Goal: Task Accomplishment & Management: Manage account settings

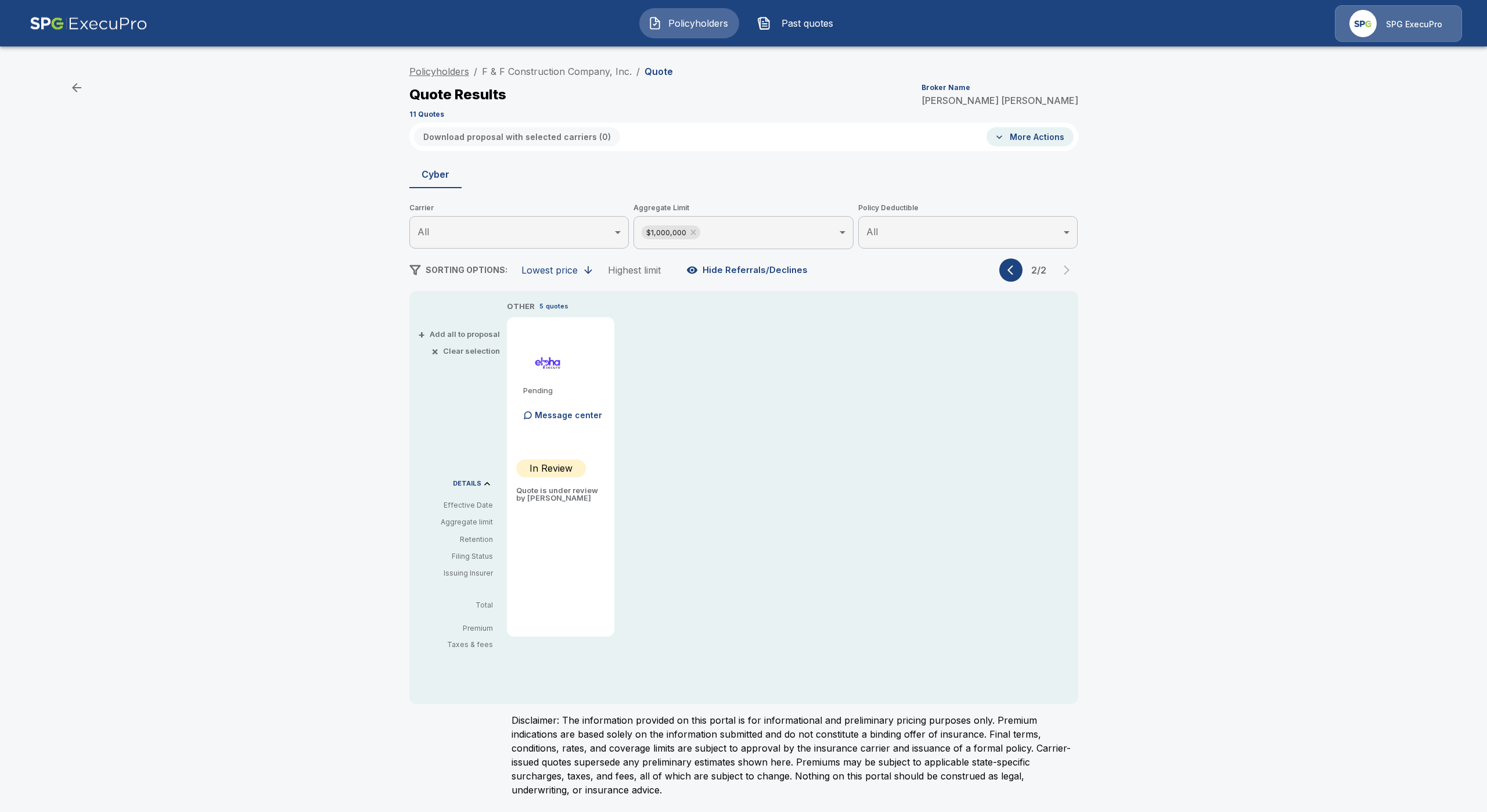
click at [441, 70] on link "Policyholders" at bounding box center [440, 71] width 60 height 11
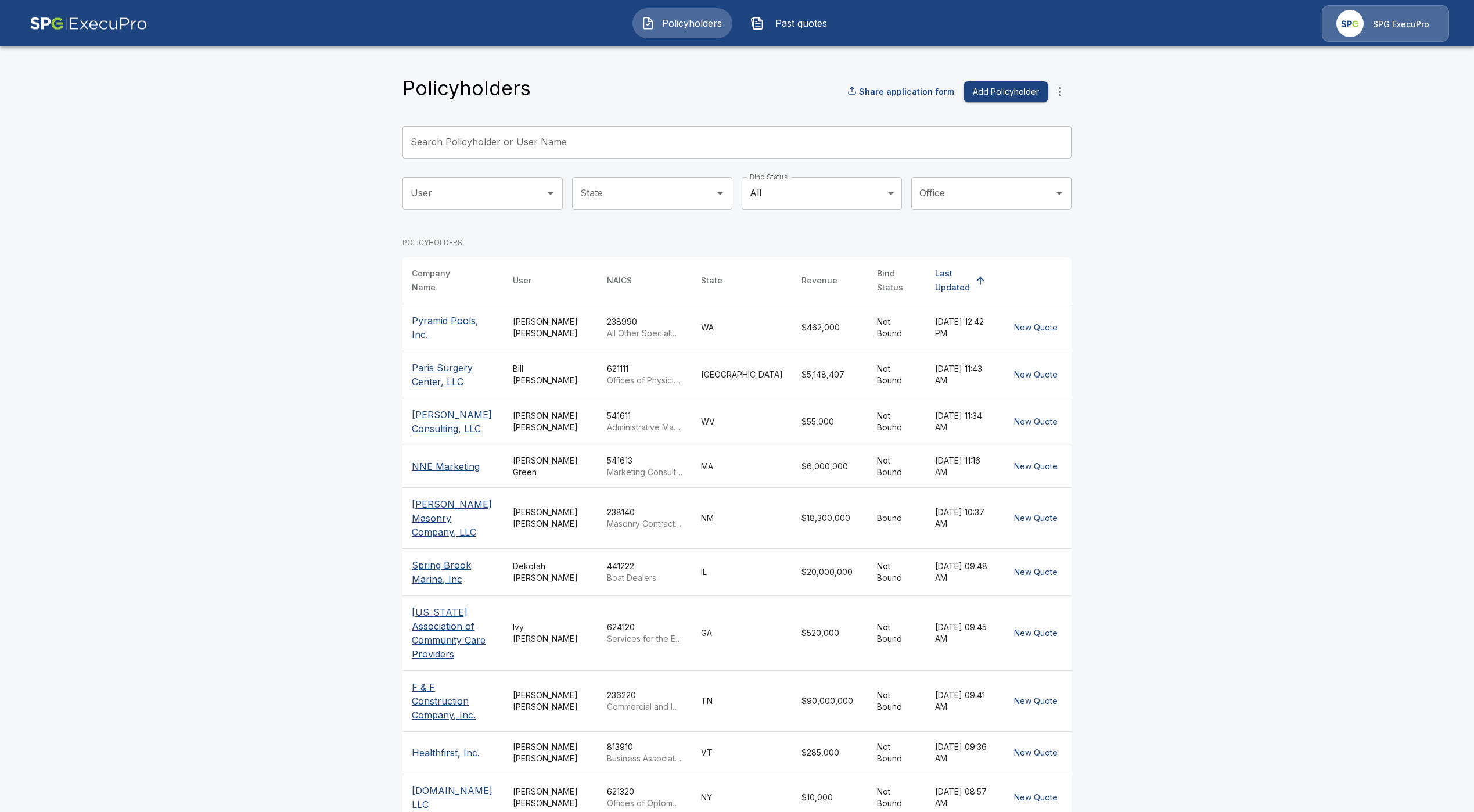
click at [584, 148] on input "Search Policyholder or User Name" at bounding box center [731, 142] width 656 height 33
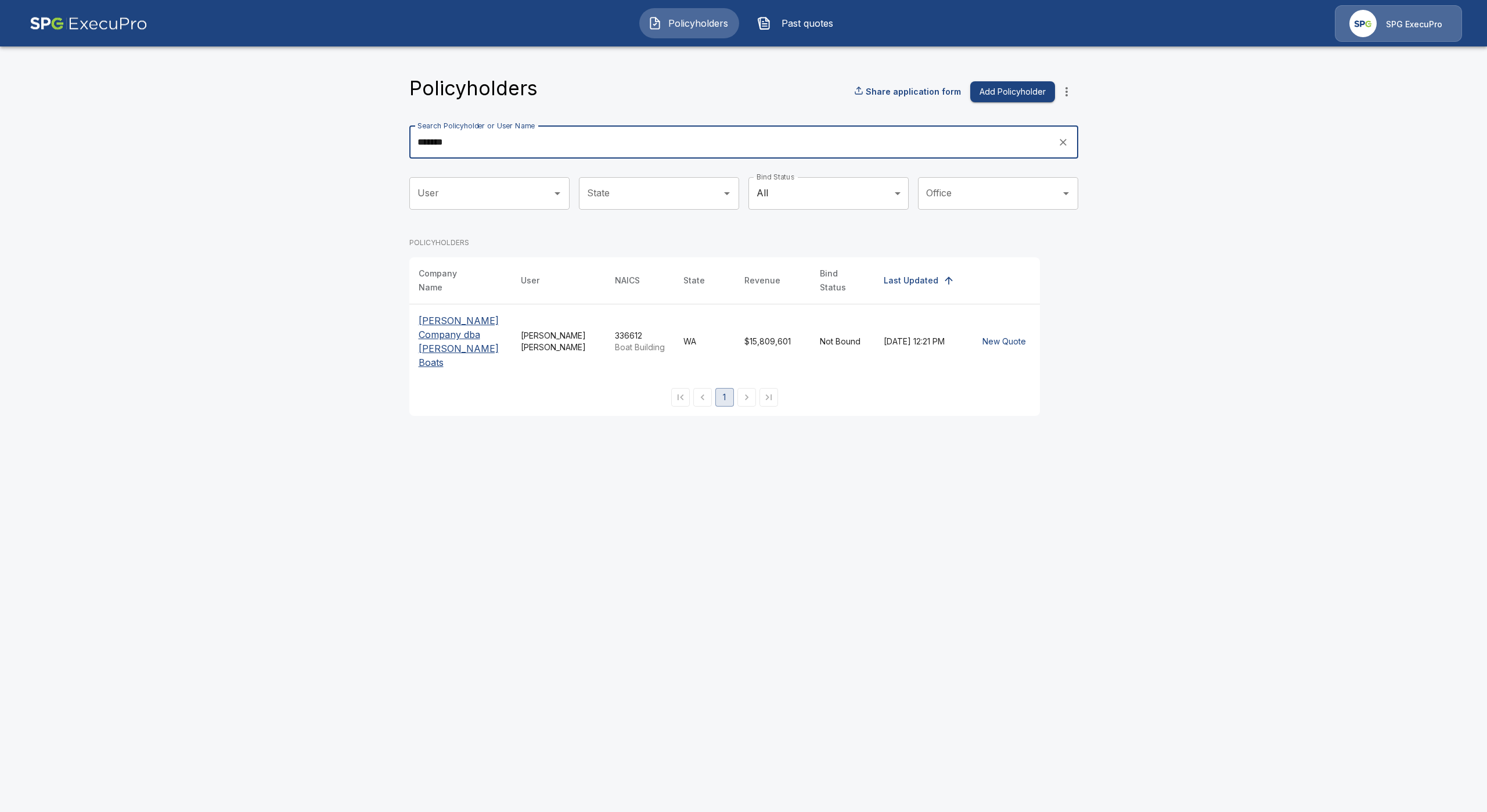
type input "*******"
click at [469, 325] on p "William E. Munson Company dba Munson Boats" at bounding box center [460, 341] width 84 height 56
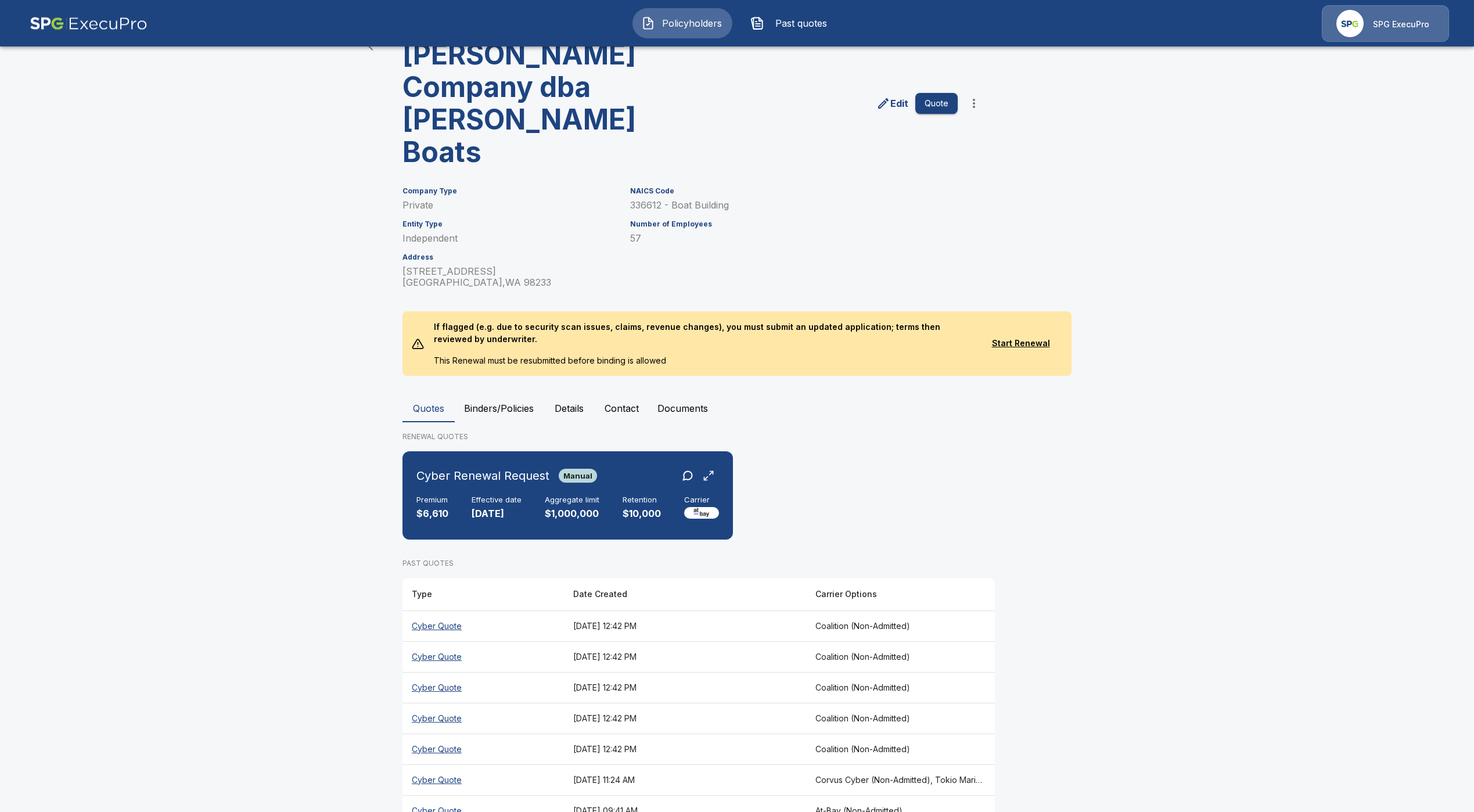
scroll to position [64, 0]
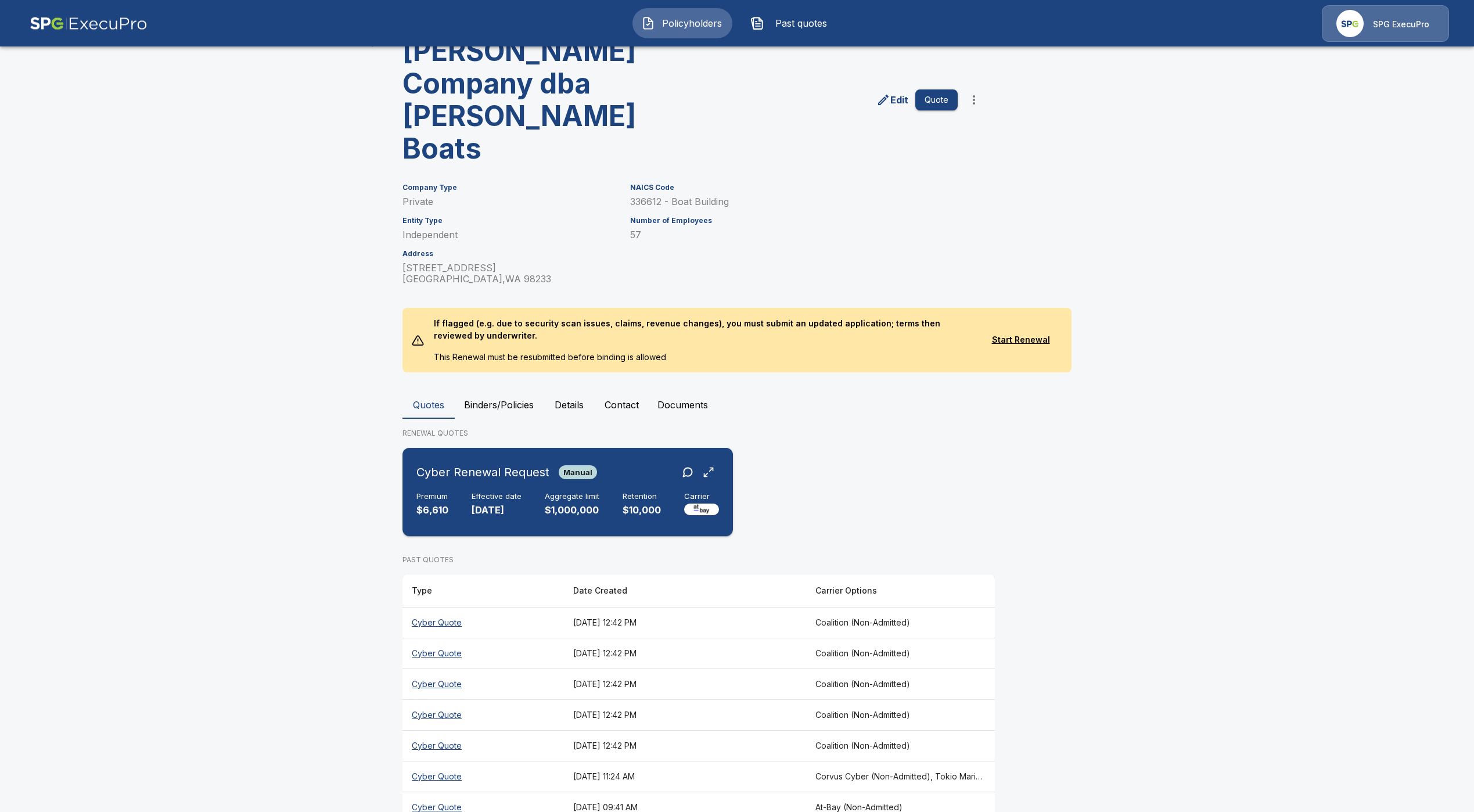
click at [579, 503] on p "$1,000,000" at bounding box center [572, 509] width 55 height 13
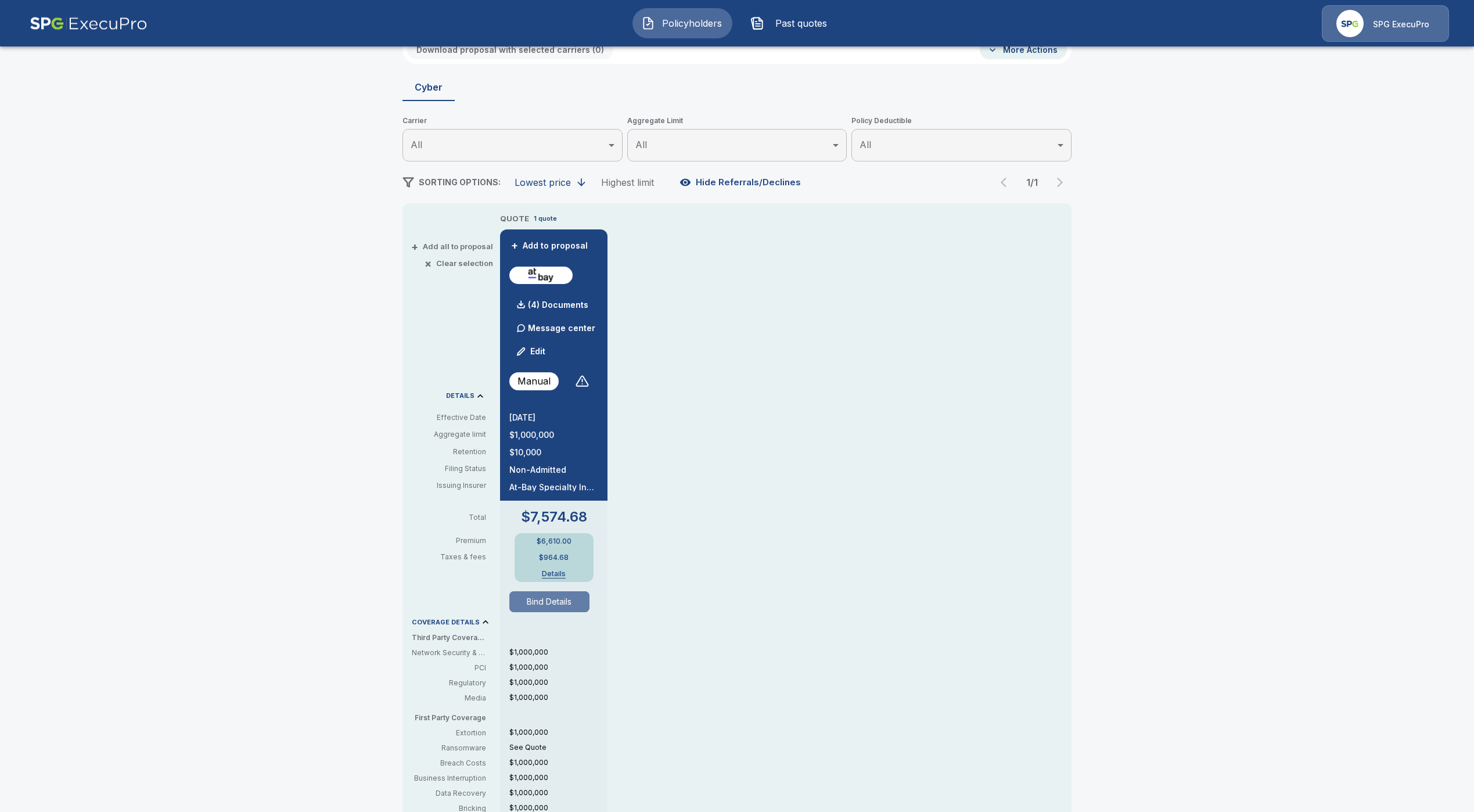
click at [589, 604] on button "Bind Details" at bounding box center [549, 601] width 81 height 21
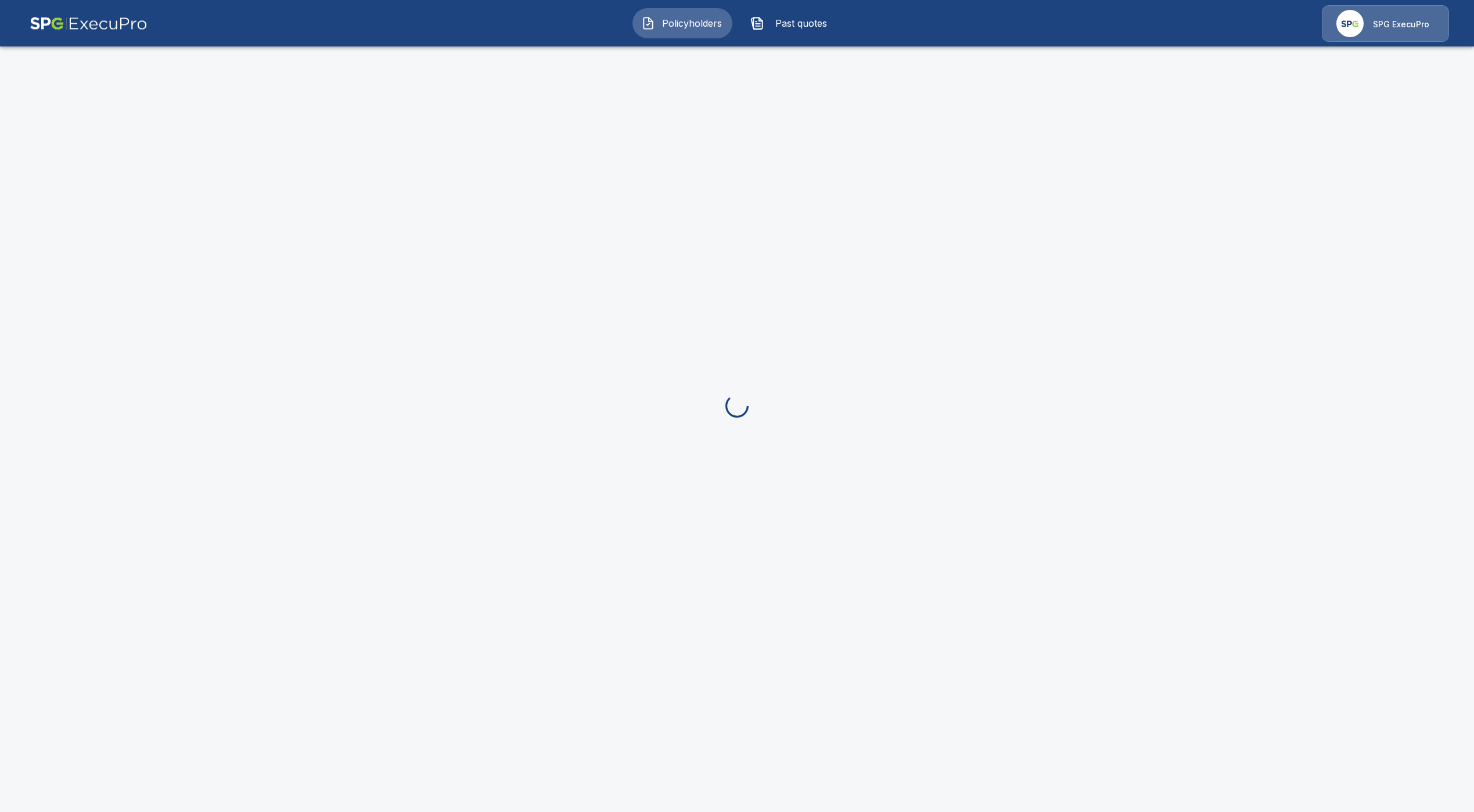
scroll to position [87, 0]
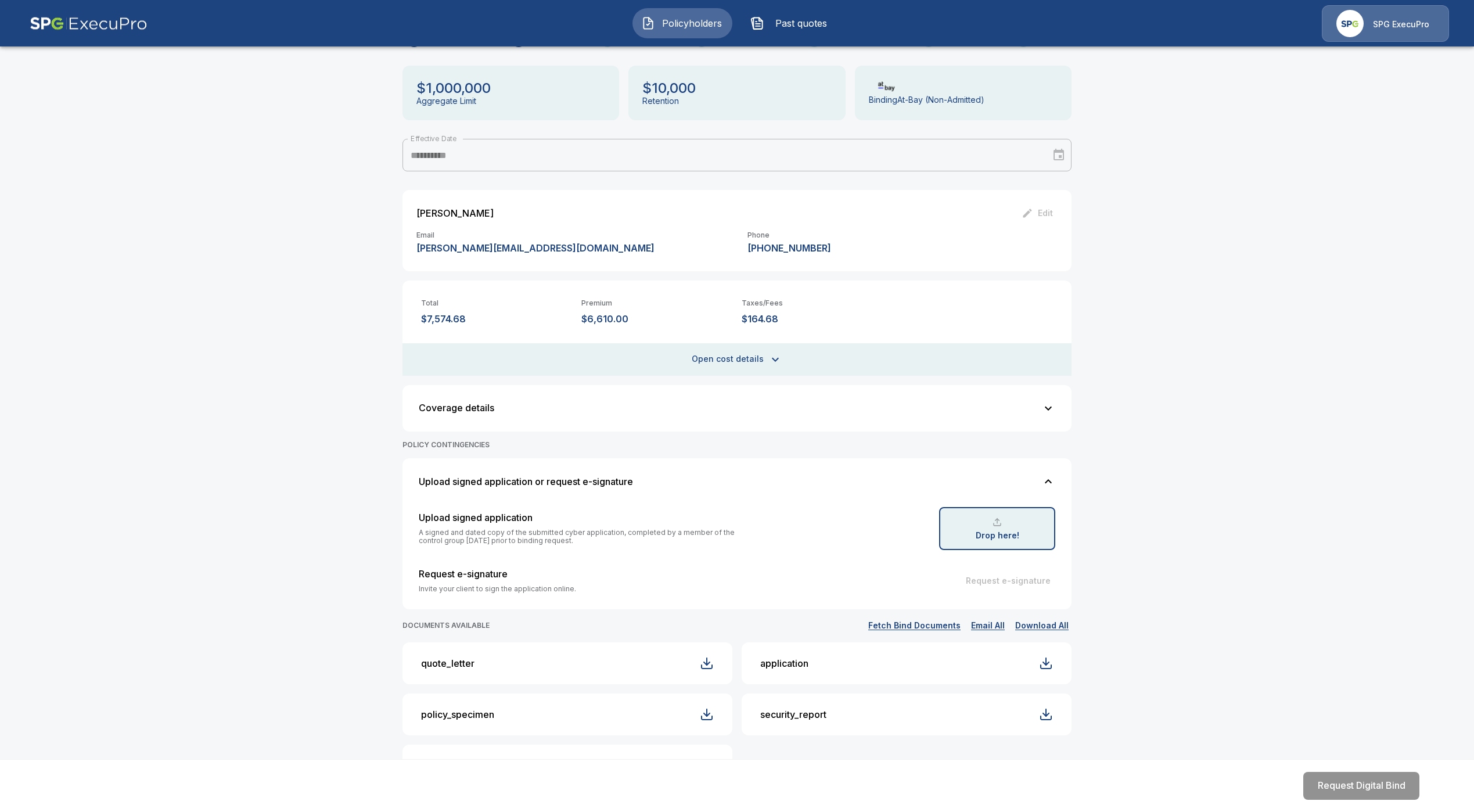
click at [998, 543] on div "Drop here!" at bounding box center [996, 528] width 116 height 43
click at [1002, 525] on div at bounding box center [997, 522] width 10 height 10
click at [1003, 536] on p "Drop here!" at bounding box center [997, 535] width 43 height 8
click at [996, 521] on div "Drop here!" at bounding box center [996, 528] width 116 height 43
click at [1003, 527] on div "Drop here!" at bounding box center [996, 528] width 116 height 43
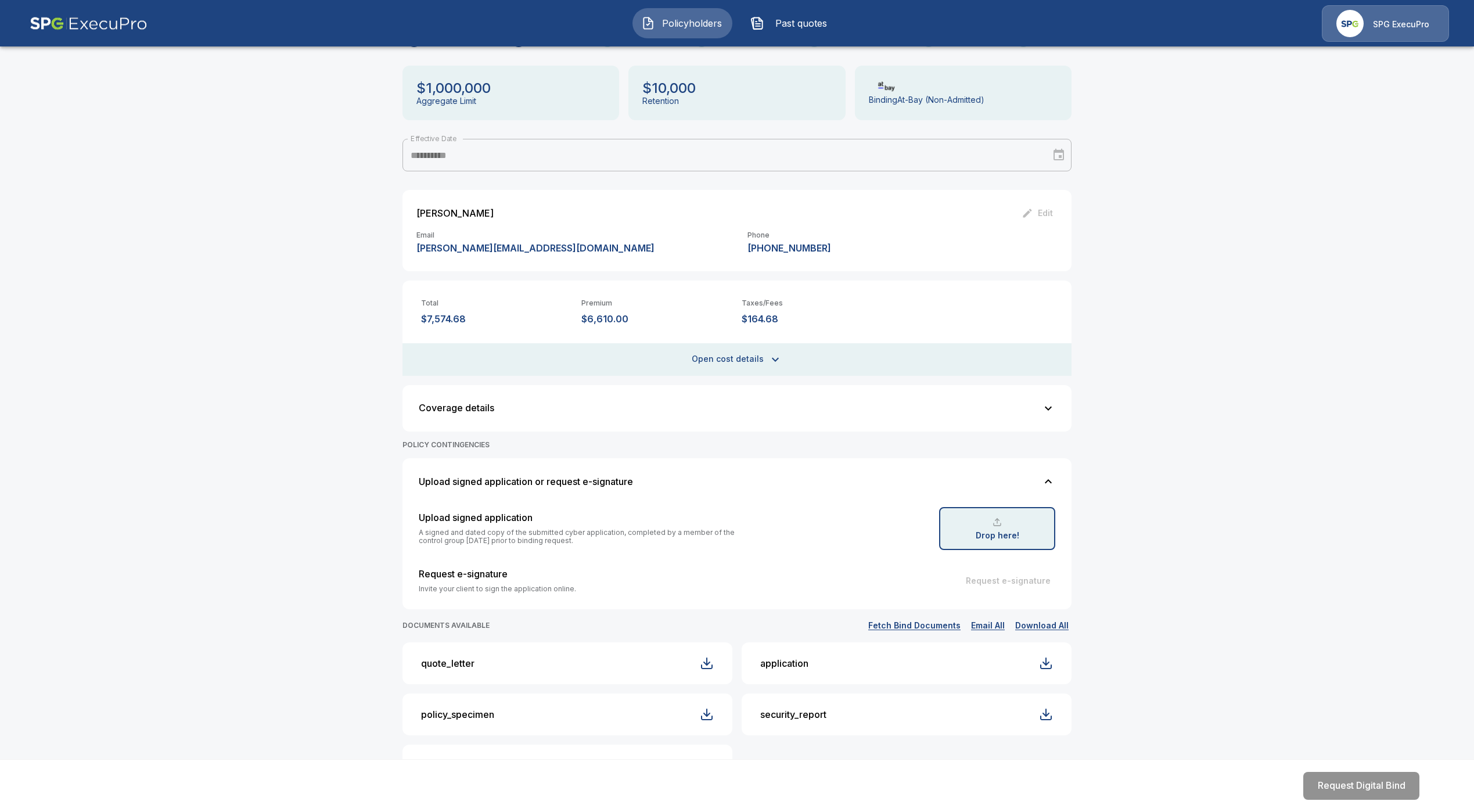
click at [1002, 521] on div at bounding box center [997, 522] width 10 height 10
click at [998, 525] on div "Drop here!" at bounding box center [996, 528] width 116 height 43
click at [1002, 536] on p "Drop here!" at bounding box center [997, 535] width 43 height 8
click at [994, 528] on div "Drop here!" at bounding box center [996, 528] width 116 height 43
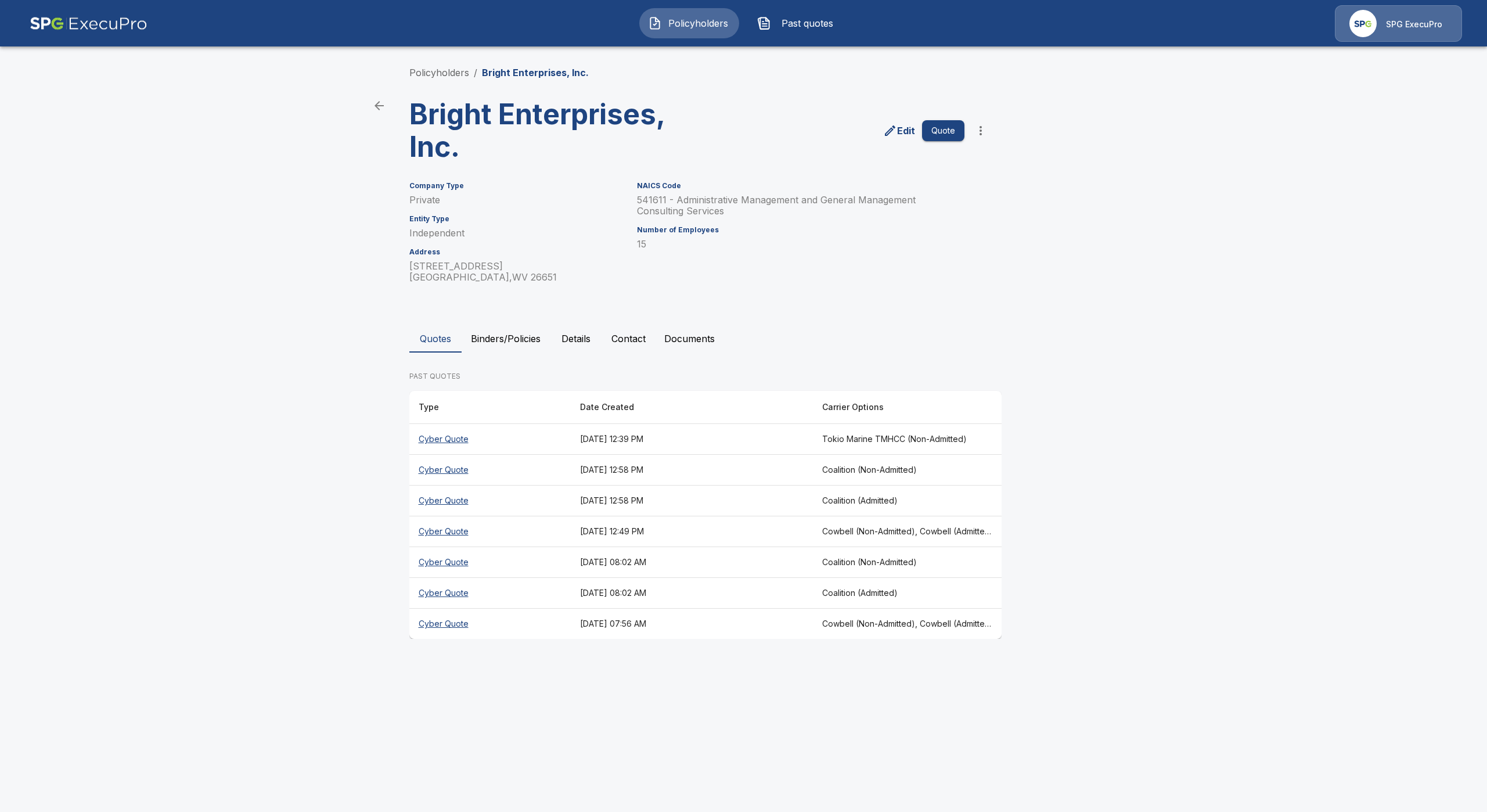
click at [446, 441] on th "Cyber Quote" at bounding box center [490, 439] width 161 height 31
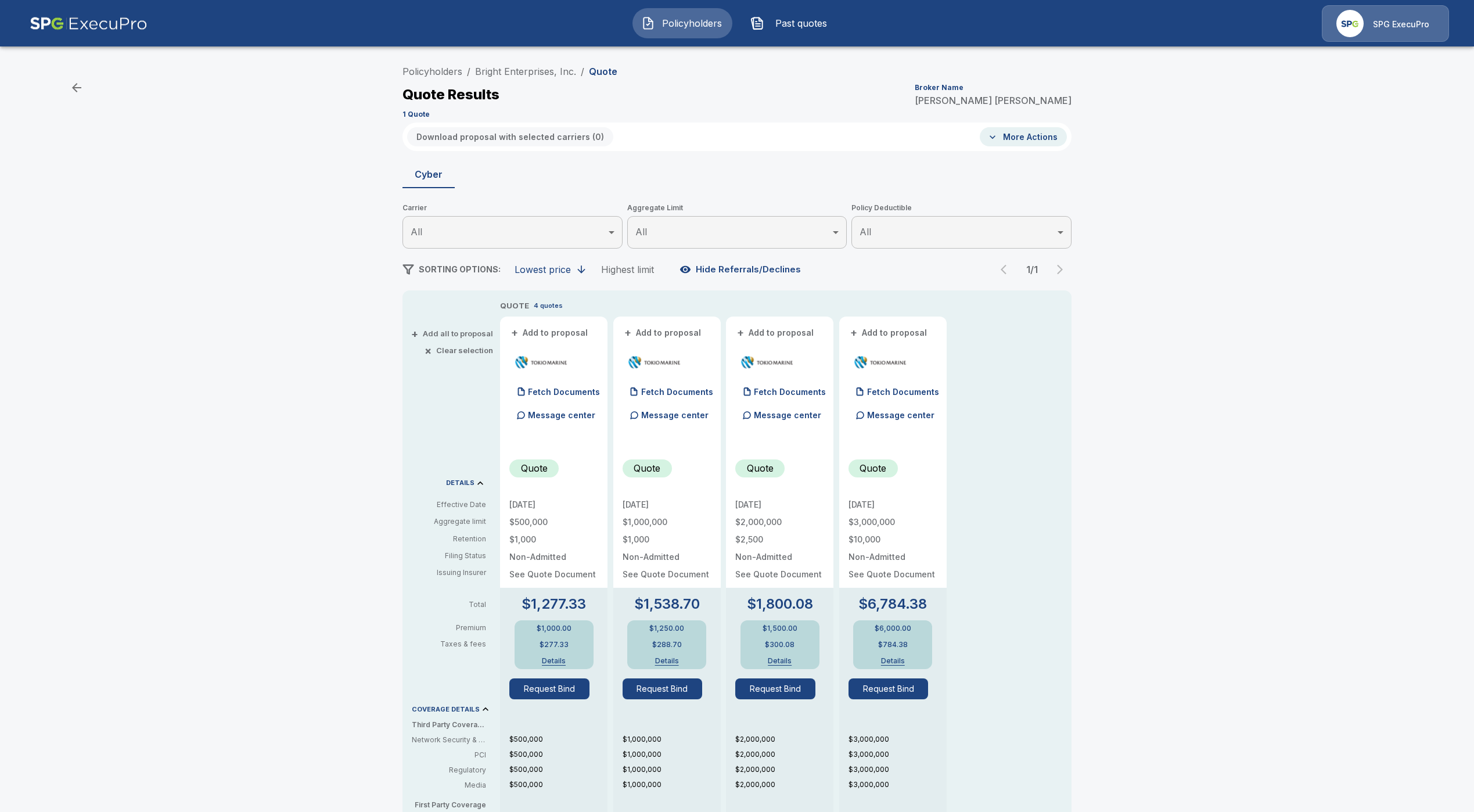
click at [195, 437] on div "Policyholders / Bright Enterprises, Inc. / Quote Quote Results Broker Name [PER…" at bounding box center [737, 617] width 1474 height 1125
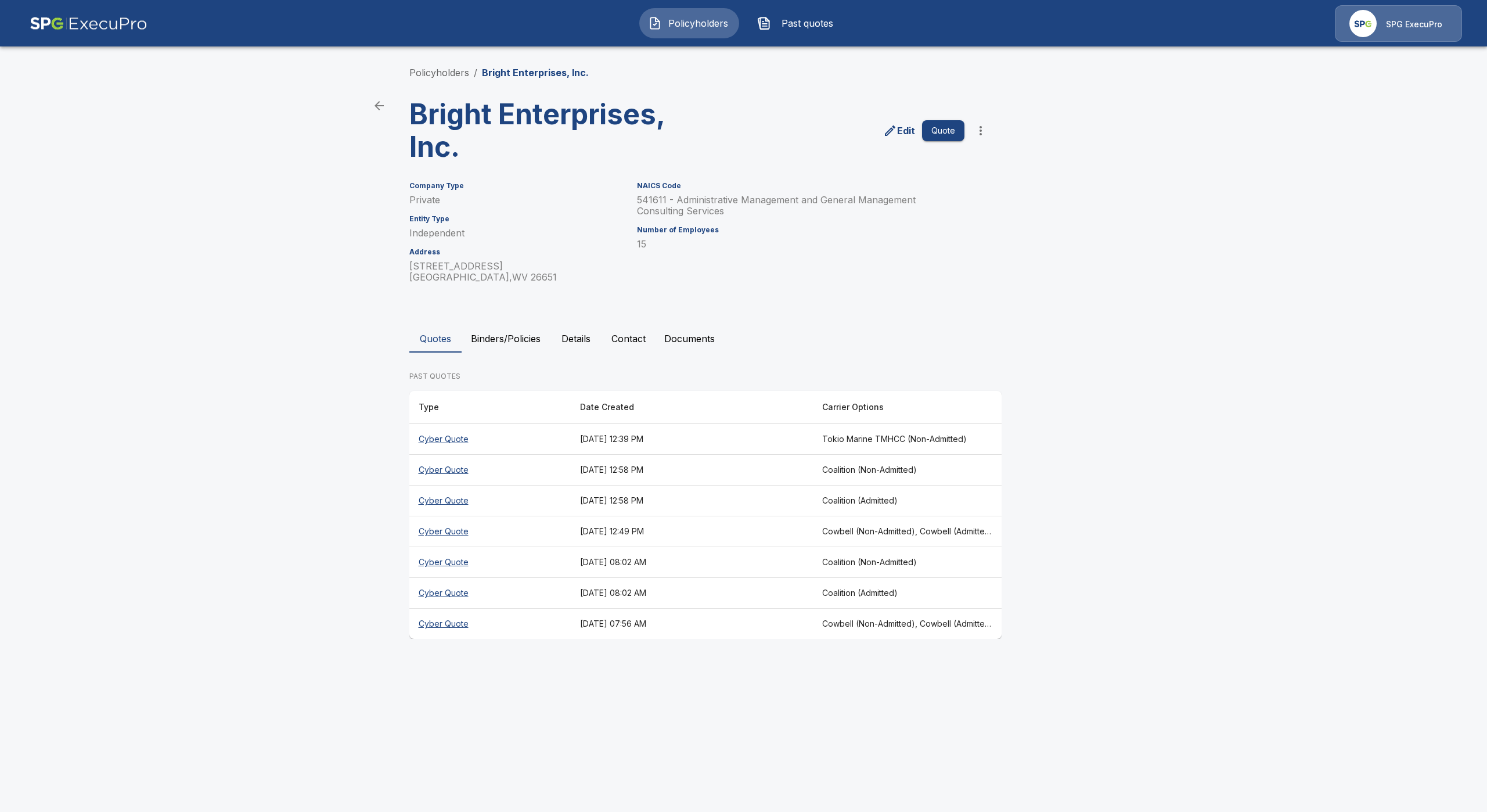
click at [447, 526] on th "Cyber Quote" at bounding box center [490, 532] width 161 height 31
click at [440, 620] on th "Cyber Quote" at bounding box center [490, 624] width 161 height 31
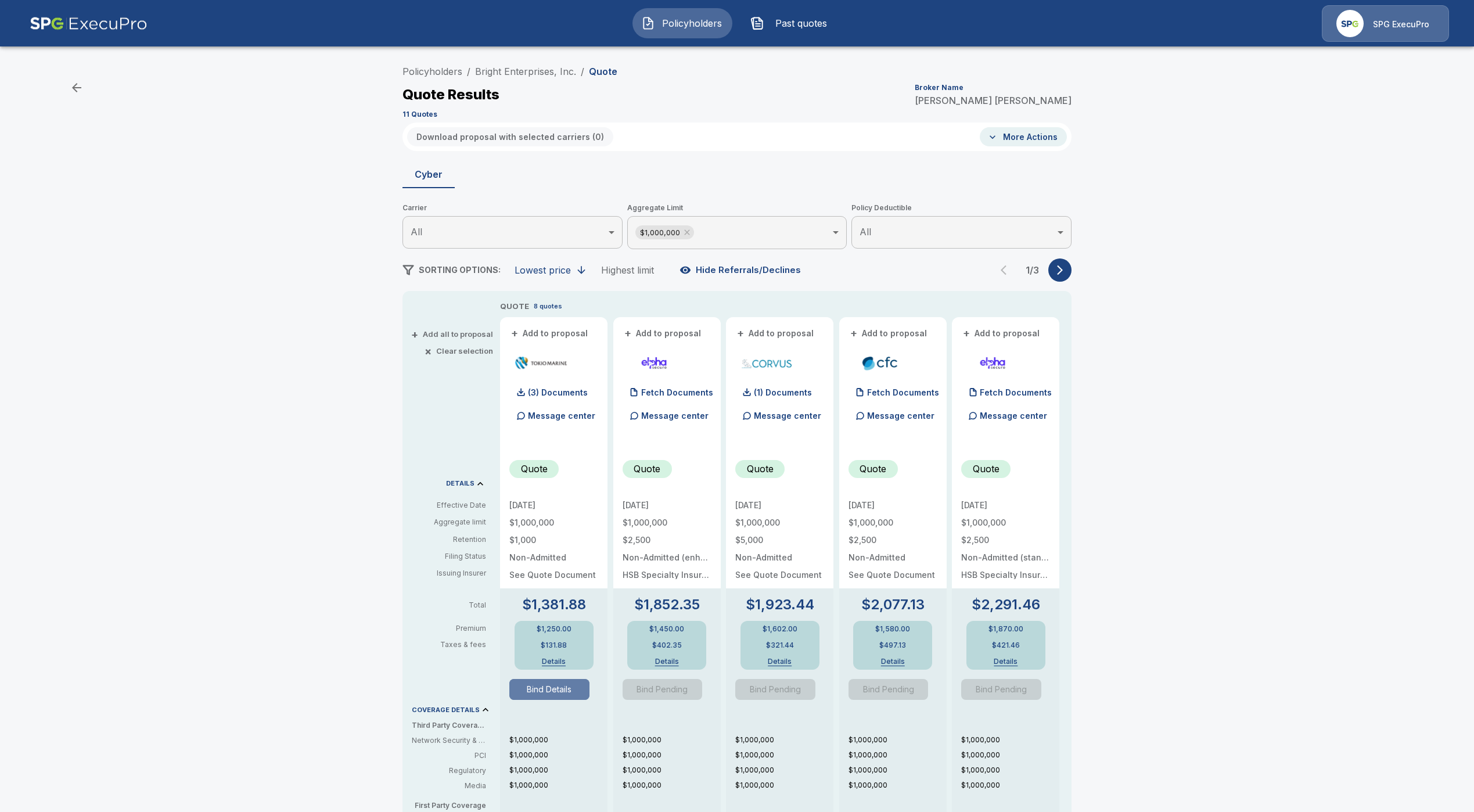
click at [535, 686] on button "Bind Details" at bounding box center [549, 689] width 81 height 21
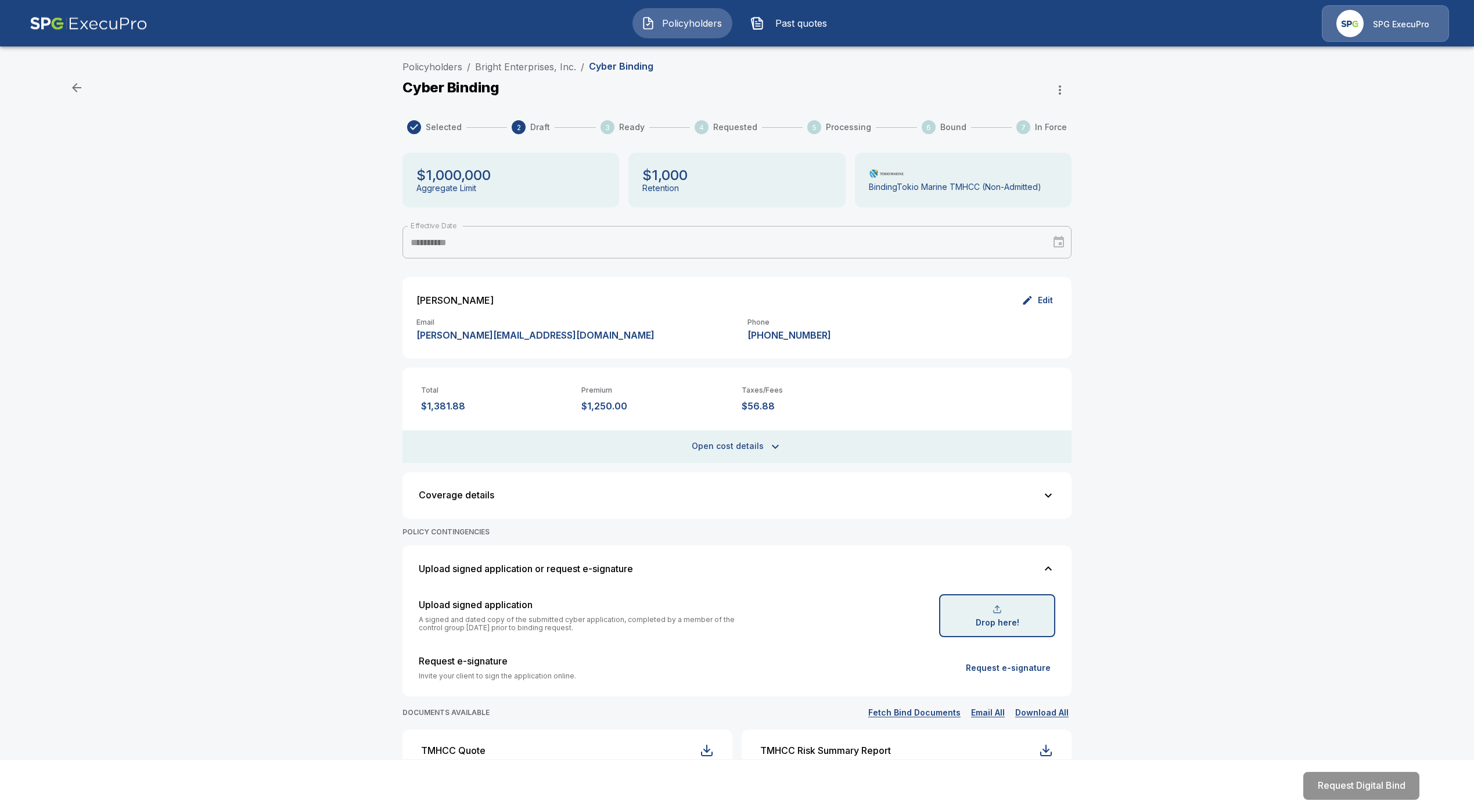
click at [1002, 613] on div at bounding box center [997, 609] width 10 height 10
type input "**********"
click at [1004, 624] on p "Drop here!" at bounding box center [997, 622] width 43 height 8
type input "**********"
click at [1010, 623] on p "Drop here!" at bounding box center [997, 622] width 43 height 8
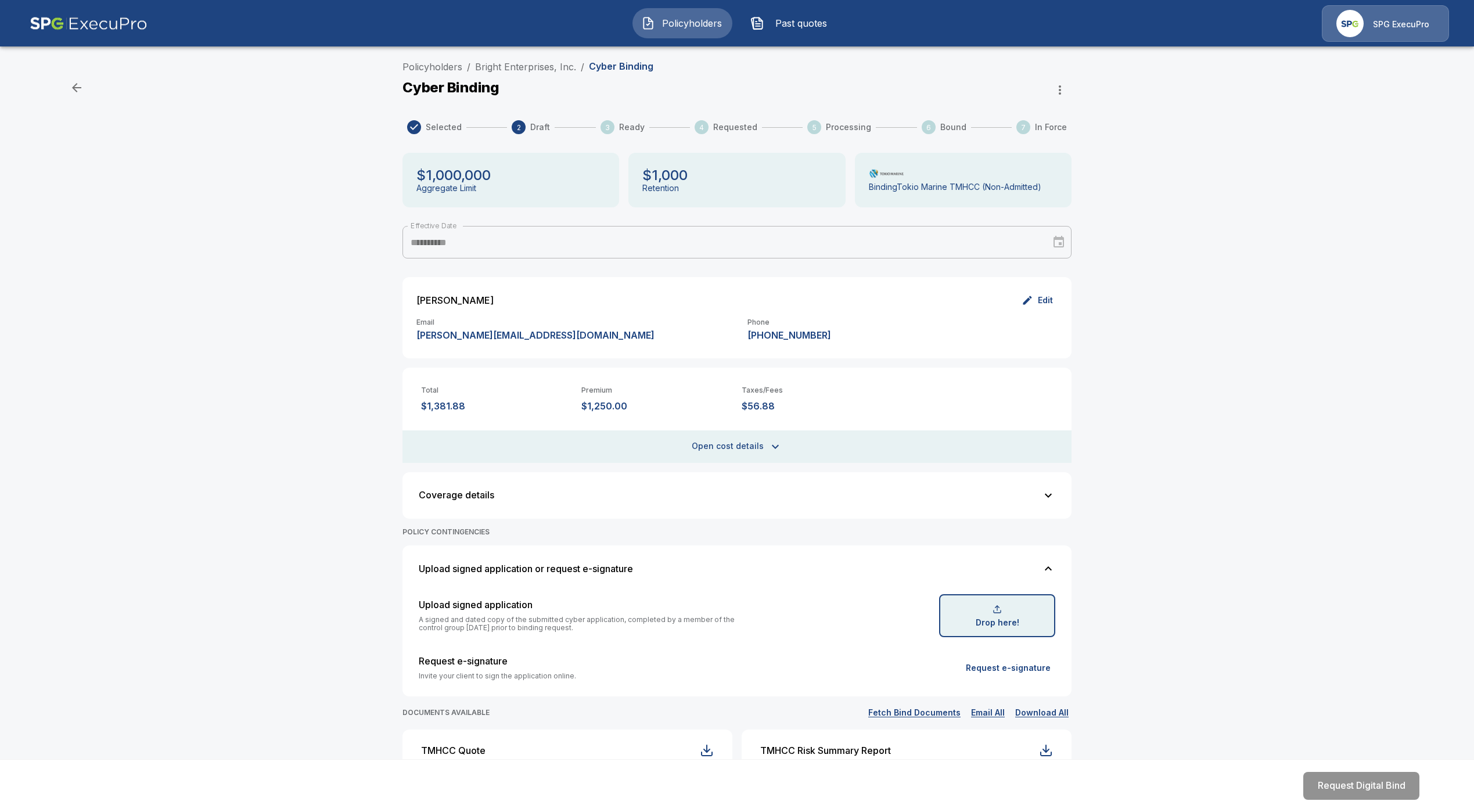
type input "**********"
click at [1003, 626] on p "Drop here!" at bounding box center [997, 622] width 43 height 8
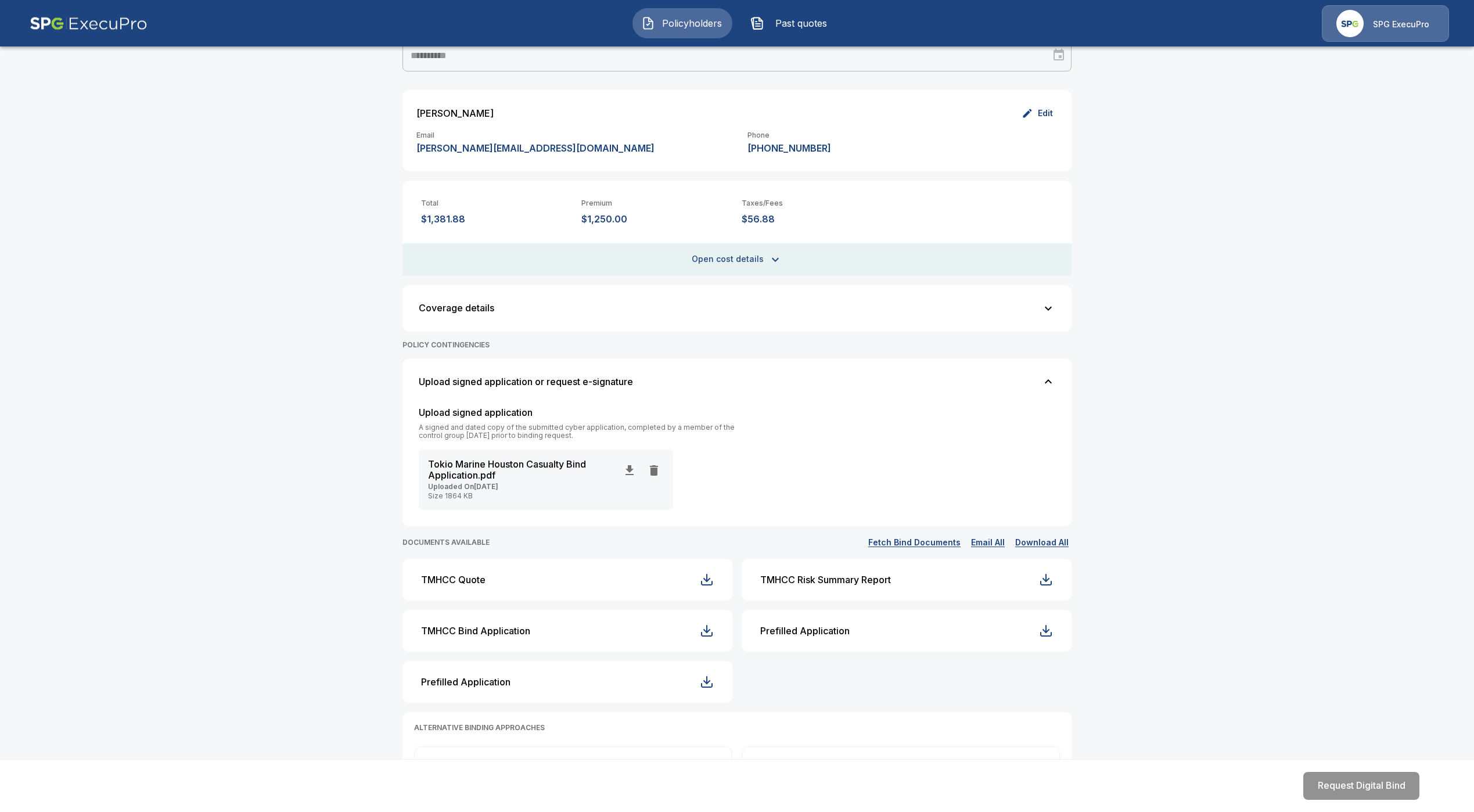
scroll to position [181, 0]
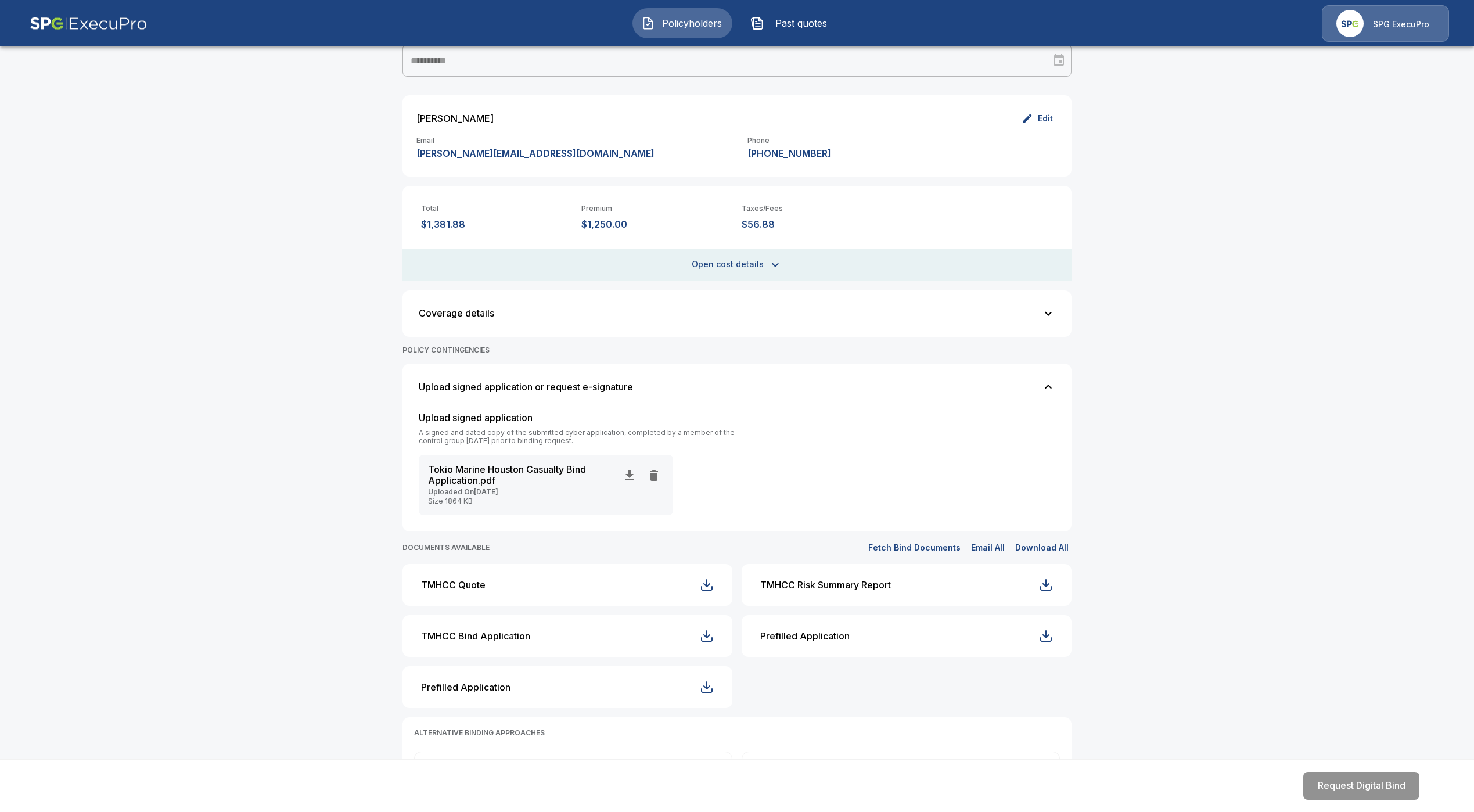
click at [1282, 431] on div "**********" at bounding box center [737, 386] width 1474 height 1025
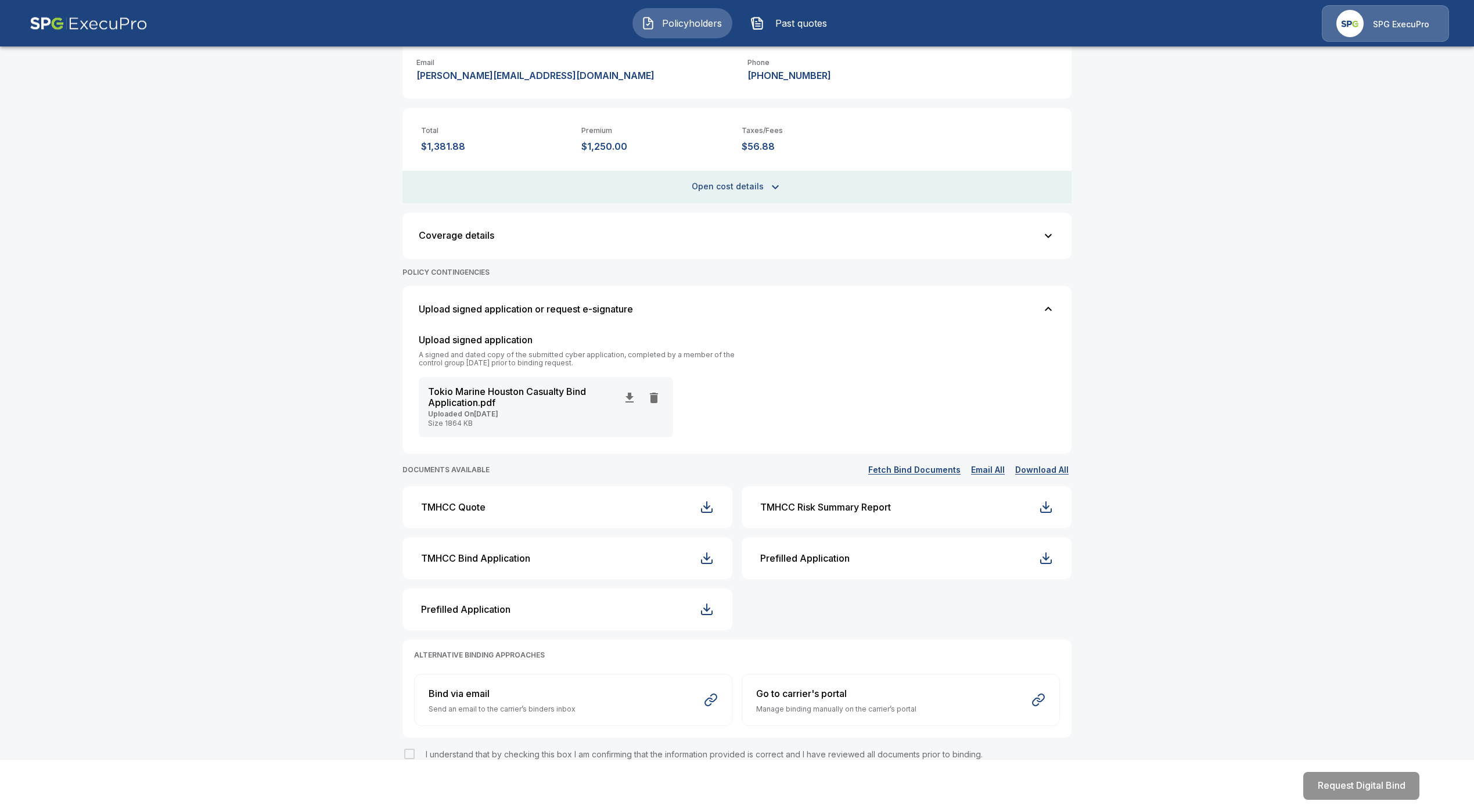
scroll to position [269, 0]
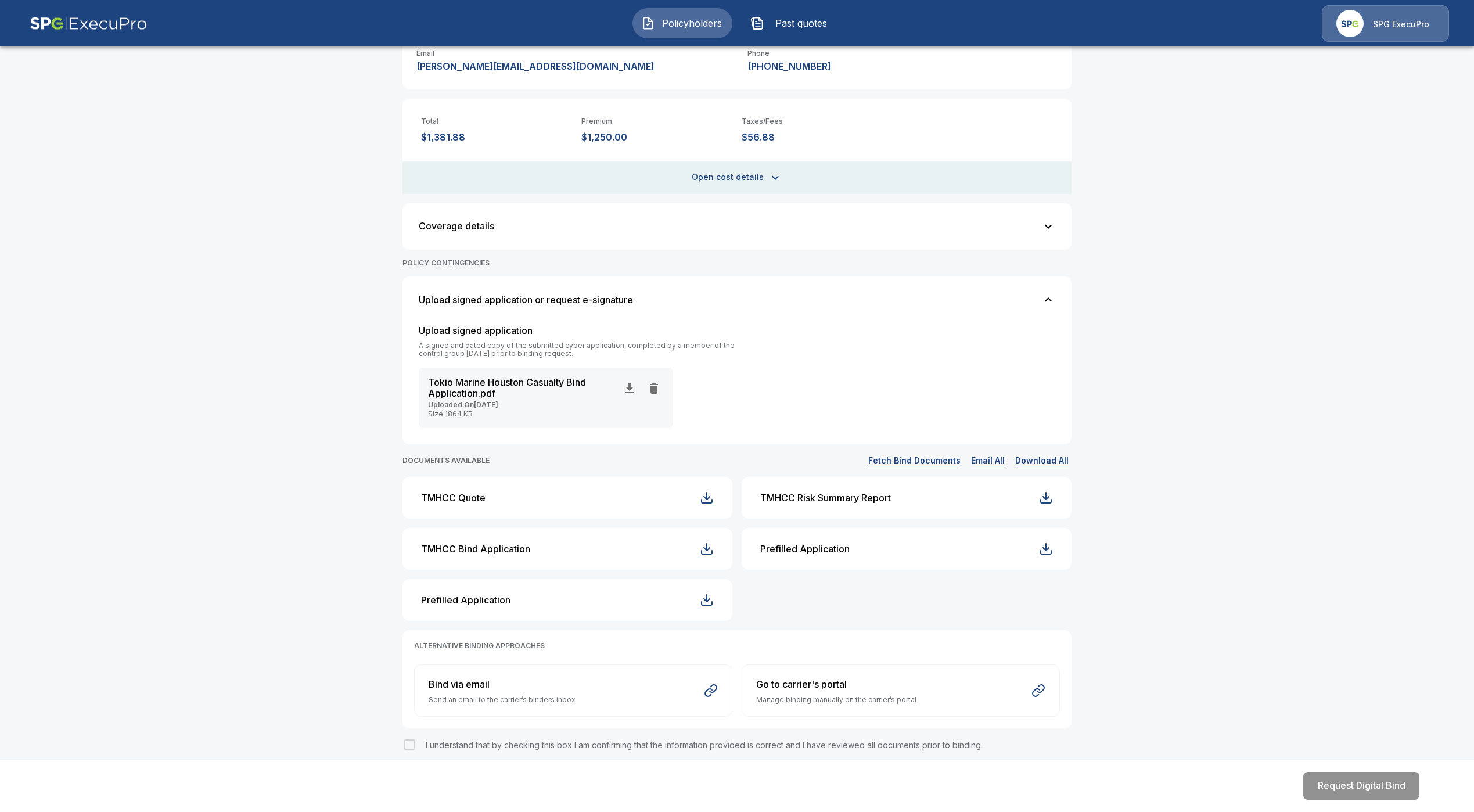
click at [437, 742] on span "I understand that by checking this box I am confirming that the information pro…" at bounding box center [704, 744] width 557 height 10
click at [1338, 788] on button "Request Digital Bind" at bounding box center [1361, 785] width 116 height 28
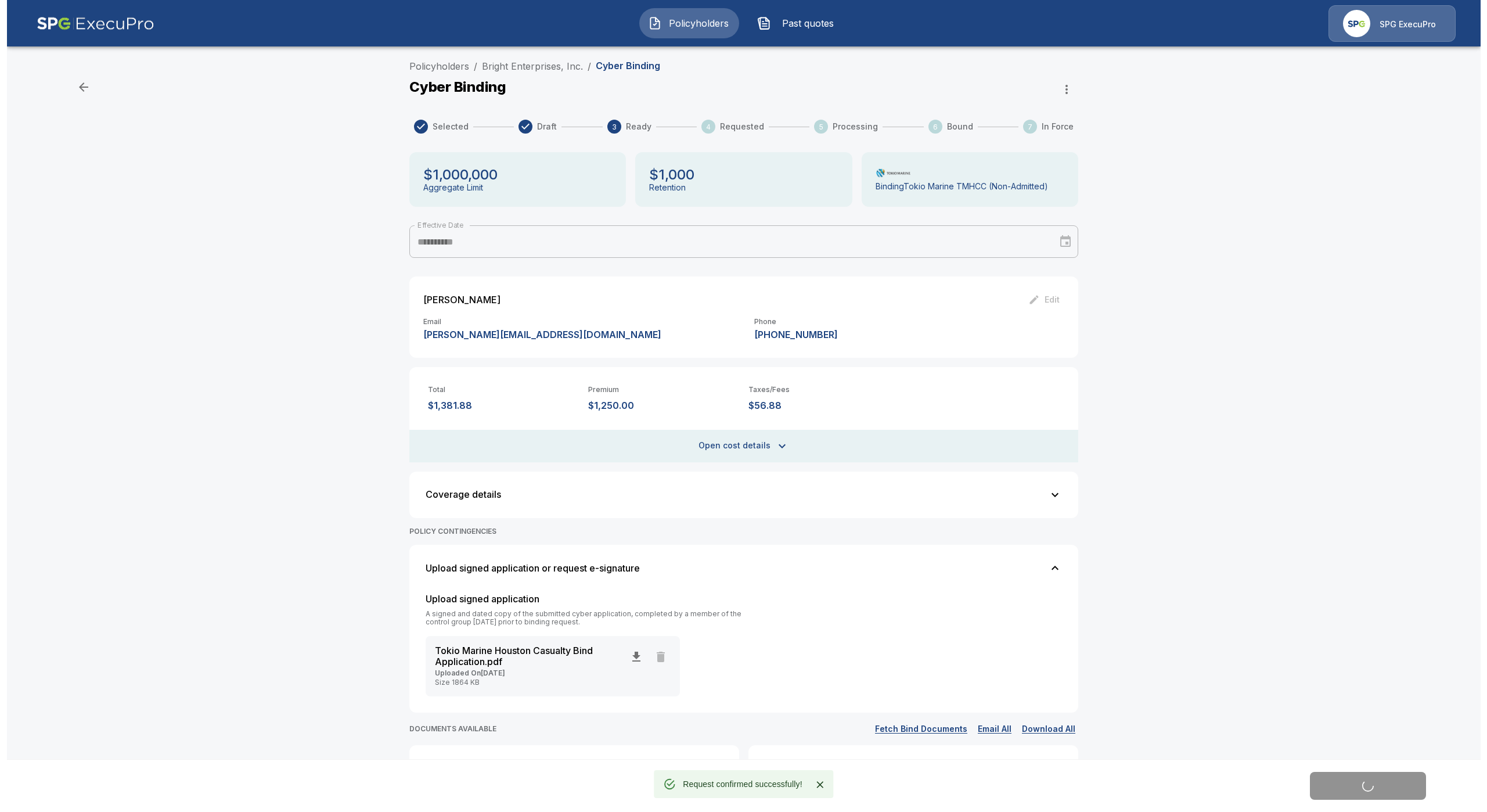
scroll to position [0, 0]
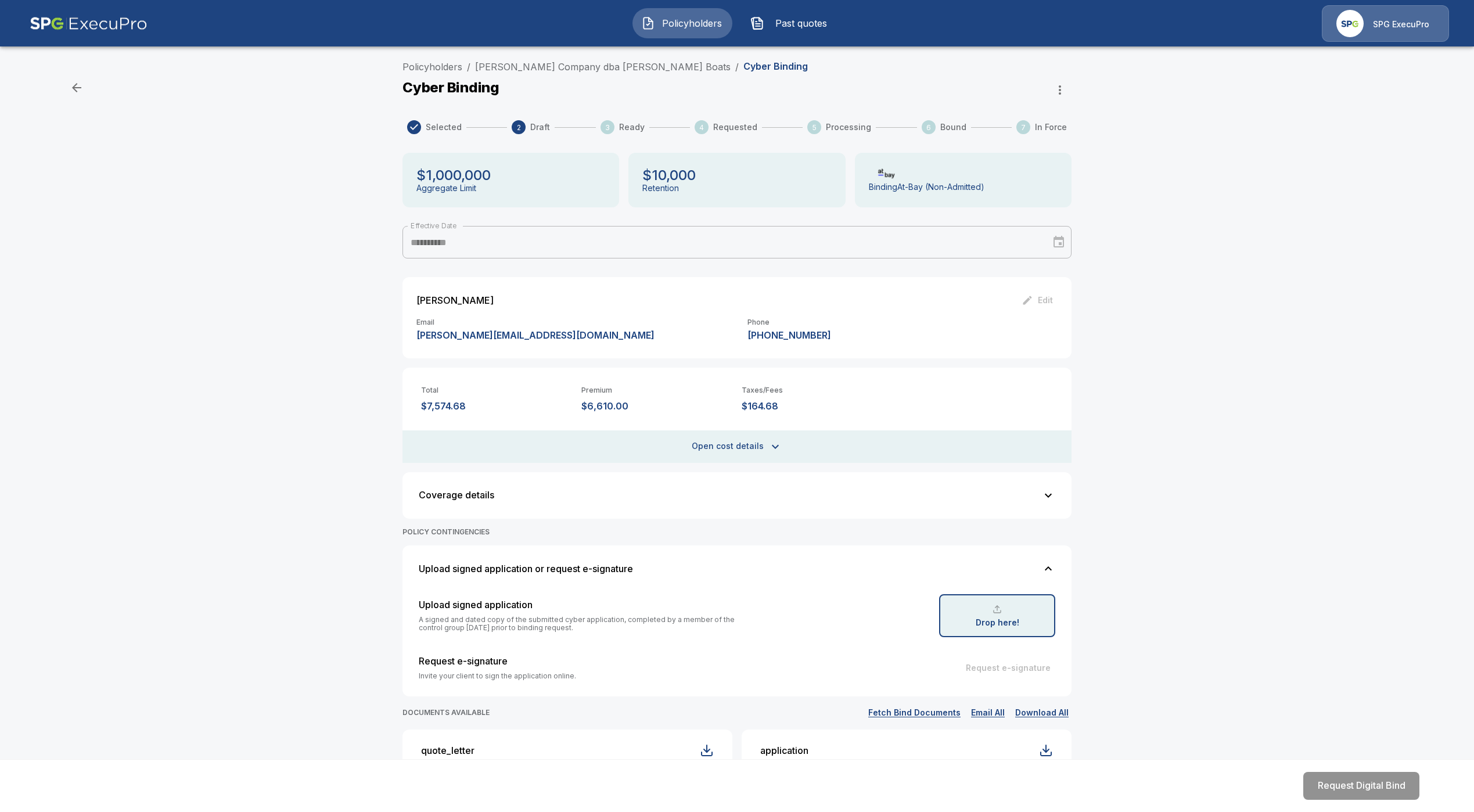
click at [1011, 616] on div "Drop here!" at bounding box center [996, 616] width 116 height 43
click at [449, 64] on link "Policyholders" at bounding box center [433, 66] width 60 height 11
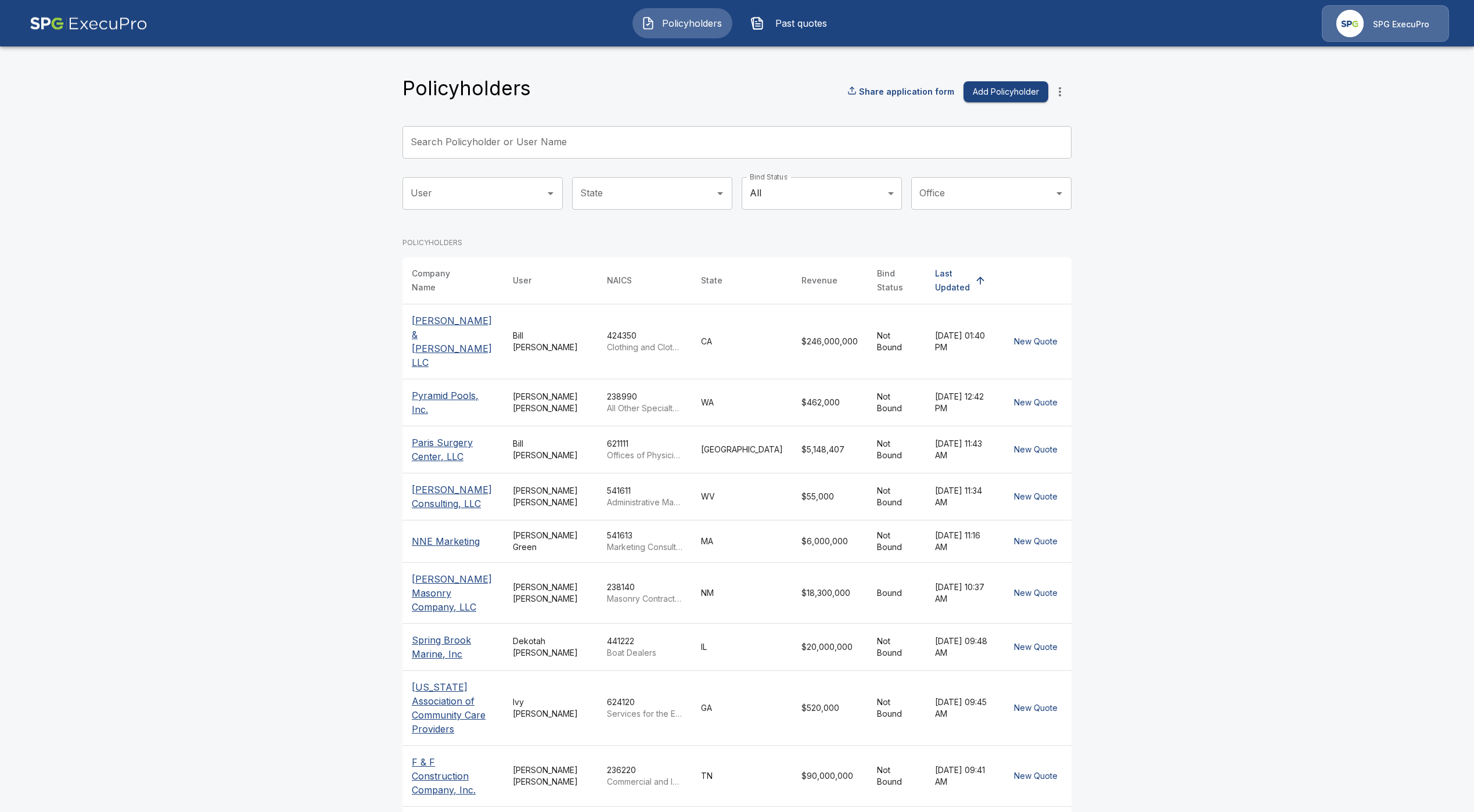
click at [463, 388] on p "Pyramid Pools, Inc." at bounding box center [452, 402] width 82 height 28
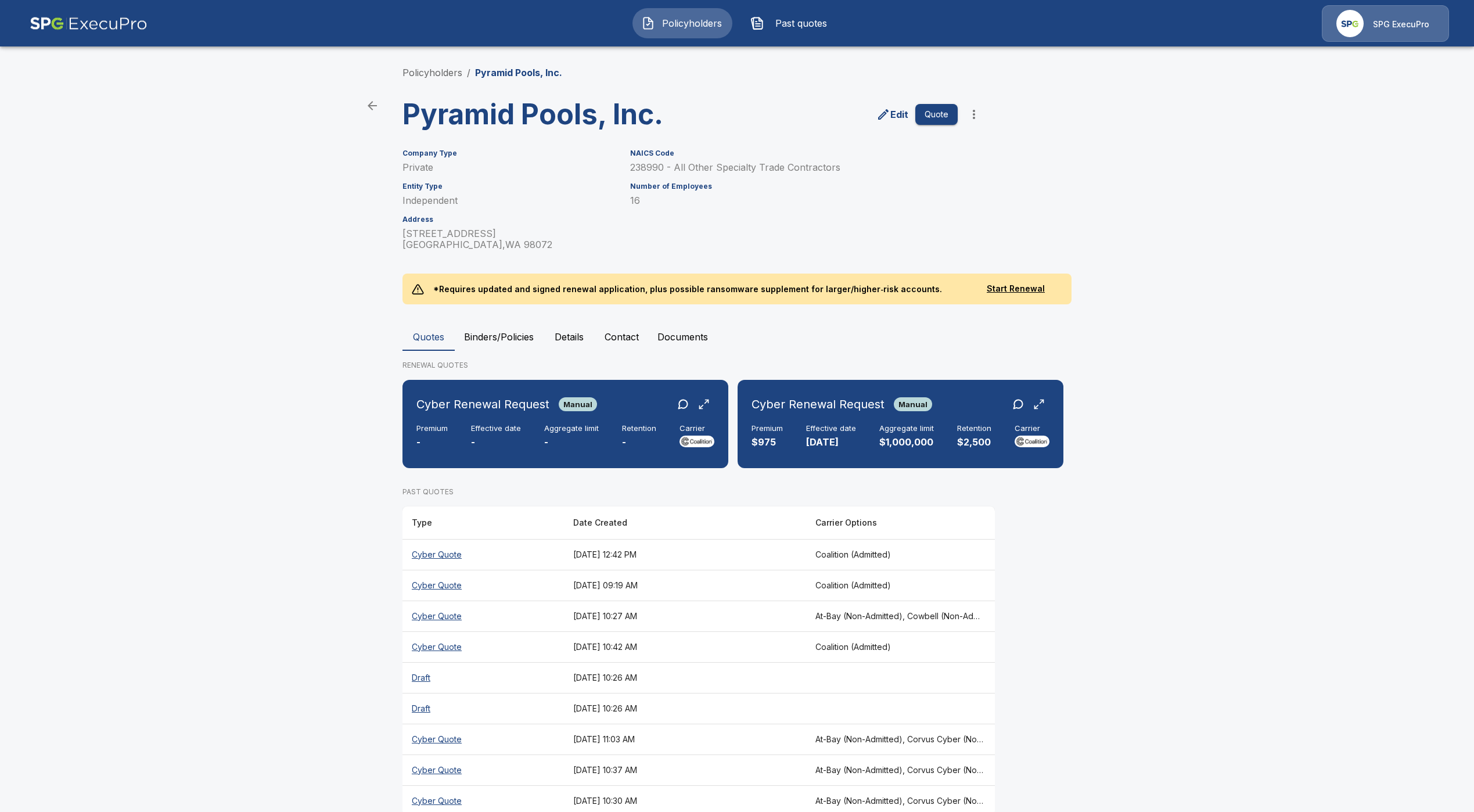
click at [455, 570] on th "Cyber Quote" at bounding box center [483, 554] width 161 height 31
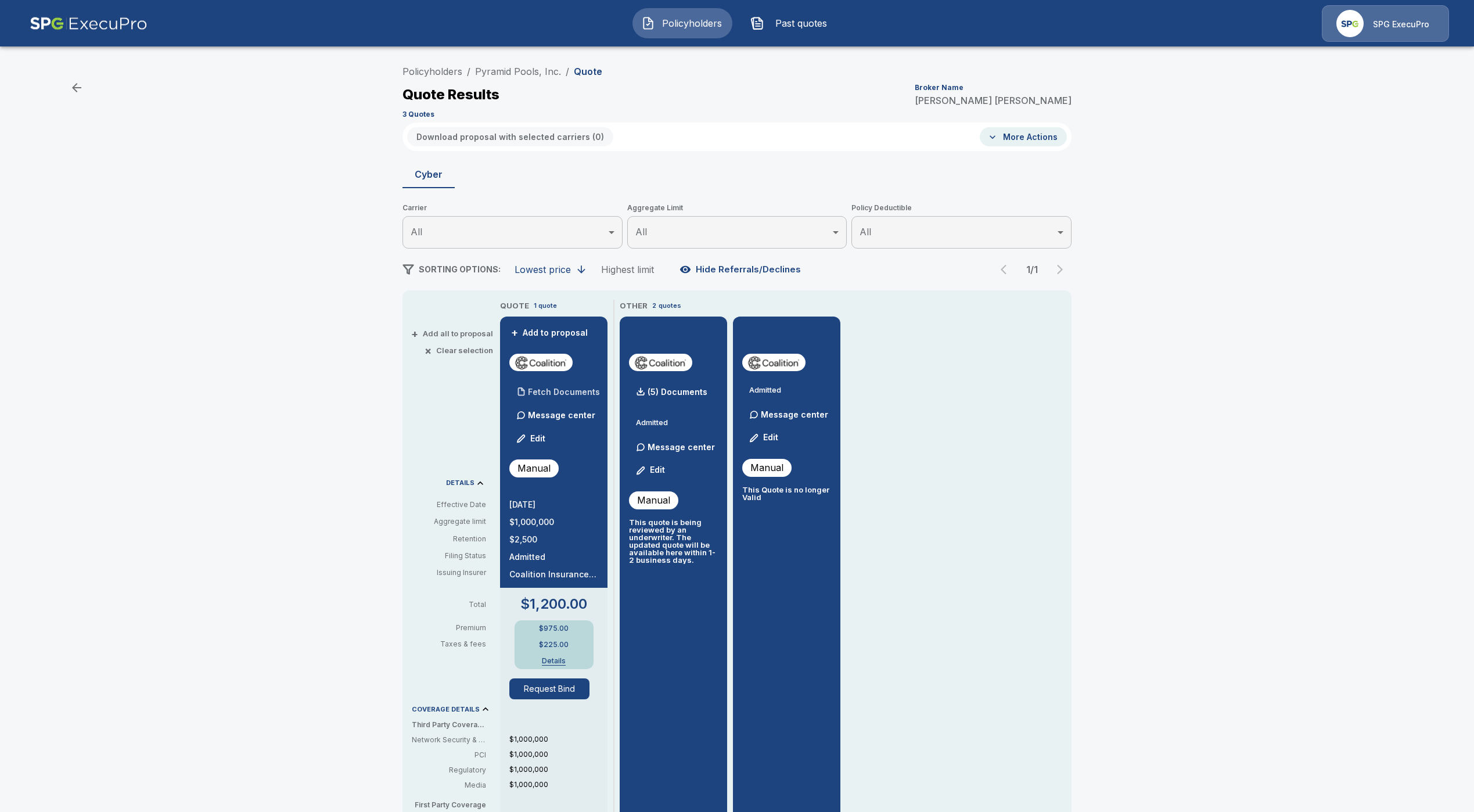
click at [554, 385] on div "Fetch Documents" at bounding box center [555, 392] width 90 height 23
click at [686, 389] on p "(5) Documents" at bounding box center [678, 392] width 60 height 8
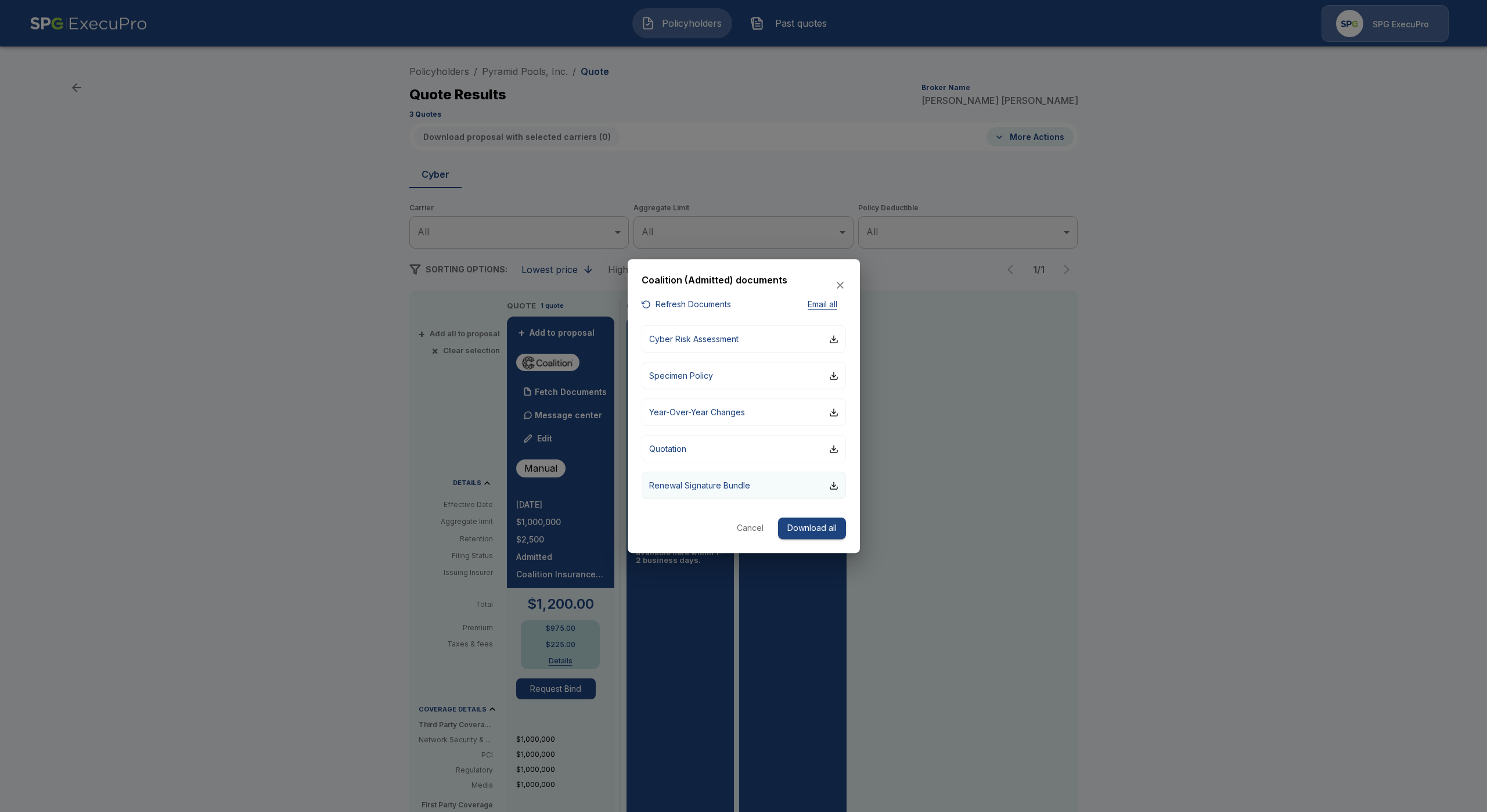
click at [699, 491] on p "Renewal Signature Bundle" at bounding box center [700, 486] width 101 height 12
click at [837, 281] on icon "button" at bounding box center [839, 285] width 11 height 11
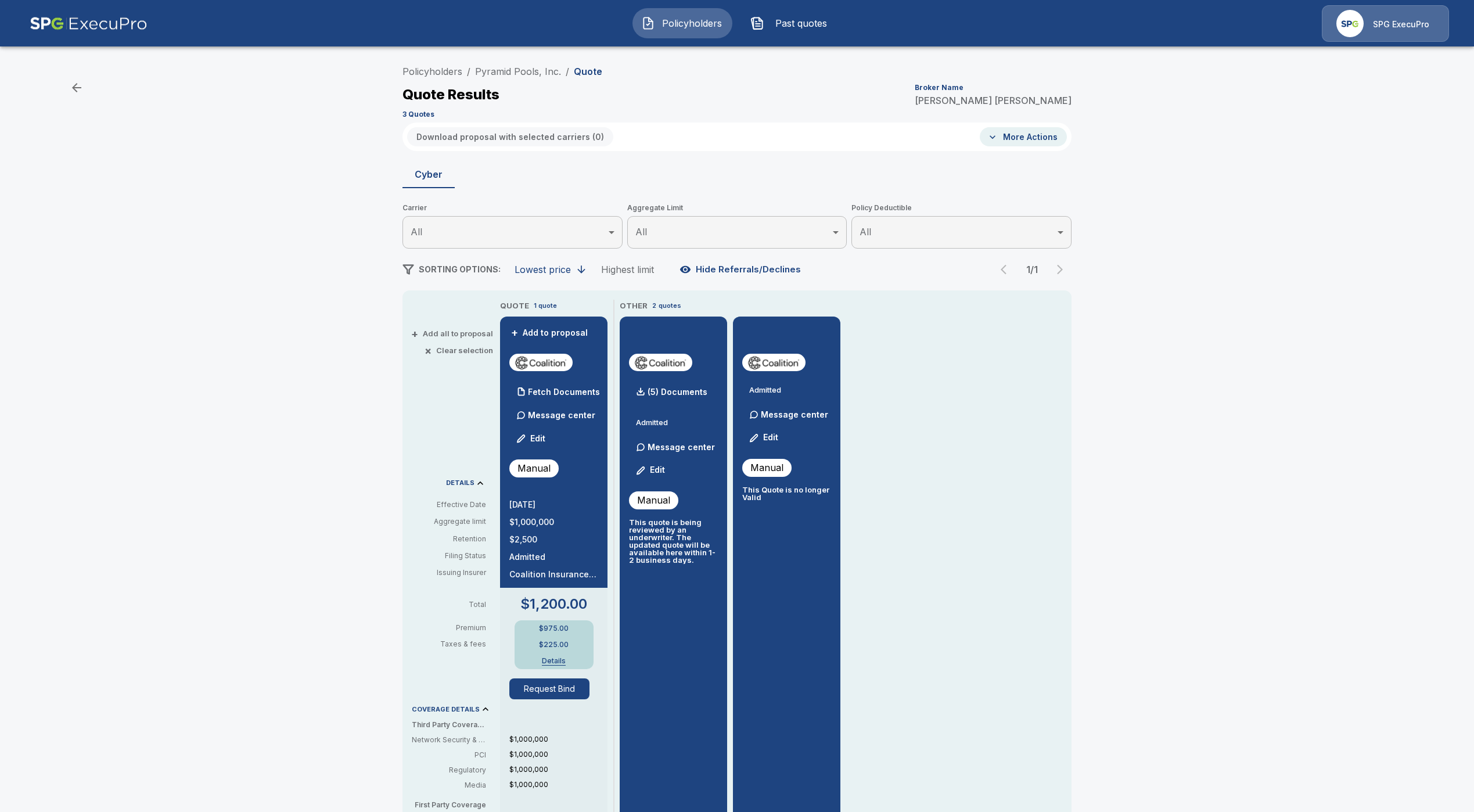
drag, startPoint x: 801, startPoint y: 135, endPoint x: 799, endPoint y: 144, distance: 9.2
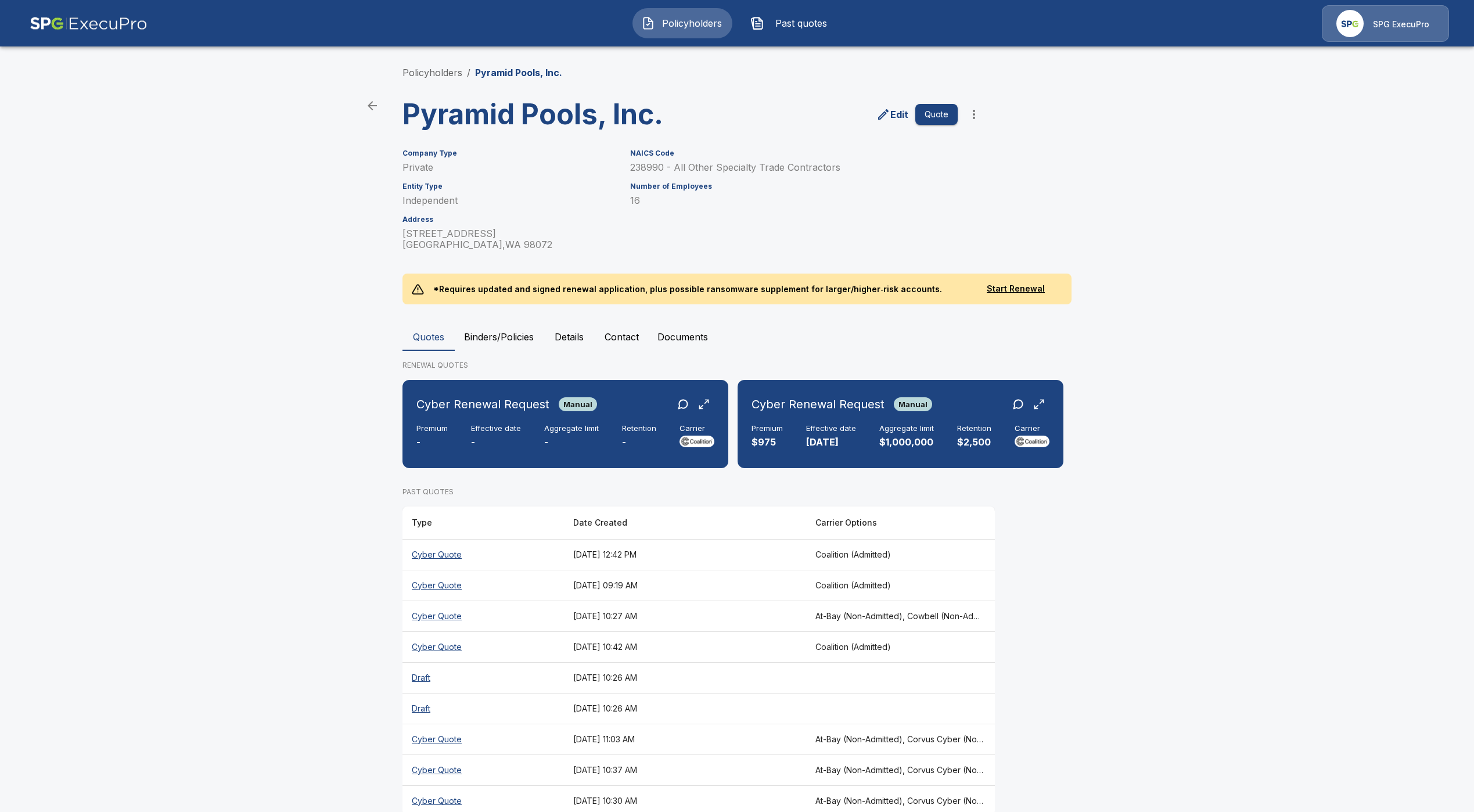
click at [438, 600] on th "Cyber Quote" at bounding box center [483, 585] width 161 height 31
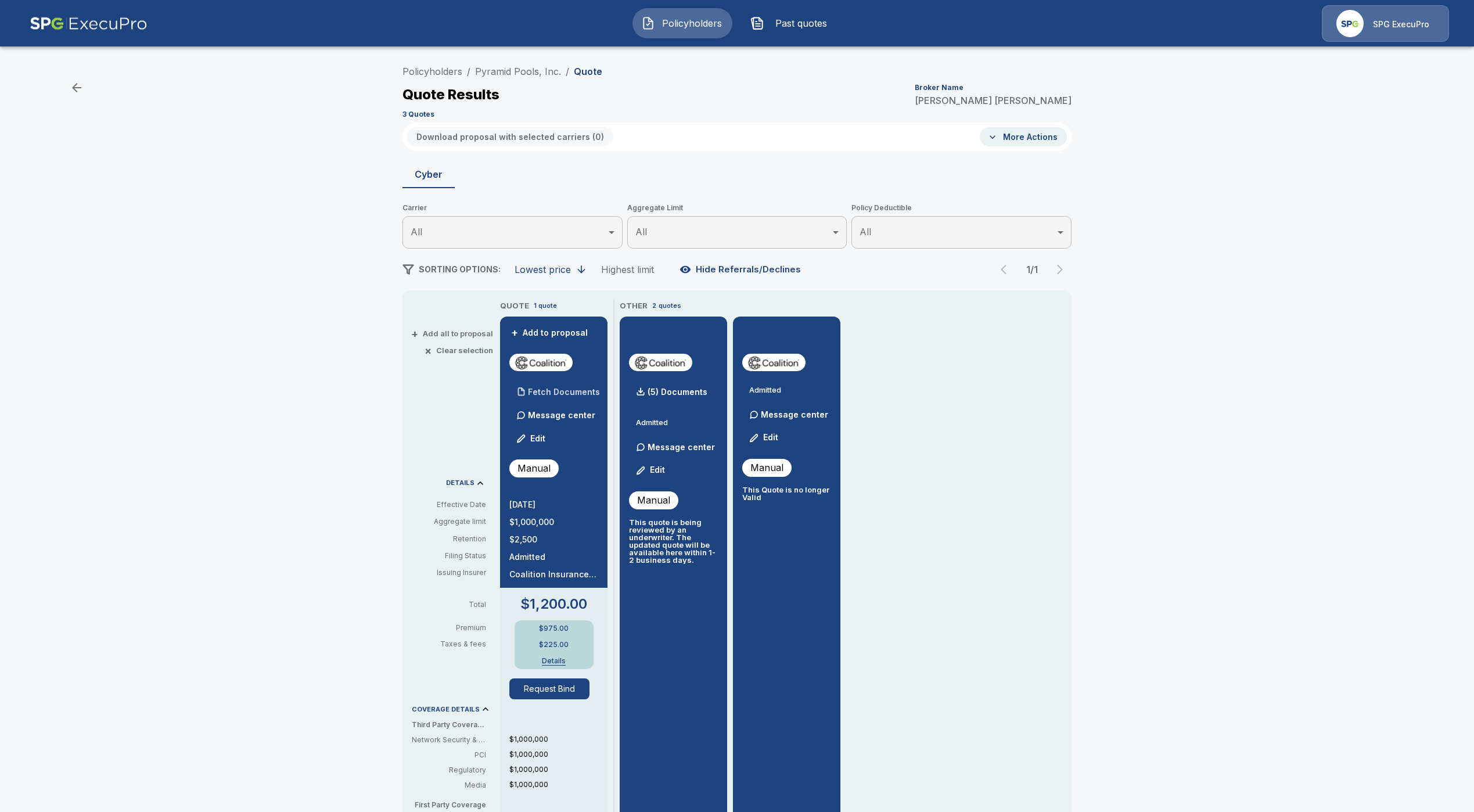
click at [567, 386] on div "Fetch Documents" at bounding box center [555, 392] width 90 height 23
click at [672, 391] on p "(5) Documents" at bounding box center [678, 392] width 60 height 8
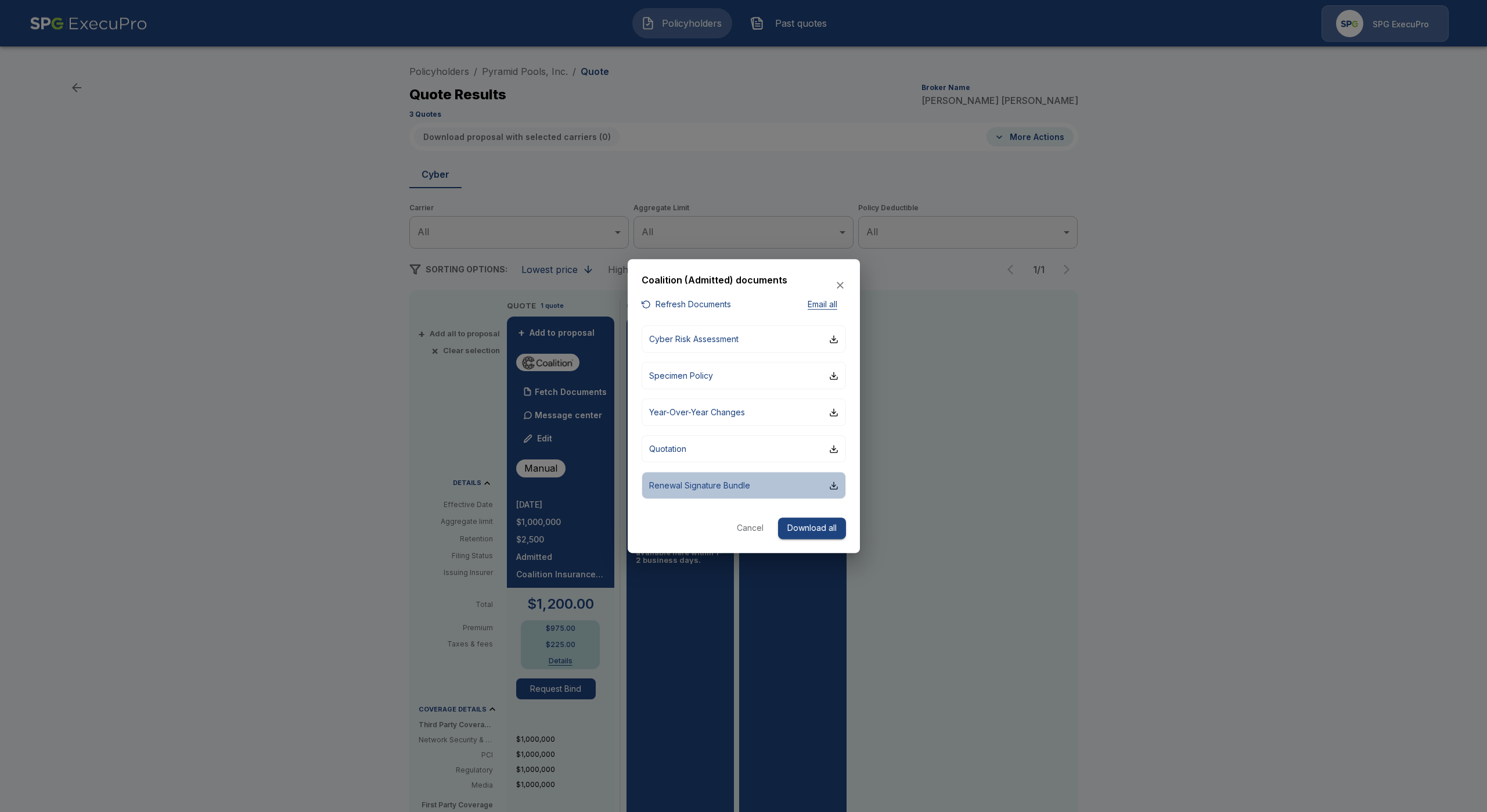
click at [689, 489] on p "Renewal Signature Bundle" at bounding box center [700, 486] width 101 height 12
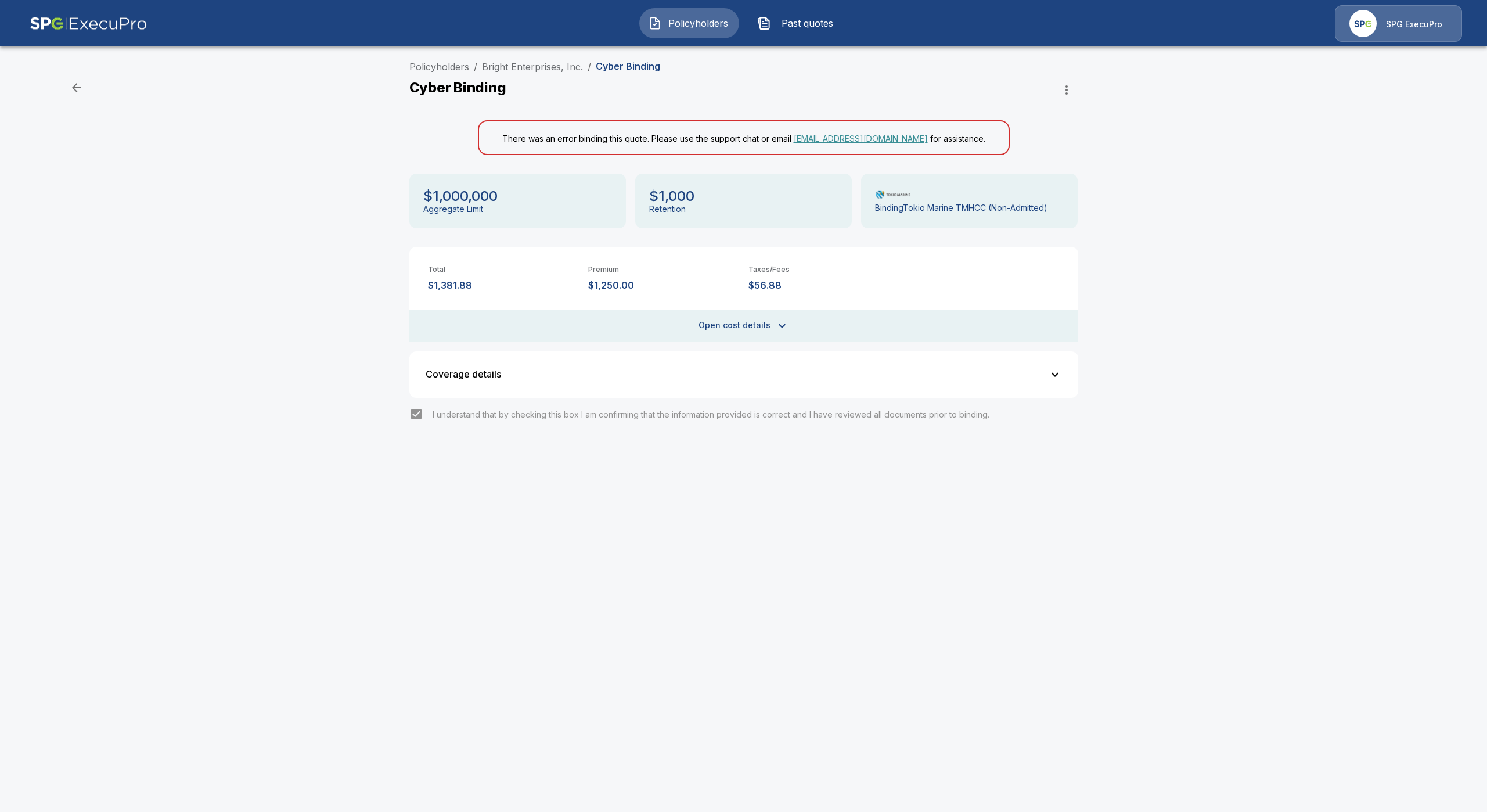
click at [105, 27] on img at bounding box center [88, 23] width 118 height 36
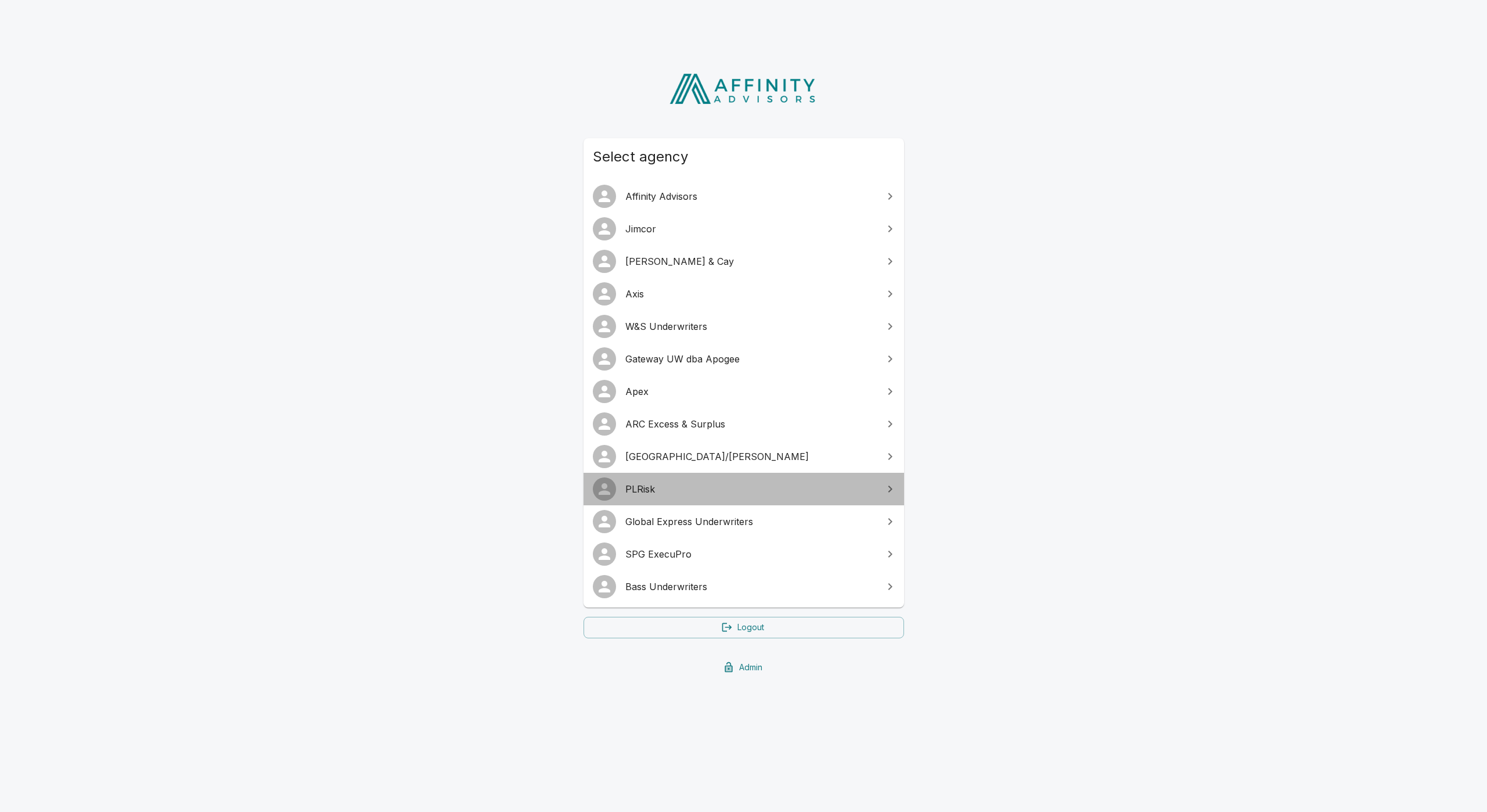
click at [674, 491] on span "PLRisk" at bounding box center [751, 489] width 251 height 14
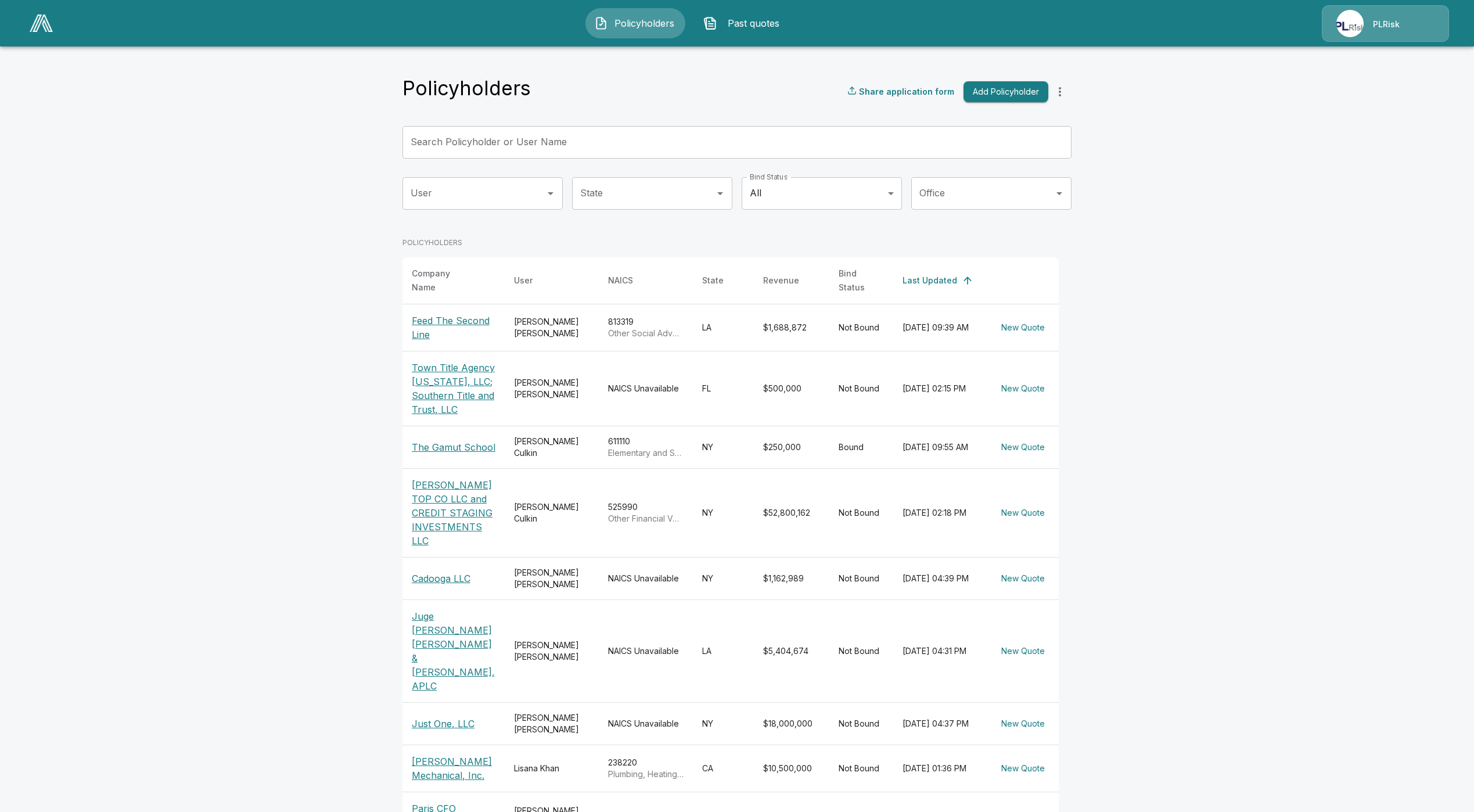
click at [1358, 17] on img at bounding box center [1349, 23] width 27 height 27
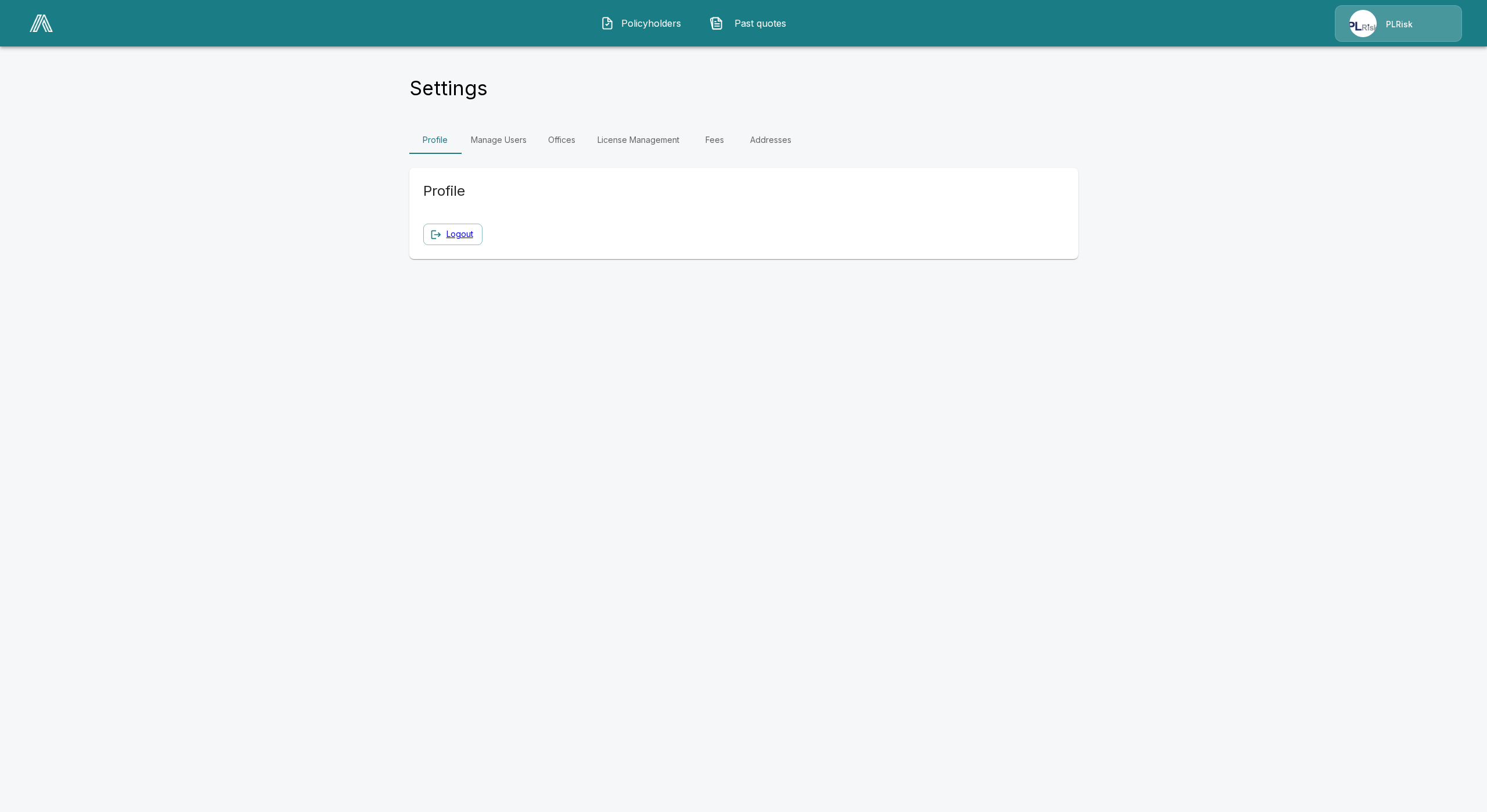
click at [727, 139] on link "Fees" at bounding box center [715, 140] width 52 height 28
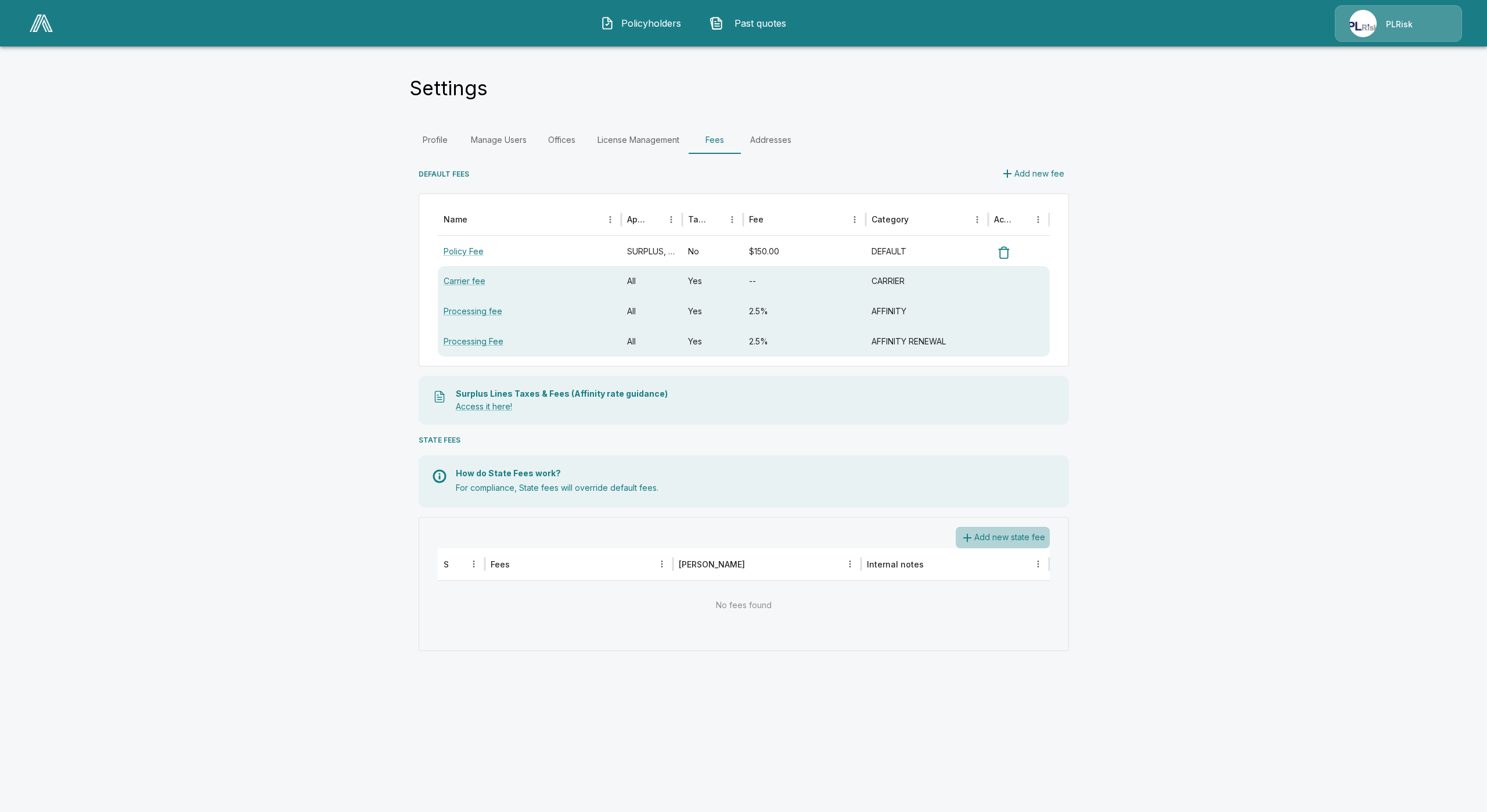
click at [993, 527] on button "Add new state fee" at bounding box center [1003, 537] width 94 height 21
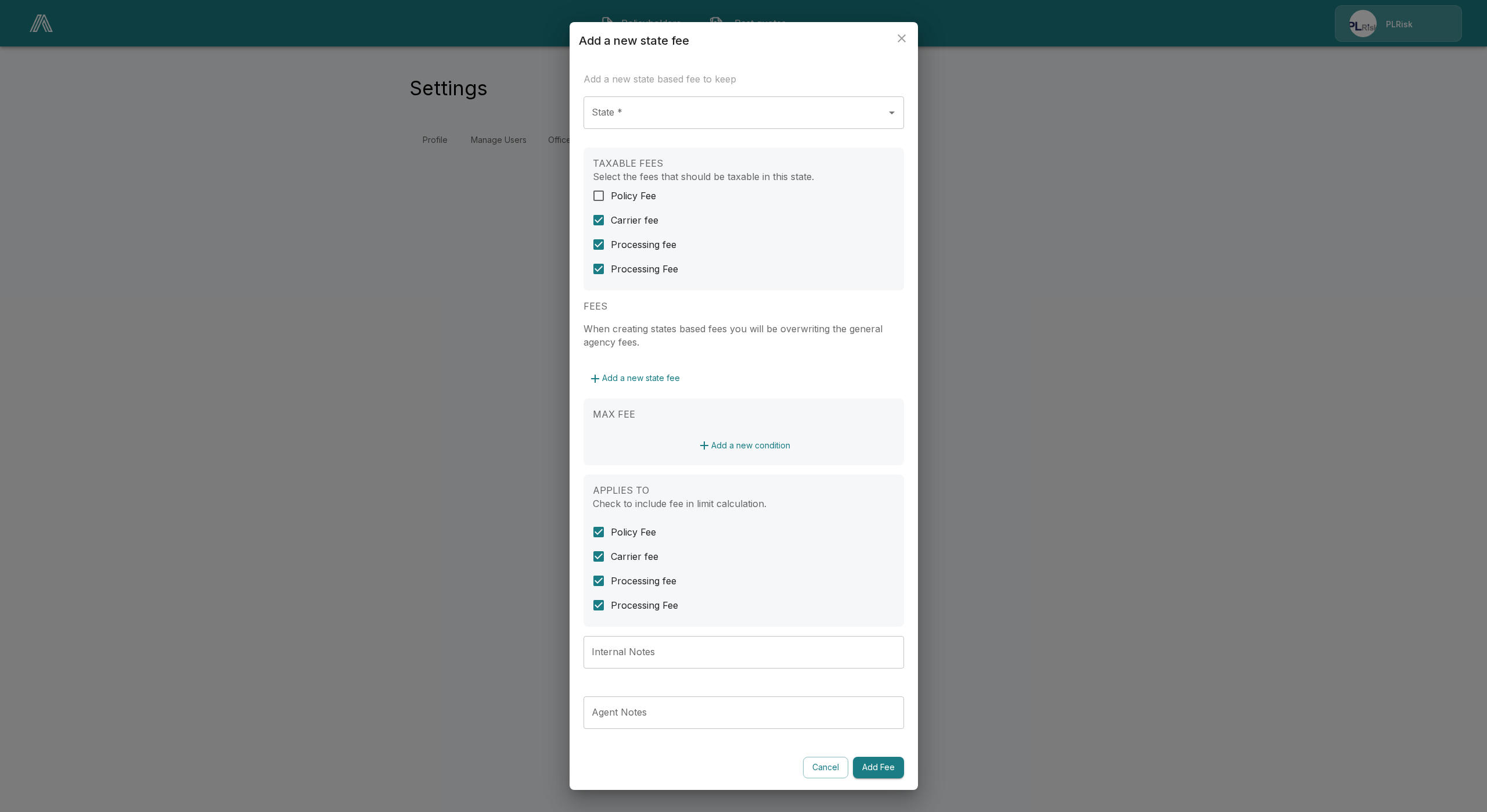
click at [650, 96] on div "Add a new state based fee to keep" at bounding box center [744, 83] width 320 height 26
click at [638, 103] on div "State *" at bounding box center [744, 112] width 320 height 33
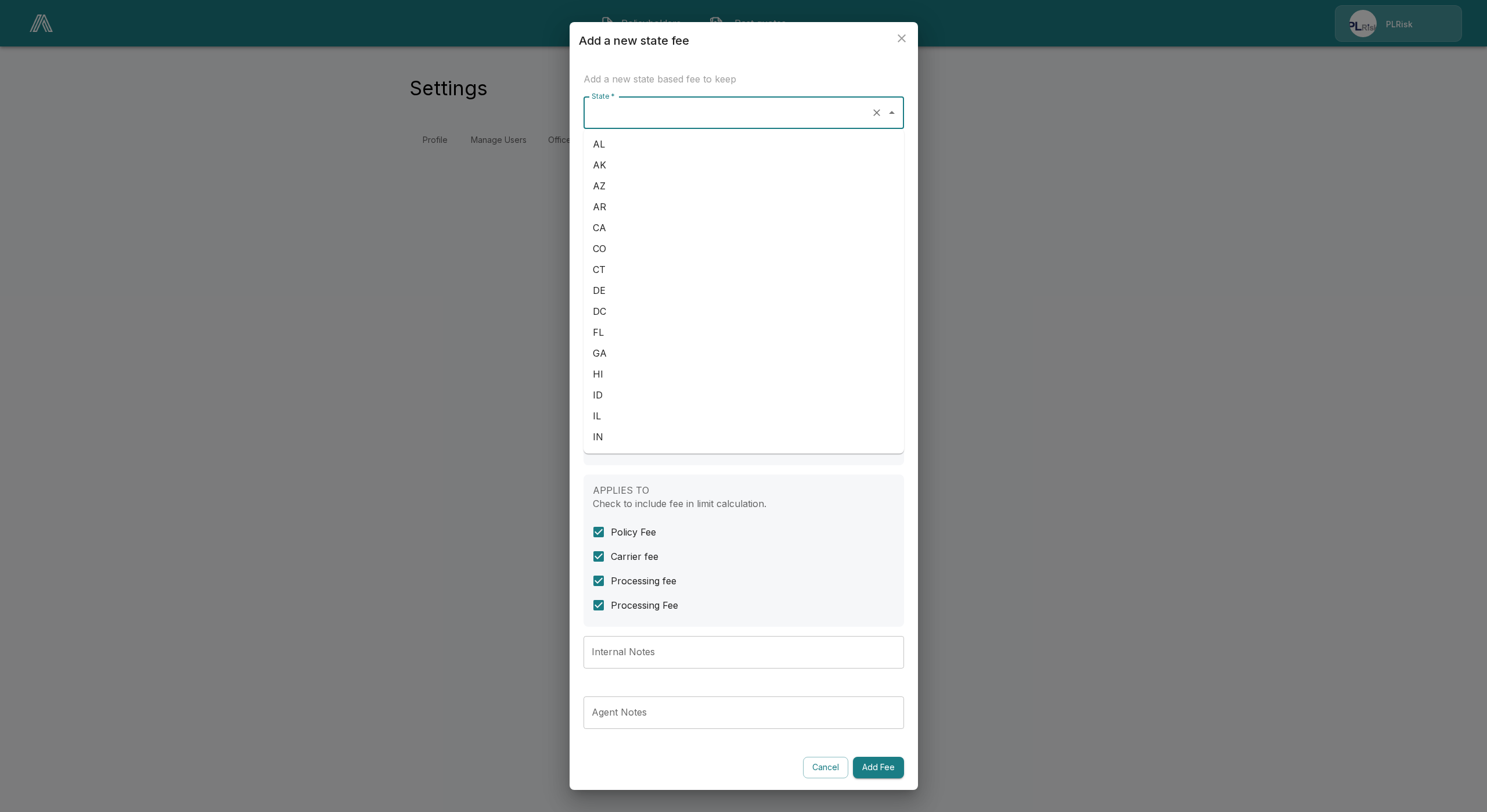
click at [632, 160] on li "AK" at bounding box center [744, 165] width 320 height 21
type input "**"
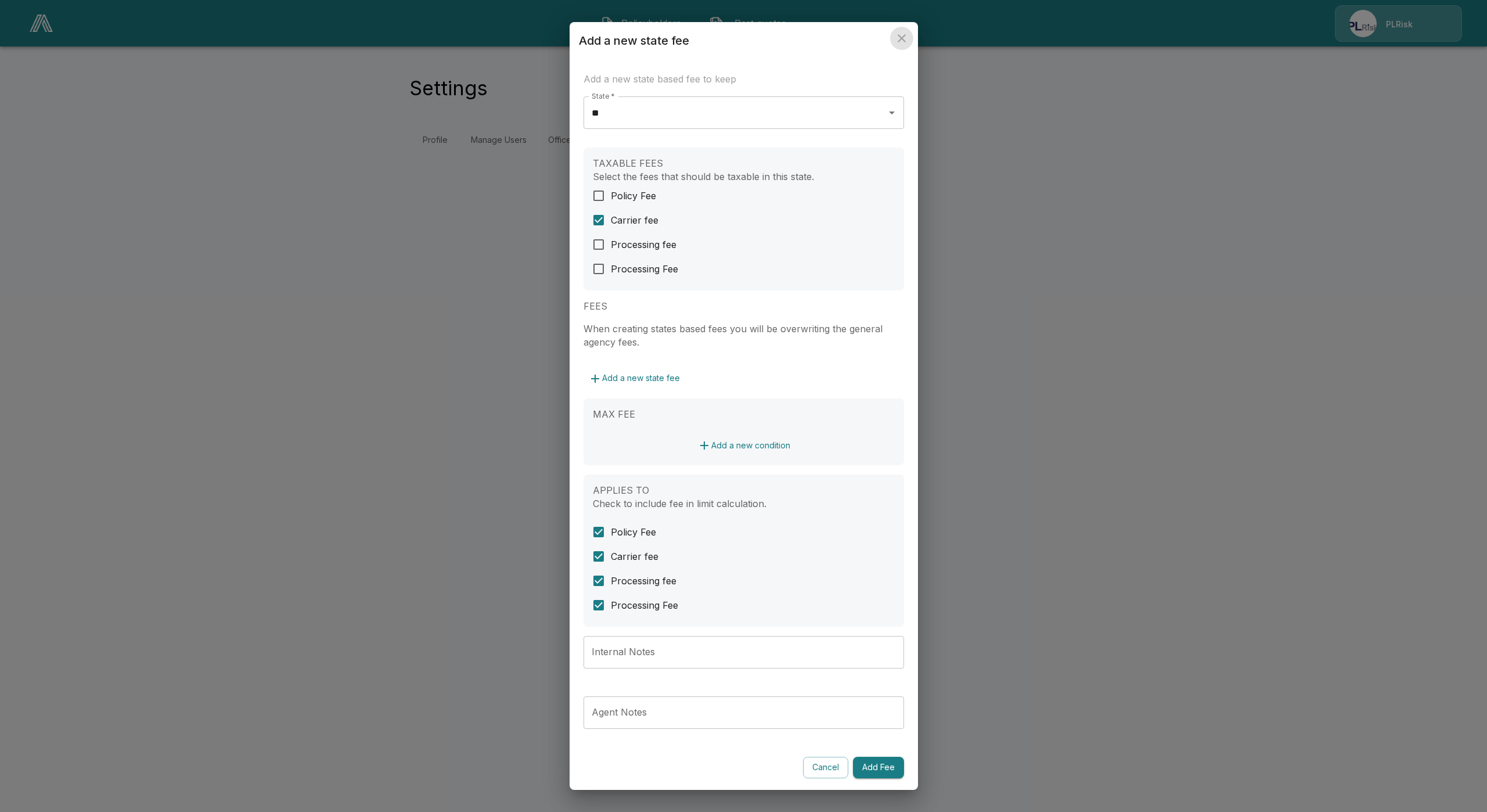
click at [907, 41] on icon "close" at bounding box center [902, 38] width 14 height 14
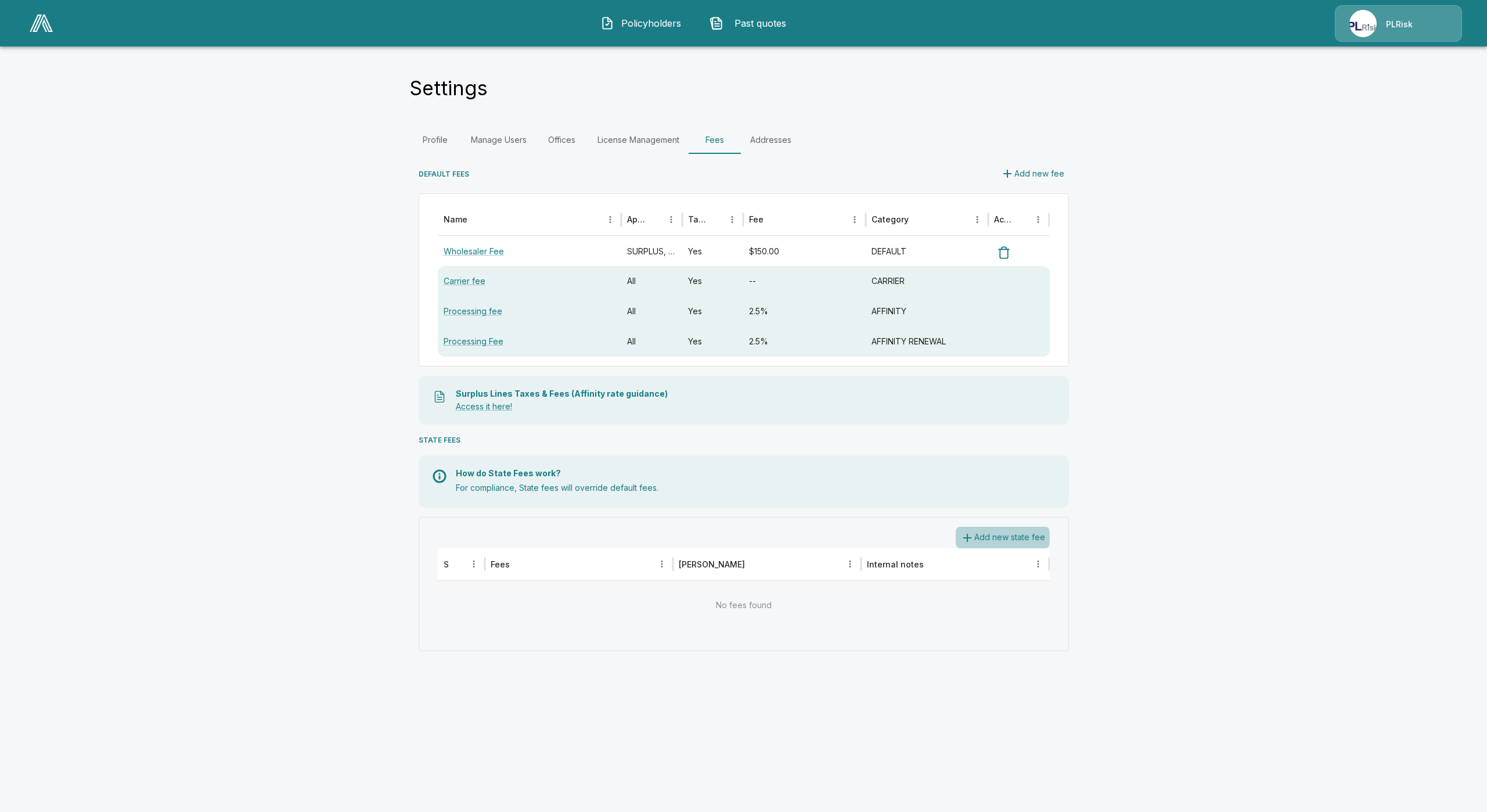
click at [988, 538] on button "Add new state fee" at bounding box center [1003, 537] width 94 height 21
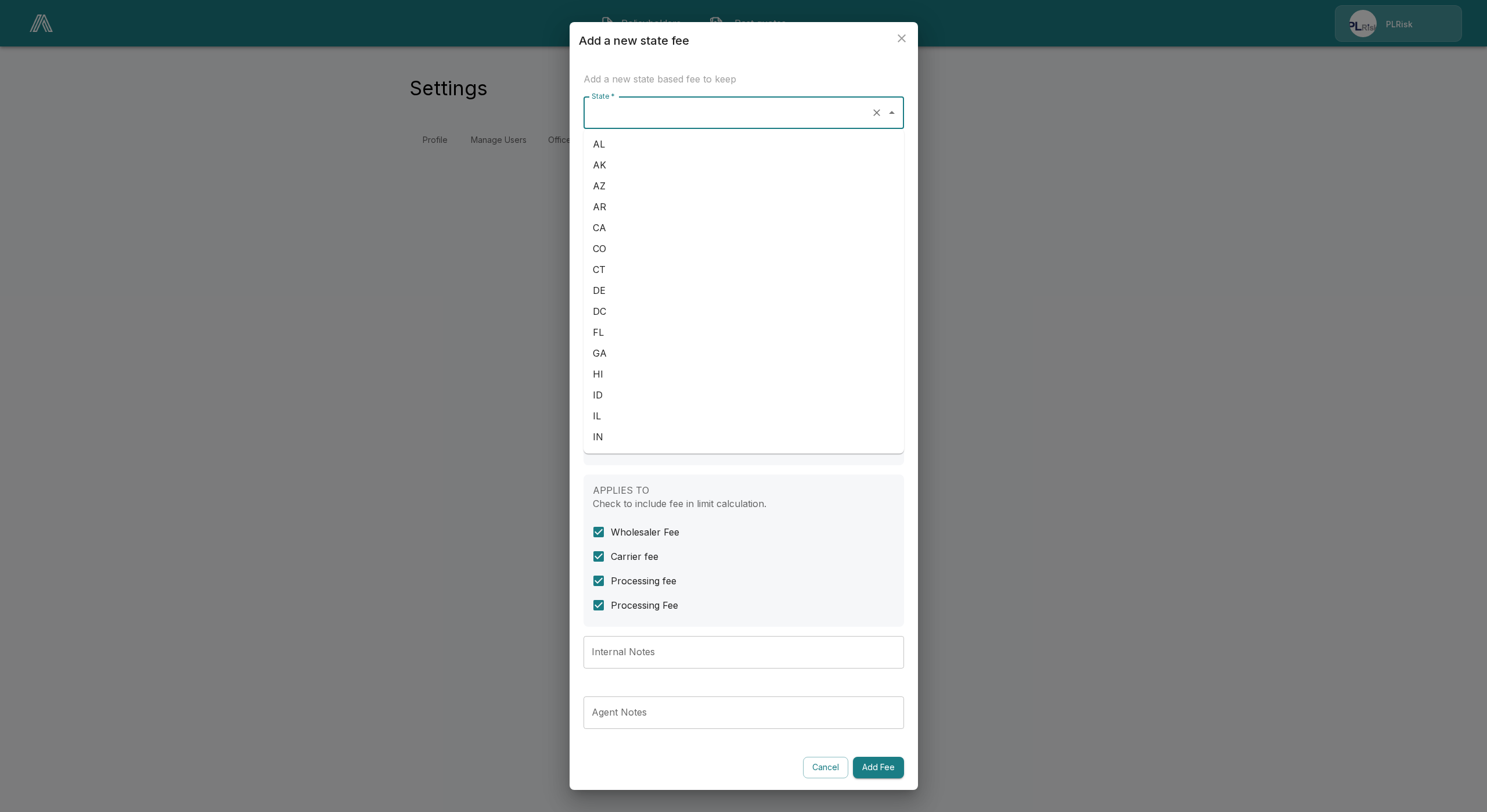
click at [657, 108] on input "State *" at bounding box center [728, 112] width 278 height 22
click at [640, 164] on li "AK" at bounding box center [744, 165] width 320 height 21
type input "**"
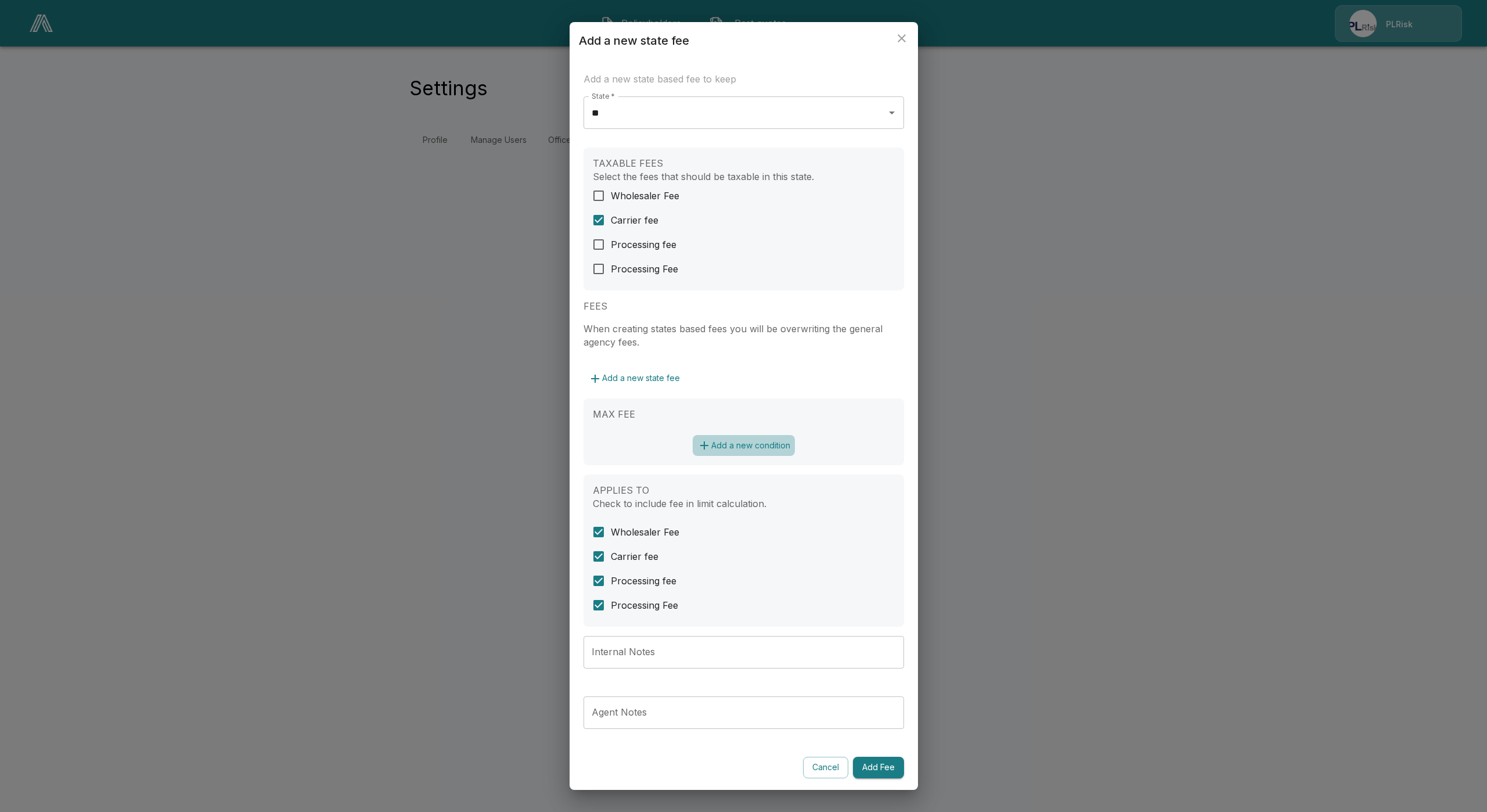
click at [757, 440] on button "Add a new condition" at bounding box center [744, 446] width 103 height 21
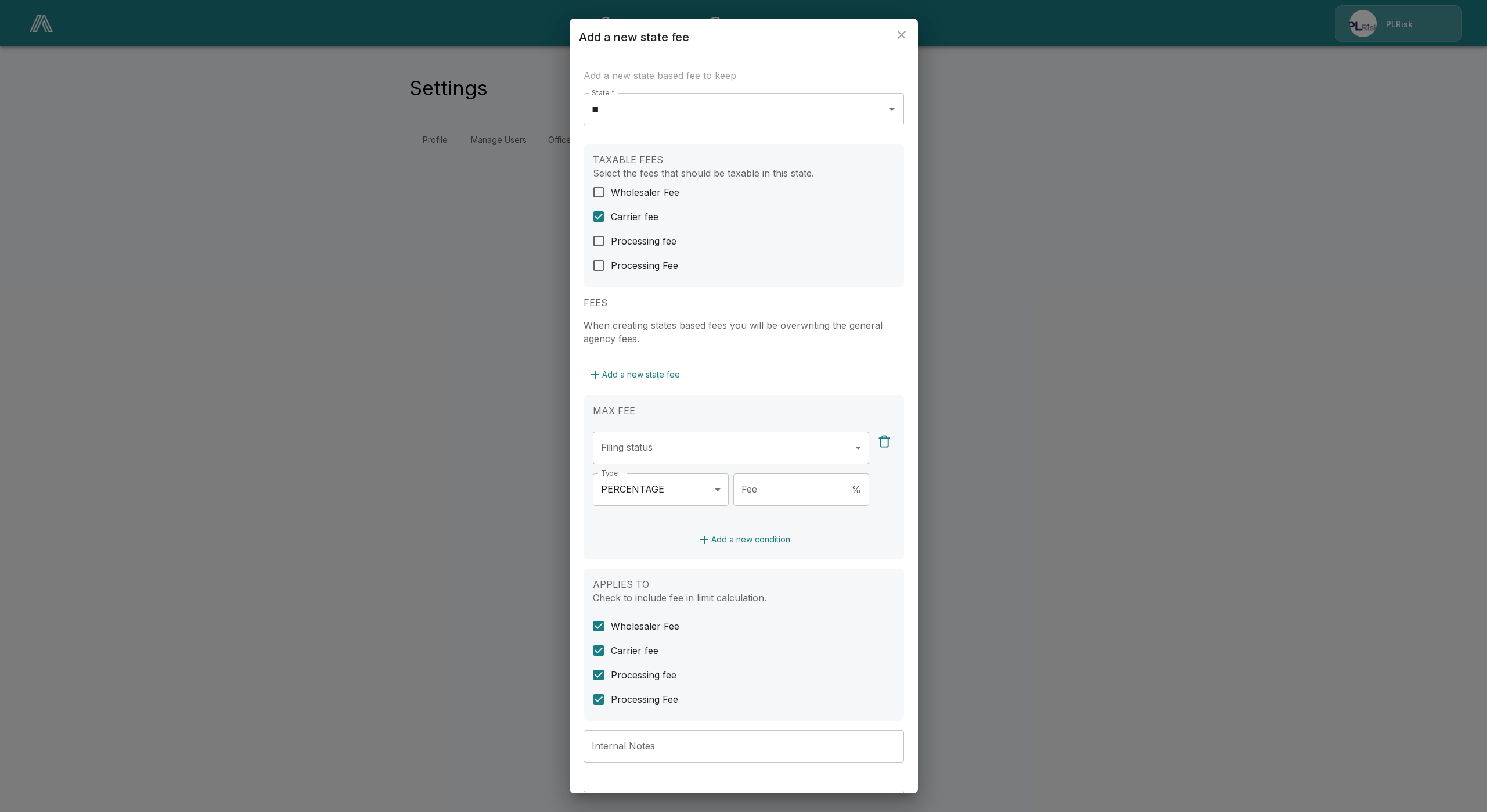
click at [683, 168] on body "**********" at bounding box center [743, 84] width 1487 height 168
click at [673, 500] on li "ADMITTED" at bounding box center [724, 500] width 264 height 21
type input "********"
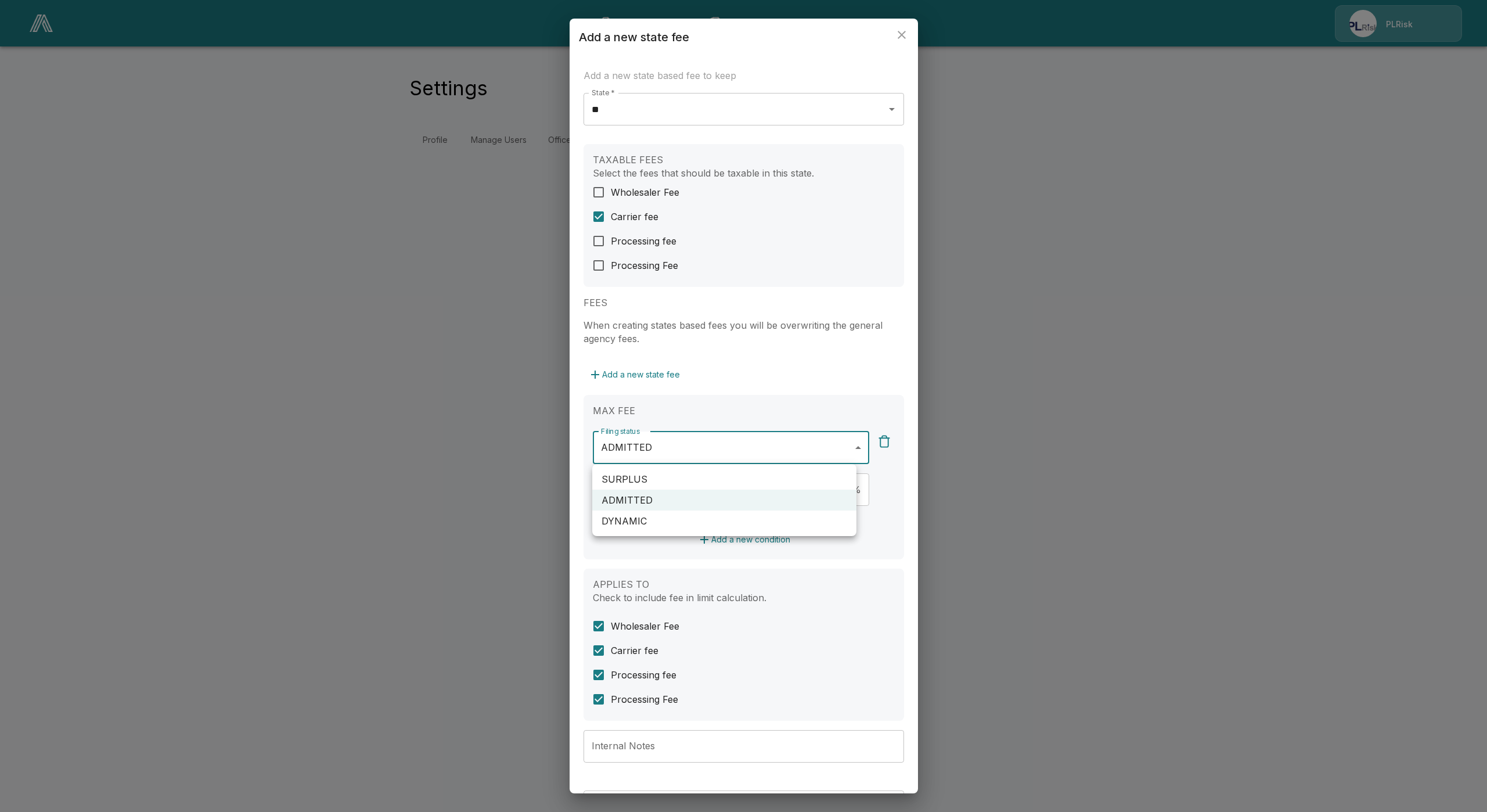
click at [853, 393] on div at bounding box center [743, 406] width 1487 height 812
click at [684, 168] on body "**********" at bounding box center [743, 84] width 1487 height 168
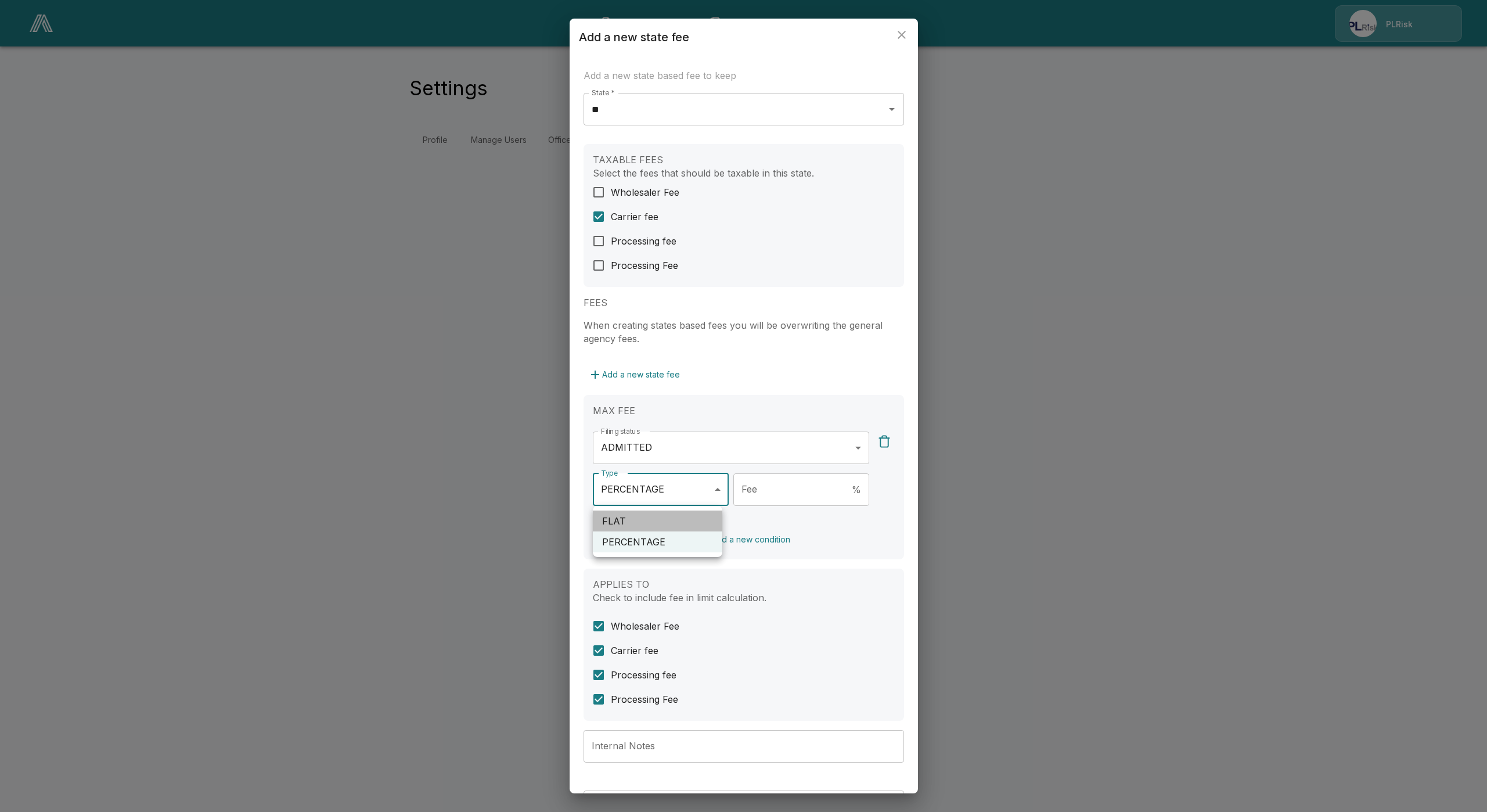
click at [667, 525] on li "FLAT" at bounding box center [657, 521] width 129 height 21
type input "****"
click at [762, 484] on input "Fee" at bounding box center [811, 489] width 117 height 33
type input "*"
click at [856, 545] on div "Add a new condition" at bounding box center [743, 540] width 302 height 21
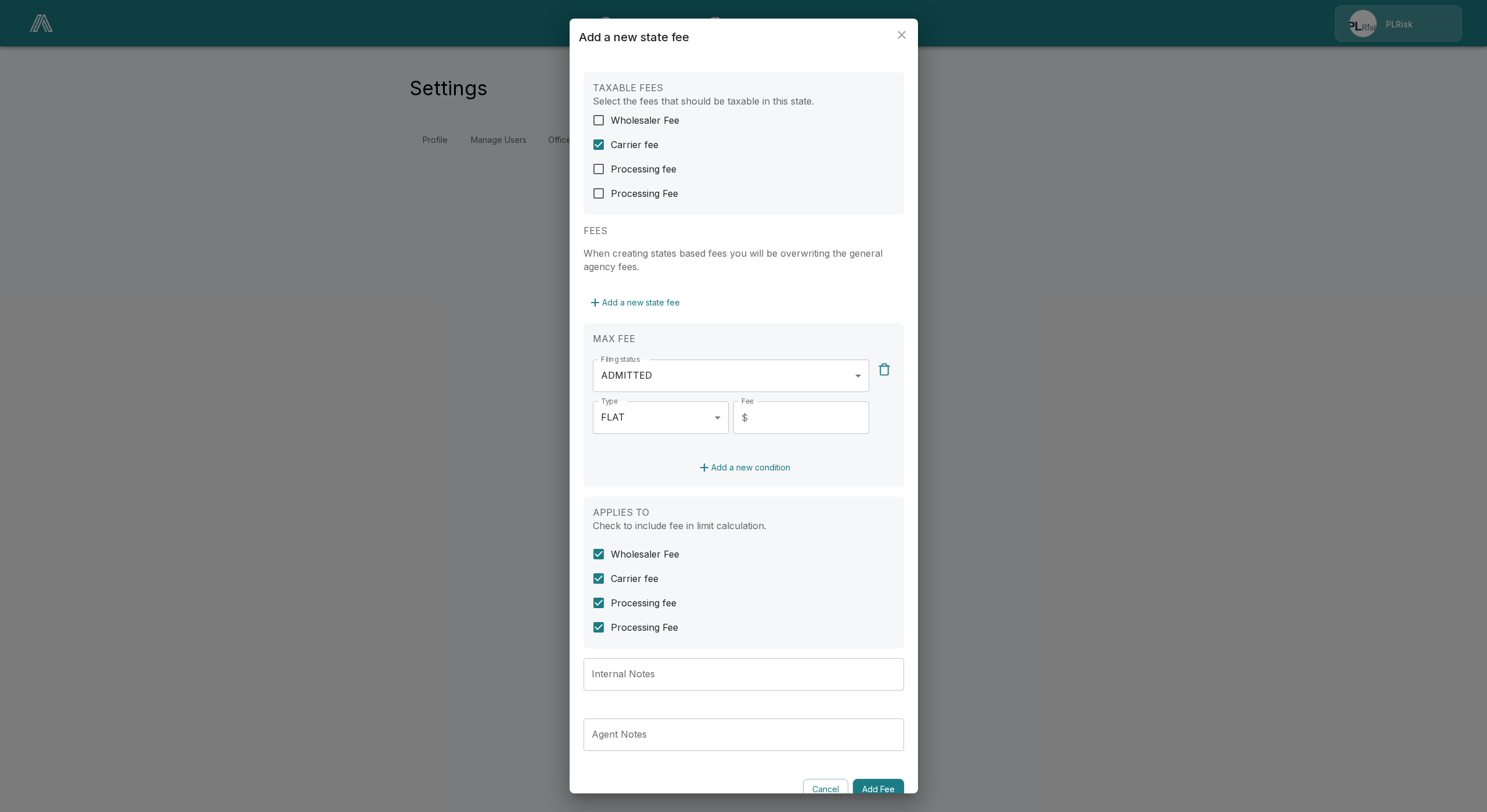
scroll to position [90, 0]
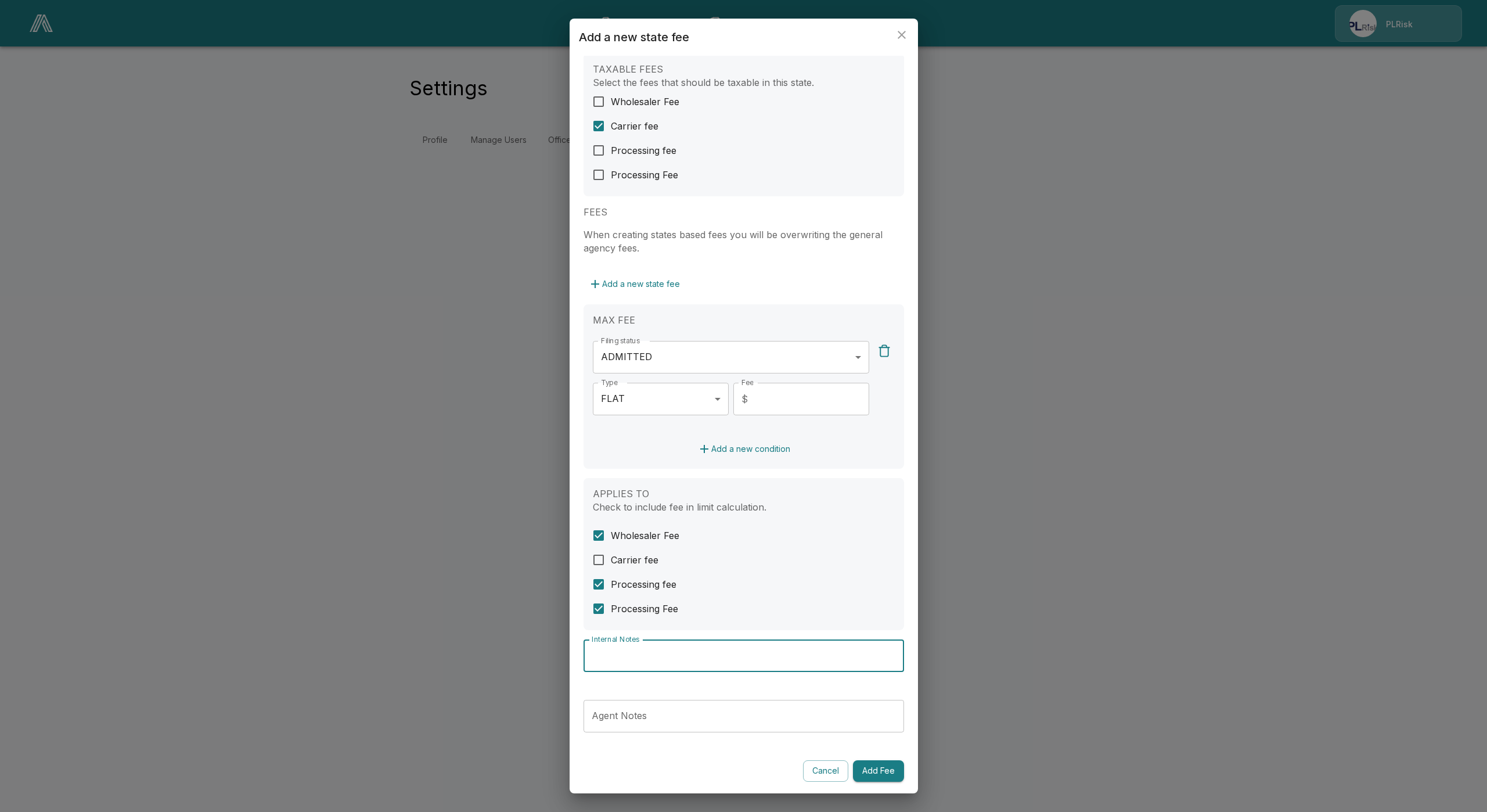
click at [660, 656] on input "Internal Notes" at bounding box center [744, 655] width 320 height 33
paste input "**********"
type input "**********"
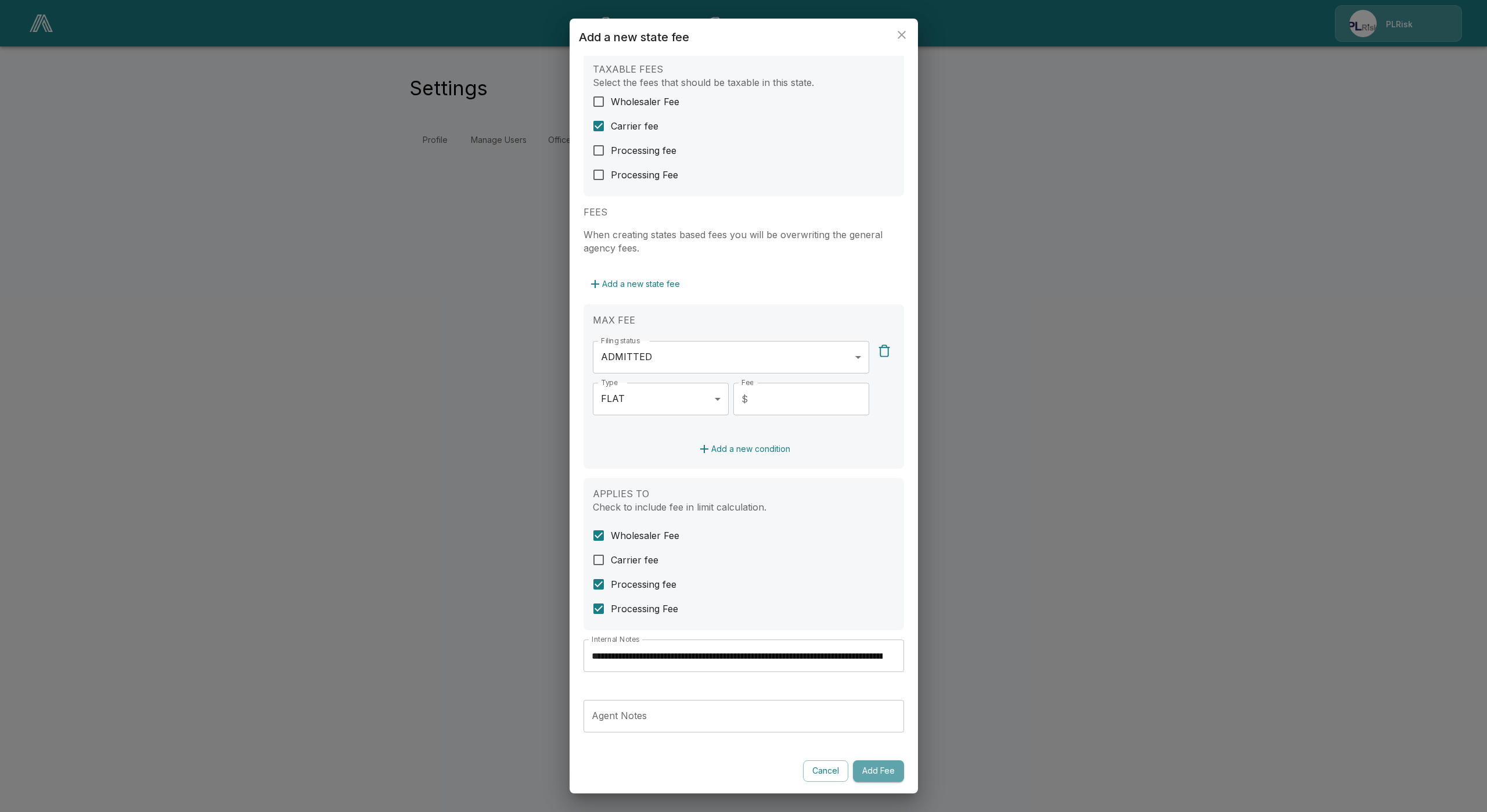
click at [866, 767] on button "Add Fee" at bounding box center [878, 770] width 51 height 21
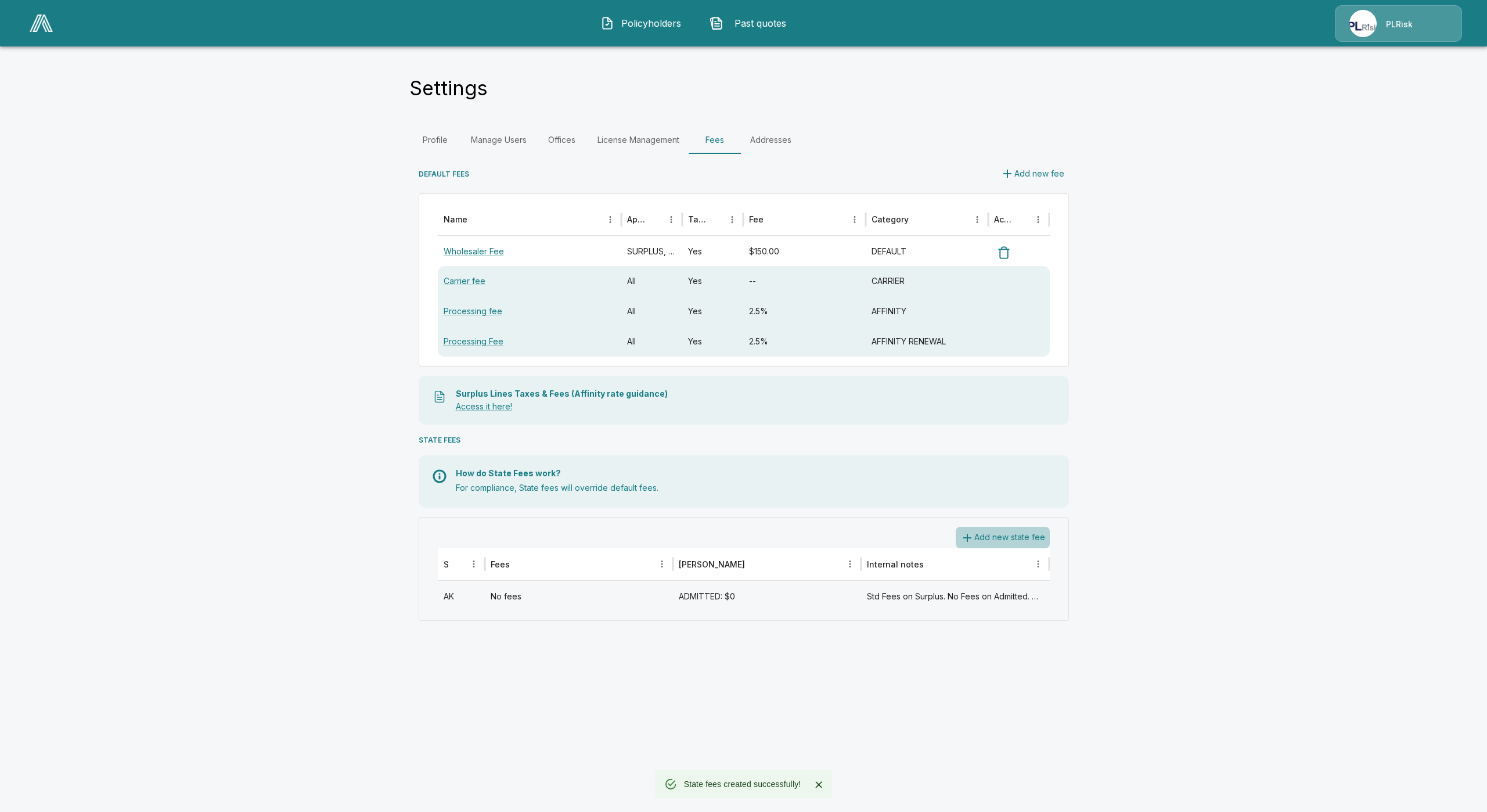
click at [996, 532] on button "Add new state fee" at bounding box center [1003, 537] width 94 height 21
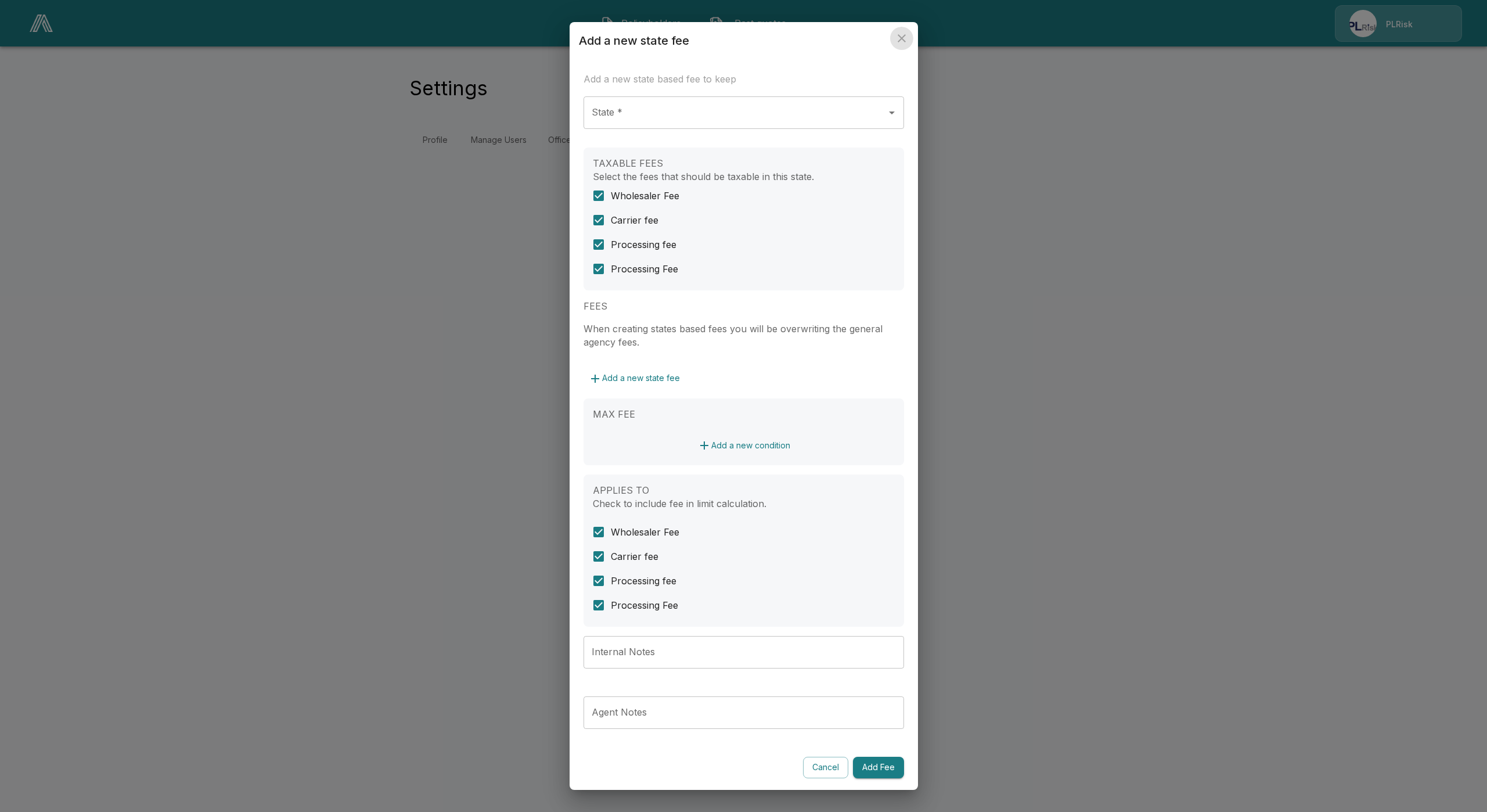
click at [899, 40] on icon "close" at bounding box center [902, 38] width 14 height 14
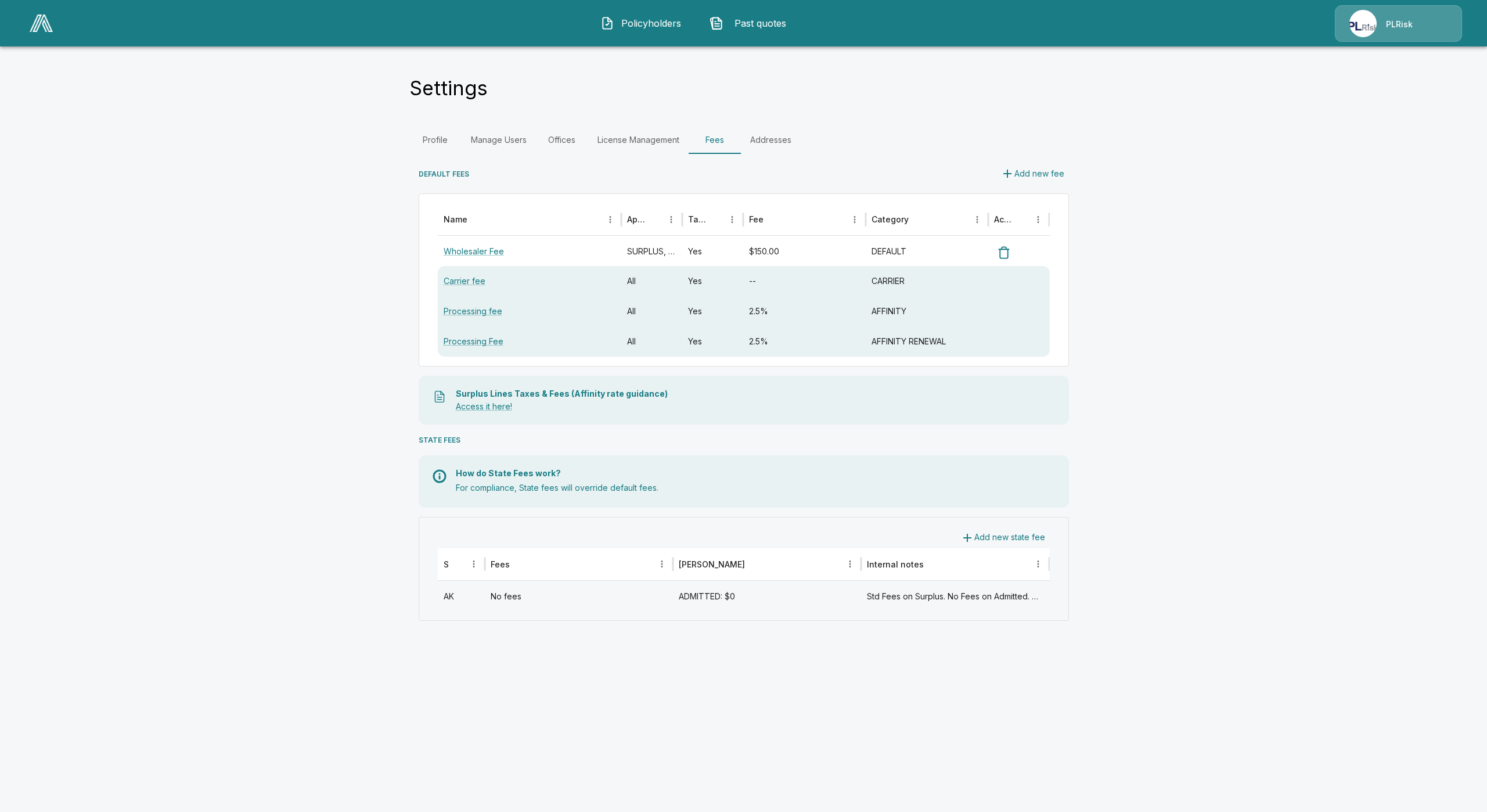
click at [981, 540] on button "Add new state fee" at bounding box center [1003, 537] width 94 height 21
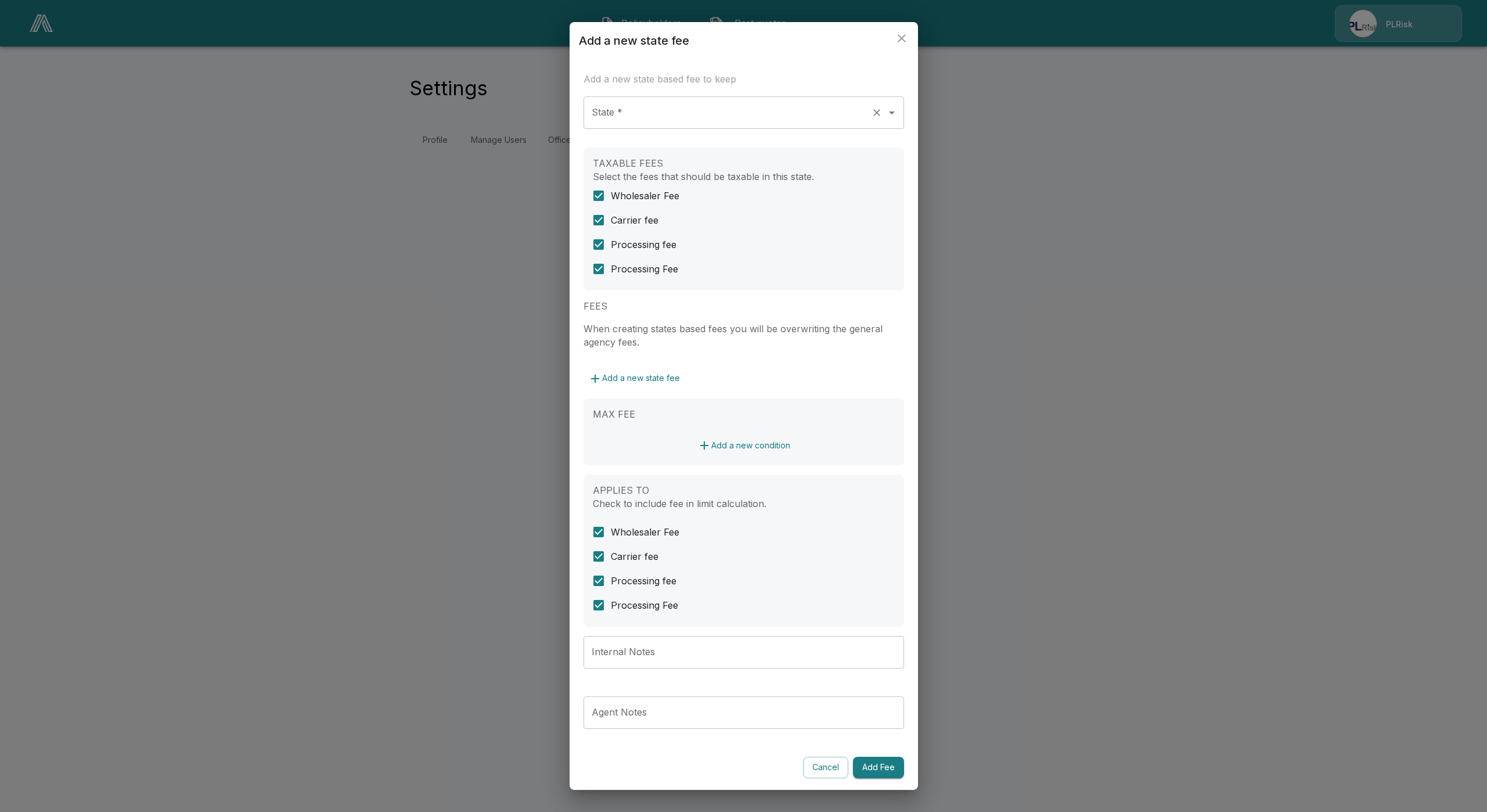
click at [669, 121] on input "State *" at bounding box center [728, 112] width 278 height 22
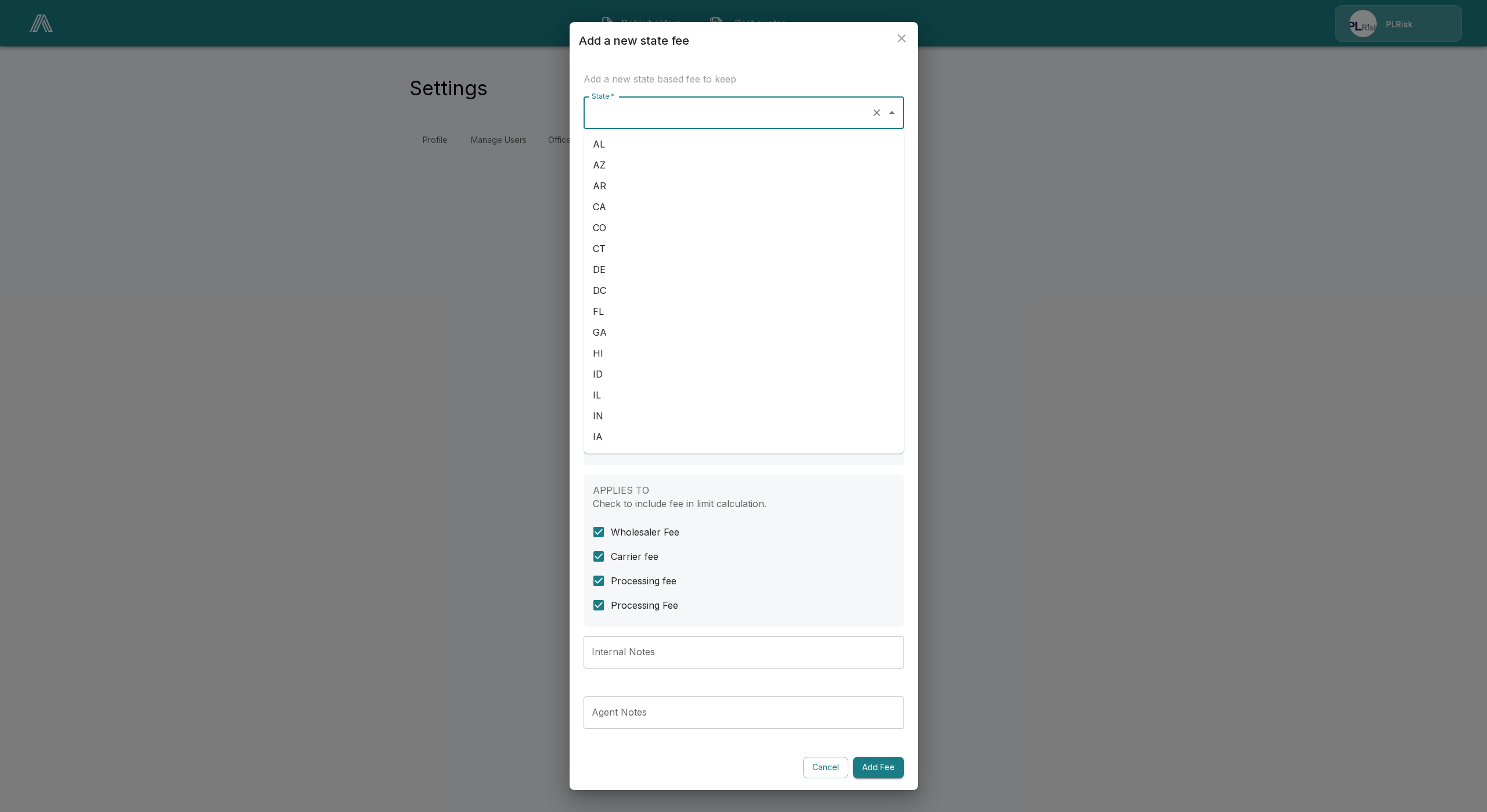
click at [642, 149] on li "AL" at bounding box center [744, 144] width 320 height 21
type input "**"
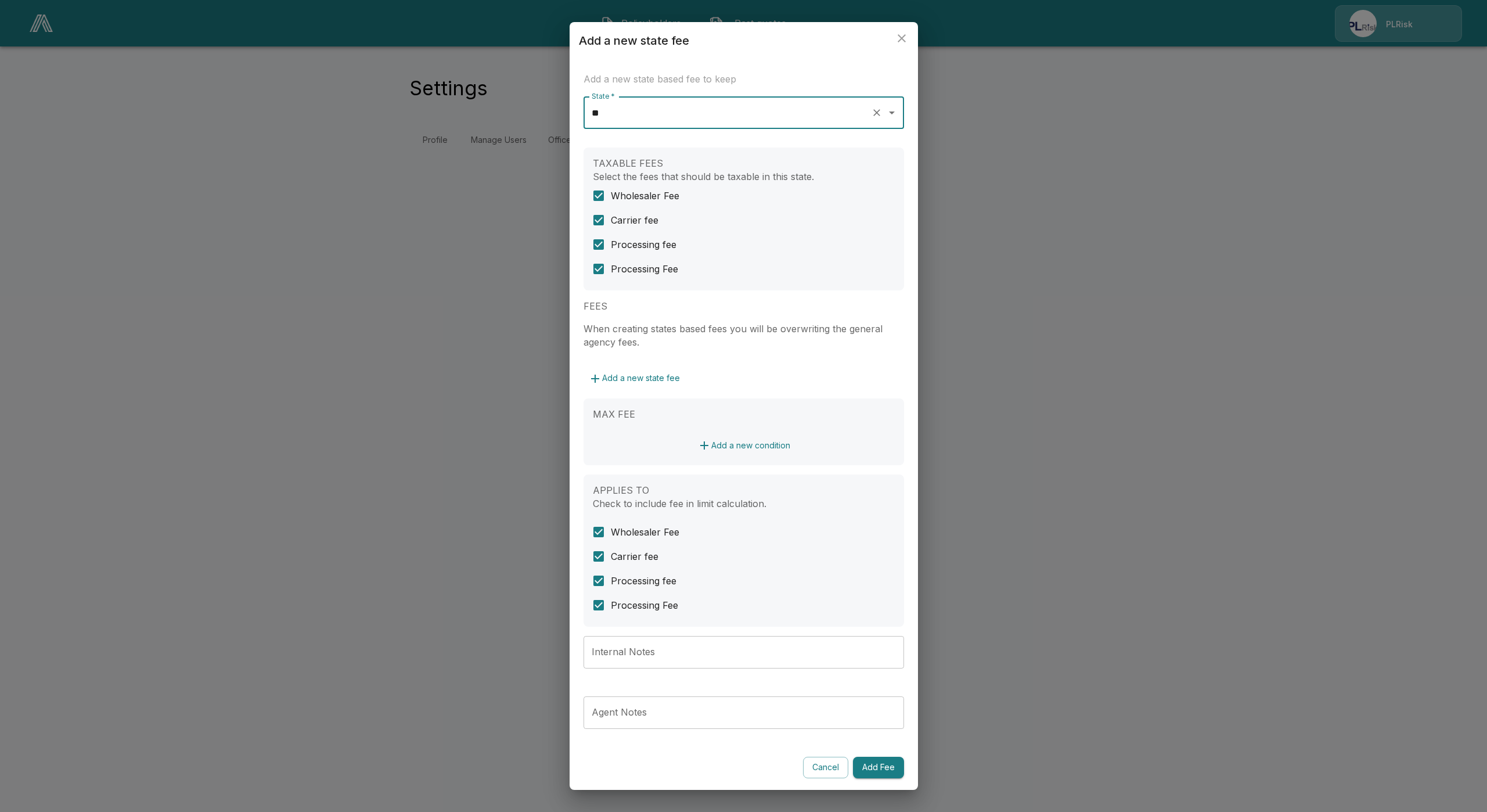
click at [741, 440] on button "Add a new condition" at bounding box center [744, 446] width 103 height 21
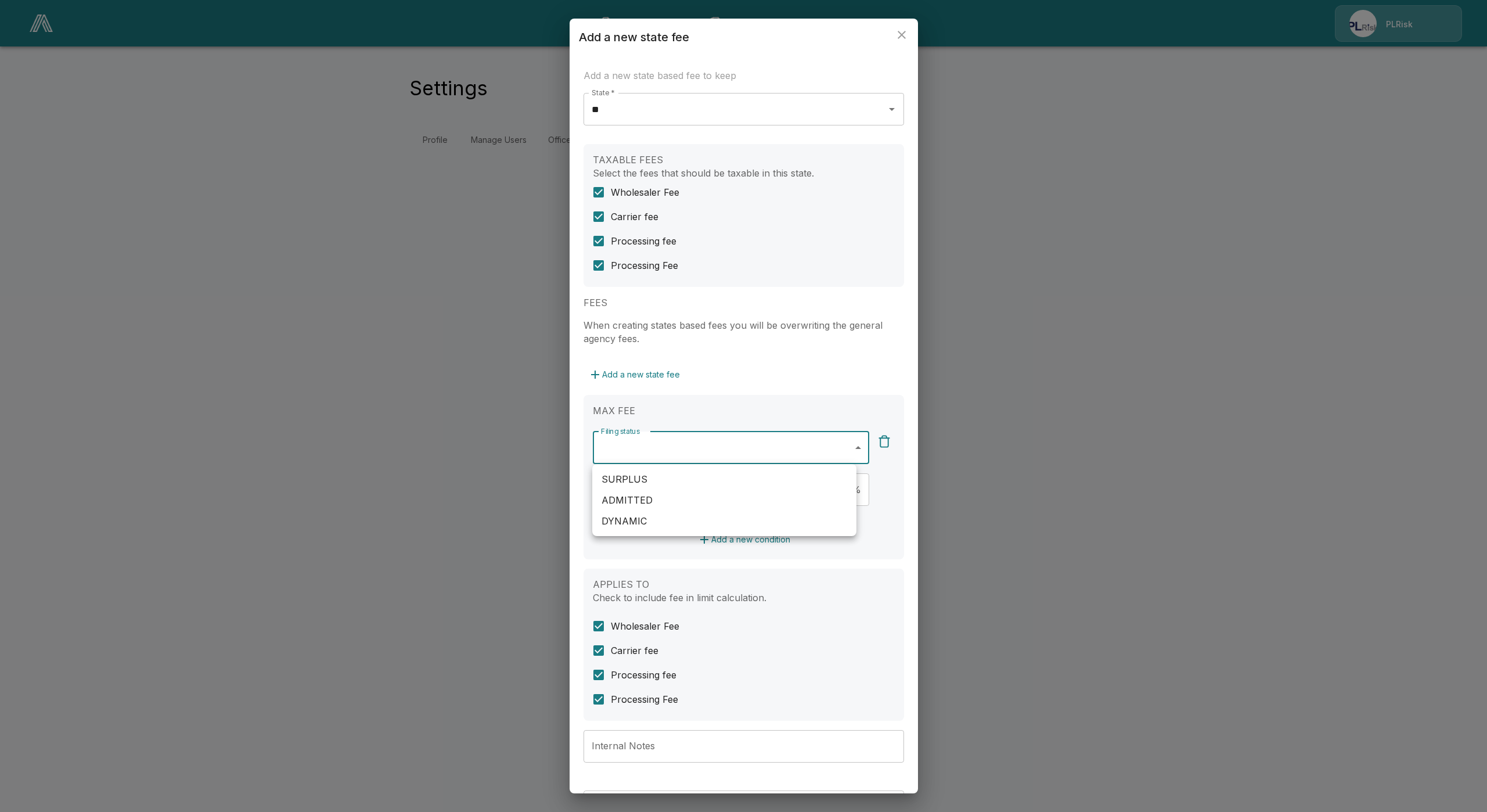
click at [701, 168] on body "**********" at bounding box center [743, 84] width 1487 height 168
click at [662, 484] on li "SURPLUS" at bounding box center [724, 479] width 264 height 21
click at [682, 502] on li "ADMITTED" at bounding box center [724, 500] width 264 height 21
type input "**********"
drag, startPoint x: 880, startPoint y: 513, endPoint x: 883, endPoint y: 506, distance: 7.6
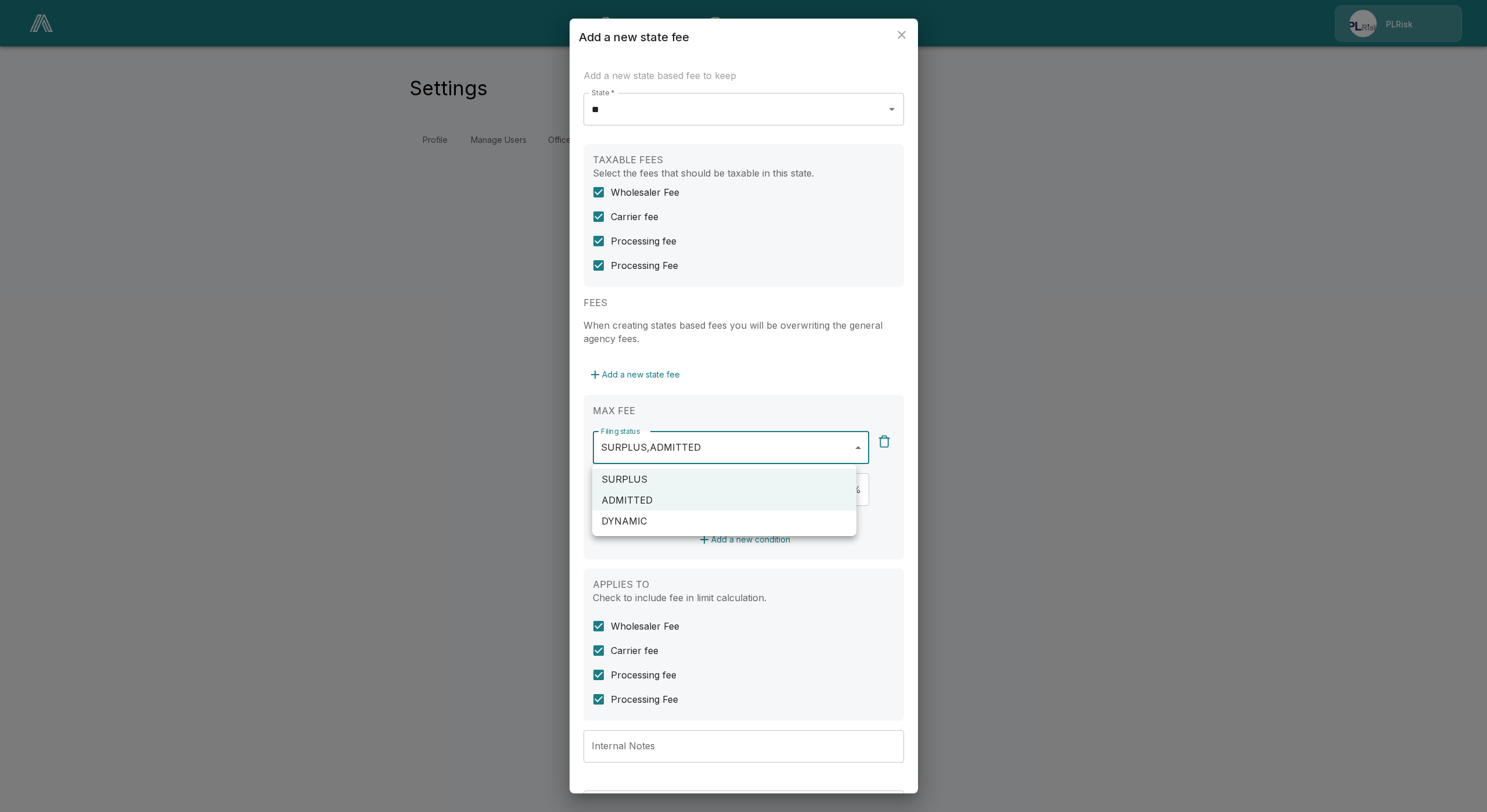
click at [880, 512] on div at bounding box center [743, 406] width 1487 height 812
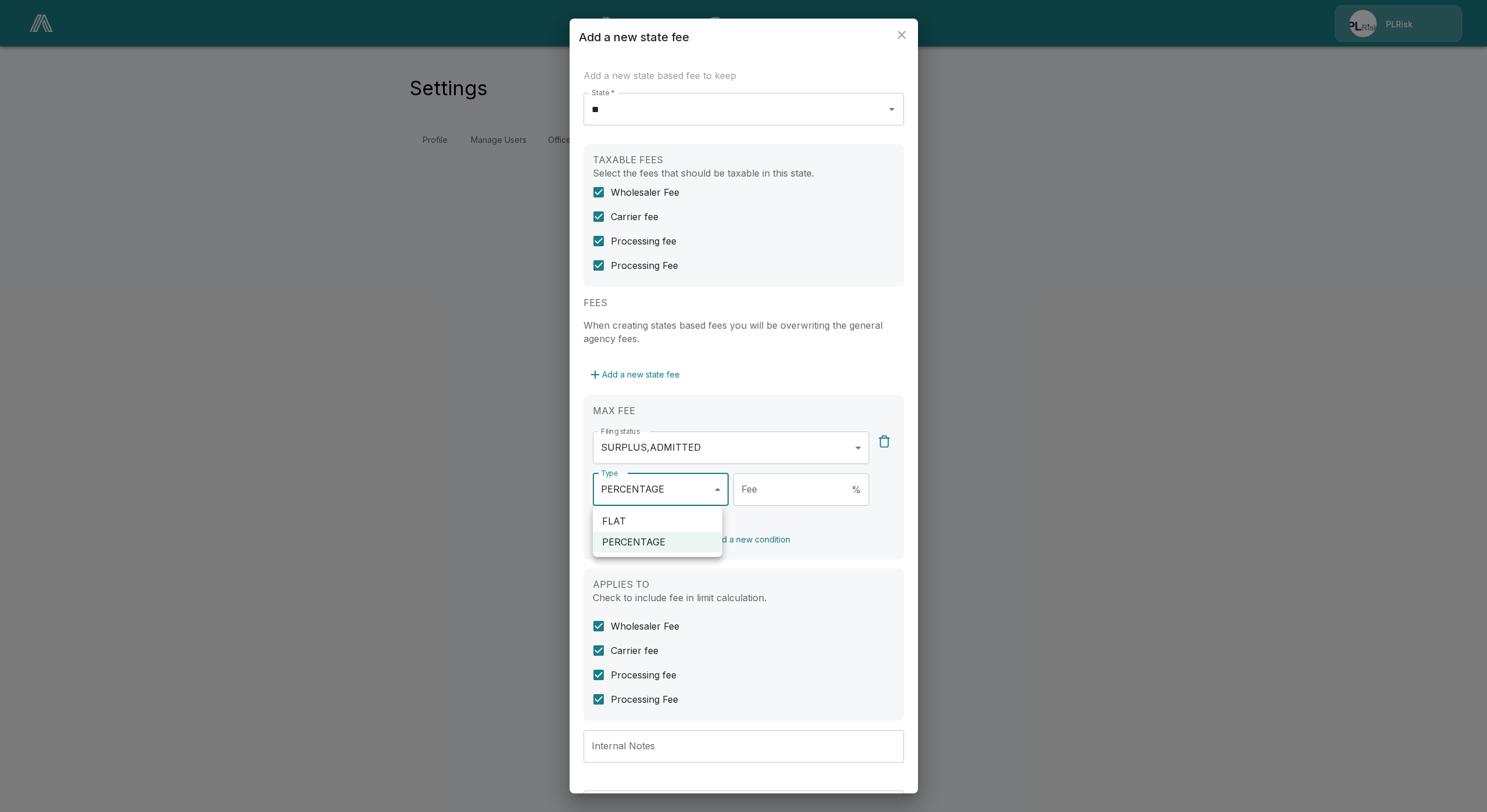
click at [667, 168] on body "**********" at bounding box center [743, 84] width 1487 height 168
click at [656, 525] on li "FLAT" at bounding box center [657, 521] width 129 height 21
type input "****"
drag, startPoint x: 749, startPoint y: 491, endPoint x: 745, endPoint y: 494, distance: 5.0
click at [753, 489] on input "Fee" at bounding box center [811, 489] width 117 height 33
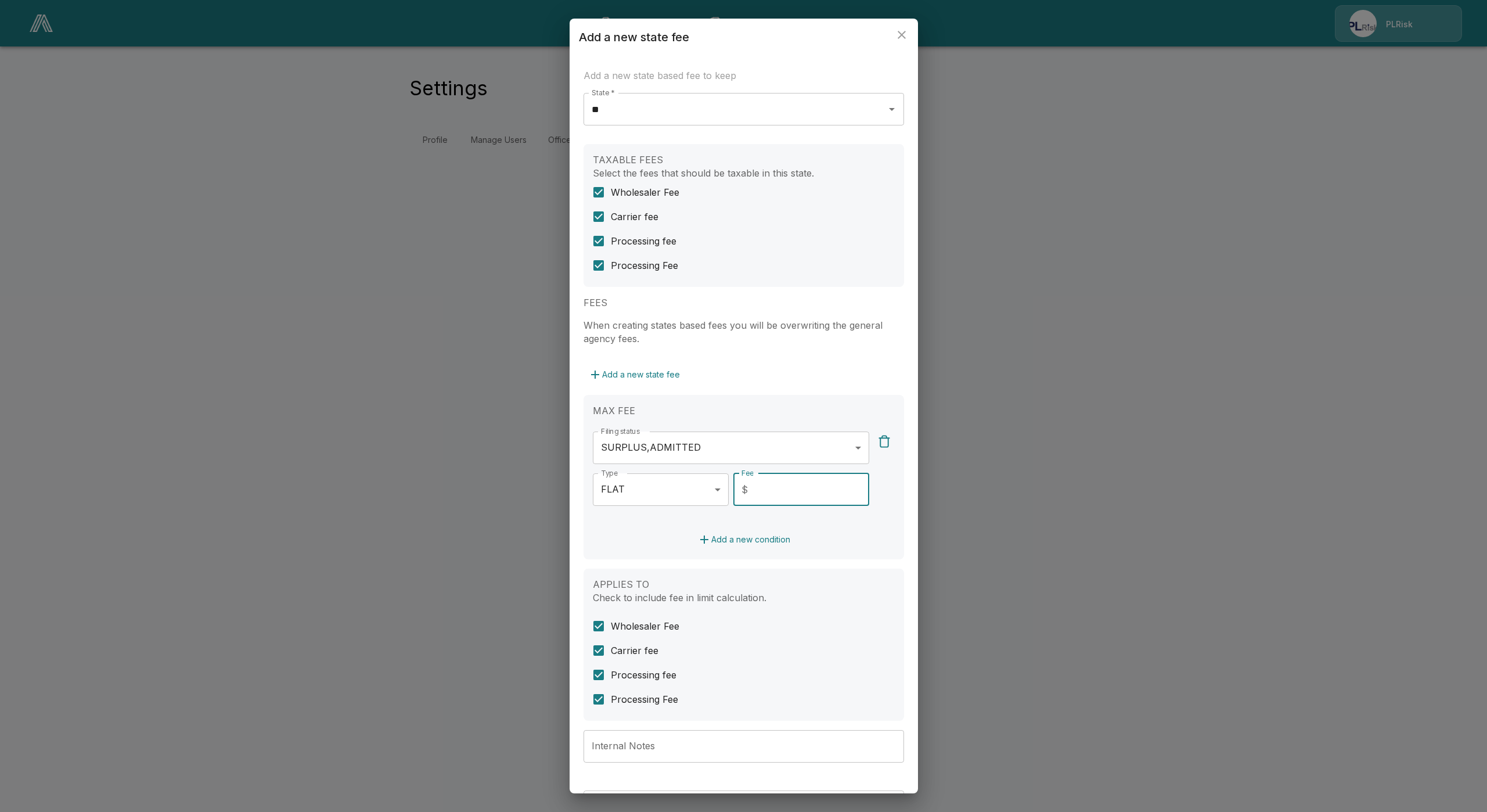
type input "*"
click at [798, 569] on div "APPLIES TO Check to include fee in limit calculation. Wholesaler Fee Carrier fe…" at bounding box center [744, 645] width 320 height 152
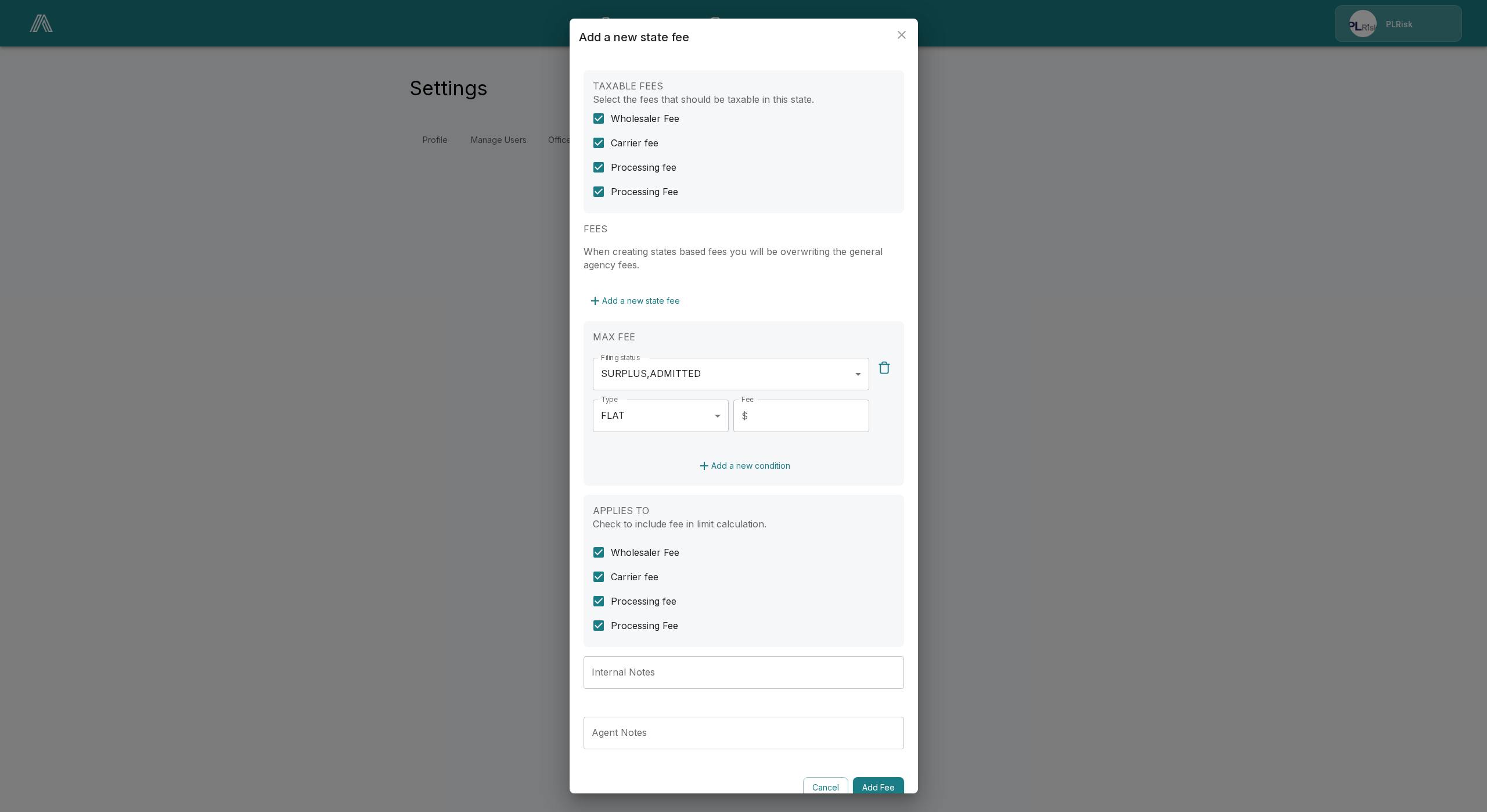
scroll to position [90, 0]
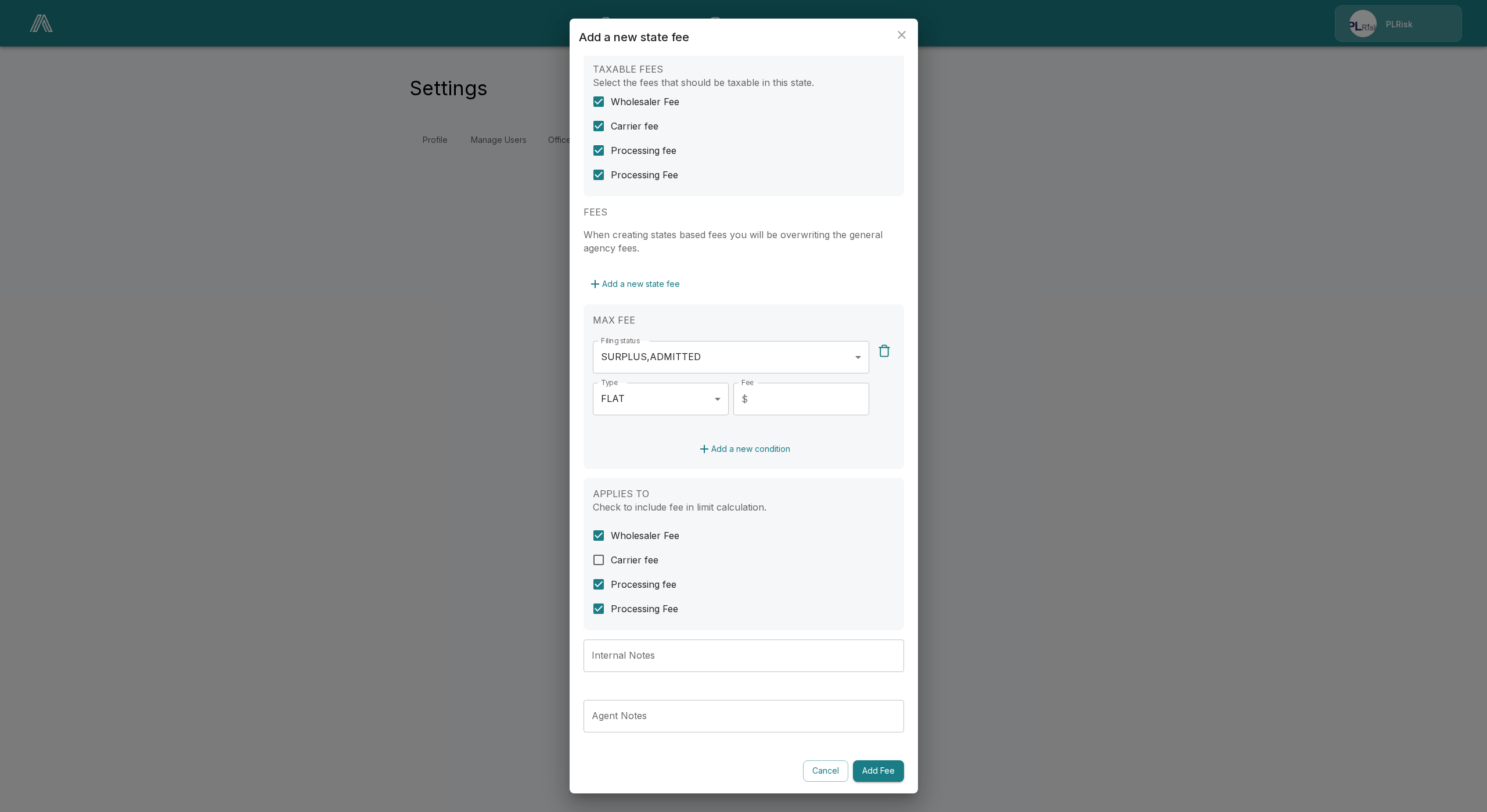
click at [655, 652] on input "Internal Notes" at bounding box center [744, 655] width 320 height 33
paste input "**********"
type input "**********"
click at [855, 687] on div "**********" at bounding box center [744, 665] width 320 height 51
click at [867, 774] on button "Add Fee" at bounding box center [878, 770] width 51 height 21
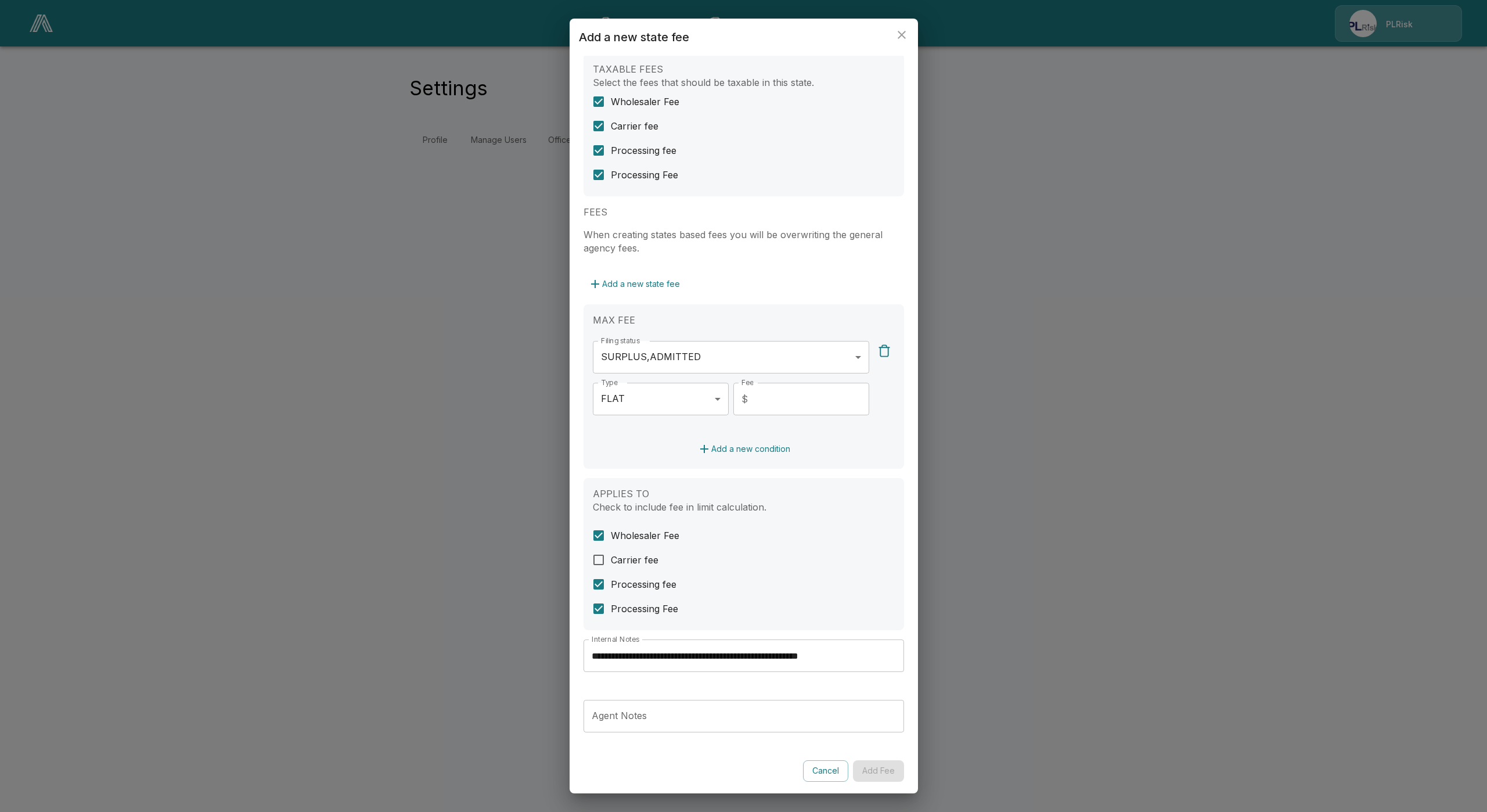
click at [875, 771] on div "Add Fee" at bounding box center [878, 770] width 51 height 21
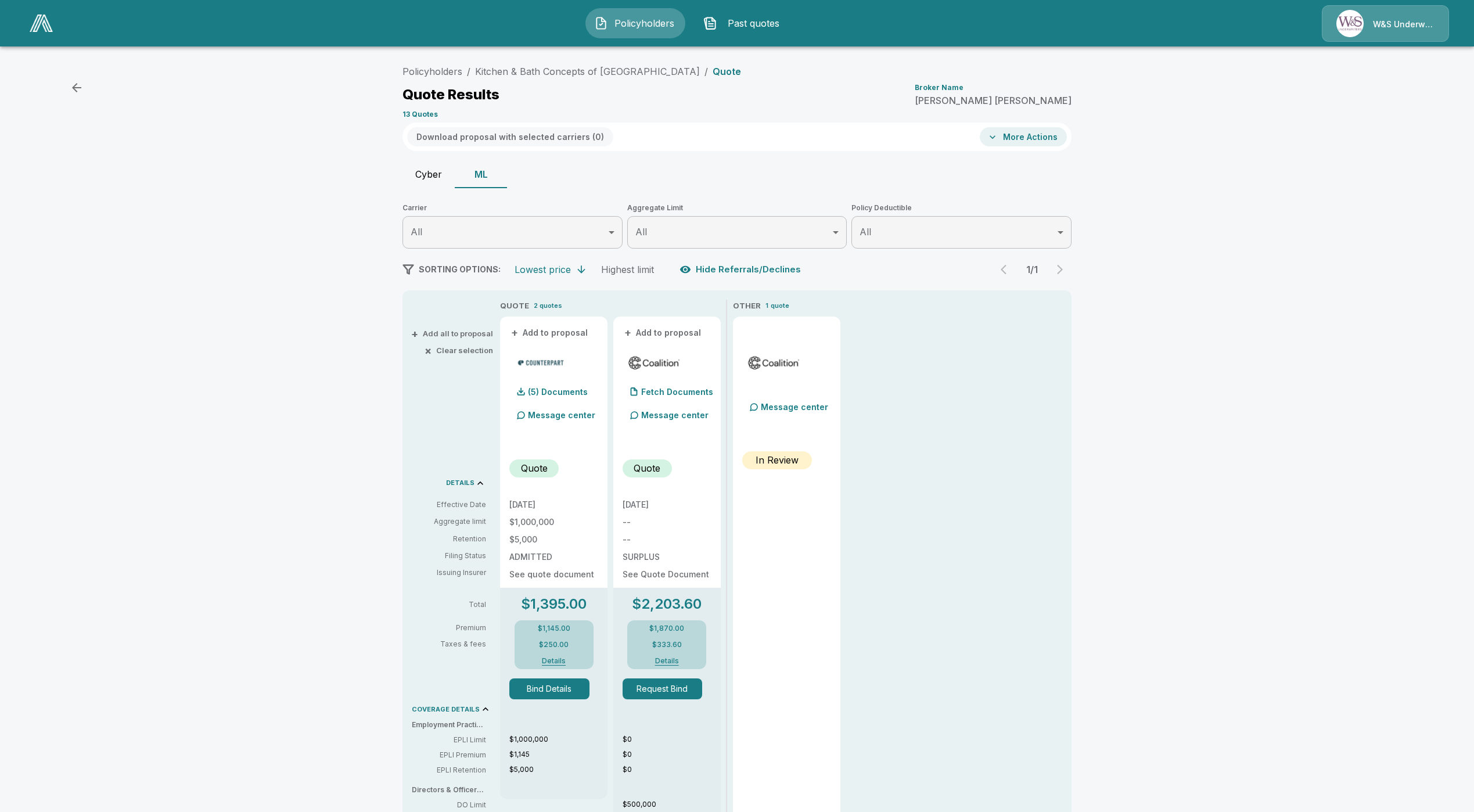
scroll to position [87, 0]
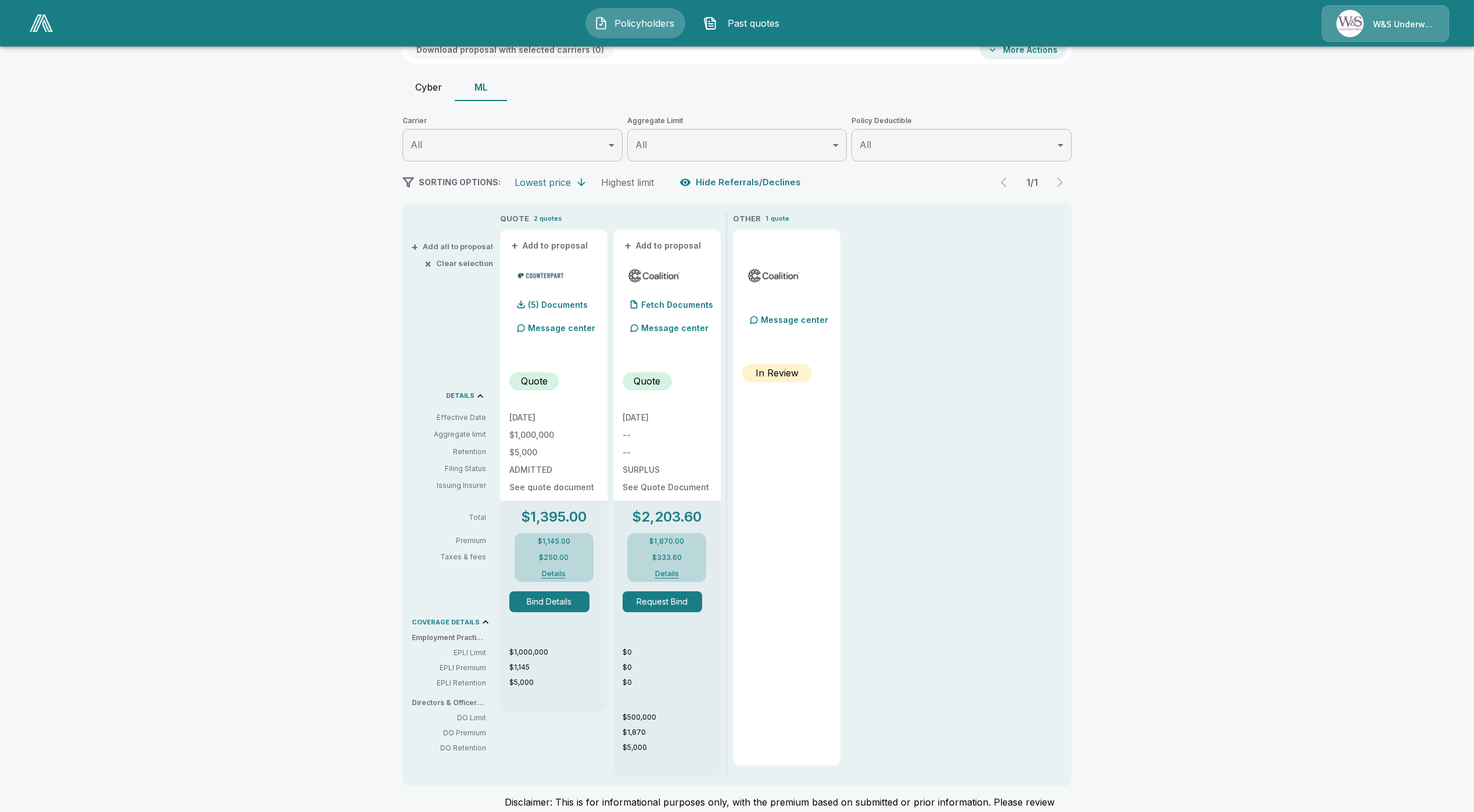
click at [1388, 32] on div "W&S Underwriters" at bounding box center [1386, 23] width 127 height 36
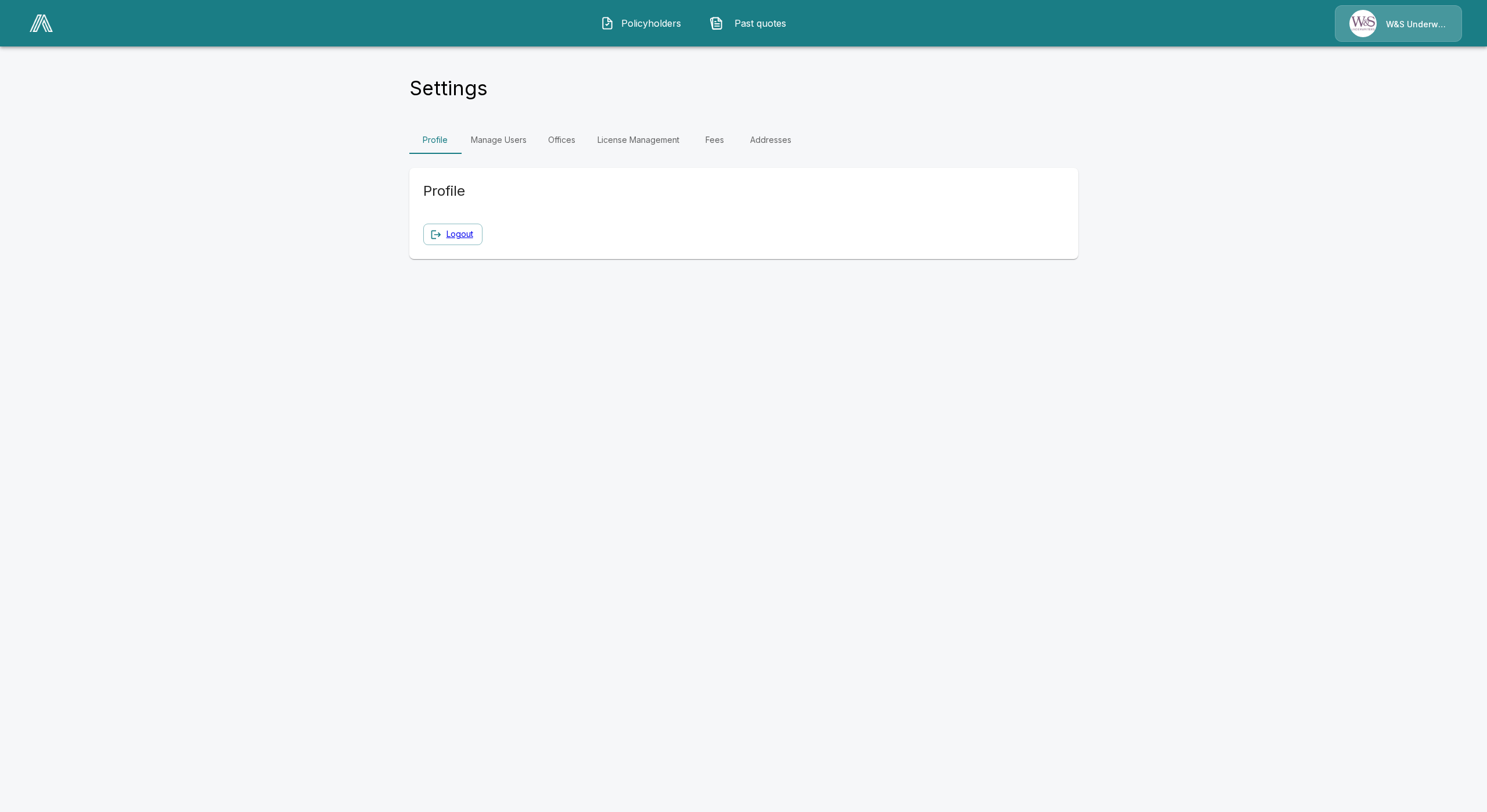
click at [45, 18] on img at bounding box center [41, 23] width 23 height 18
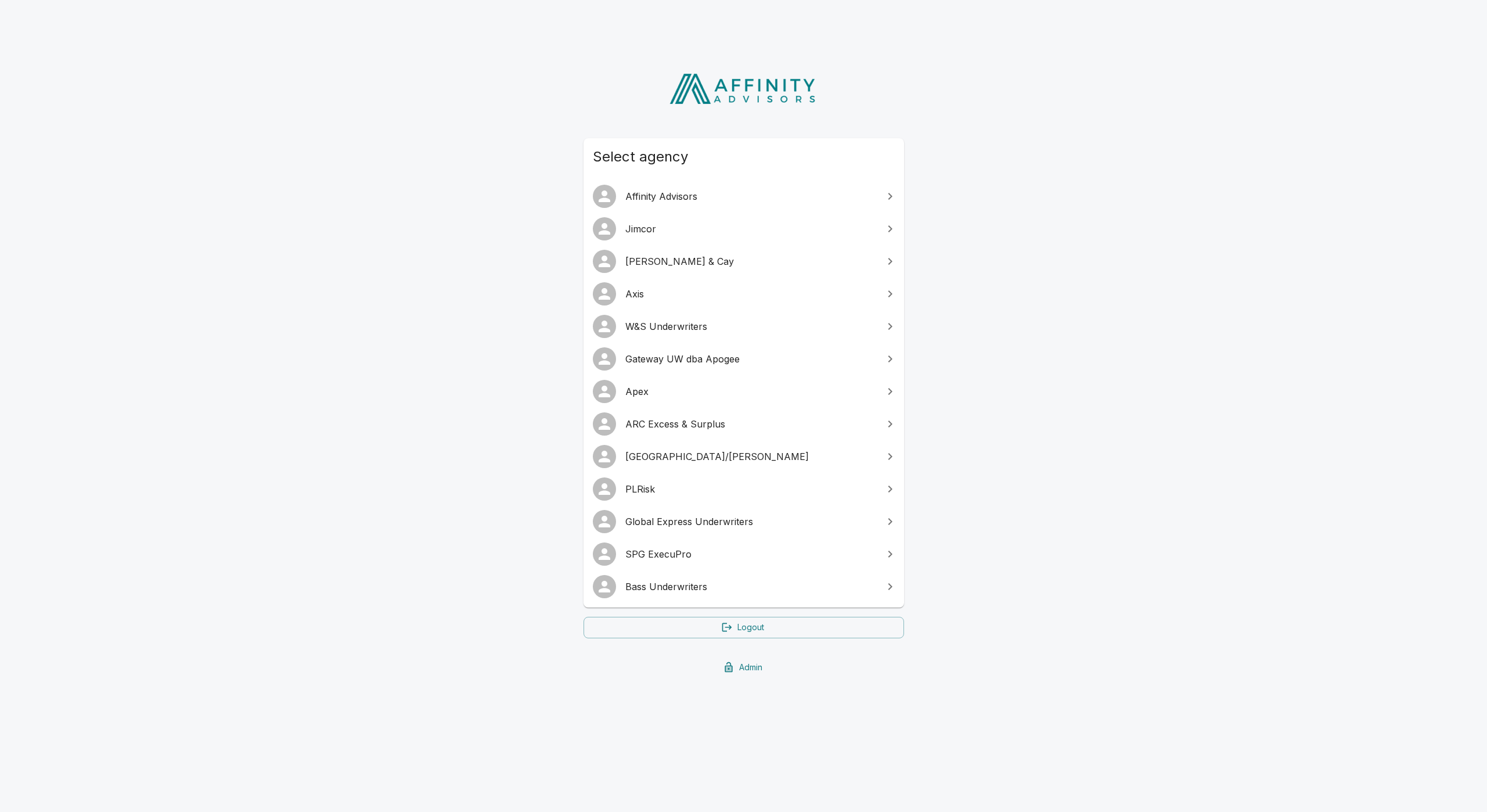
click at [666, 486] on span "PLRisk" at bounding box center [751, 489] width 251 height 14
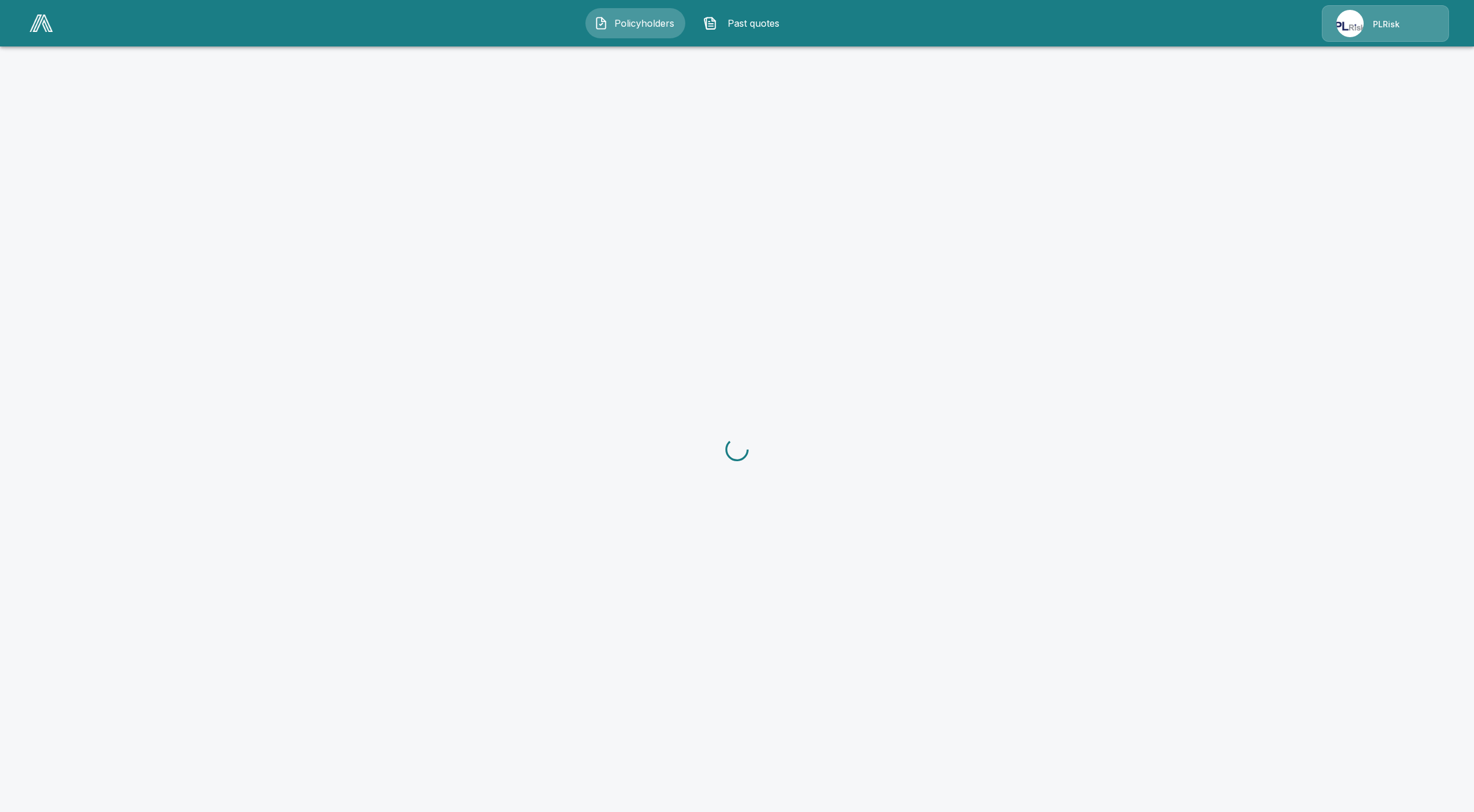
click at [1372, 22] on div "PLRisk" at bounding box center [1386, 23] width 127 height 36
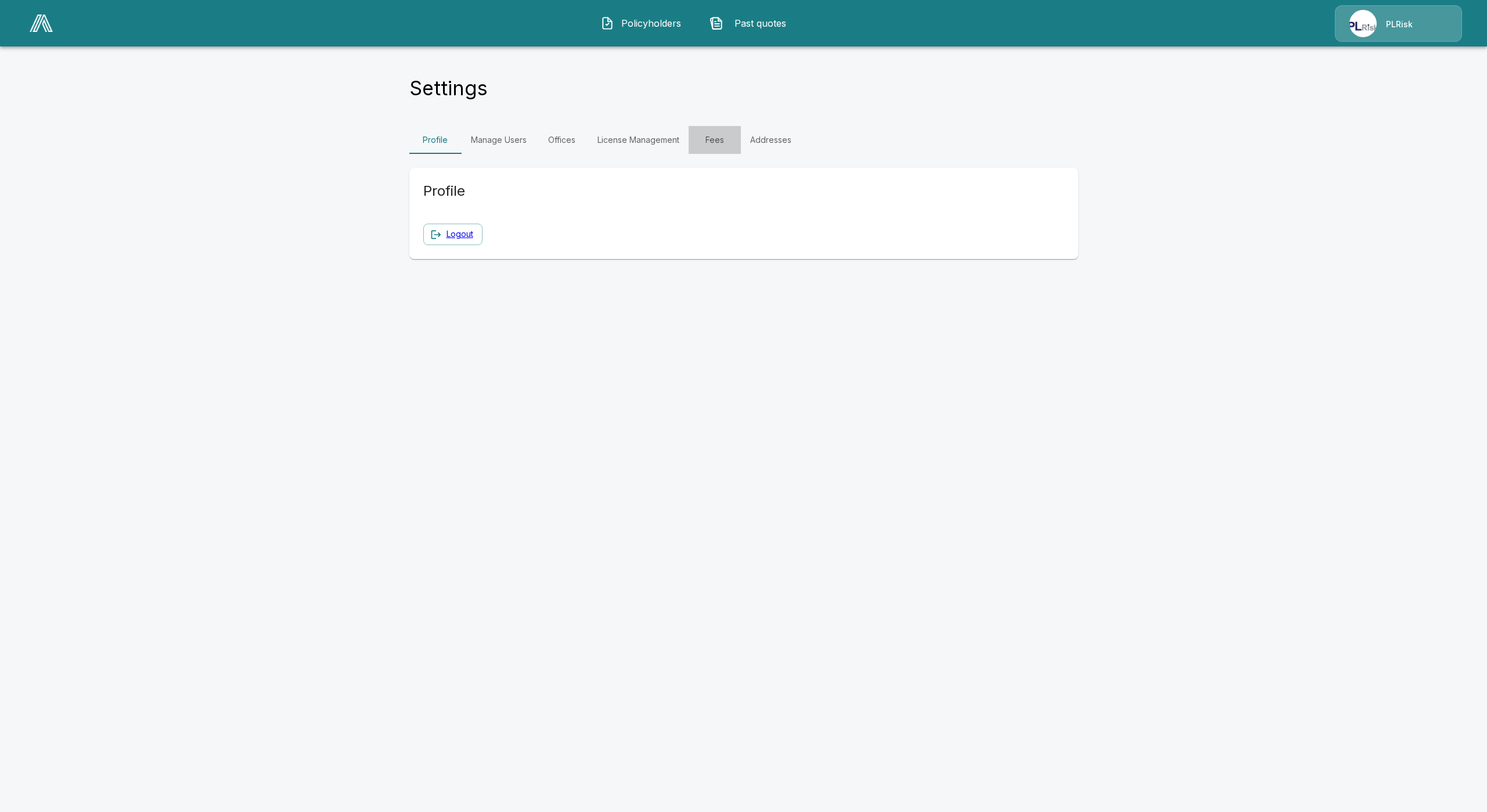
click at [719, 142] on link "Fees" at bounding box center [715, 140] width 52 height 28
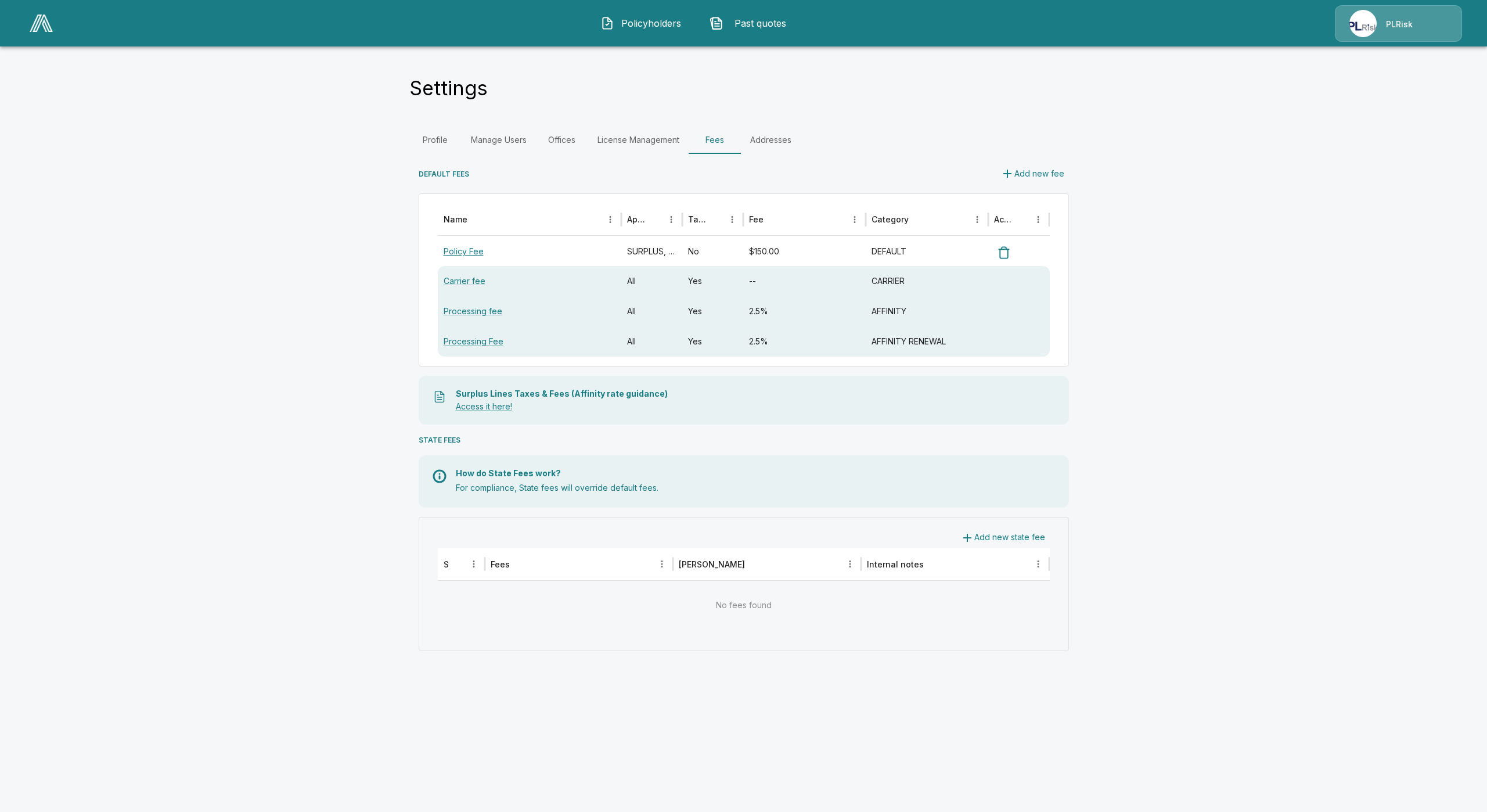
click at [461, 254] on link "Policy Fee" at bounding box center [464, 250] width 40 height 10
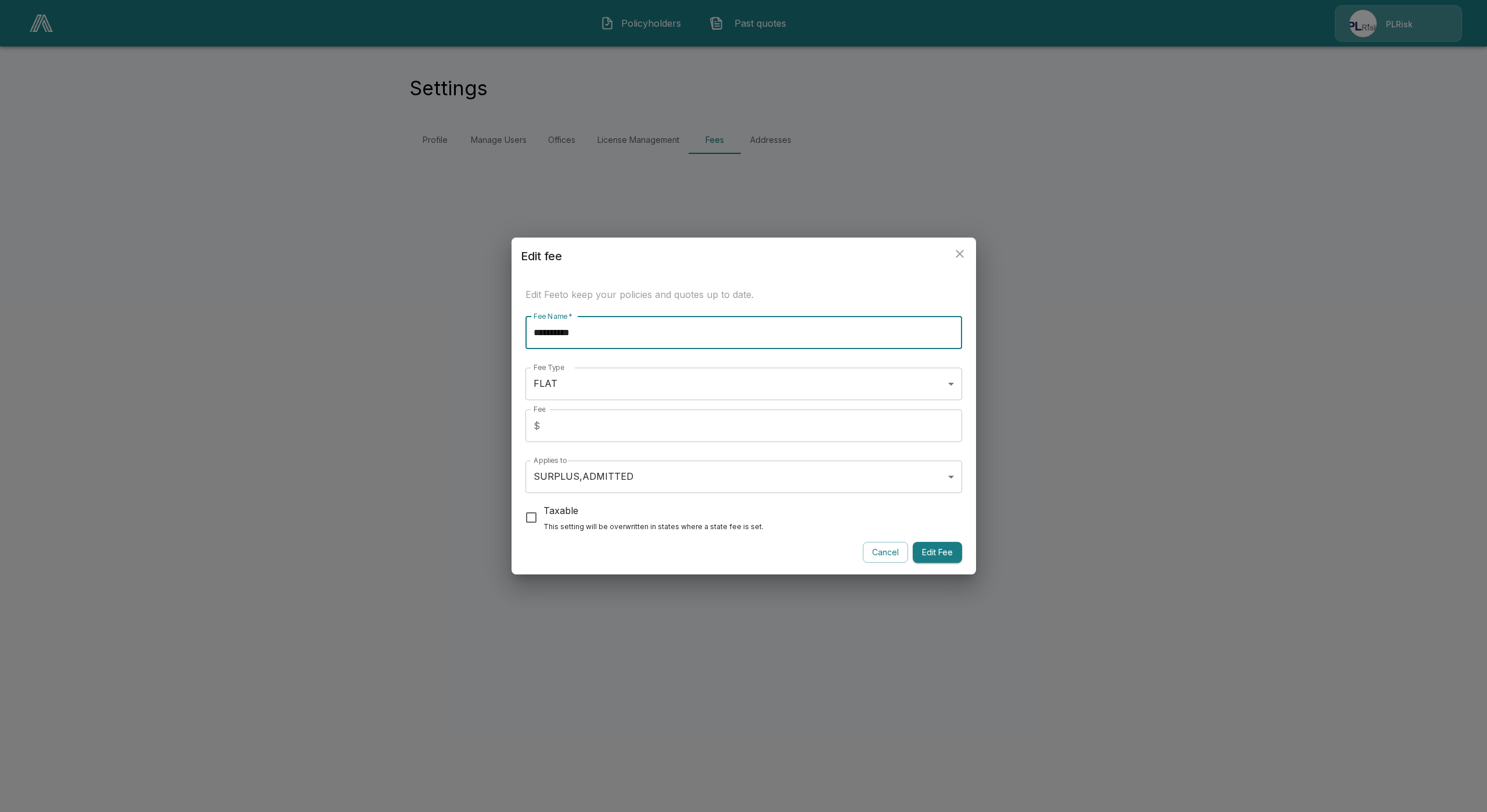
drag, startPoint x: 612, startPoint y: 324, endPoint x: 481, endPoint y: 345, distance: 132.7
click at [482, 331] on div "**********" at bounding box center [743, 406] width 1487 height 812
type input "**********"
click at [940, 555] on button "Edit Fee" at bounding box center [938, 552] width 50 height 21
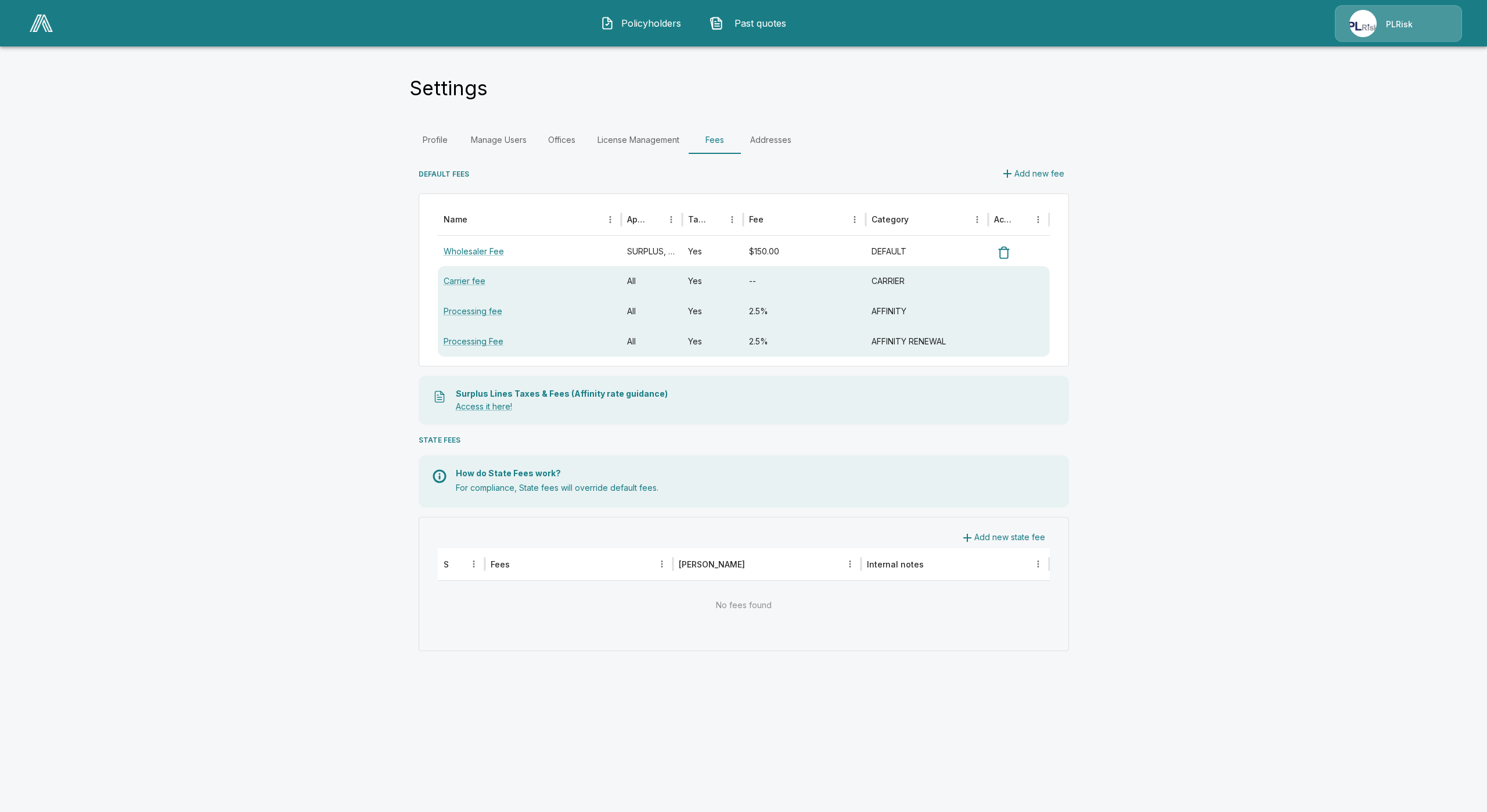
click at [513, 141] on link "Manage Users" at bounding box center [499, 140] width 74 height 28
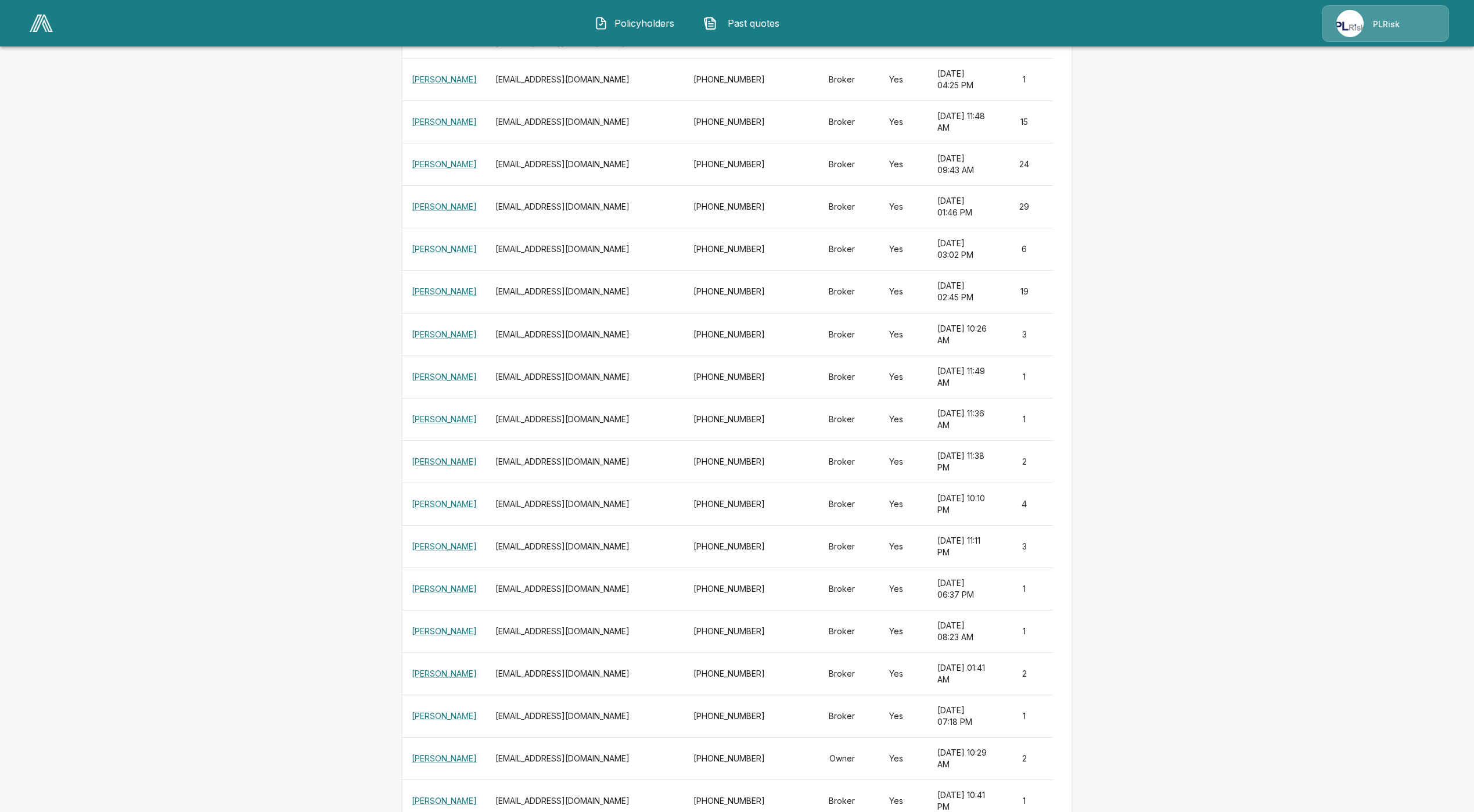
scroll to position [249, 0]
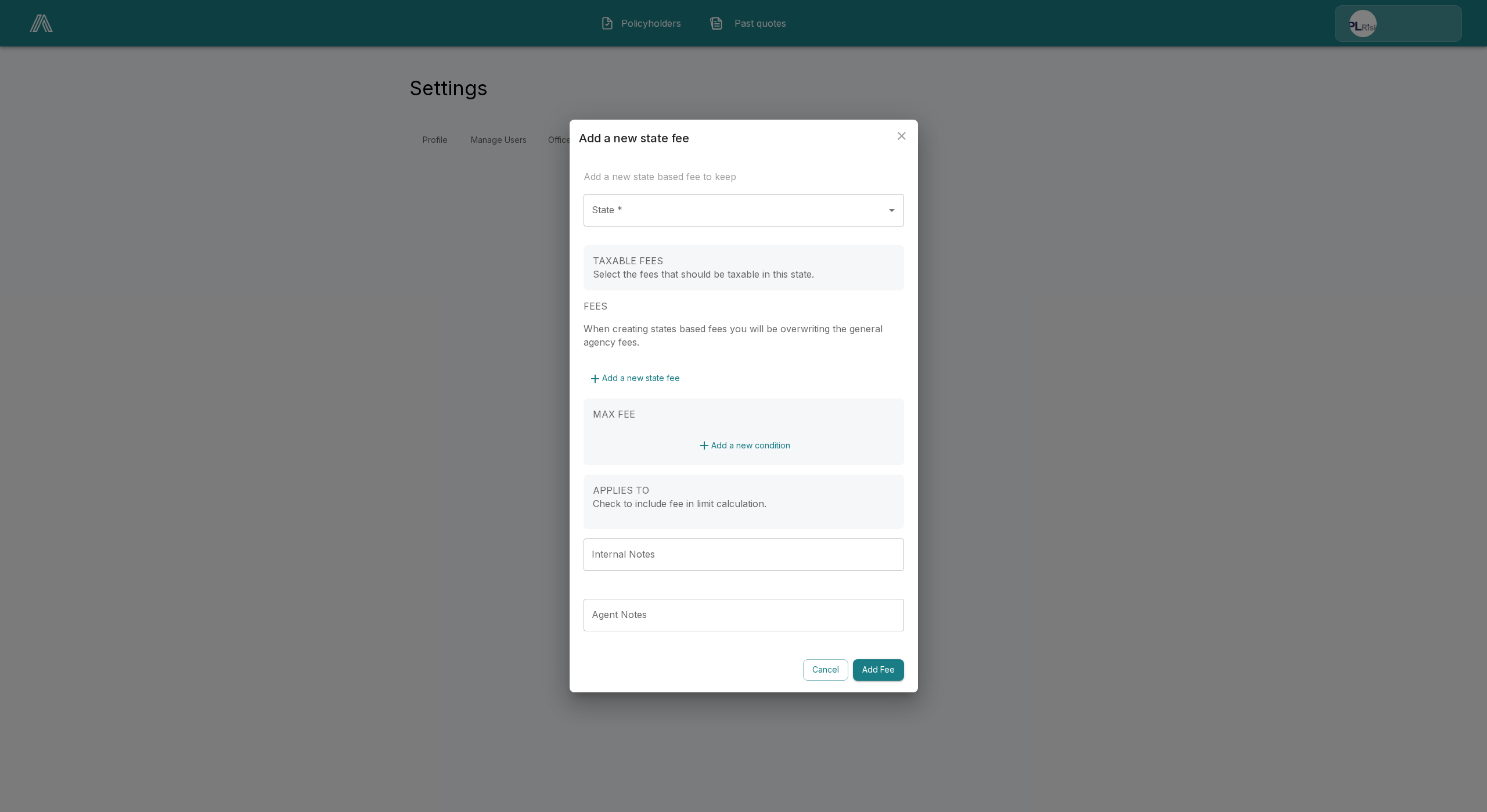
click at [820, 669] on button "Cancel" at bounding box center [825, 670] width 45 height 21
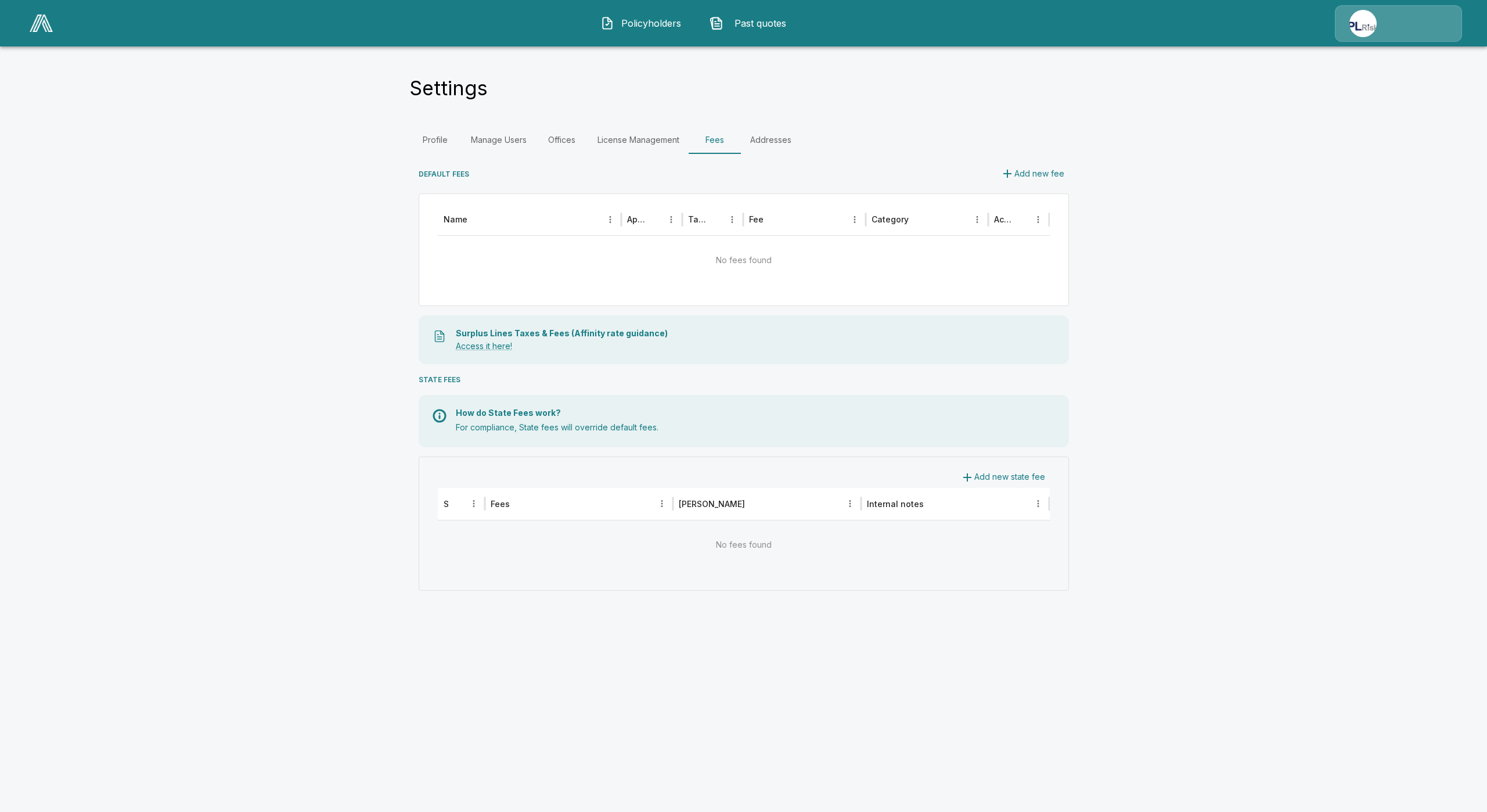
click at [1395, 19] on div at bounding box center [1399, 23] width 127 height 36
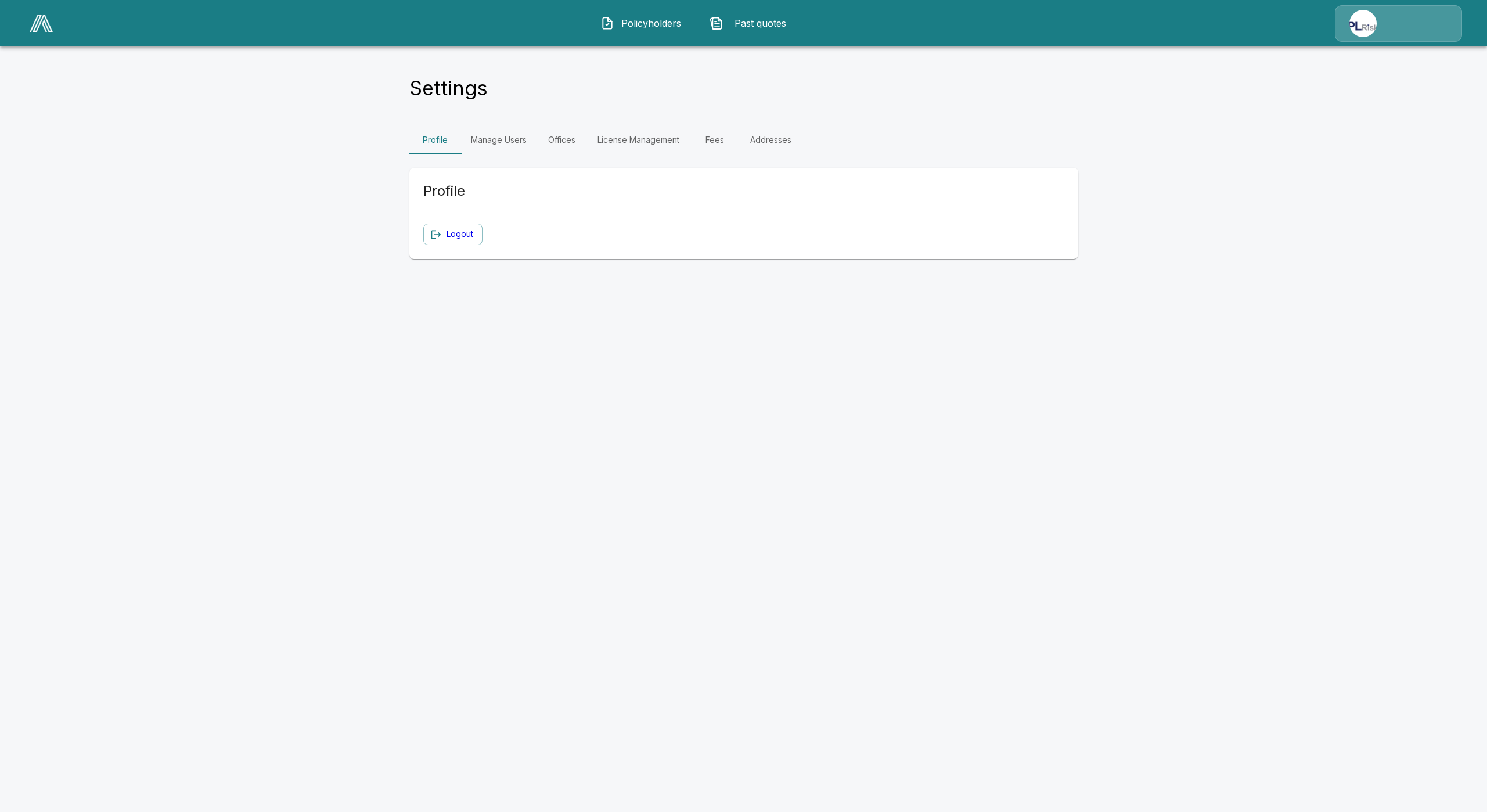
click at [47, 29] on img at bounding box center [41, 23] width 23 height 18
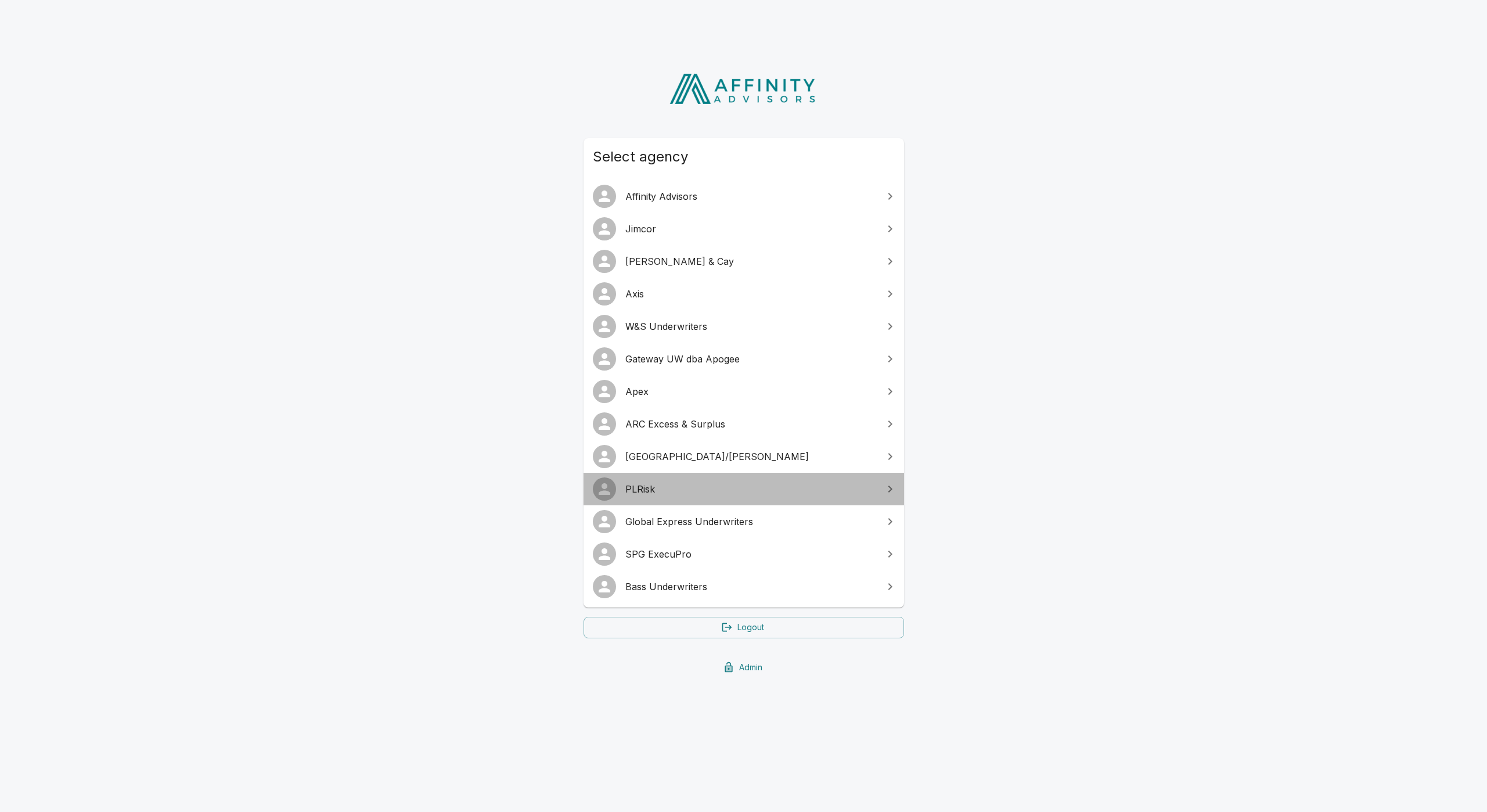
click at [687, 486] on span "PLRisk" at bounding box center [751, 489] width 251 height 14
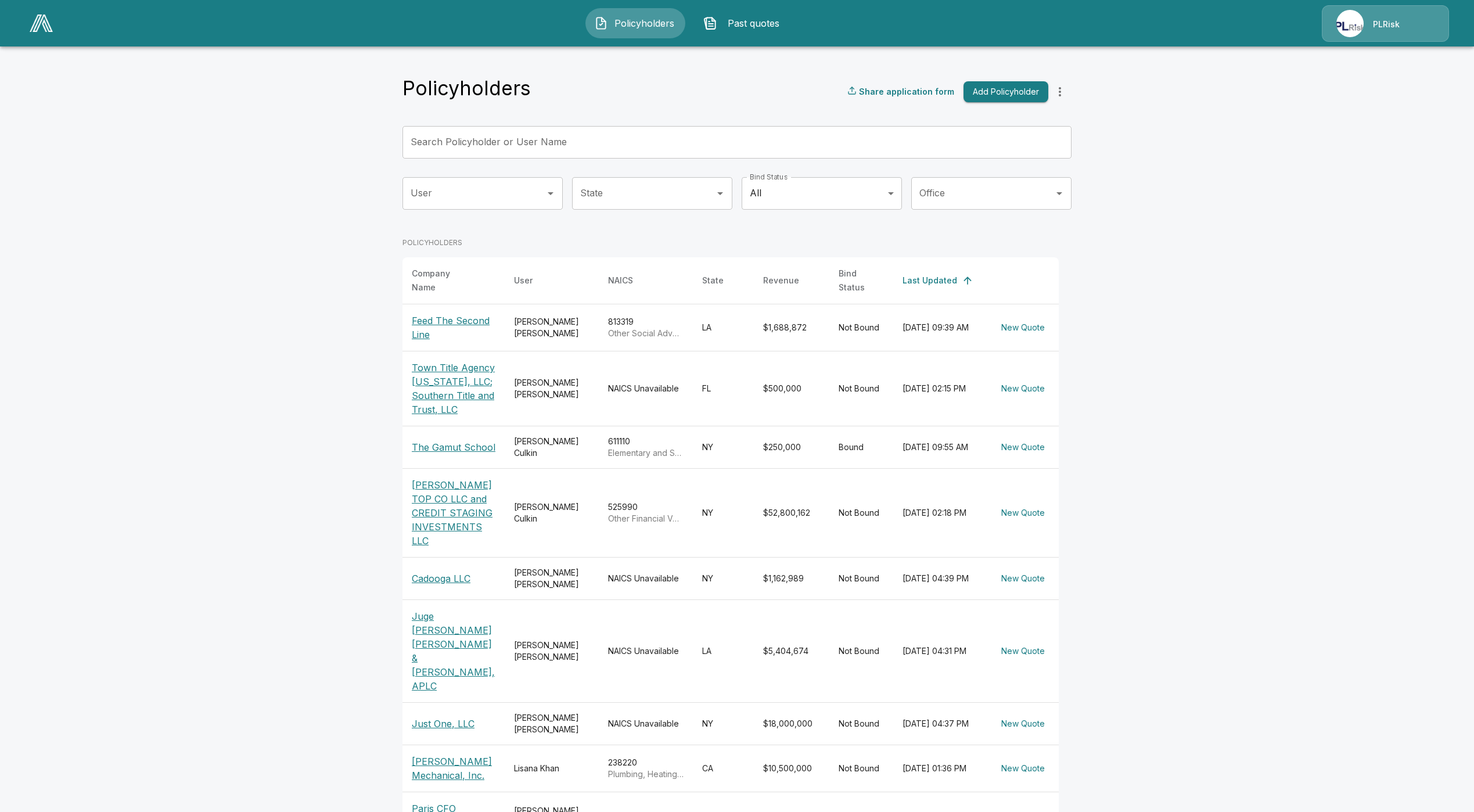
click at [1384, 32] on div "PLRisk" at bounding box center [1386, 23] width 127 height 36
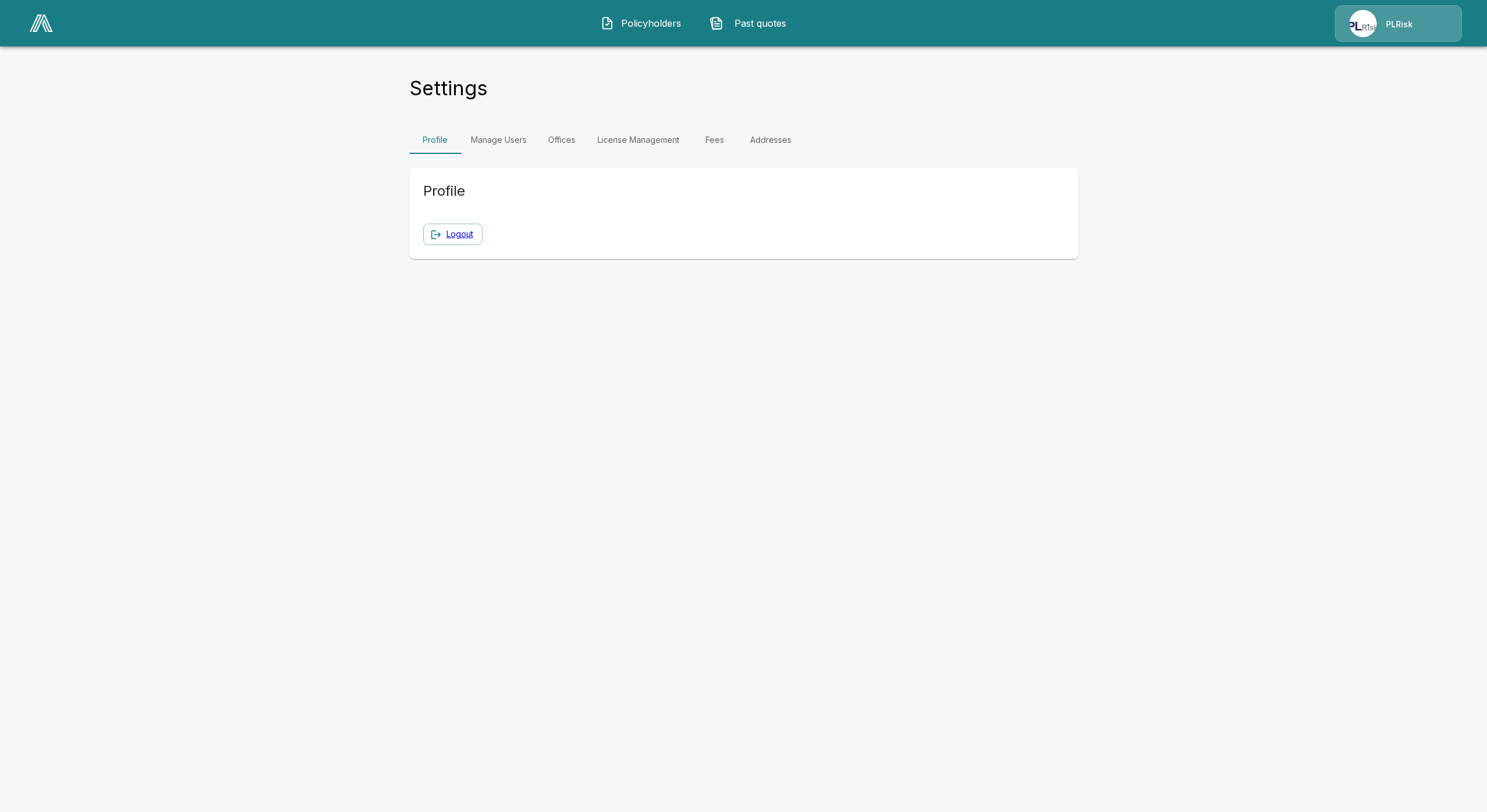
click at [717, 140] on link "Fees" at bounding box center [715, 140] width 52 height 28
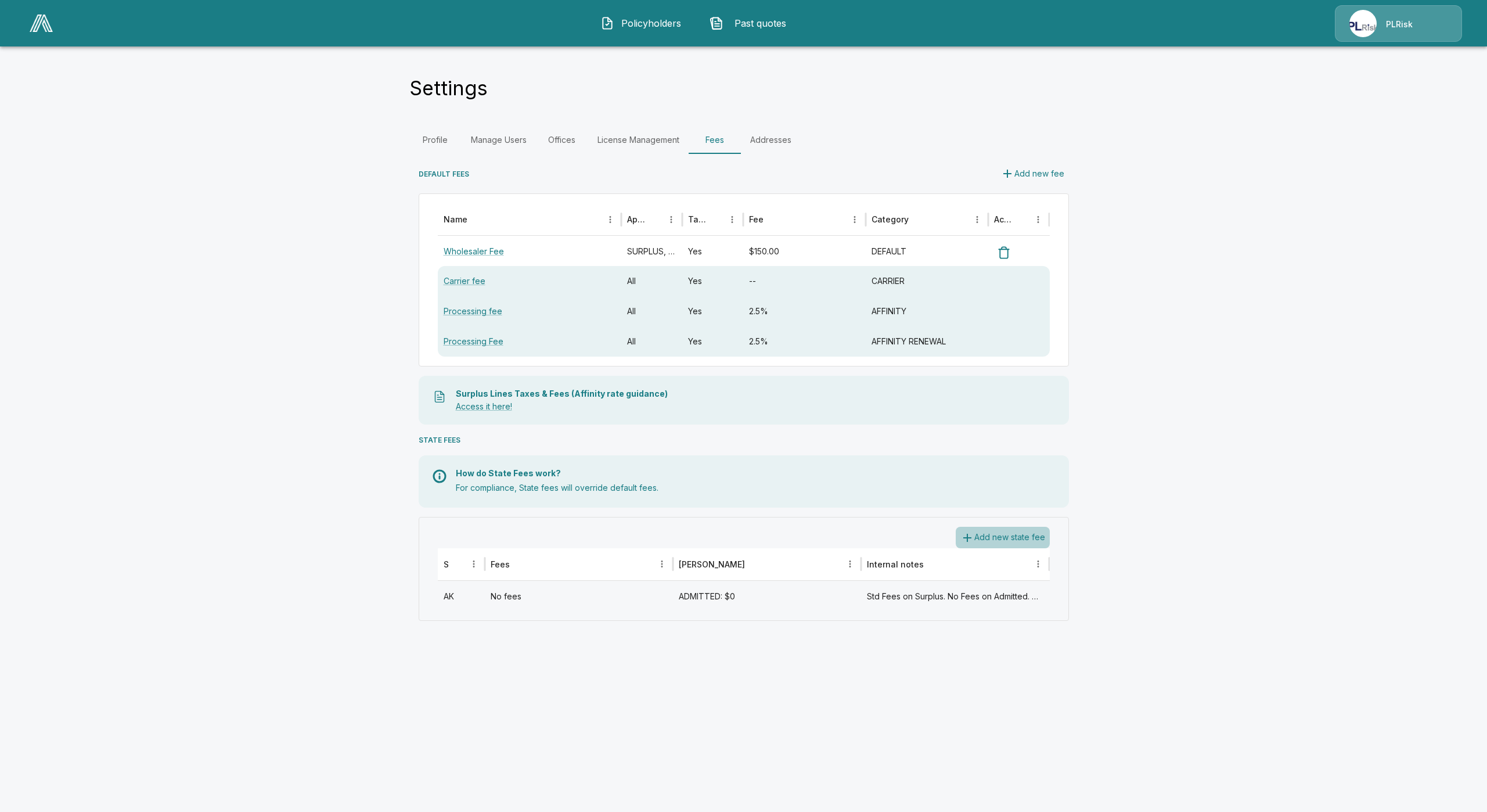
click at [1036, 535] on button "Add new state fee" at bounding box center [1003, 537] width 94 height 21
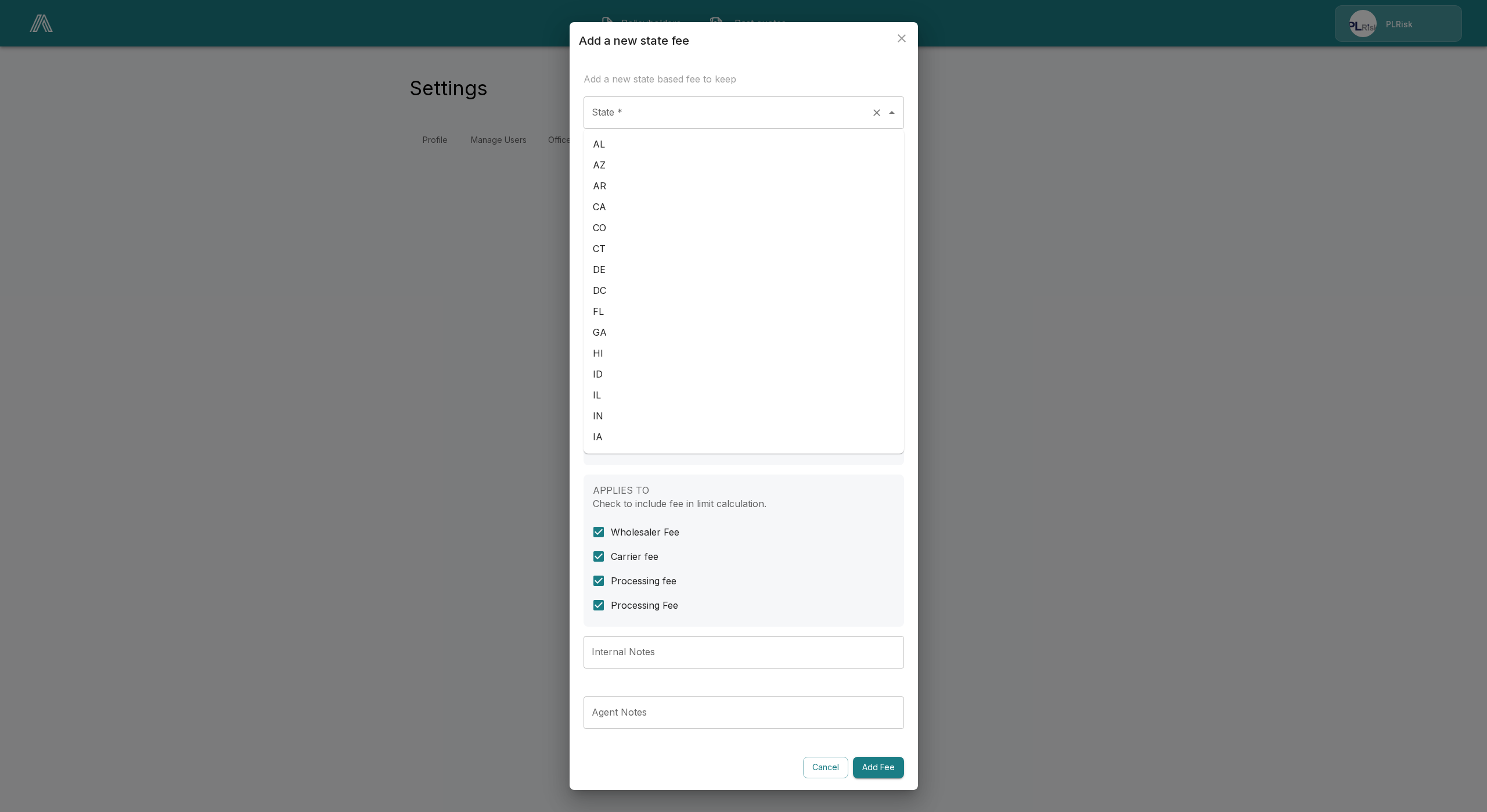
click at [706, 99] on div "State *" at bounding box center [744, 112] width 320 height 33
click at [673, 148] on li "AL" at bounding box center [744, 144] width 320 height 21
type input "**"
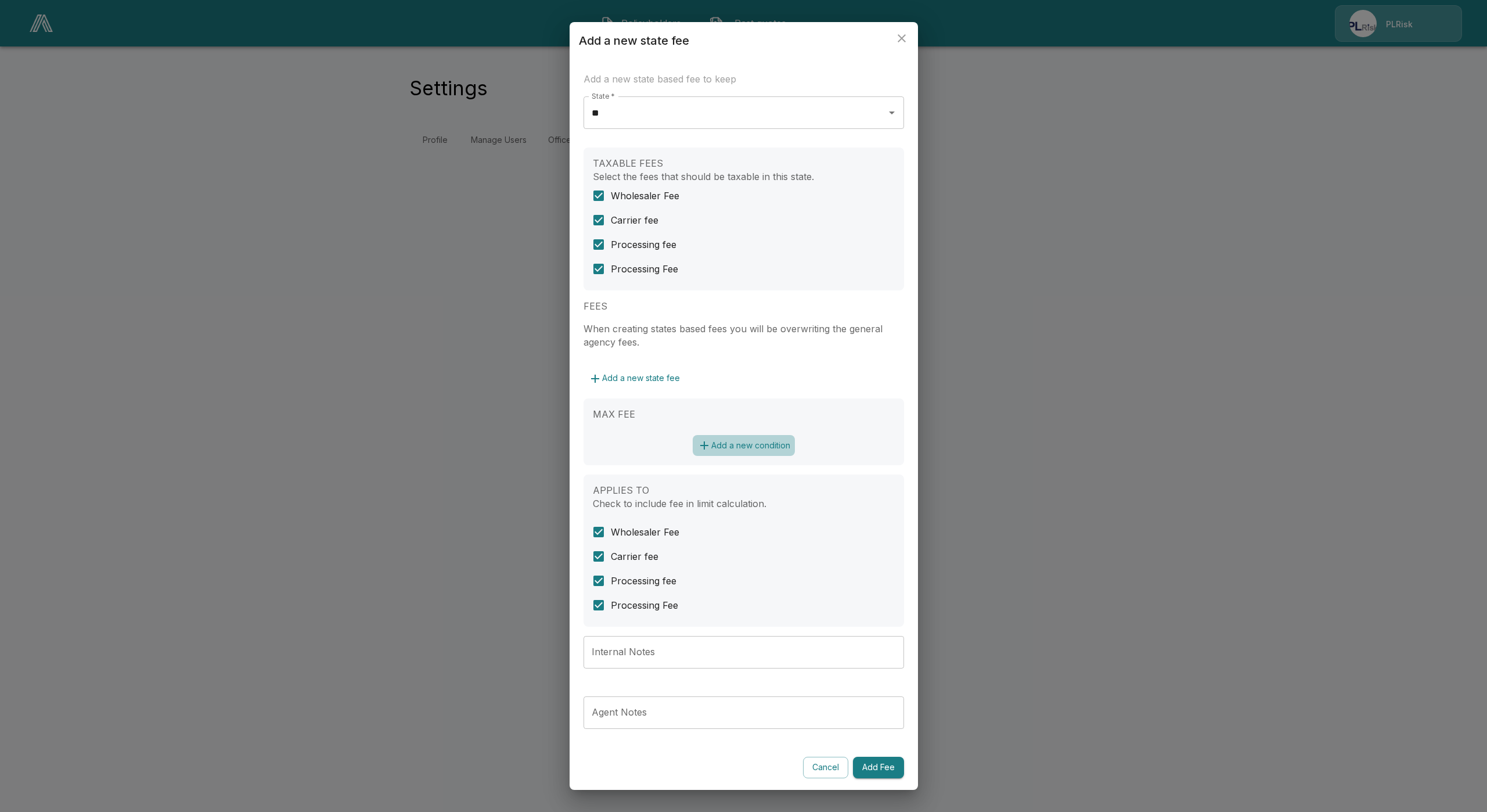
click at [716, 439] on button "Add a new condition" at bounding box center [744, 446] width 103 height 21
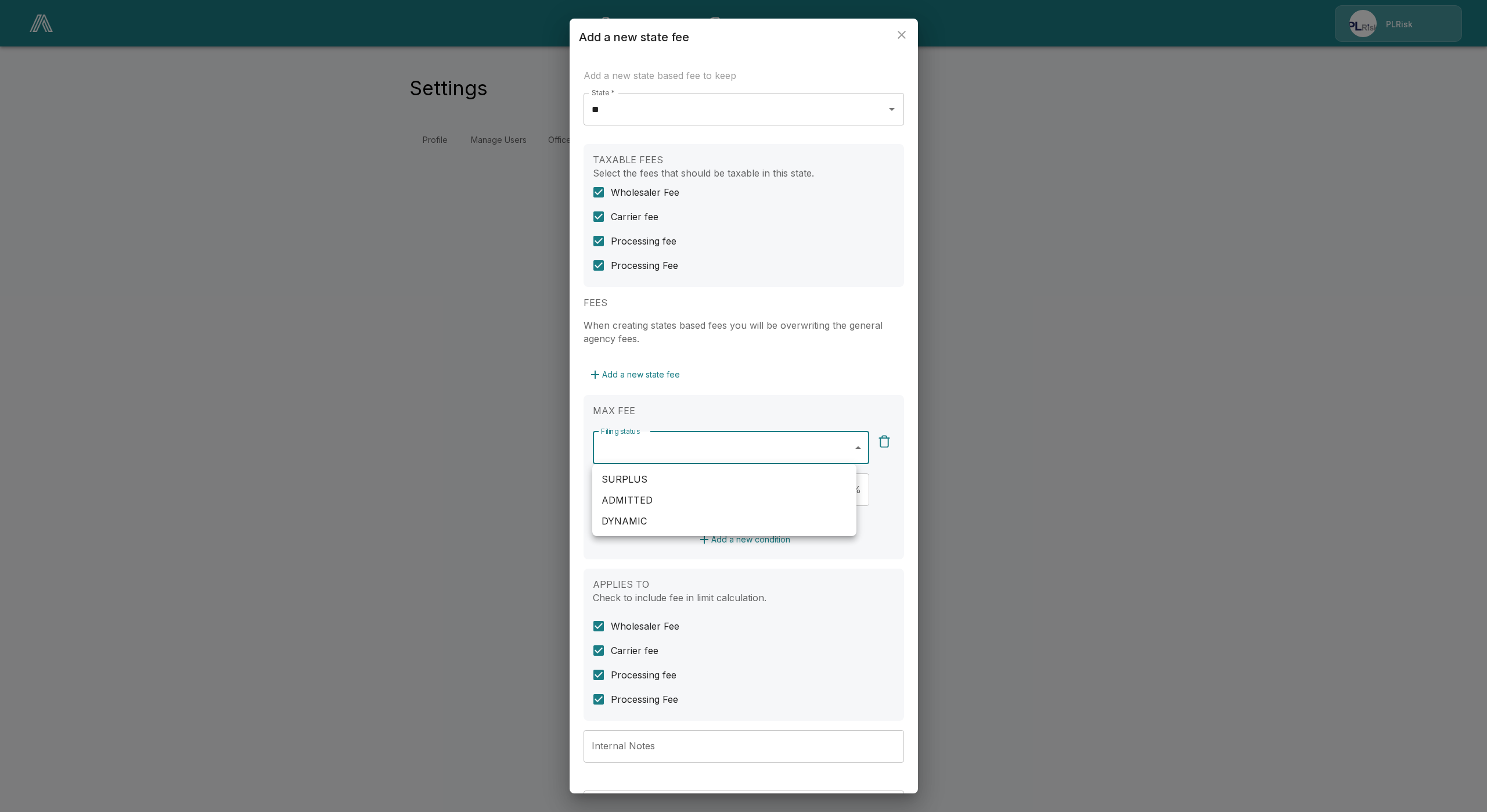
click at [655, 168] on body "**********" at bounding box center [743, 84] width 1487 height 168
click at [660, 503] on li "ADMITTED" at bounding box center [724, 500] width 264 height 21
click at [661, 482] on li "SURPLUS" at bounding box center [724, 479] width 264 height 21
type input "**********"
click at [755, 376] on div at bounding box center [743, 406] width 1487 height 812
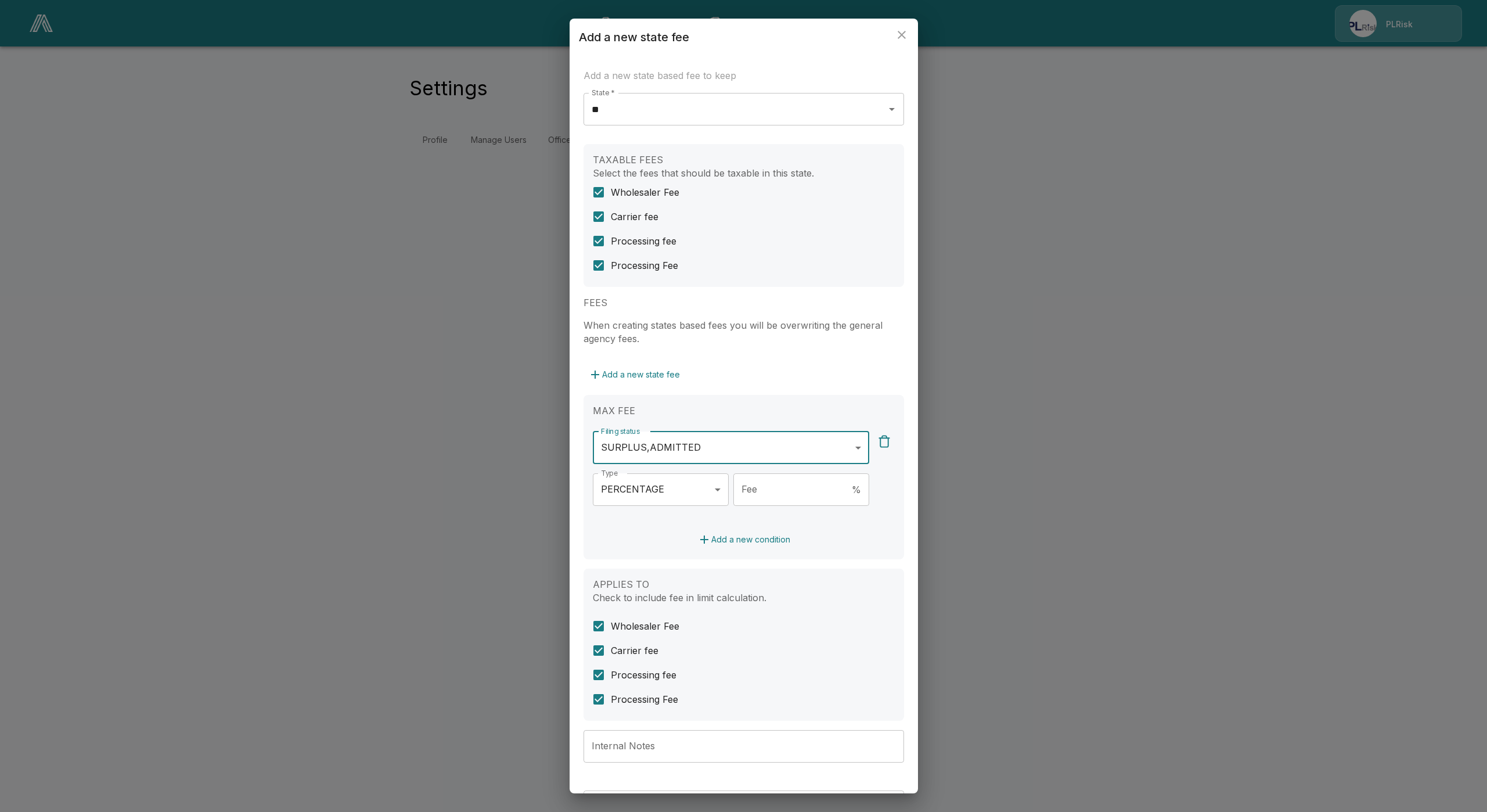
click at [678, 168] on body "**********" at bounding box center [743, 84] width 1487 height 168
click at [665, 527] on li "FLAT" at bounding box center [657, 521] width 129 height 21
type input "****"
click at [780, 498] on input "Fee" at bounding box center [811, 489] width 117 height 33
type input "*"
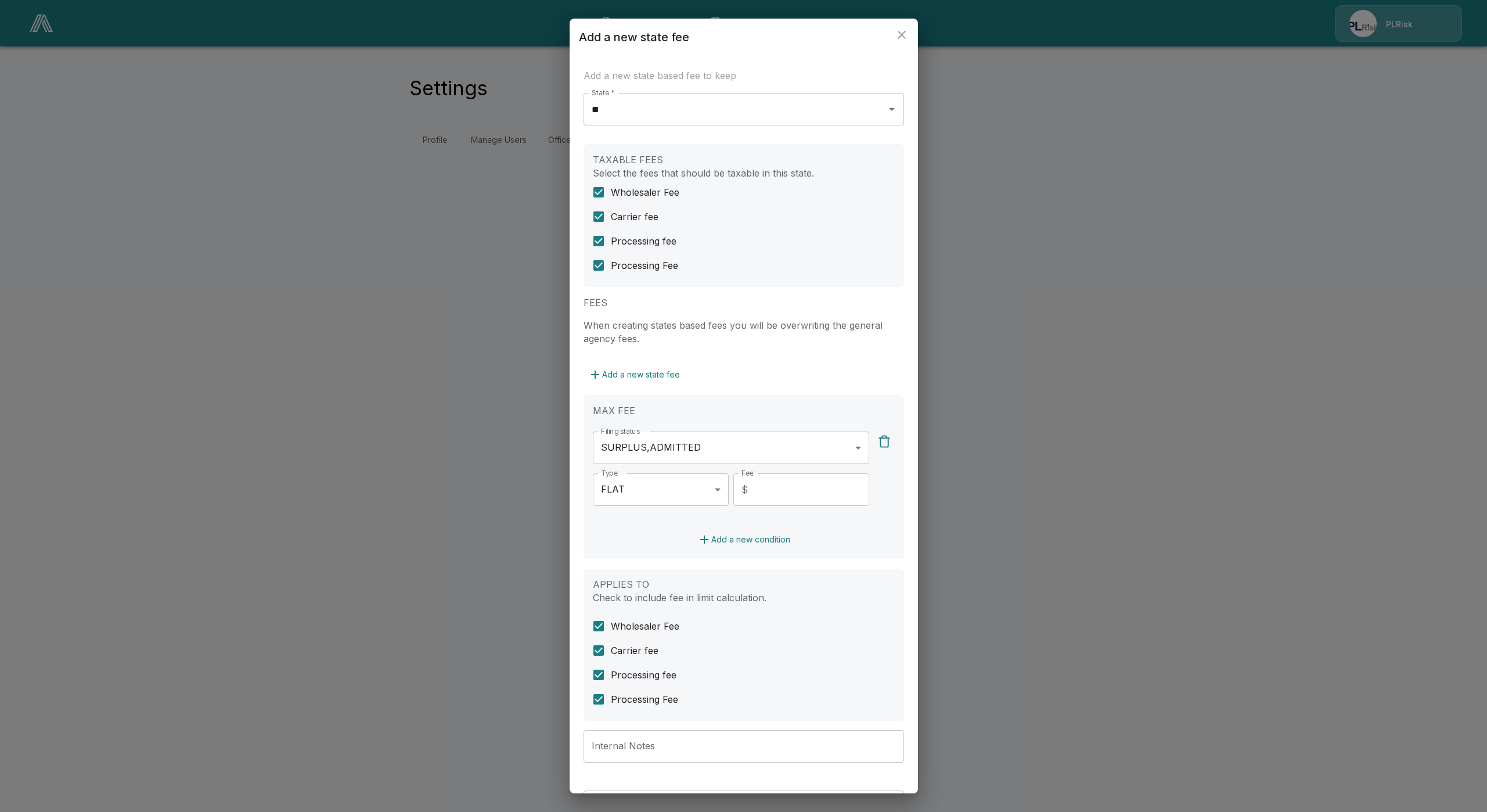
click at [847, 557] on div "**********" at bounding box center [744, 477] width 320 height 165
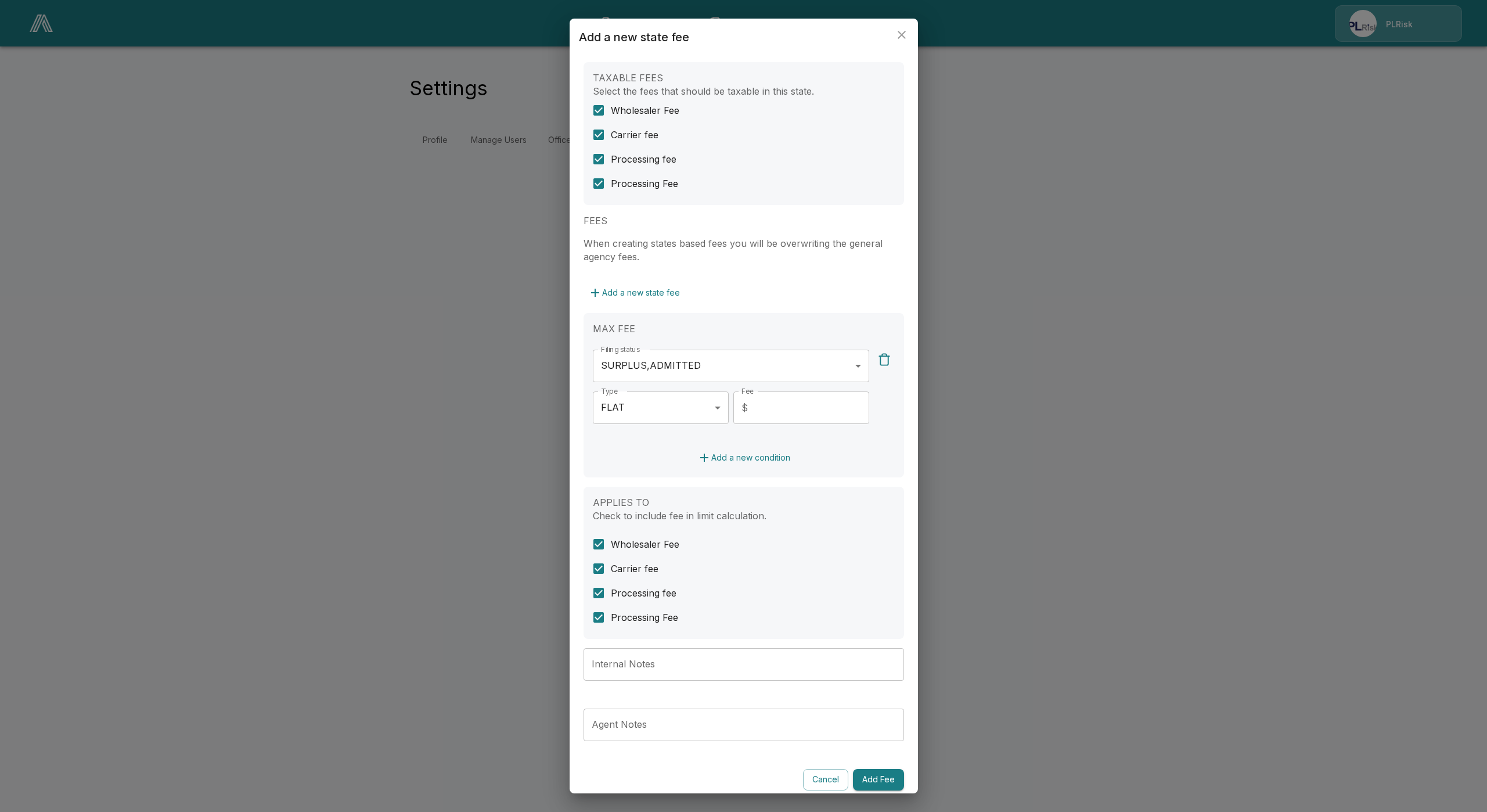
scroll to position [87, 0]
click at [625, 653] on div "Internal Notes Internal Notes" at bounding box center [744, 659] width 320 height 33
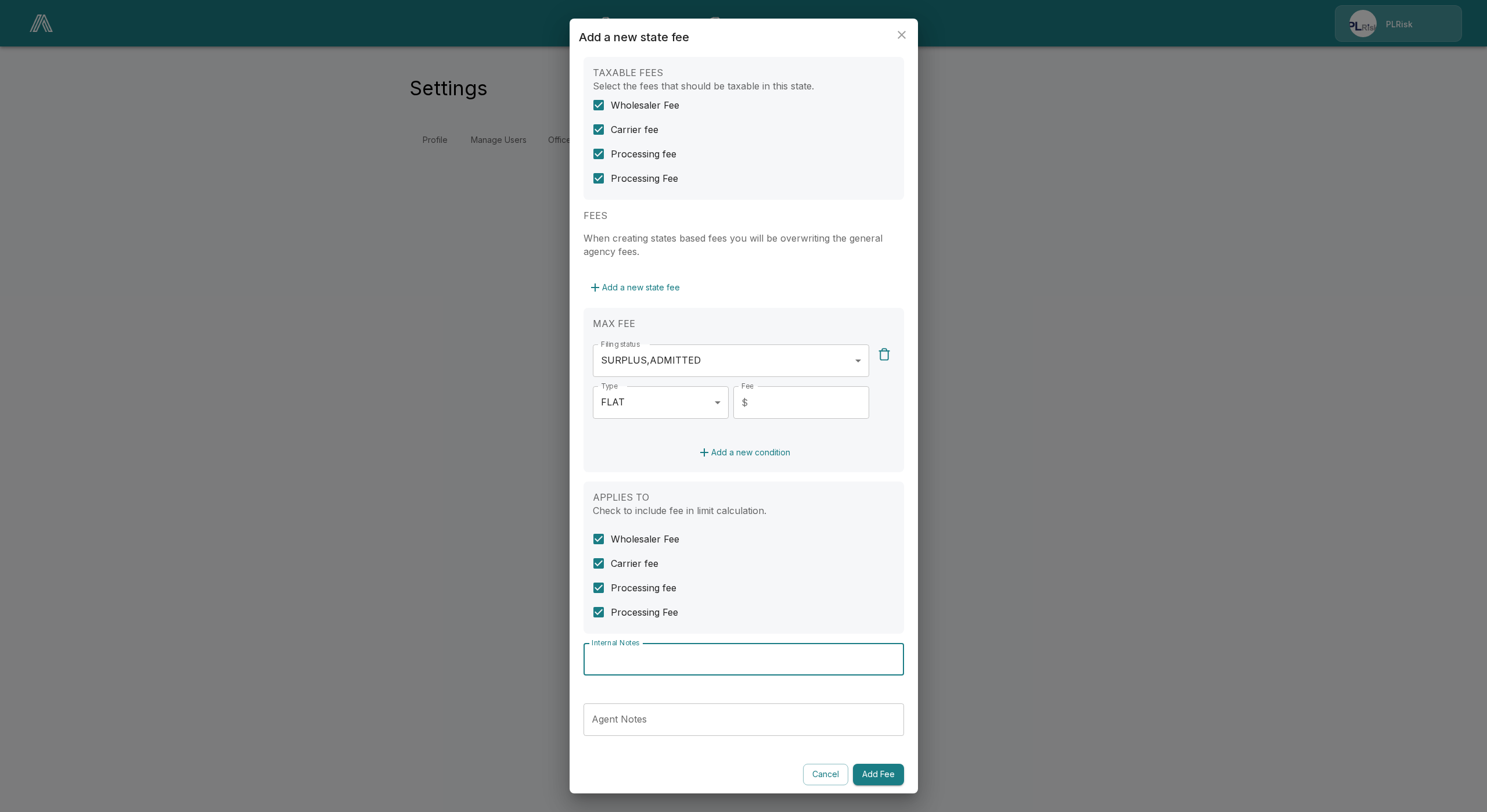
paste input "**********"
type input "**********"
click at [871, 779] on button "Add Fee" at bounding box center [878, 774] width 51 height 21
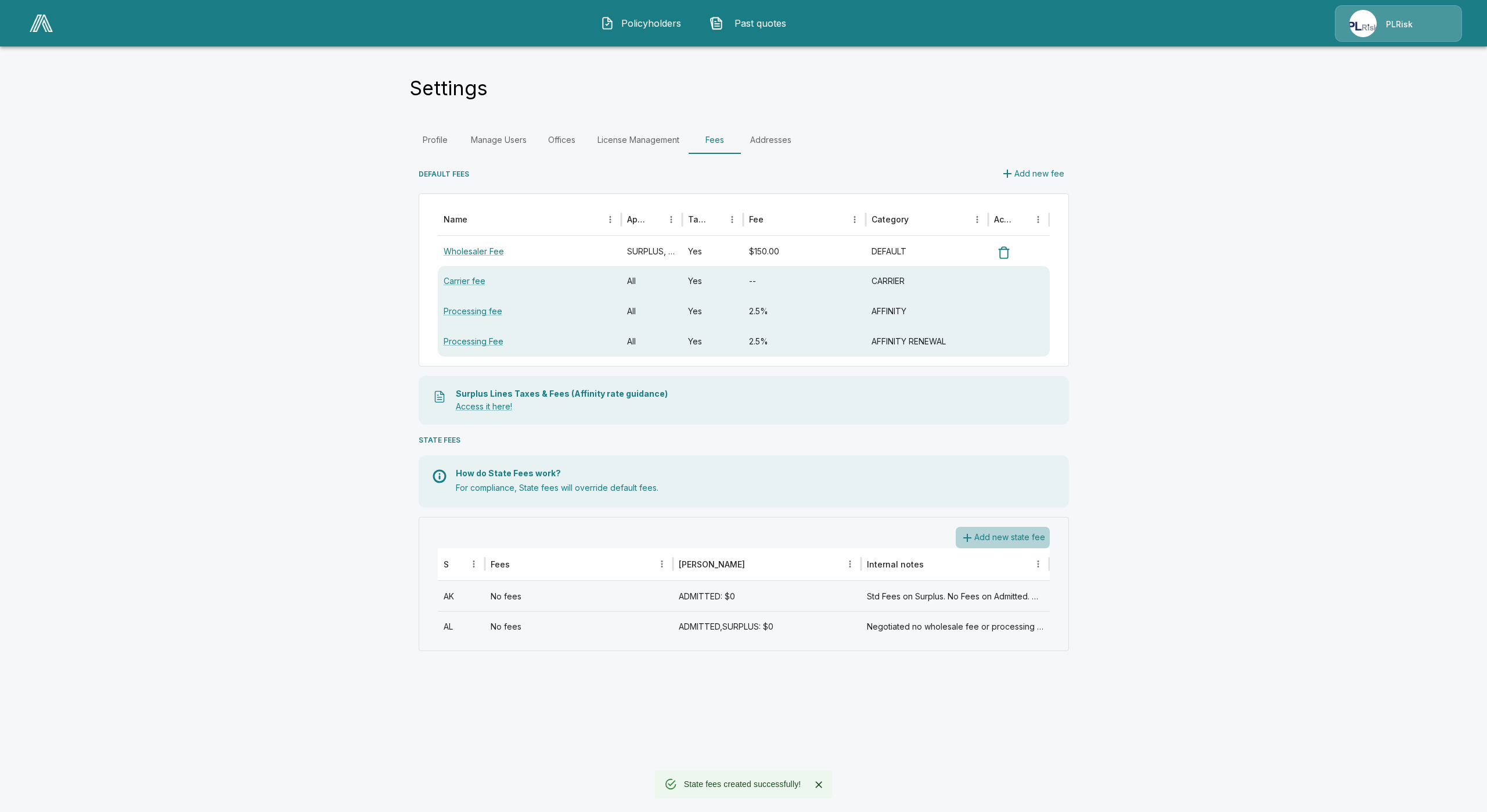
click at [1013, 541] on button "Add new state fee" at bounding box center [1003, 537] width 94 height 21
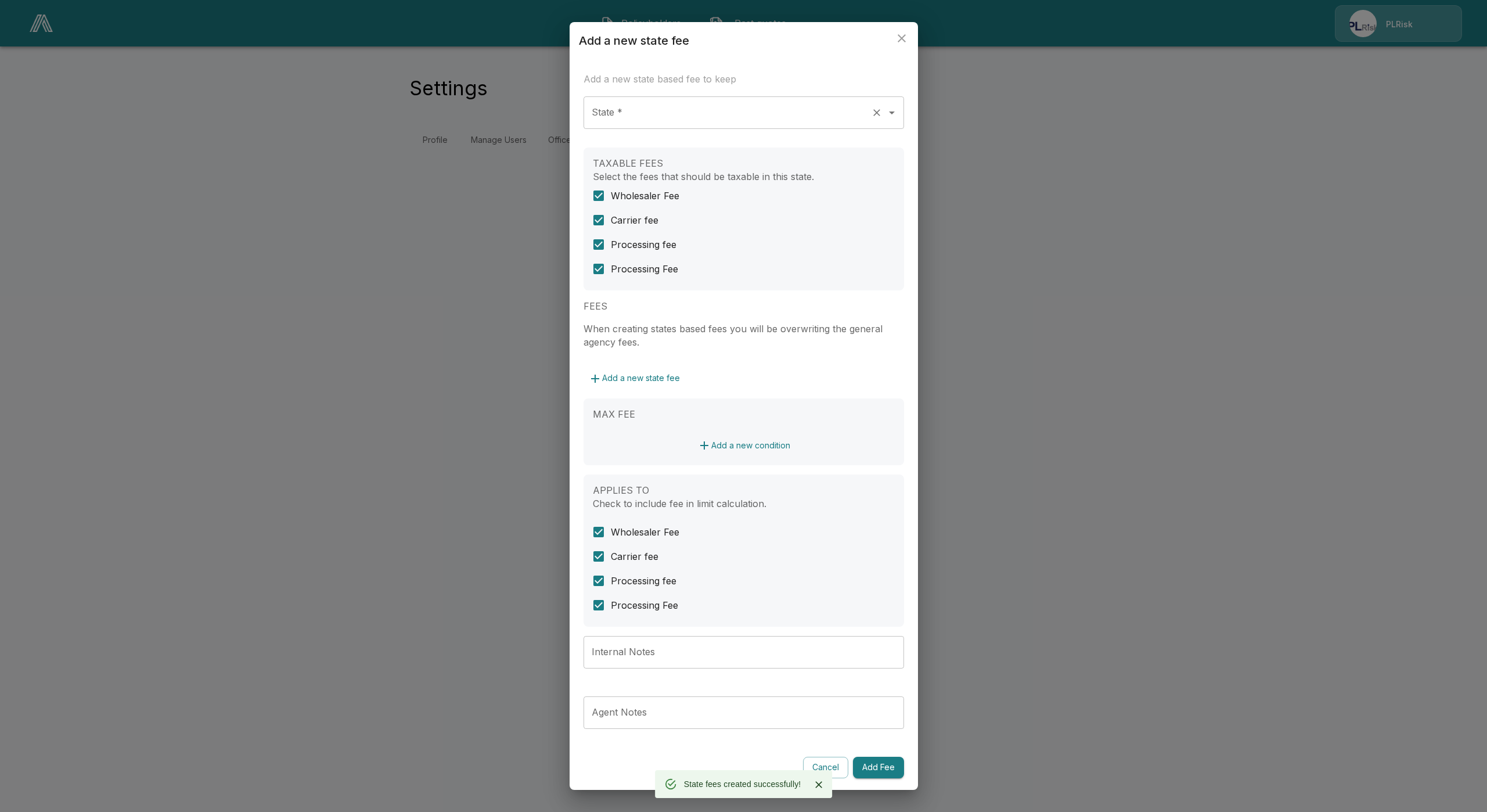
click at [673, 116] on input "State *" at bounding box center [728, 112] width 278 height 22
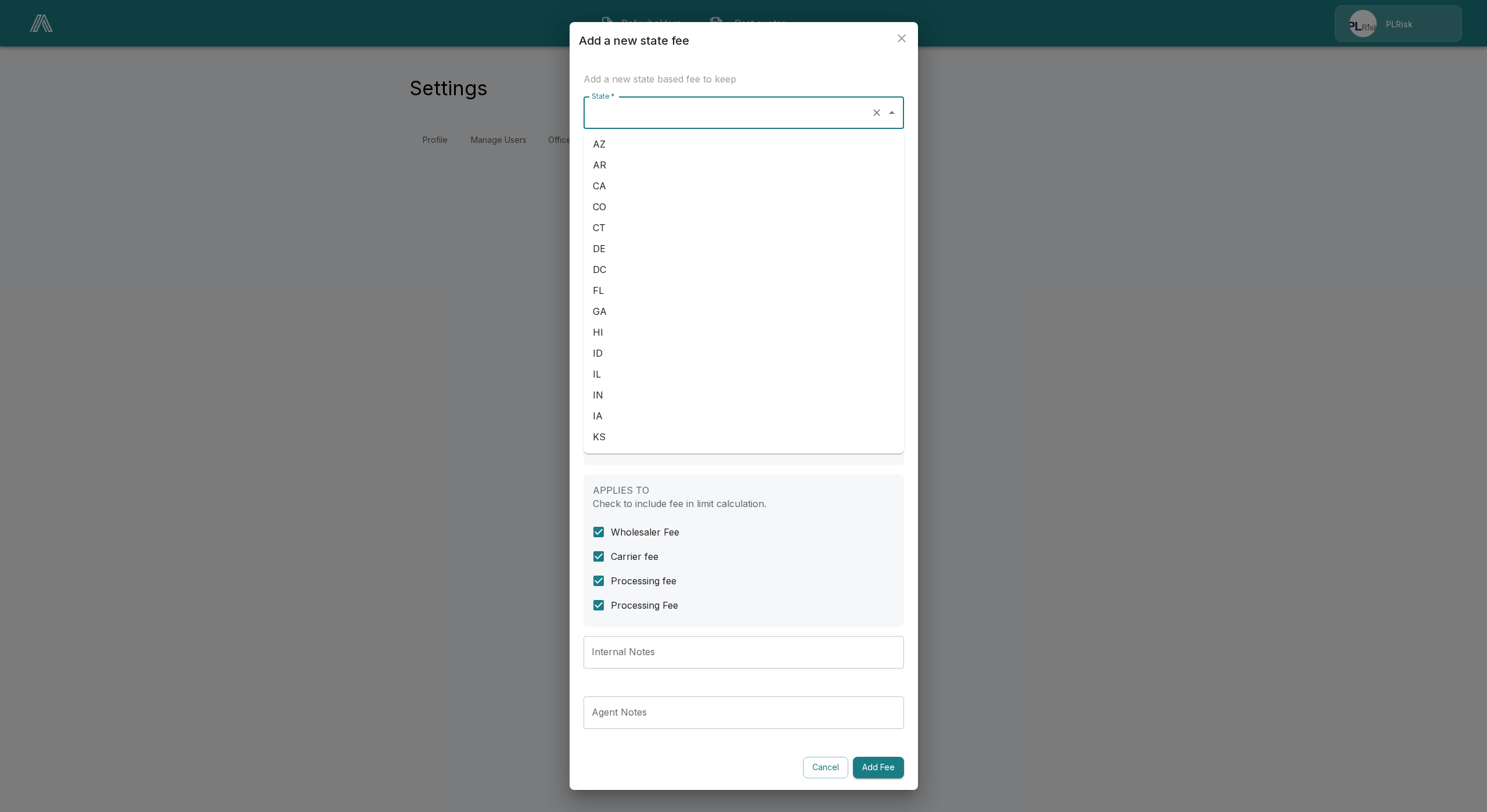
click at [660, 173] on li "AR" at bounding box center [744, 165] width 320 height 21
type input "**"
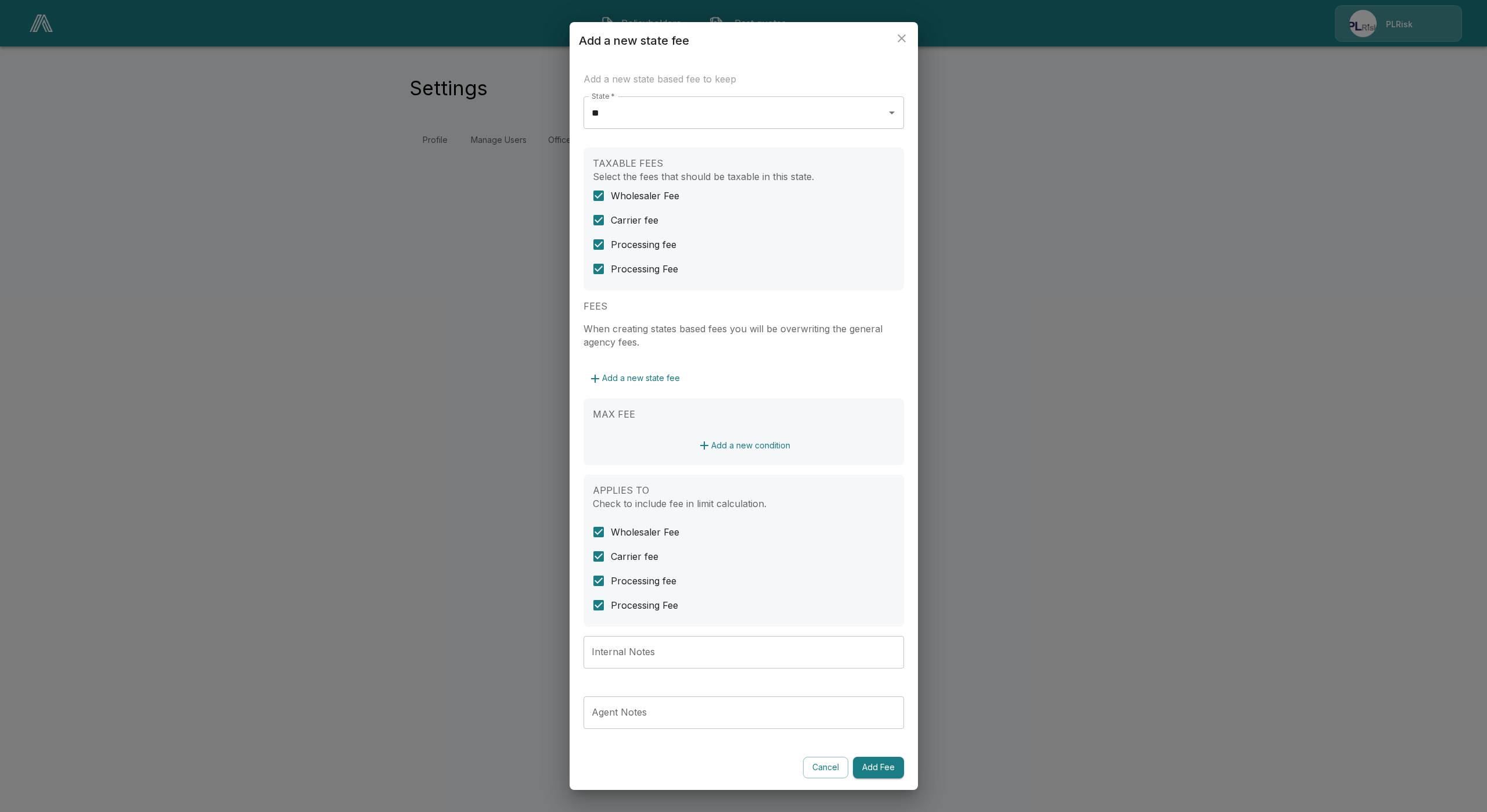
click at [763, 442] on button "Add a new condition" at bounding box center [744, 446] width 103 height 21
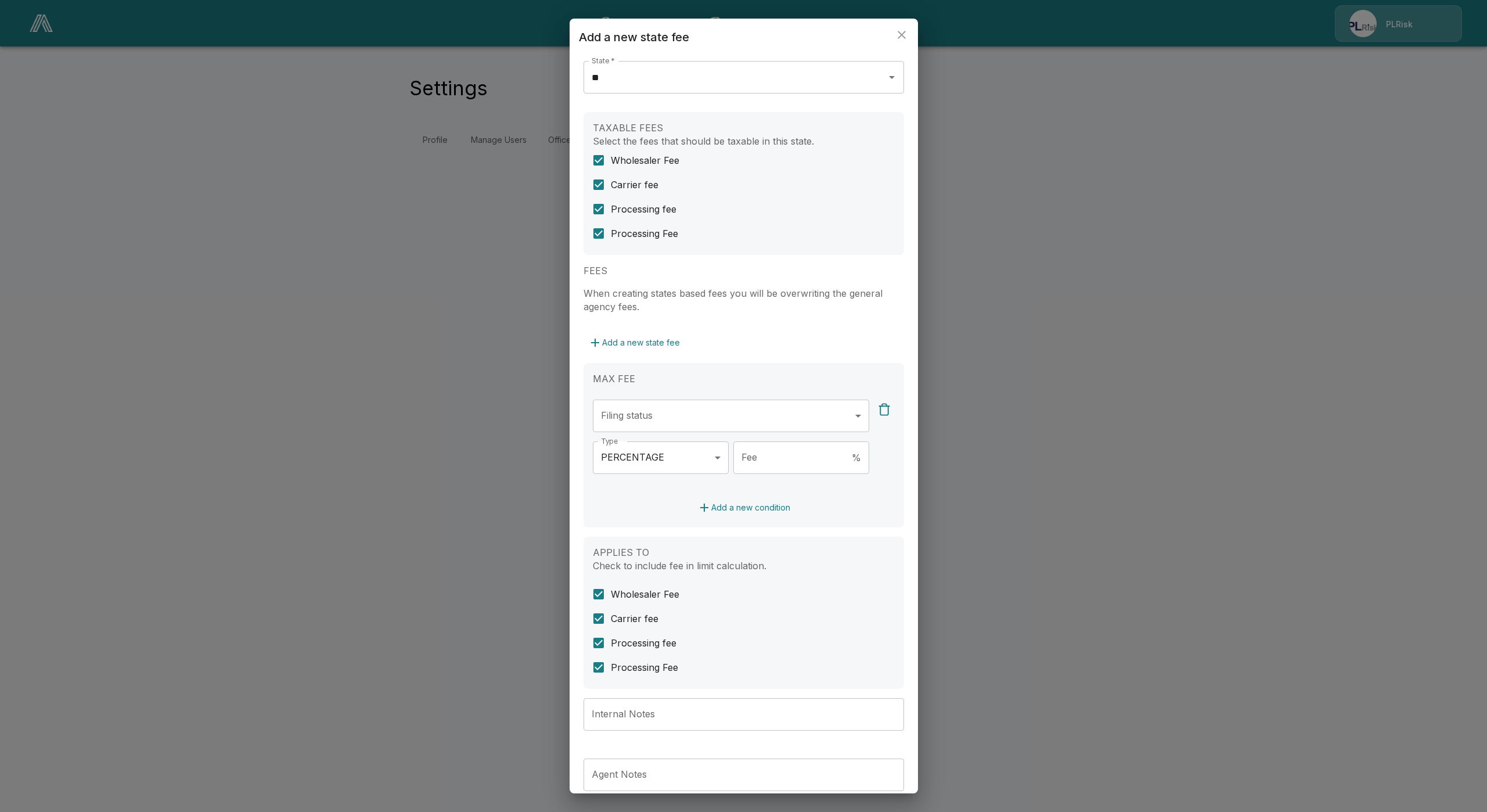
scroll to position [87, 0]
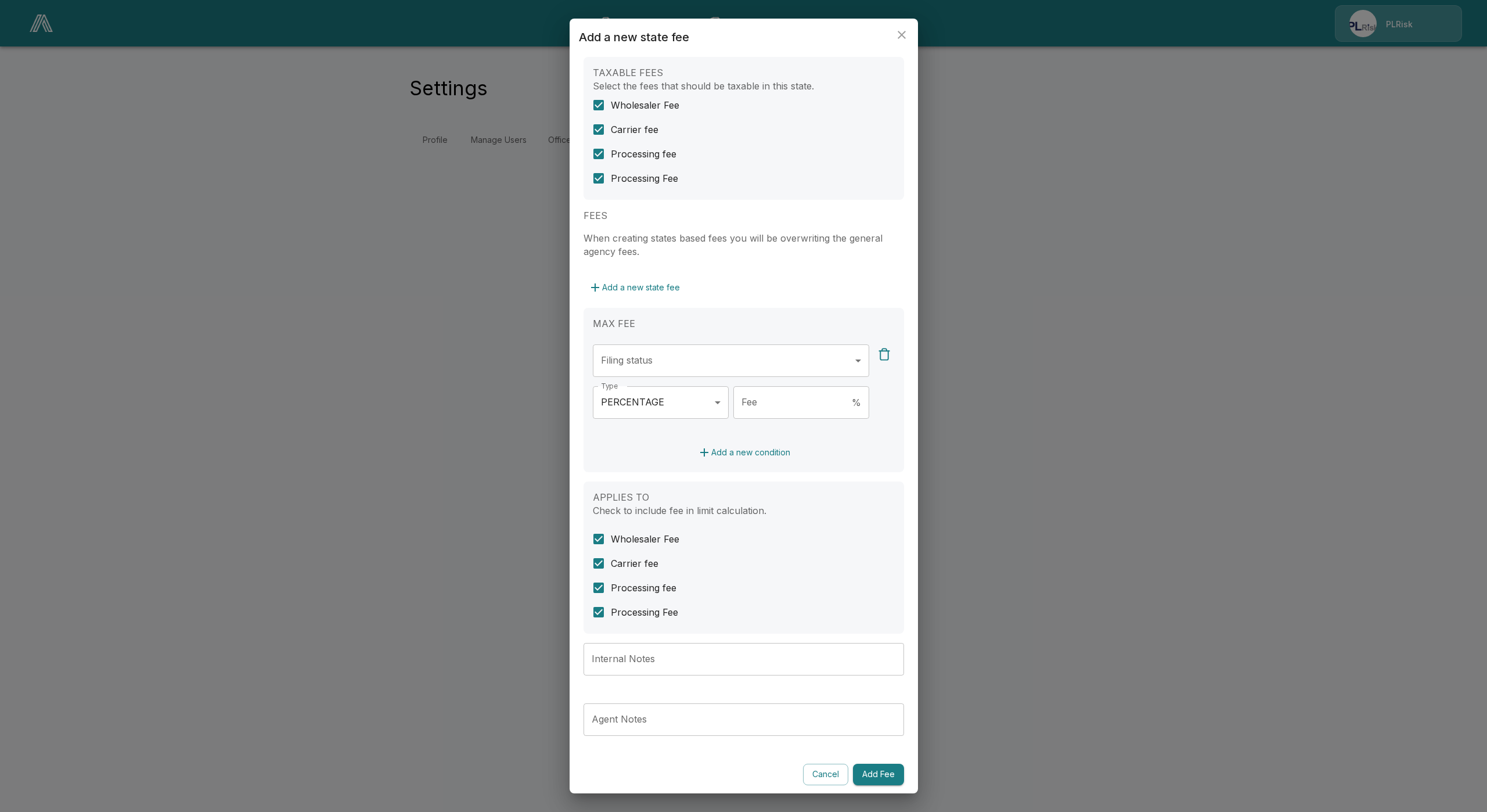
click at [663, 168] on body "**********" at bounding box center [743, 84] width 1487 height 168
click at [655, 407] on li "ADMITTED" at bounding box center [724, 413] width 264 height 21
type input "********"
click at [643, 469] on div at bounding box center [743, 406] width 1487 height 812
click at [689, 168] on body "**********" at bounding box center [743, 84] width 1487 height 168
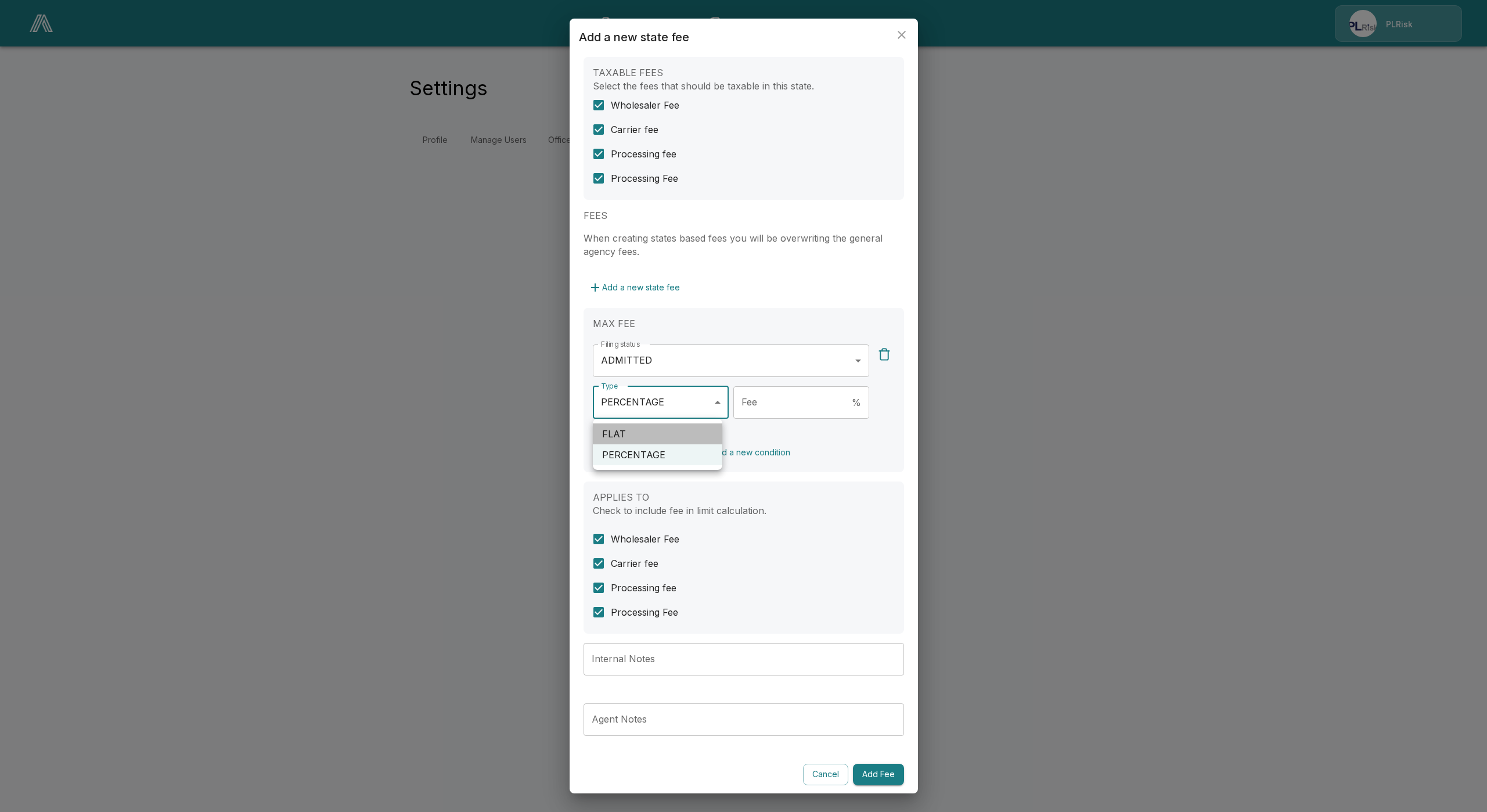
click at [694, 432] on li "FLAT" at bounding box center [657, 434] width 129 height 21
type input "****"
click at [773, 408] on input "Fee" at bounding box center [811, 402] width 117 height 33
type input "*"
click at [763, 453] on button "Add a new condition" at bounding box center [744, 453] width 103 height 21
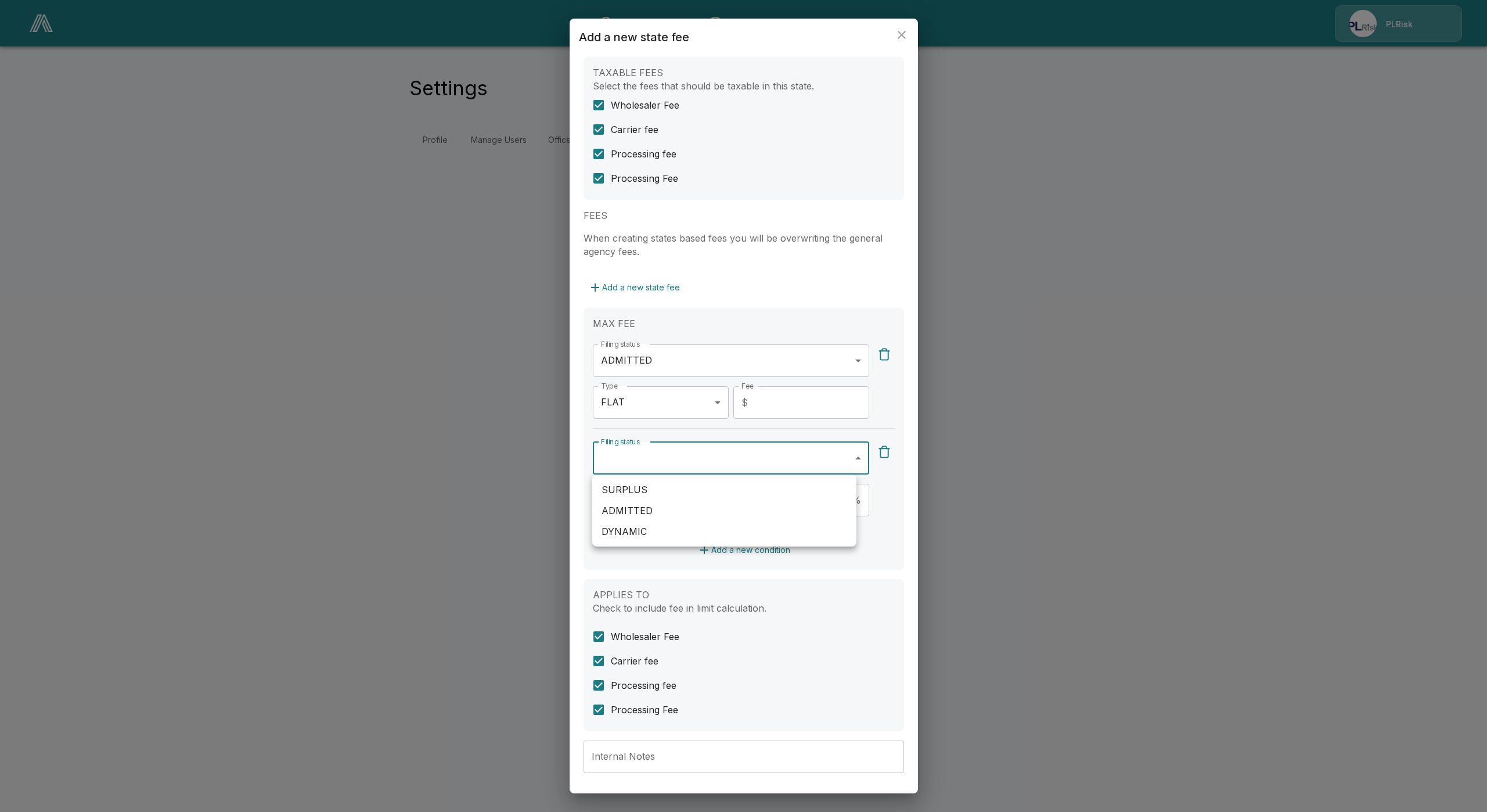
click at [664, 168] on body "**********" at bounding box center [743, 84] width 1487 height 168
click at [662, 489] on li "SURPLUS" at bounding box center [724, 490] width 264 height 21
type input "*******"
click at [606, 576] on div at bounding box center [743, 406] width 1487 height 812
click at [624, 168] on body "**********" at bounding box center [743, 84] width 1487 height 168
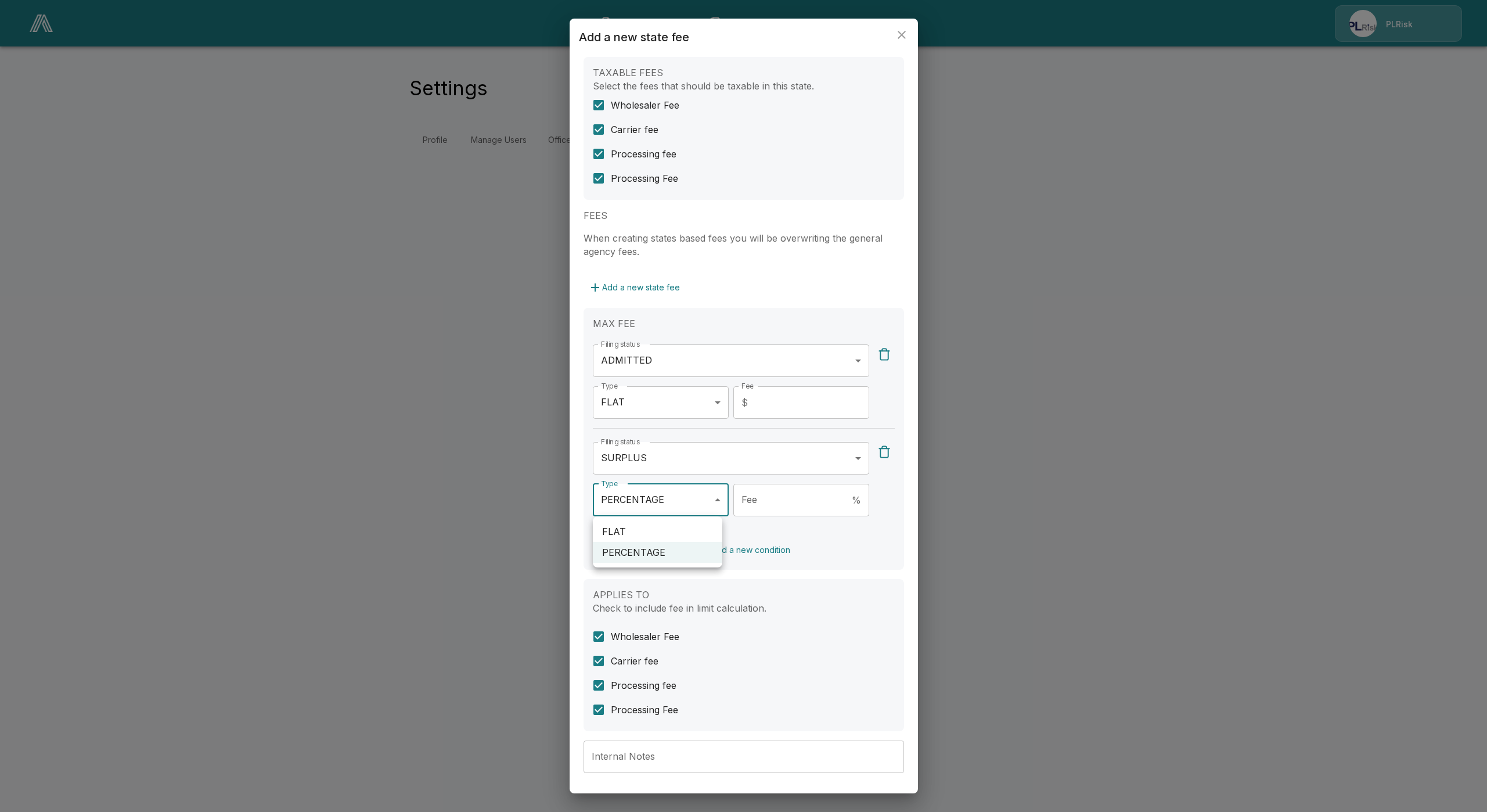
click at [796, 494] on div at bounding box center [743, 406] width 1487 height 812
click at [791, 495] on input "Fee" at bounding box center [790, 500] width 114 height 33
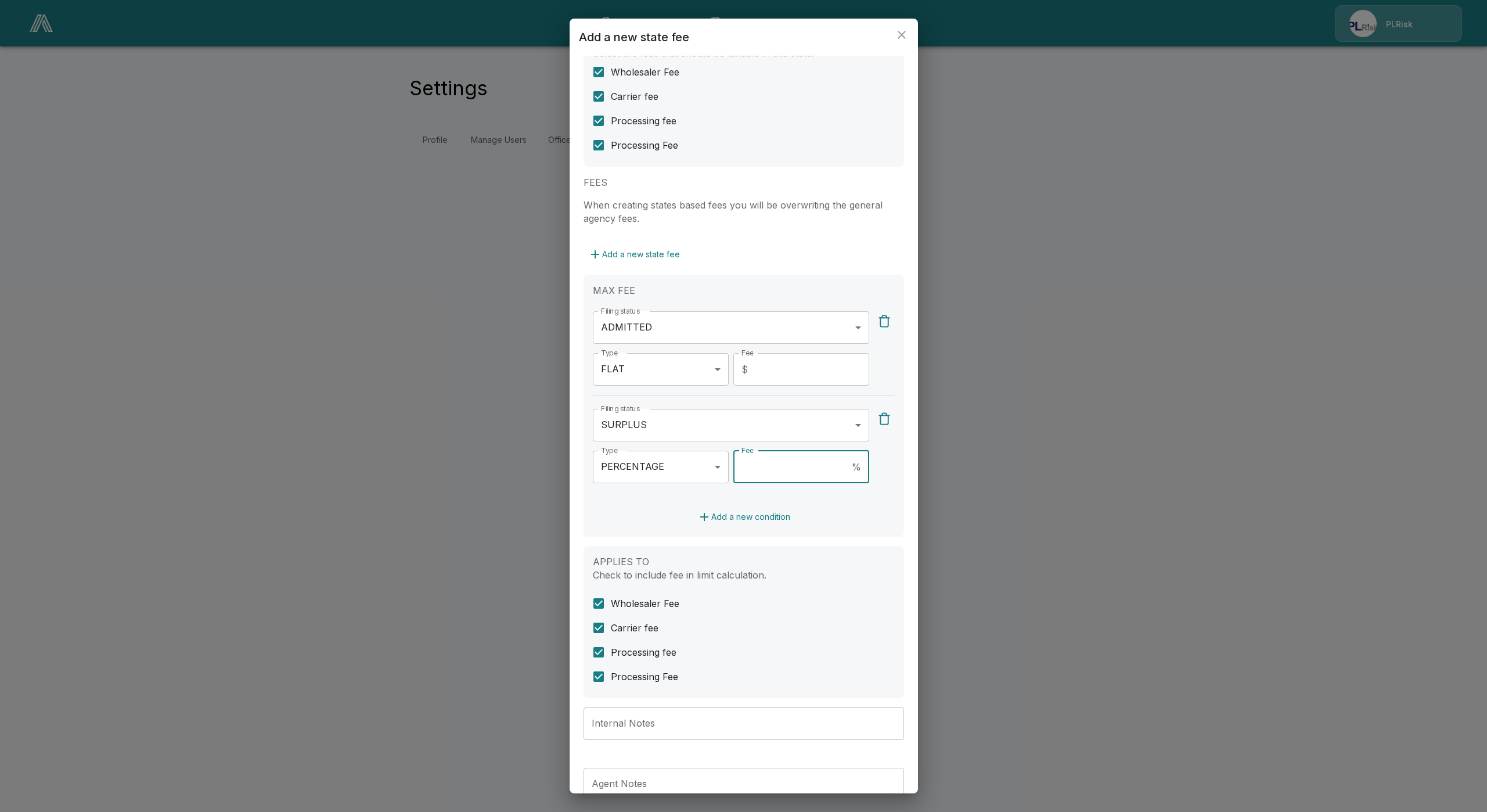
scroll to position [188, 0]
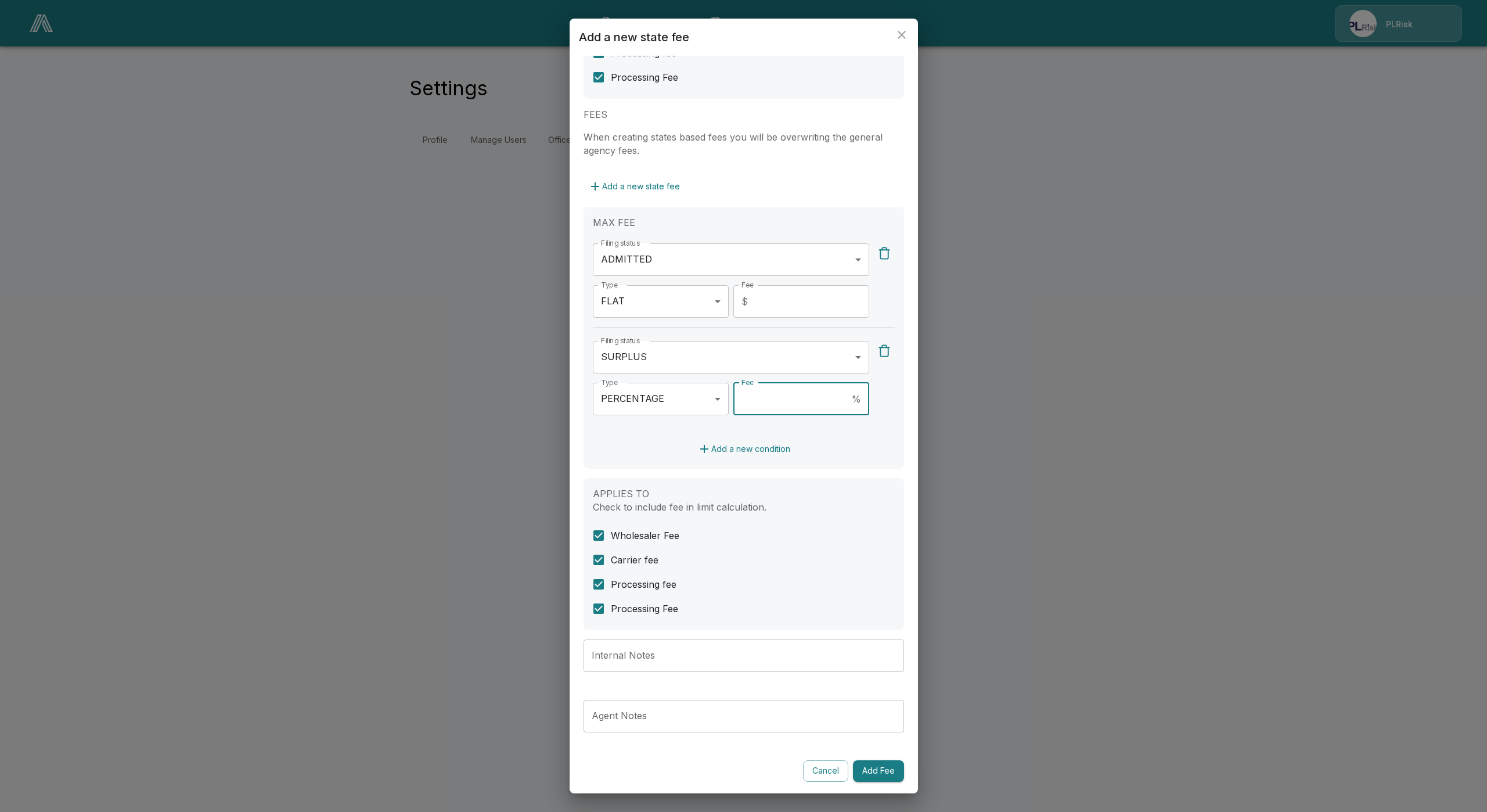
type input "**"
click at [820, 457] on div "Add a new condition" at bounding box center [743, 449] width 302 height 21
click at [670, 653] on input "Internal Notes" at bounding box center [744, 655] width 320 height 33
paste input "**********"
type input "**********"
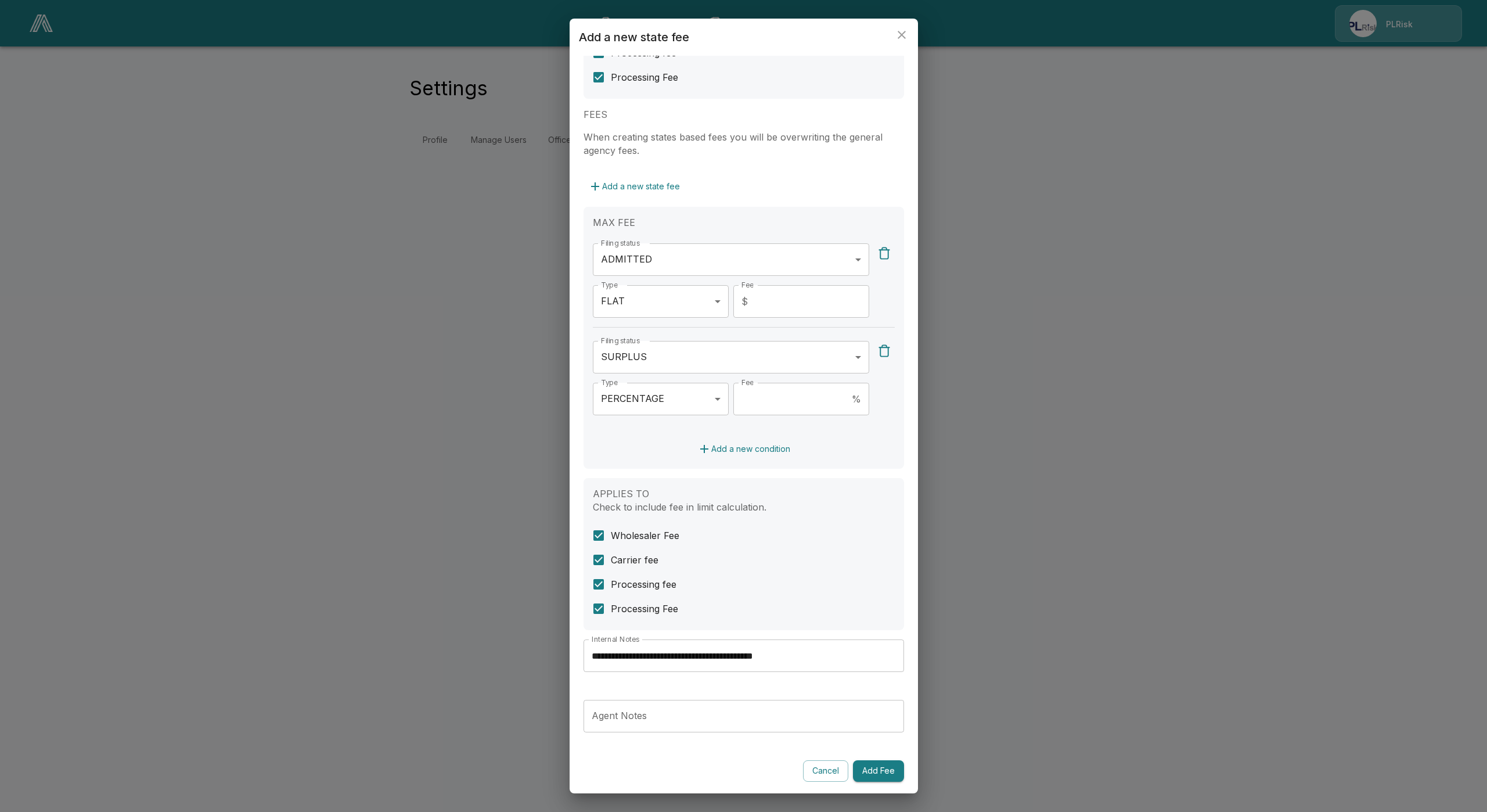
click at [686, 724] on input "Agent Notes" at bounding box center [744, 716] width 320 height 33
paste input "**********"
type input "**********"
click at [872, 765] on button "Add Fee" at bounding box center [878, 770] width 51 height 21
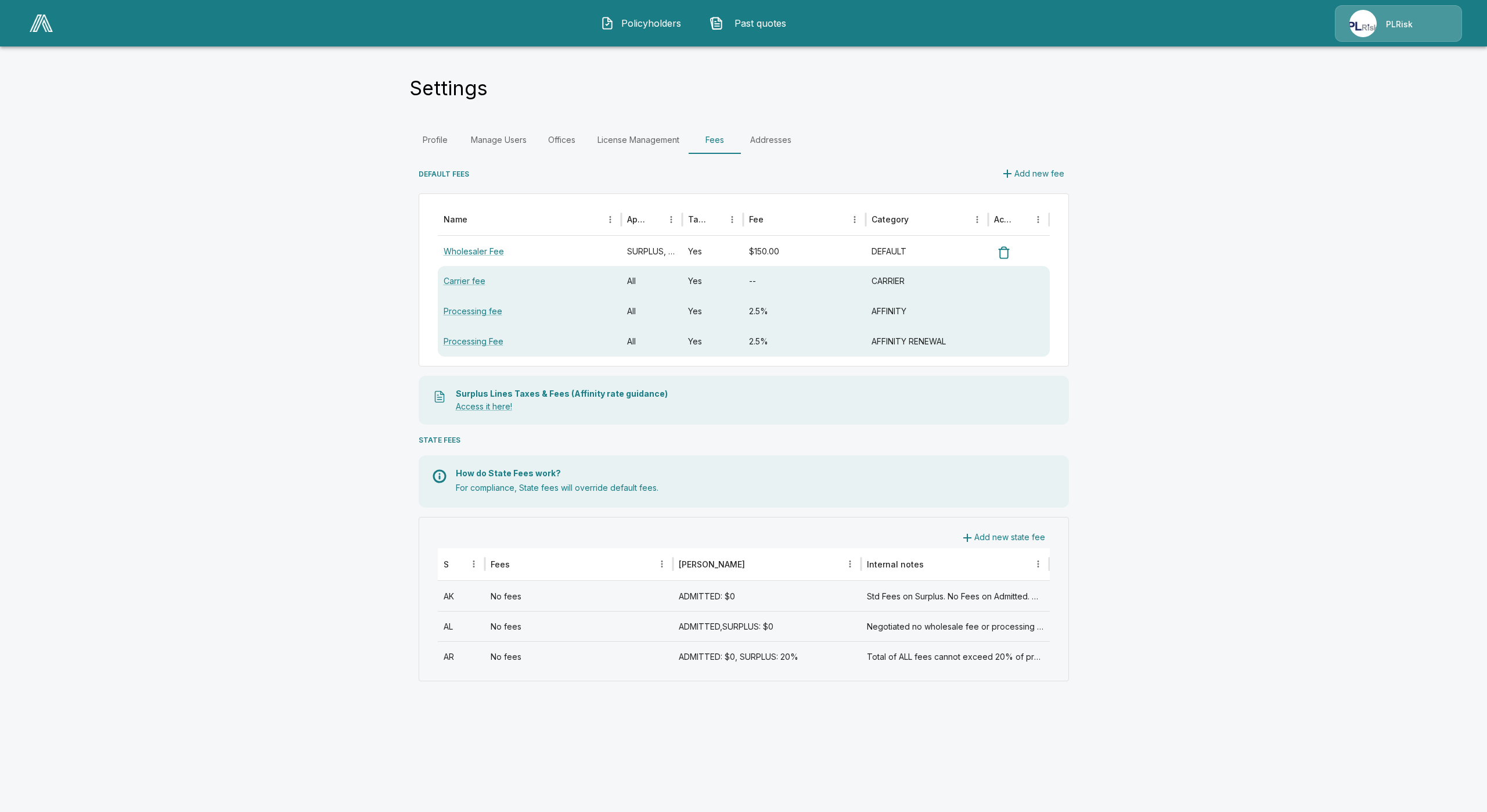
click at [980, 539] on button "Add new state fee" at bounding box center [1003, 537] width 94 height 21
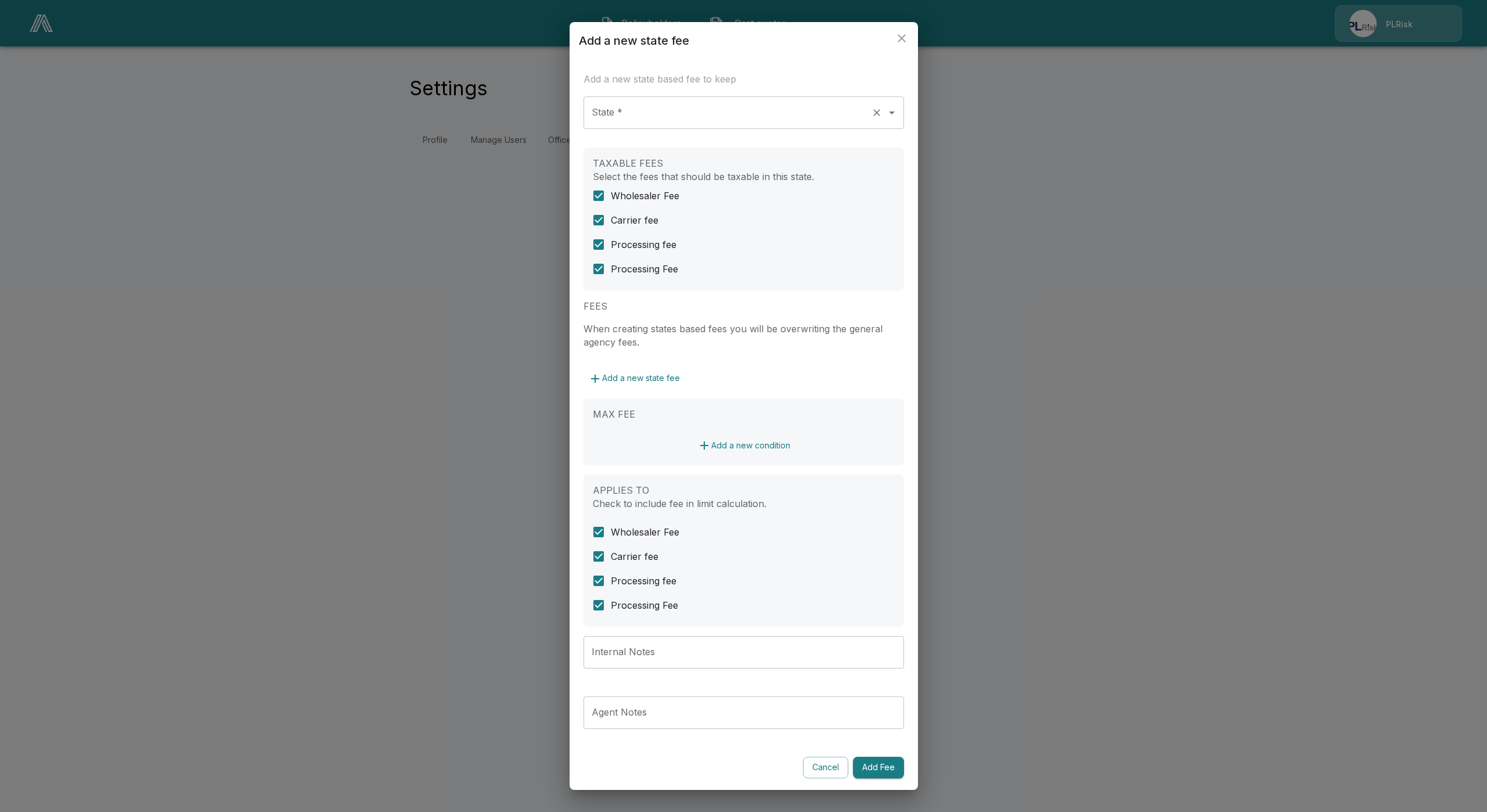
click at [669, 118] on input "State *" at bounding box center [728, 112] width 278 height 22
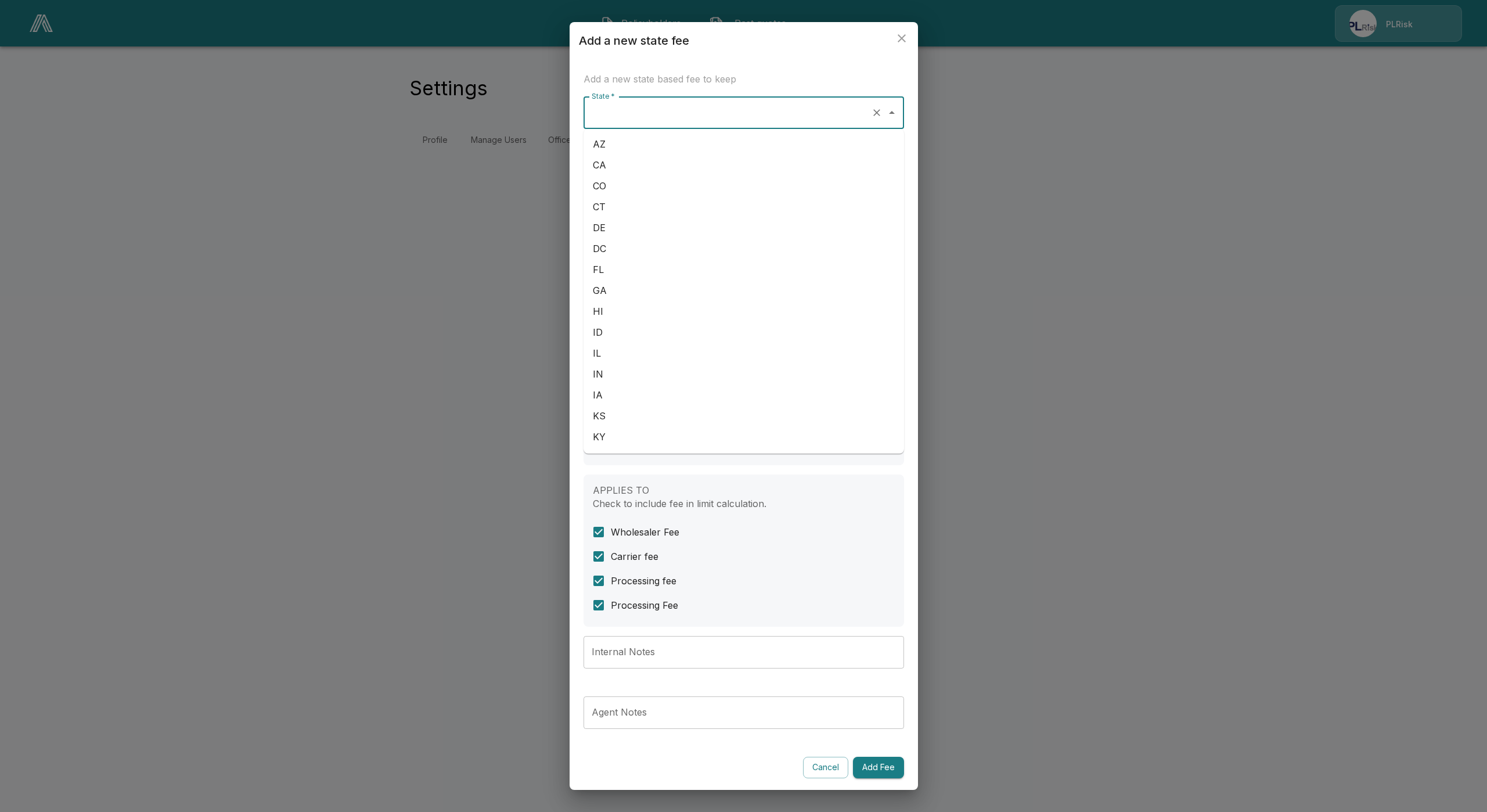
click at [641, 149] on li "AZ" at bounding box center [744, 144] width 320 height 21
type input "**"
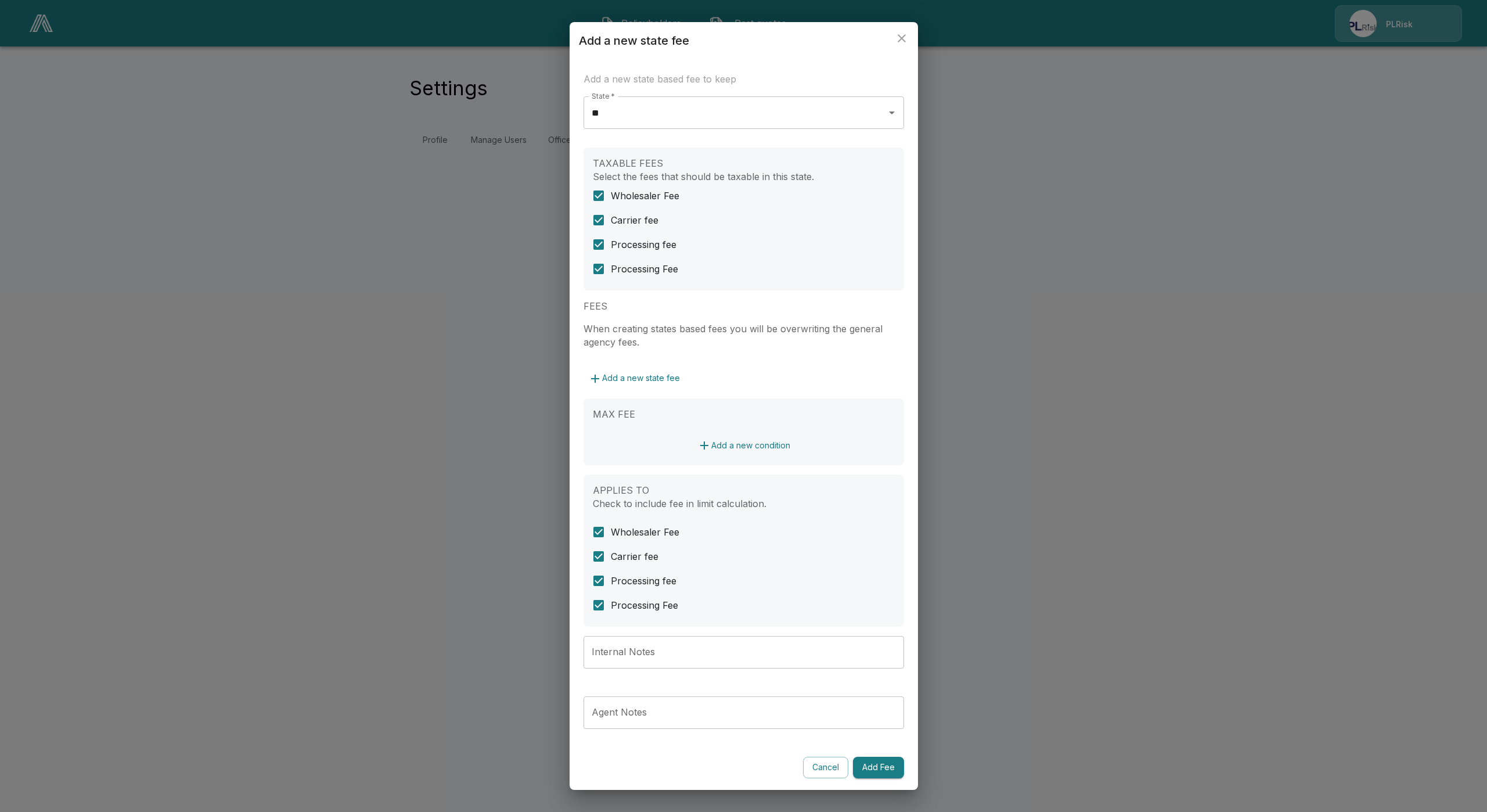
click at [755, 446] on button "Add a new condition" at bounding box center [744, 446] width 103 height 21
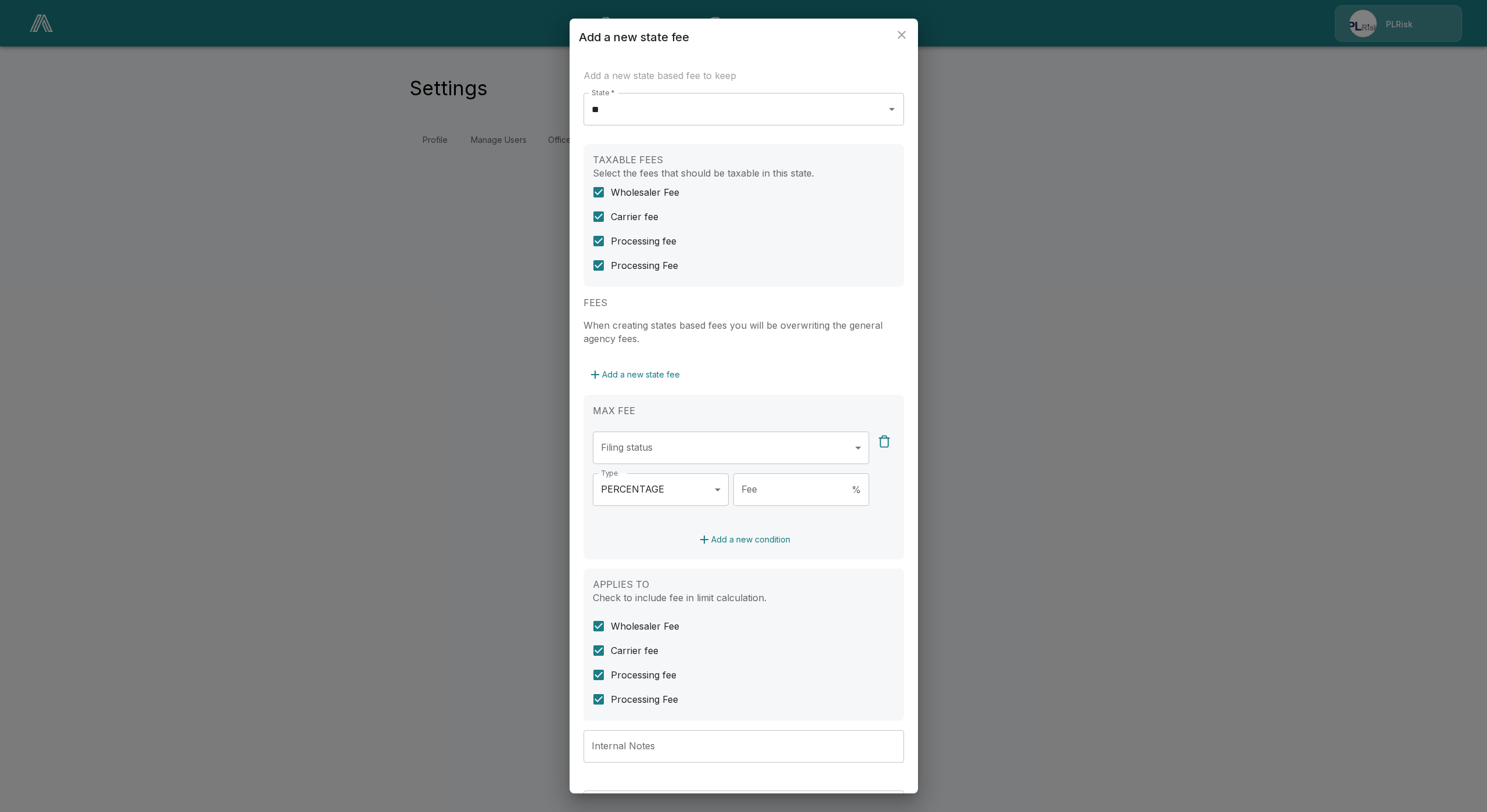
click at [721, 168] on body "**********" at bounding box center [743, 84] width 1487 height 168
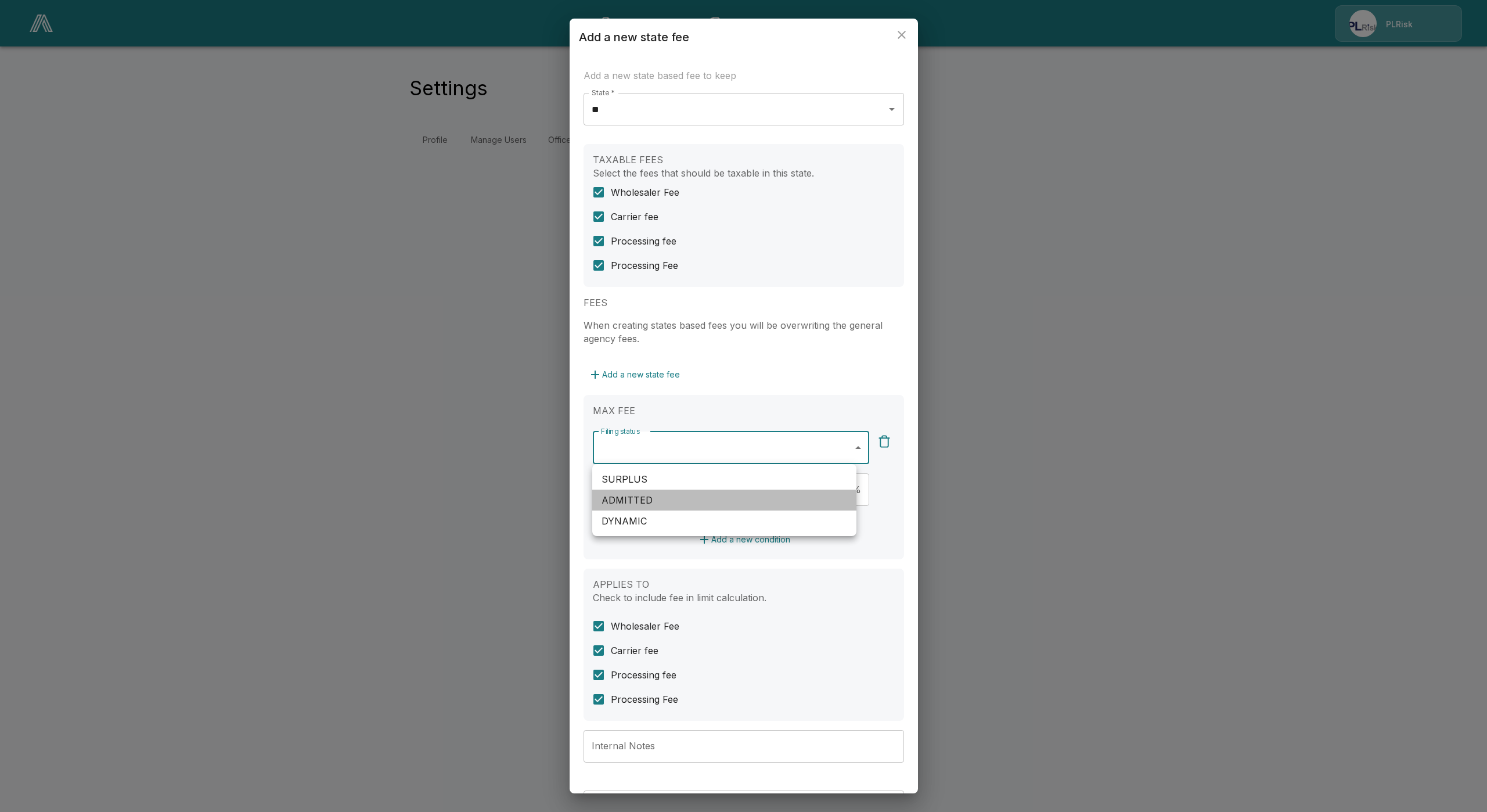
click at [652, 497] on li "ADMITTED" at bounding box center [724, 500] width 264 height 21
type input "********"
click at [667, 376] on div at bounding box center [743, 406] width 1487 height 812
click at [633, 168] on body "**********" at bounding box center [743, 84] width 1487 height 168
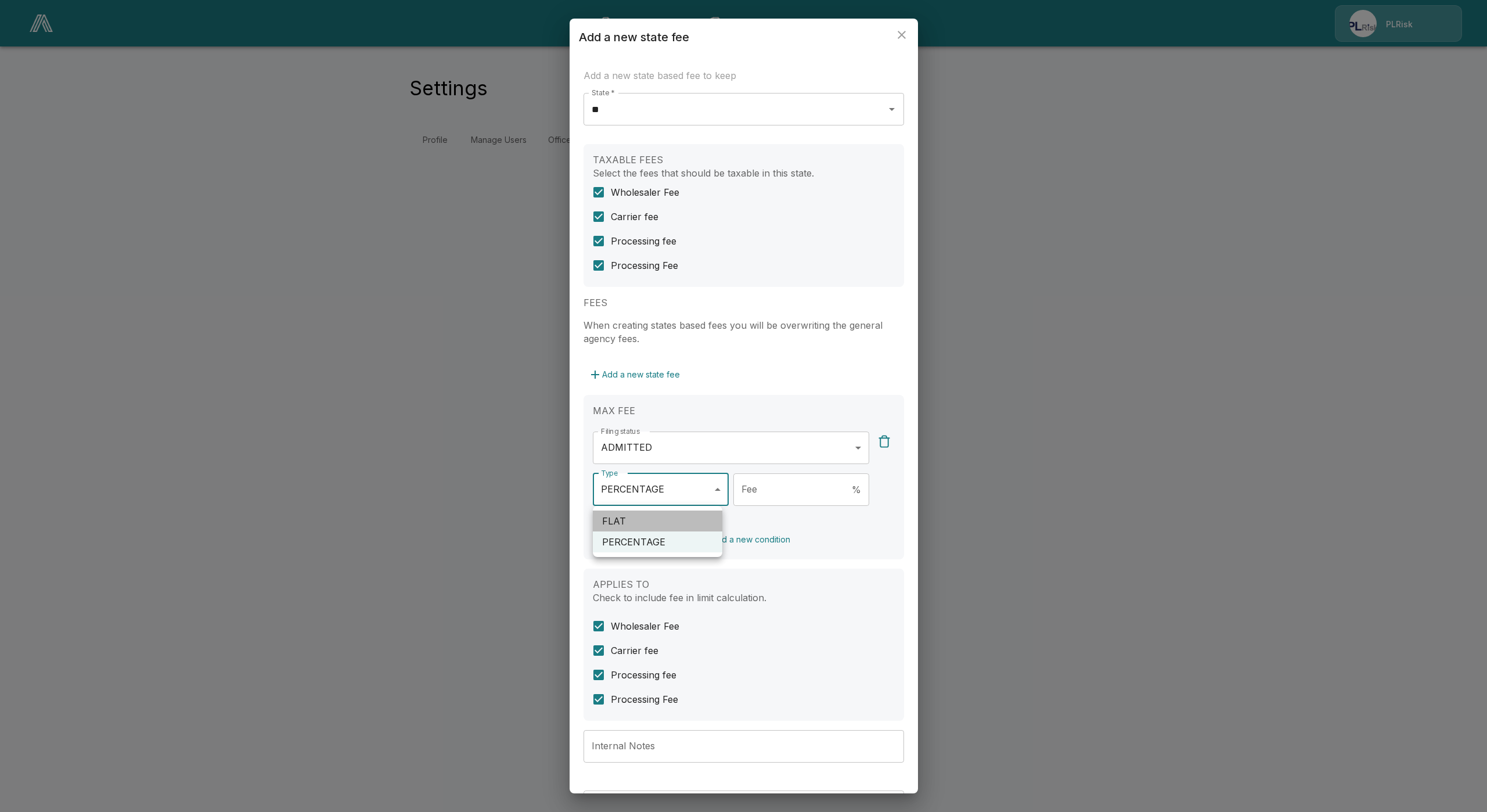
drag, startPoint x: 640, startPoint y: 520, endPoint x: 705, endPoint y: 508, distance: 66.1
click at [639, 520] on li "FLAT" at bounding box center [657, 521] width 129 height 21
type input "****"
click at [787, 491] on input "Fee" at bounding box center [811, 489] width 117 height 33
type input "*"
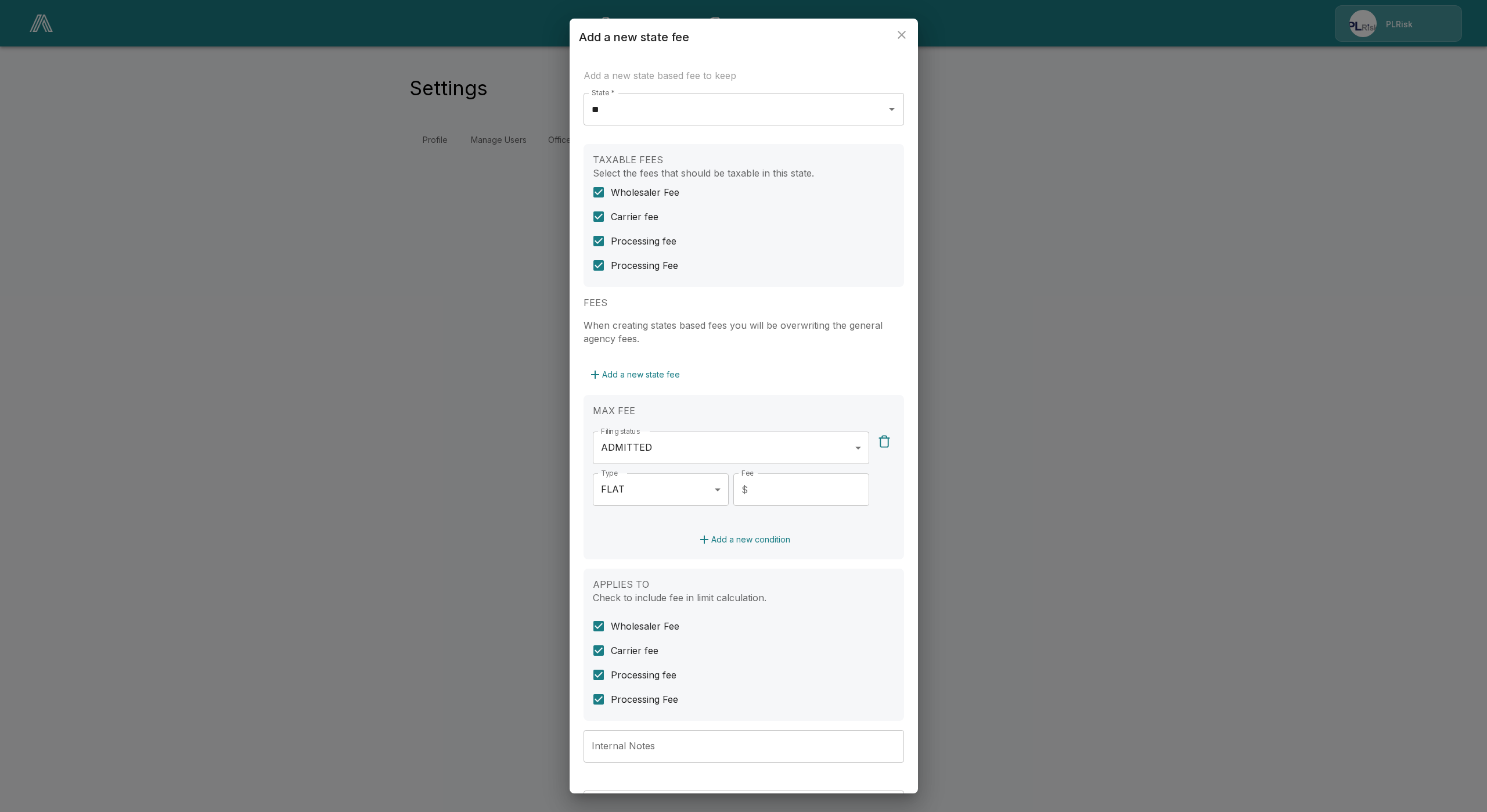
click at [886, 572] on div "APPLIES TO Check to include fee in limit calculation. Wholesaler Fee Carrier fe…" at bounding box center [744, 645] width 320 height 152
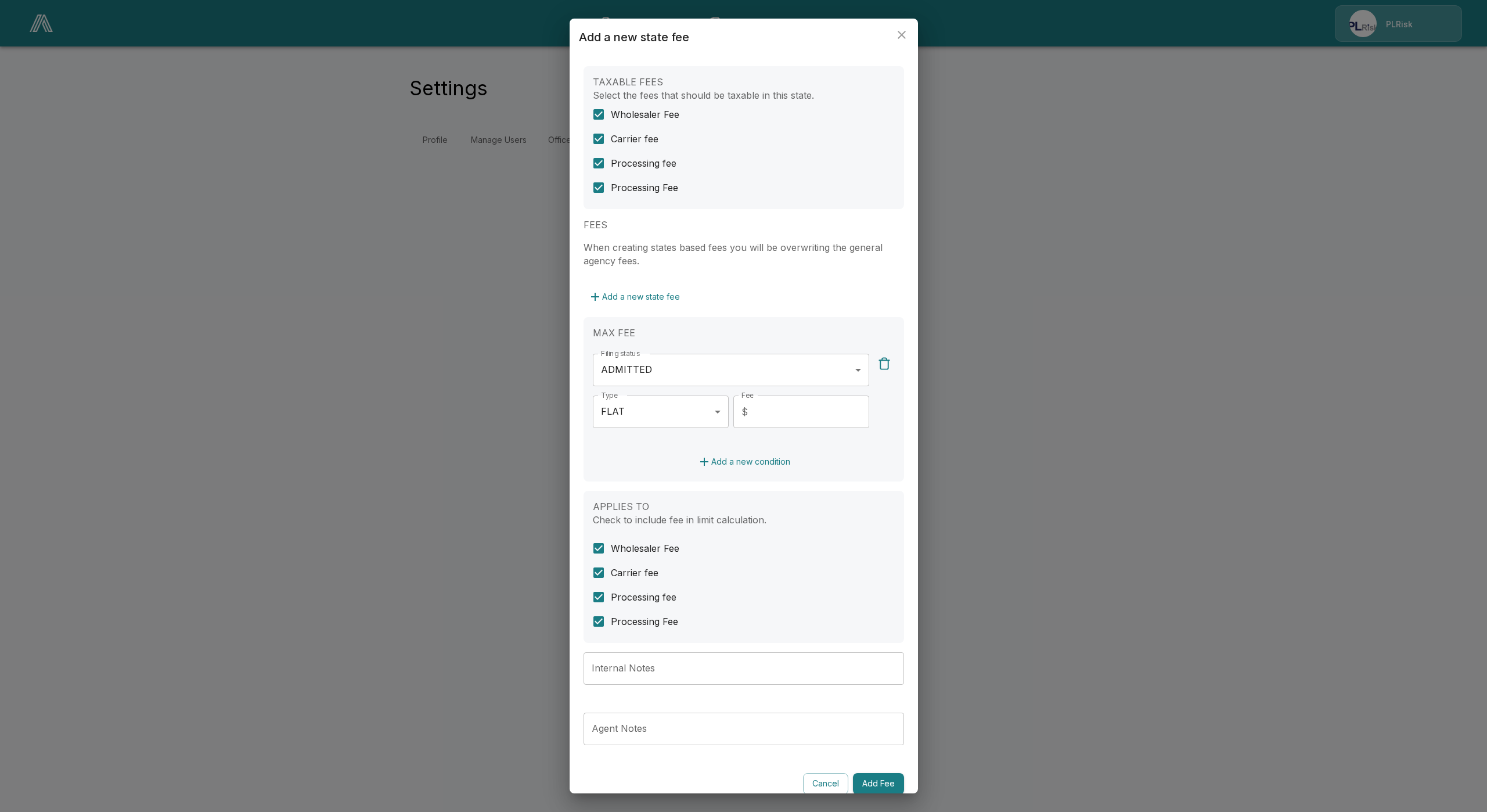
scroll to position [90, 0]
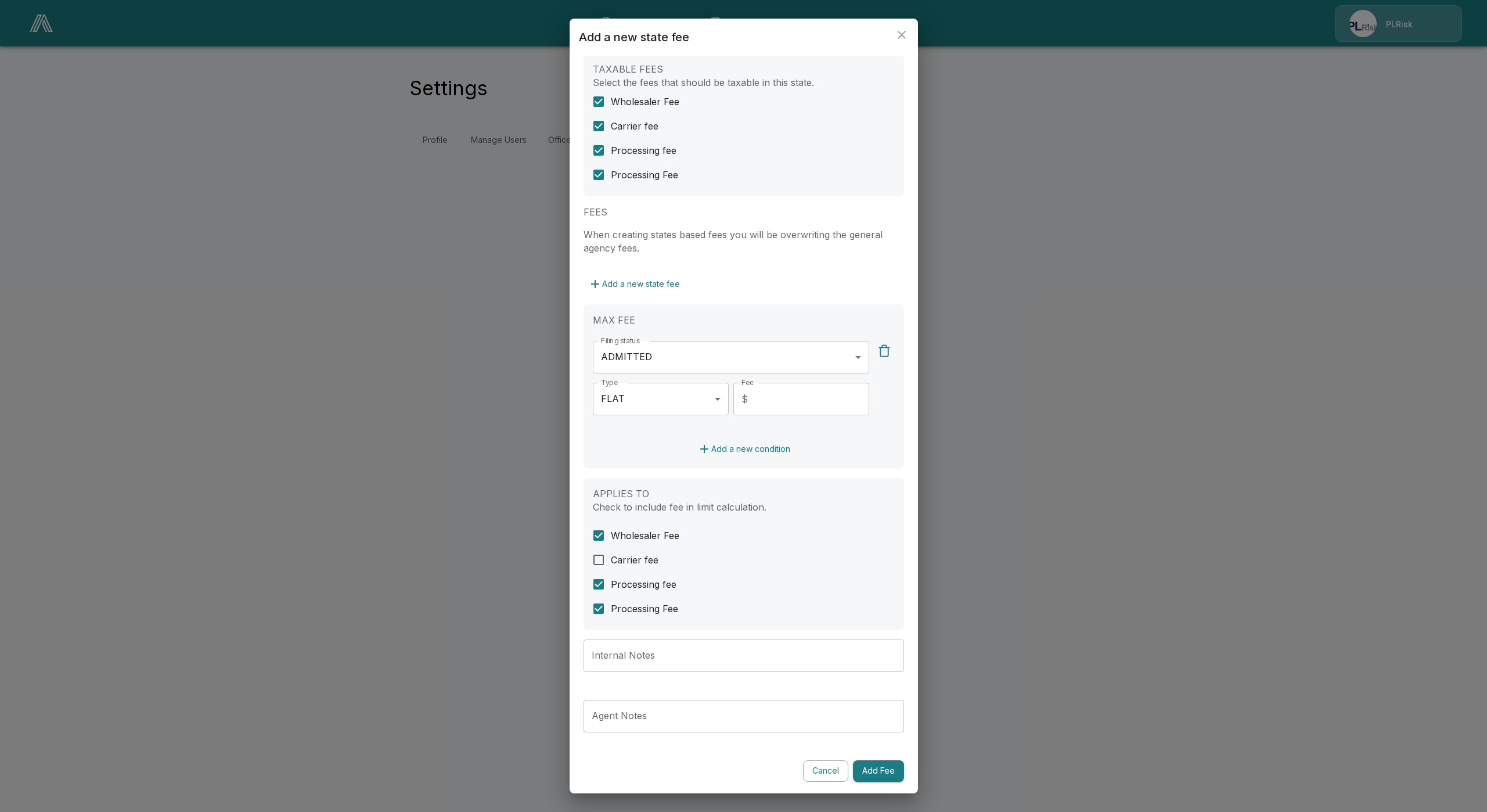
click at [873, 763] on button "Add Fee" at bounding box center [878, 770] width 51 height 21
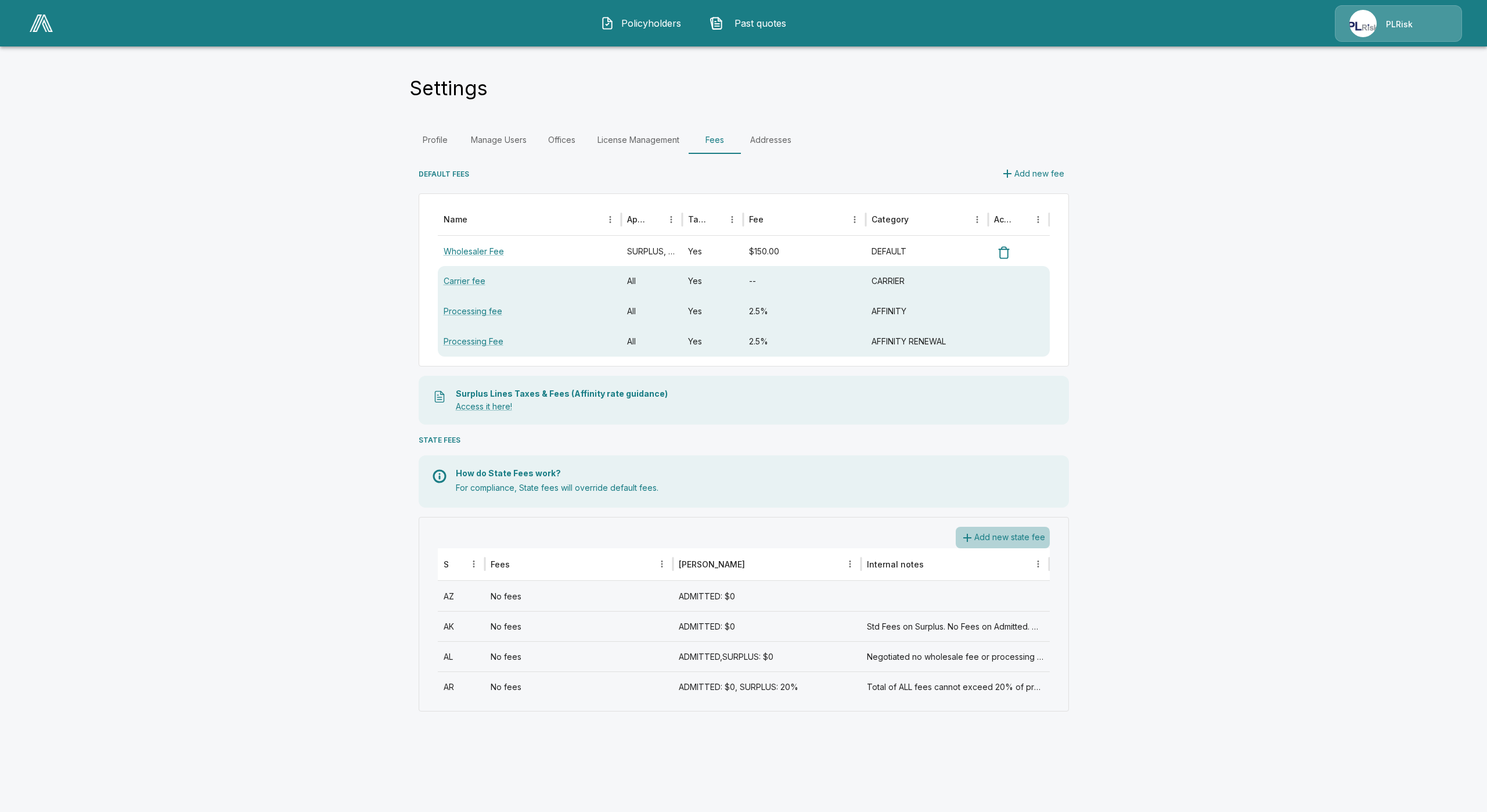
click at [1003, 539] on button "Add new state fee" at bounding box center [1003, 537] width 94 height 21
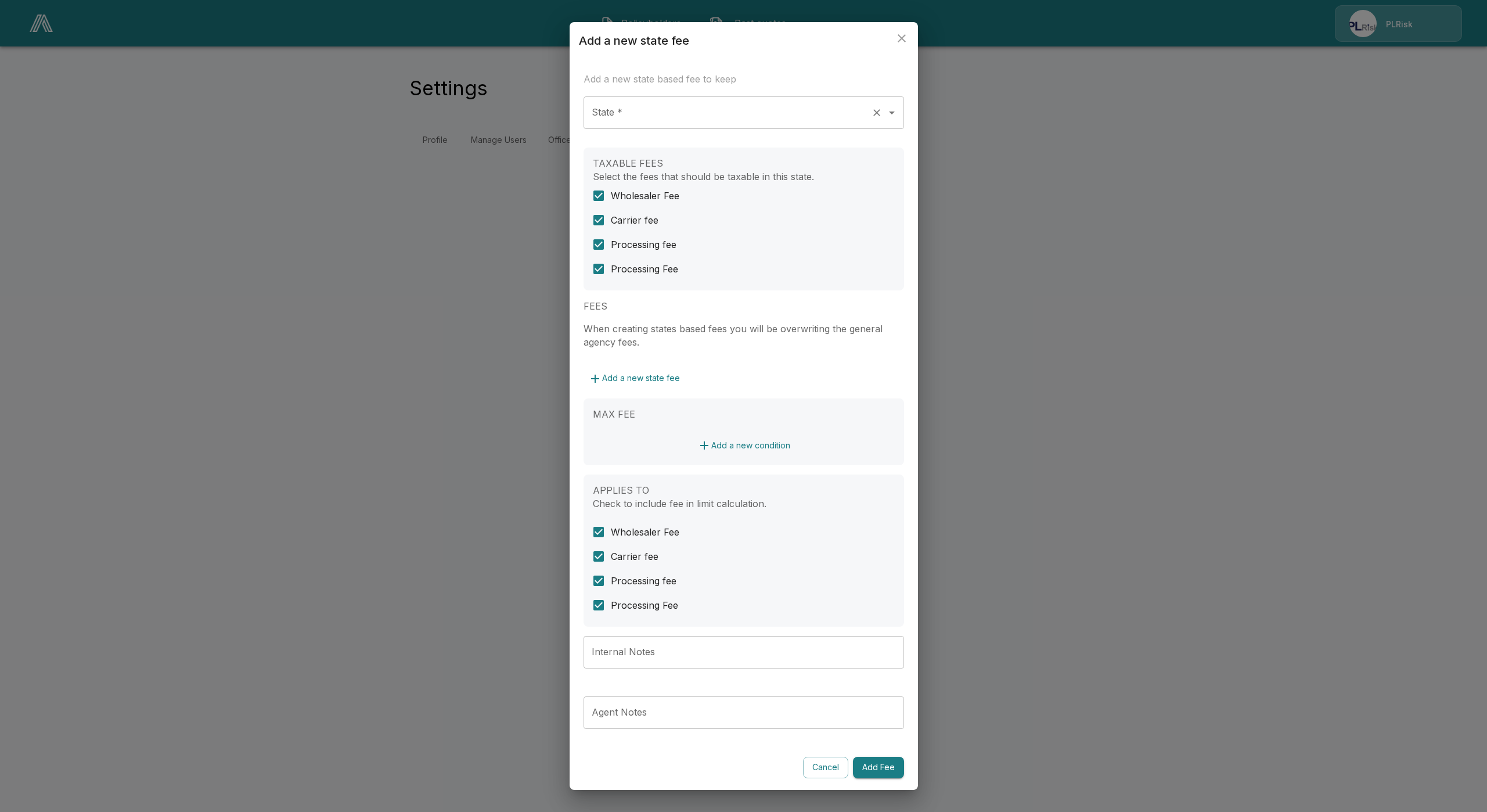
click at [666, 103] on input "State *" at bounding box center [728, 112] width 278 height 22
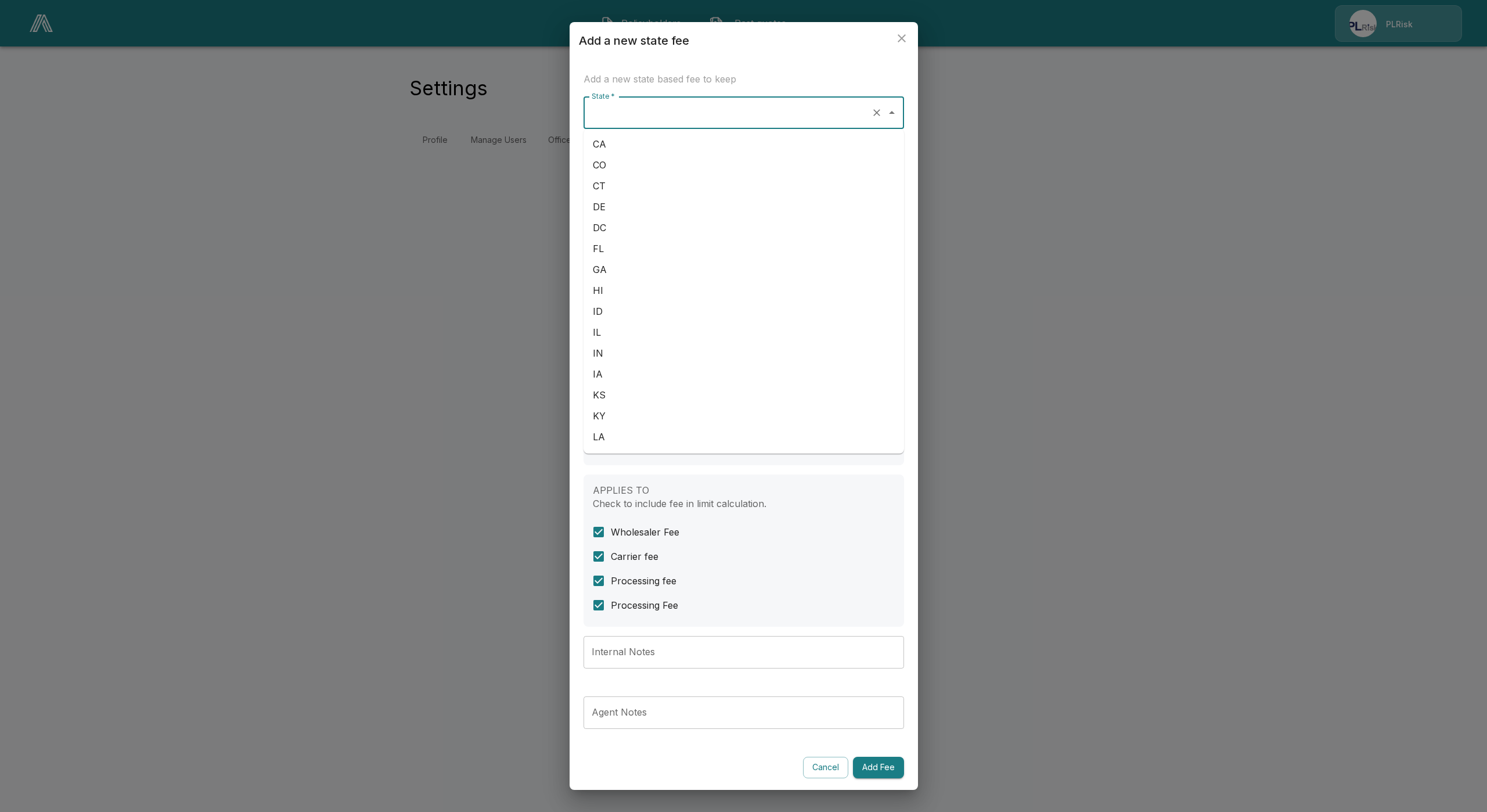
click at [640, 139] on li "CA" at bounding box center [744, 144] width 320 height 21
type input "**"
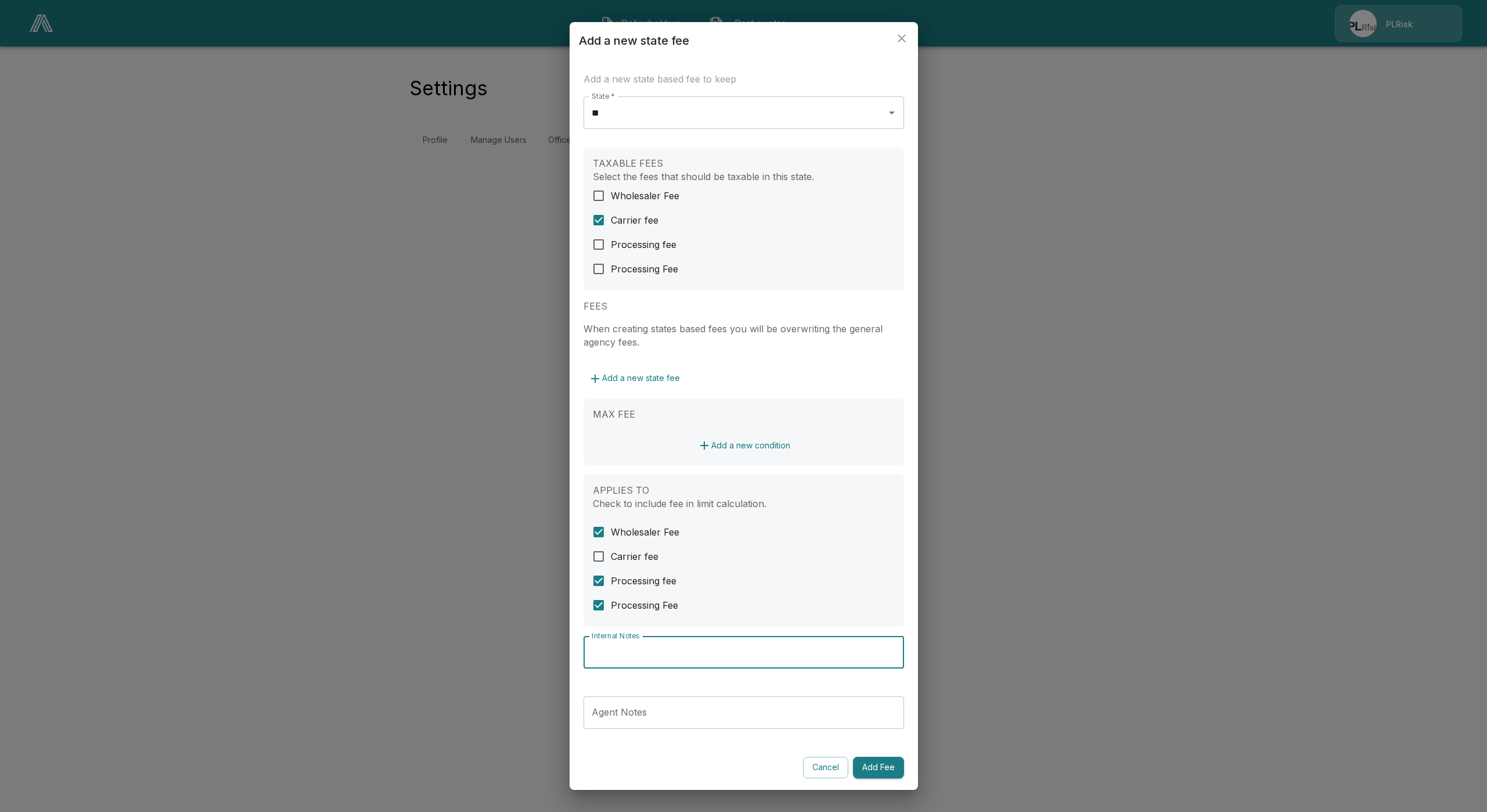
click at [673, 653] on input "Internal Notes" at bounding box center [744, 652] width 320 height 33
paste input "**********"
type input "**********"
click at [870, 778] on div "**********" at bounding box center [744, 425] width 349 height 731
click at [870, 771] on button "Add Fee" at bounding box center [878, 767] width 51 height 21
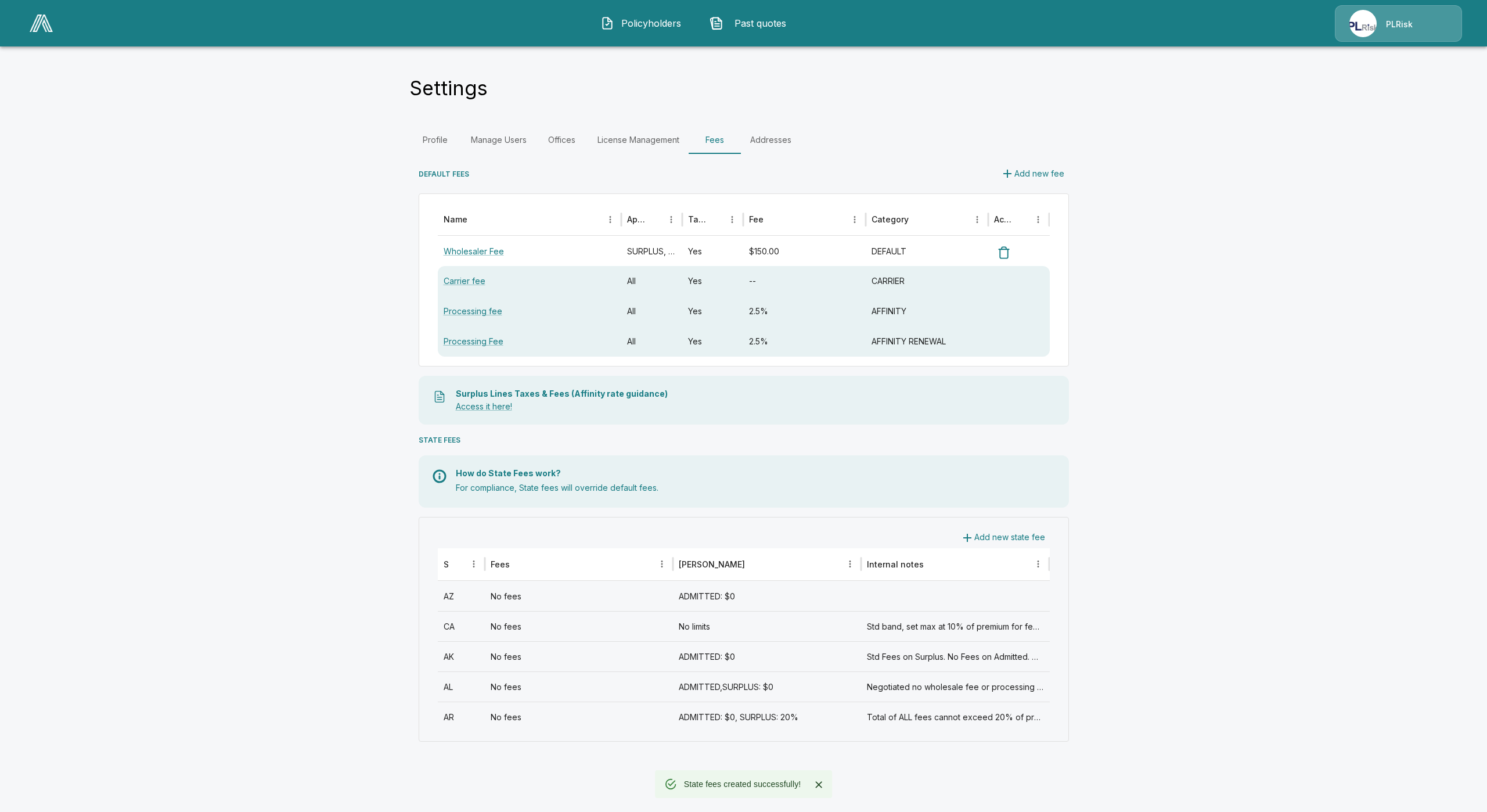
click at [507, 625] on div "No fees" at bounding box center [579, 626] width 188 height 30
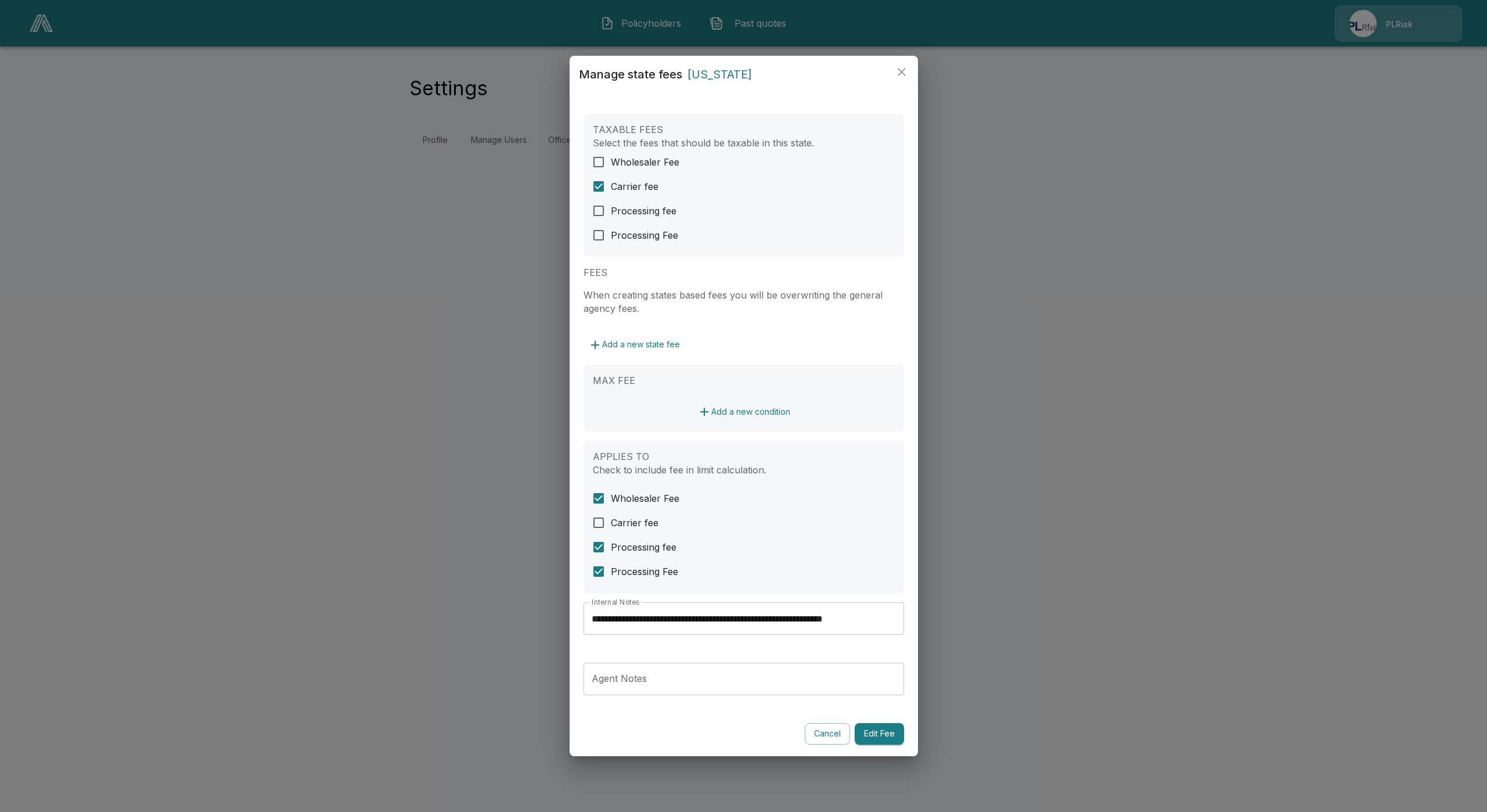
click at [461, 505] on div "**********" at bounding box center [743, 406] width 1487 height 812
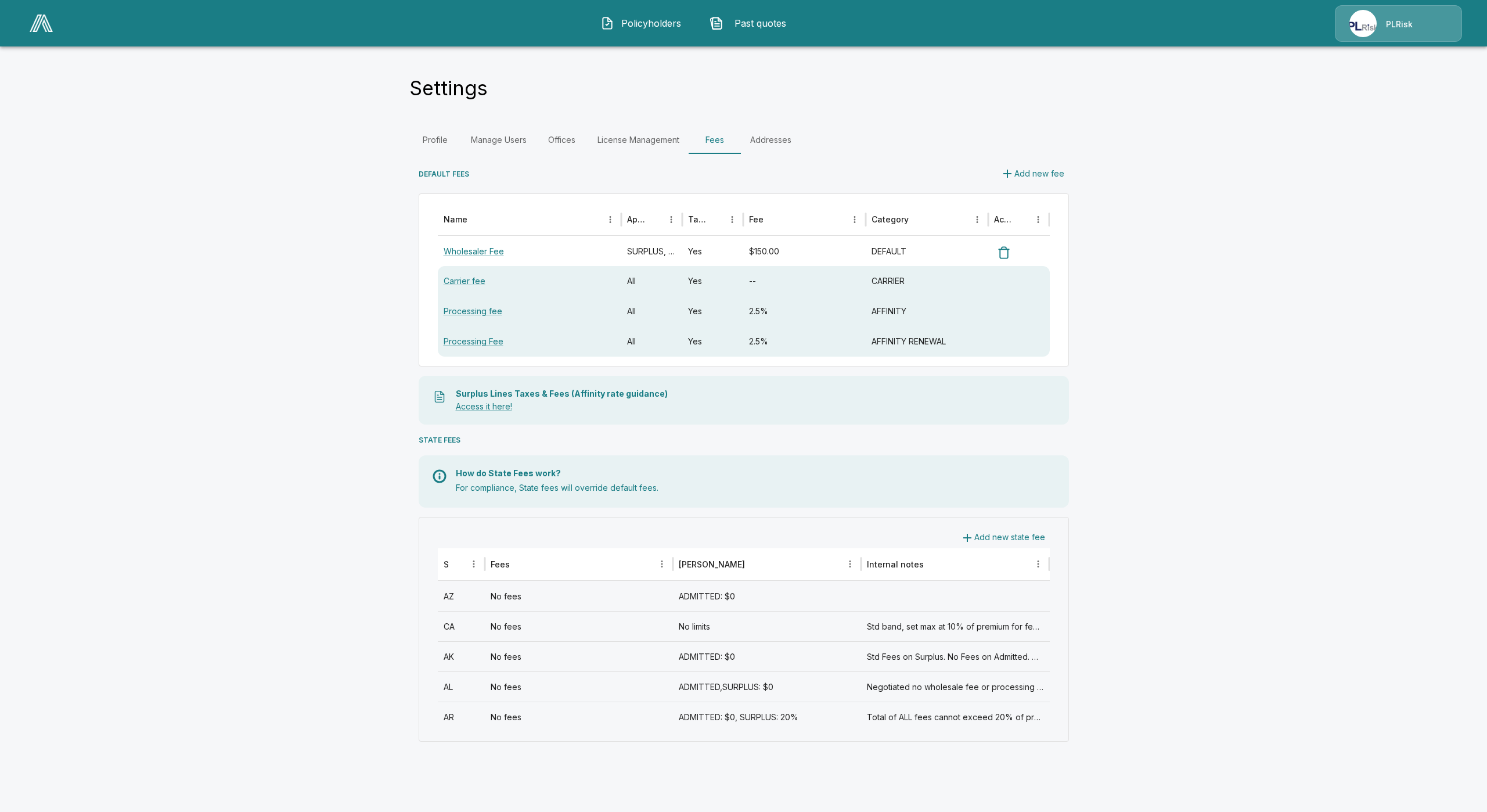
click at [1028, 532] on button "Add new state fee" at bounding box center [1003, 537] width 94 height 21
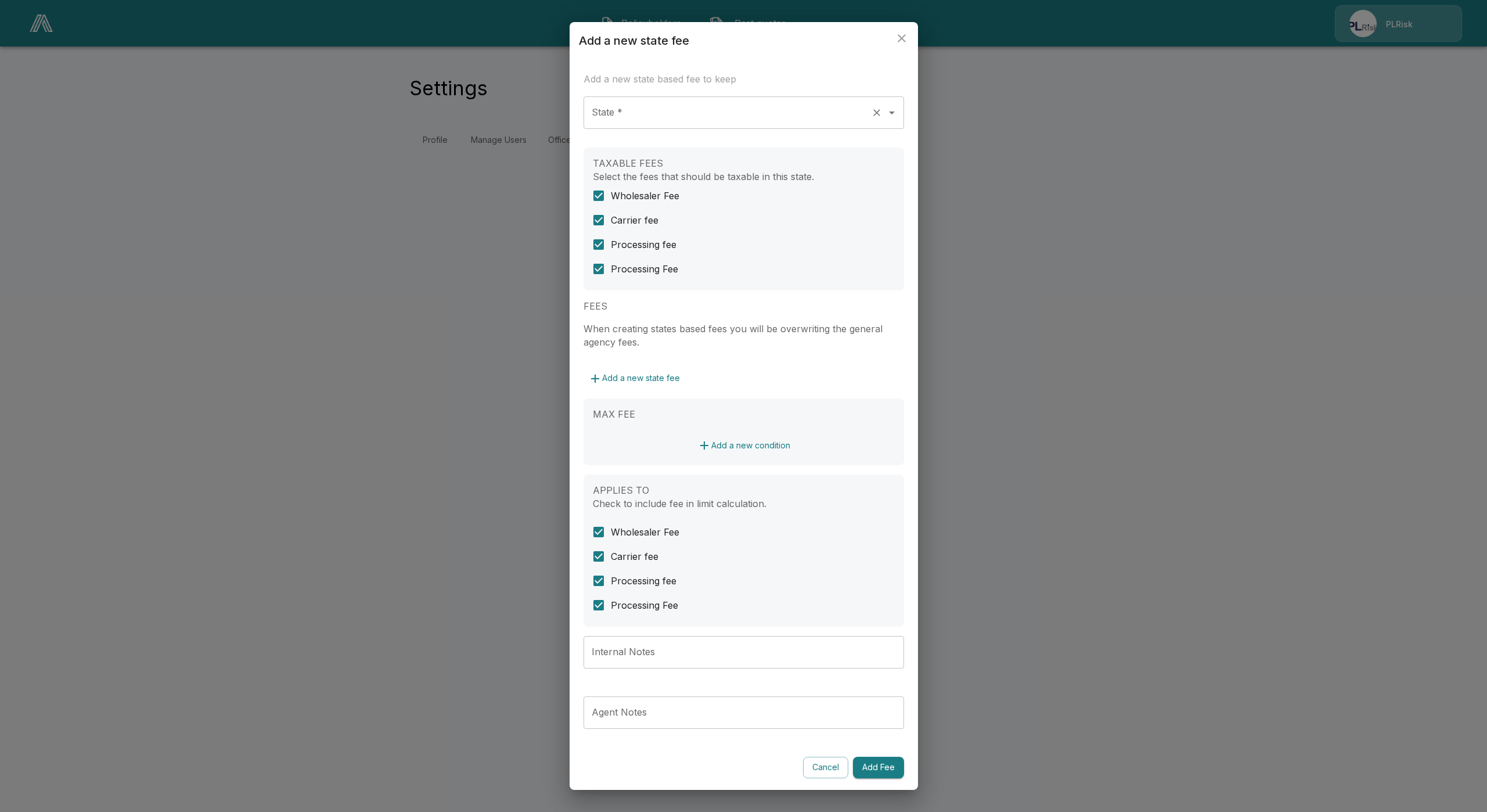
click at [649, 119] on input "State *" at bounding box center [728, 112] width 278 height 22
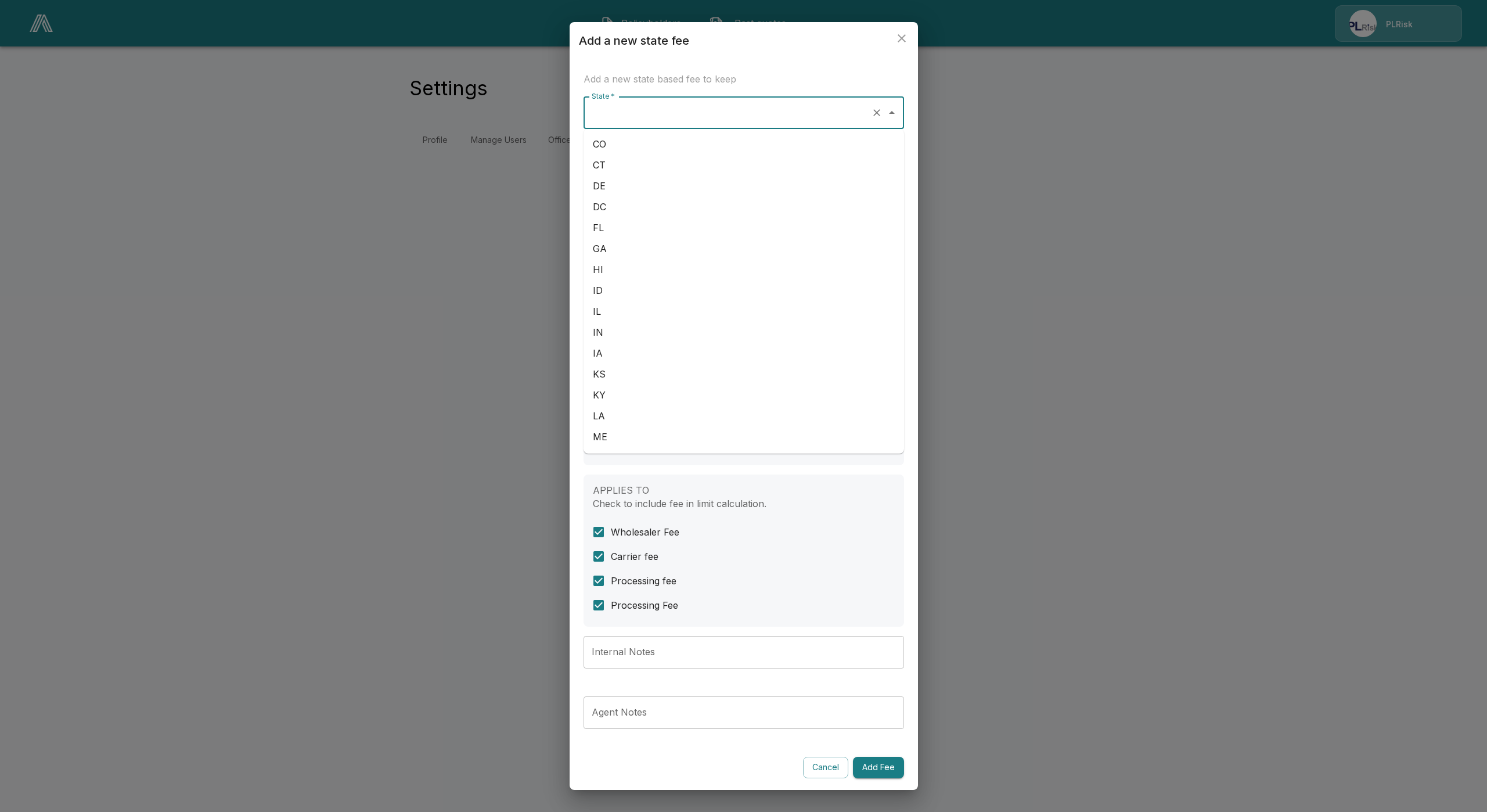
click at [643, 140] on li "CO" at bounding box center [744, 144] width 320 height 21
type input "**"
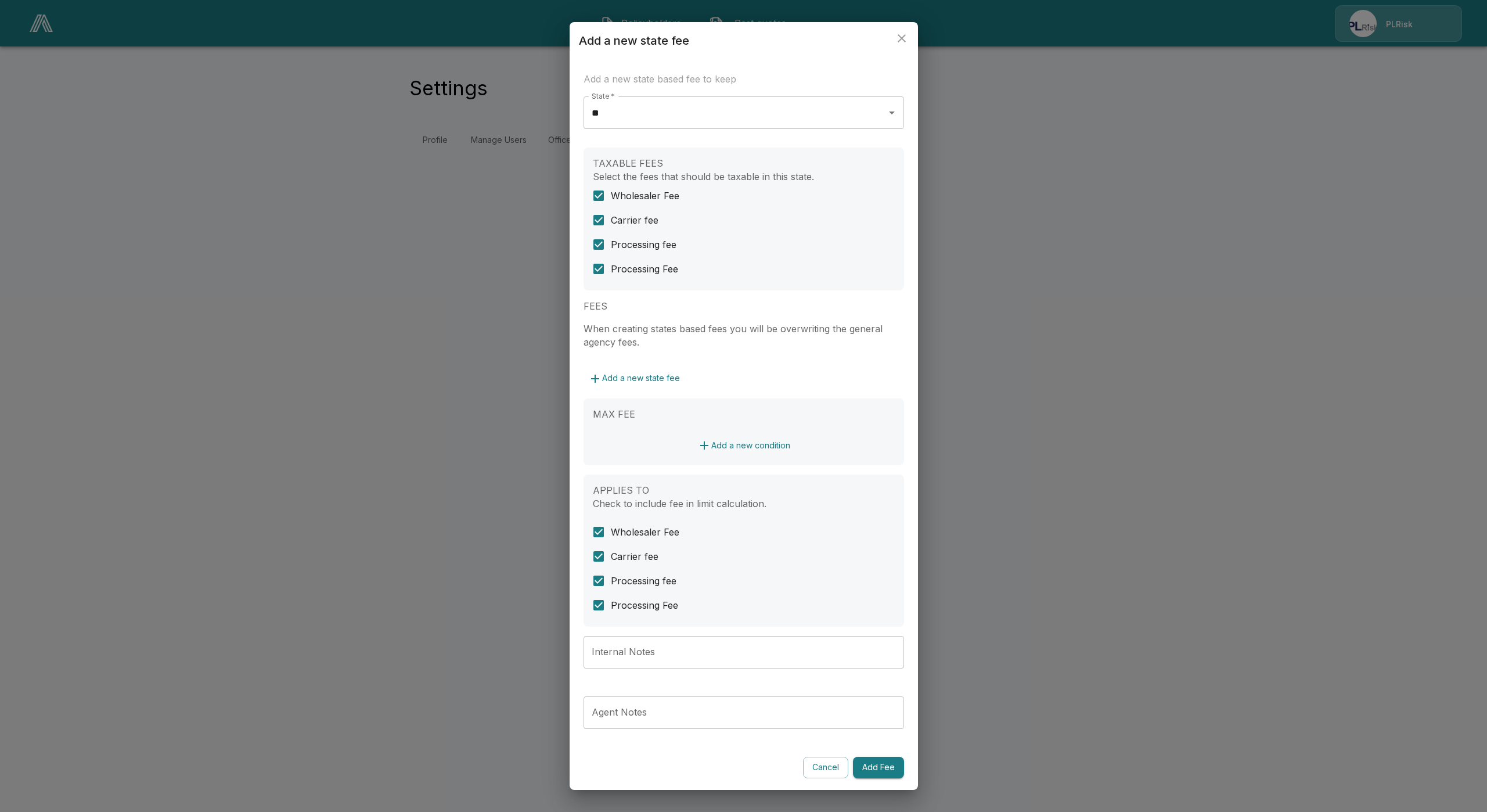
click at [774, 445] on button "Add a new condition" at bounding box center [744, 446] width 103 height 21
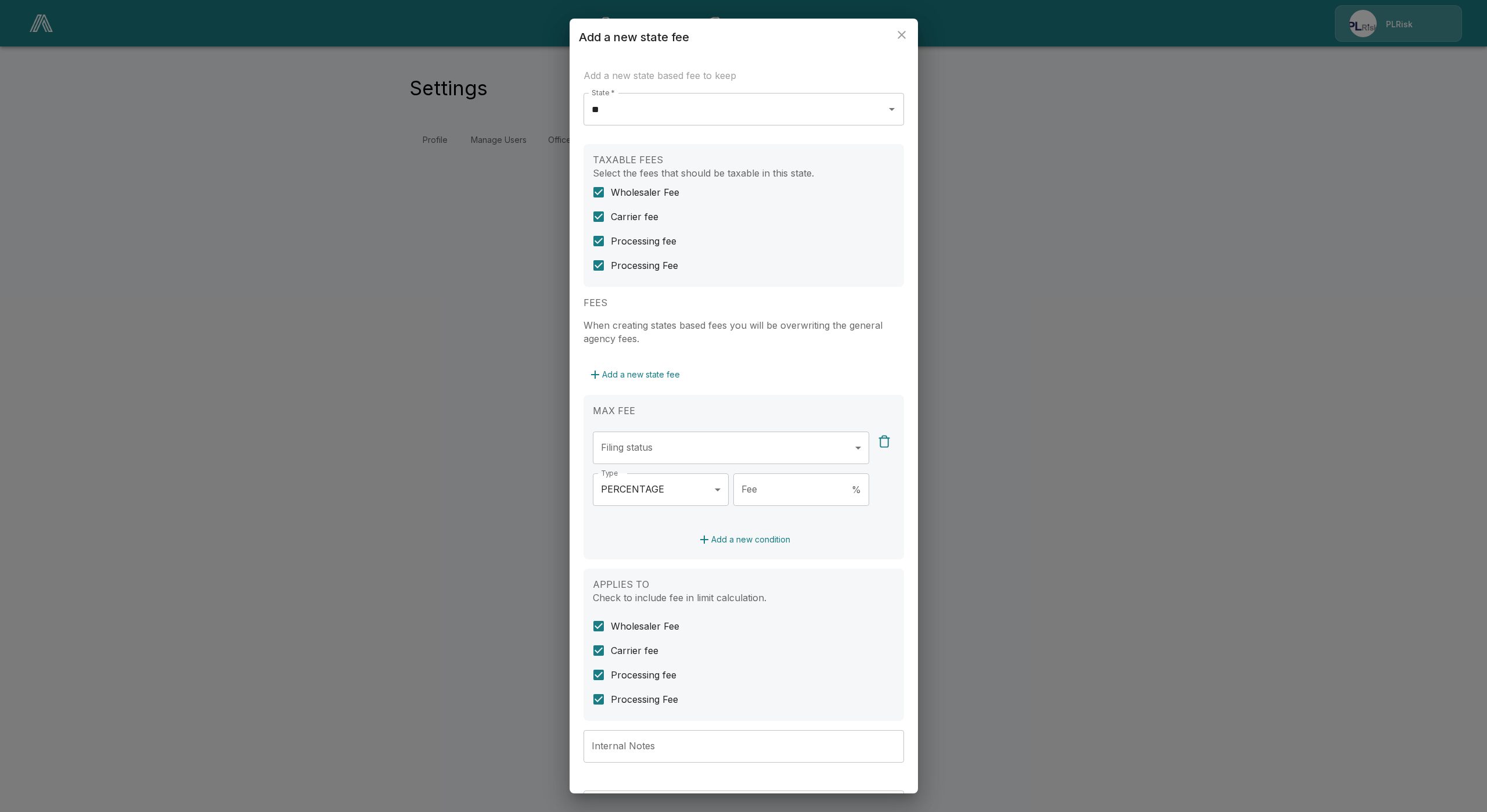
click at [686, 427] on div "**********" at bounding box center [744, 477] width 320 height 165
click at [686, 168] on body "**********" at bounding box center [743, 84] width 1487 height 168
click at [672, 476] on li "SURPLUS" at bounding box center [724, 479] width 264 height 21
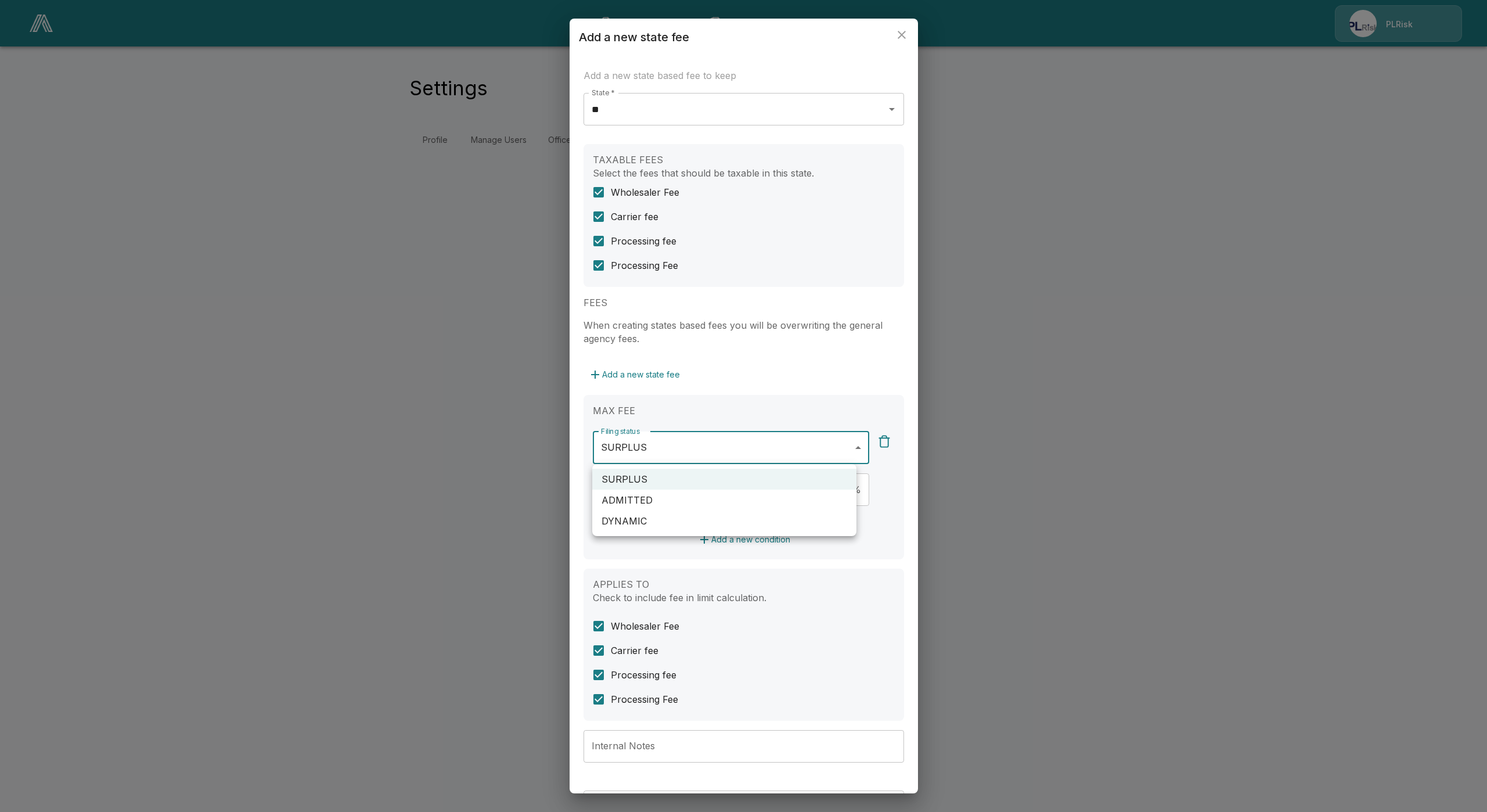
click at [670, 498] on li "ADMITTED" at bounding box center [724, 500] width 264 height 21
type input "**********"
click at [740, 396] on div at bounding box center [743, 406] width 1487 height 812
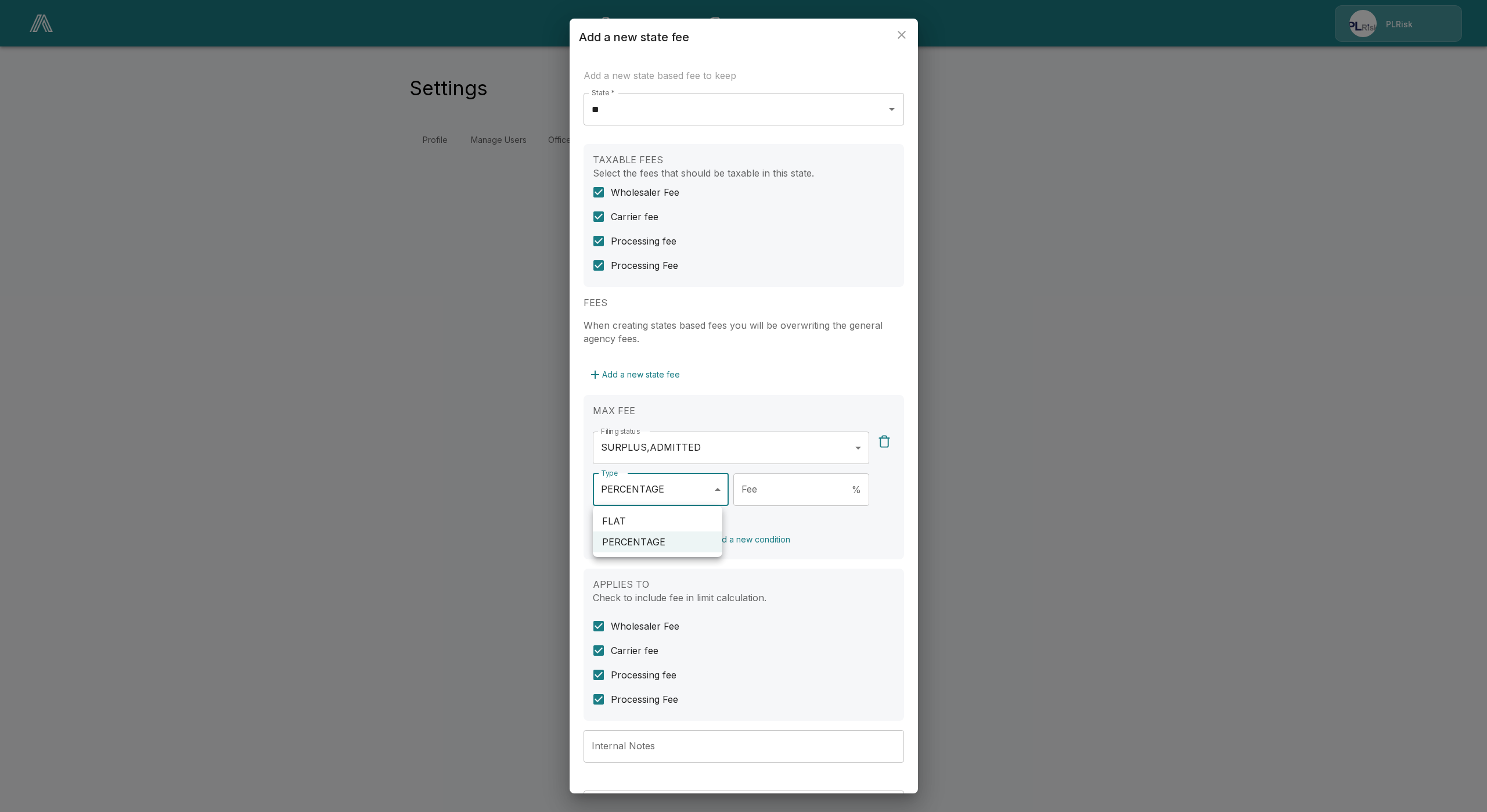
click at [665, 168] on body "**********" at bounding box center [743, 84] width 1487 height 168
click at [670, 516] on li "FLAT" at bounding box center [657, 521] width 129 height 21
type input "****"
click at [777, 502] on input "Fee" at bounding box center [811, 489] width 117 height 33
type input "*"
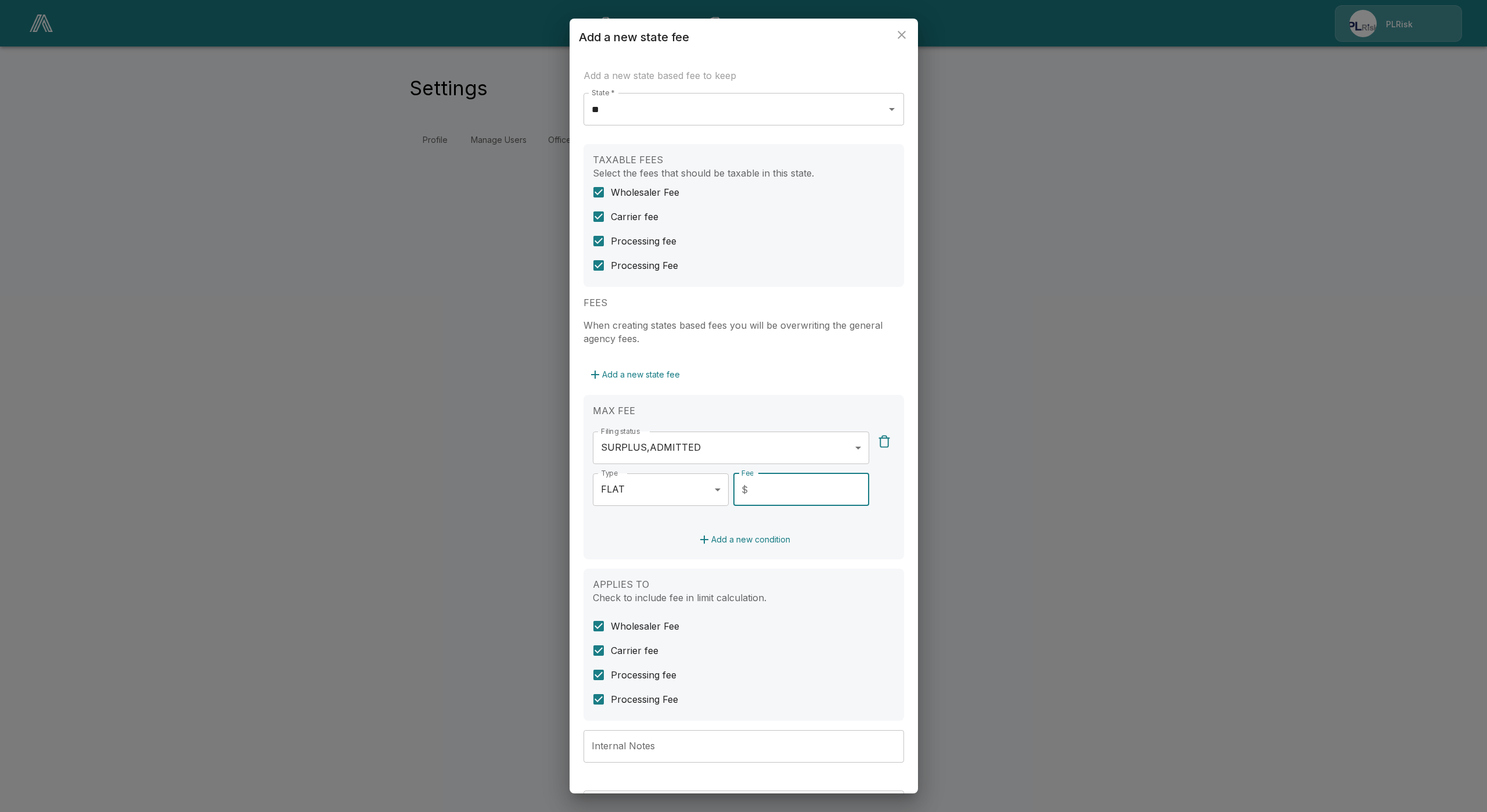
click at [813, 566] on div "**********" at bounding box center [744, 482] width 320 height 779
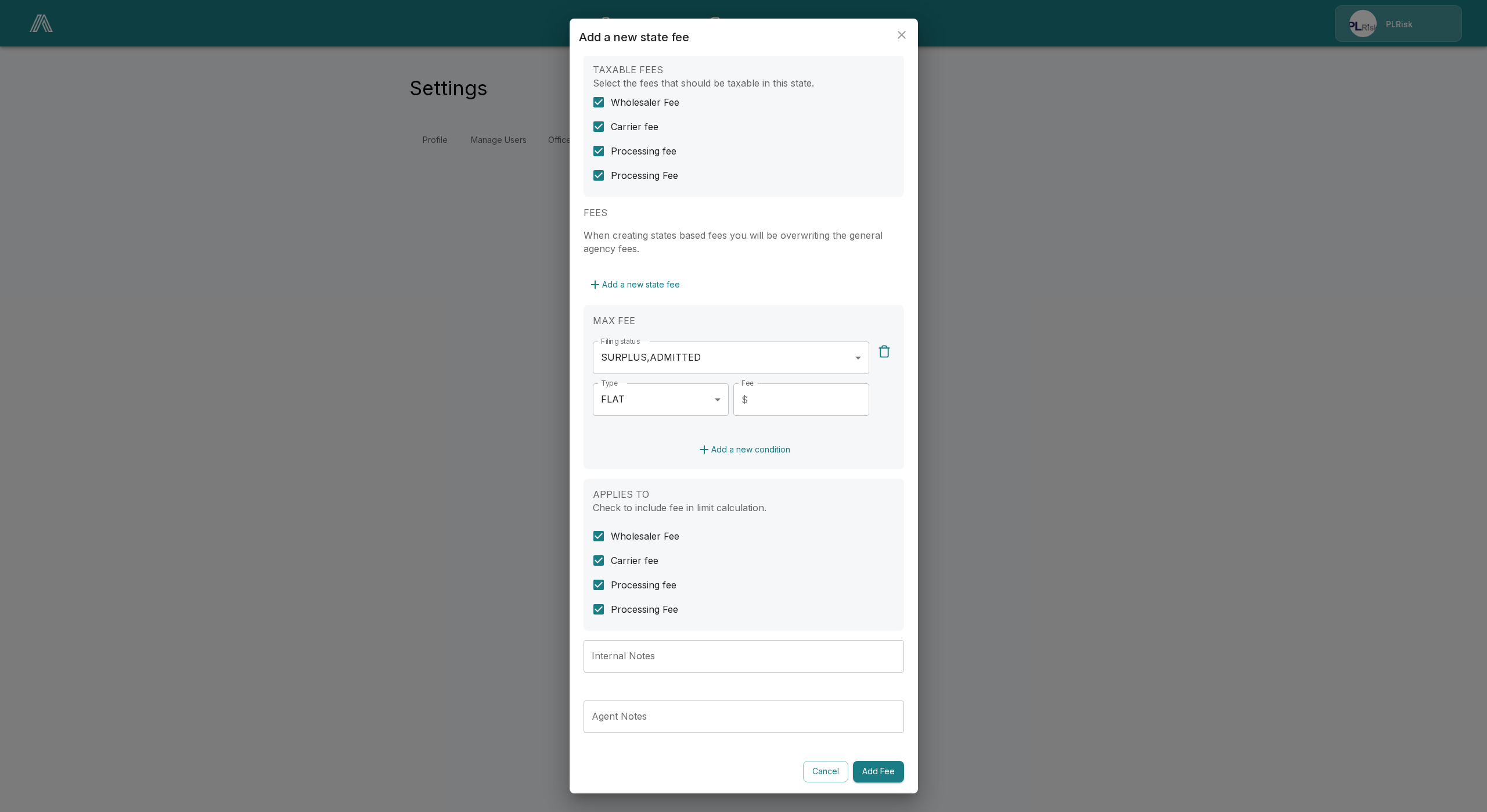
scroll to position [90, 0]
click at [701, 650] on input "Internal Notes" at bounding box center [744, 655] width 320 height 33
paste input "**********"
type input "**********"
click at [884, 770] on button "Add Fee" at bounding box center [878, 770] width 51 height 21
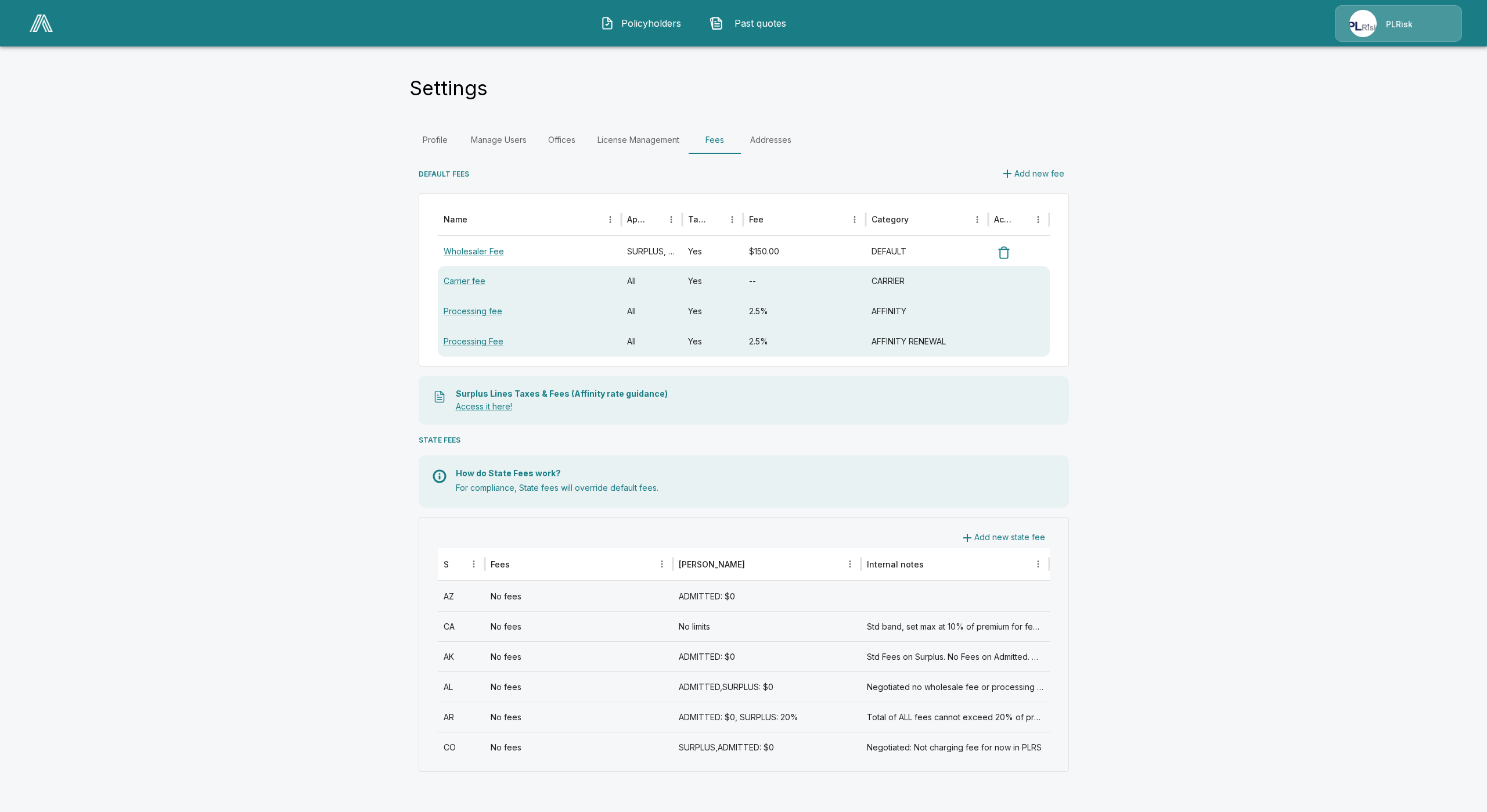
click at [335, 451] on main "Settings Profile Manage Users Offices License Management Fees Addresses DEFAULT…" at bounding box center [743, 397] width 1487 height 795
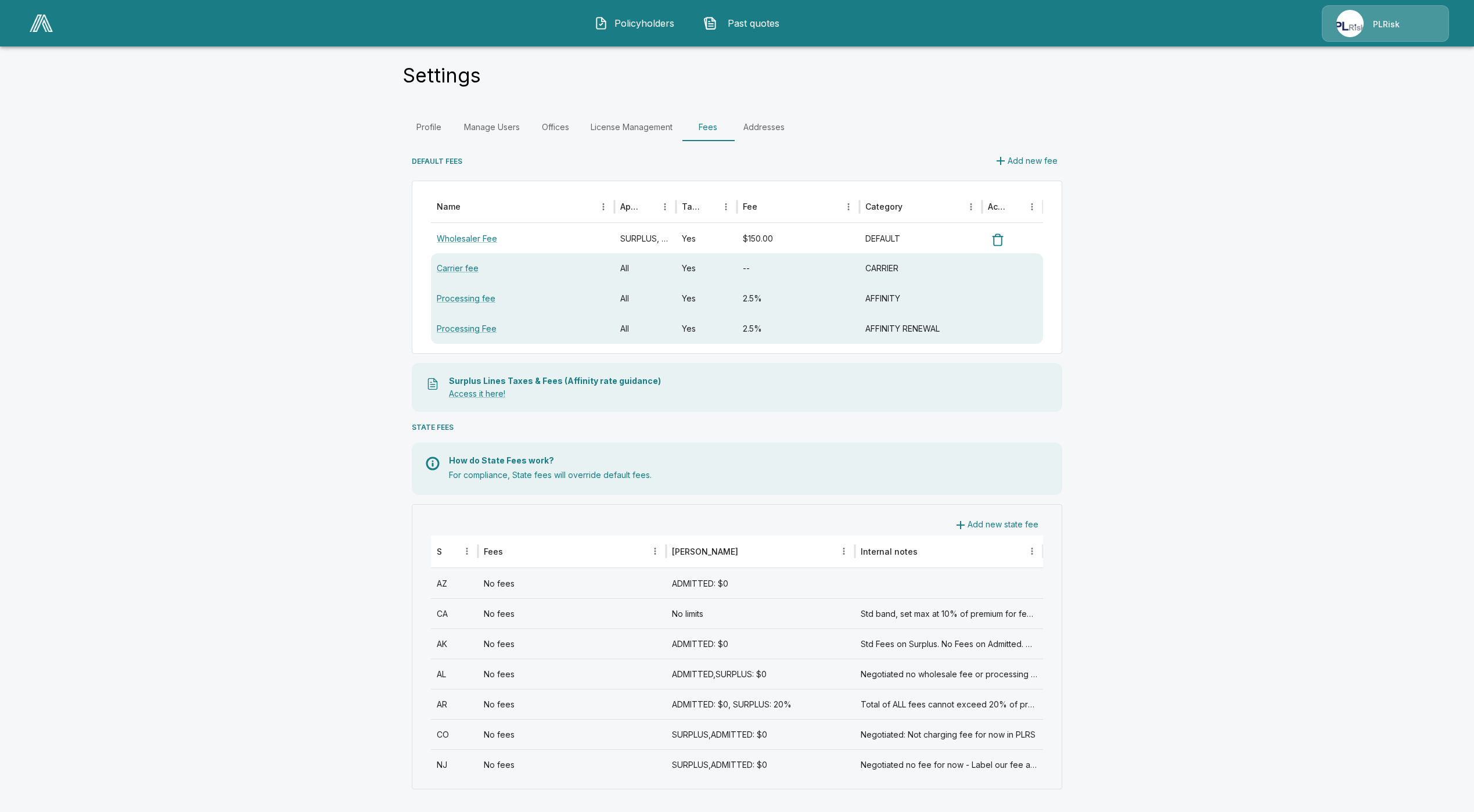
scroll to position [13, 0]
click at [603, 768] on div "No fees" at bounding box center [572, 763] width 188 height 30
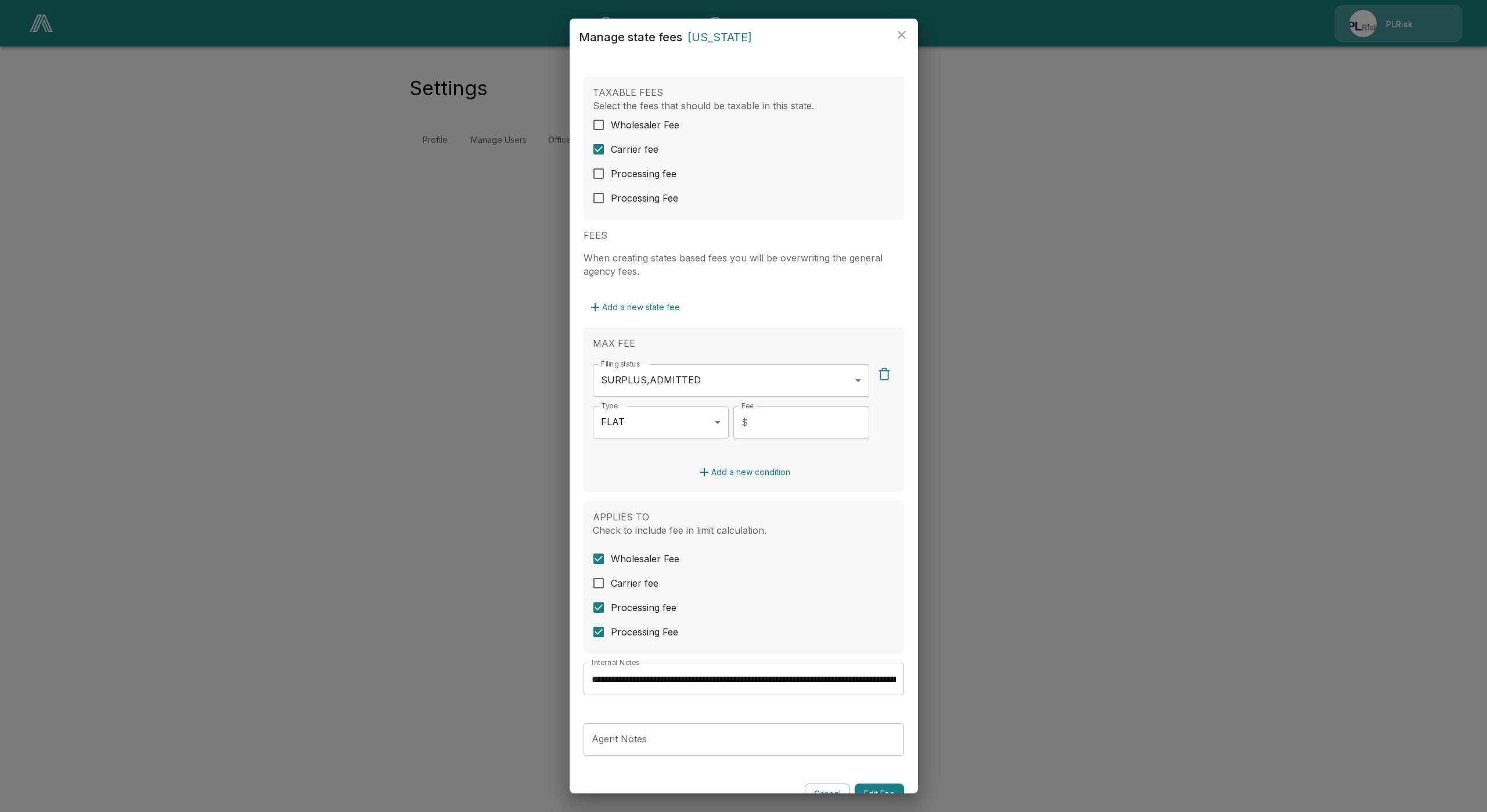
click at [394, 542] on div "**********" at bounding box center [743, 406] width 1487 height 812
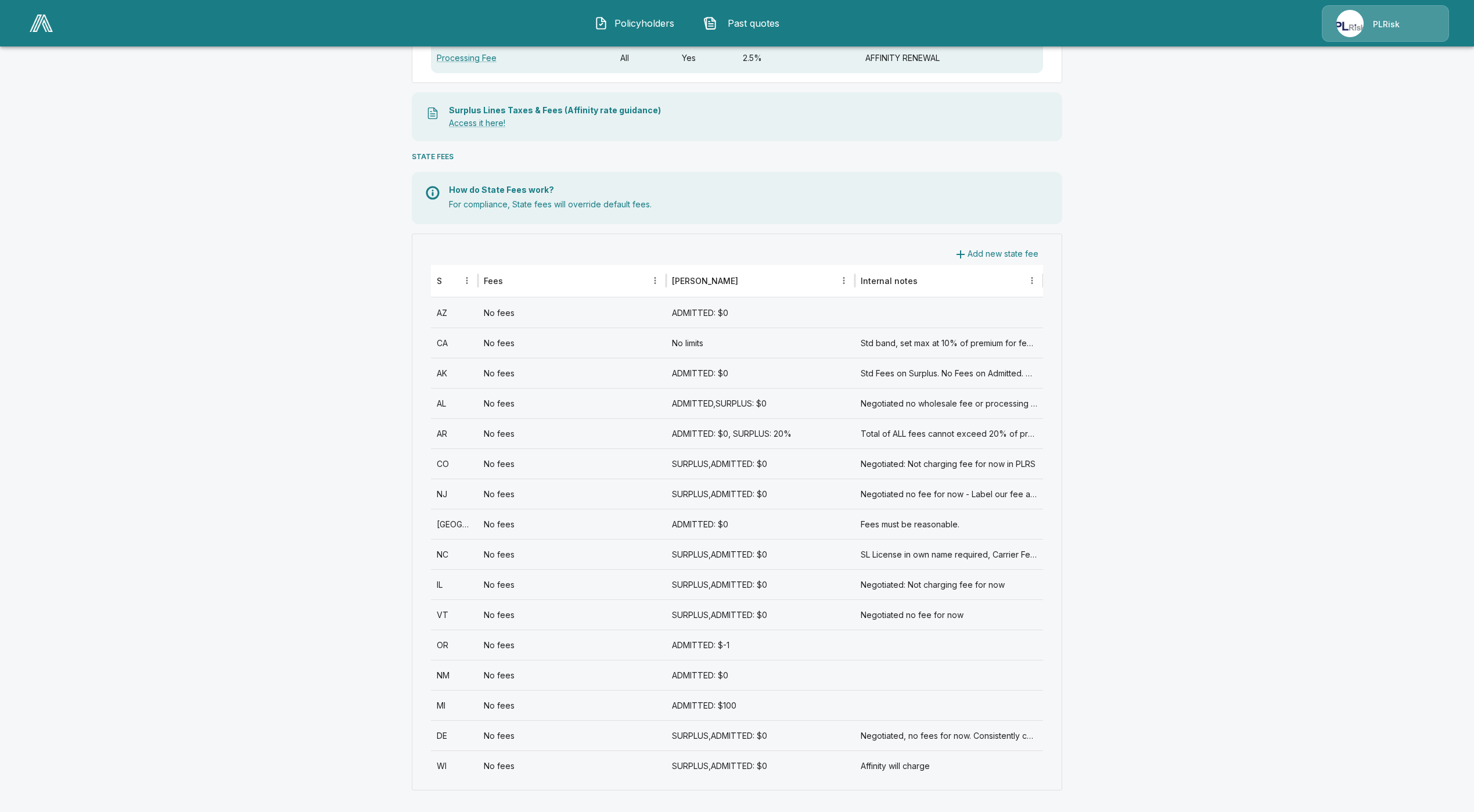
scroll to position [285, 0]
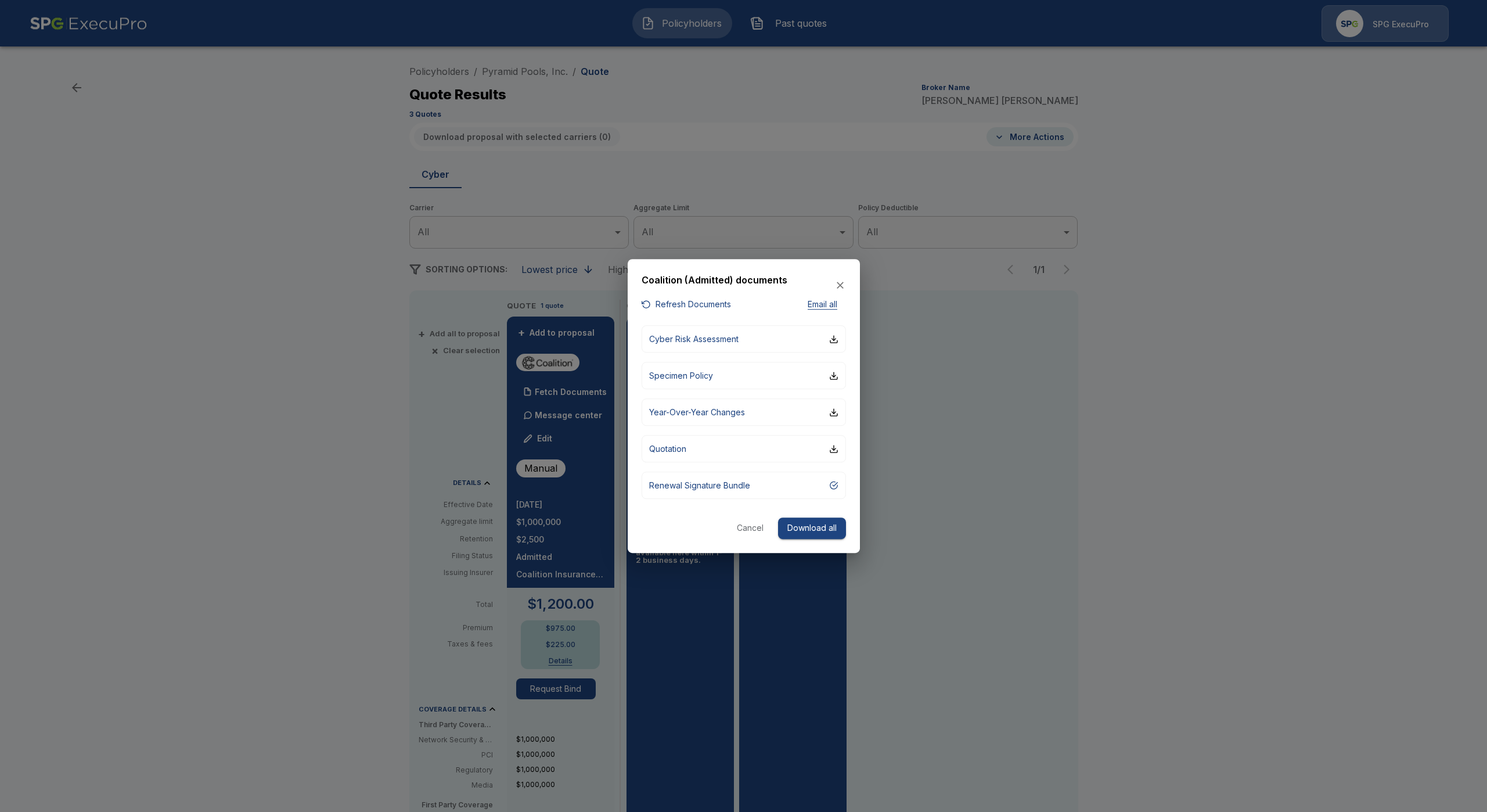
click at [656, 157] on div at bounding box center [743, 406] width 1487 height 812
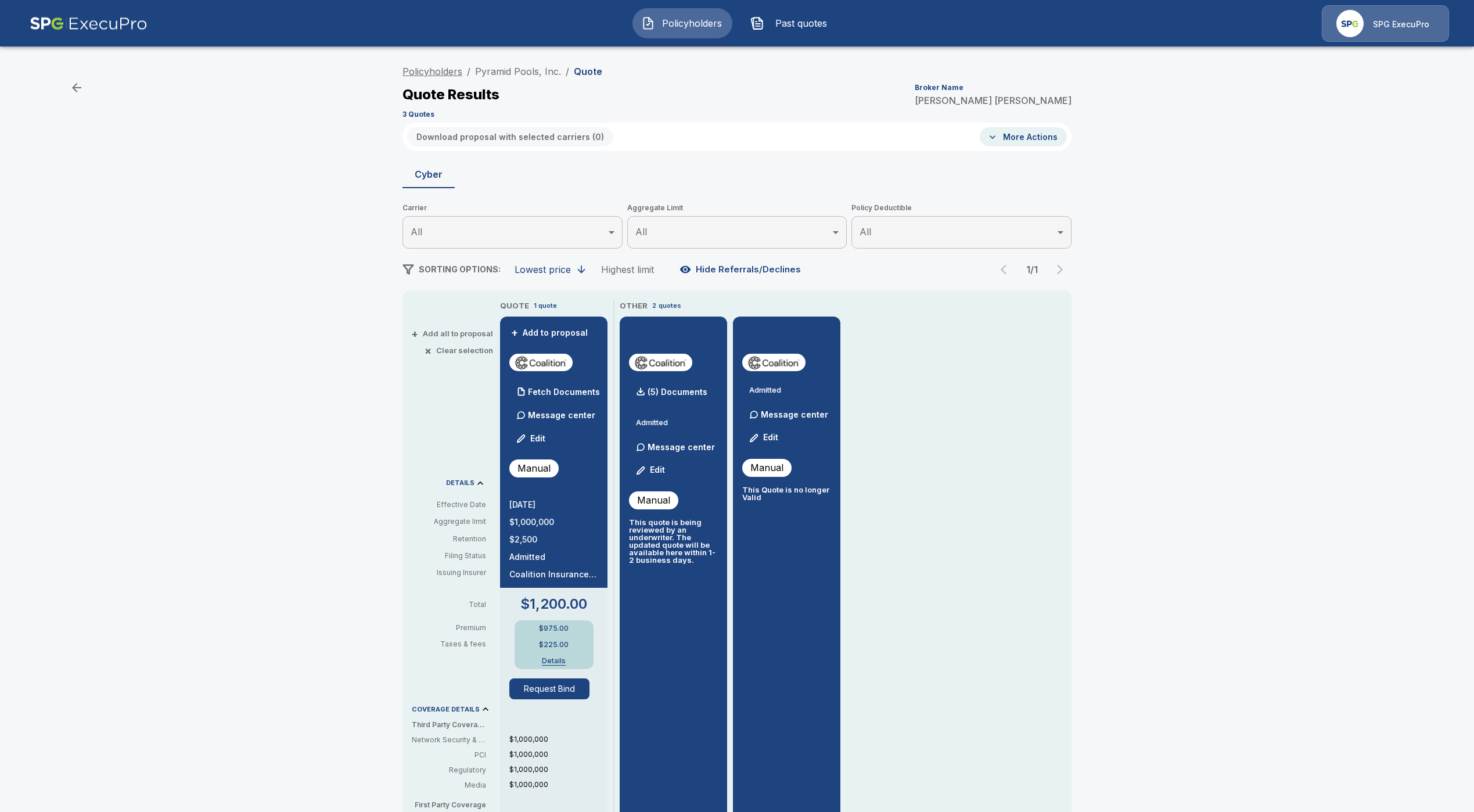
click at [445, 68] on link "Policyholders" at bounding box center [433, 71] width 60 height 11
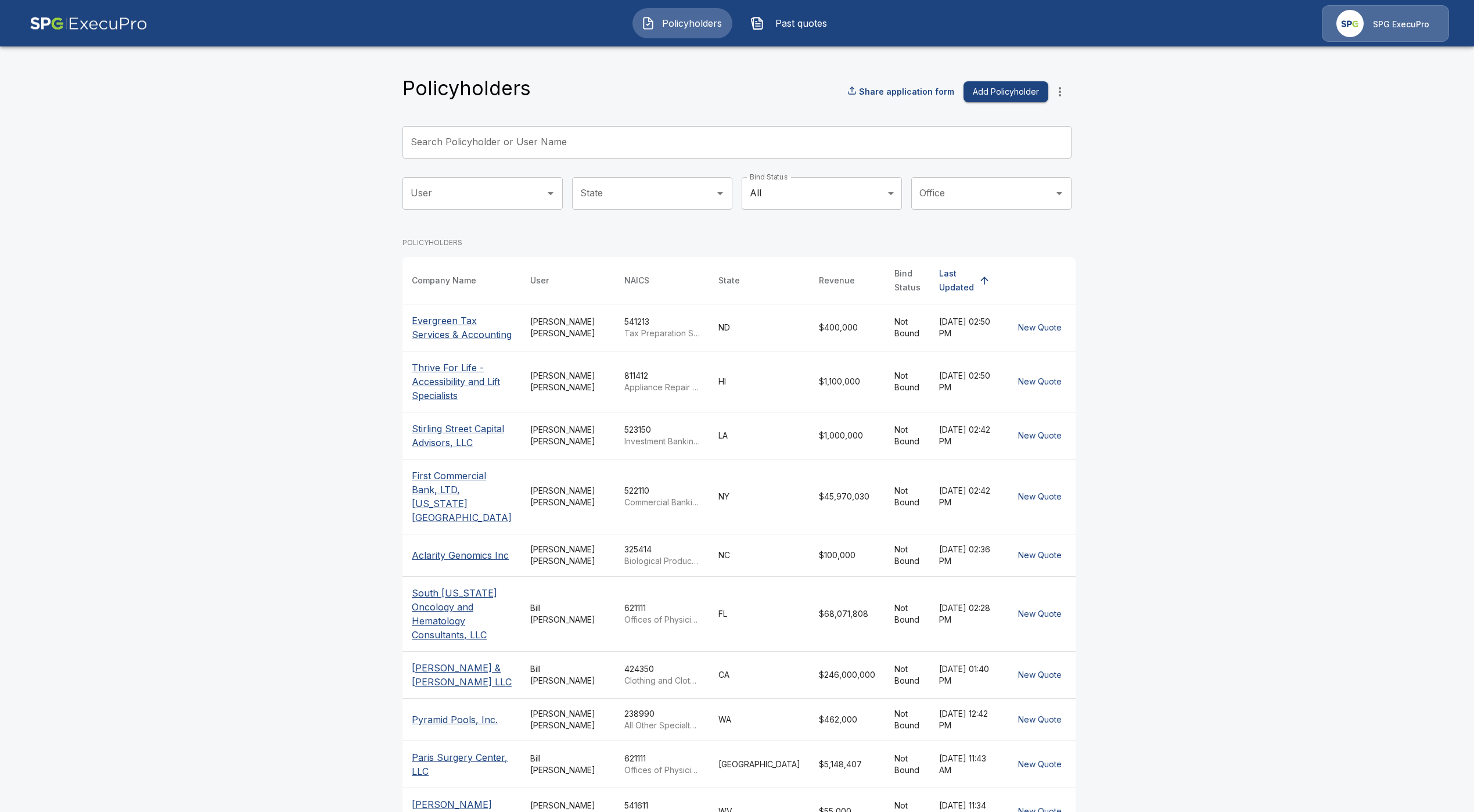
click at [541, 153] on input "Search Policyholder or User Name" at bounding box center [731, 142] width 656 height 33
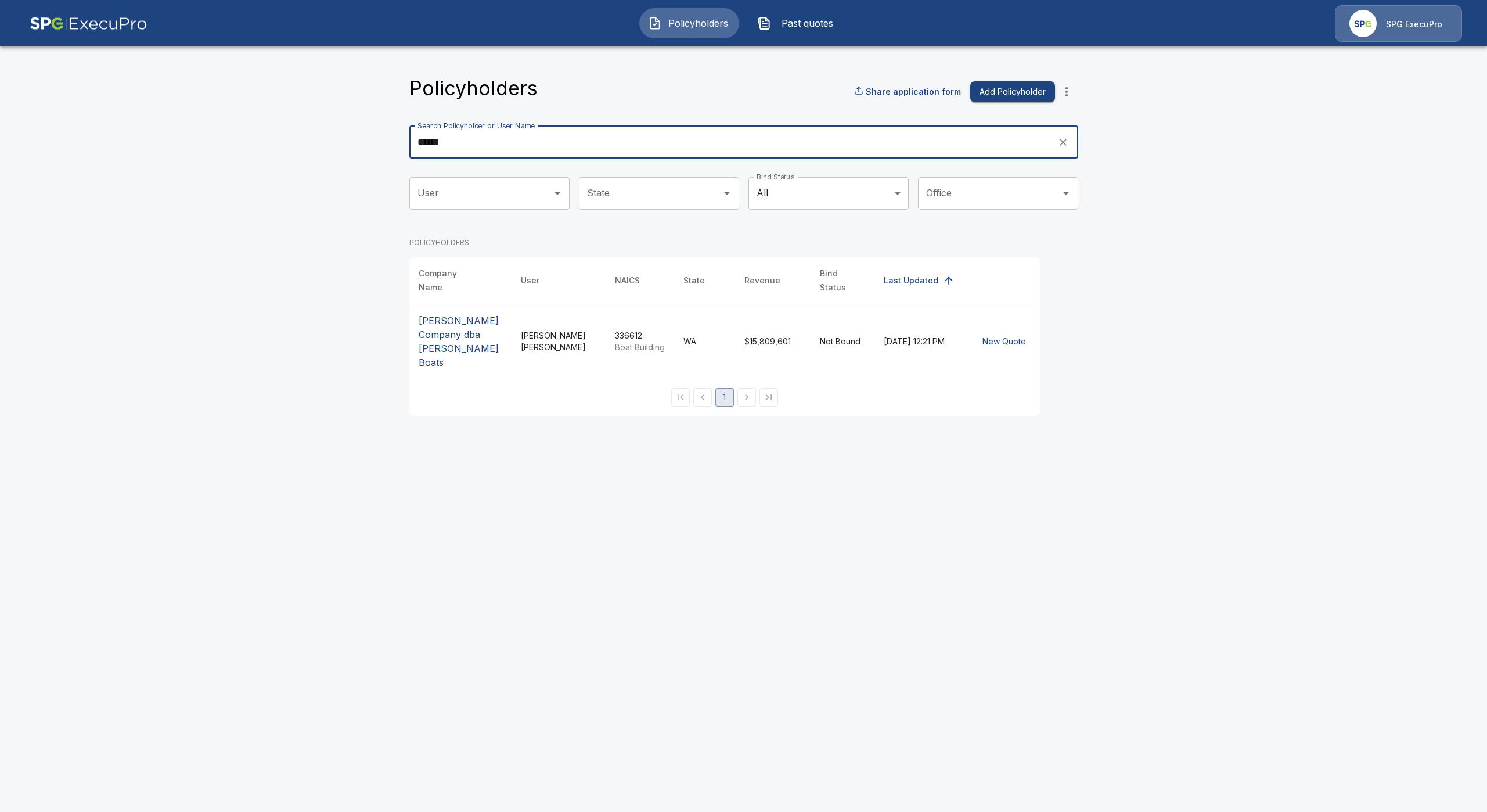
type input "******"
click at [457, 326] on p "William E. Munson Company dba Munson Boats" at bounding box center [460, 341] width 84 height 56
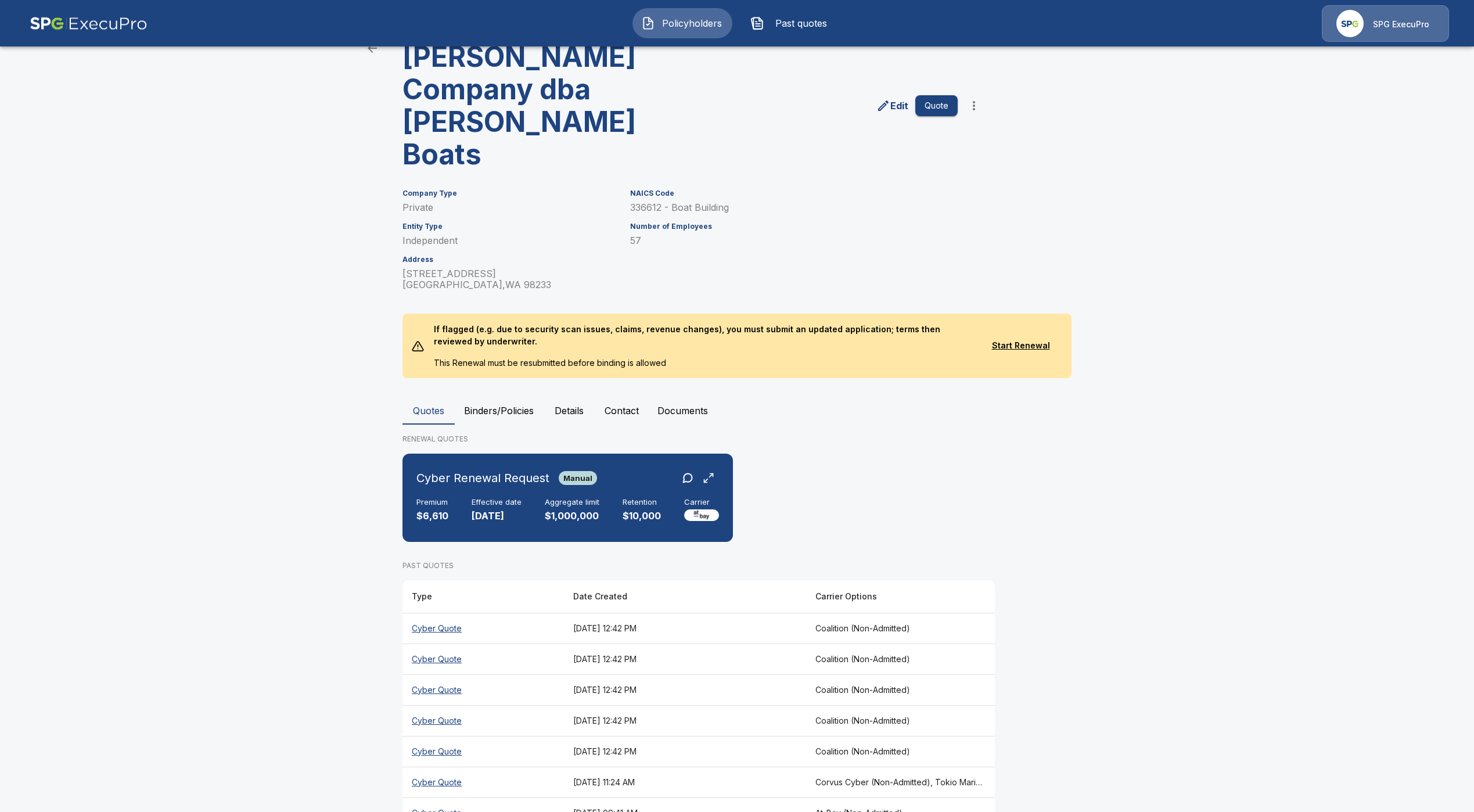
scroll to position [64, 0]
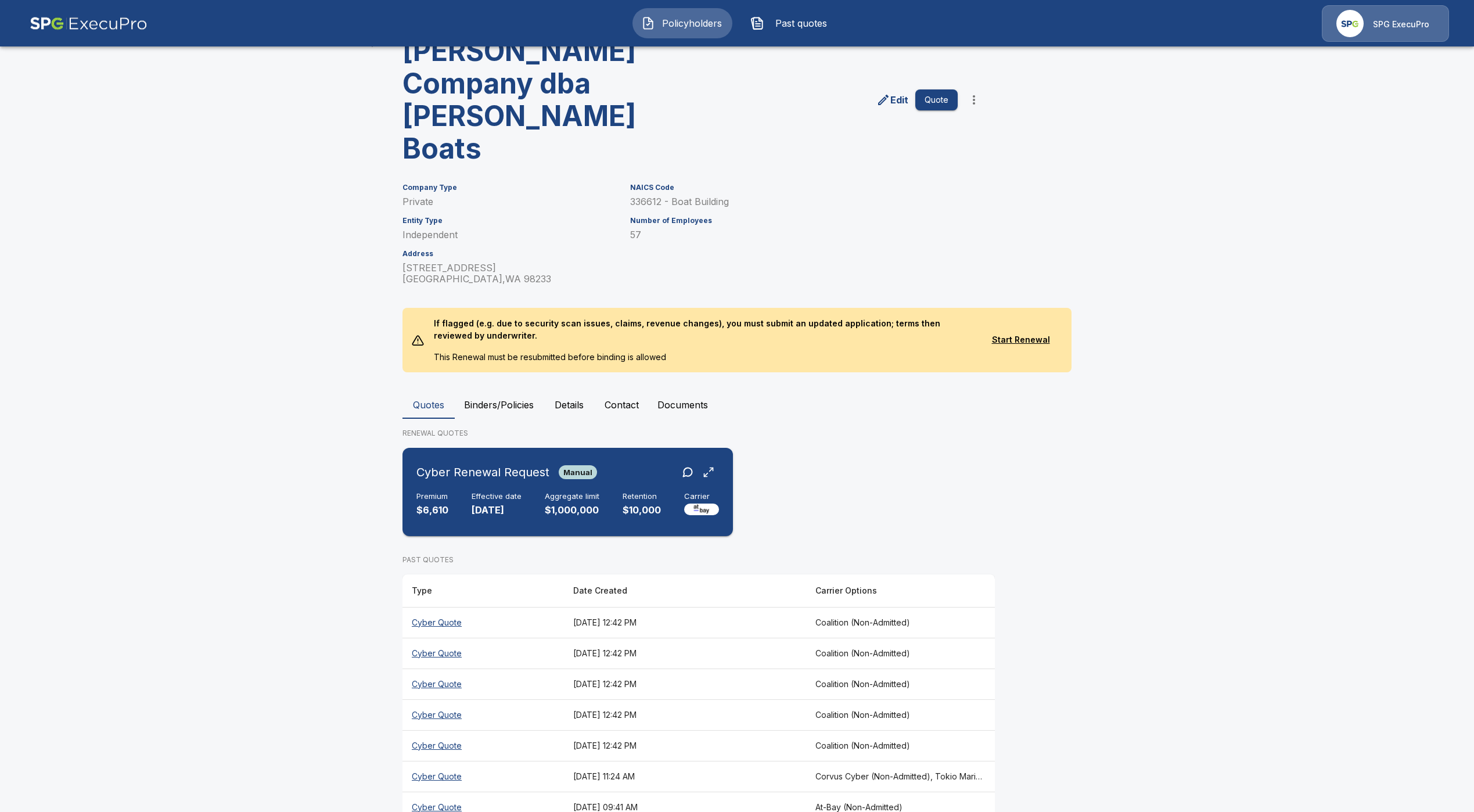
click at [612, 492] on div "Premium $6,610 Effective date 9/4/2025 Aggregate limit $1,000,000 Retention $10…" at bounding box center [568, 504] width 303 height 26
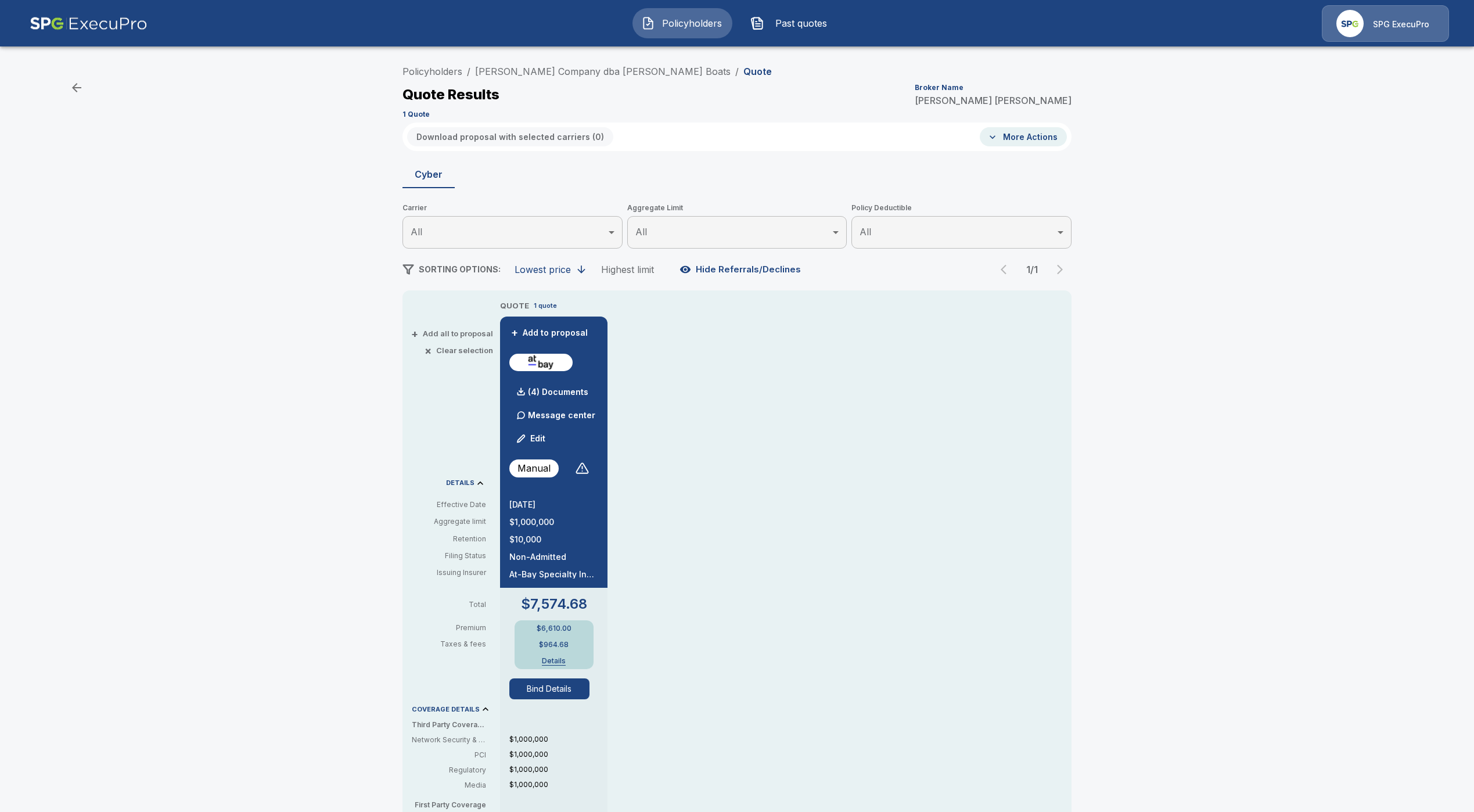
click at [557, 696] on button "Bind Details" at bounding box center [549, 689] width 81 height 21
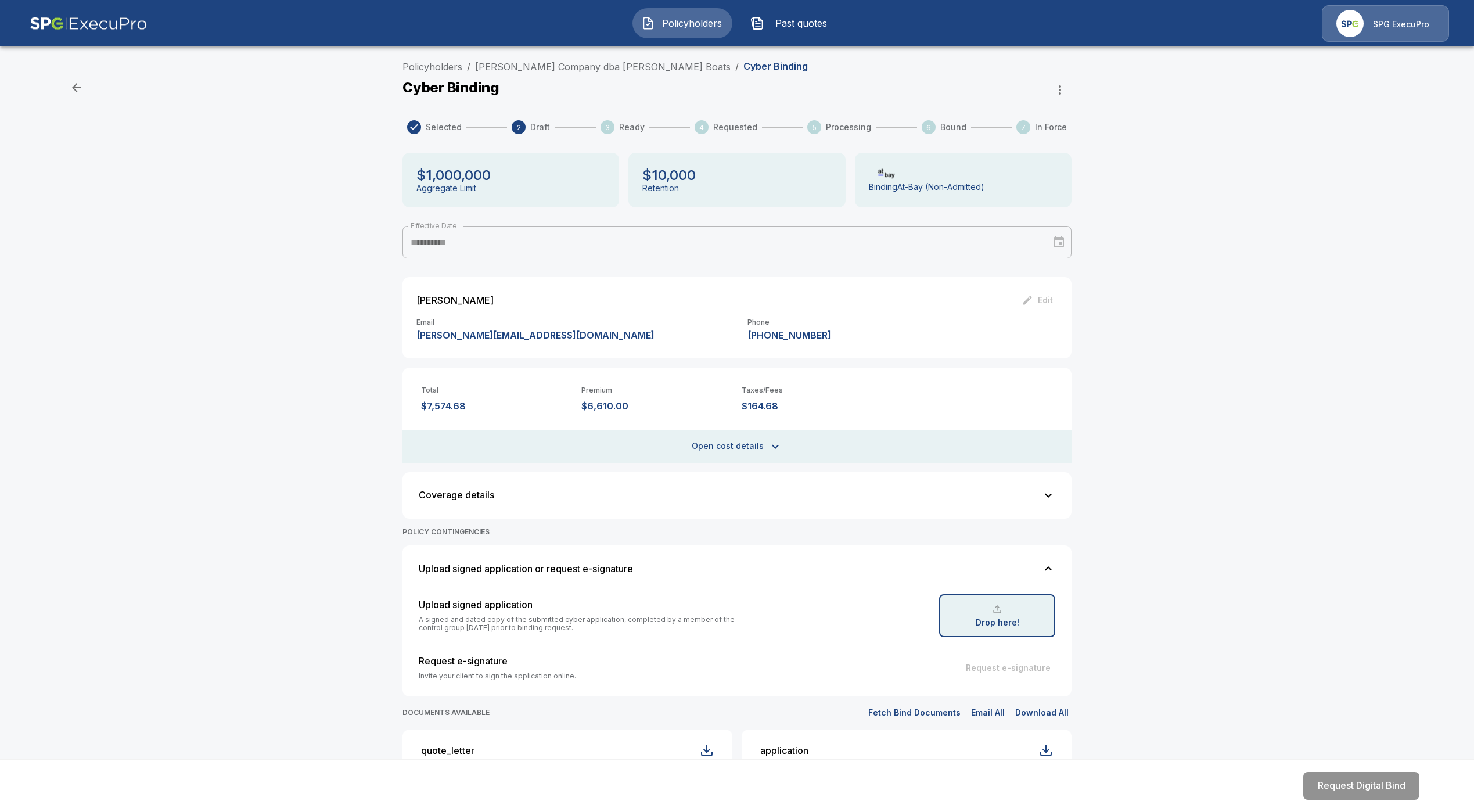
click at [296, 522] on div "**********" at bounding box center [737, 545] width 1474 height 981
click at [662, 29] on span "Policyholders" at bounding box center [692, 23] width 64 height 14
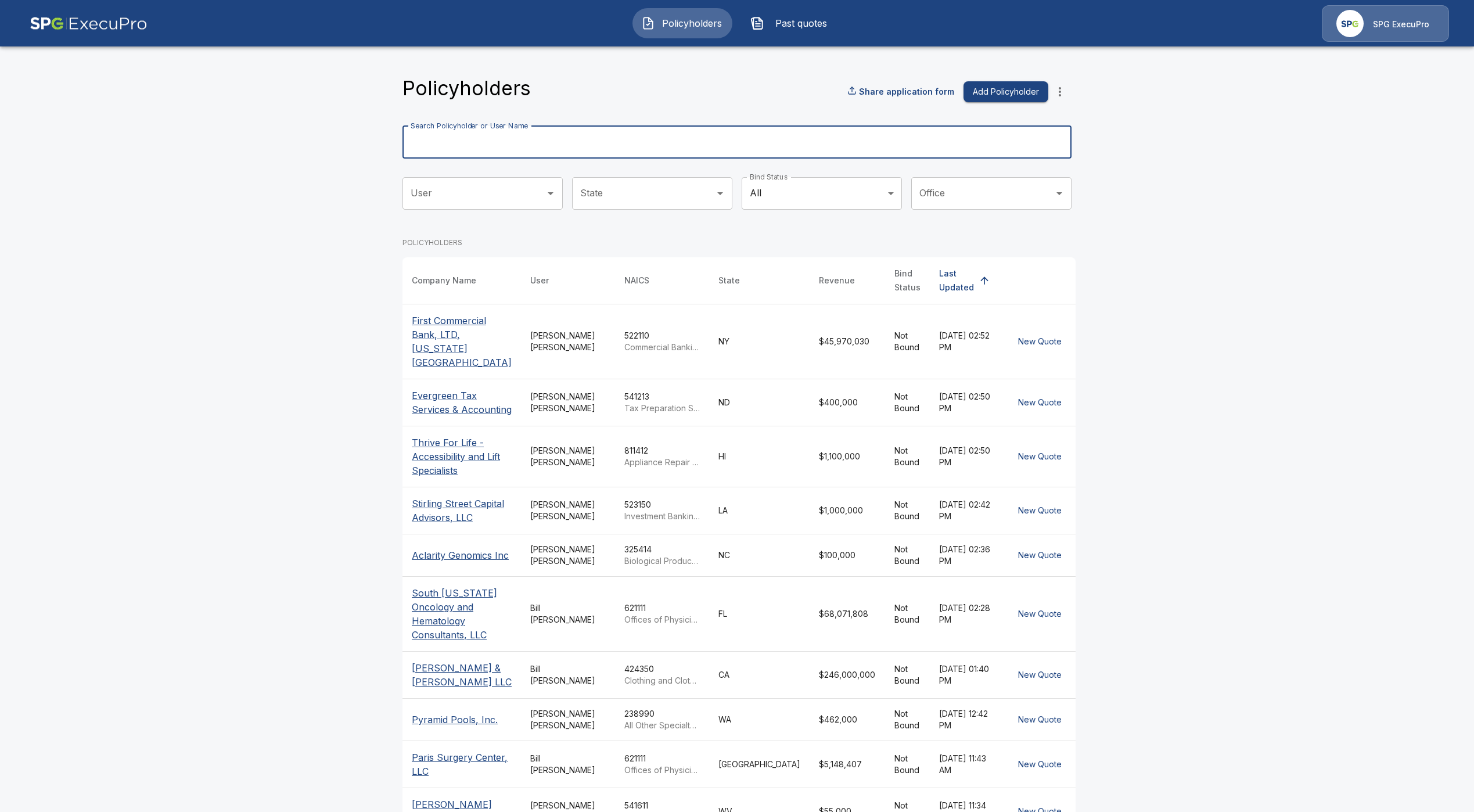
click at [638, 157] on input "Search Policyholder or User Name" at bounding box center [731, 142] width 656 height 33
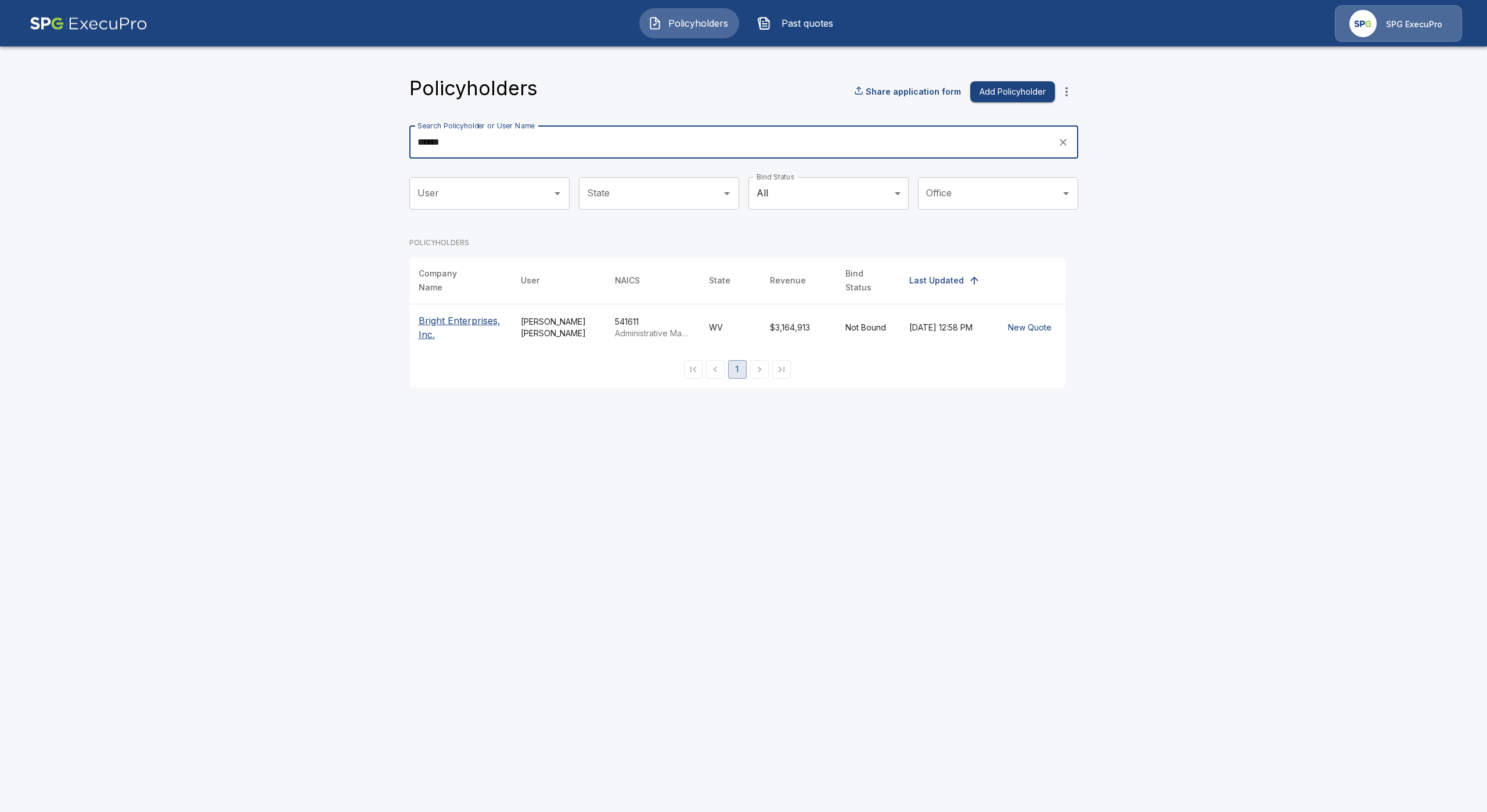
type input "******"
click at [441, 318] on p "Bright Enterprises, Inc." at bounding box center [460, 327] width 84 height 28
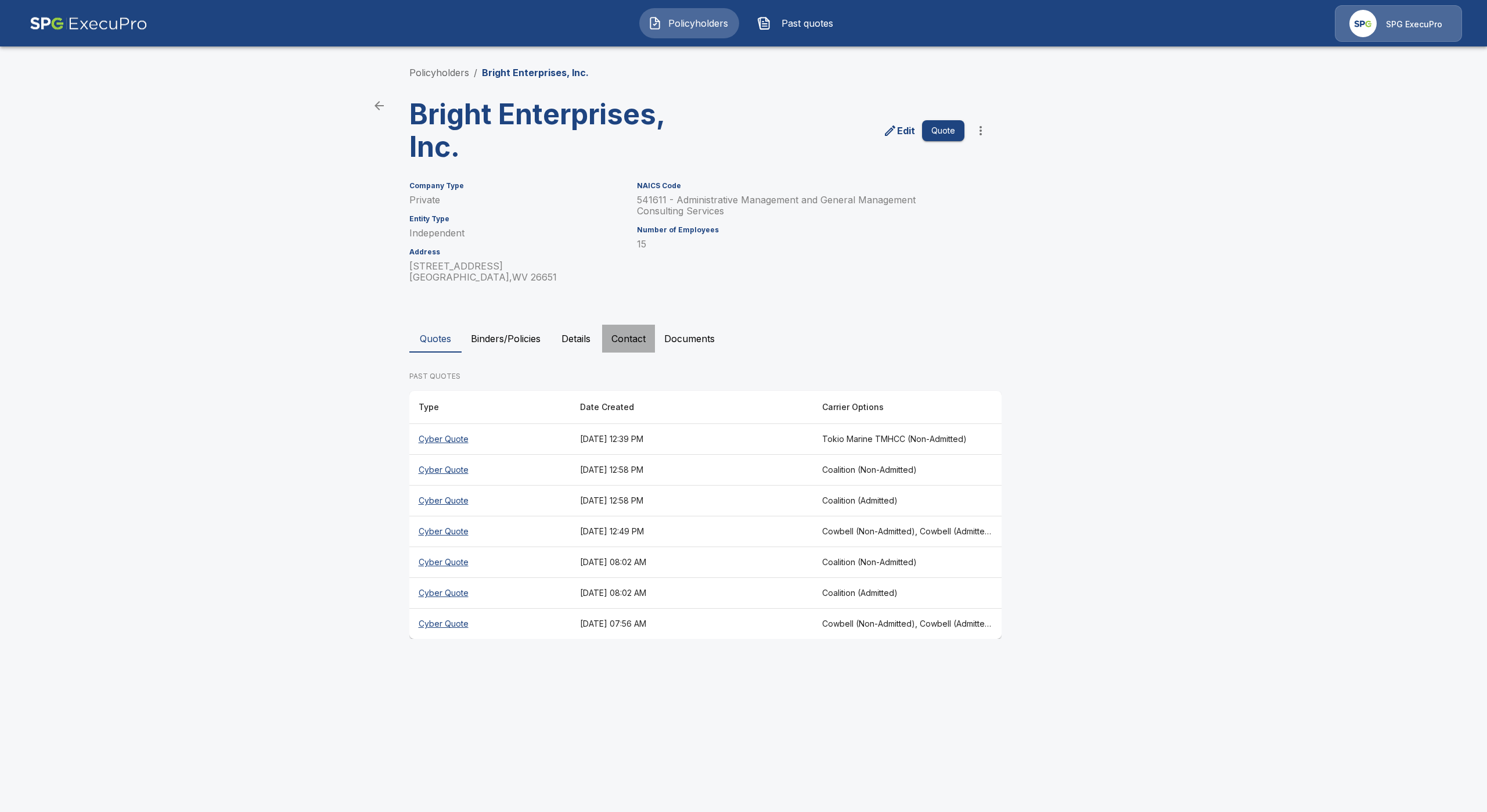
click at [639, 337] on button "Contact" at bounding box center [629, 339] width 53 height 28
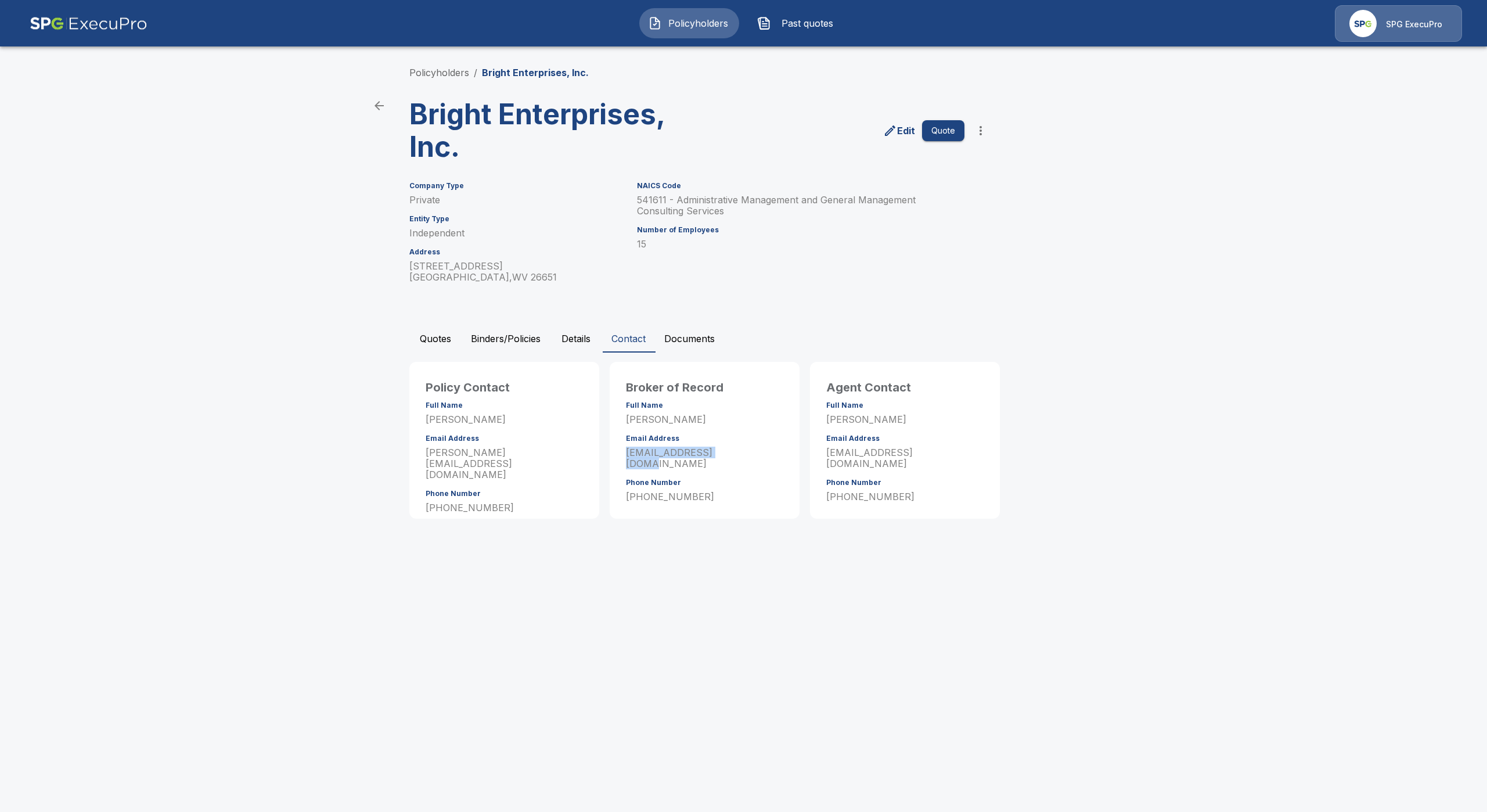
drag, startPoint x: 724, startPoint y: 455, endPoint x: 621, endPoint y: 450, distance: 103.1
click at [621, 450] on div "Broker of Record Full Name Cherie Tolbert Email Address ctolbert@csrisks.com Ph…" at bounding box center [704, 442] width 176 height 148
copy p "ctolbert@csrisks.com"
drag, startPoint x: 579, startPoint y: 144, endPoint x: 341, endPoint y: 107, distance: 240.9
click at [341, 107] on main "Policyholders / Bright Enterprises, Inc. Bright Enterprises, Inc. Edit Quote Co…" at bounding box center [743, 270] width 1487 height 540
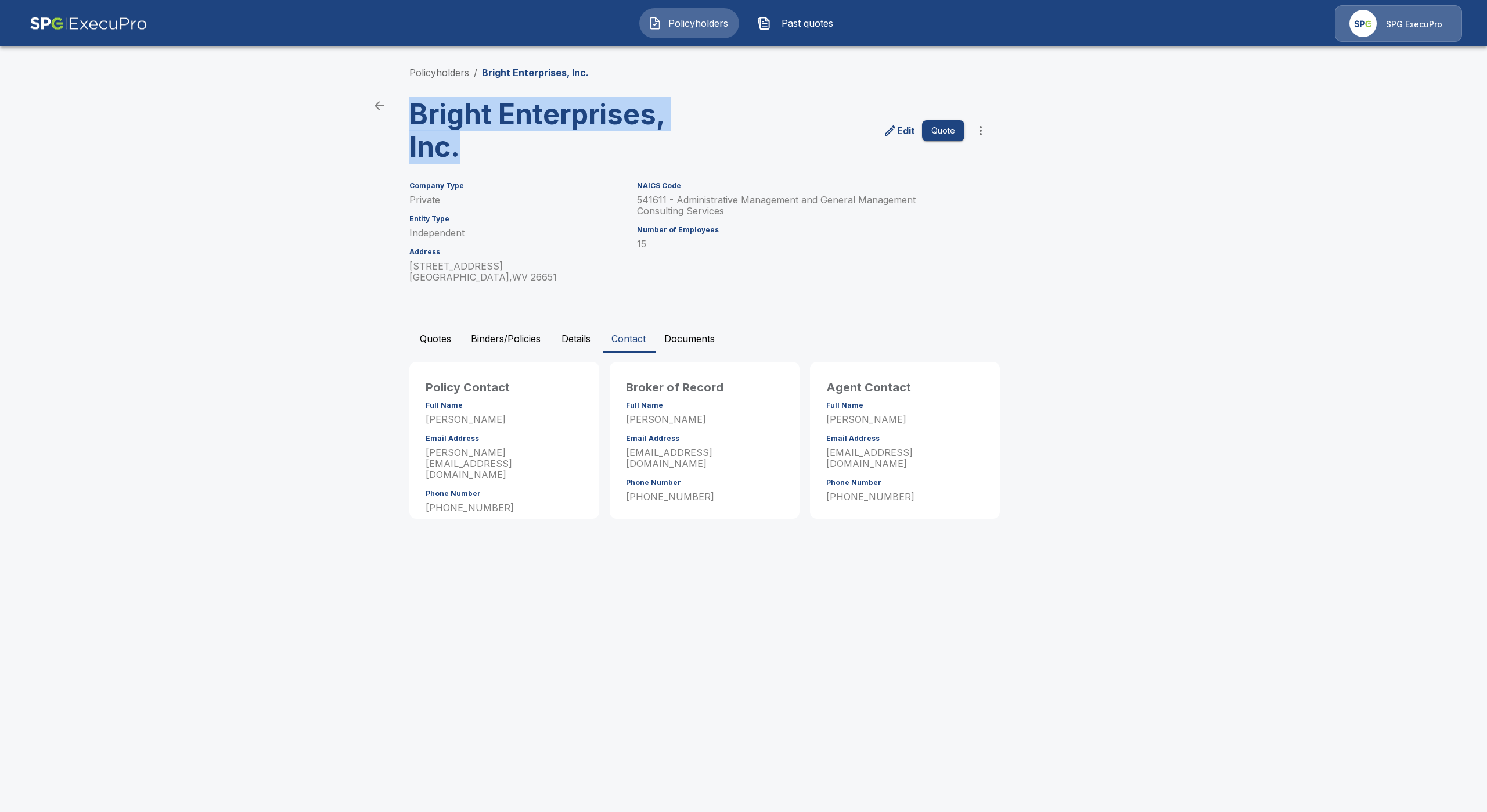
copy h3 "Bright Enterprises, Inc."
click at [446, 340] on button "Quotes" at bounding box center [435, 339] width 52 height 28
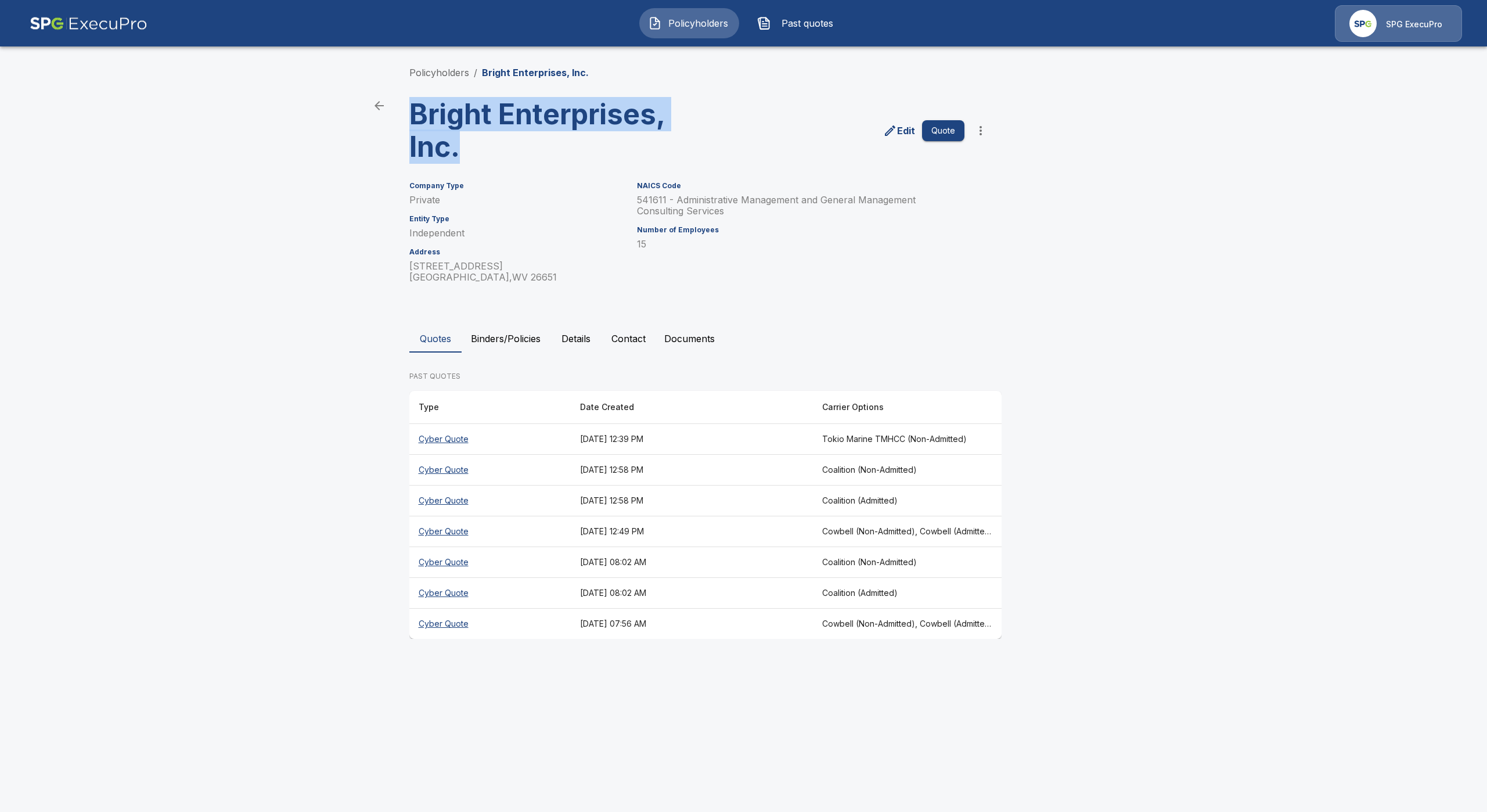
click at [489, 333] on button "Binders/Policies" at bounding box center [506, 339] width 88 height 28
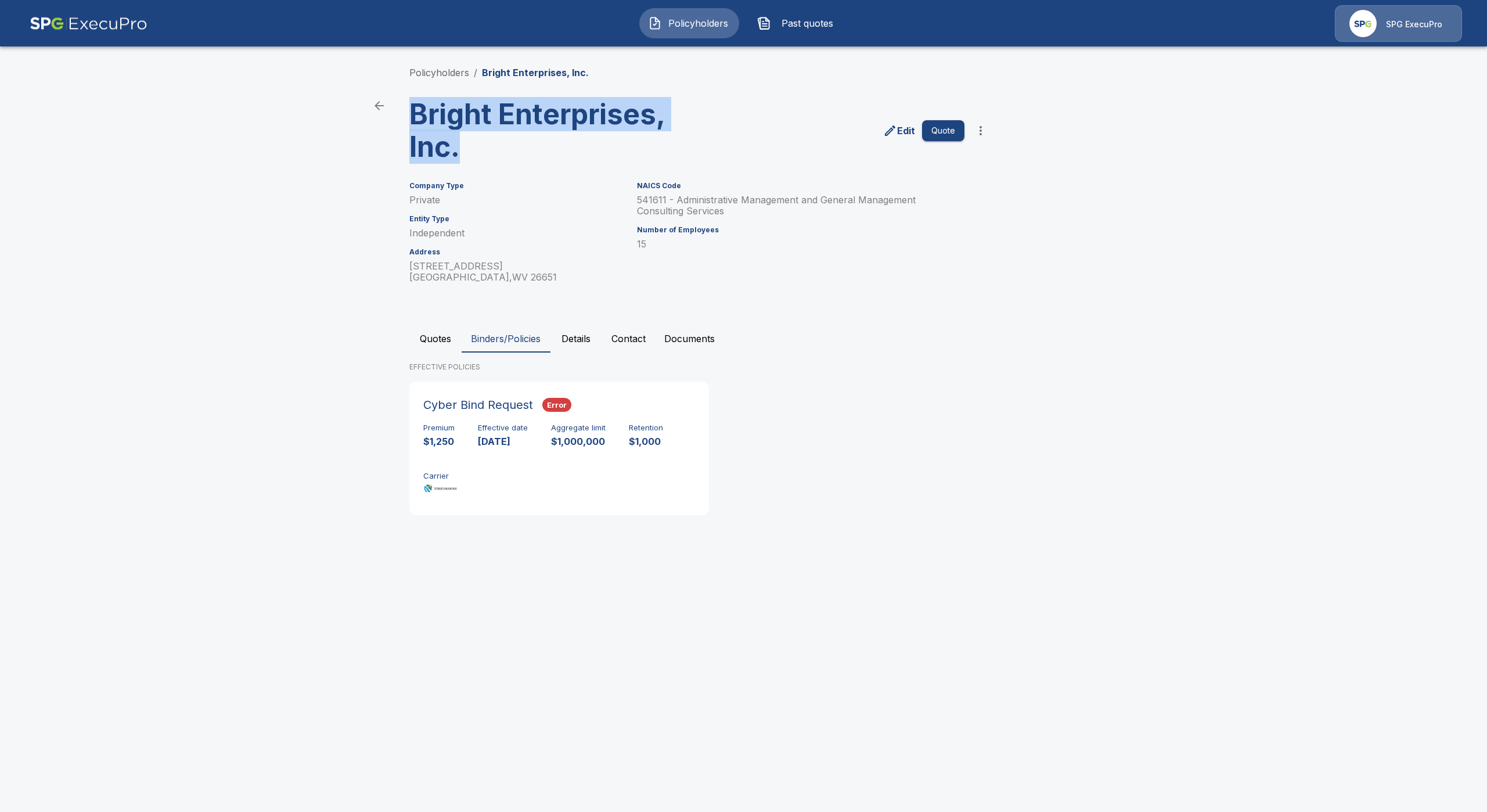
click at [432, 331] on button "Quotes" at bounding box center [435, 339] width 52 height 28
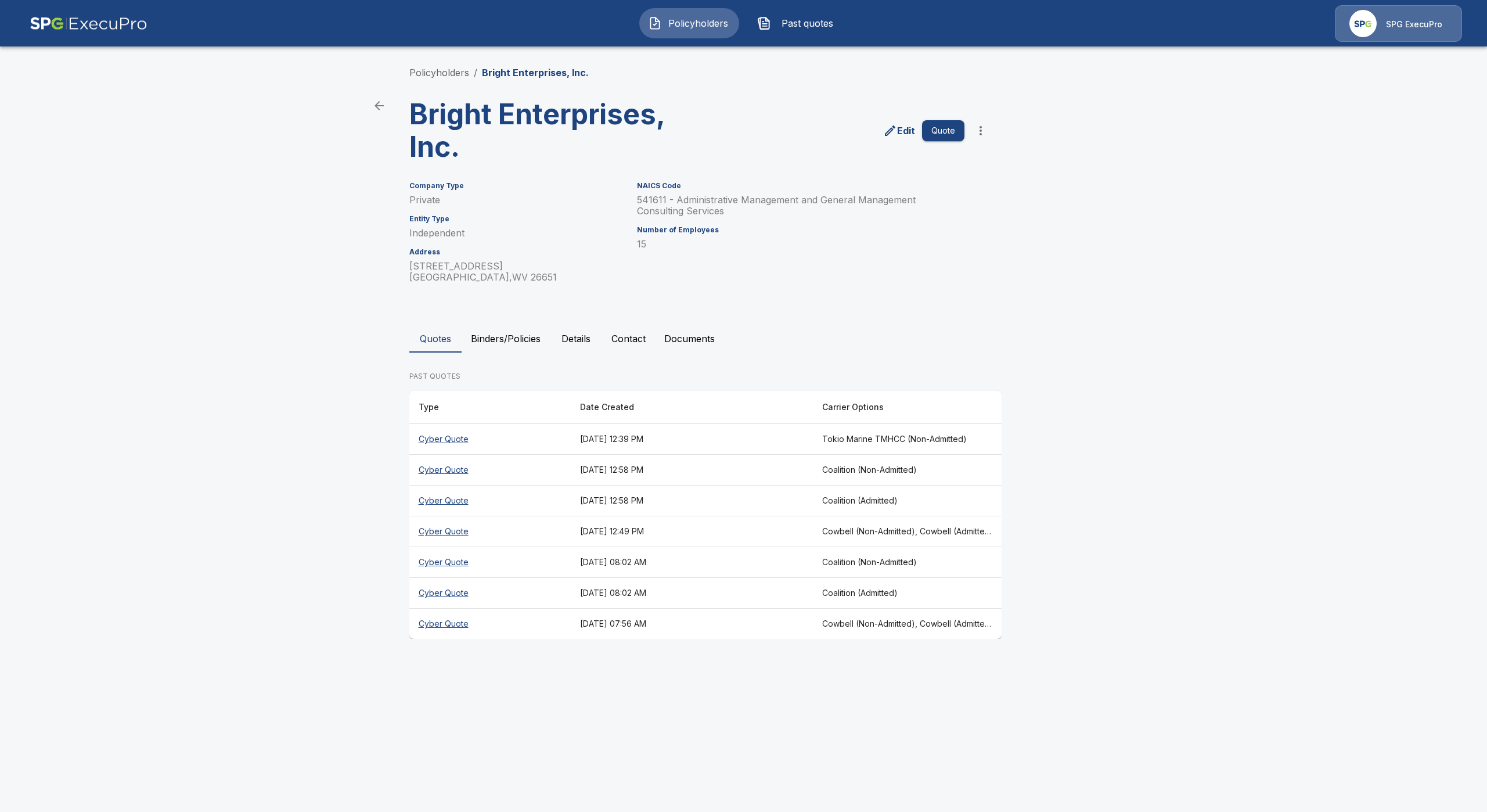
click at [454, 436] on th "Cyber Quote" at bounding box center [490, 439] width 161 height 31
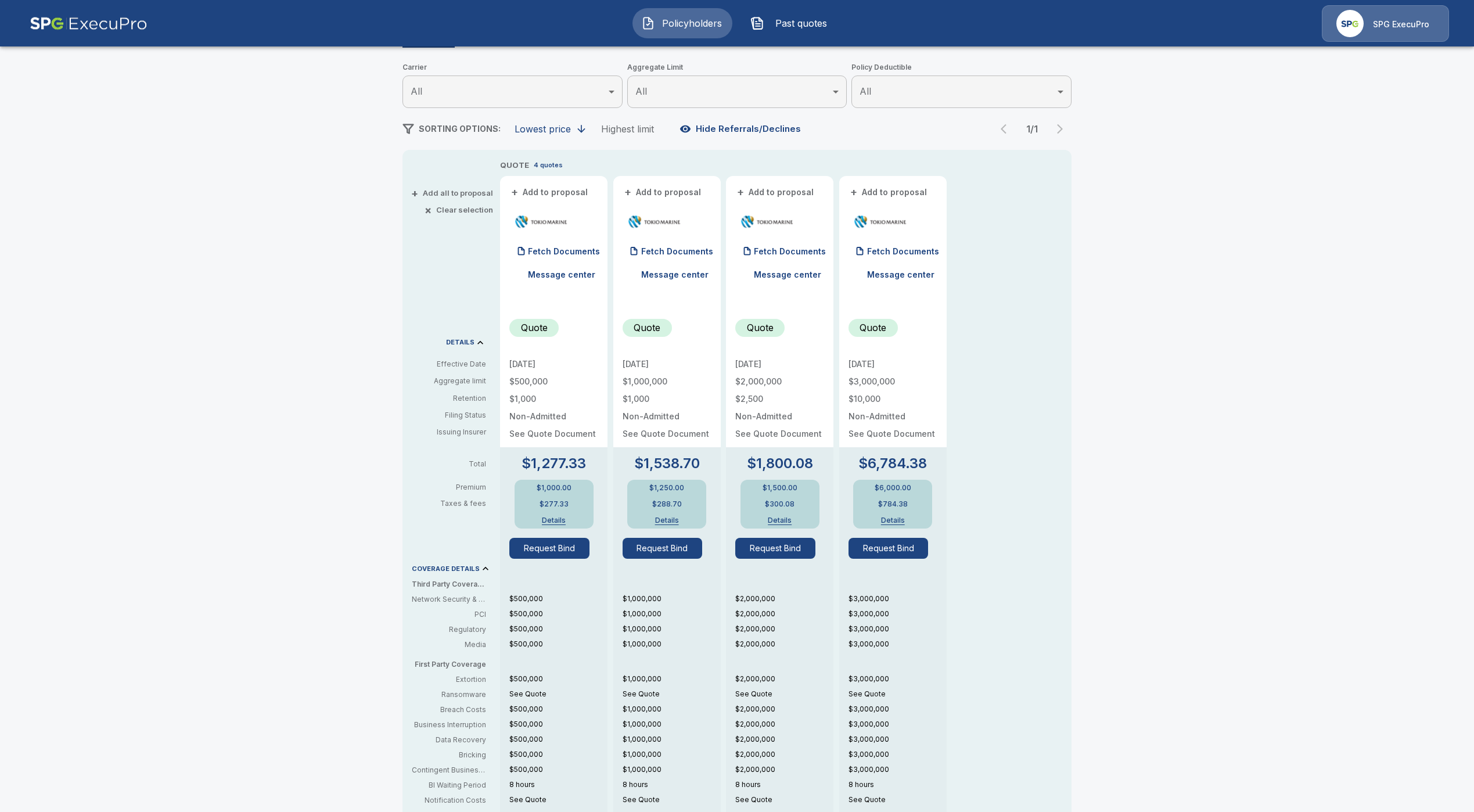
scroll to position [174, 0]
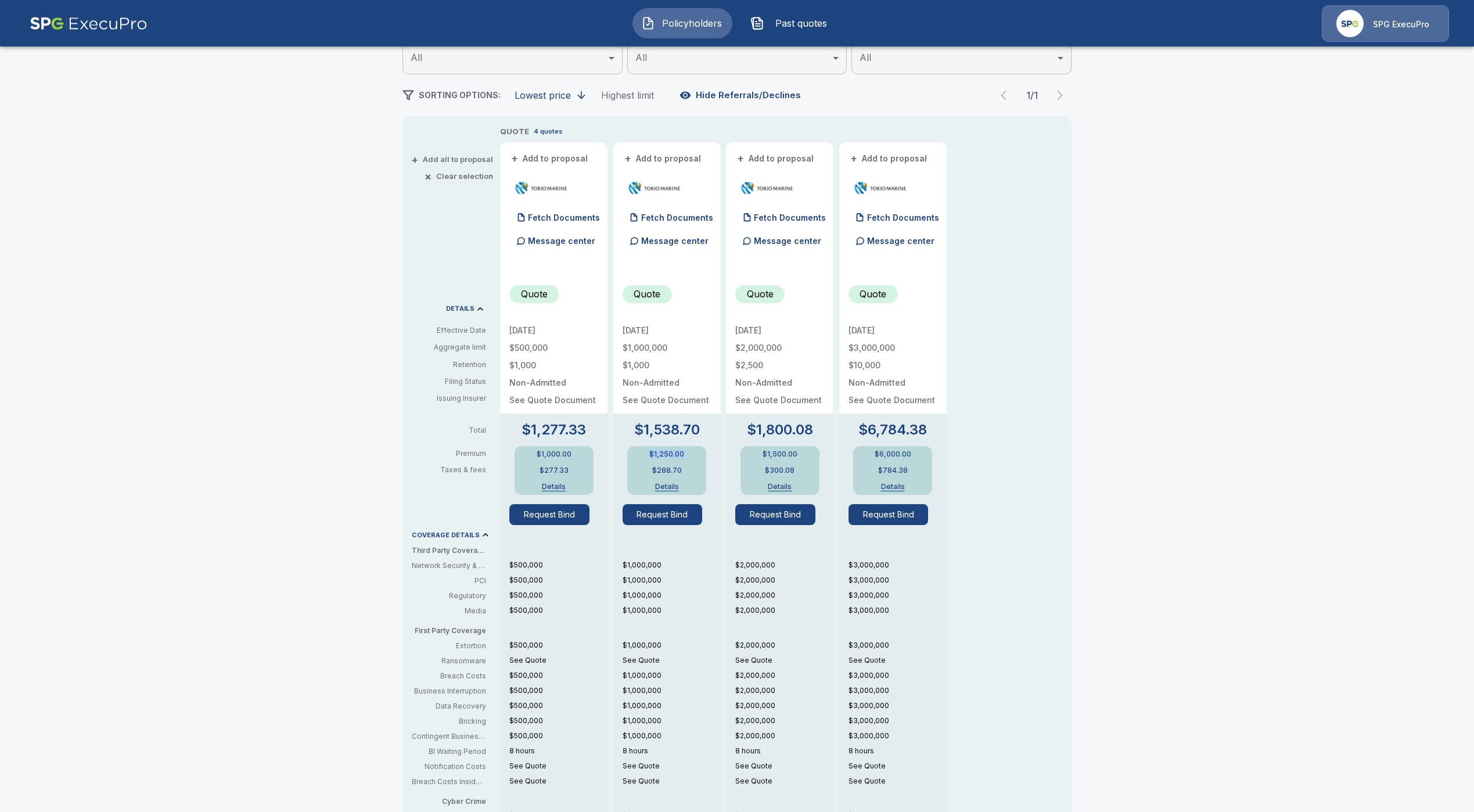
drag, startPoint x: 695, startPoint y: 452, endPoint x: 633, endPoint y: 456, distance: 62.1
click at [633, 456] on div "$1,538.70 $1,250.00 $288.70 Details" at bounding box center [667, 458] width 88 height 72
copy p "$1,250.00"
click at [675, 485] on button "Details" at bounding box center [666, 486] width 47 height 7
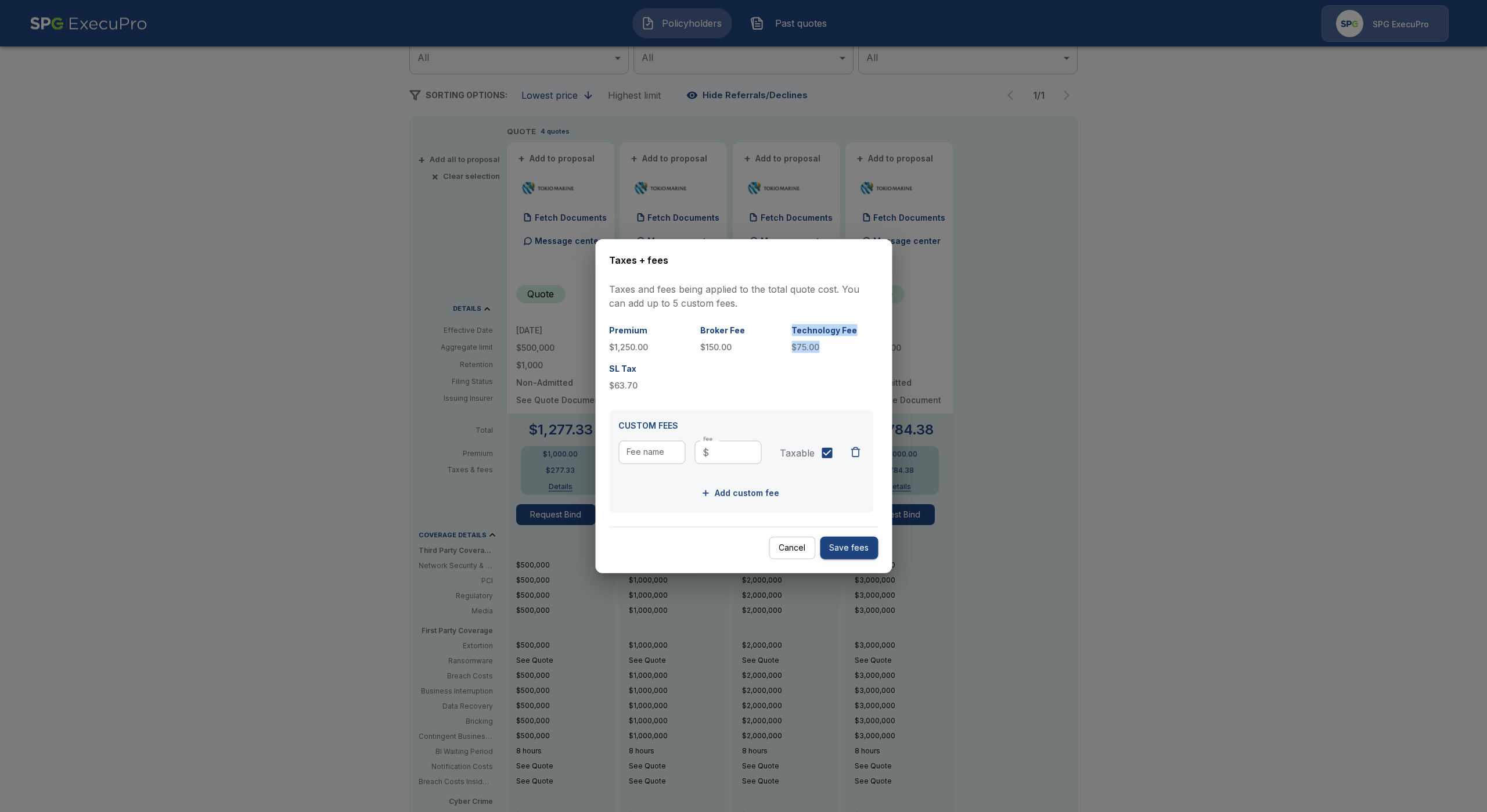
drag, startPoint x: 825, startPoint y: 348, endPoint x: 773, endPoint y: 346, distance: 52.0
click at [773, 346] on div "Premium $1,250.00 Broker Fee $150.00 Technology Fee $75.00 SL Tax $63.70" at bounding box center [741, 357] width 264 height 67
click at [799, 350] on p "$75.00" at bounding box center [832, 347] width 82 height 12
click at [797, 343] on p "$75.00" at bounding box center [832, 347] width 82 height 12
drag, startPoint x: 793, startPoint y: 346, endPoint x: 819, endPoint y: 346, distance: 26.0
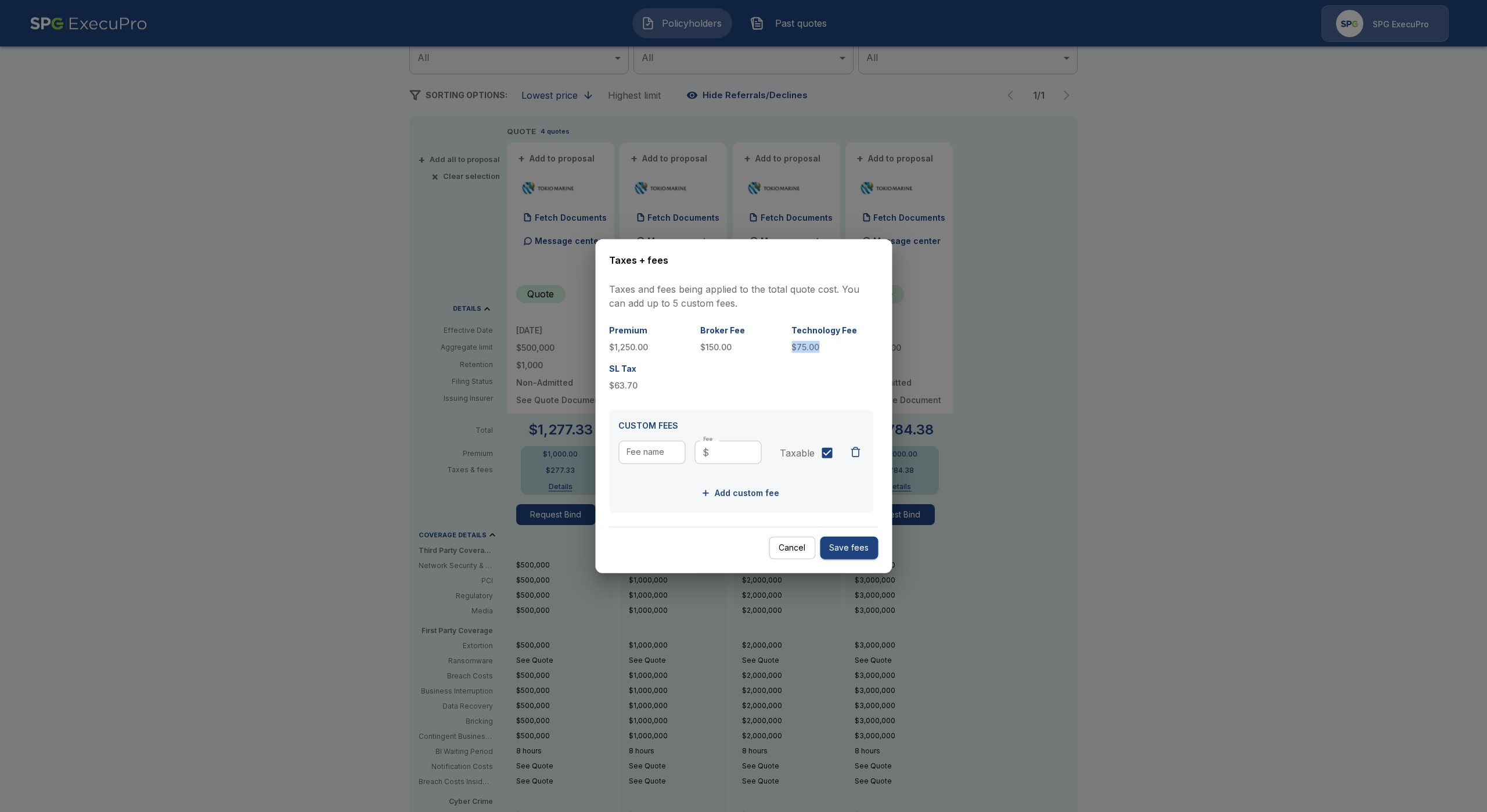
click at [819, 346] on p "$75.00" at bounding box center [832, 347] width 82 height 12
copy p "$75.00"
click at [792, 552] on button "Cancel" at bounding box center [792, 548] width 47 height 23
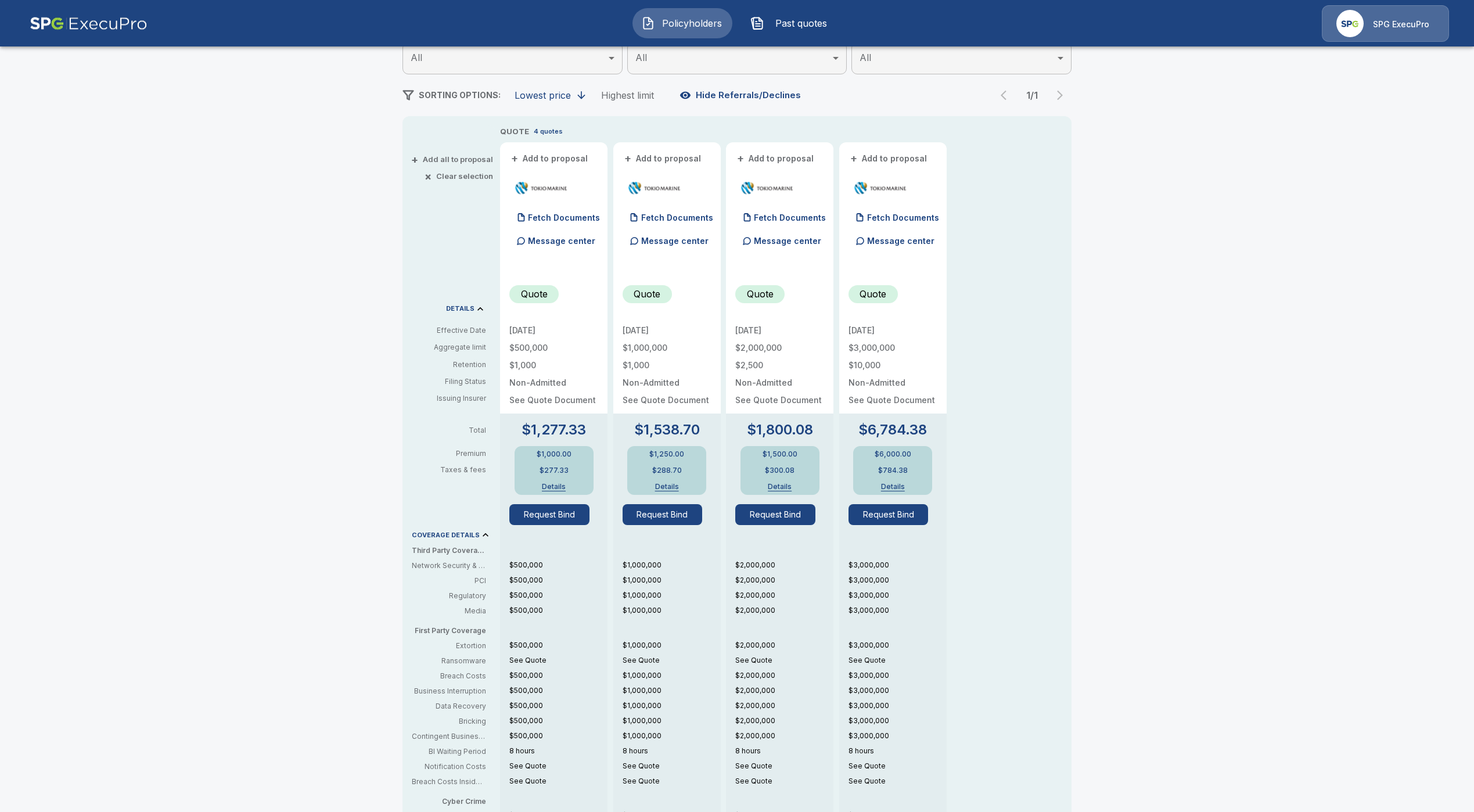
click at [671, 513] on button "Request Bind" at bounding box center [663, 515] width 81 height 21
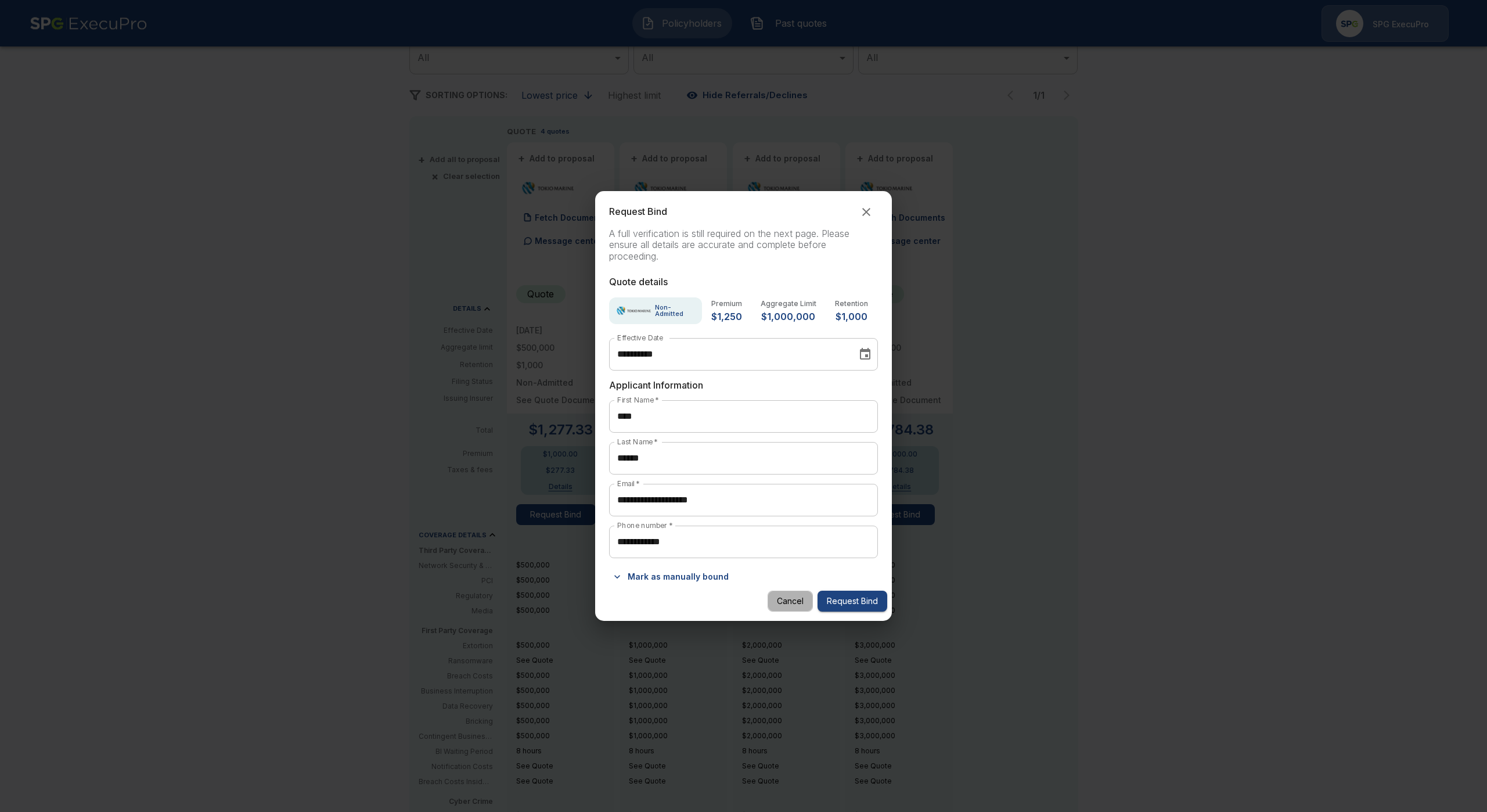
click at [790, 597] on button "Cancel" at bounding box center [790, 601] width 45 height 21
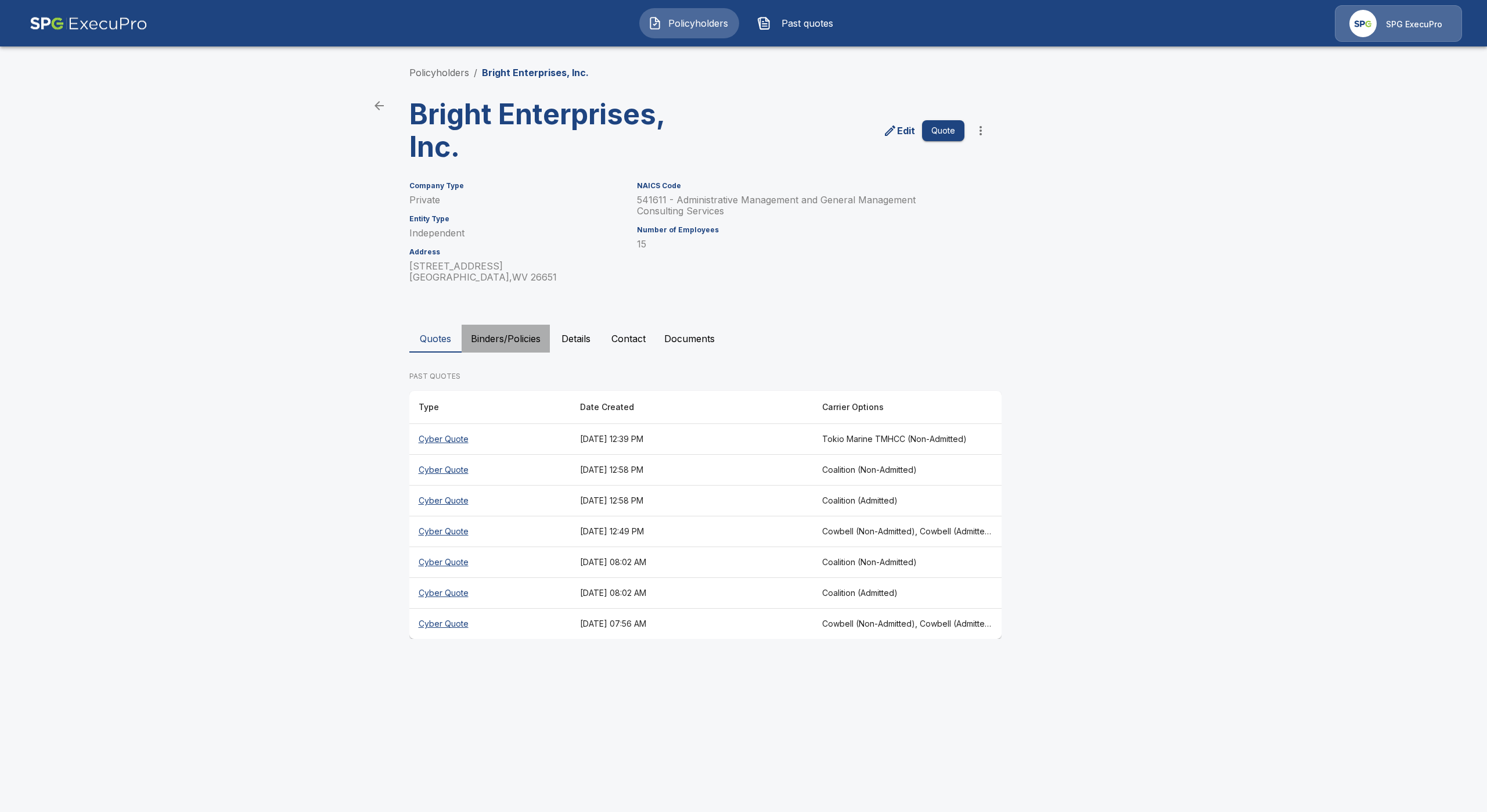
click at [492, 333] on button "Binders/Policies" at bounding box center [506, 339] width 88 height 28
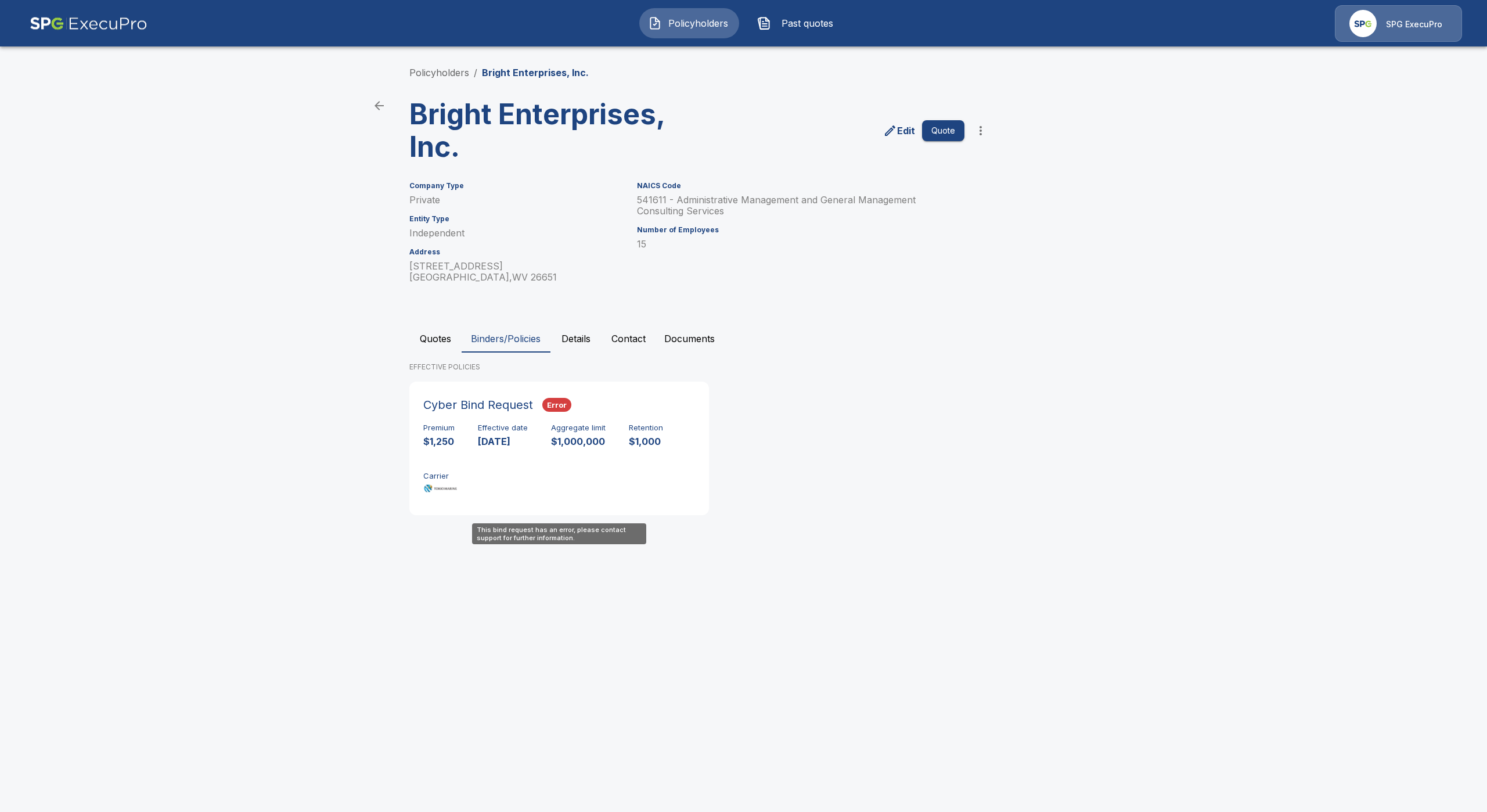
click at [439, 448] on div "Premium $1,250 Effective date 8/23/2025 Aggregate limit $1,000,000 Retention $1…" at bounding box center [559, 460] width 272 height 73
click at [435, 339] on button "Quotes" at bounding box center [435, 339] width 52 height 28
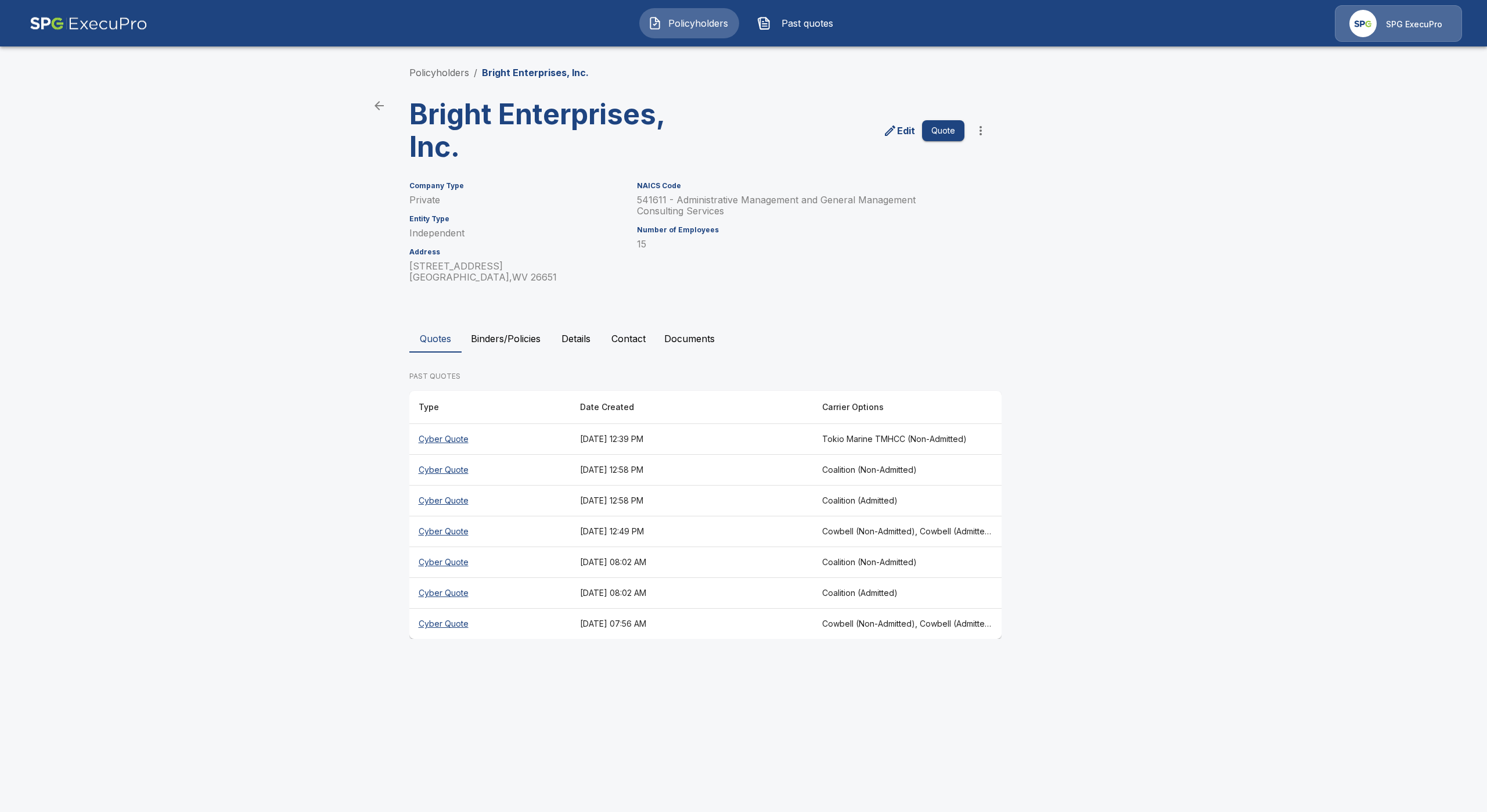
click at [445, 537] on th "Cyber Quote" at bounding box center [490, 532] width 161 height 31
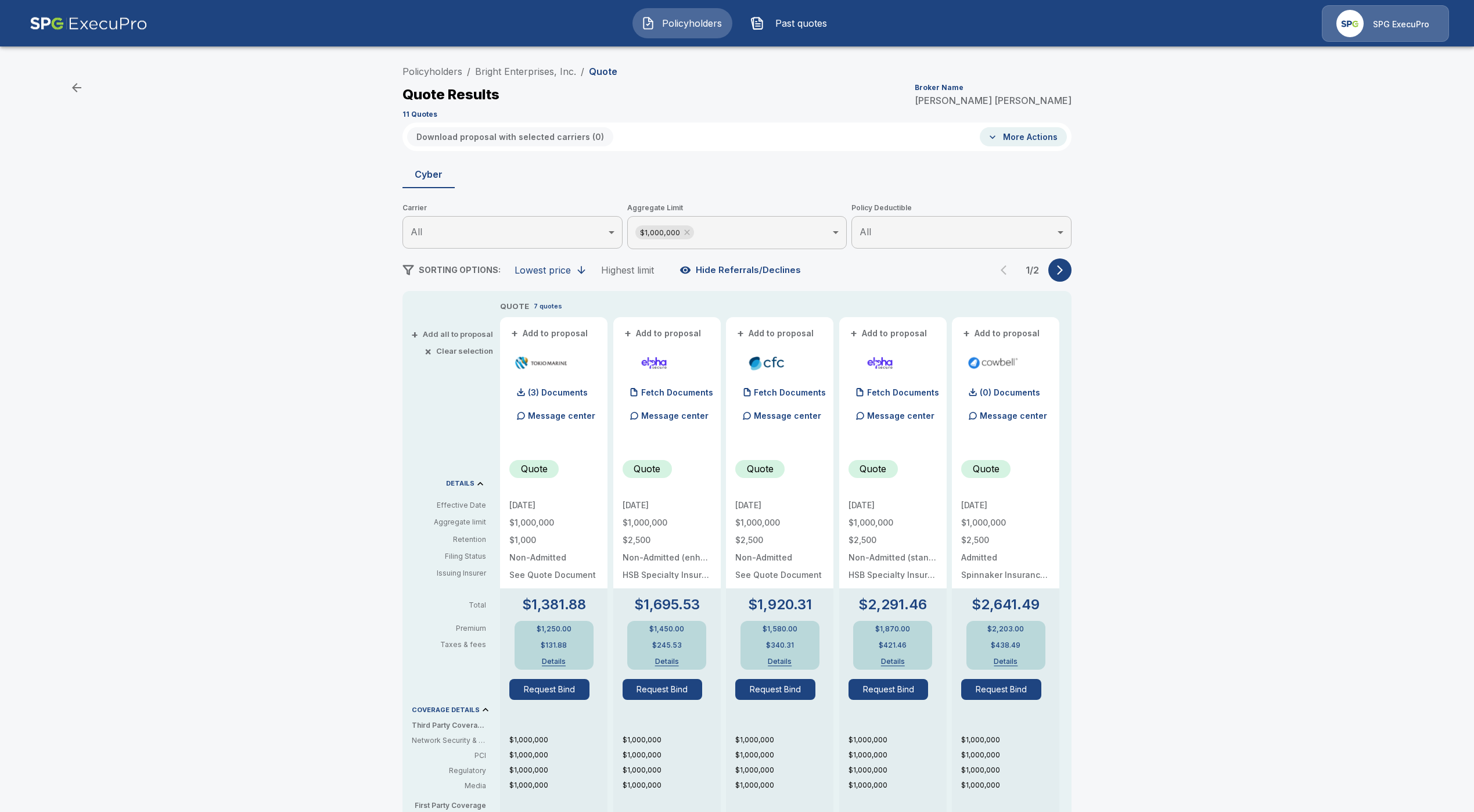
drag, startPoint x: 702, startPoint y: 549, endPoint x: 695, endPoint y: 547, distance: 7.3
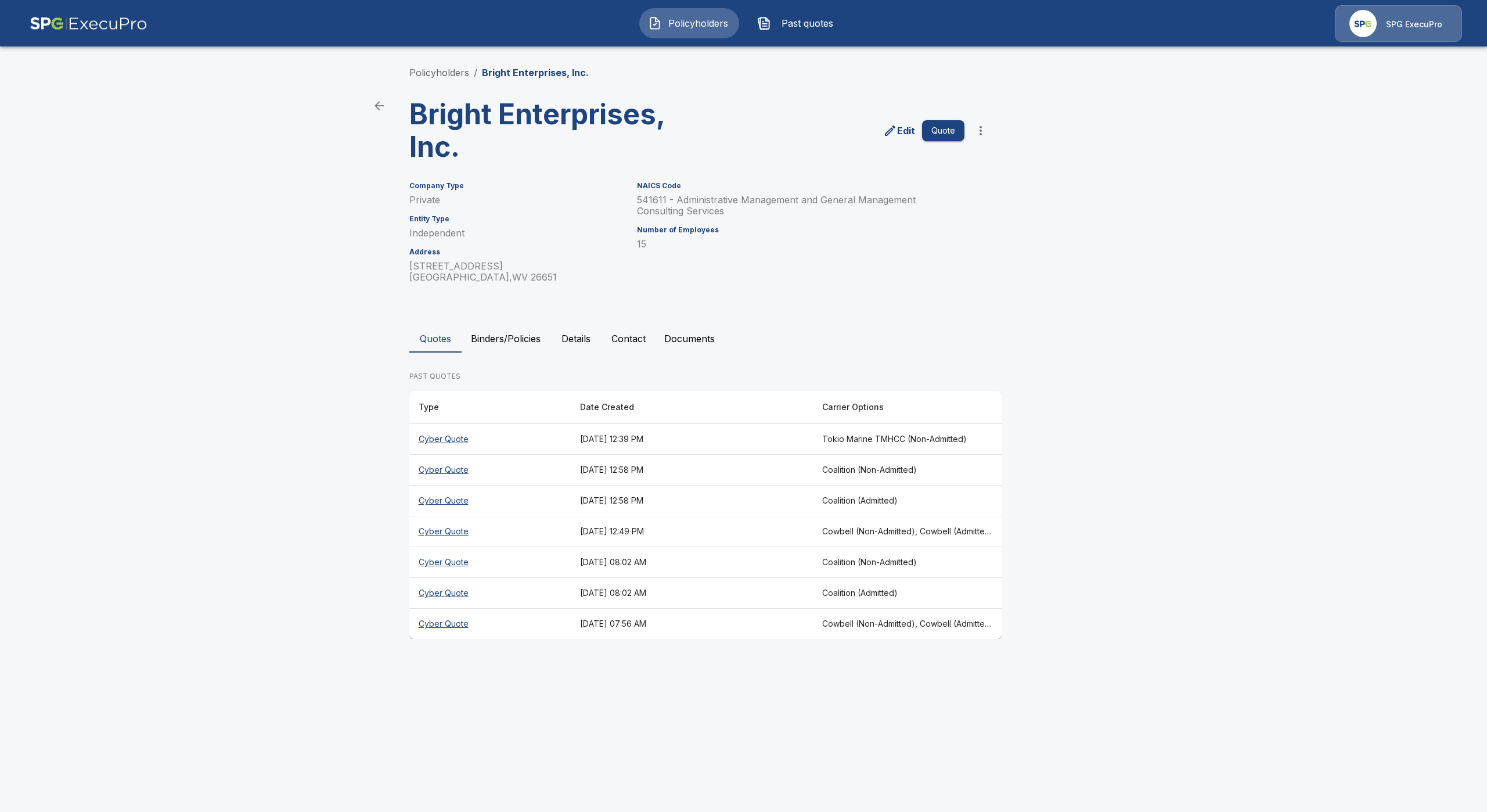
click at [455, 626] on th "Cyber Quote" at bounding box center [490, 624] width 161 height 31
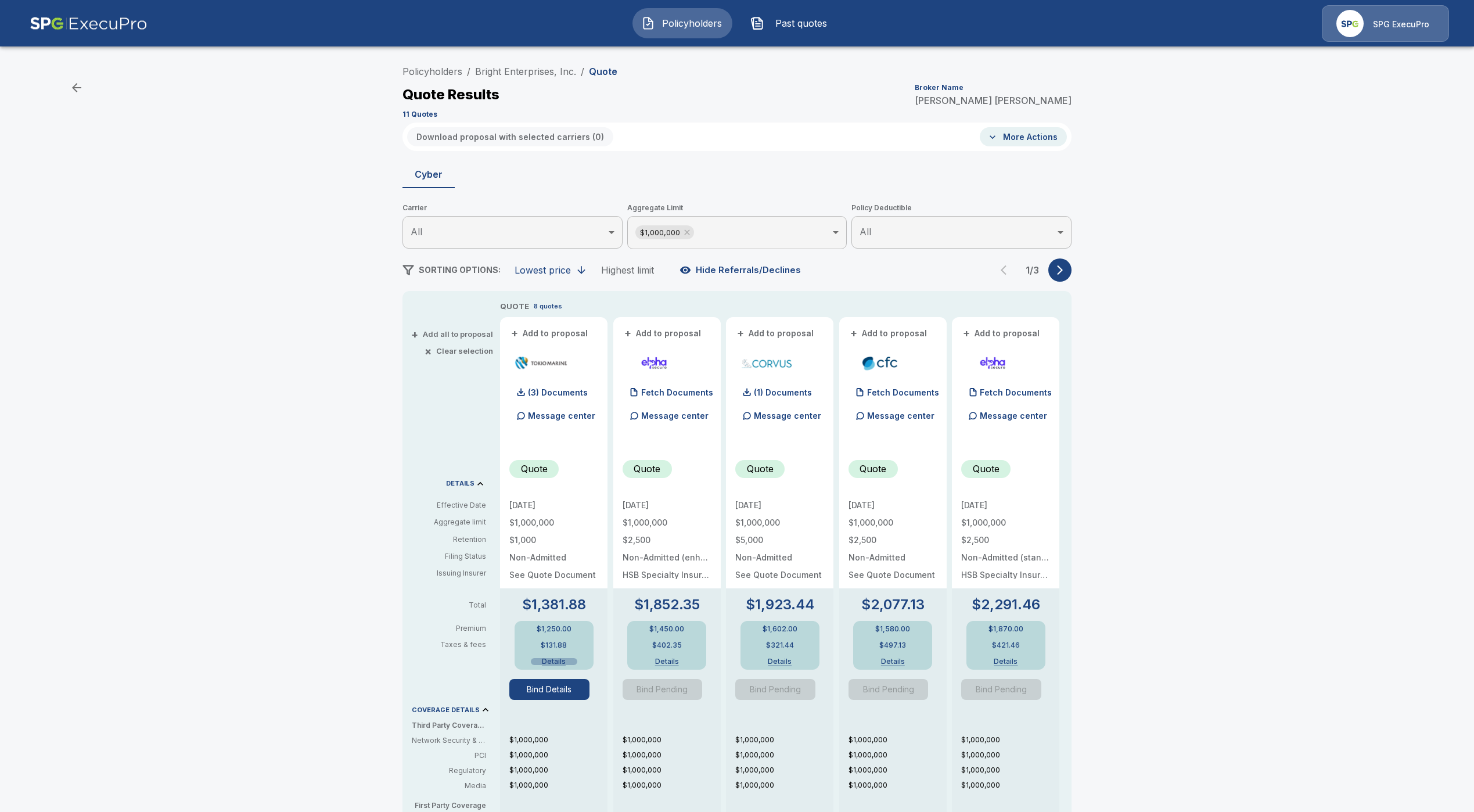
click at [561, 663] on button "Details" at bounding box center [554, 662] width 47 height 7
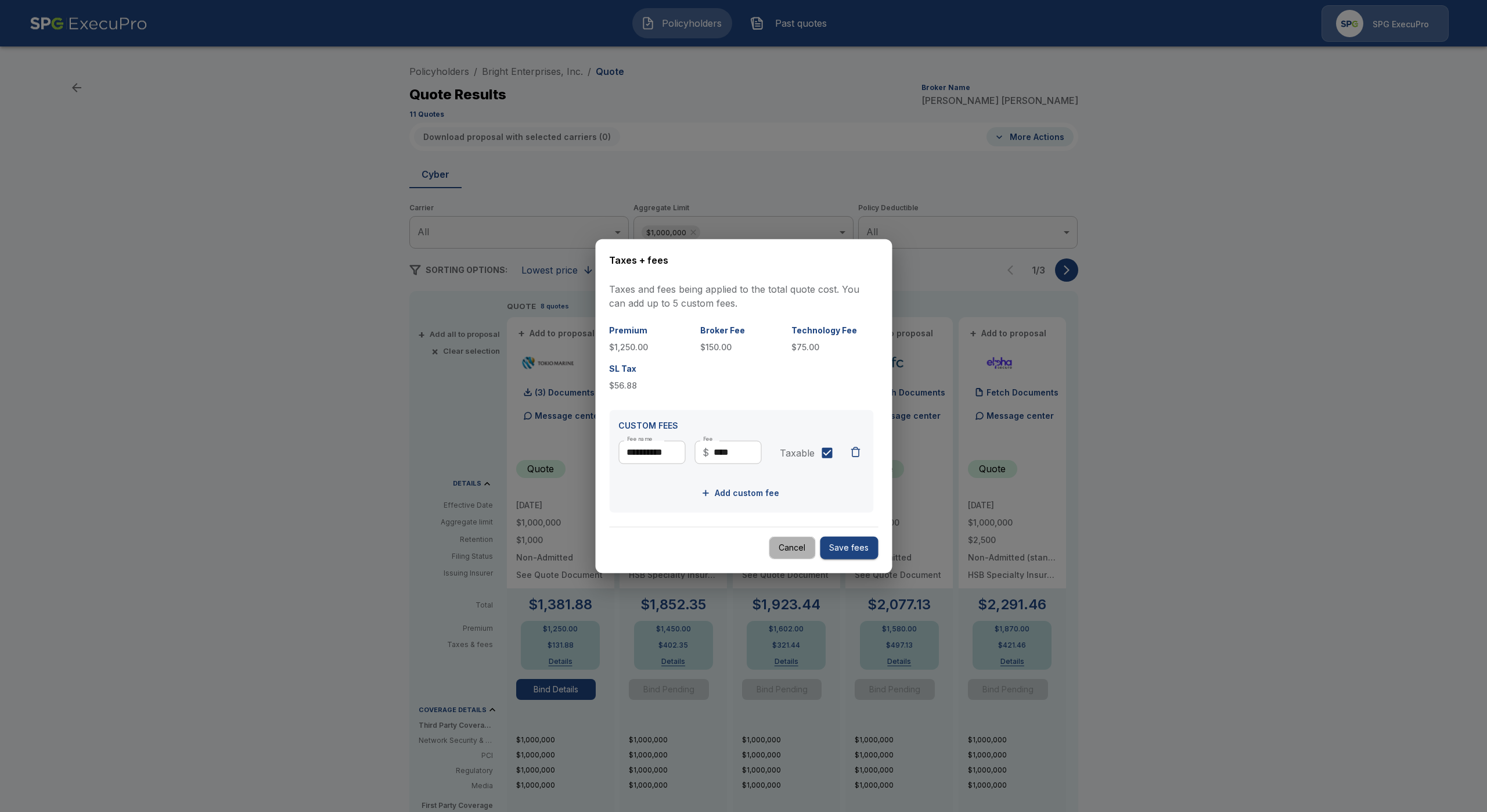
click at [801, 551] on button "Cancel" at bounding box center [792, 548] width 47 height 23
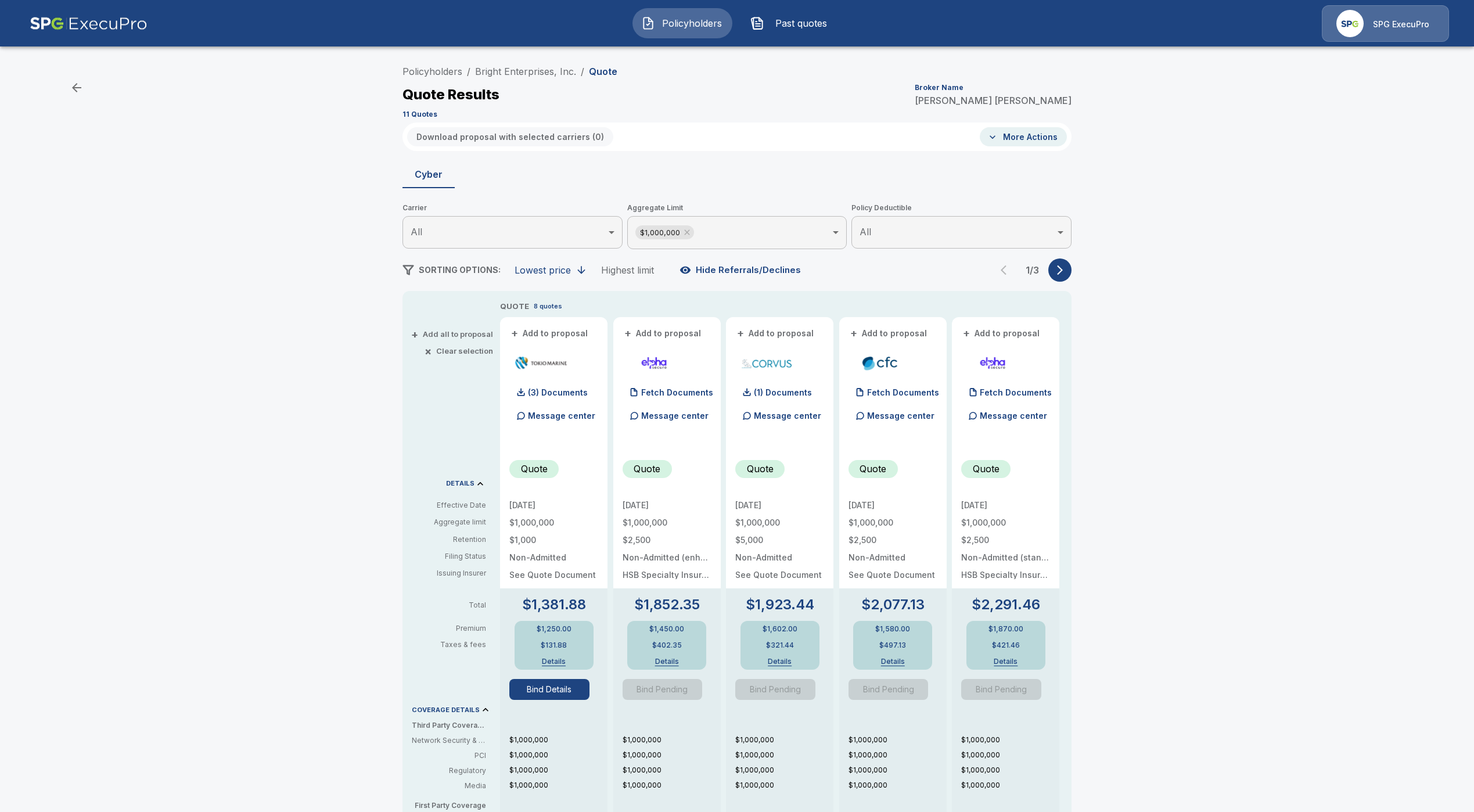
click at [152, 181] on div "Policyholders / Bright Enterprises, Inc. / Quote Quote Results Broker Name Cher…" at bounding box center [737, 617] width 1474 height 1126
click at [541, 695] on button "Bind Details" at bounding box center [549, 689] width 81 height 21
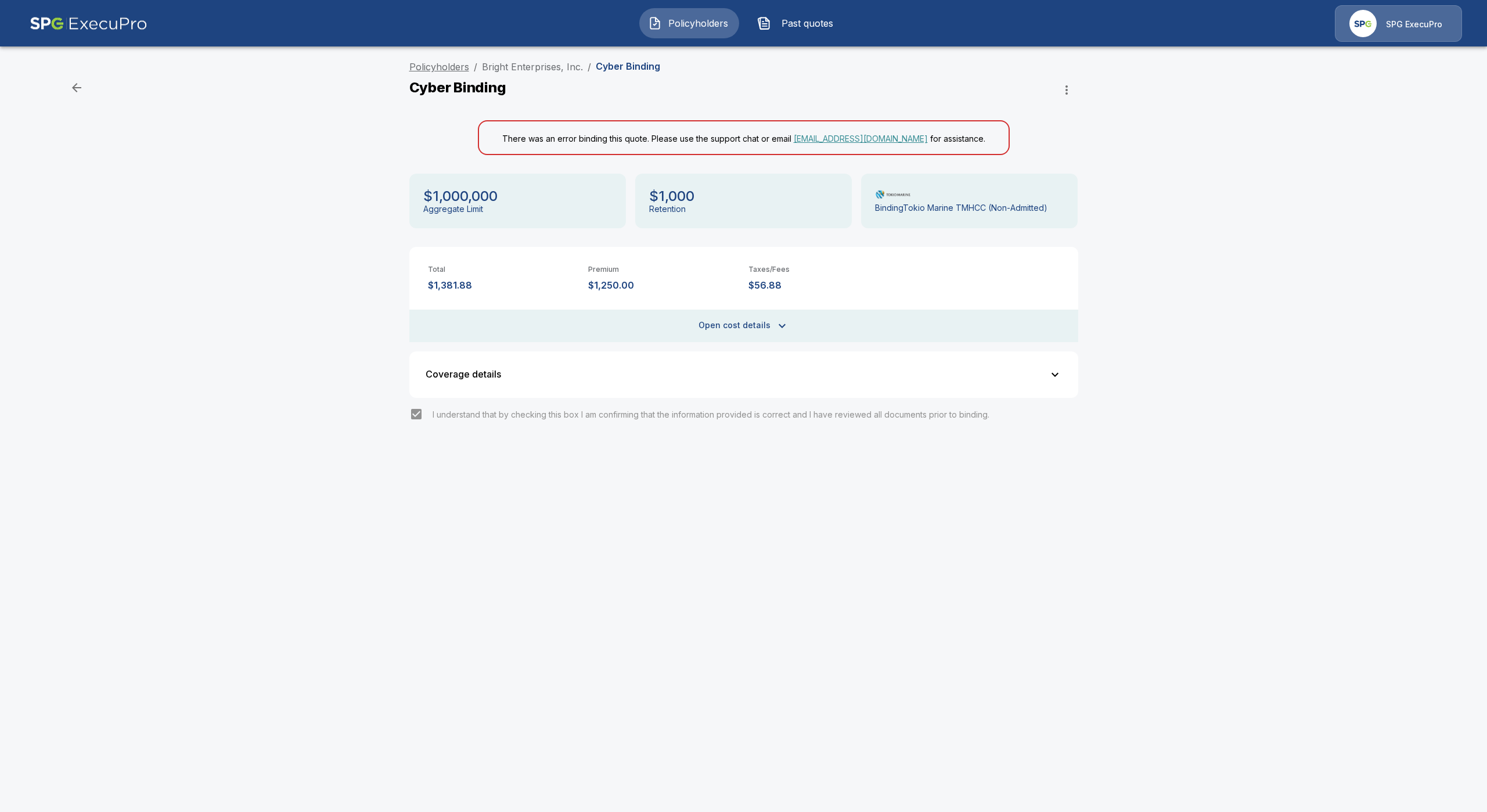
click at [437, 65] on link "Policyholders" at bounding box center [440, 66] width 60 height 11
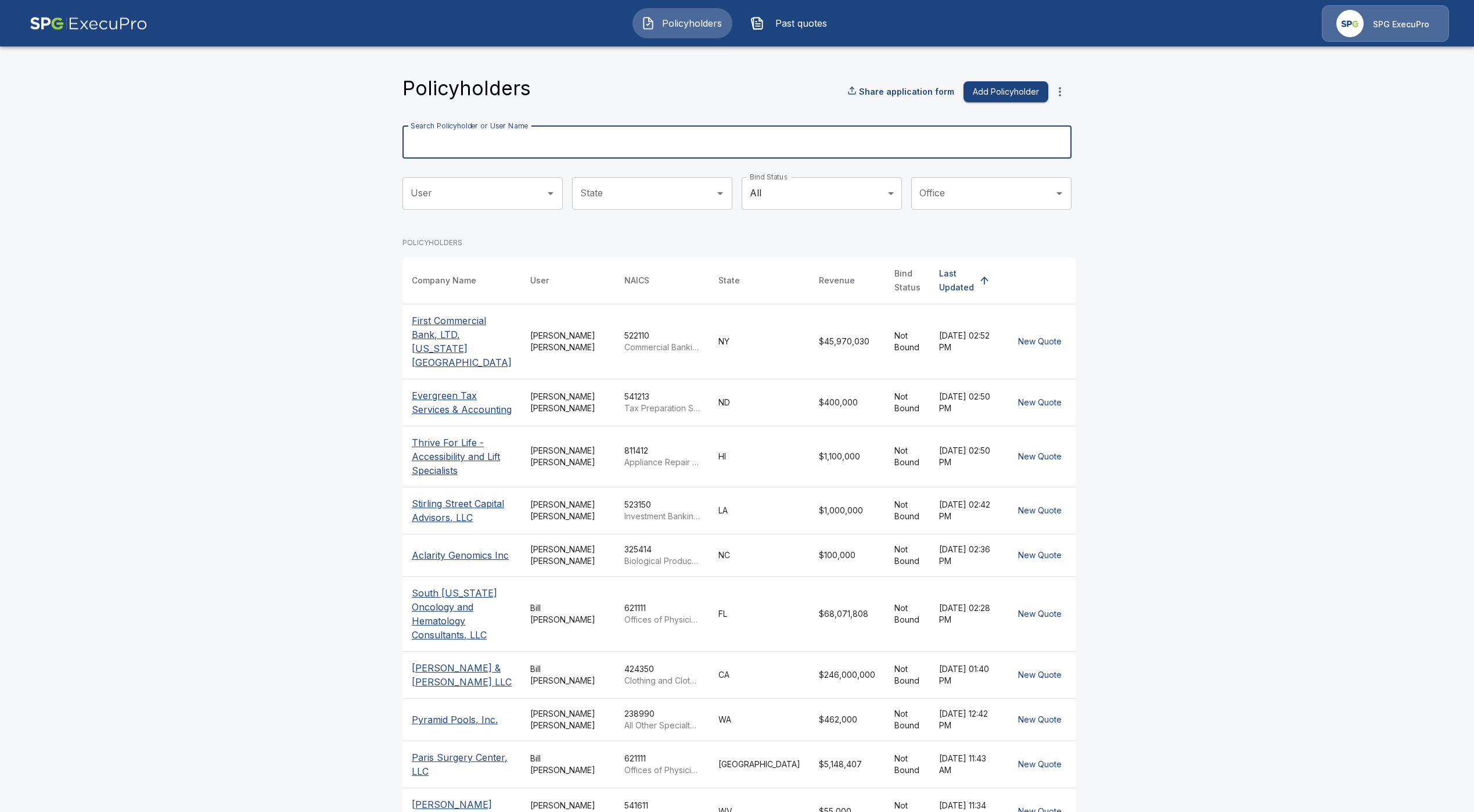
click at [824, 131] on input "Search Policyholder or User Name" at bounding box center [731, 142] width 656 height 33
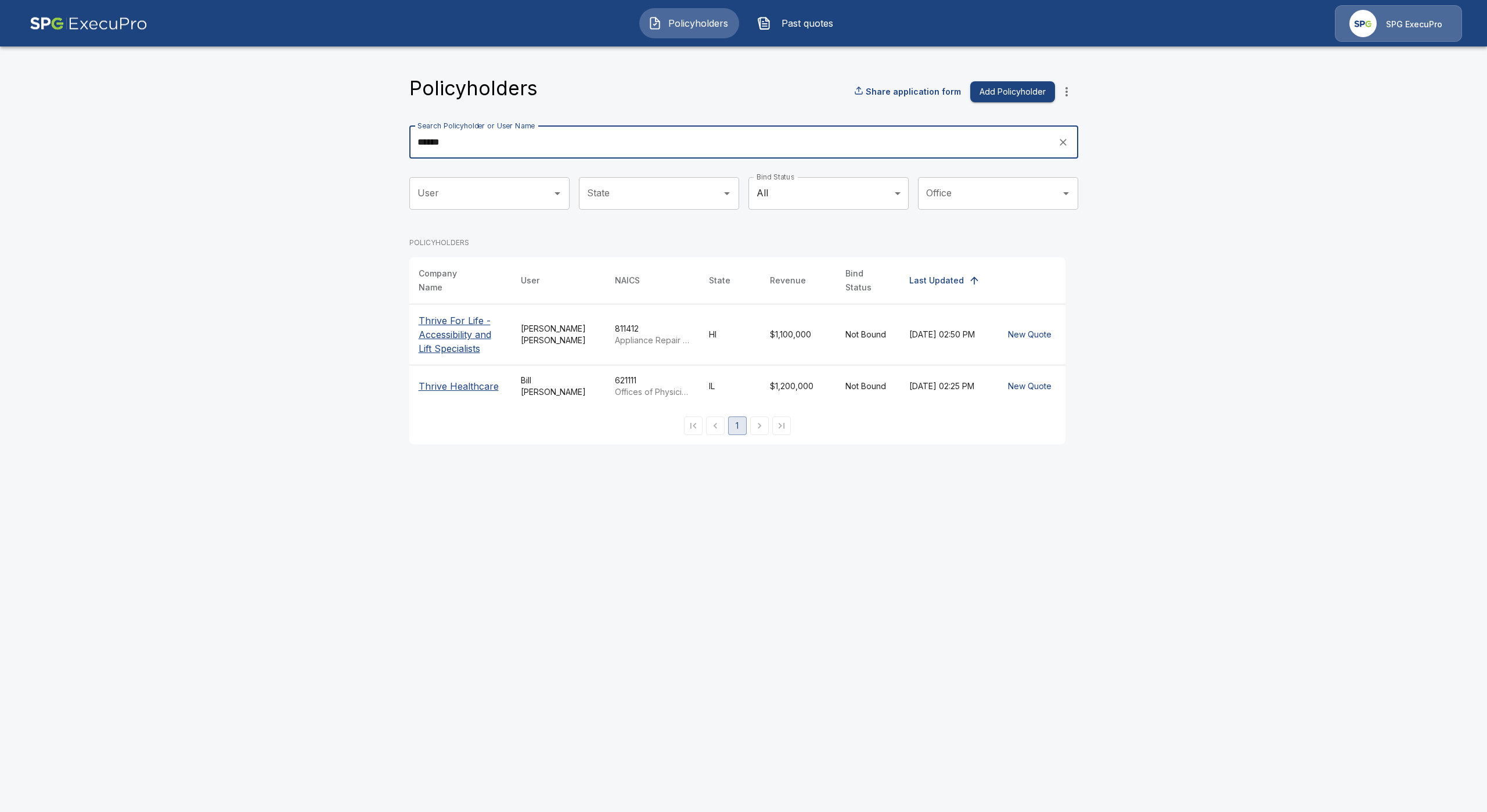
type input "******"
click at [447, 339] on p "Thrive For Life - Accessibility and Lift Specialists" at bounding box center [460, 333] width 84 height 42
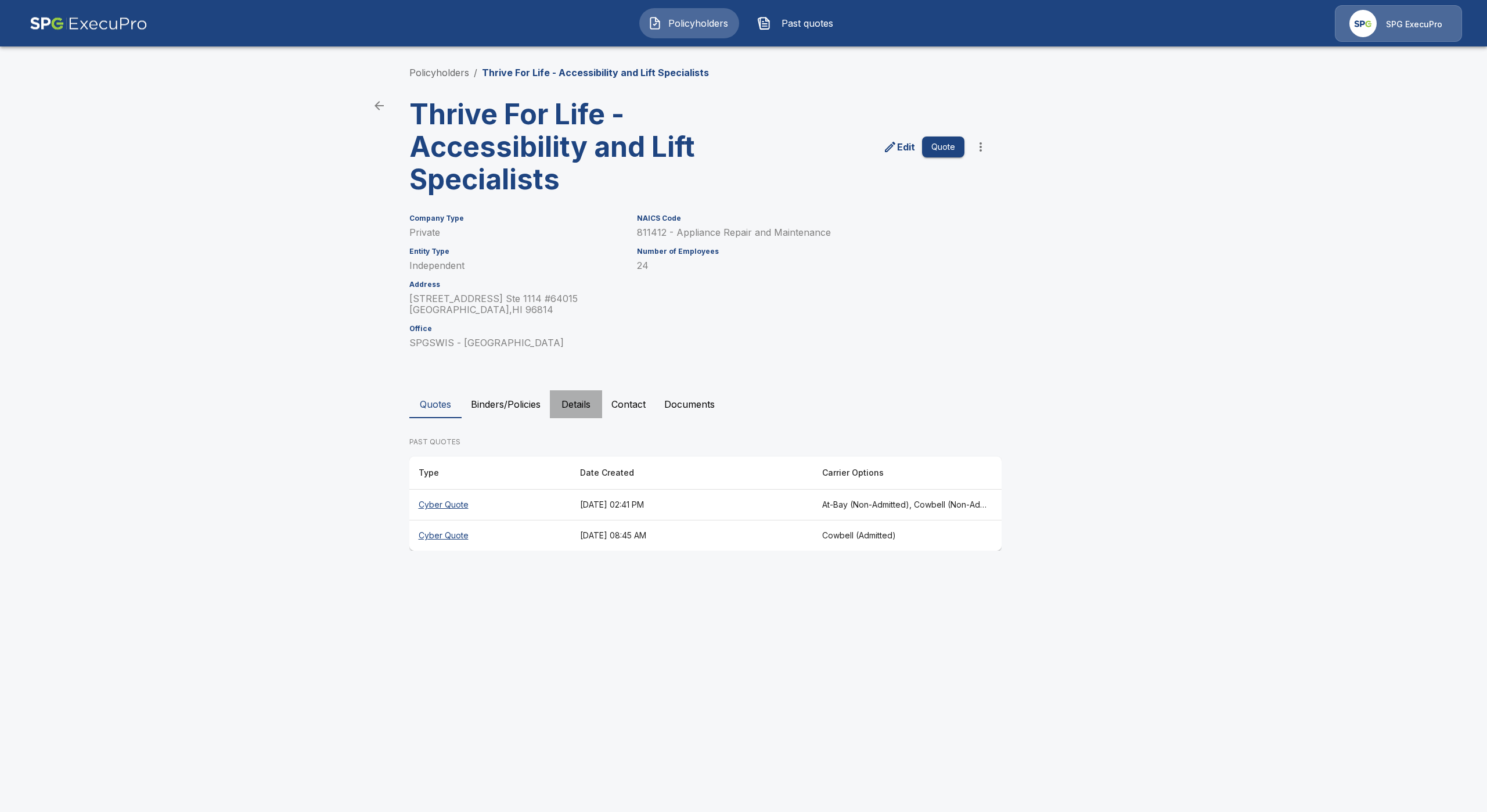
click at [565, 413] on button "Details" at bounding box center [576, 404] width 52 height 28
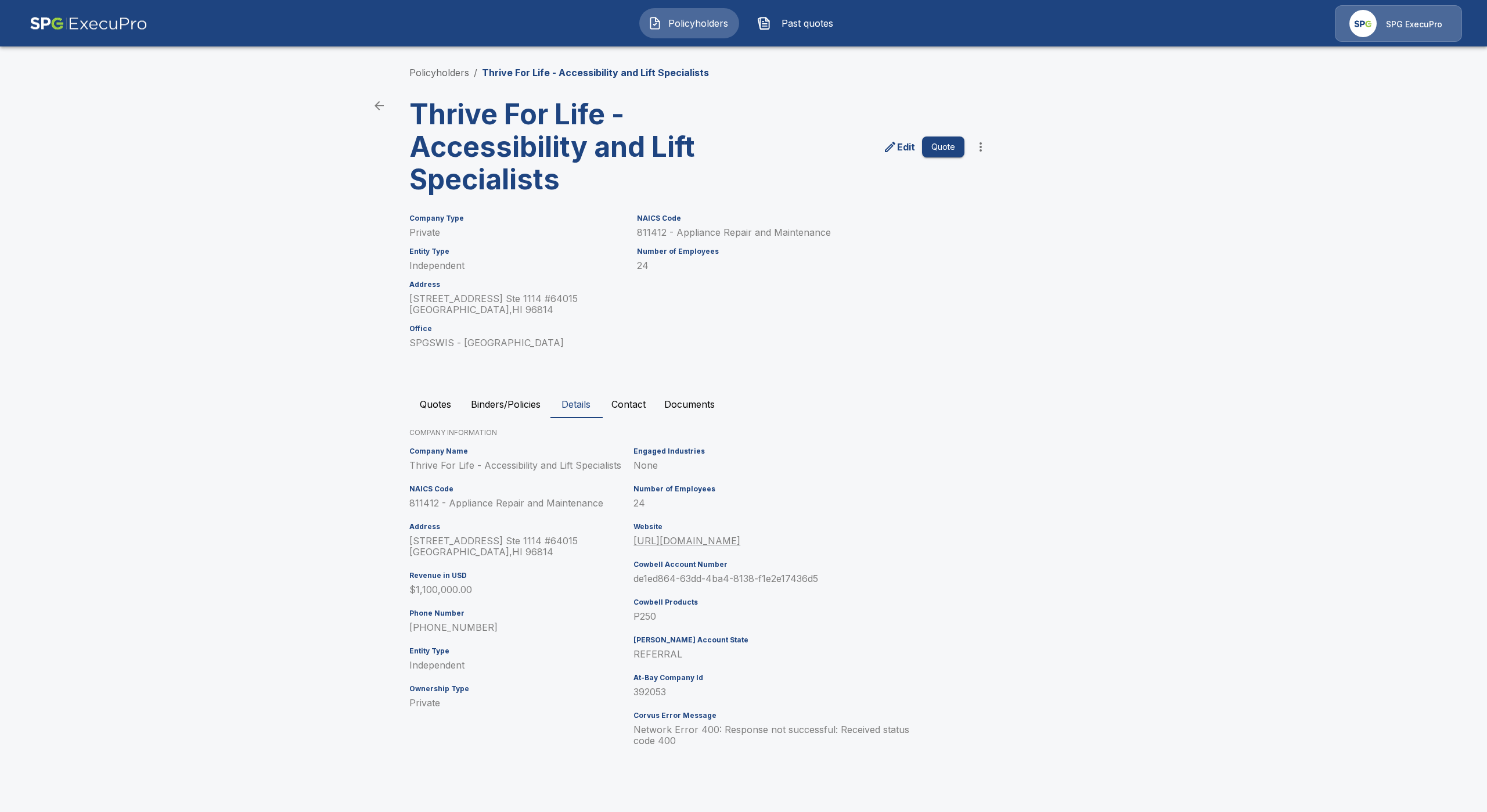
click at [609, 650] on h6 "Entity Type" at bounding box center [519, 650] width 220 height 8
click at [901, 149] on p "Edit" at bounding box center [906, 147] width 18 height 14
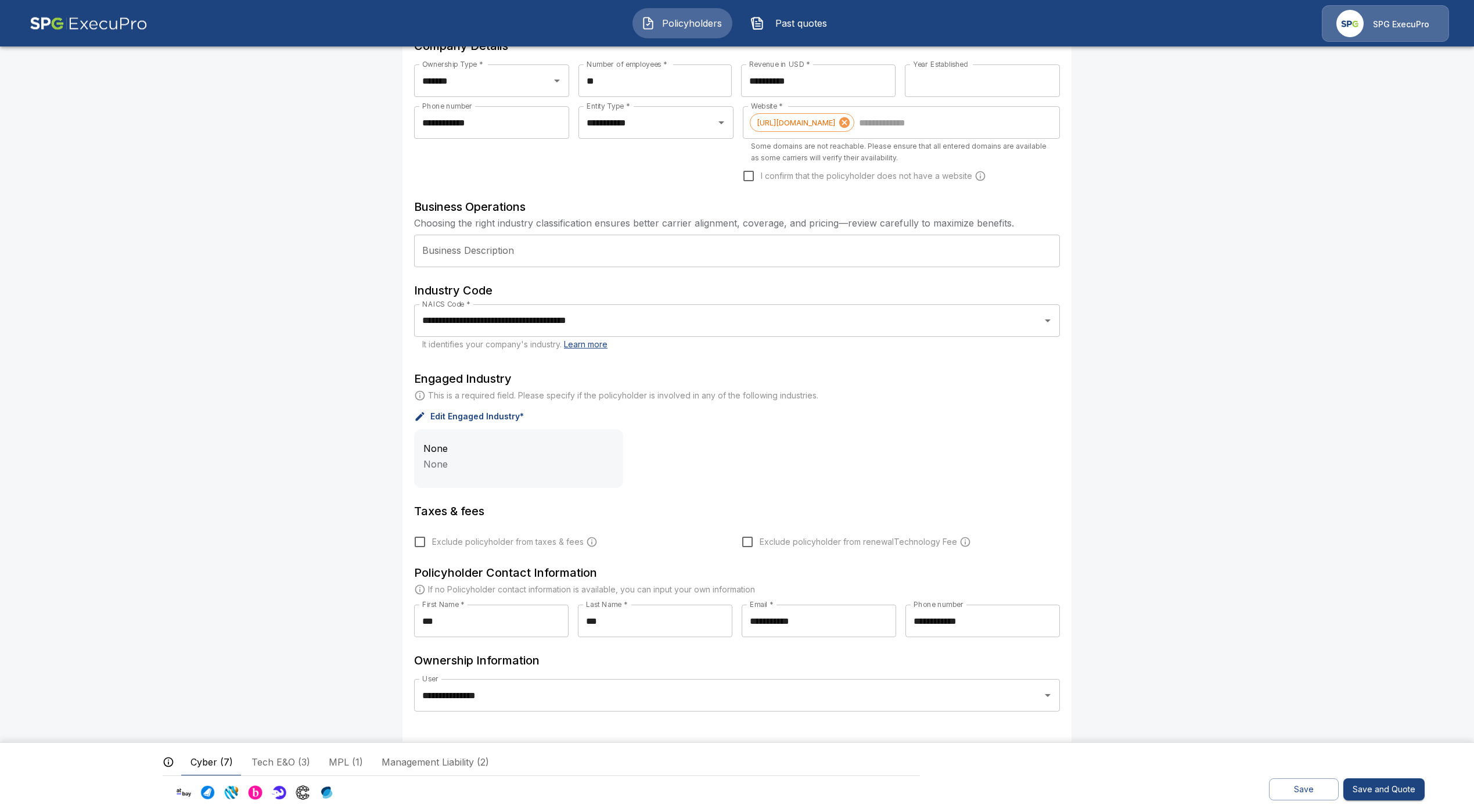
scroll to position [176, 0]
click at [1299, 791] on button "Save" at bounding box center [1303, 790] width 70 height 23
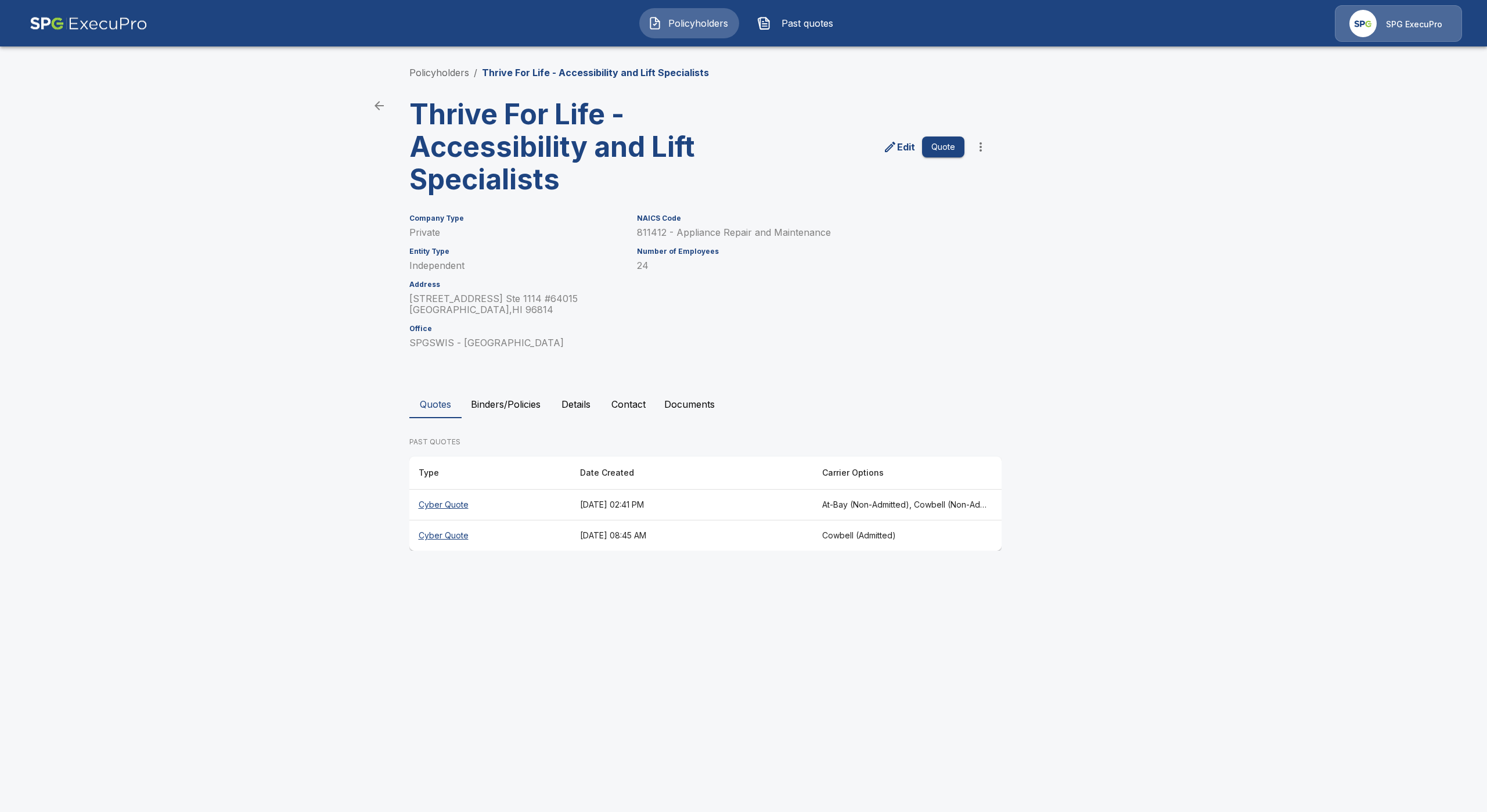
click at [555, 402] on button "Details" at bounding box center [576, 404] width 52 height 28
click at [596, 402] on button "Details" at bounding box center [576, 404] width 52 height 28
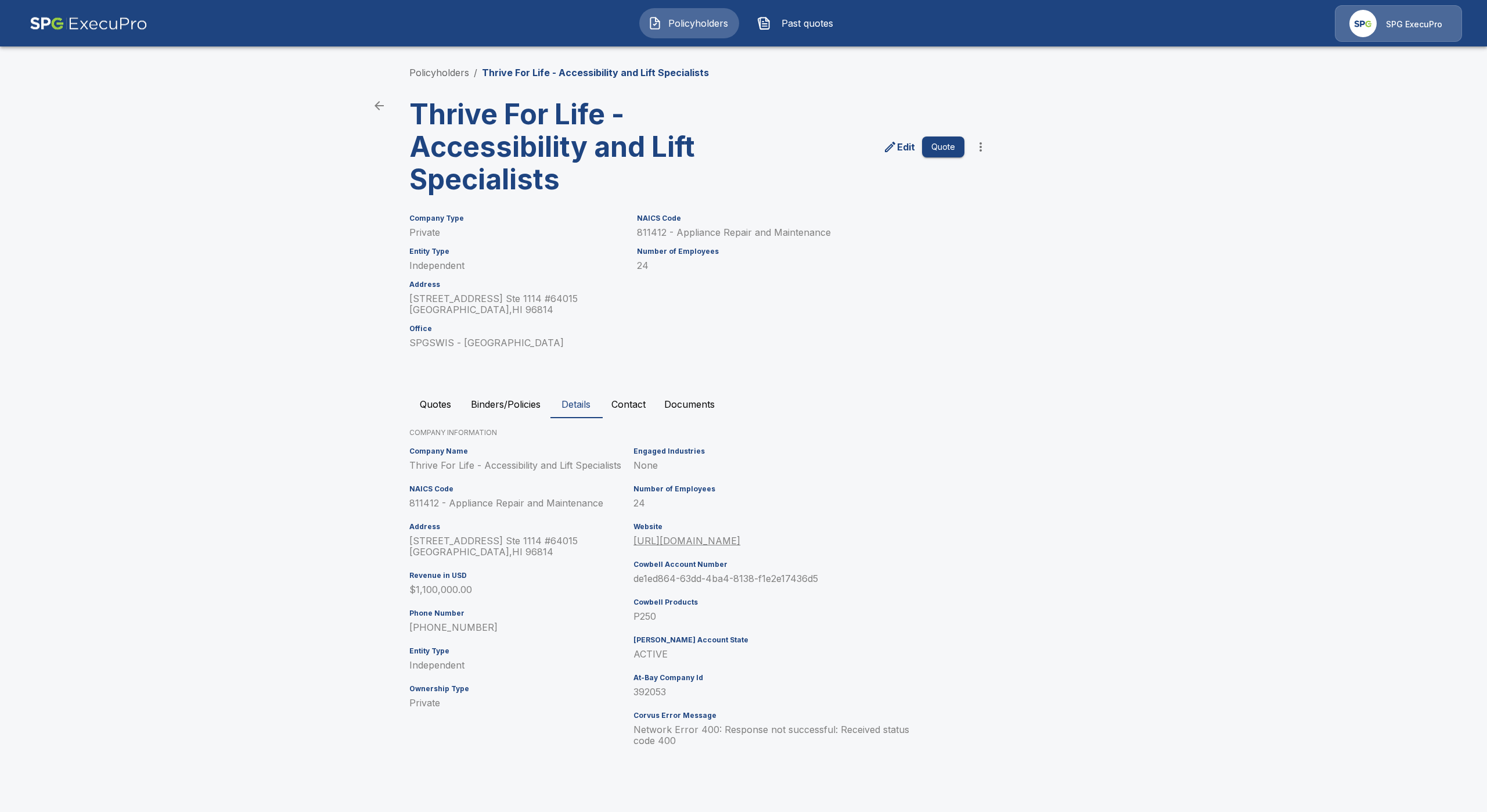
click at [425, 405] on button "Quotes" at bounding box center [435, 404] width 52 height 28
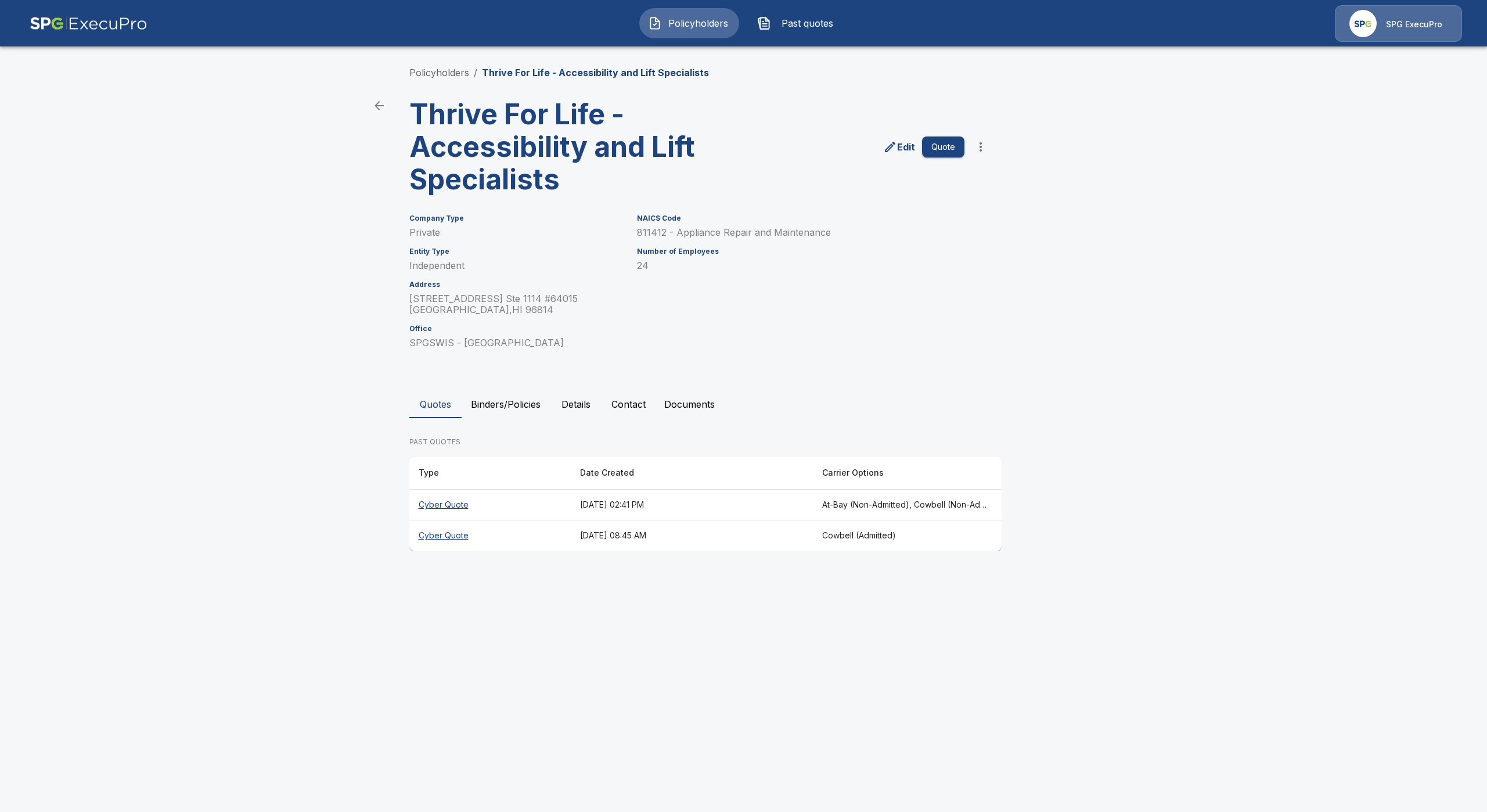
click at [469, 515] on th "Cyber Quote" at bounding box center [490, 504] width 161 height 31
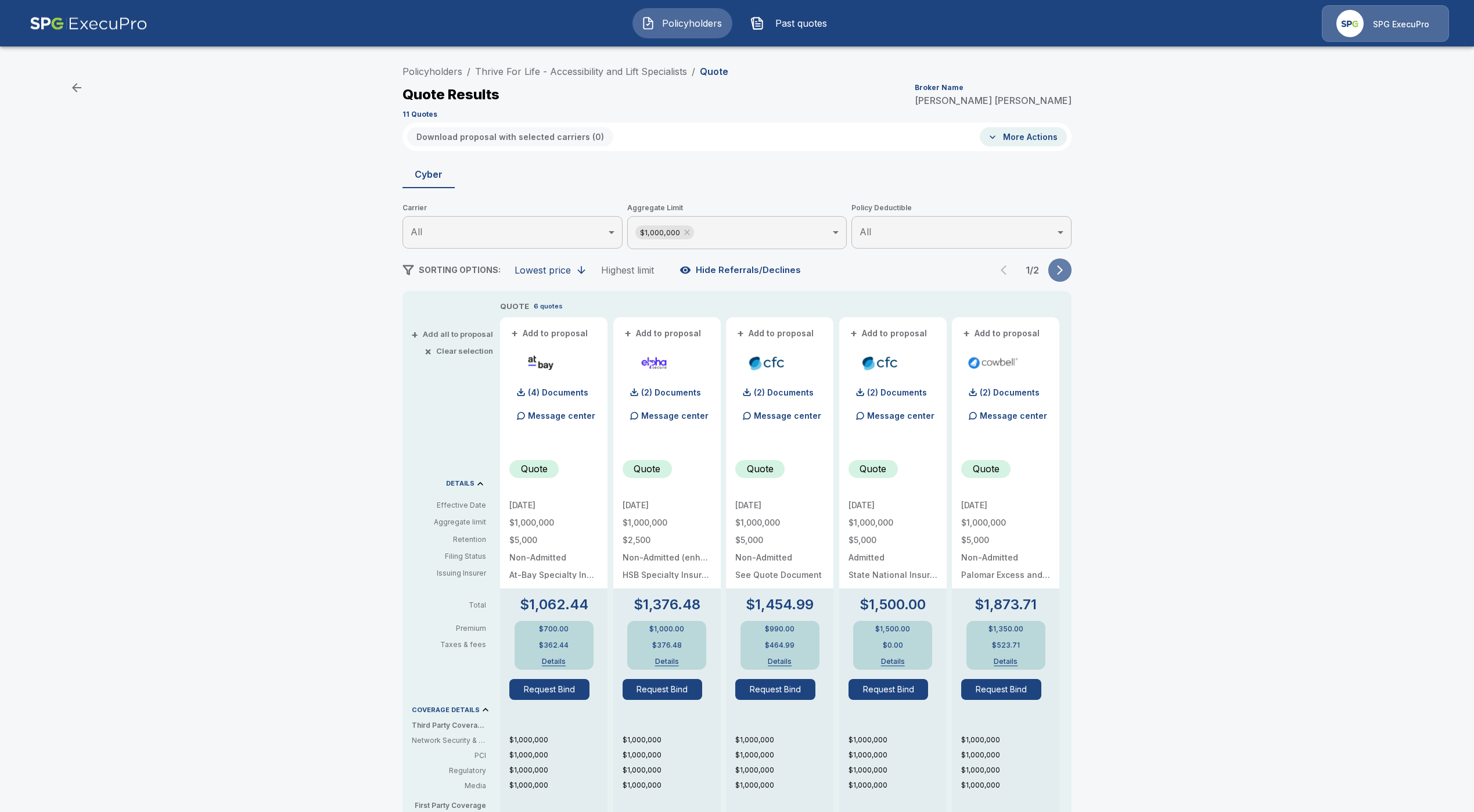
click at [1068, 280] on button "button" at bounding box center [1060, 270] width 23 height 23
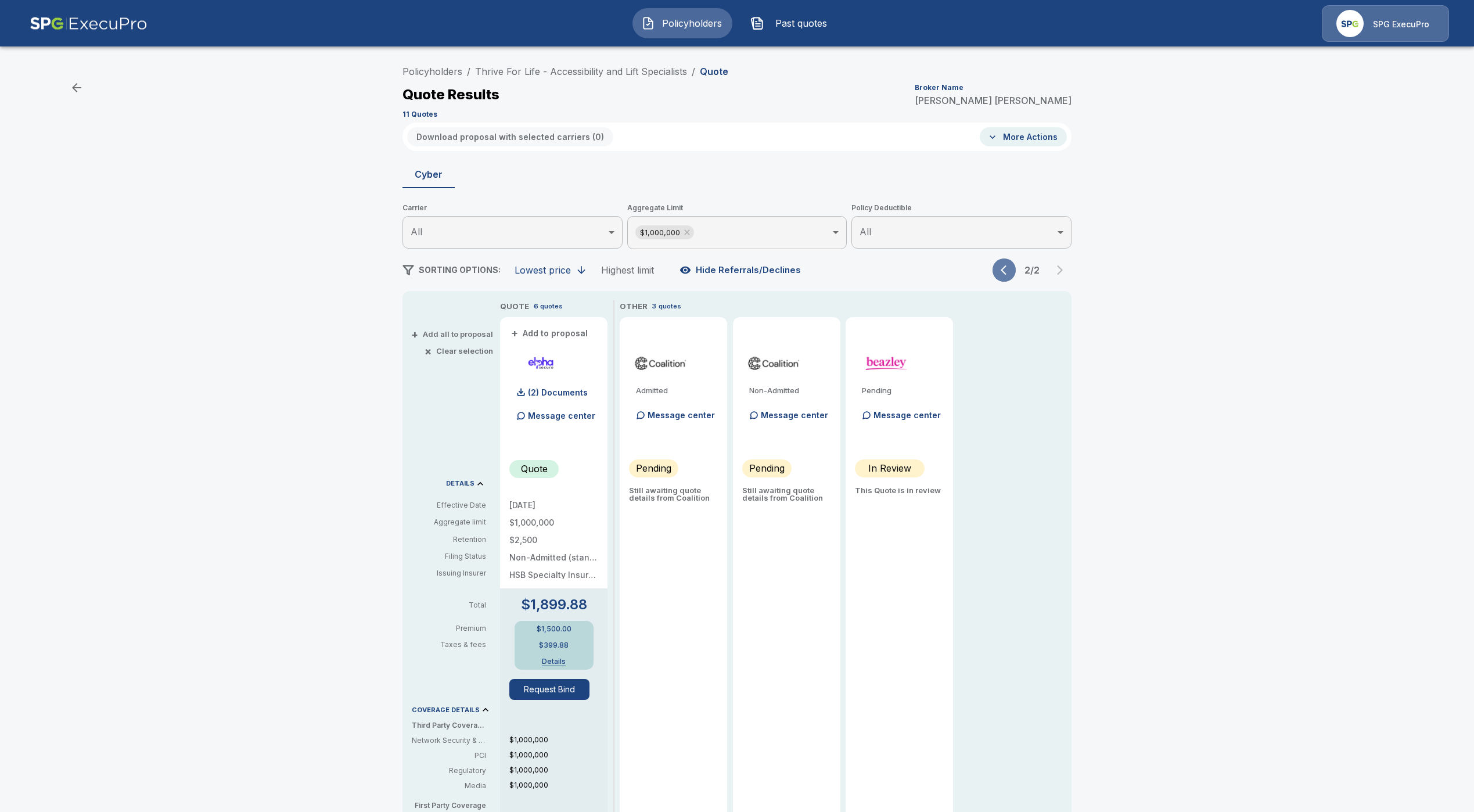
click at [1011, 277] on button "button" at bounding box center [1004, 270] width 23 height 23
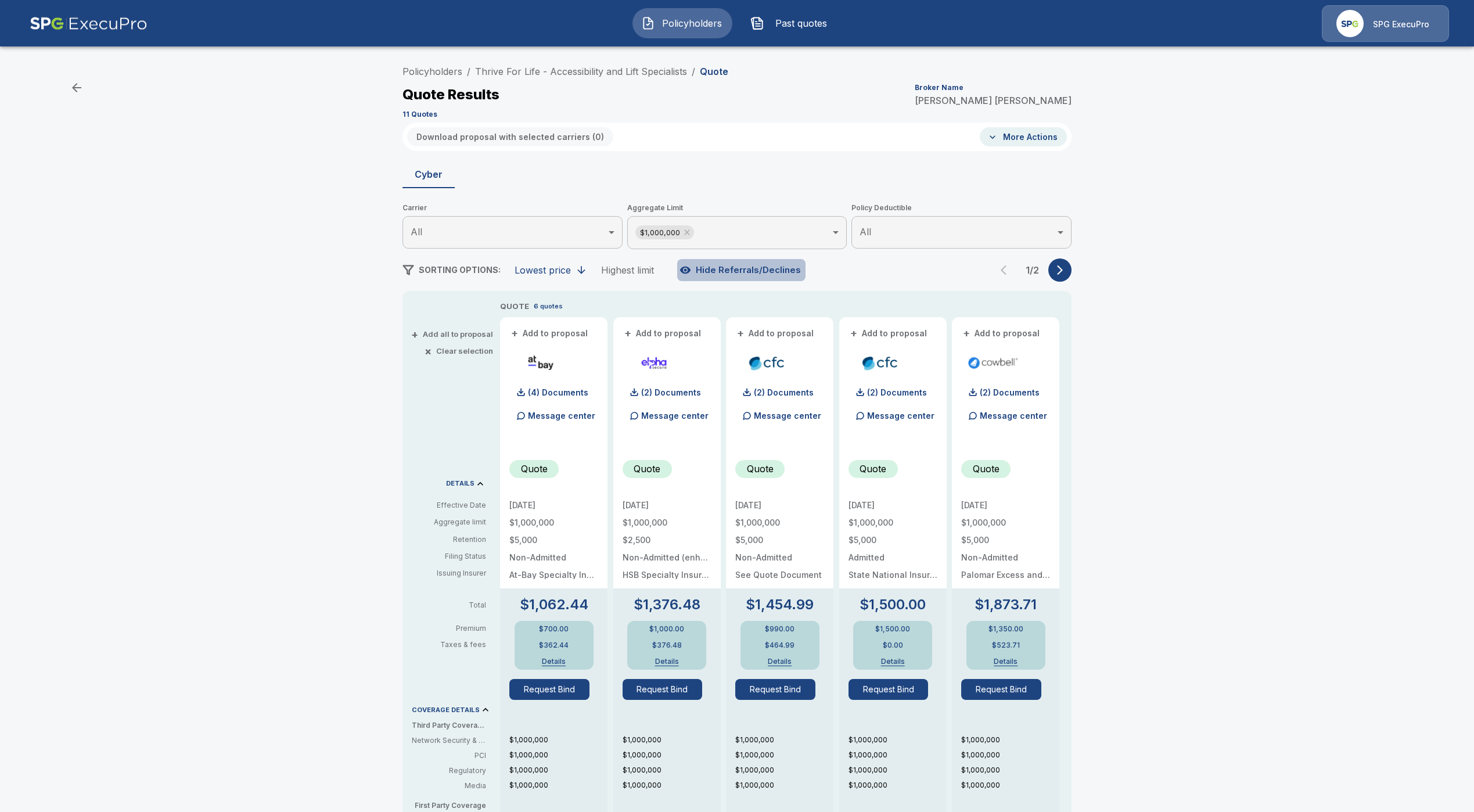
click at [757, 273] on button "Hide Referrals/Declines" at bounding box center [741, 270] width 128 height 22
click at [757, 273] on button "Show Referrals/Declines" at bounding box center [743, 270] width 133 height 22
click at [1066, 281] on div "Policyholders / Thrive For Life - Accessibility and Lift Specialists / Quote Qu…" at bounding box center [737, 621] width 697 height 1122
click at [1066, 278] on button "button" at bounding box center [1060, 270] width 23 height 23
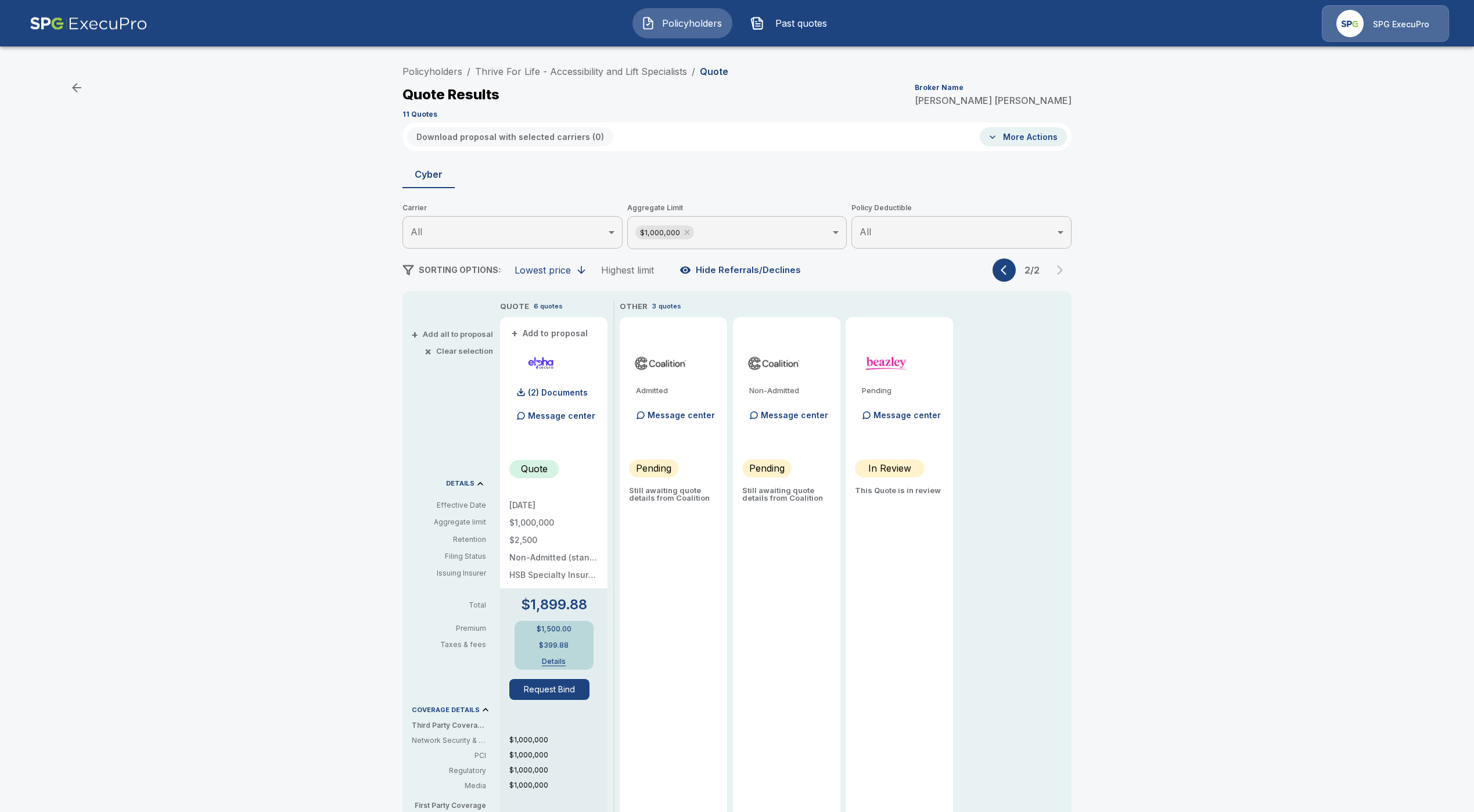
click at [1015, 280] on button "button" at bounding box center [1004, 270] width 23 height 23
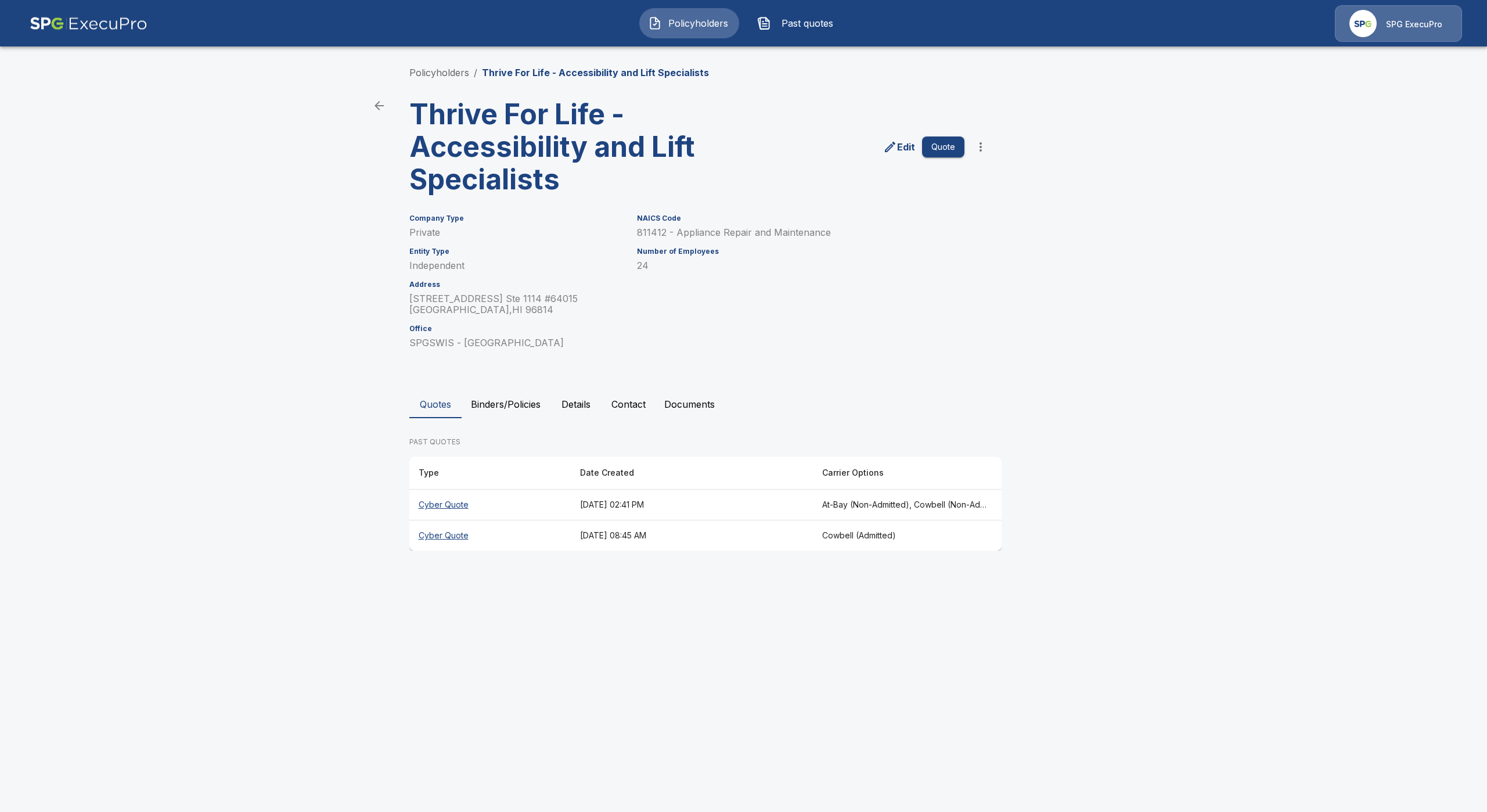
click at [436, 530] on th "Cyber Quote" at bounding box center [490, 535] width 161 height 31
click at [444, 503] on th "Cyber Quote" at bounding box center [490, 504] width 161 height 31
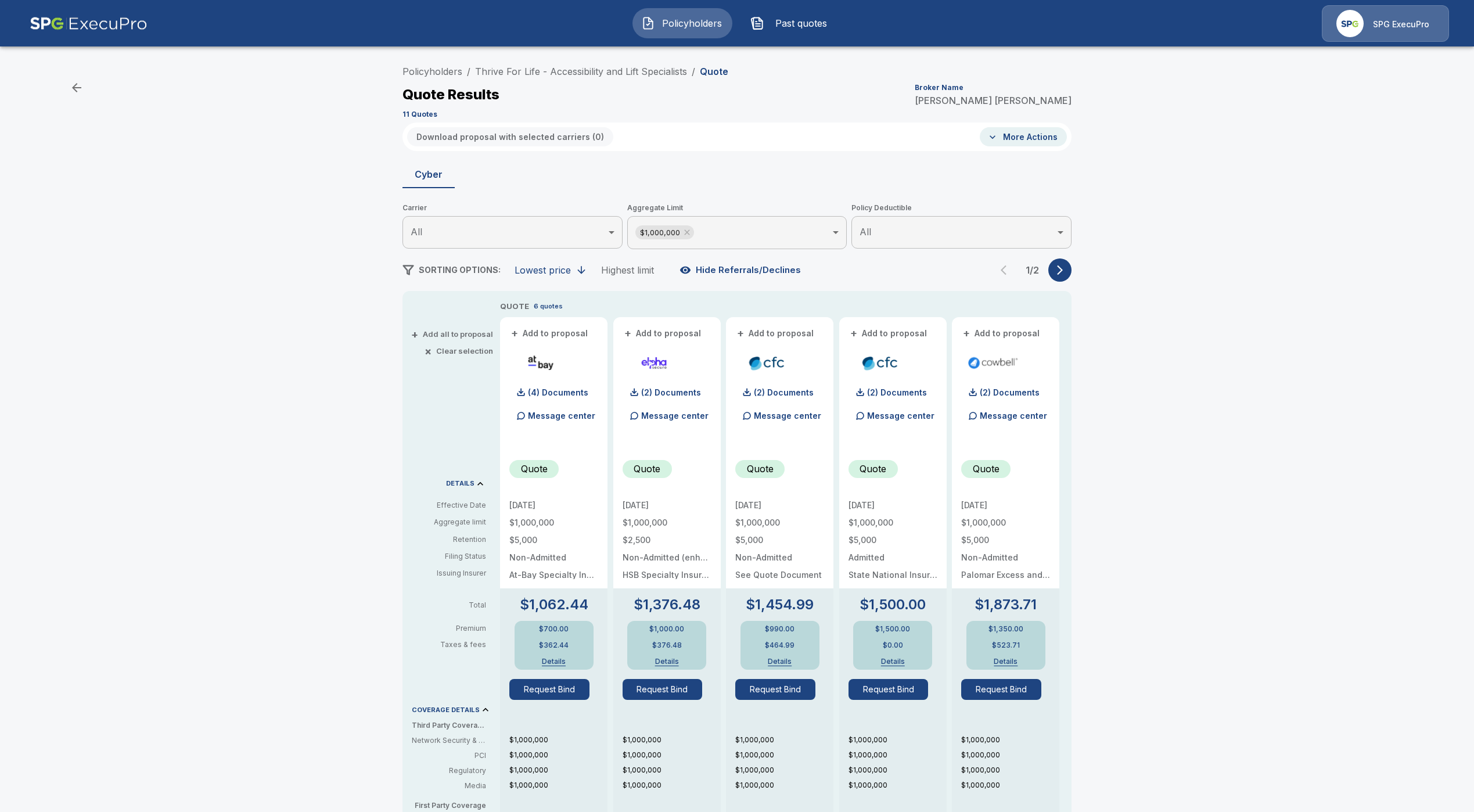
click at [1066, 264] on icon "button" at bounding box center [1059, 270] width 12 height 11
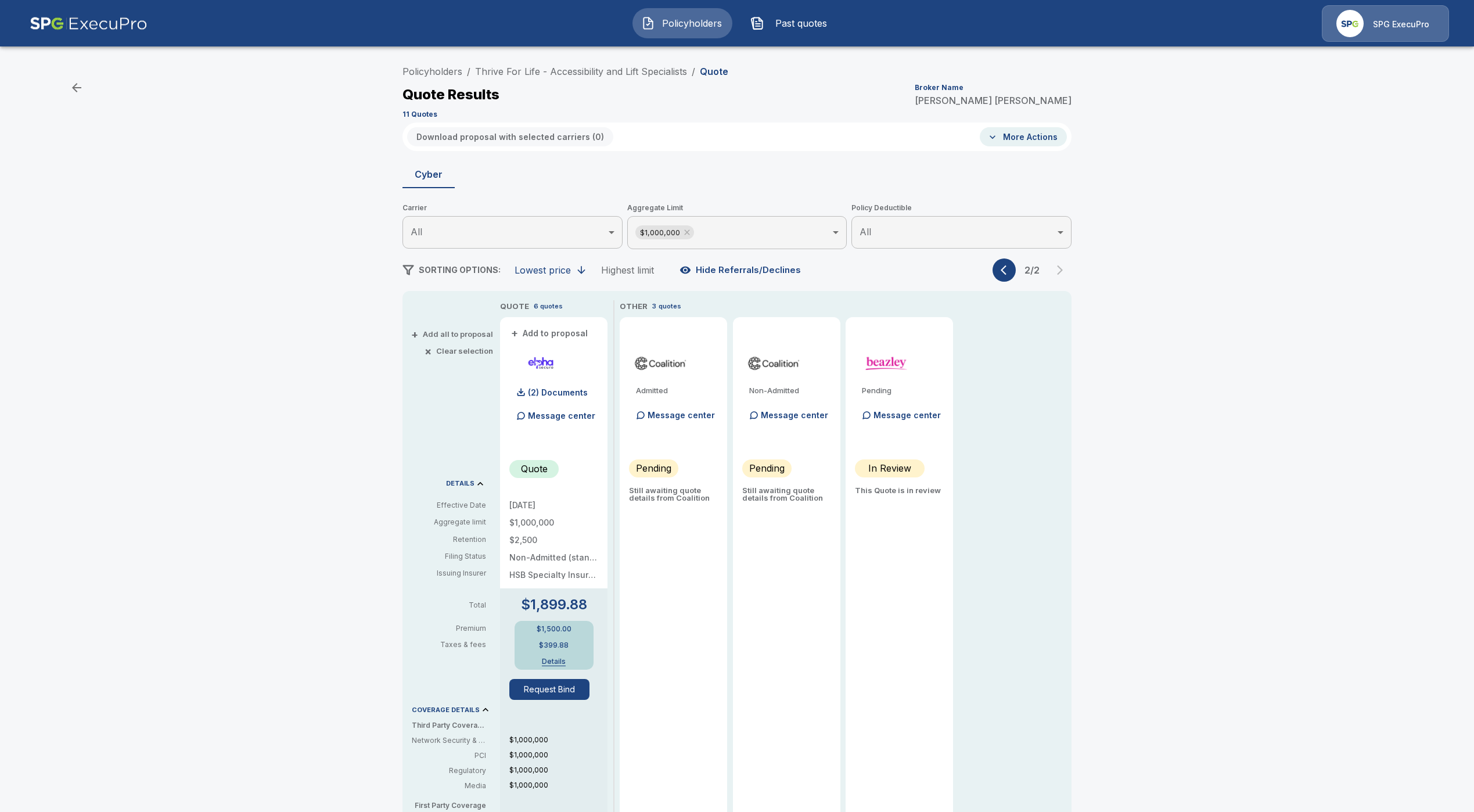
click at [1019, 276] on div "2 / 2" at bounding box center [1032, 270] width 79 height 23
click at [692, 235] on icon at bounding box center [687, 232] width 10 height 10
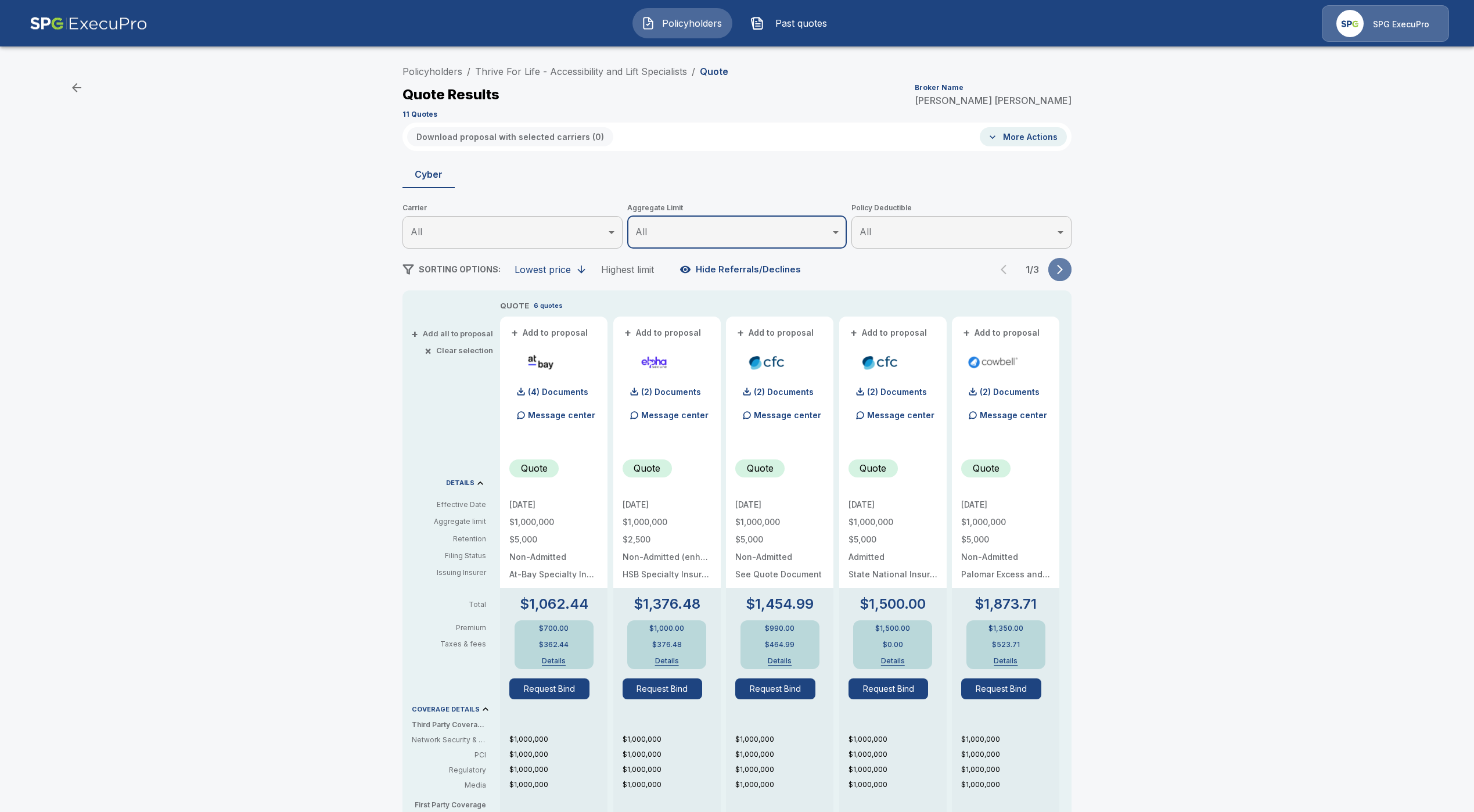
click at [1066, 266] on icon "button" at bounding box center [1059, 269] width 12 height 11
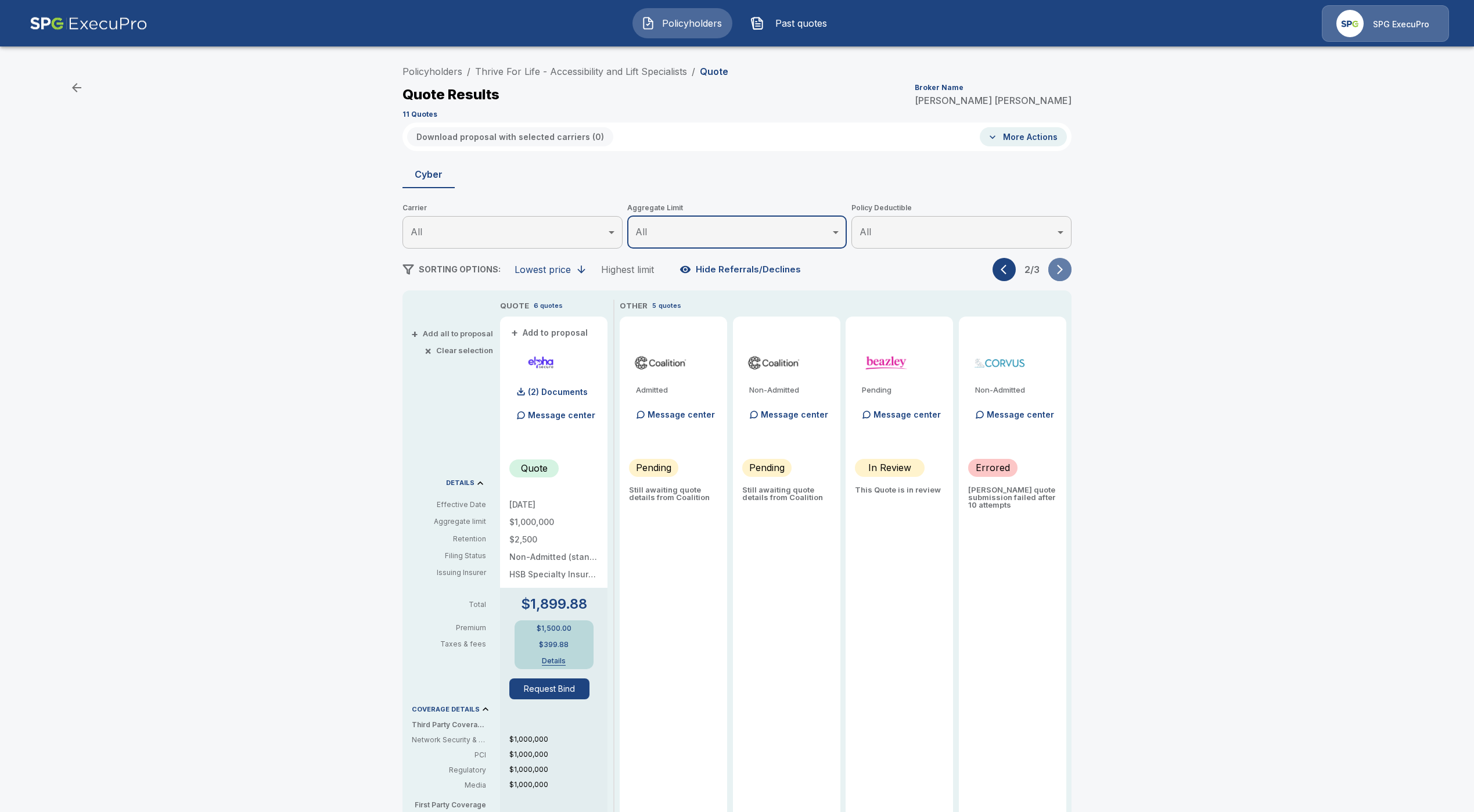
click at [1066, 266] on icon "button" at bounding box center [1059, 269] width 12 height 11
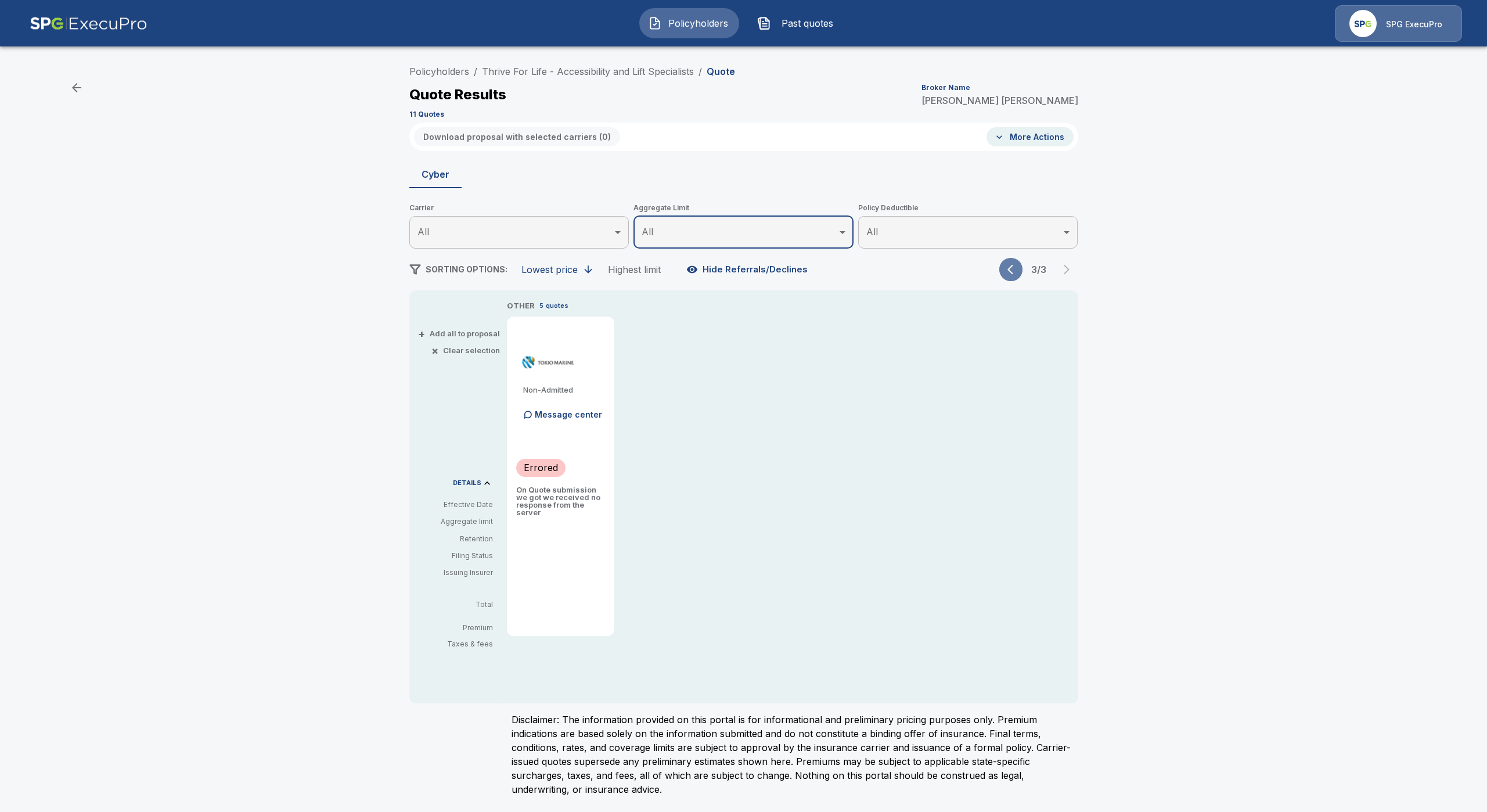
click at [1005, 269] on button "button" at bounding box center [1011, 269] width 23 height 23
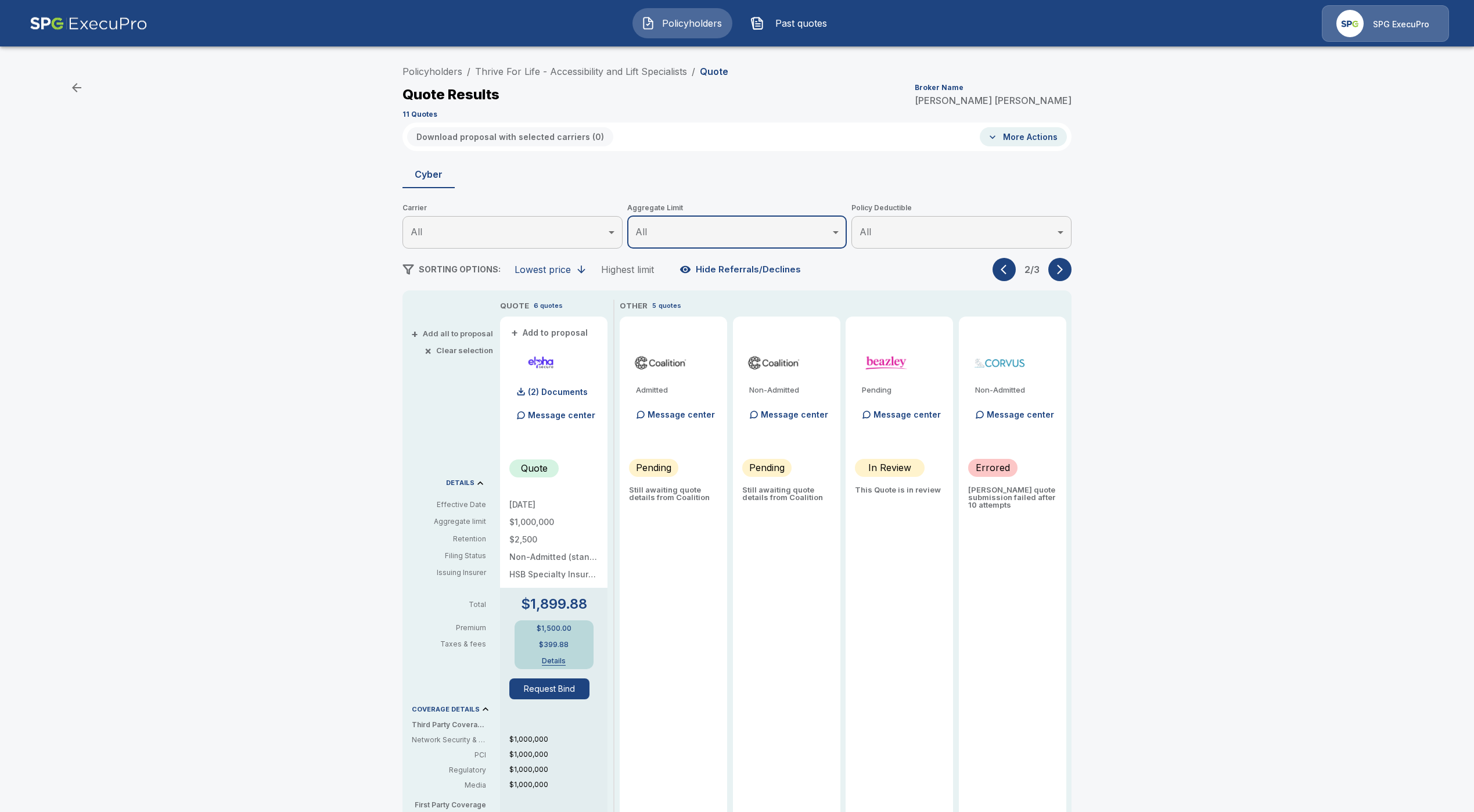
click at [1071, 264] on button "button" at bounding box center [1060, 269] width 23 height 23
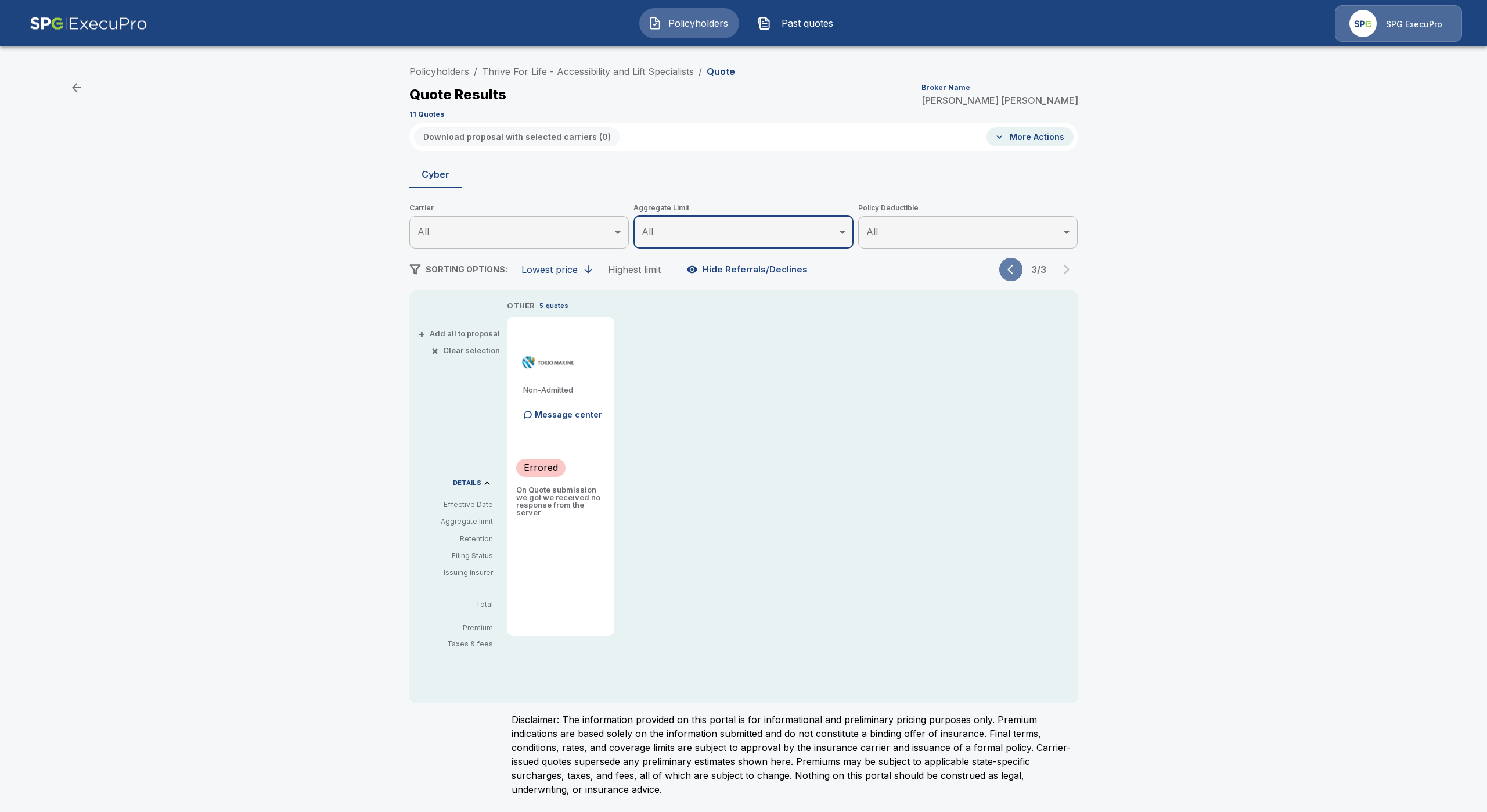
click at [1009, 264] on icon "button" at bounding box center [1013, 269] width 11 height 11
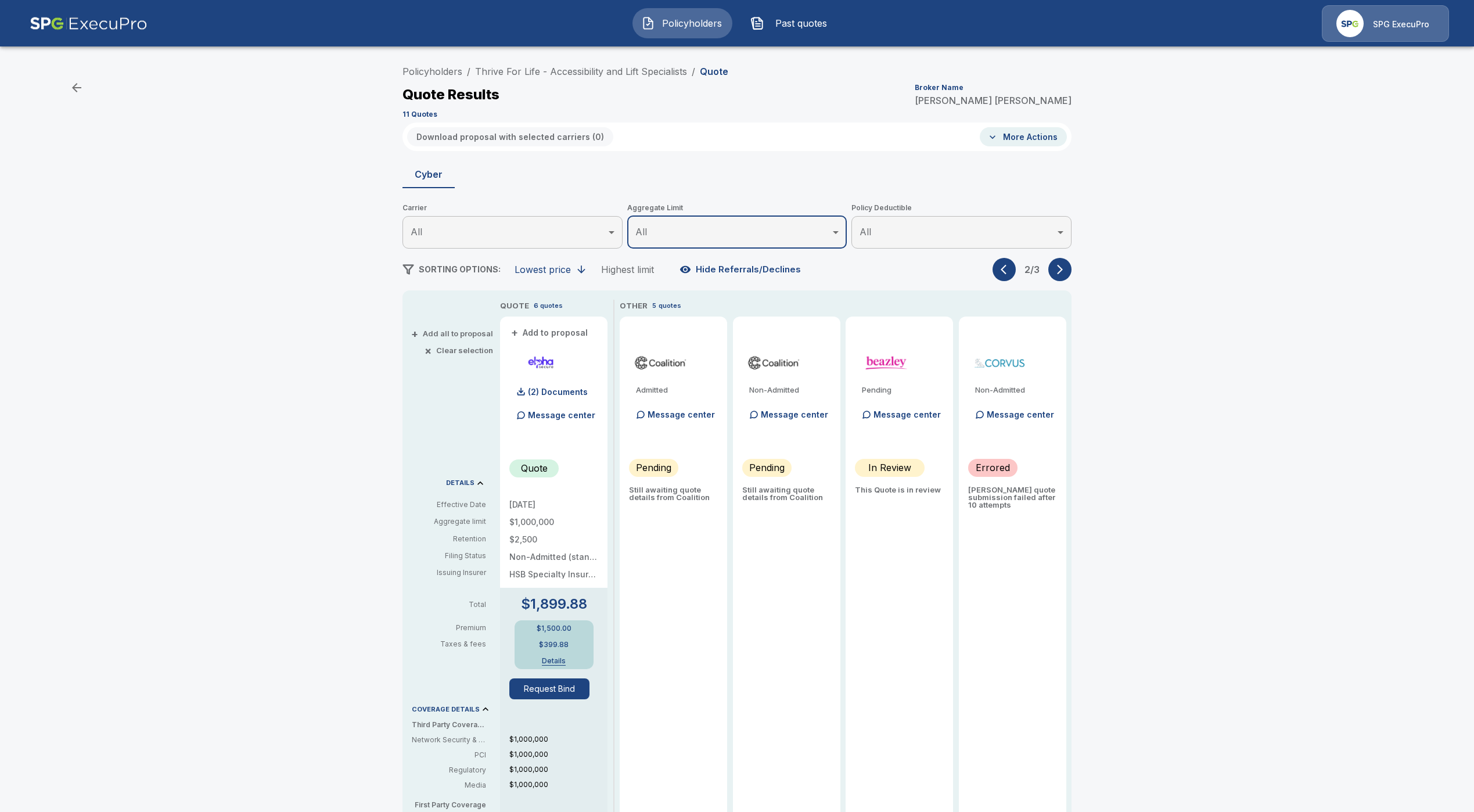
click at [1059, 280] on div "2 / 3" at bounding box center [1032, 269] width 79 height 23
click at [1064, 274] on icon "button" at bounding box center [1059, 269] width 12 height 11
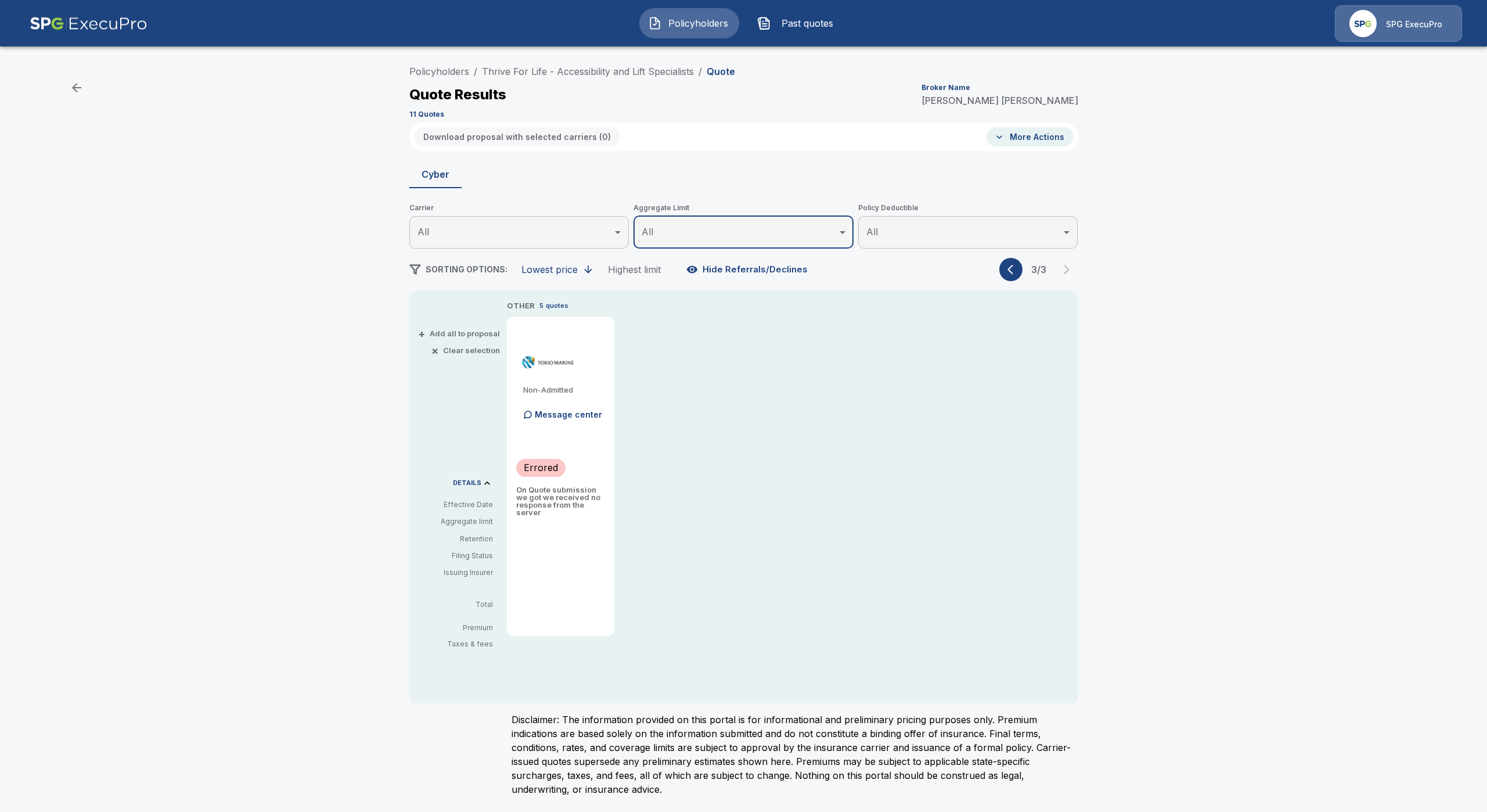
click at [1006, 273] on button "button" at bounding box center [1011, 269] width 23 height 23
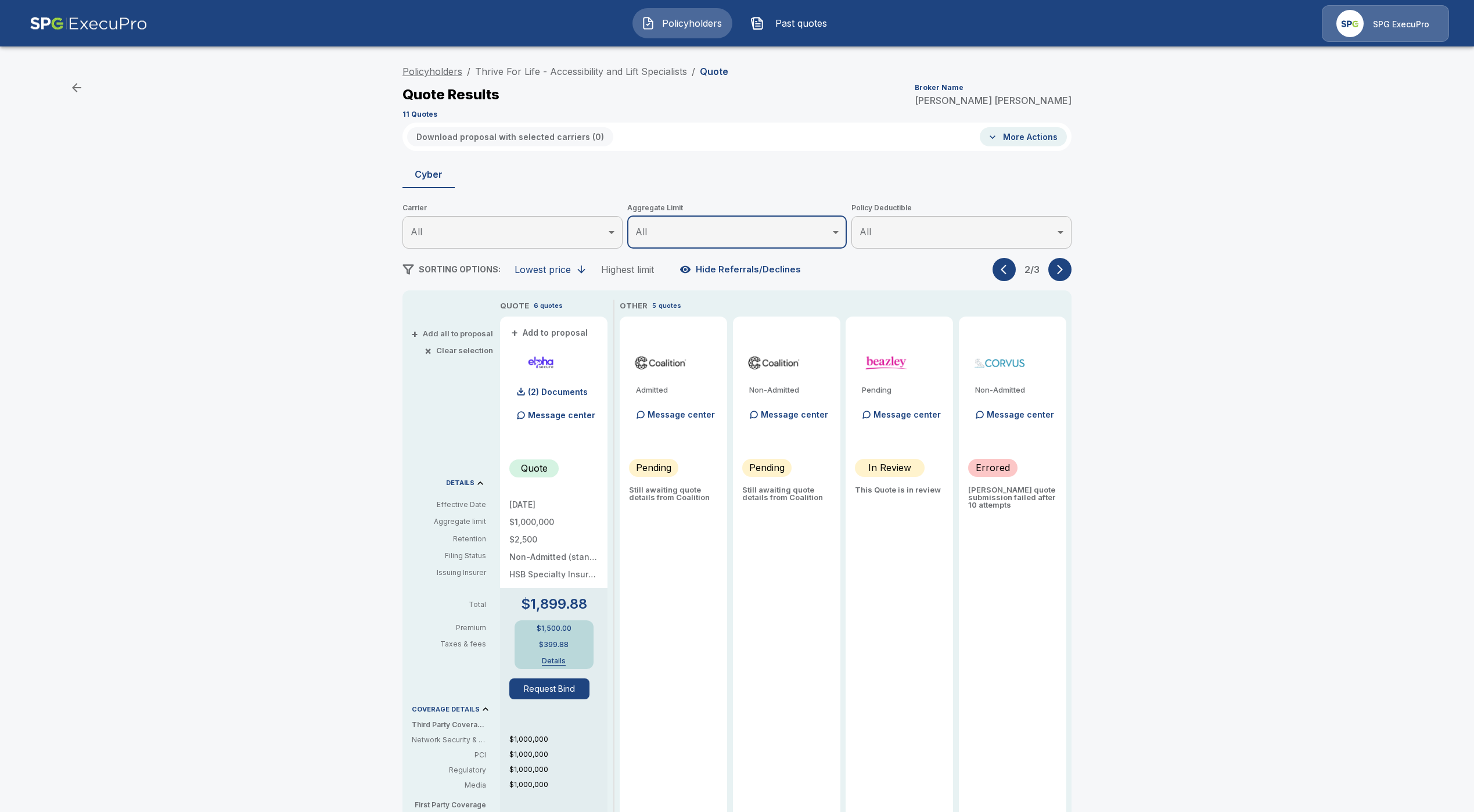
click at [451, 66] on link "Policyholders" at bounding box center [433, 71] width 60 height 11
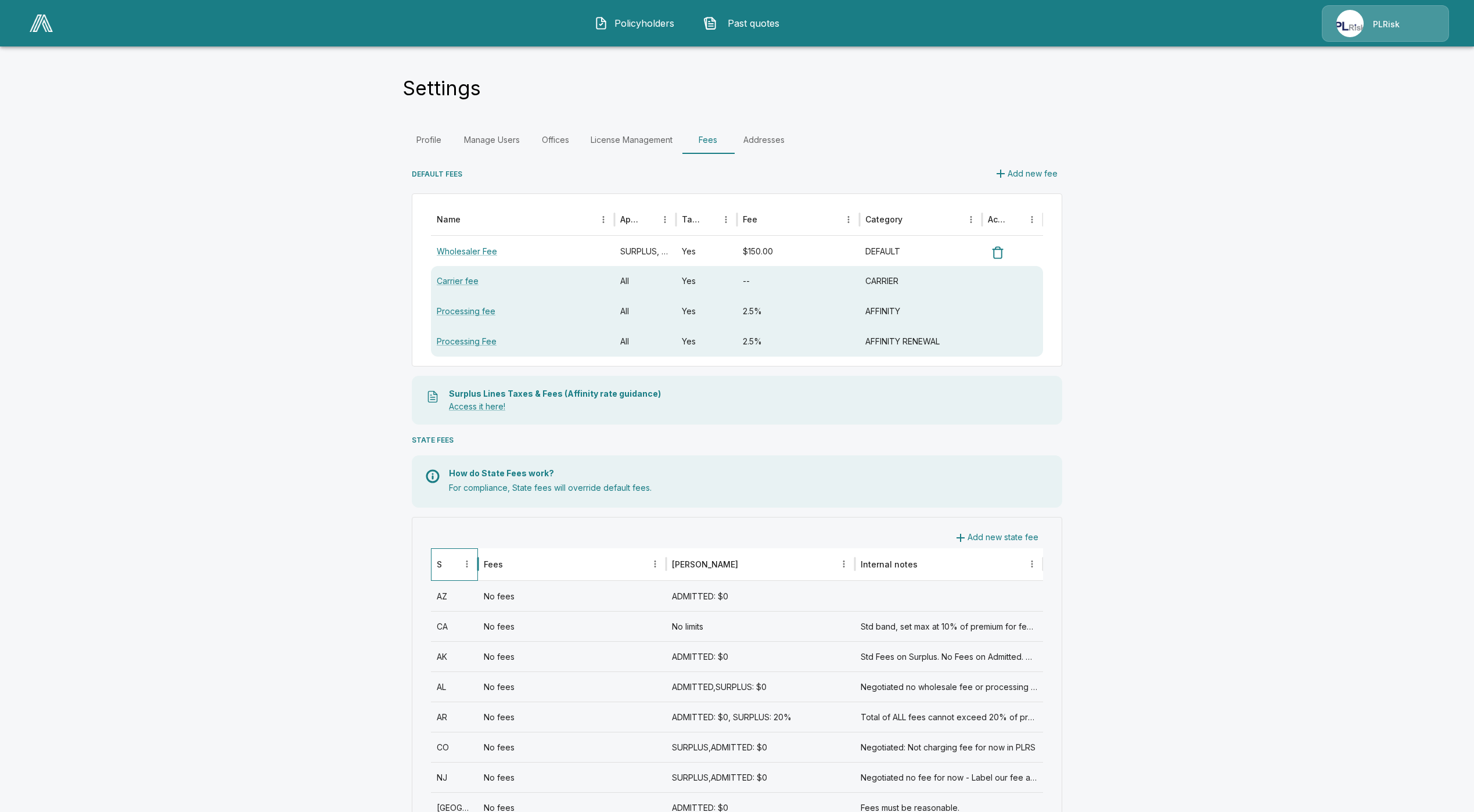
click at [449, 566] on div at bounding box center [450, 563] width 16 height 16
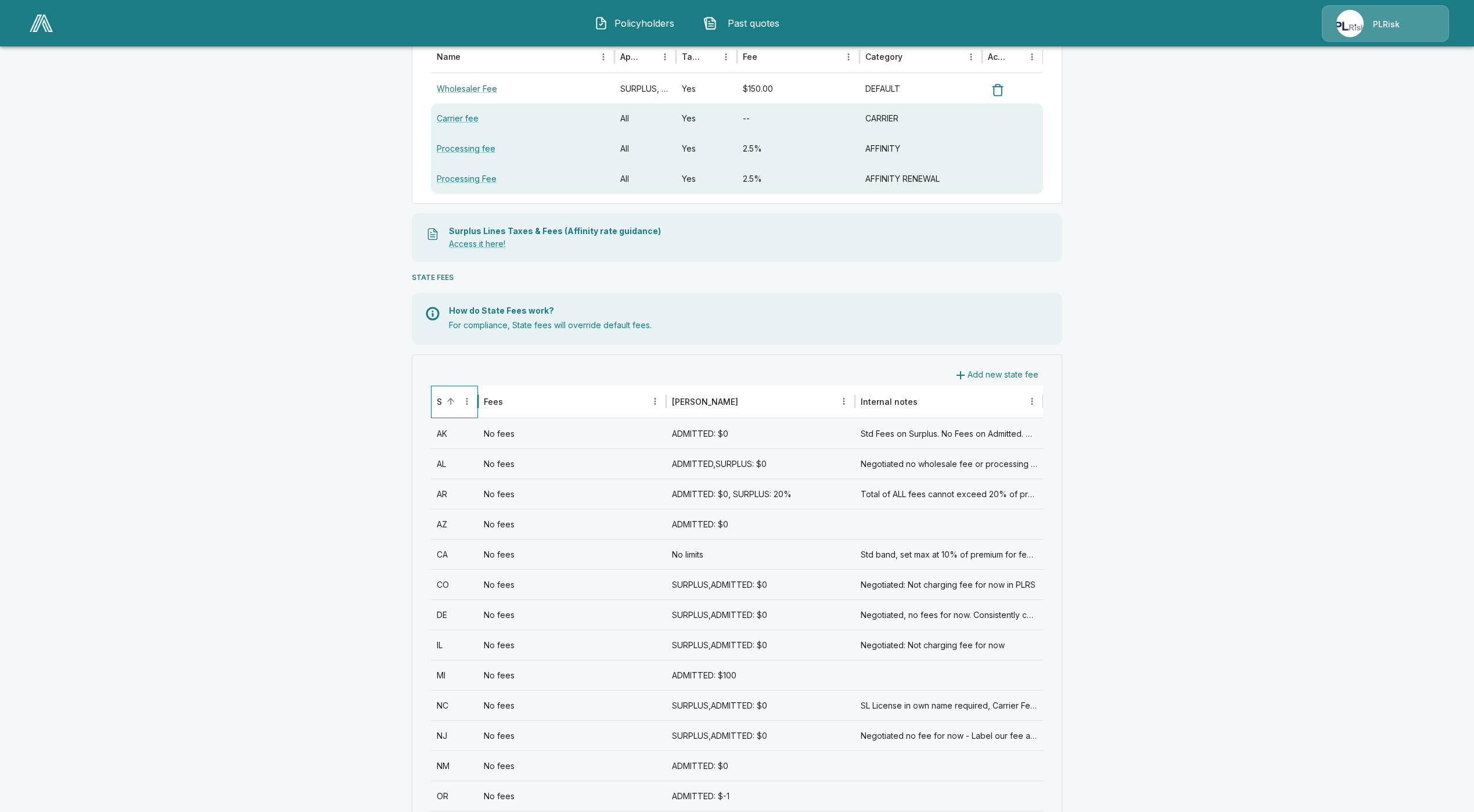
scroll to position [111, 0]
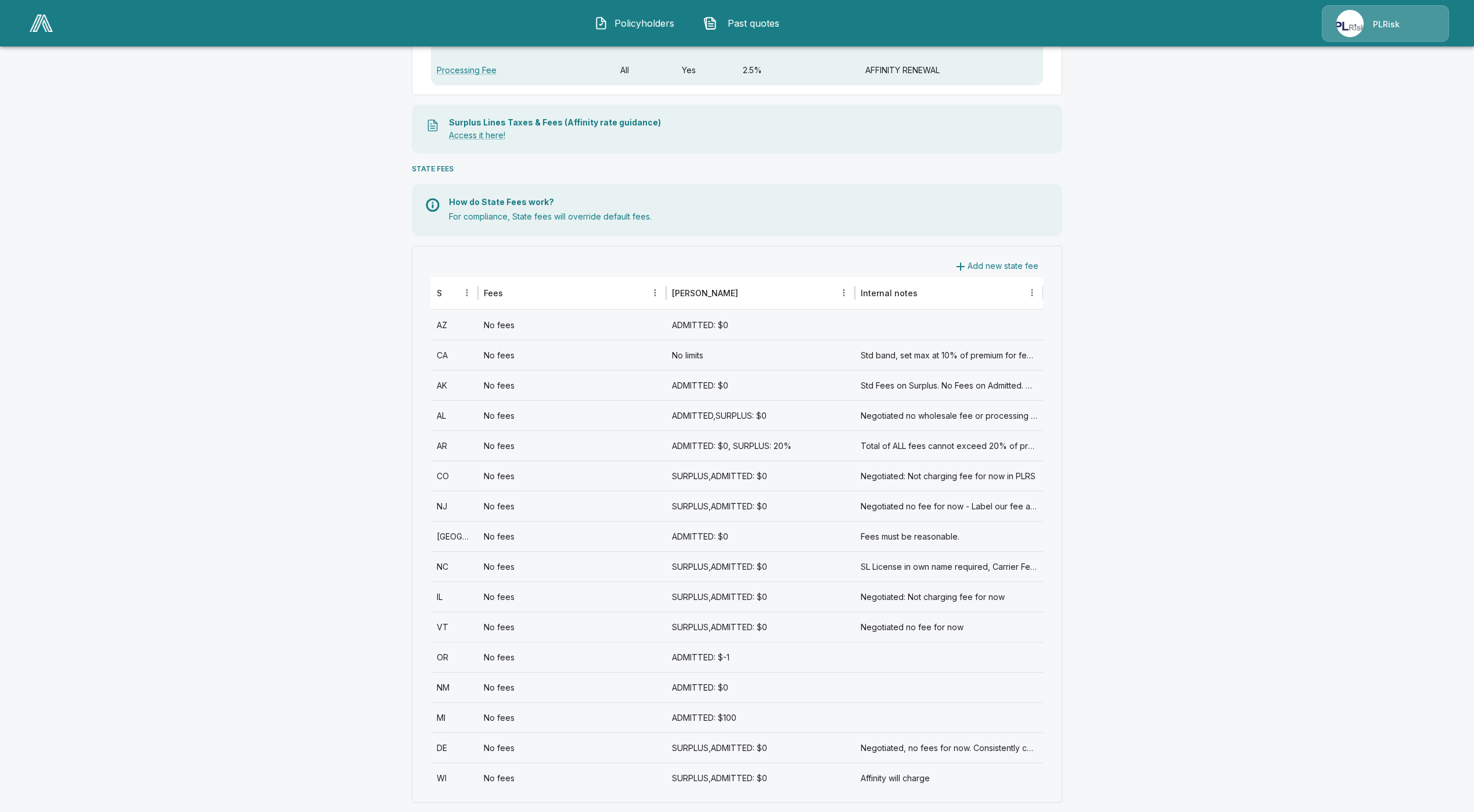
scroll to position [285, 0]
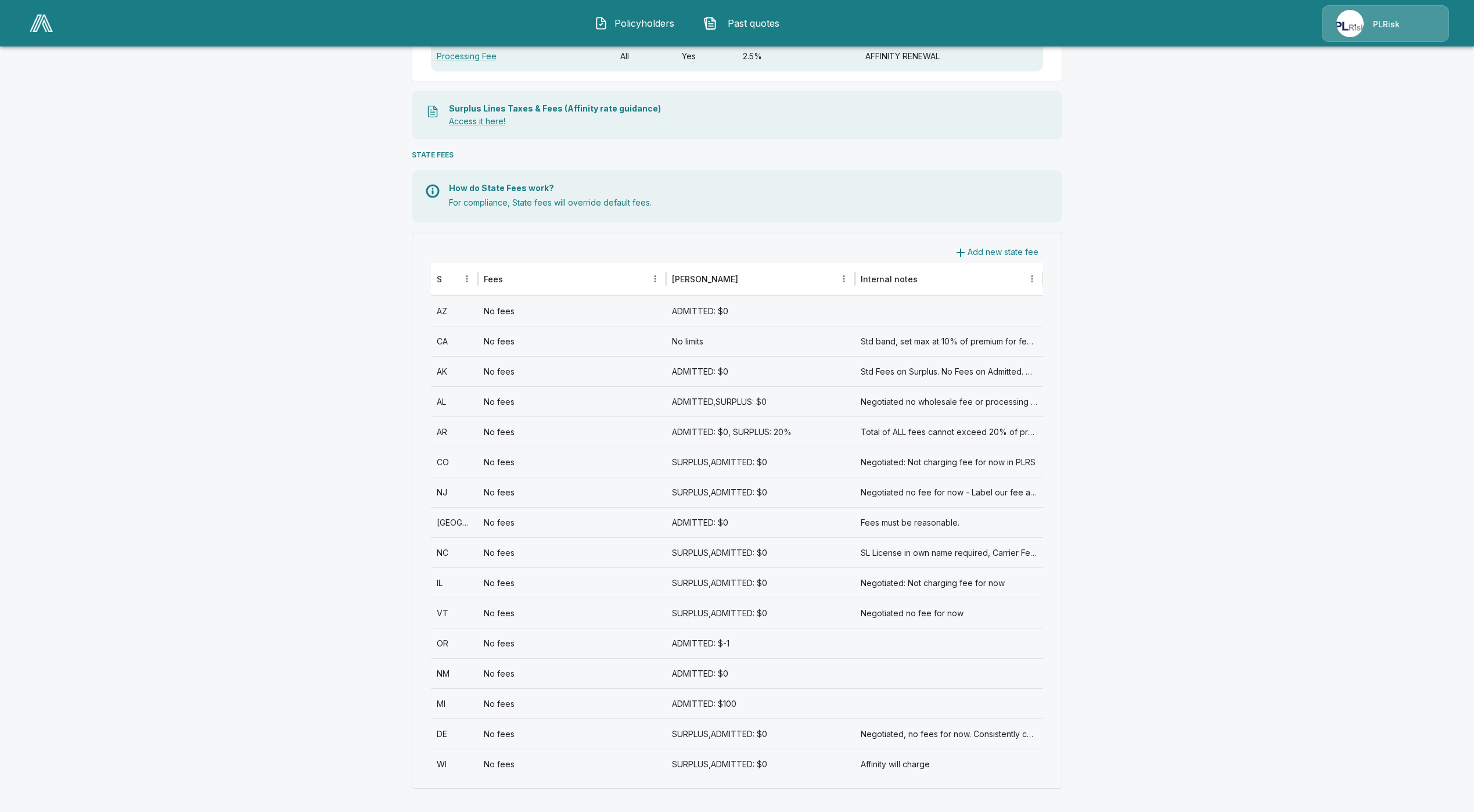
click at [588, 763] on div "No fees" at bounding box center [572, 763] width 188 height 30
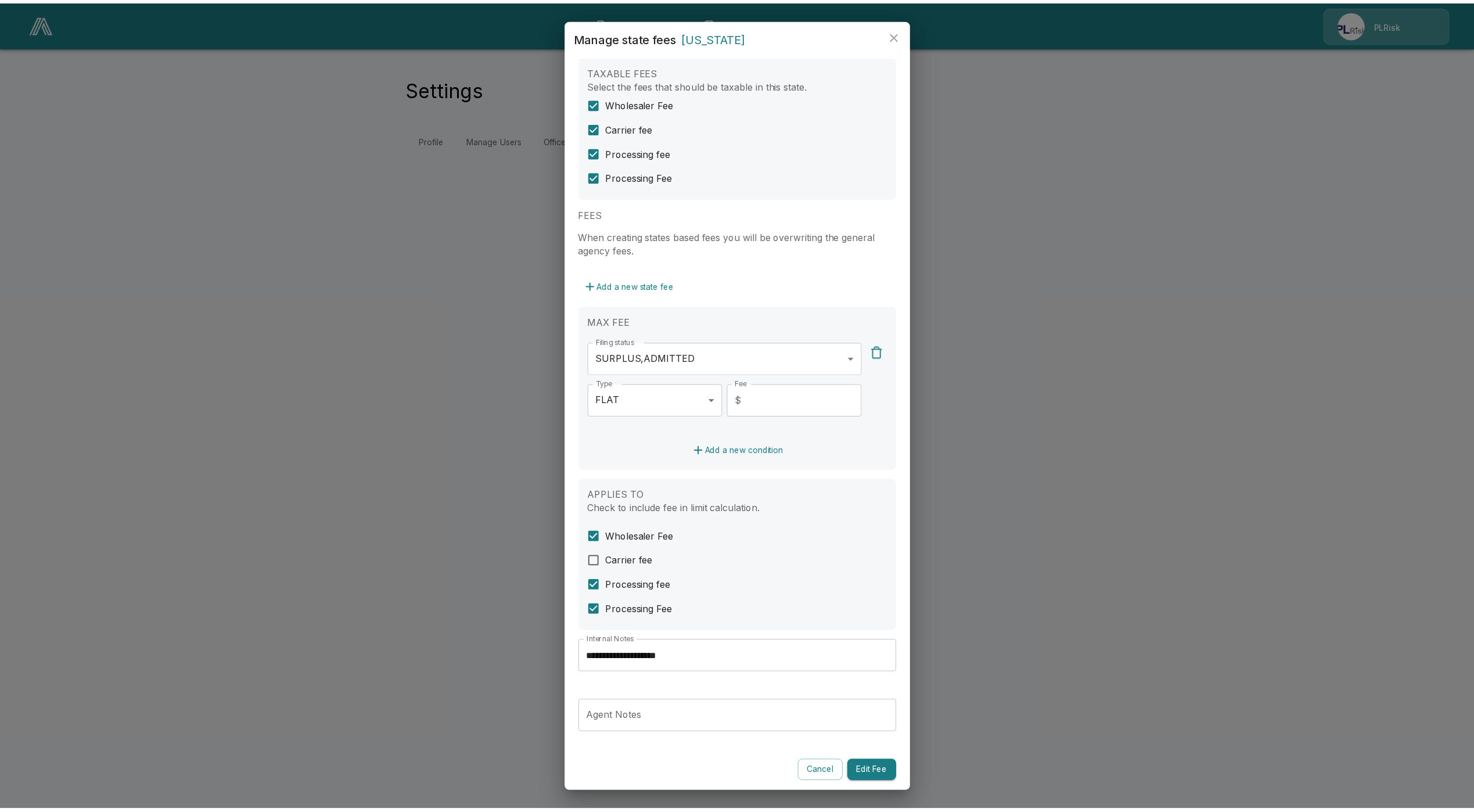
scroll to position [23, 0]
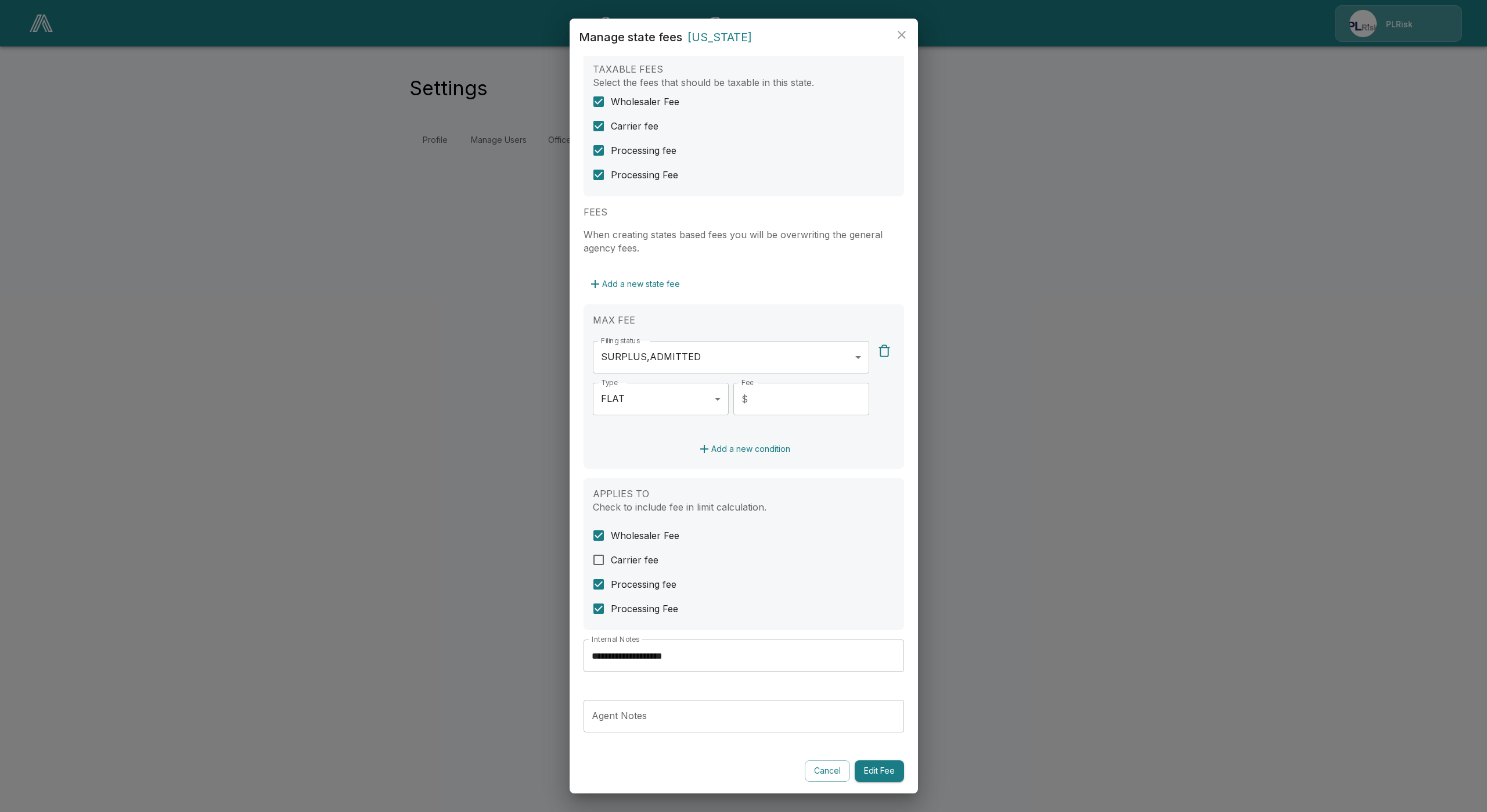
click at [712, 751] on div "**********" at bounding box center [744, 417] width 320 height 728
drag, startPoint x: 732, startPoint y: 769, endPoint x: 790, endPoint y: 771, distance: 58.0
click at [736, 769] on div at bounding box center [692, 770] width 217 height 21
click at [892, 770] on div "**********" at bounding box center [744, 425] width 349 height 738
click at [882, 770] on button "Edit Fee" at bounding box center [879, 770] width 50 height 21
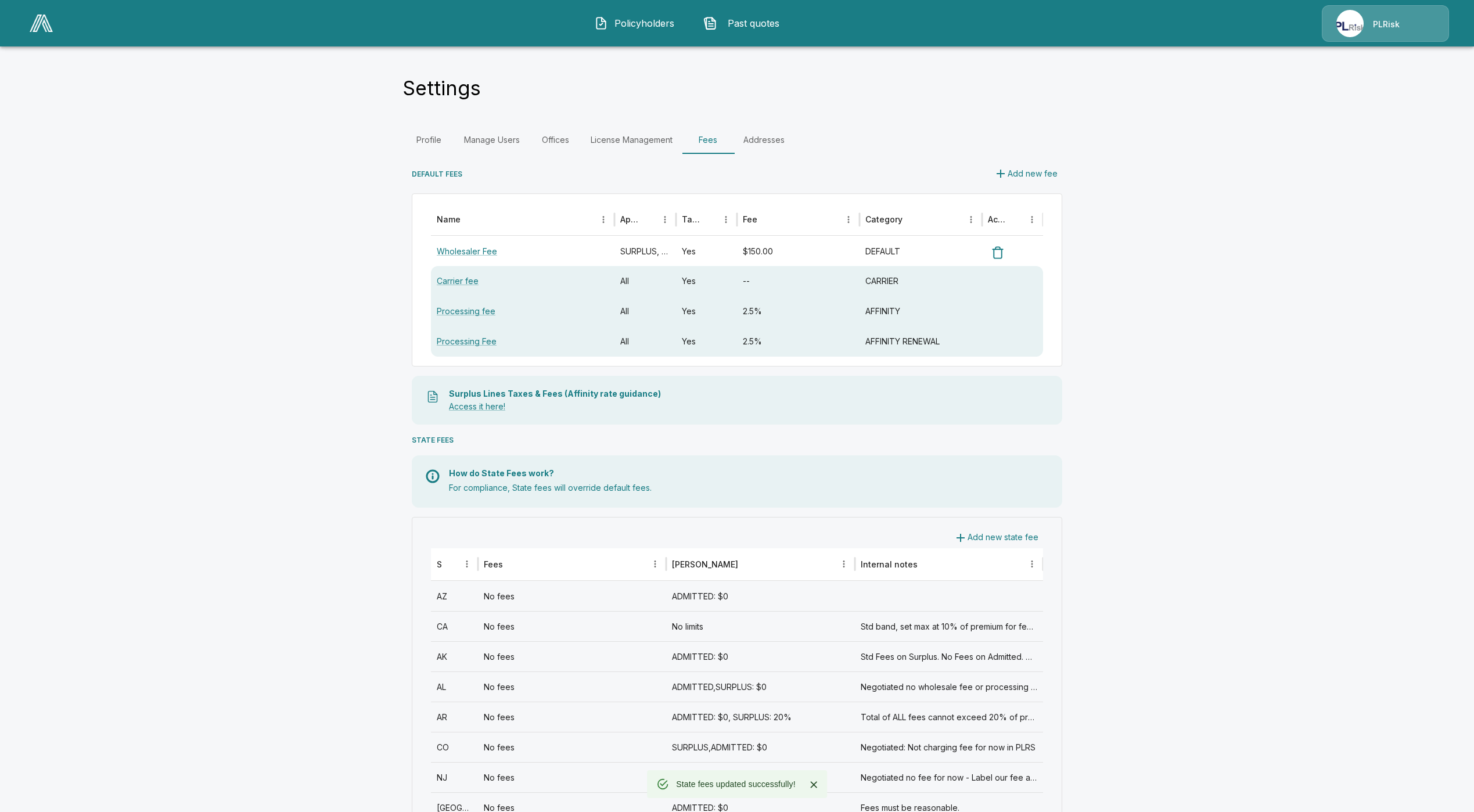
click at [127, 548] on main "Settings Profile Manage Users Offices License Management Fees Addresses DEFAULT…" at bounding box center [737, 563] width 1474 height 1127
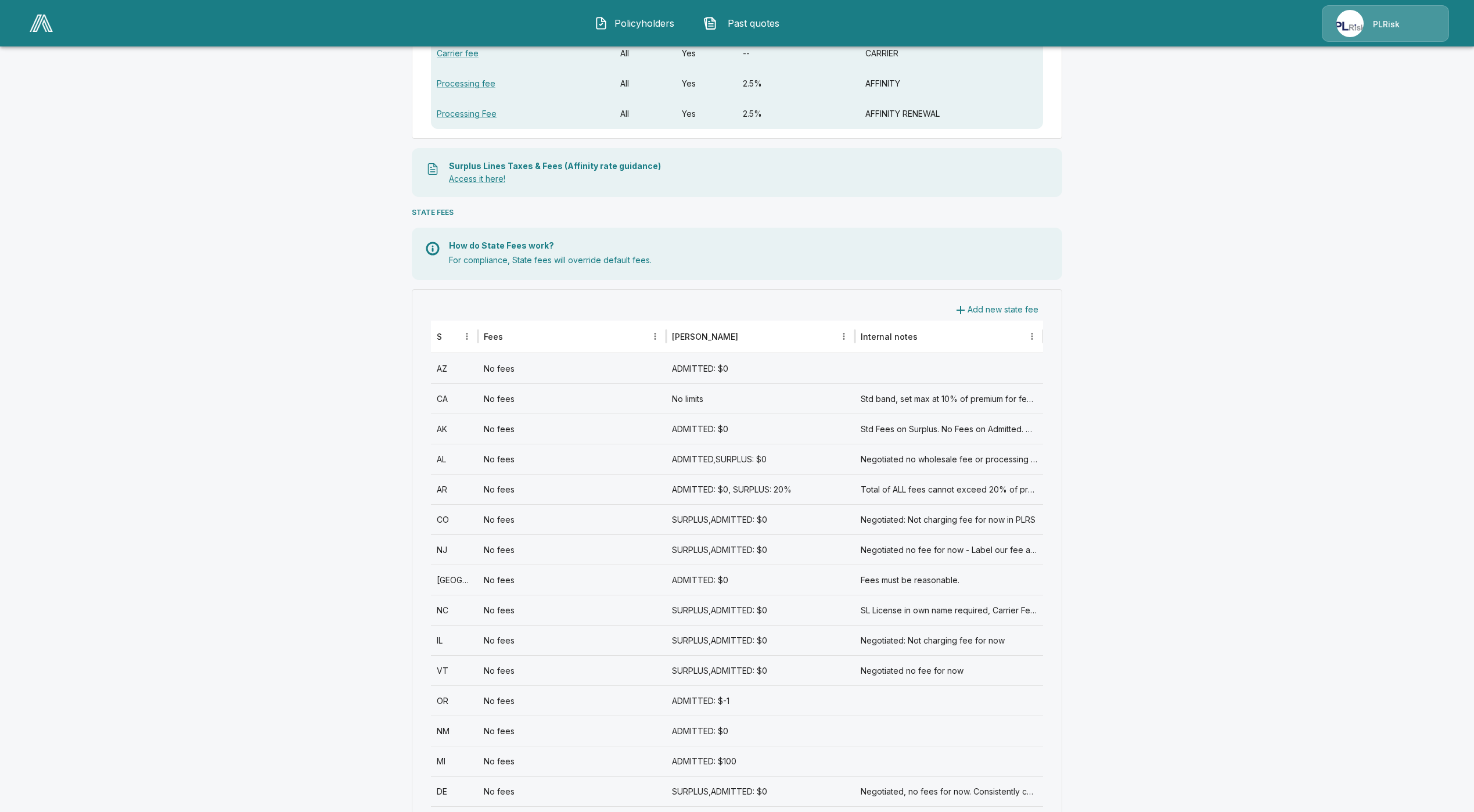
scroll to position [315, 0]
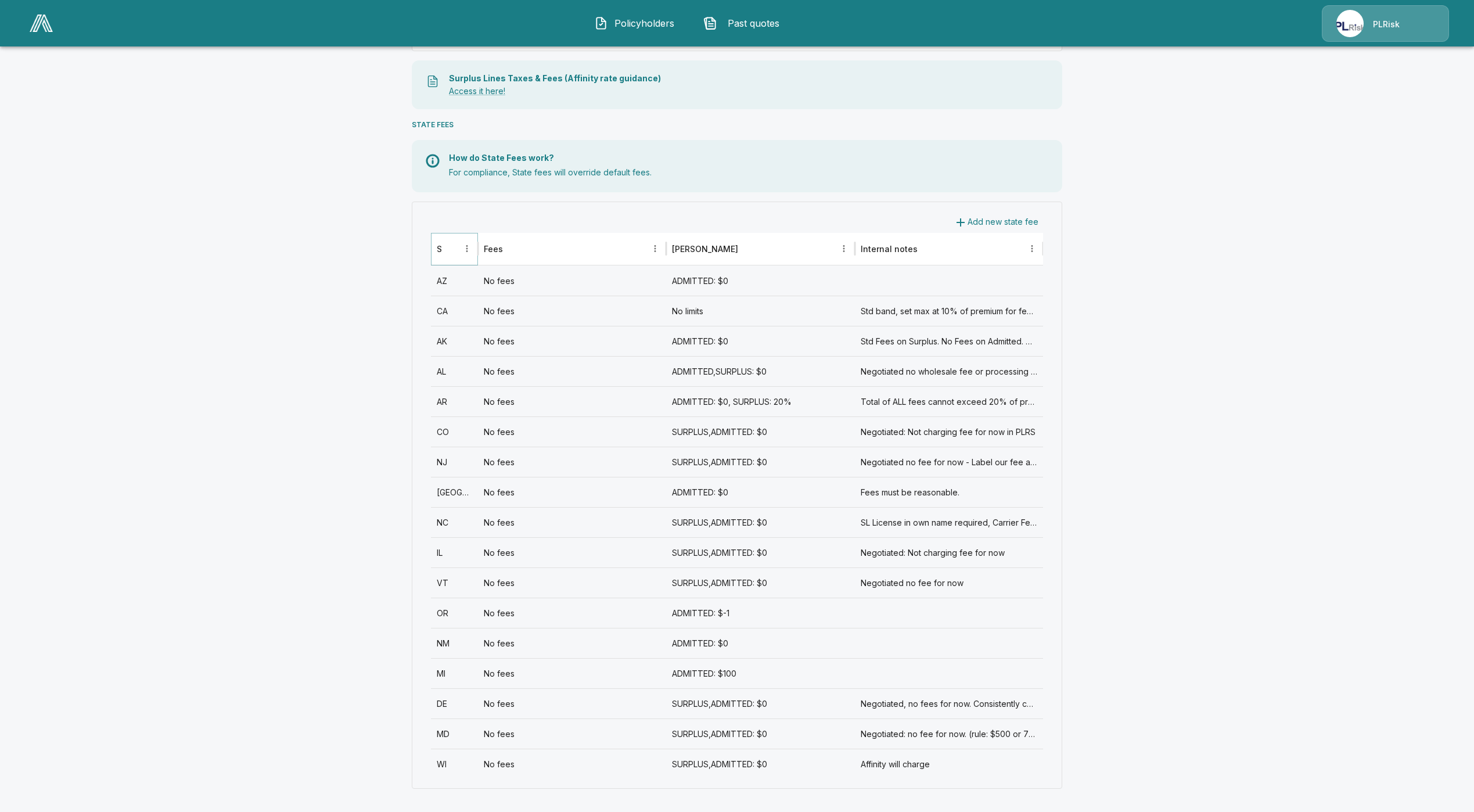
click at [454, 249] on icon "Sort" at bounding box center [450, 249] width 7 height 7
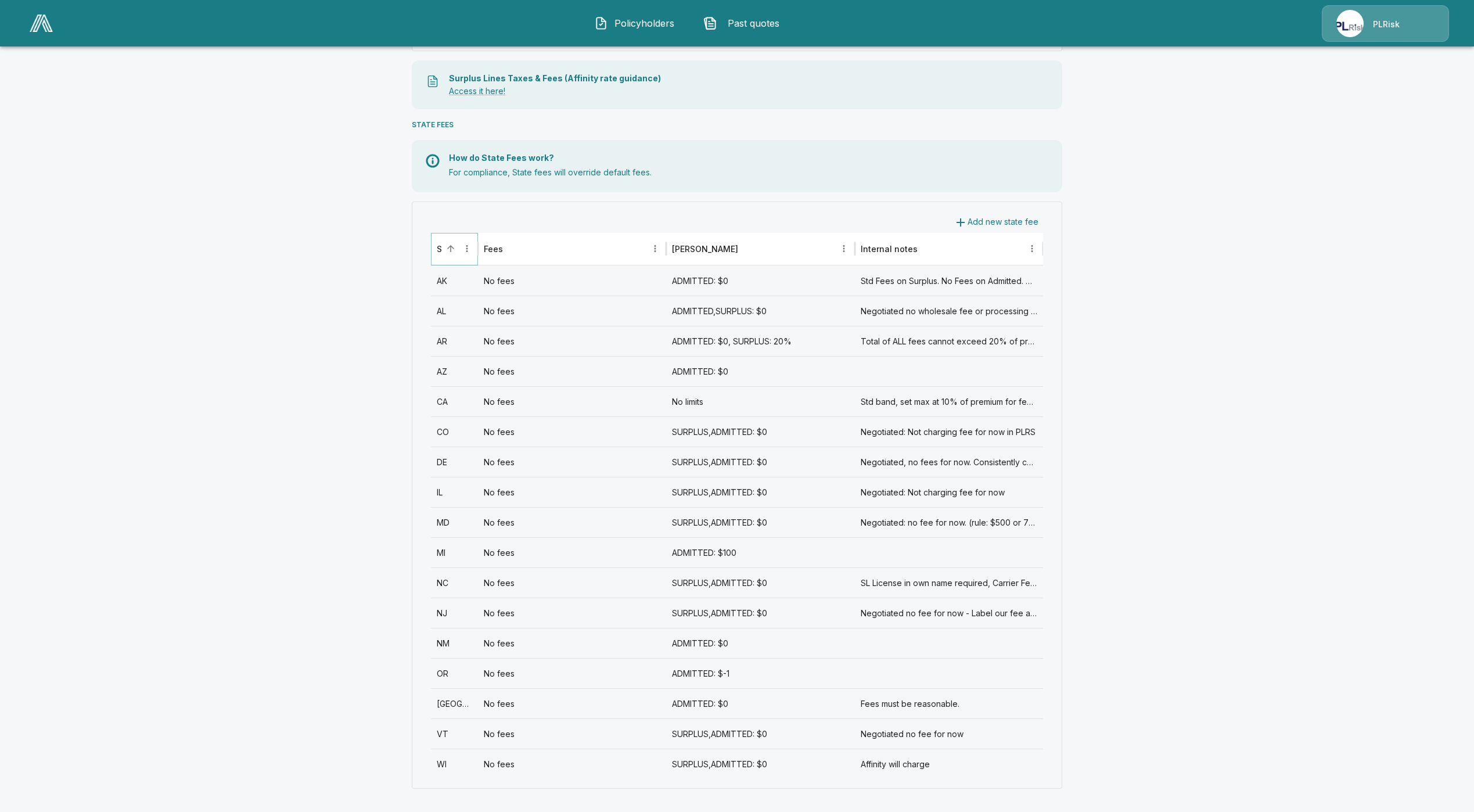
click at [456, 248] on icon "Sort" at bounding box center [450, 249] width 11 height 11
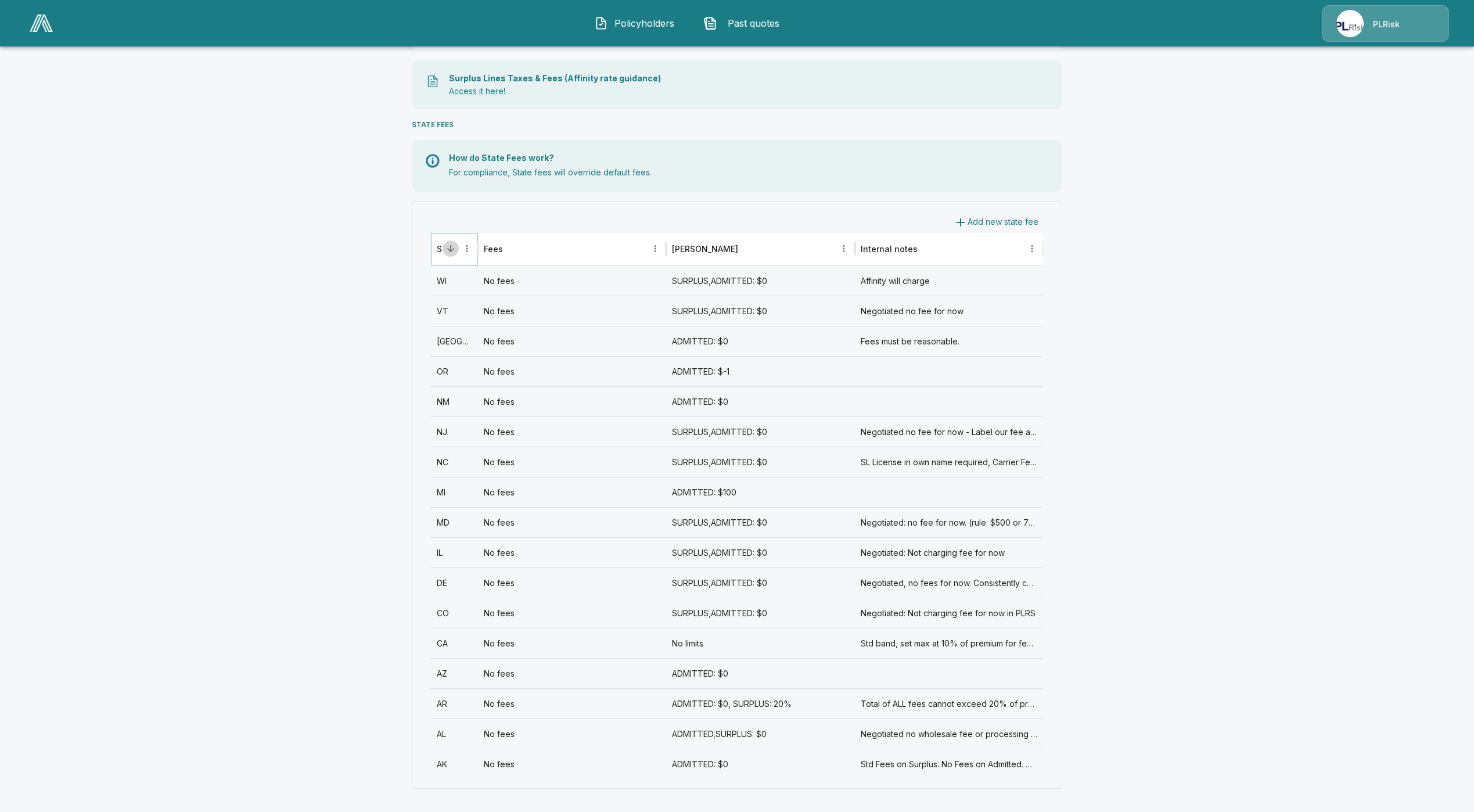
click at [456, 248] on icon "Sort" at bounding box center [450, 249] width 11 height 11
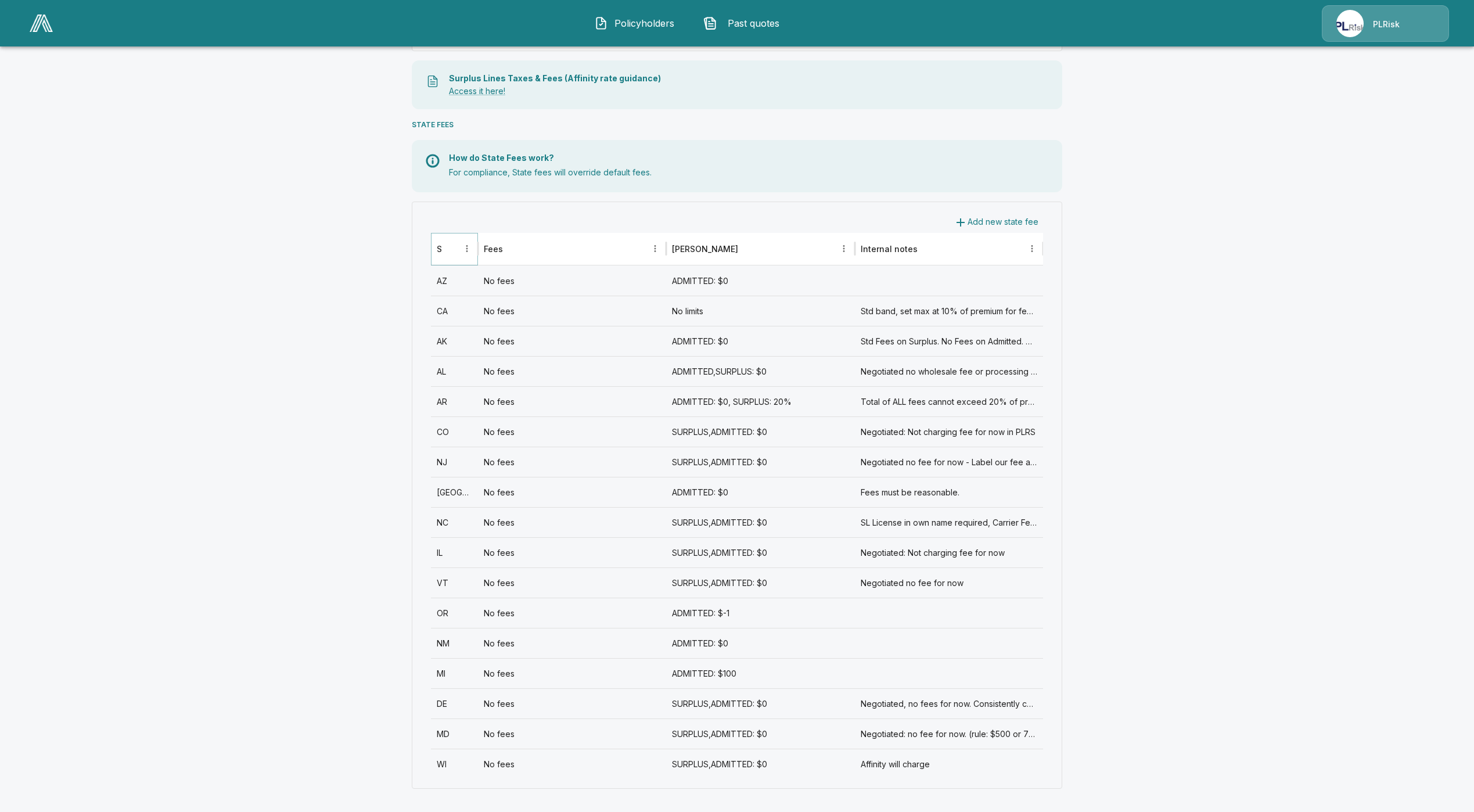
click at [456, 248] on icon "Sort" at bounding box center [450, 249] width 11 height 11
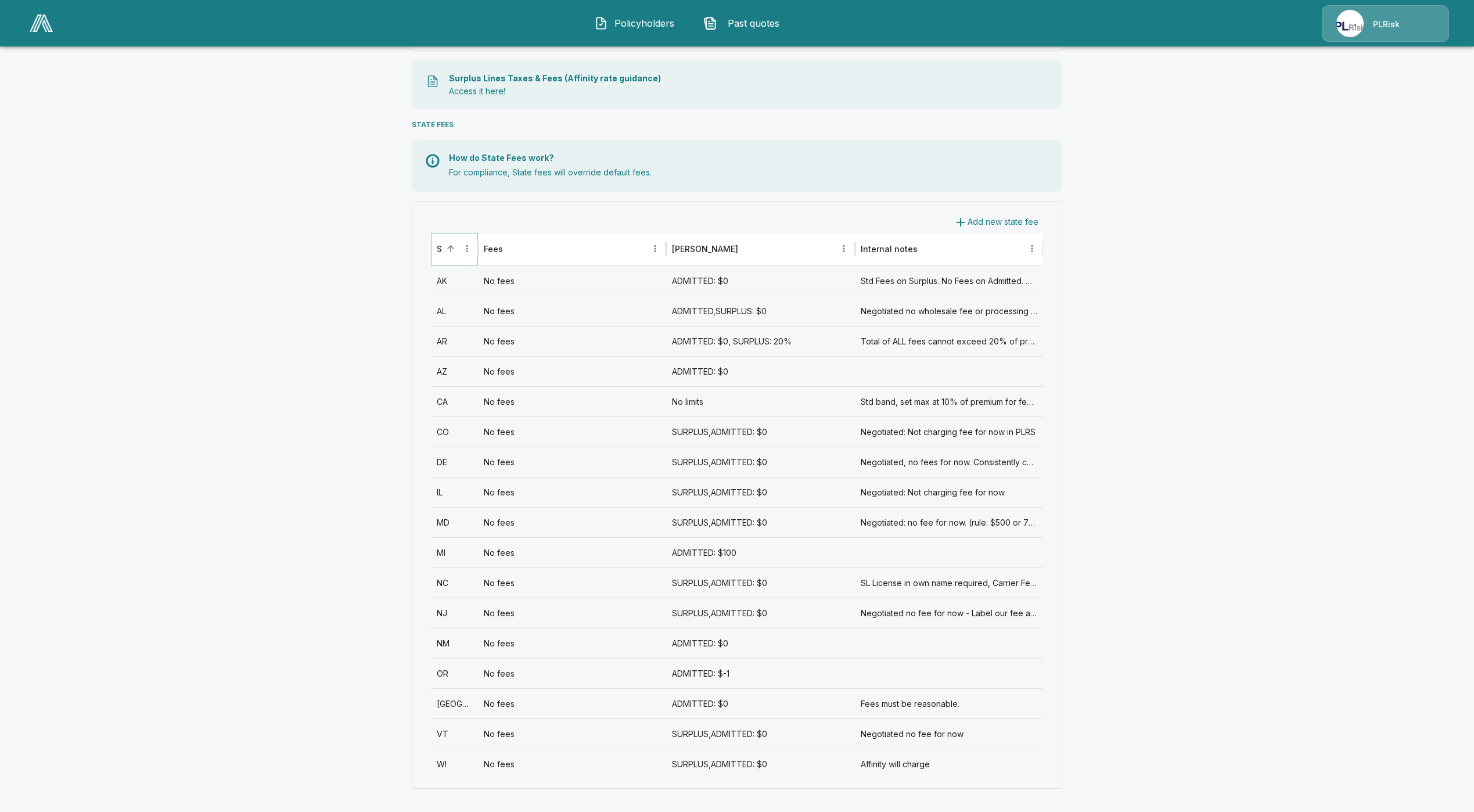
click at [456, 248] on icon "Sort" at bounding box center [450, 249] width 11 height 11
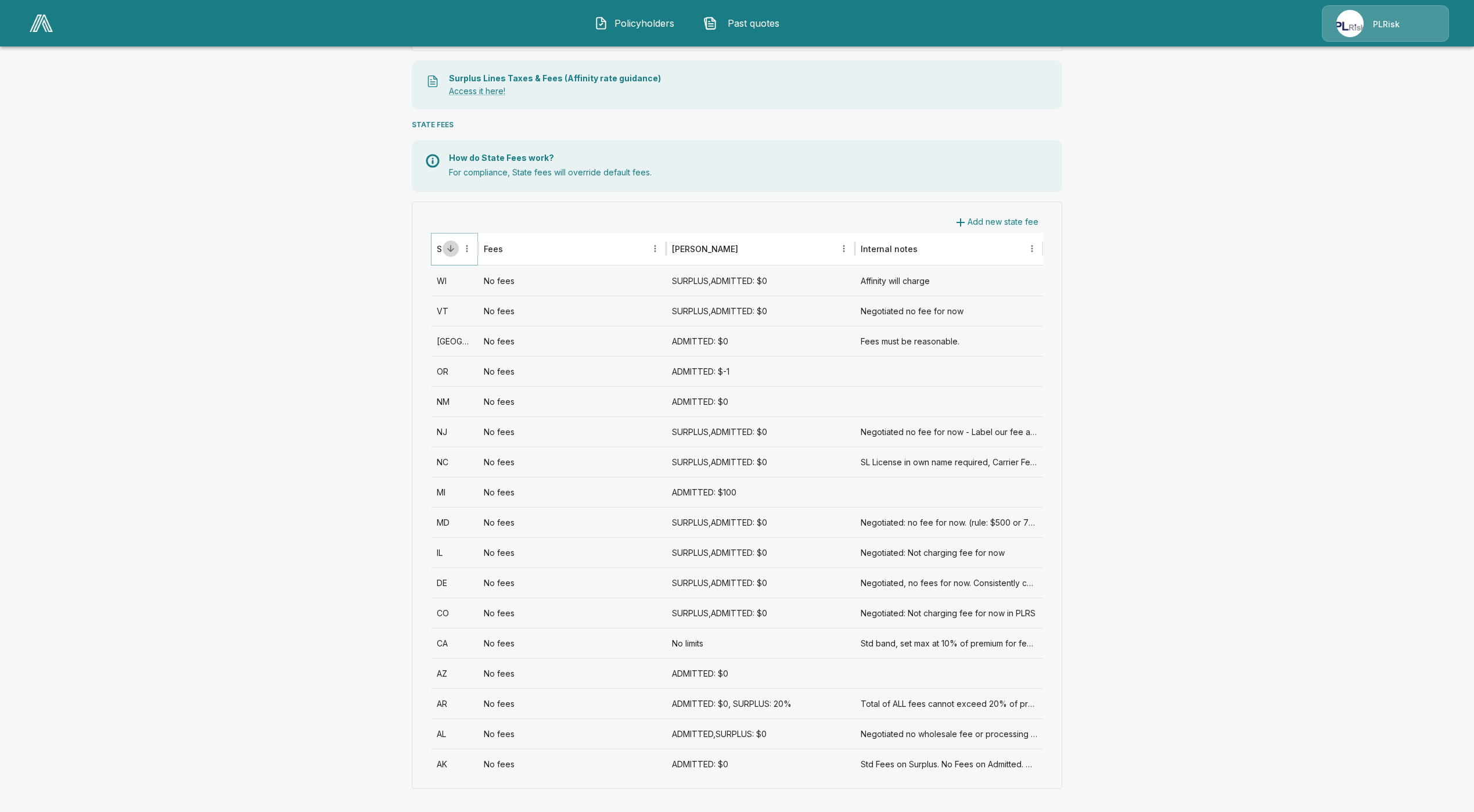
click at [456, 248] on icon "Sort" at bounding box center [450, 249] width 11 height 11
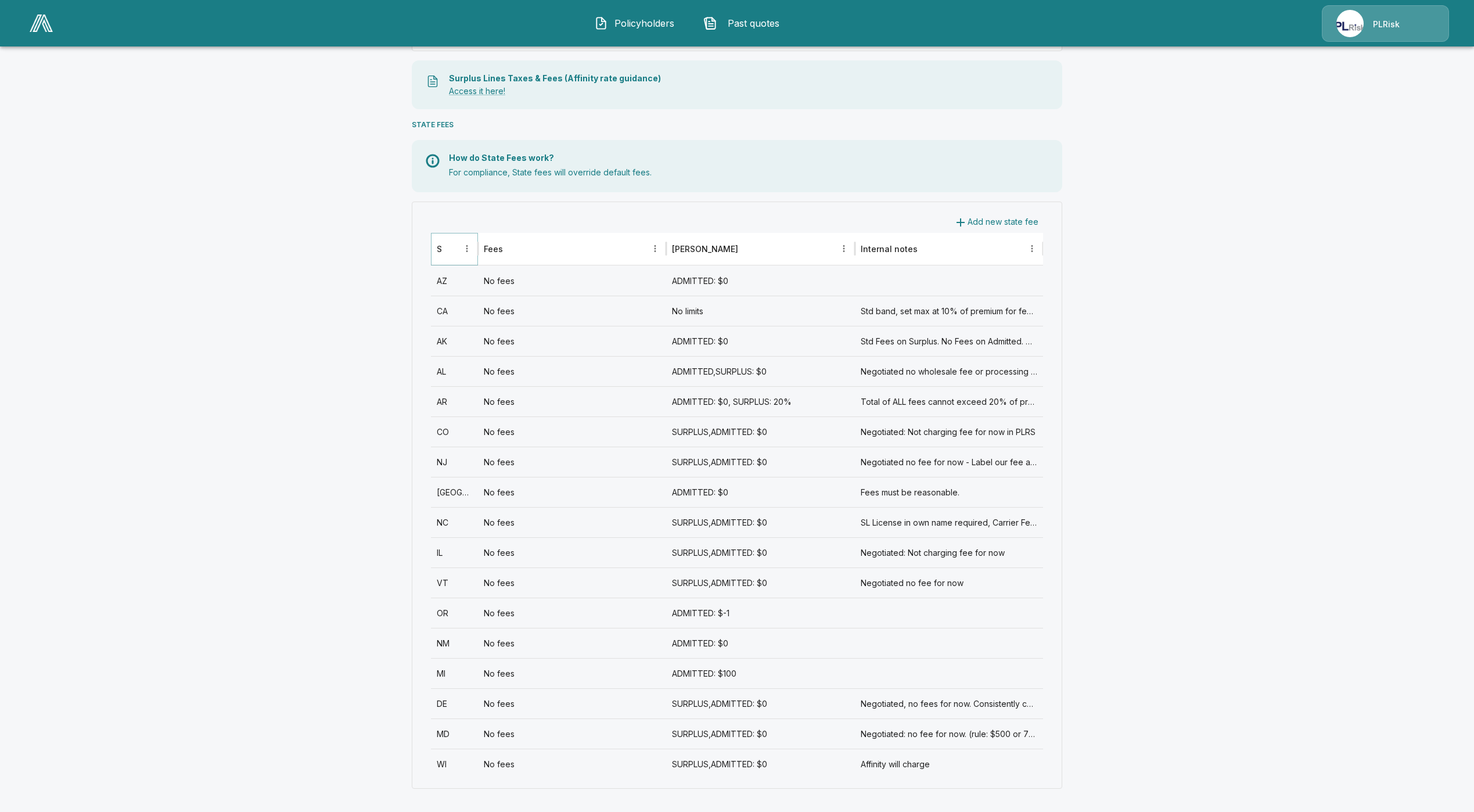
click at [456, 248] on icon "Sort" at bounding box center [450, 249] width 11 height 11
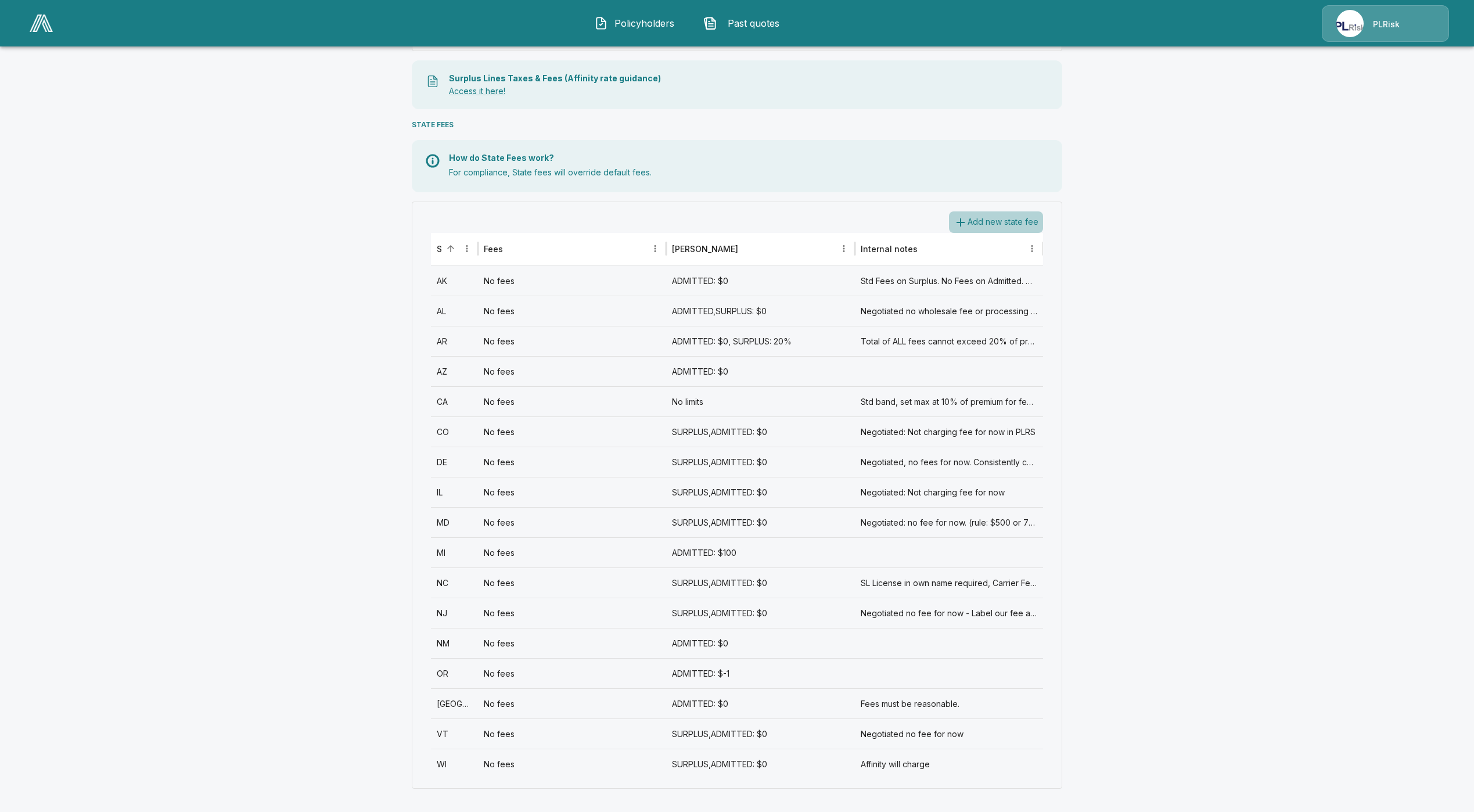
click at [1001, 218] on button "Add new state fee" at bounding box center [996, 222] width 94 height 21
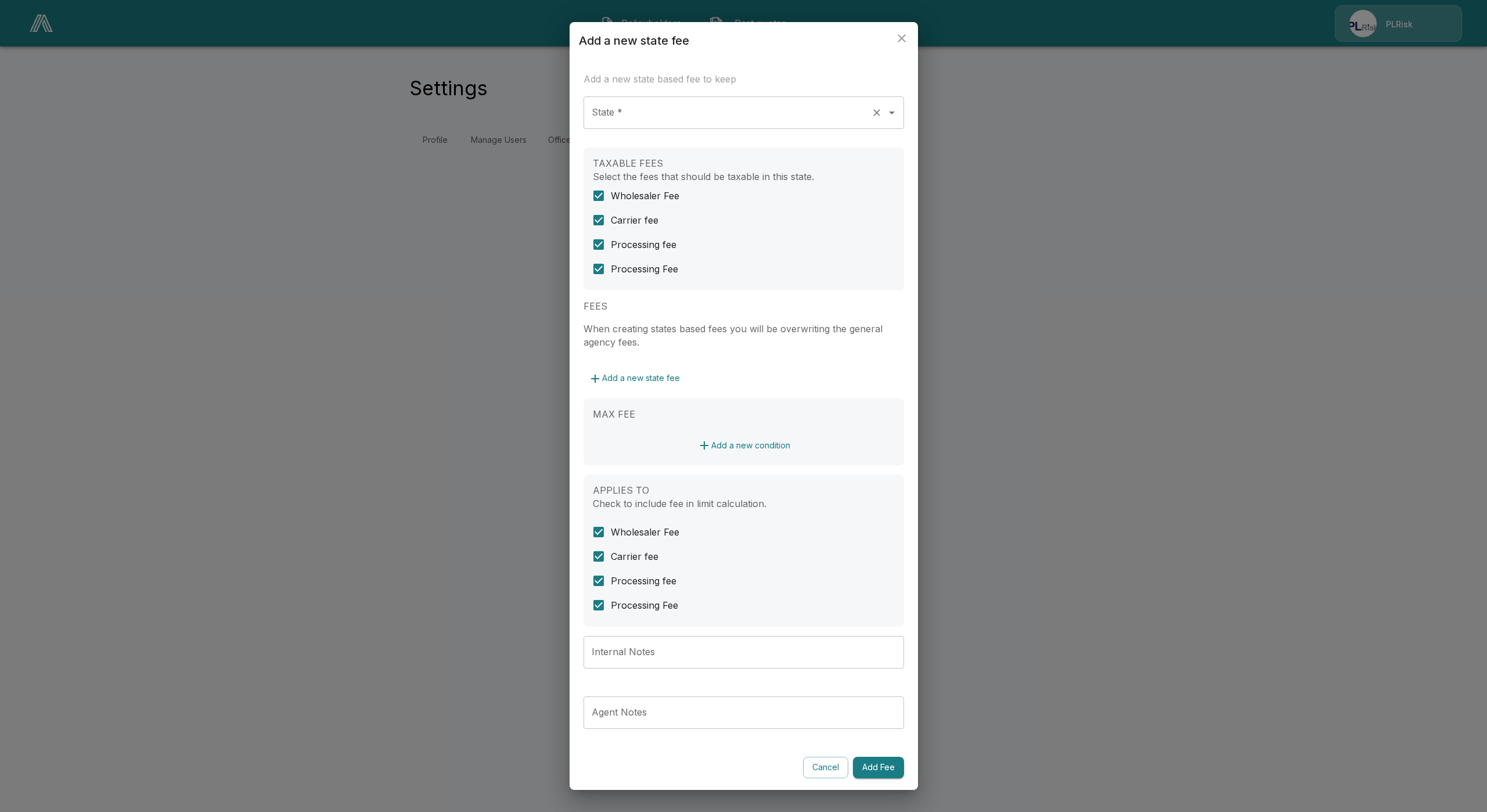
click at [653, 112] on input "State *" at bounding box center [728, 112] width 278 height 22
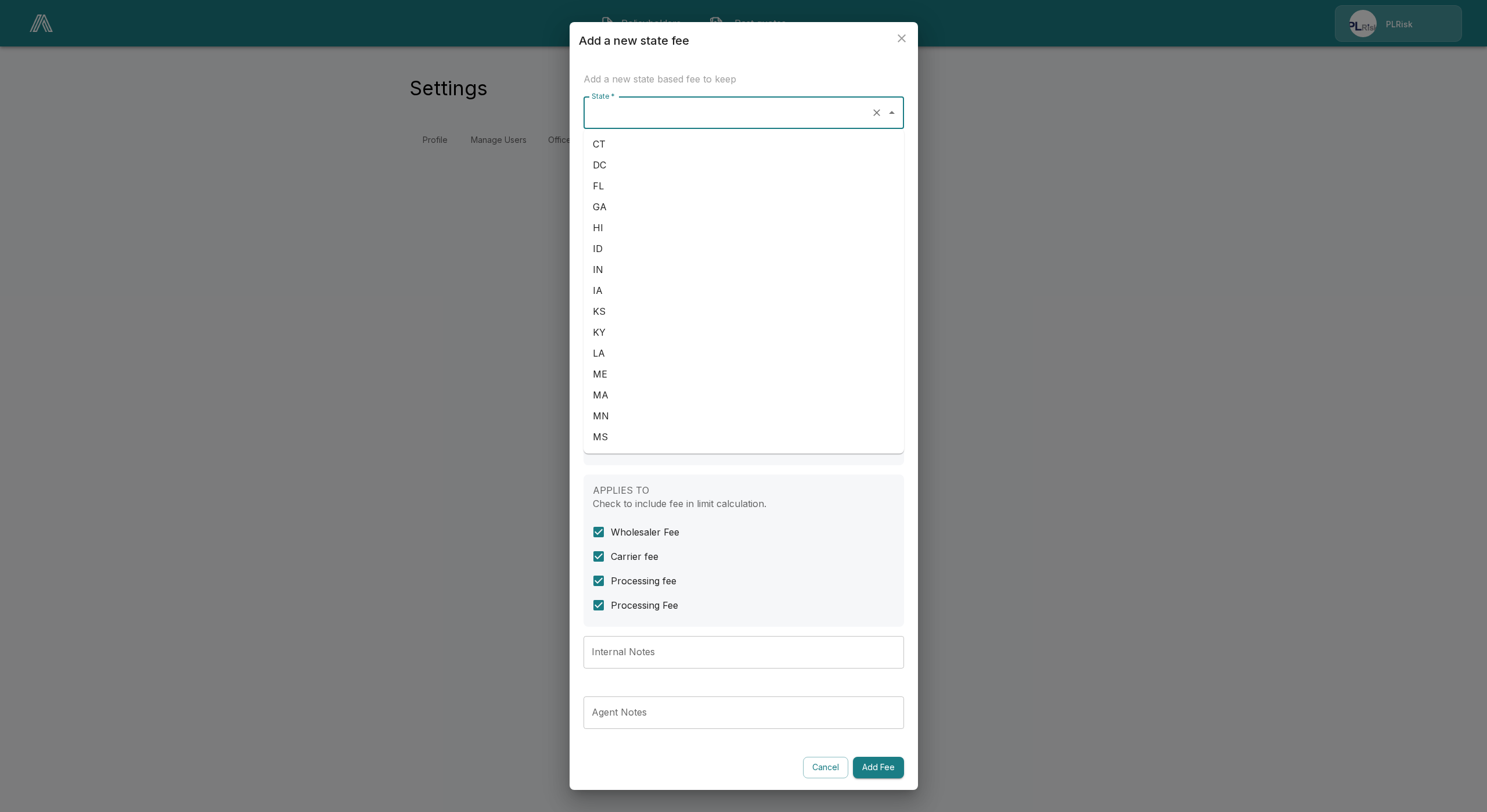
click at [646, 138] on li "CT" at bounding box center [744, 144] width 320 height 21
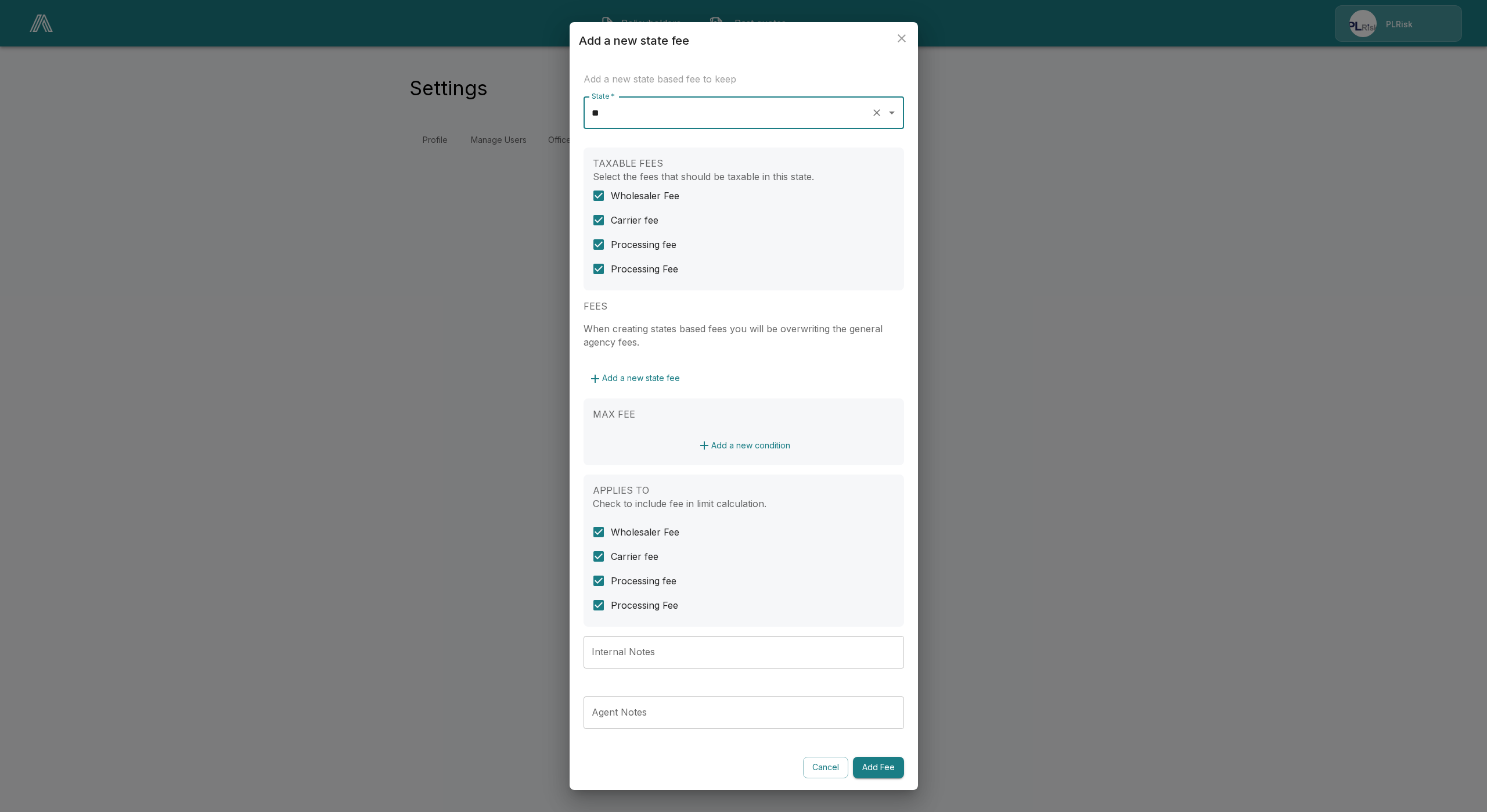
type input "**"
click at [632, 373] on button "Add a new state fee" at bounding box center [634, 379] width 101 height 21
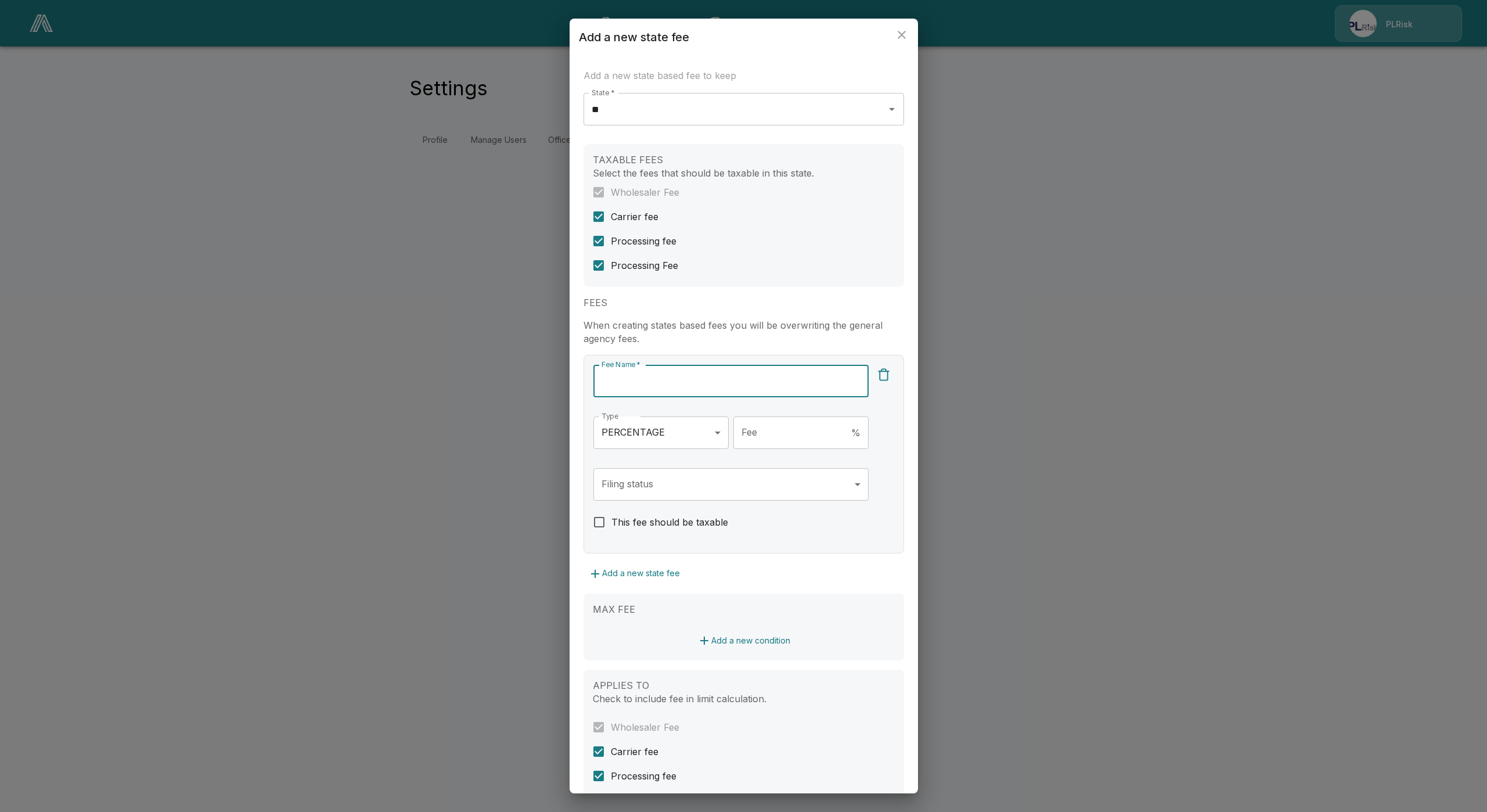
click at [653, 385] on input "Fee Name   *" at bounding box center [731, 380] width 275 height 33
type input "**********"
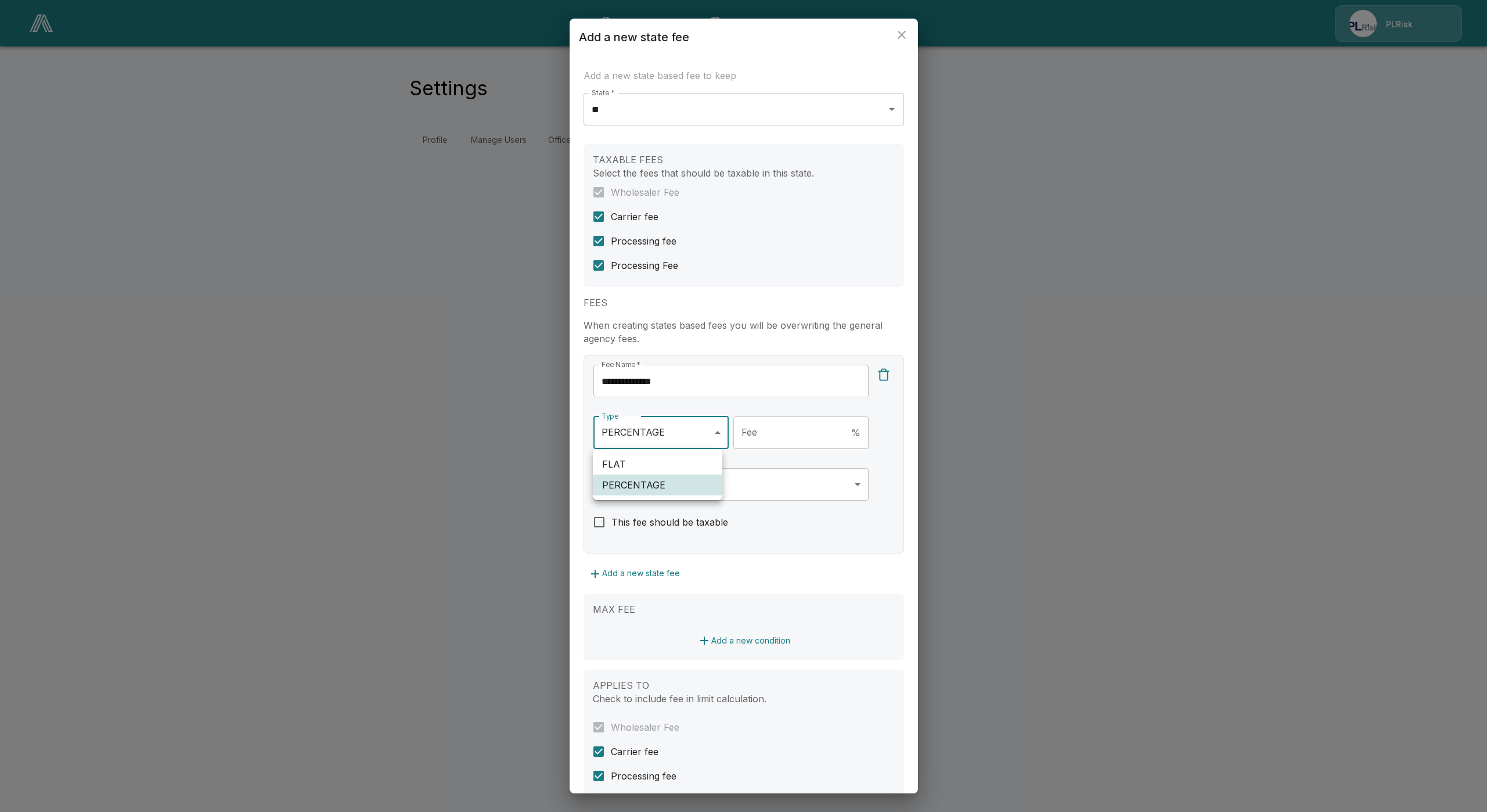
click at [677, 168] on body "**********" at bounding box center [743, 84] width 1487 height 168
click at [655, 469] on li "FLAT" at bounding box center [657, 464] width 129 height 21
type input "****"
click at [775, 427] on input "Fee" at bounding box center [810, 433] width 116 height 33
type input "***"
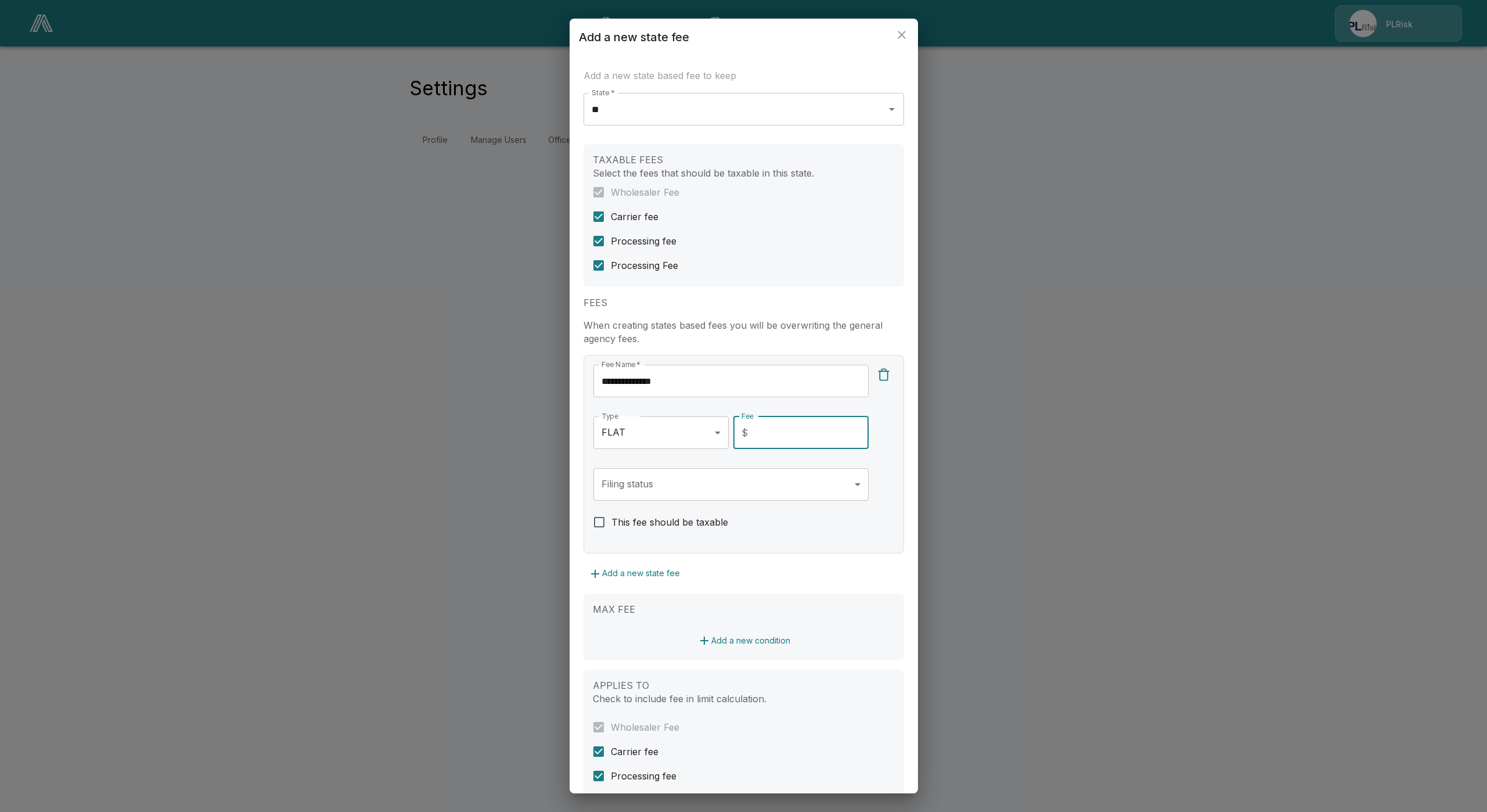
click at [740, 168] on body "**********" at bounding box center [743, 84] width 1487 height 168
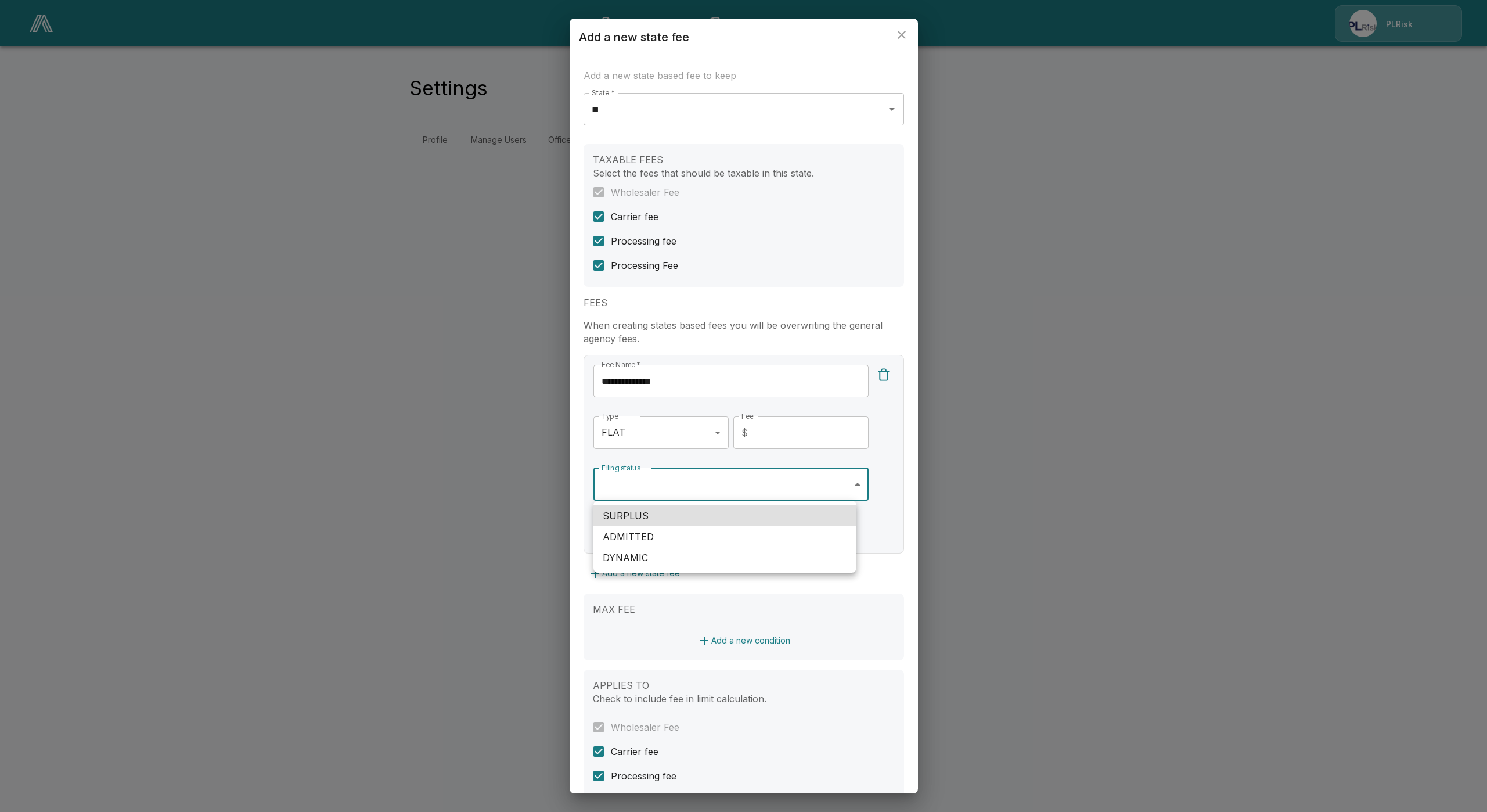
click at [686, 517] on li "SURPLUS" at bounding box center [724, 516] width 263 height 21
type input "*******"
click at [662, 320] on div at bounding box center [743, 406] width 1487 height 812
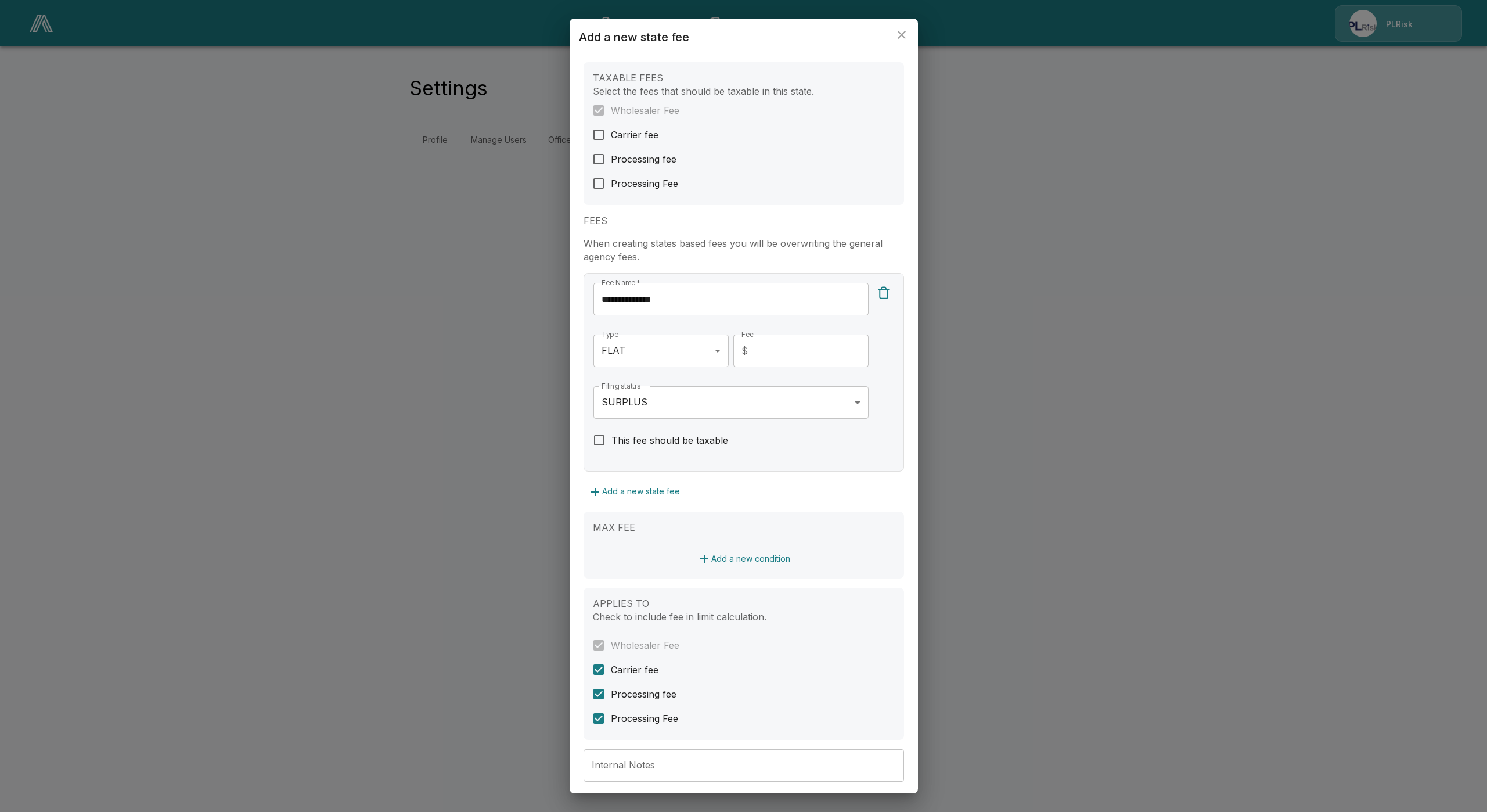
scroll to position [87, 0]
click at [625, 478] on button "Add a new state fee" at bounding box center [634, 486] width 101 height 21
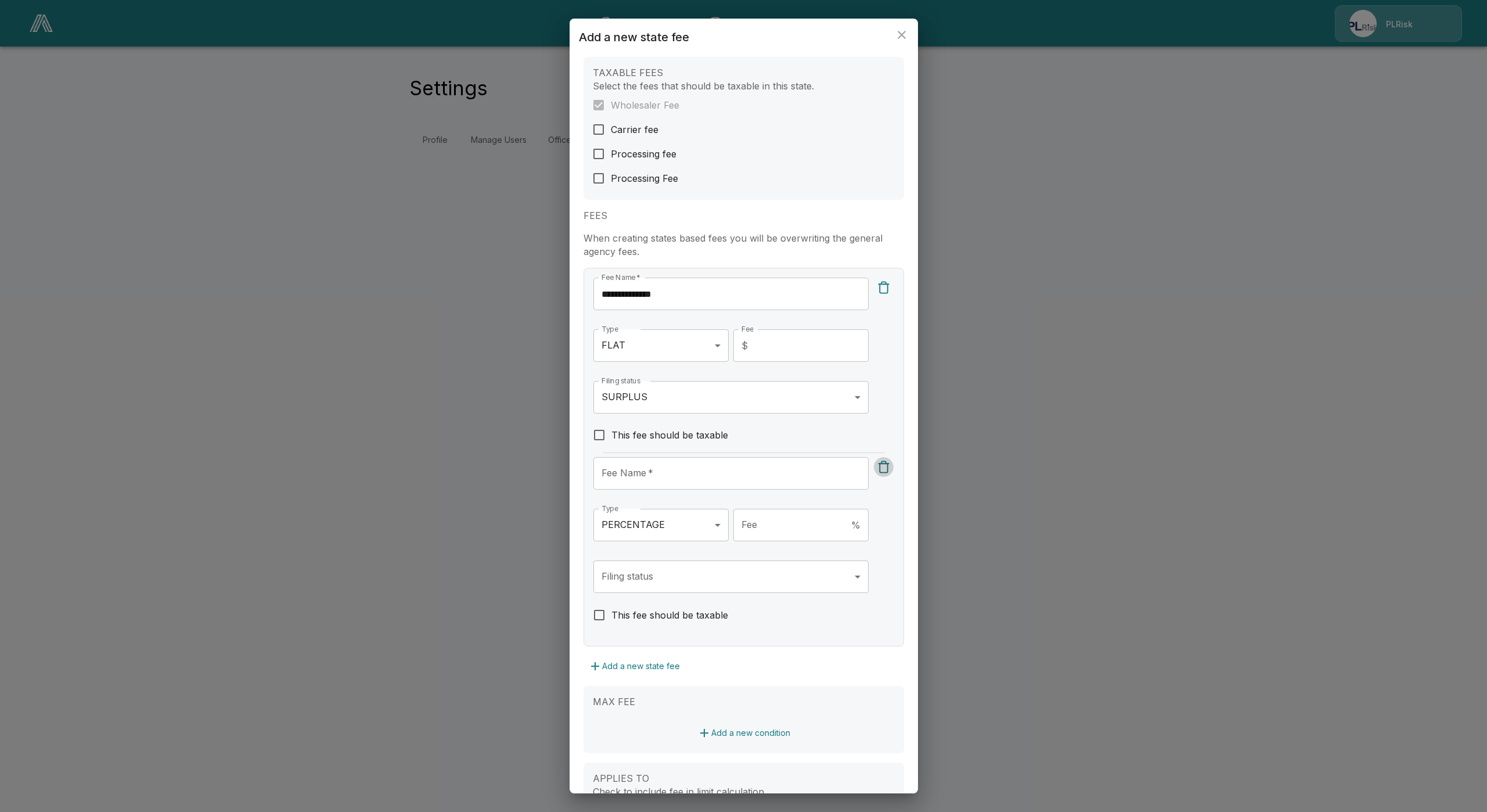
click at [877, 467] on img "button" at bounding box center [884, 467] width 14 height 14
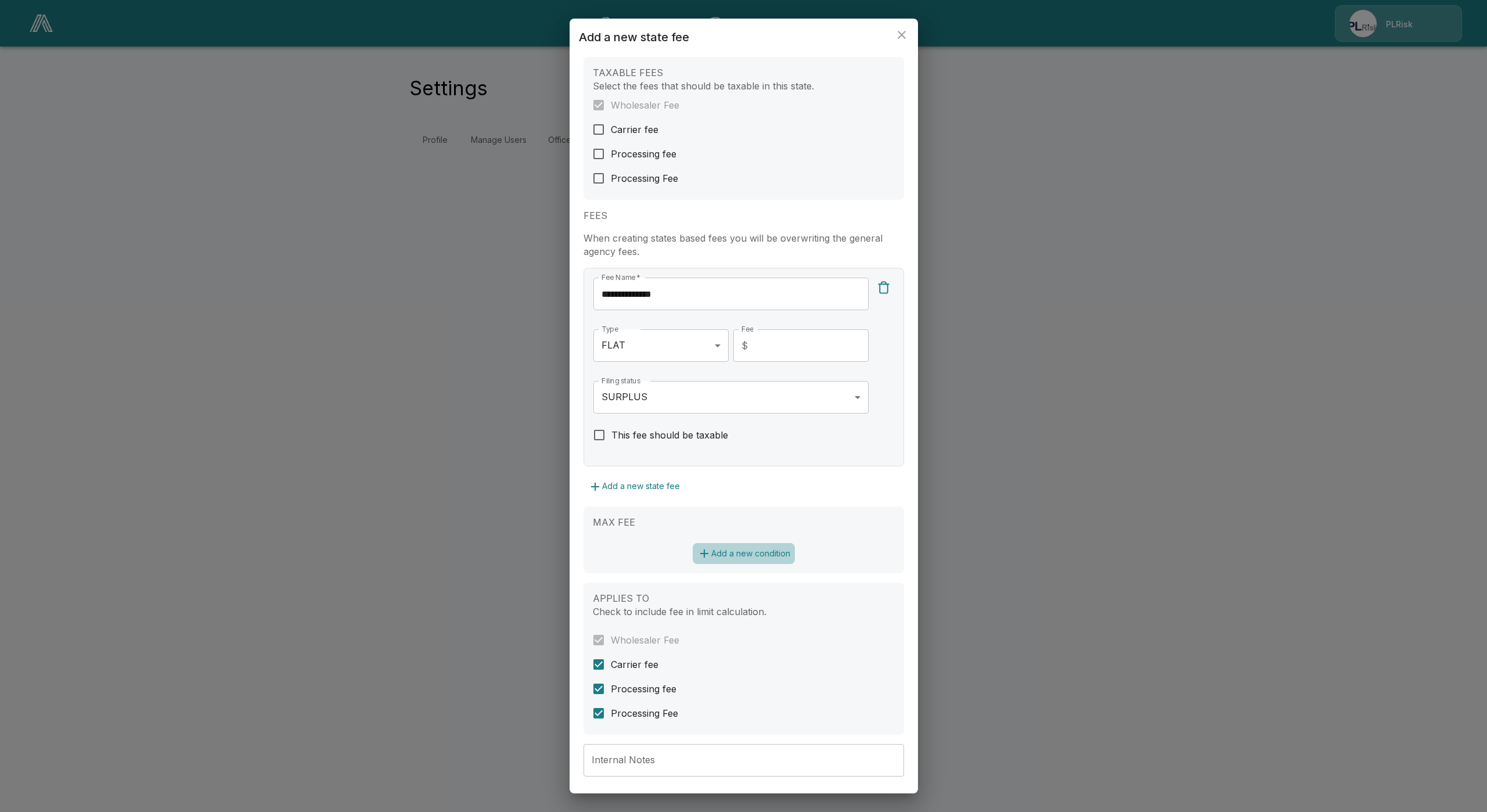
click at [719, 552] on button "Add a new condition" at bounding box center [744, 554] width 103 height 21
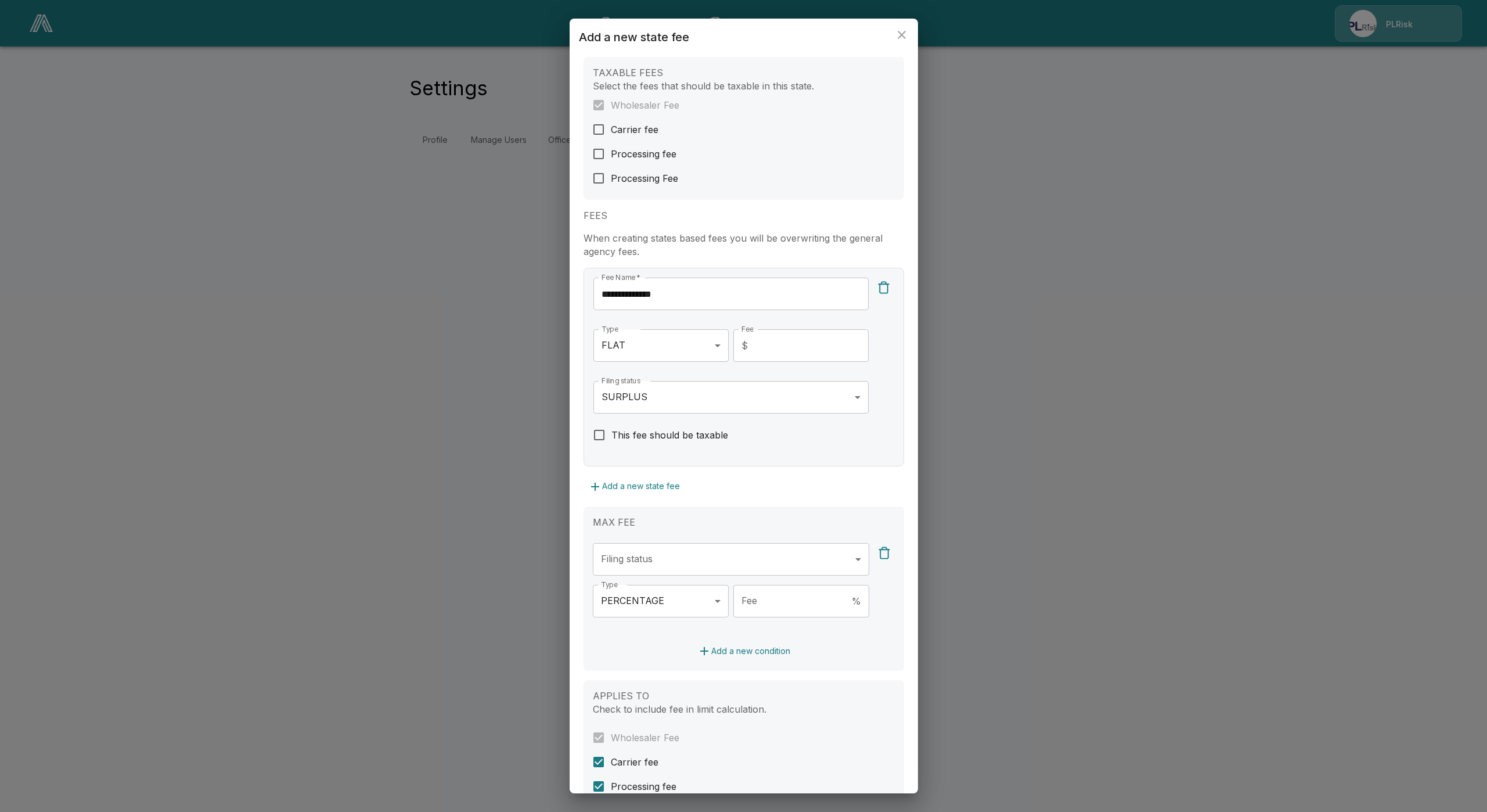
click at [672, 168] on body "**********" at bounding box center [743, 84] width 1487 height 168
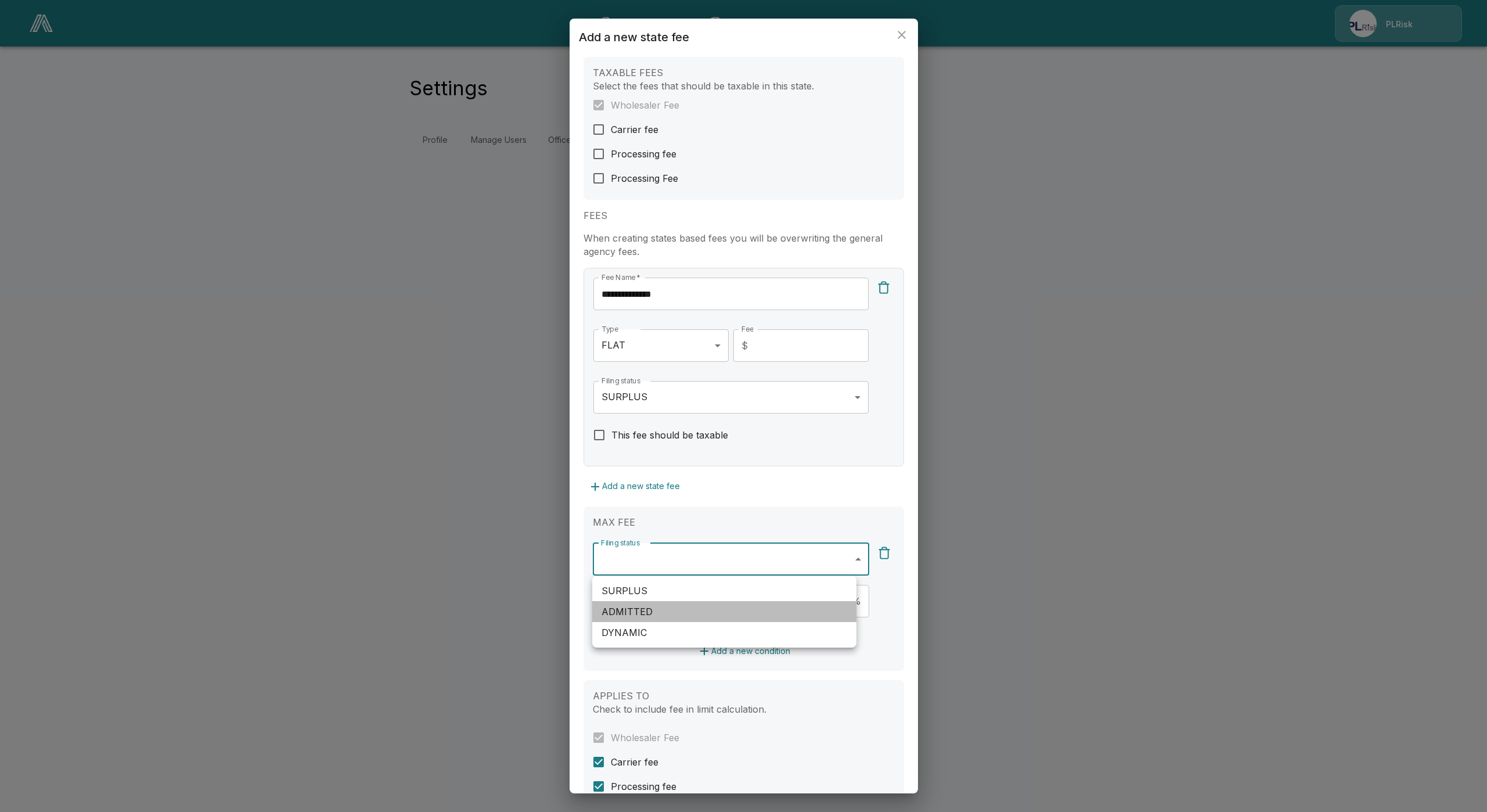
click at [679, 612] on li "ADMITTED" at bounding box center [724, 611] width 264 height 21
type input "********"
click at [583, 605] on div at bounding box center [743, 406] width 1487 height 812
click at [651, 168] on body "**********" at bounding box center [743, 84] width 1487 height 168
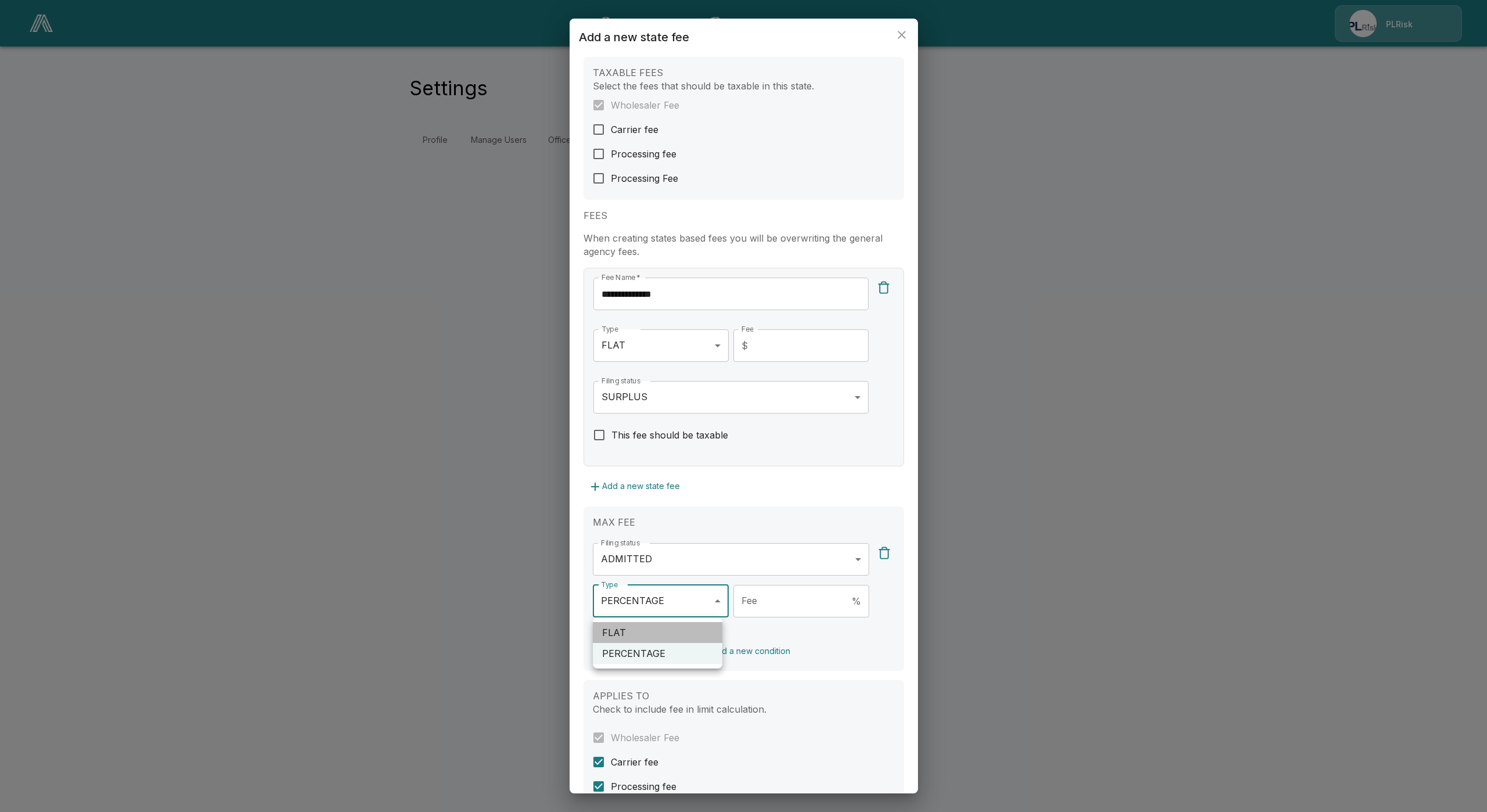
click at [653, 638] on li "FLAT" at bounding box center [657, 632] width 129 height 21
type input "****"
click at [786, 605] on input "Fee" at bounding box center [811, 601] width 117 height 33
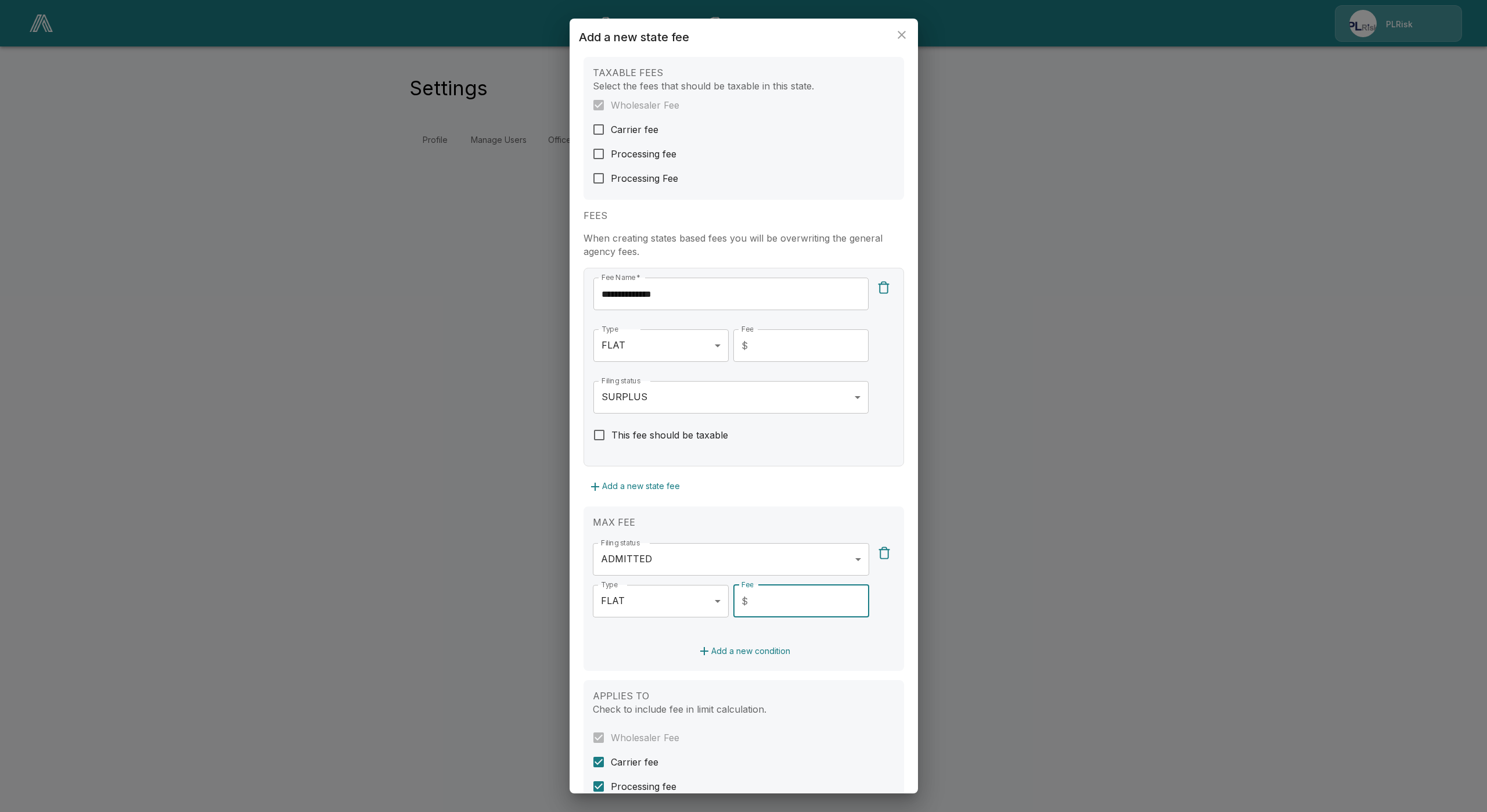
type input "*"
click at [612, 663] on div "MAX FEE Filing status ADMITTED ******** Filing status   * Type FLAT **** Type  …" at bounding box center [744, 588] width 320 height 165
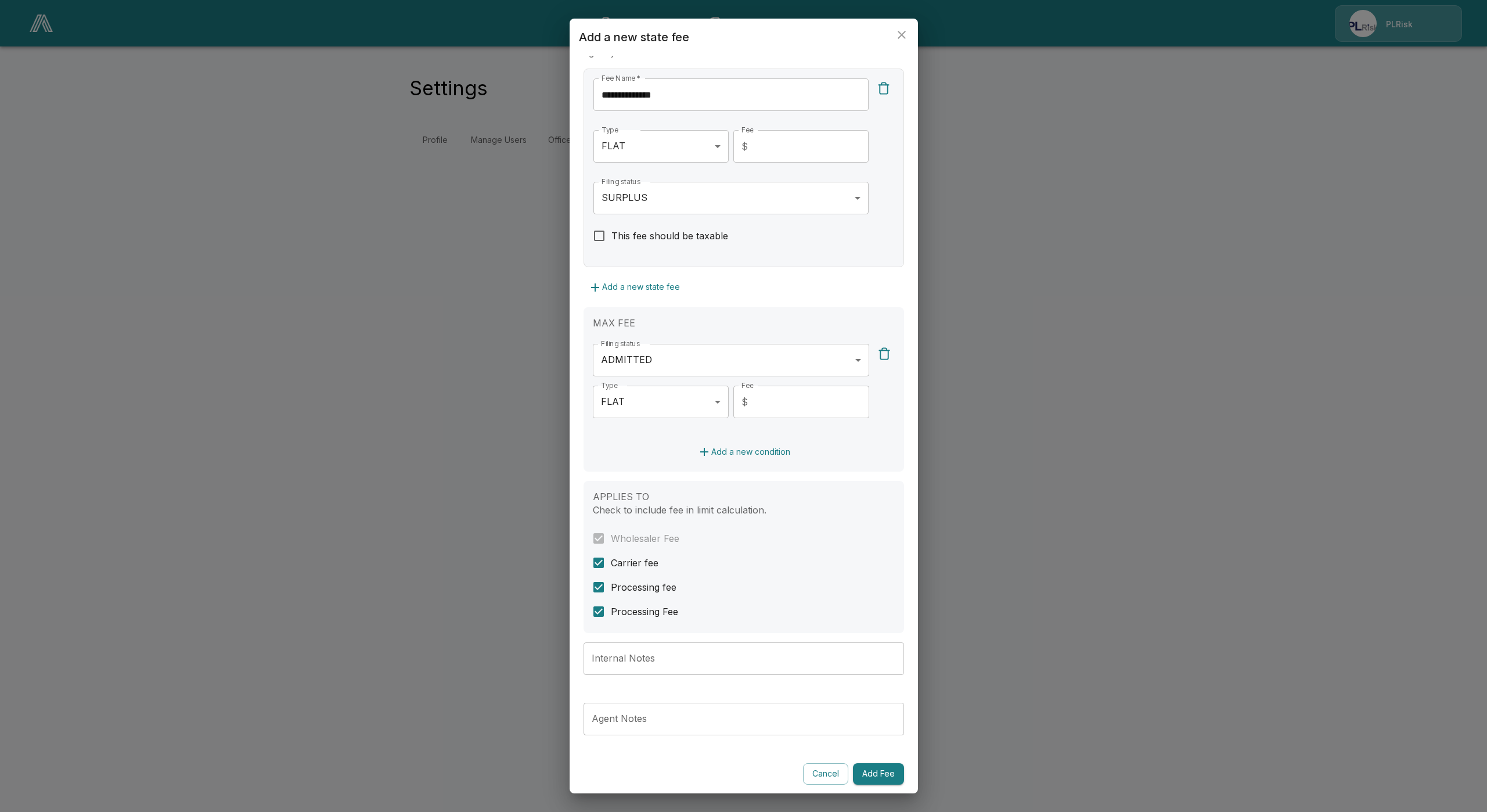
scroll to position [289, 0]
click at [665, 657] on input "Internal Notes" at bounding box center [744, 655] width 320 height 33
paste input "**********"
type input "**********"
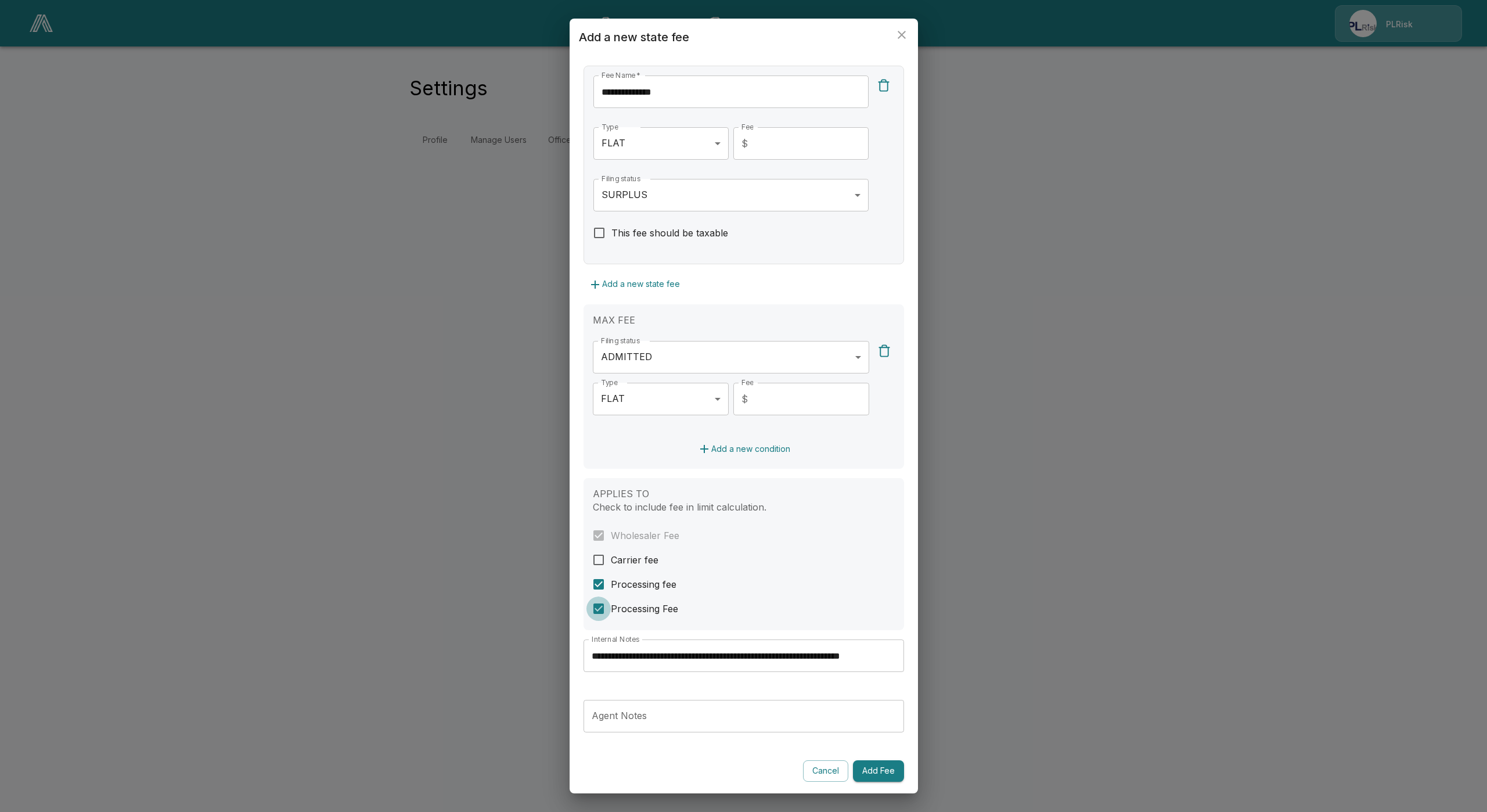
scroll to position [0, 0]
click at [839, 656] on input "**********" at bounding box center [737, 655] width 307 height 33
click at [832, 656] on input "**********" at bounding box center [737, 655] width 307 height 33
click at [832, 655] on input "**********" at bounding box center [737, 655] width 307 height 33
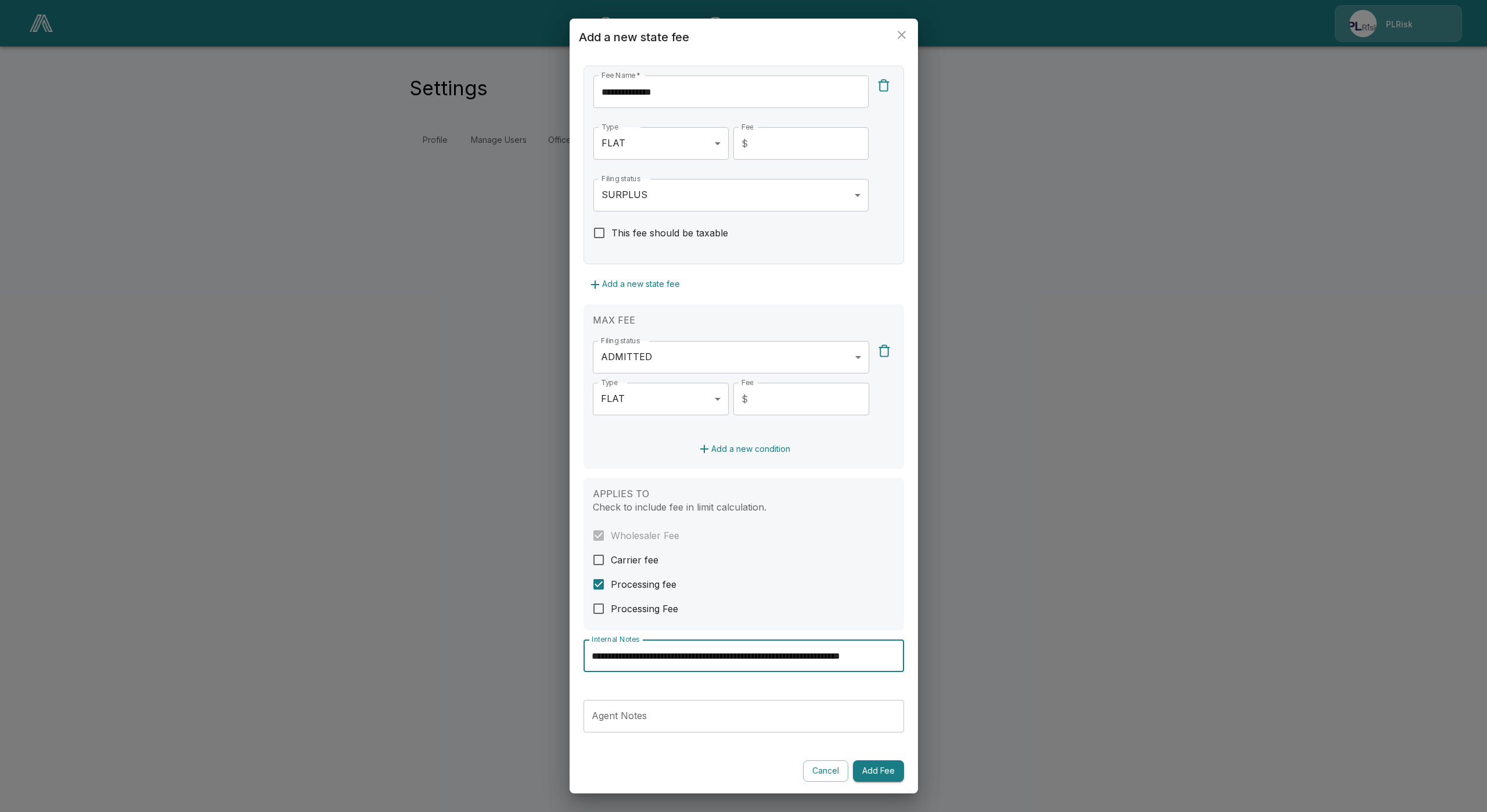
click at [832, 655] on input "**********" at bounding box center [737, 655] width 307 height 33
click at [778, 655] on input "**********" at bounding box center [737, 655] width 307 height 33
drag, startPoint x: 861, startPoint y: 665, endPoint x: 934, endPoint y: 670, distance: 73.2
click at [934, 670] on div "**********" at bounding box center [743, 406] width 1487 height 812
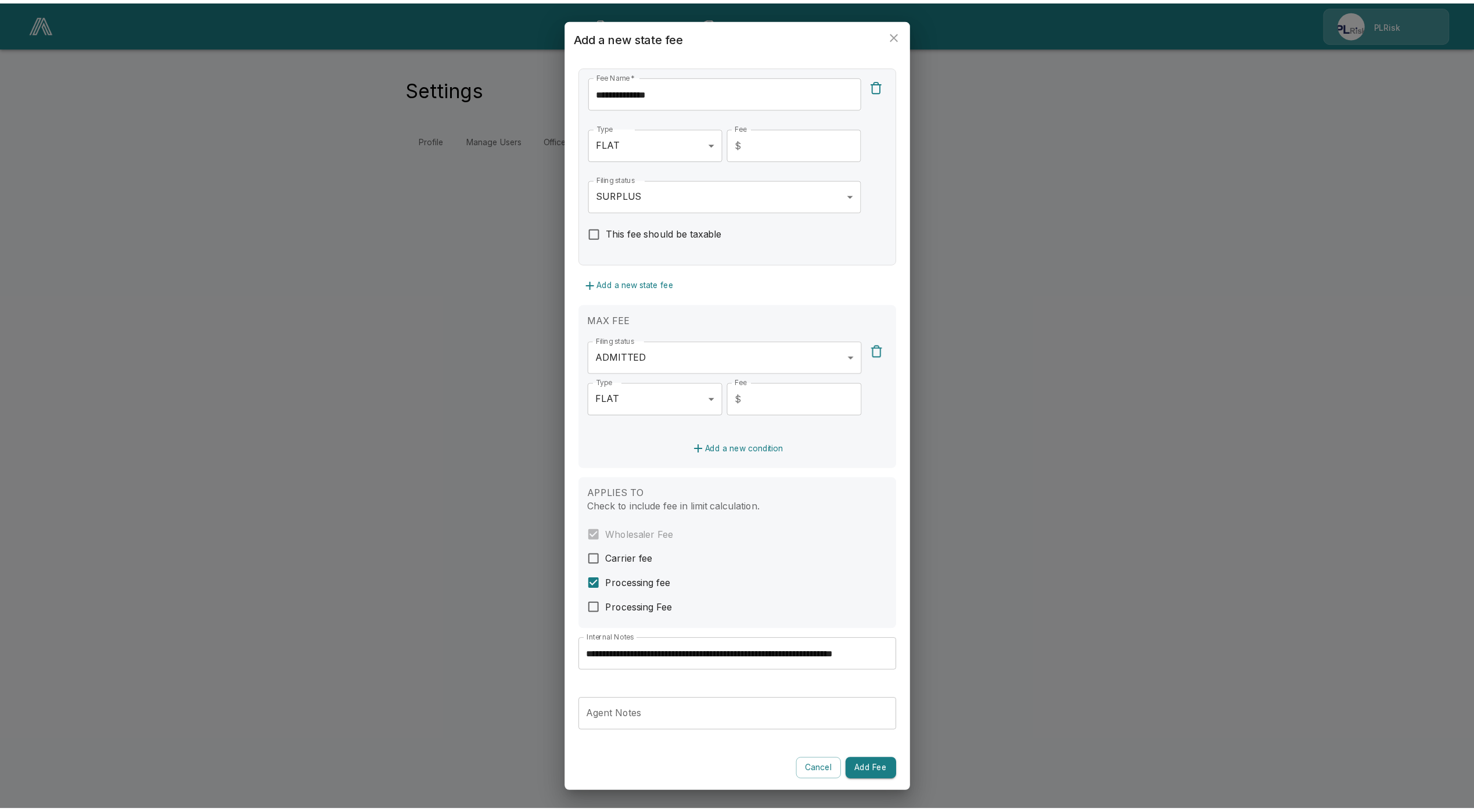
scroll to position [0, 0]
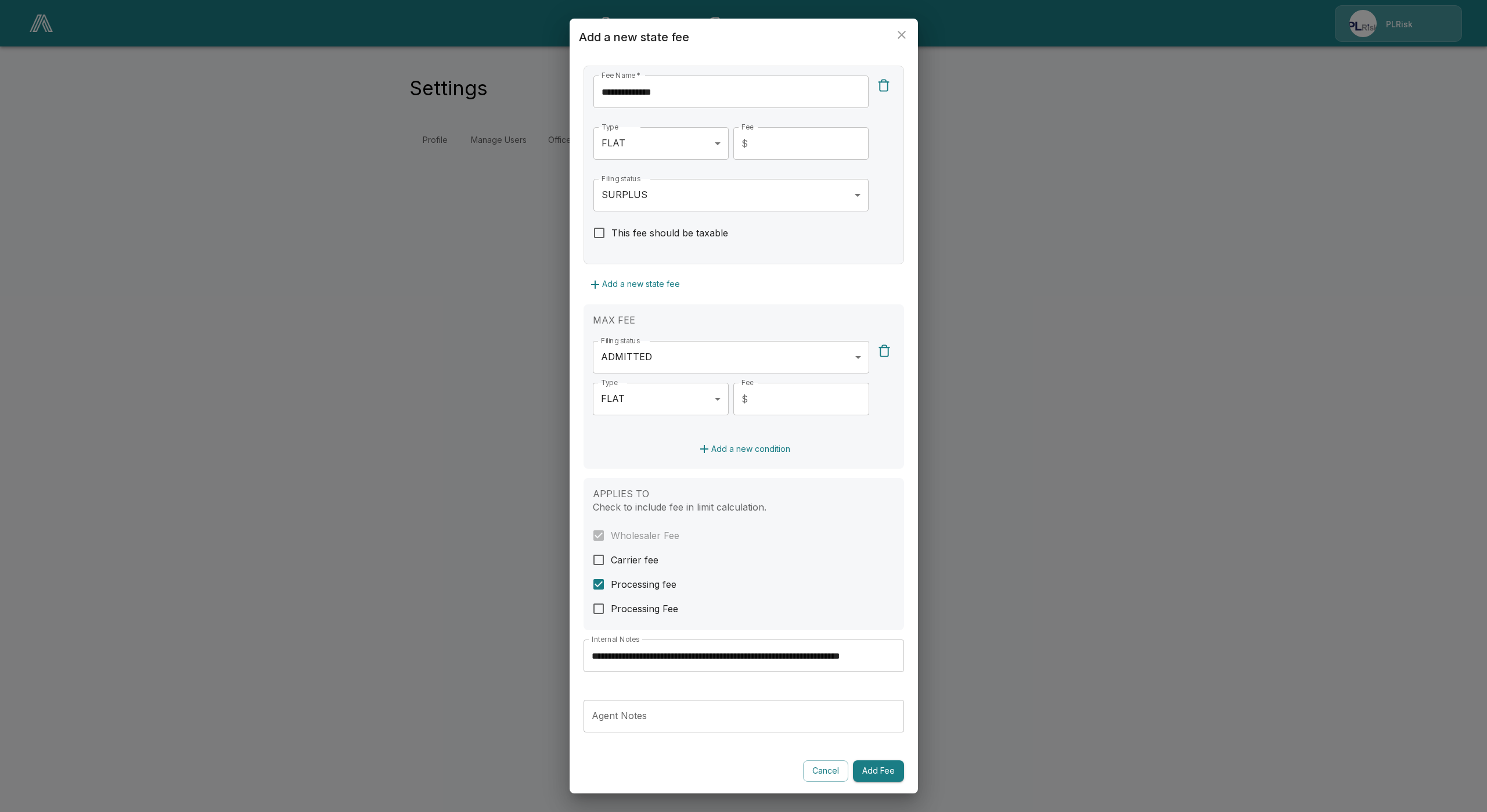
click at [786, 692] on div "**********" at bounding box center [744, 292] width 320 height 977
click at [862, 772] on button "Add Fee" at bounding box center [878, 770] width 51 height 21
click at [874, 769] on button "Add Fee" at bounding box center [878, 770] width 51 height 21
click at [871, 777] on button "Add Fee" at bounding box center [878, 770] width 51 height 21
click at [901, 43] on button "close" at bounding box center [901, 34] width 23 height 23
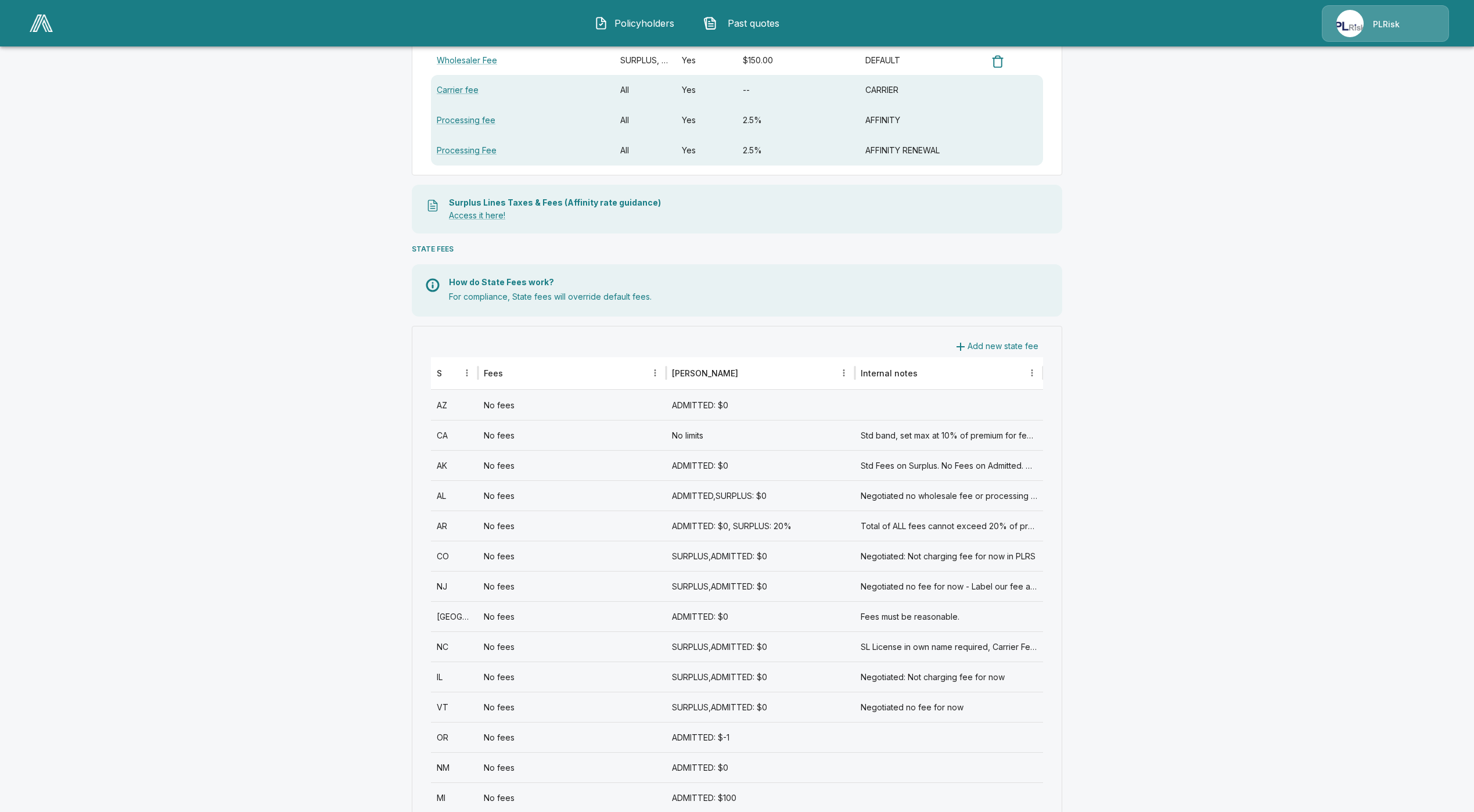
scroll to position [261, 0]
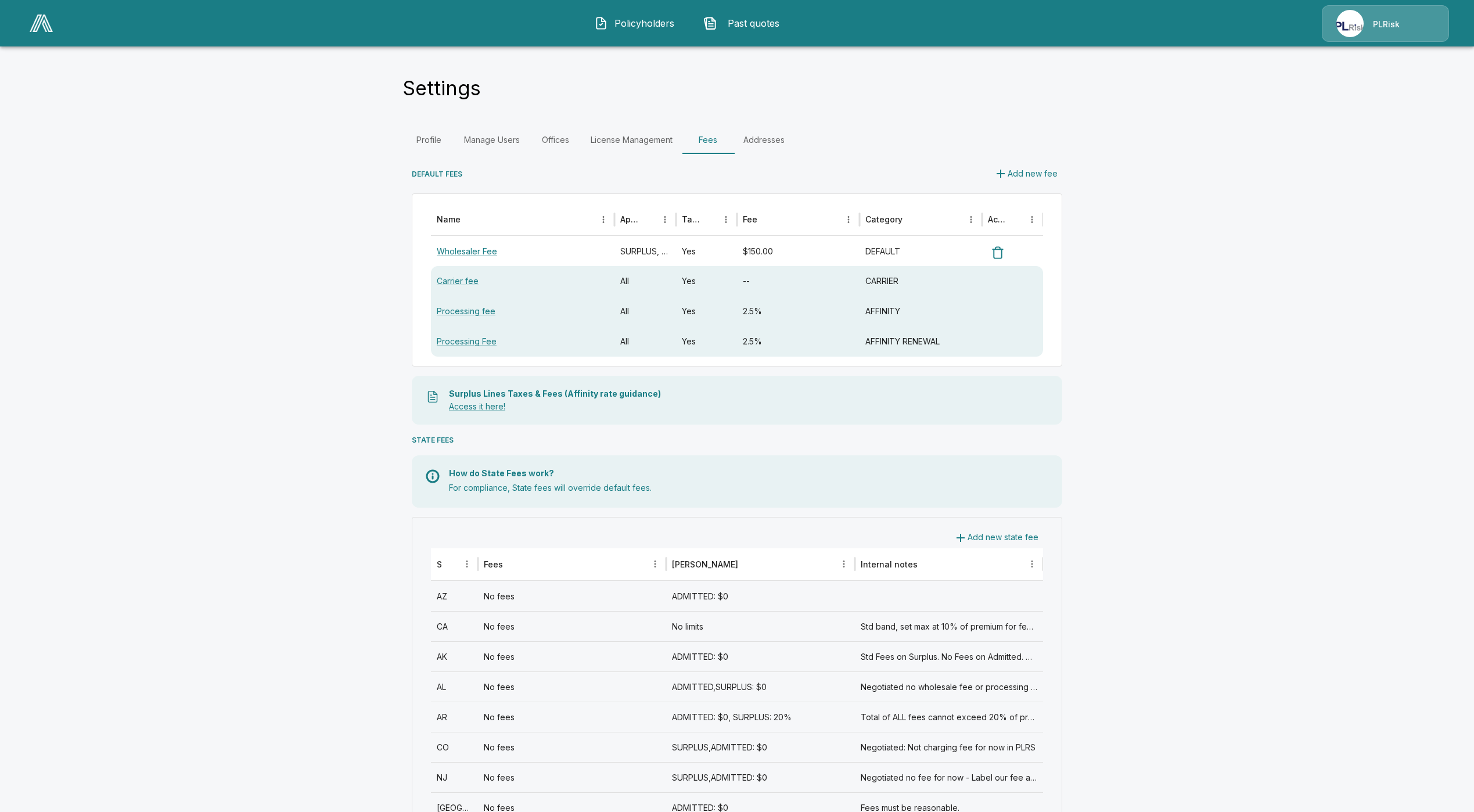
click at [1001, 541] on button "Add new state fee" at bounding box center [996, 537] width 94 height 21
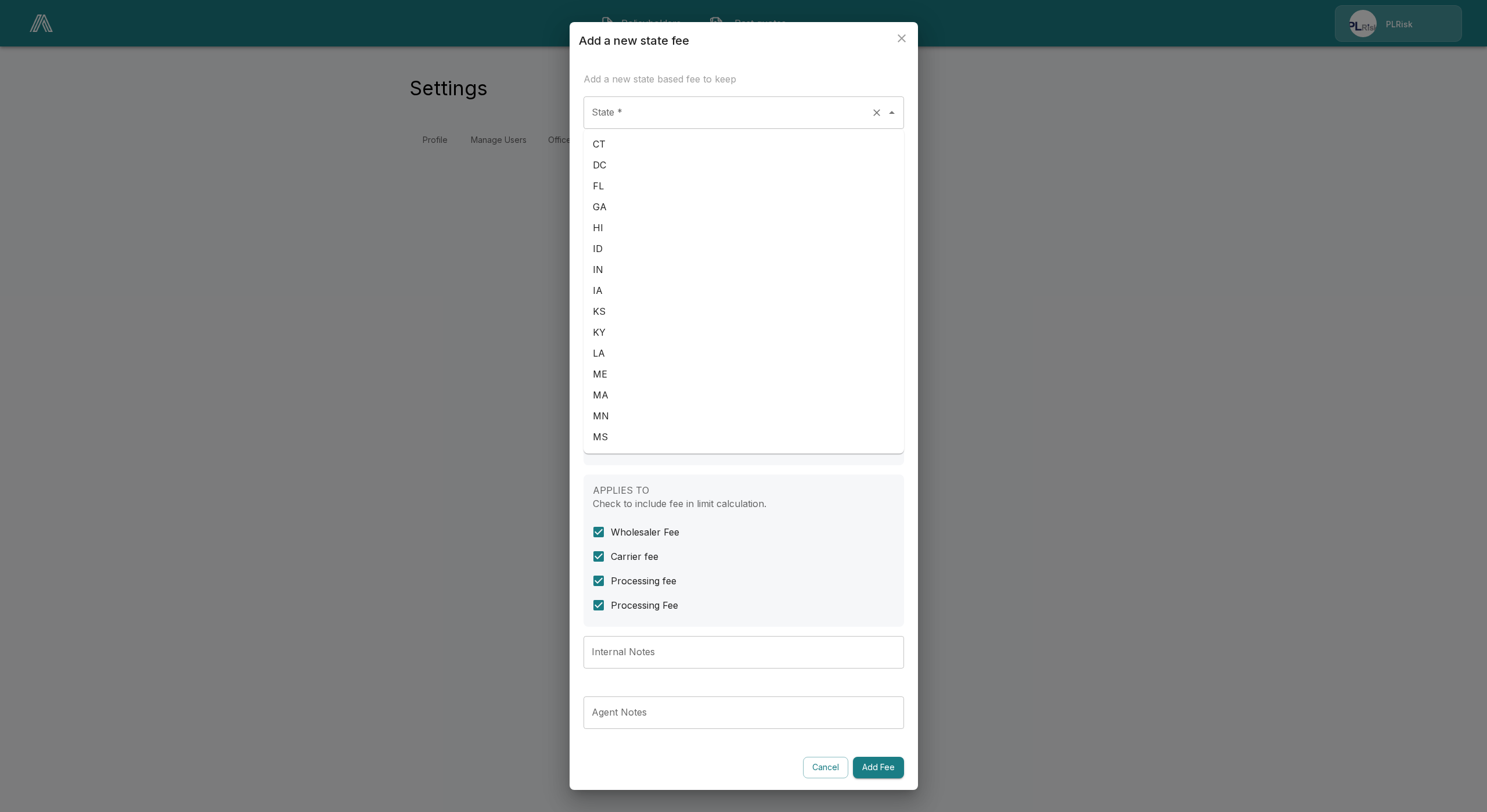
click at [675, 99] on div "State *" at bounding box center [744, 112] width 320 height 33
click at [633, 151] on li "CT" at bounding box center [744, 144] width 320 height 21
type input "**"
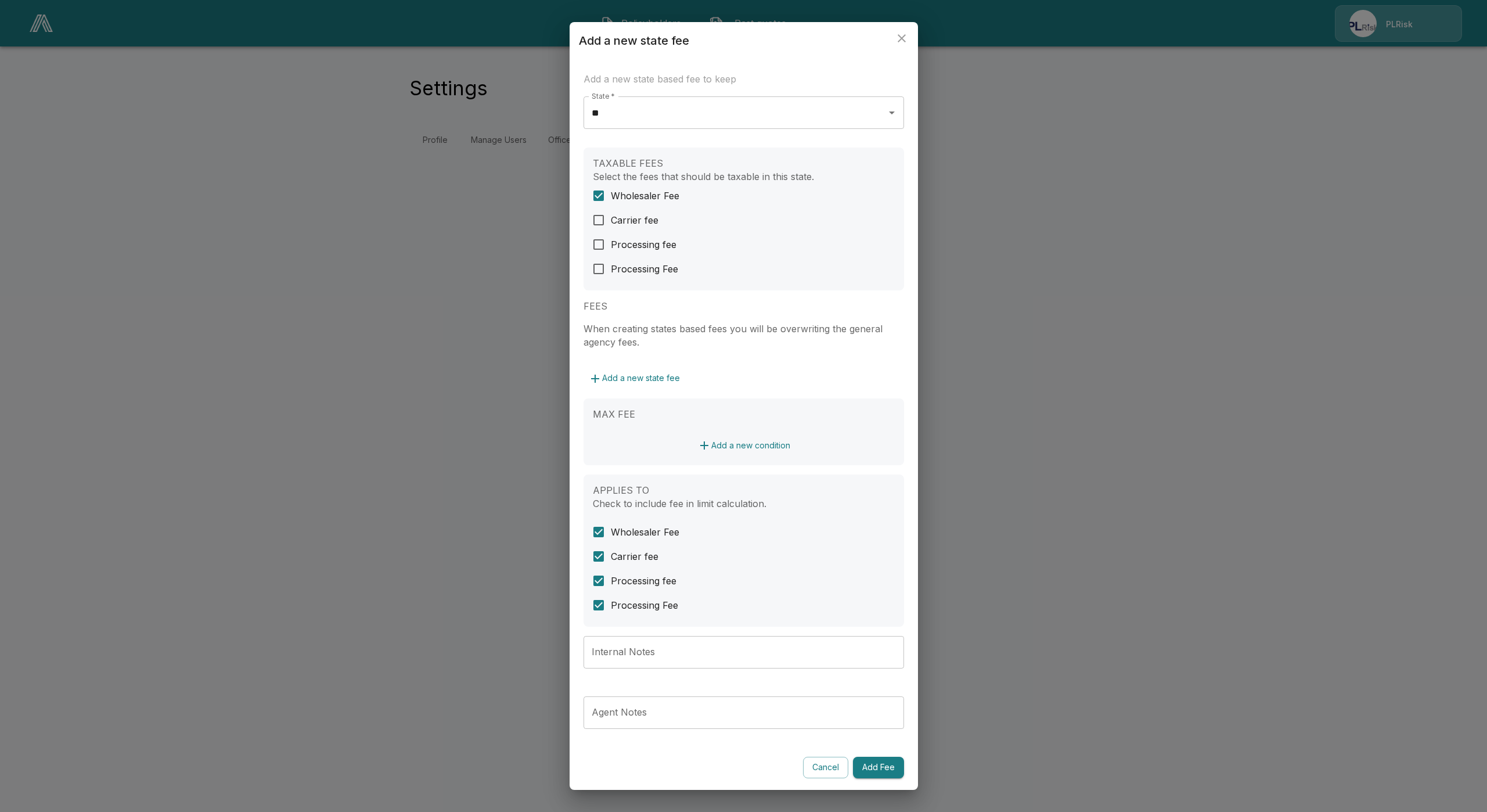
click at [632, 376] on button "Add a new state fee" at bounding box center [634, 379] width 101 height 21
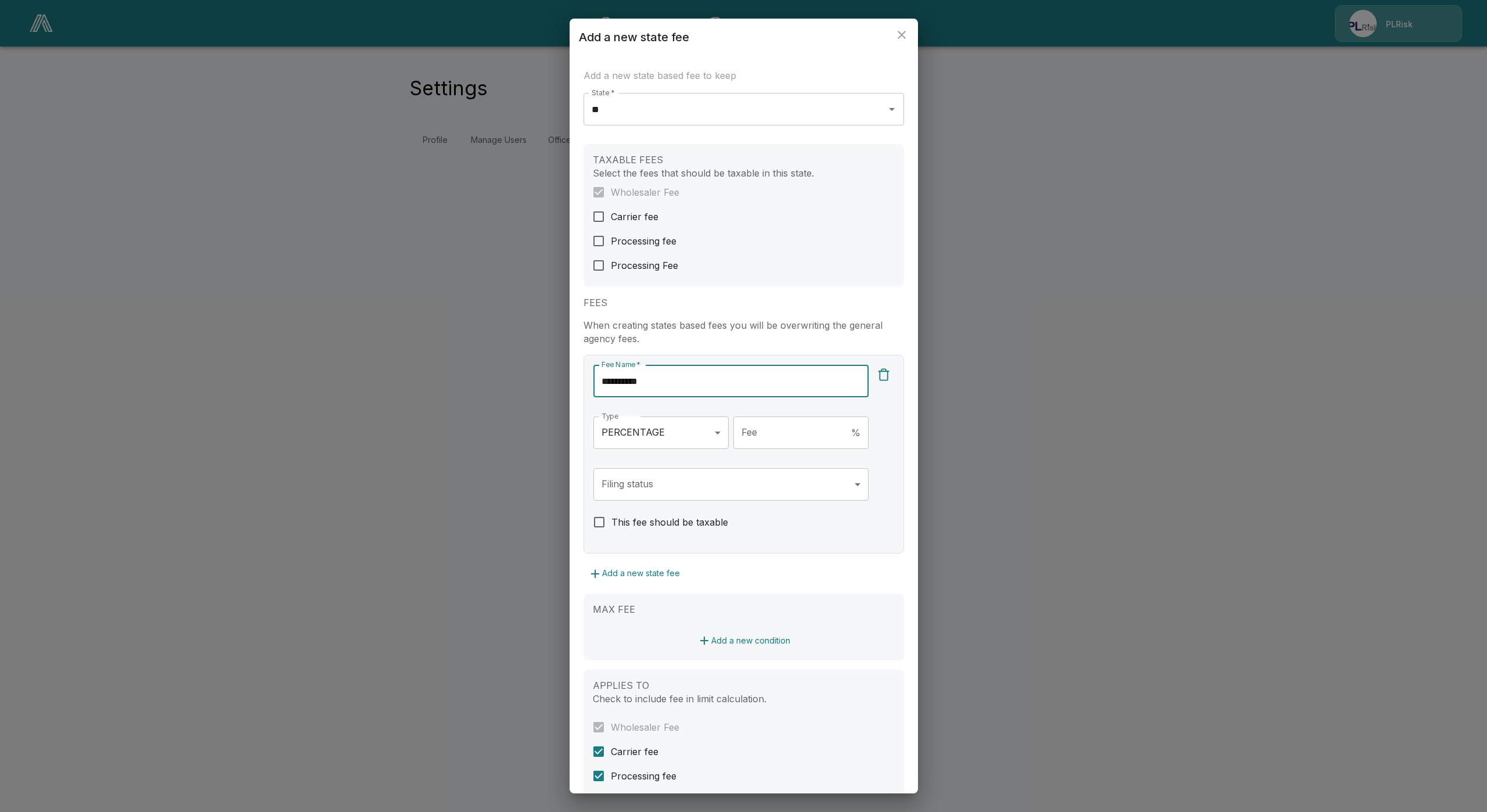
type input "**********"
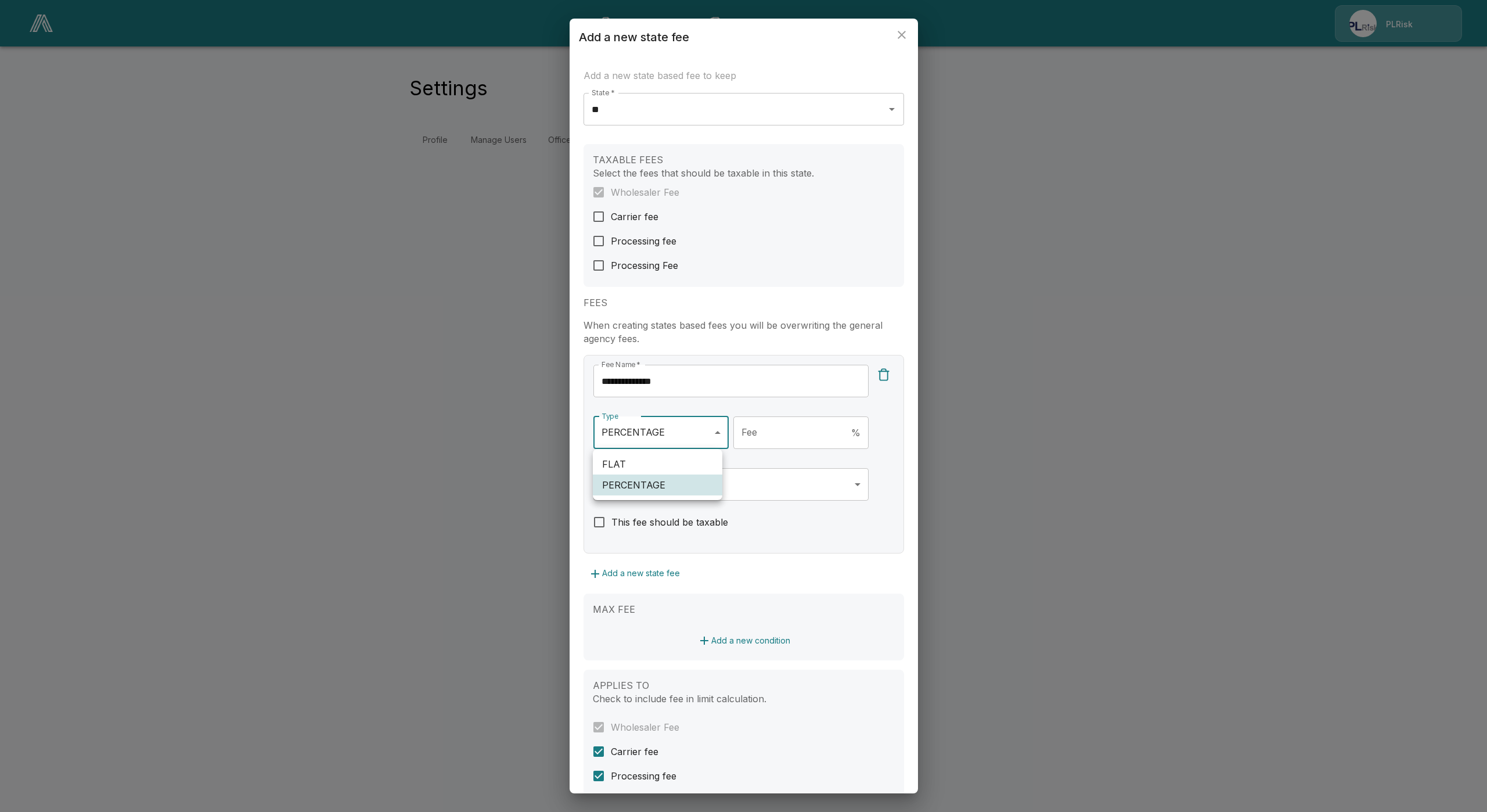
click at [695, 168] on body "**********" at bounding box center [743, 84] width 1487 height 168
click at [684, 470] on li "FLAT" at bounding box center [657, 464] width 129 height 21
type input "****"
click at [757, 445] on input "Fee" at bounding box center [810, 433] width 116 height 33
type input "***"
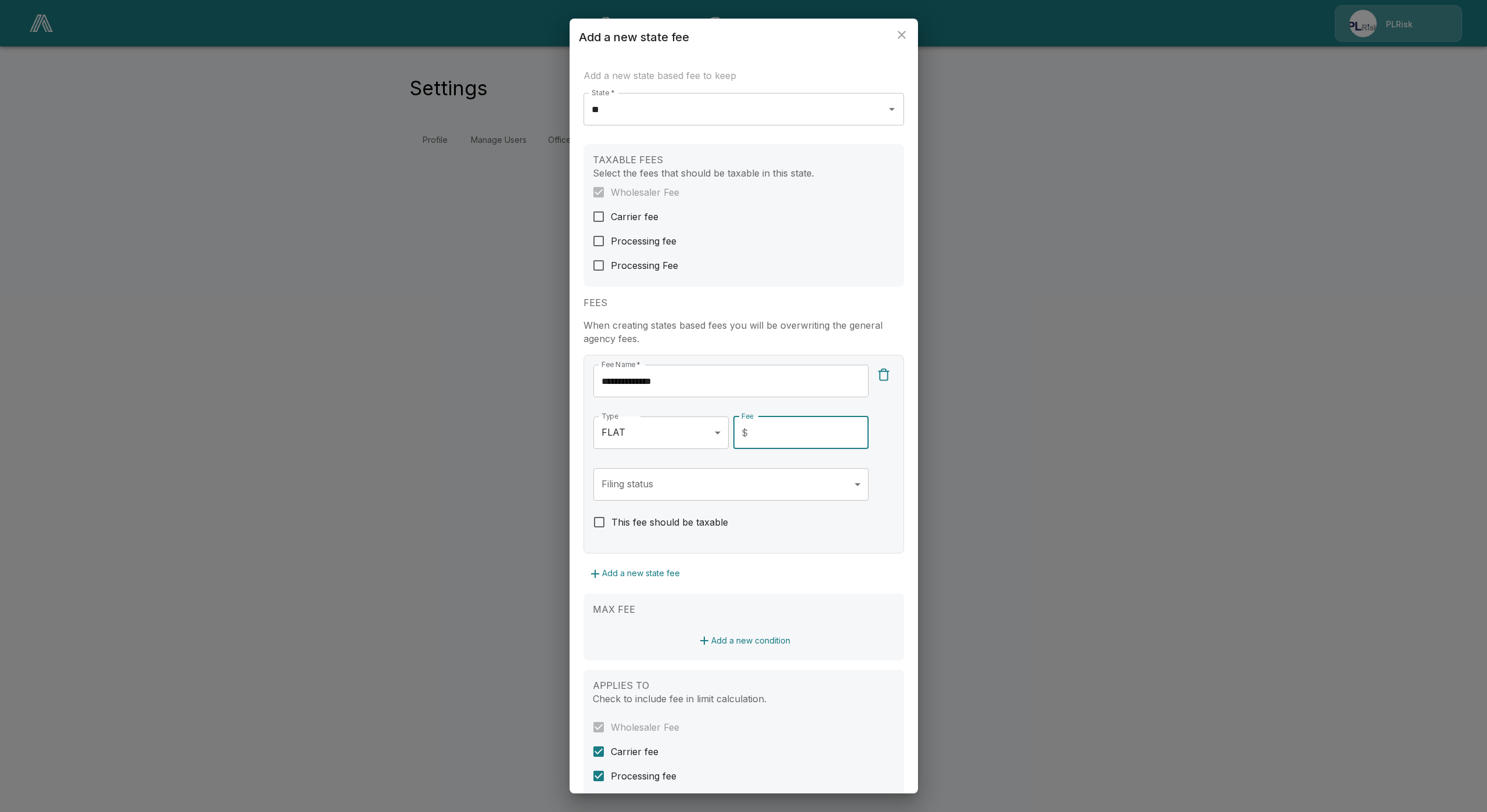
drag, startPoint x: 767, startPoint y: 508, endPoint x: 767, endPoint y: 491, distance: 17.0
click at [767, 500] on div "Filing status ​ Filing status   *" at bounding box center [731, 488] width 275 height 42
click at [767, 168] on body "**********" at bounding box center [743, 84] width 1487 height 168
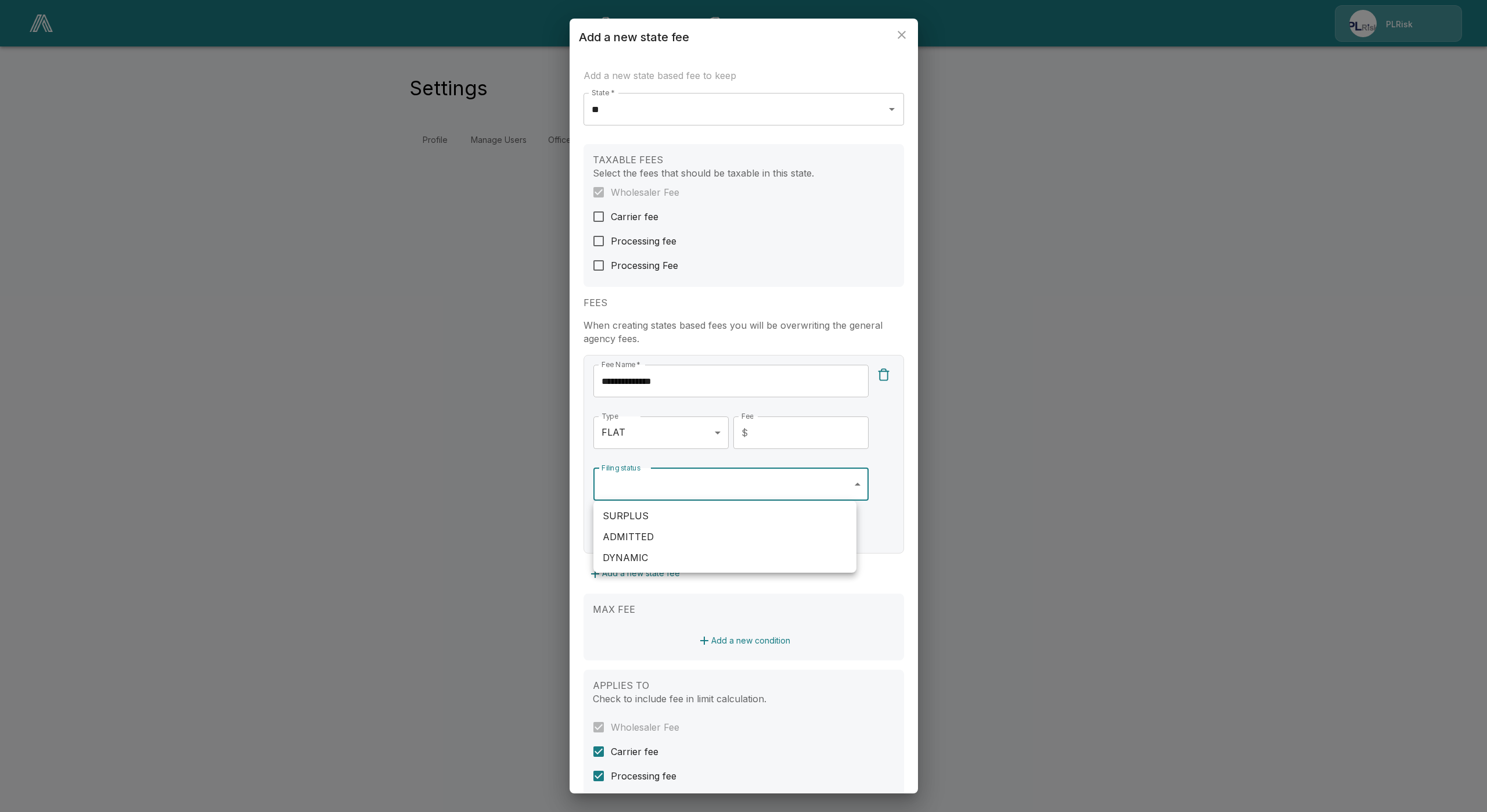
click at [705, 516] on li "SURPLUS" at bounding box center [724, 516] width 263 height 21
type input "*******"
click at [743, 601] on div at bounding box center [743, 406] width 1487 height 812
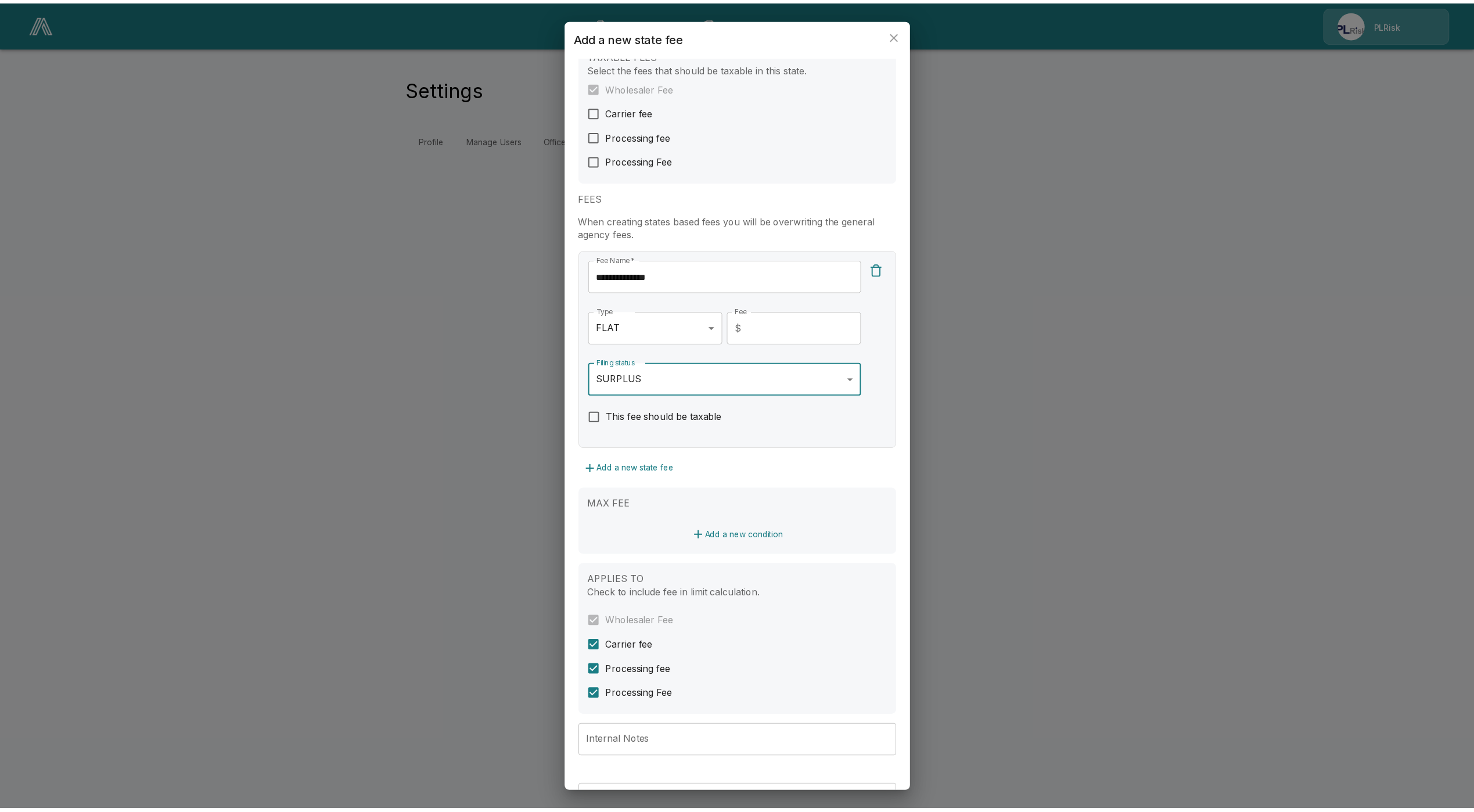
scroll to position [174, 0]
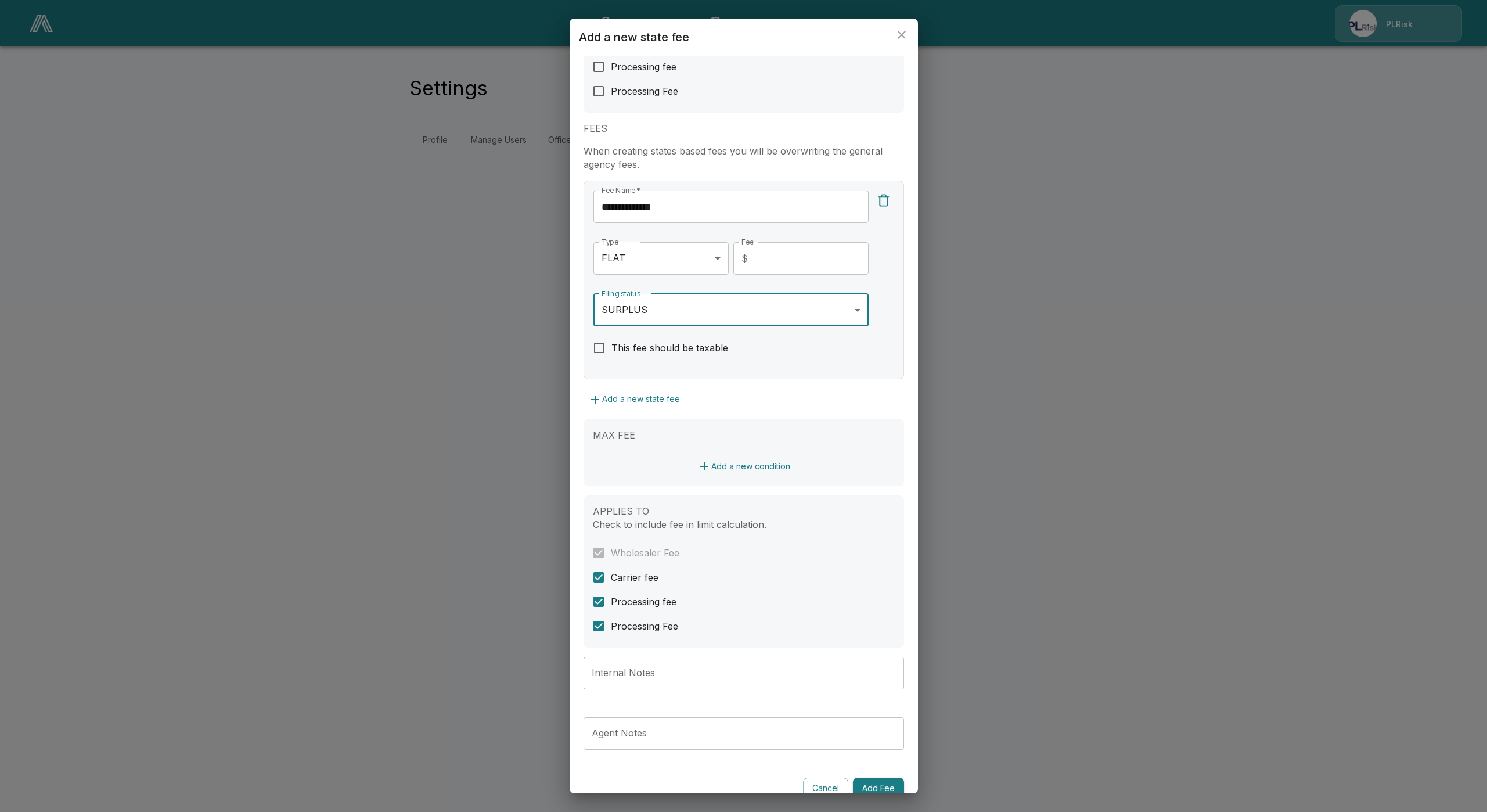
click at [856, 782] on button "Add Fee" at bounding box center [878, 788] width 51 height 21
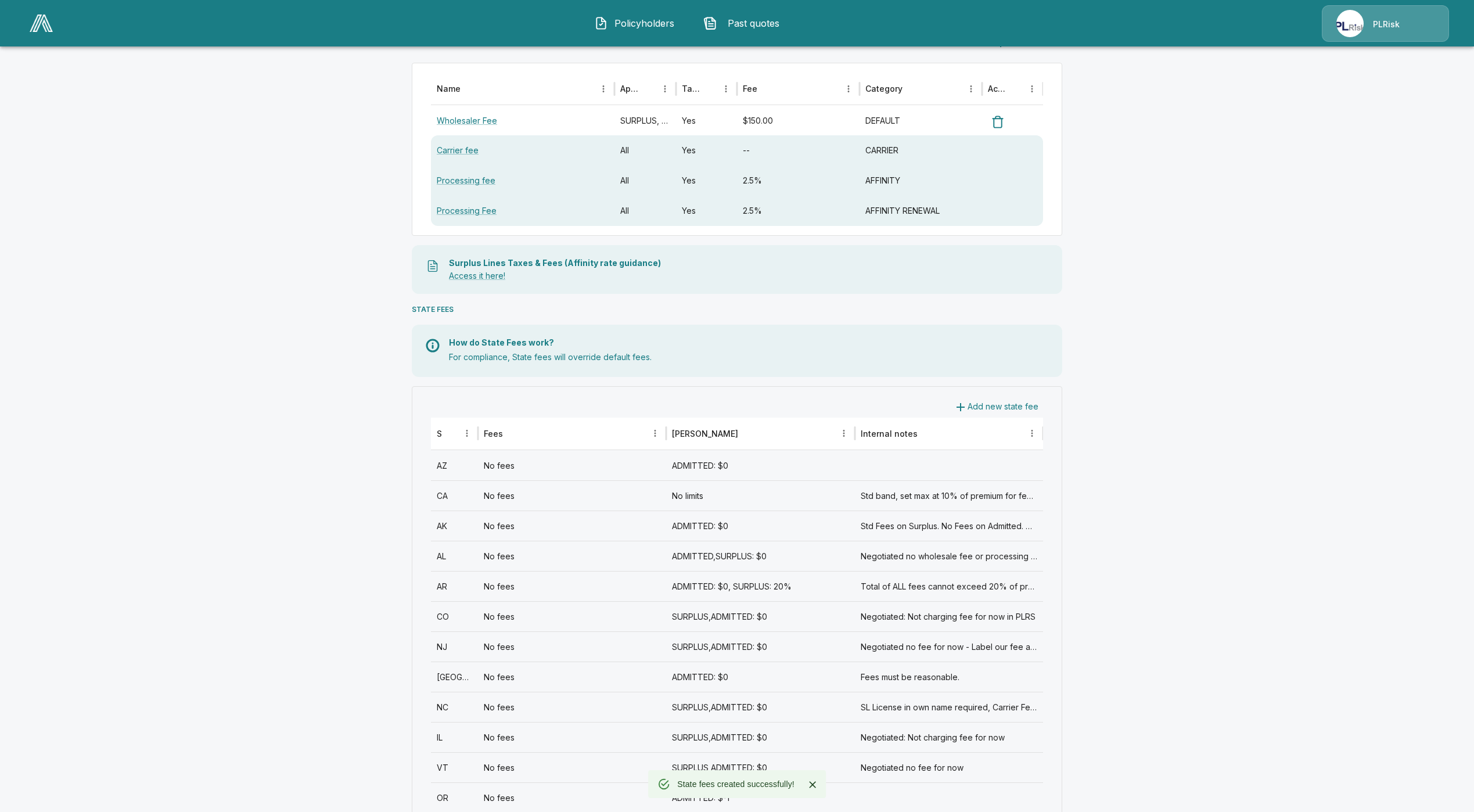
scroll to position [174, 0]
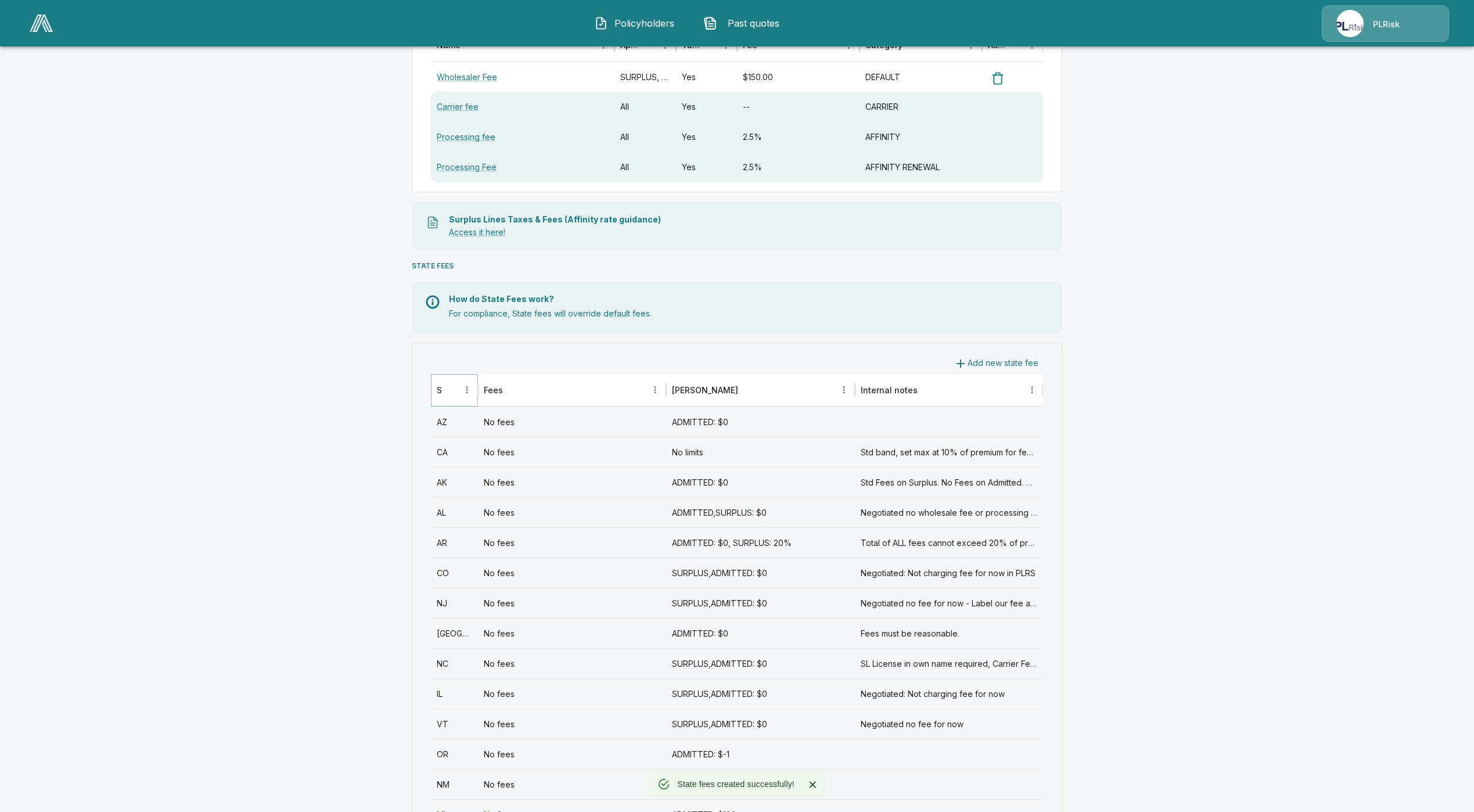
click at [459, 391] on button "Sort" at bounding box center [450, 389] width 16 height 16
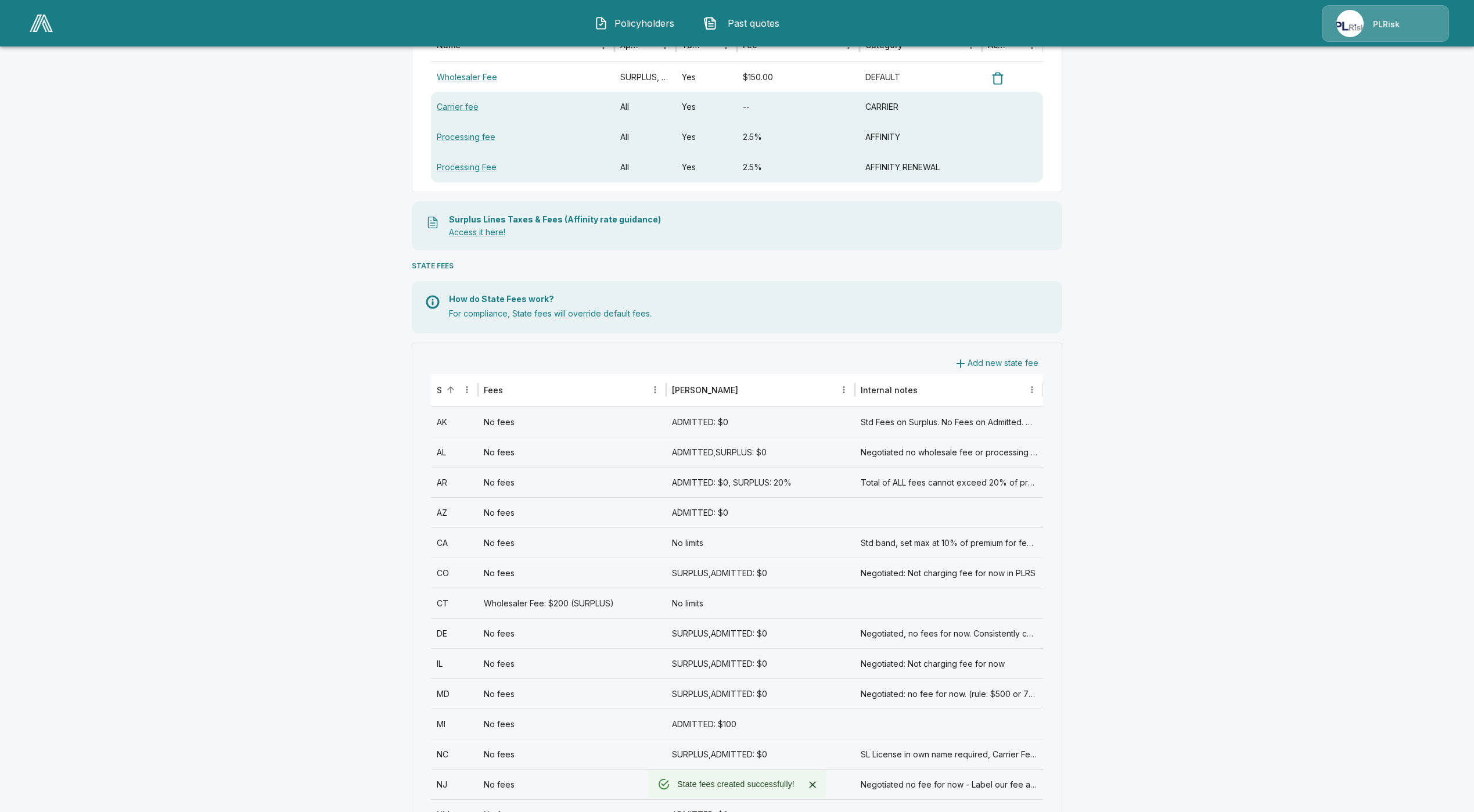
click at [472, 609] on div "CT" at bounding box center [454, 602] width 47 height 30
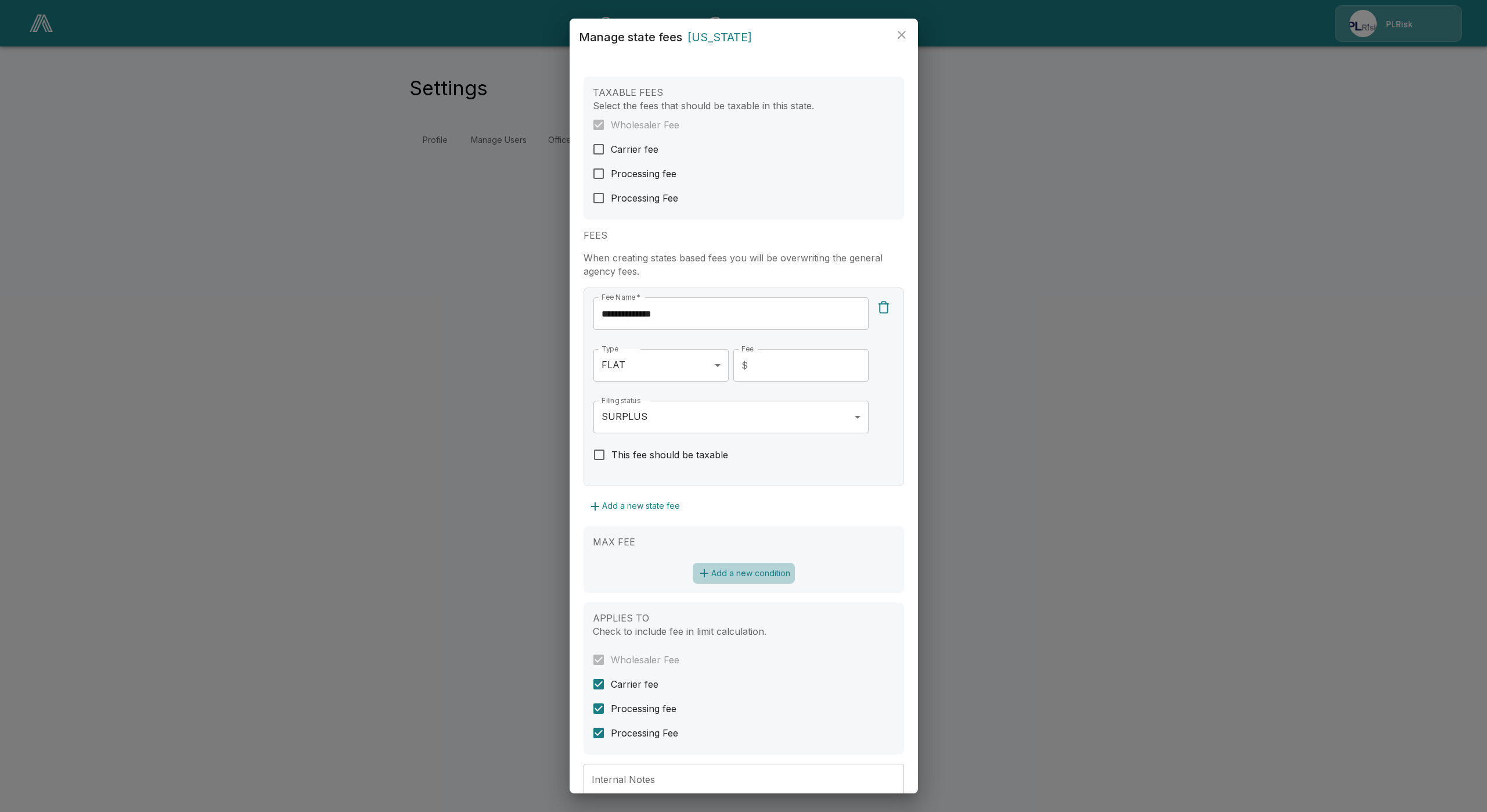
click at [727, 571] on button "Add a new condition" at bounding box center [744, 573] width 103 height 21
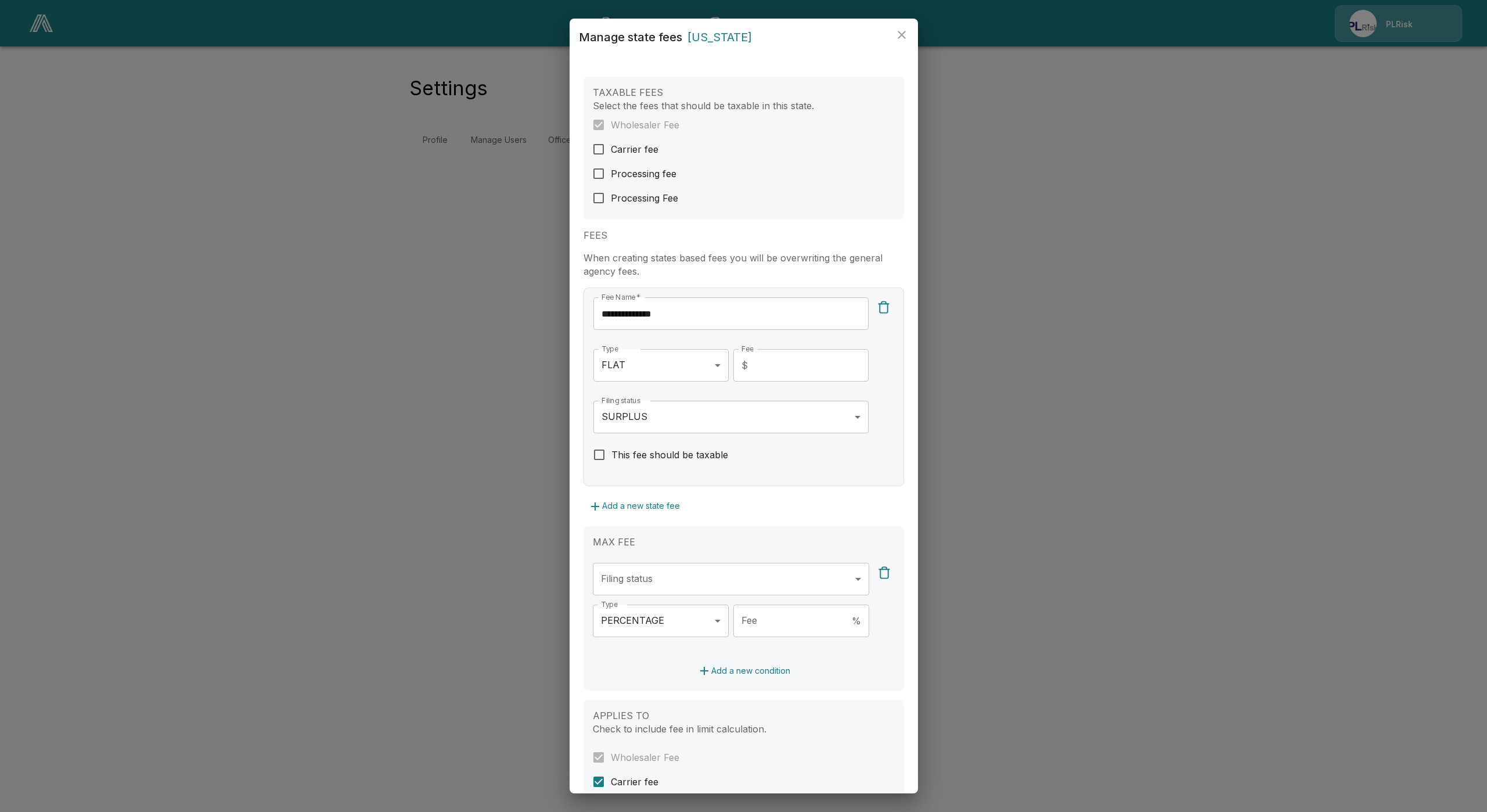
click at [710, 168] on body "**********" at bounding box center [743, 84] width 1487 height 168
click at [672, 632] on li "ADMITTED" at bounding box center [724, 632] width 264 height 21
type input "********"
click at [636, 695] on div at bounding box center [743, 406] width 1487 height 812
click at [653, 168] on body "**********" at bounding box center [743, 84] width 1487 height 168
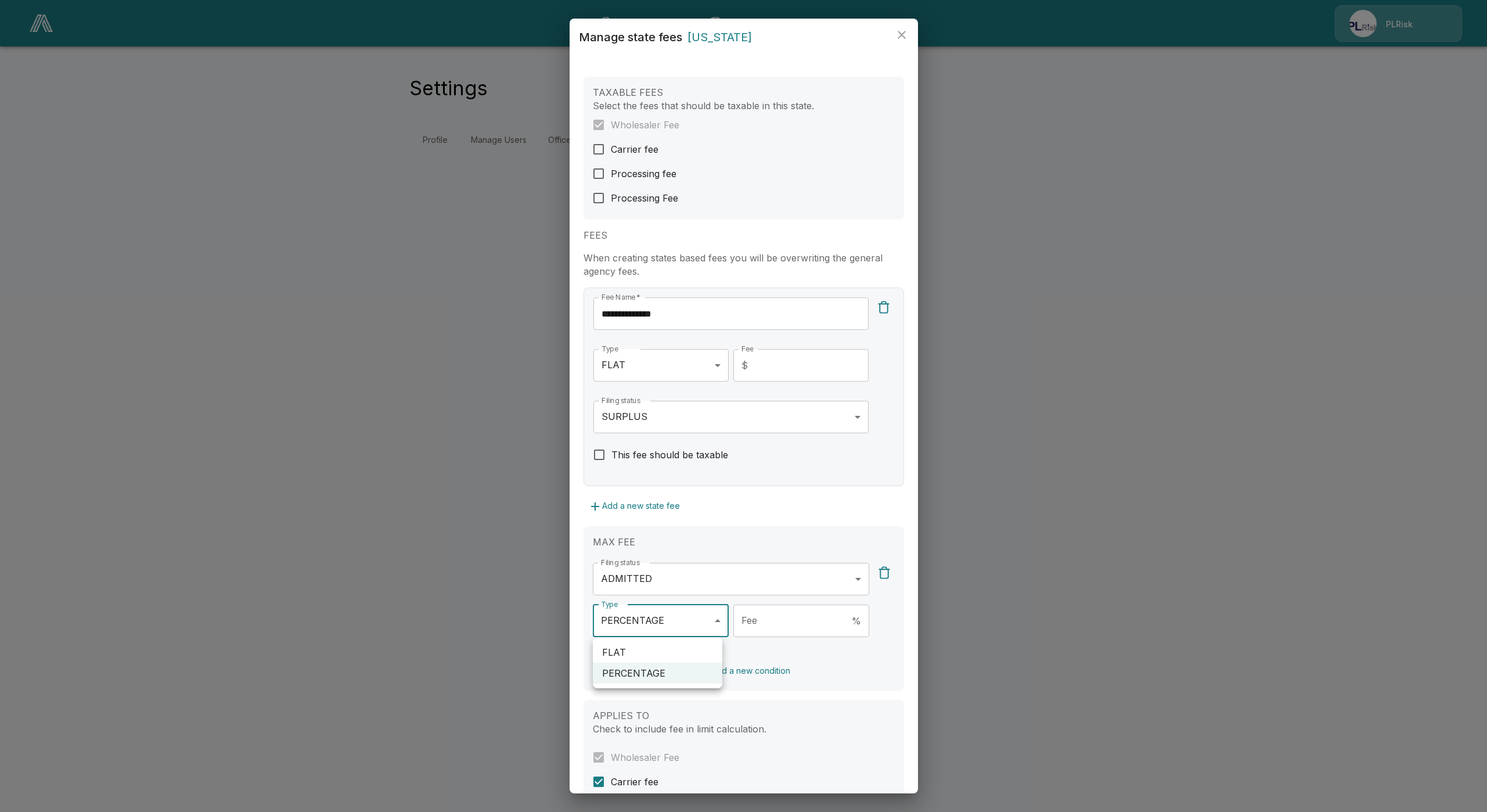
click at [655, 652] on li "FLAT" at bounding box center [657, 652] width 129 height 21
type input "****"
click at [802, 619] on input "Fee" at bounding box center [811, 620] width 117 height 33
type input "*"
click at [662, 662] on div "Add a new condition" at bounding box center [743, 670] width 302 height 21
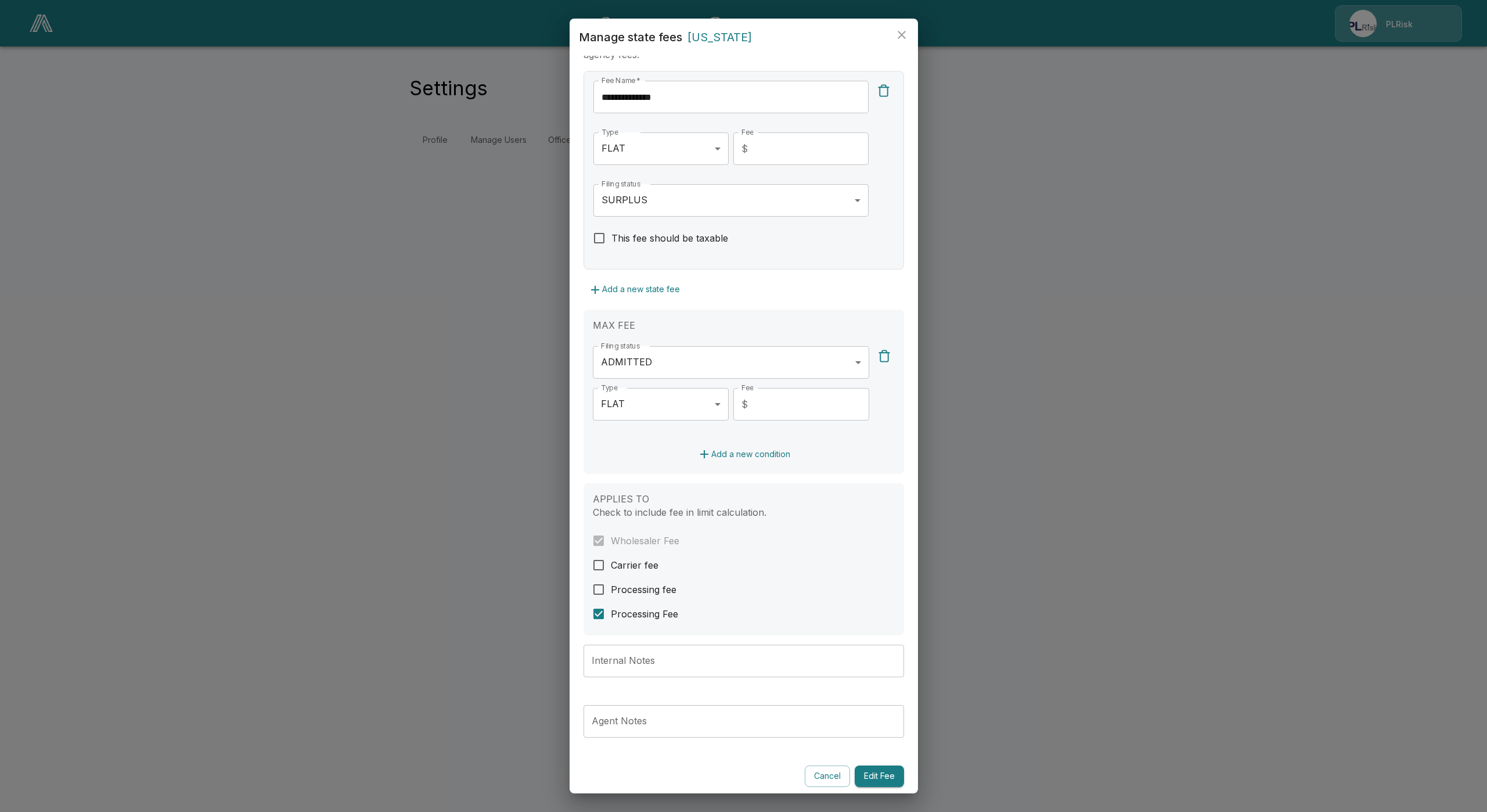
scroll to position [222, 0]
click at [640, 658] on input "Internal Notes" at bounding box center [744, 655] width 320 height 33
paste input "**********"
type input "**********"
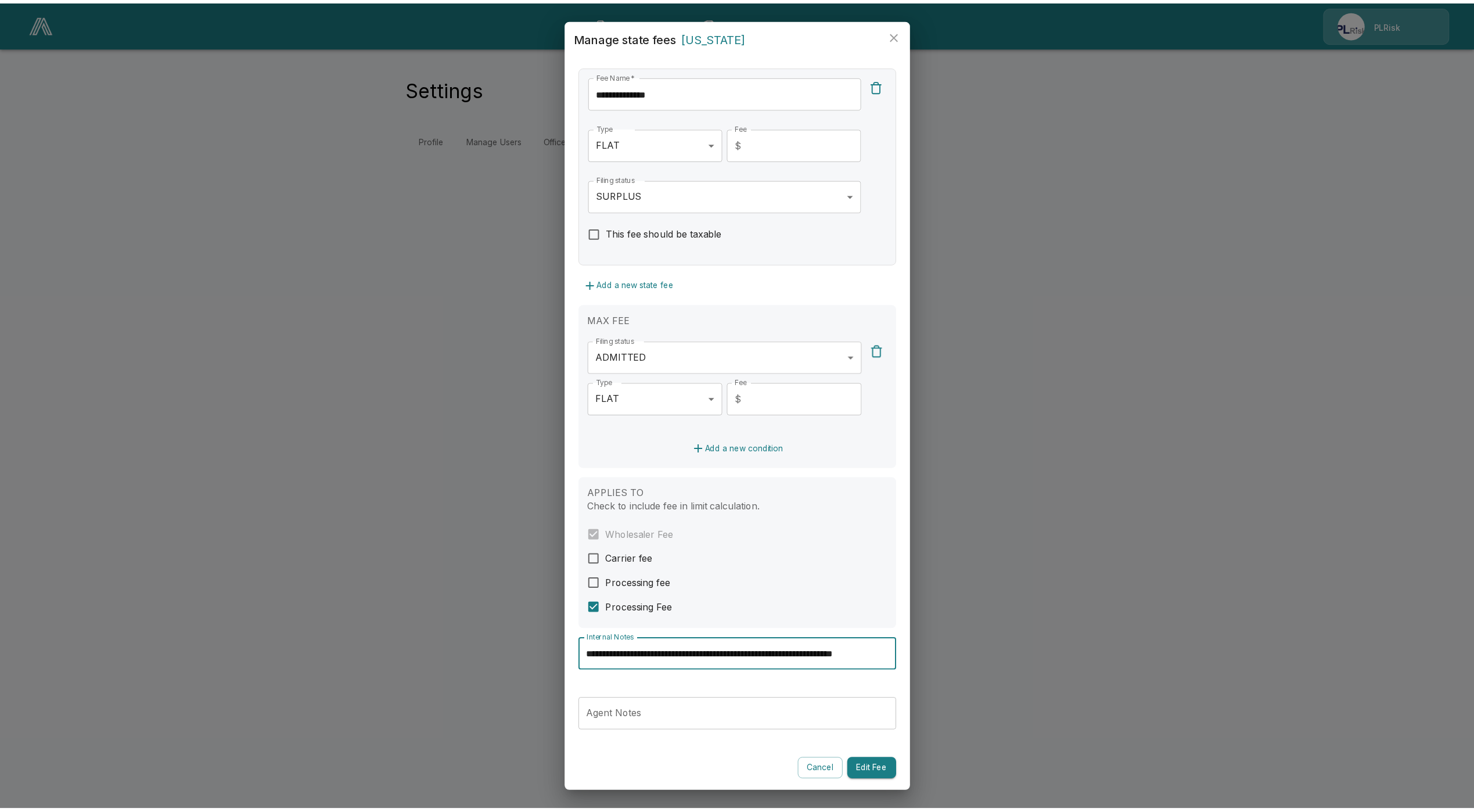
scroll to position [0, 0]
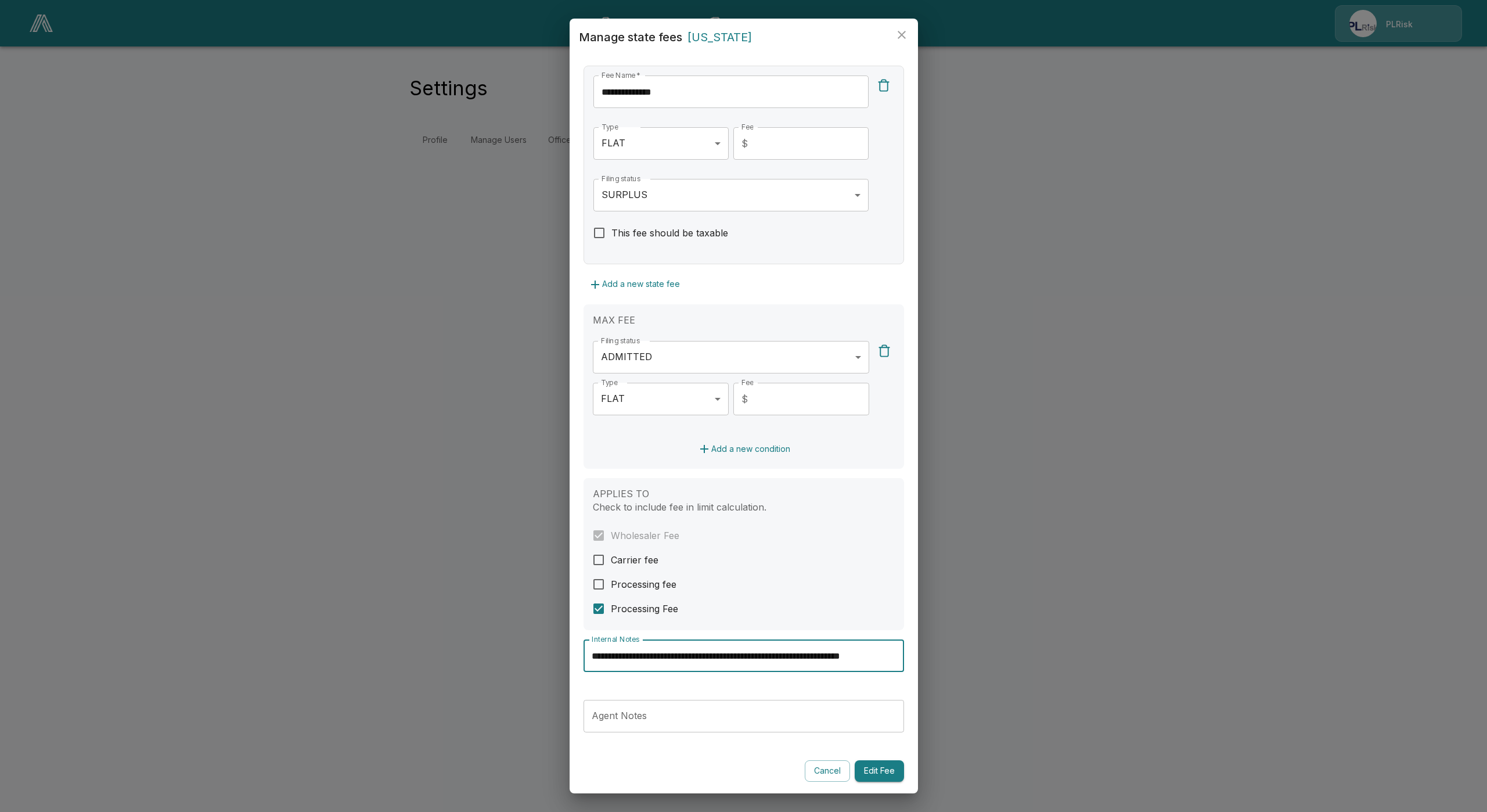
click at [663, 682] on div "**********" at bounding box center [744, 665] width 320 height 51
click at [888, 768] on button "Edit Fee" at bounding box center [879, 770] width 50 height 21
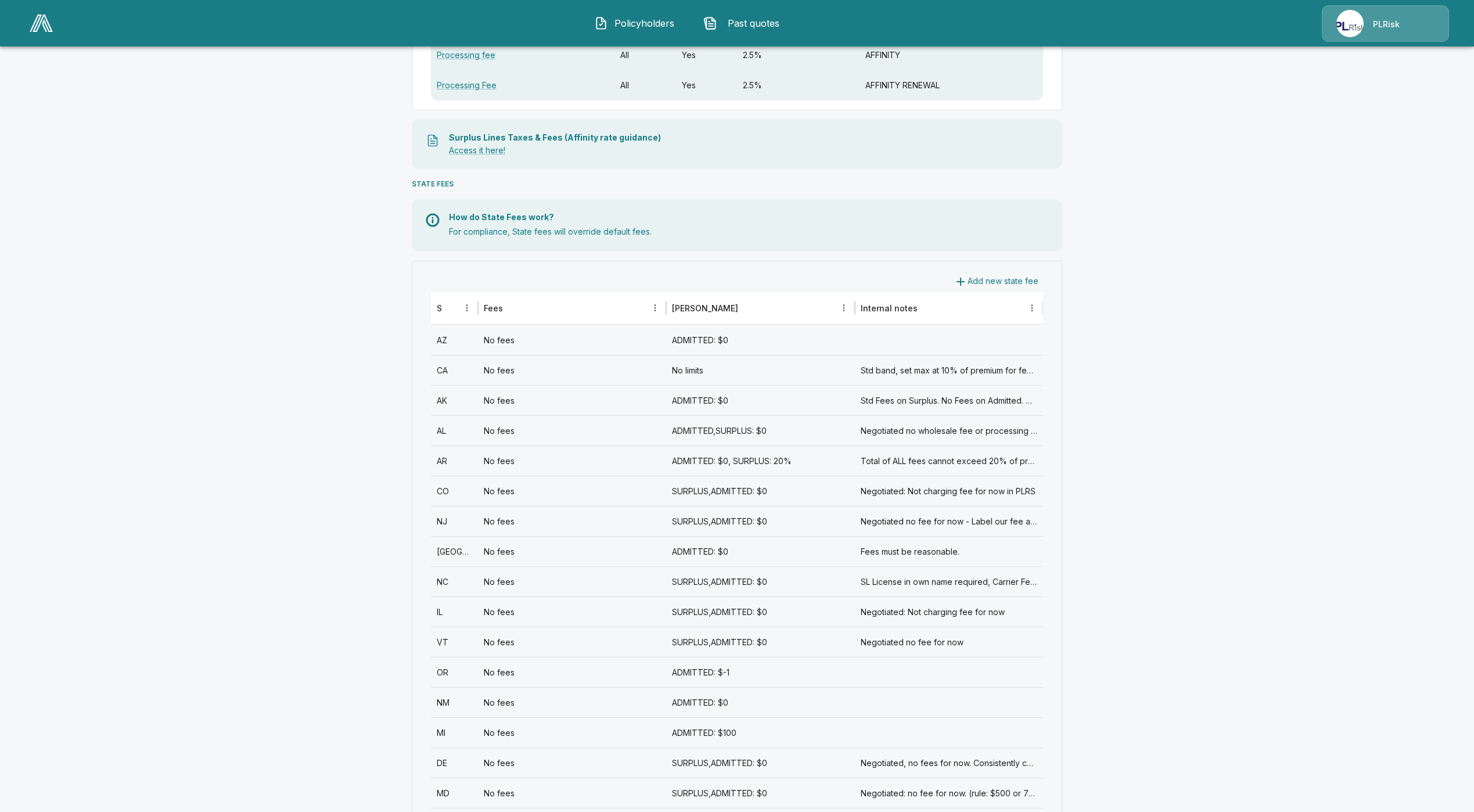
scroll to position [261, 0]
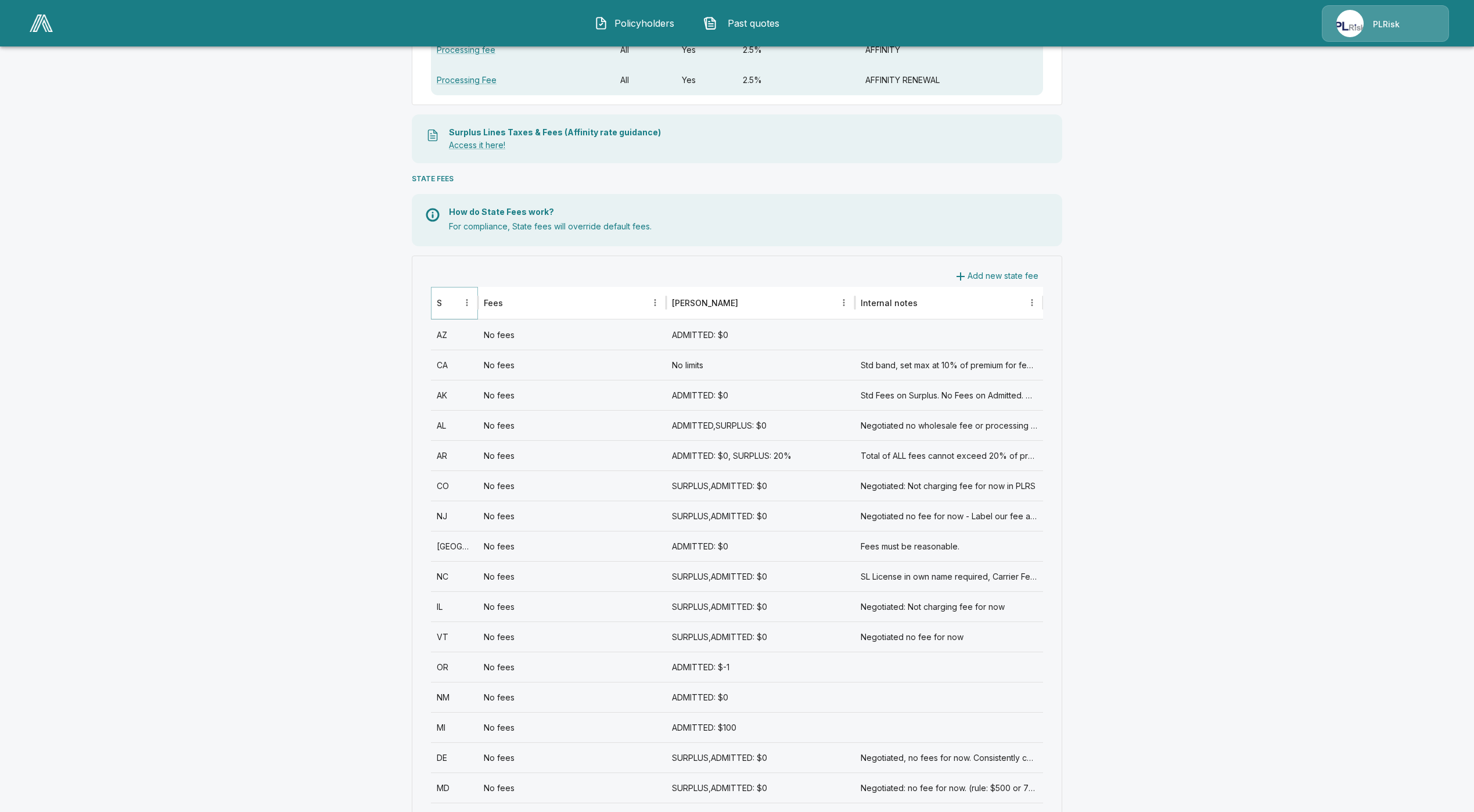
click at [456, 298] on icon "Sort" at bounding box center [450, 303] width 11 height 11
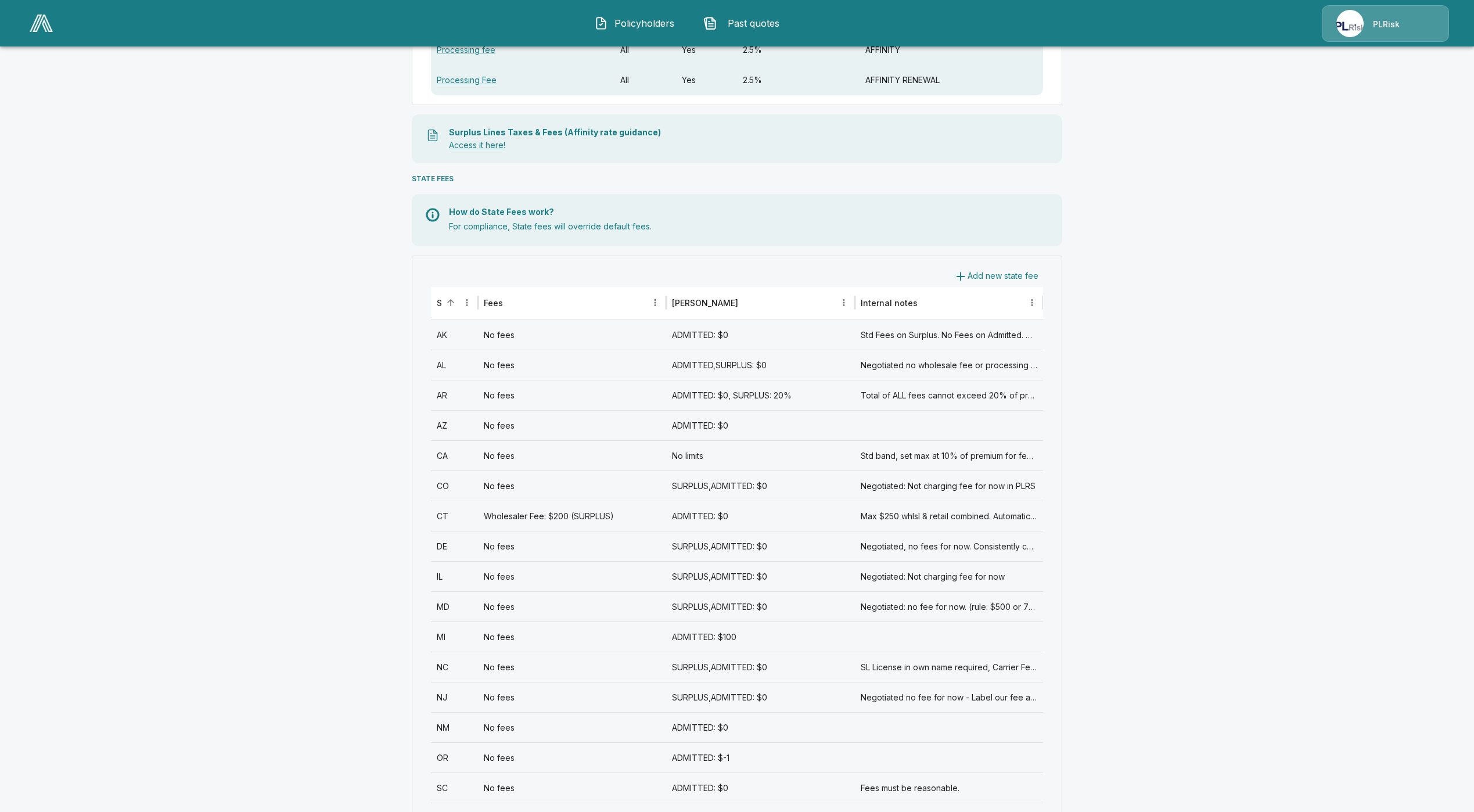
click at [1031, 280] on button "Add new state fee" at bounding box center [996, 276] width 94 height 21
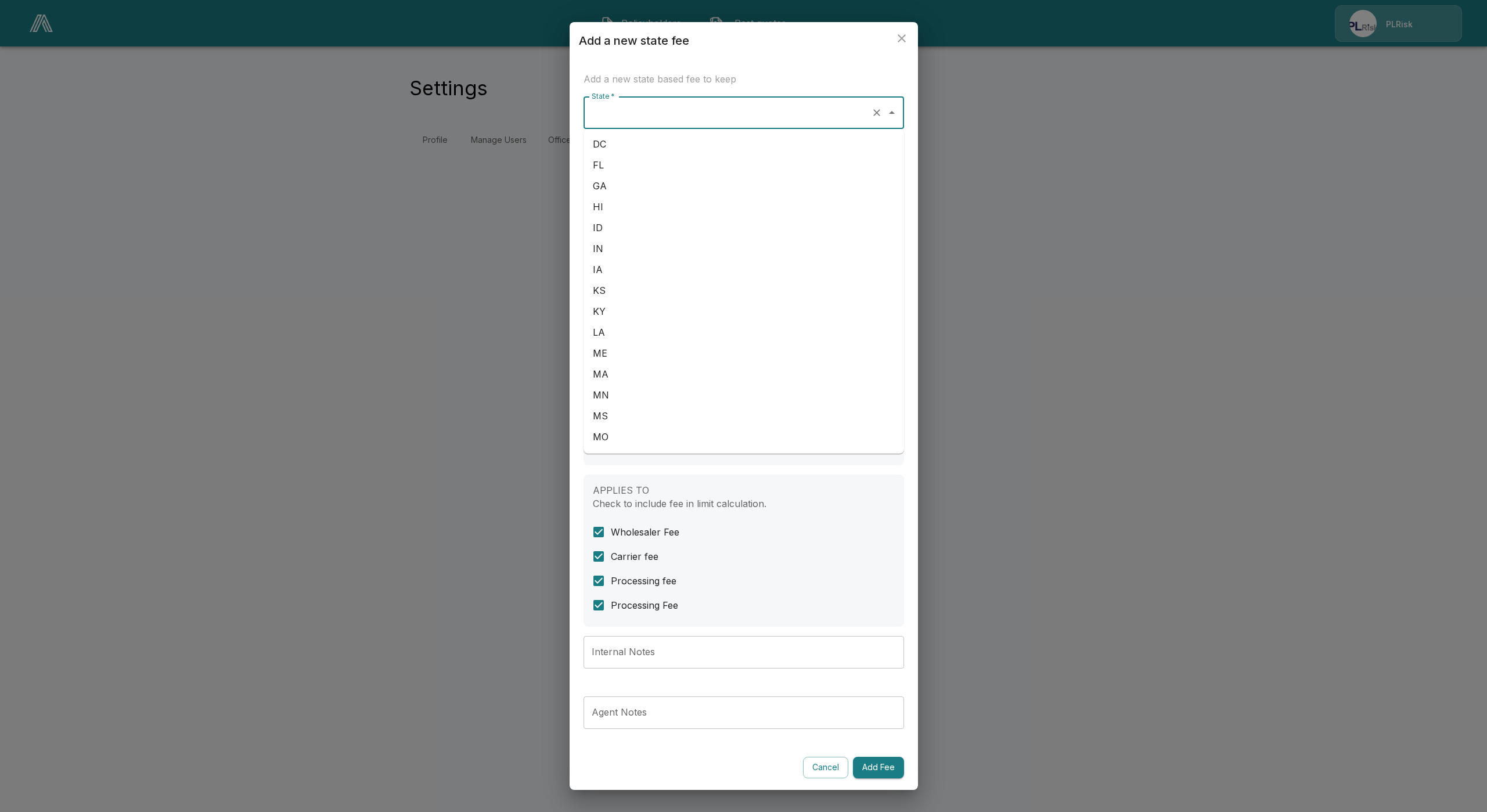
click at [660, 122] on input "State *" at bounding box center [728, 112] width 278 height 22
click at [655, 143] on li "DC" at bounding box center [744, 144] width 320 height 21
type input "**"
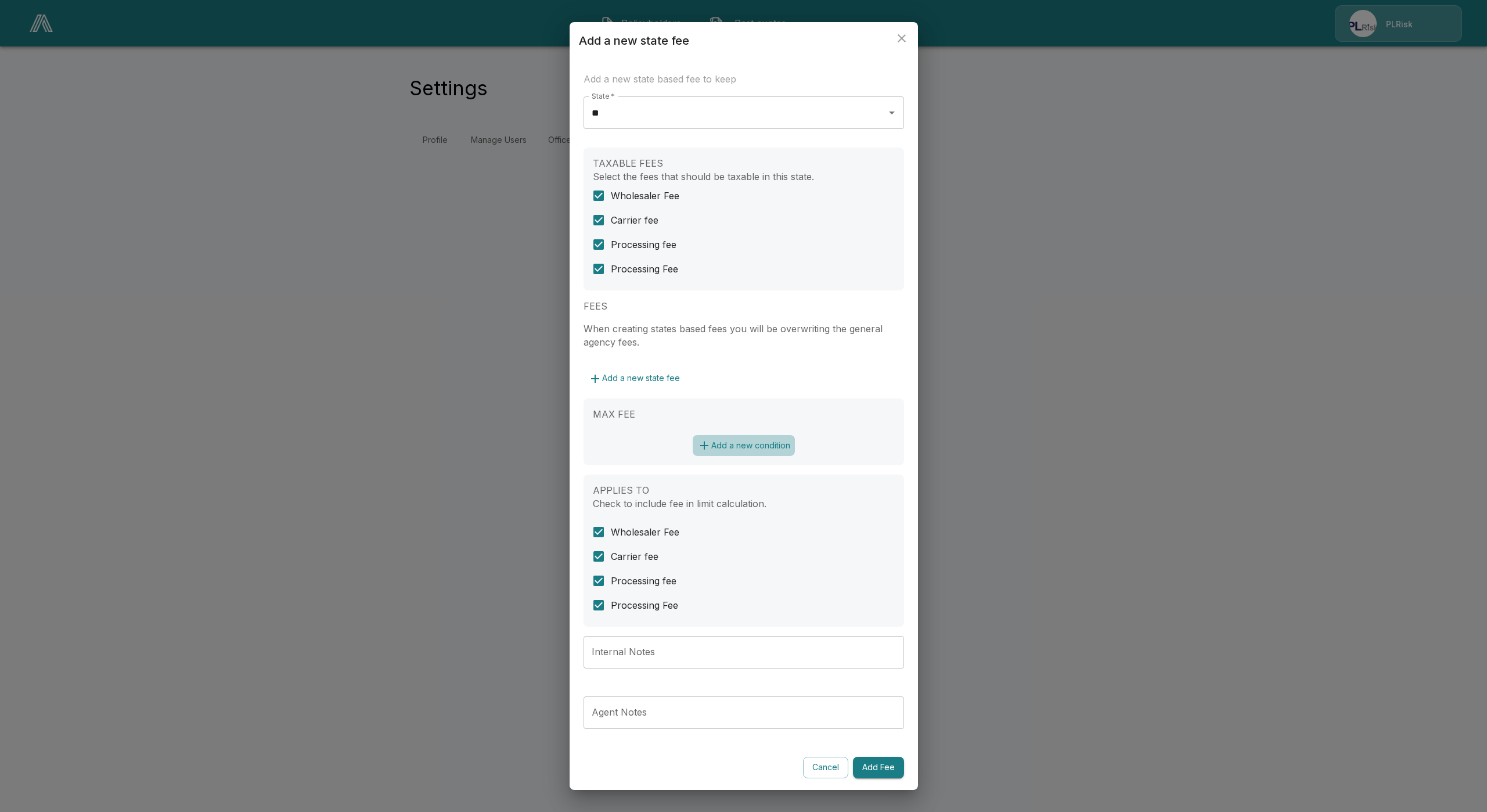
click at [765, 442] on button "Add a new condition" at bounding box center [744, 446] width 103 height 21
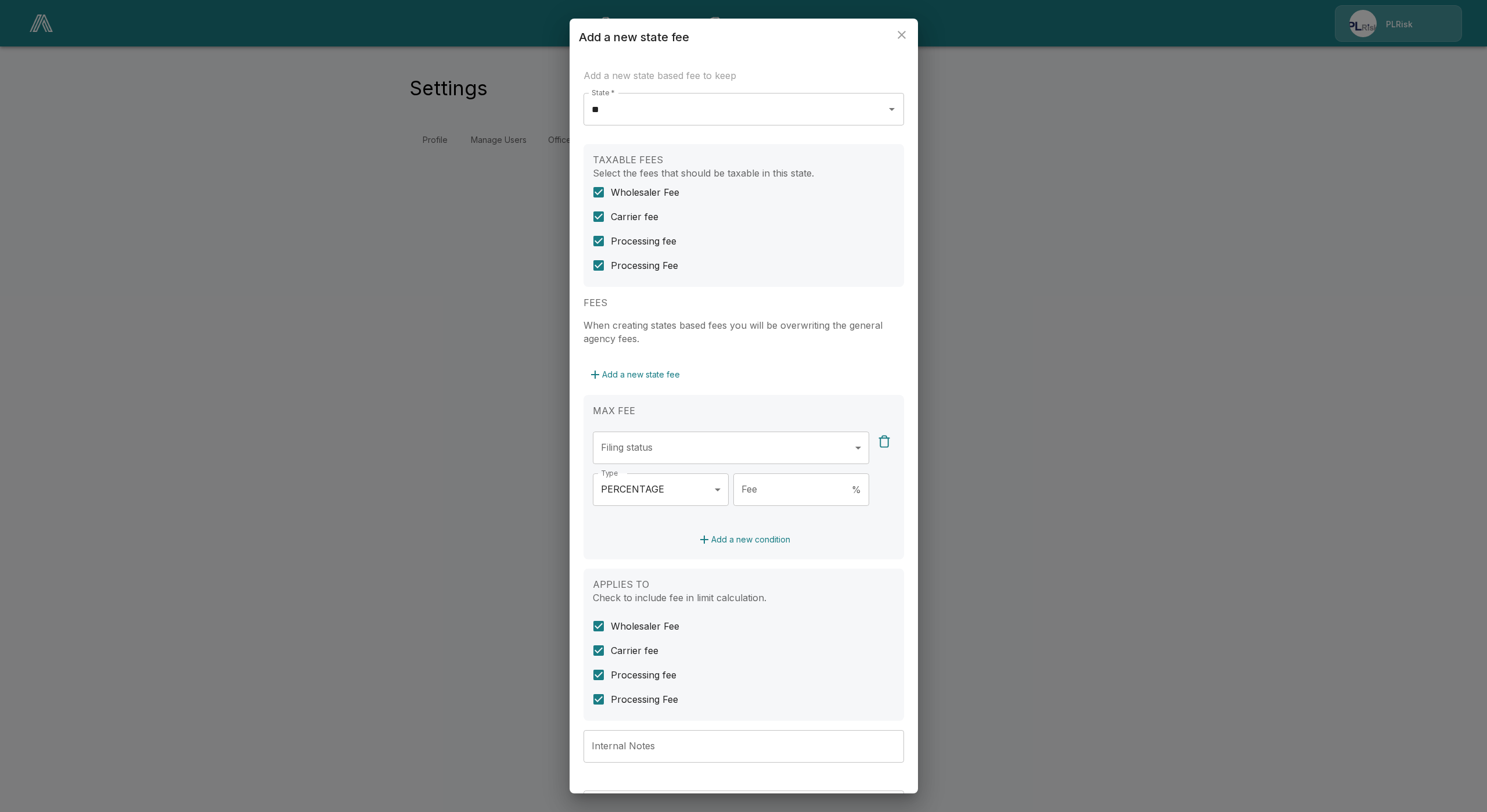
click at [695, 168] on body "**********" at bounding box center [743, 84] width 1487 height 168
click at [671, 499] on li "ADMITTED" at bounding box center [724, 500] width 264 height 21
type input "********"
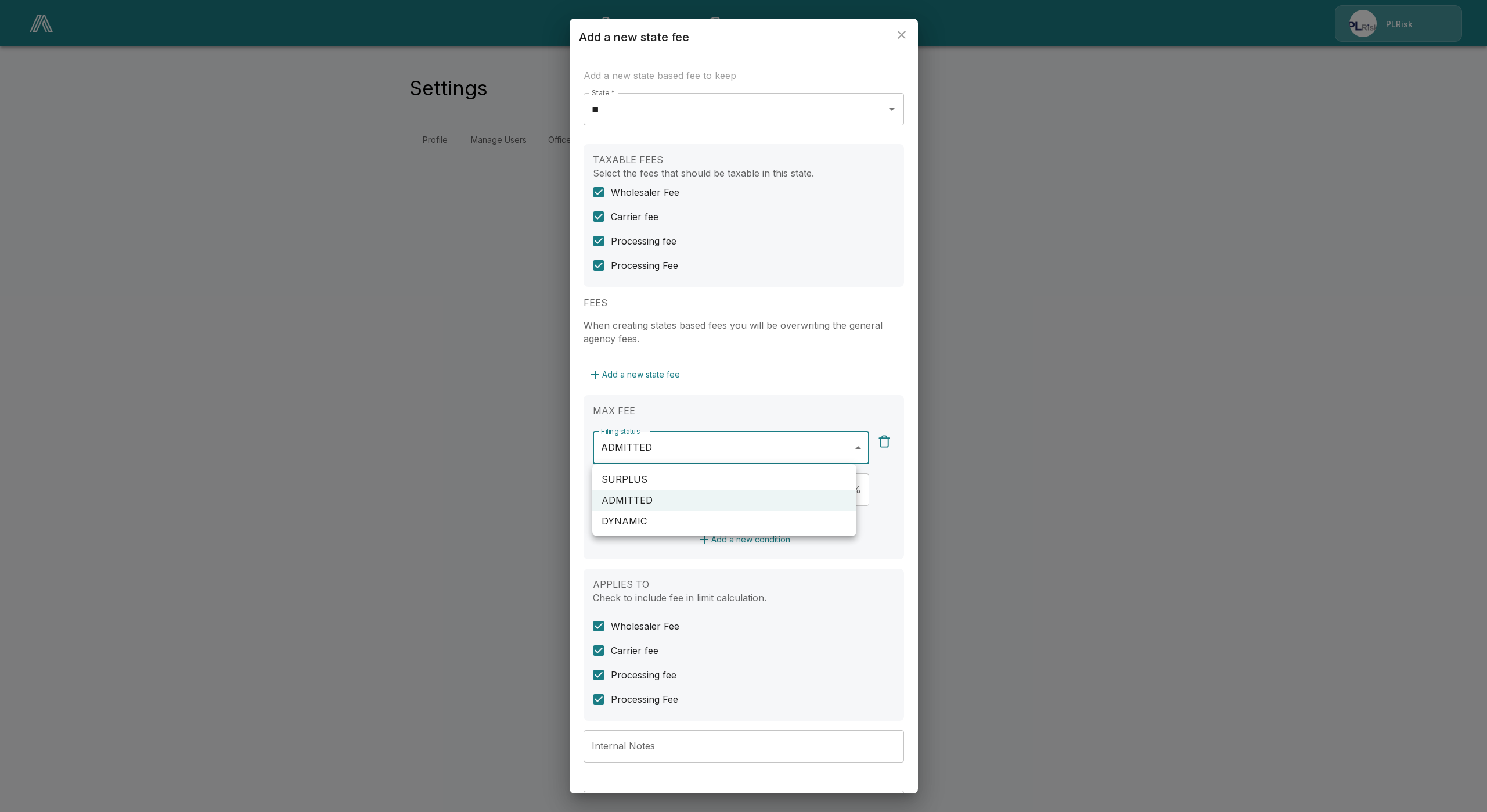
click at [632, 560] on div at bounding box center [743, 406] width 1487 height 812
click at [632, 168] on body "**********" at bounding box center [743, 84] width 1487 height 168
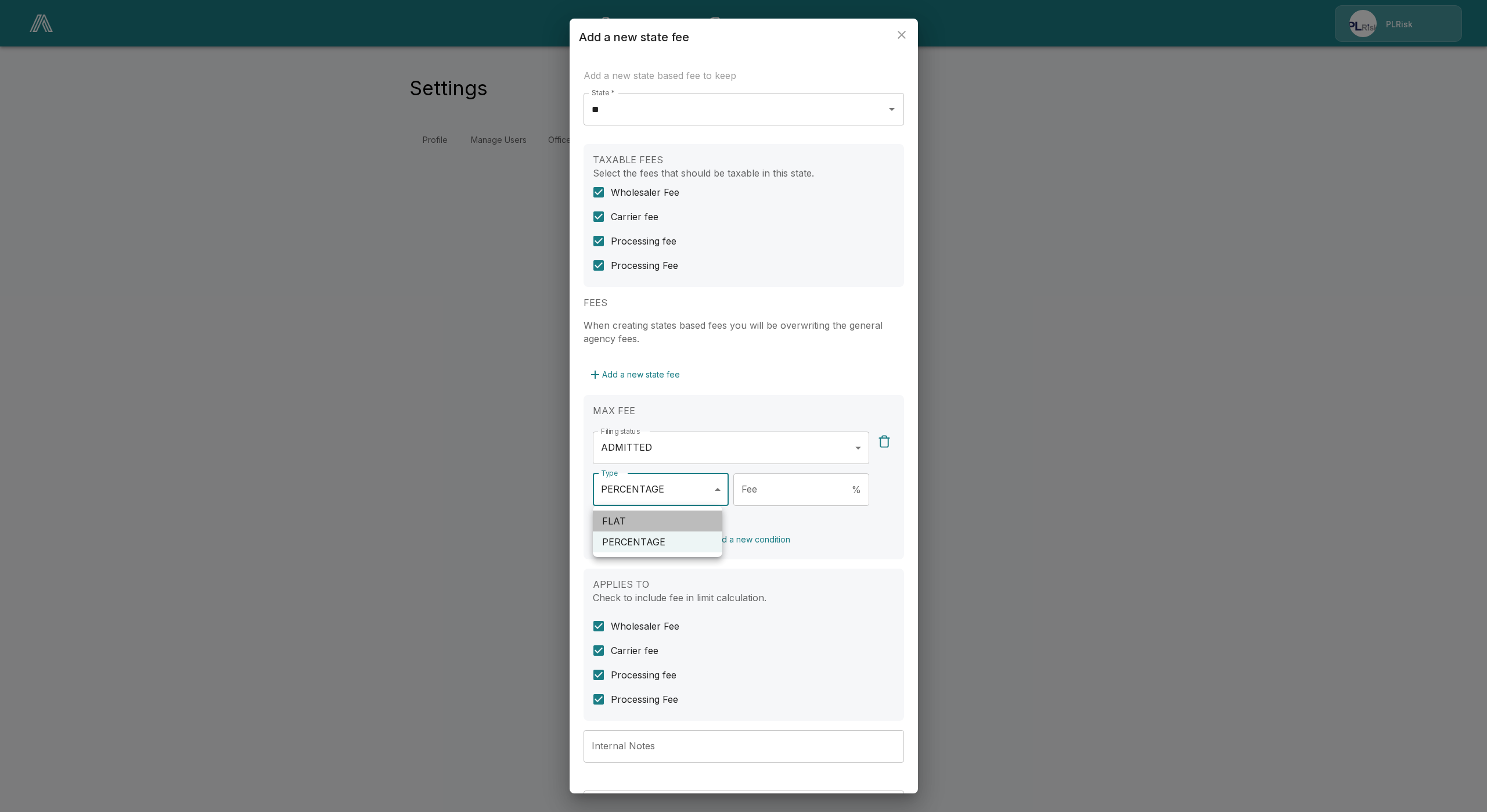
click at [633, 521] on li "FLAT" at bounding box center [657, 521] width 129 height 21
type input "****"
click at [798, 489] on input "Fee" at bounding box center [811, 489] width 117 height 33
type input "*"
click at [634, 548] on div "Add a new condition" at bounding box center [743, 540] width 302 height 21
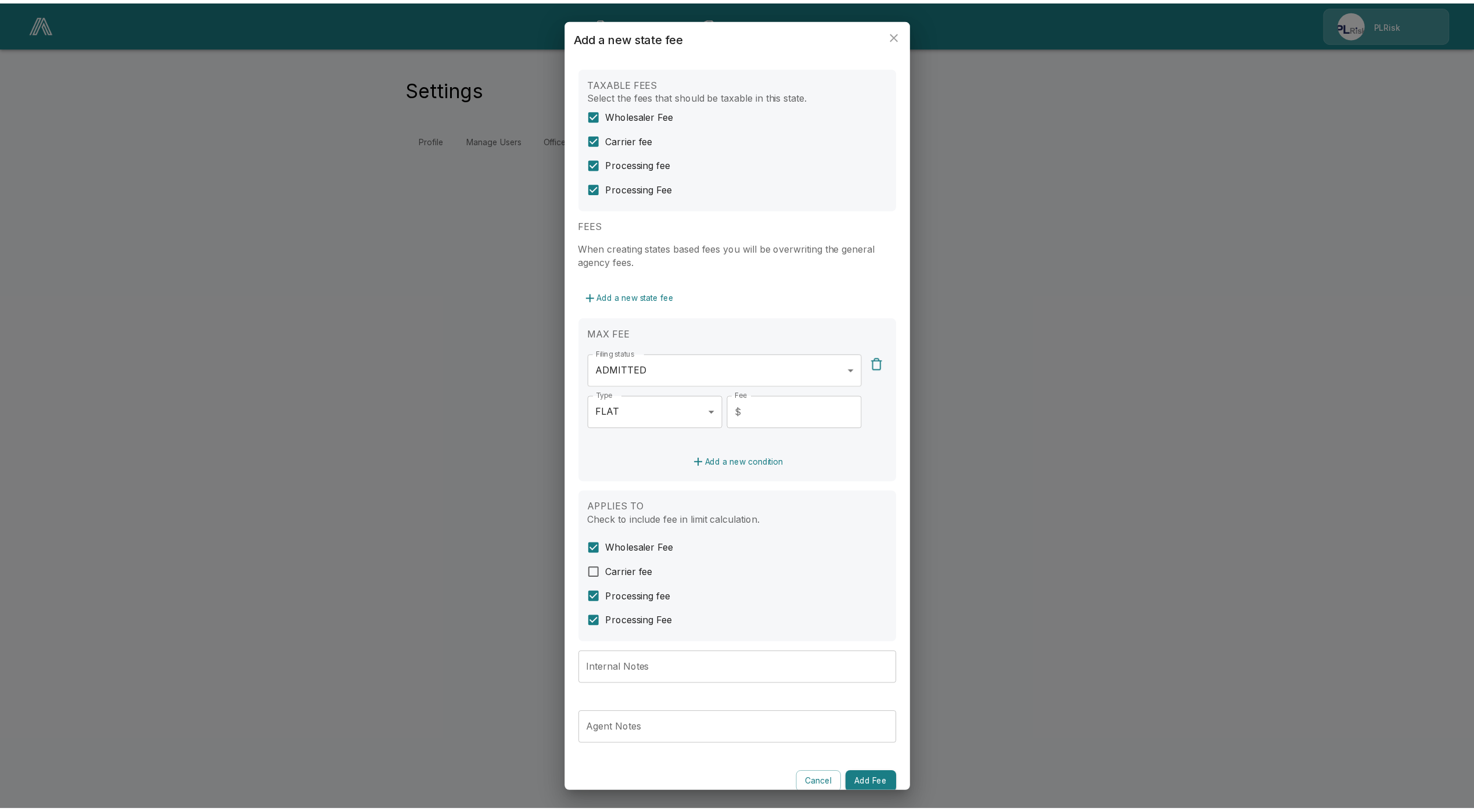
scroll to position [90, 0]
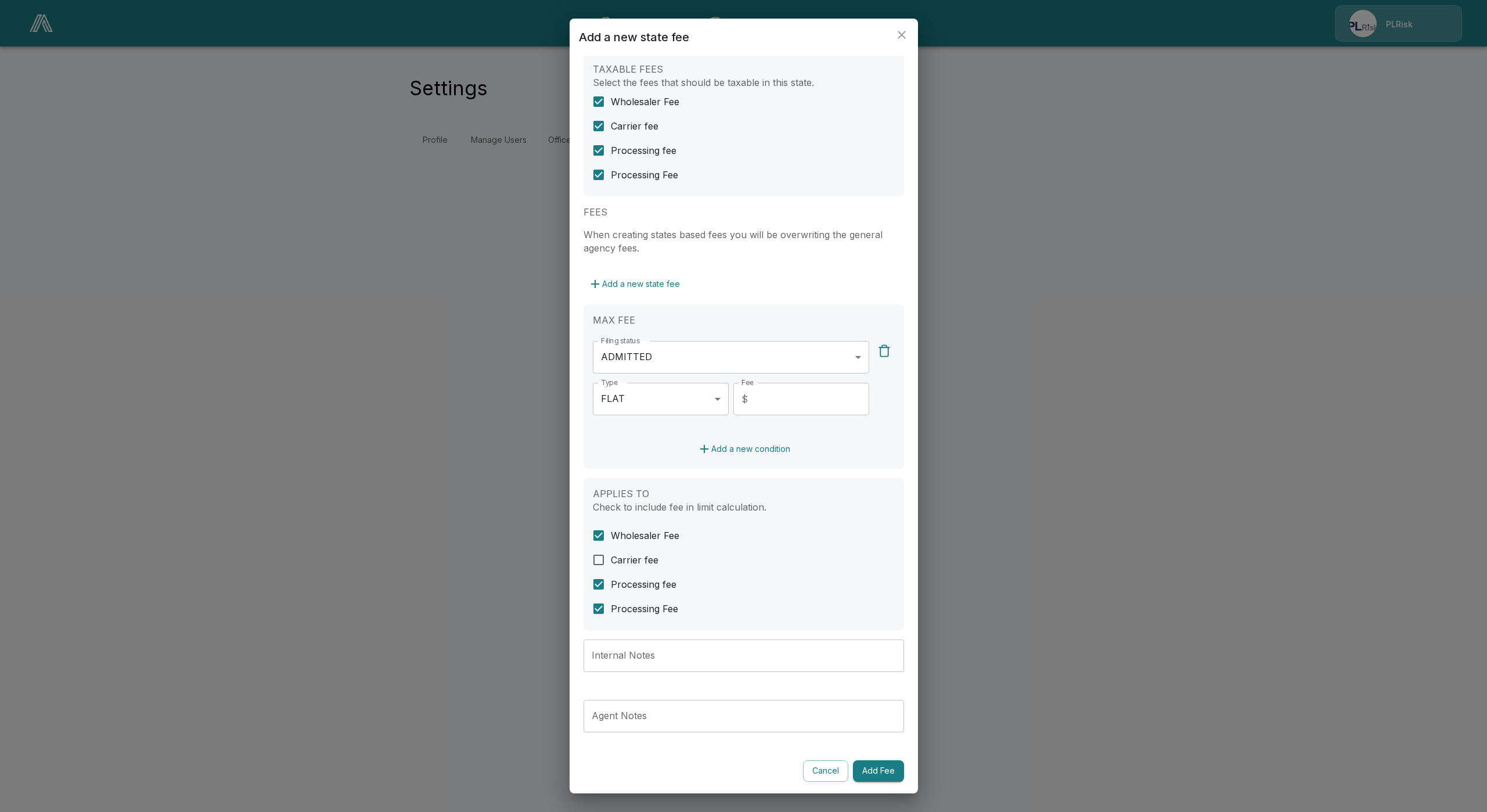
click at [877, 770] on button "Add Fee" at bounding box center [878, 770] width 51 height 21
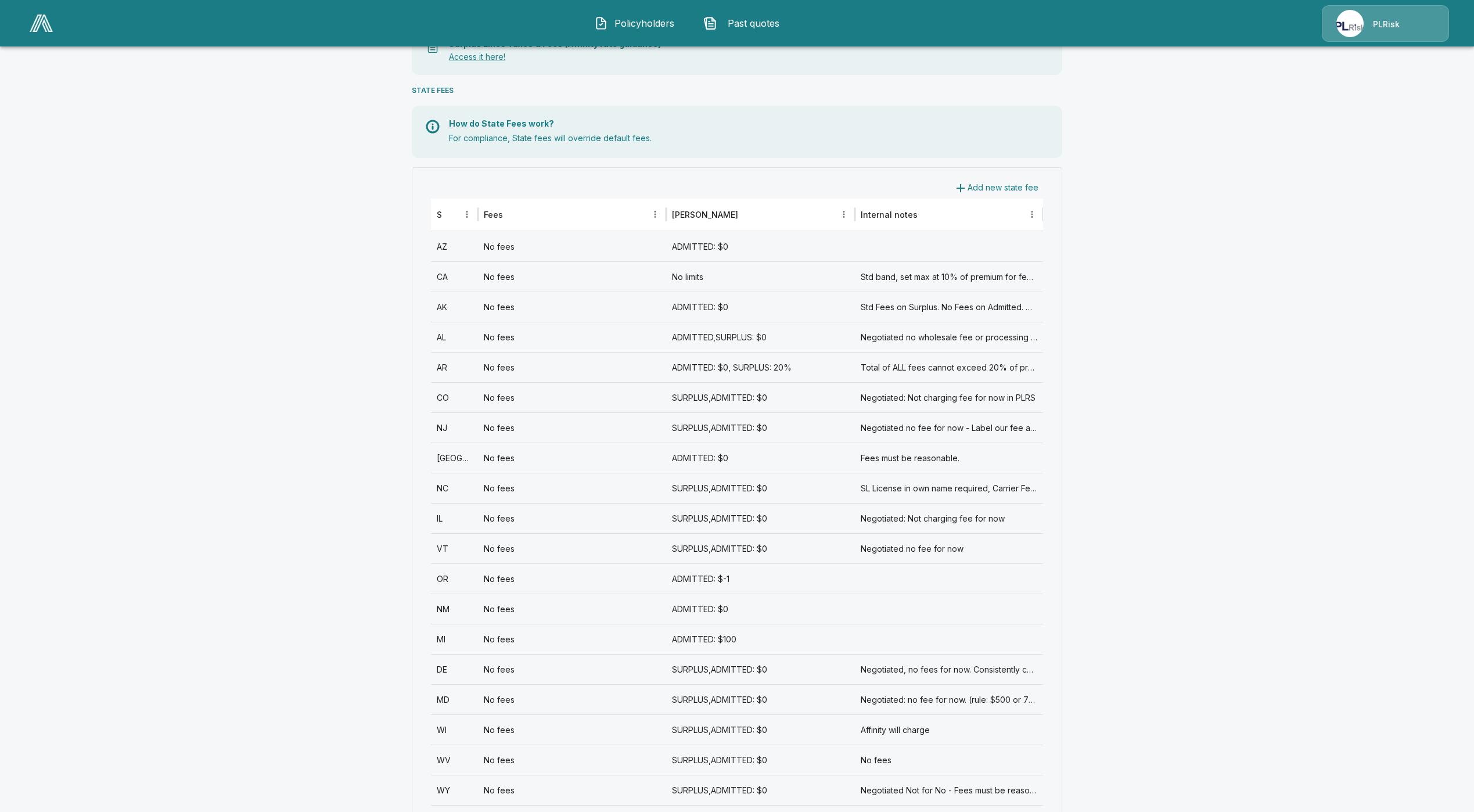
scroll to position [322, 0]
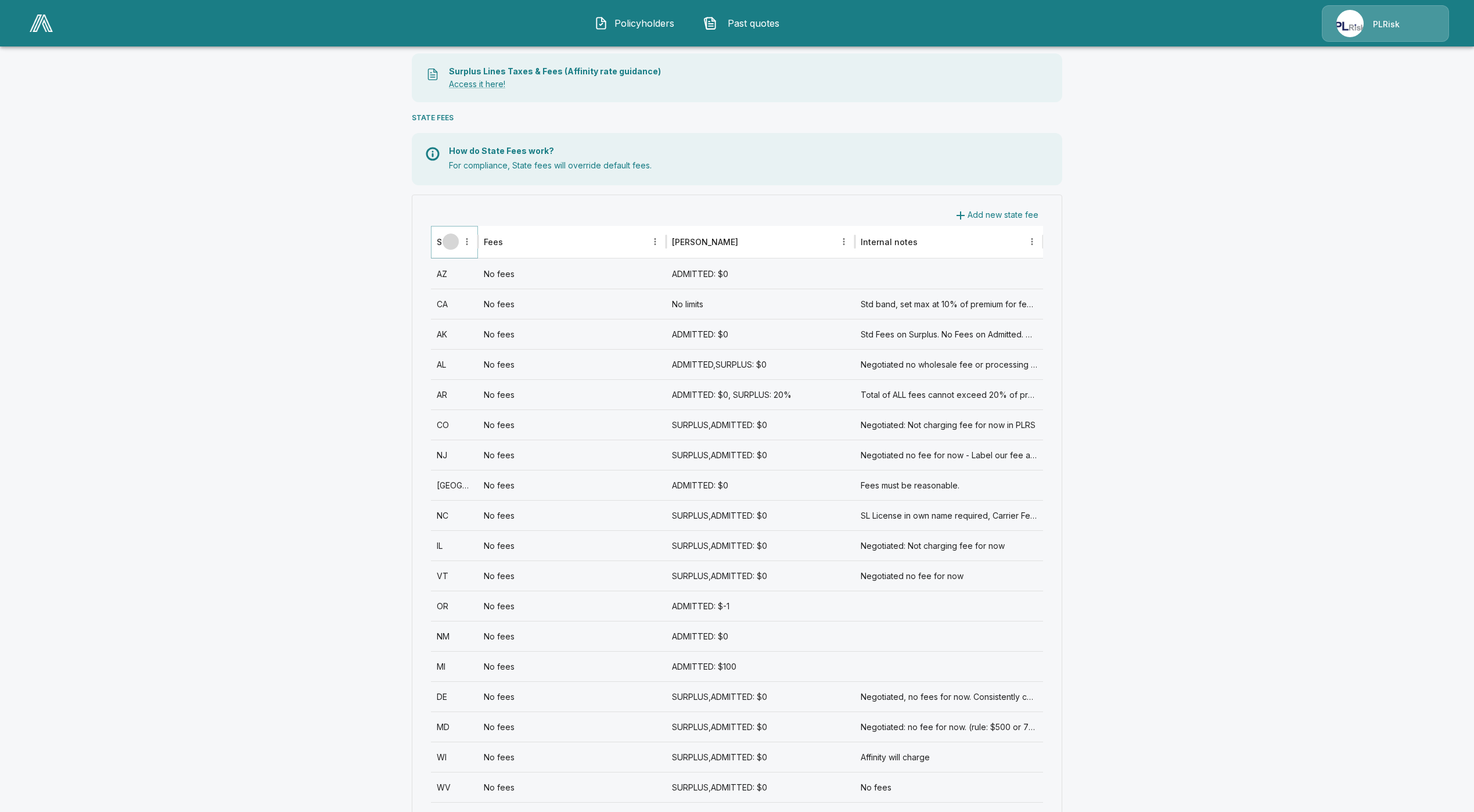
click at [452, 242] on icon "Sort" at bounding box center [450, 241] width 11 height 11
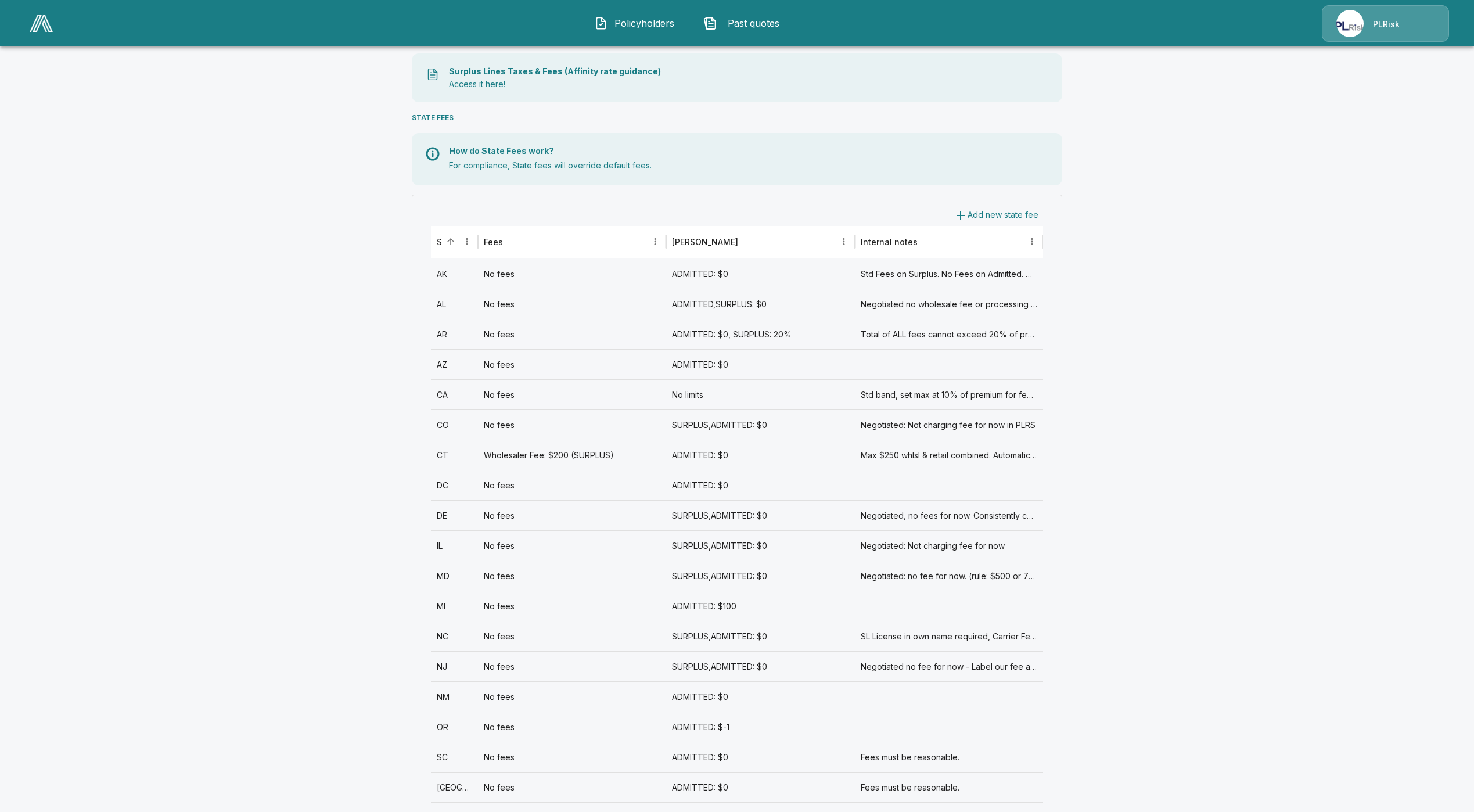
click at [525, 522] on div "No fees" at bounding box center [572, 515] width 188 height 30
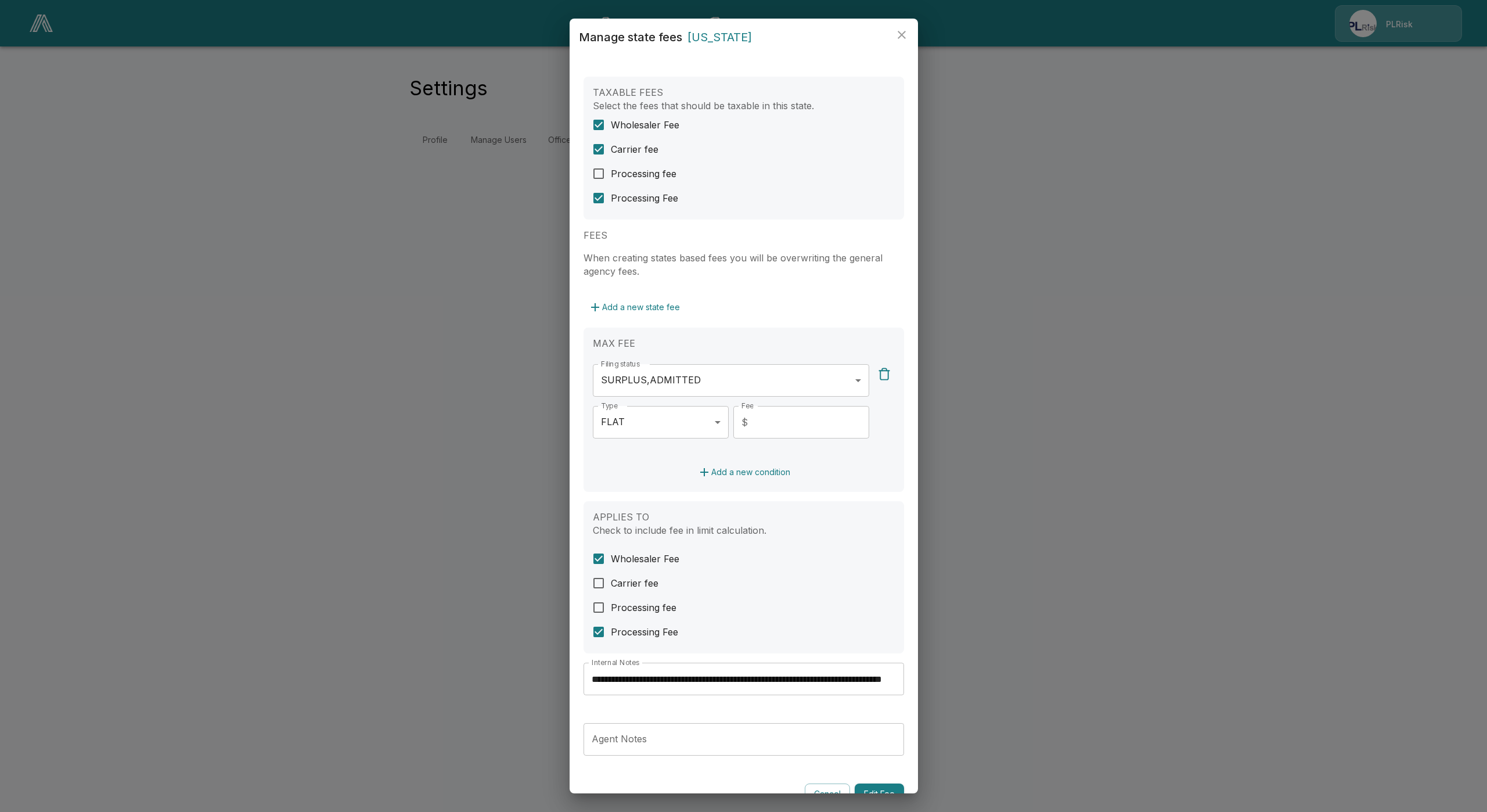
click at [621, 176] on span "Processing fee" at bounding box center [644, 173] width 65 height 14
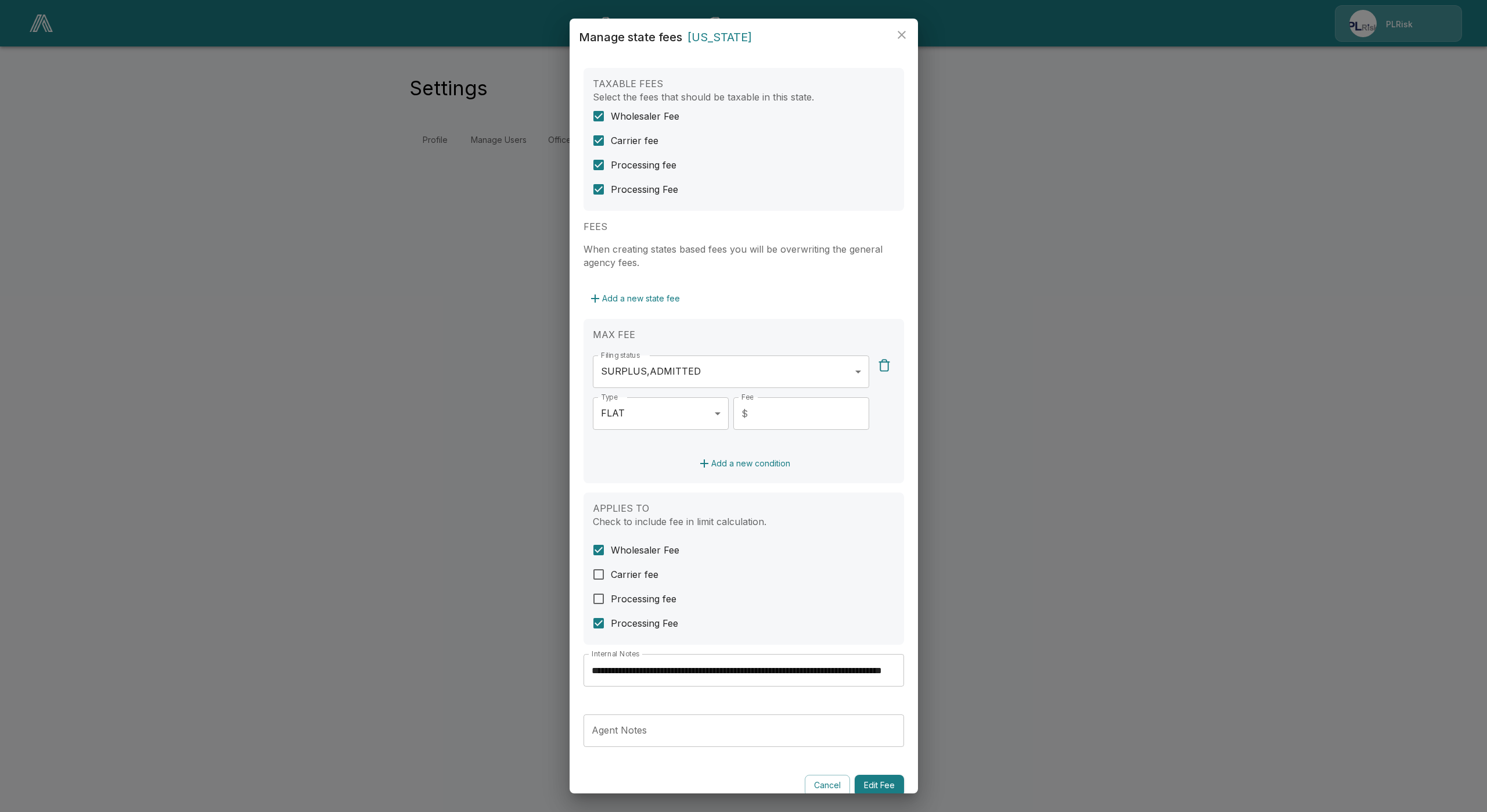
scroll to position [23, 0]
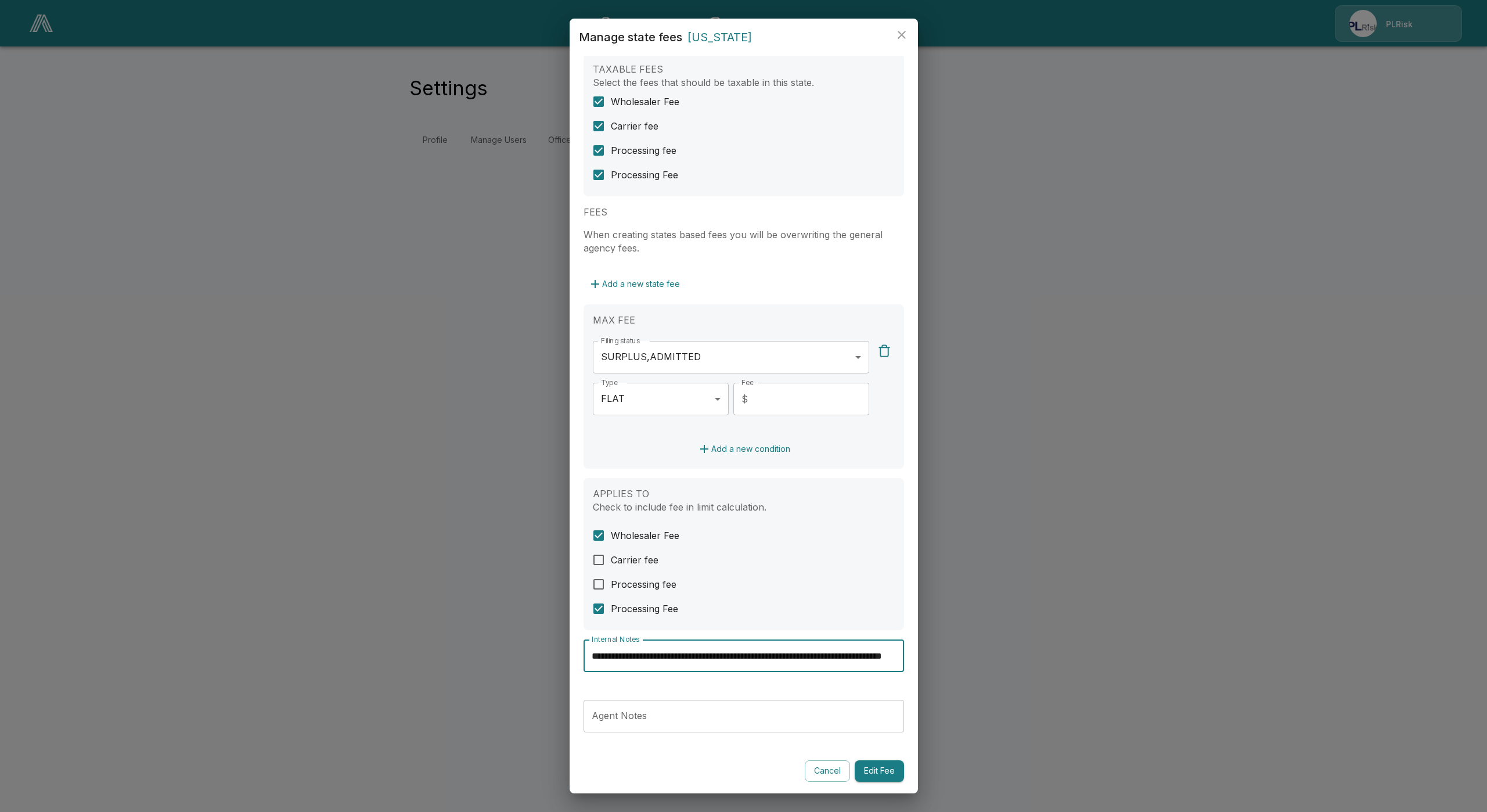
click at [792, 661] on input "**********" at bounding box center [744, 655] width 320 height 33
click at [792, 667] on input "**********" at bounding box center [744, 655] width 320 height 33
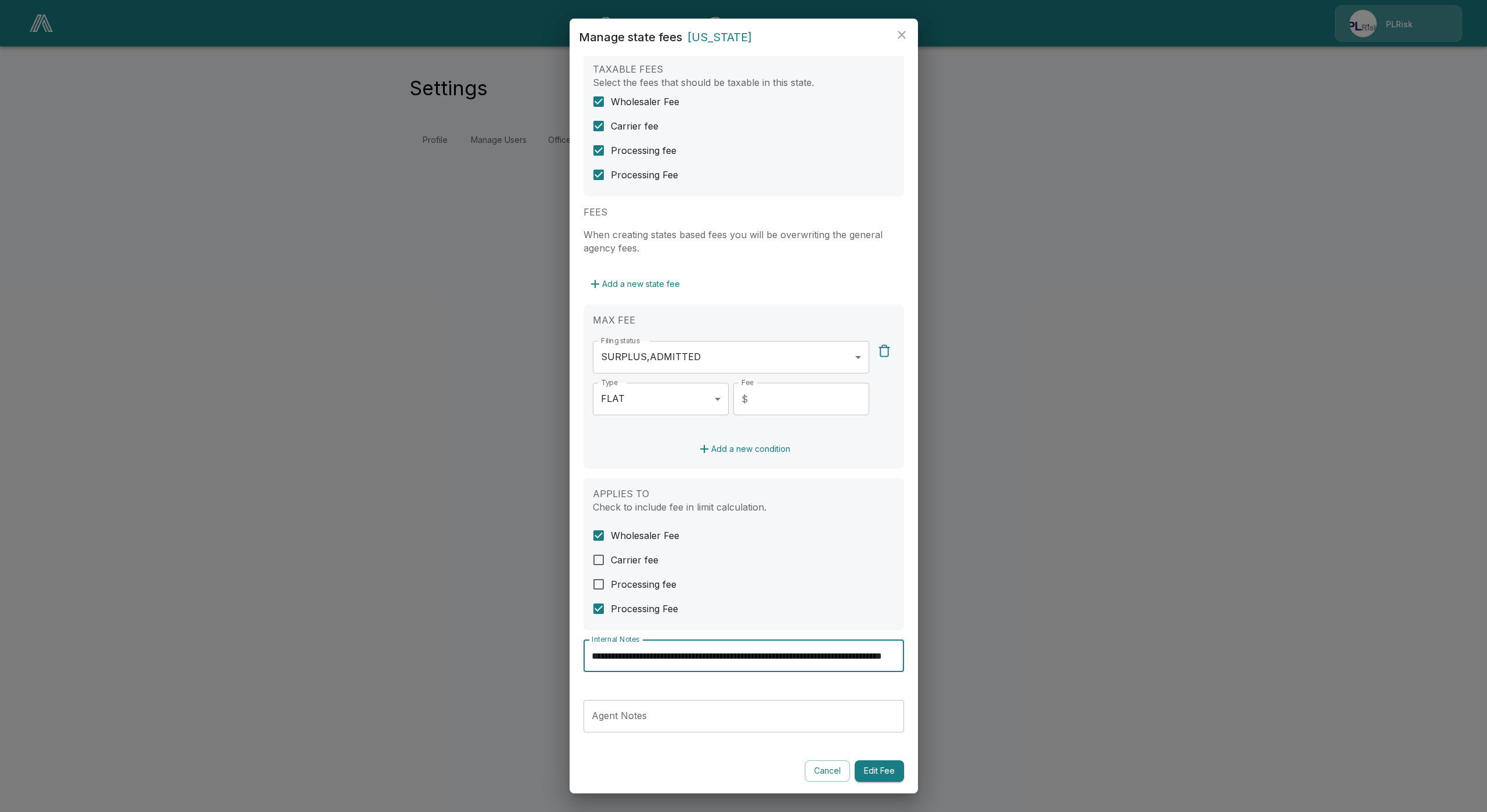
drag, startPoint x: 779, startPoint y: 655, endPoint x: 924, endPoint y: 655, distance: 145.0
click at [924, 655] on div "**********" at bounding box center [743, 406] width 1487 height 812
drag, startPoint x: 872, startPoint y: 677, endPoint x: 864, endPoint y: 664, distance: 15.3
click at [872, 675] on div "**********" at bounding box center [744, 660] width 320 height 42
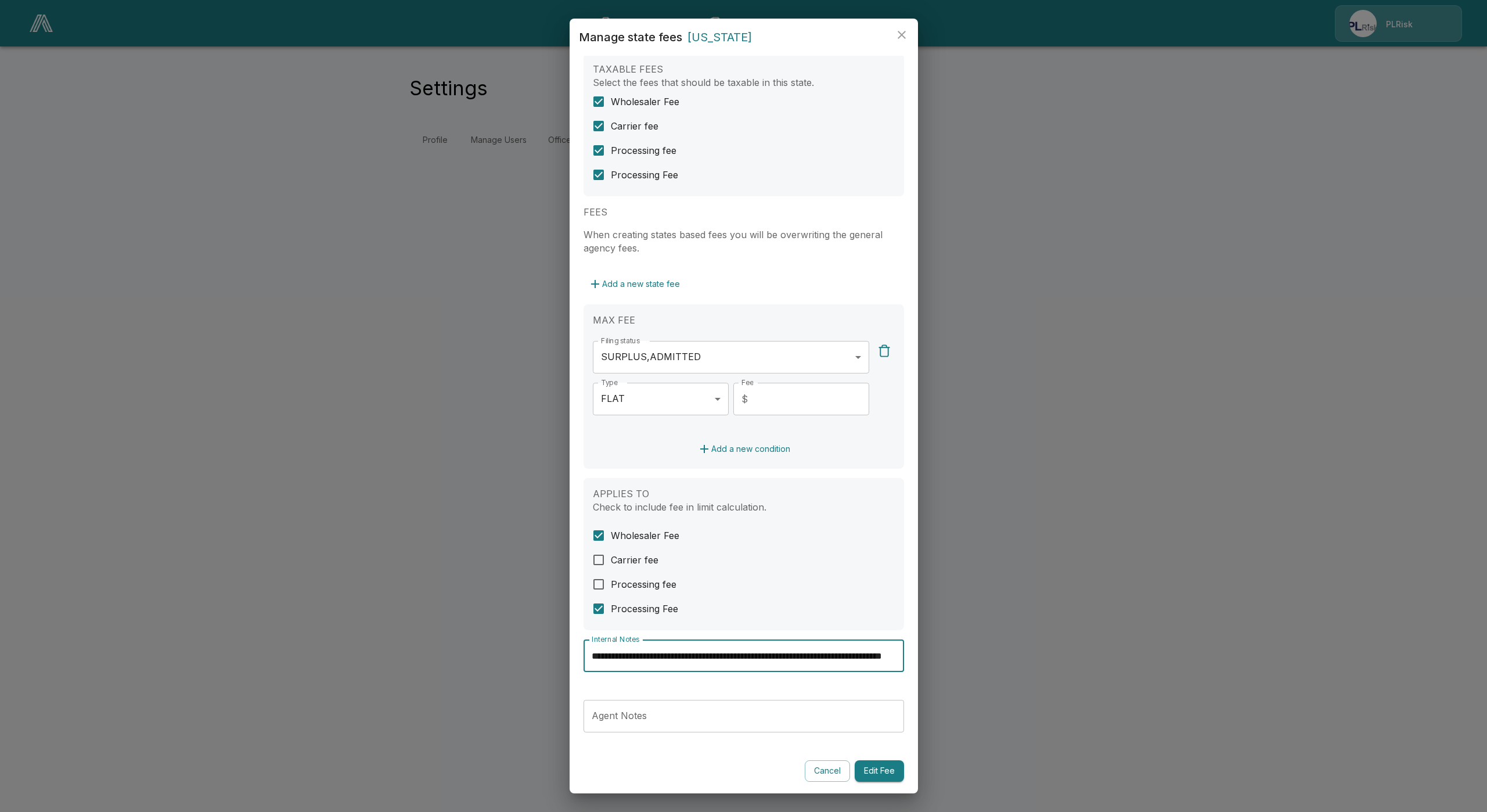
scroll to position [0, 80]
drag, startPoint x: 858, startPoint y: 654, endPoint x: 986, endPoint y: 653, distance: 128.0
click at [986, 653] on div "**********" at bounding box center [743, 406] width 1487 height 812
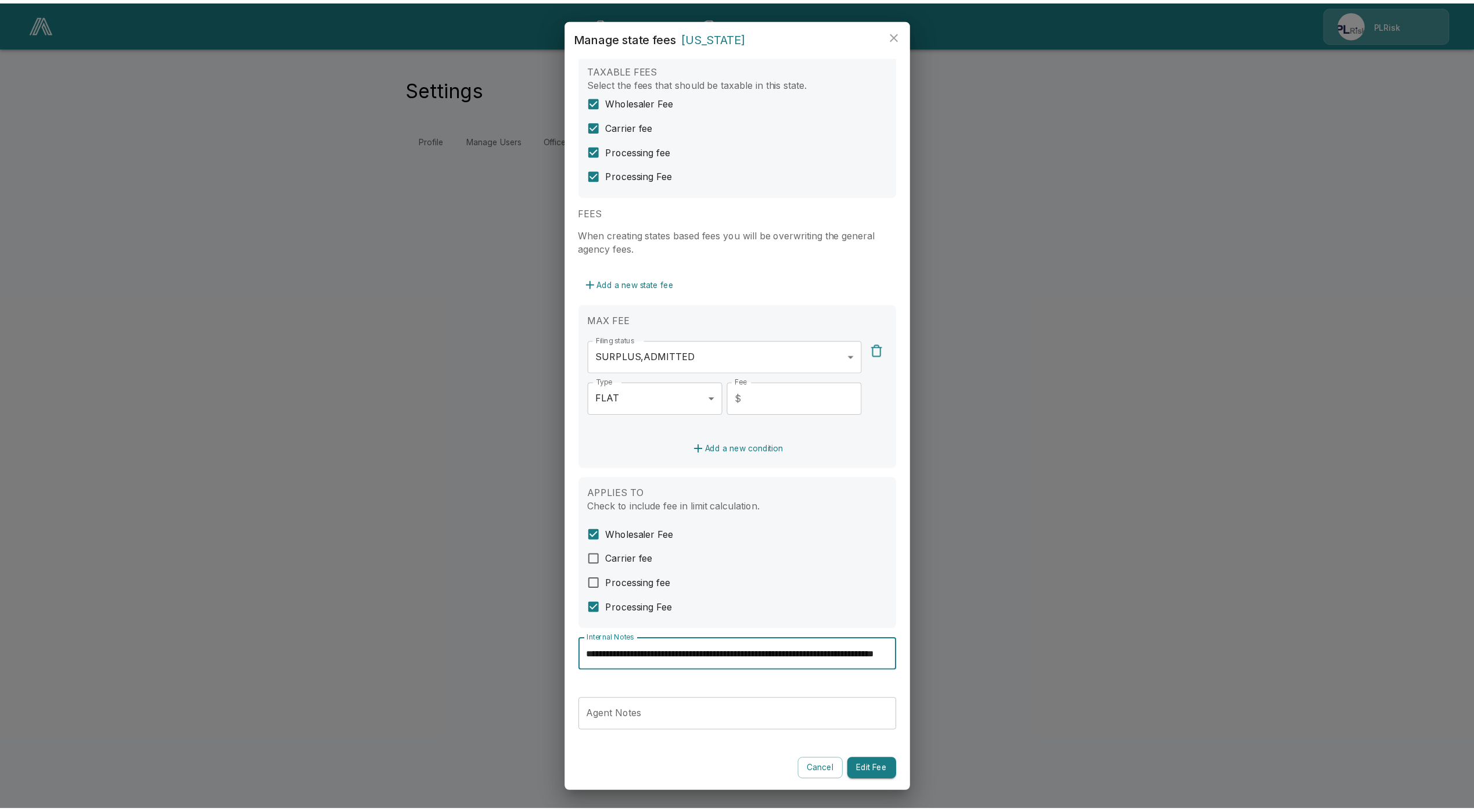
scroll to position [0, 0]
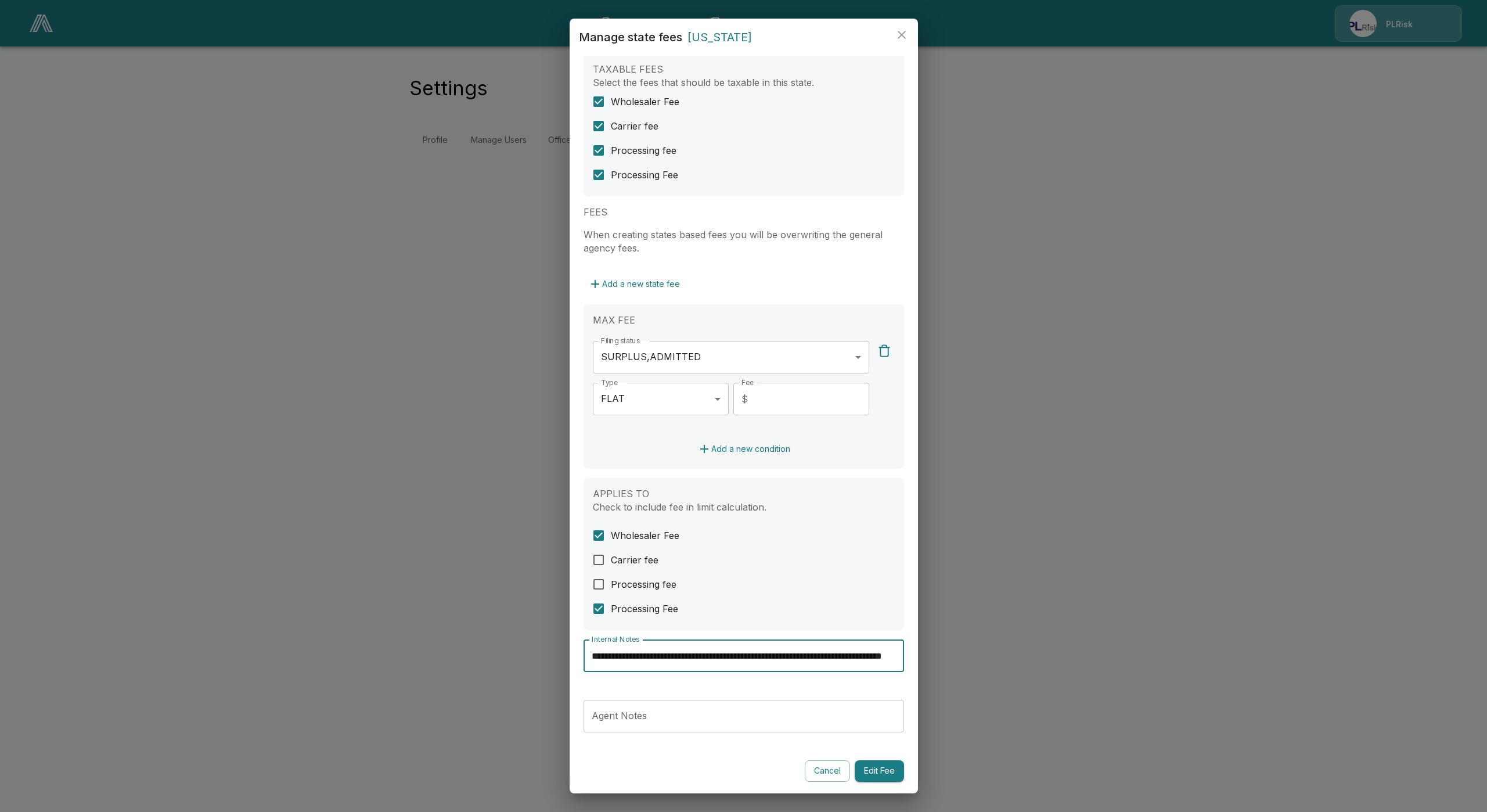
click at [854, 683] on div "**********" at bounding box center [744, 665] width 320 height 51
click at [866, 771] on button "Edit Fee" at bounding box center [879, 770] width 50 height 21
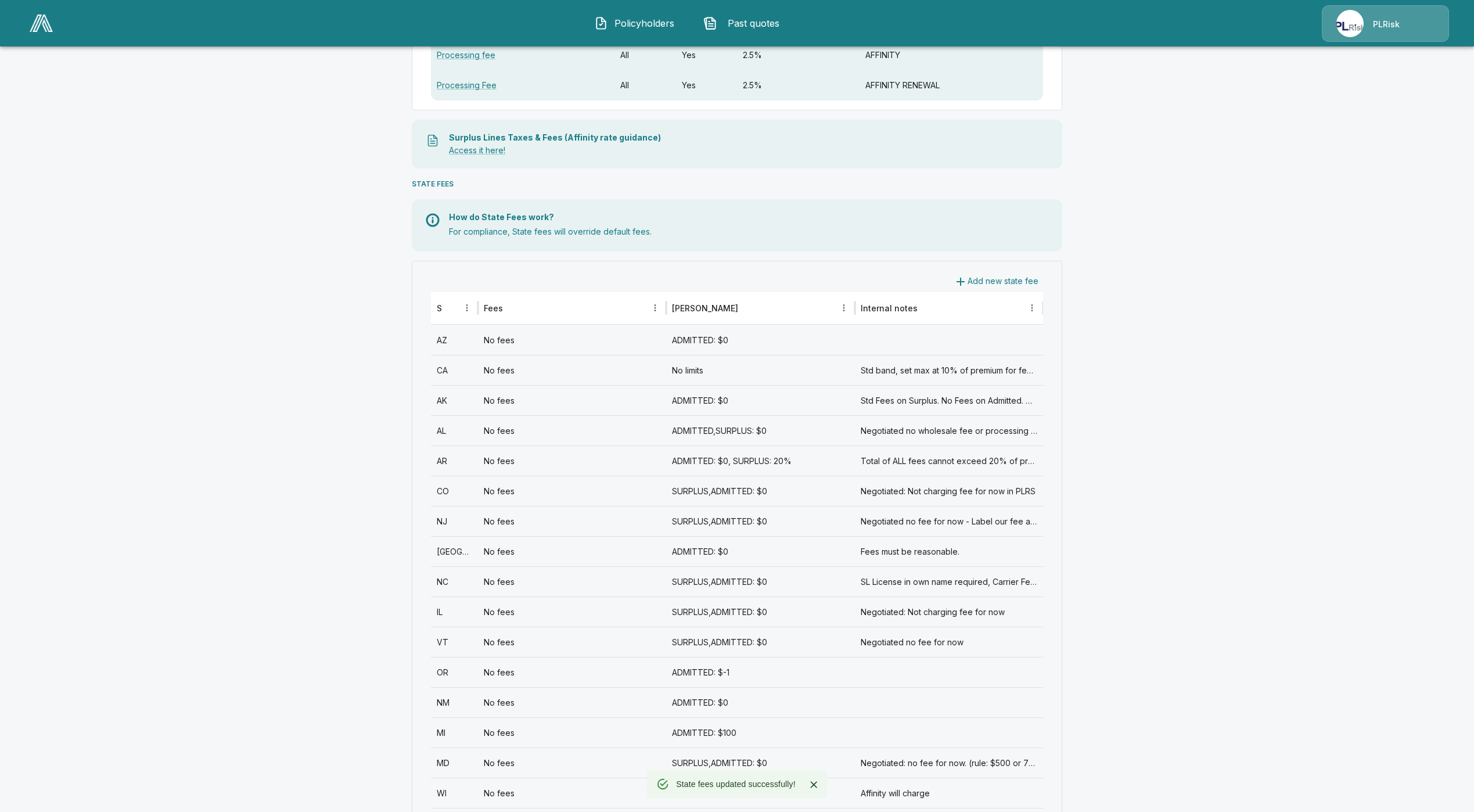
scroll to position [261, 0]
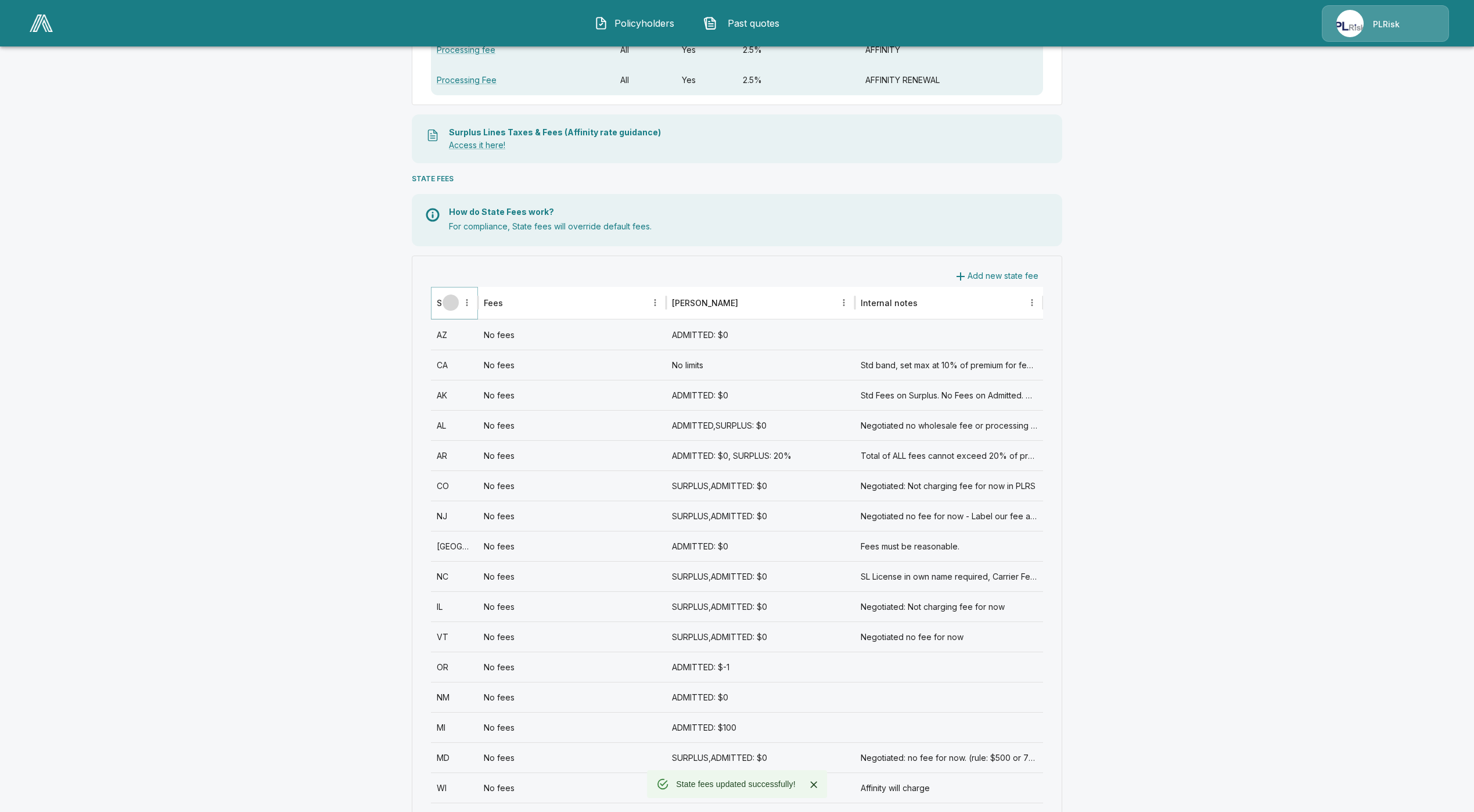
click at [456, 305] on icon "Sort" at bounding box center [450, 303] width 11 height 11
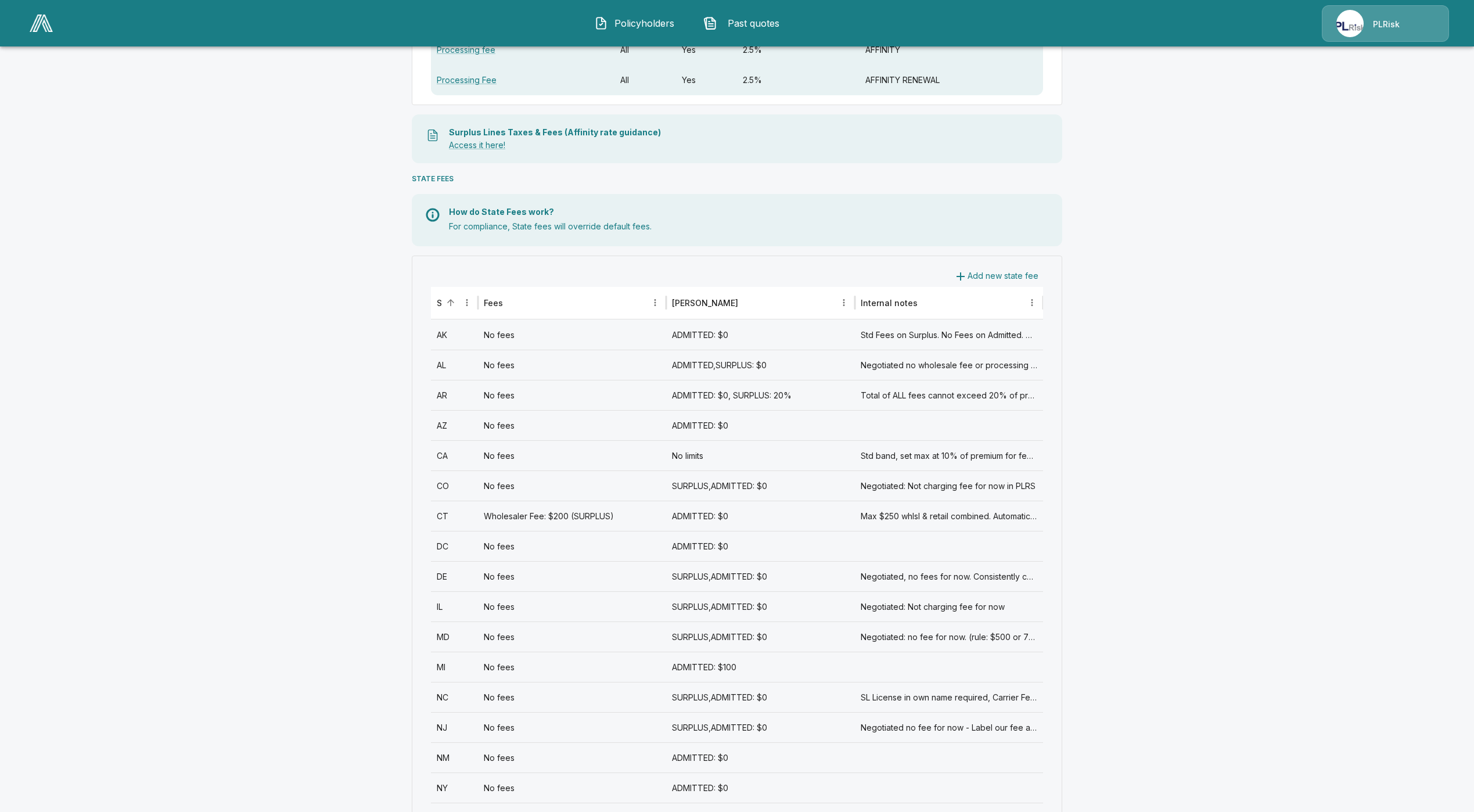
click at [968, 273] on icon "button" at bounding box center [961, 277] width 14 height 14
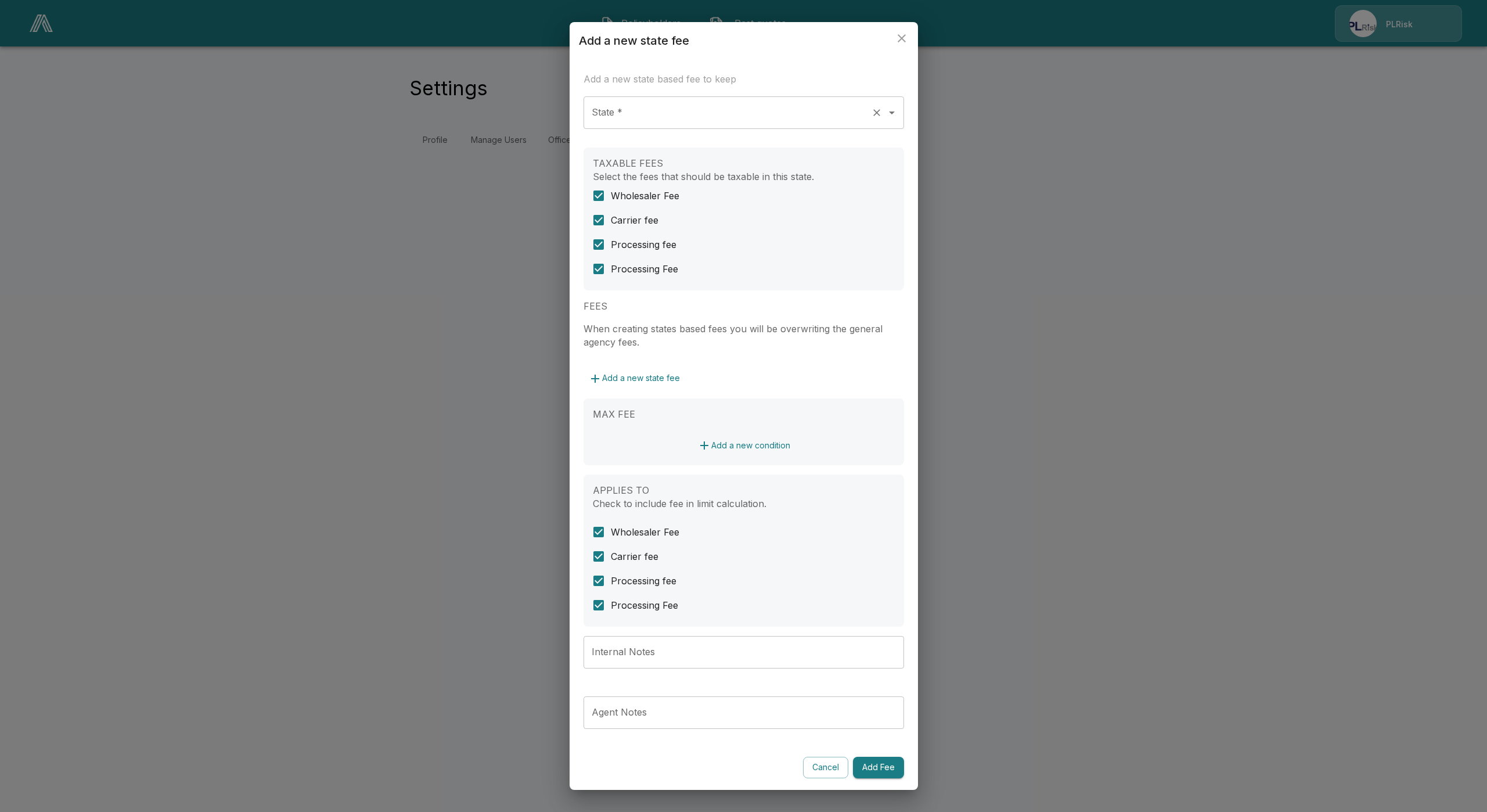
click at [653, 129] on div "State * State *" at bounding box center [744, 117] width 320 height 42
click at [658, 114] on input "State *" at bounding box center [728, 112] width 278 height 22
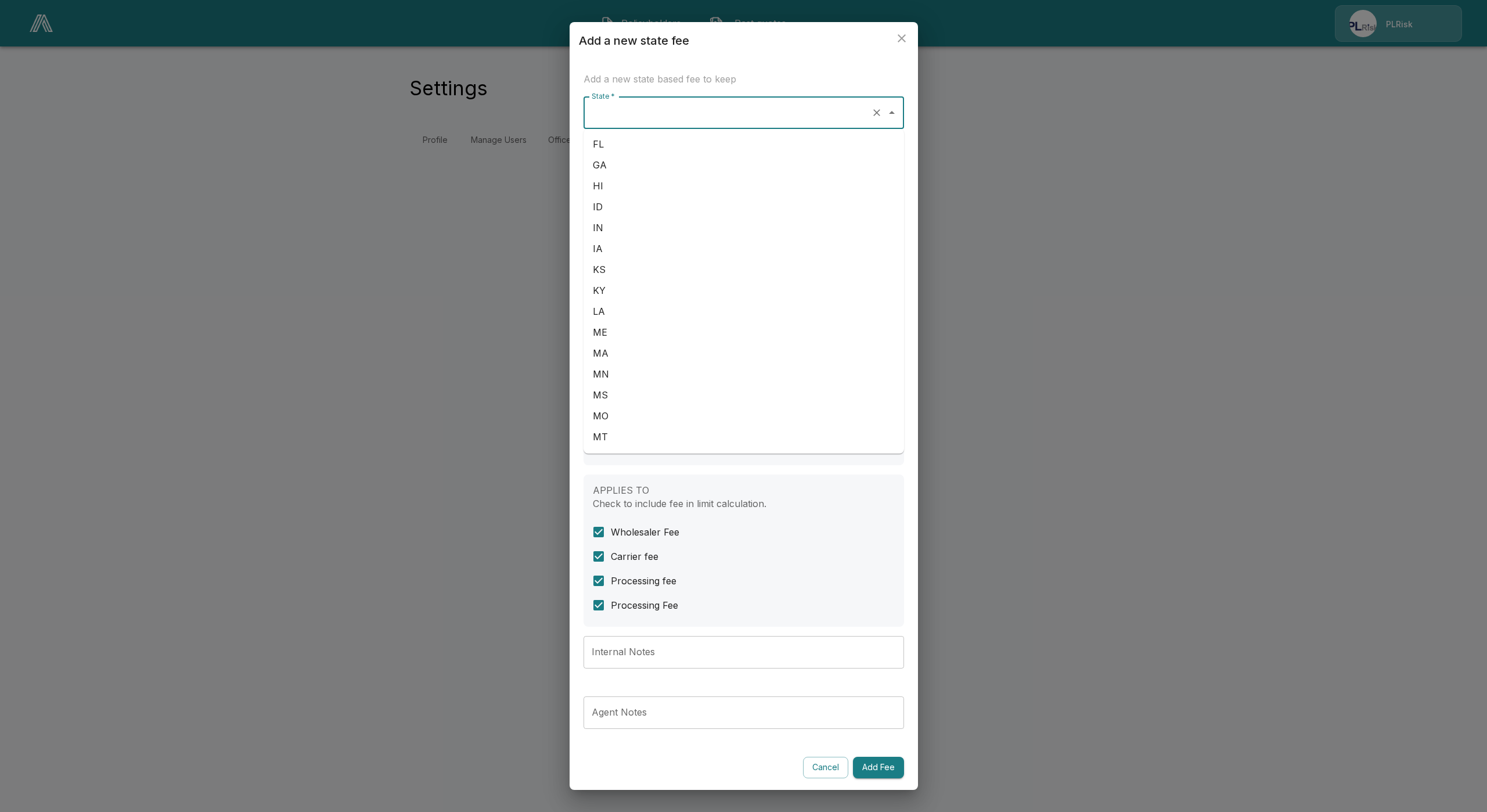
click at [658, 149] on li "FL" at bounding box center [744, 144] width 320 height 21
type input "**"
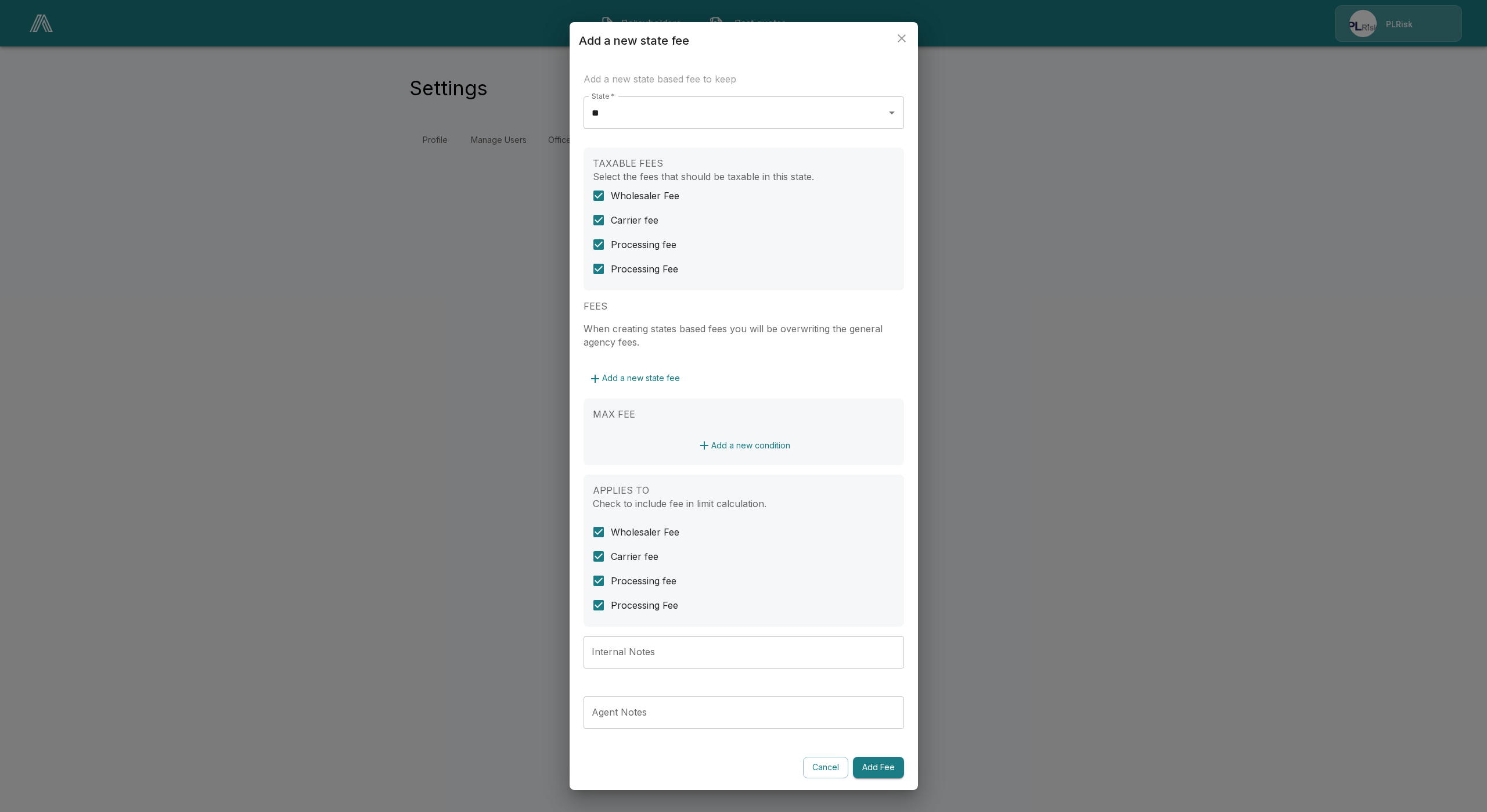
click at [722, 454] on button "Add a new condition" at bounding box center [744, 446] width 103 height 21
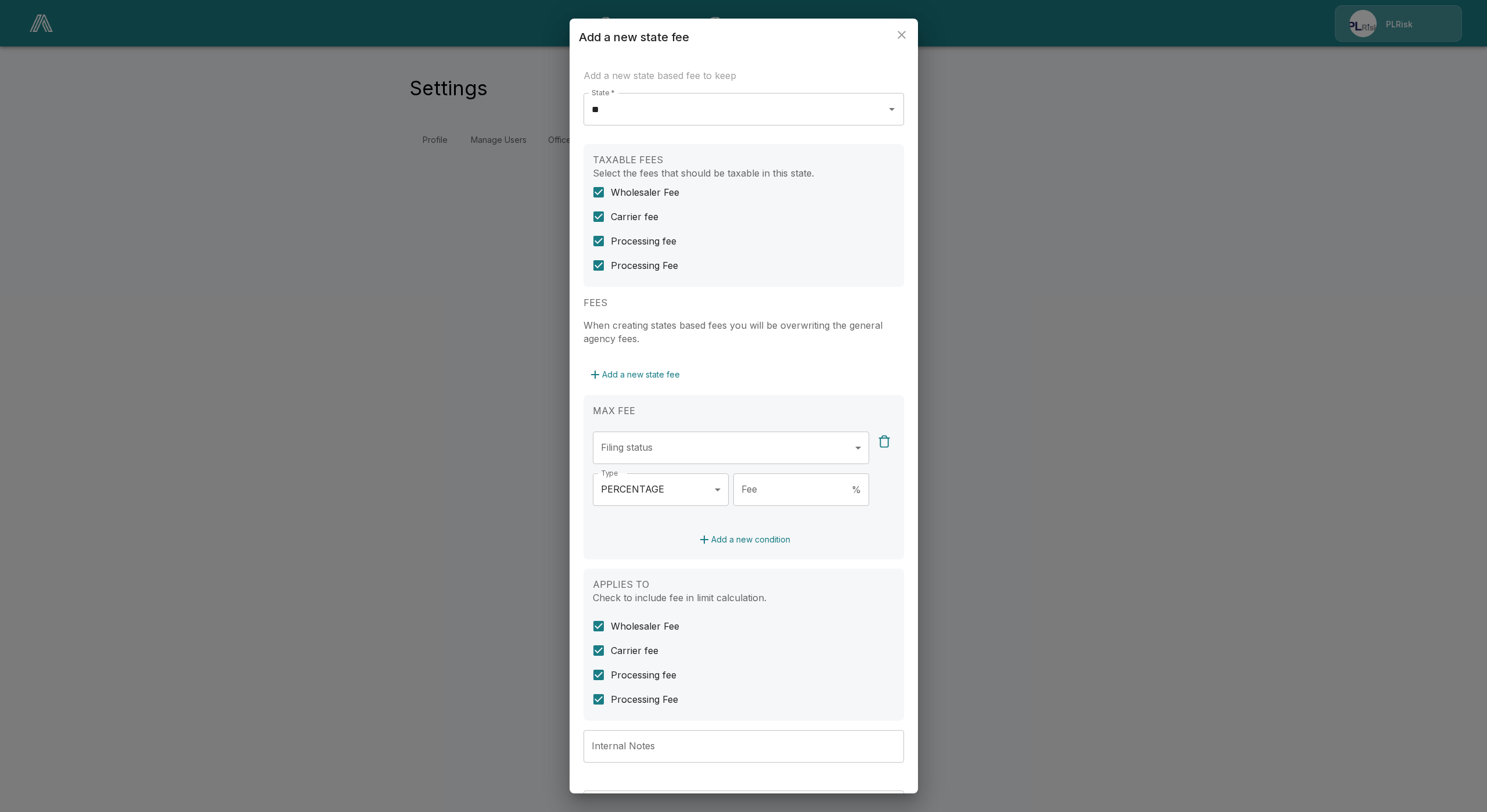
click at [697, 168] on body "**********" at bounding box center [743, 84] width 1487 height 168
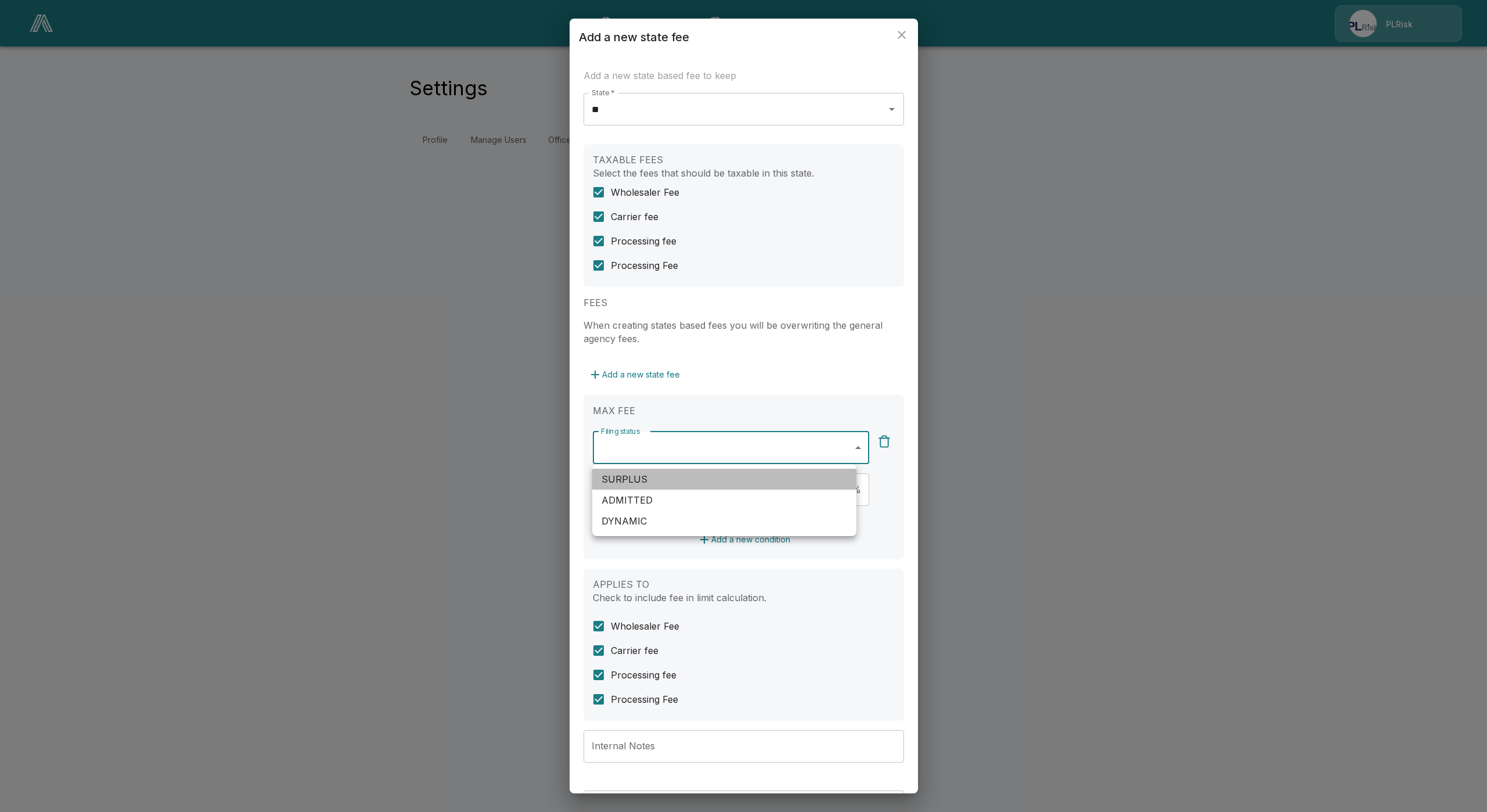
click at [714, 483] on li "SURPLUS" at bounding box center [724, 479] width 264 height 21
click at [703, 508] on li "ADMITTED" at bounding box center [724, 500] width 264 height 21
type input "**********"
click at [720, 396] on div at bounding box center [743, 406] width 1487 height 812
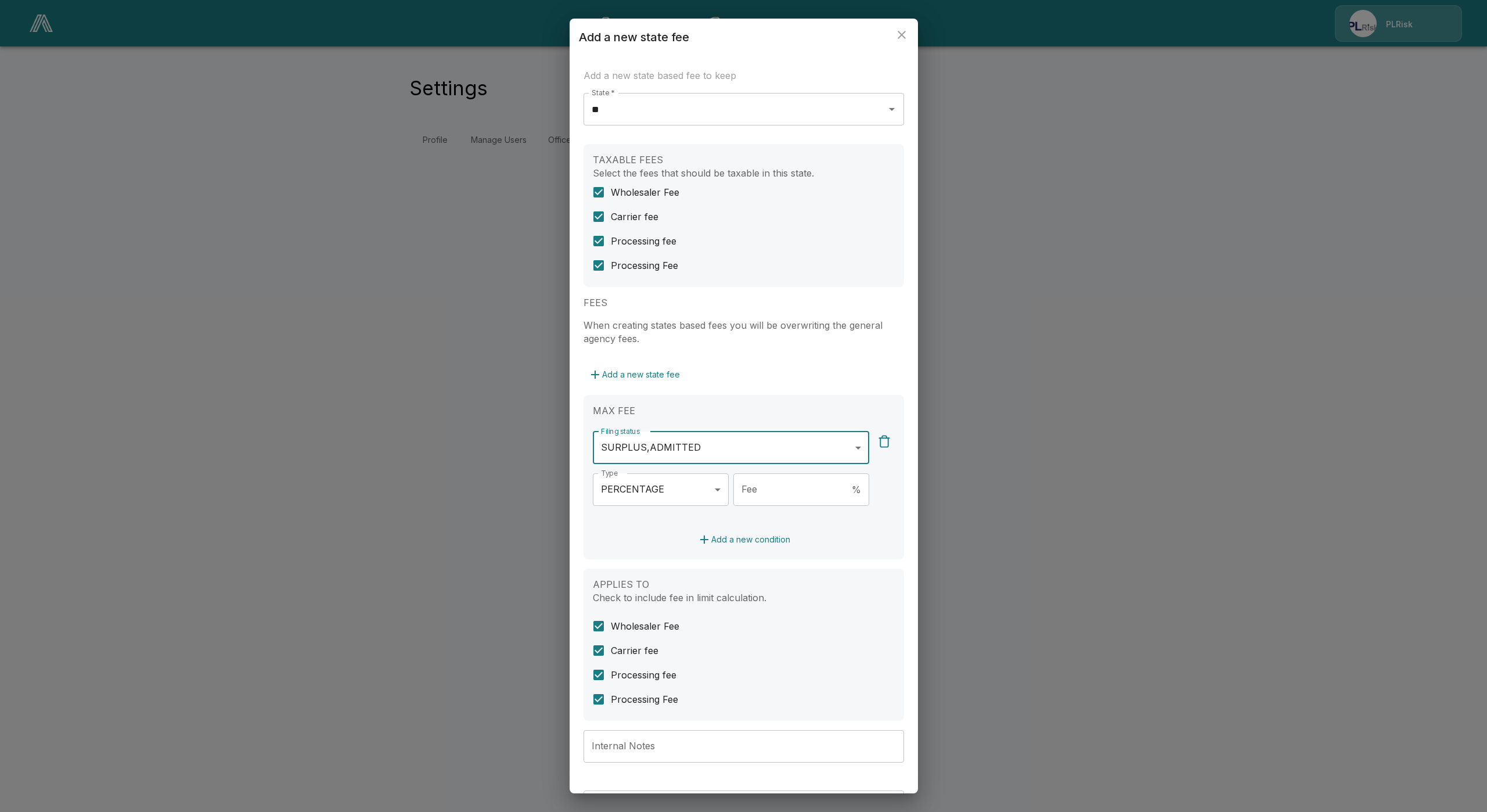
click at [633, 505] on div "**********" at bounding box center [661, 499] width 136 height 51
click at [660, 168] on body "**********" at bounding box center [743, 84] width 1487 height 168
click at [648, 523] on li "FLAT" at bounding box center [657, 521] width 129 height 21
type input "****"
click at [793, 487] on input "Fee" at bounding box center [811, 489] width 117 height 33
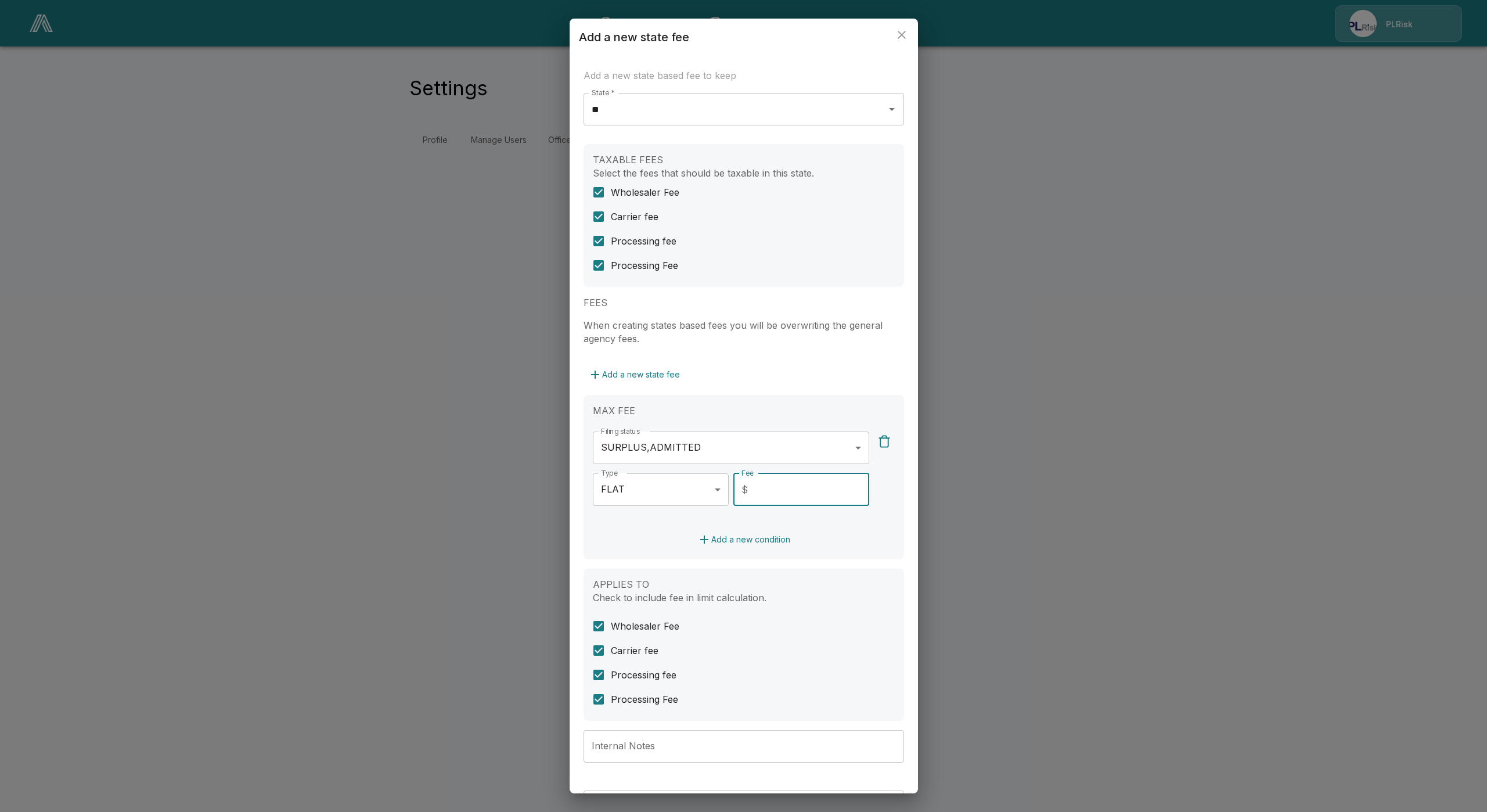
type input "*"
click at [856, 567] on div "**********" at bounding box center [744, 482] width 320 height 779
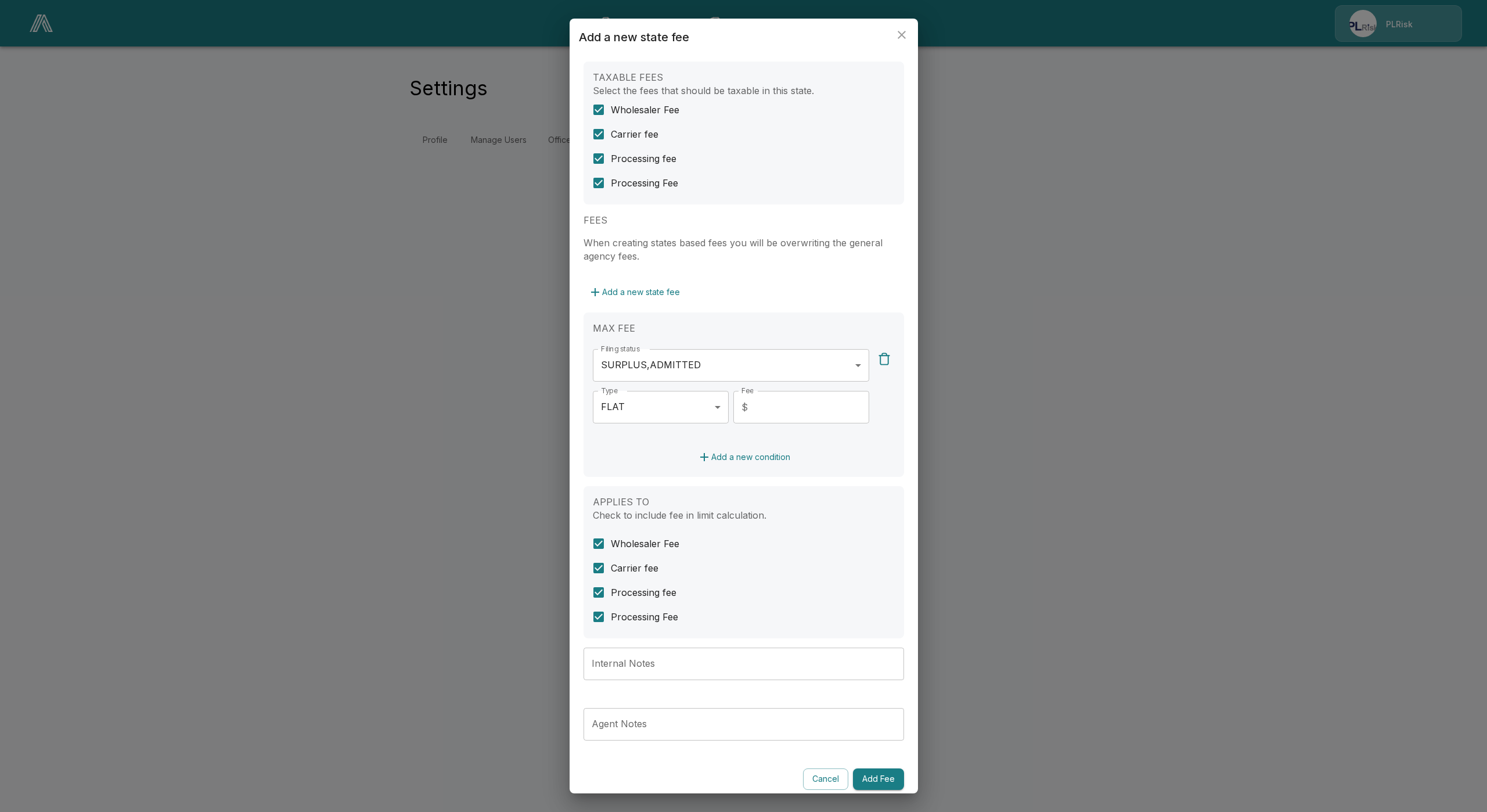
scroll to position [90, 0]
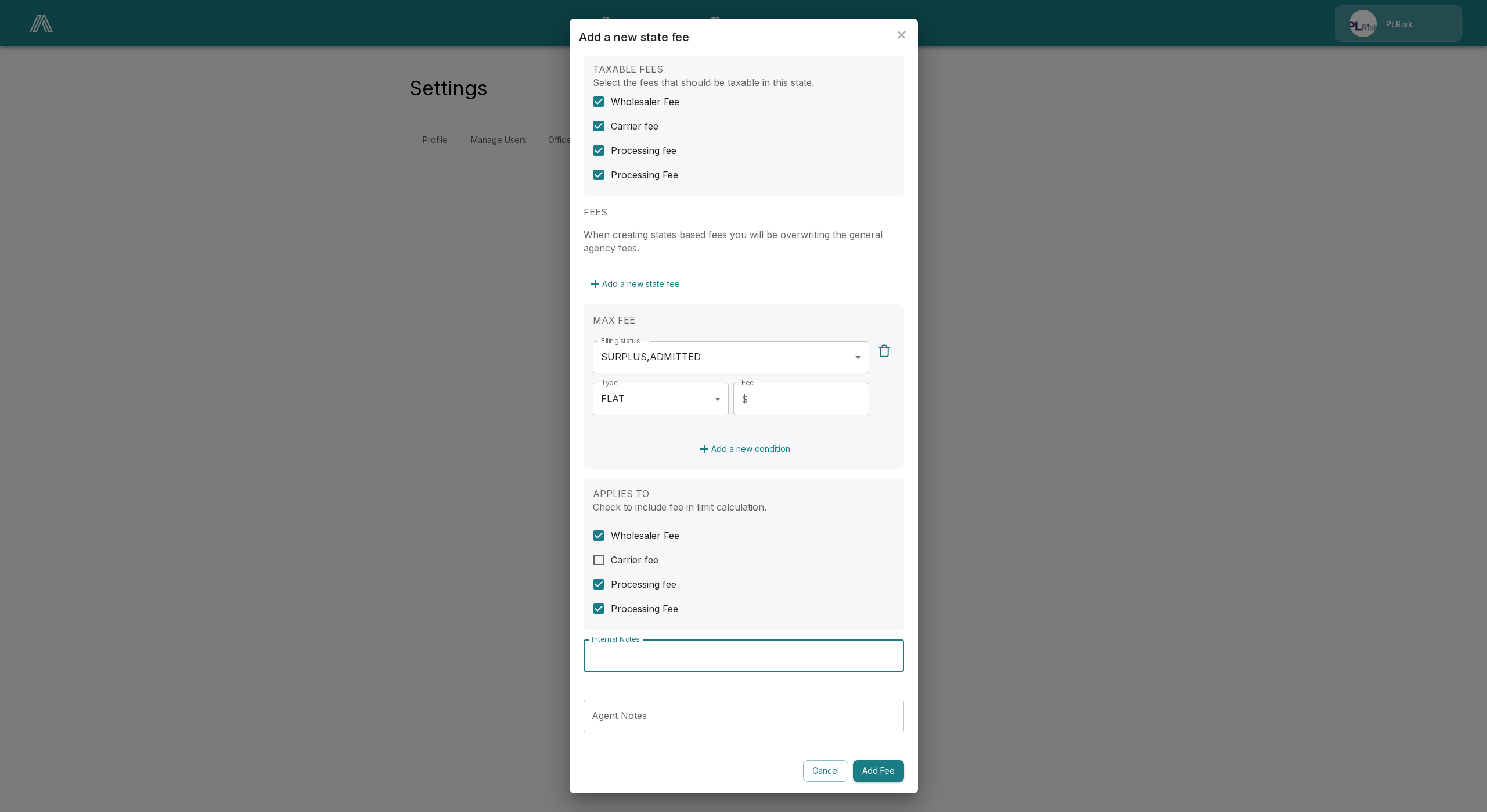
click at [738, 669] on input "Internal Notes" at bounding box center [744, 655] width 320 height 33
paste input "**********"
type input "**********"
paste input "**********"
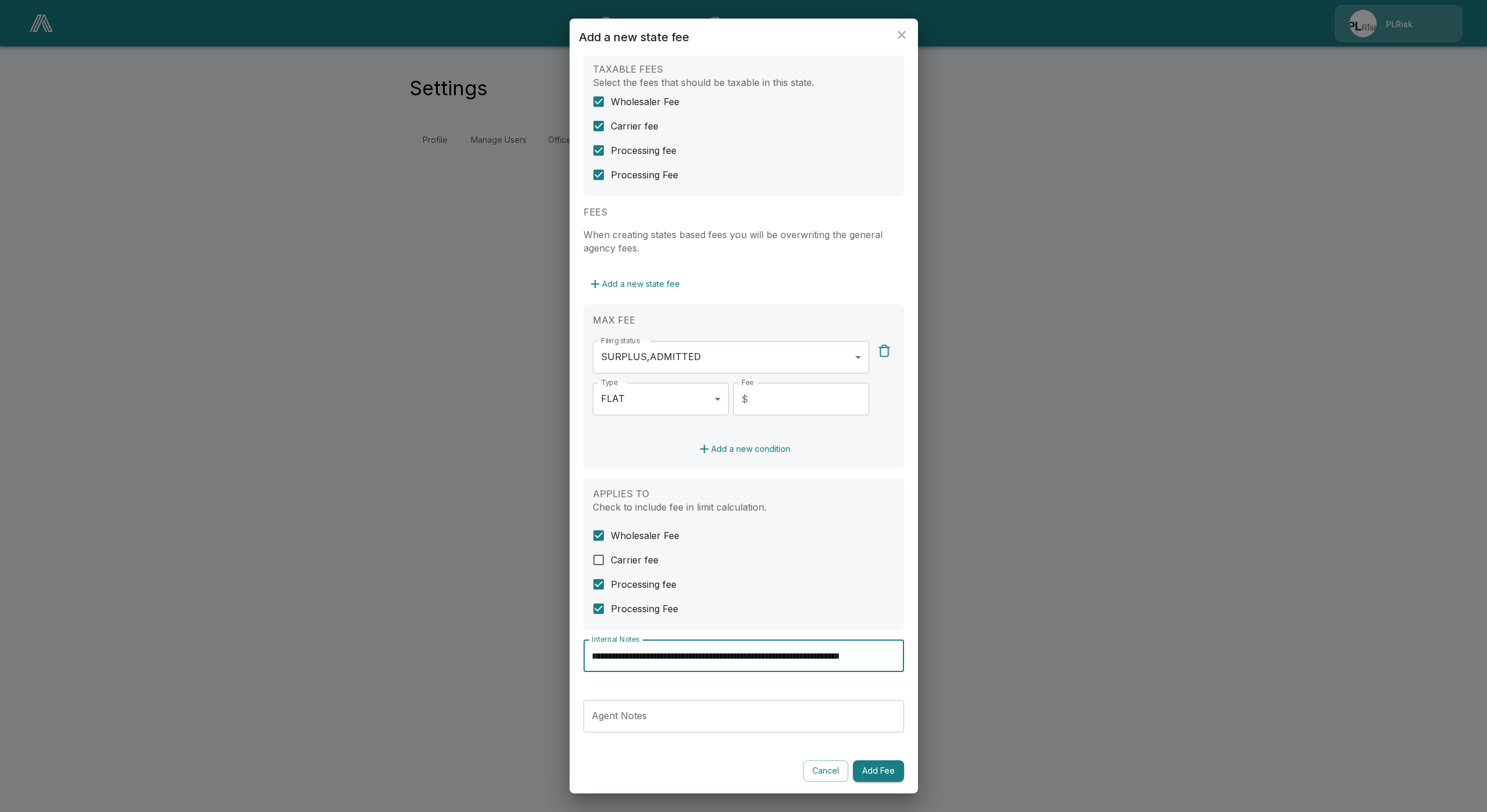
drag, startPoint x: 694, startPoint y: 647, endPoint x: 537, endPoint y: 647, distance: 157.0
click at [537, 647] on div "**********" at bounding box center [743, 406] width 1487 height 812
type input "**********"
click at [710, 684] on div "**********" at bounding box center [744, 665] width 320 height 51
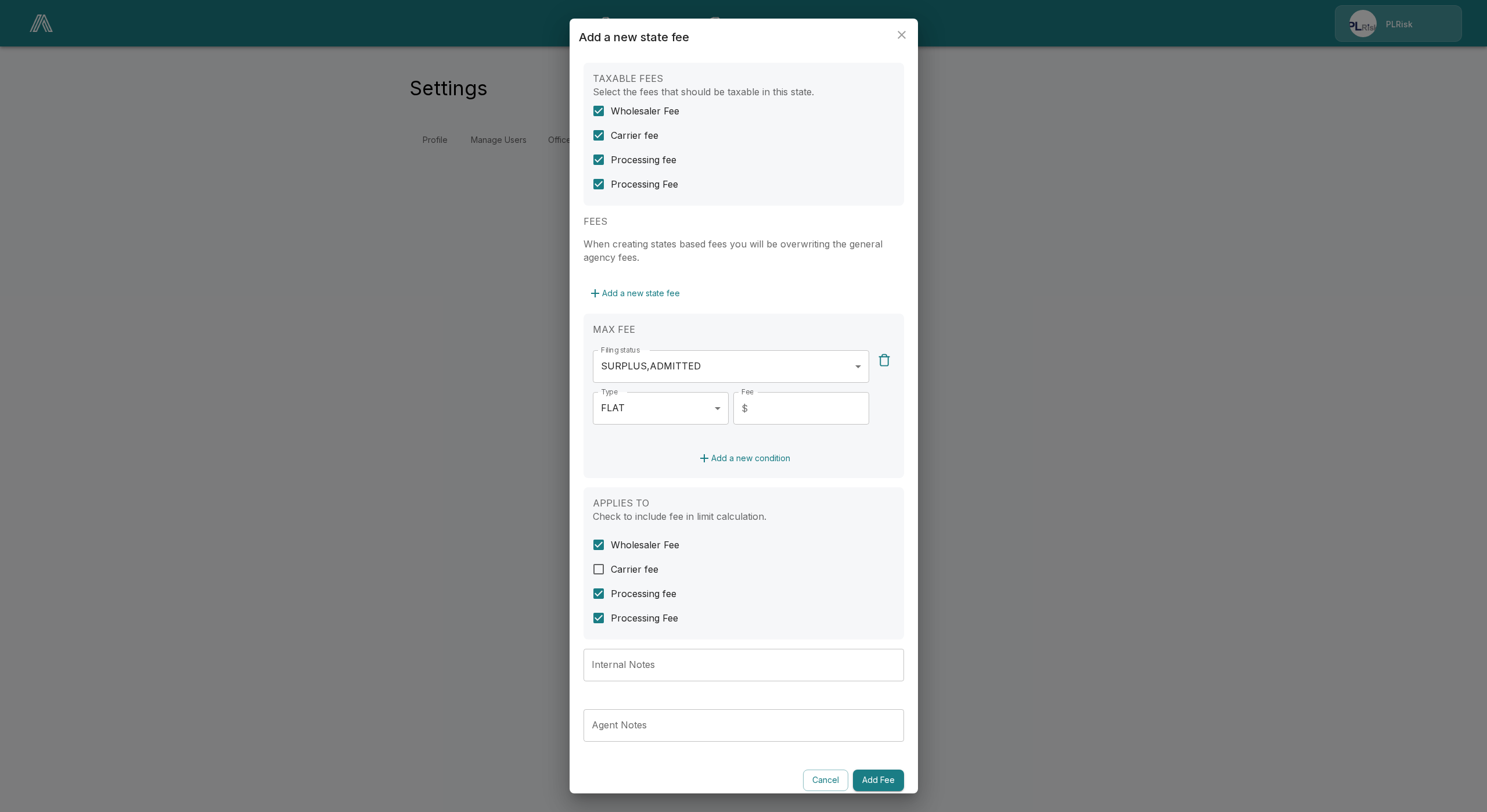
scroll to position [90, 0]
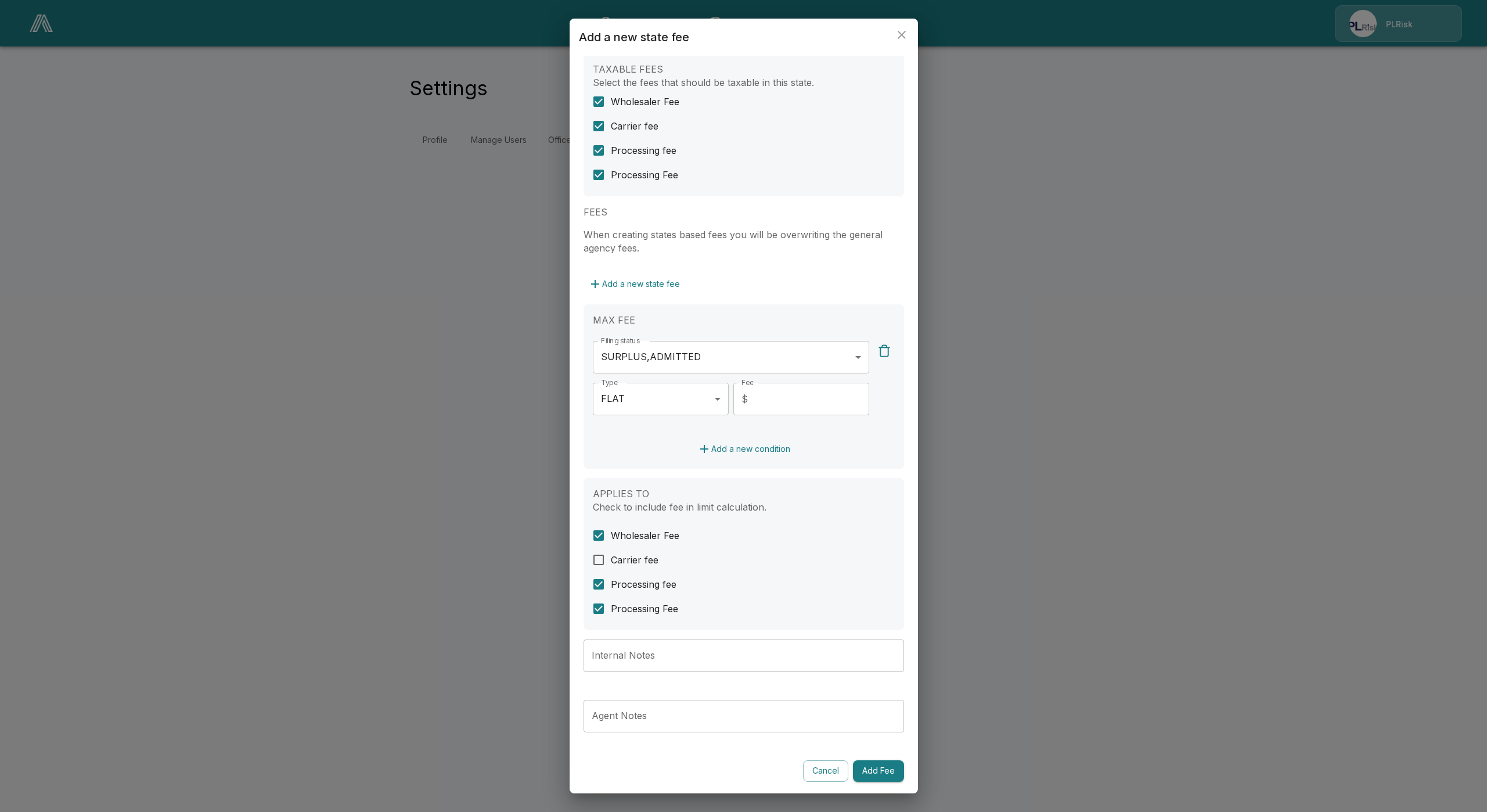
click at [661, 675] on div "Internal Notes Internal Notes" at bounding box center [744, 660] width 320 height 42
click at [671, 667] on input "Internal Notes" at bounding box center [737, 655] width 307 height 33
paste input "**********"
type input "**********"
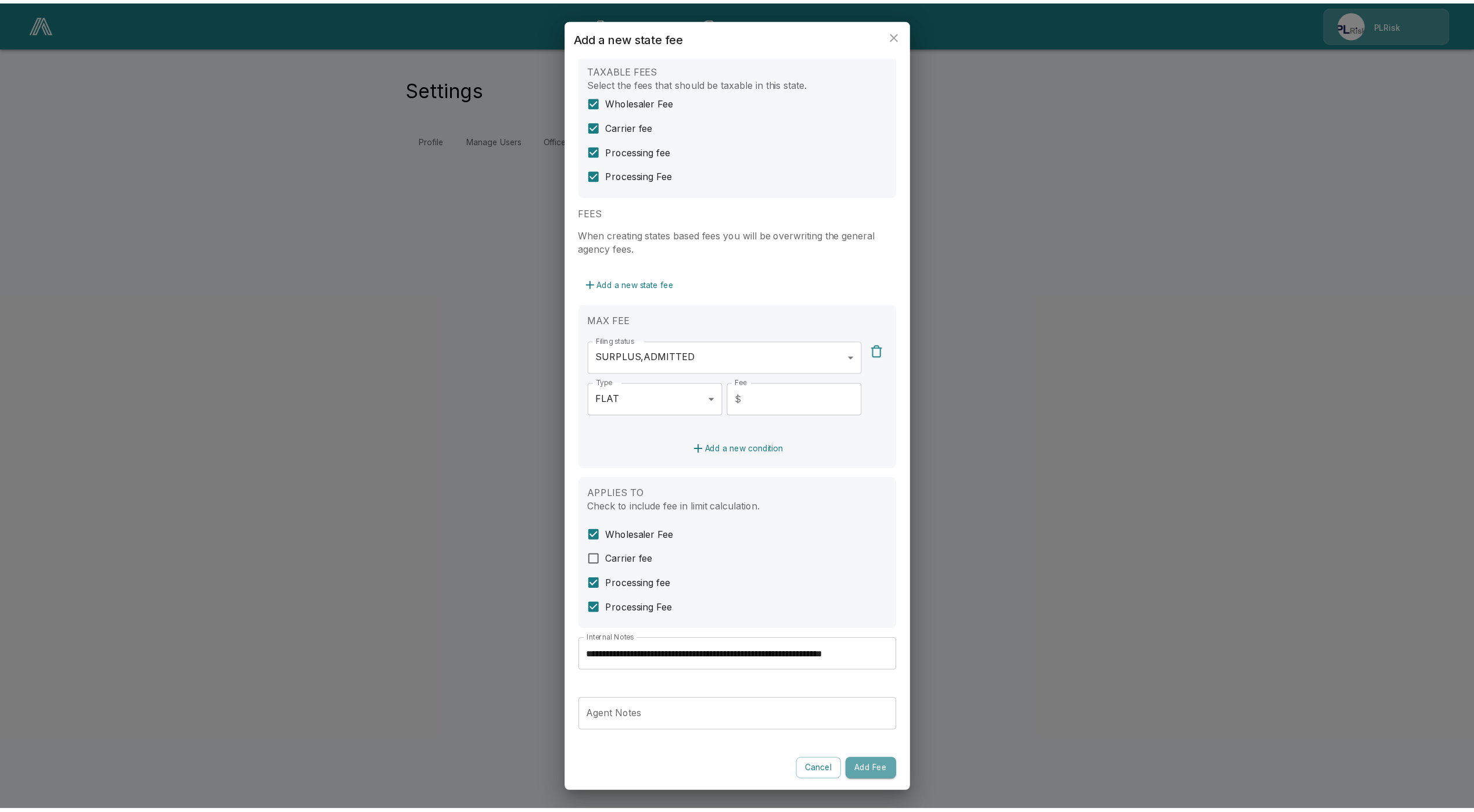
scroll to position [0, 0]
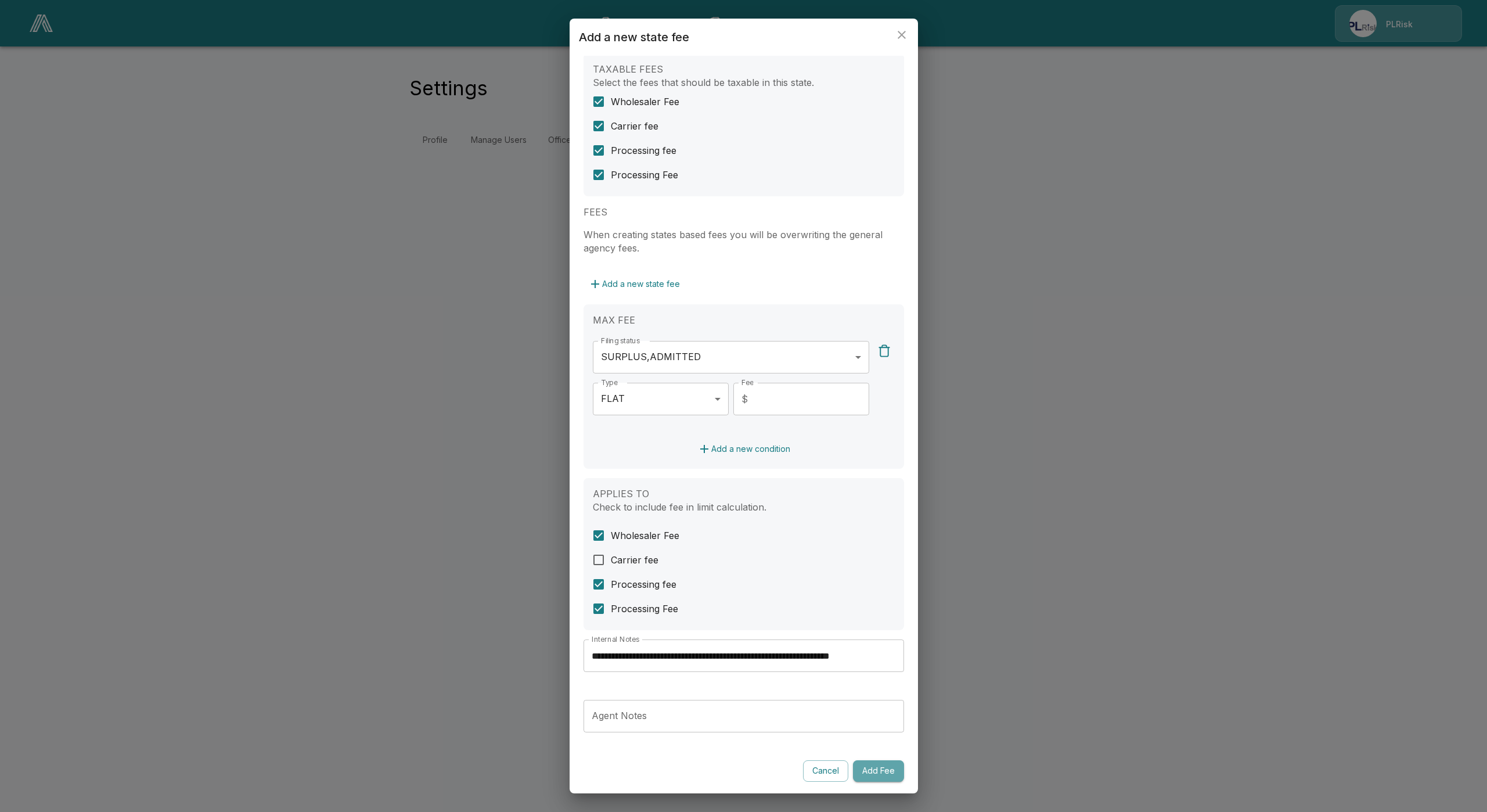
click at [866, 769] on button "Add Fee" at bounding box center [878, 770] width 51 height 21
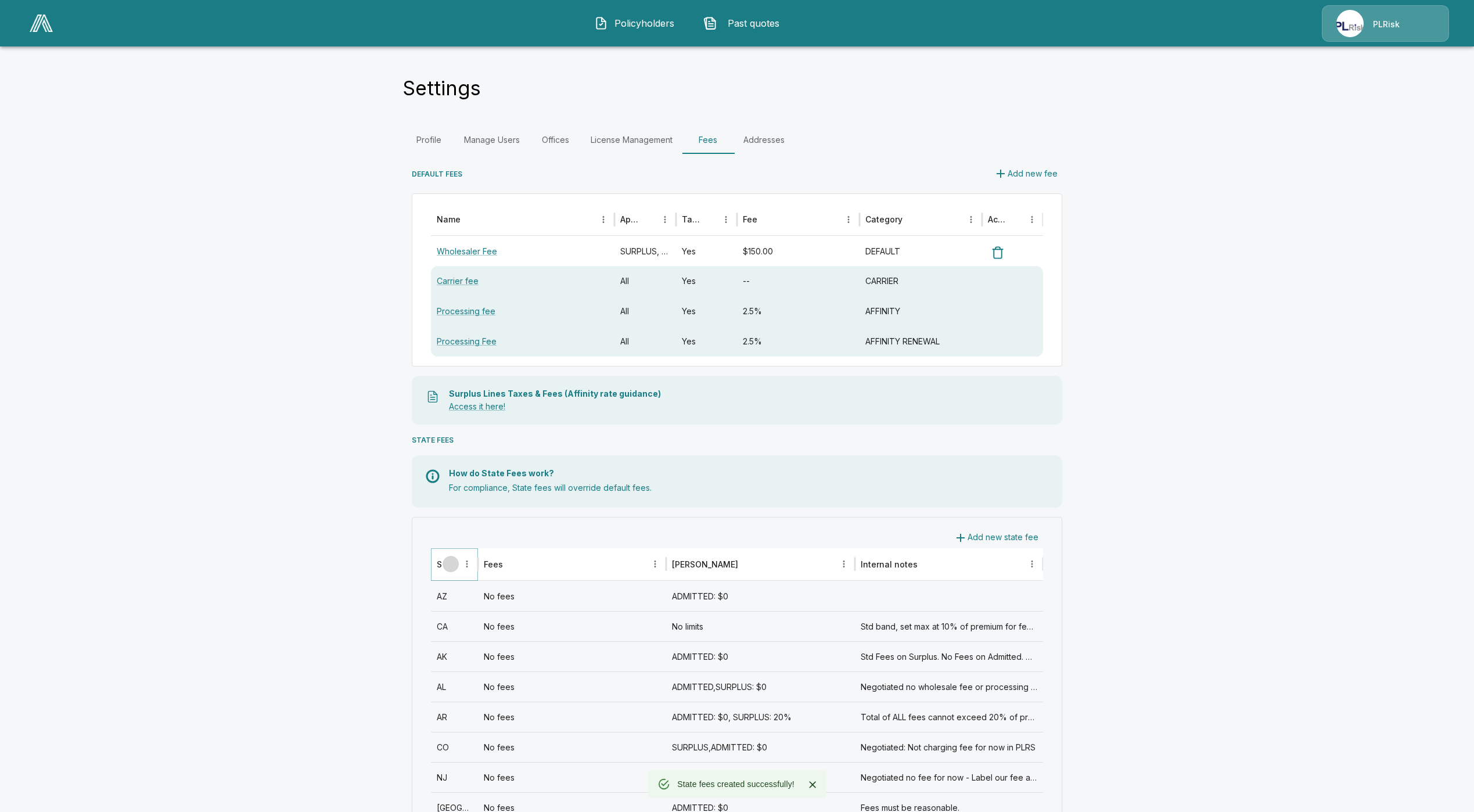
click at [459, 565] on button "Sort" at bounding box center [450, 563] width 16 height 16
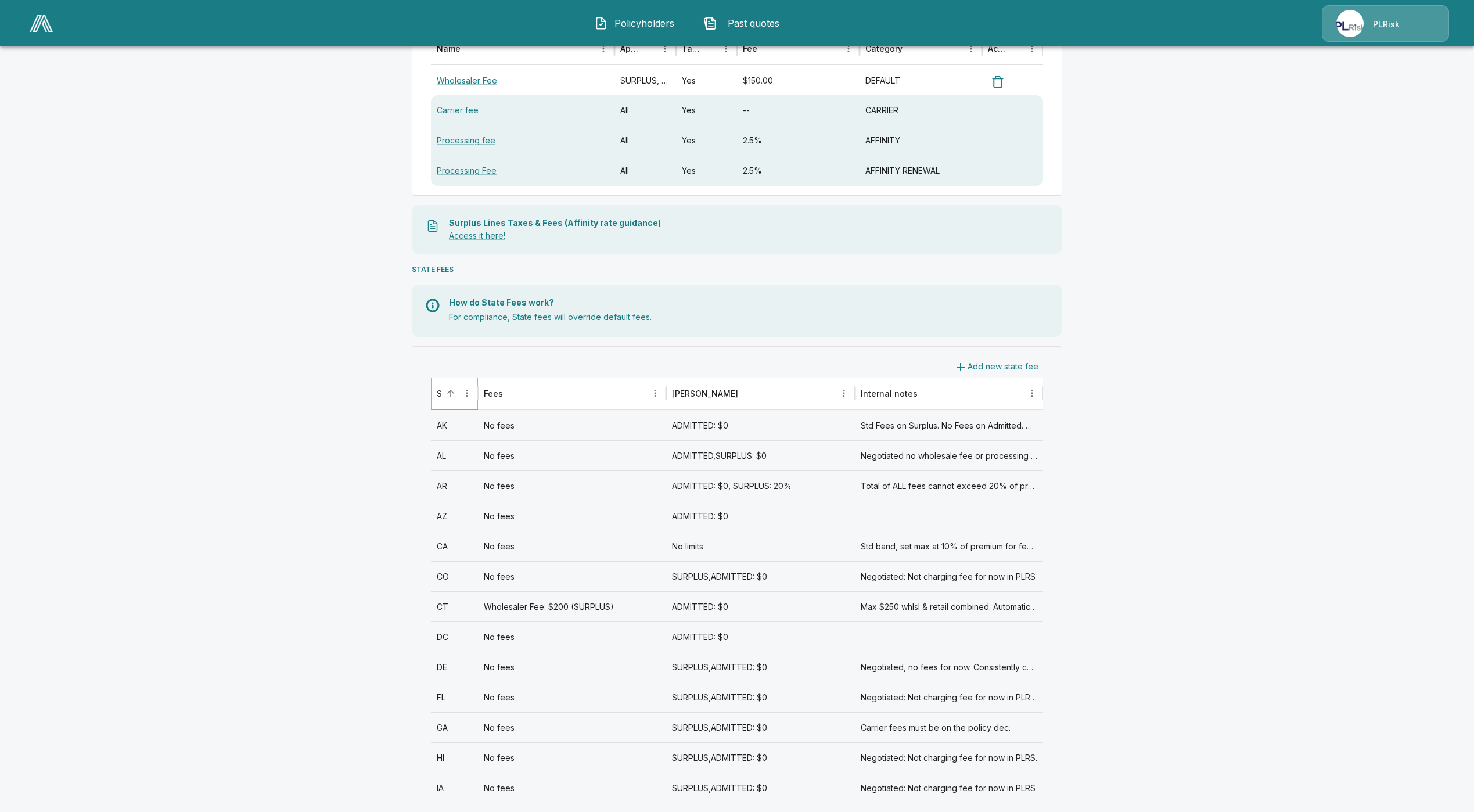
scroll to position [174, 0]
click at [357, 617] on main "Settings Profile Manage Users Offices License Management Fees Addresses DEFAULT…" at bounding box center [737, 751] width 1474 height 1851
click at [454, 724] on div "GA" at bounding box center [454, 724] width 47 height 30
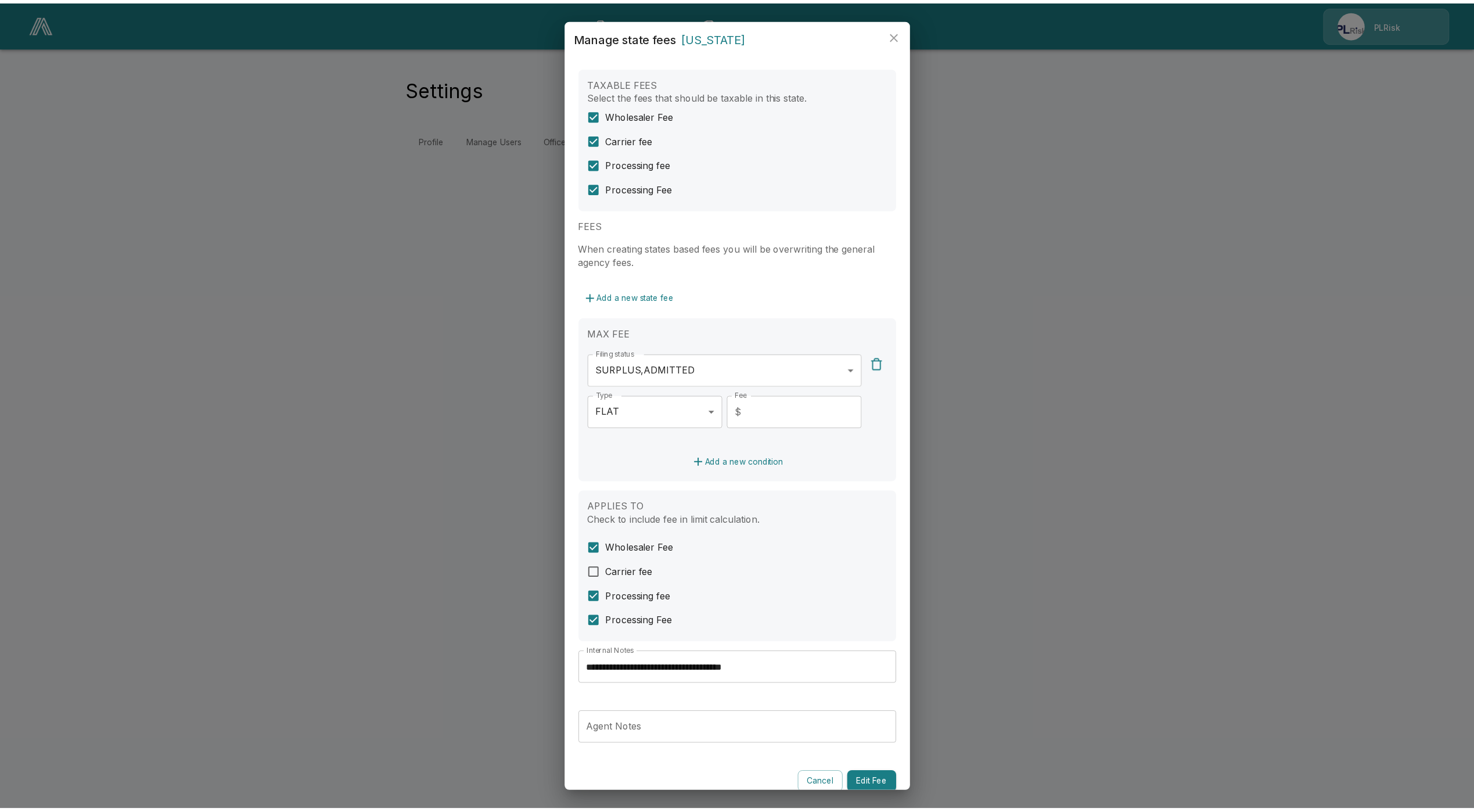
scroll to position [23, 0]
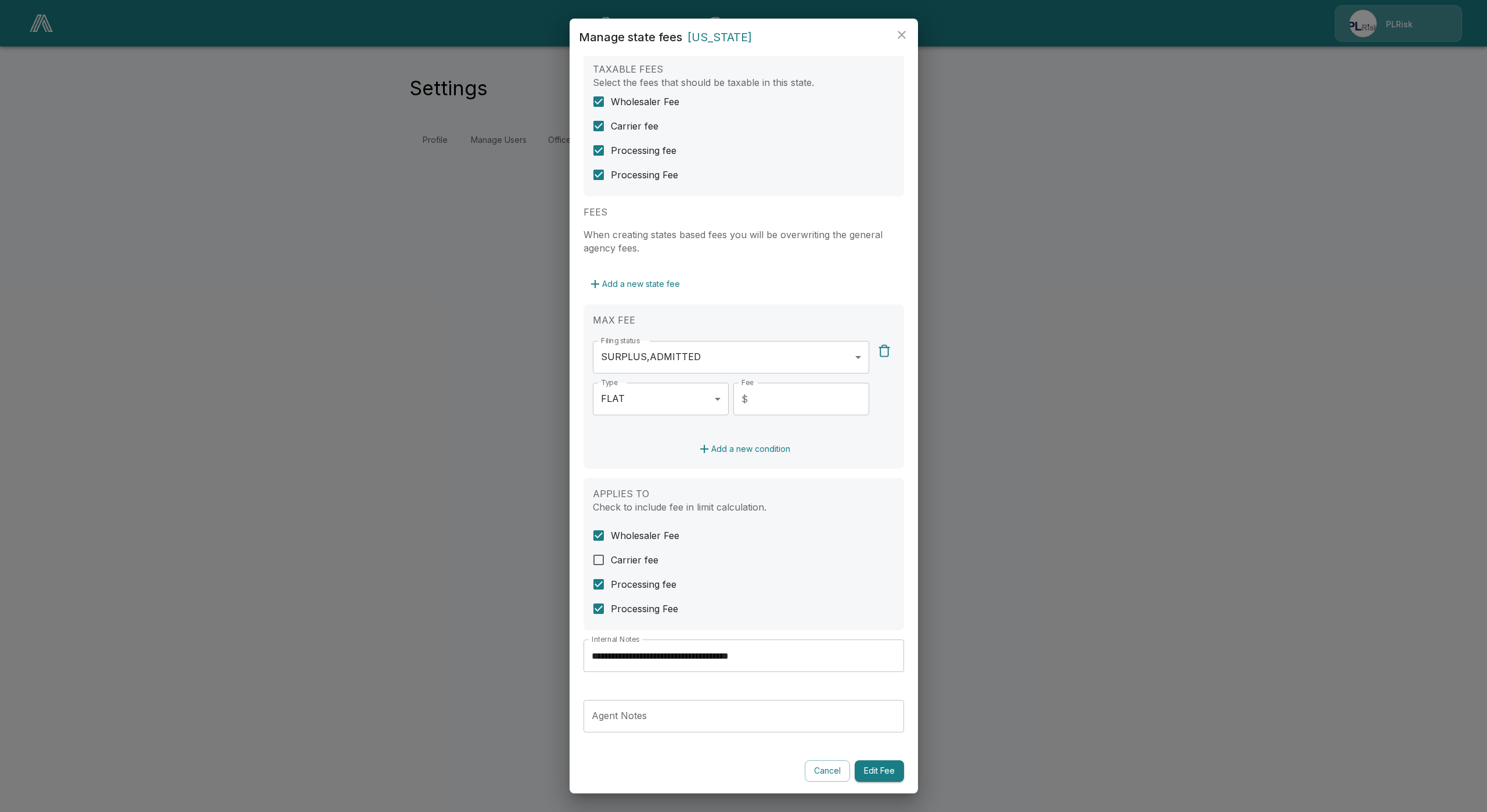
click at [824, 765] on button "Cancel" at bounding box center [827, 770] width 45 height 21
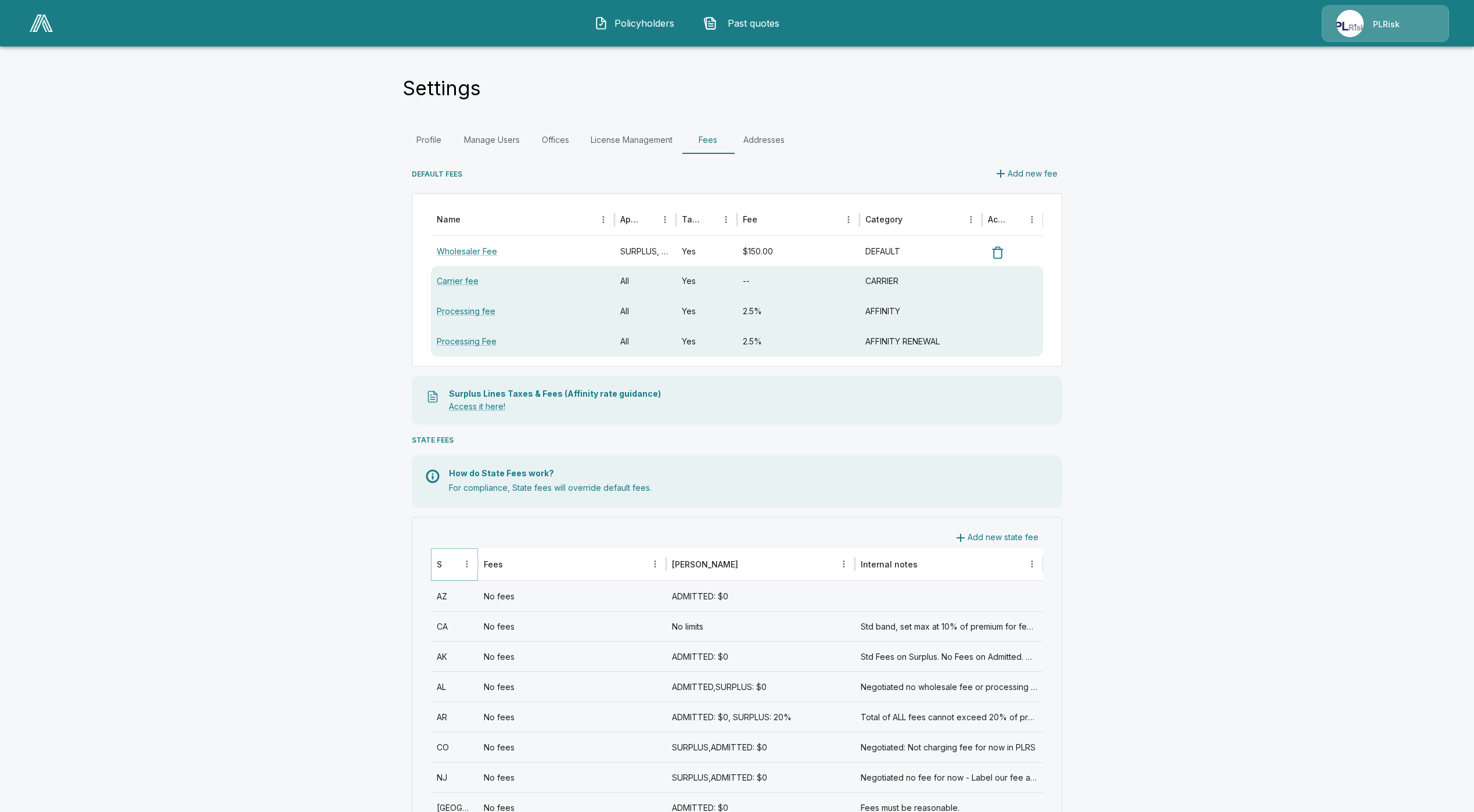
click at [456, 561] on icon "Sort" at bounding box center [450, 563] width 11 height 11
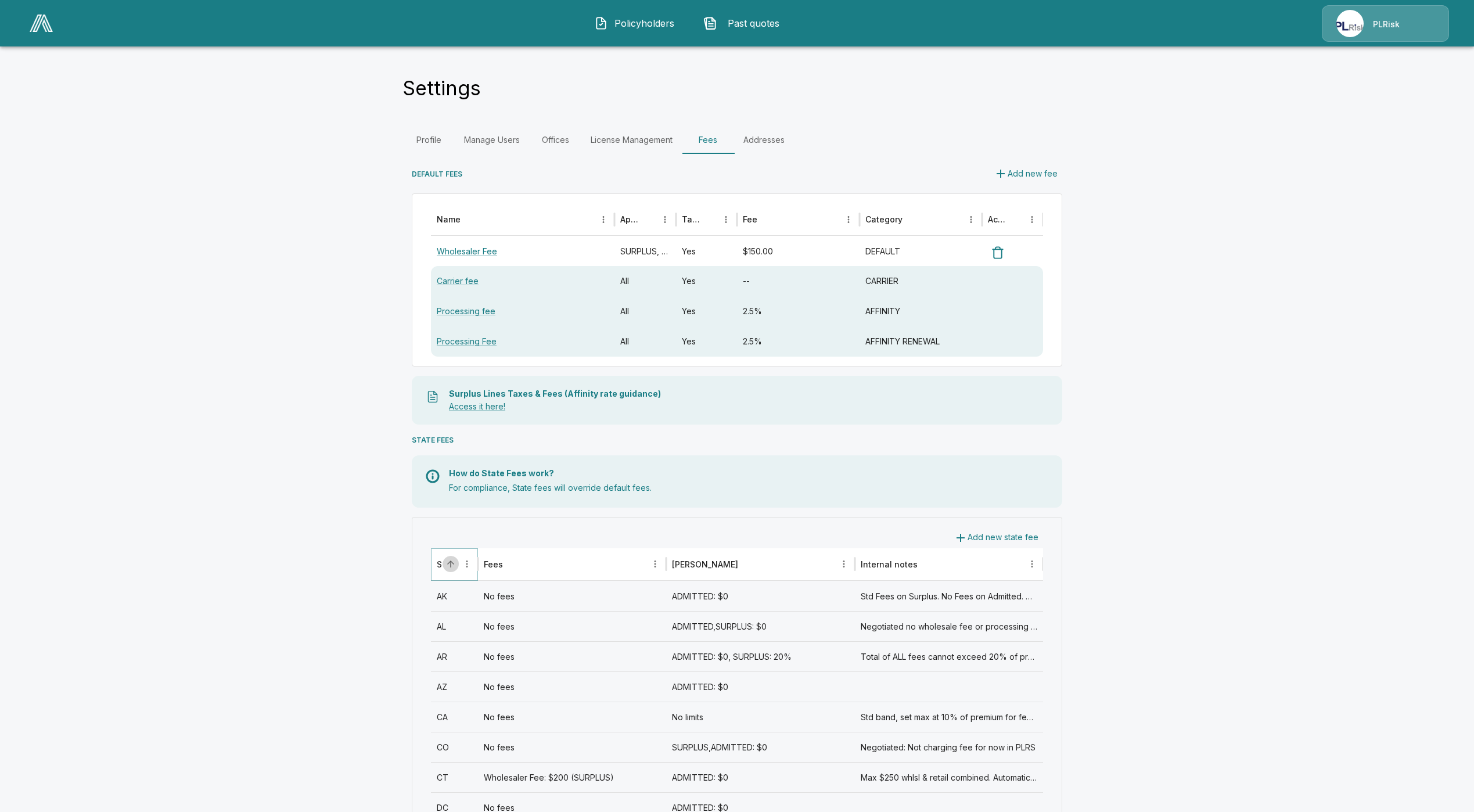
click at [452, 563] on icon "Sort" at bounding box center [450, 563] width 11 height 11
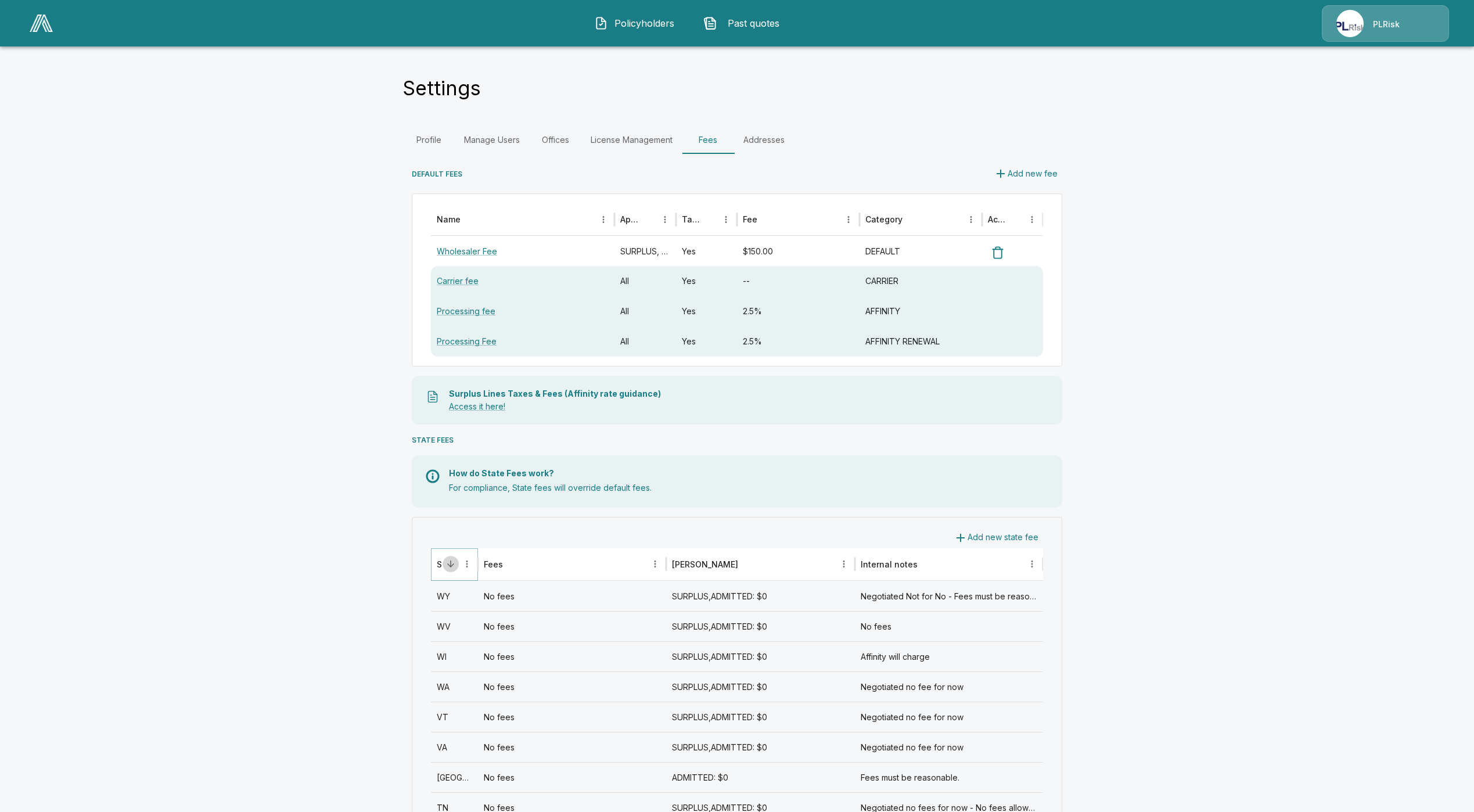
click at [452, 563] on icon "Sort" at bounding box center [450, 563] width 11 height 11
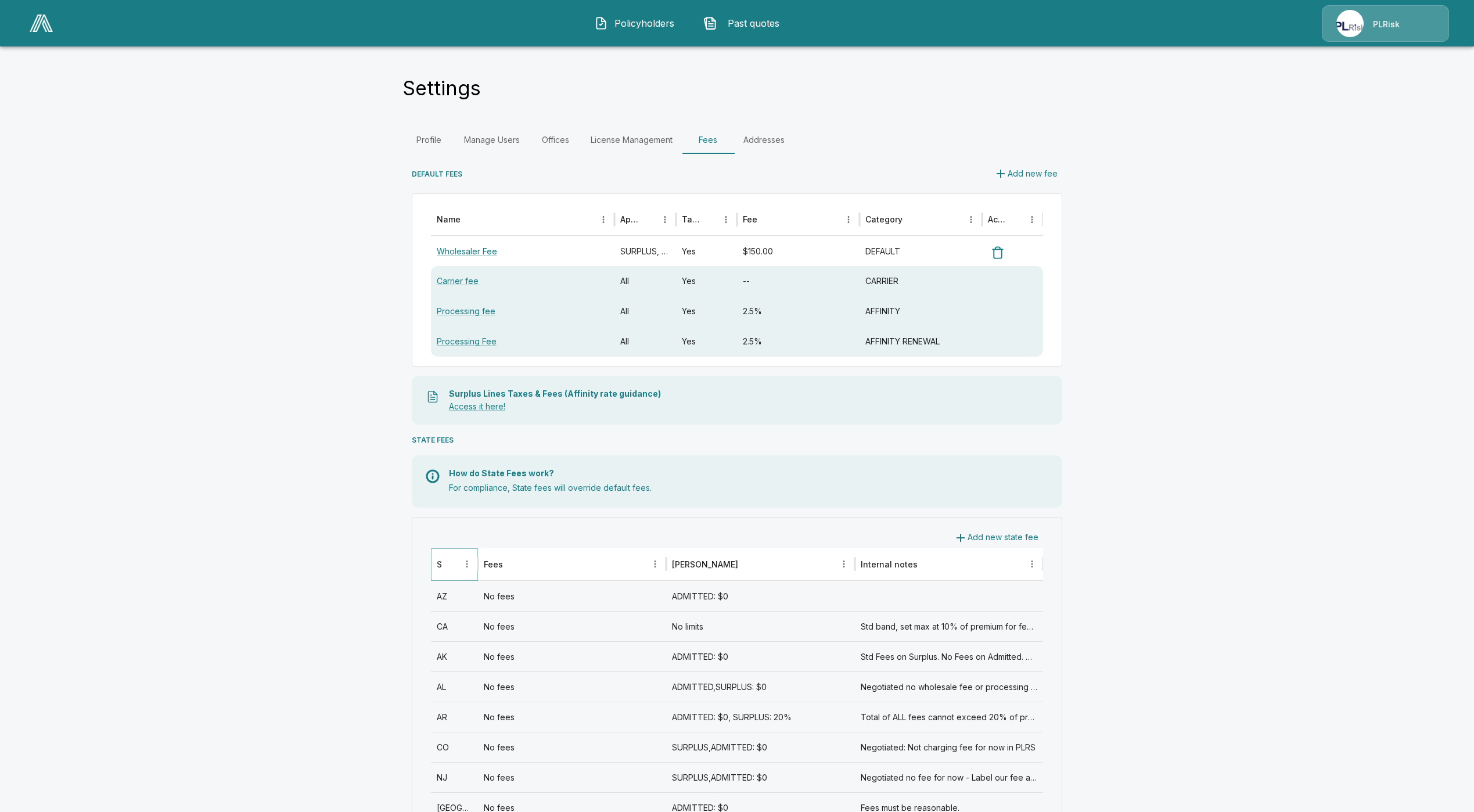
click at [453, 562] on icon "Sort" at bounding box center [450, 563] width 11 height 11
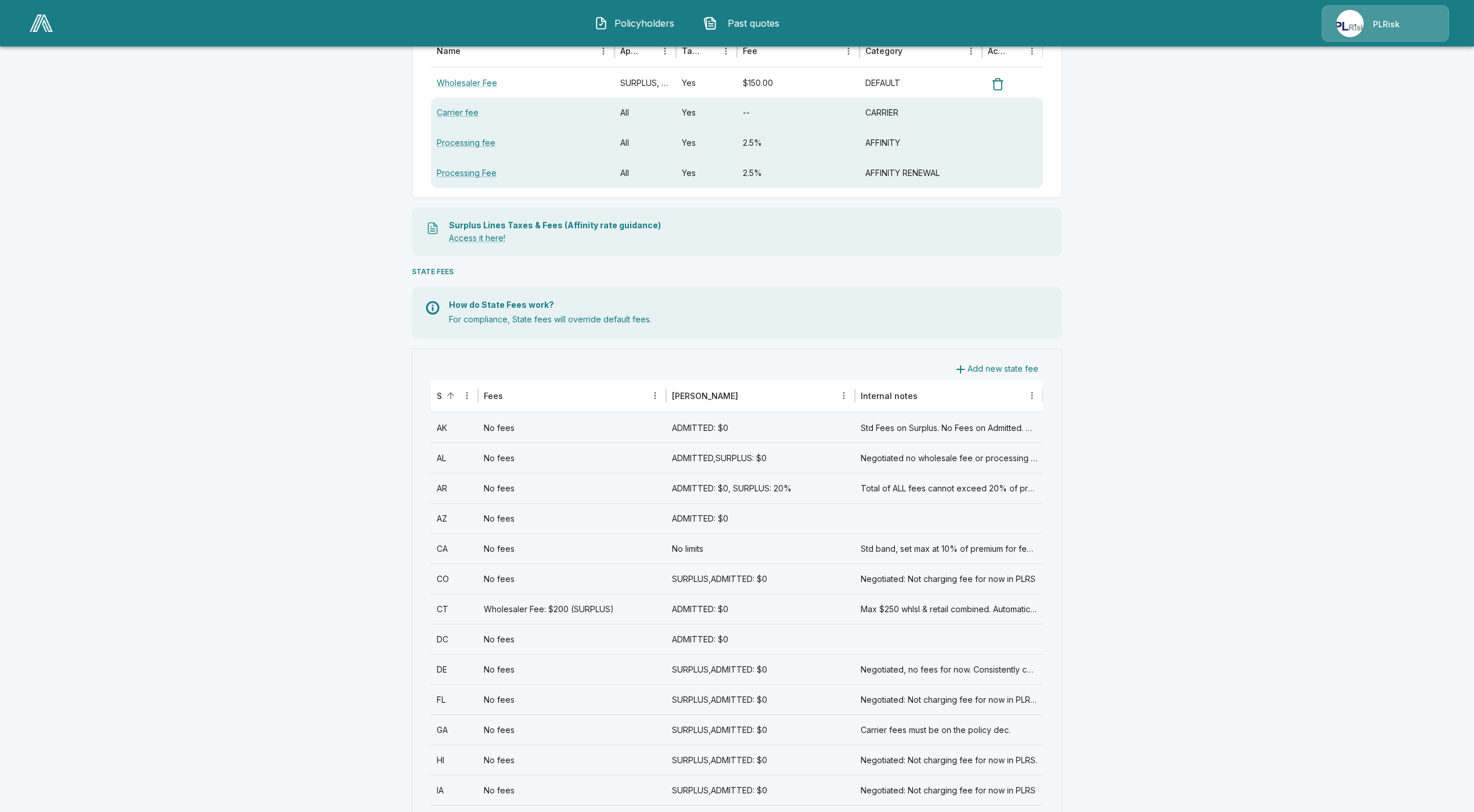
scroll to position [261, 0]
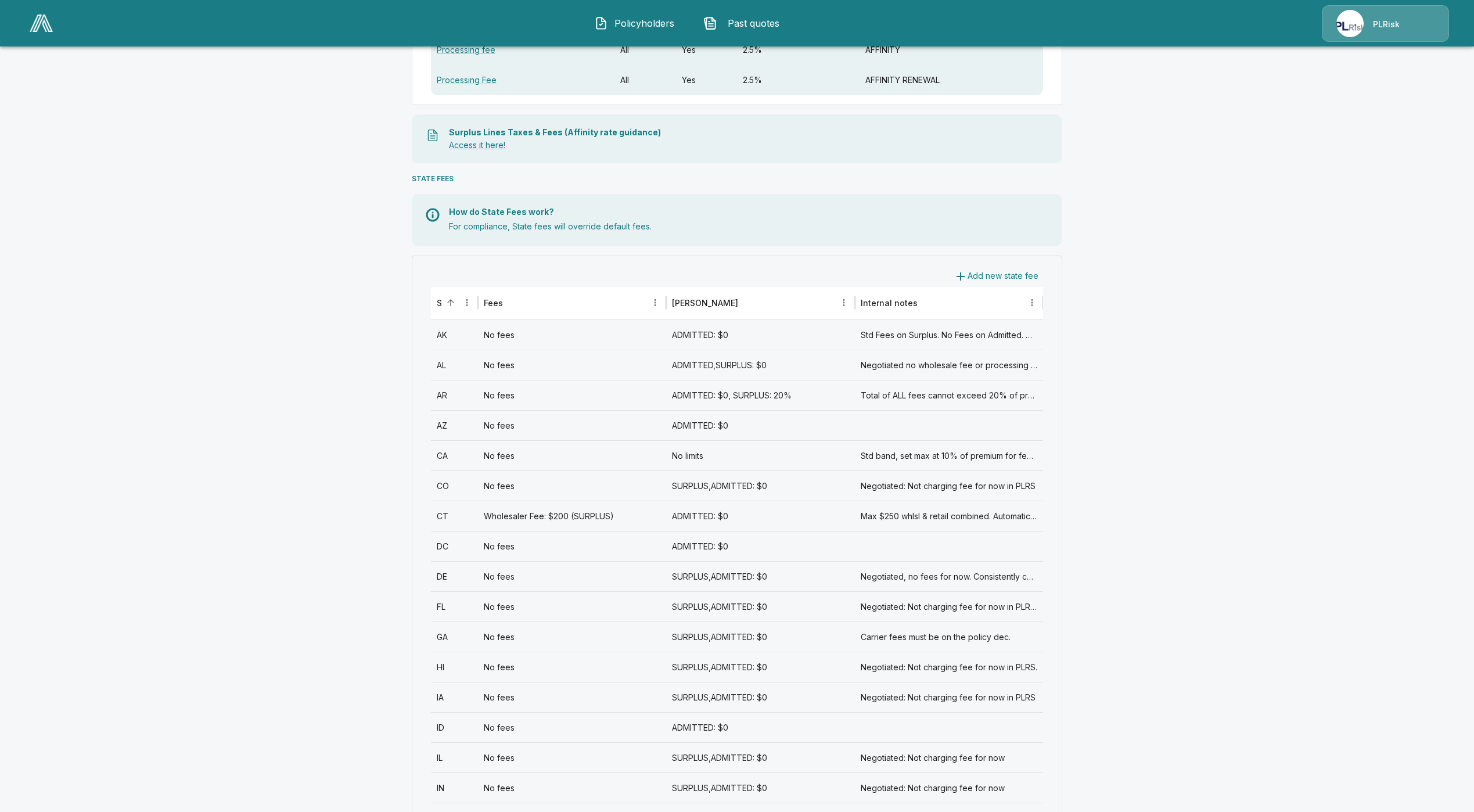
click at [461, 675] on div "HI" at bounding box center [454, 667] width 47 height 30
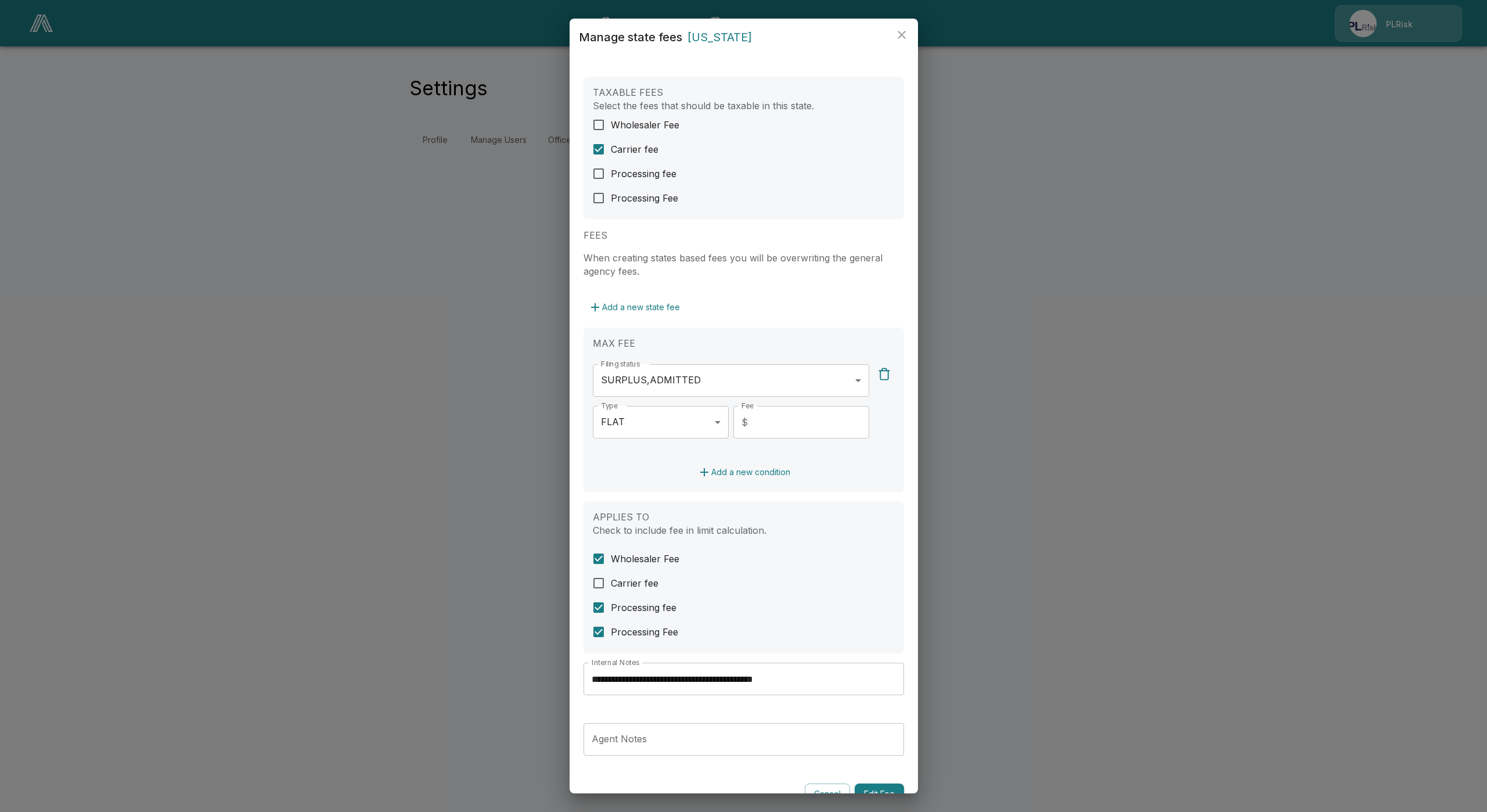
click at [782, 617] on label "Processing fee" at bounding box center [736, 608] width 299 height 25
click at [781, 601] on label "Processing fee" at bounding box center [736, 608] width 299 height 25
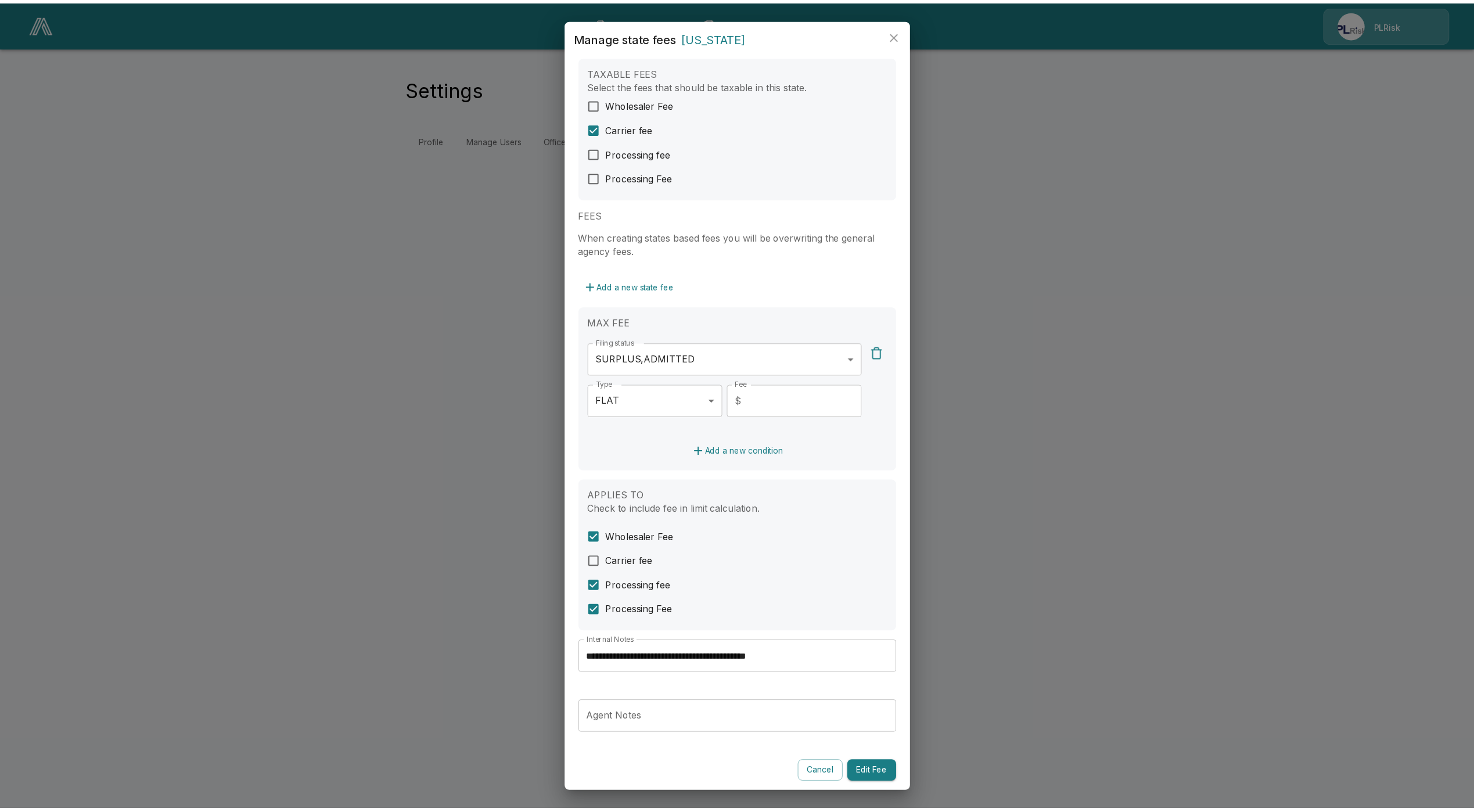
scroll to position [23, 0]
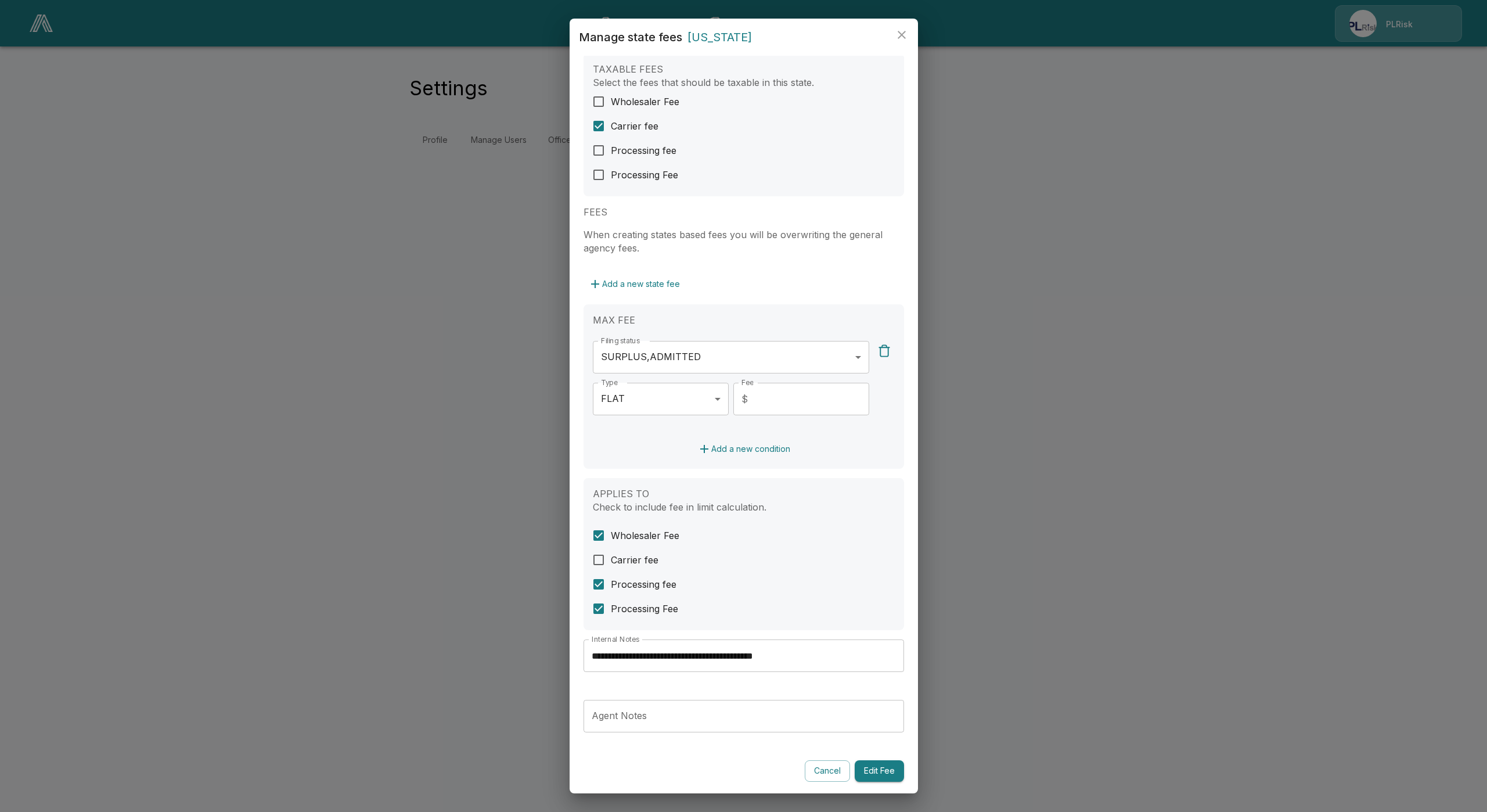
click at [809, 765] on button "Cancel" at bounding box center [827, 770] width 45 height 21
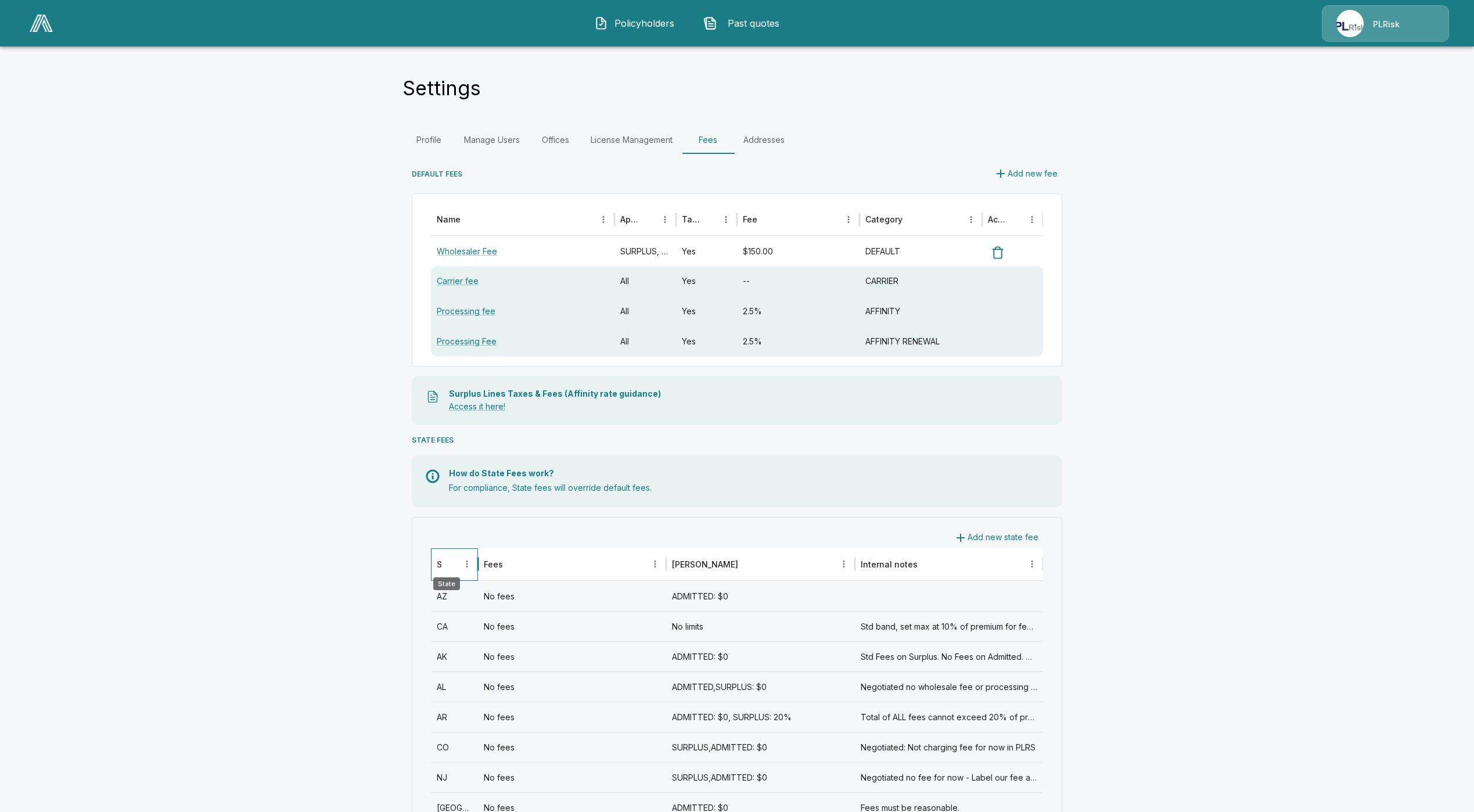
click at [449, 560] on div "State" at bounding box center [448, 564] width 22 height 32
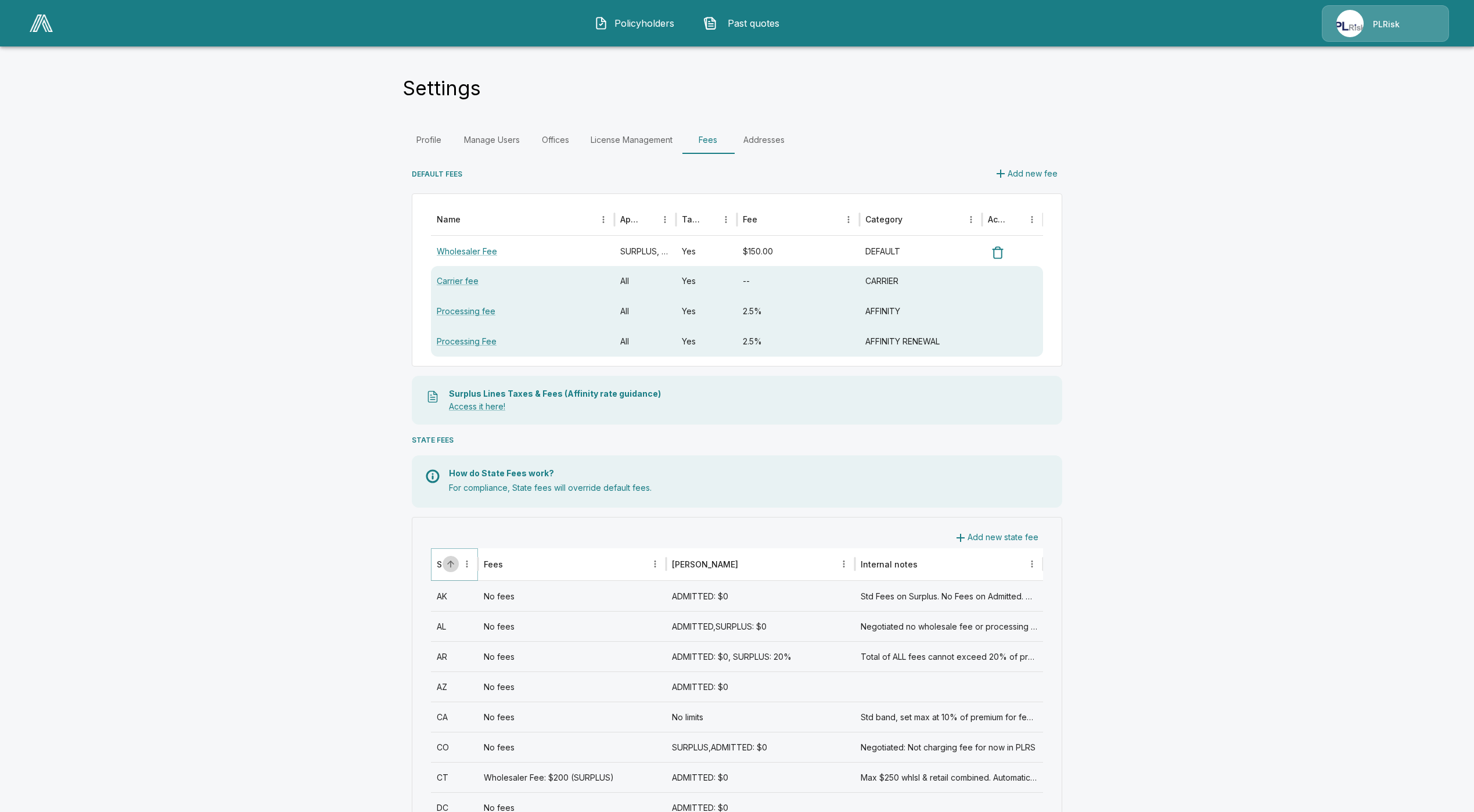
click at [457, 557] on button "Sort" at bounding box center [450, 563] width 16 height 16
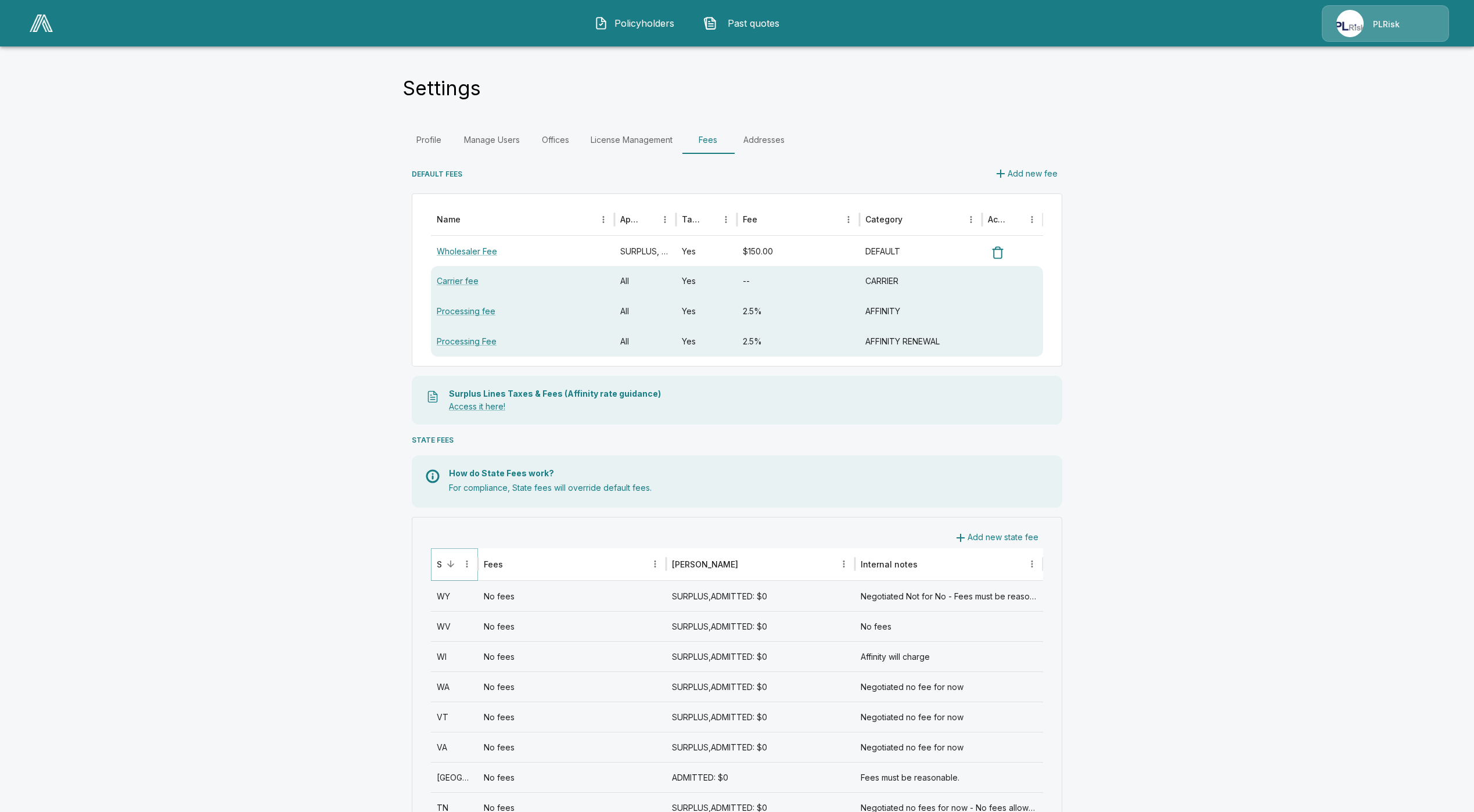
click at [457, 557] on button "Sort" at bounding box center [450, 563] width 16 height 16
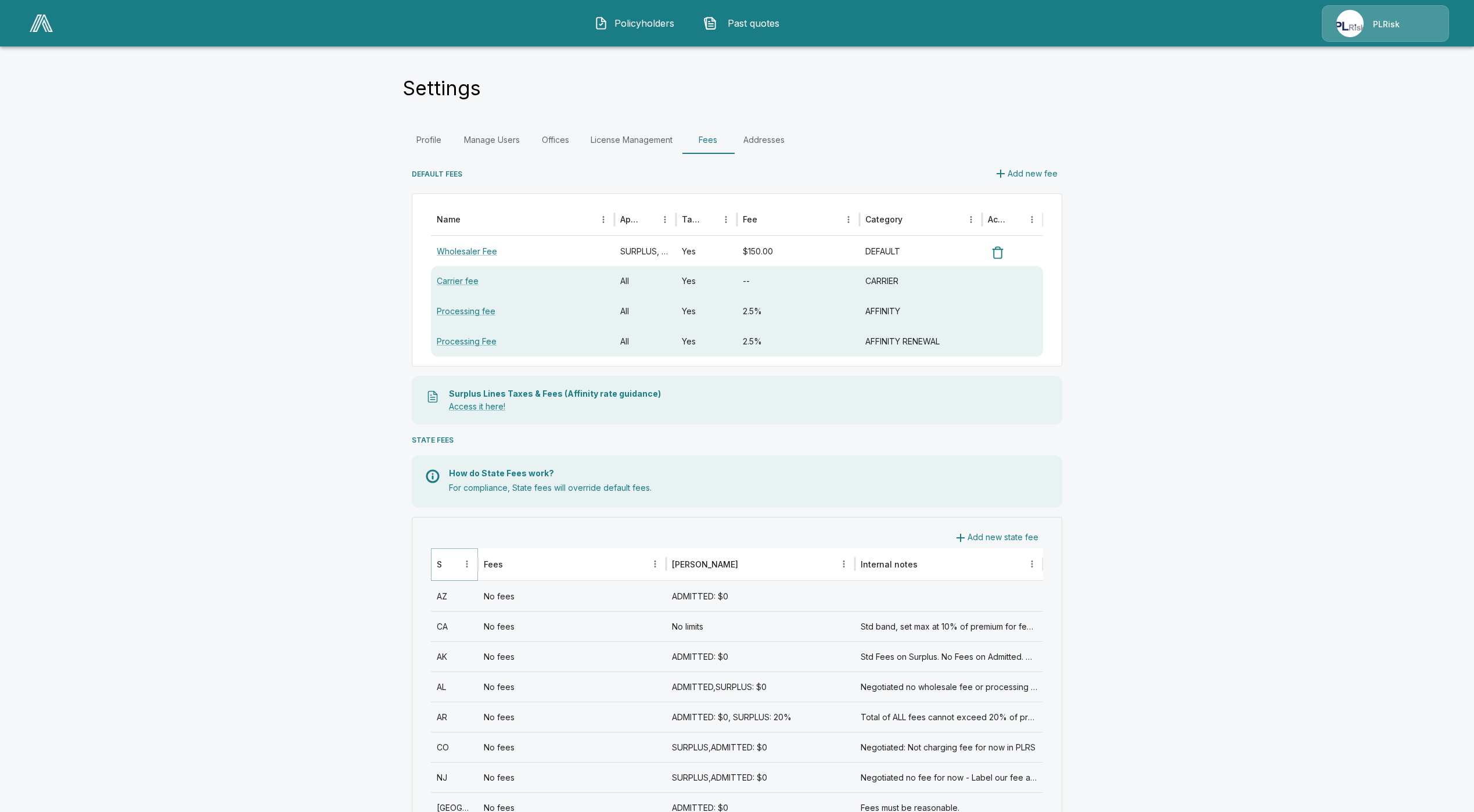
click at [457, 557] on button "Sort" at bounding box center [450, 563] width 16 height 16
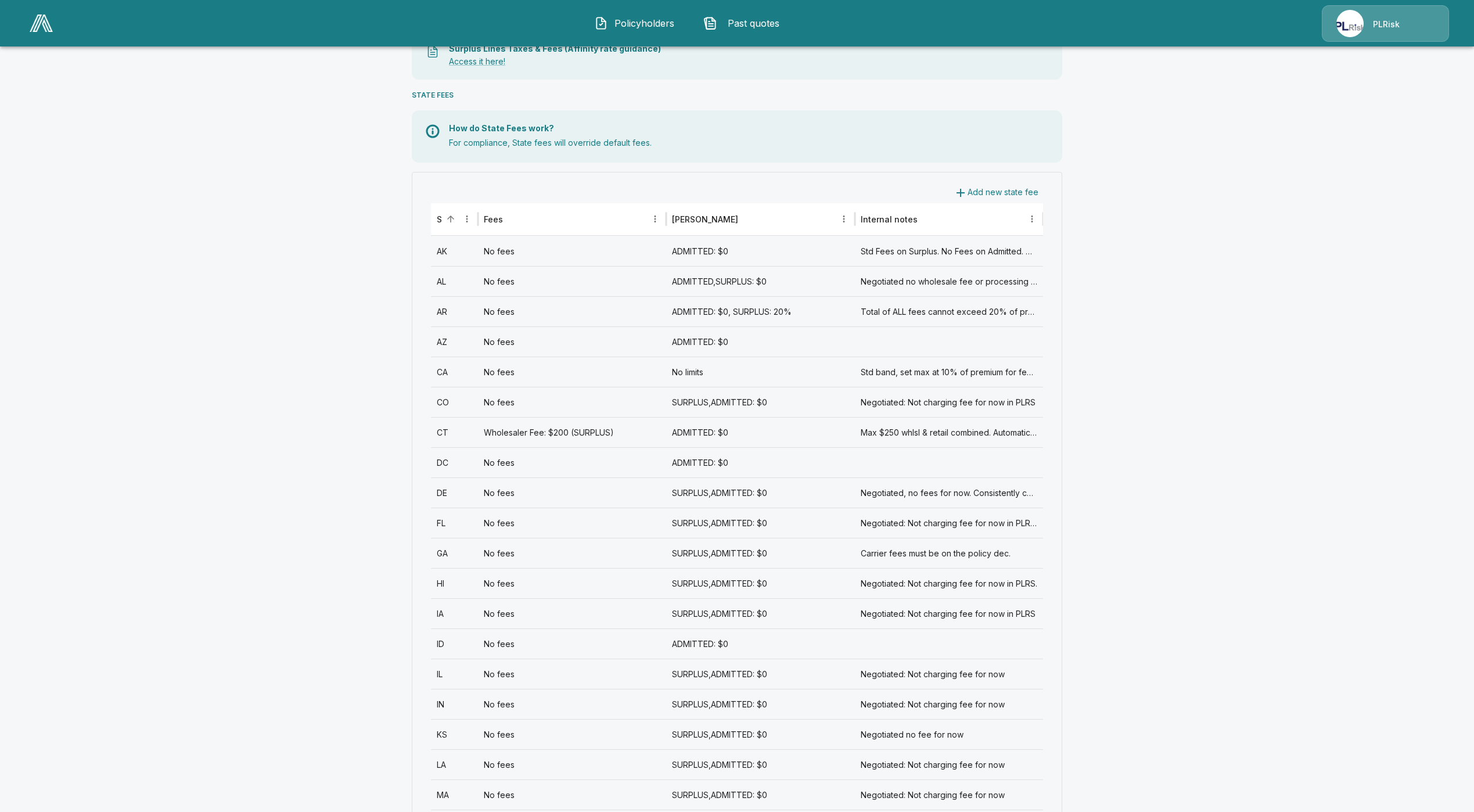
scroll to position [349, 0]
click at [496, 616] on div "No fees" at bounding box center [572, 609] width 188 height 30
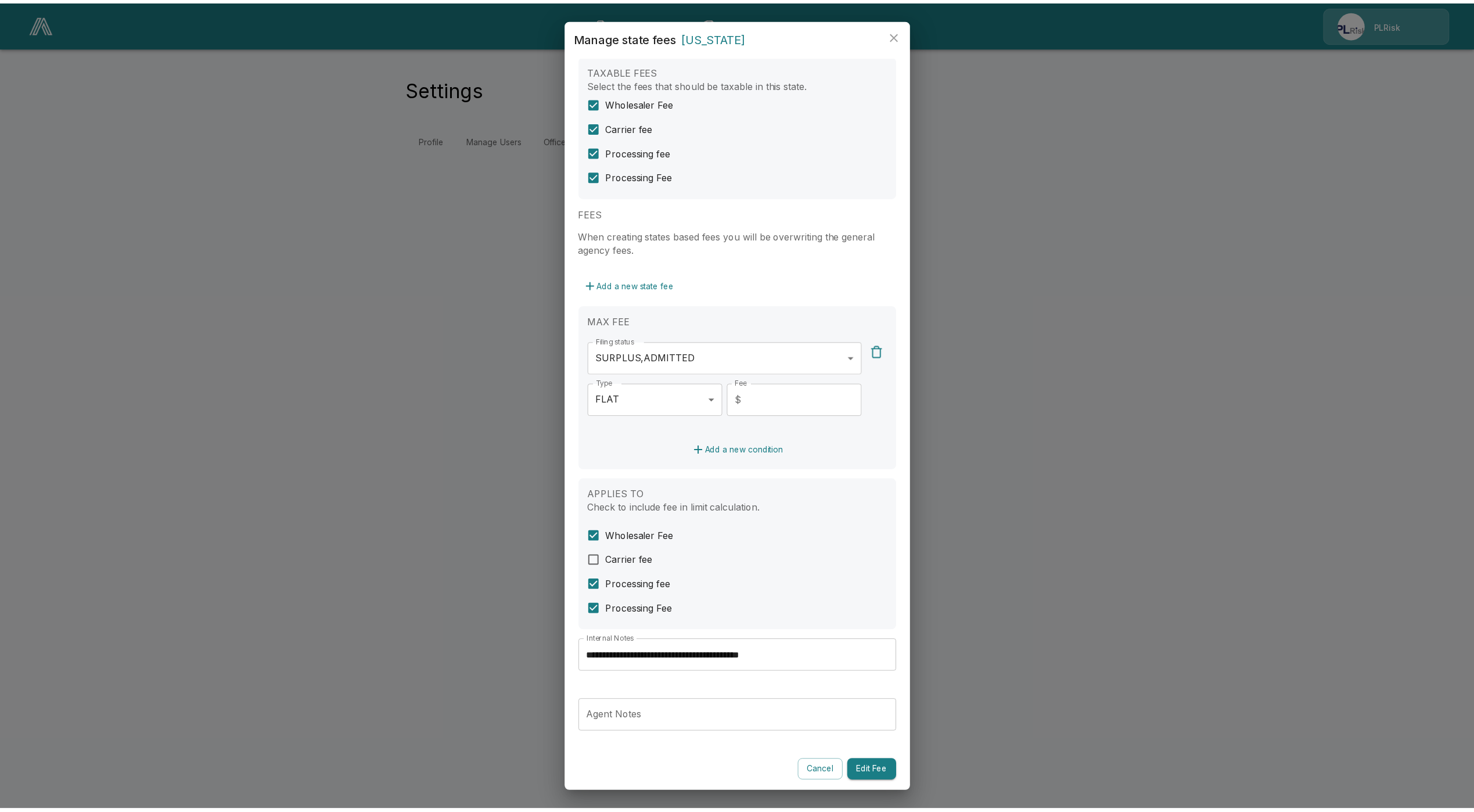
scroll to position [23, 0]
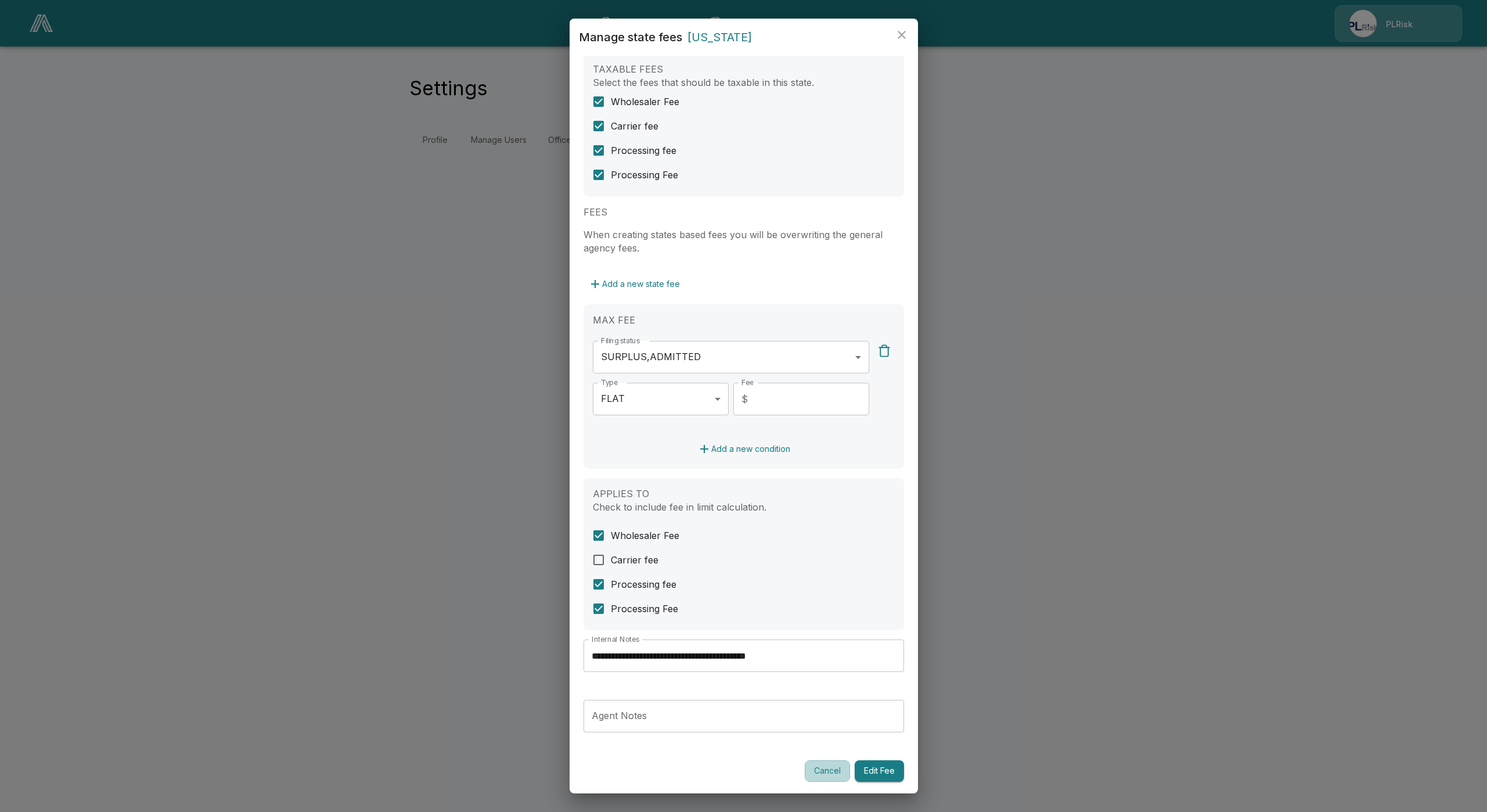
click at [822, 771] on button "Cancel" at bounding box center [827, 770] width 45 height 21
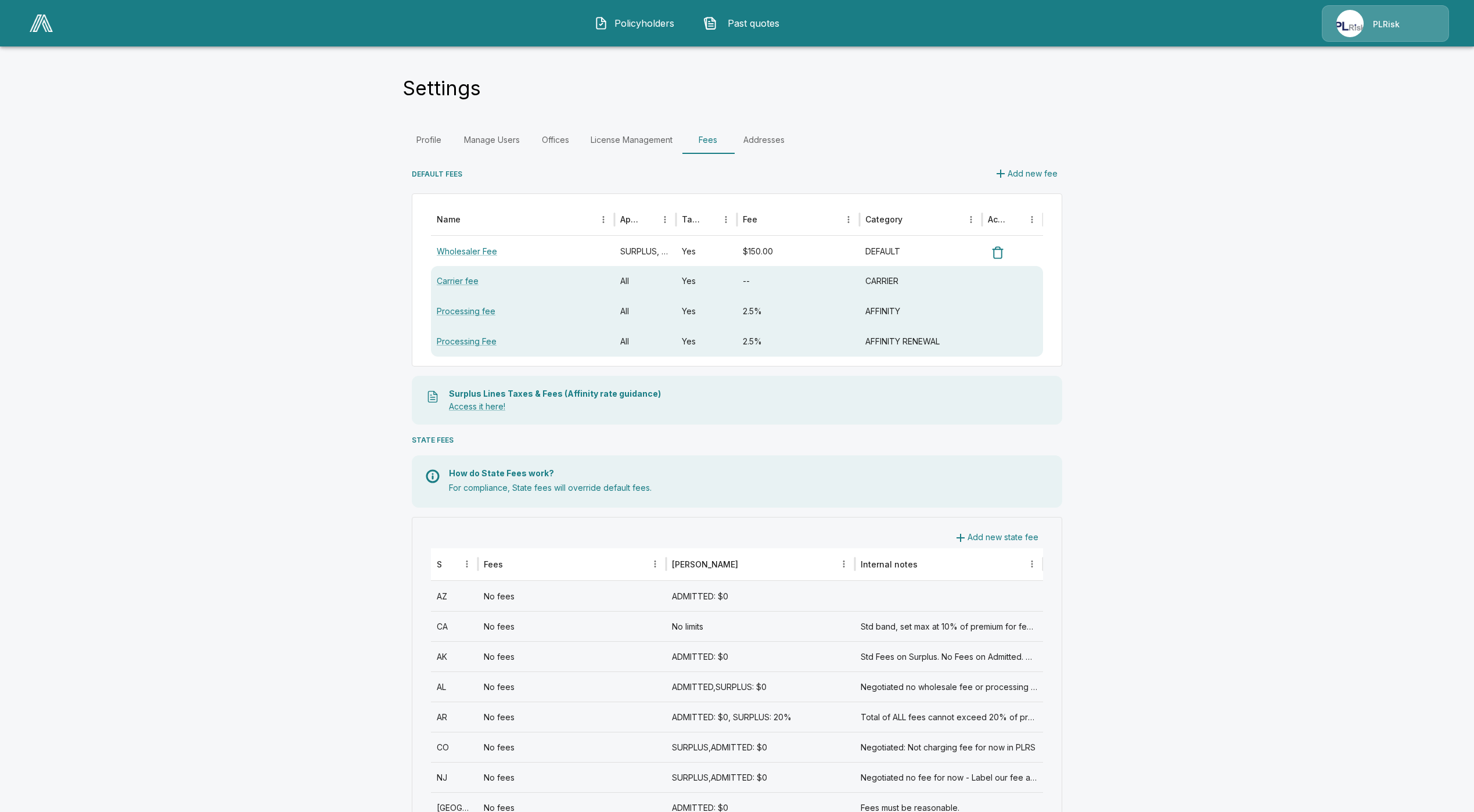
click at [1003, 538] on button "Add new state fee" at bounding box center [996, 537] width 94 height 21
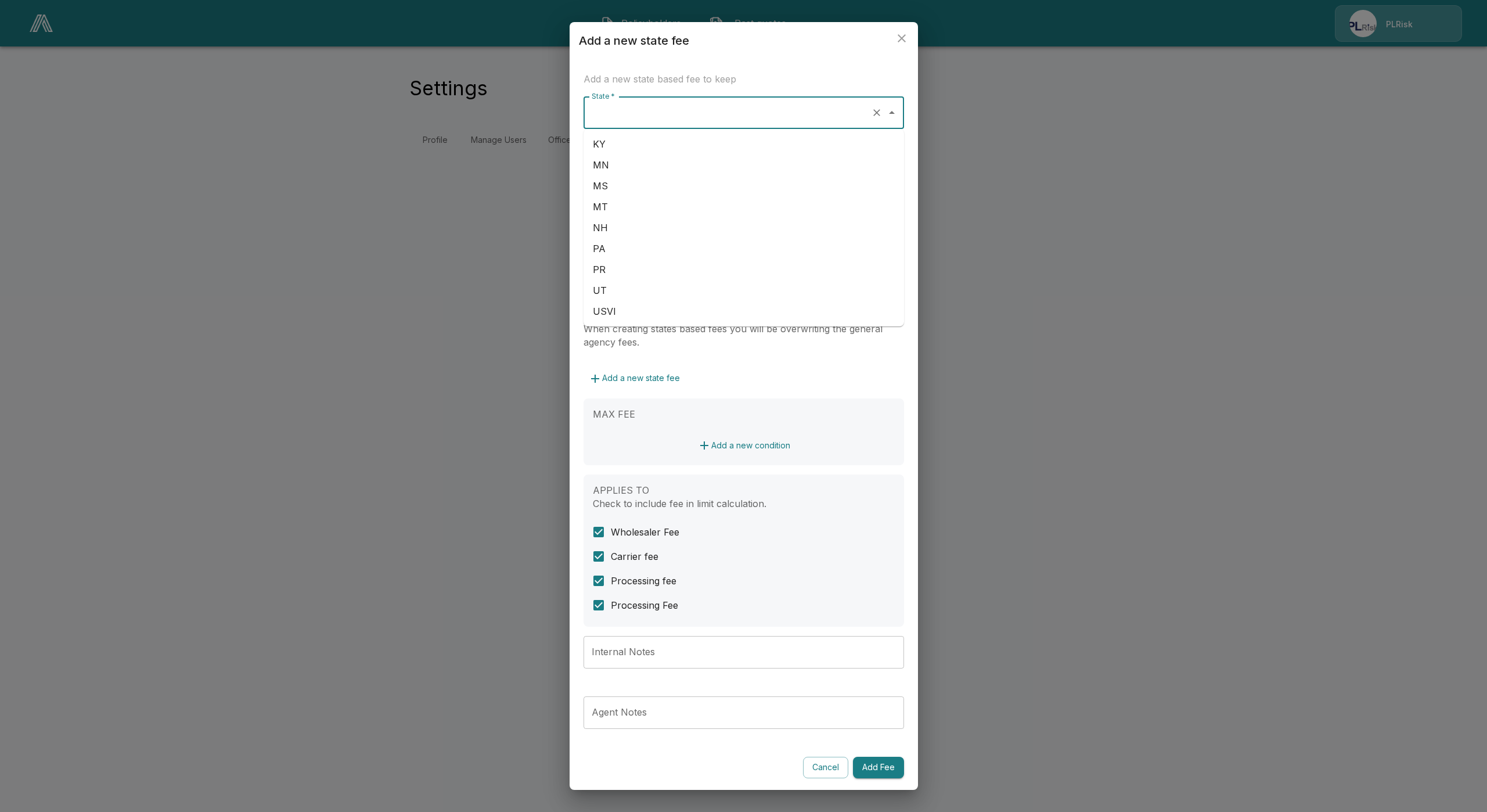
click at [645, 123] on input "State *" at bounding box center [728, 112] width 278 height 22
click at [751, 364] on div "State * State * TAXABLE FEES Select the fees that should be taxable in this sta…" at bounding box center [744, 437] width 320 height 682
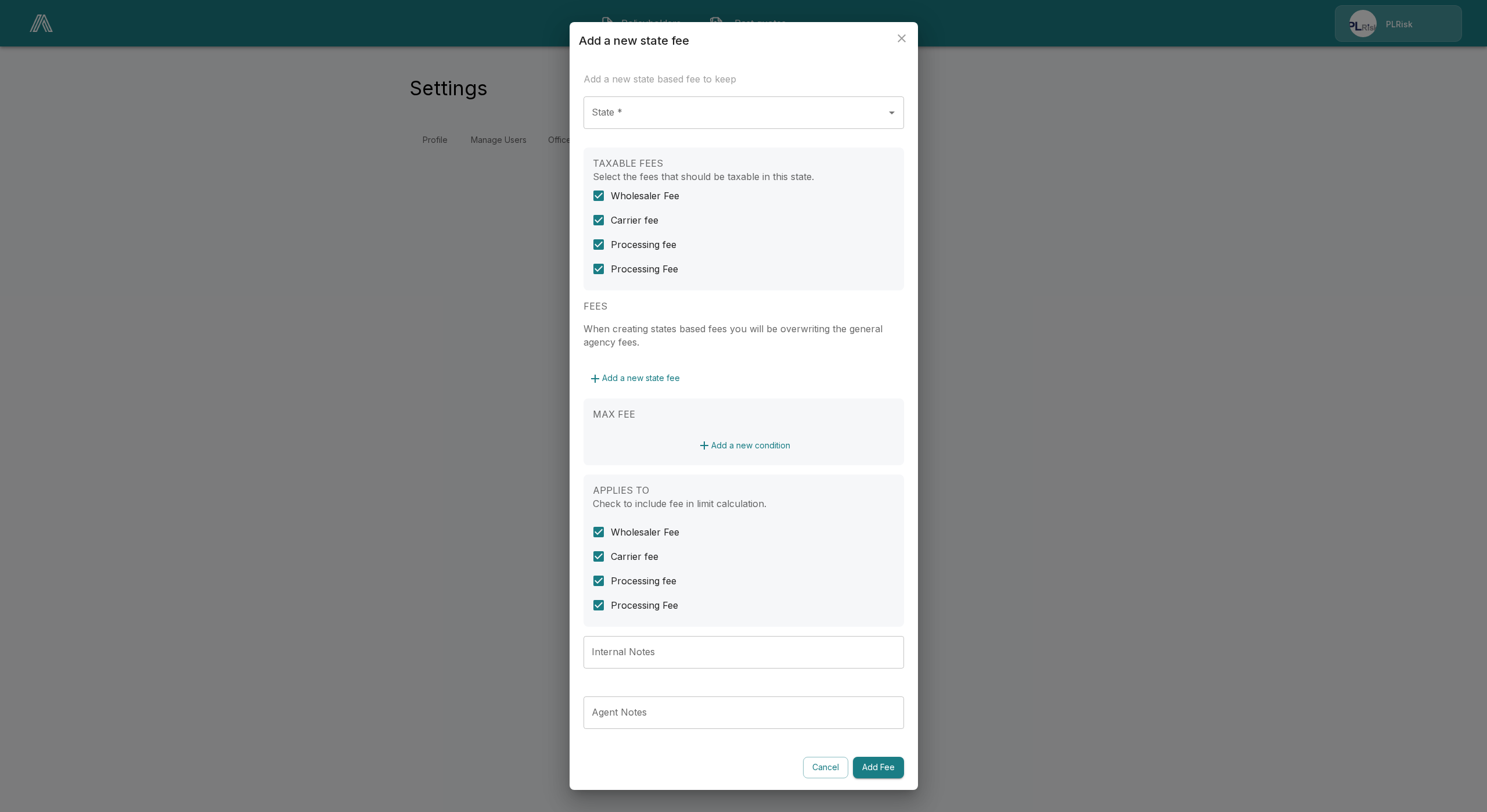
click at [442, 267] on div "Add a new state fee Add a new state based fee to keep State * State * TAXABLE F…" at bounding box center [743, 406] width 1487 height 812
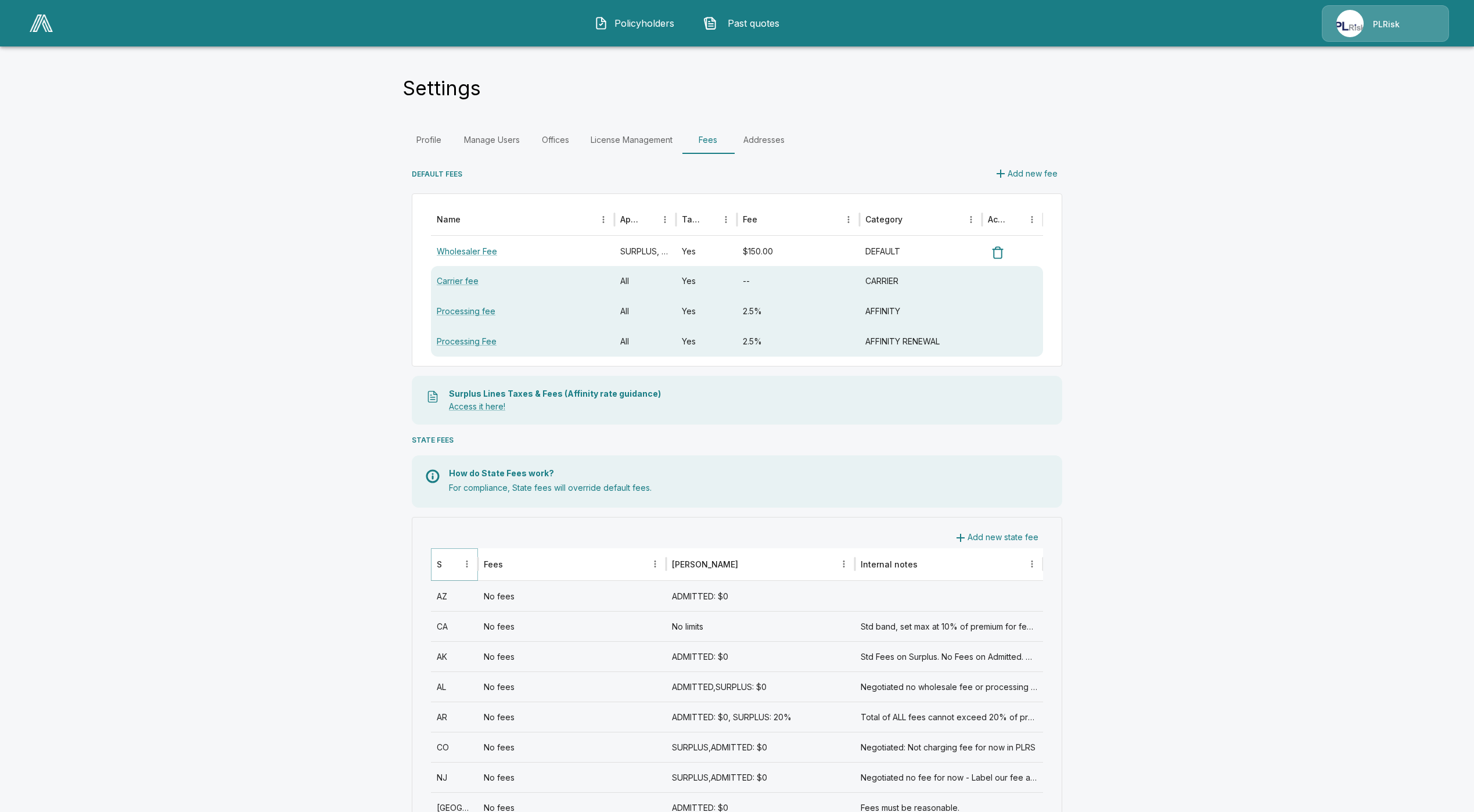
click at [456, 560] on icon "Sort" at bounding box center [450, 563] width 11 height 11
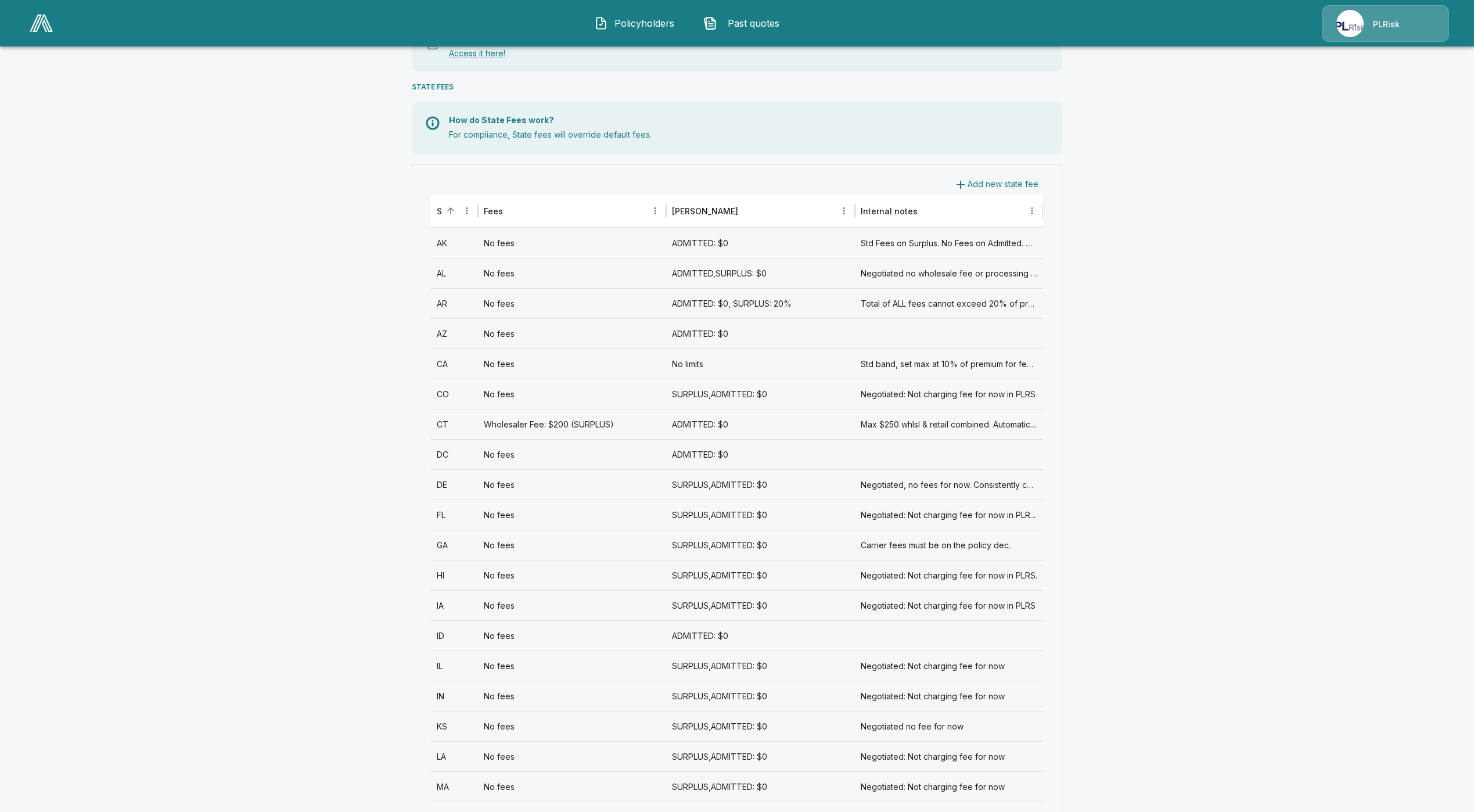
scroll to position [435, 0]
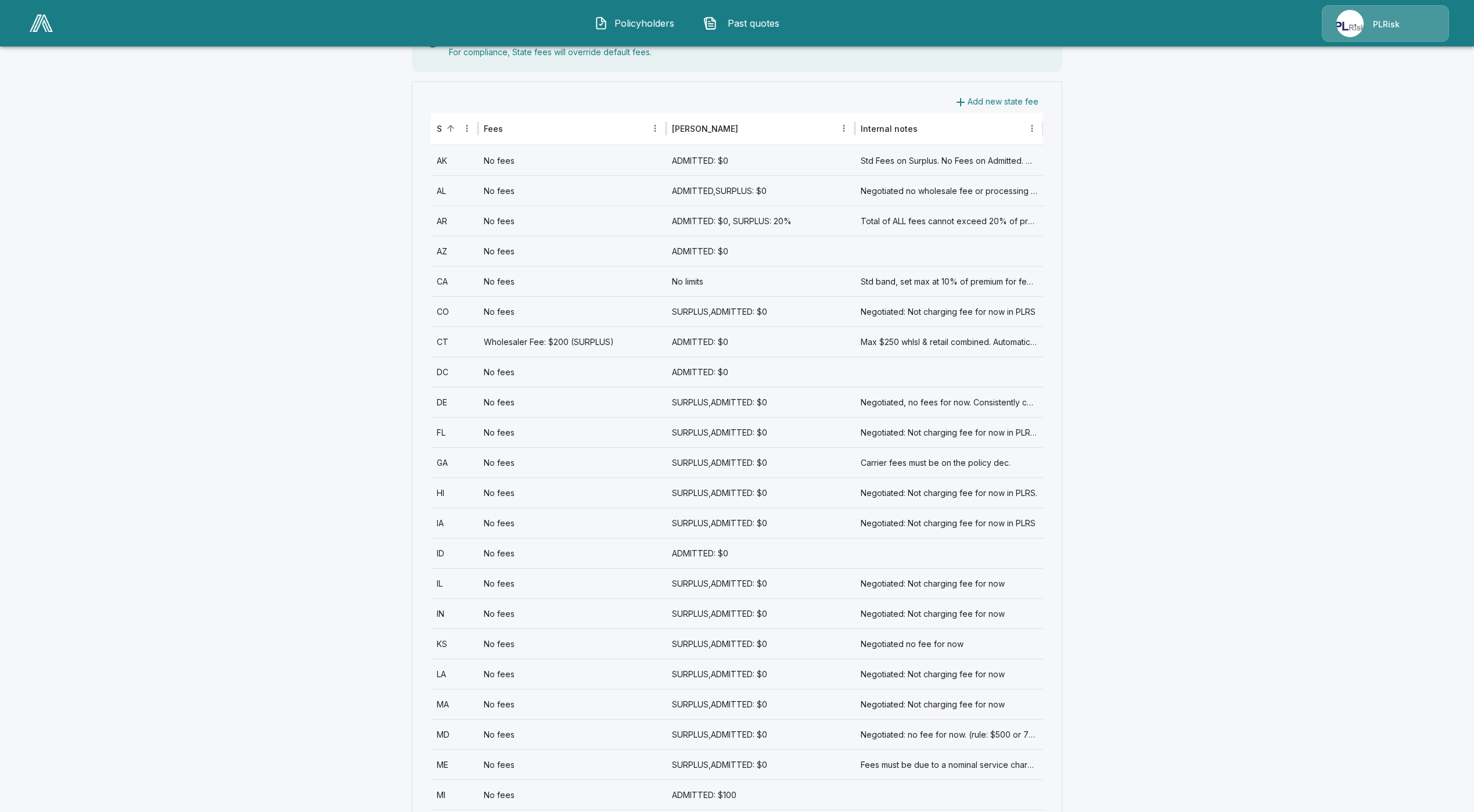
click at [489, 585] on div "No fees" at bounding box center [572, 583] width 188 height 30
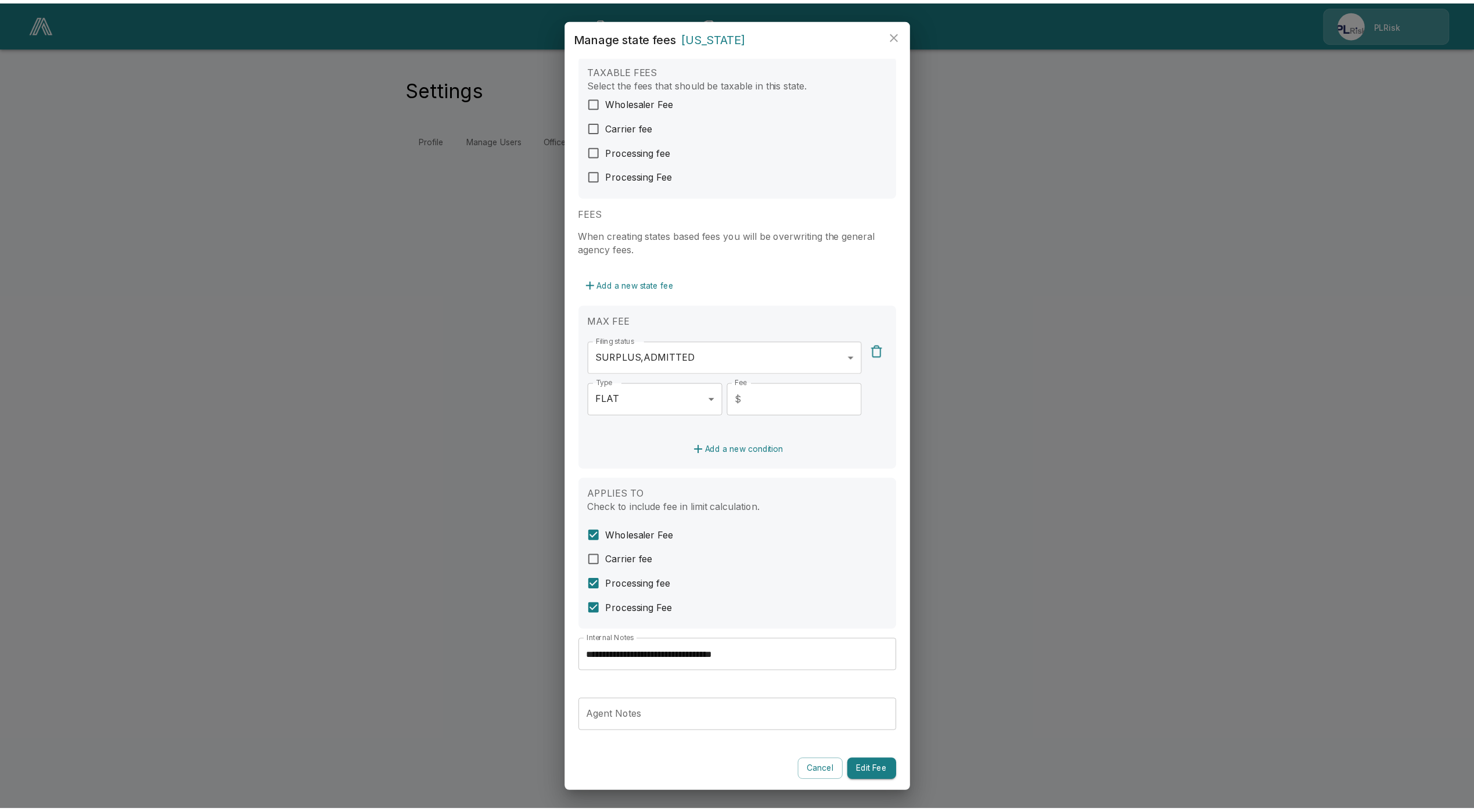
scroll to position [23, 0]
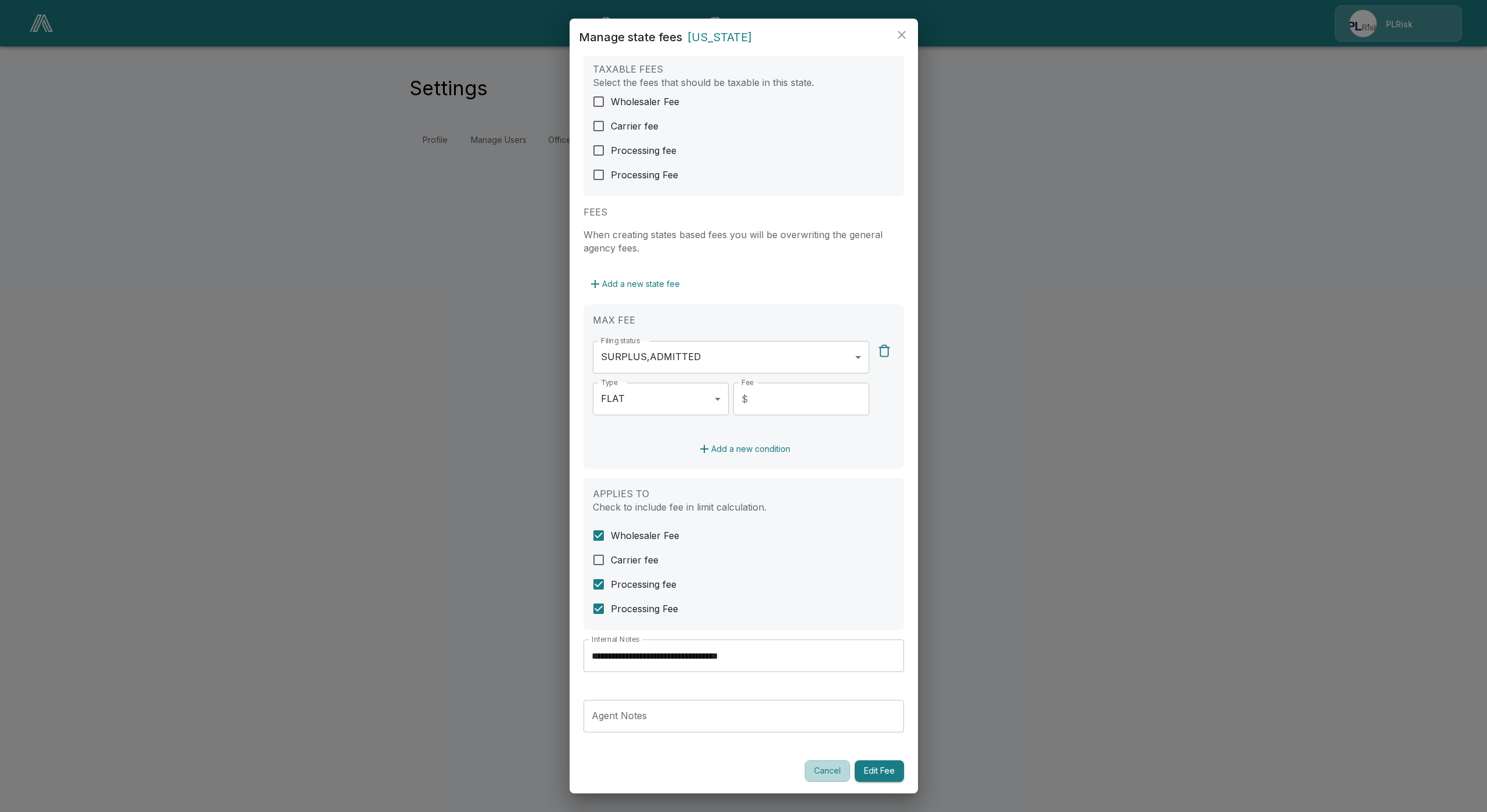
click at [805, 767] on button "Cancel" at bounding box center [827, 770] width 45 height 21
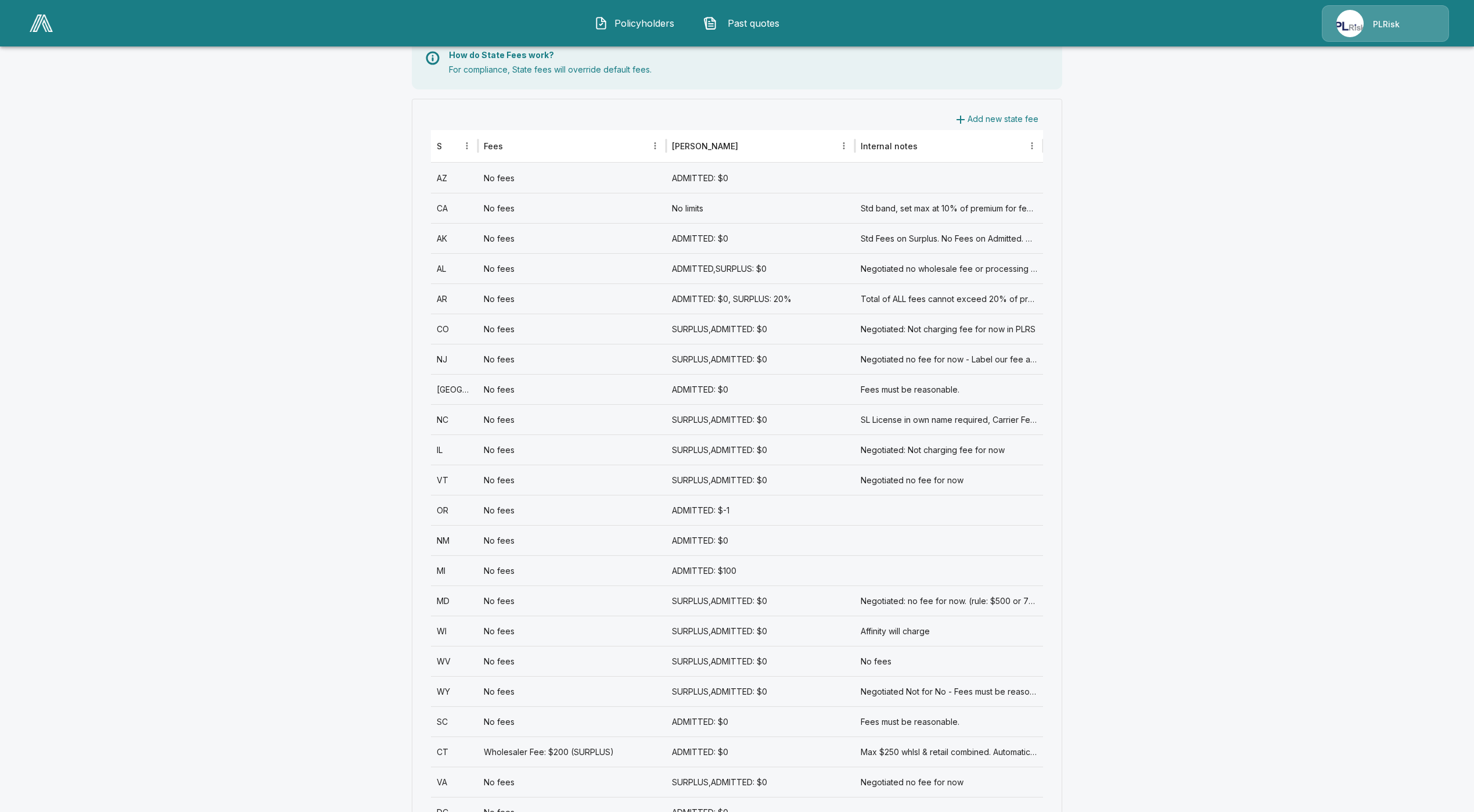
scroll to position [435, 0]
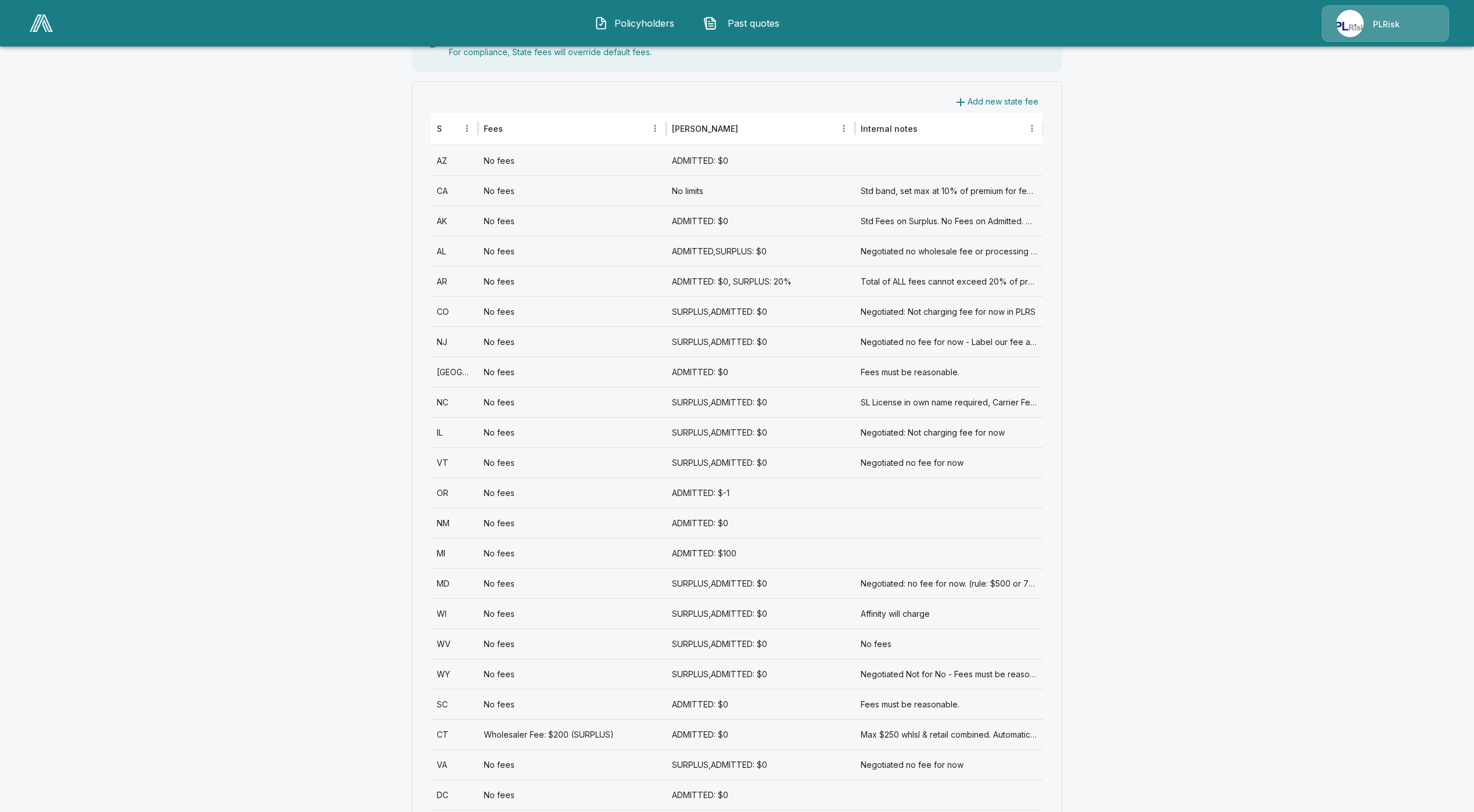
click at [487, 463] on div "No fees" at bounding box center [572, 462] width 188 height 30
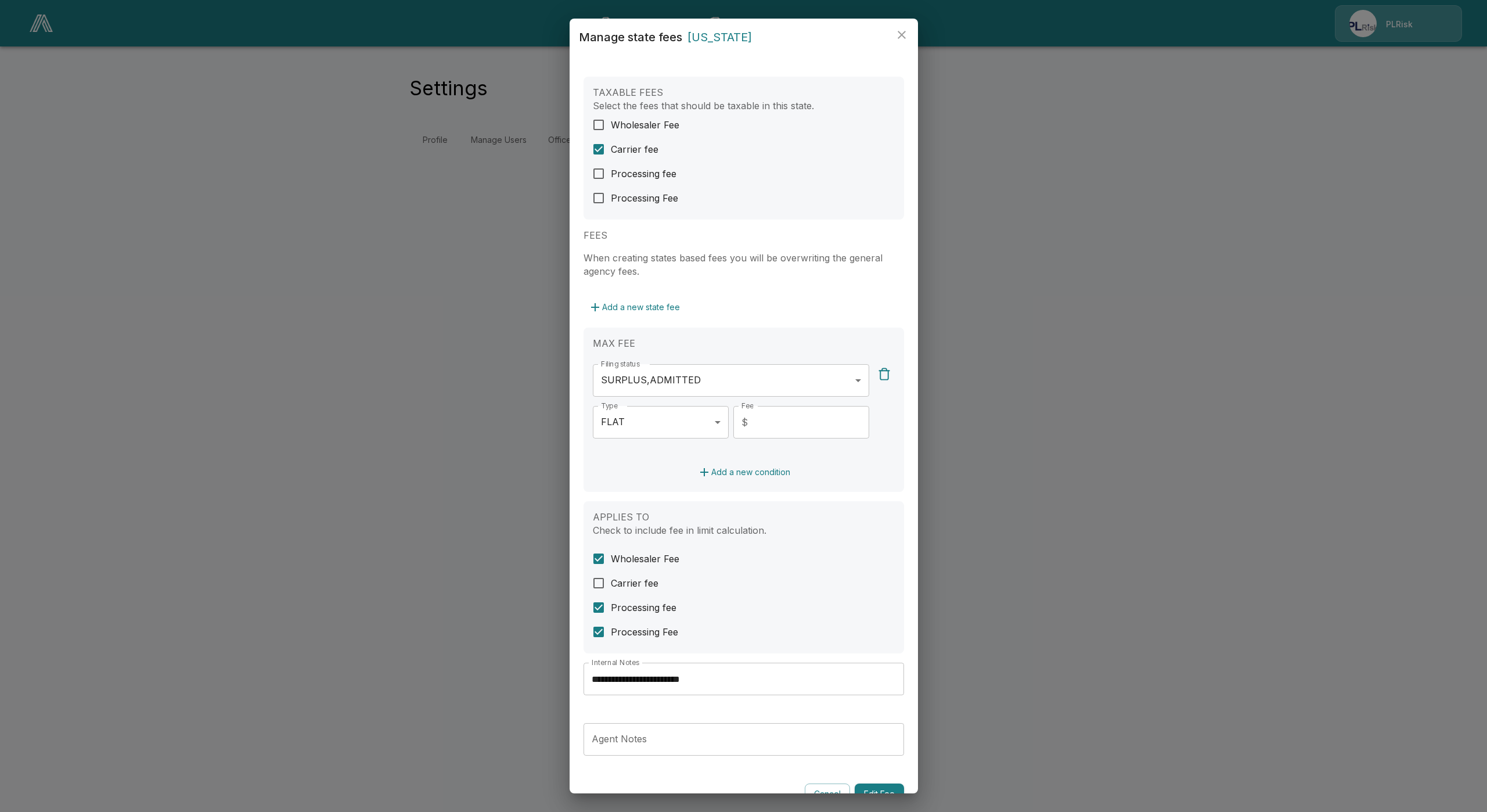
click at [393, 416] on div "**********" at bounding box center [743, 406] width 1487 height 812
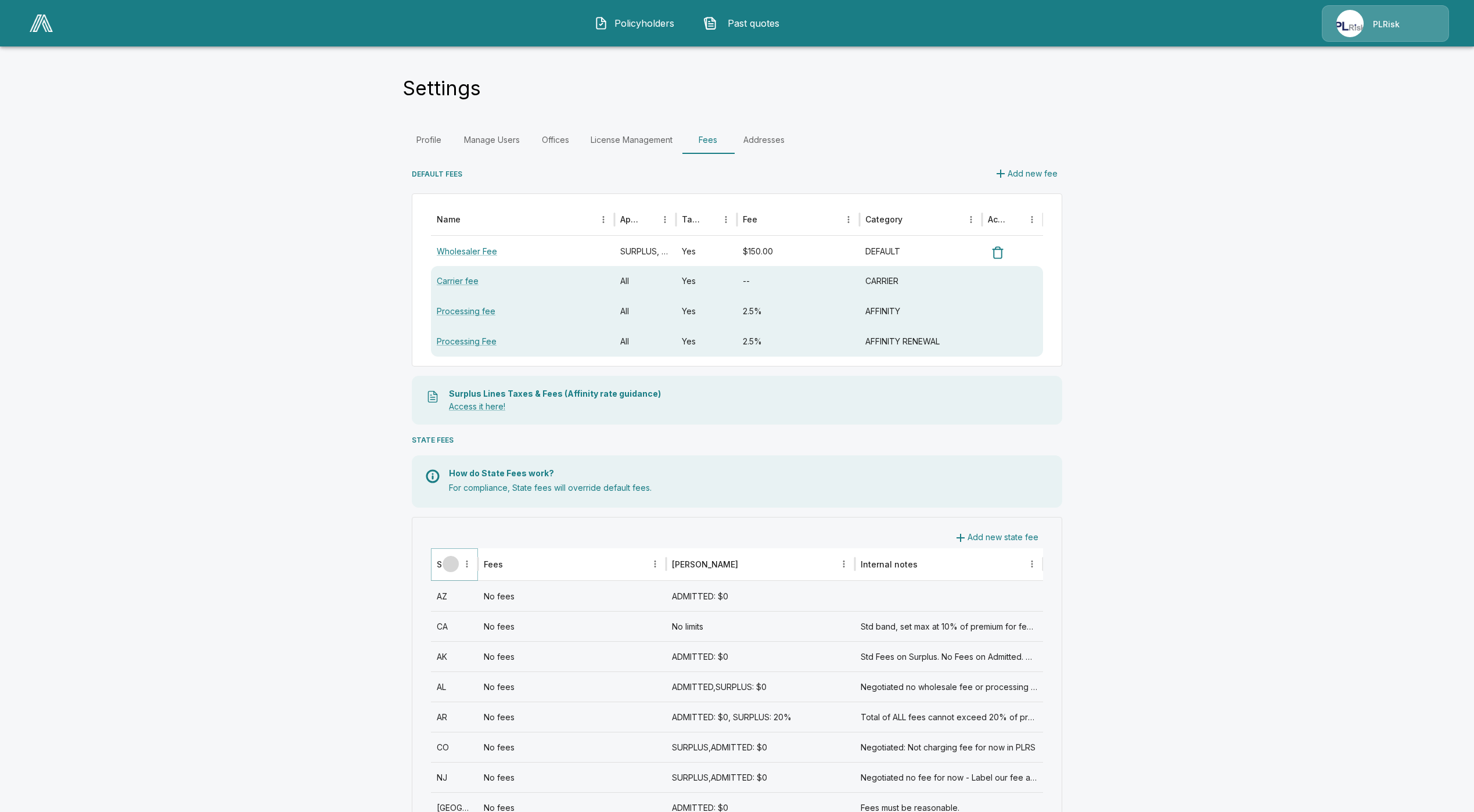
click at [456, 563] on icon "Sort" at bounding box center [450, 563] width 11 height 11
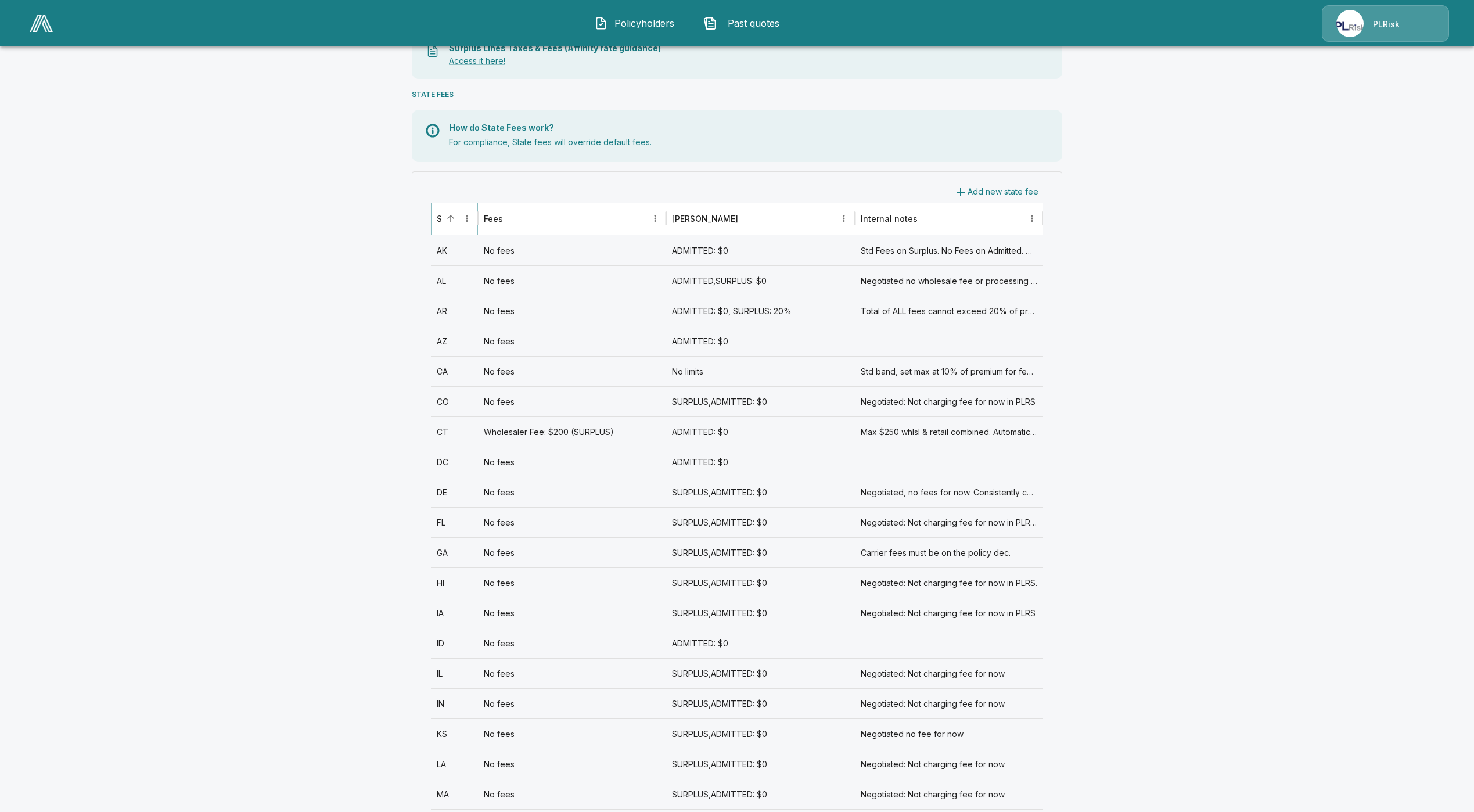
scroll to position [349, 0]
click at [464, 710] on div "IN" at bounding box center [454, 701] width 47 height 30
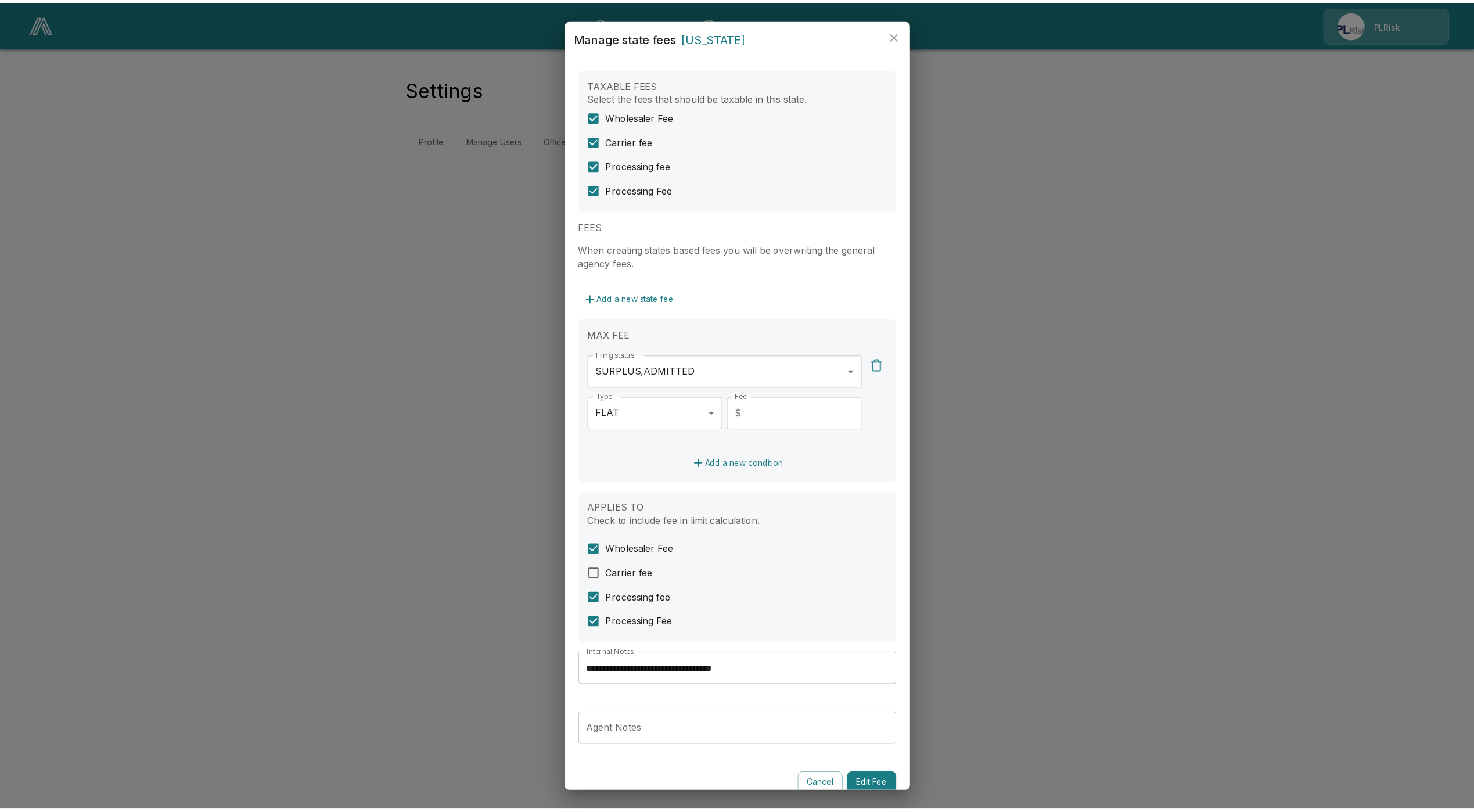
scroll to position [23, 0]
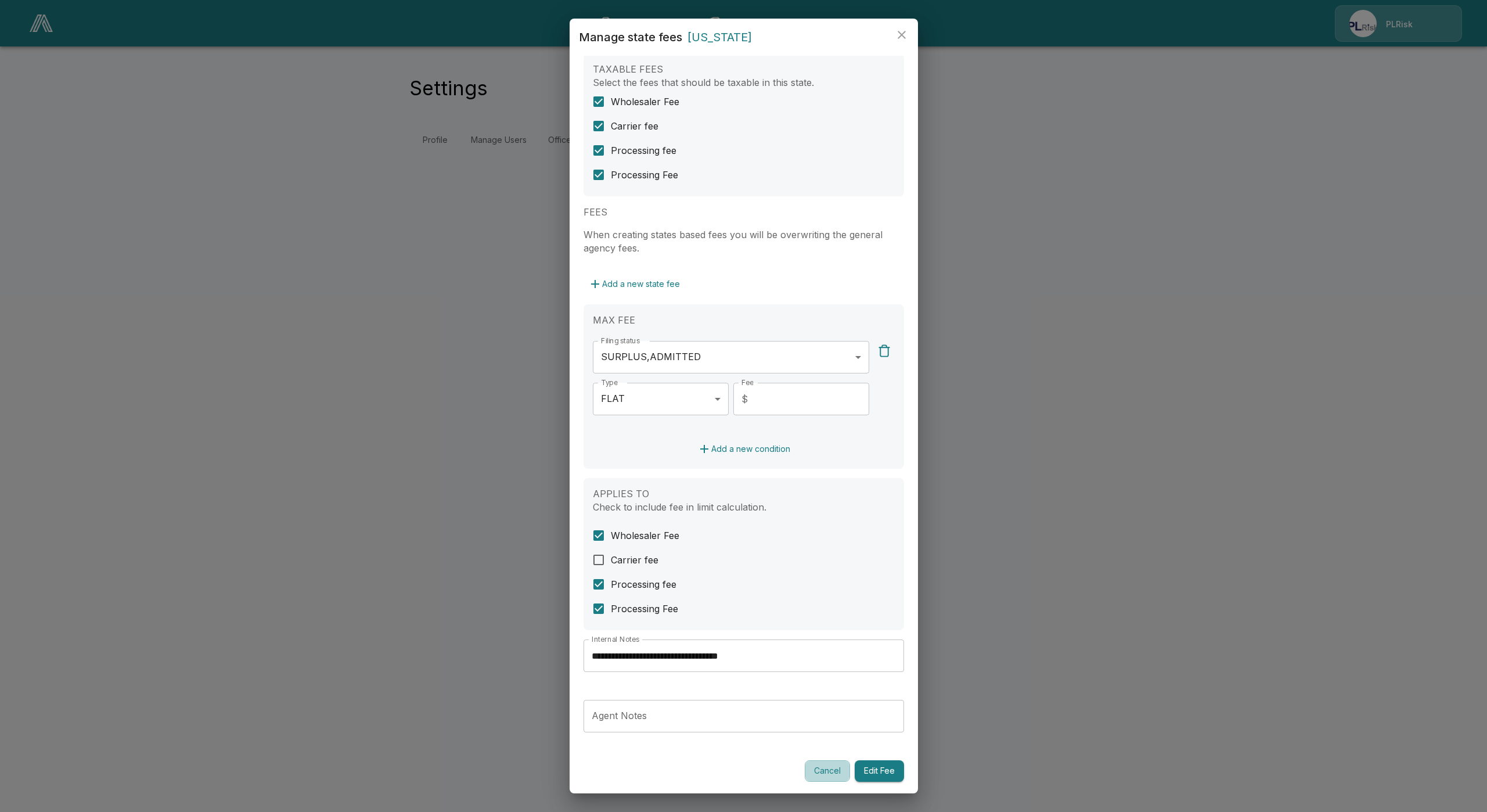
click at [805, 773] on button "Cancel" at bounding box center [827, 770] width 45 height 21
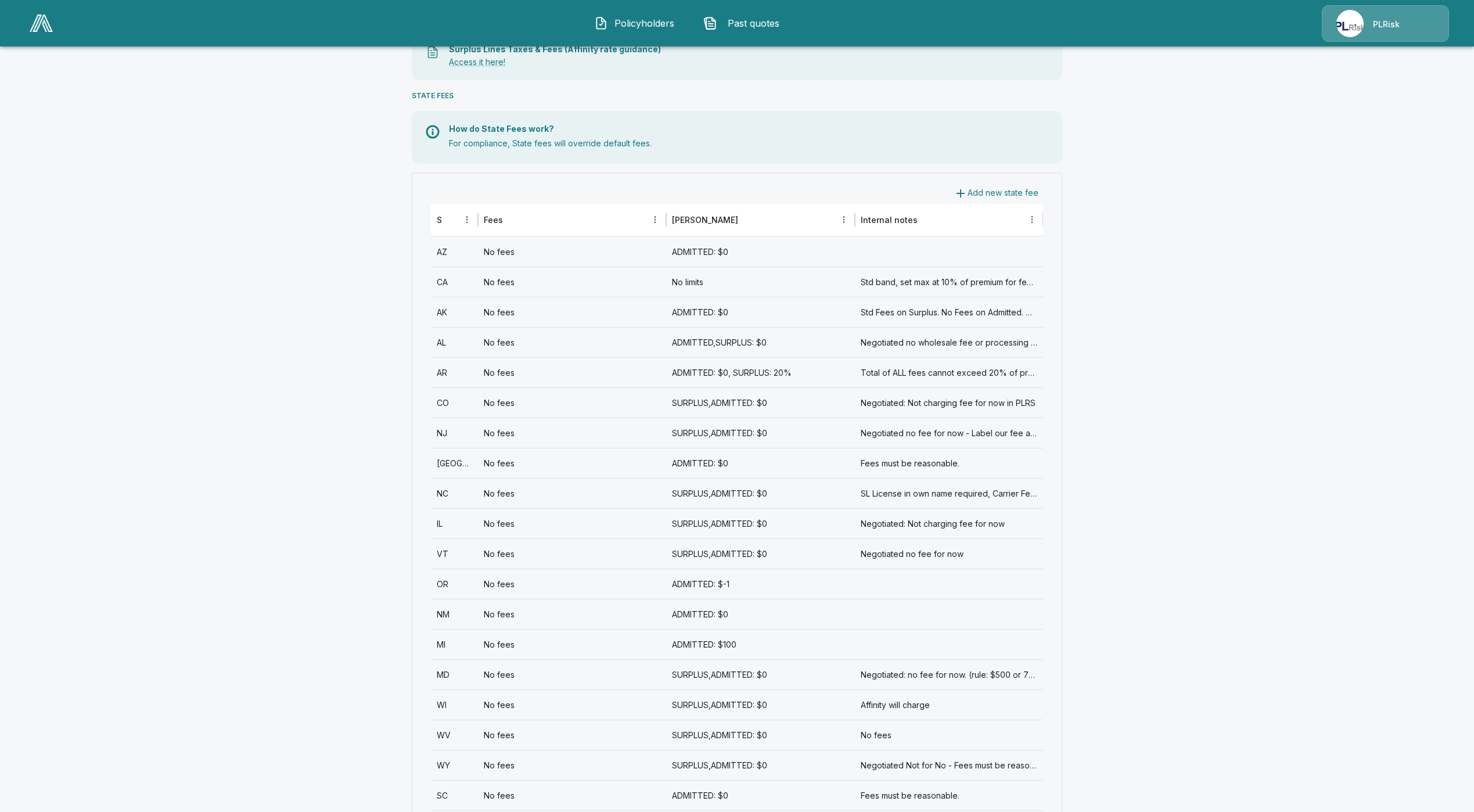
scroll to position [349, 0]
drag, startPoint x: 457, startPoint y: 213, endPoint x: 449, endPoint y: 215, distance: 8.2
click at [449, 215] on button "Sort" at bounding box center [450, 215] width 16 height 16
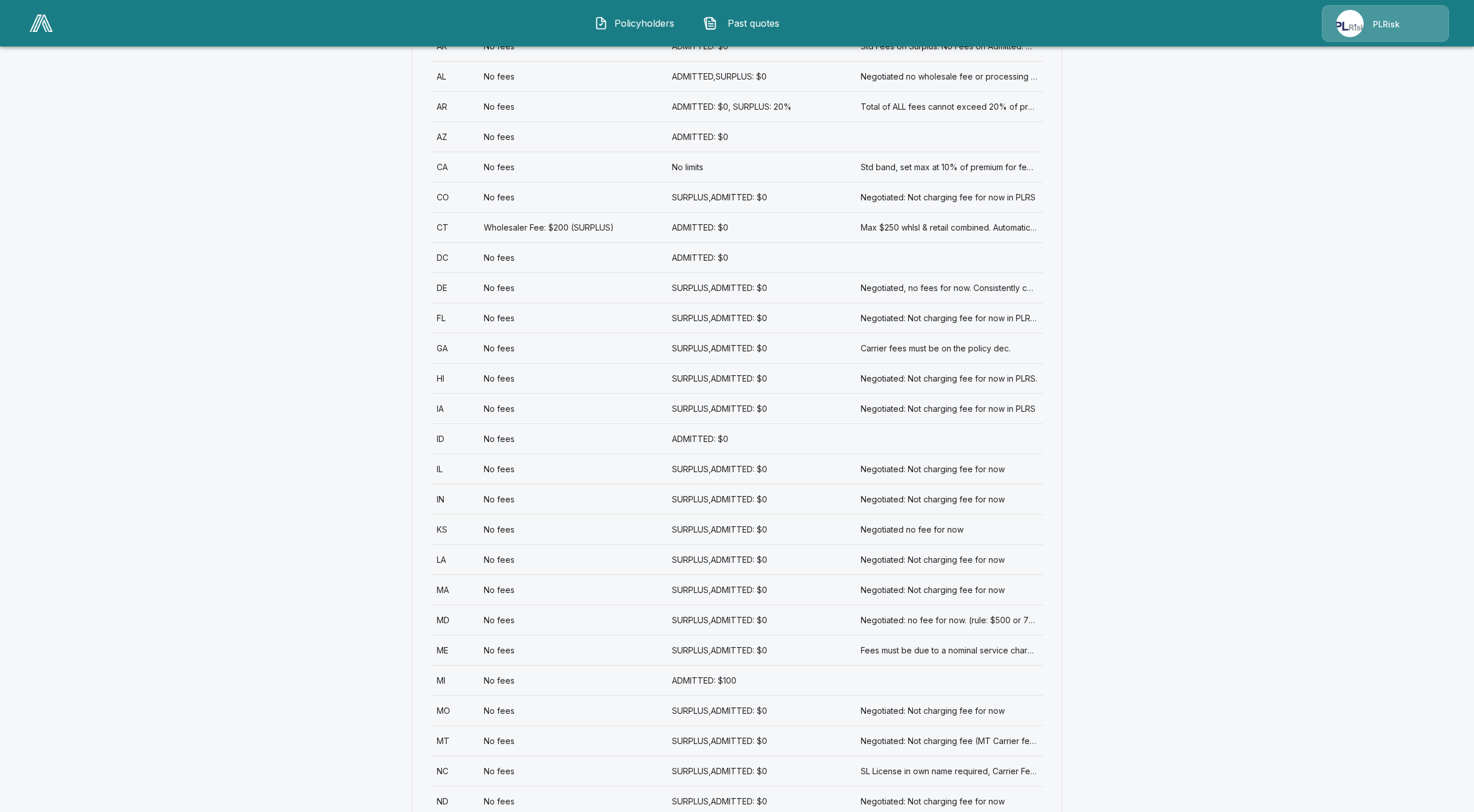
scroll to position [609, 0]
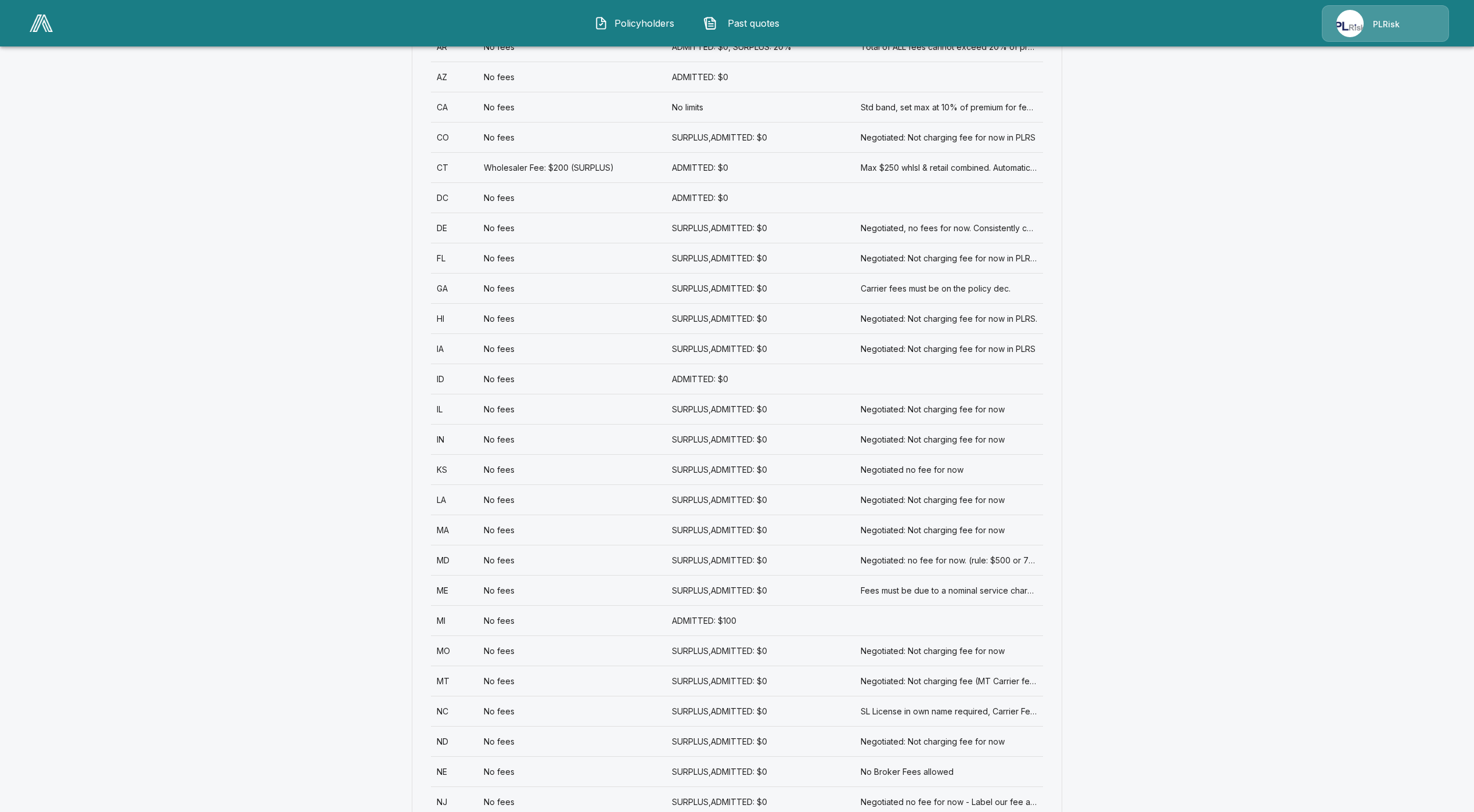
click at [463, 476] on div "KS" at bounding box center [454, 469] width 47 height 30
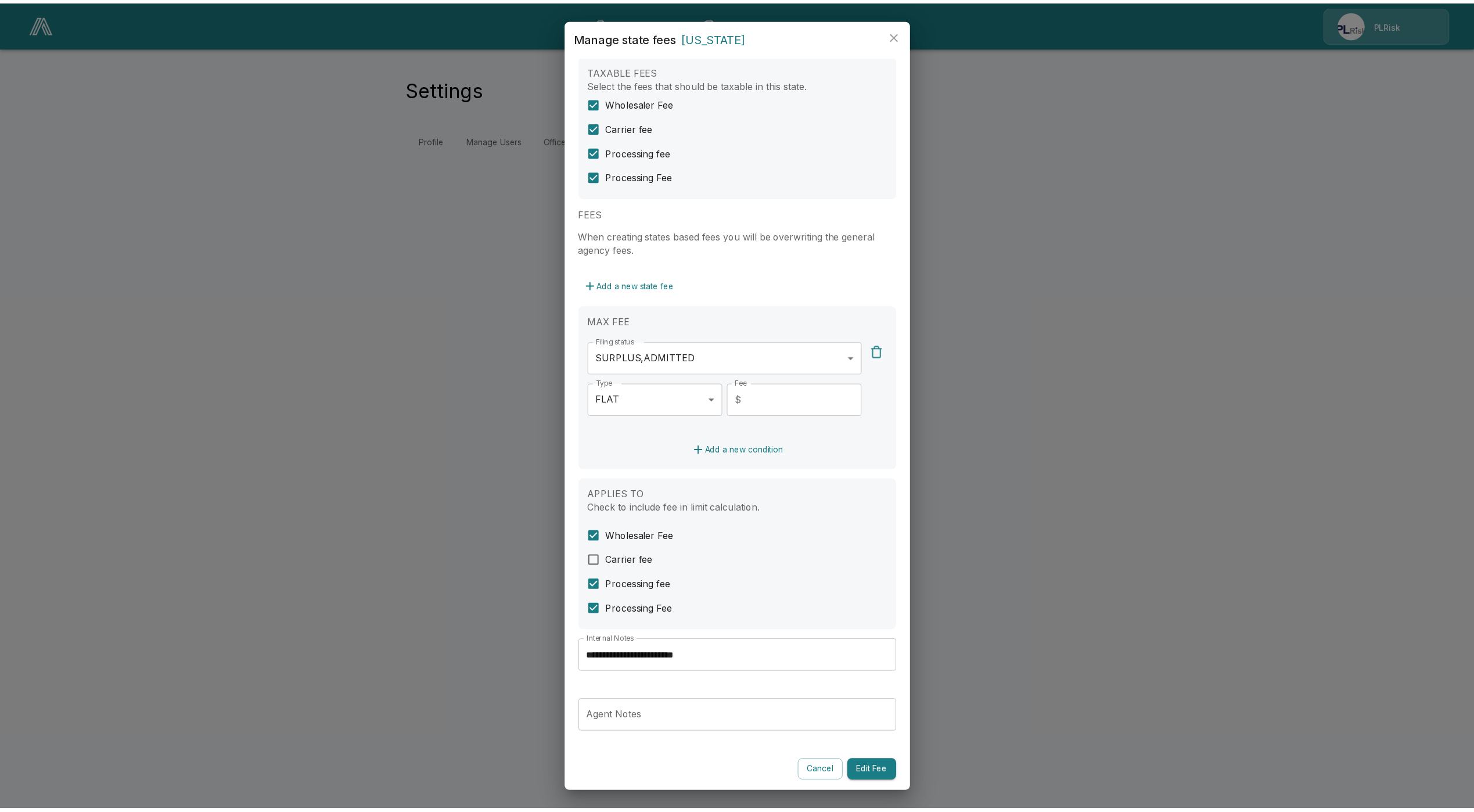
scroll to position [23, 0]
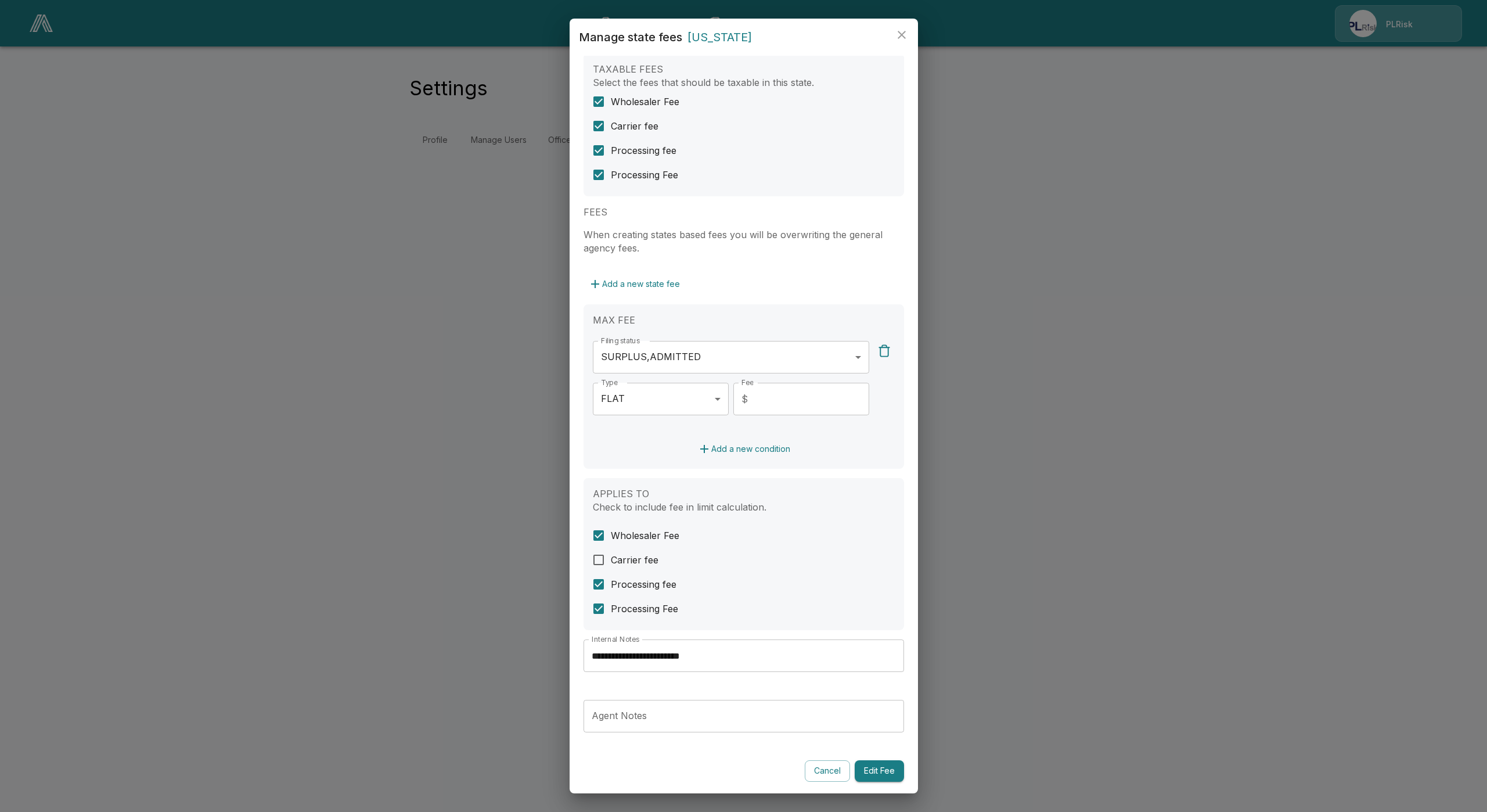
click at [789, 771] on div "Cancel Edit Fee" at bounding box center [744, 770] width 320 height 21
click at [818, 772] on button "Cancel" at bounding box center [827, 770] width 45 height 21
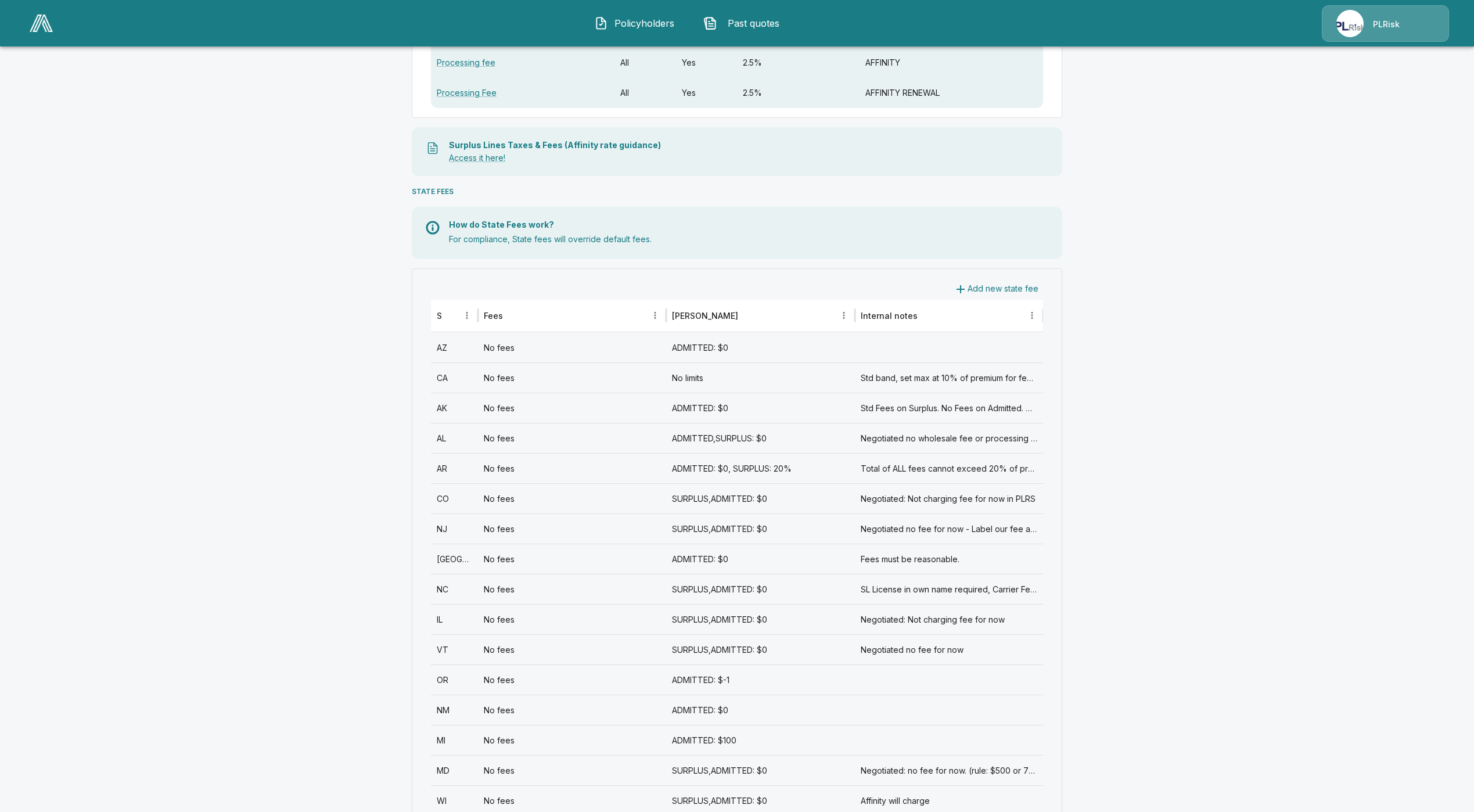
scroll to position [261, 0]
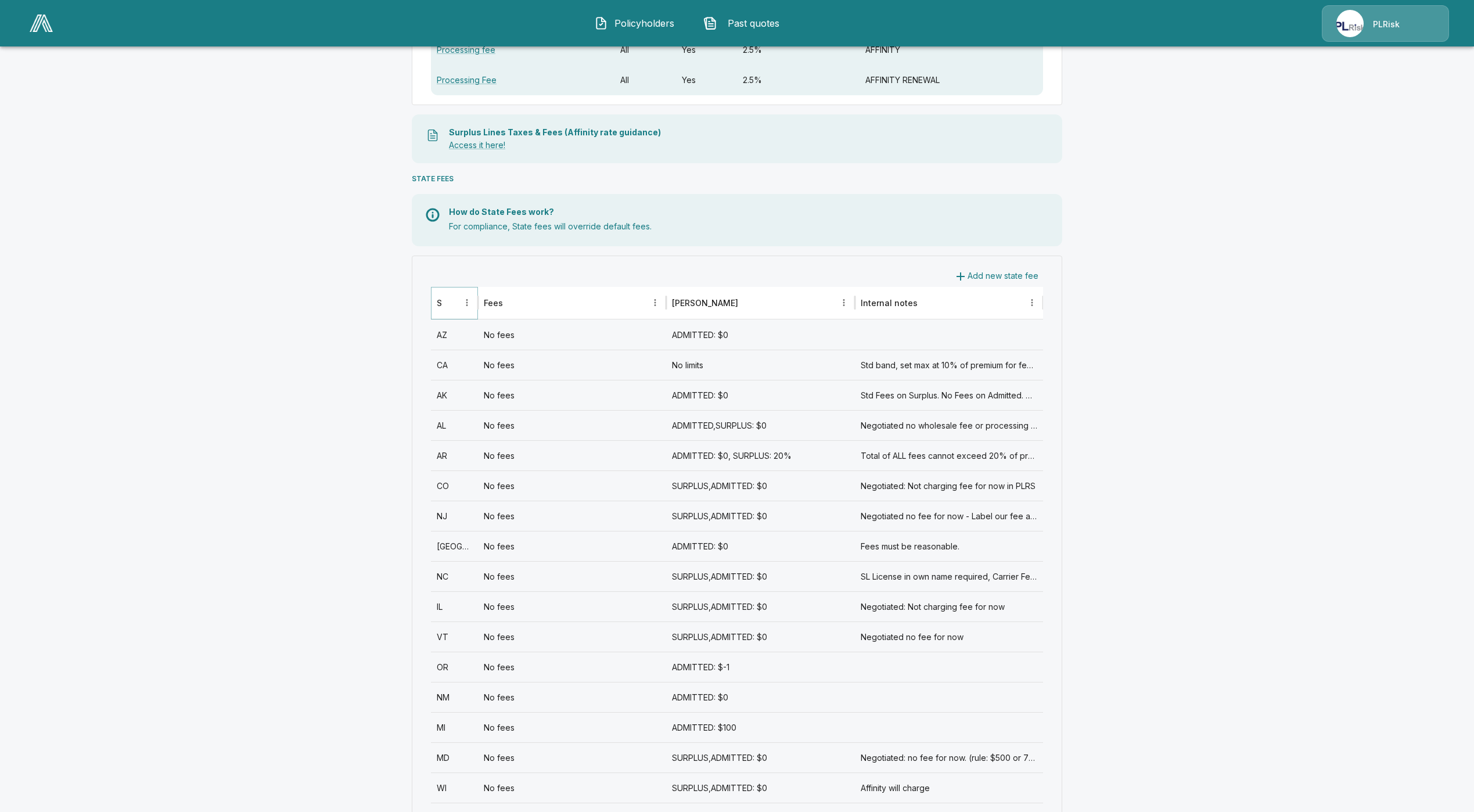
click at [457, 308] on button "Sort" at bounding box center [450, 303] width 16 height 16
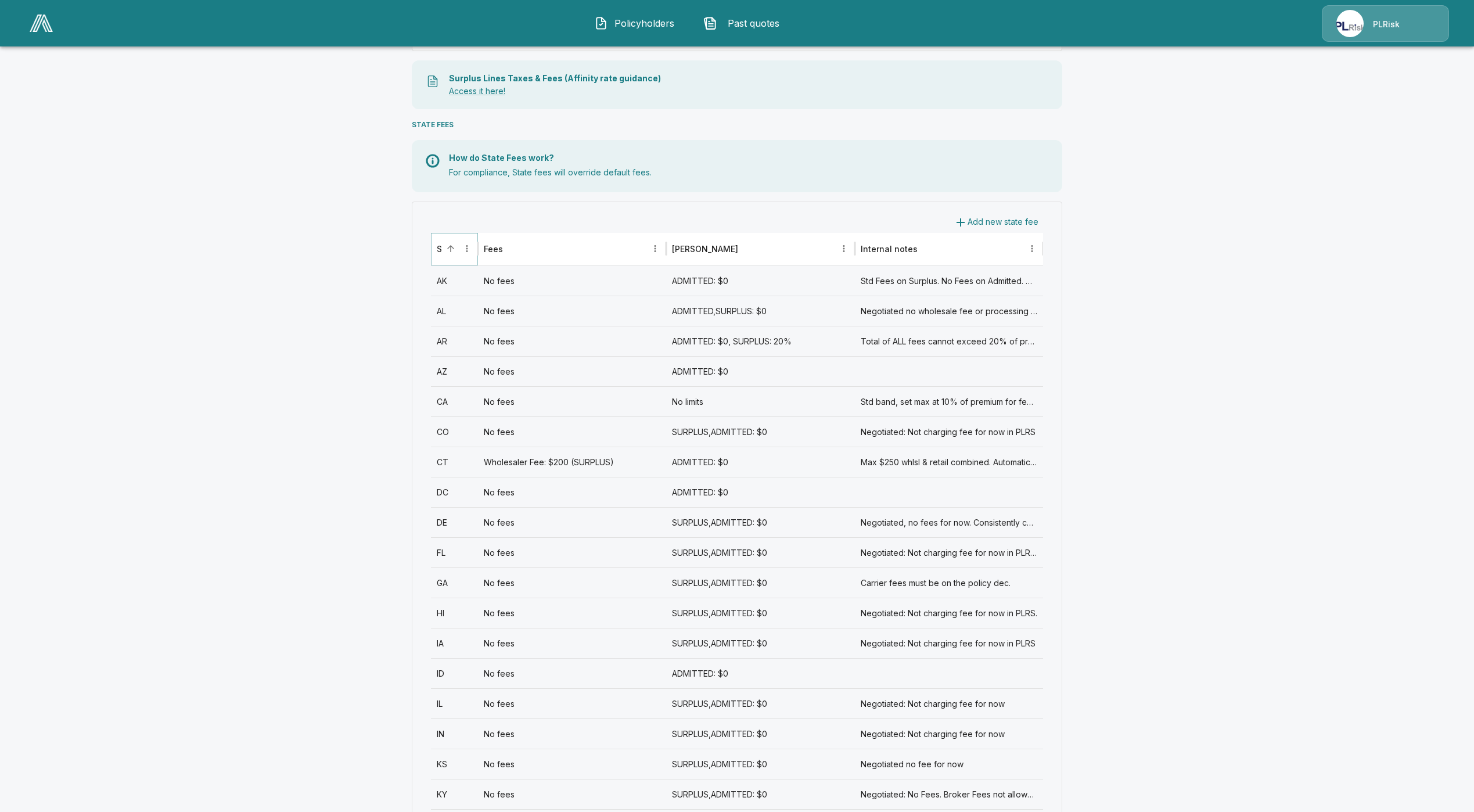
scroll to position [523, 0]
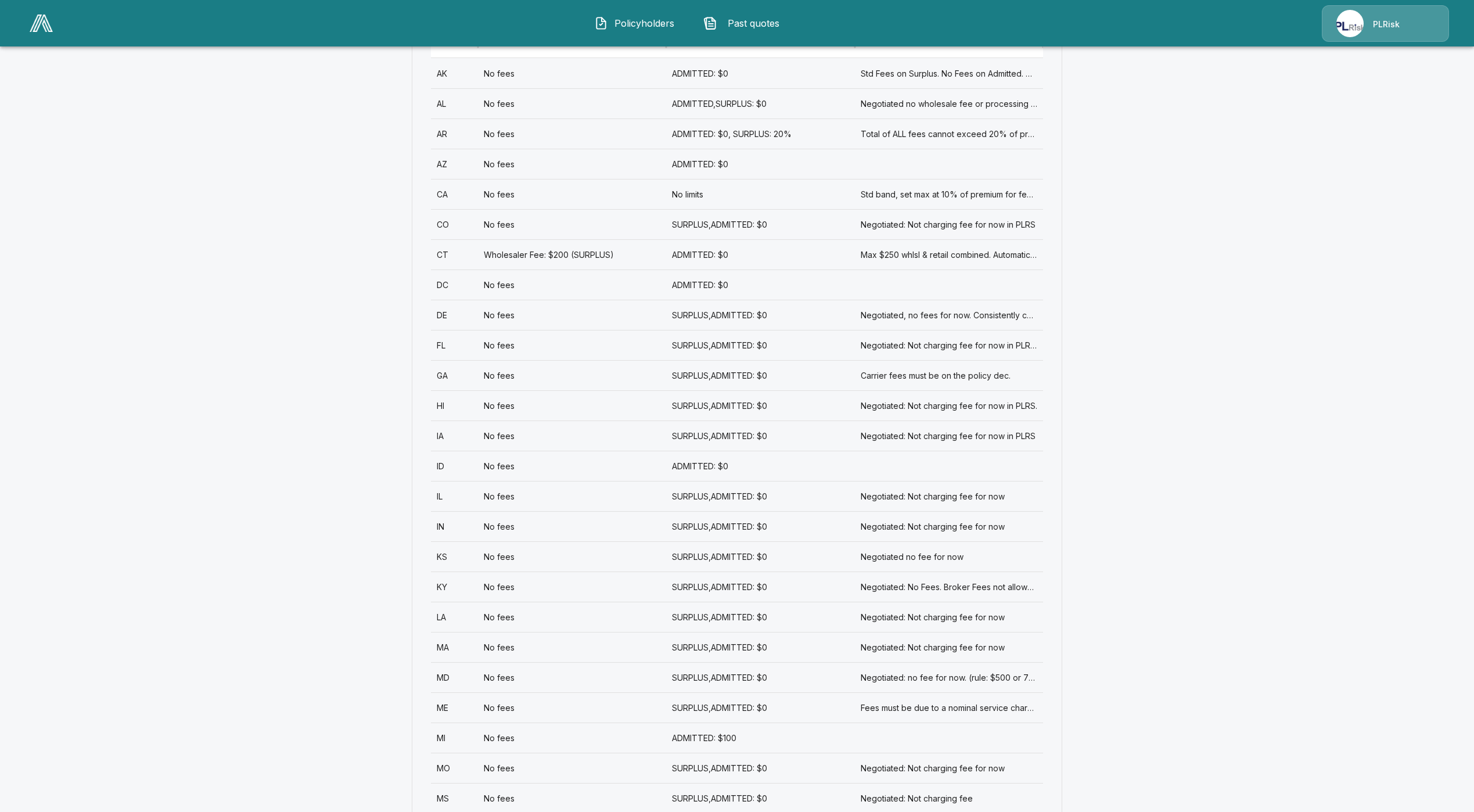
click at [457, 586] on div "KY" at bounding box center [454, 586] width 47 height 30
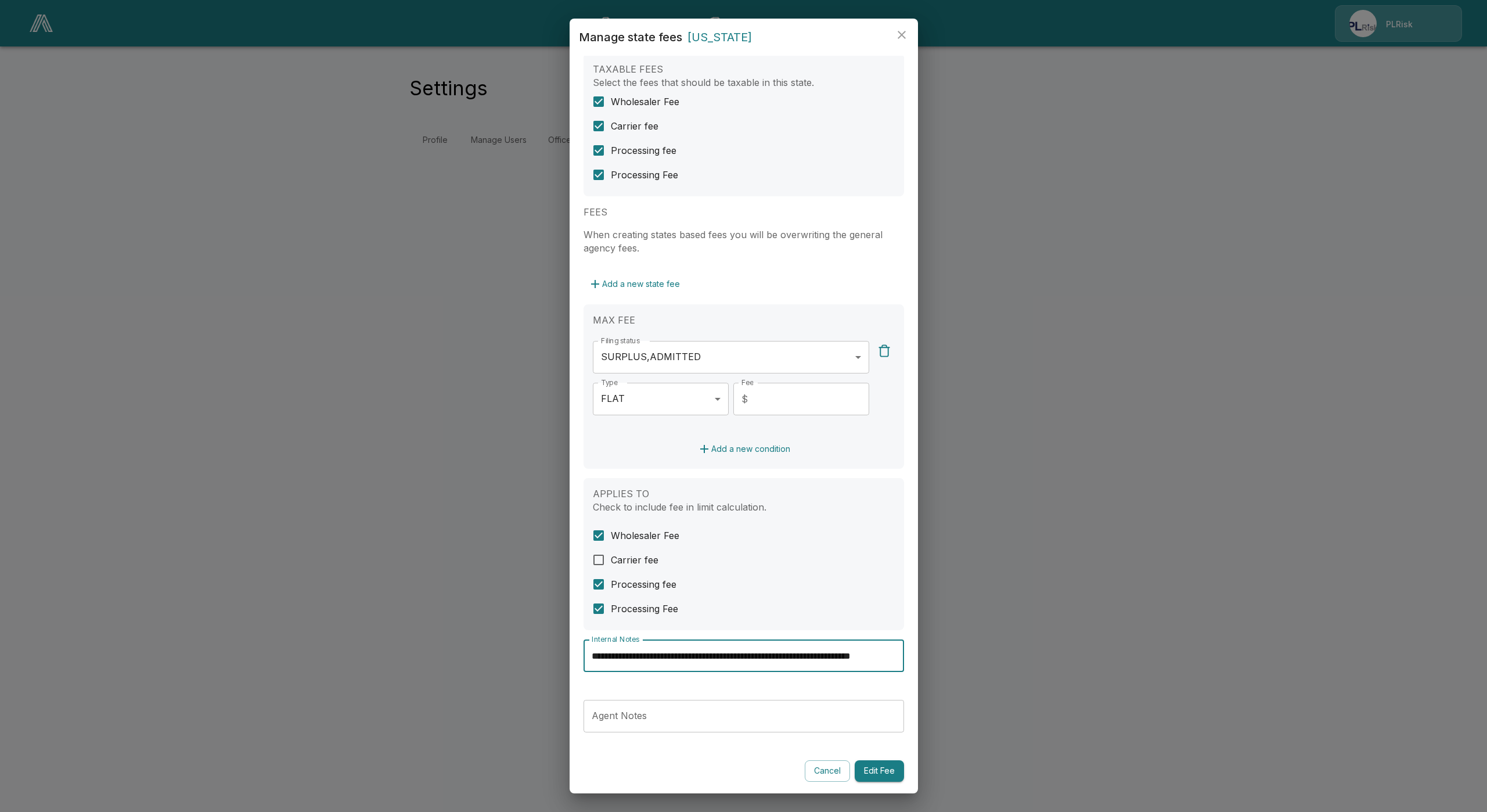
scroll to position [0, 40]
drag, startPoint x: 791, startPoint y: 653, endPoint x: 959, endPoint y: 660, distance: 168.1
click at [963, 661] on div "**********" at bounding box center [743, 406] width 1487 height 812
click at [708, 449] on button "Add a new condition" at bounding box center [744, 449] width 103 height 21
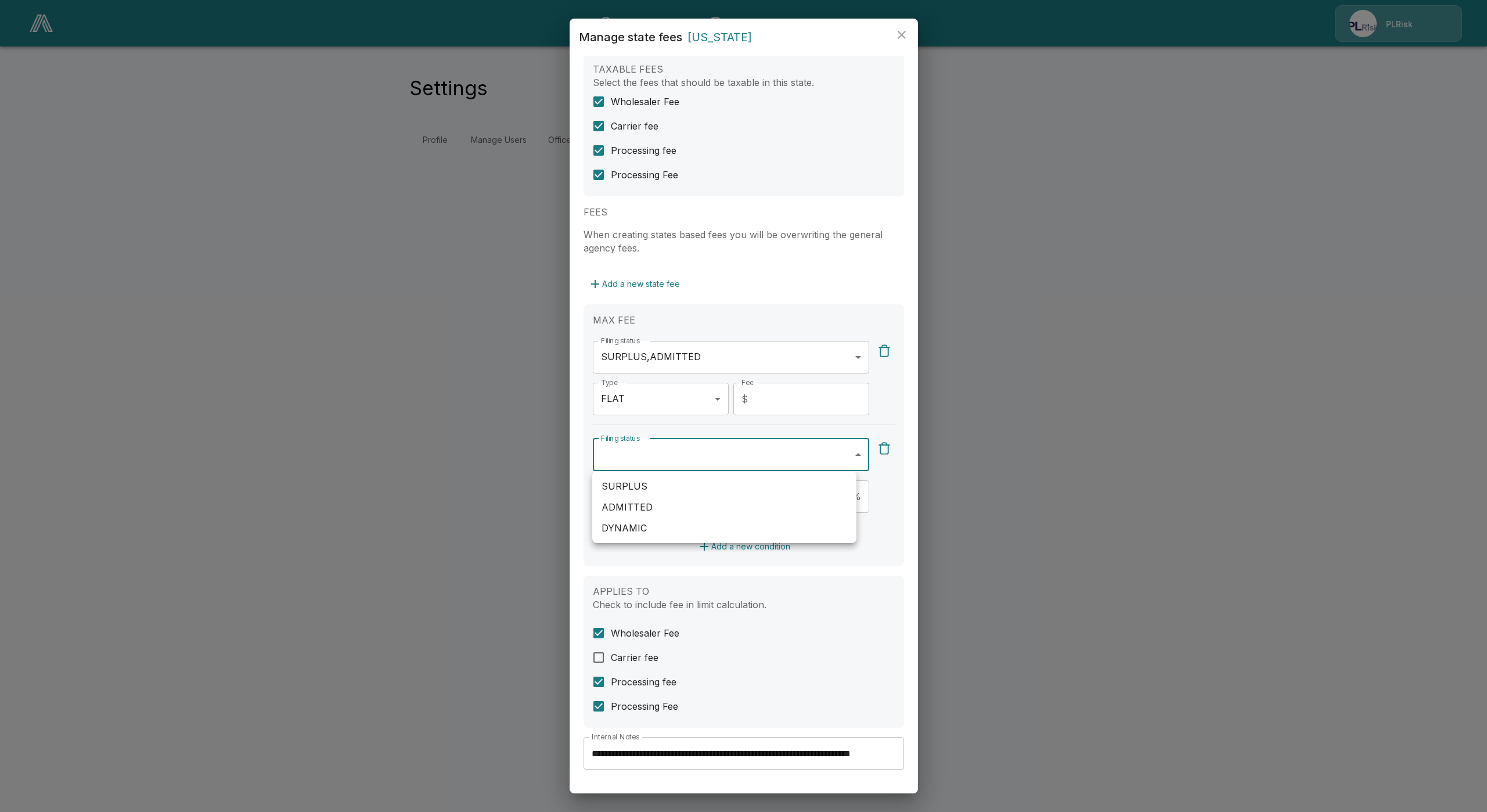
click at [677, 168] on body "**********" at bounding box center [743, 84] width 1487 height 168
click at [663, 503] on li "ADMITTED" at bounding box center [724, 507] width 264 height 21
type input "********"
click at [633, 570] on div at bounding box center [743, 406] width 1487 height 812
click at [686, 168] on body "**********" at bounding box center [743, 84] width 1487 height 168
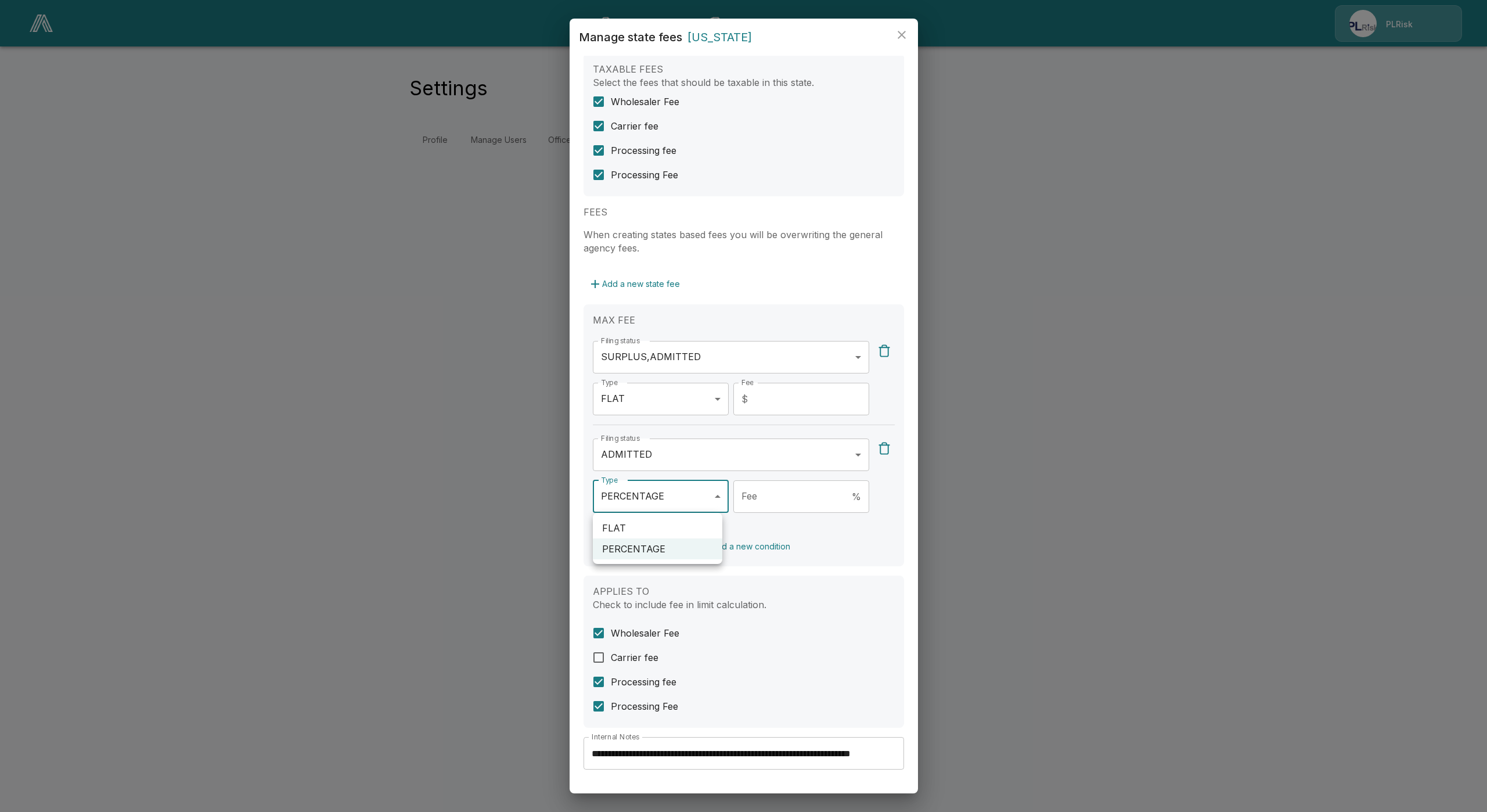
click at [662, 530] on li "FLAT" at bounding box center [657, 528] width 129 height 21
type input "****"
click at [757, 501] on input "Fee" at bounding box center [811, 496] width 117 height 33
type input "*"
click at [710, 168] on body "**********" at bounding box center [743, 84] width 1487 height 168
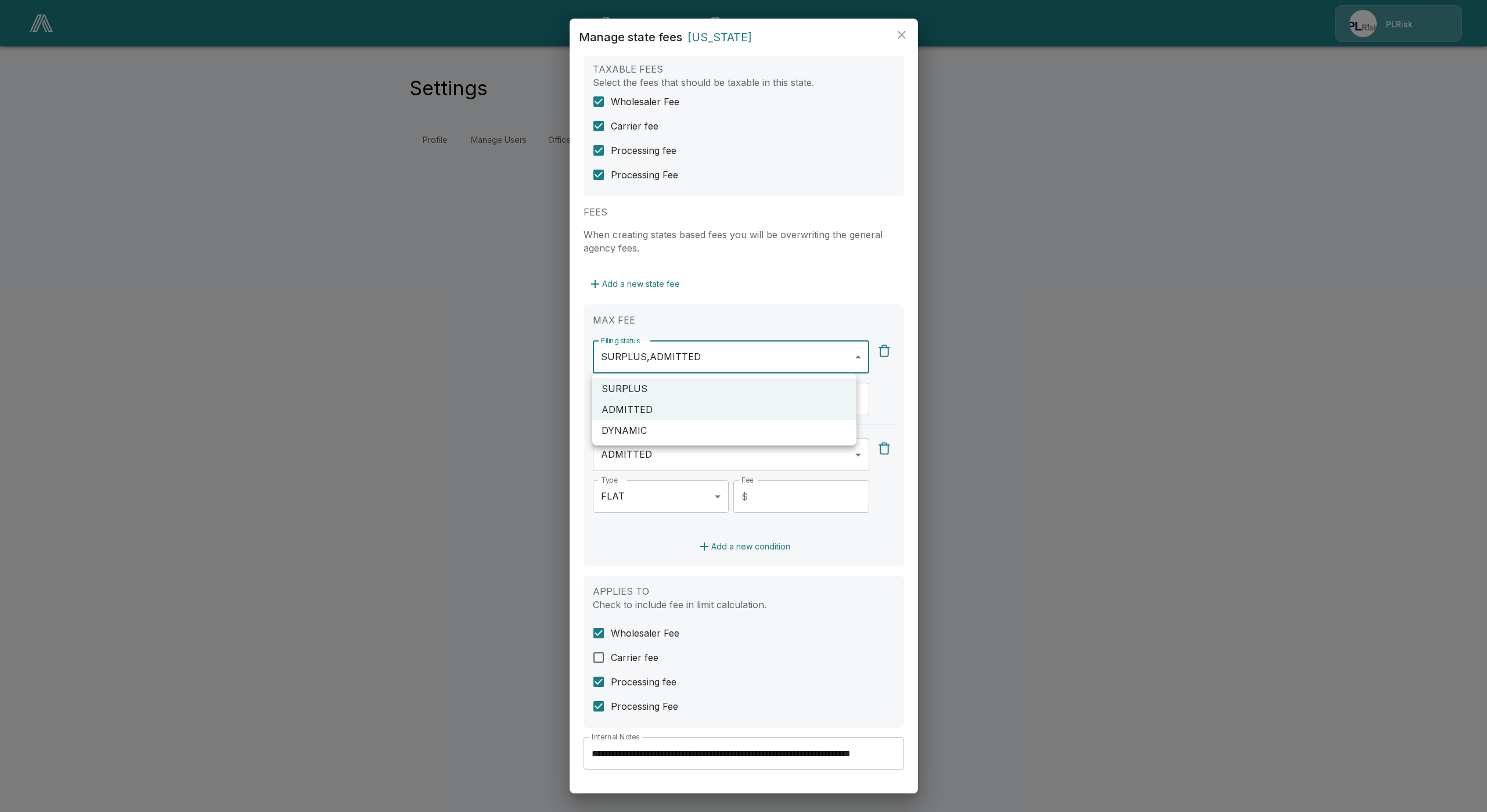
click at [655, 410] on li "ADMITTED" at bounding box center [724, 410] width 264 height 21
type input "*******"
click at [648, 555] on div at bounding box center [743, 406] width 1487 height 812
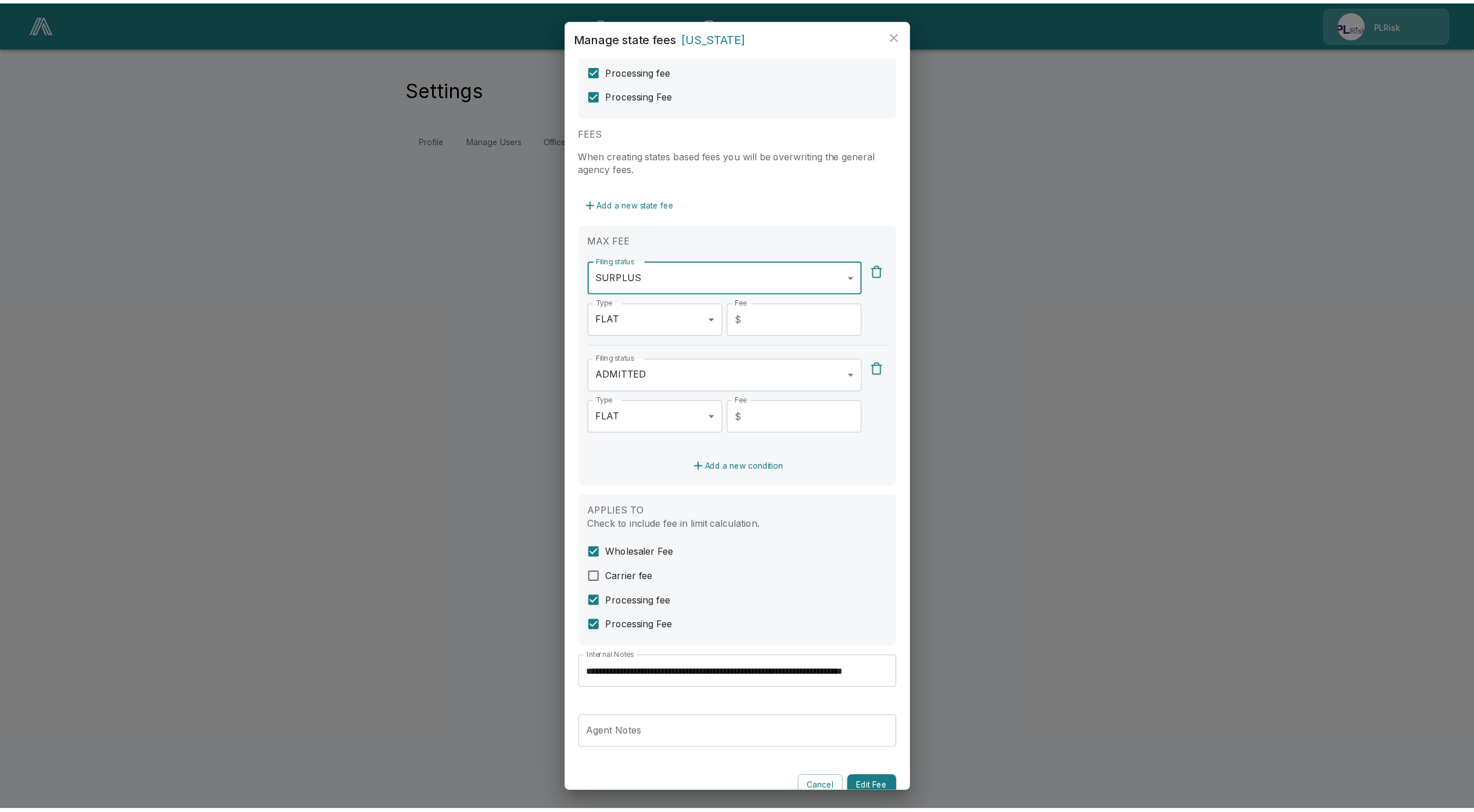
scroll to position [121, 0]
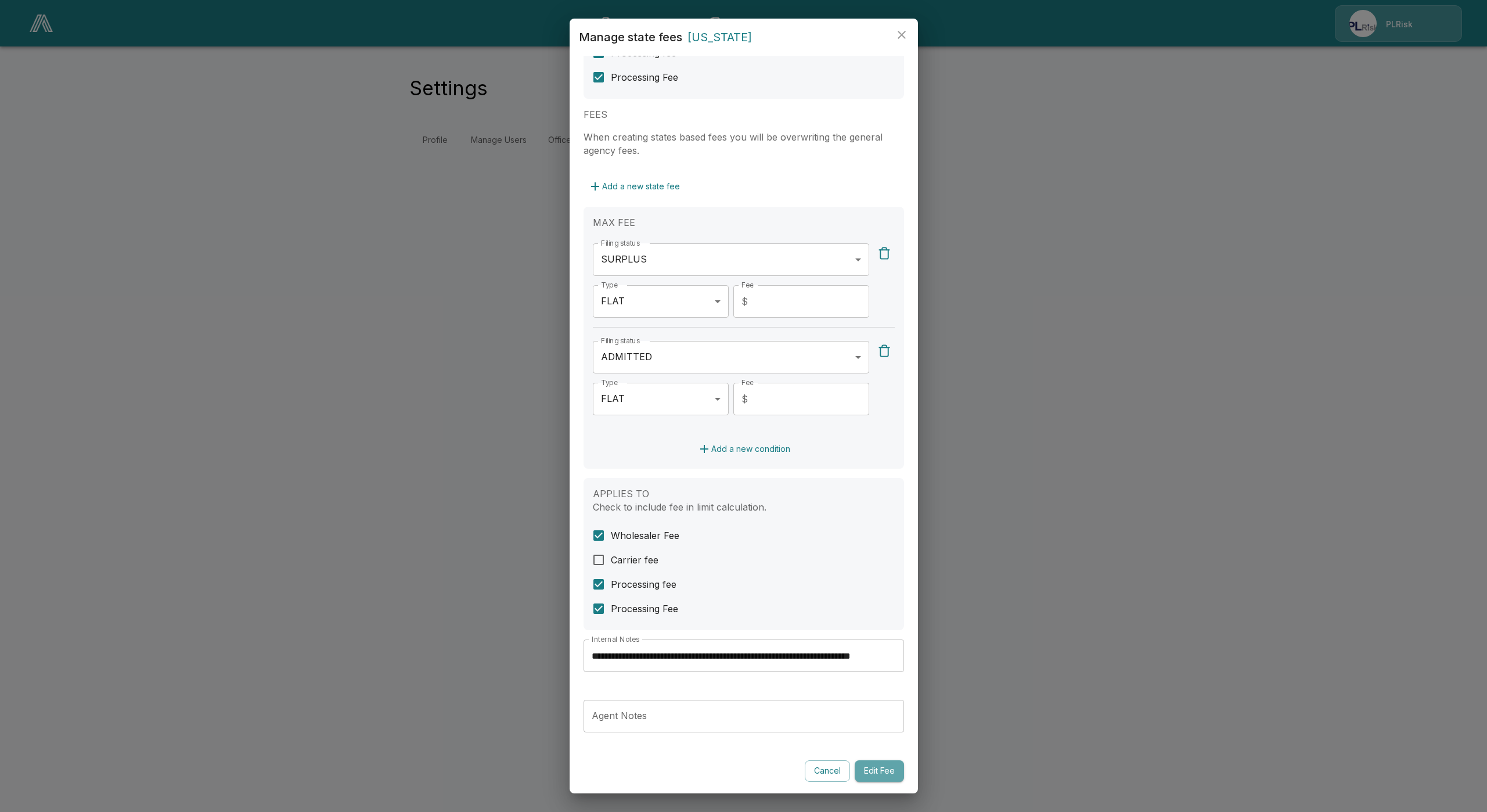
click at [864, 765] on button "Edit Fee" at bounding box center [879, 770] width 50 height 21
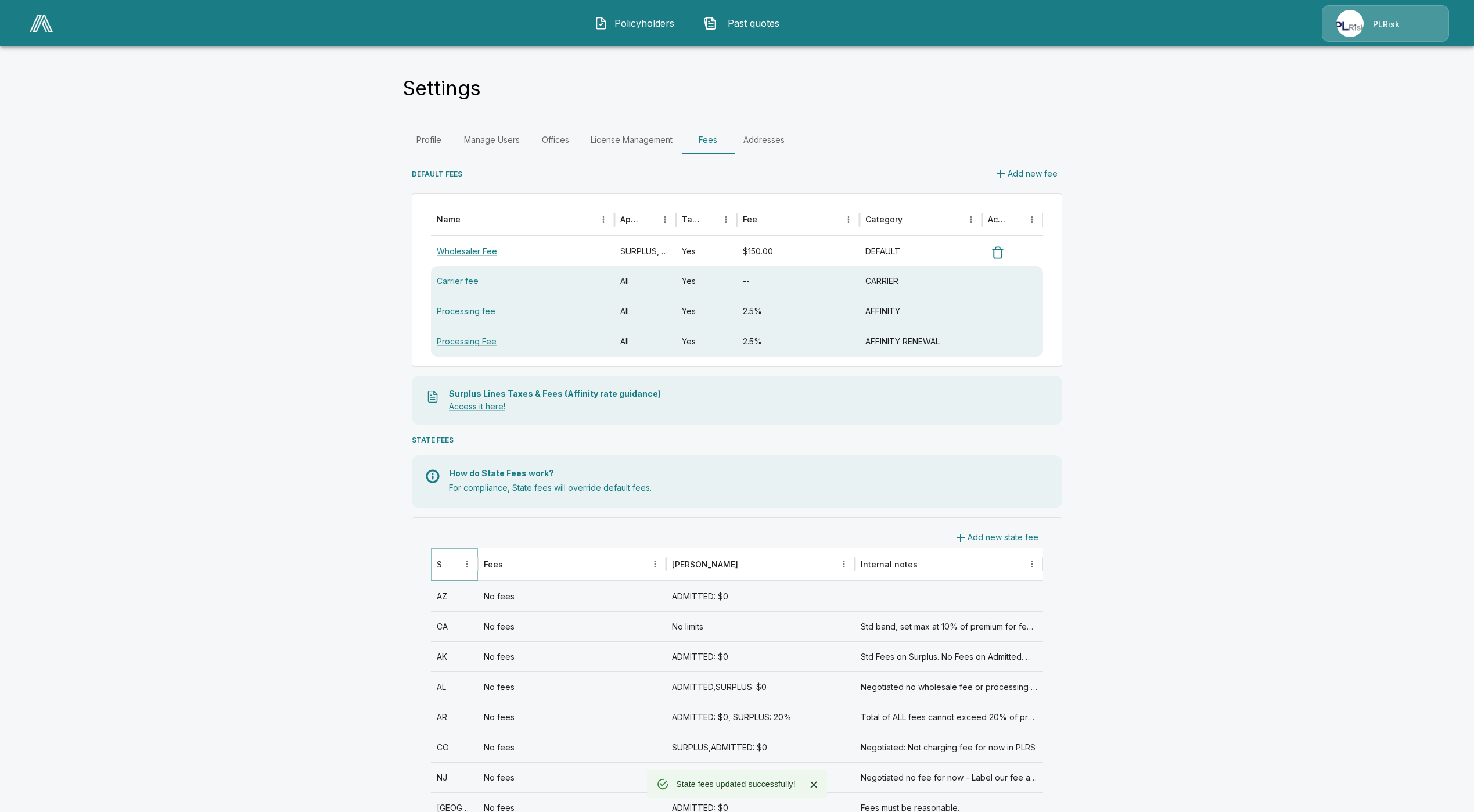
click at [455, 568] on icon "Sort" at bounding box center [450, 563] width 11 height 11
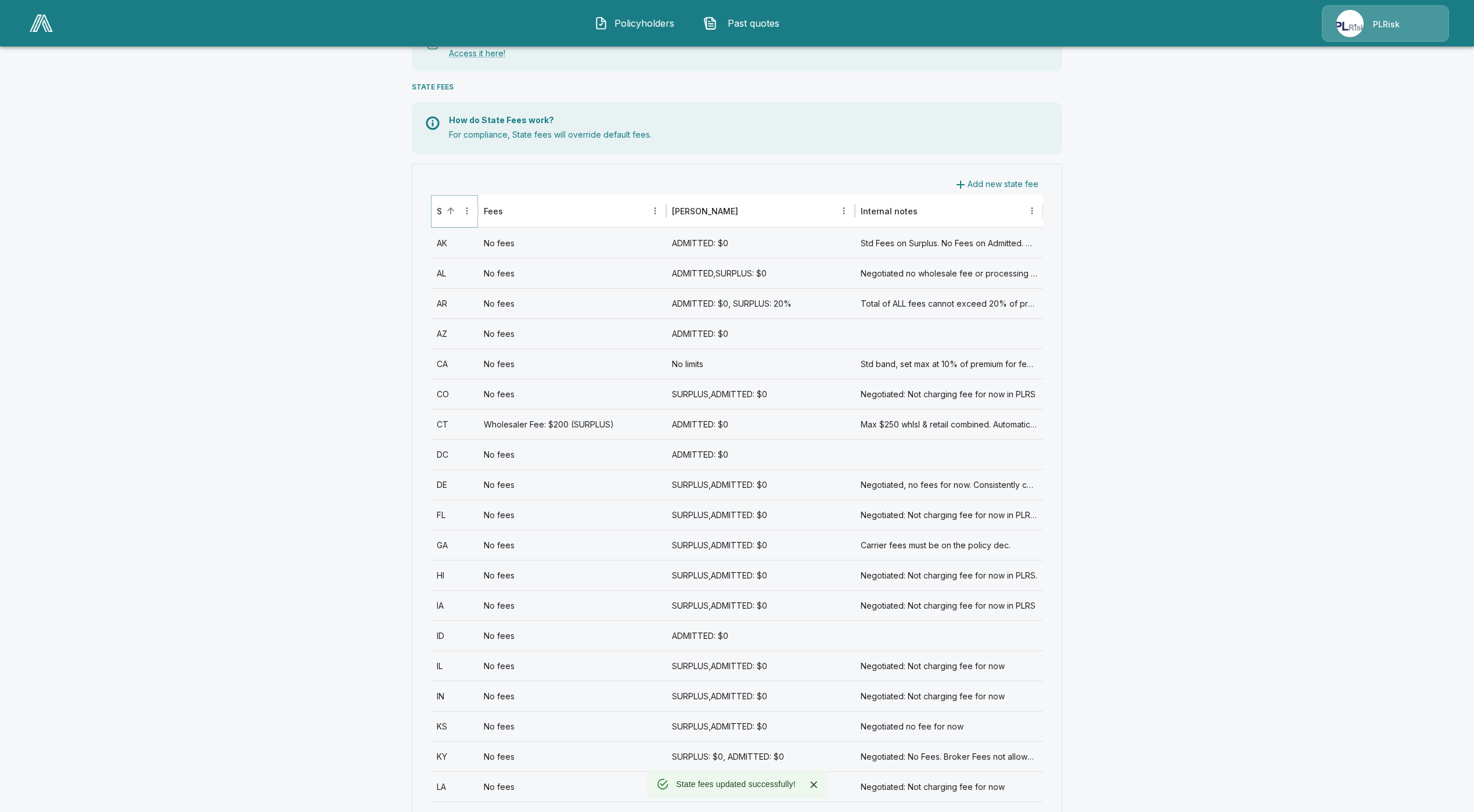
scroll to position [609, 0]
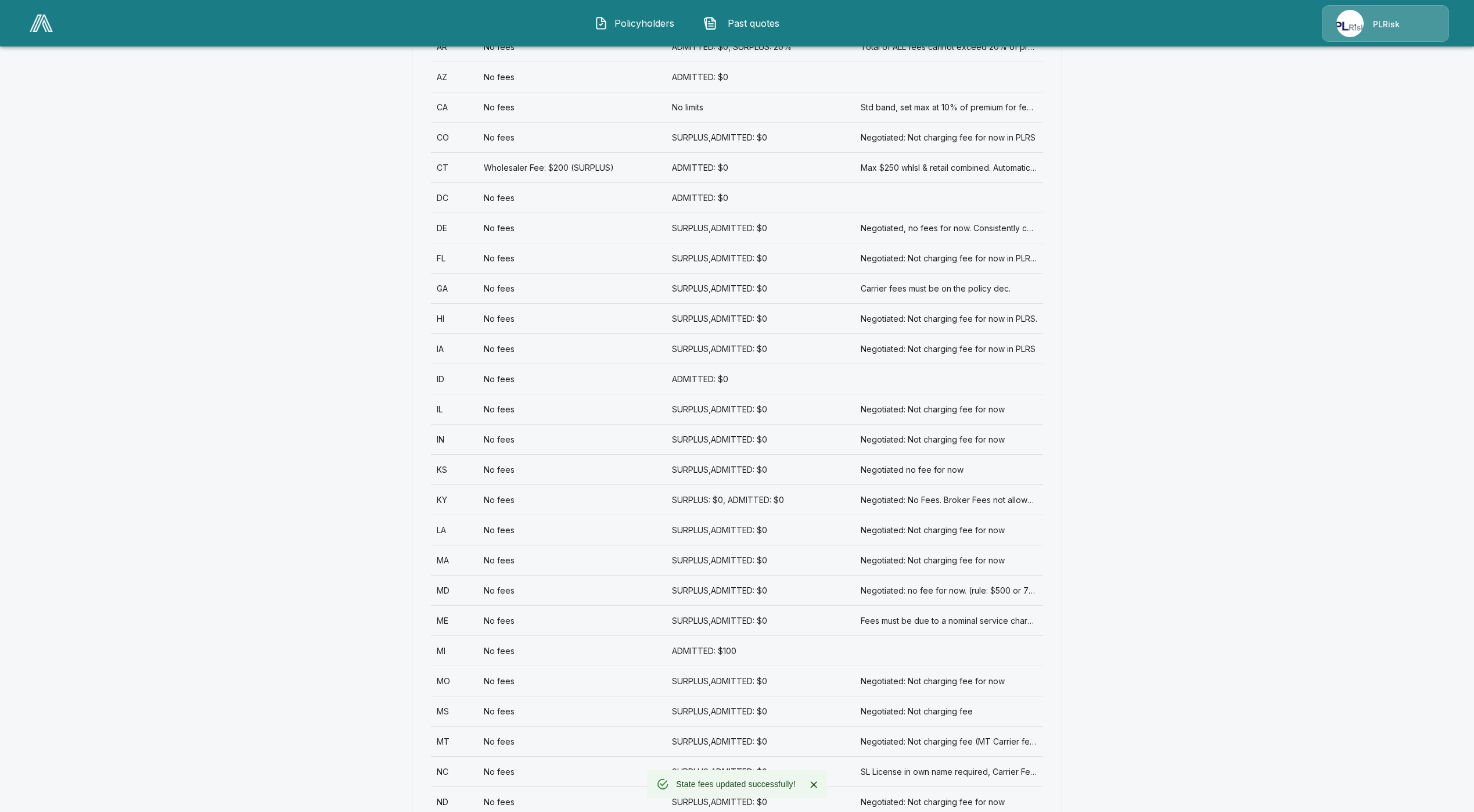
click at [469, 528] on div "LA" at bounding box center [454, 530] width 47 height 30
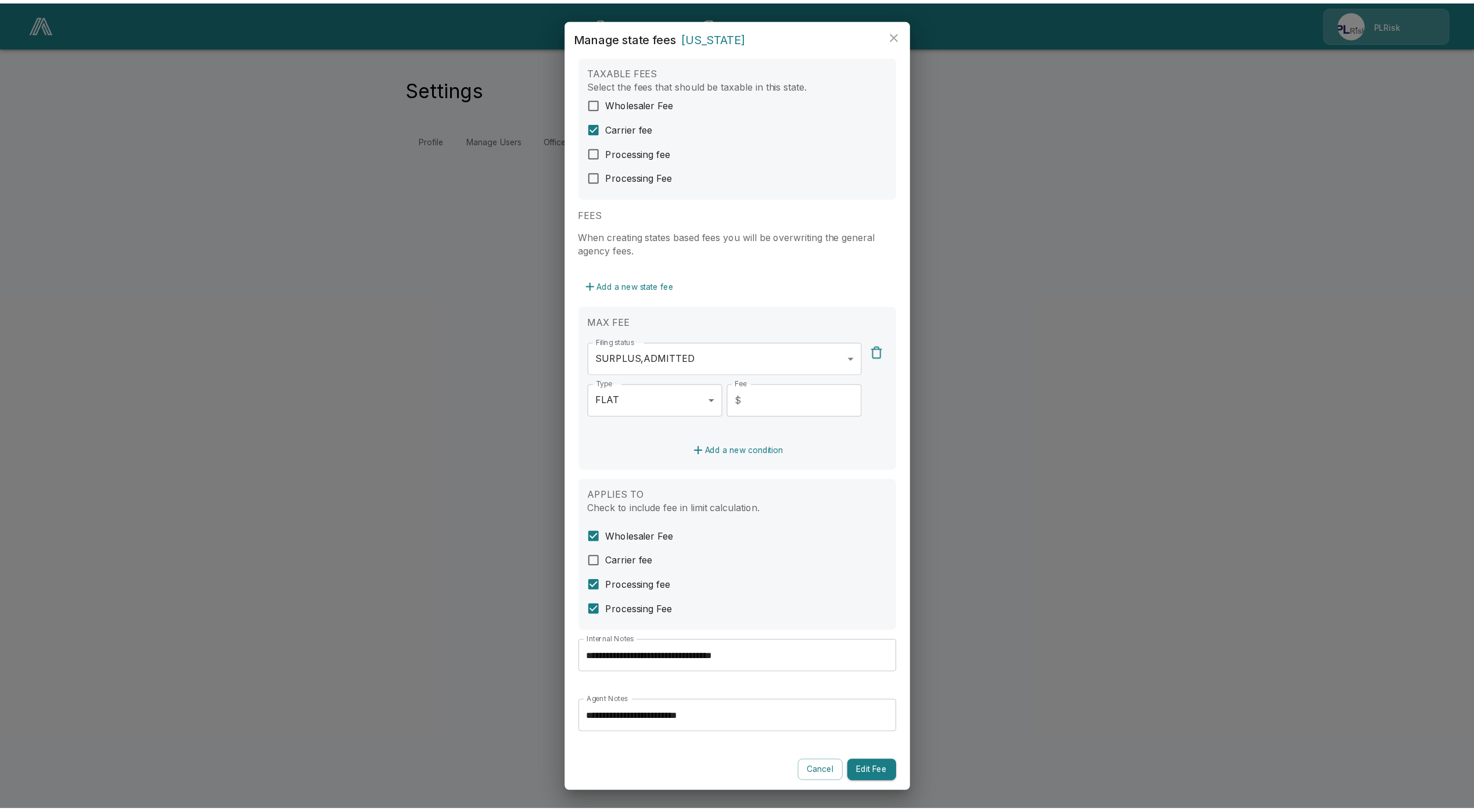
scroll to position [23, 0]
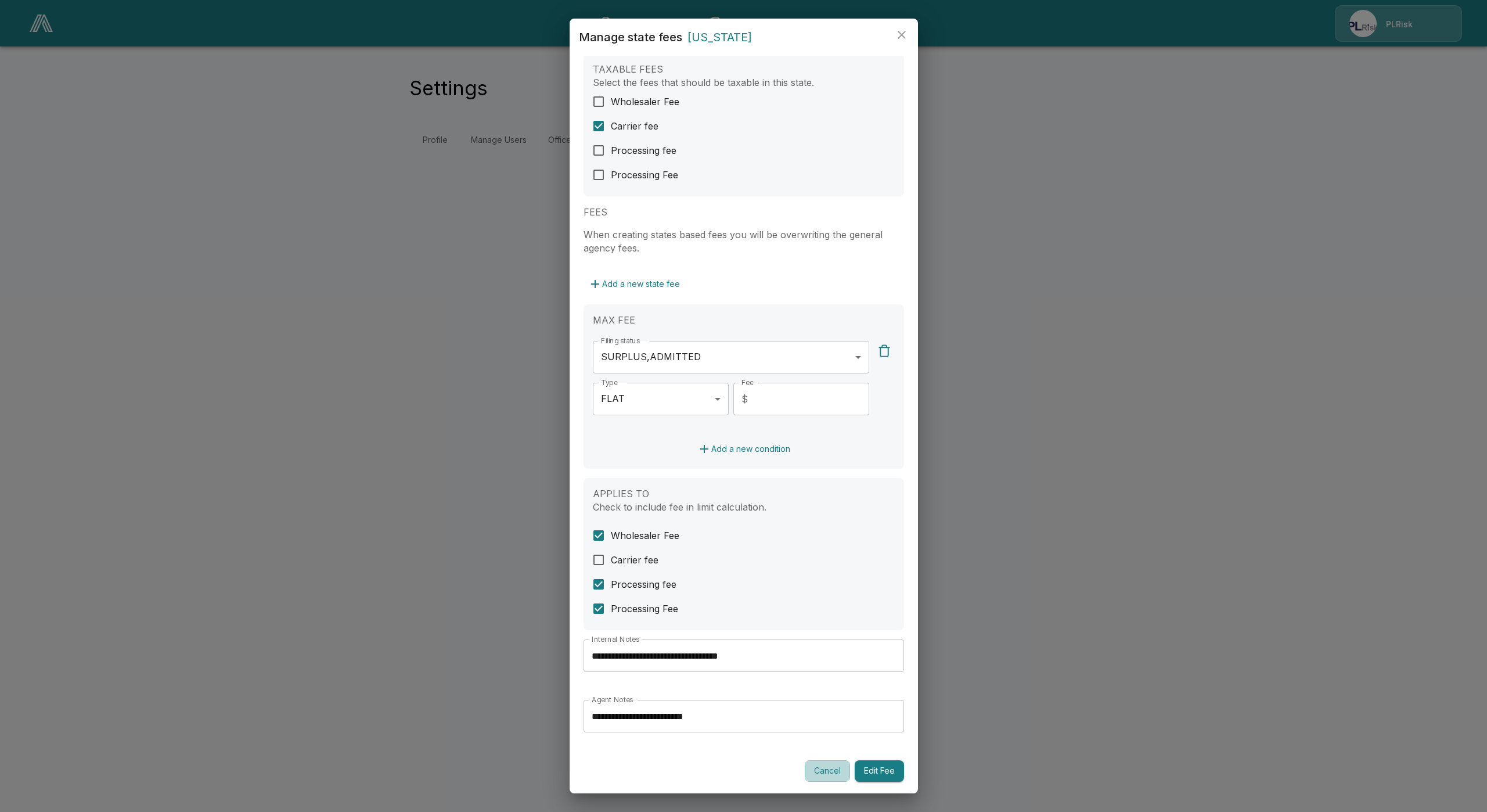
click at [822, 765] on button "Cancel" at bounding box center [827, 770] width 45 height 21
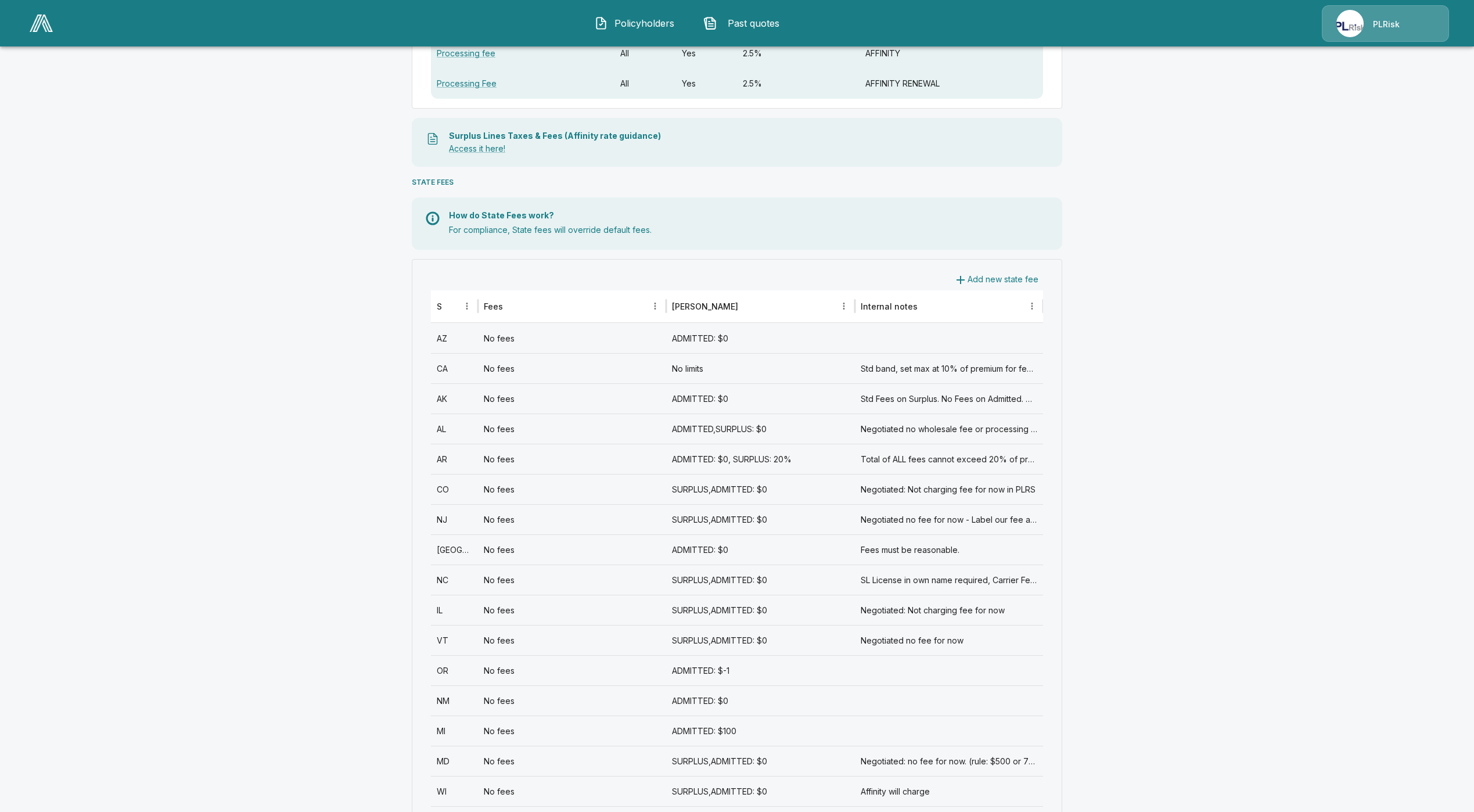
scroll to position [261, 0]
click at [456, 303] on icon "Sort" at bounding box center [450, 303] width 11 height 11
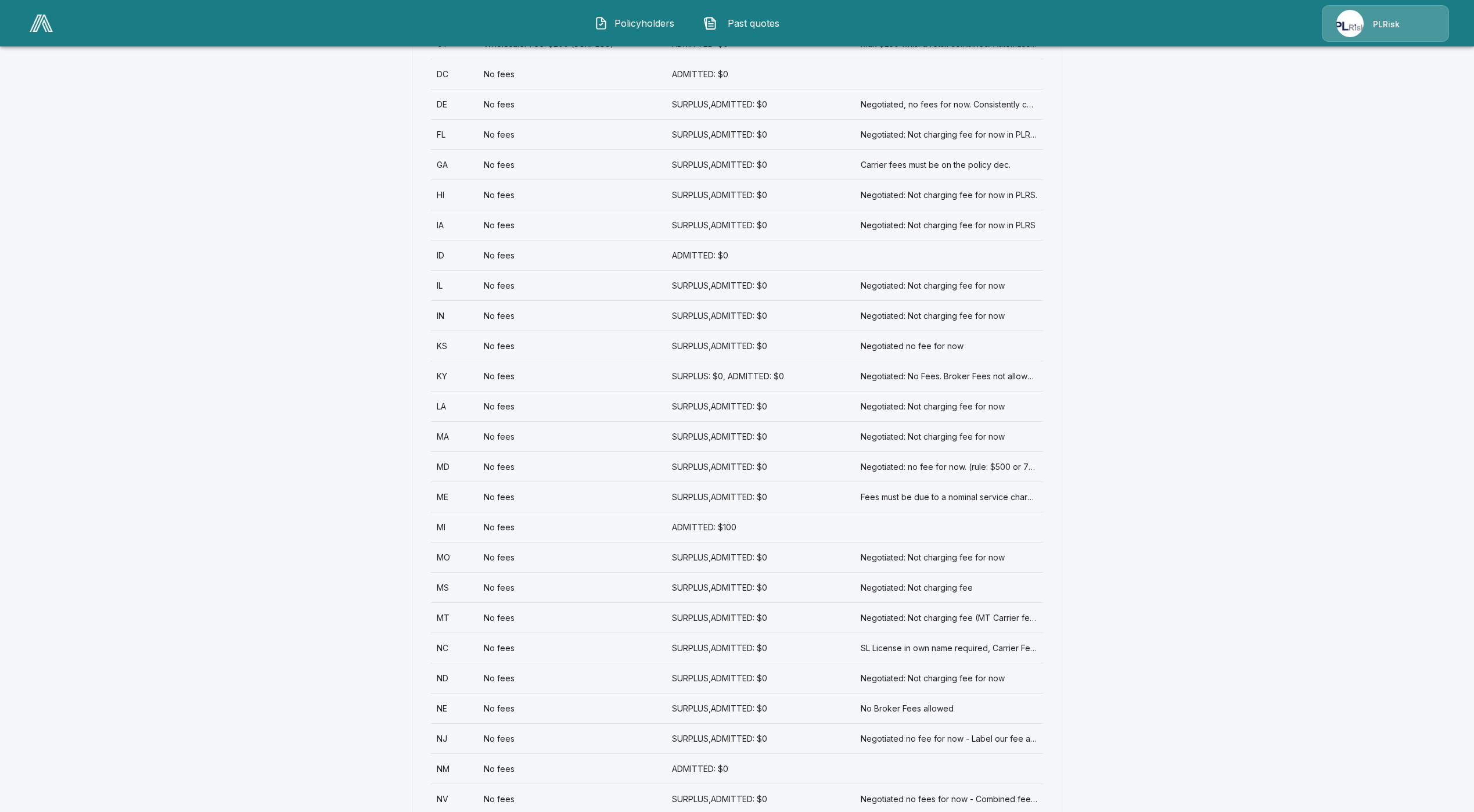
scroll to position [784, 0]
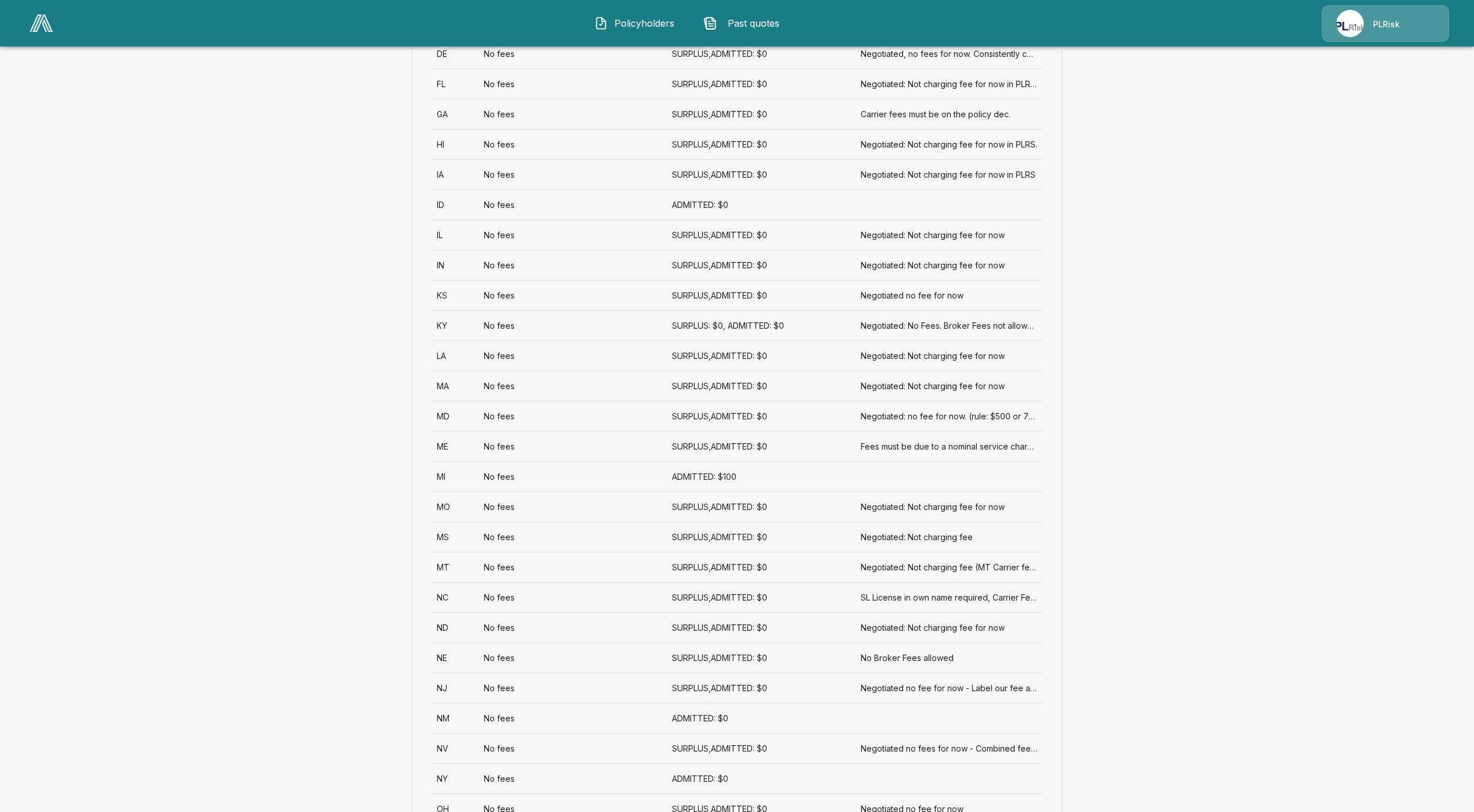
click at [471, 393] on div "MA" at bounding box center [454, 386] width 47 height 30
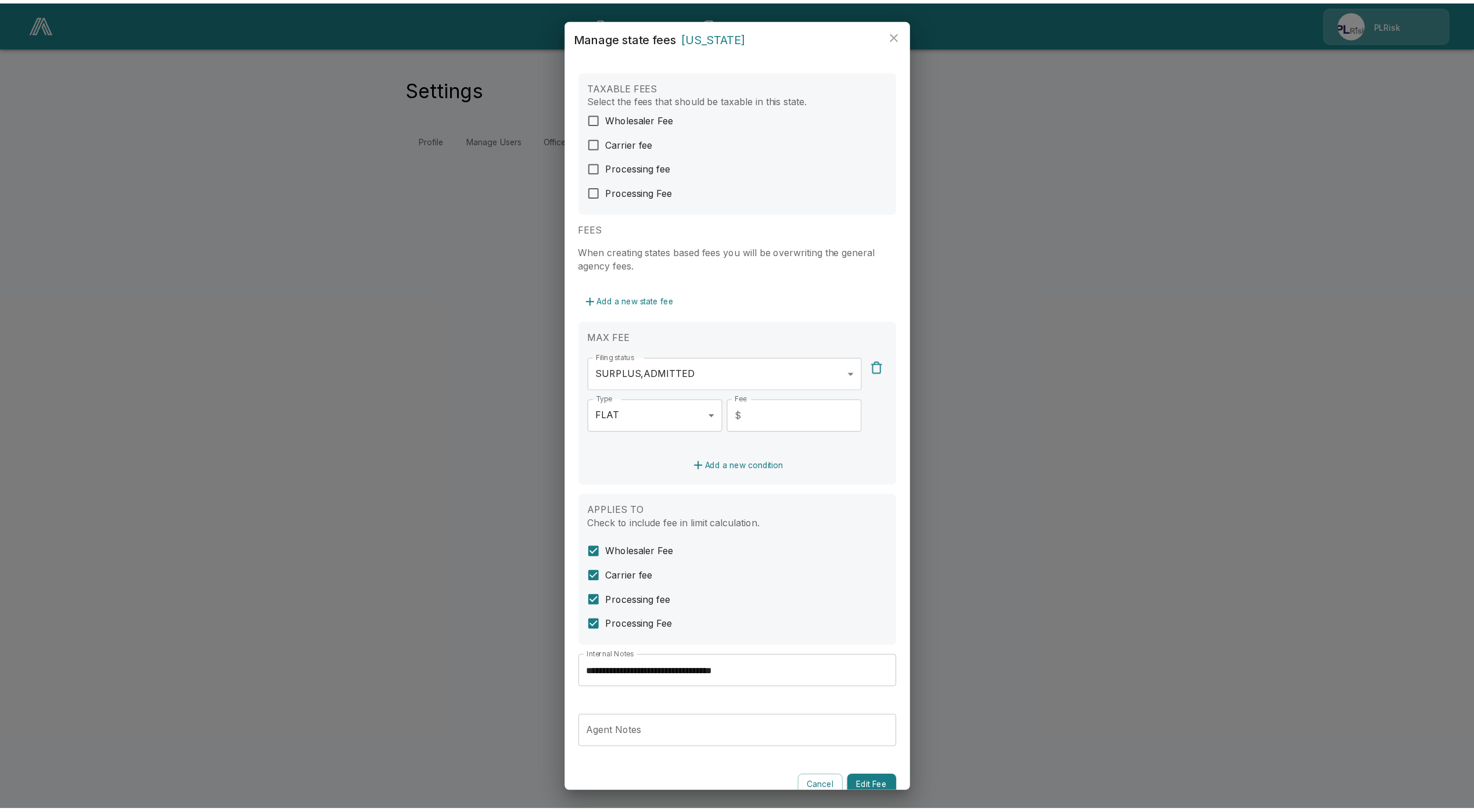
scroll to position [23, 0]
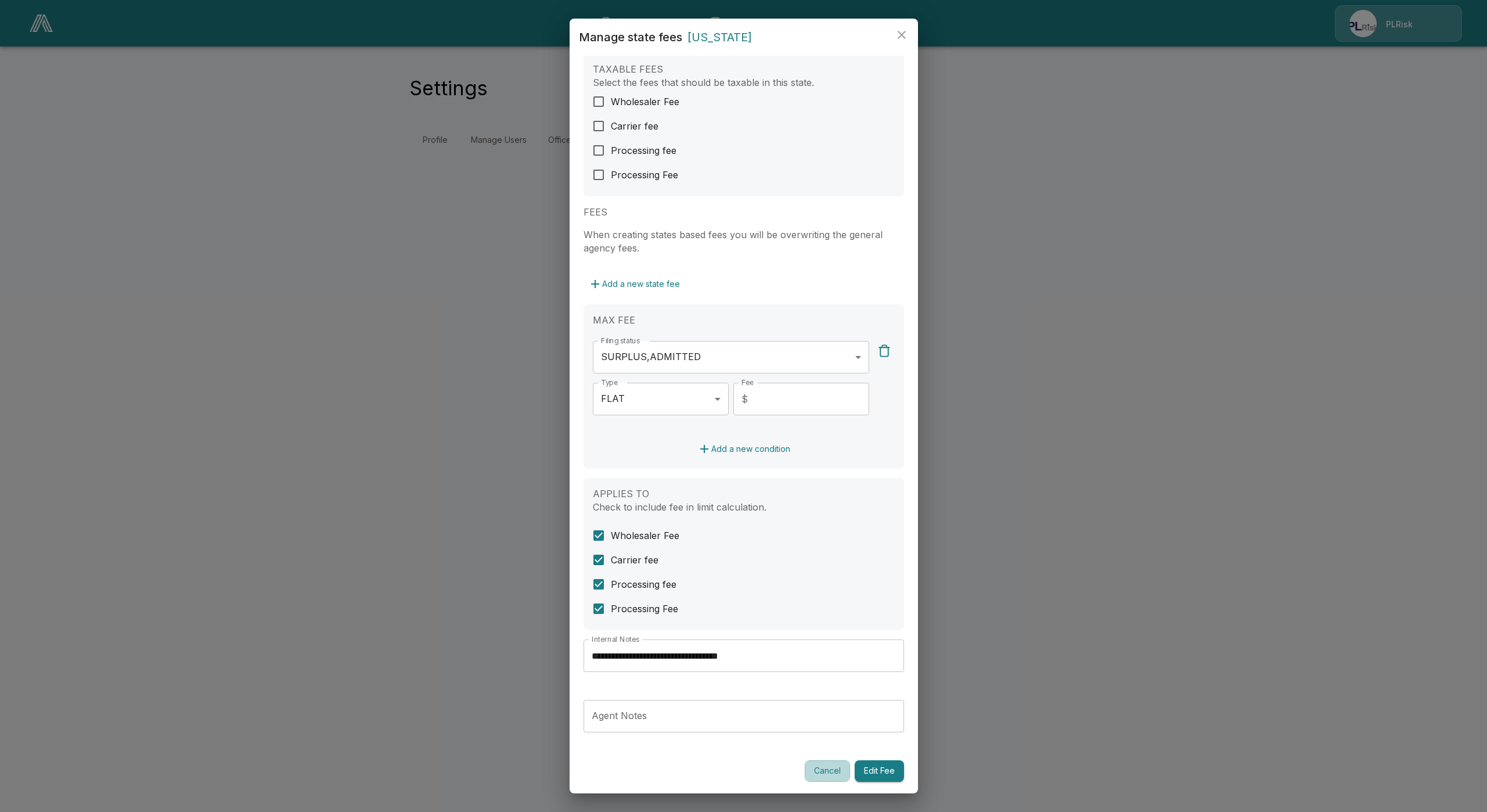
click at [818, 771] on button "Cancel" at bounding box center [827, 770] width 45 height 21
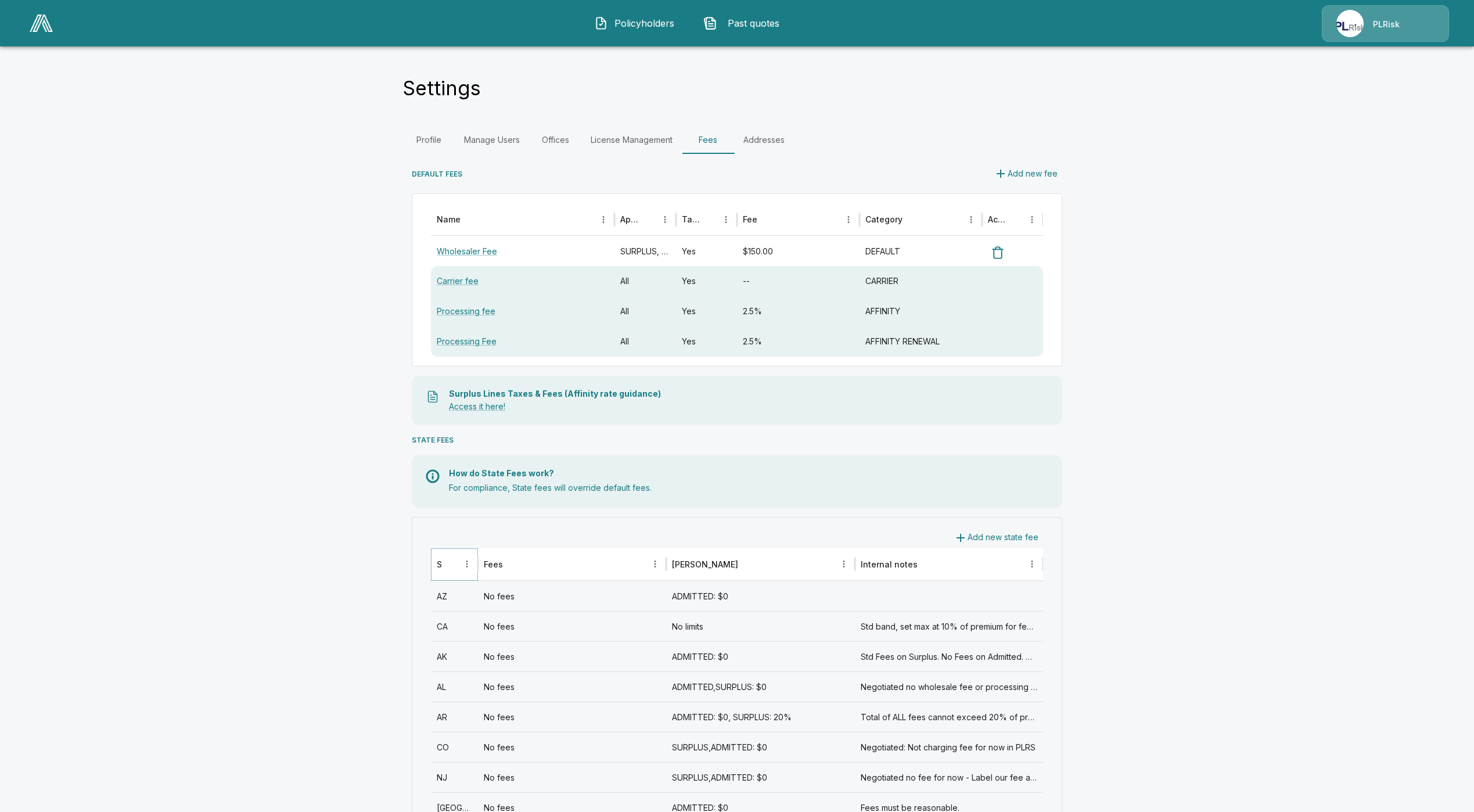
click at [456, 564] on icon "Sort" at bounding box center [450, 563] width 11 height 11
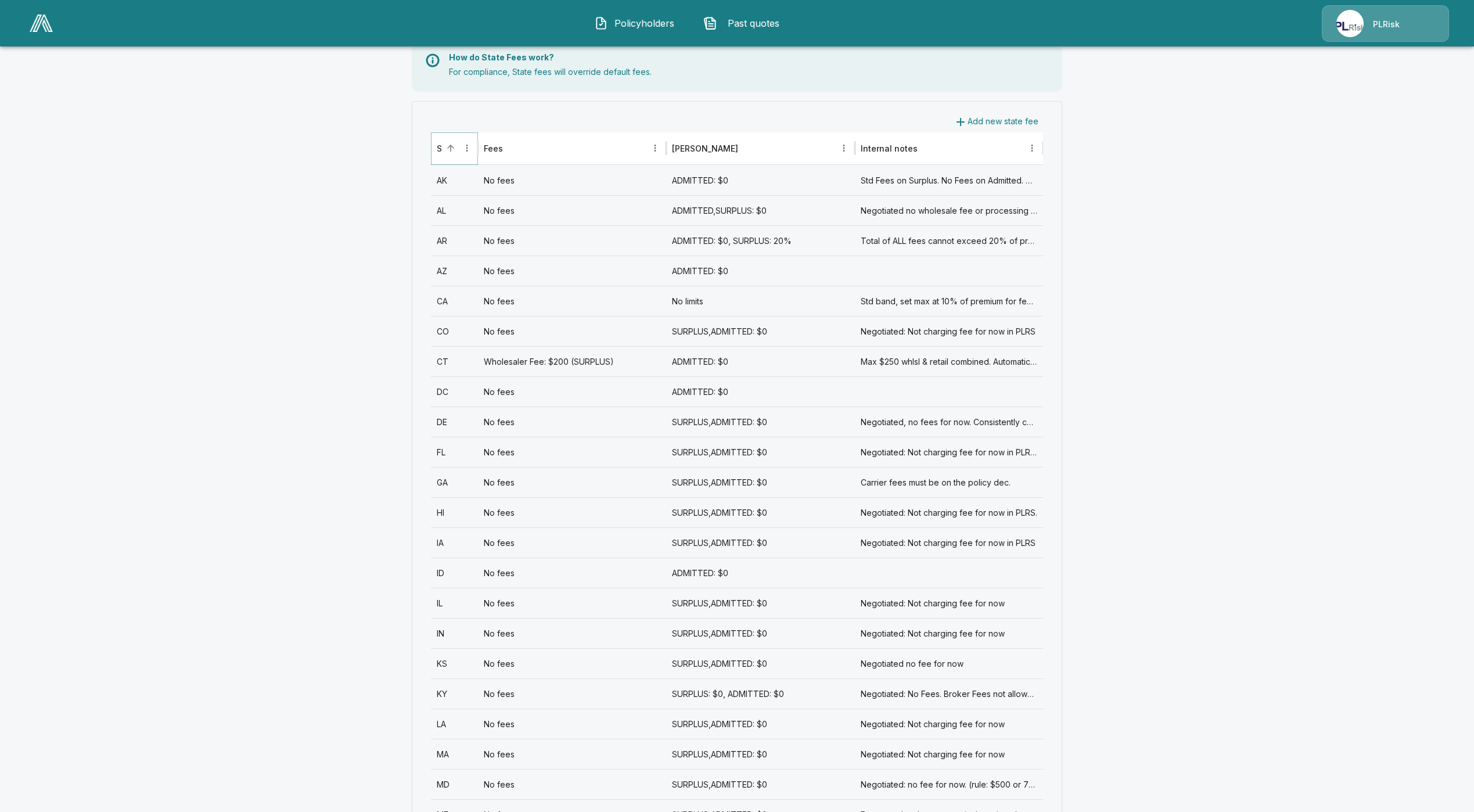
scroll to position [523, 0]
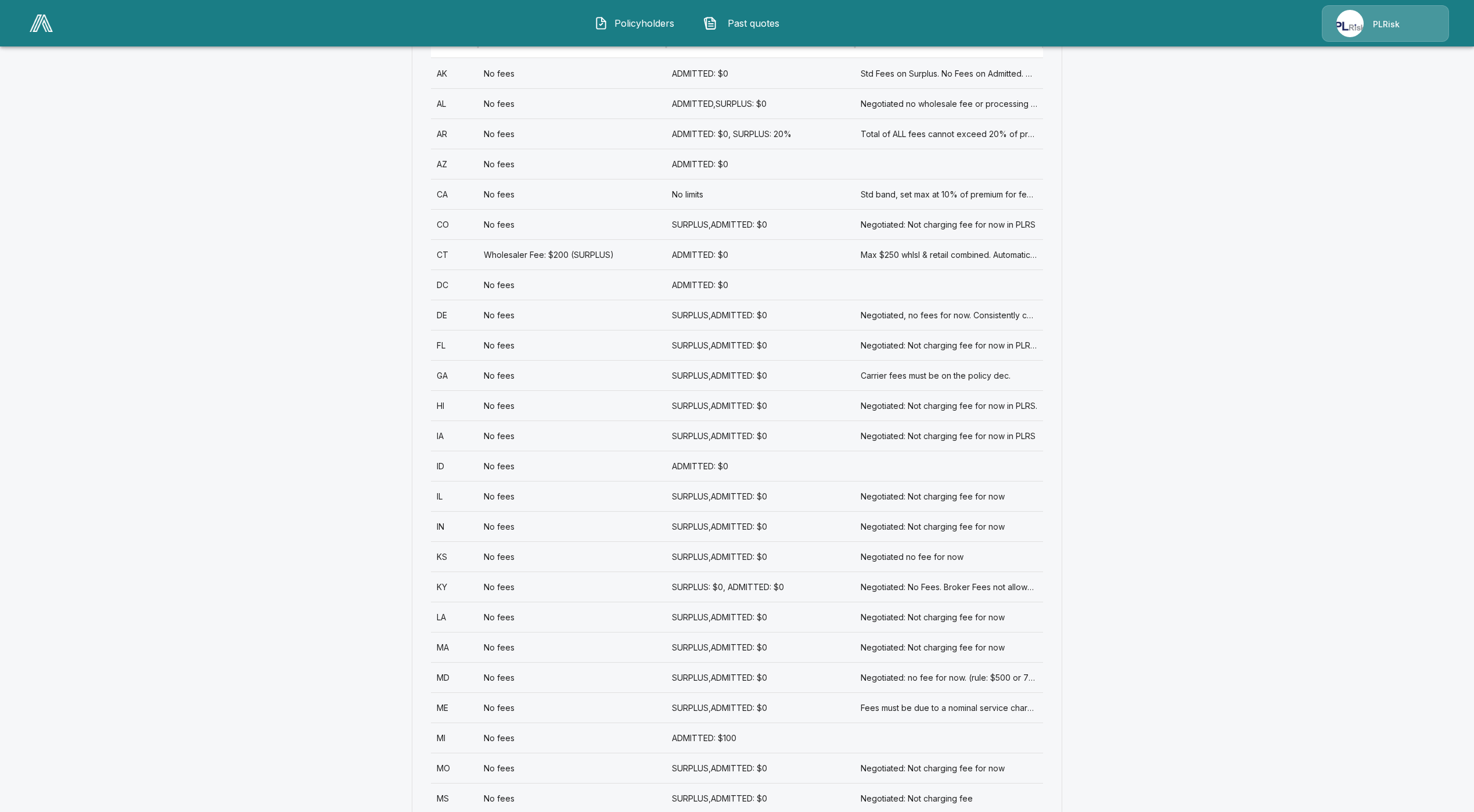
click at [471, 680] on div "MD" at bounding box center [454, 677] width 47 height 30
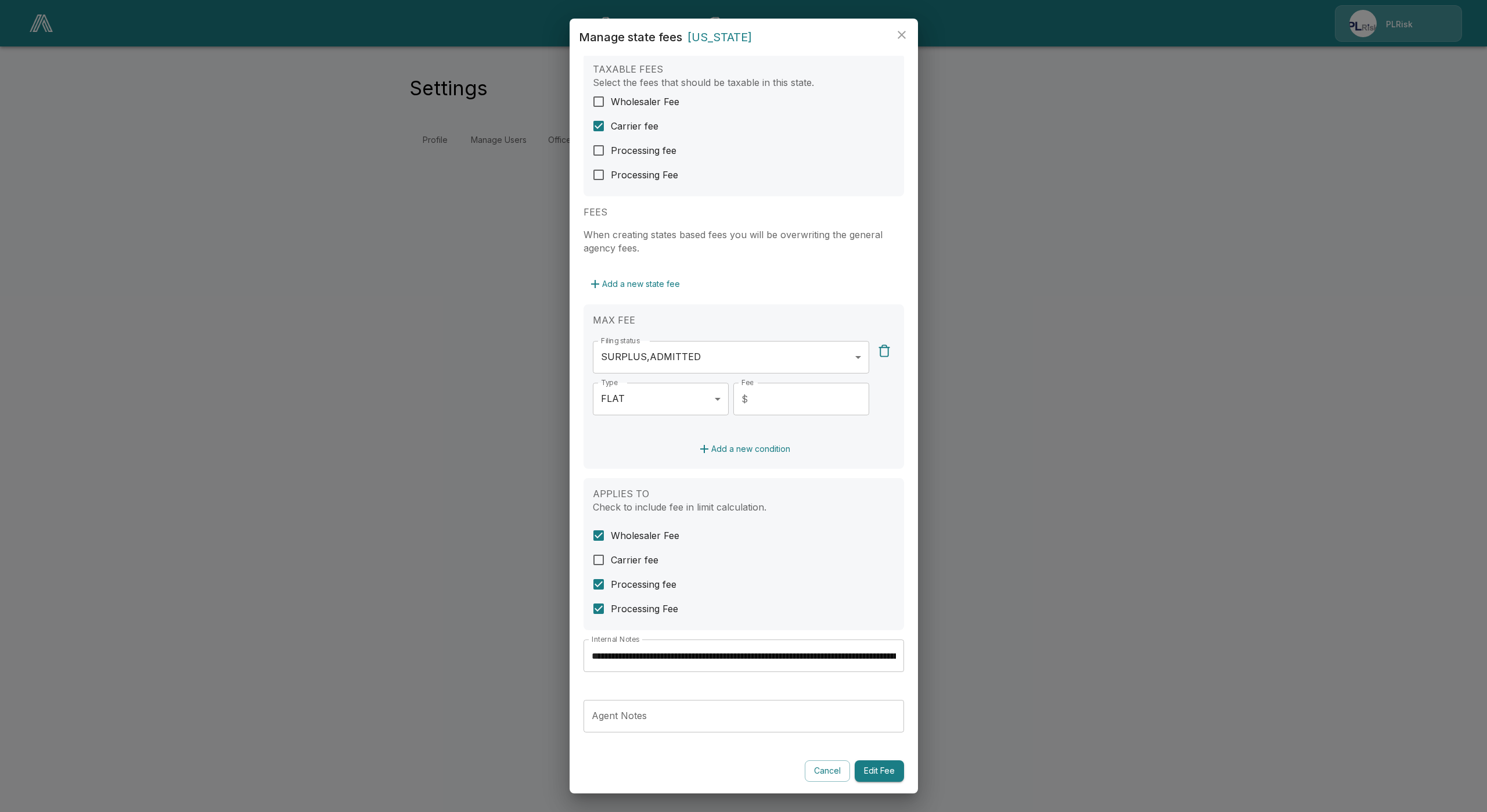
scroll to position [0, 141]
drag, startPoint x: 843, startPoint y: 665, endPoint x: 878, endPoint y: 655, distance: 36.4
click at [903, 661] on div "**********" at bounding box center [744, 425] width 349 height 738
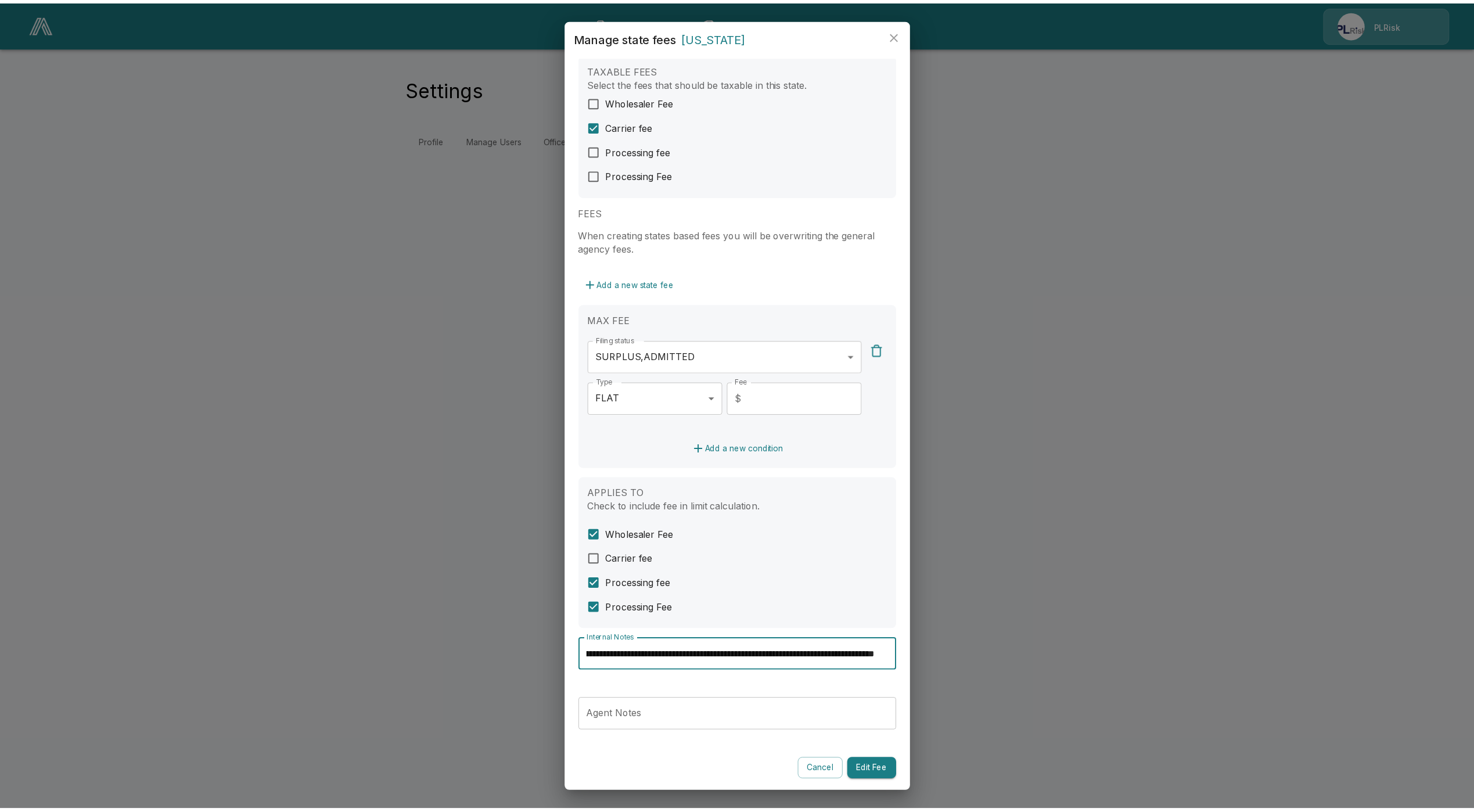
scroll to position [0, 0]
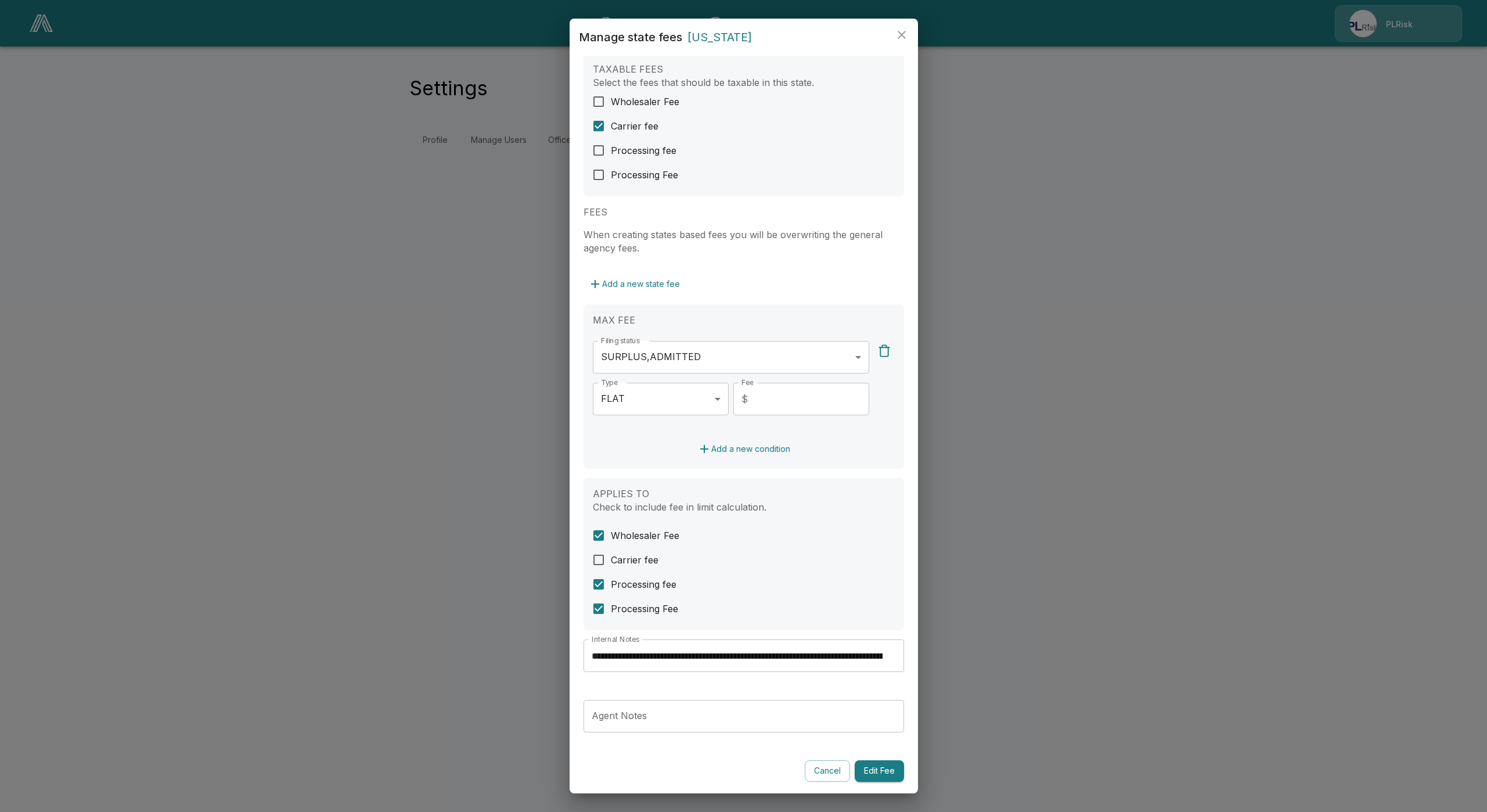
click at [833, 680] on div "**********" at bounding box center [744, 660] width 320 height 42
click at [816, 768] on button "Cancel" at bounding box center [827, 770] width 45 height 21
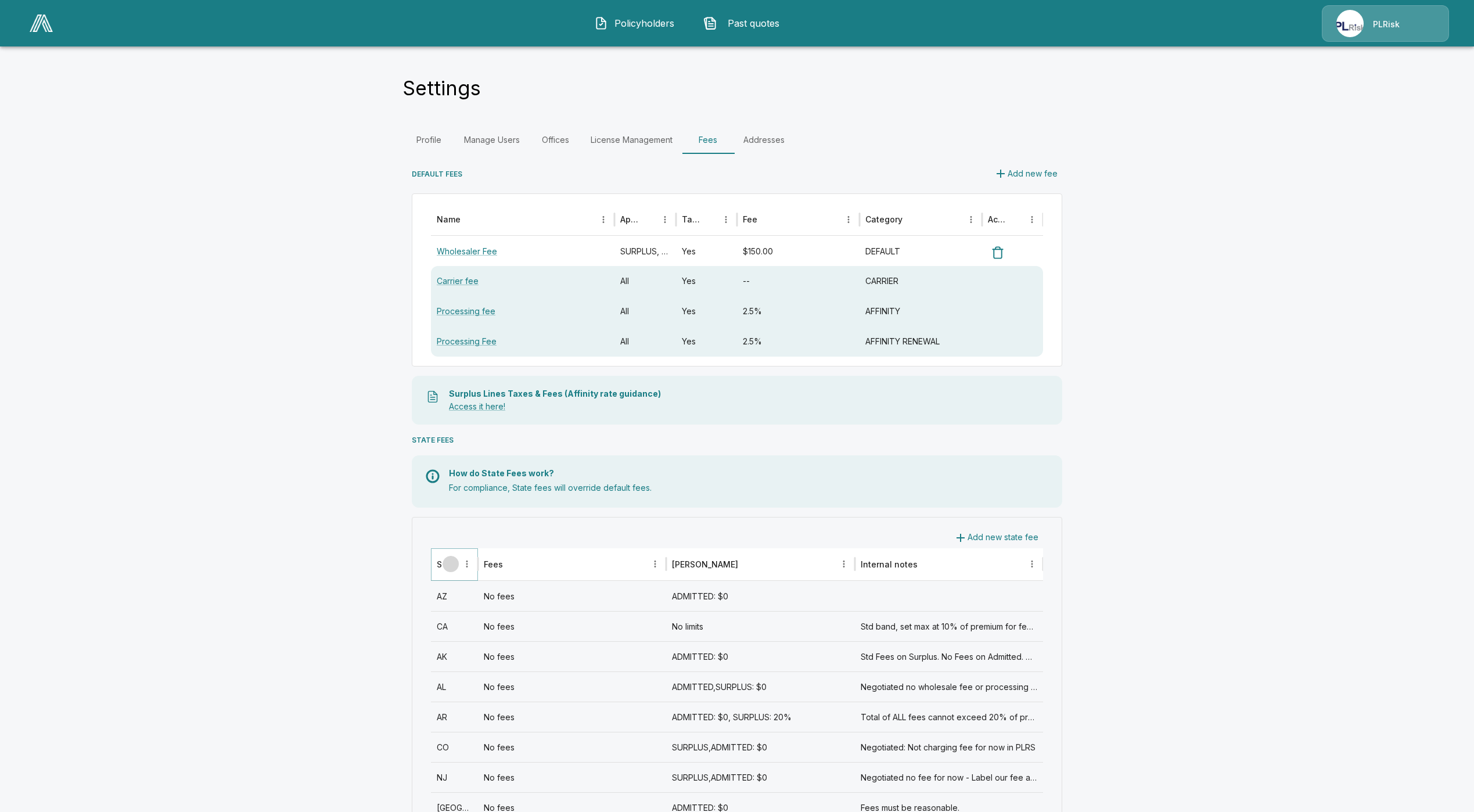
click at [454, 563] on icon "Sort" at bounding box center [450, 563] width 7 height 7
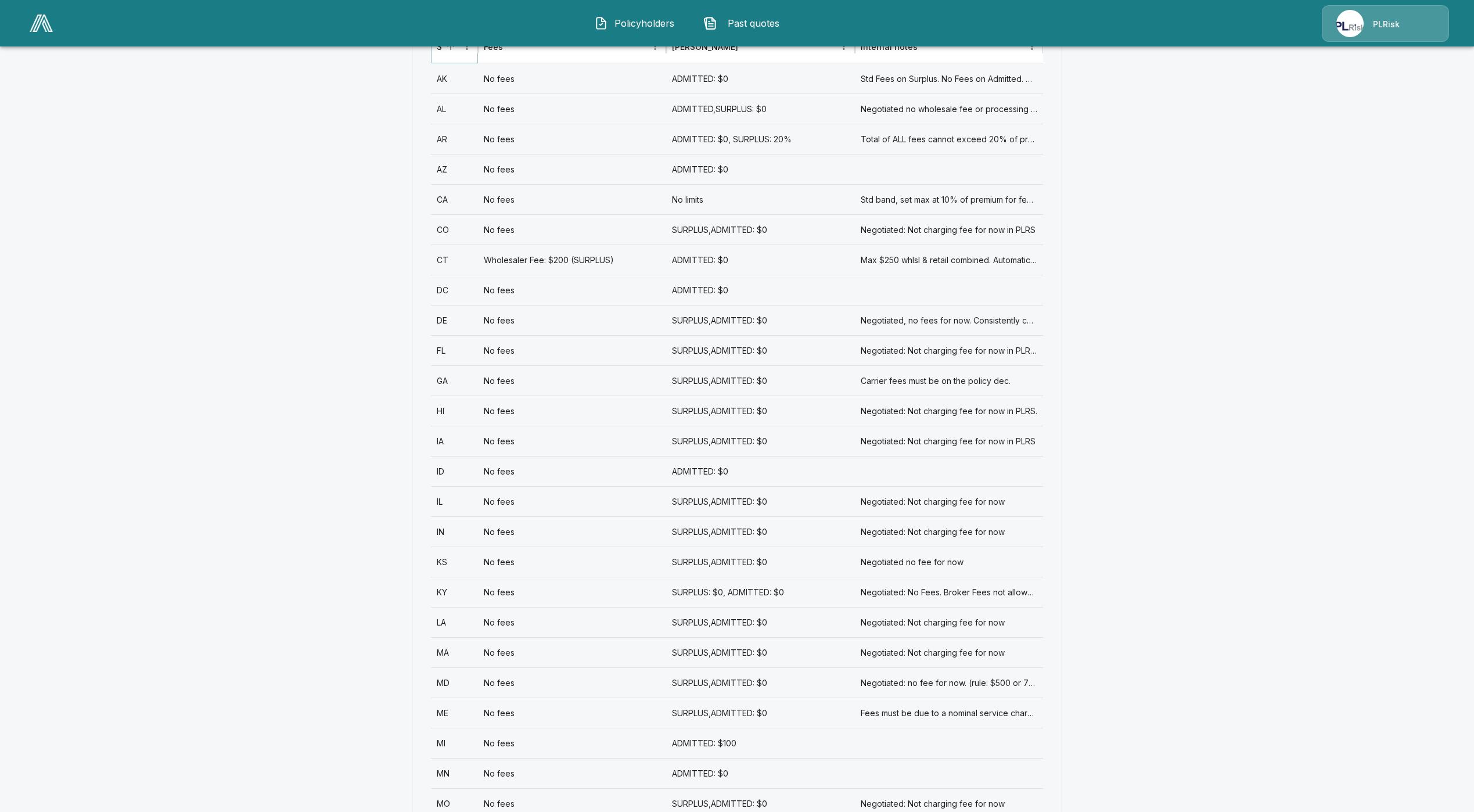
scroll to position [523, 0]
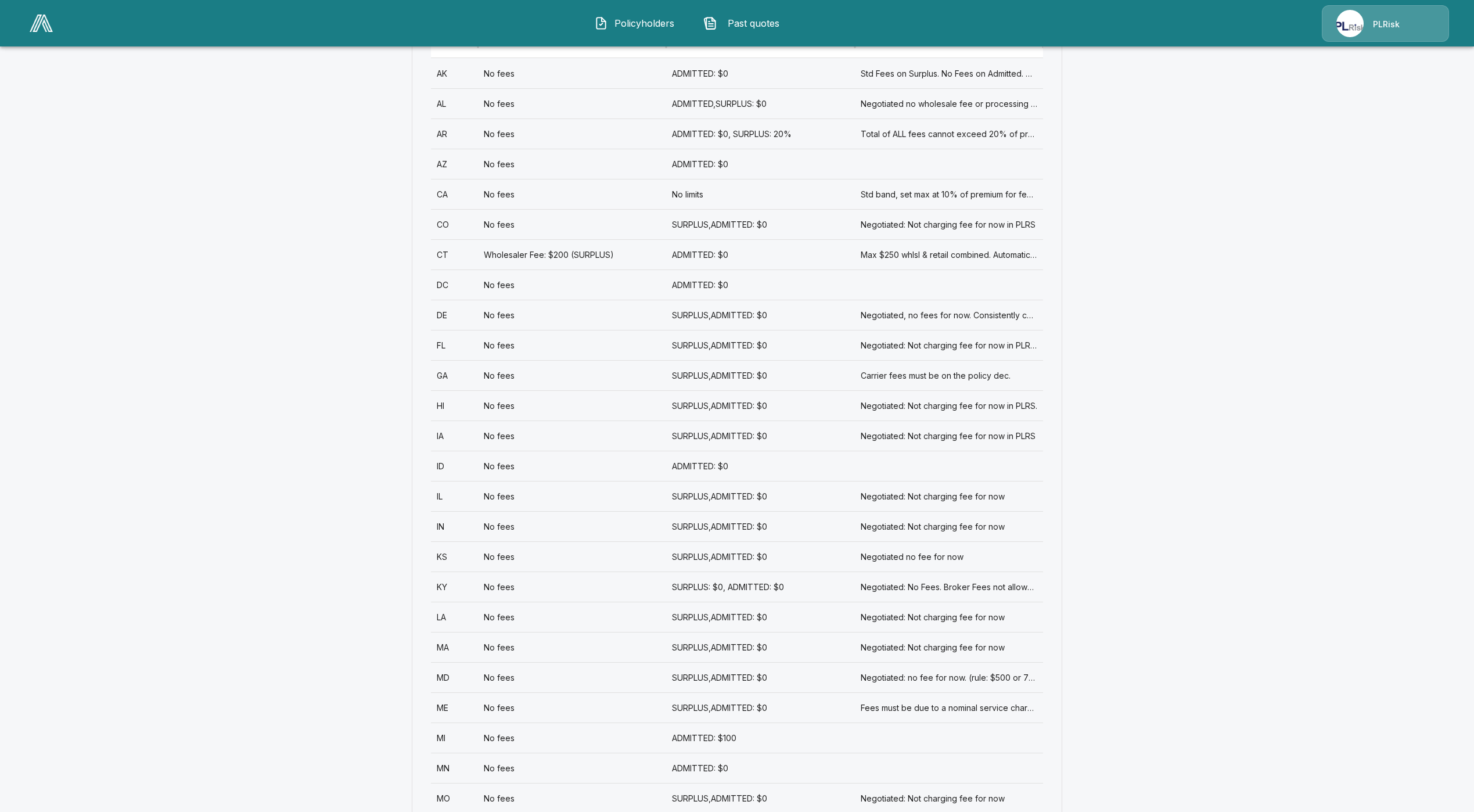
click at [475, 712] on div "ME" at bounding box center [454, 707] width 47 height 30
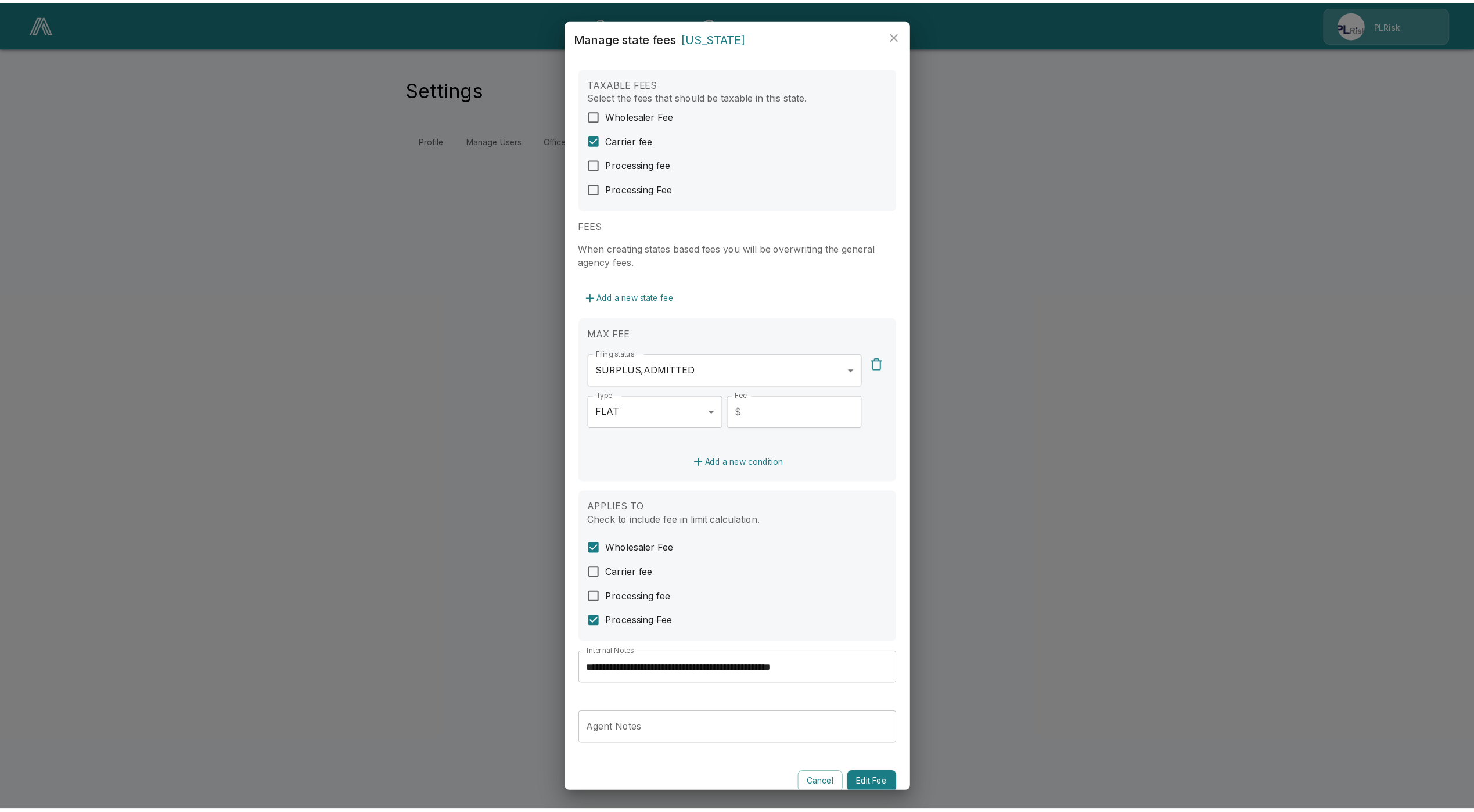
scroll to position [23, 0]
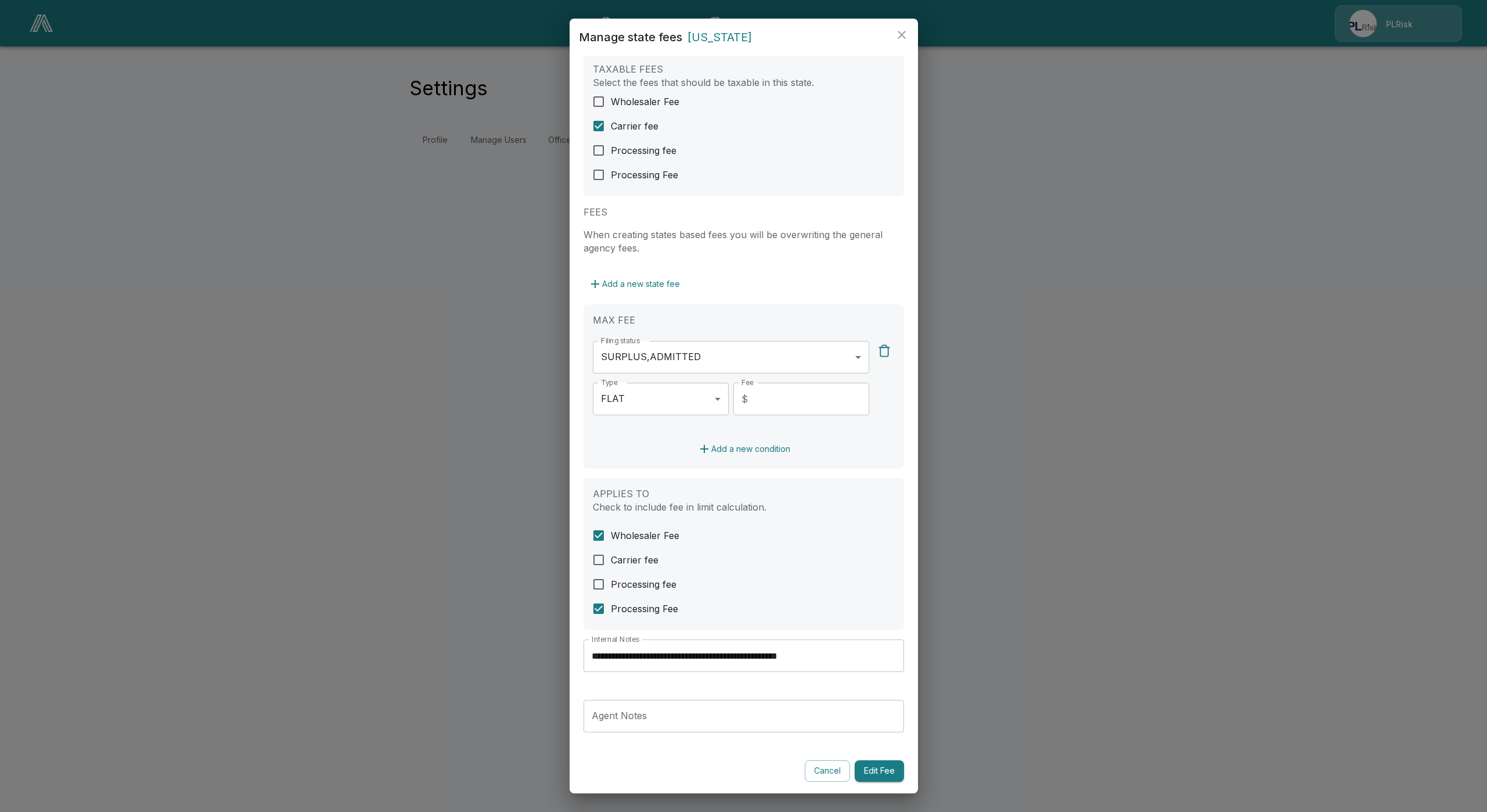
click at [813, 775] on button "Cancel" at bounding box center [827, 770] width 45 height 21
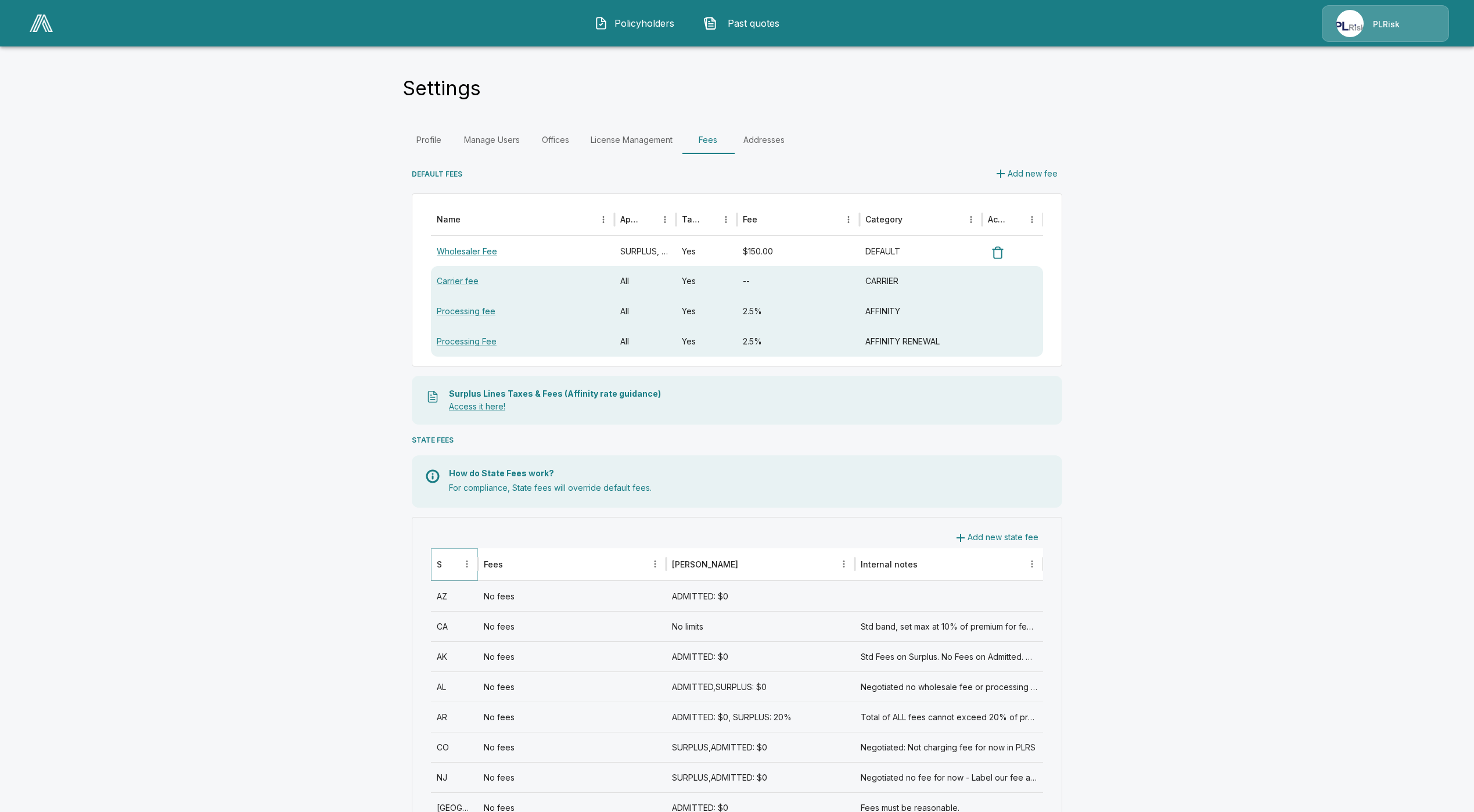
click at [456, 558] on icon "Sort" at bounding box center [450, 563] width 11 height 11
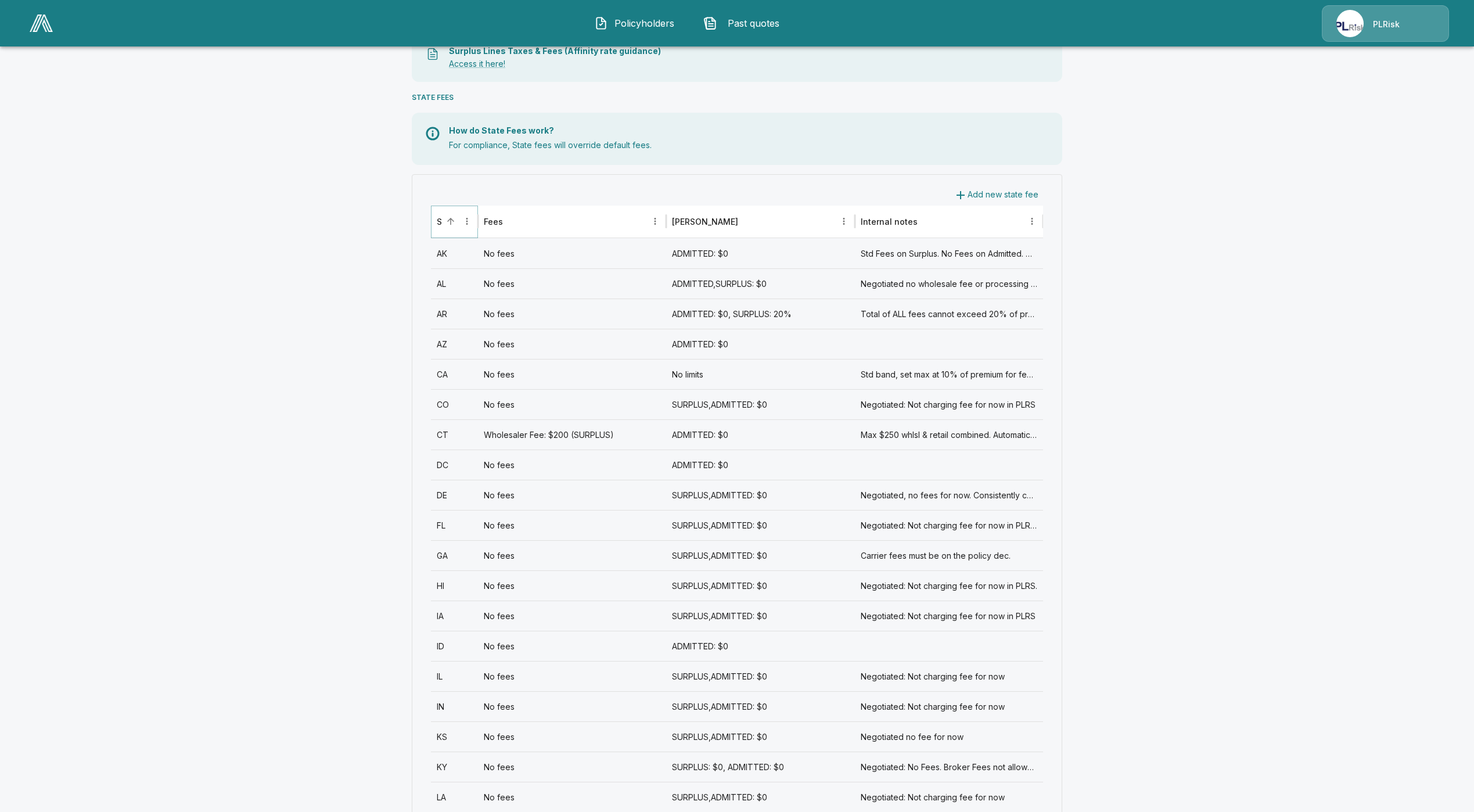
scroll to position [523, 0]
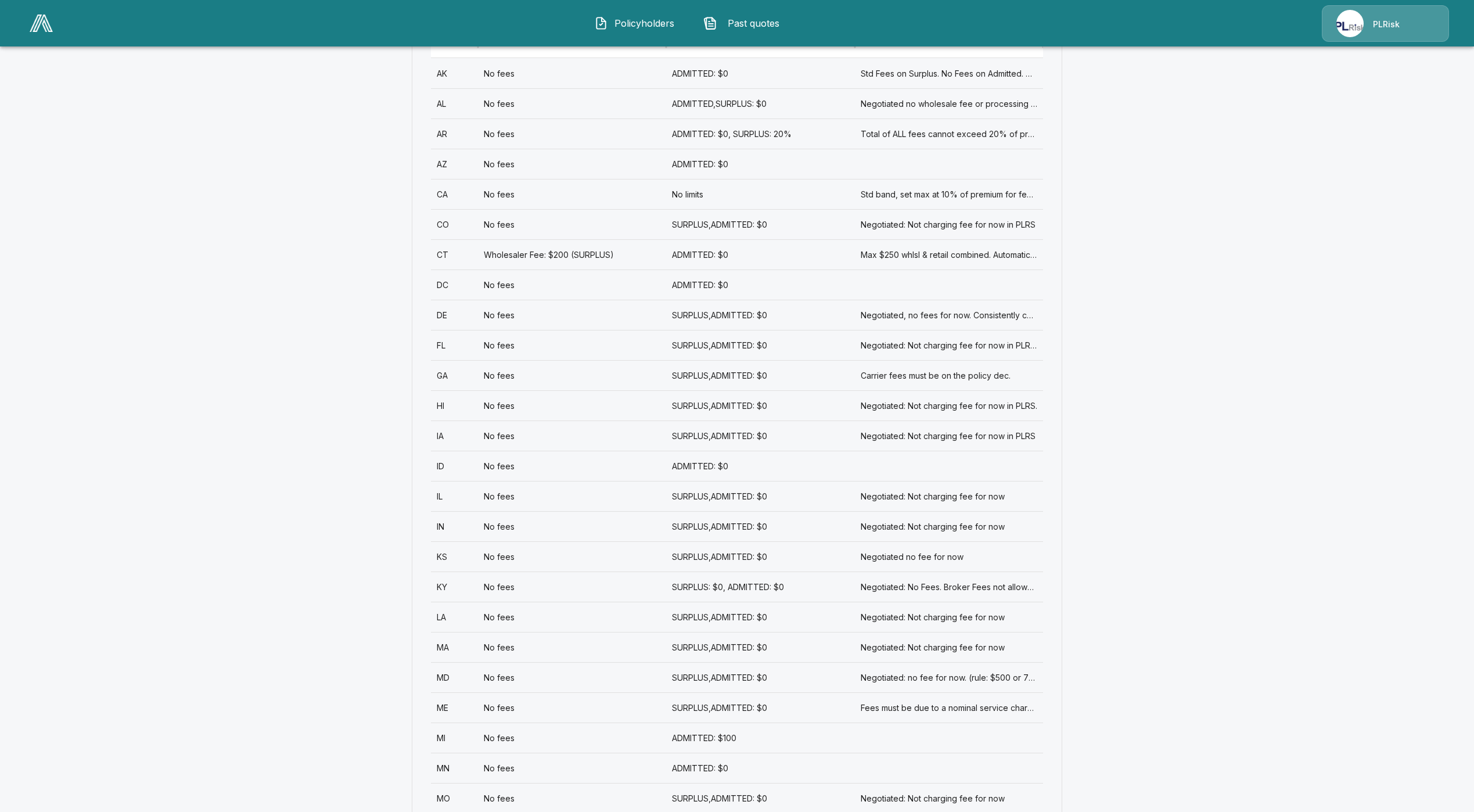
click at [465, 737] on div "MI" at bounding box center [454, 738] width 47 height 30
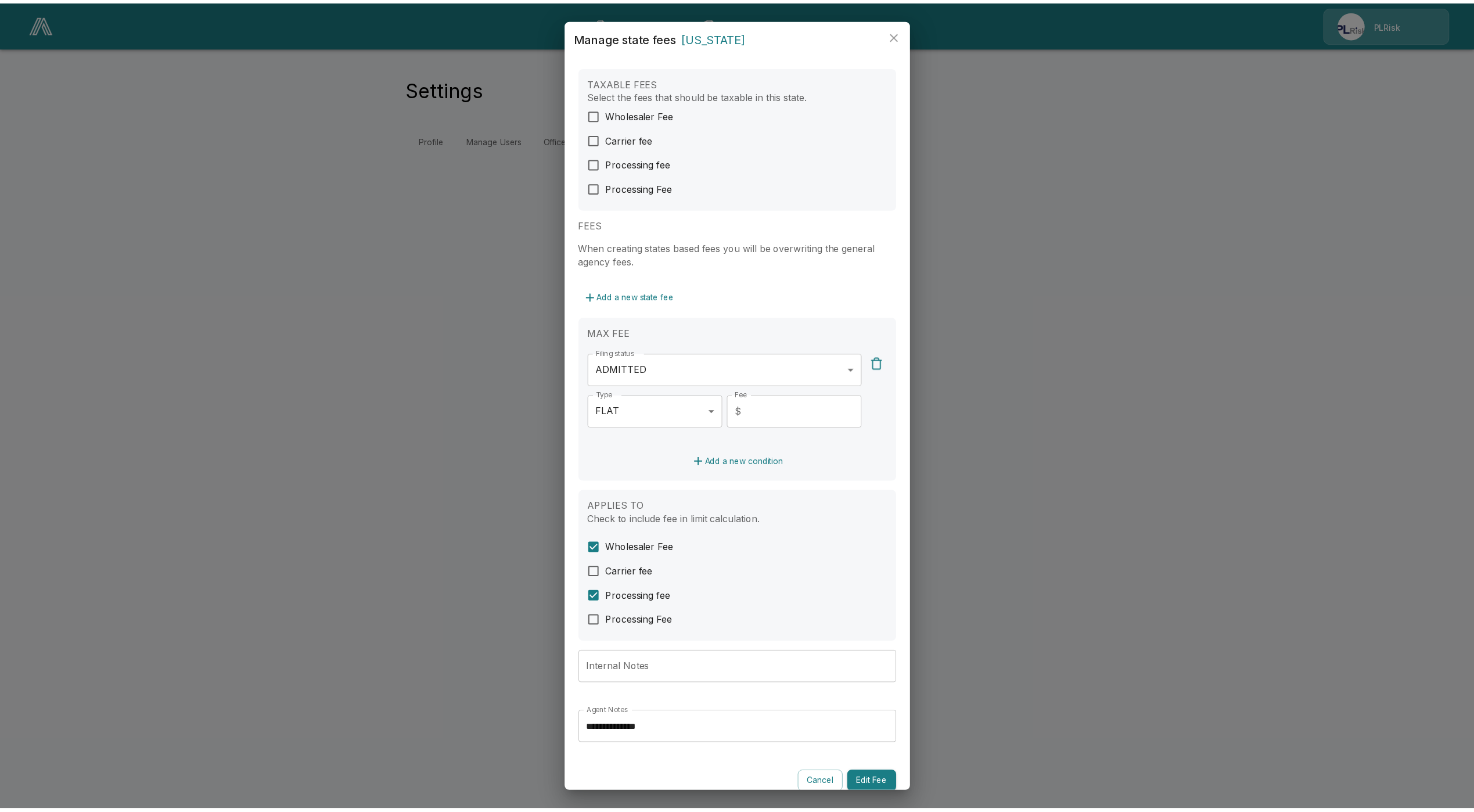
scroll to position [23, 0]
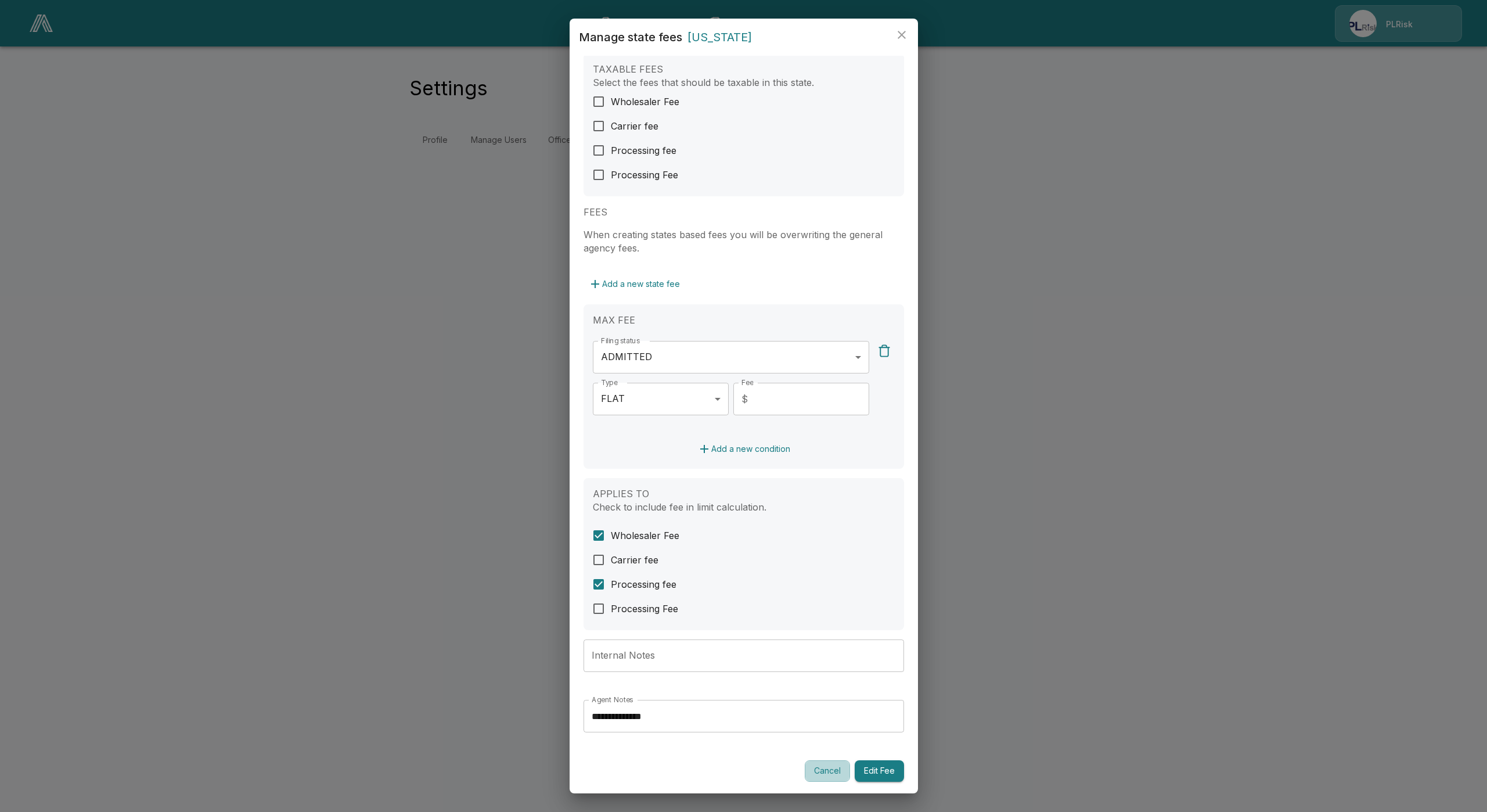
click at [807, 769] on button "Cancel" at bounding box center [827, 770] width 45 height 21
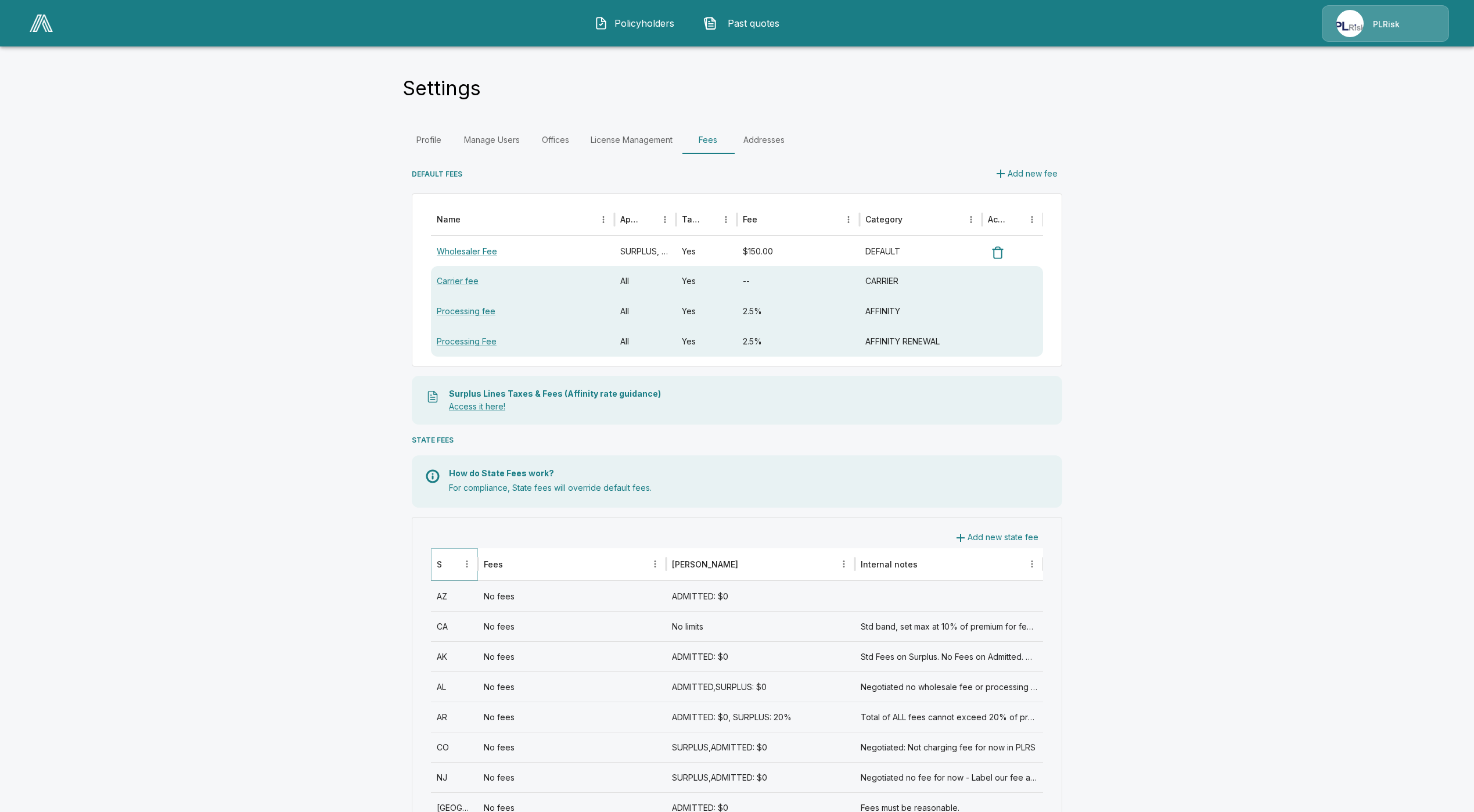
click at [456, 563] on icon "Sort" at bounding box center [450, 563] width 11 height 11
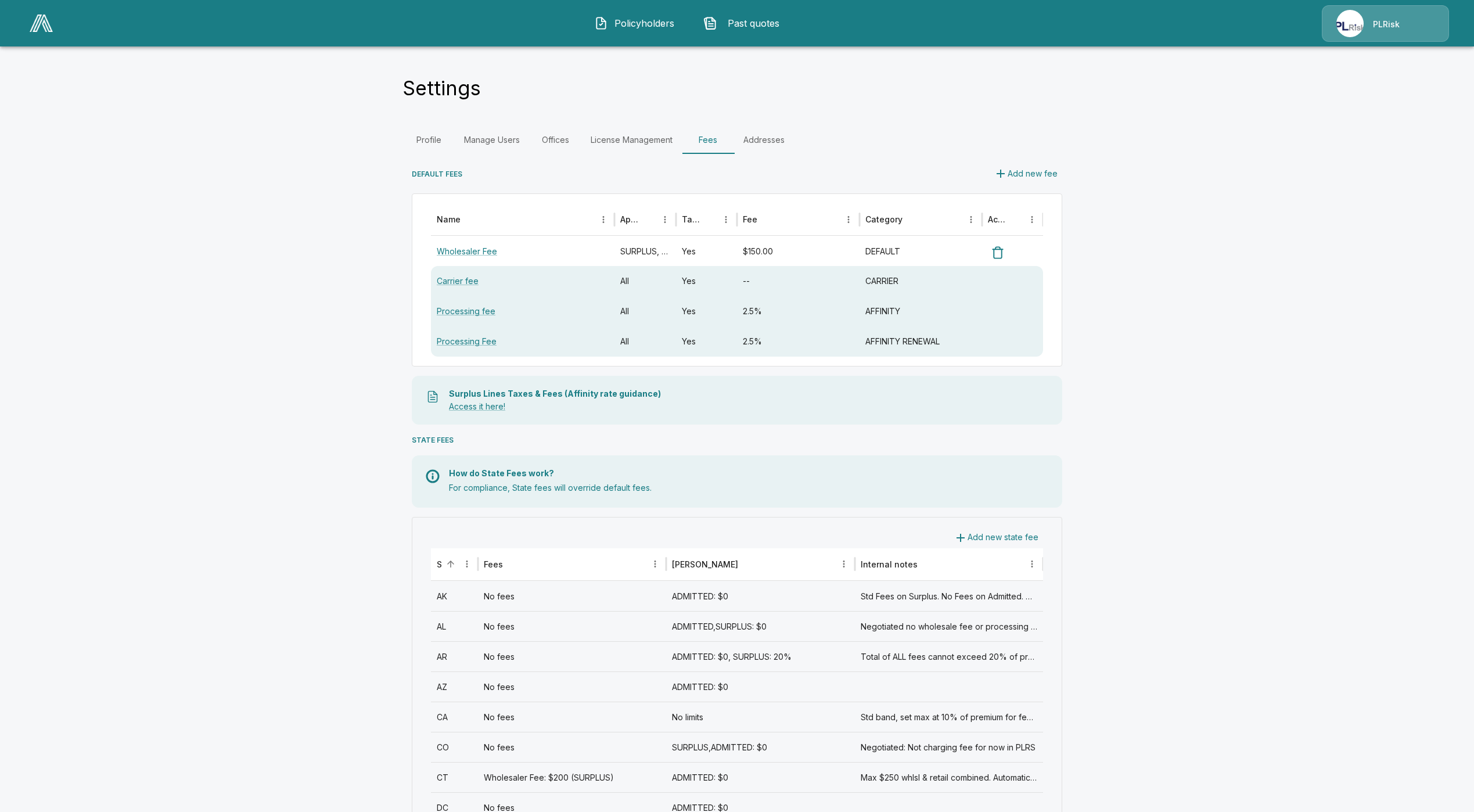
click at [459, 709] on div "CA" at bounding box center [454, 716] width 47 height 30
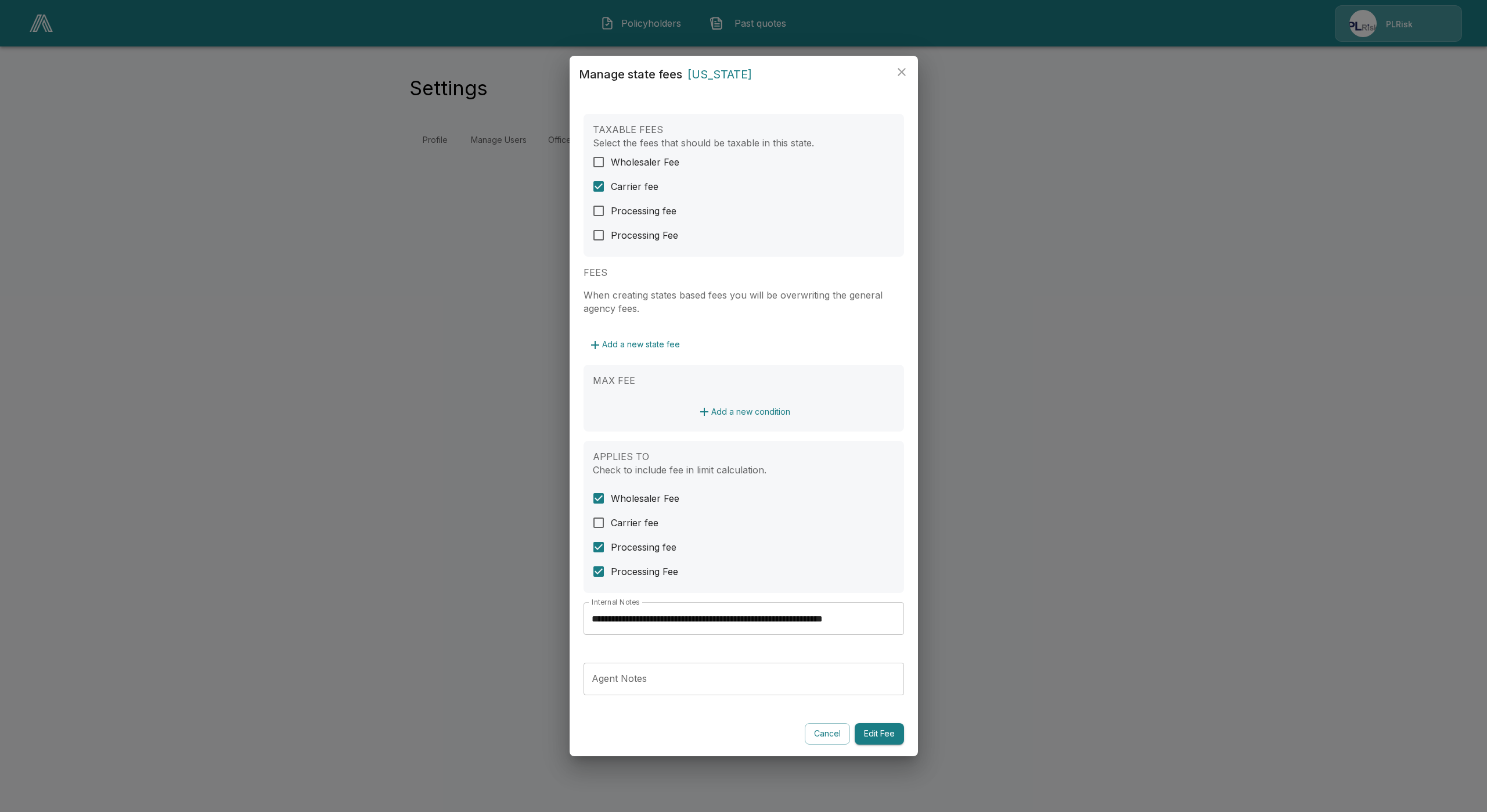
drag, startPoint x: 342, startPoint y: 444, endPoint x: 351, endPoint y: 455, distance: 14.2
click at [342, 444] on div "**********" at bounding box center [743, 406] width 1487 height 812
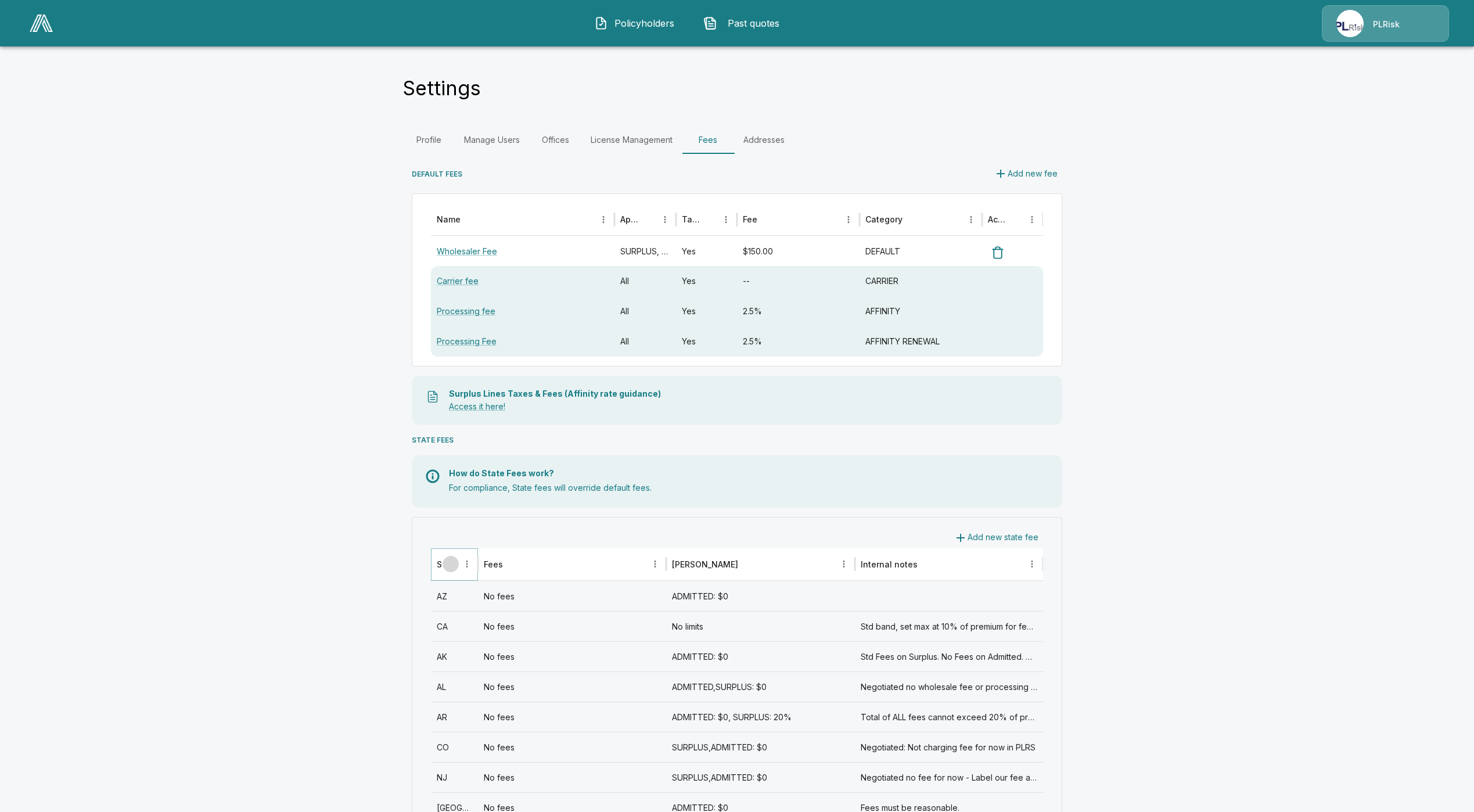
click at [452, 566] on icon "Sort" at bounding box center [450, 563] width 11 height 11
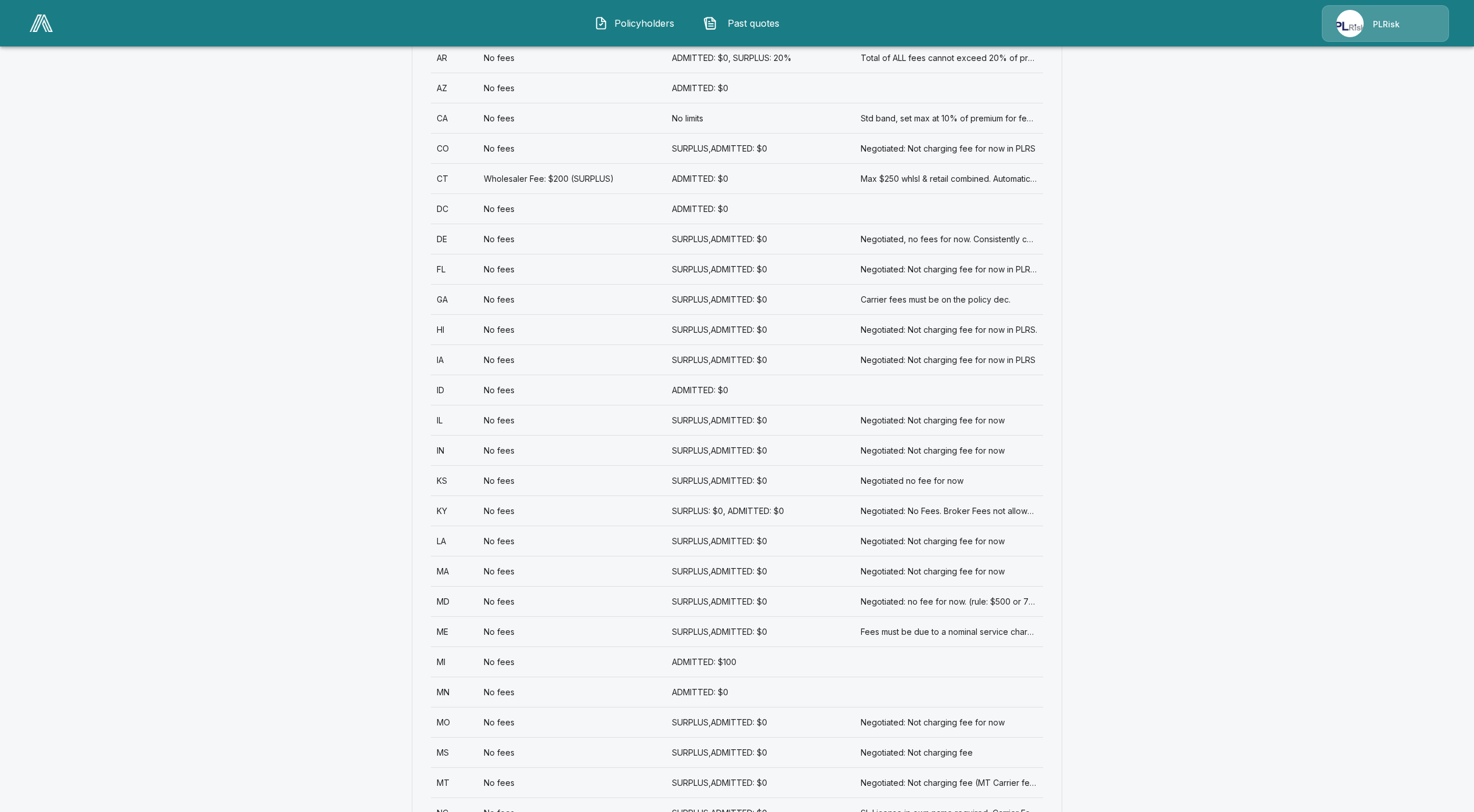
scroll to position [609, 0]
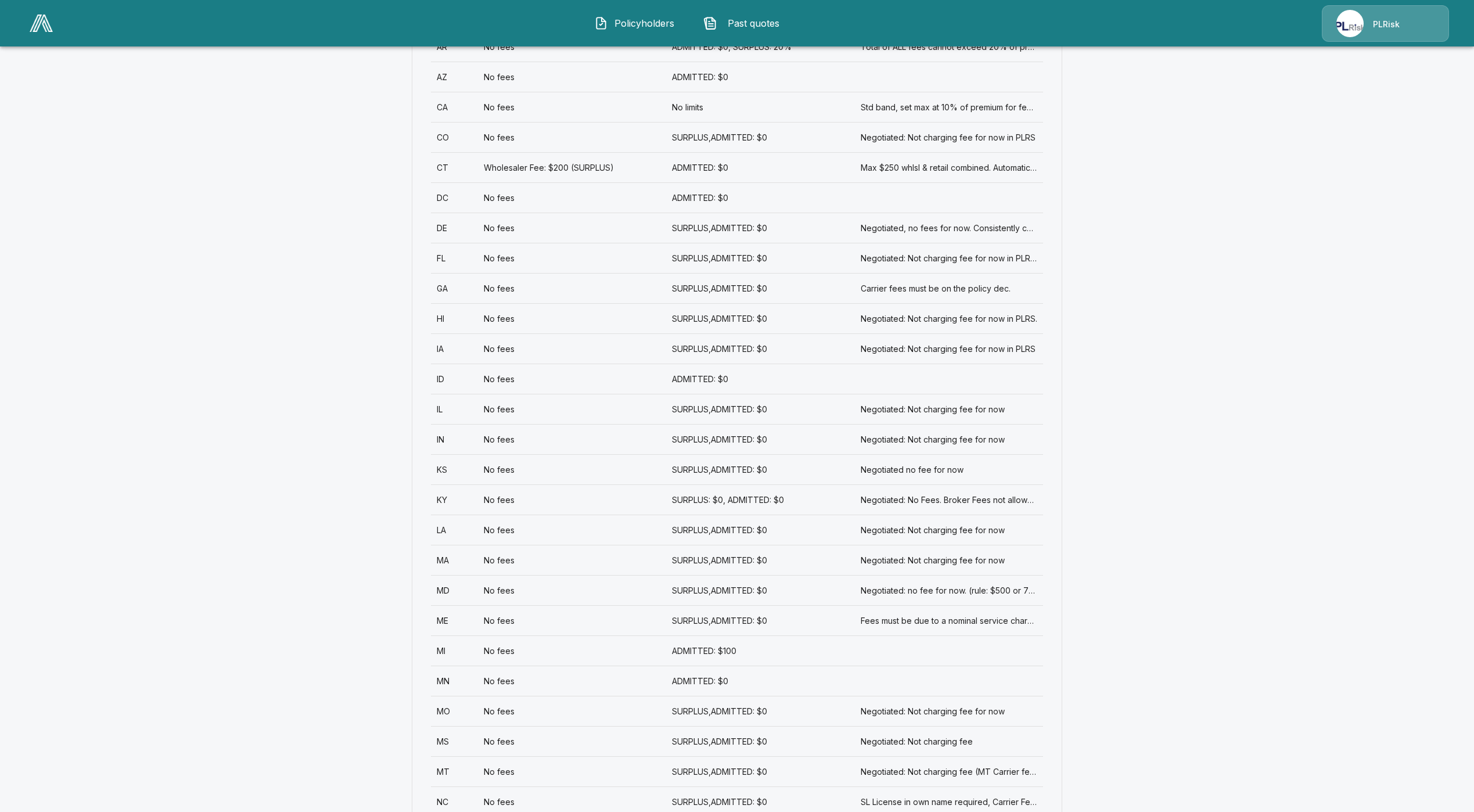
click at [459, 686] on div "MN" at bounding box center [454, 680] width 47 height 30
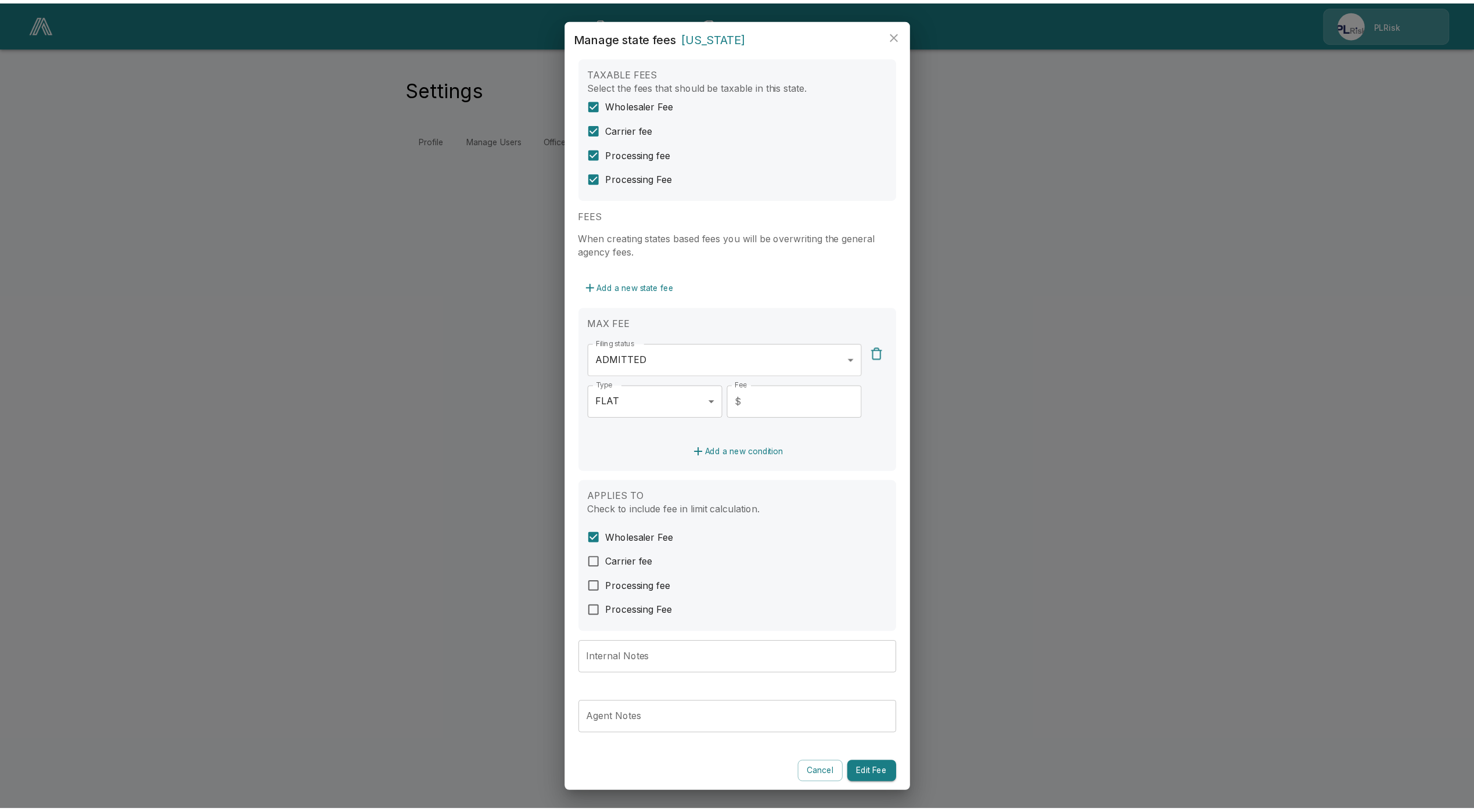
scroll to position [23, 0]
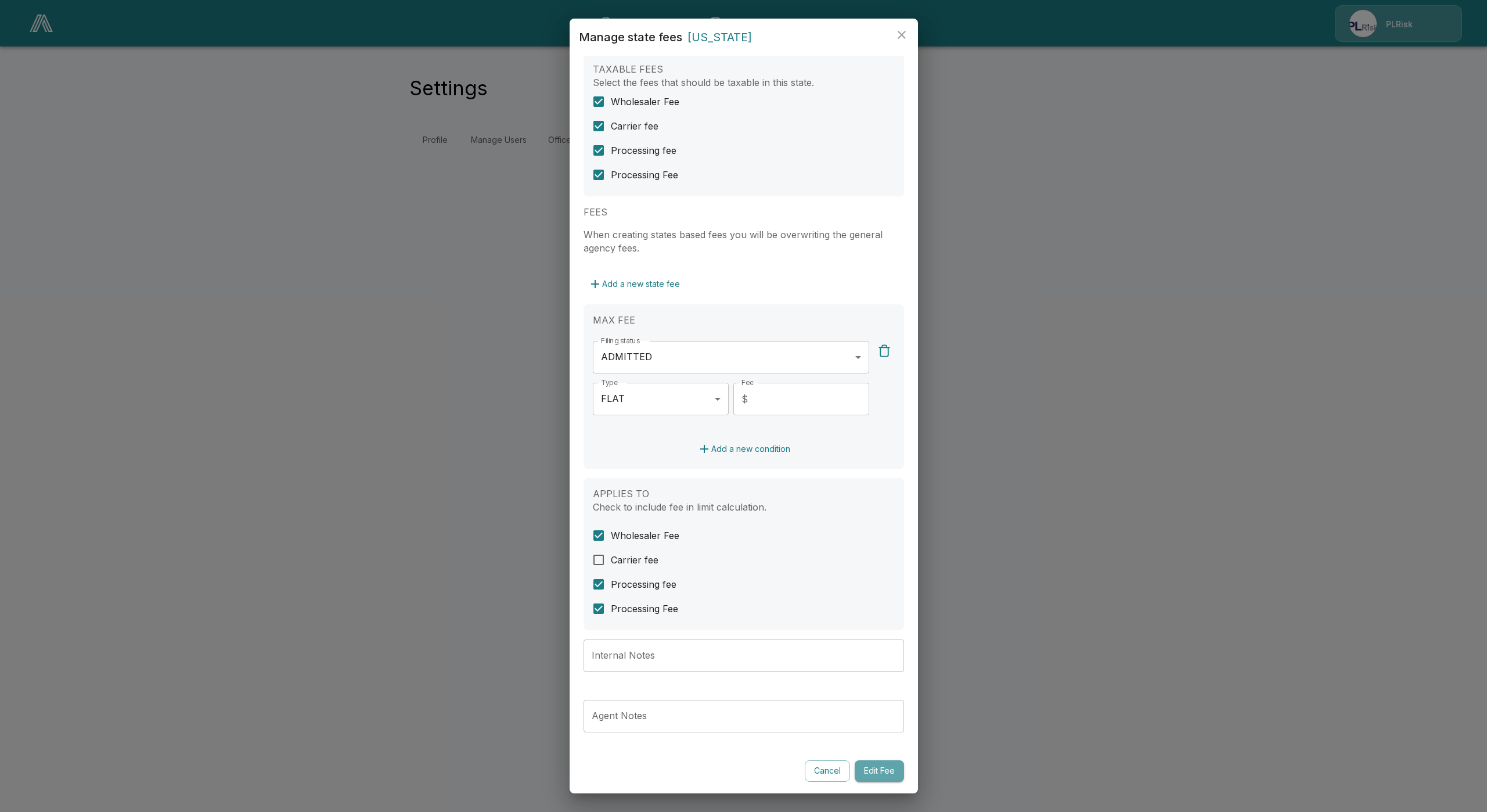
click at [866, 769] on button "Edit Fee" at bounding box center [879, 770] width 50 height 21
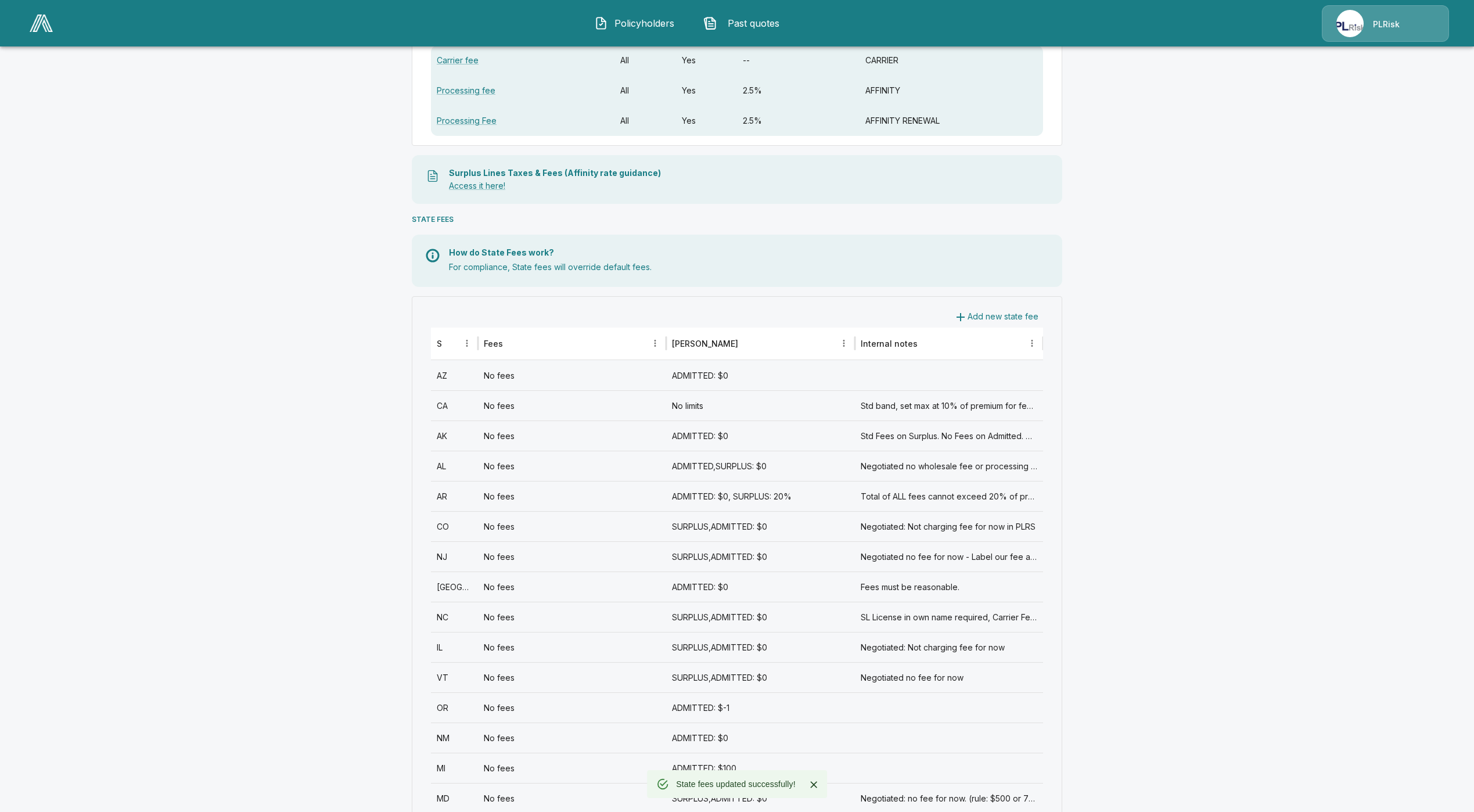
scroll to position [174, 0]
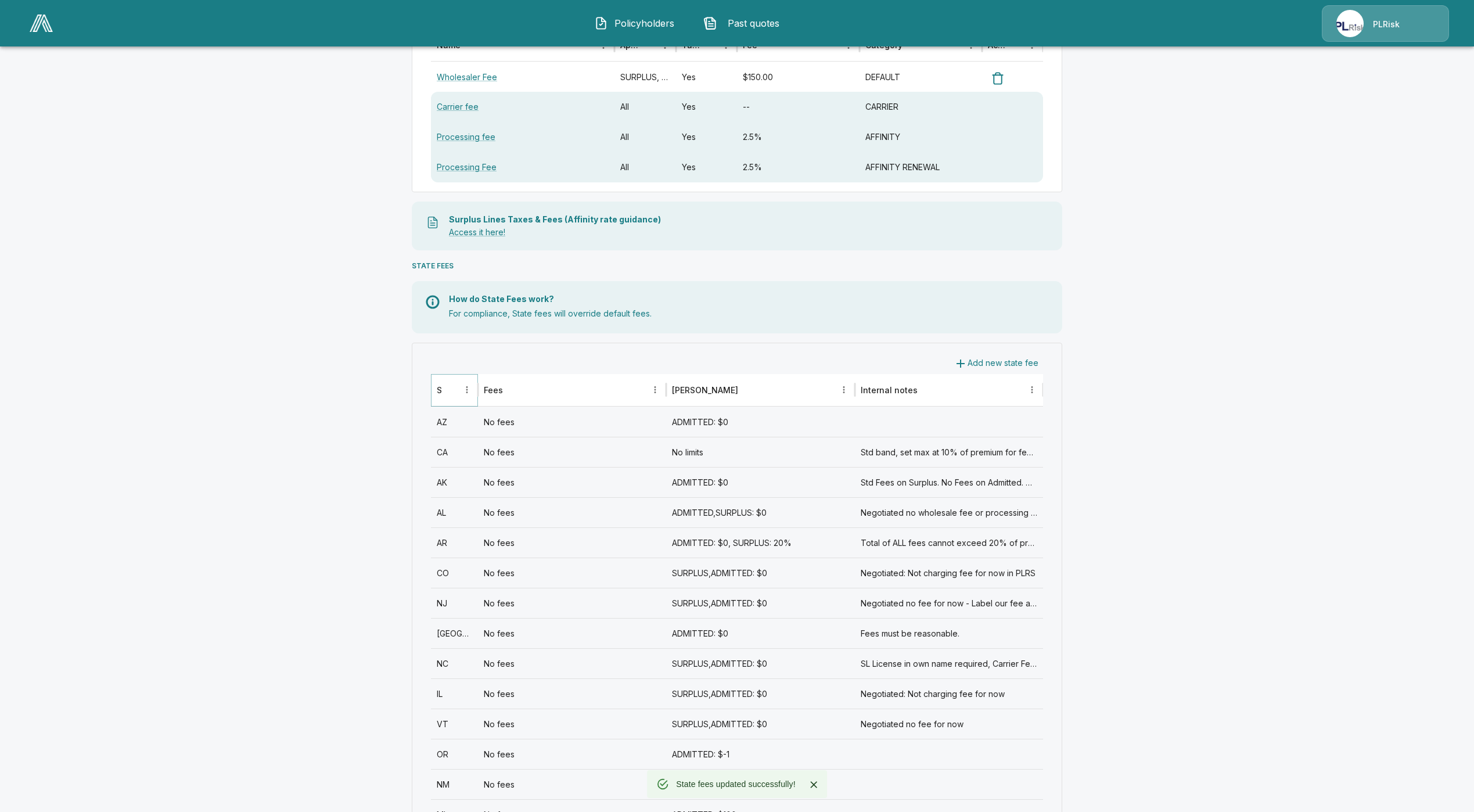
click at [453, 391] on icon "Sort" at bounding box center [450, 390] width 11 height 11
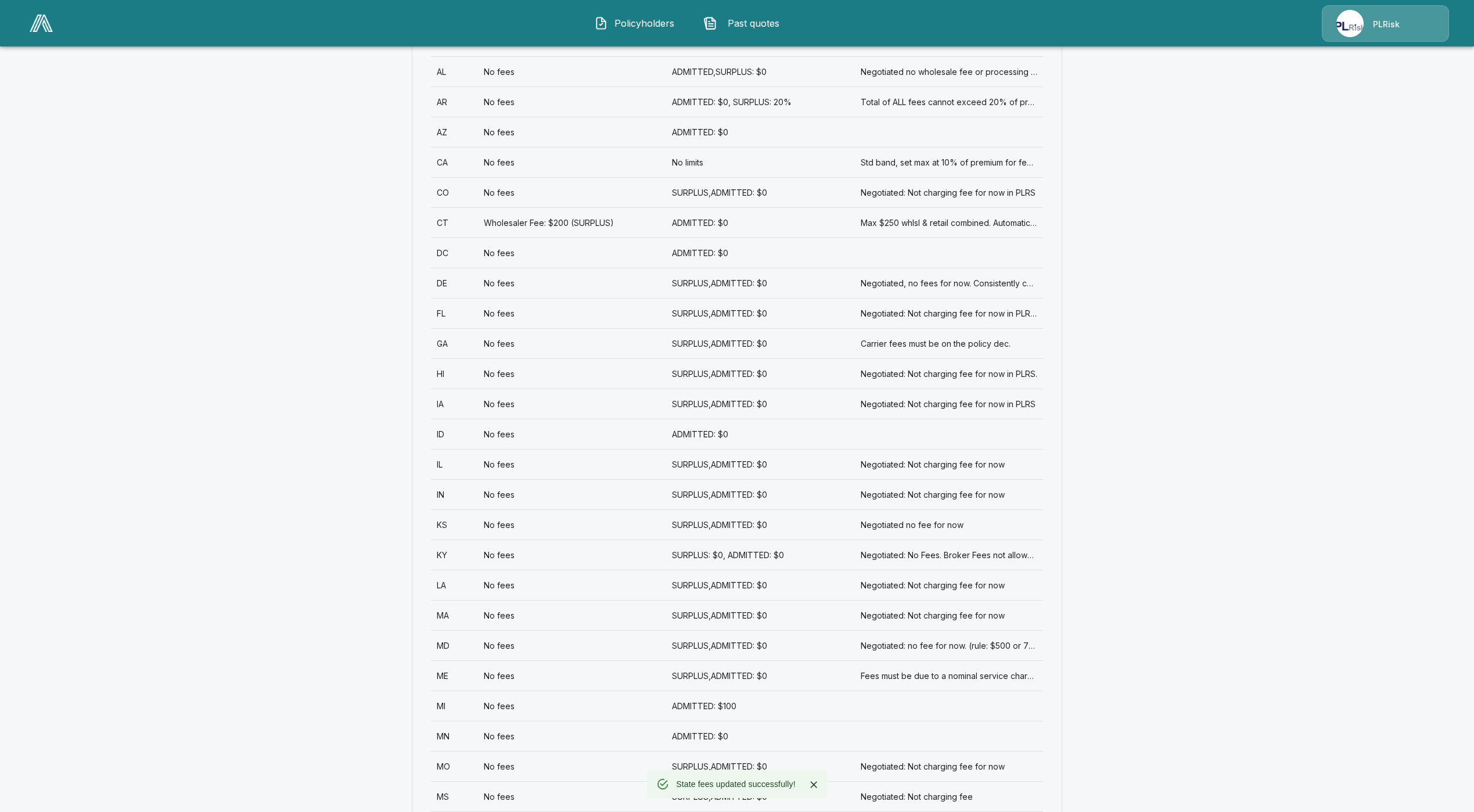
scroll to position [697, 0]
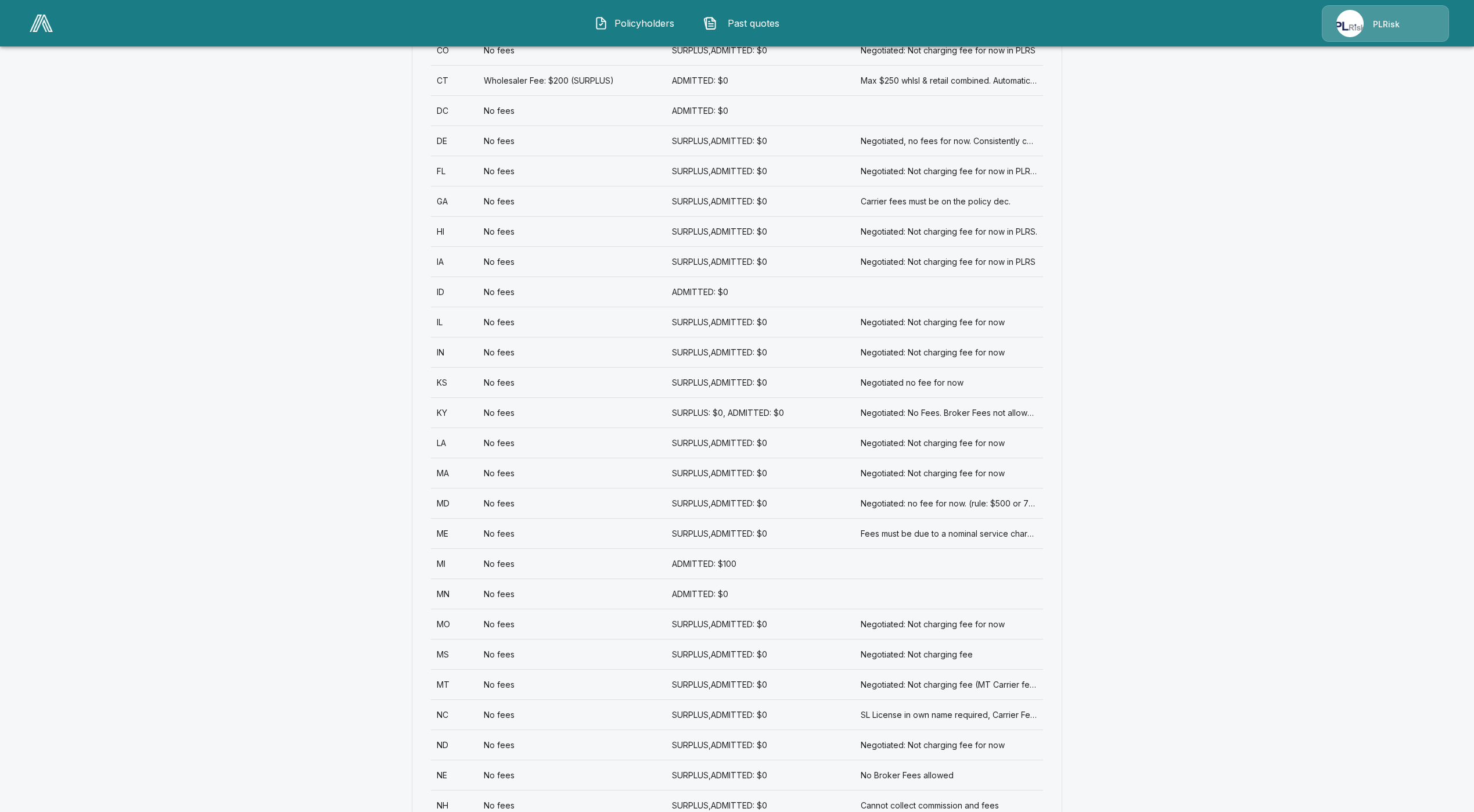
click at [467, 624] on div "MO" at bounding box center [454, 624] width 47 height 30
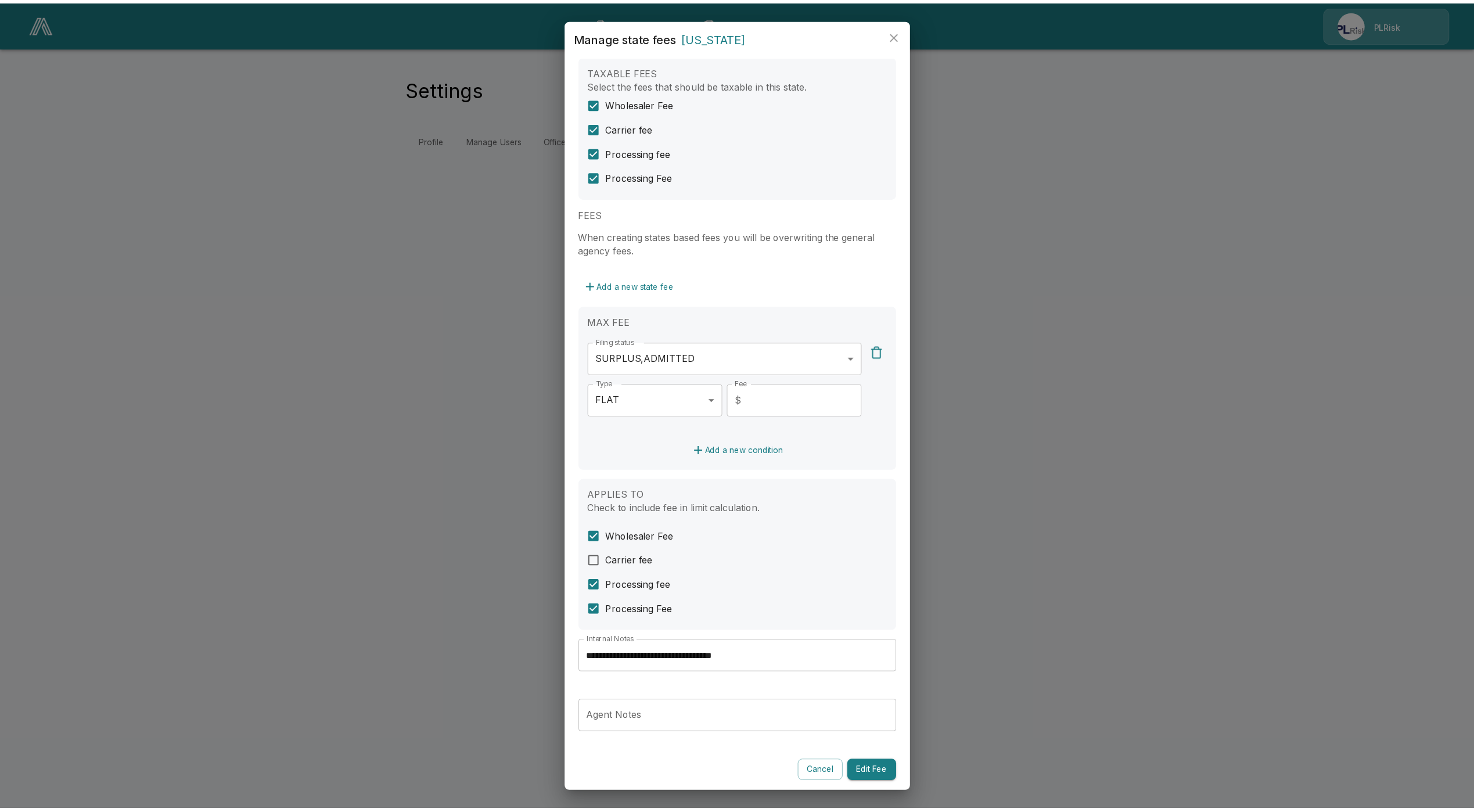
scroll to position [23, 0]
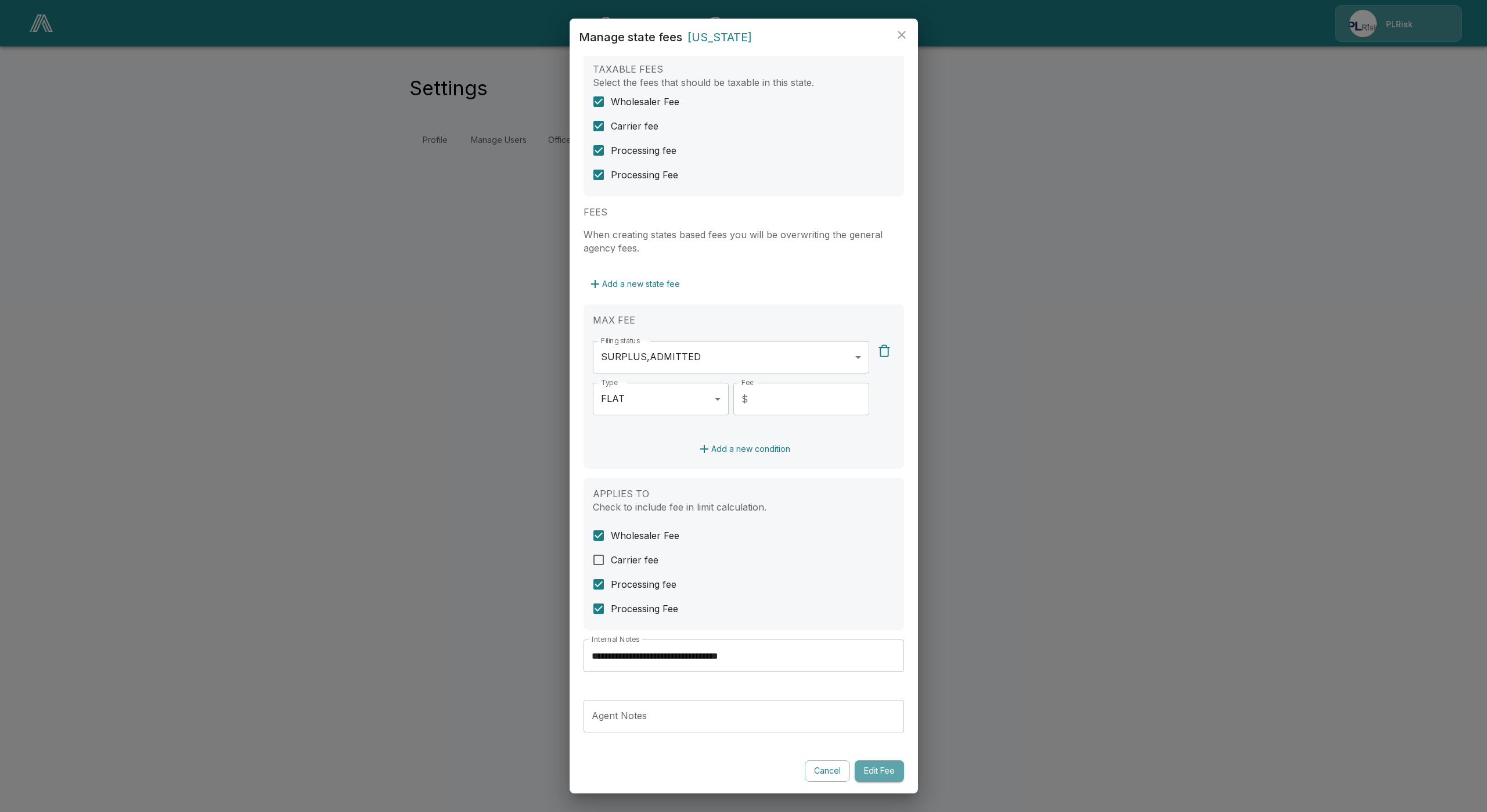
click at [864, 777] on button "Edit Fee" at bounding box center [879, 770] width 50 height 21
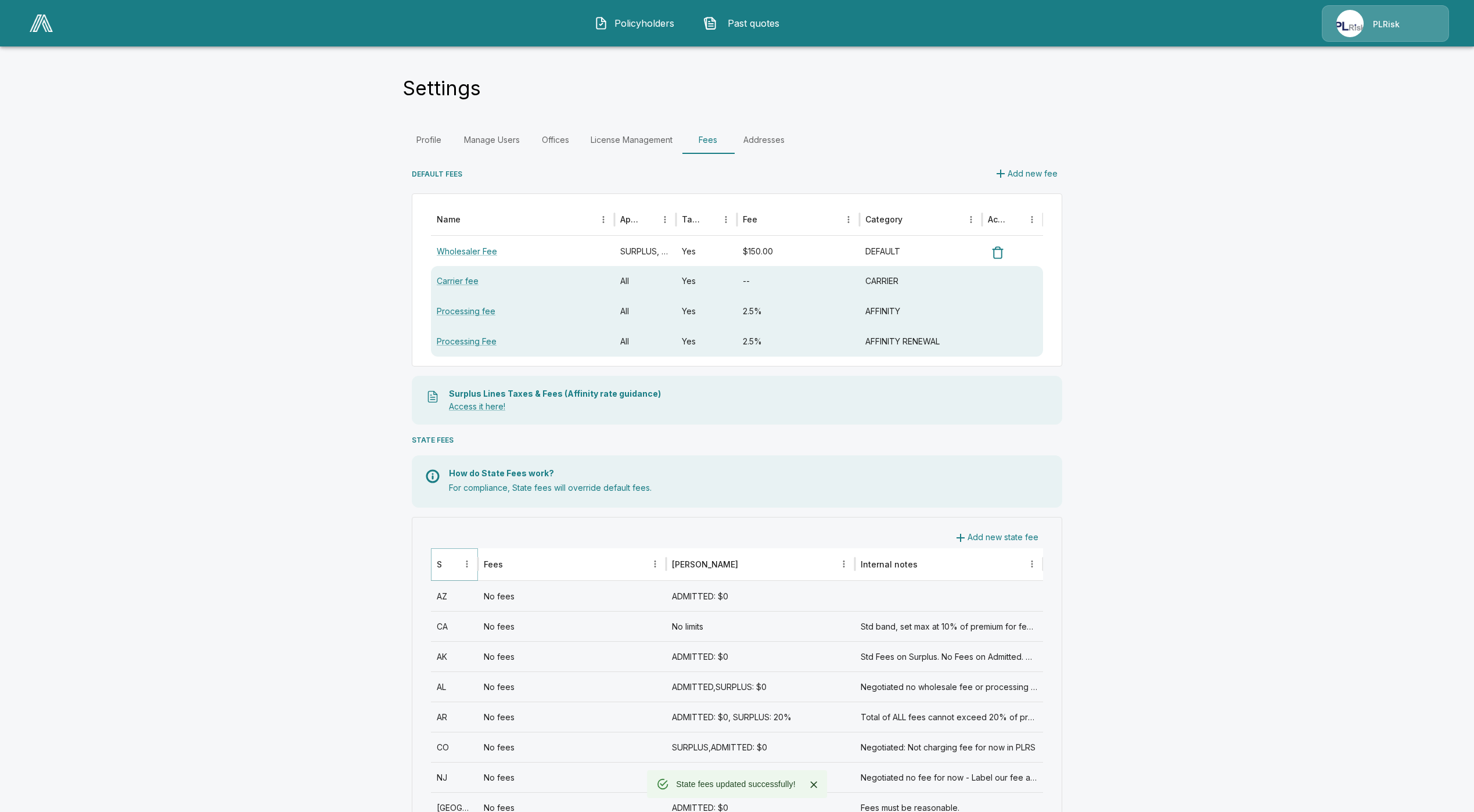
click at [456, 569] on icon "Sort" at bounding box center [450, 563] width 11 height 11
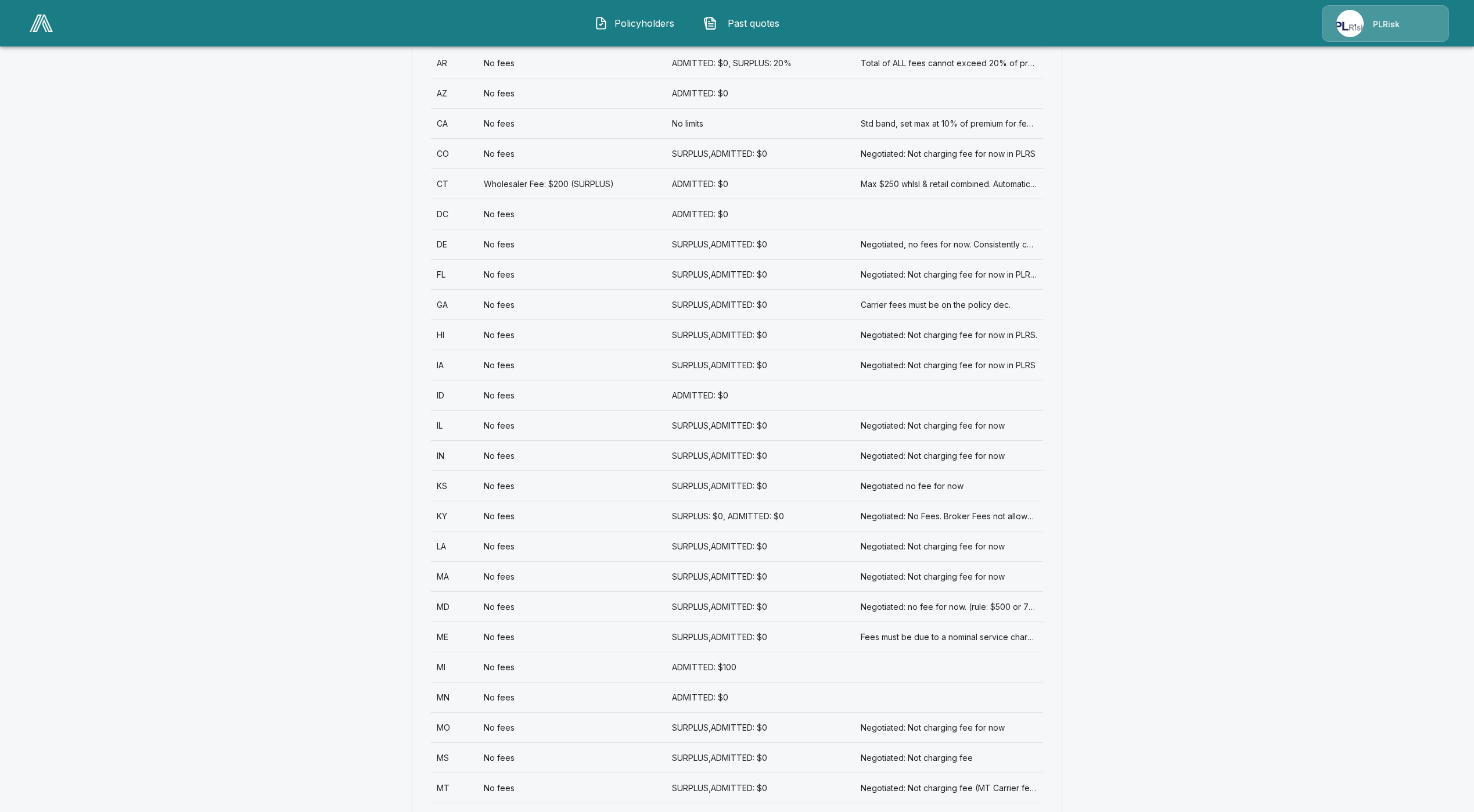
scroll to position [609, 0]
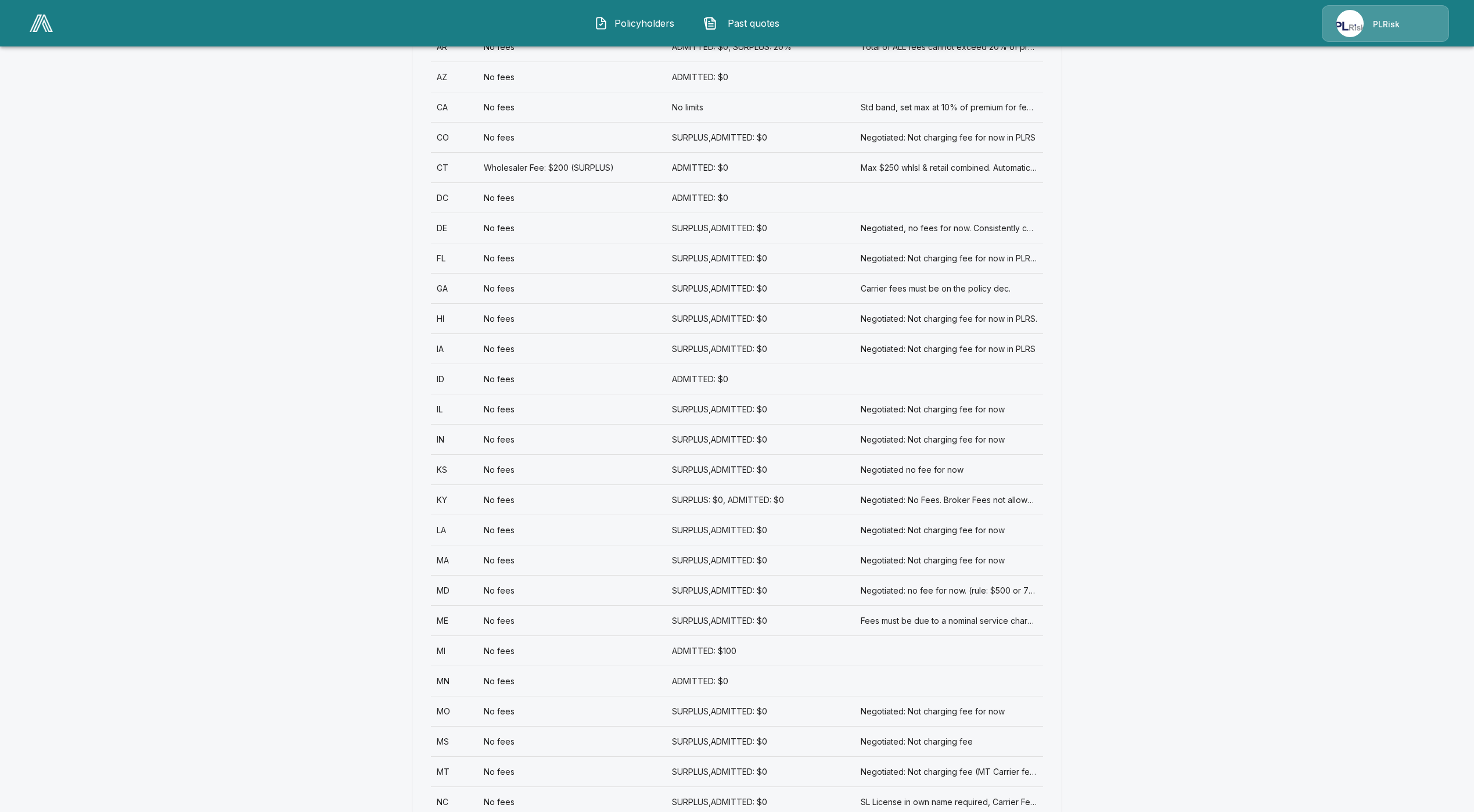
click at [478, 739] on div "MS" at bounding box center [454, 741] width 47 height 30
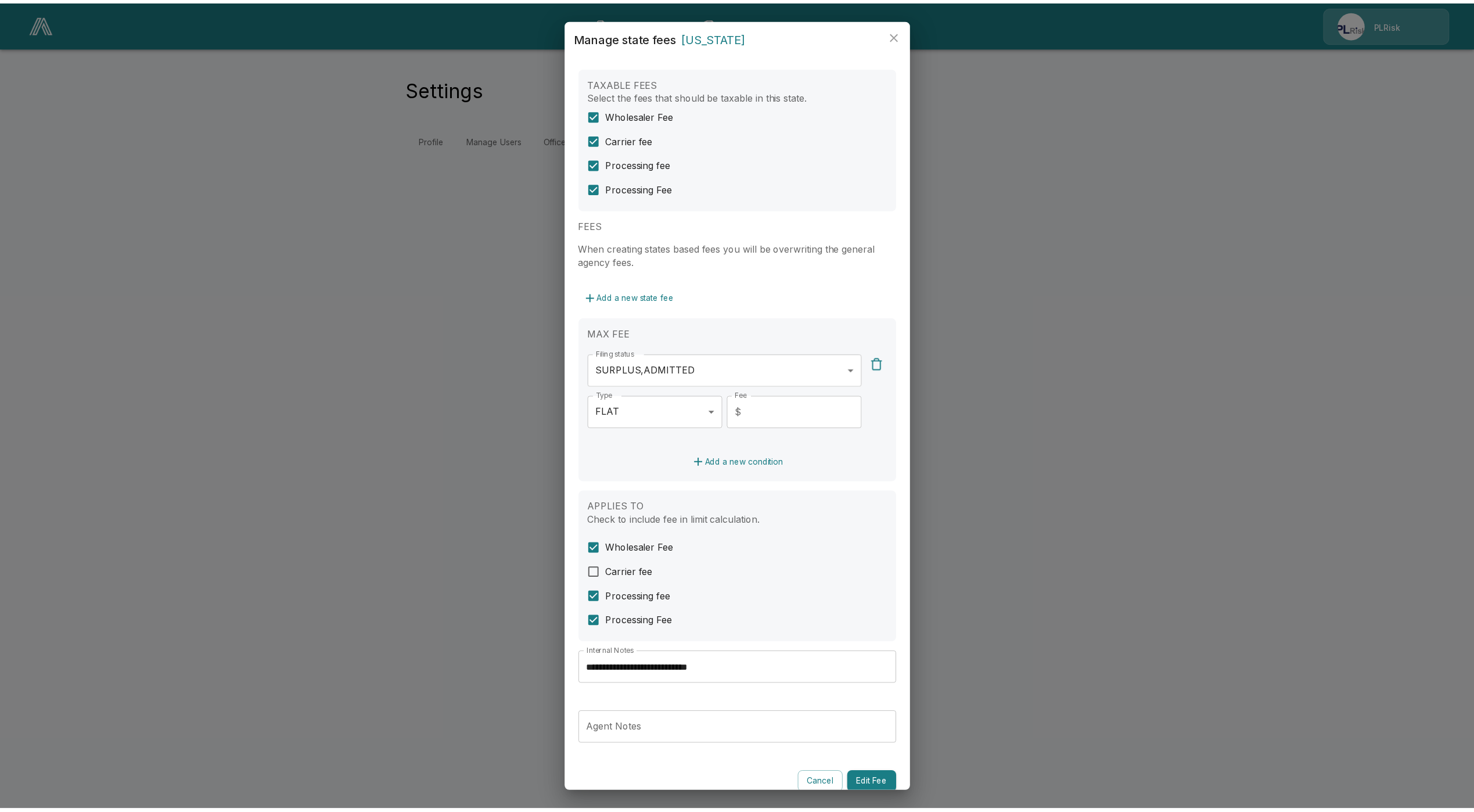
scroll to position [23, 0]
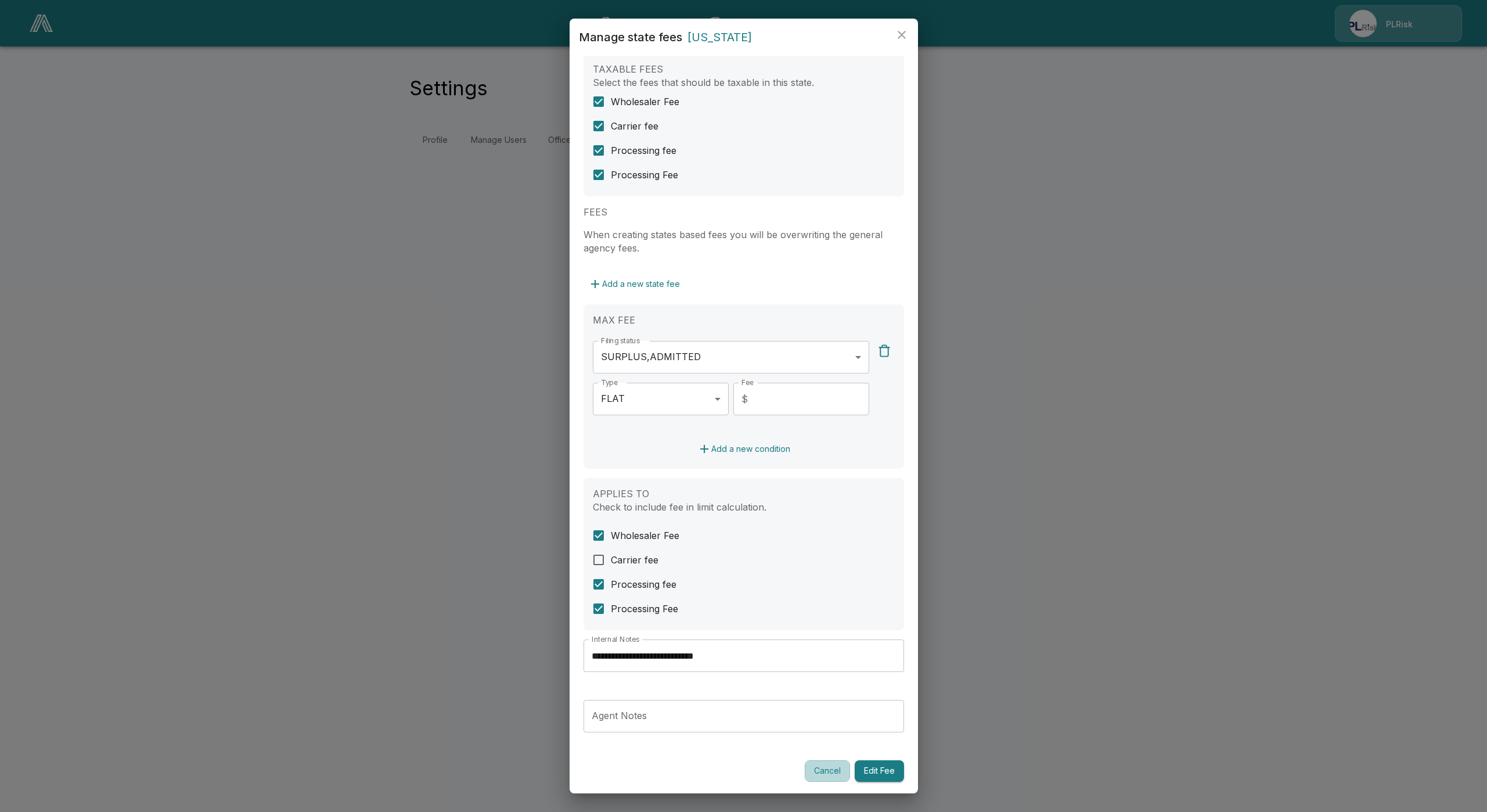
click at [824, 767] on button "Cancel" at bounding box center [827, 770] width 45 height 21
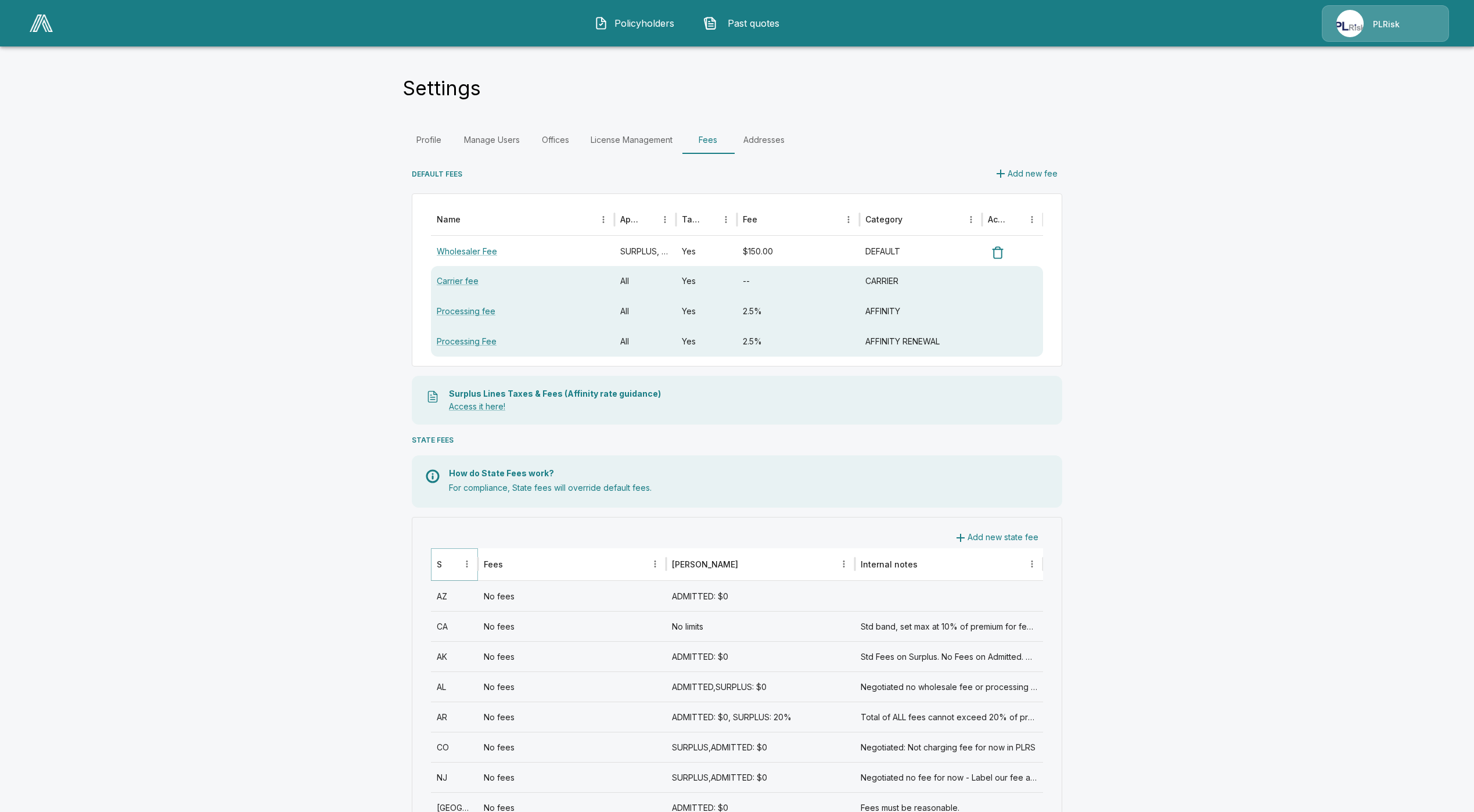
click at [456, 566] on icon "Sort" at bounding box center [450, 563] width 11 height 11
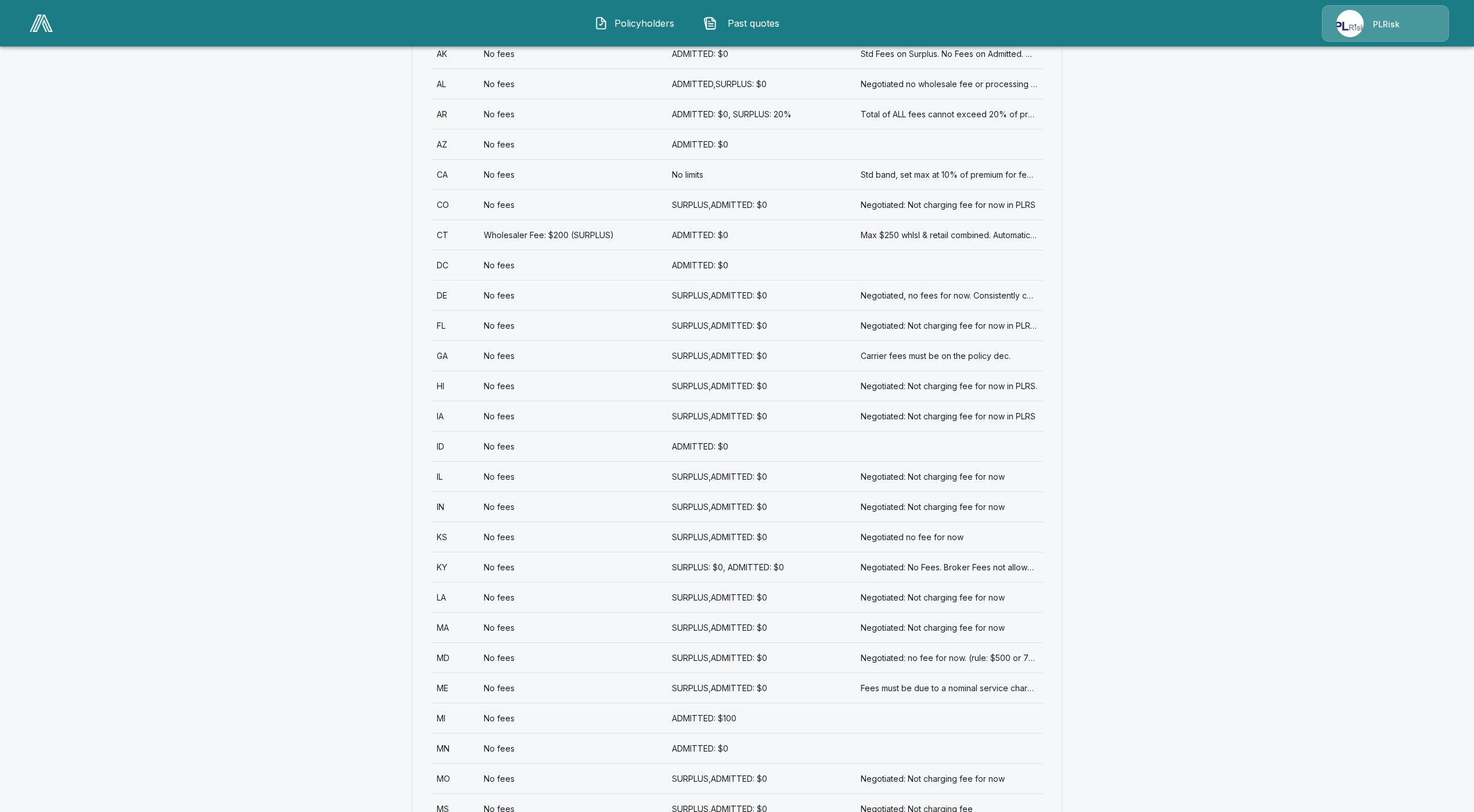
scroll to position [609, 0]
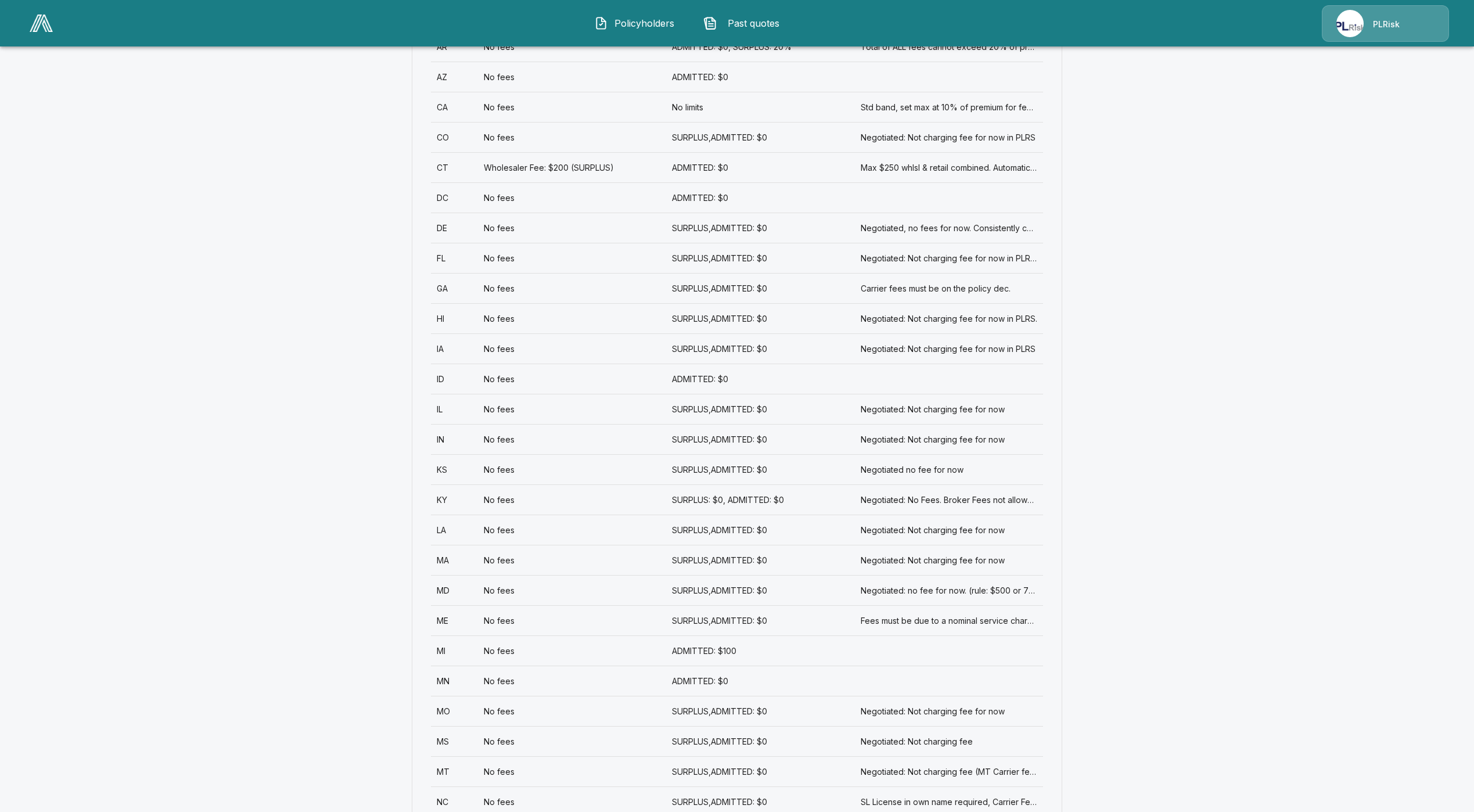
click at [460, 770] on div "MT" at bounding box center [454, 771] width 47 height 30
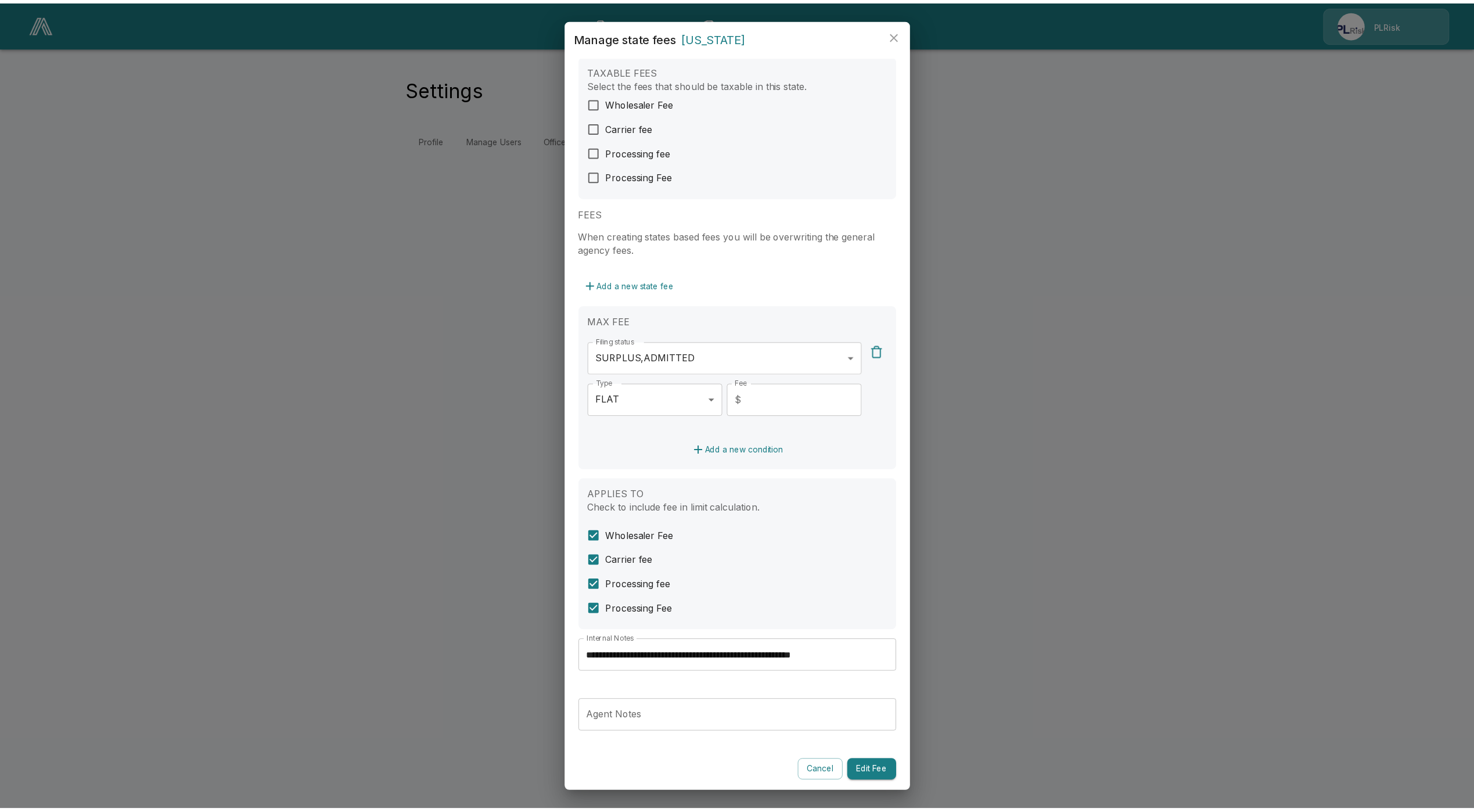
scroll to position [23, 0]
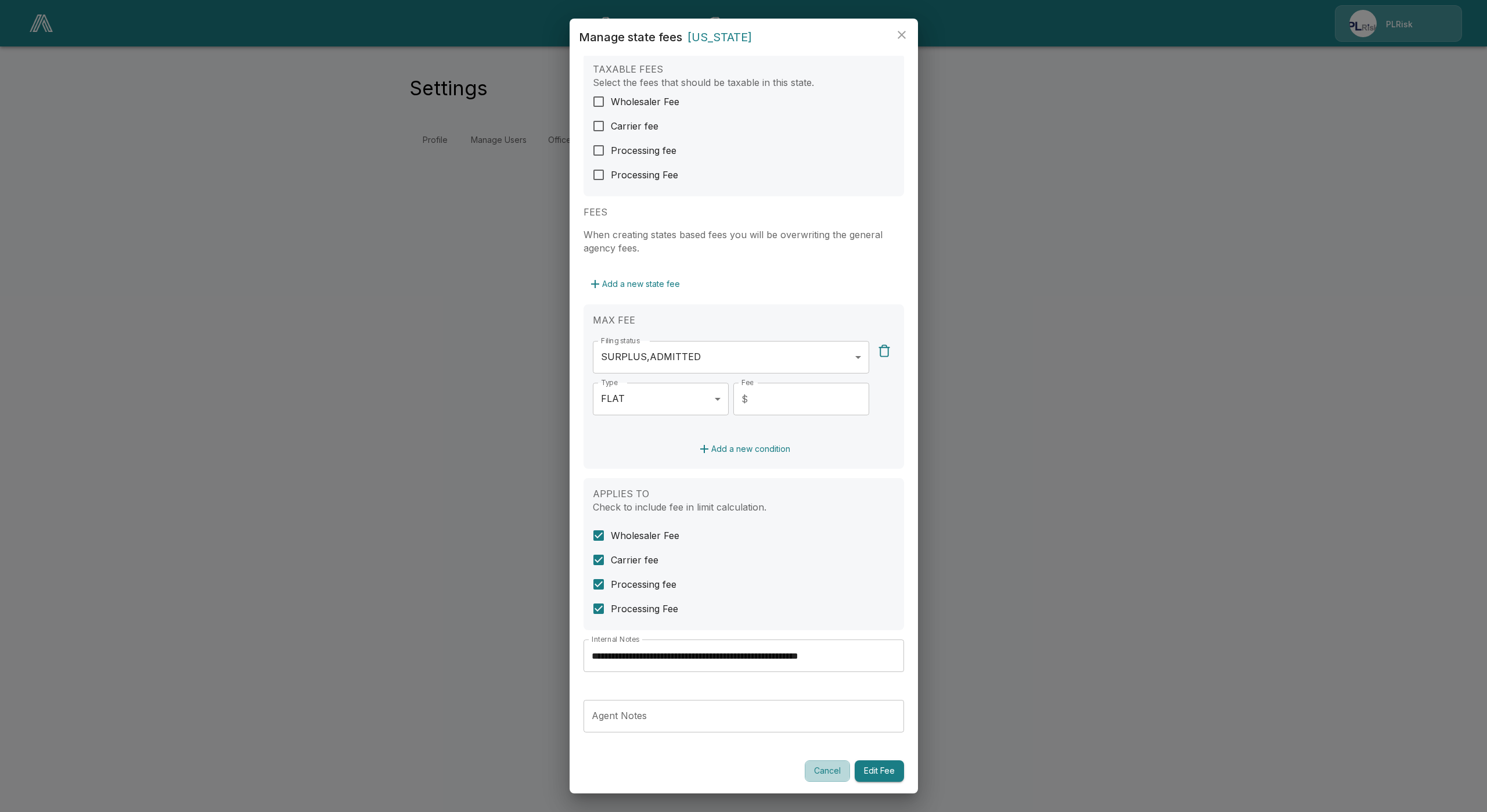
click at [823, 771] on button "Cancel" at bounding box center [827, 770] width 45 height 21
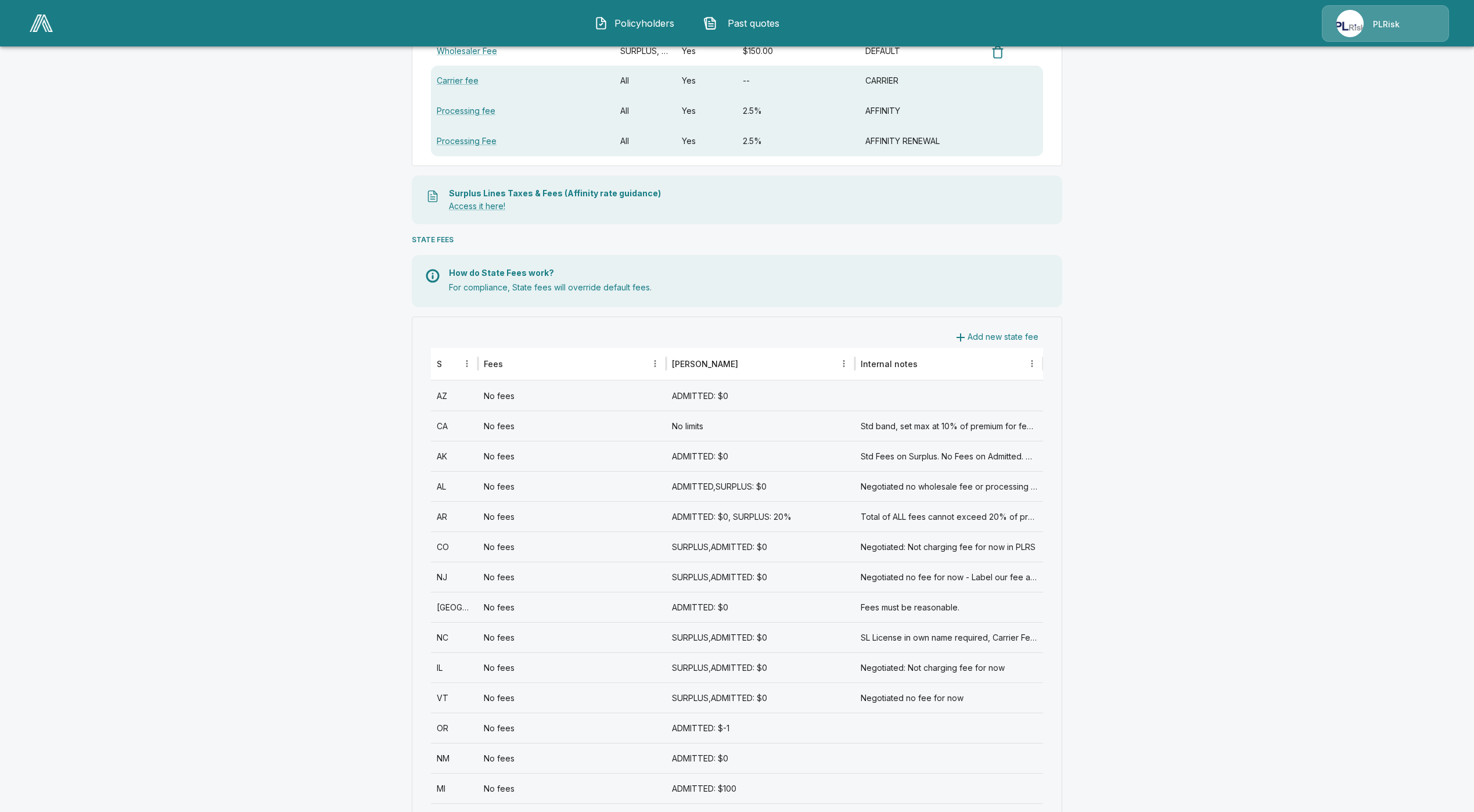
scroll to position [174, 0]
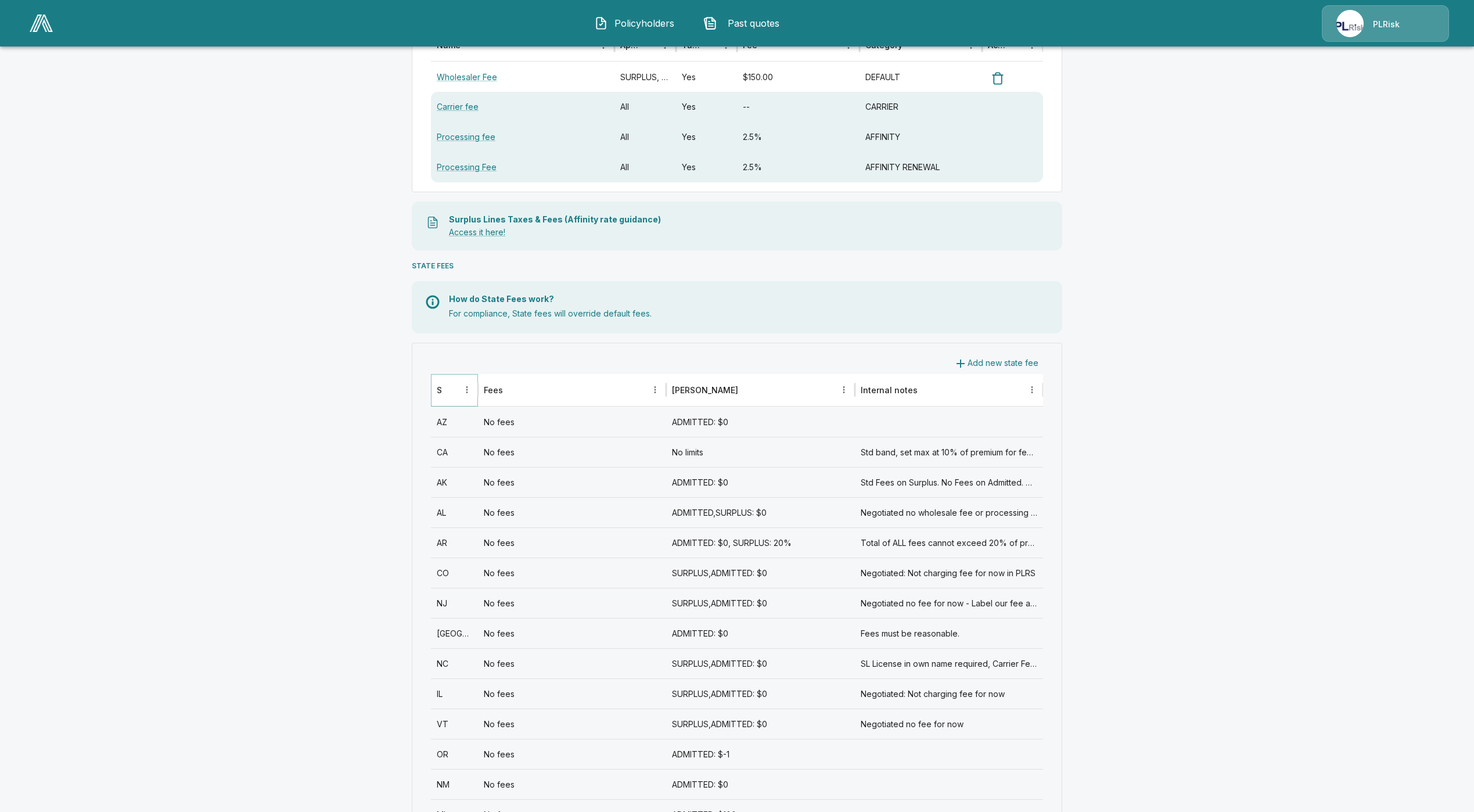
click at [457, 396] on button "Sort" at bounding box center [450, 389] width 16 height 16
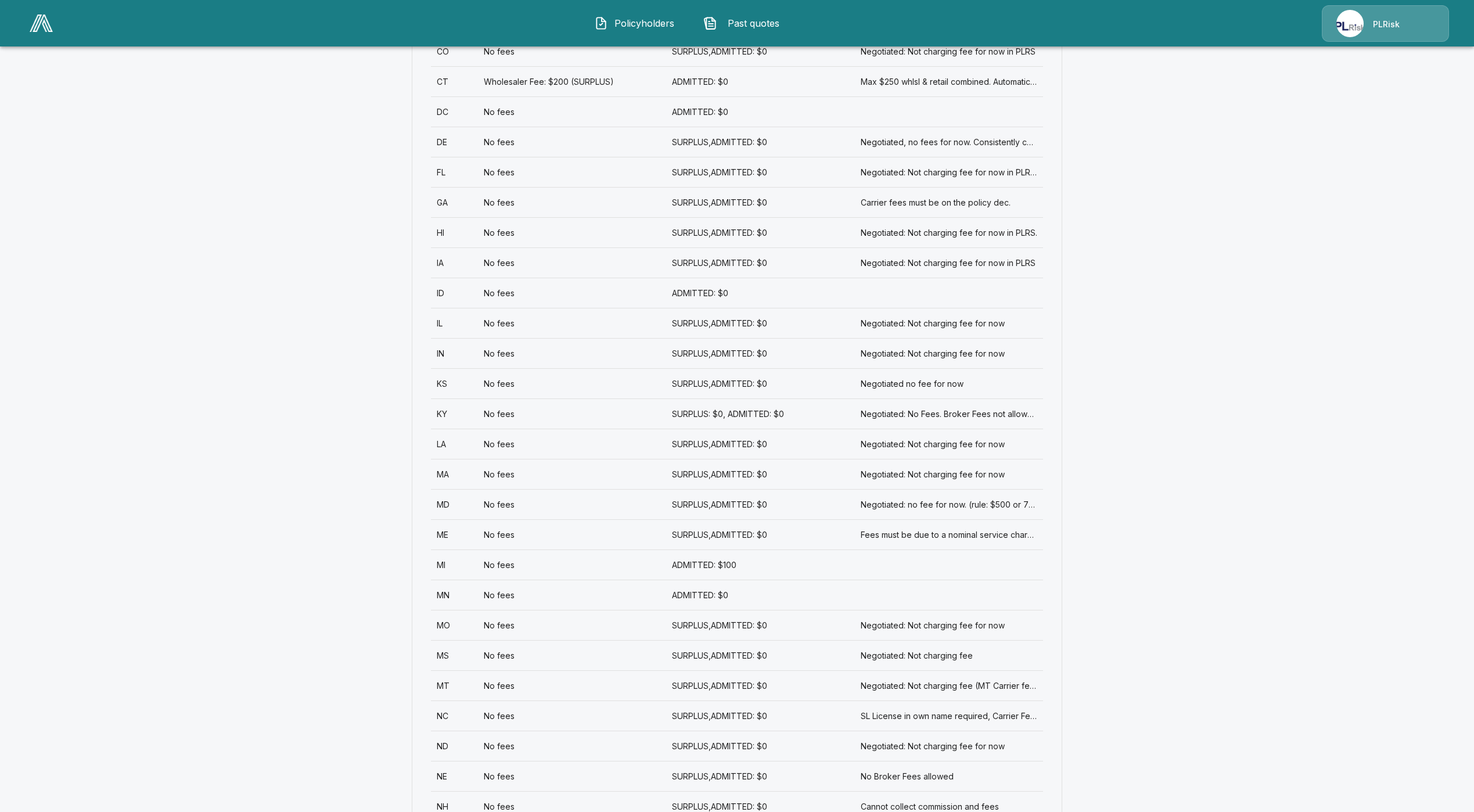
scroll to position [697, 0]
click at [459, 720] on div "NC" at bounding box center [454, 714] width 47 height 30
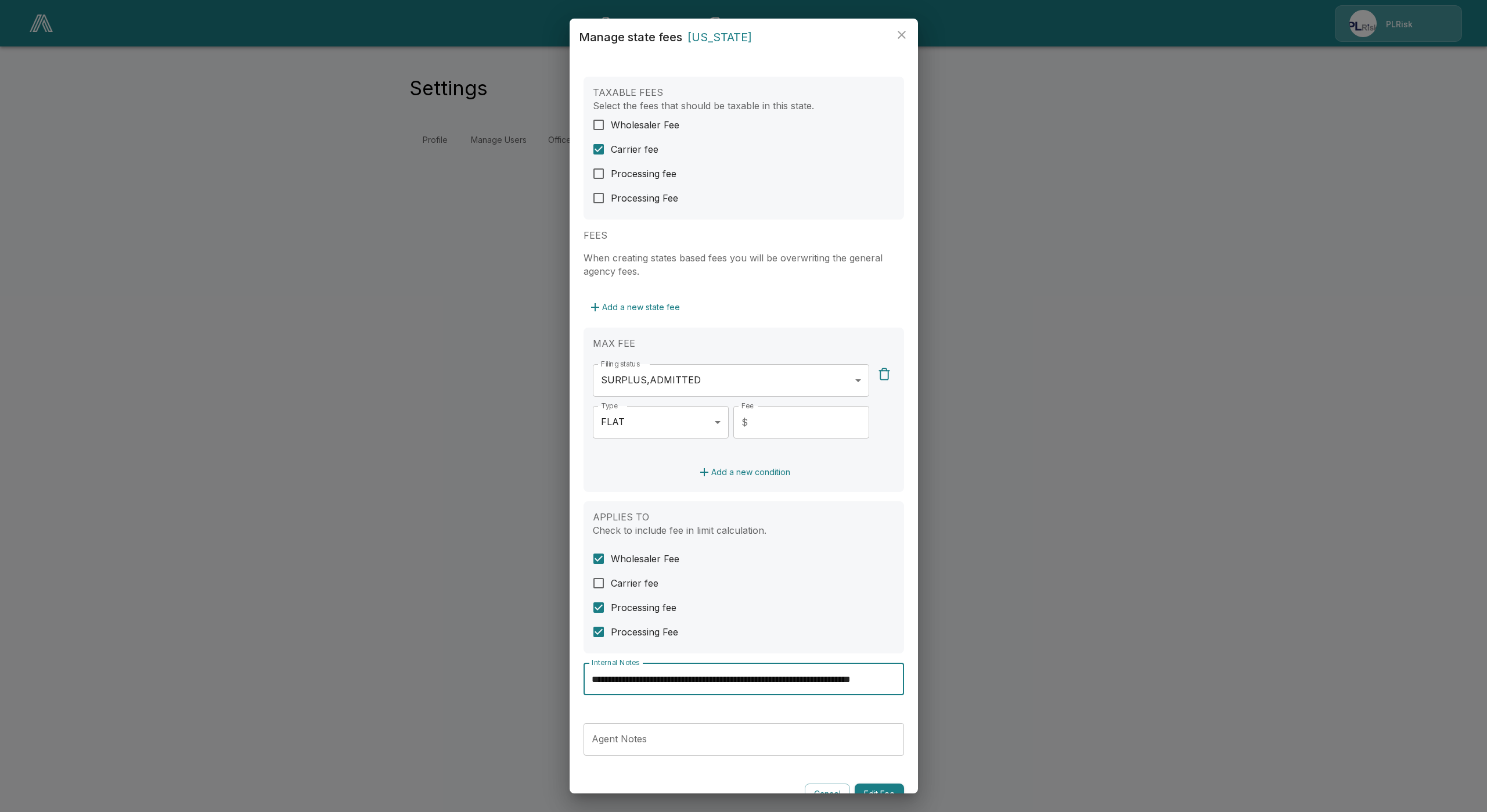
scroll to position [0, 43]
drag, startPoint x: 732, startPoint y: 681, endPoint x: 901, endPoint y: 678, distance: 169.0
click at [901, 678] on div "**********" at bounding box center [744, 425] width 349 height 738
click at [777, 708] on div "**********" at bounding box center [744, 688] width 320 height 51
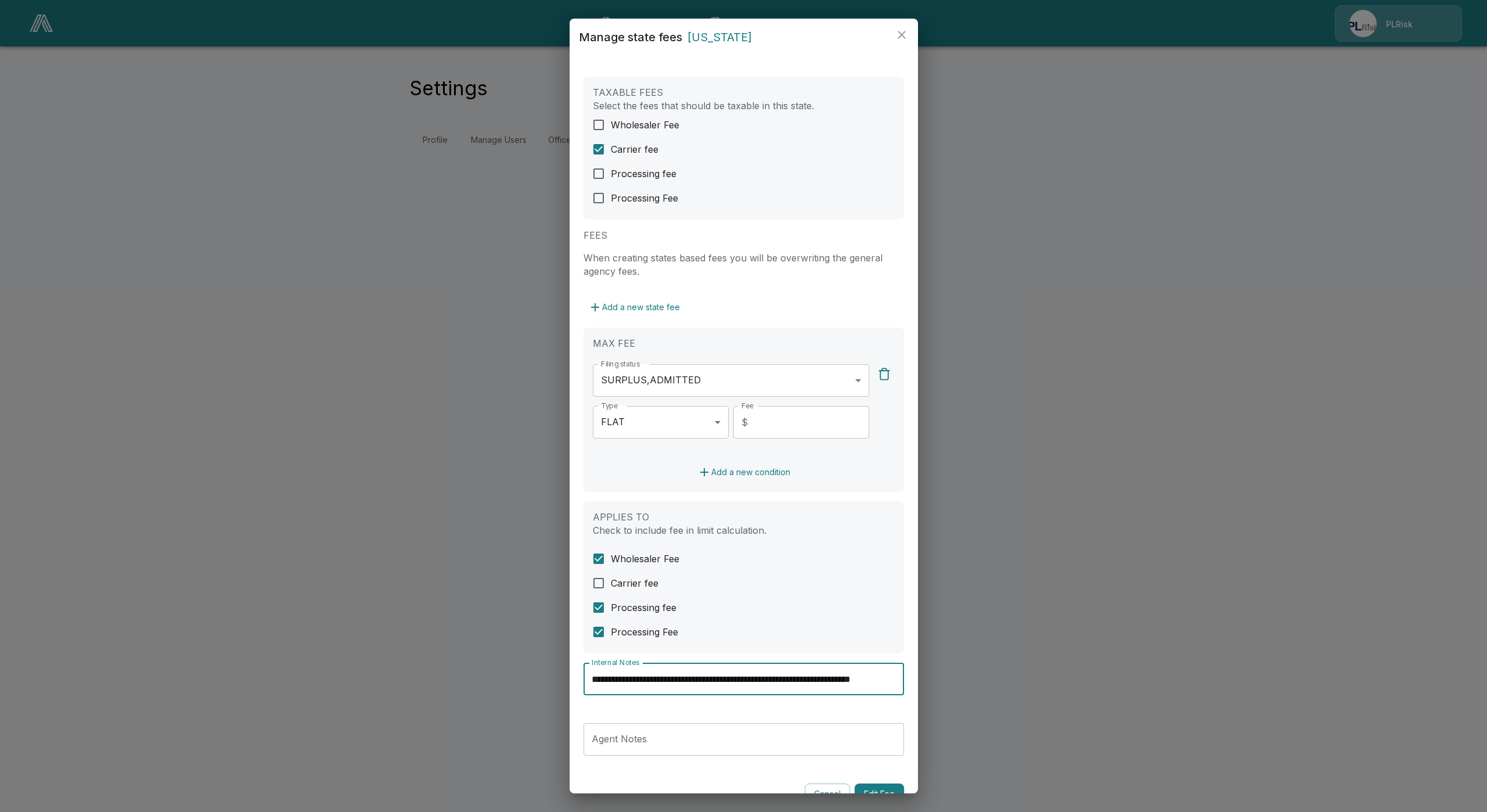
scroll to position [0, 43]
drag, startPoint x: 836, startPoint y: 684, endPoint x: 843, endPoint y: 684, distance: 7.0
click at [907, 676] on div "**********" at bounding box center [744, 425] width 349 height 738
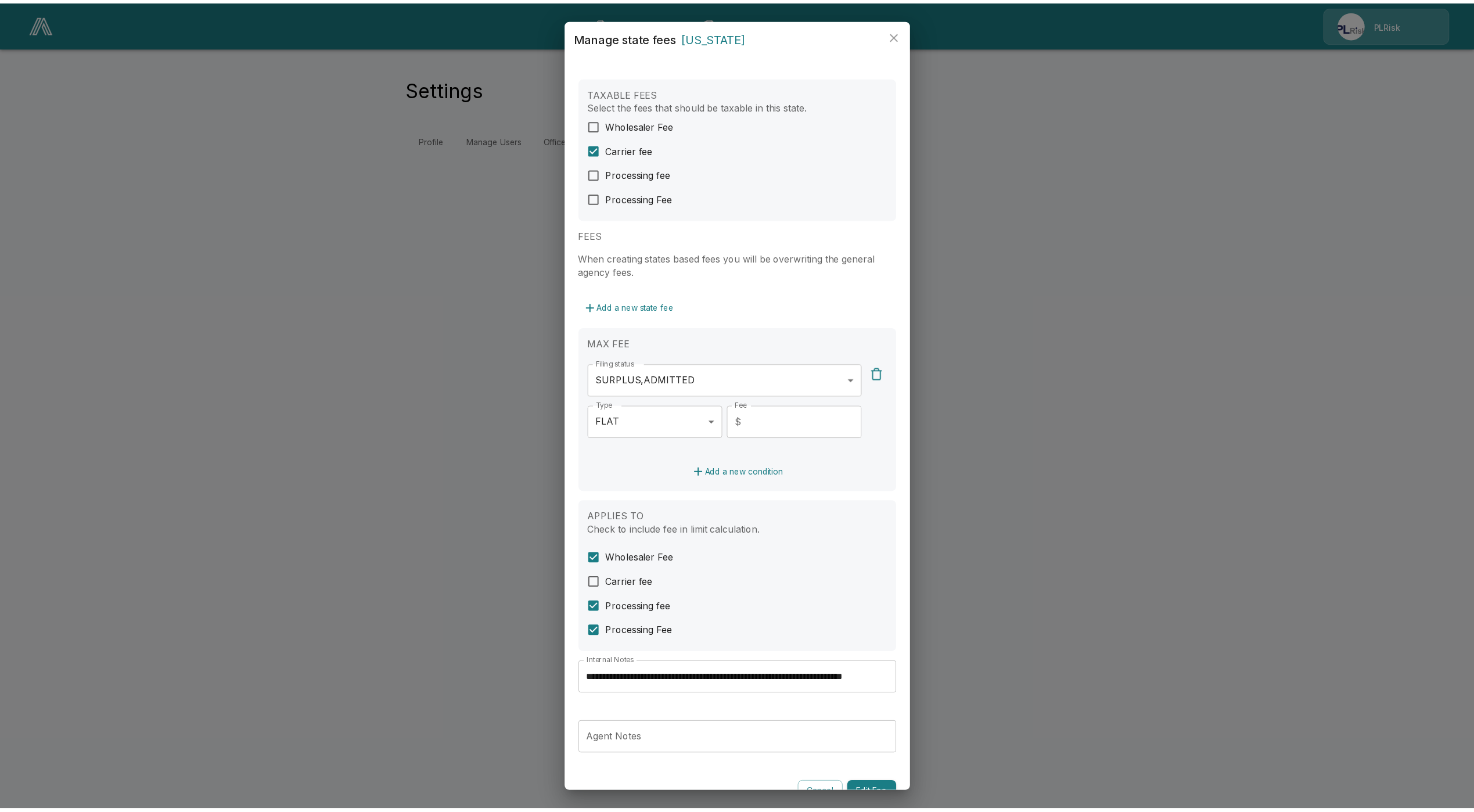
scroll to position [0, 0]
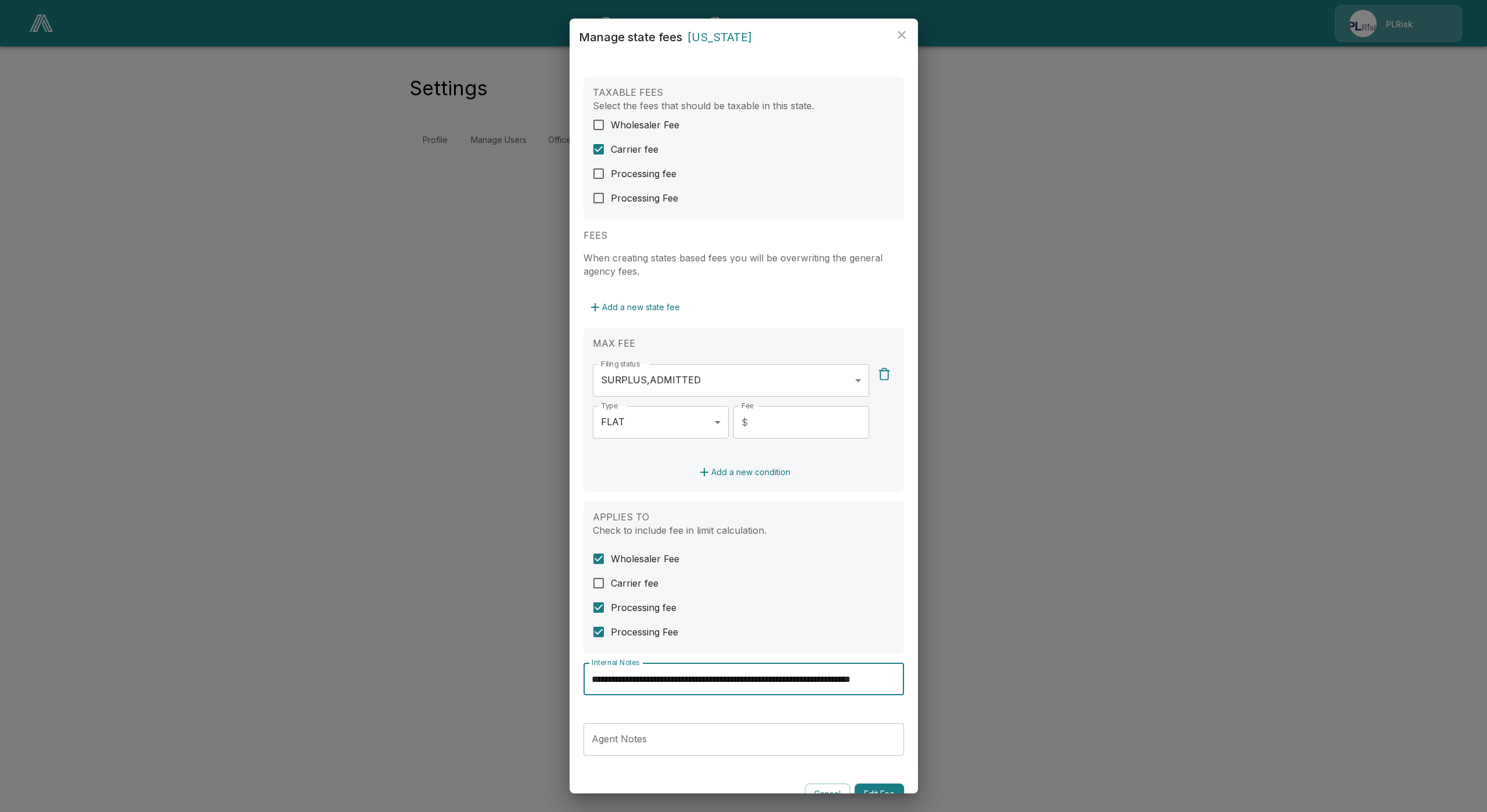
click at [719, 709] on div "**********" at bounding box center [744, 688] width 320 height 51
click at [807, 785] on button "Cancel" at bounding box center [827, 794] width 45 height 21
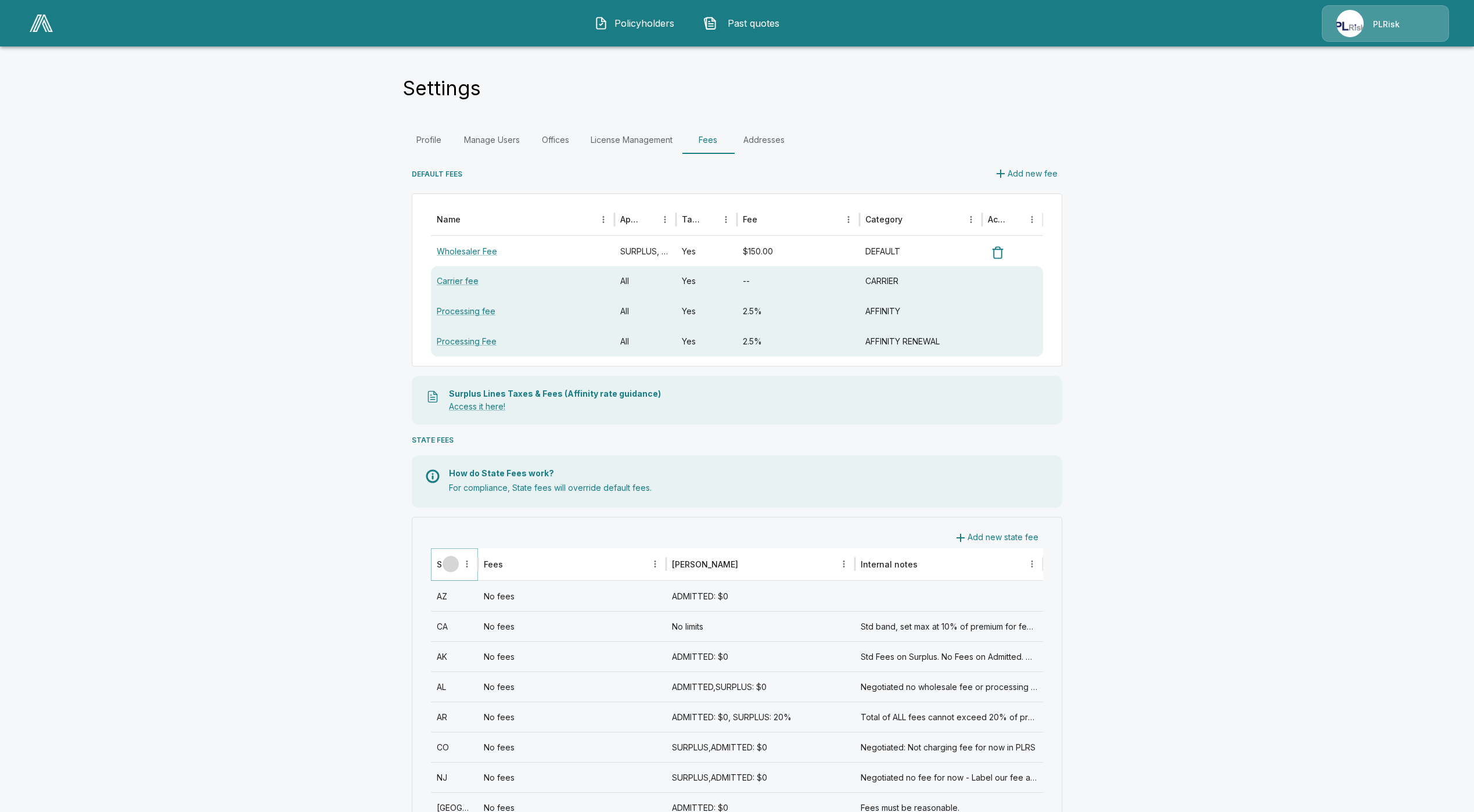
click at [456, 565] on icon "Sort" at bounding box center [450, 563] width 11 height 11
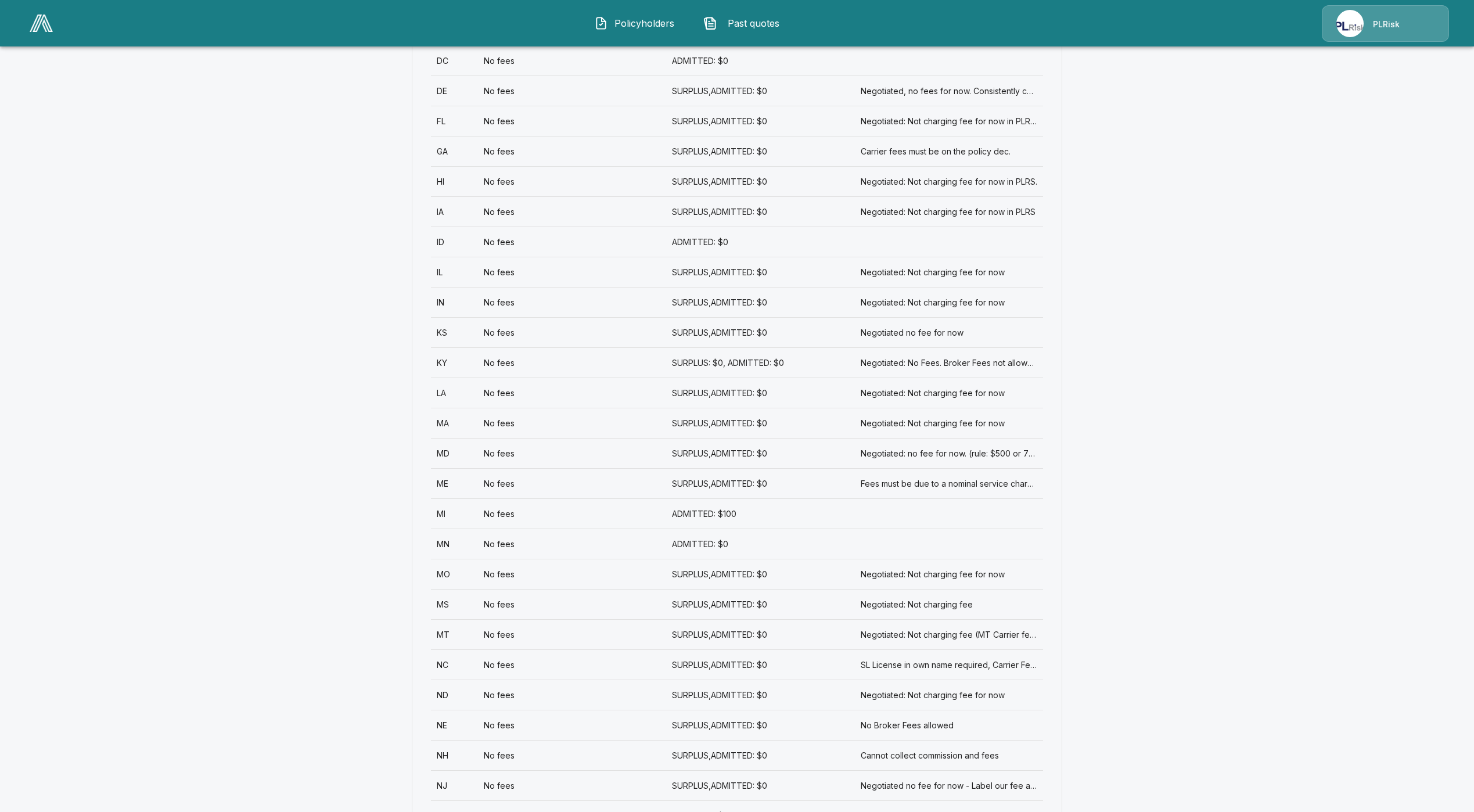
scroll to position [1132, 0]
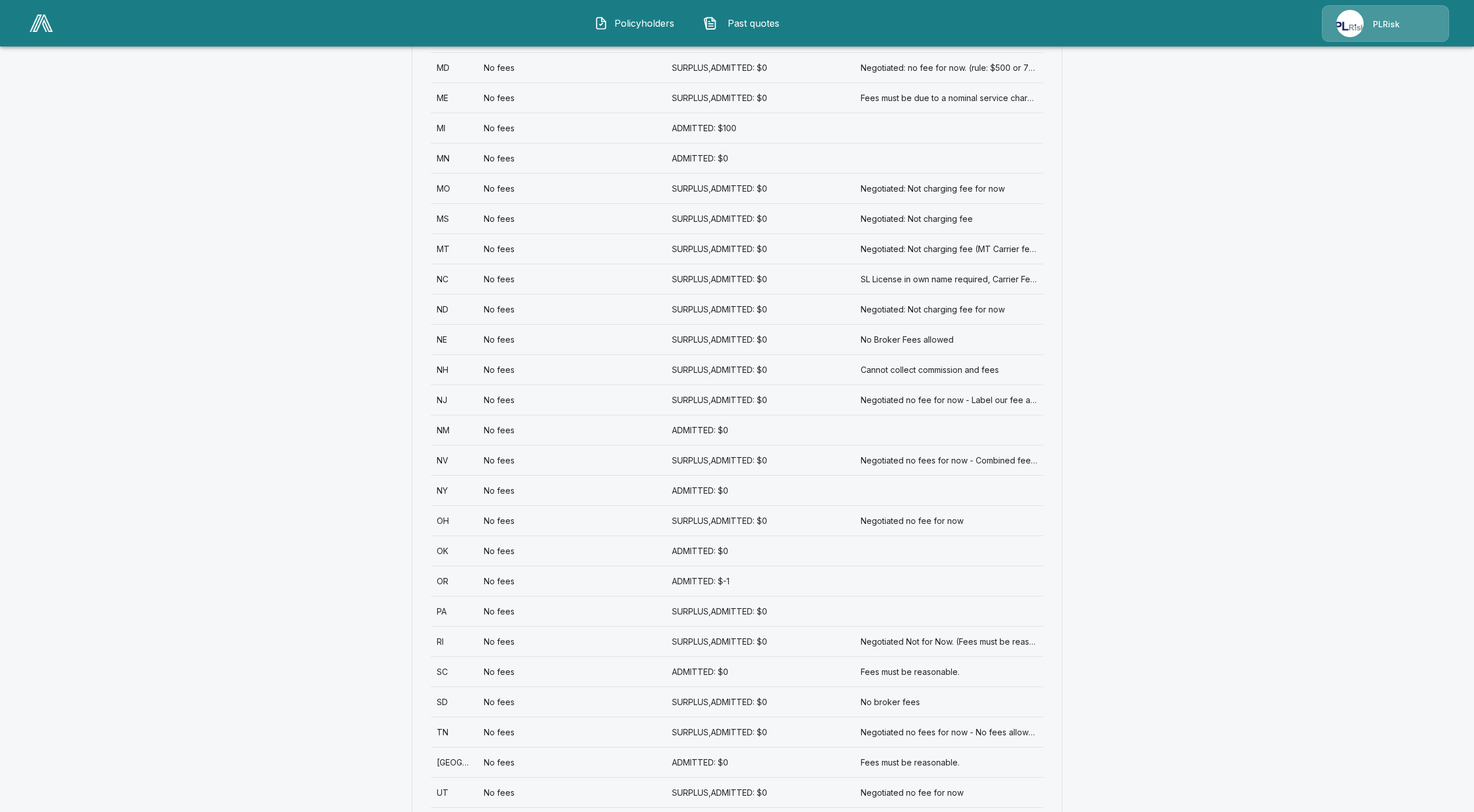
click at [461, 303] on div "ND" at bounding box center [454, 309] width 47 height 30
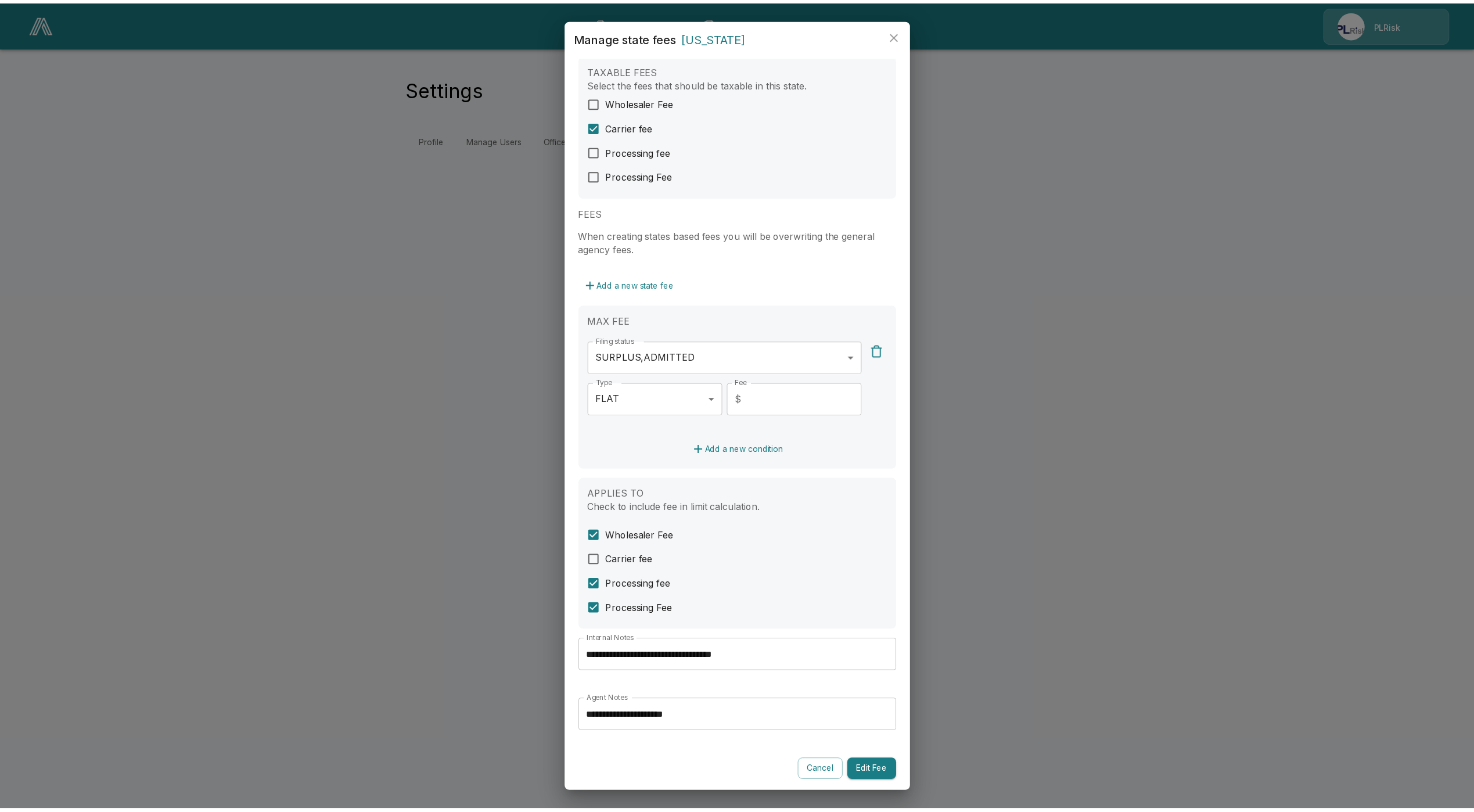
scroll to position [23, 0]
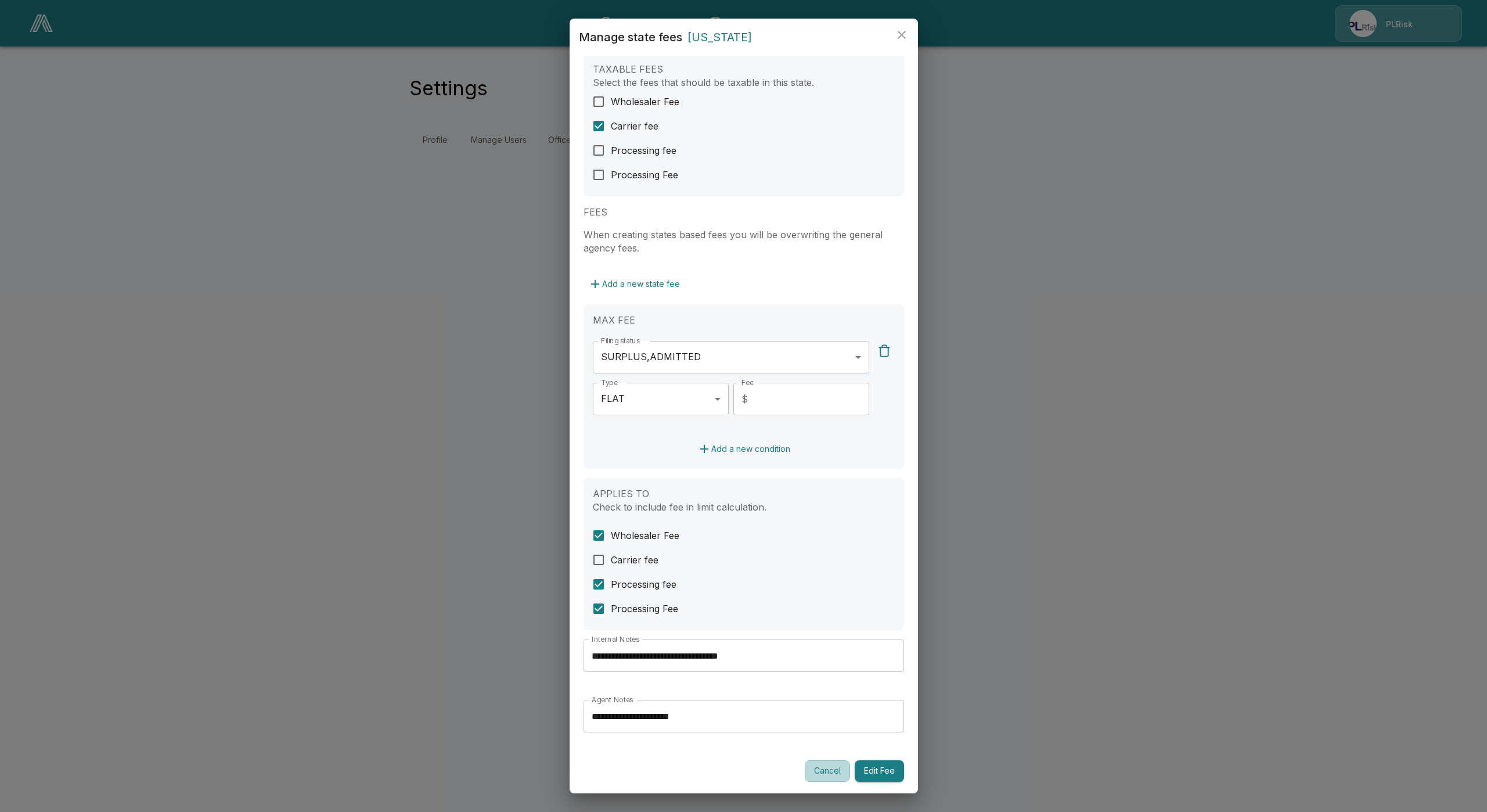
click at [816, 775] on button "Cancel" at bounding box center [827, 770] width 45 height 21
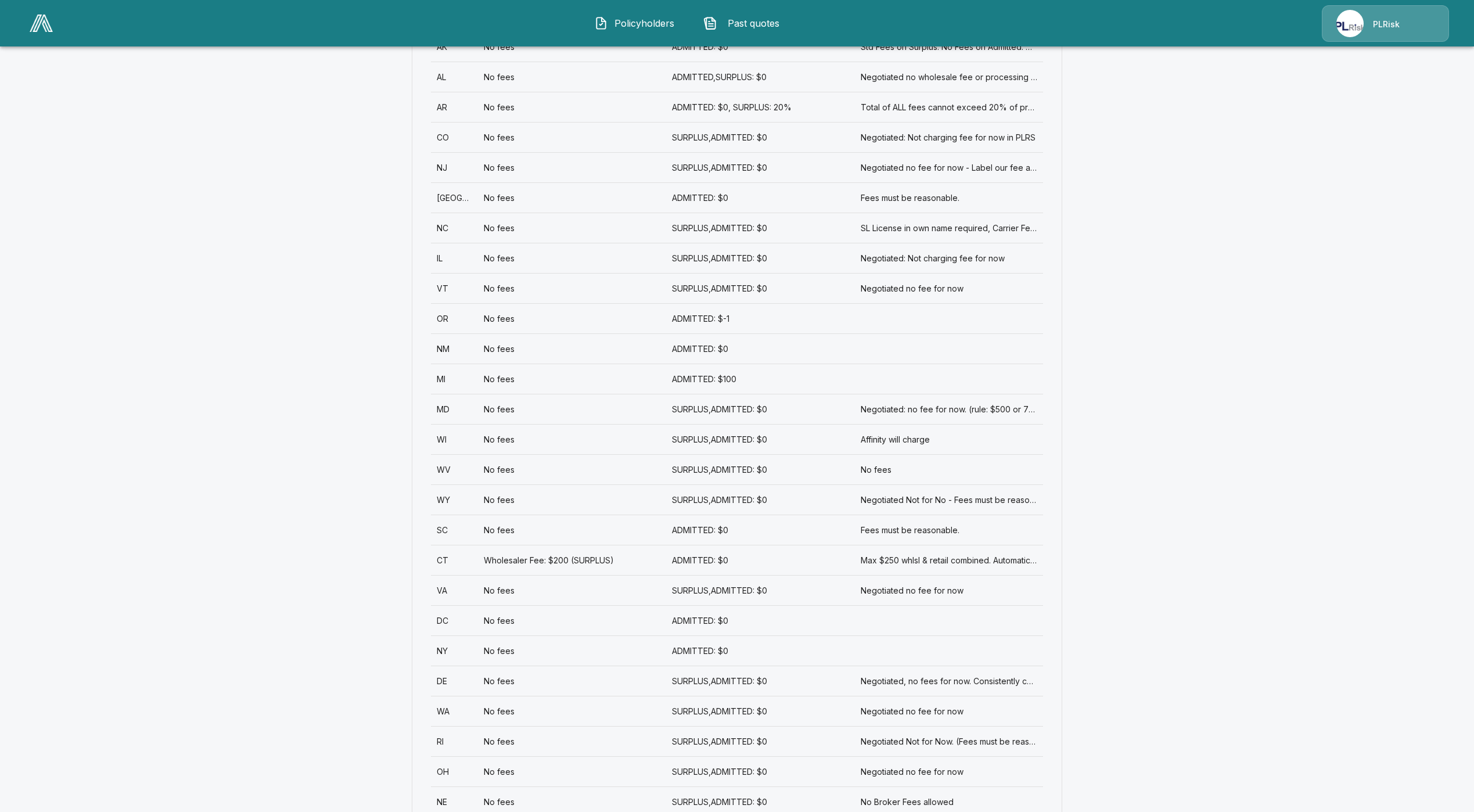
scroll to position [349, 0]
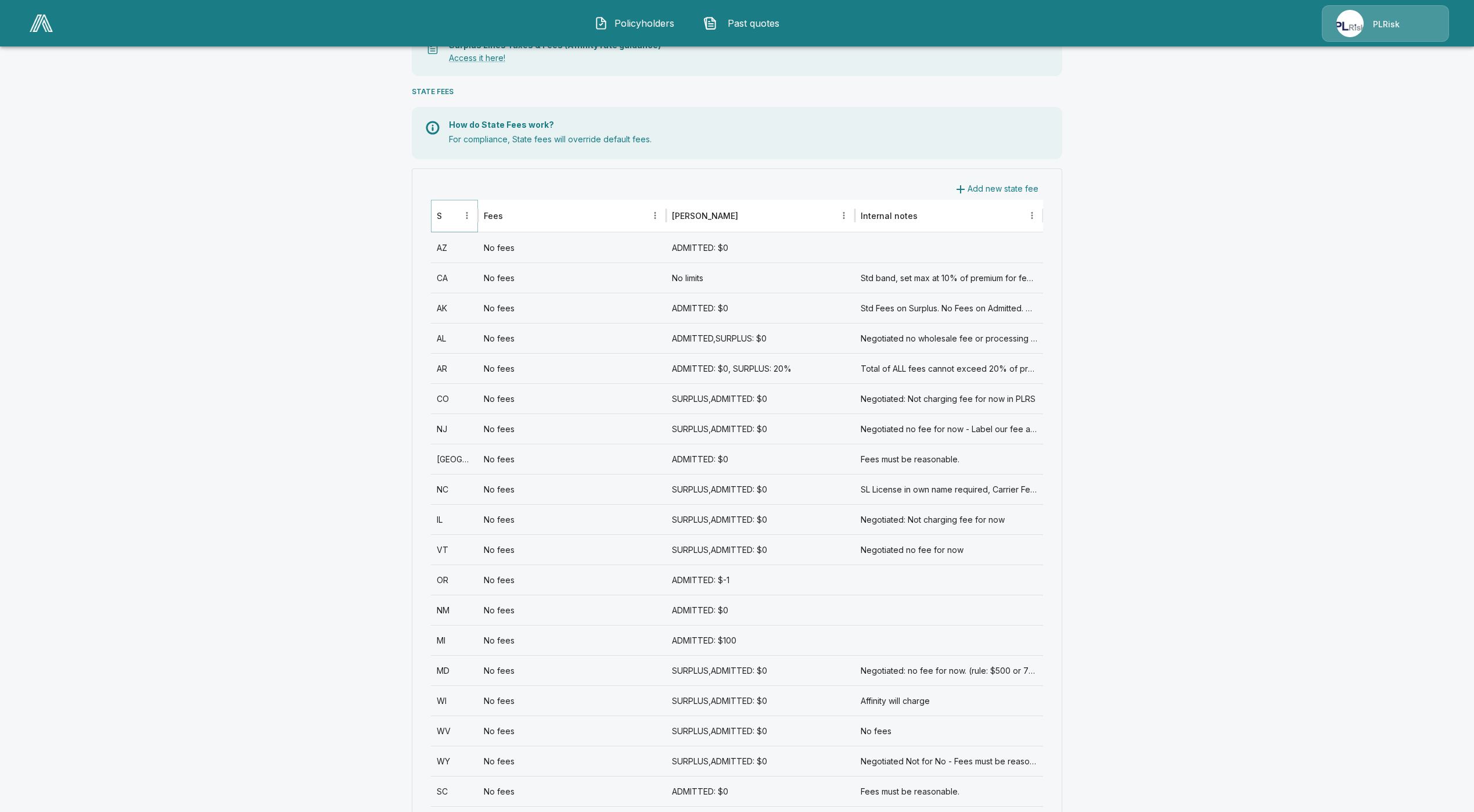
click at [457, 222] on button "Sort" at bounding box center [450, 215] width 16 height 16
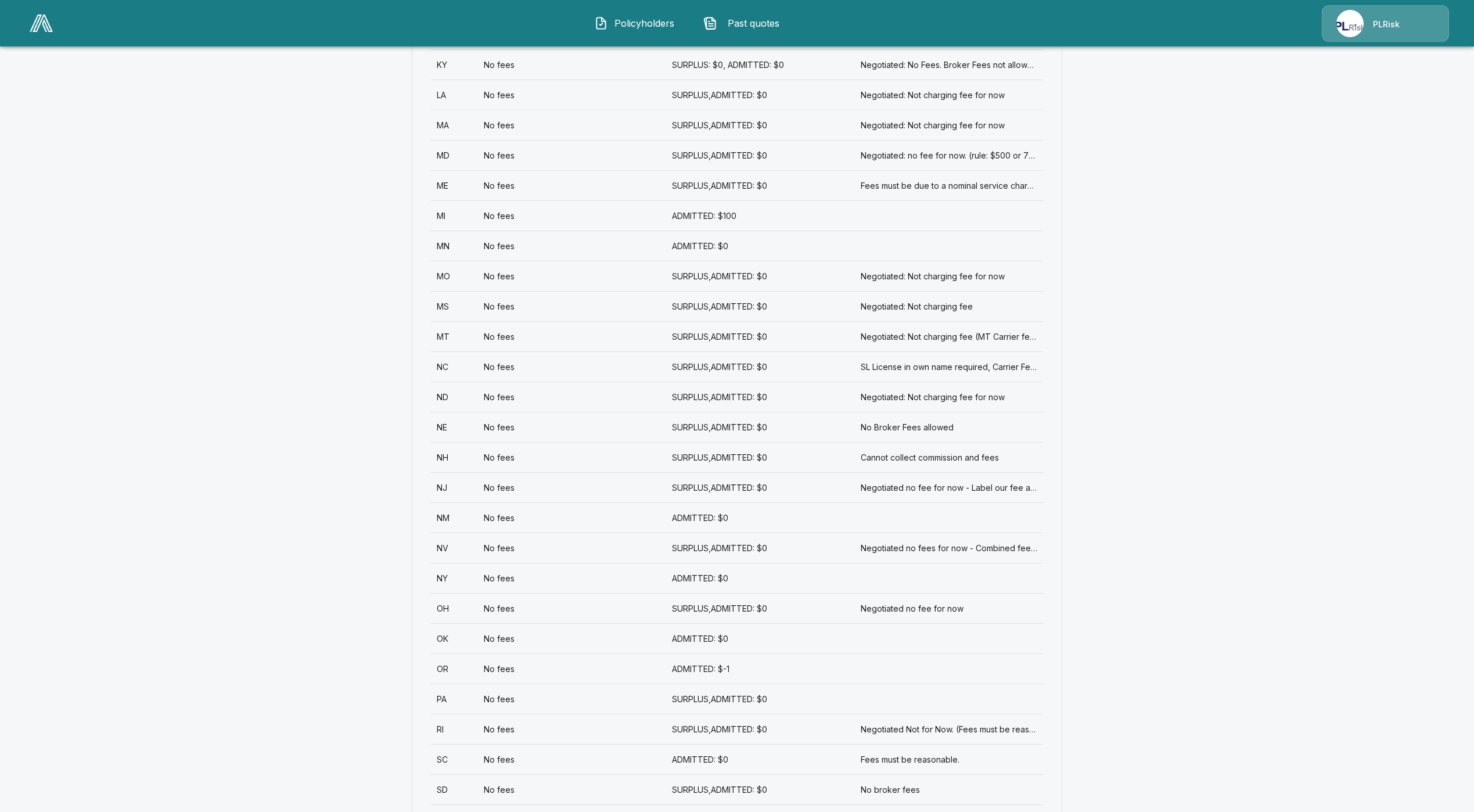
scroll to position [1046, 0]
click at [461, 436] on div "NE" at bounding box center [454, 426] width 47 height 30
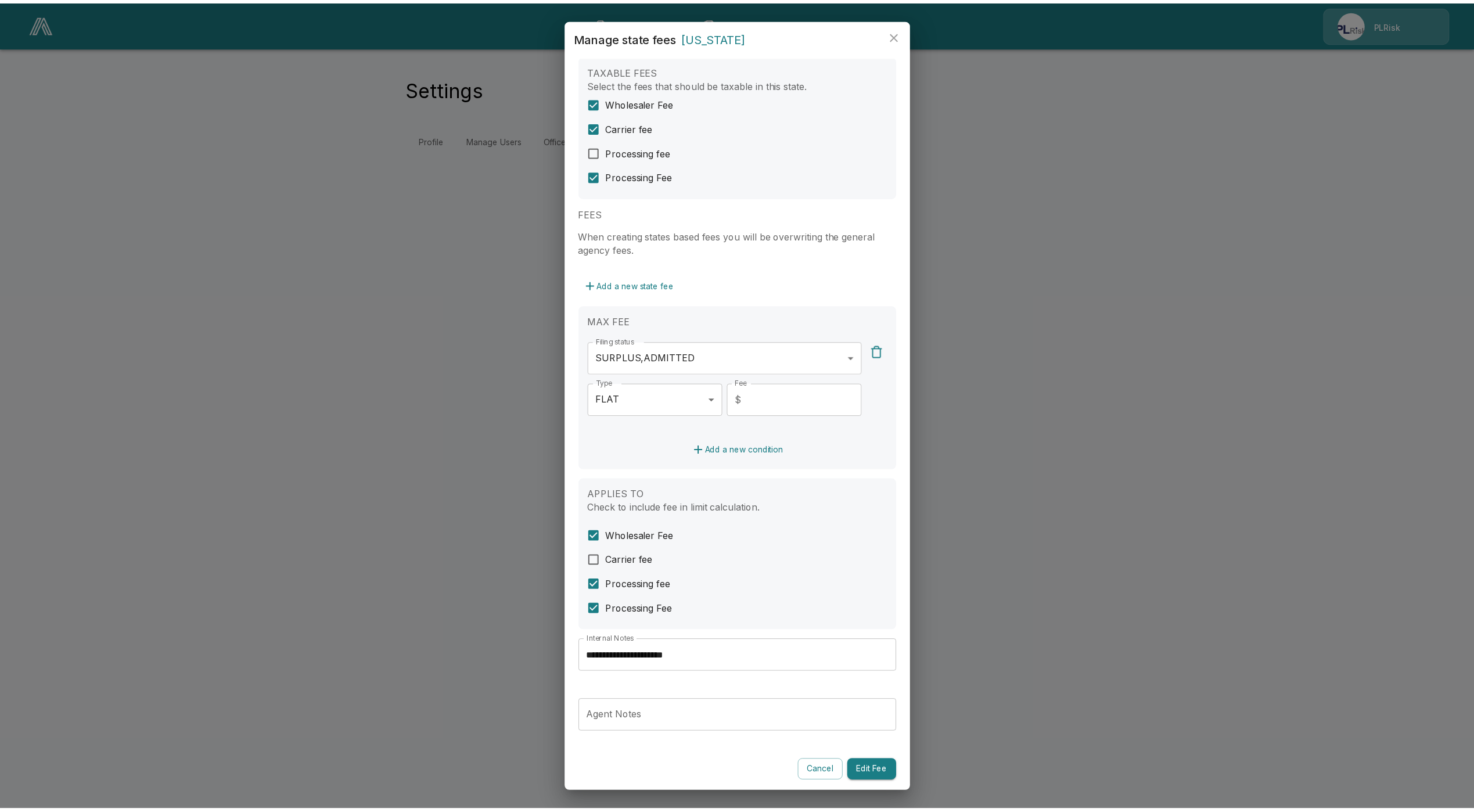
scroll to position [23, 0]
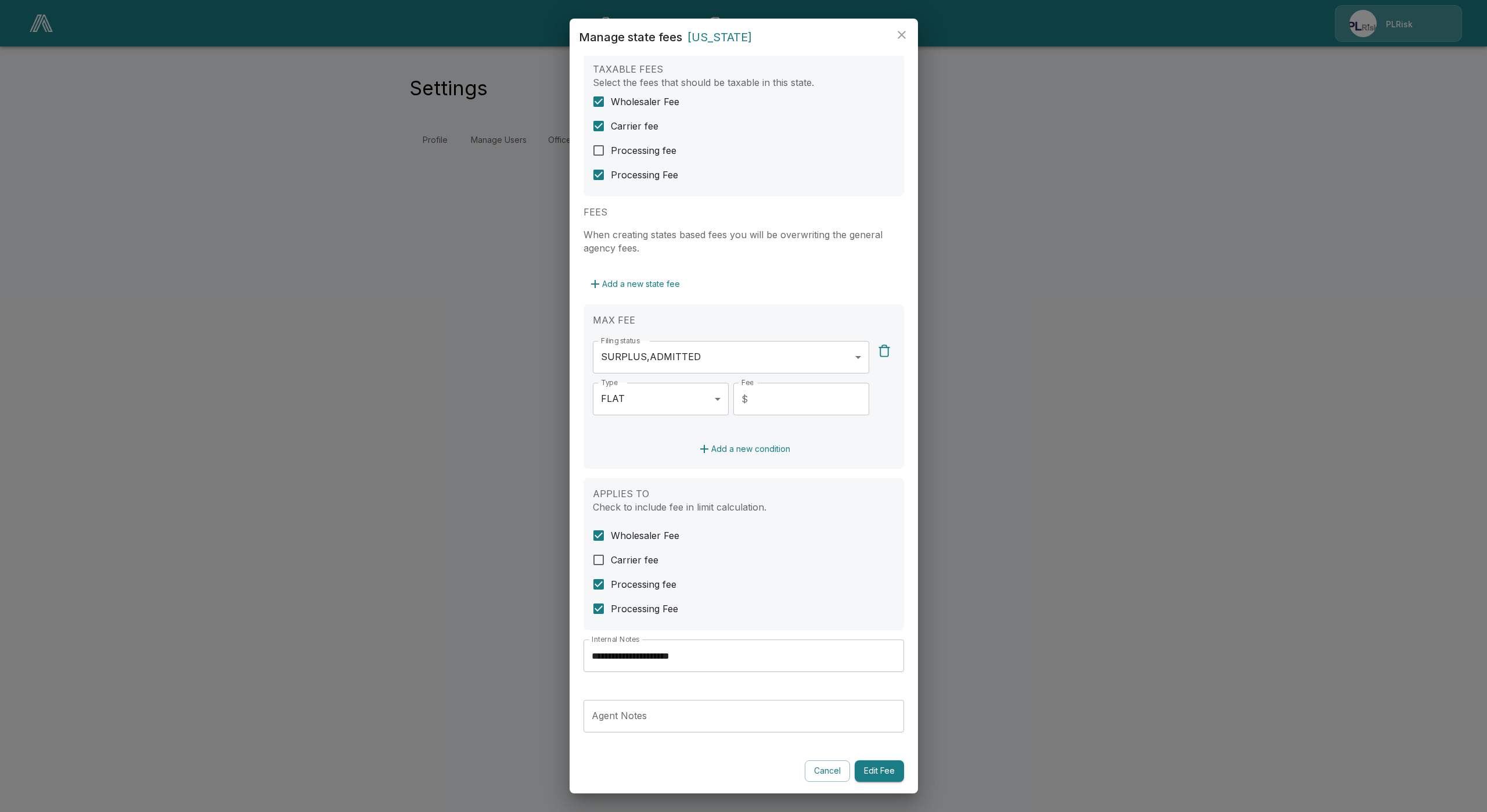
click at [823, 769] on button "Cancel" at bounding box center [827, 770] width 45 height 21
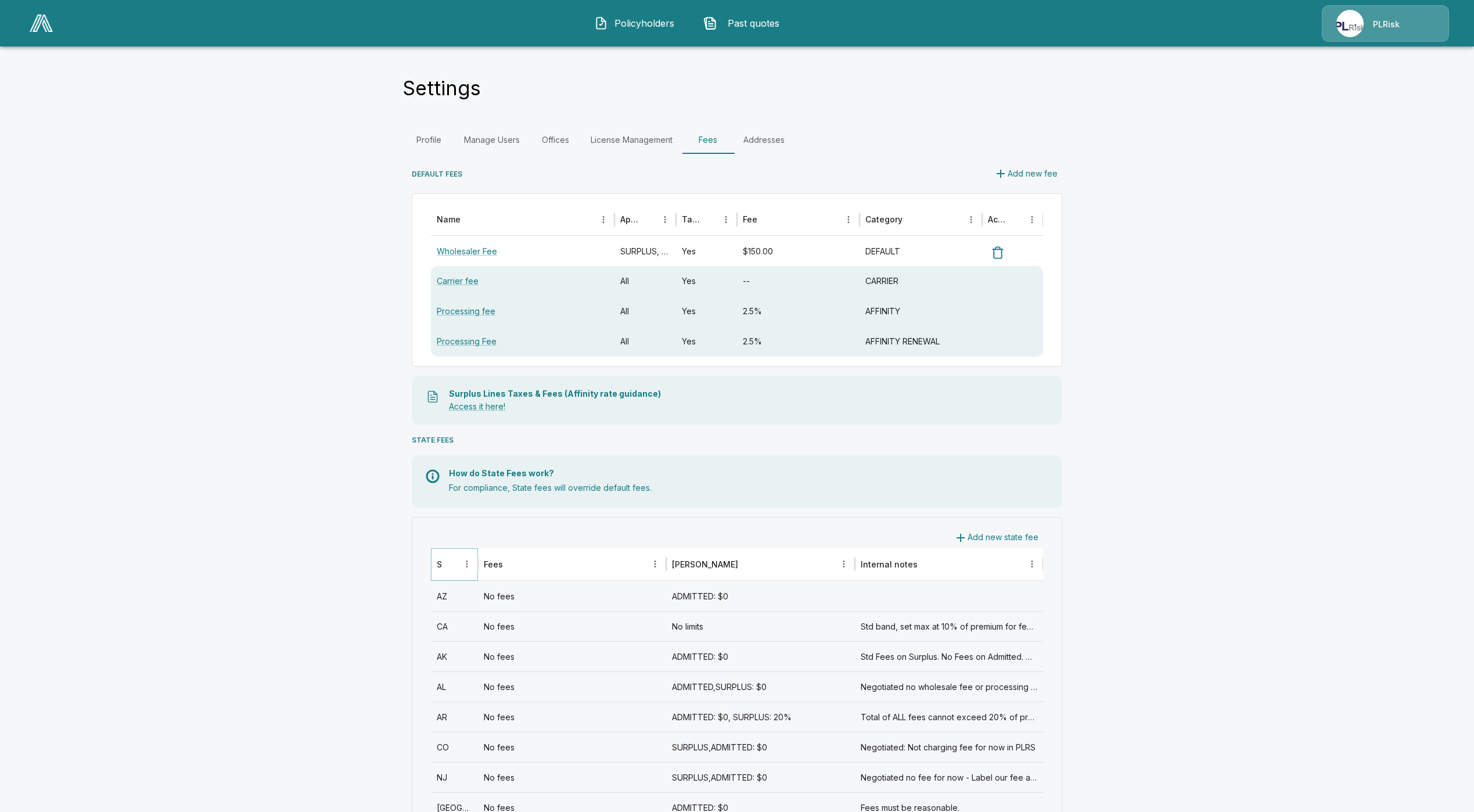
click at [456, 568] on icon "Sort" at bounding box center [450, 563] width 11 height 11
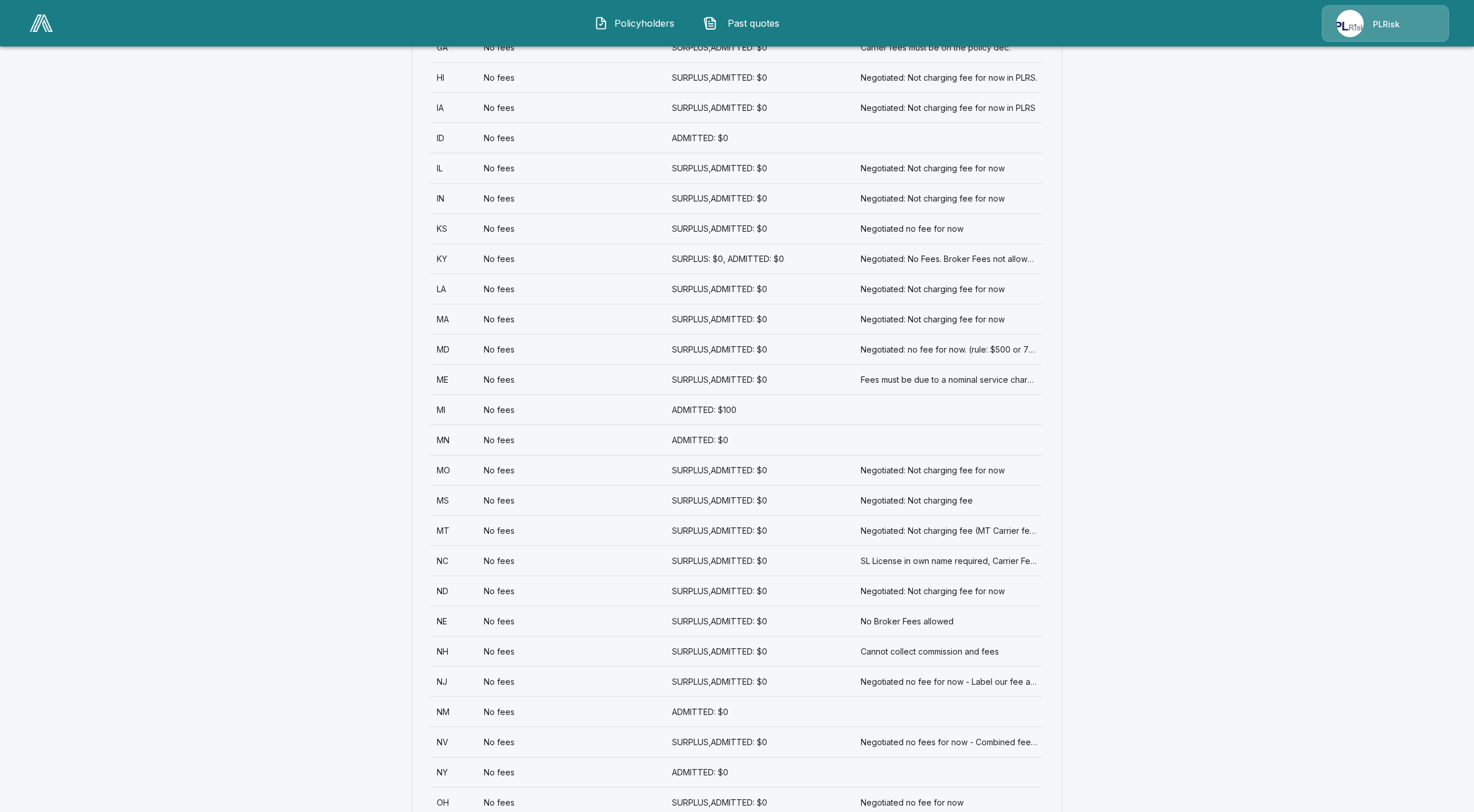
scroll to position [958, 0]
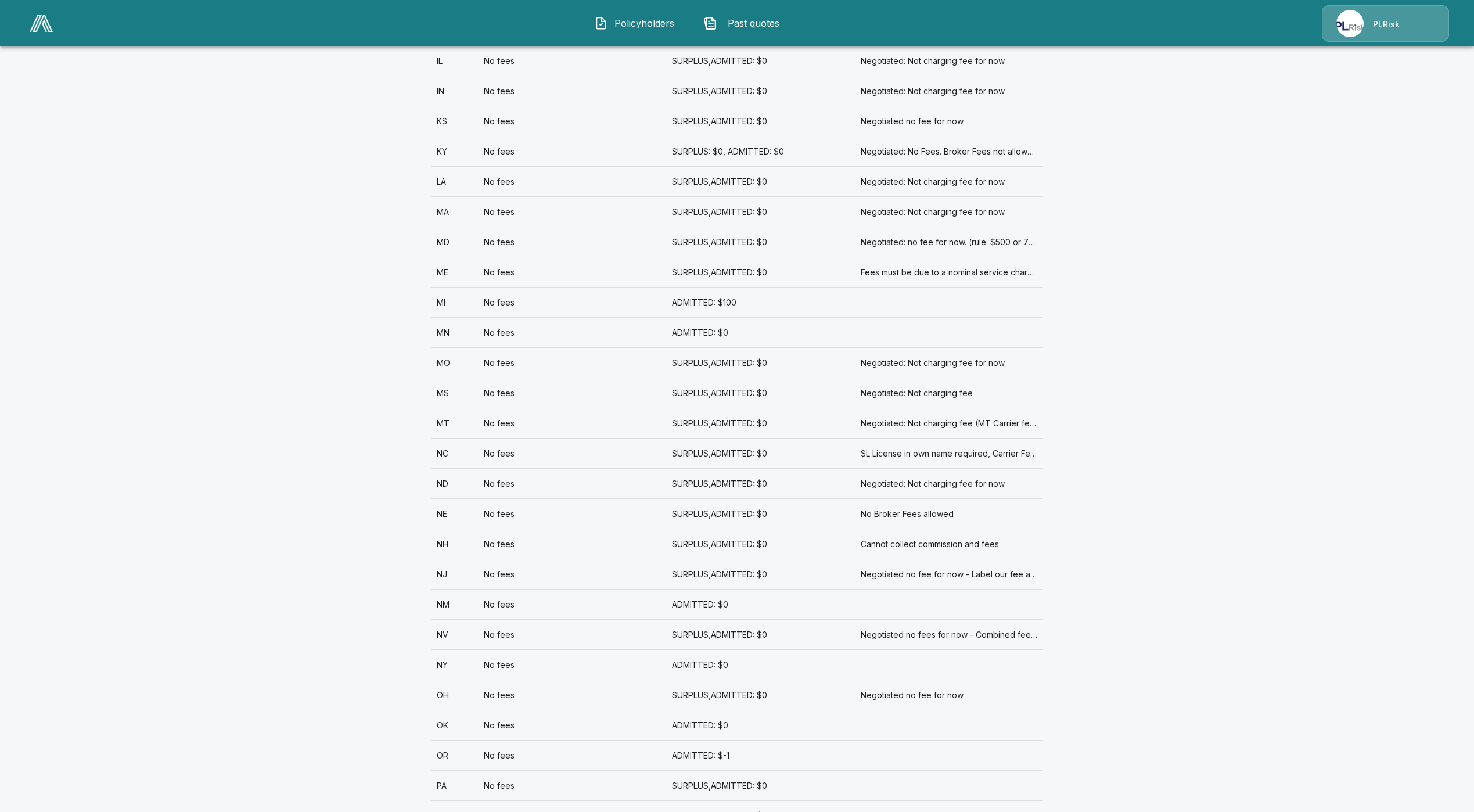
click at [464, 545] on div "NH" at bounding box center [454, 543] width 47 height 30
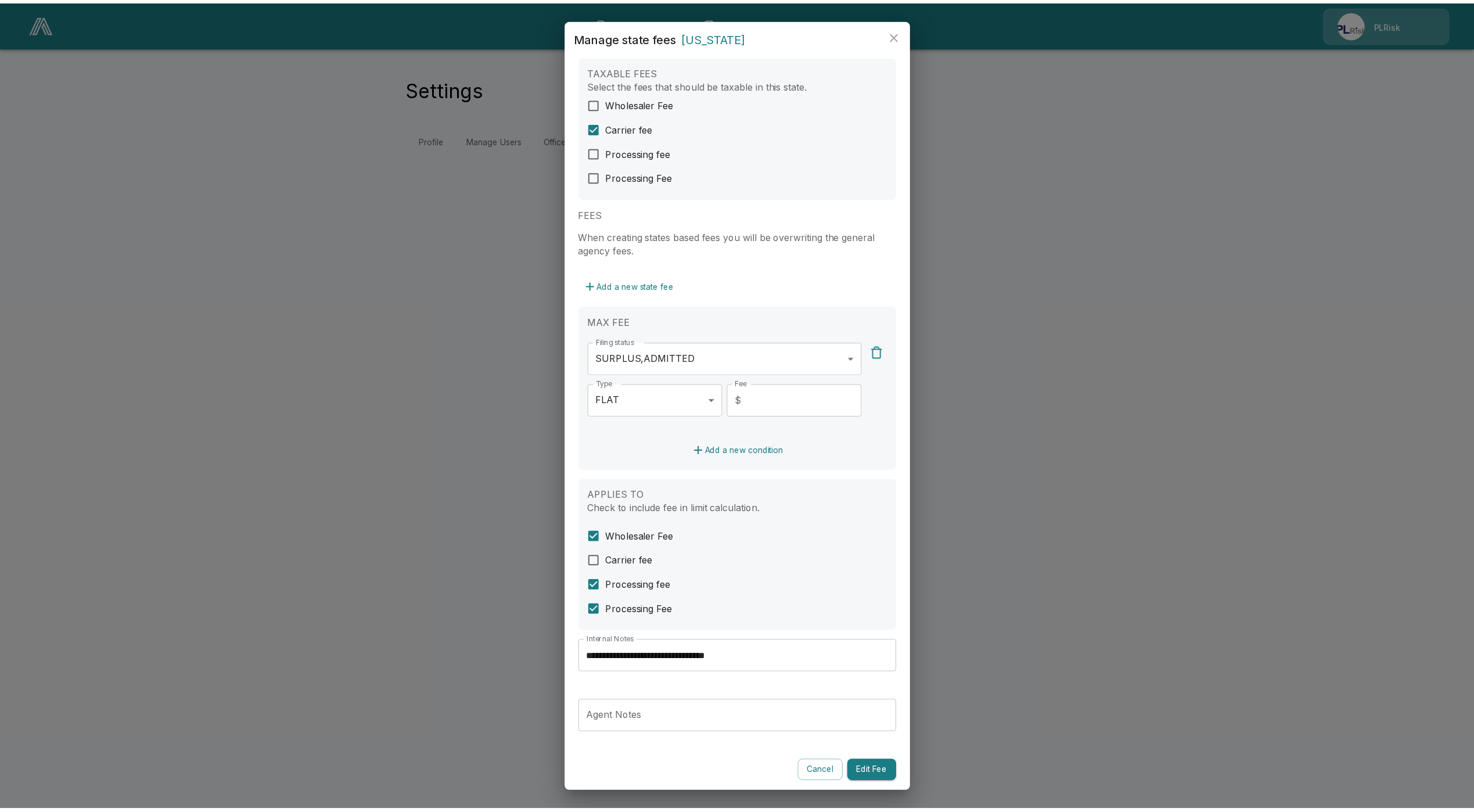
scroll to position [23, 0]
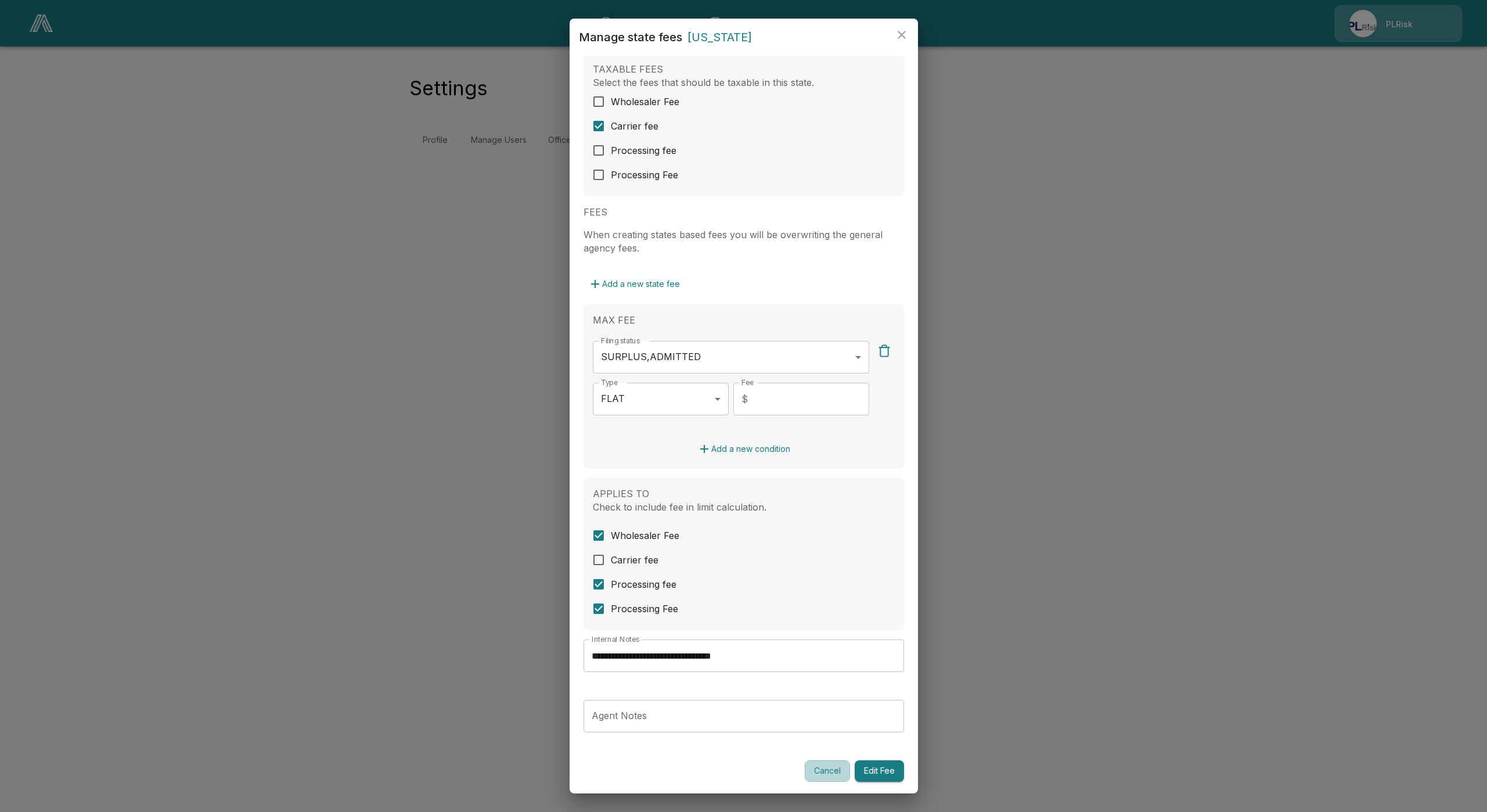
click at [805, 763] on button "Cancel" at bounding box center [827, 770] width 45 height 21
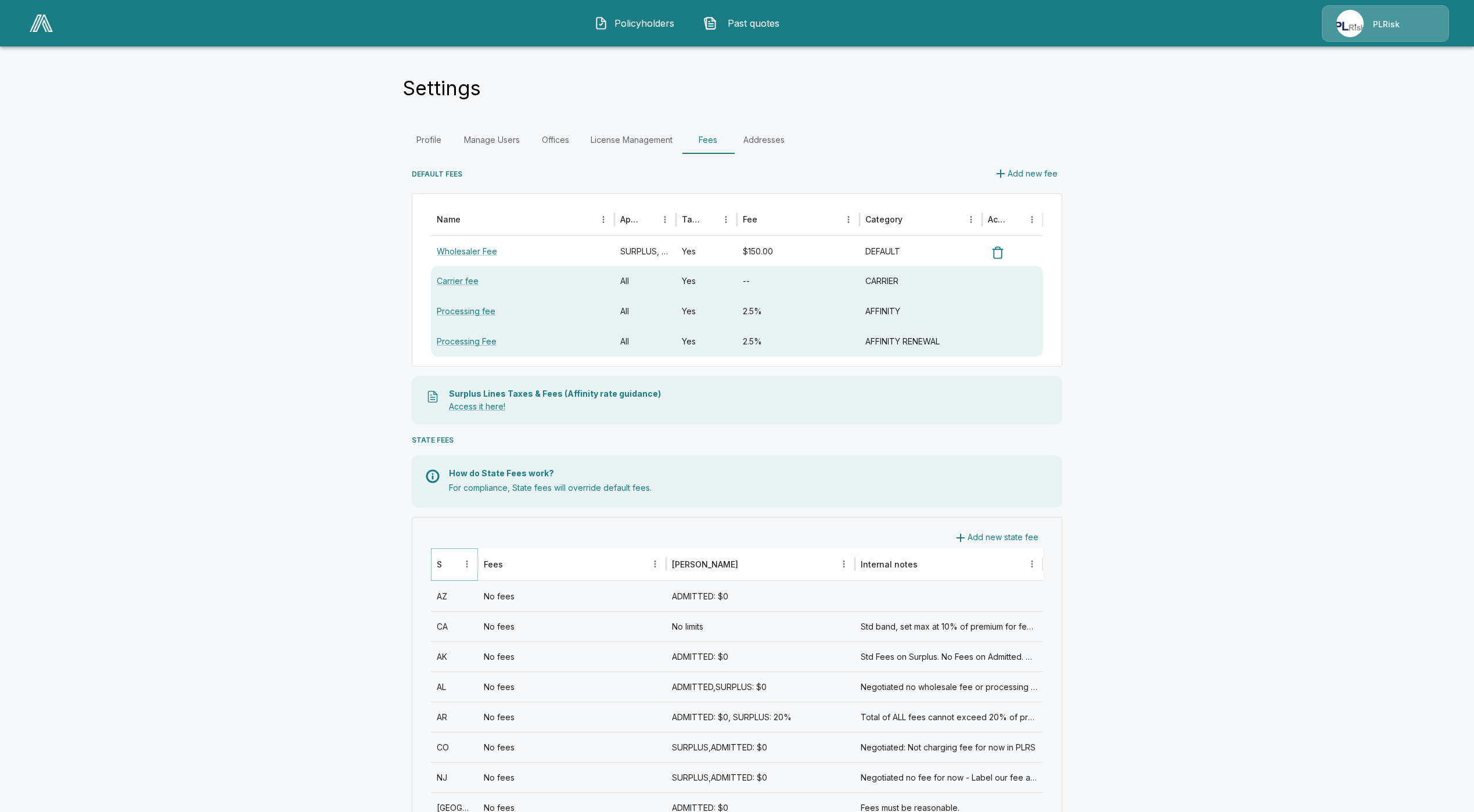
click at [456, 567] on icon "Sort" at bounding box center [450, 563] width 11 height 11
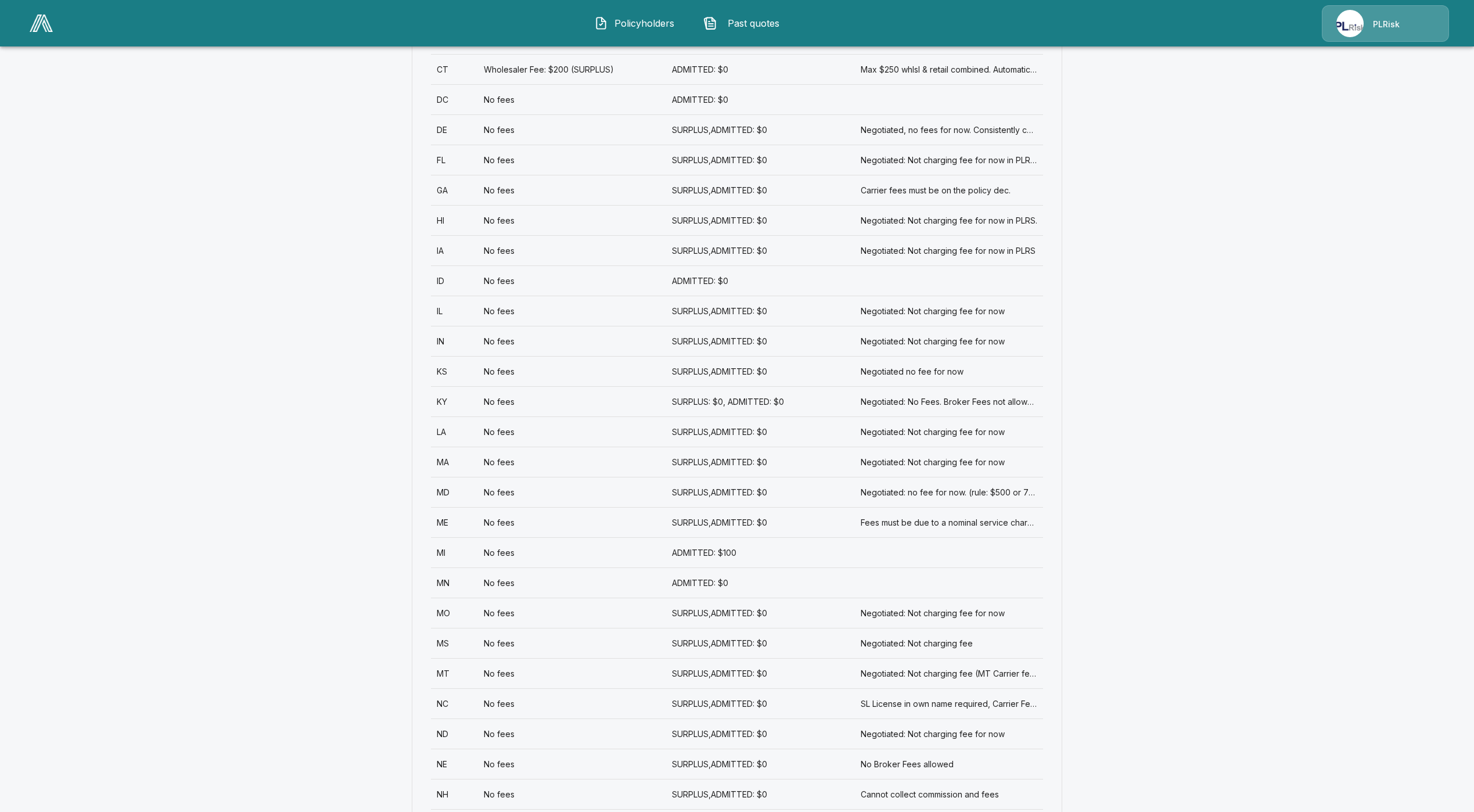
scroll to position [871, 0]
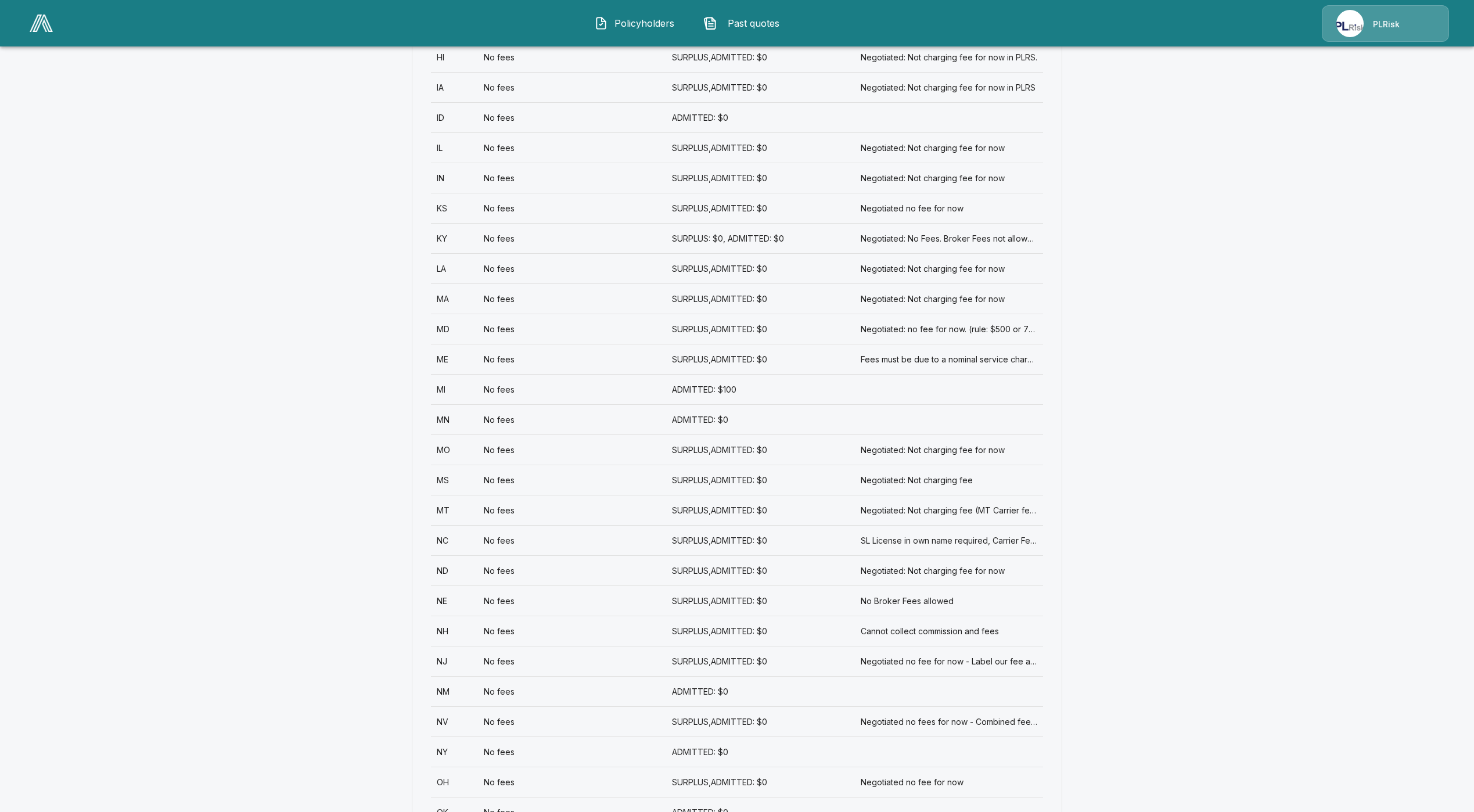
click at [465, 664] on div "NJ" at bounding box center [454, 661] width 47 height 30
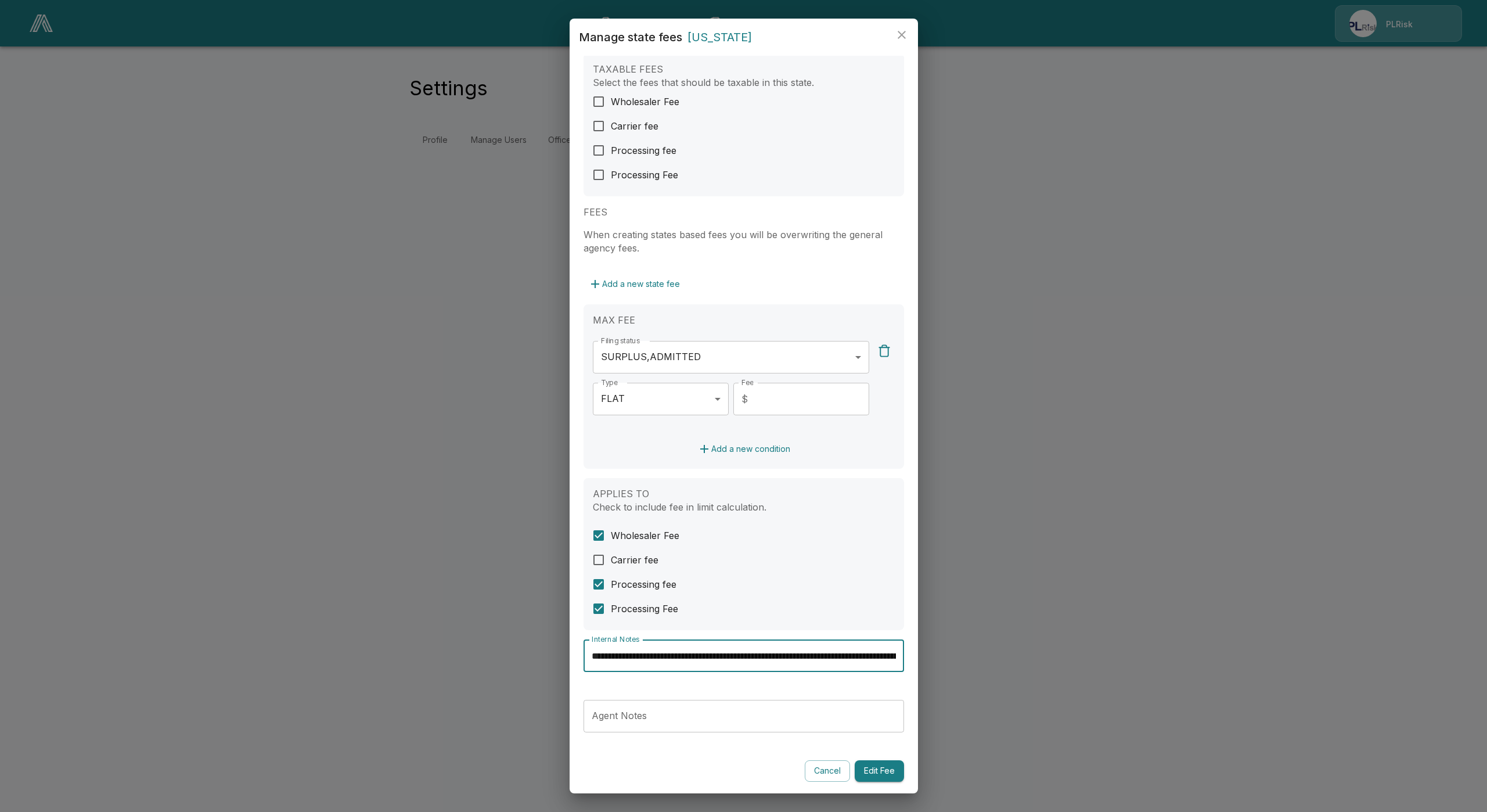
scroll to position [0, 135]
drag, startPoint x: 751, startPoint y: 651, endPoint x: 905, endPoint y: 656, distance: 154.1
click at [906, 656] on div "**********" at bounding box center [744, 425] width 349 height 738
click at [800, 686] on div "**********" at bounding box center [744, 665] width 320 height 51
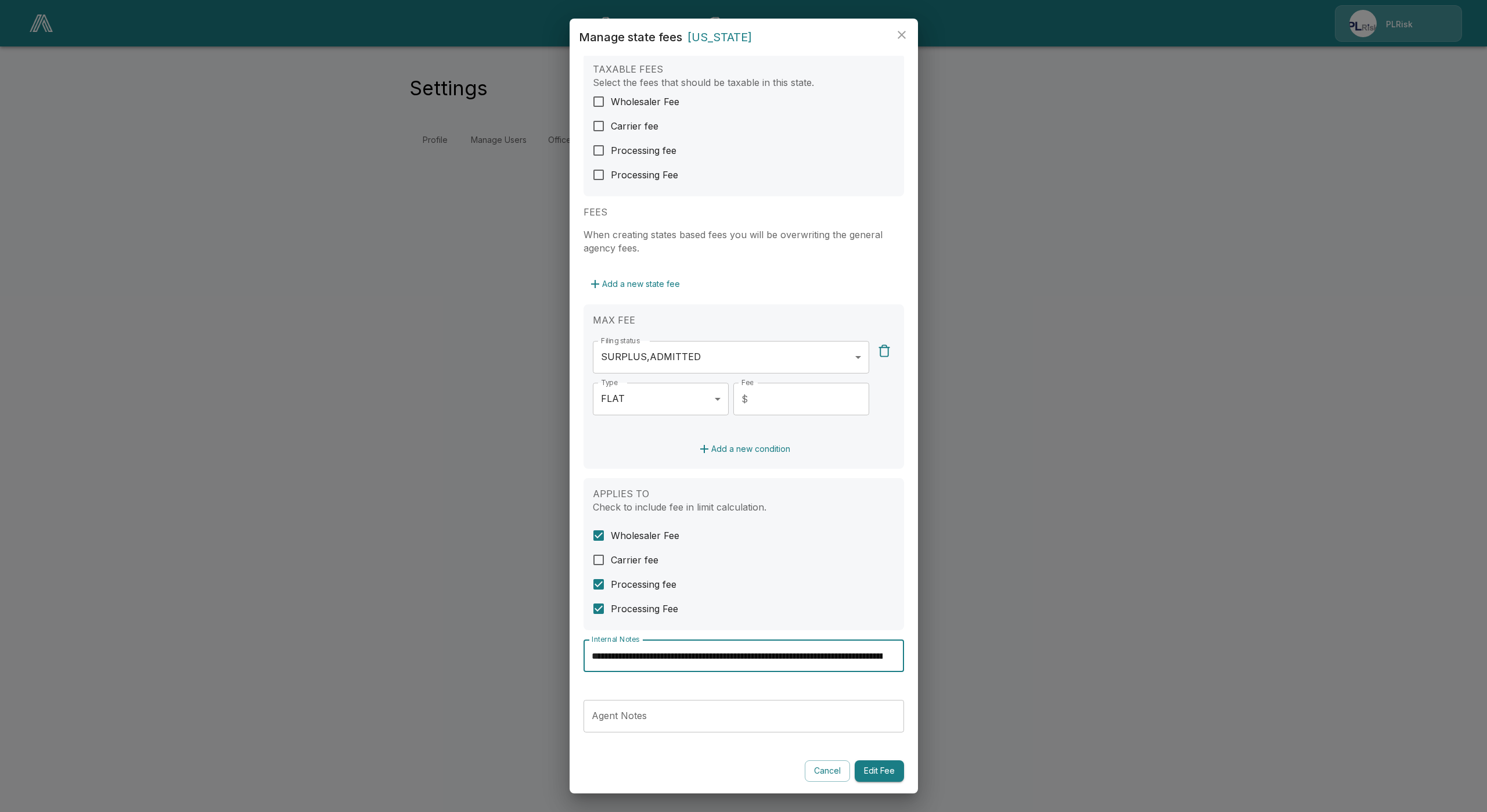
scroll to position [0, 135]
drag, startPoint x: 808, startPoint y: 661, endPoint x: 961, endPoint y: 658, distance: 153.0
click at [961, 658] on div "**********" at bounding box center [743, 406] width 1487 height 812
click at [850, 685] on div "**********" at bounding box center [744, 665] width 320 height 51
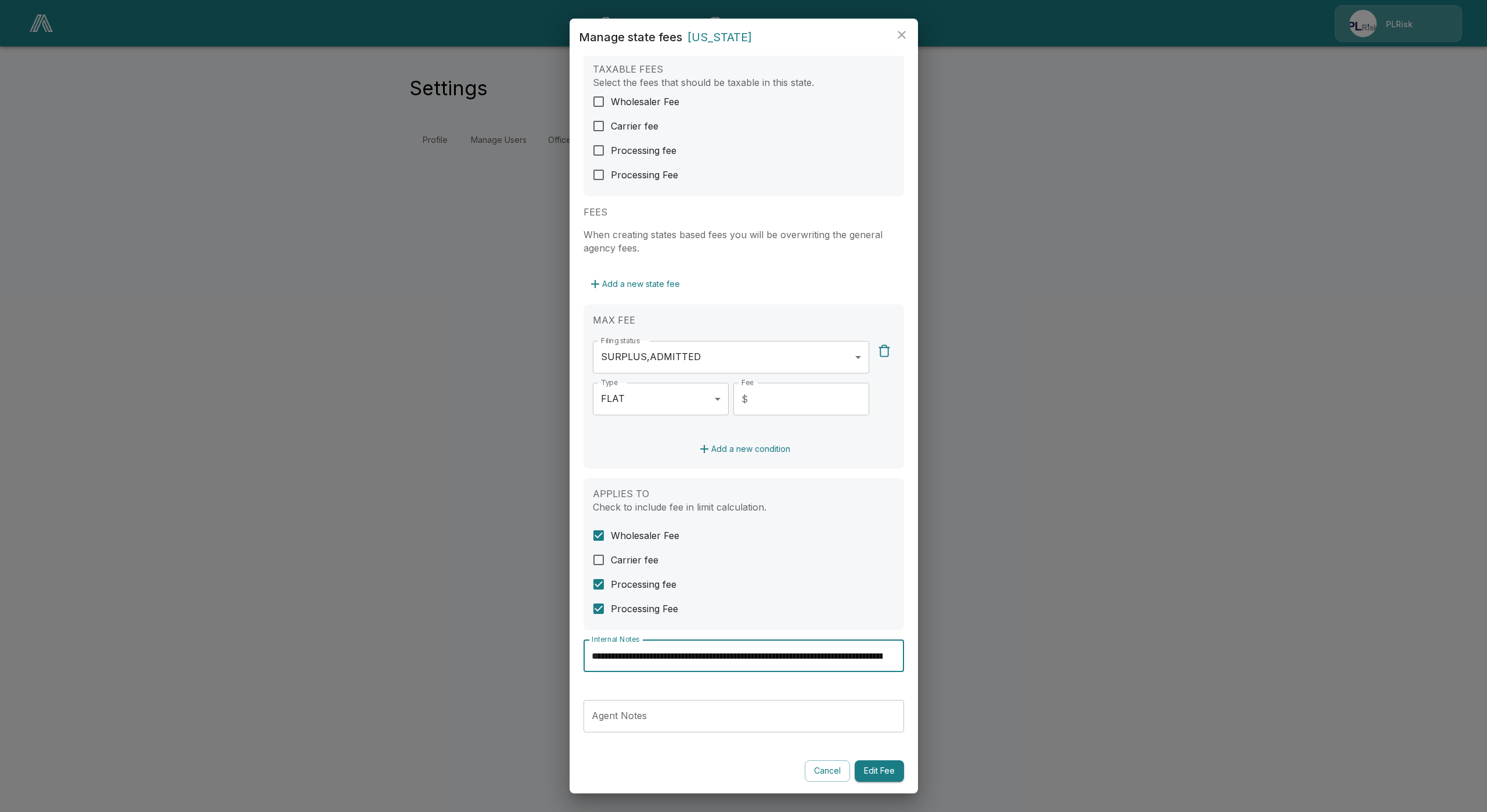
scroll to position [0, 135]
drag, startPoint x: 761, startPoint y: 644, endPoint x: 949, endPoint y: 633, distance: 188.3
click at [949, 633] on div "**********" at bounding box center [743, 406] width 1487 height 812
click at [824, 673] on div "**********" at bounding box center [744, 660] width 320 height 42
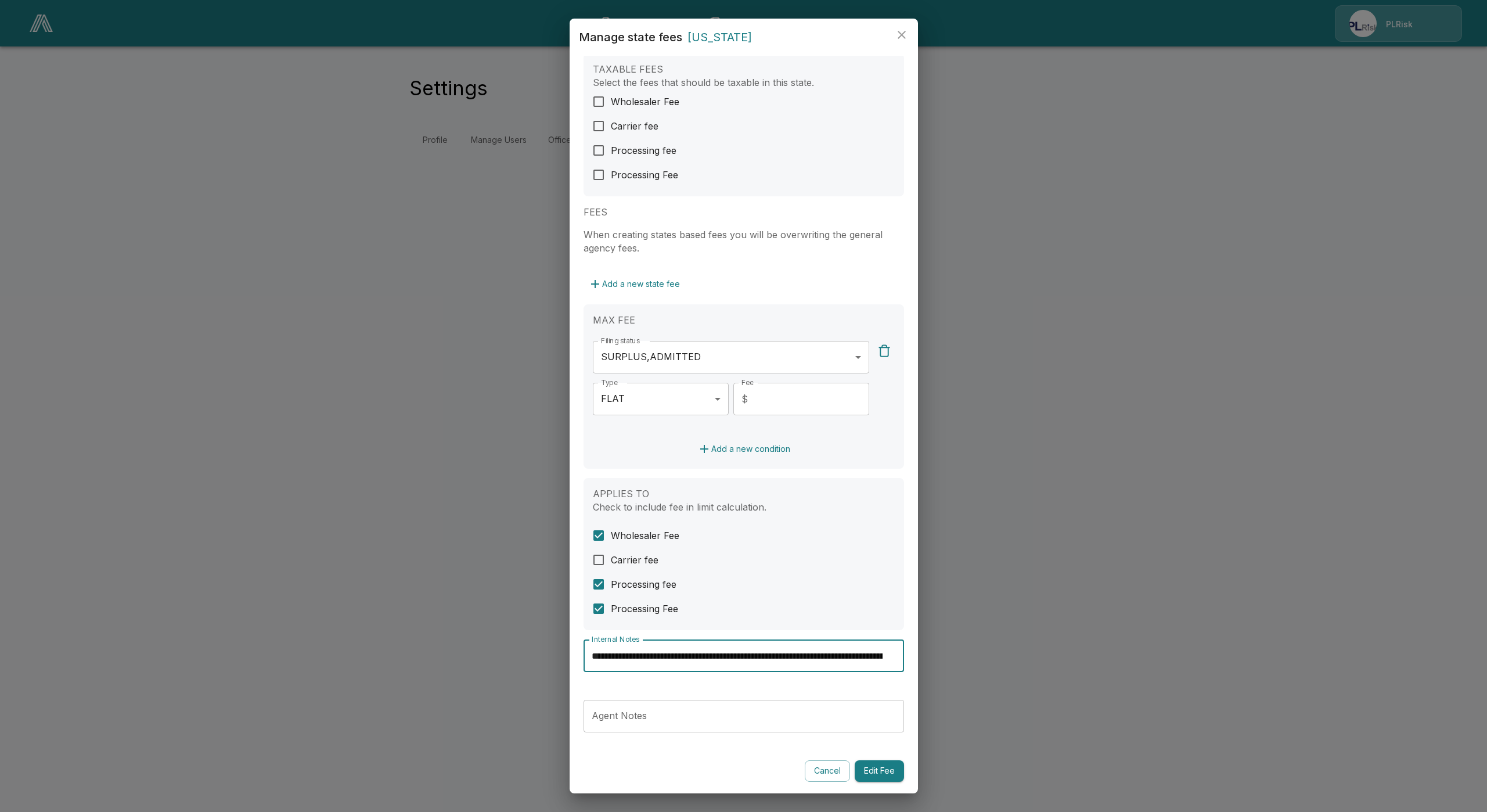
scroll to position [0, 135]
drag, startPoint x: 847, startPoint y: 658, endPoint x: 916, endPoint y: 656, distance: 69.0
click at [916, 656] on div "**********" at bounding box center [744, 425] width 349 height 738
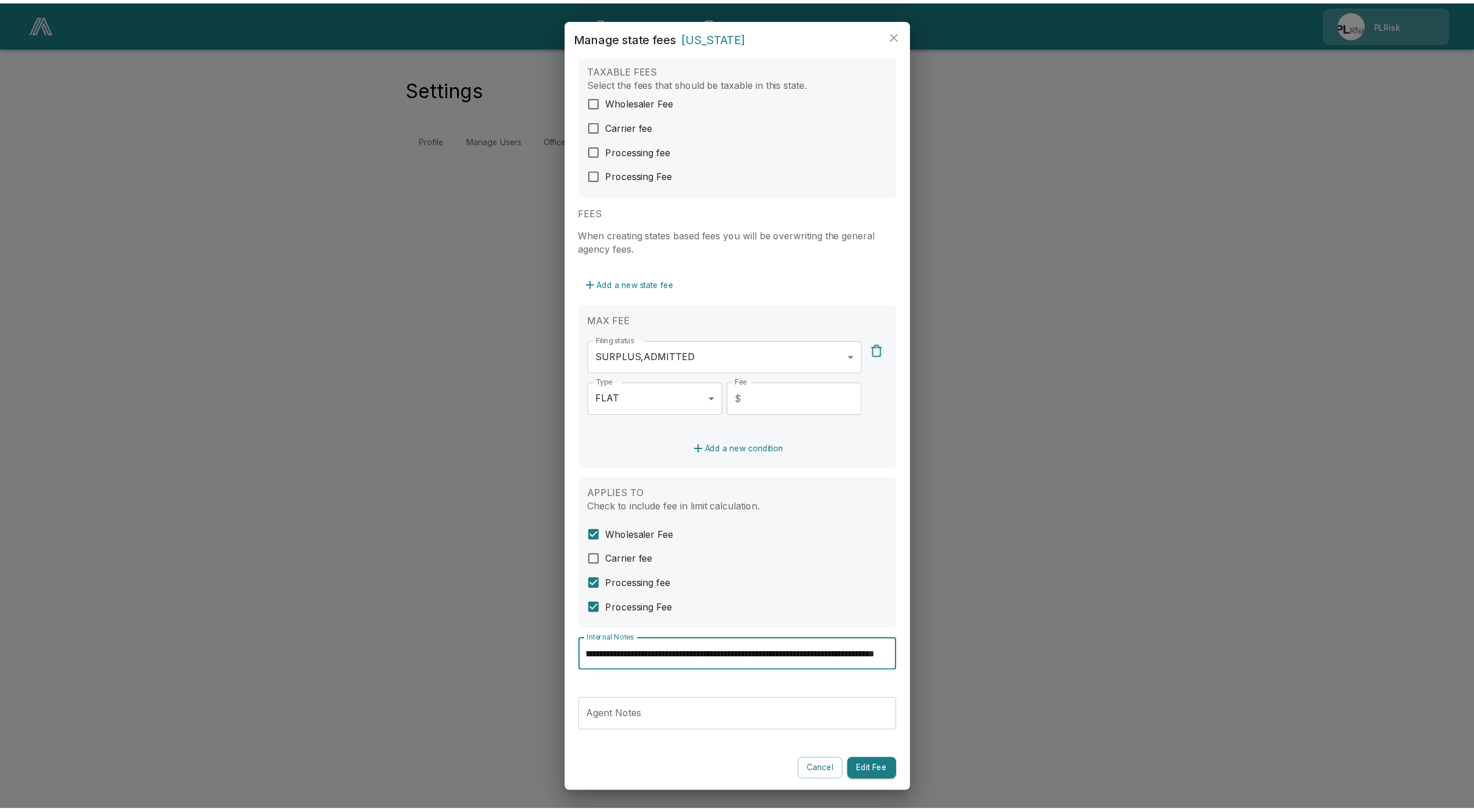
scroll to position [0, 0]
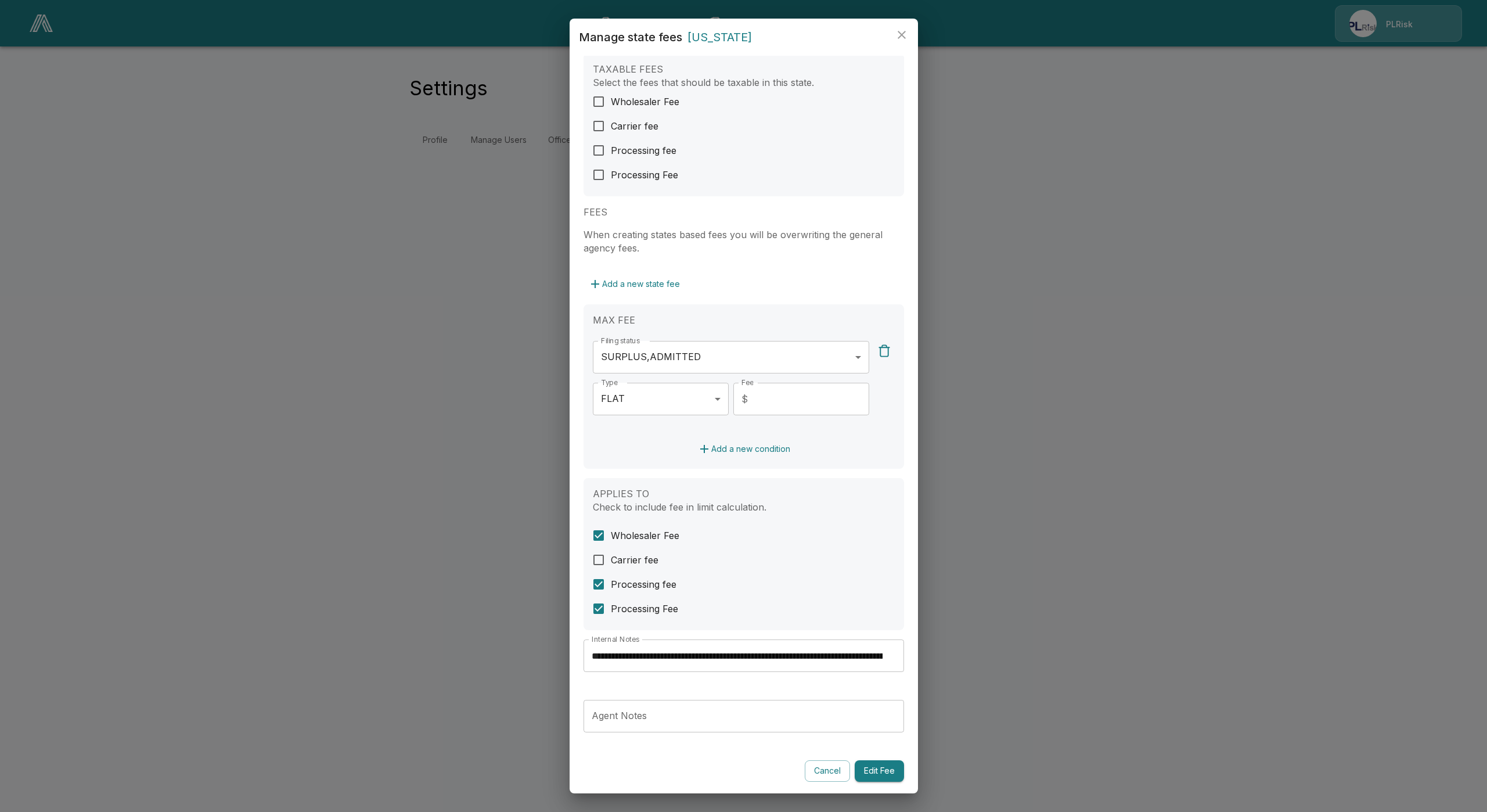
click at [788, 688] on div "**********" at bounding box center [744, 665] width 320 height 51
click at [819, 773] on button "Cancel" at bounding box center [827, 770] width 45 height 21
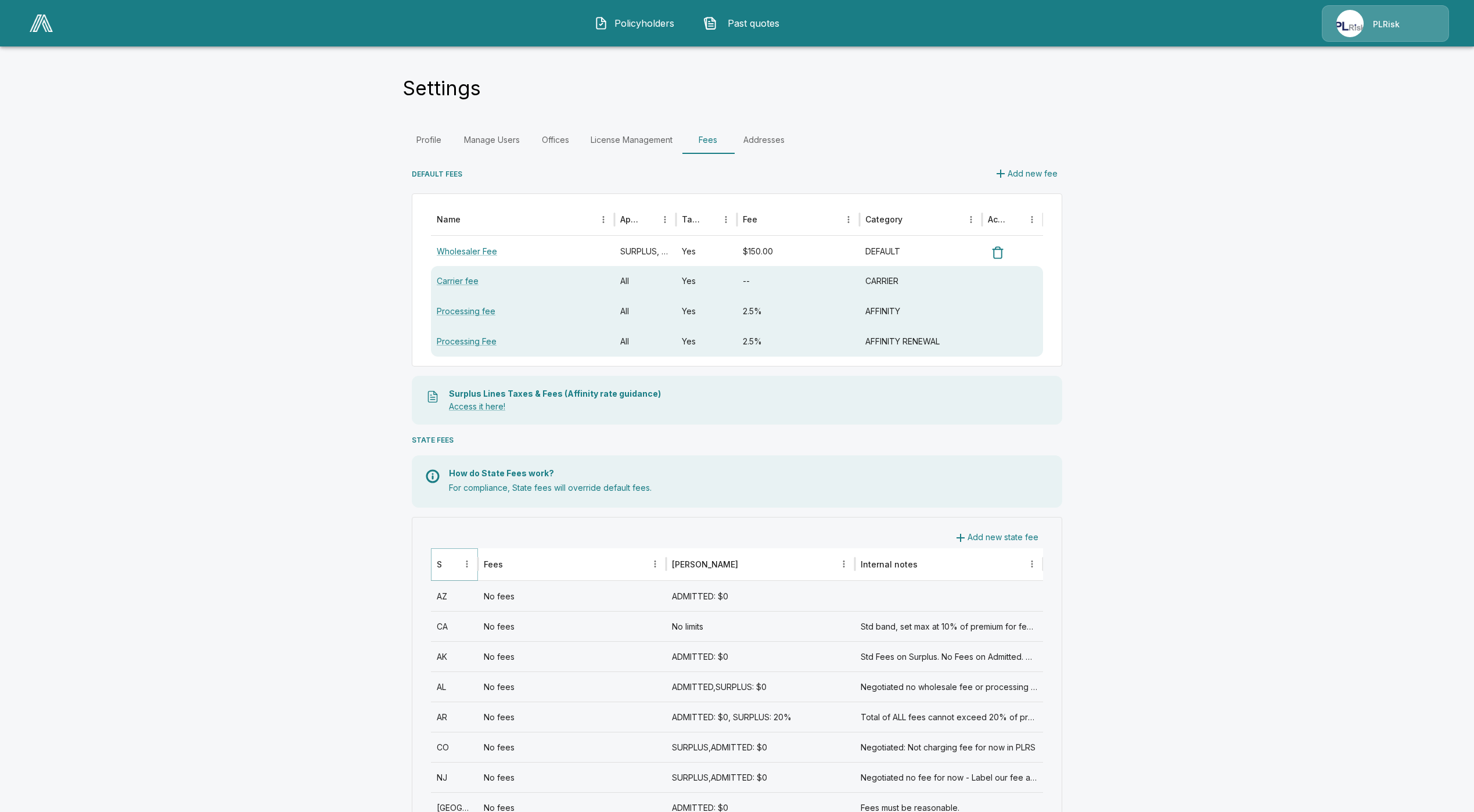
click at [456, 566] on icon "Sort" at bounding box center [450, 563] width 11 height 11
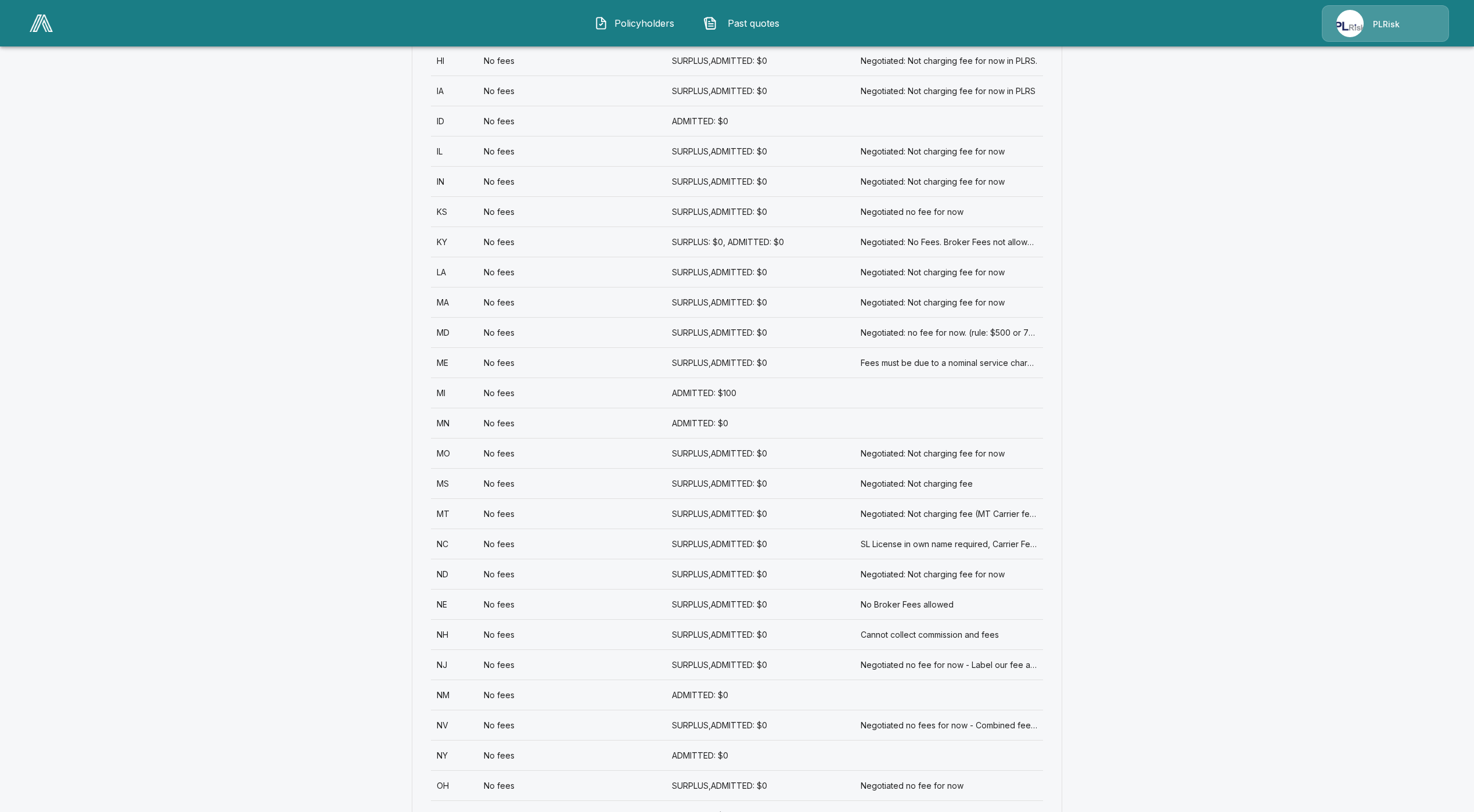
scroll to position [871, 0]
click at [464, 697] on div "NM" at bounding box center [454, 691] width 47 height 30
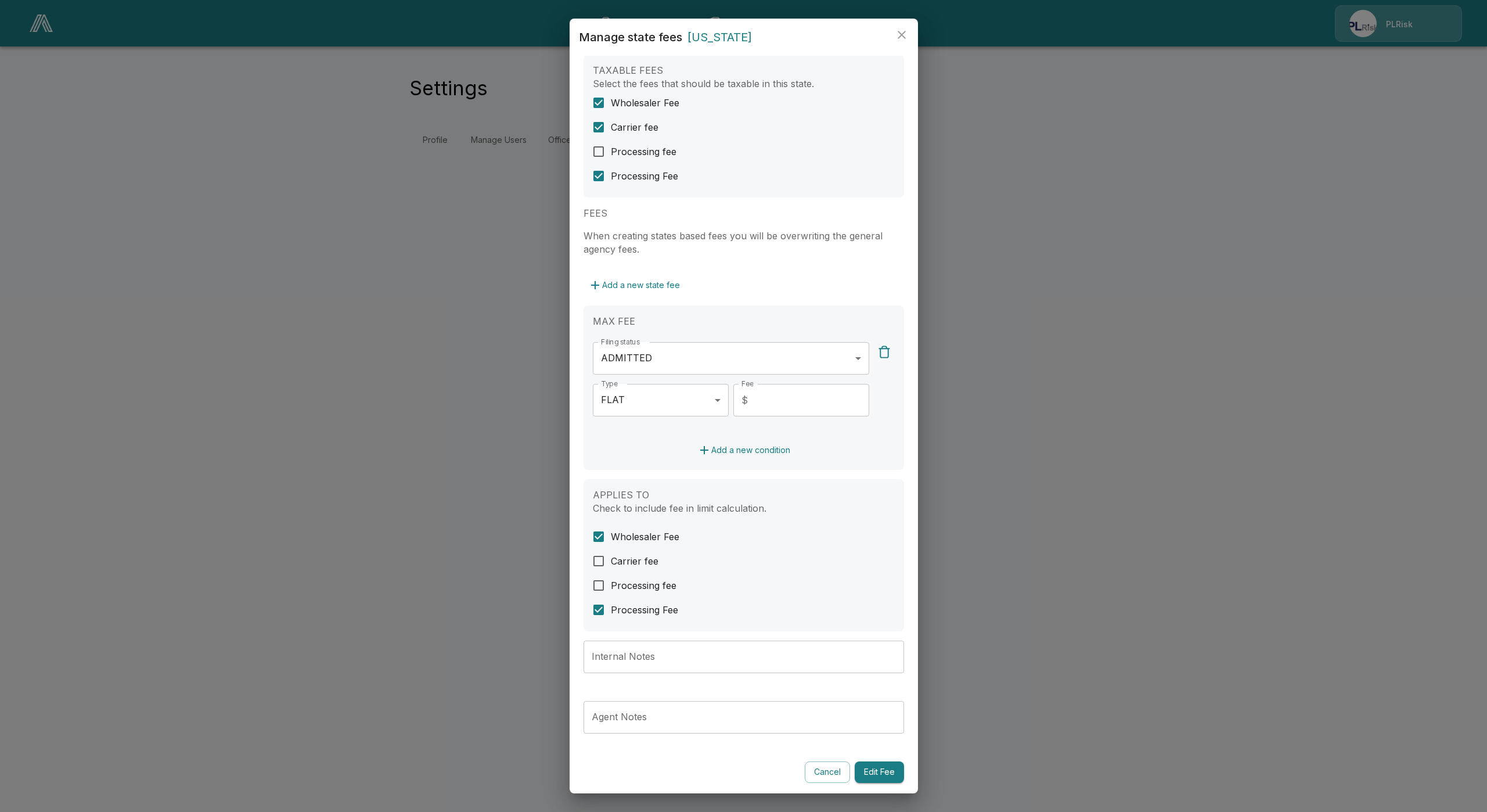
scroll to position [23, 0]
click at [647, 588] on span "Processing fee" at bounding box center [644, 585] width 65 height 14
click at [878, 770] on button "Edit Fee" at bounding box center [879, 770] width 50 height 21
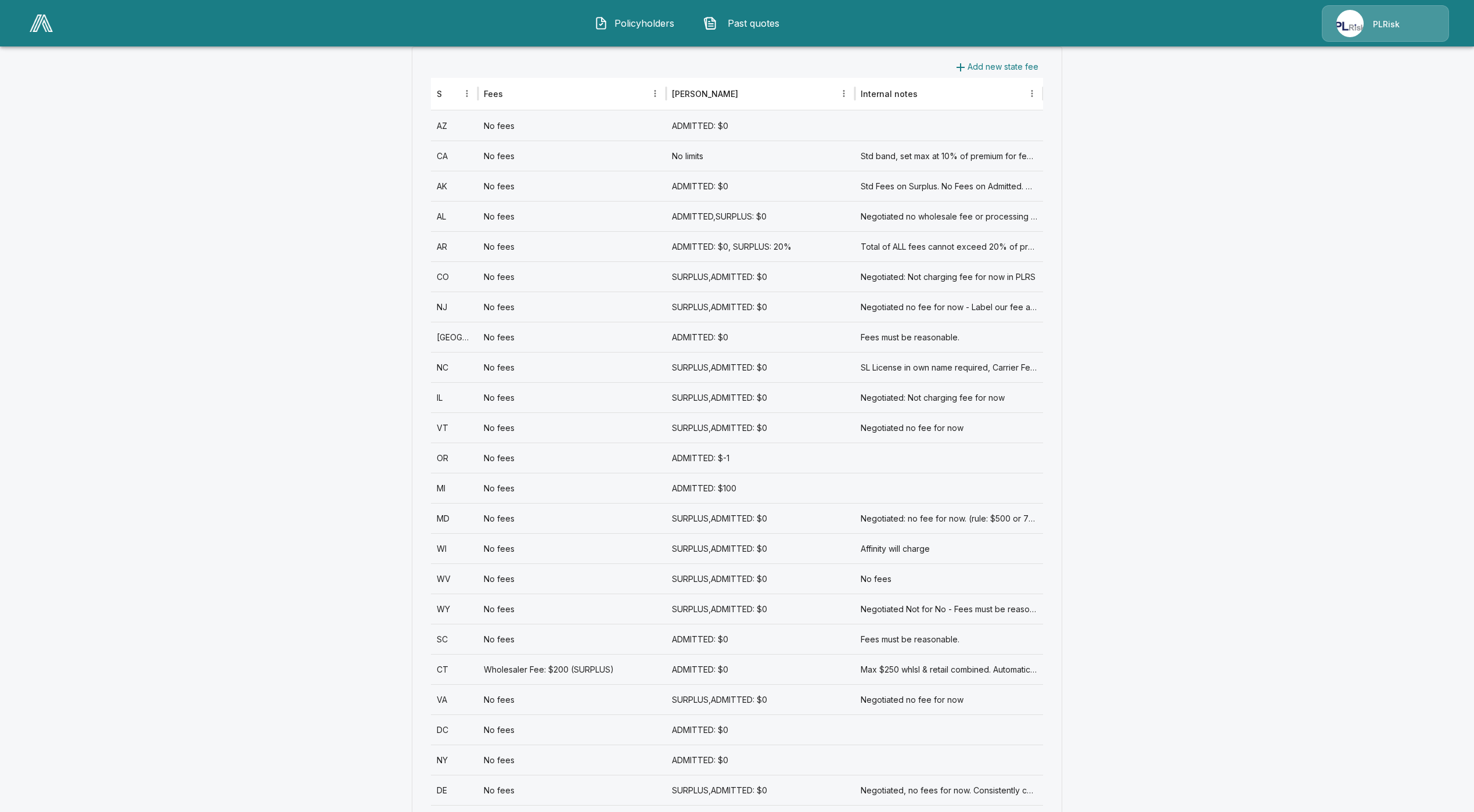
scroll to position [261, 0]
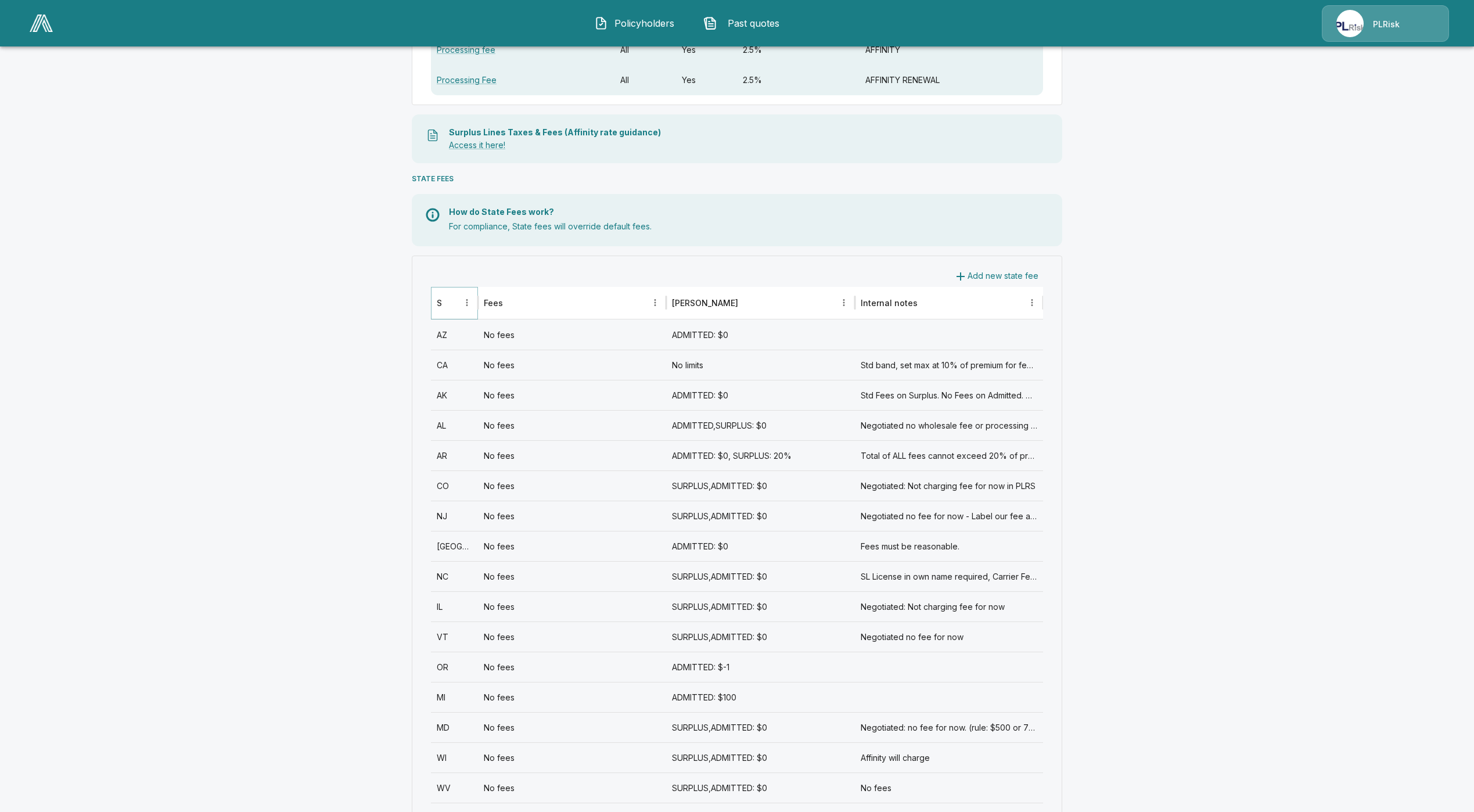
click at [456, 298] on icon "Sort" at bounding box center [450, 303] width 11 height 11
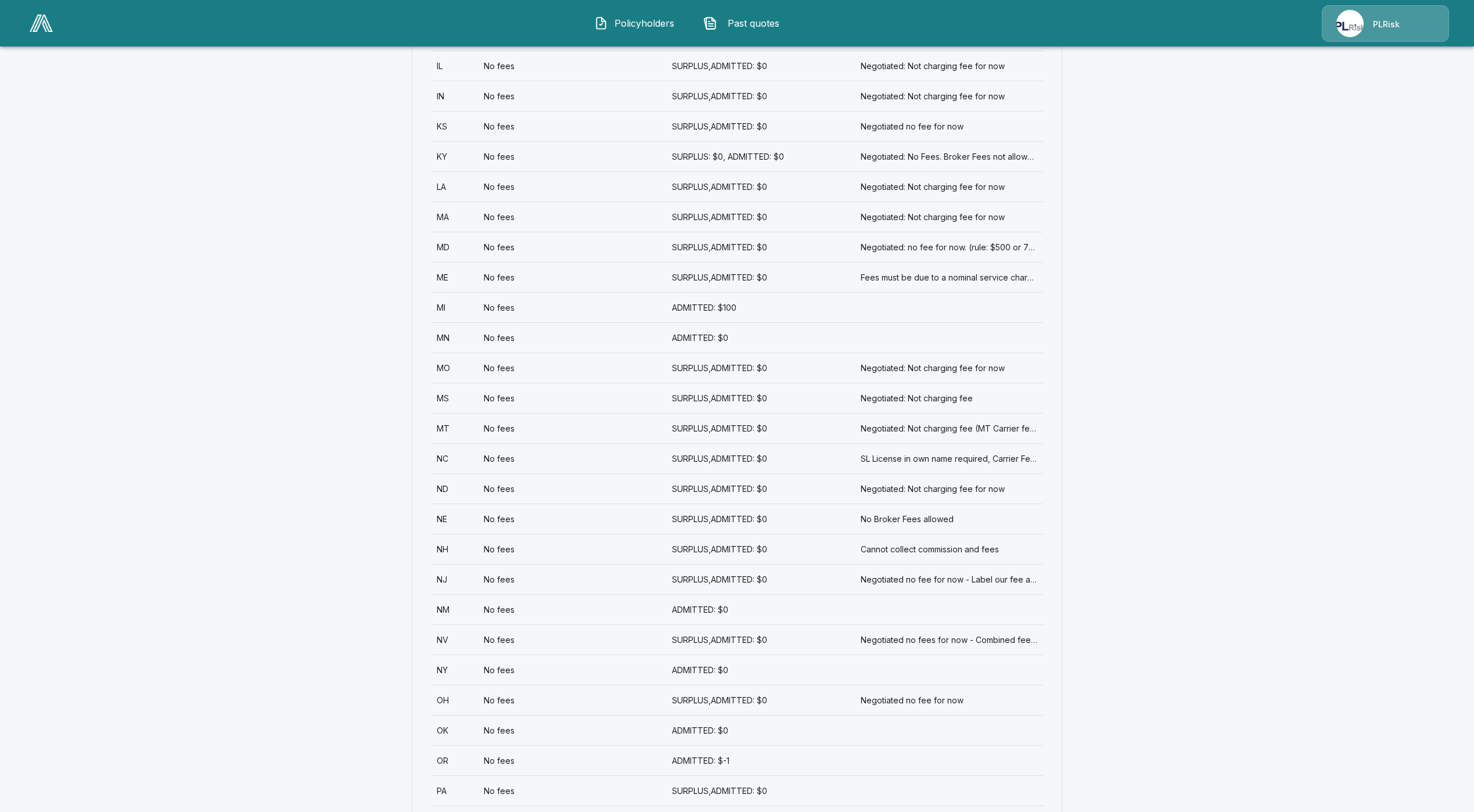
scroll to position [958, 0]
click at [459, 582] on div "NJ" at bounding box center [454, 573] width 47 height 30
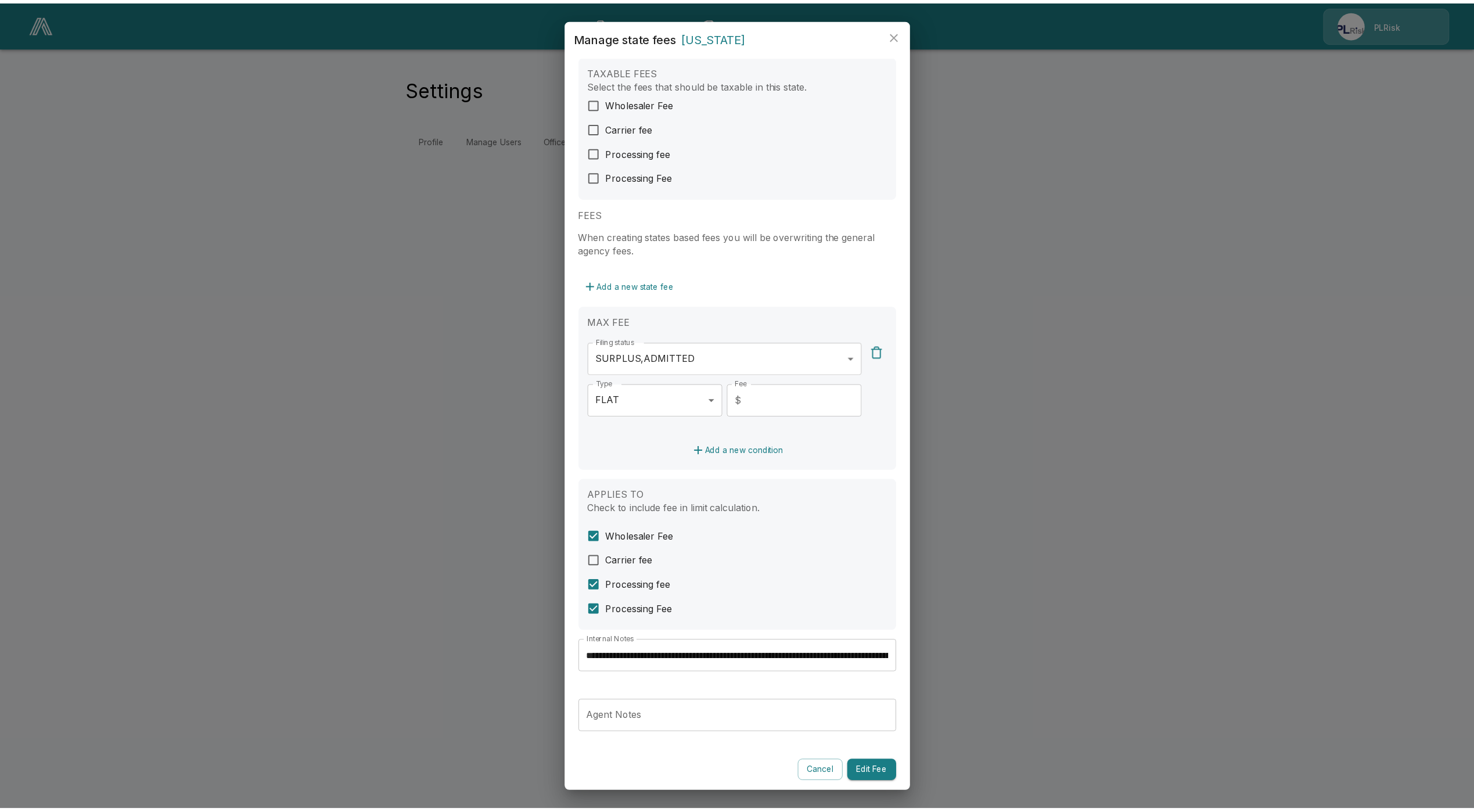
scroll to position [23, 0]
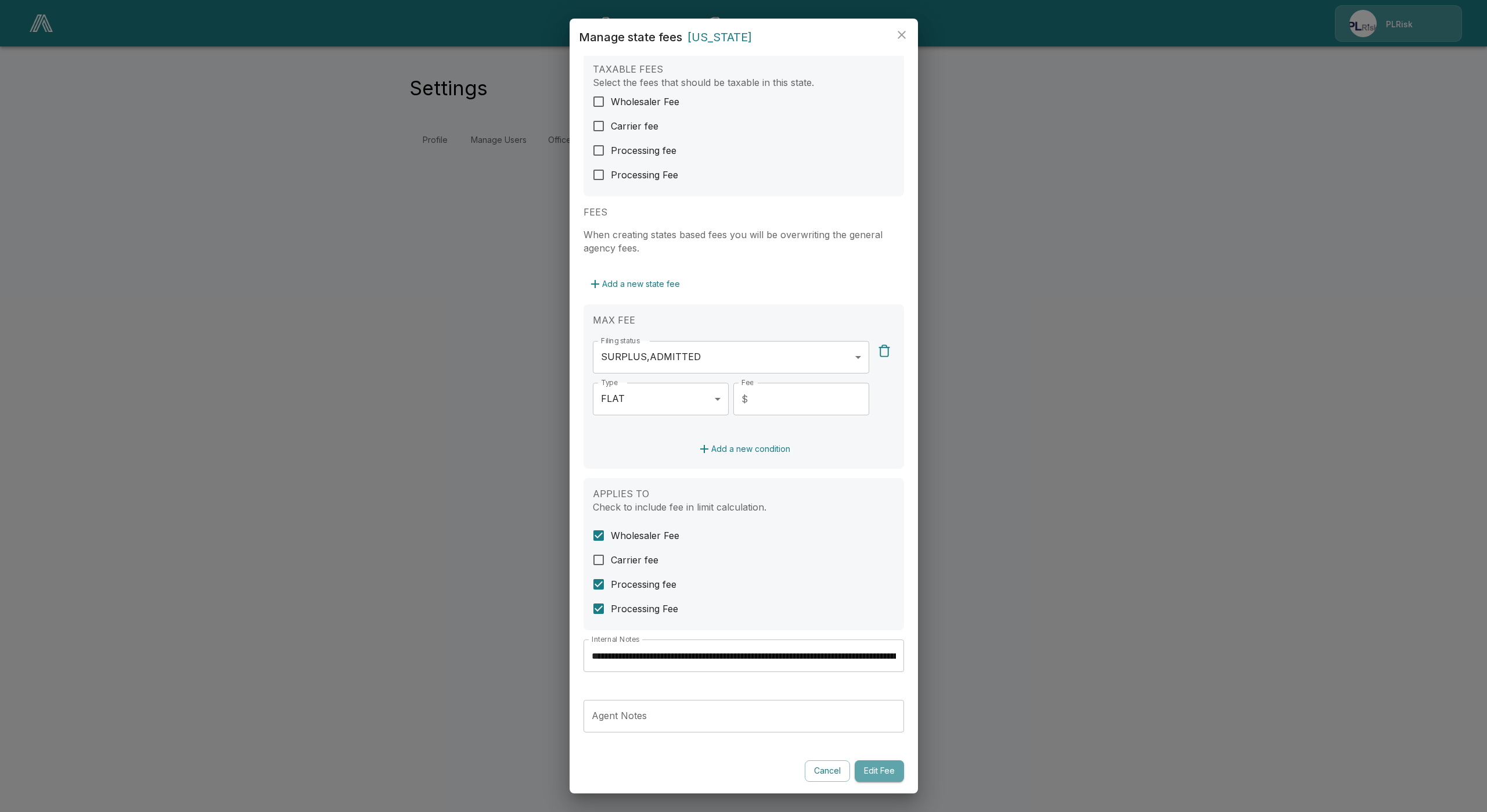
click at [855, 763] on button "Edit Fee" at bounding box center [879, 770] width 50 height 21
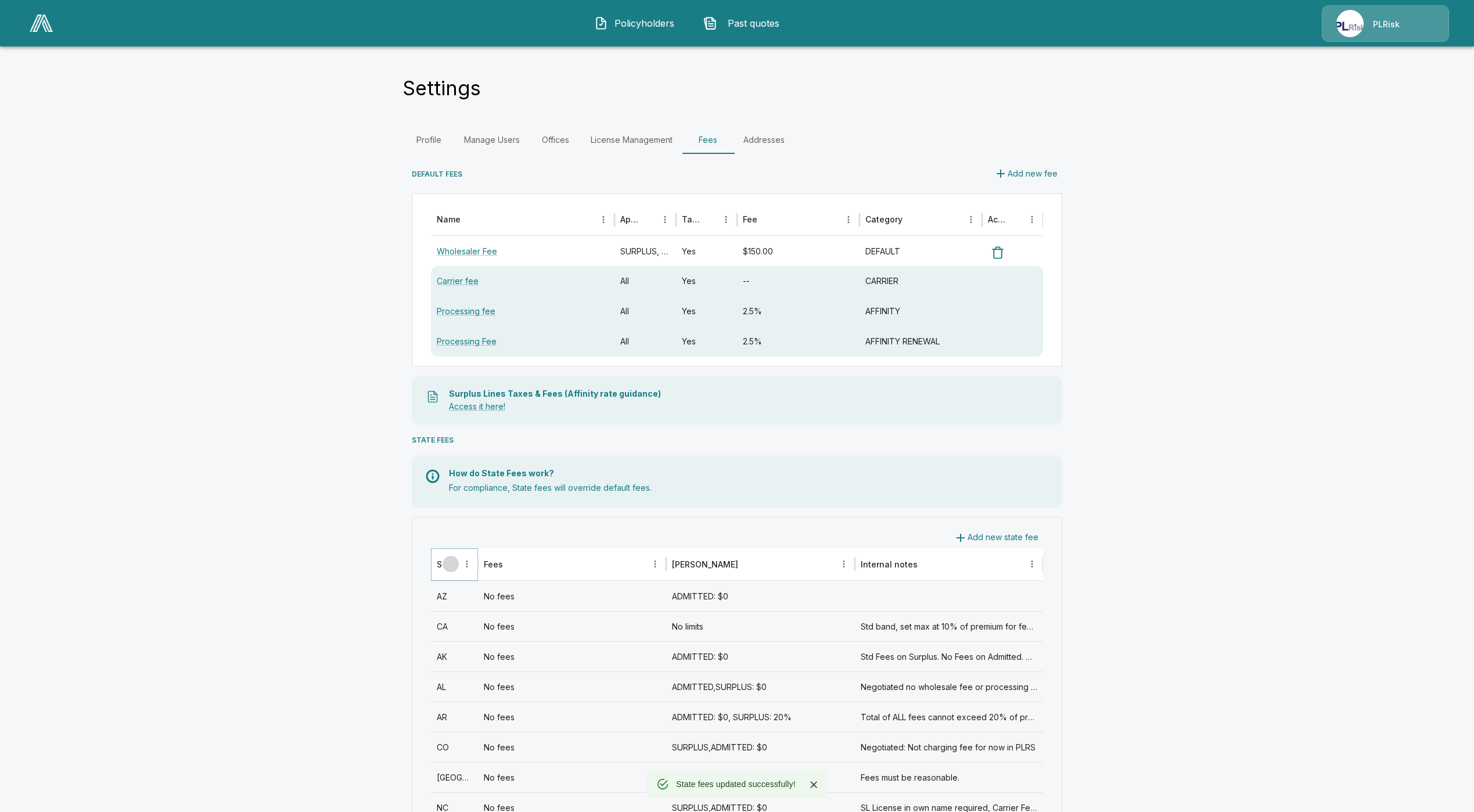
click at [456, 560] on icon "Sort" at bounding box center [450, 563] width 11 height 11
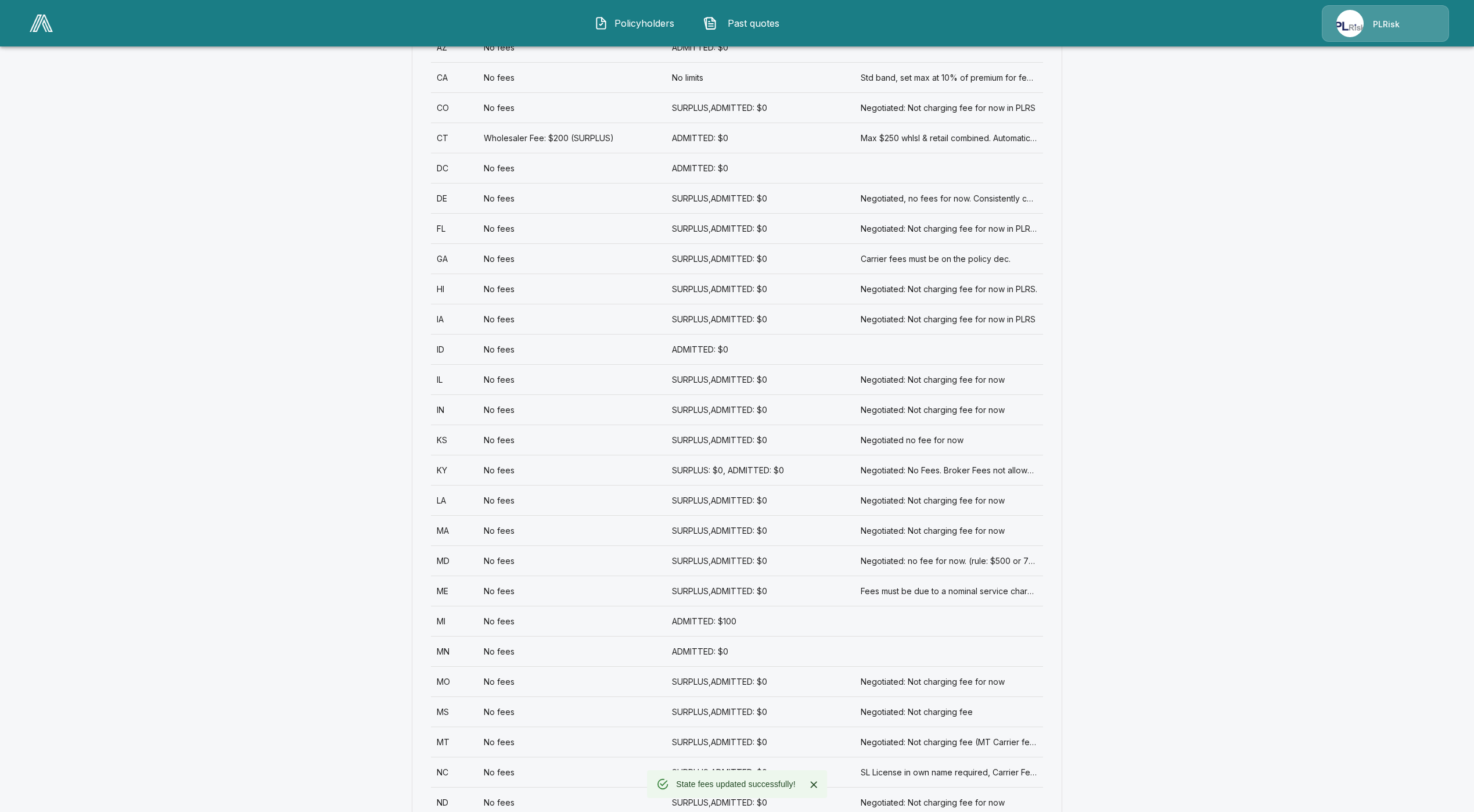
scroll to position [784, 0]
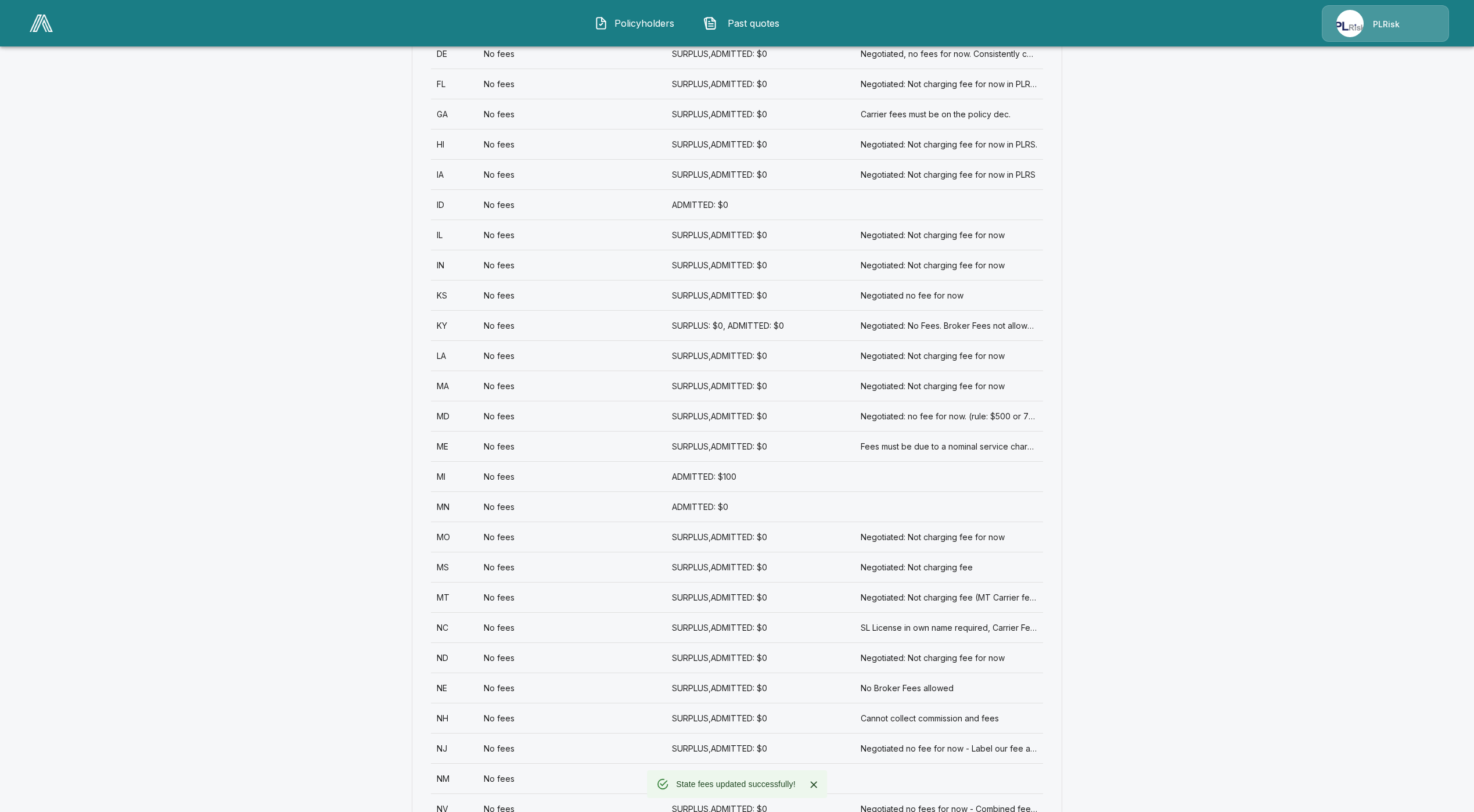
click at [478, 744] on div "NJ" at bounding box center [454, 747] width 47 height 30
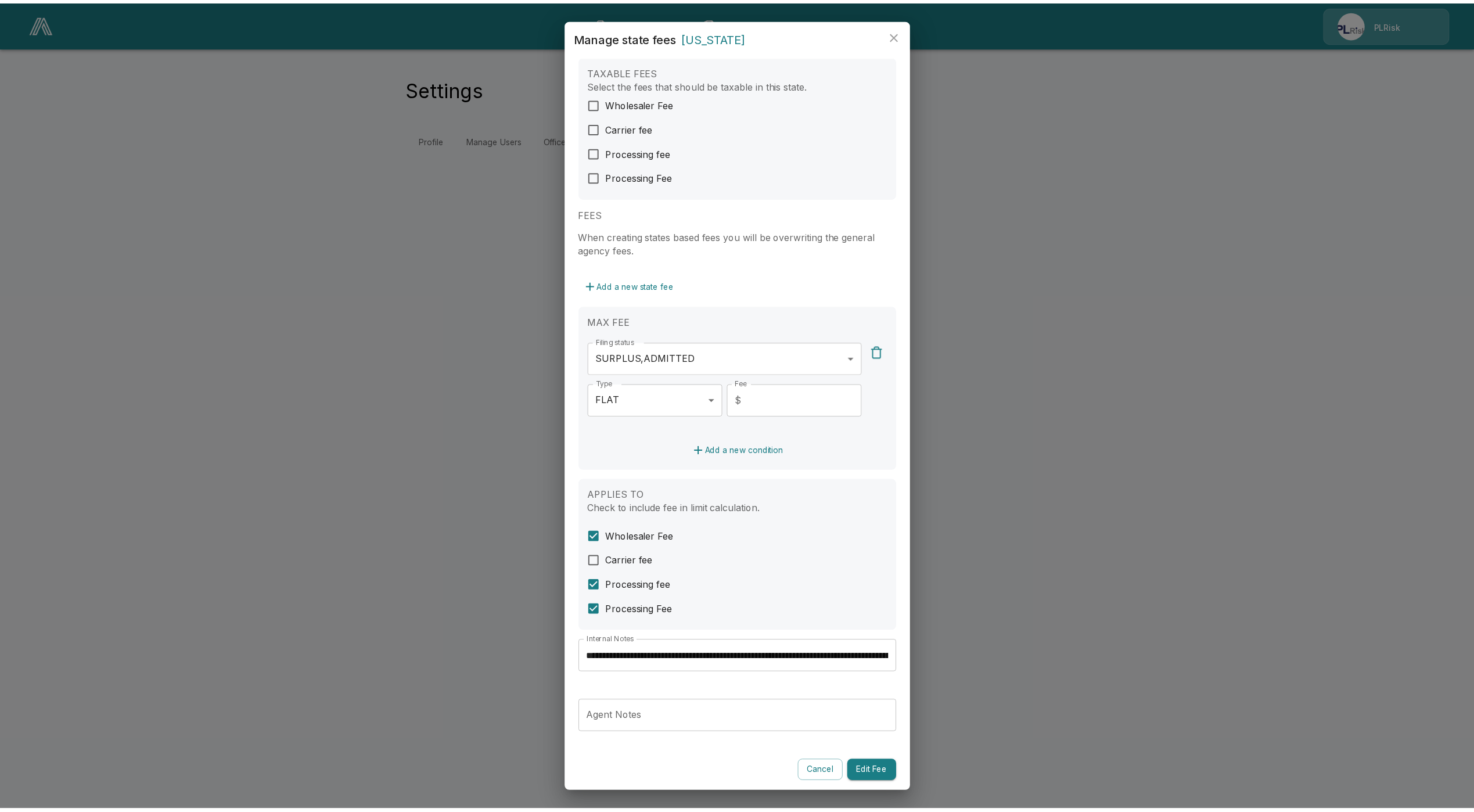
scroll to position [23, 0]
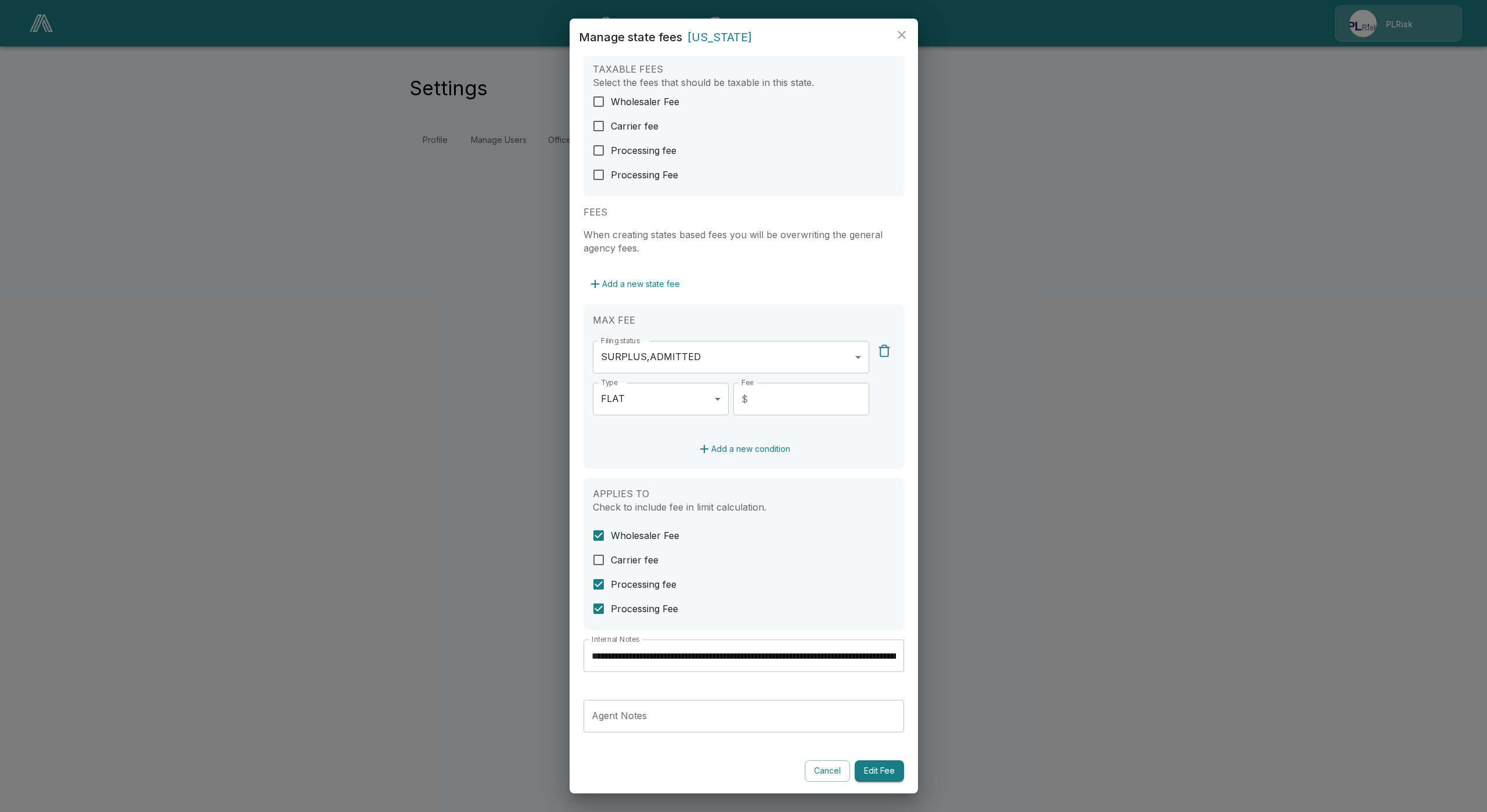
click at [814, 773] on button "Cancel" at bounding box center [827, 770] width 45 height 21
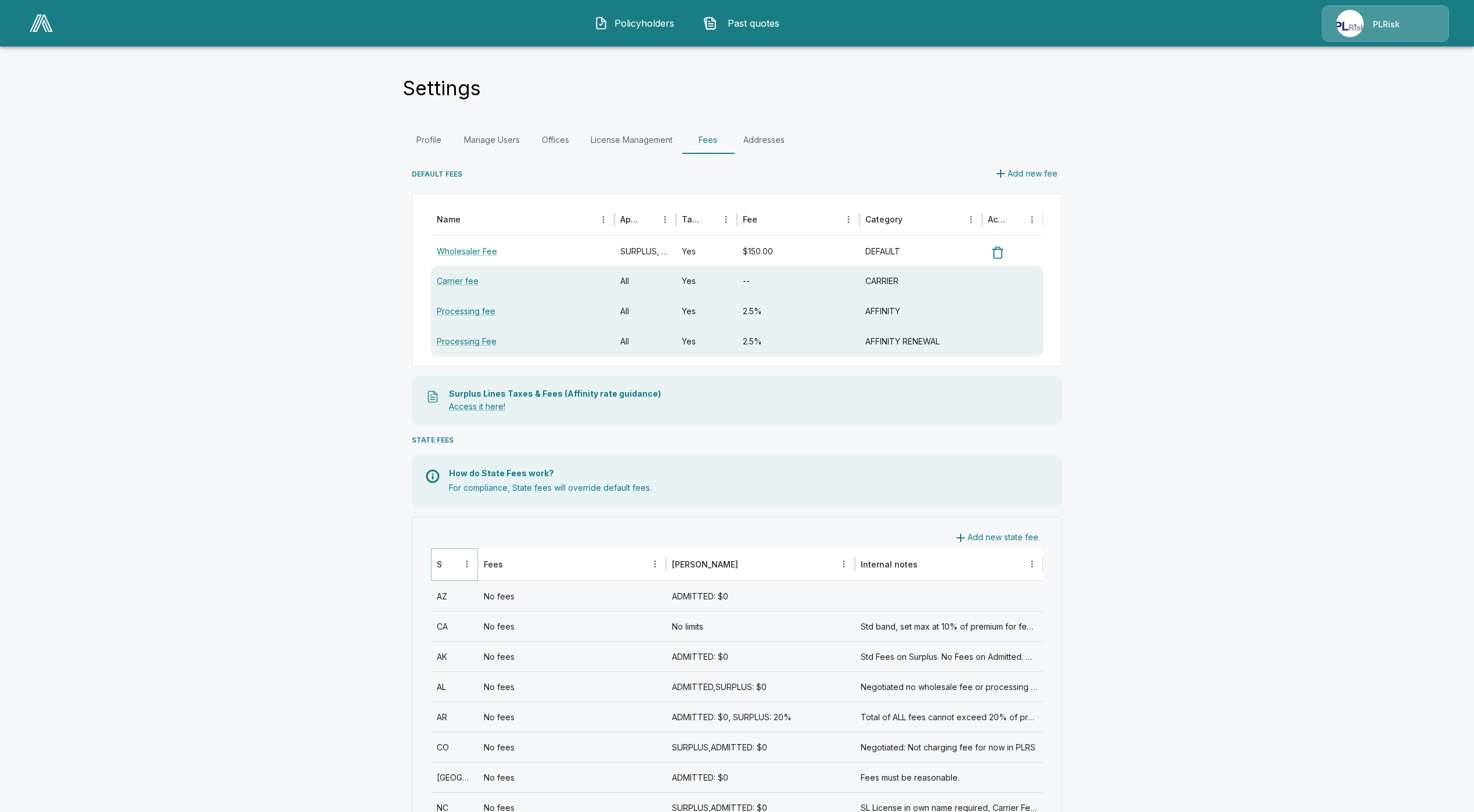
click at [456, 562] on icon "Sort" at bounding box center [450, 563] width 11 height 11
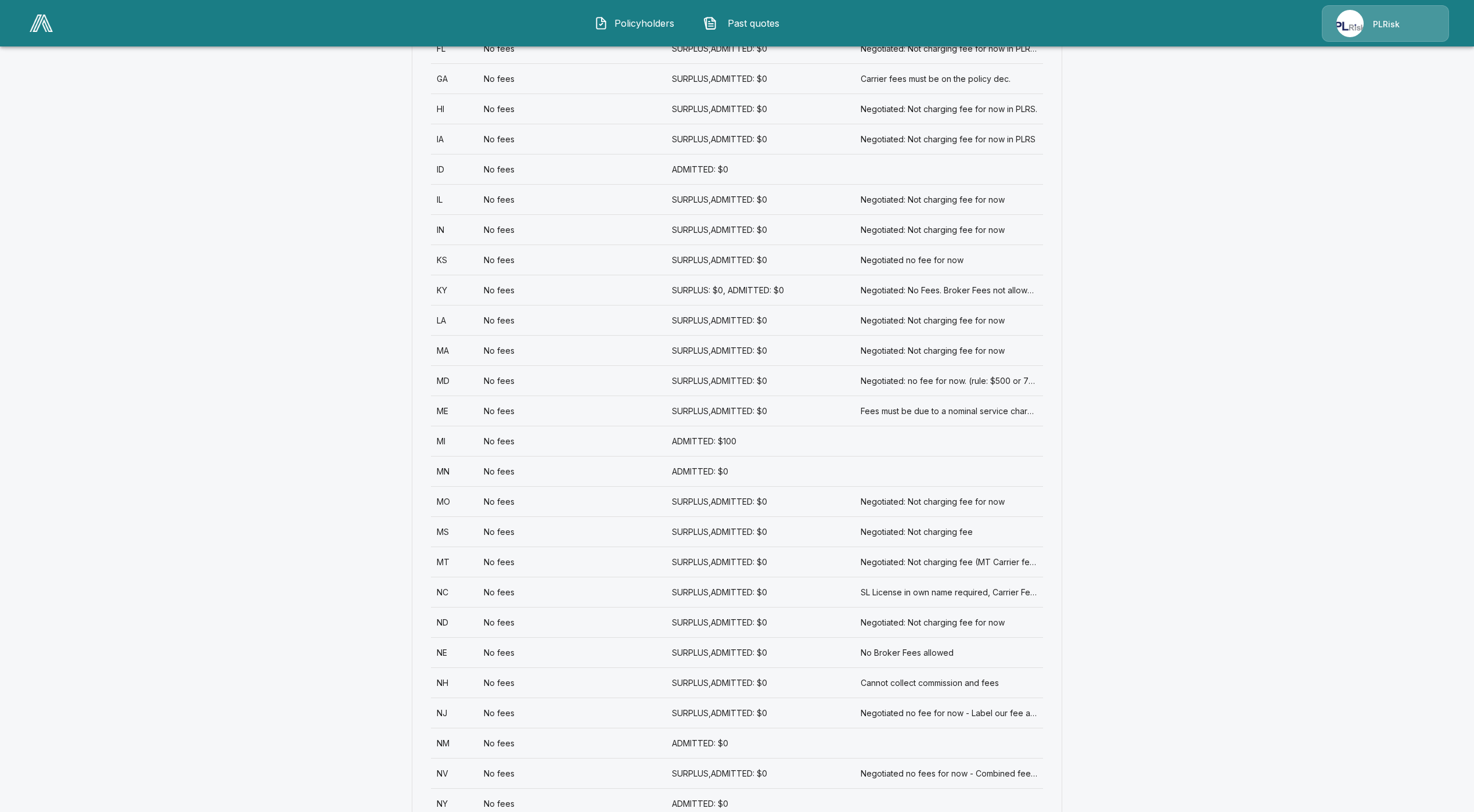
scroll to position [871, 0]
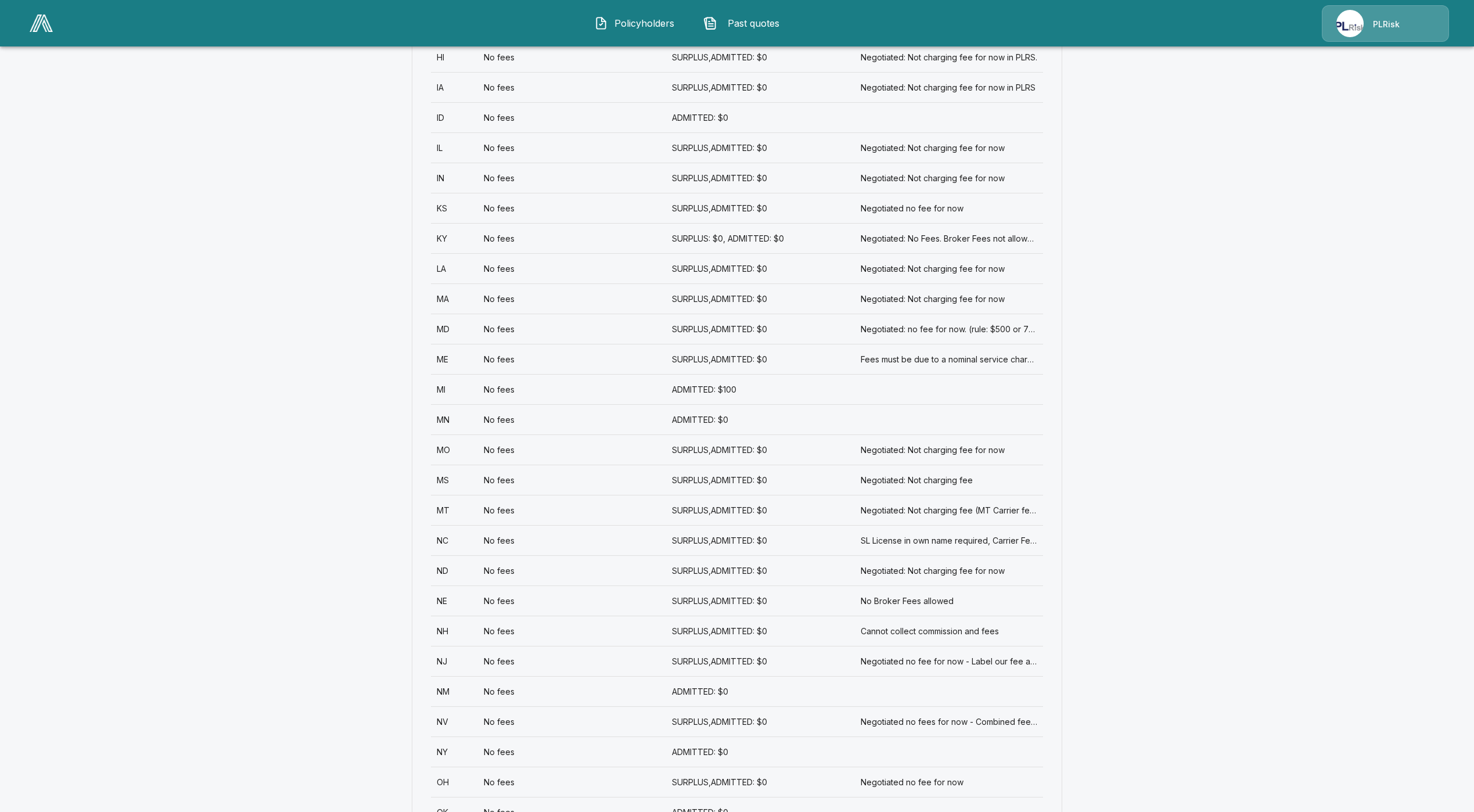
click at [472, 725] on div "NV" at bounding box center [454, 721] width 47 height 30
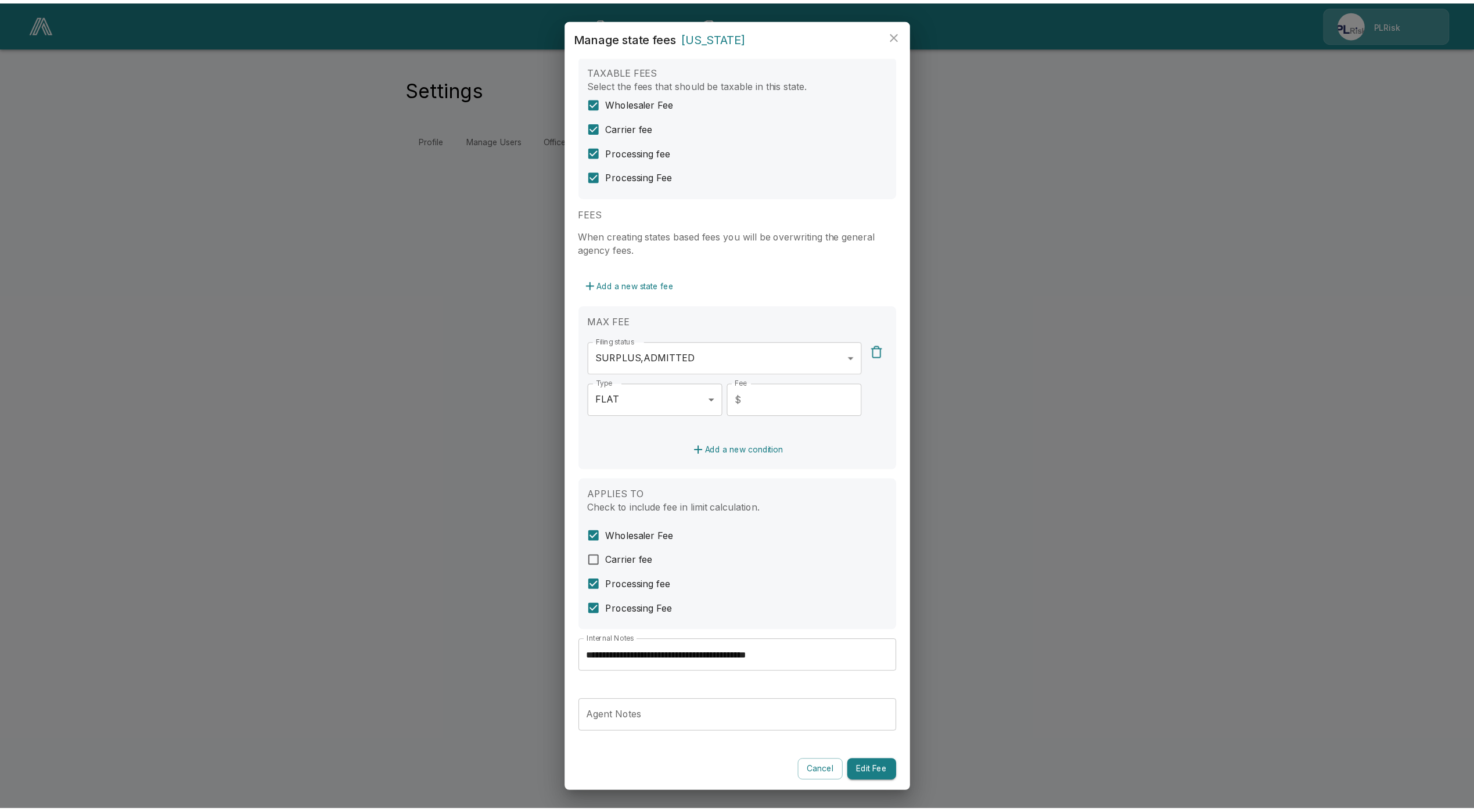
scroll to position [23, 0]
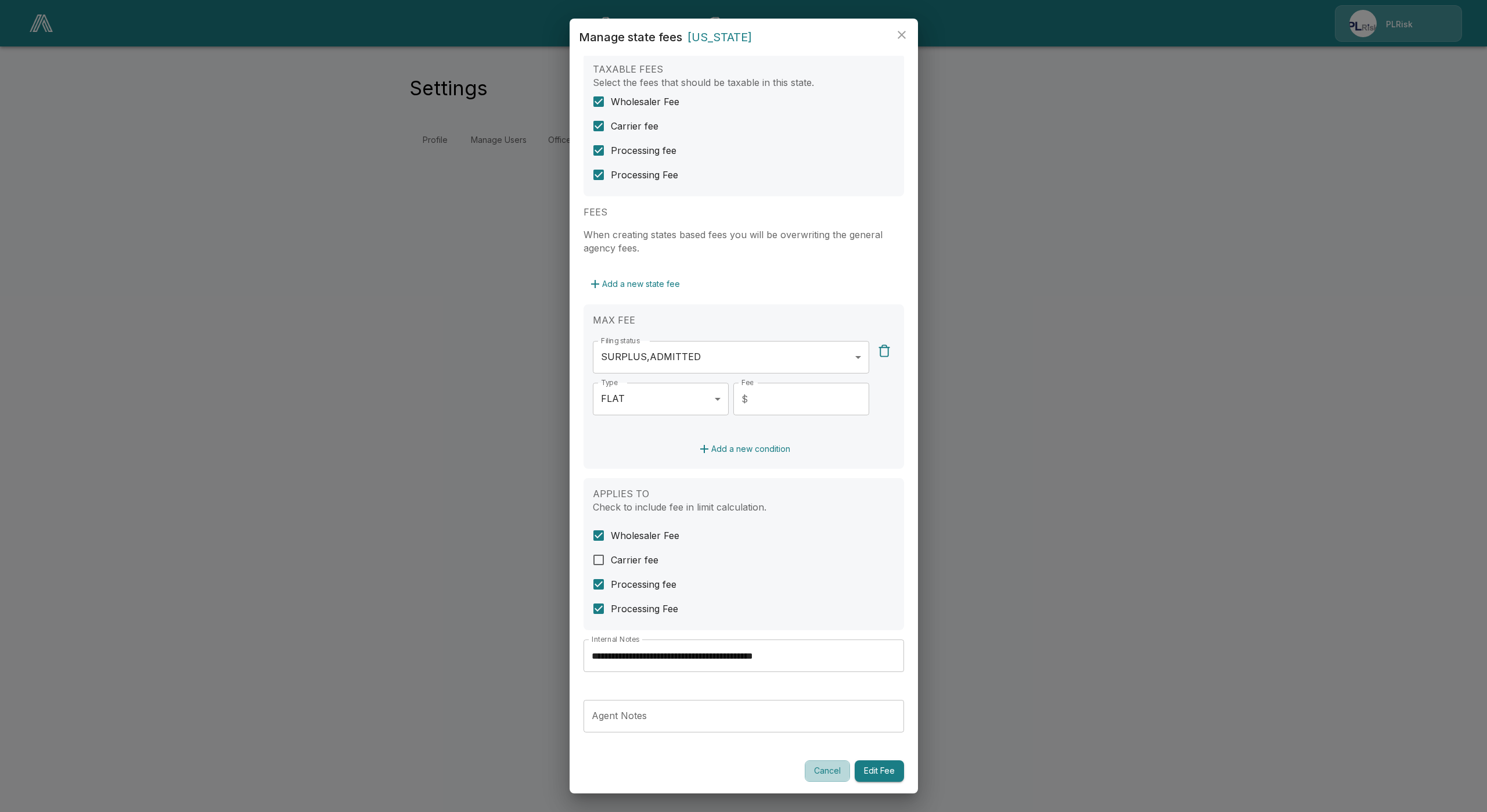
click at [809, 766] on button "Cancel" at bounding box center [827, 770] width 45 height 21
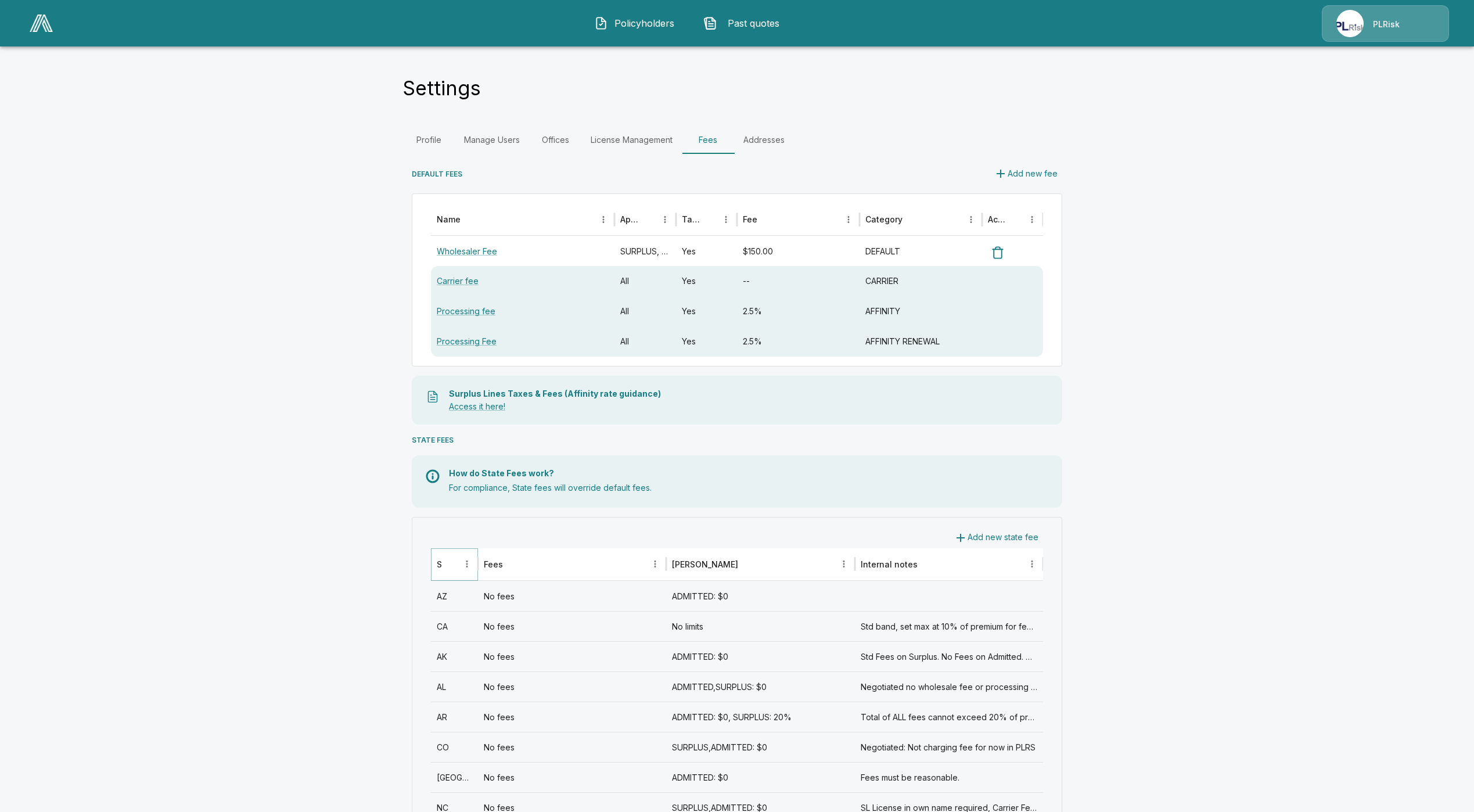
click at [456, 567] on icon "Sort" at bounding box center [450, 563] width 11 height 11
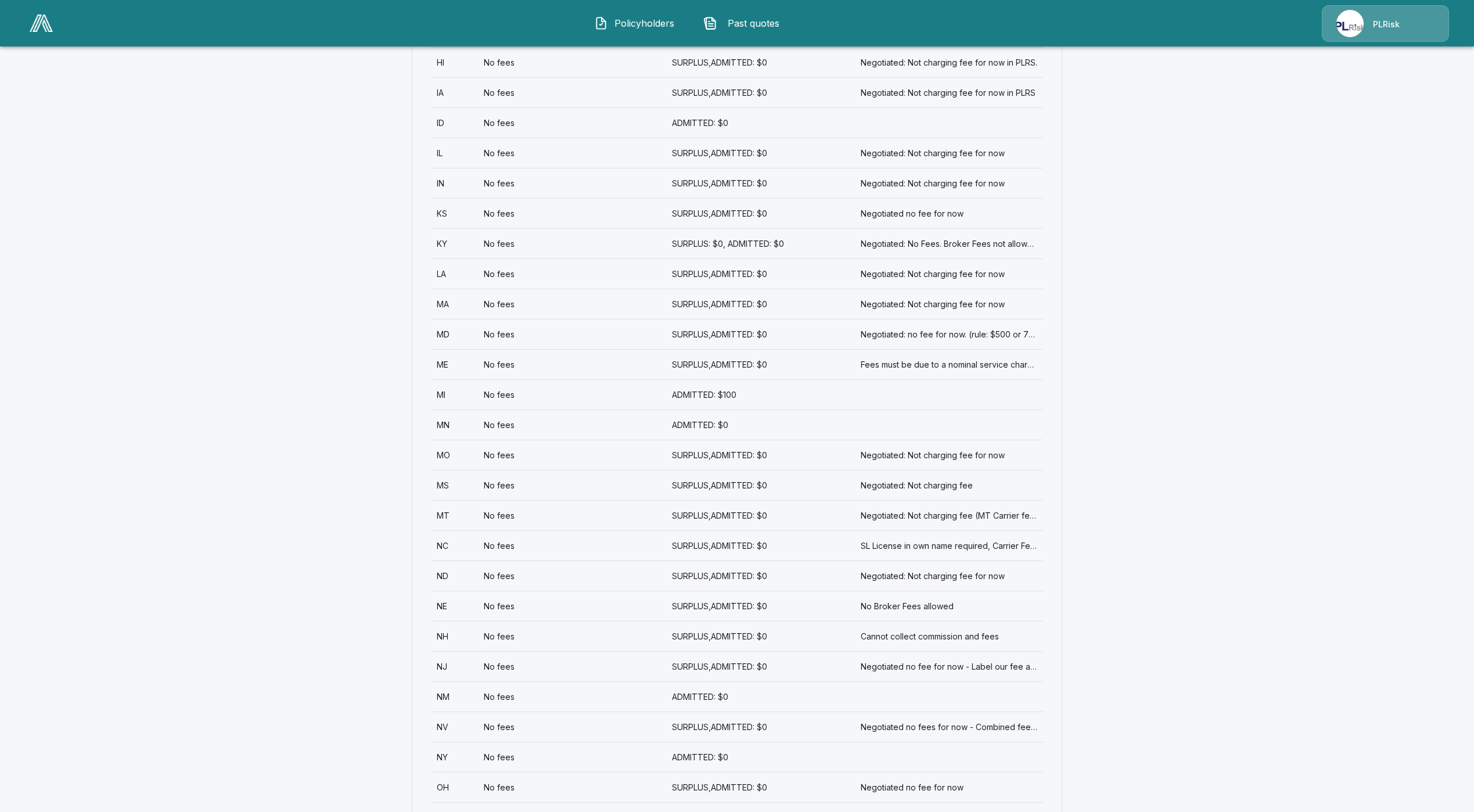
scroll to position [871, 0]
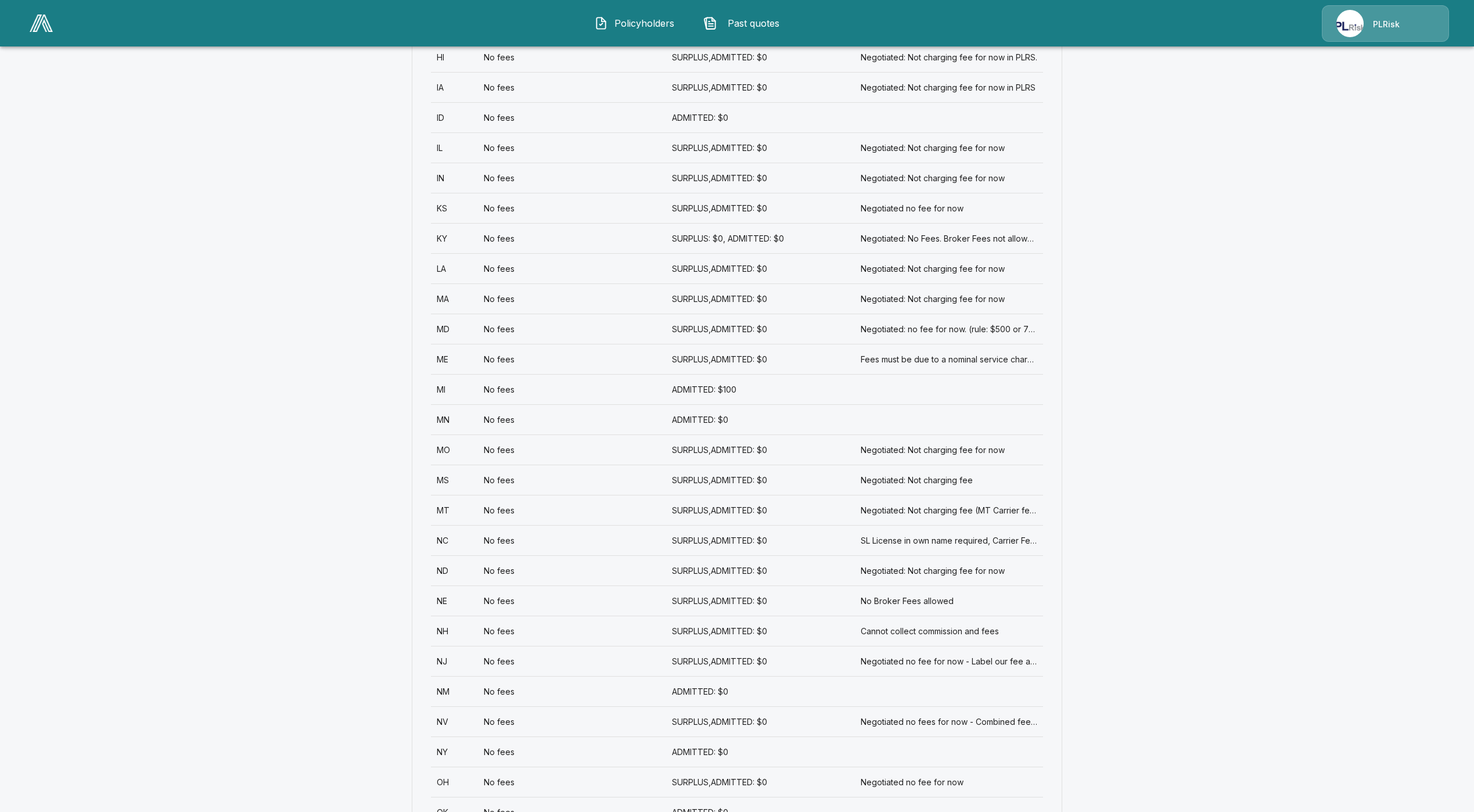
click at [463, 752] on div "NY" at bounding box center [454, 751] width 47 height 30
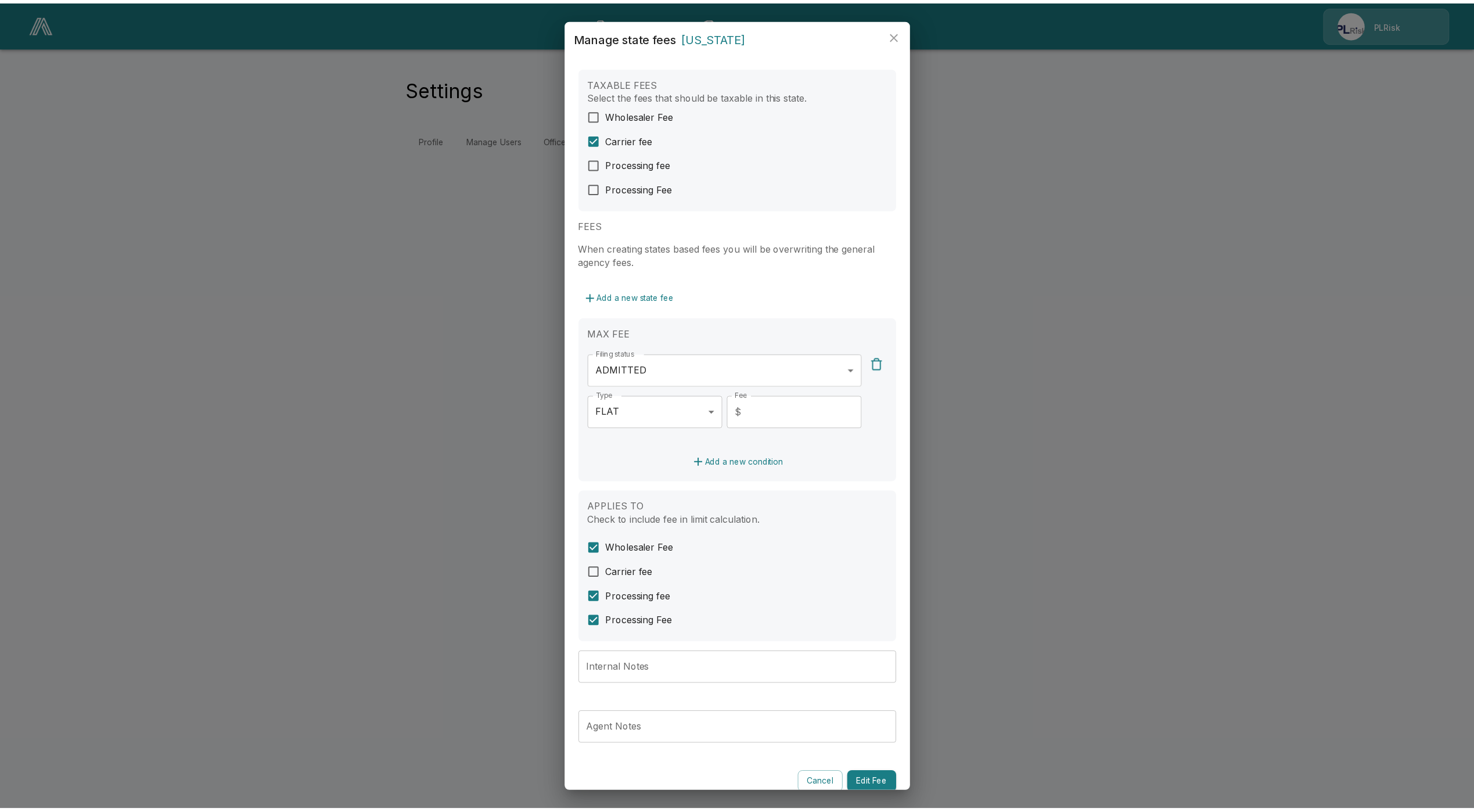
scroll to position [23, 0]
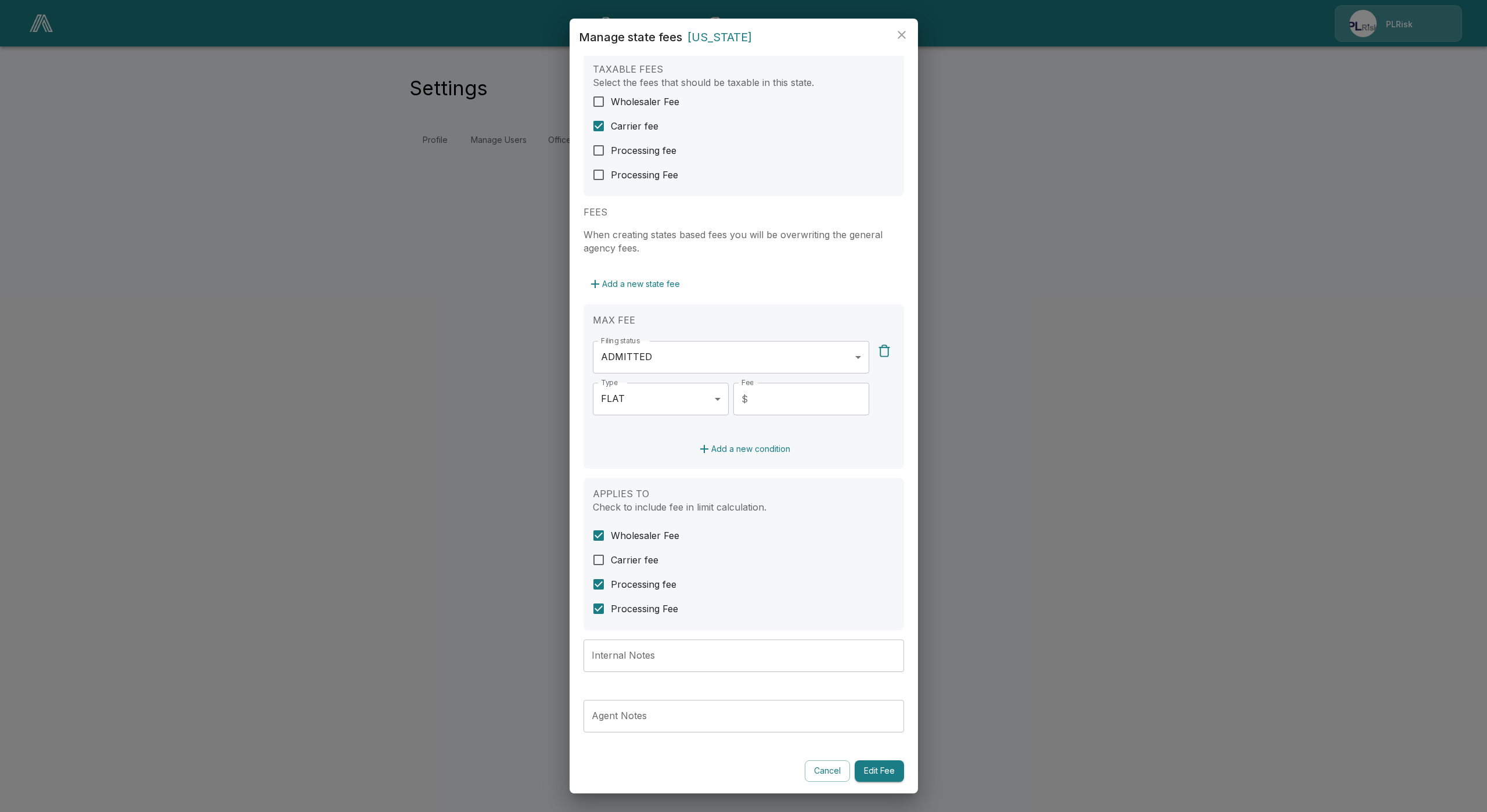
click at [813, 767] on button "Cancel" at bounding box center [827, 770] width 45 height 21
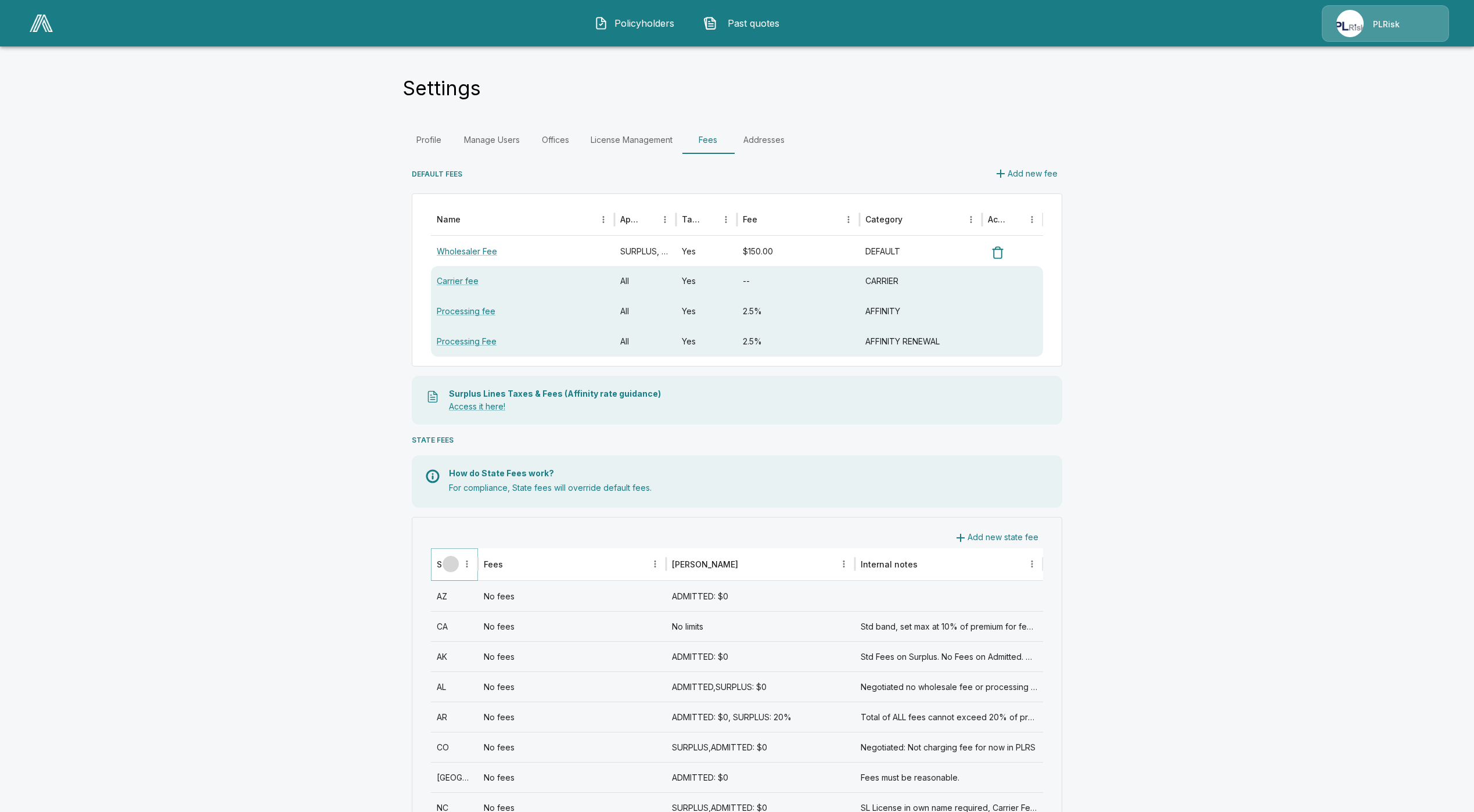
click at [455, 566] on icon "Sort" at bounding box center [450, 563] width 11 height 11
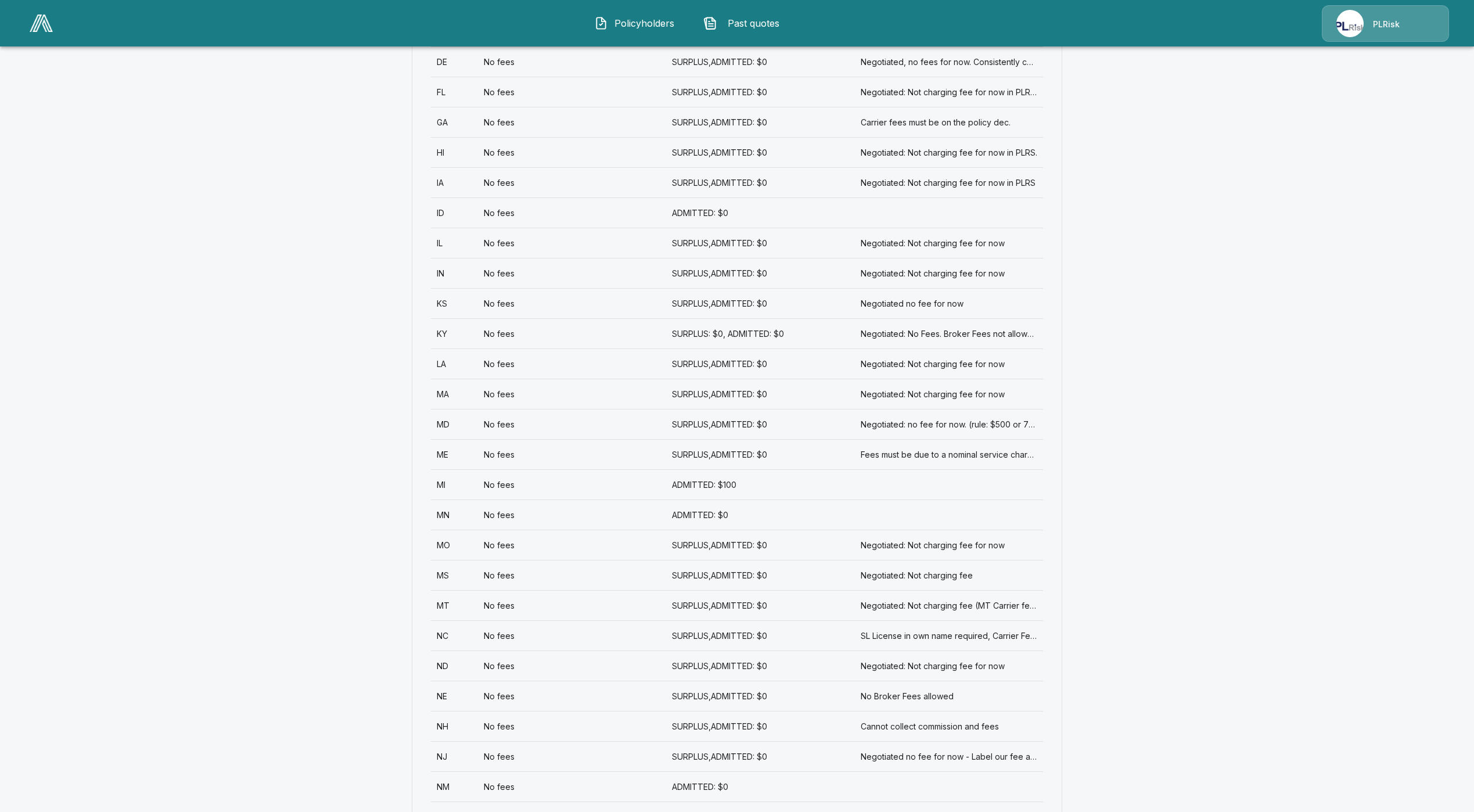
scroll to position [1046, 0]
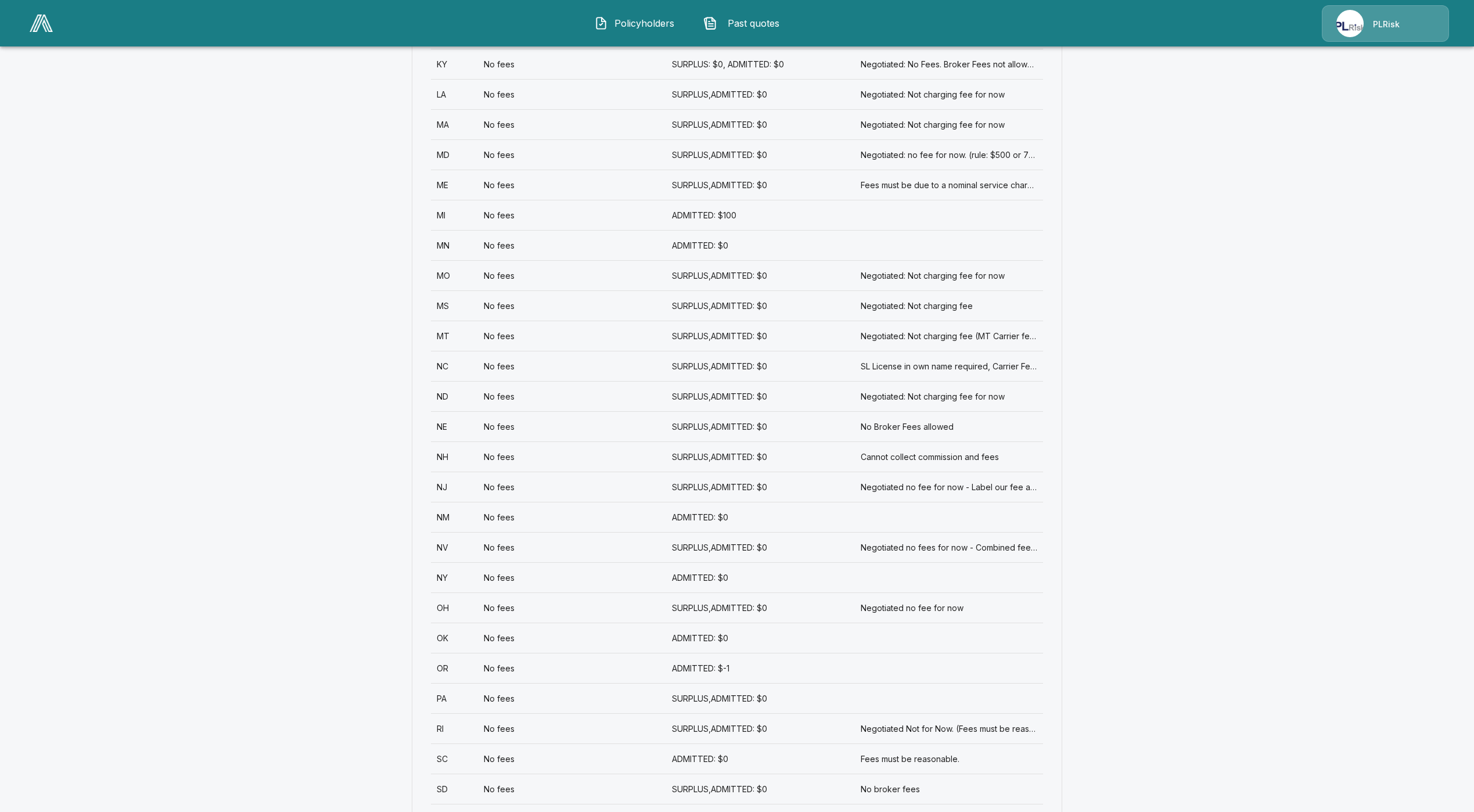
click at [455, 608] on div "OH" at bounding box center [454, 608] width 47 height 30
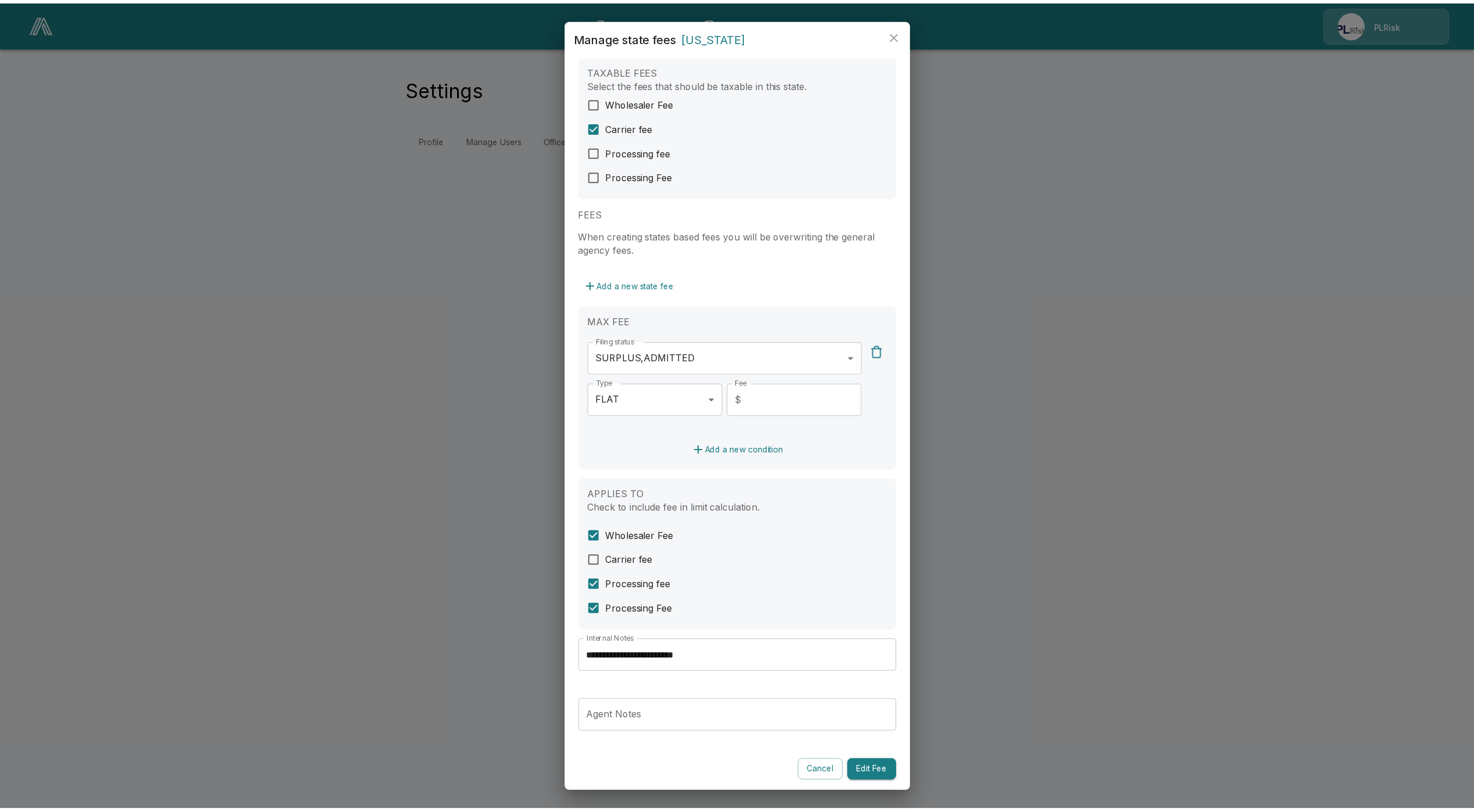
scroll to position [23, 0]
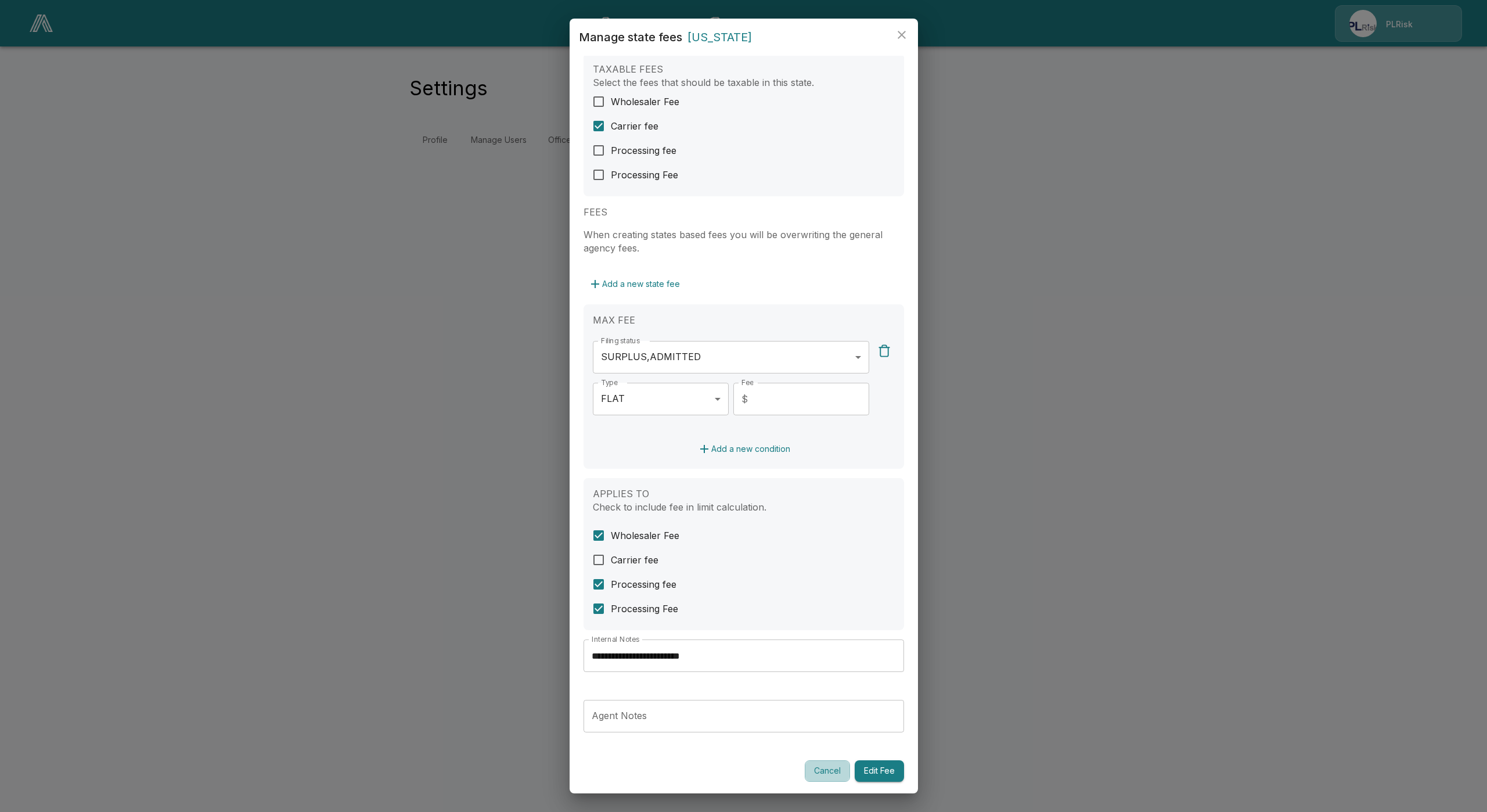
click at [807, 768] on button "Cancel" at bounding box center [827, 770] width 45 height 21
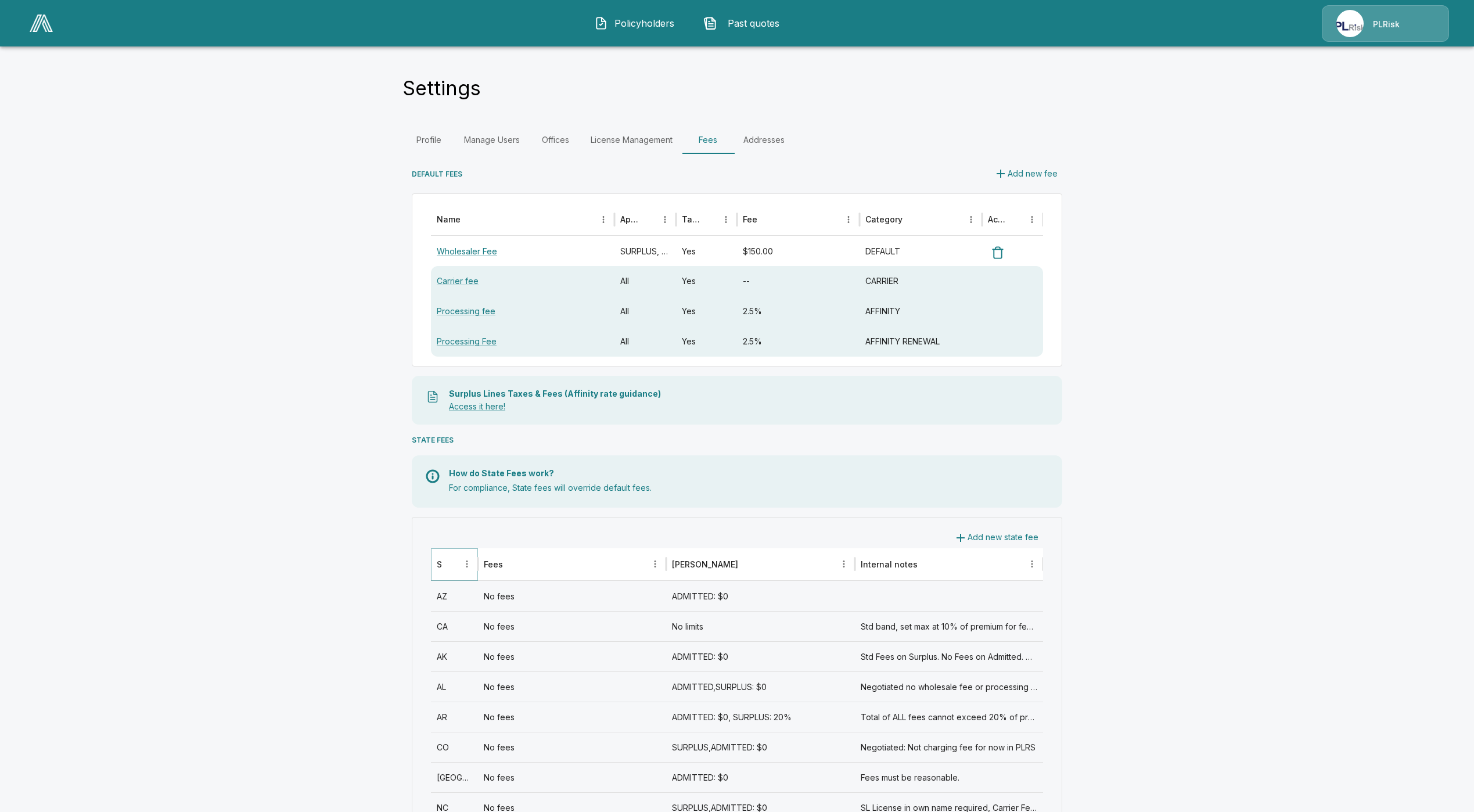
click at [456, 567] on icon "Sort" at bounding box center [450, 563] width 11 height 11
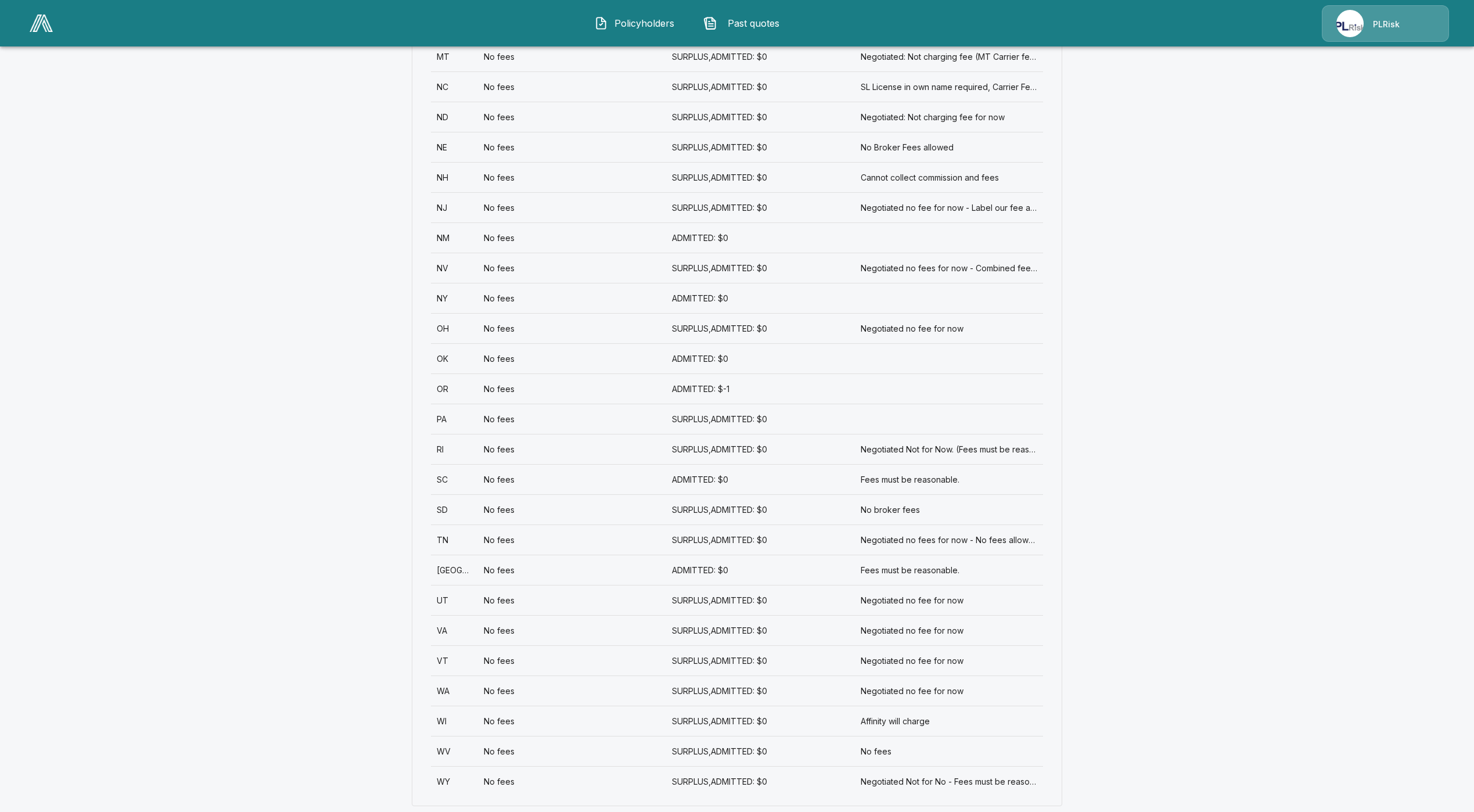
scroll to position [1342, 0]
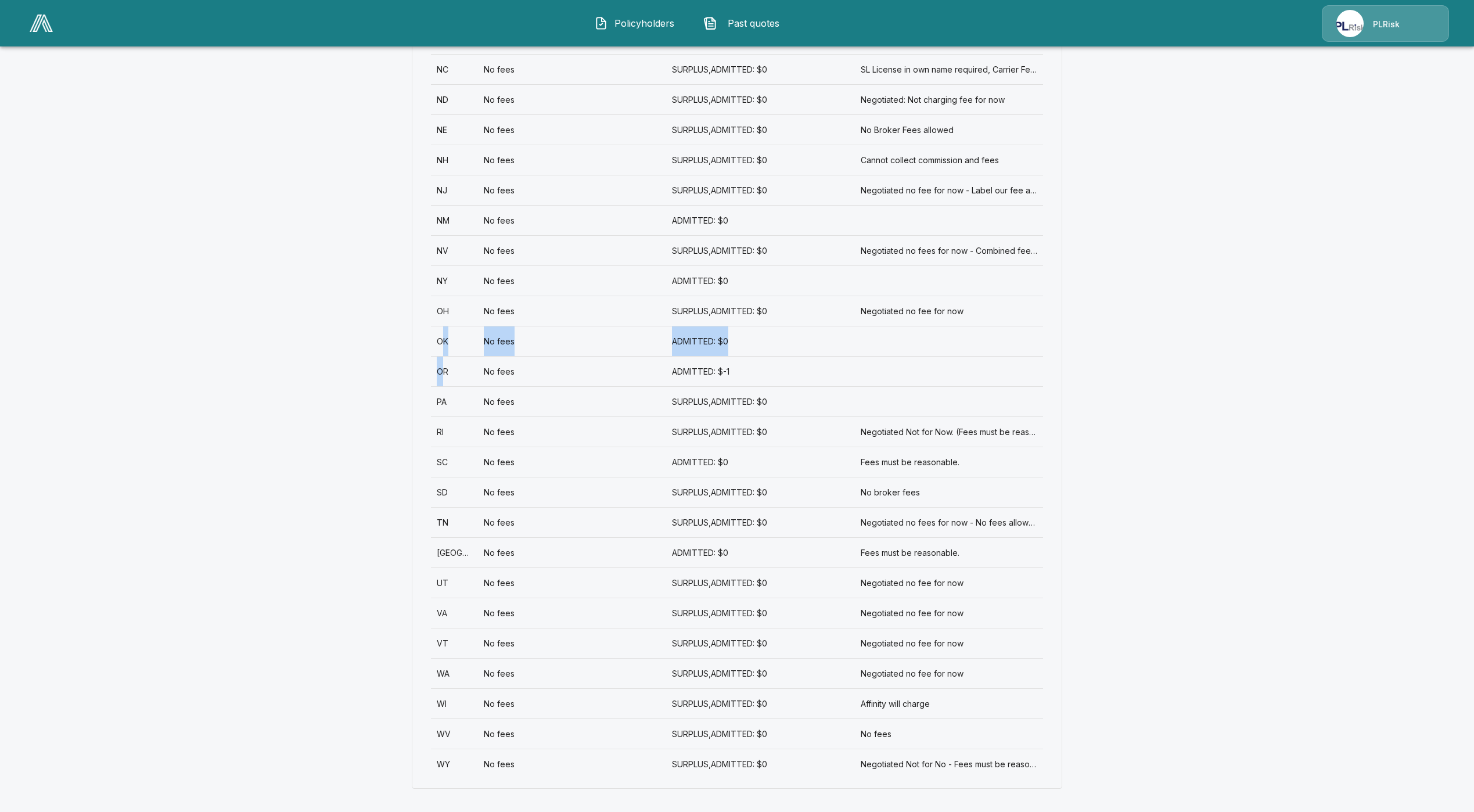
drag, startPoint x: 450, startPoint y: 374, endPoint x: 449, endPoint y: 333, distance: 41.0
click at [449, 333] on div "AK No fees ADMITTED: $0 Std Fees on Surplus. No Fees on Admitted. Commissions r…" at bounding box center [737, 8] width 612 height 1540
click at [591, 333] on div "No fees" at bounding box center [572, 341] width 188 height 30
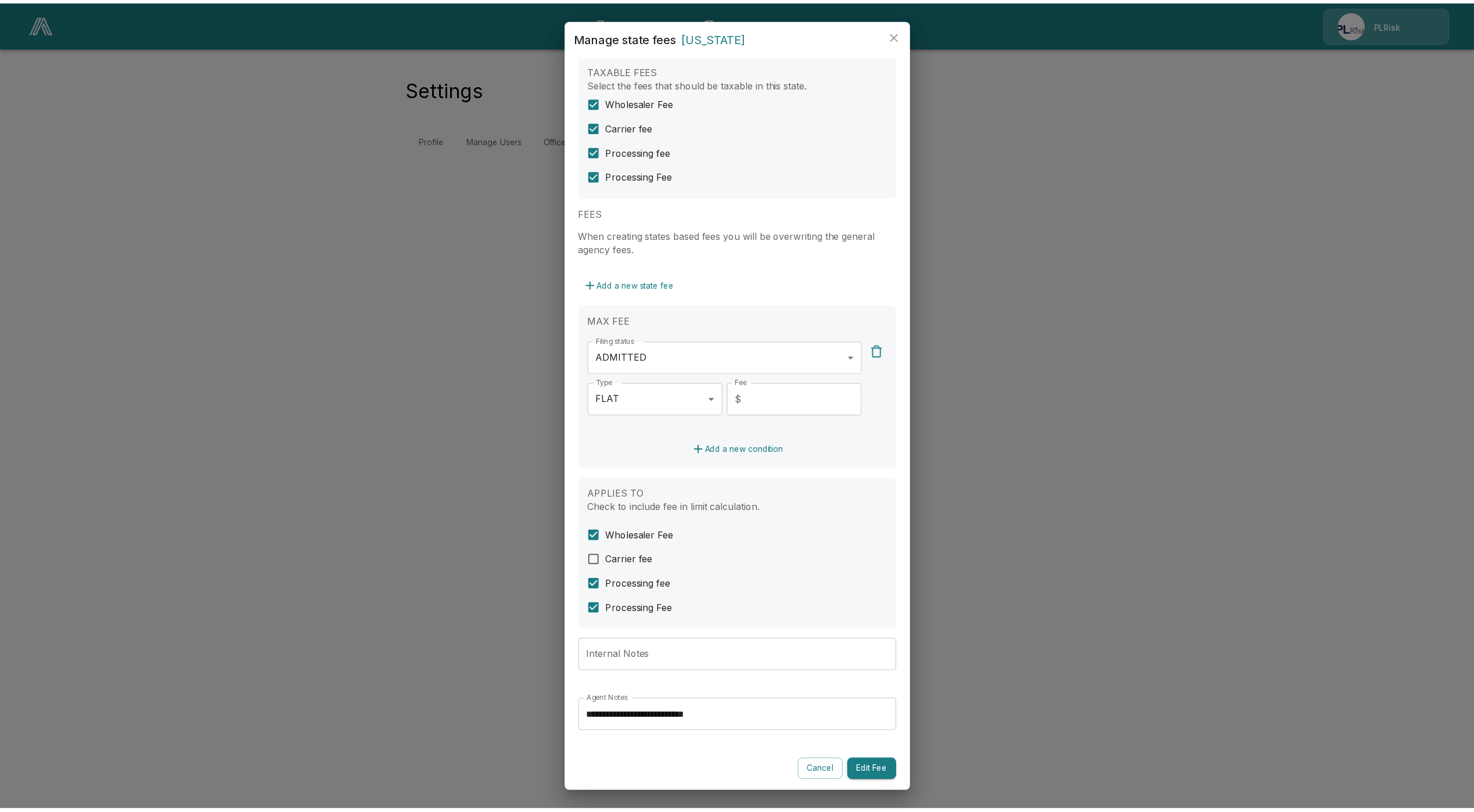
scroll to position [23, 0]
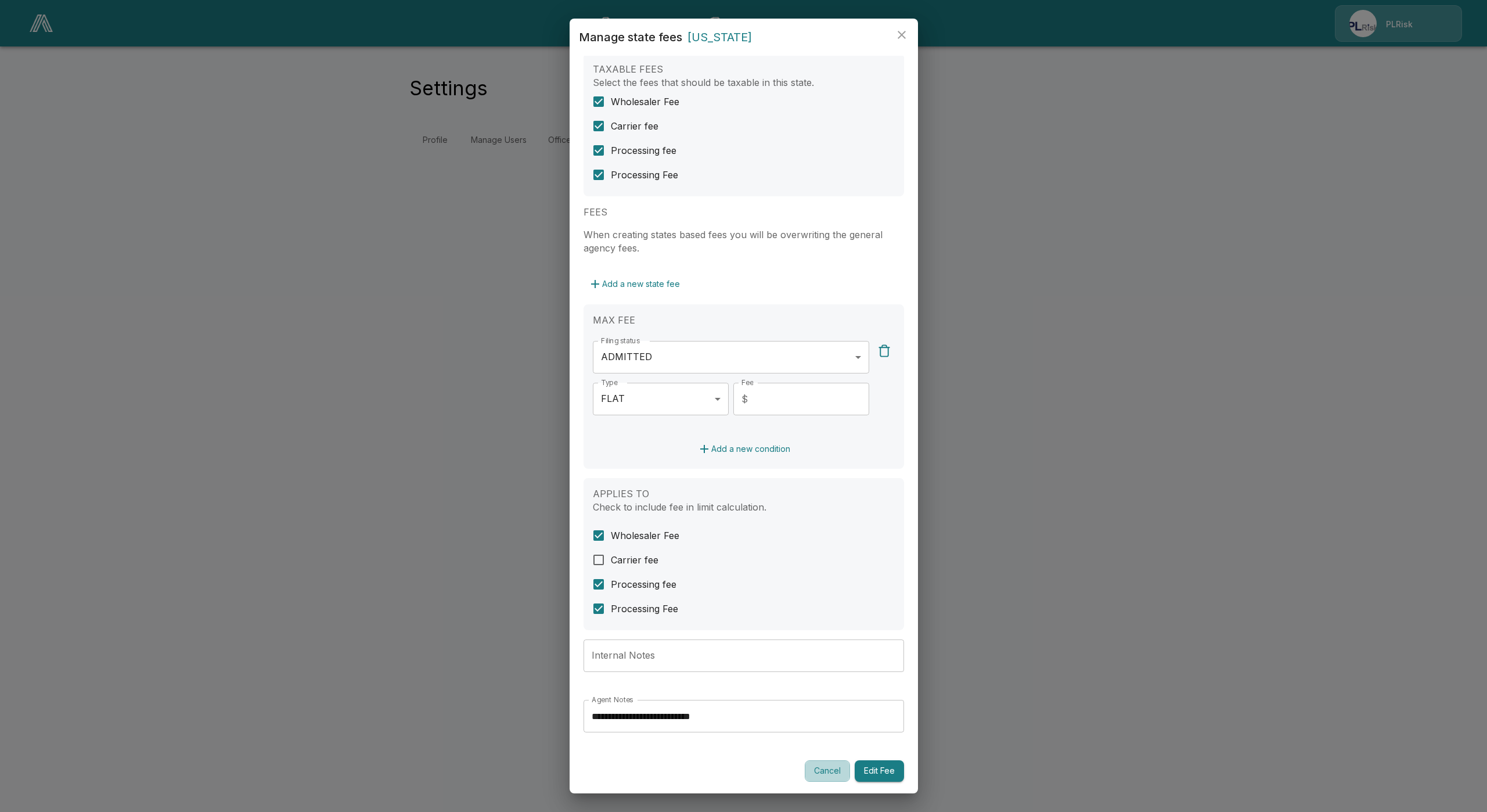
click at [805, 778] on button "Cancel" at bounding box center [827, 770] width 45 height 21
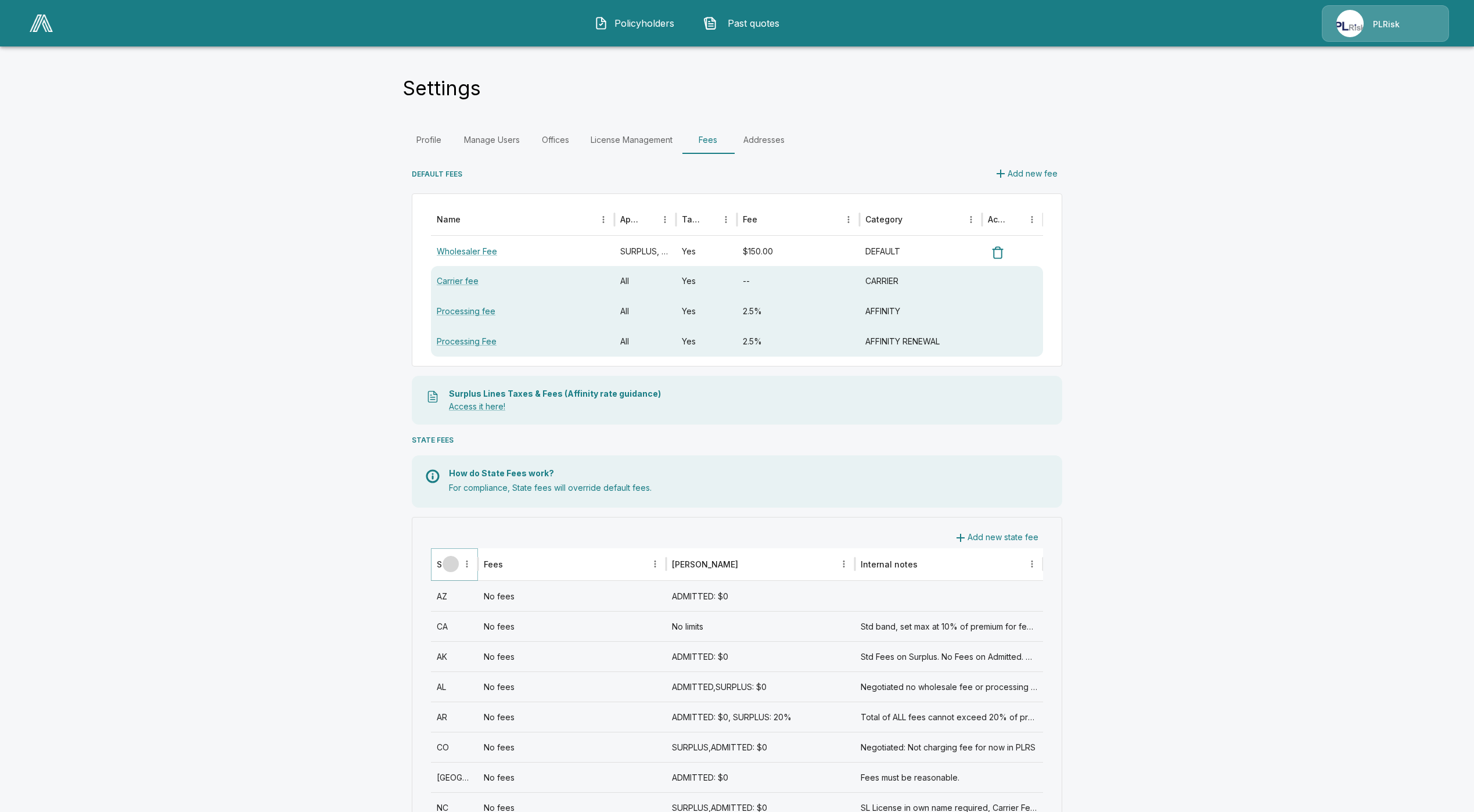
click at [455, 564] on icon "Sort" at bounding box center [450, 563] width 11 height 11
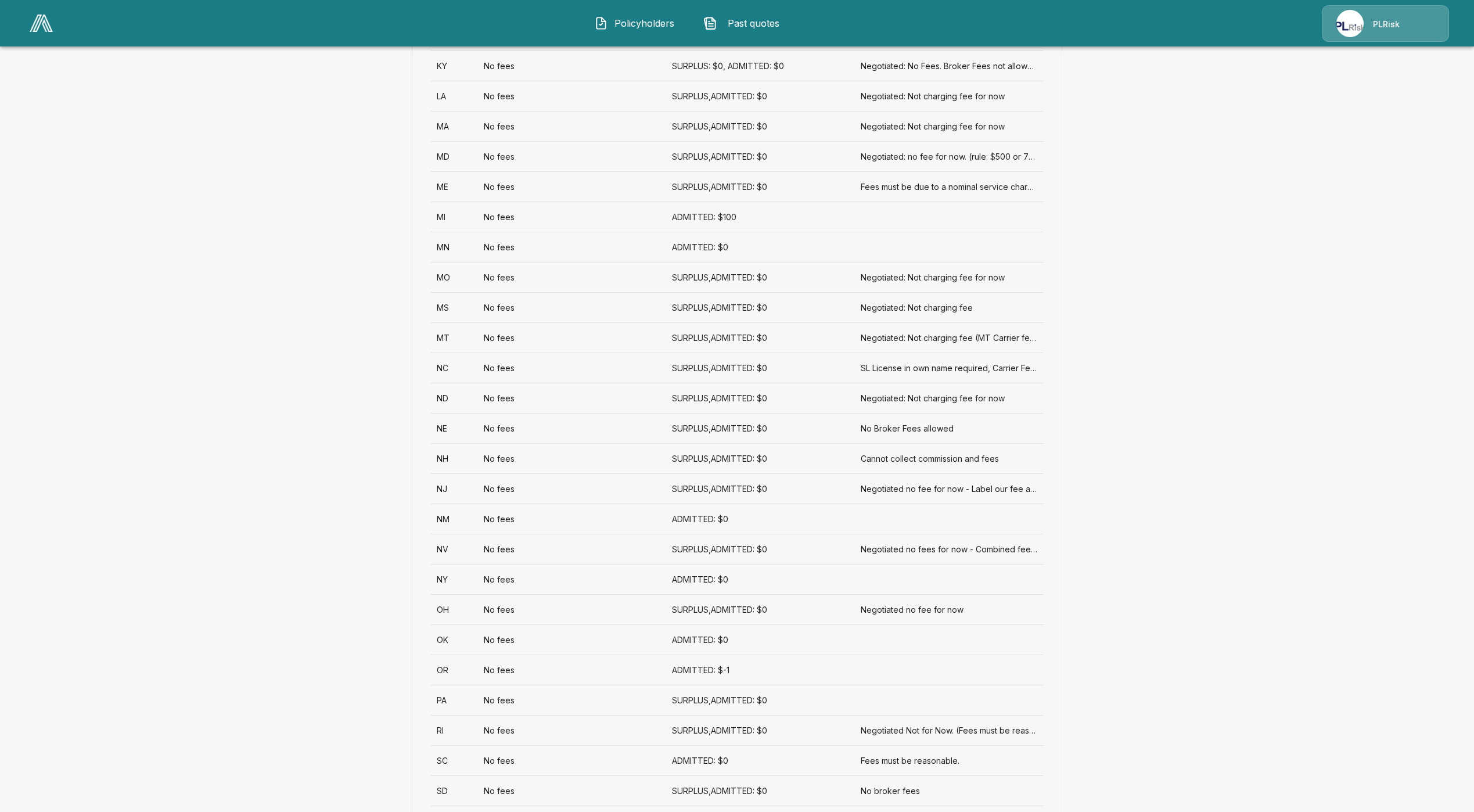
scroll to position [1046, 0]
click at [513, 675] on div "No fees" at bounding box center [572, 668] width 188 height 30
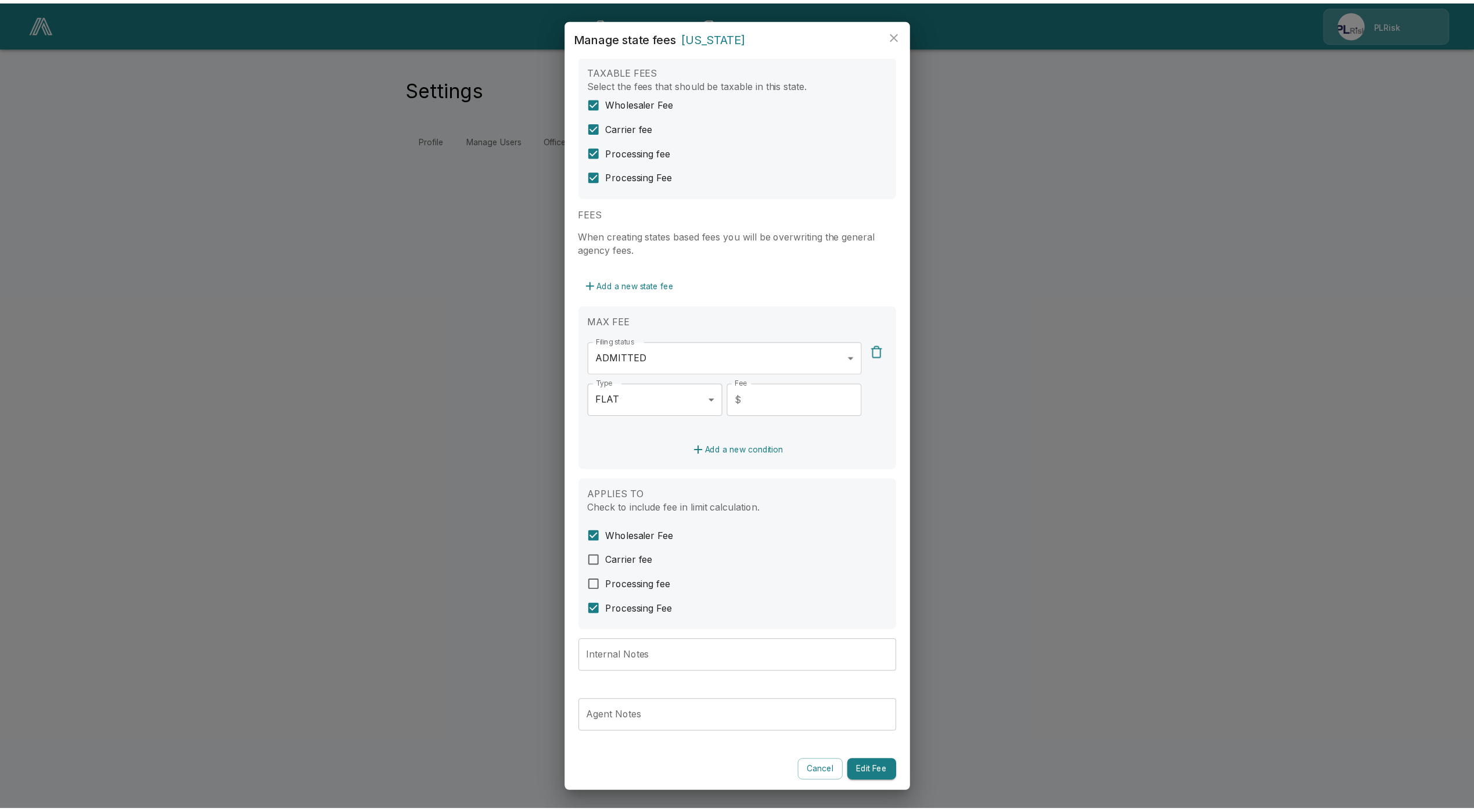
scroll to position [23, 0]
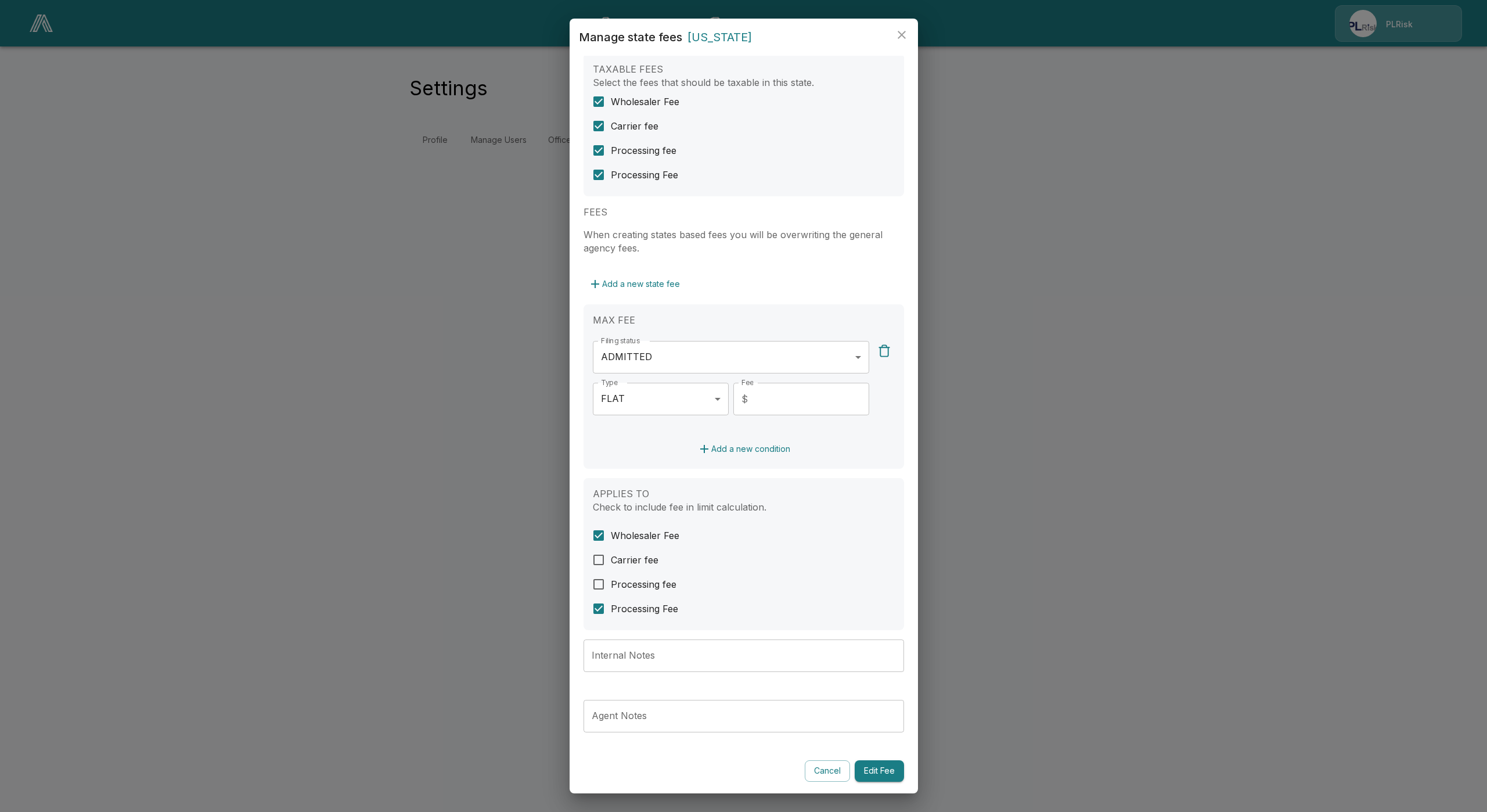
click at [778, 402] on input "**" at bounding box center [811, 399] width 117 height 33
type input "*"
click at [861, 770] on button "Edit Fee" at bounding box center [879, 770] width 50 height 21
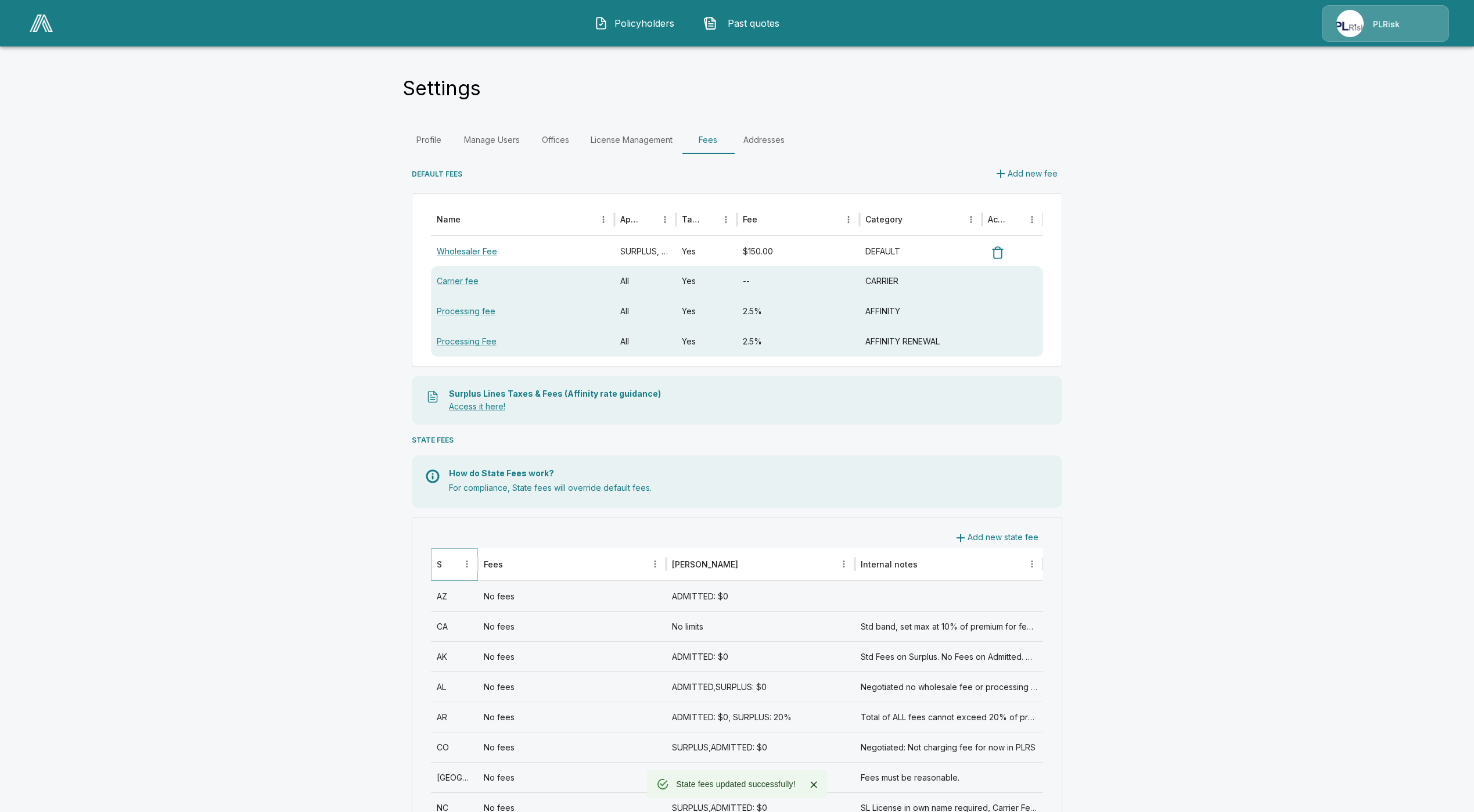
click at [454, 569] on icon "Sort" at bounding box center [450, 563] width 11 height 11
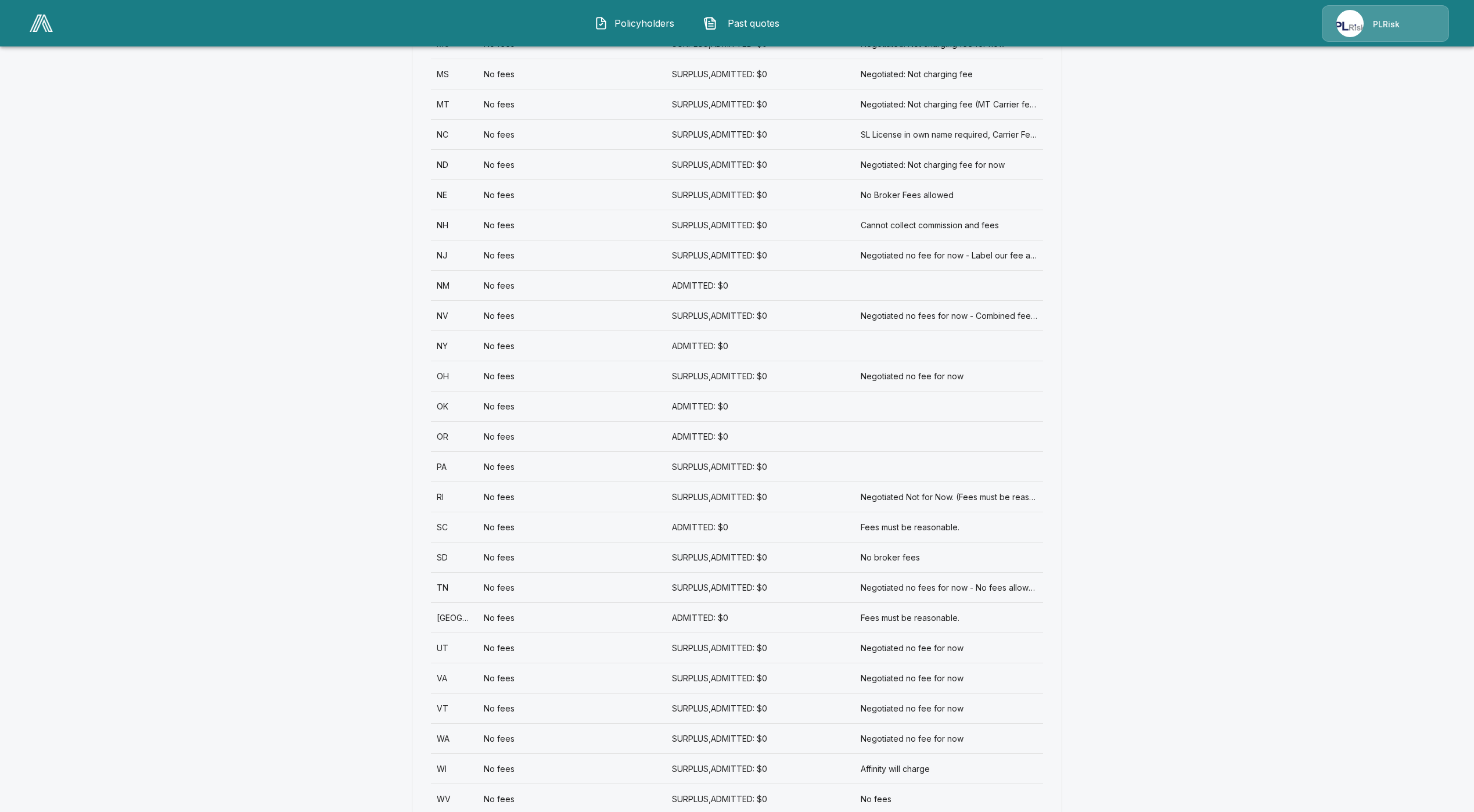
scroll to position [1342, 0]
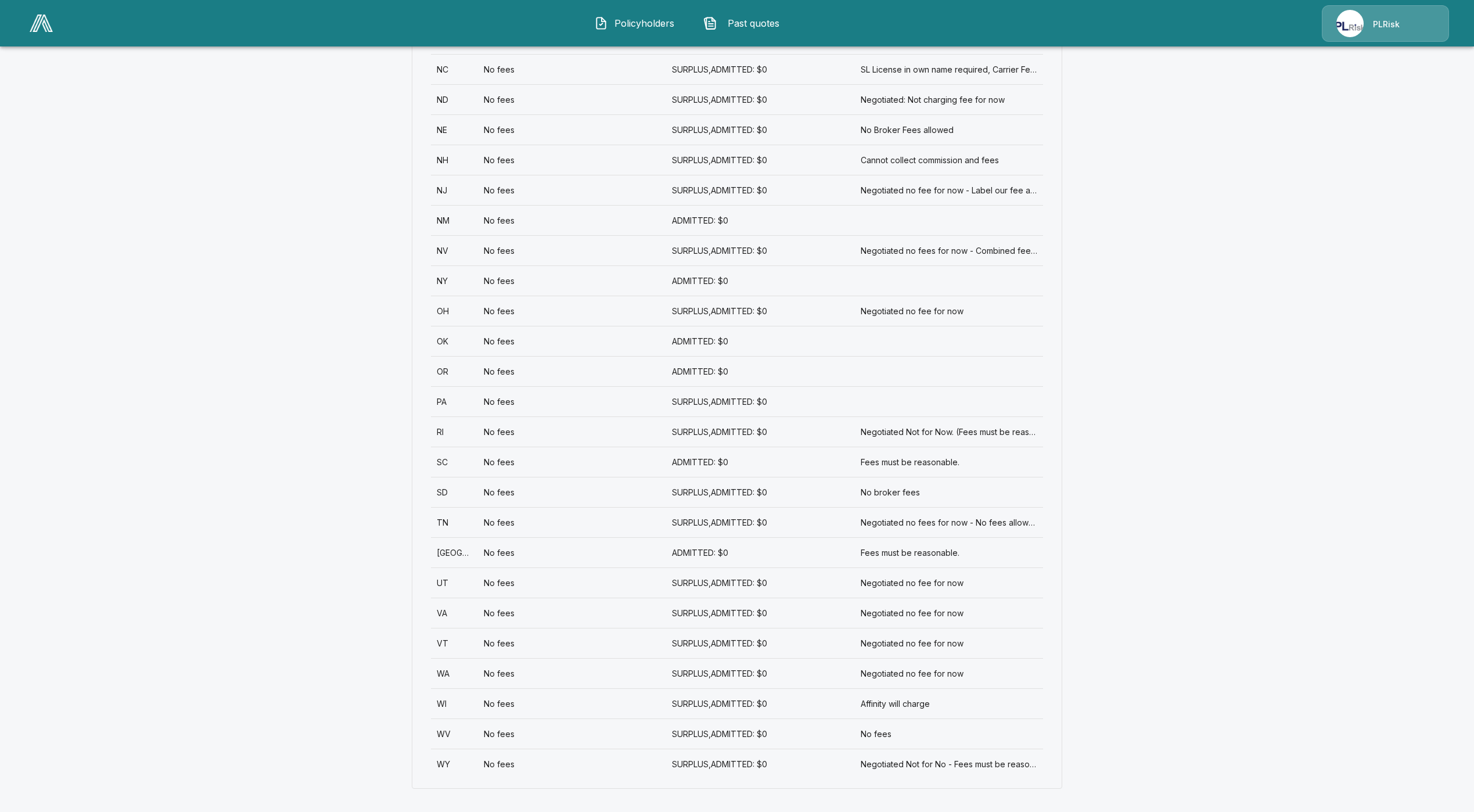
click at [666, 406] on div "No fees" at bounding box center [572, 402] width 188 height 30
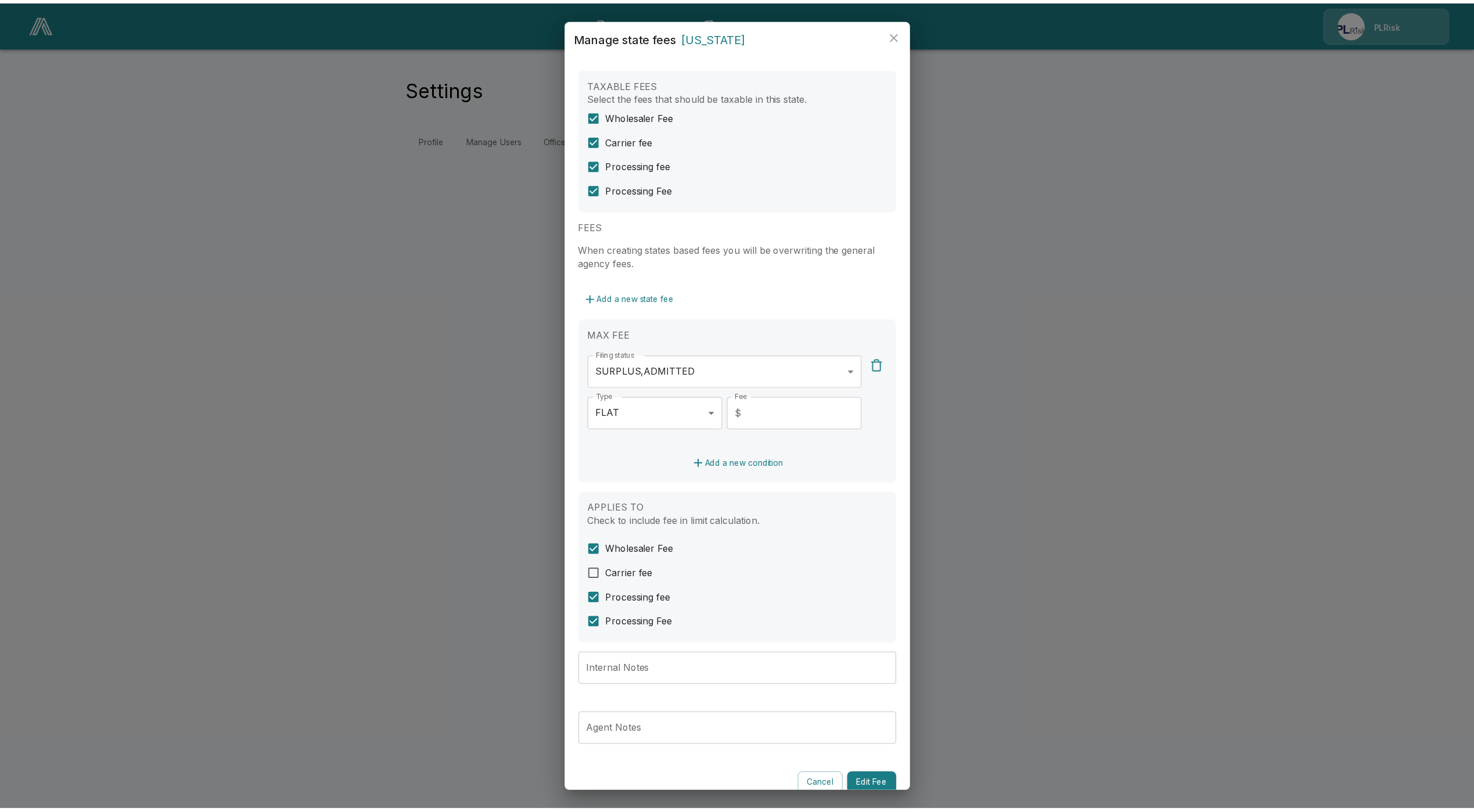
scroll to position [23, 0]
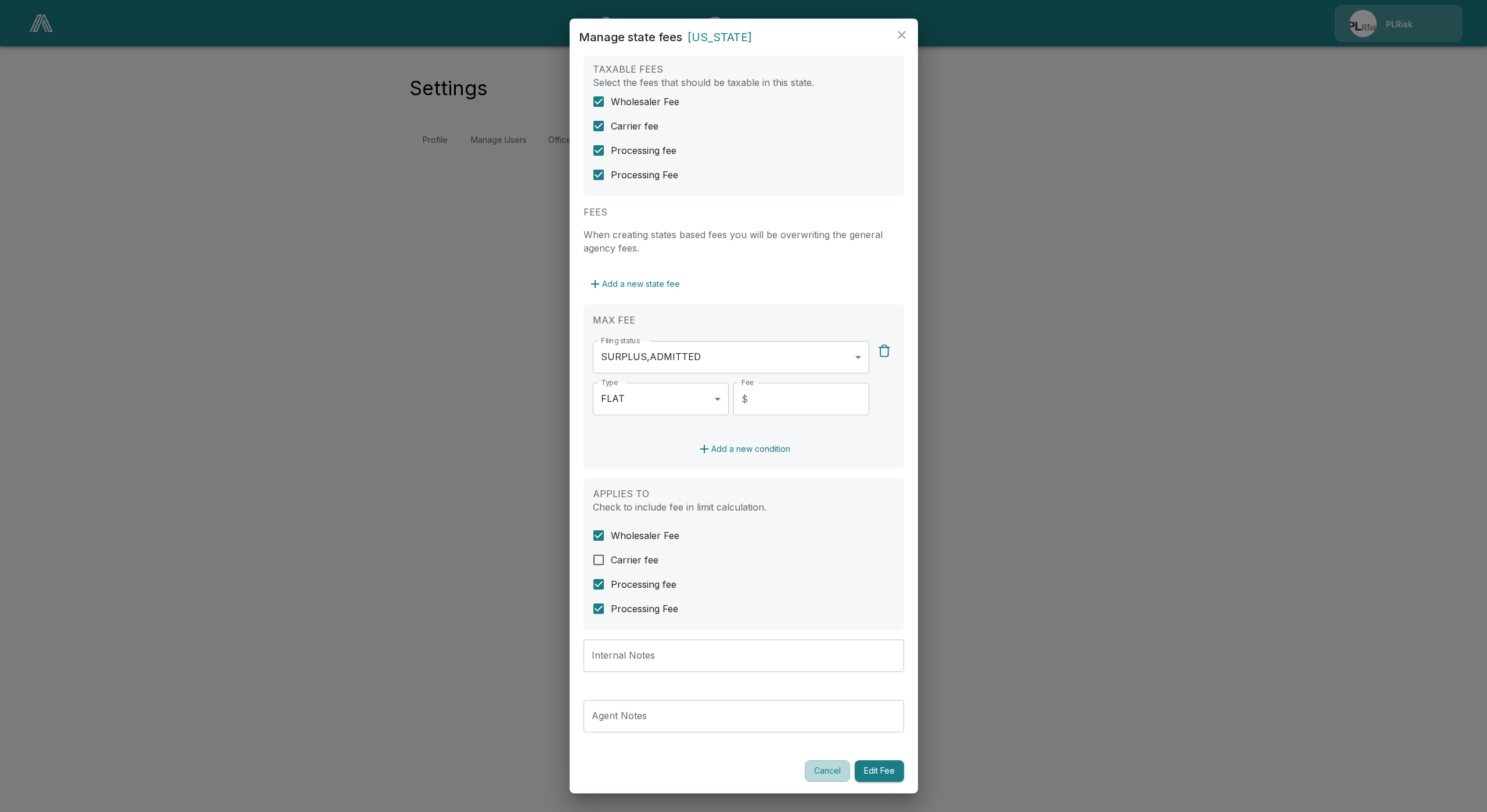
click at [805, 775] on button "Cancel" at bounding box center [827, 770] width 45 height 21
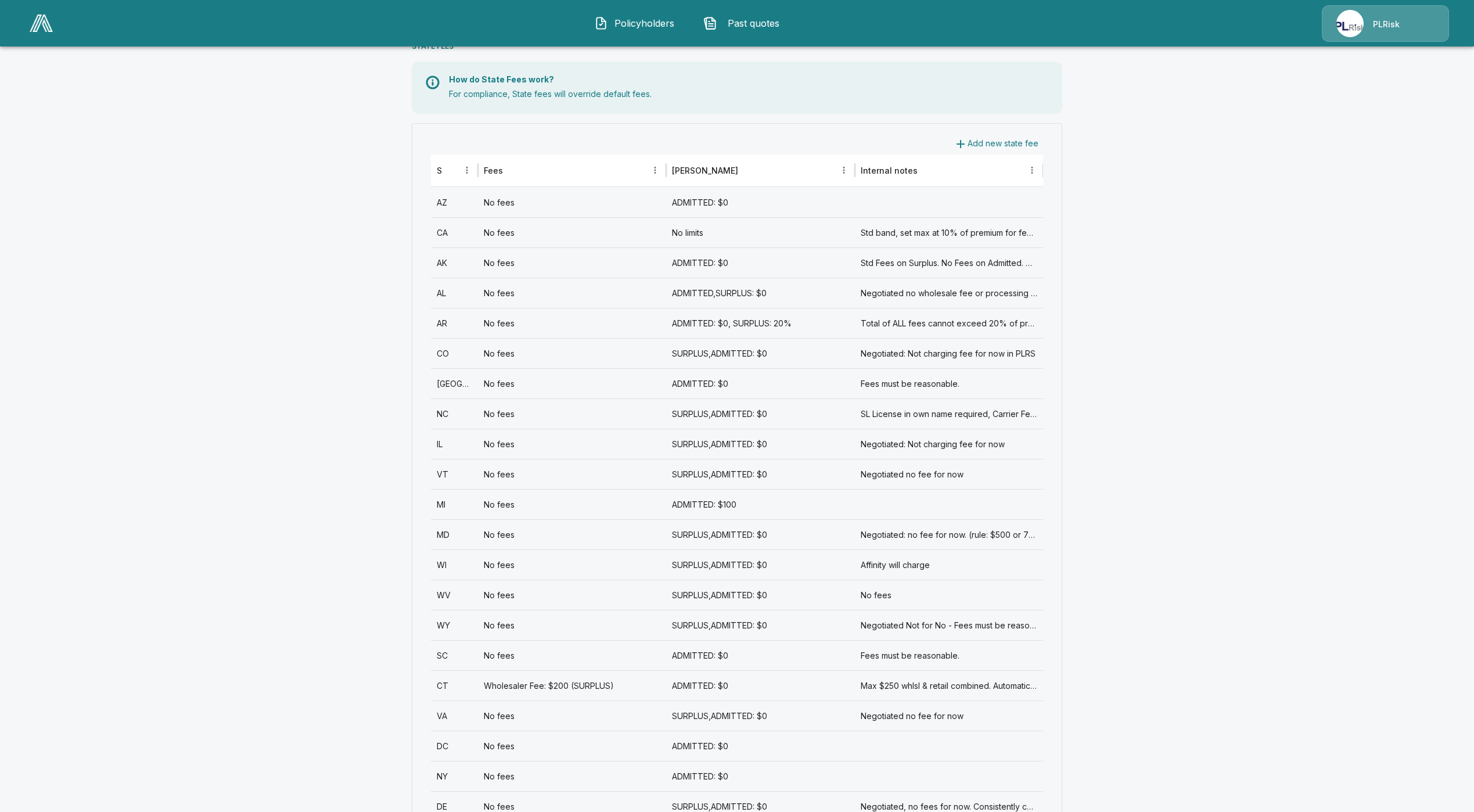
scroll to position [349, 0]
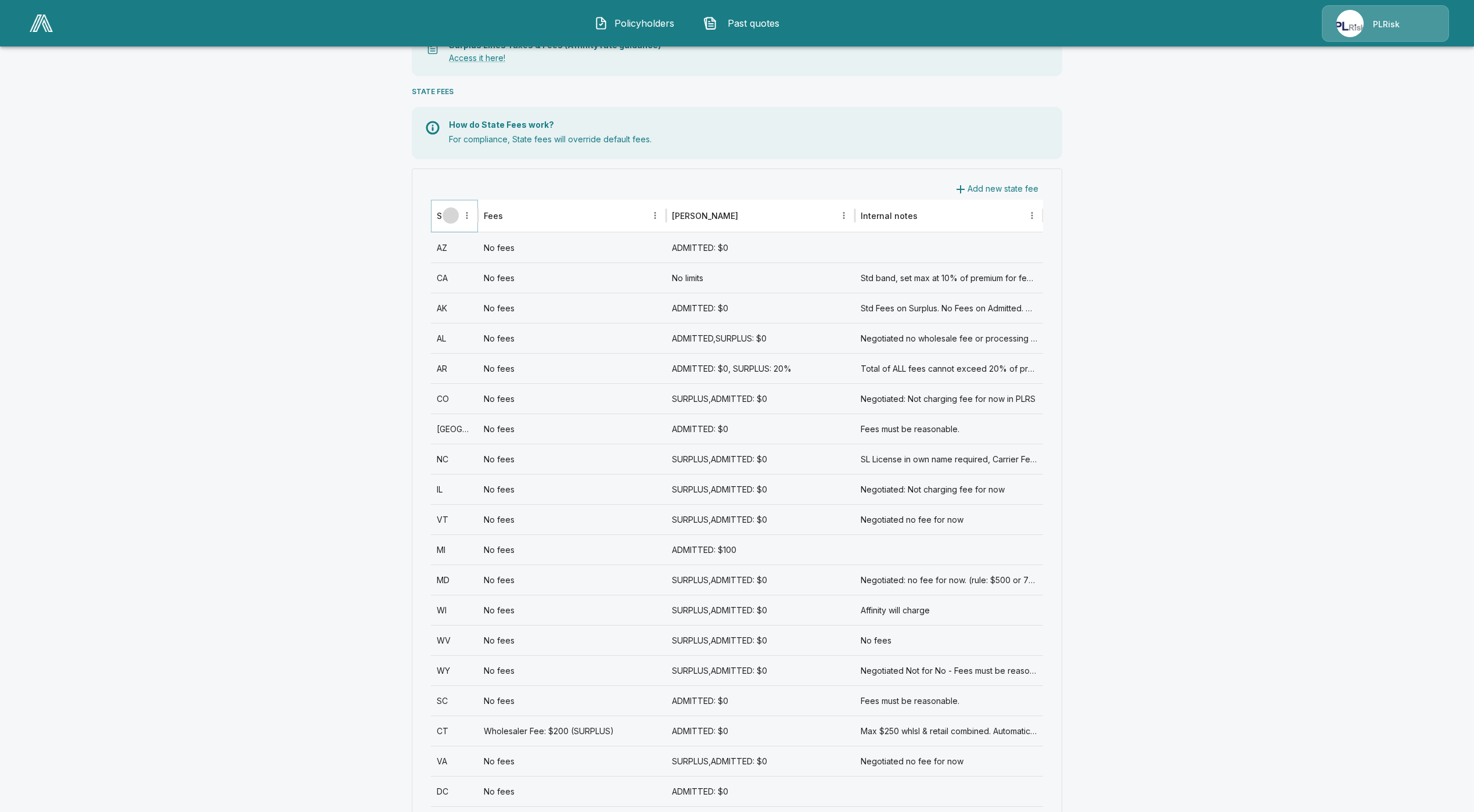
click at [454, 216] on icon "Sort" at bounding box center [450, 216] width 11 height 11
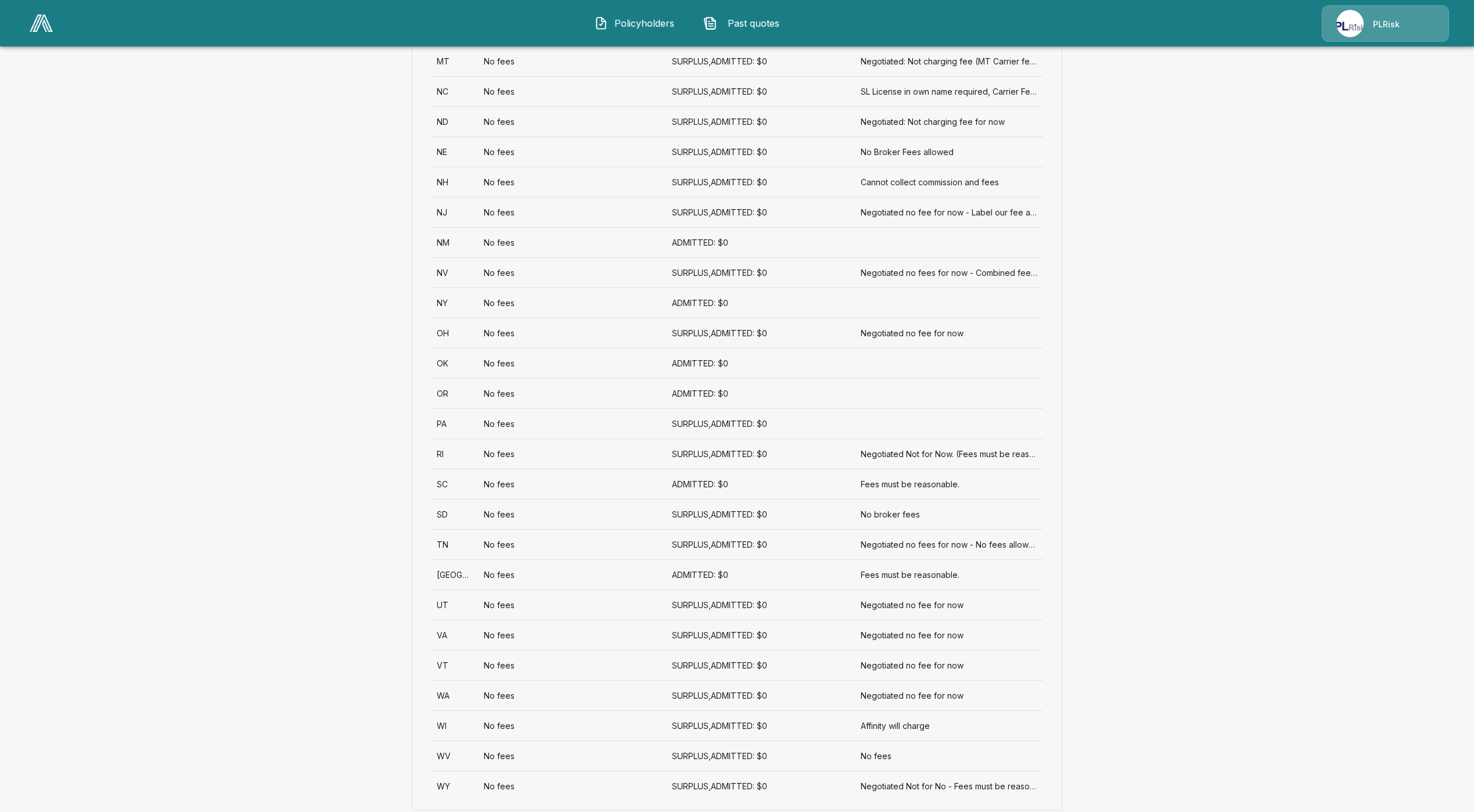
scroll to position [1342, 0]
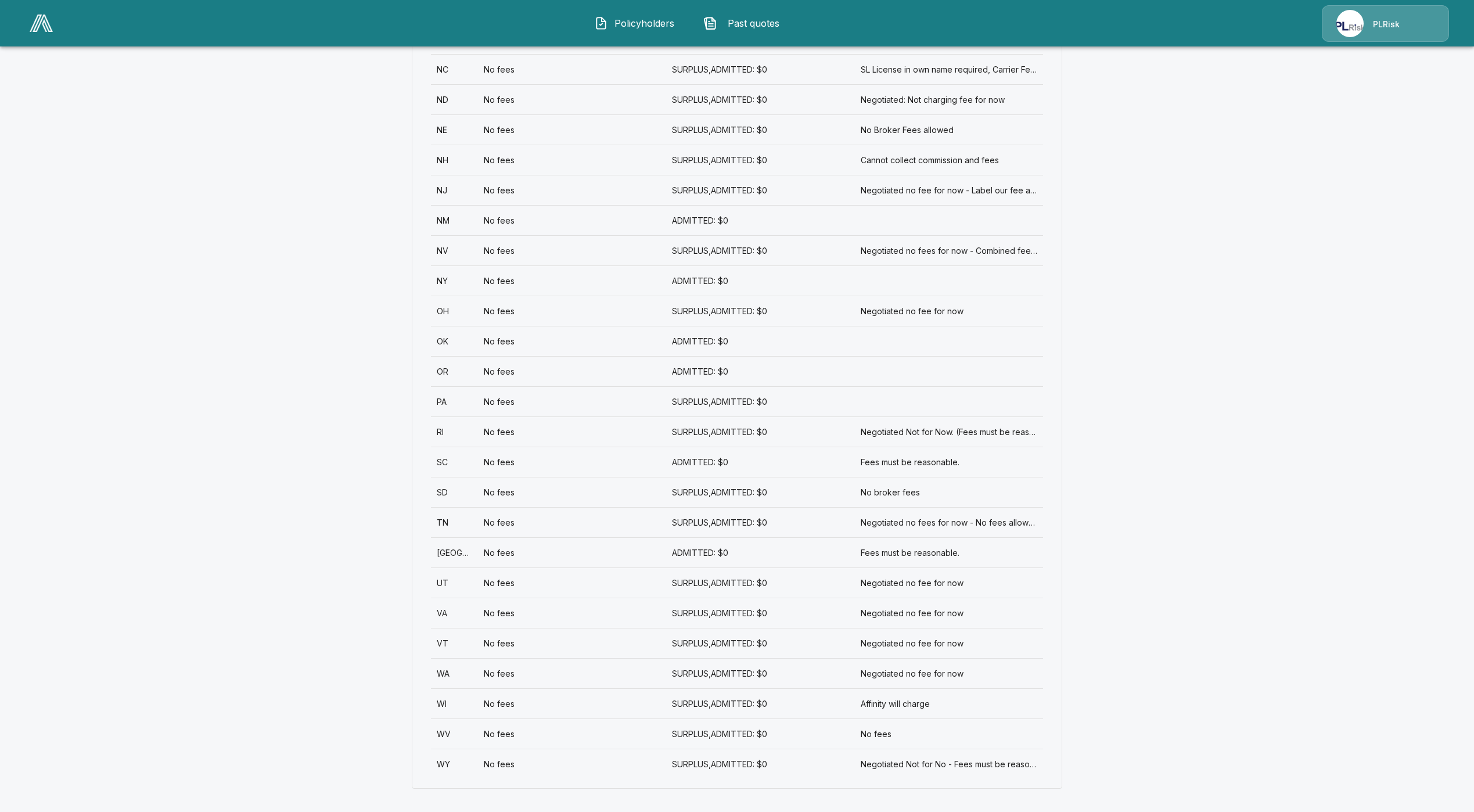
click at [465, 427] on div "RI" at bounding box center [454, 432] width 47 height 30
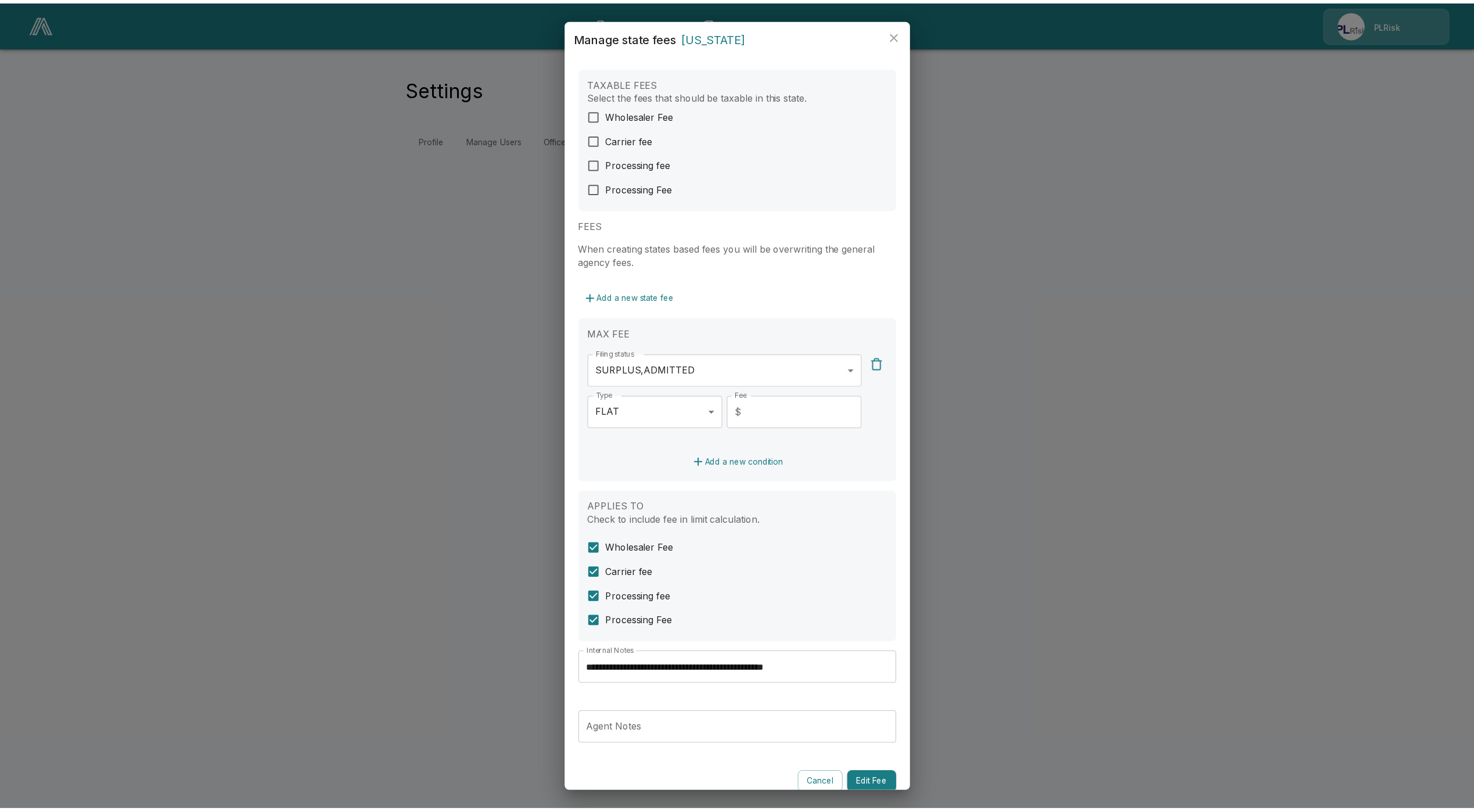
scroll to position [23, 0]
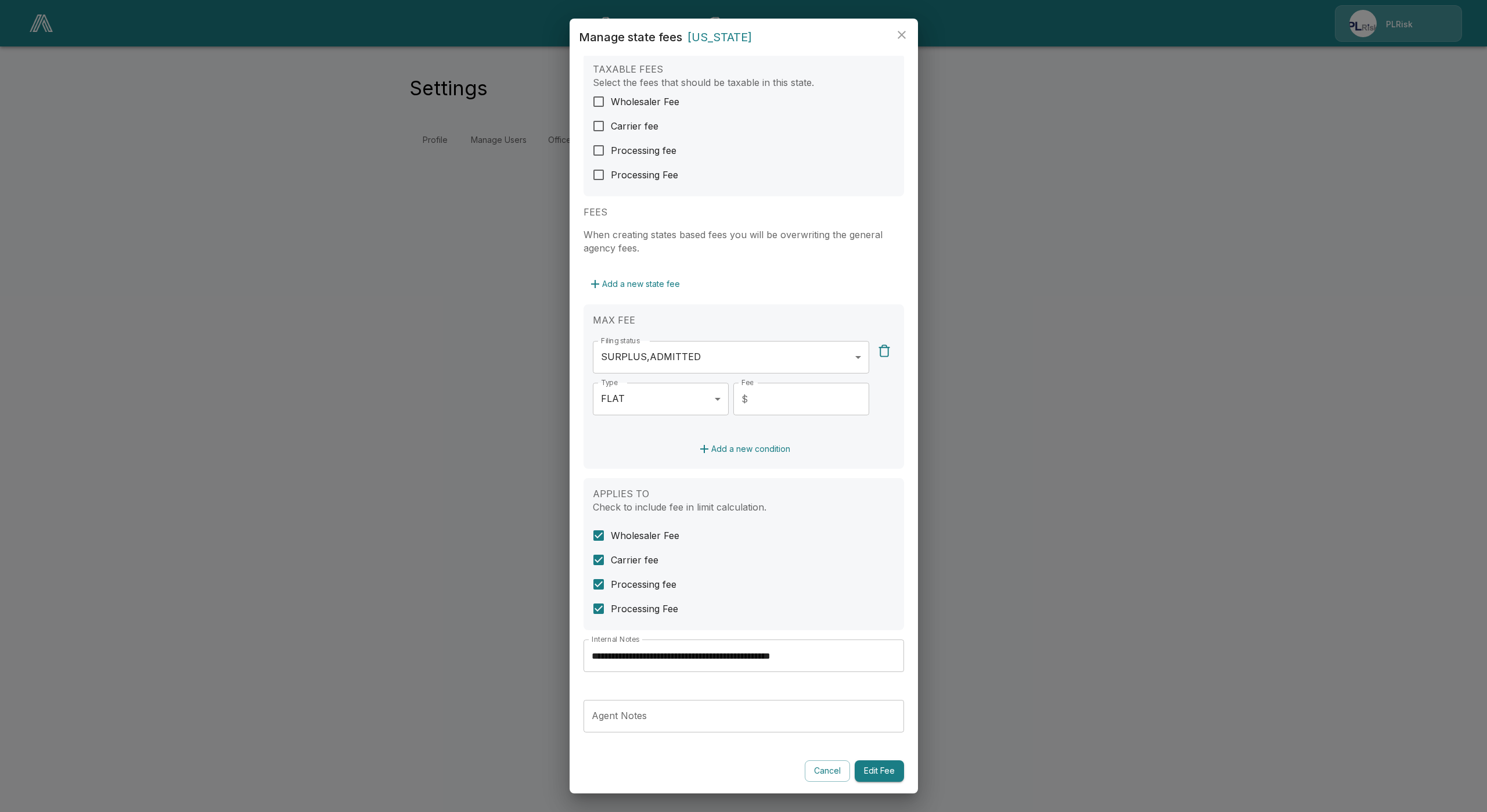
click at [824, 771] on button "Cancel" at bounding box center [827, 770] width 45 height 21
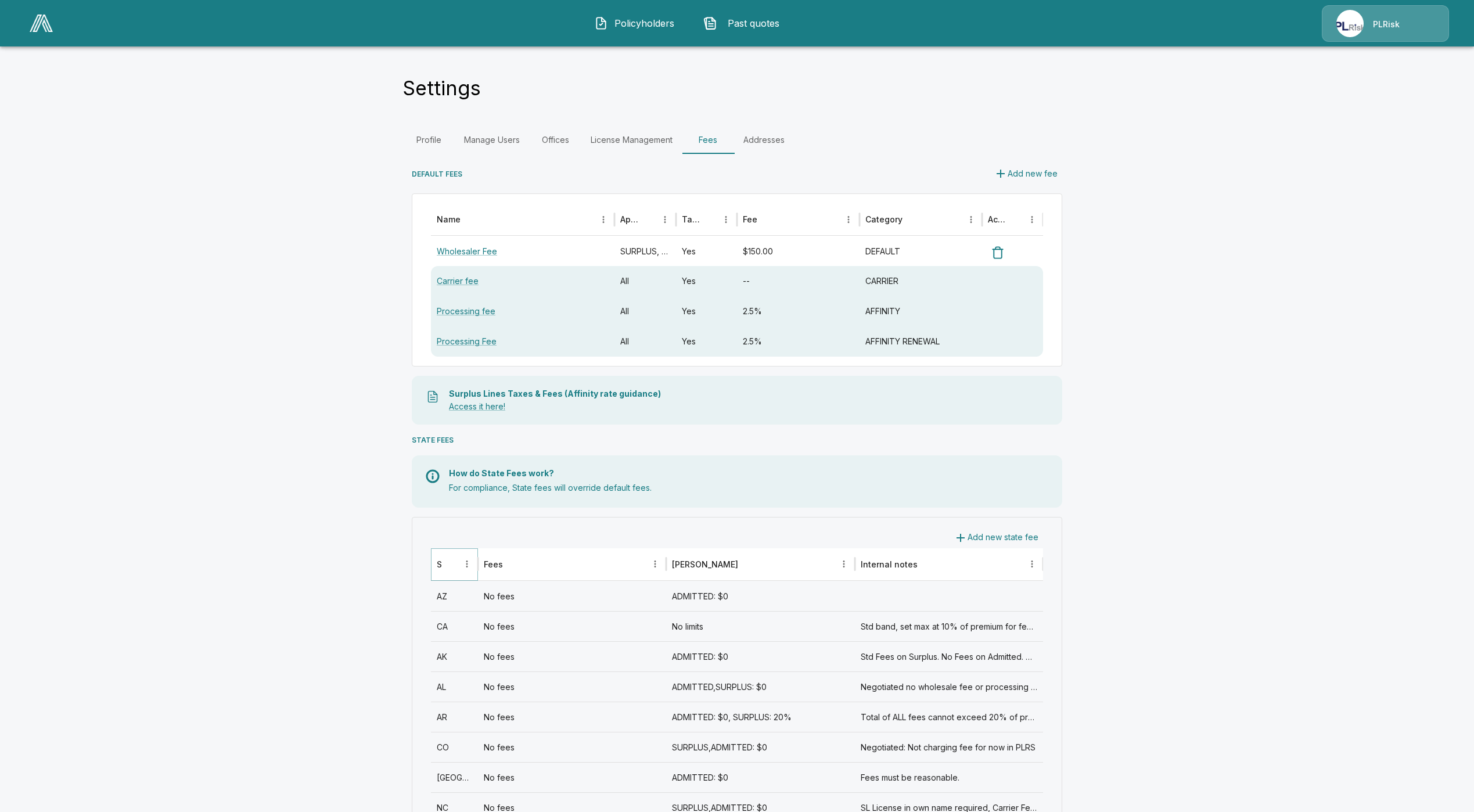
click at [456, 563] on icon "Sort" at bounding box center [450, 563] width 11 height 11
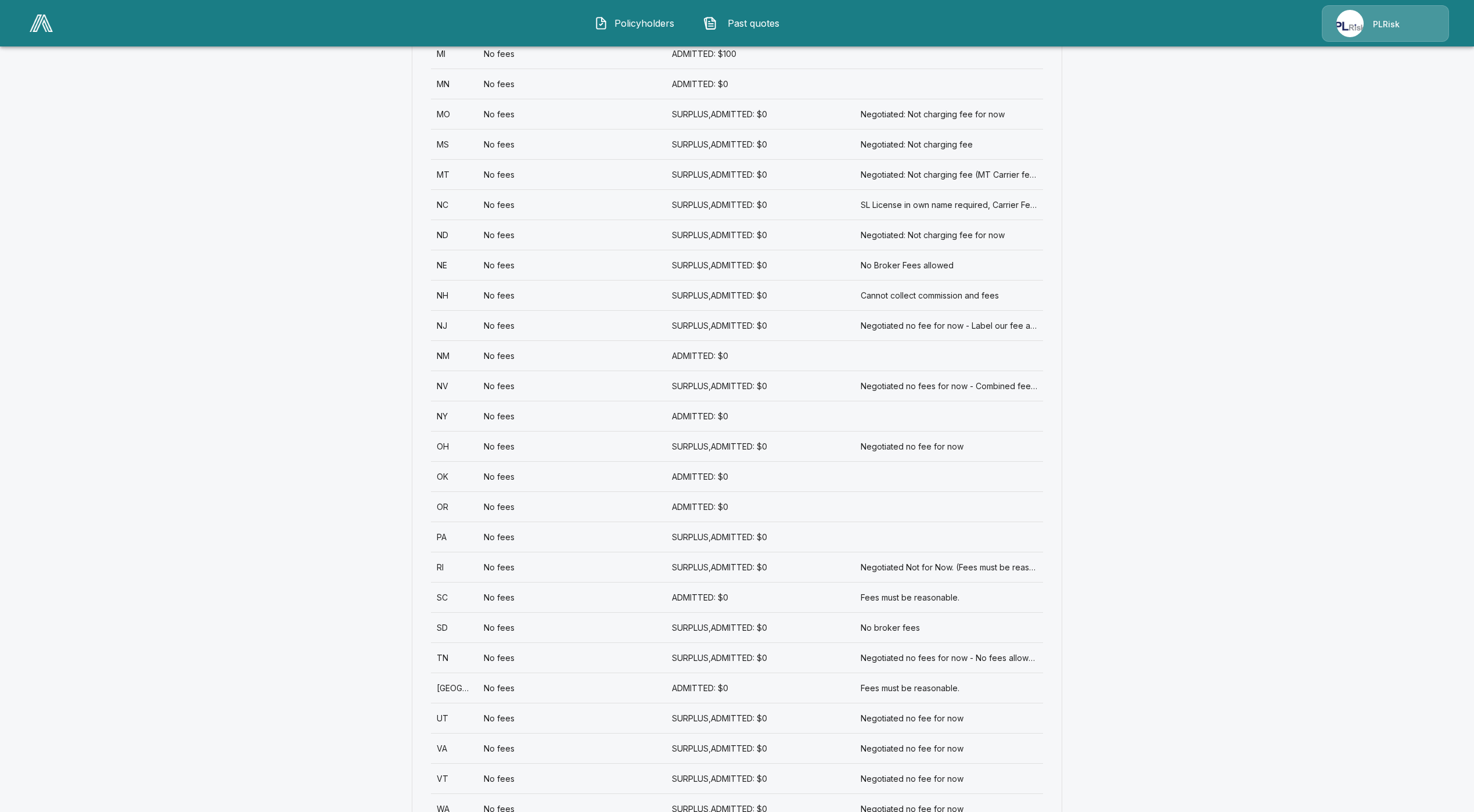
scroll to position [1220, 0]
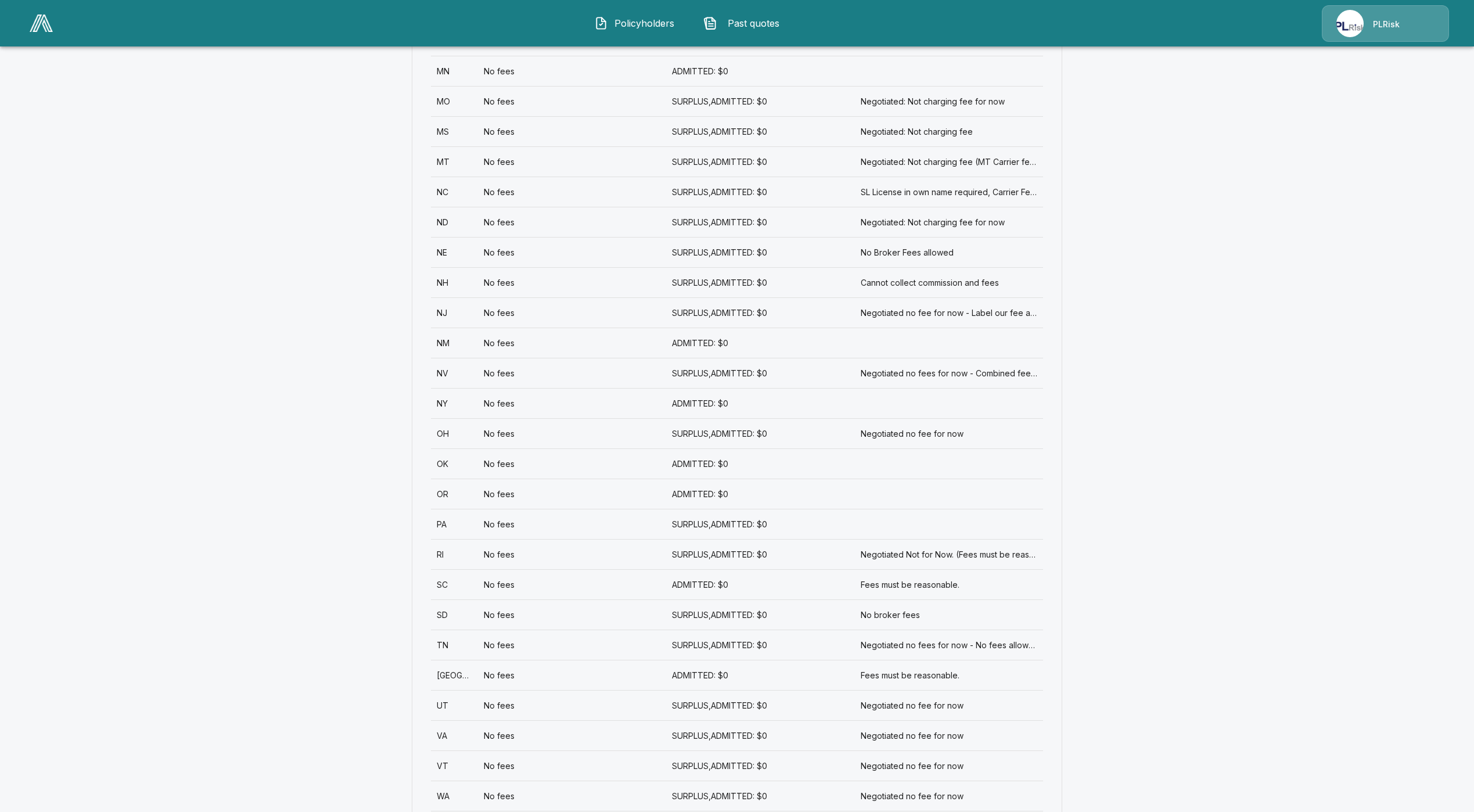
click at [509, 586] on div "No fees" at bounding box center [572, 584] width 188 height 30
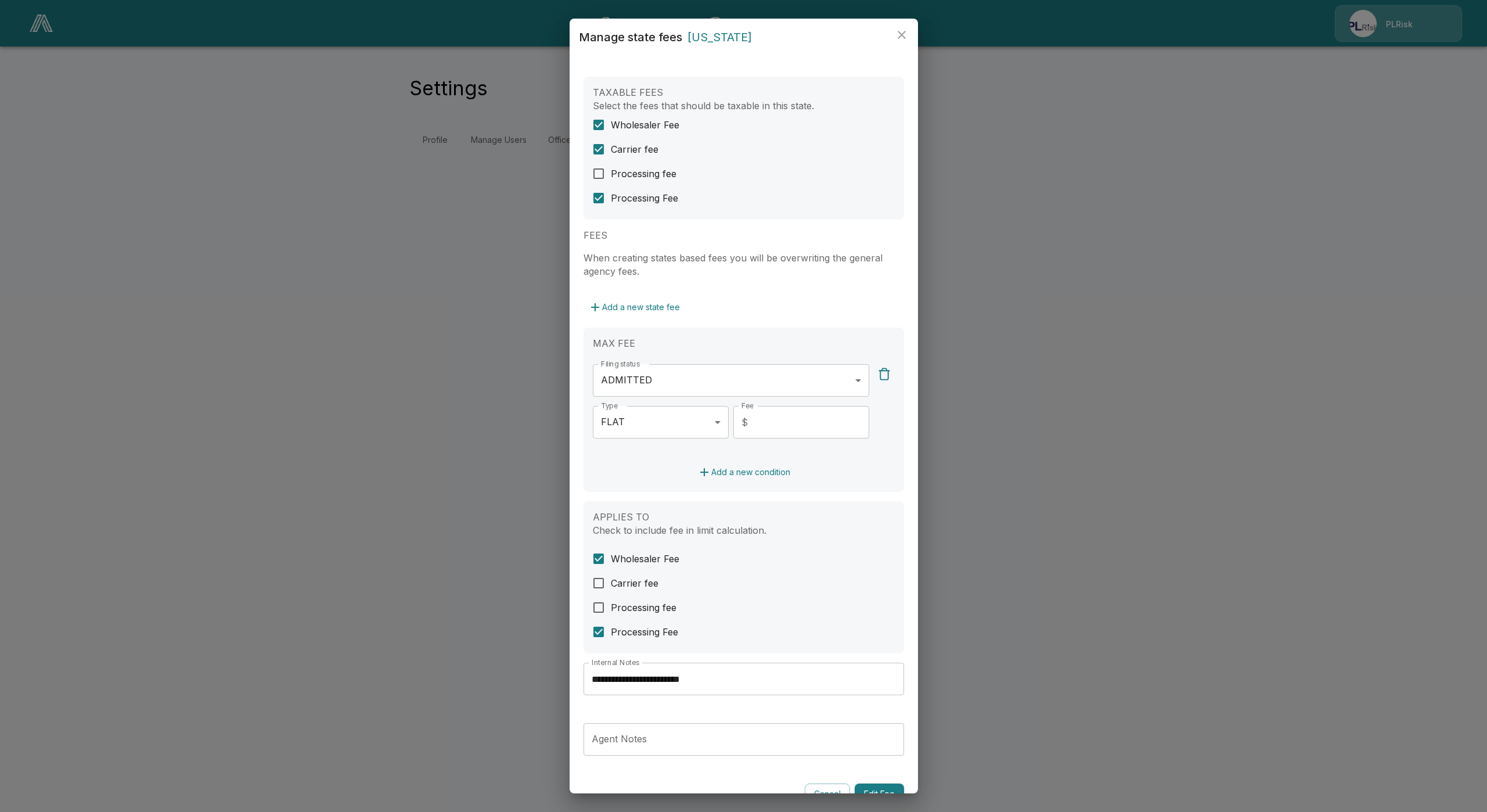
click at [616, 168] on span "Processing fee" at bounding box center [644, 173] width 65 height 14
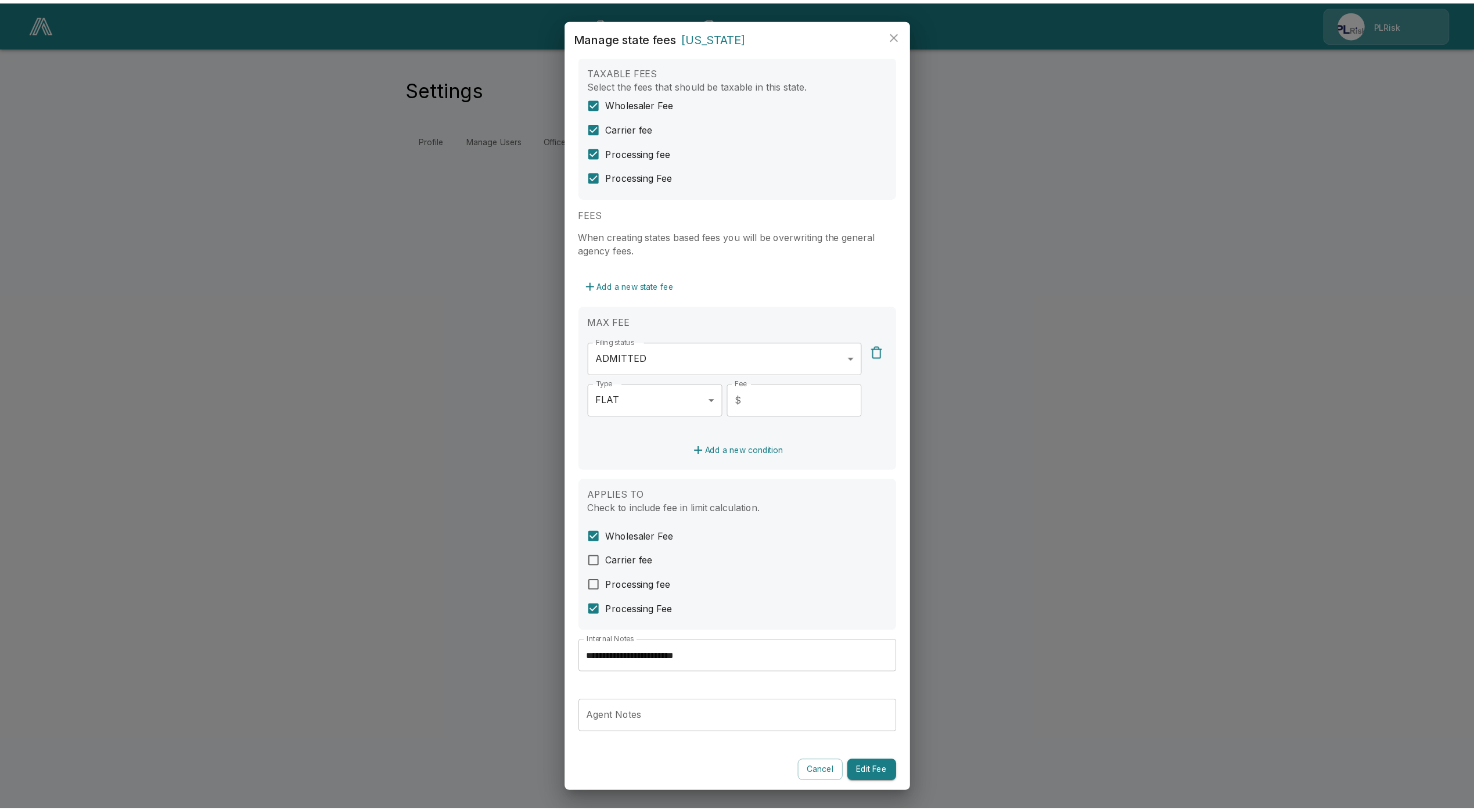
scroll to position [23, 0]
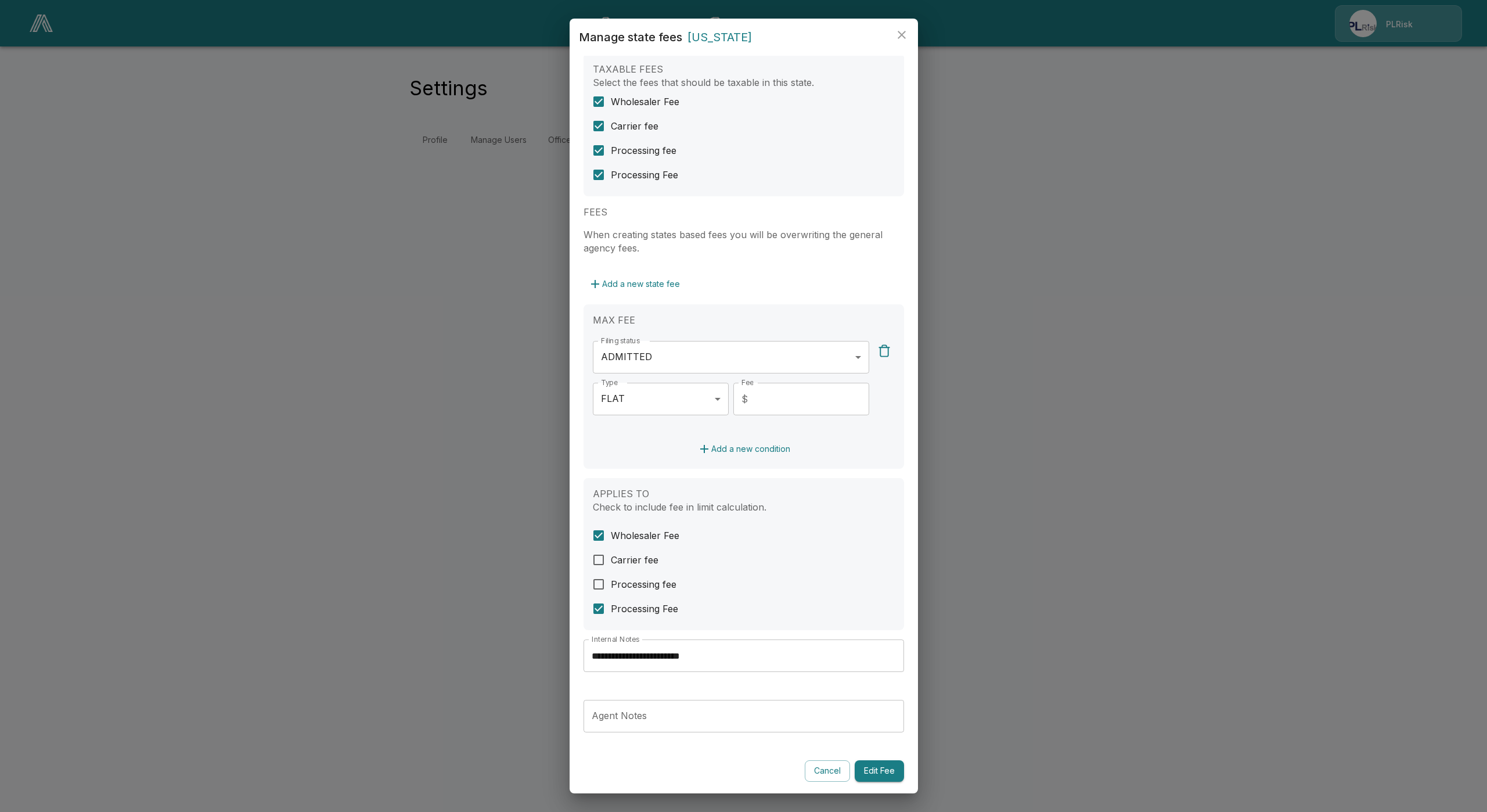
click at [632, 587] on span "Processing fee" at bounding box center [644, 585] width 65 height 14
click at [876, 773] on button "Edit Fee" at bounding box center [879, 770] width 50 height 21
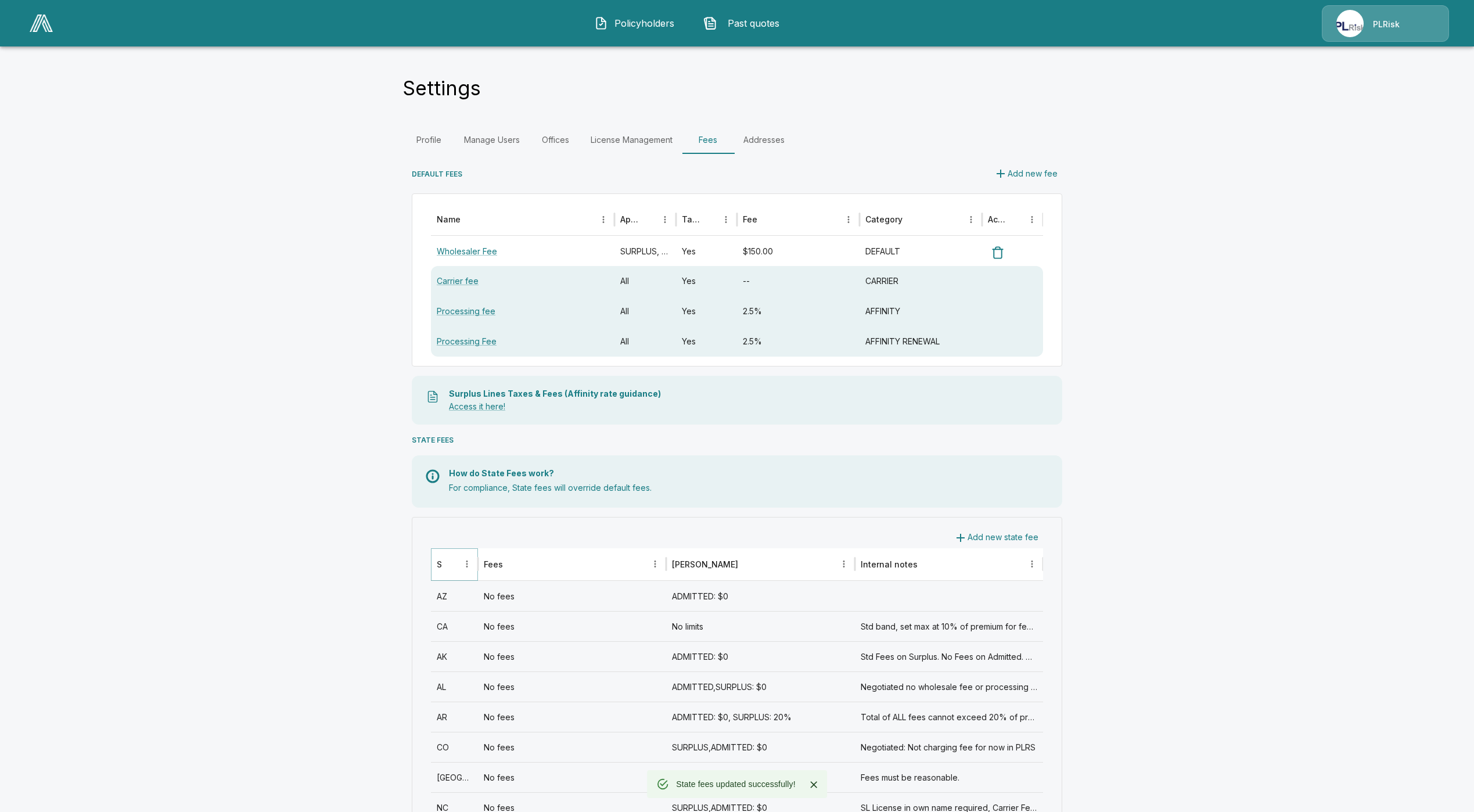
click at [456, 558] on icon "Sort" at bounding box center [450, 563] width 11 height 11
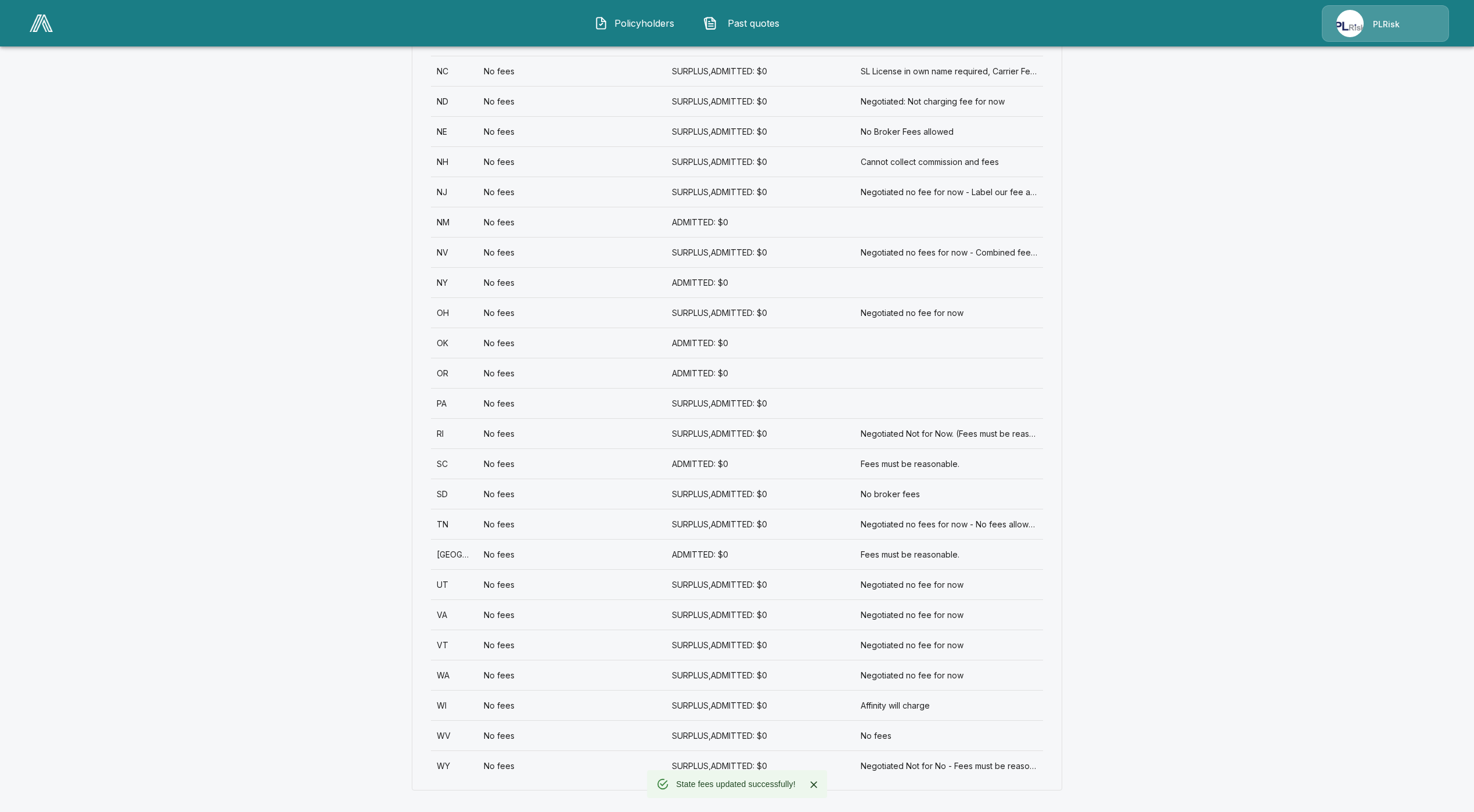
scroll to position [1342, 0]
click at [457, 495] on div "SD" at bounding box center [454, 492] width 47 height 30
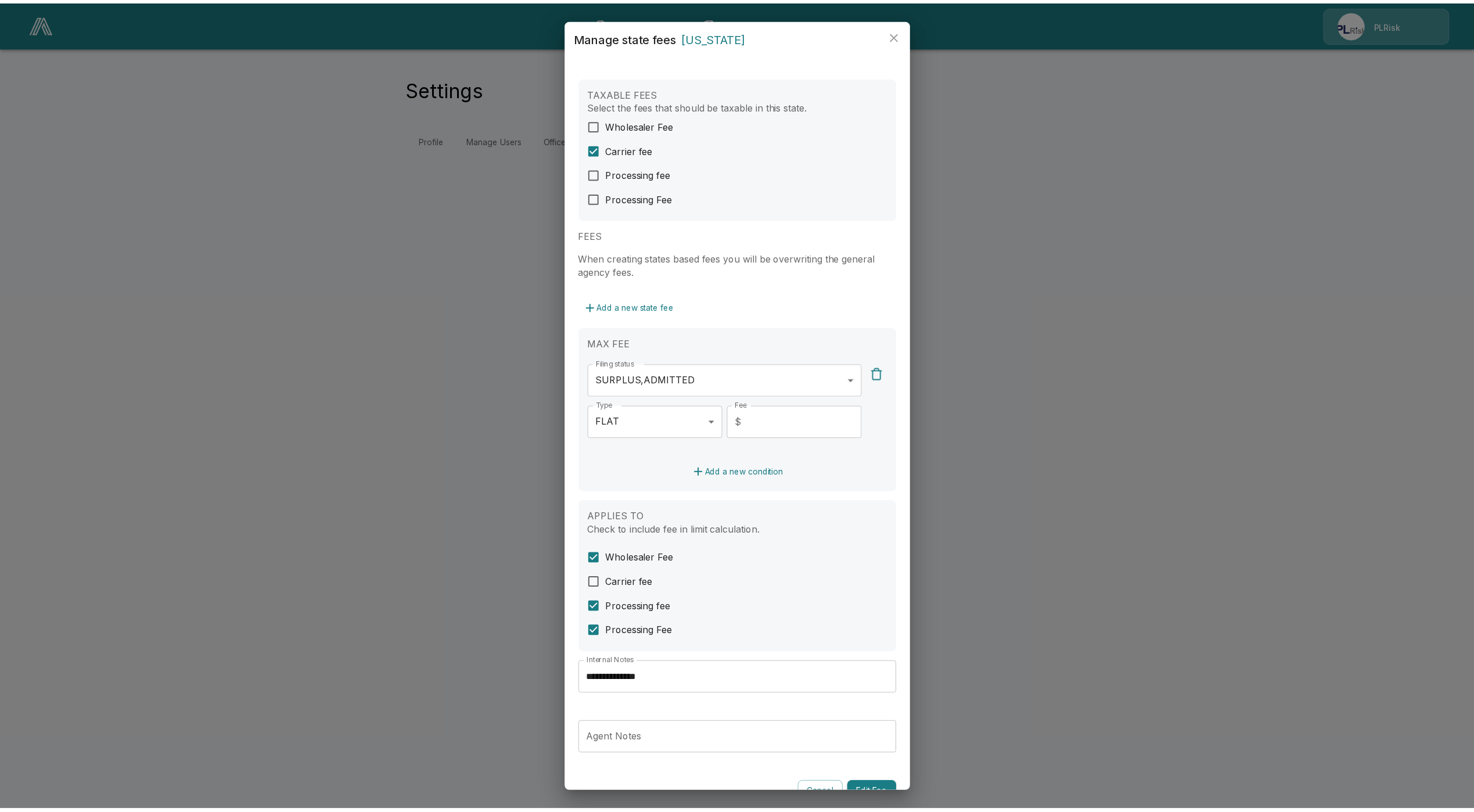
scroll to position [23, 0]
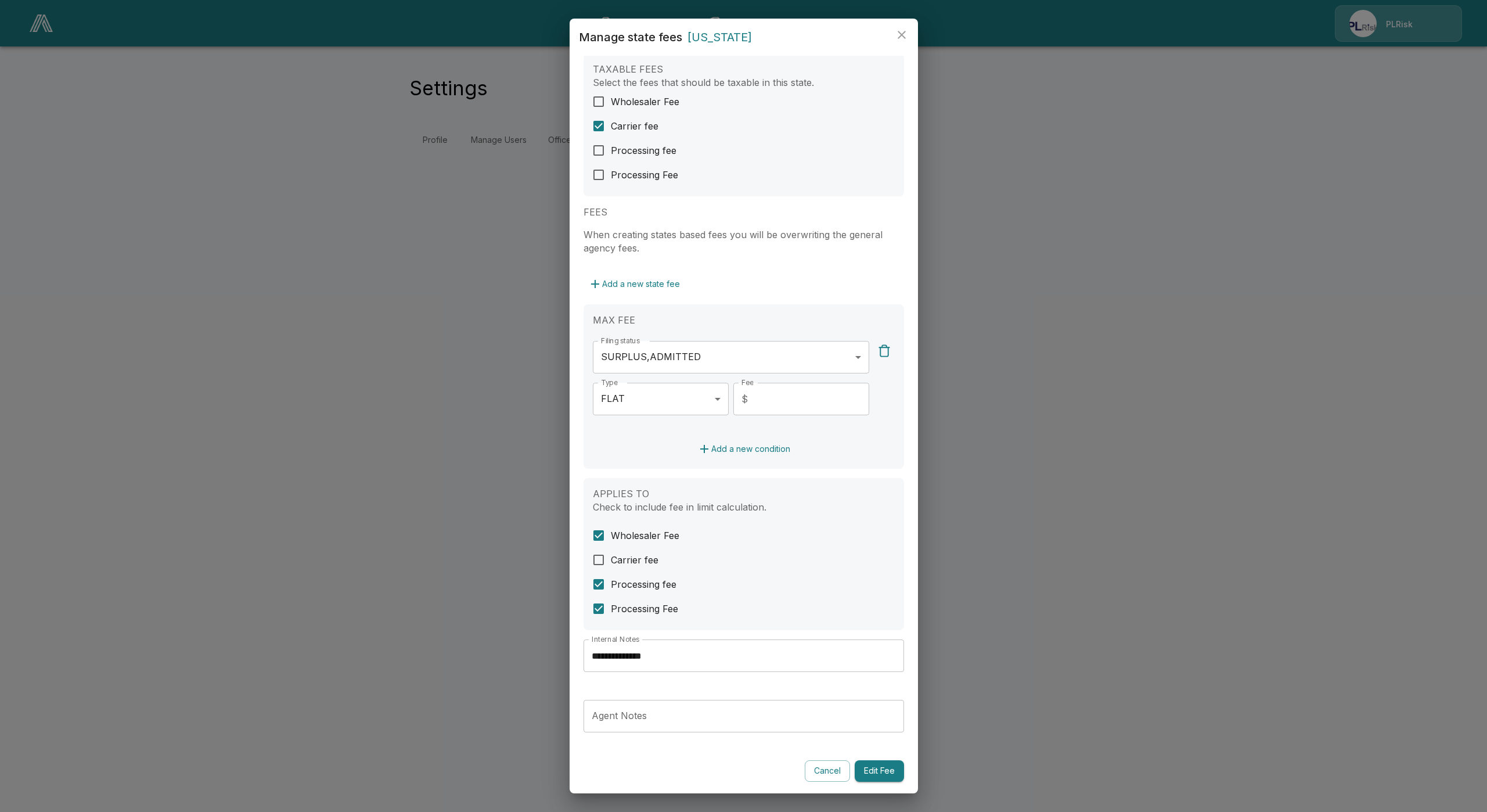
click at [818, 769] on button "Cancel" at bounding box center [827, 770] width 45 height 21
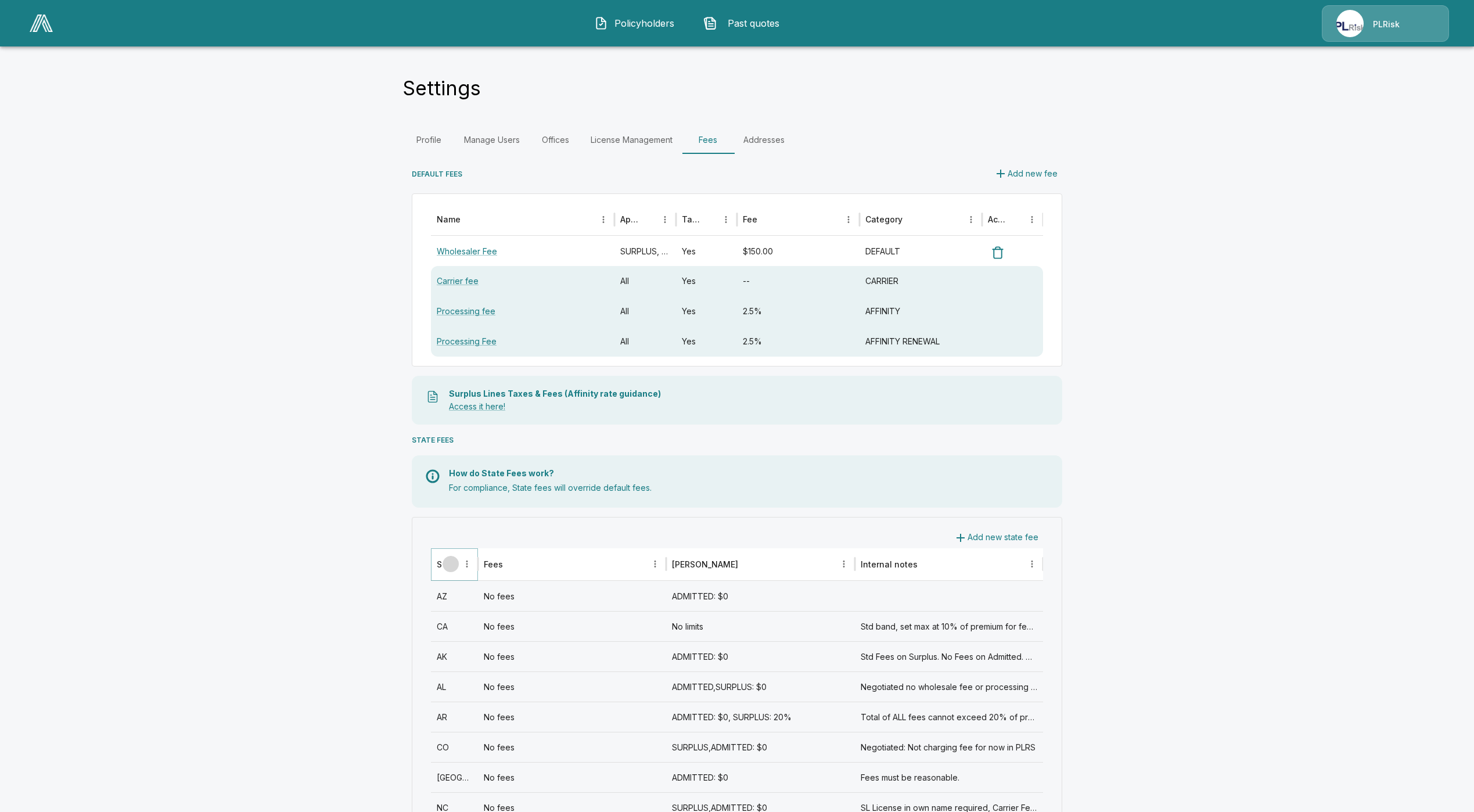
click at [456, 567] on icon "Sort" at bounding box center [450, 563] width 11 height 11
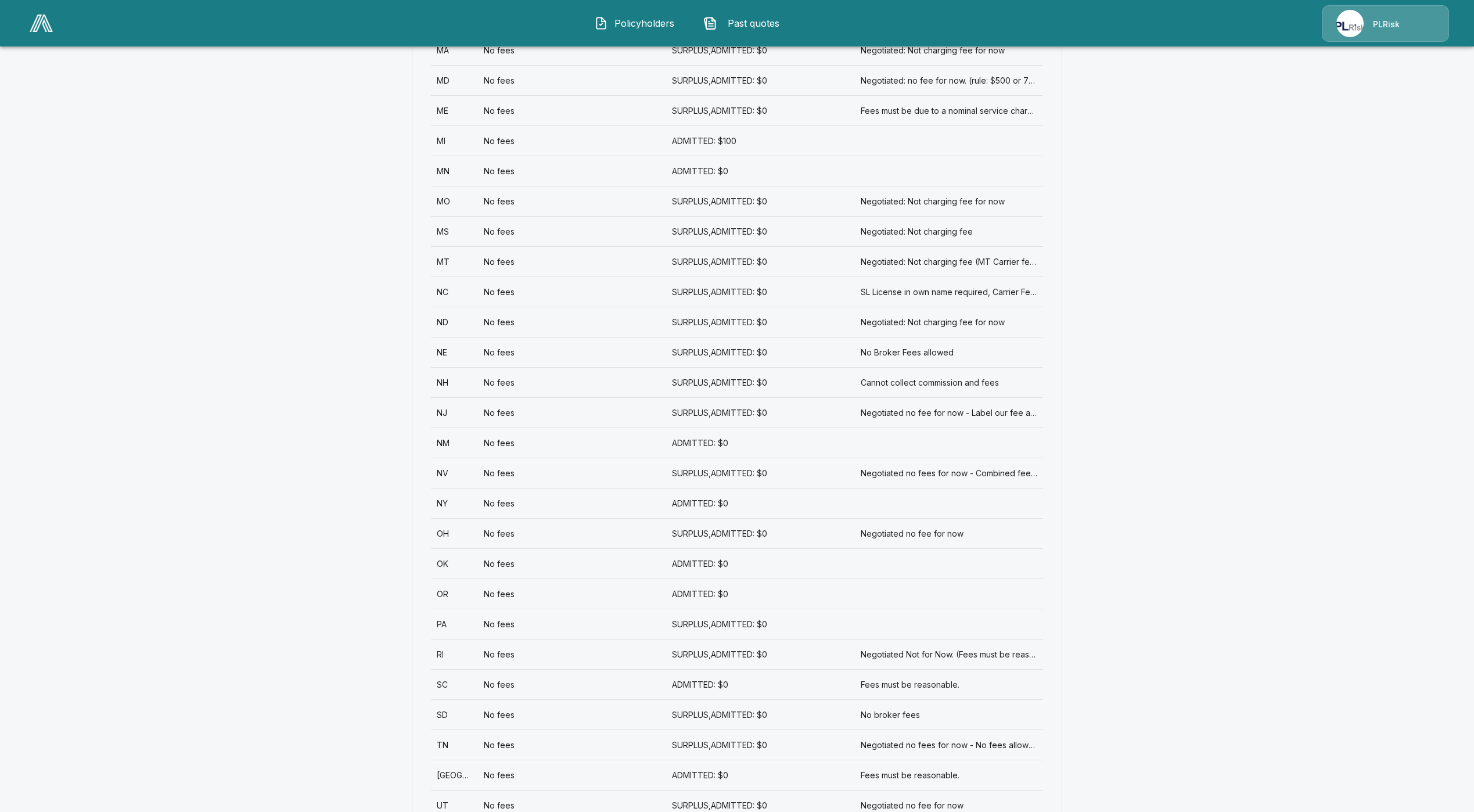
scroll to position [1342, 0]
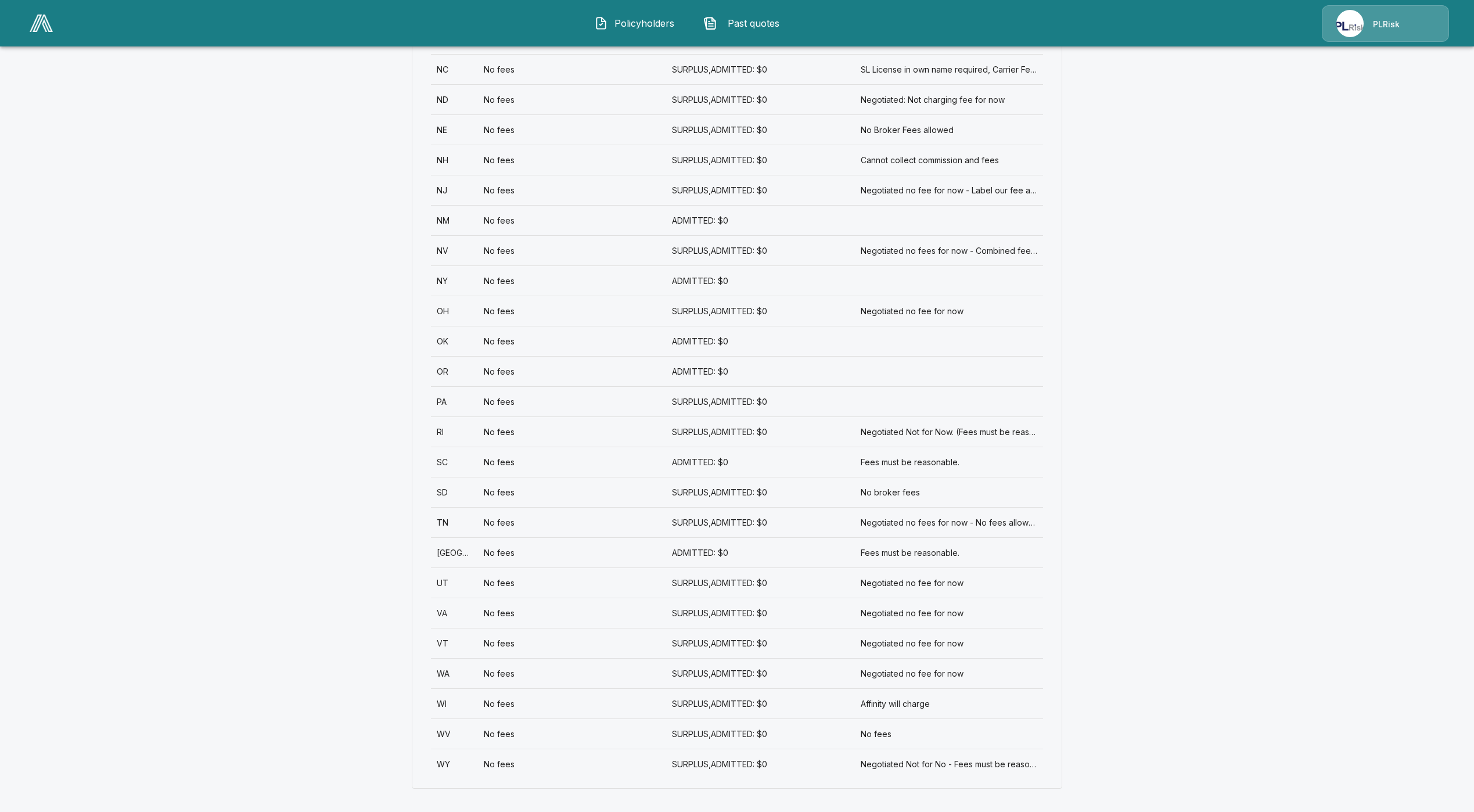
click at [456, 519] on div "TN" at bounding box center [454, 522] width 47 height 30
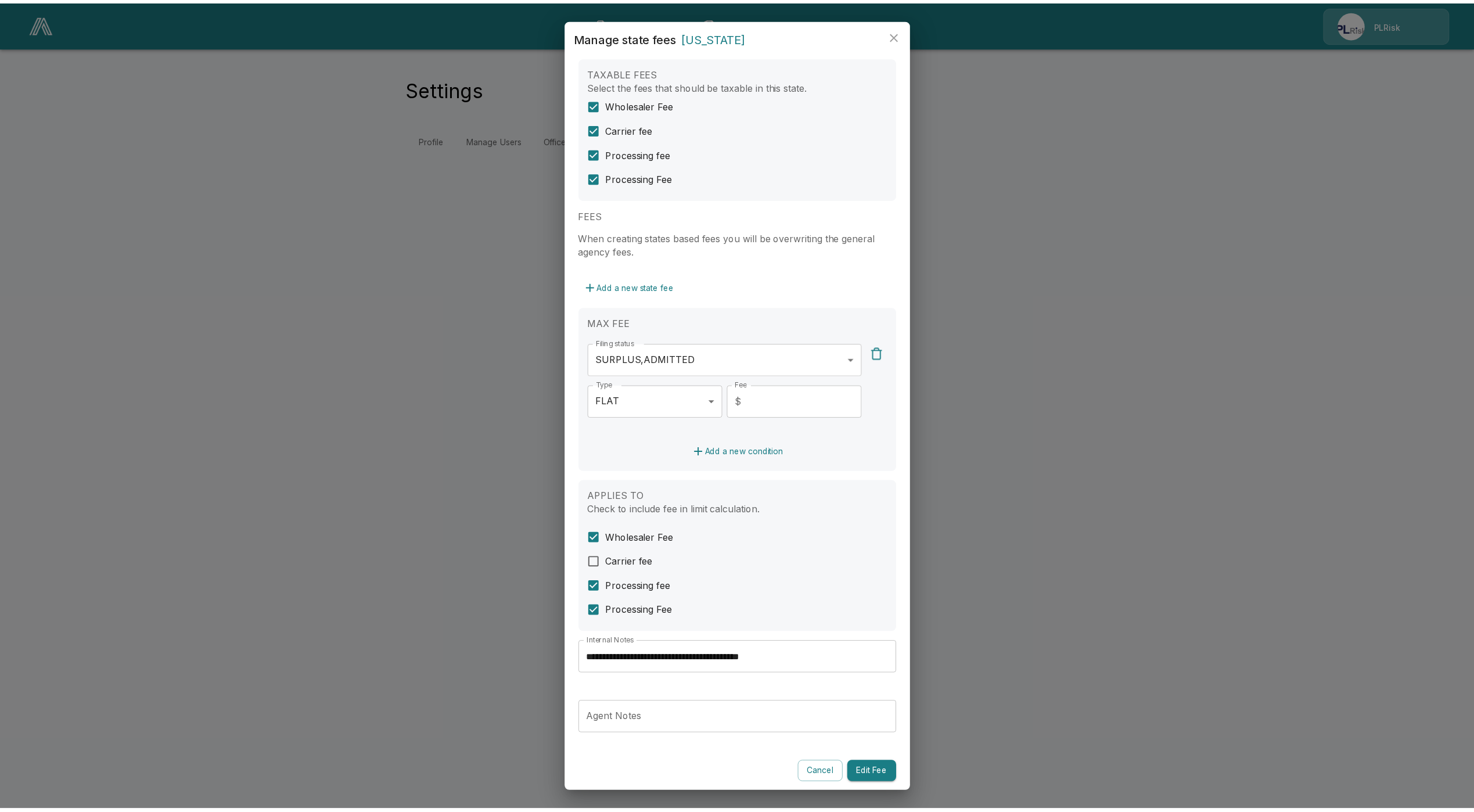
scroll to position [23, 0]
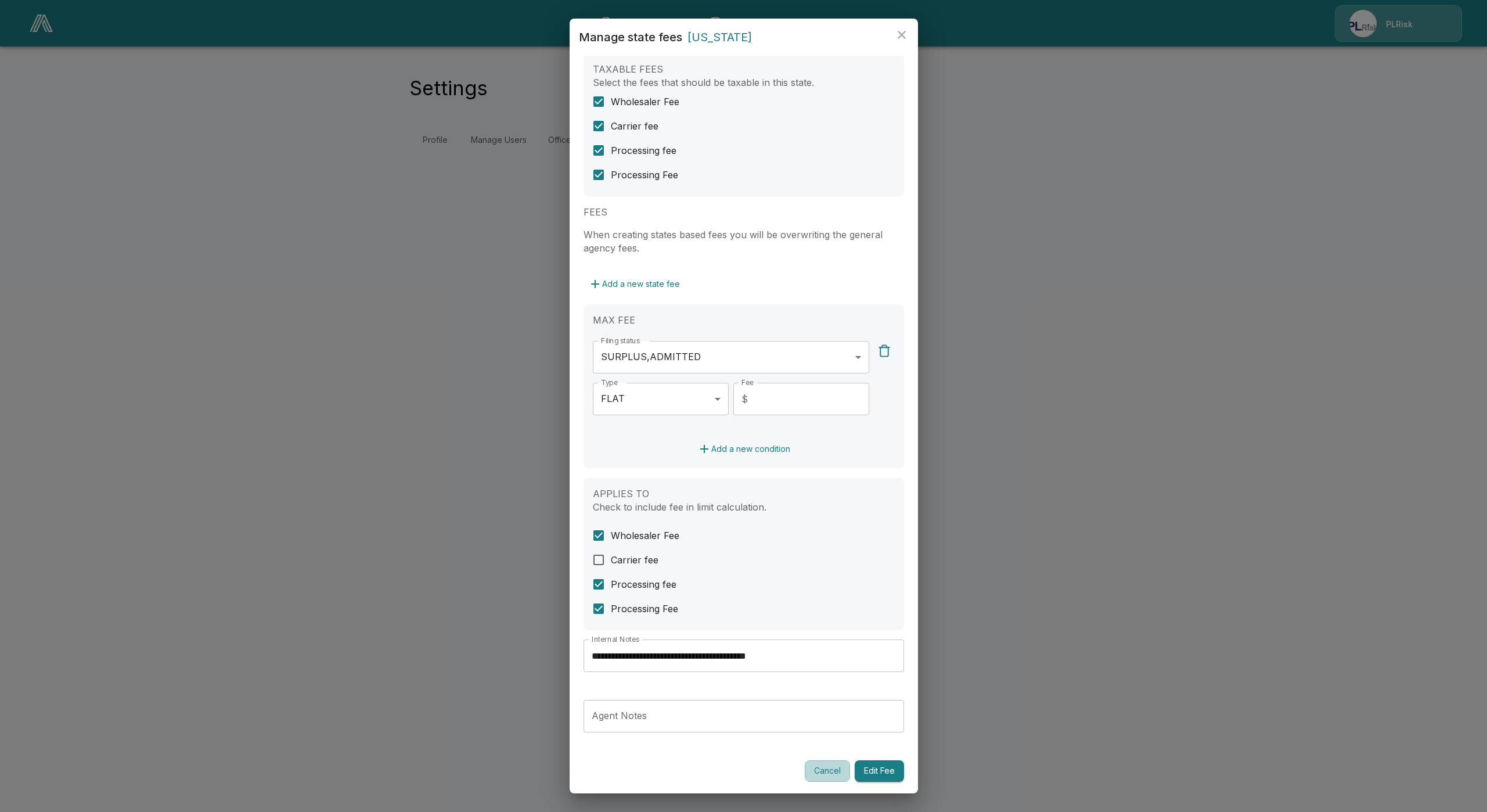
click at [816, 775] on button "Cancel" at bounding box center [827, 770] width 45 height 21
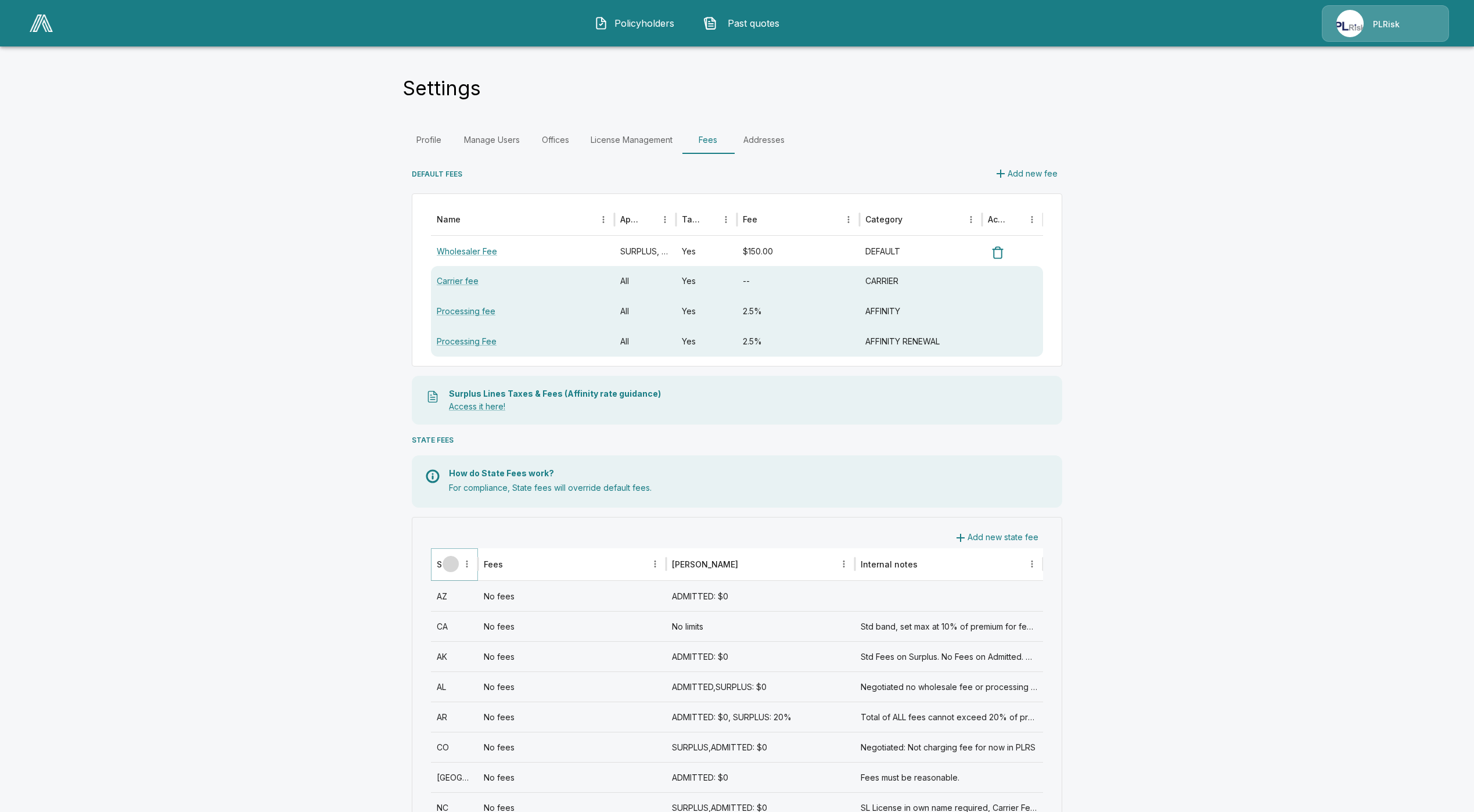
click at [456, 569] on icon "Sort" at bounding box center [450, 563] width 11 height 11
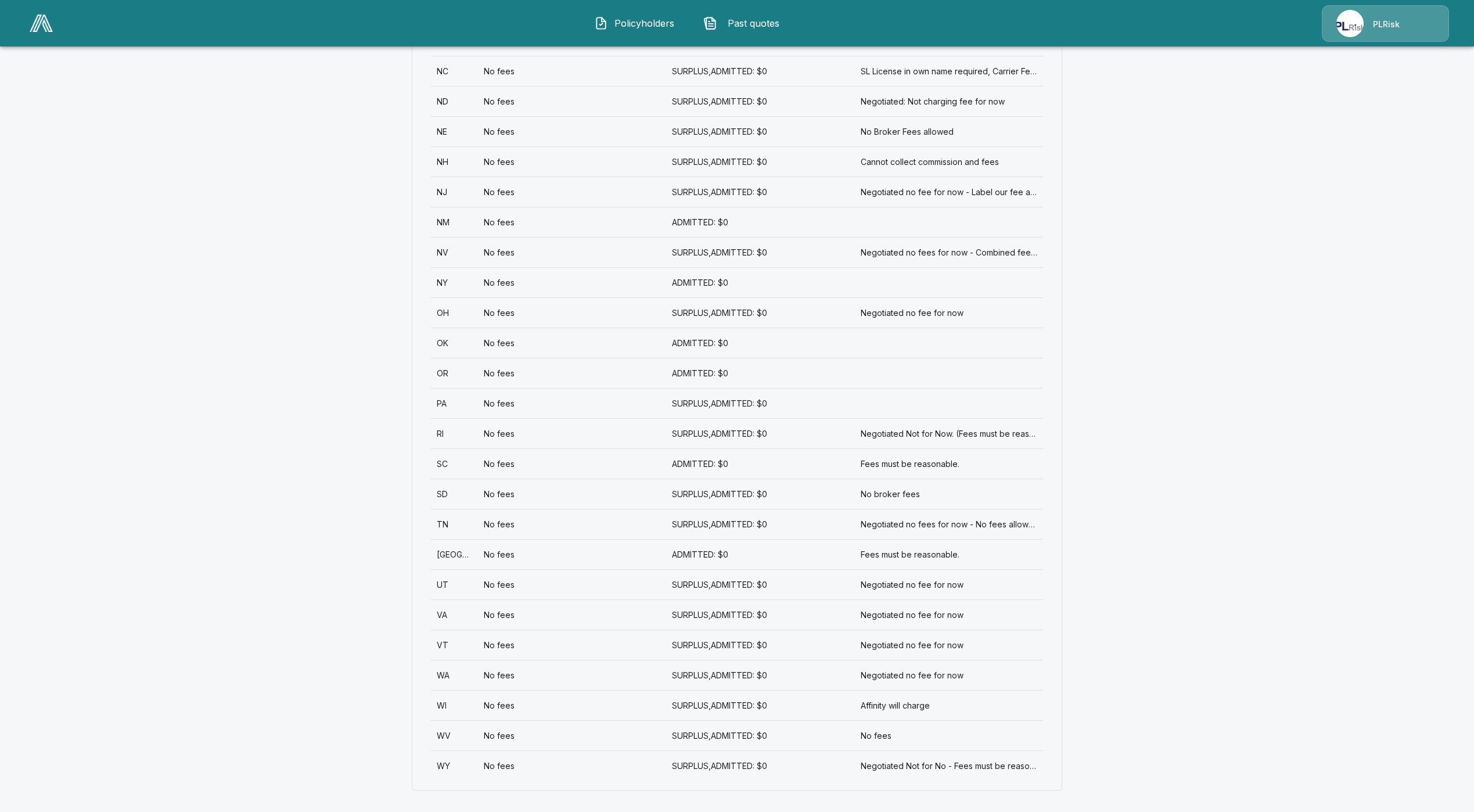
scroll to position [1342, 0]
click at [532, 563] on div "No fees" at bounding box center [572, 552] width 188 height 30
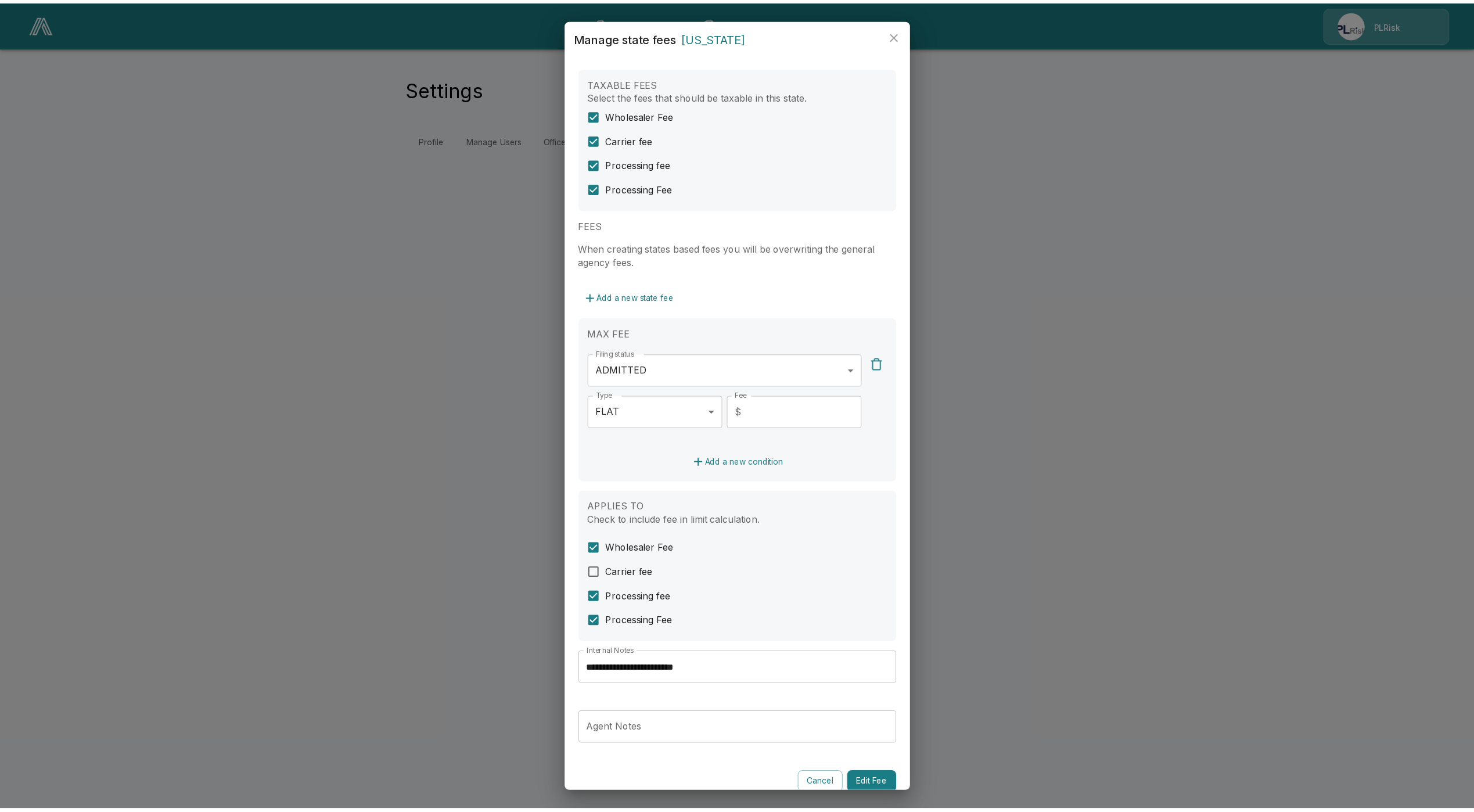
scroll to position [23, 0]
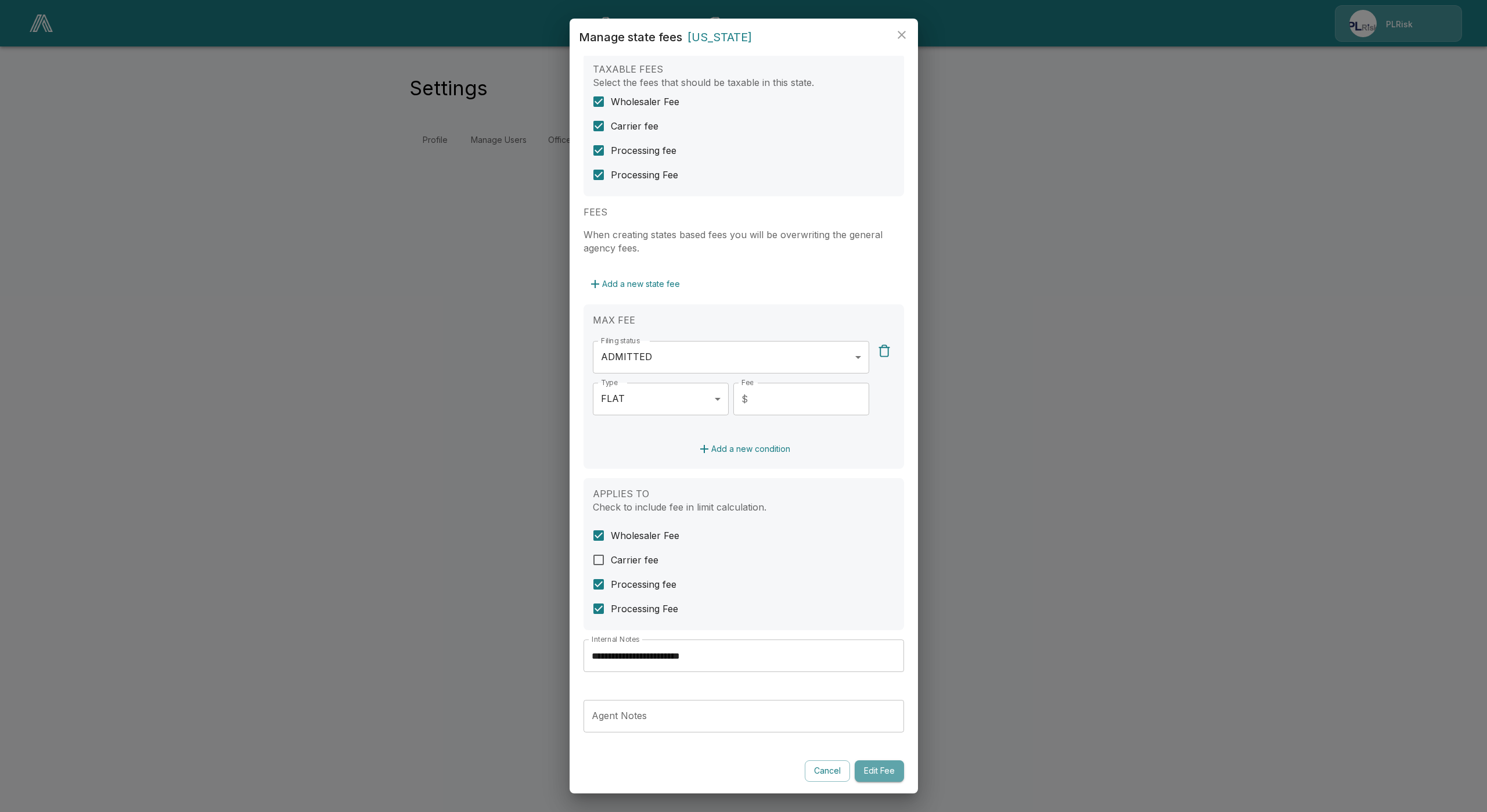
click at [860, 778] on button "Edit Fee" at bounding box center [879, 770] width 50 height 21
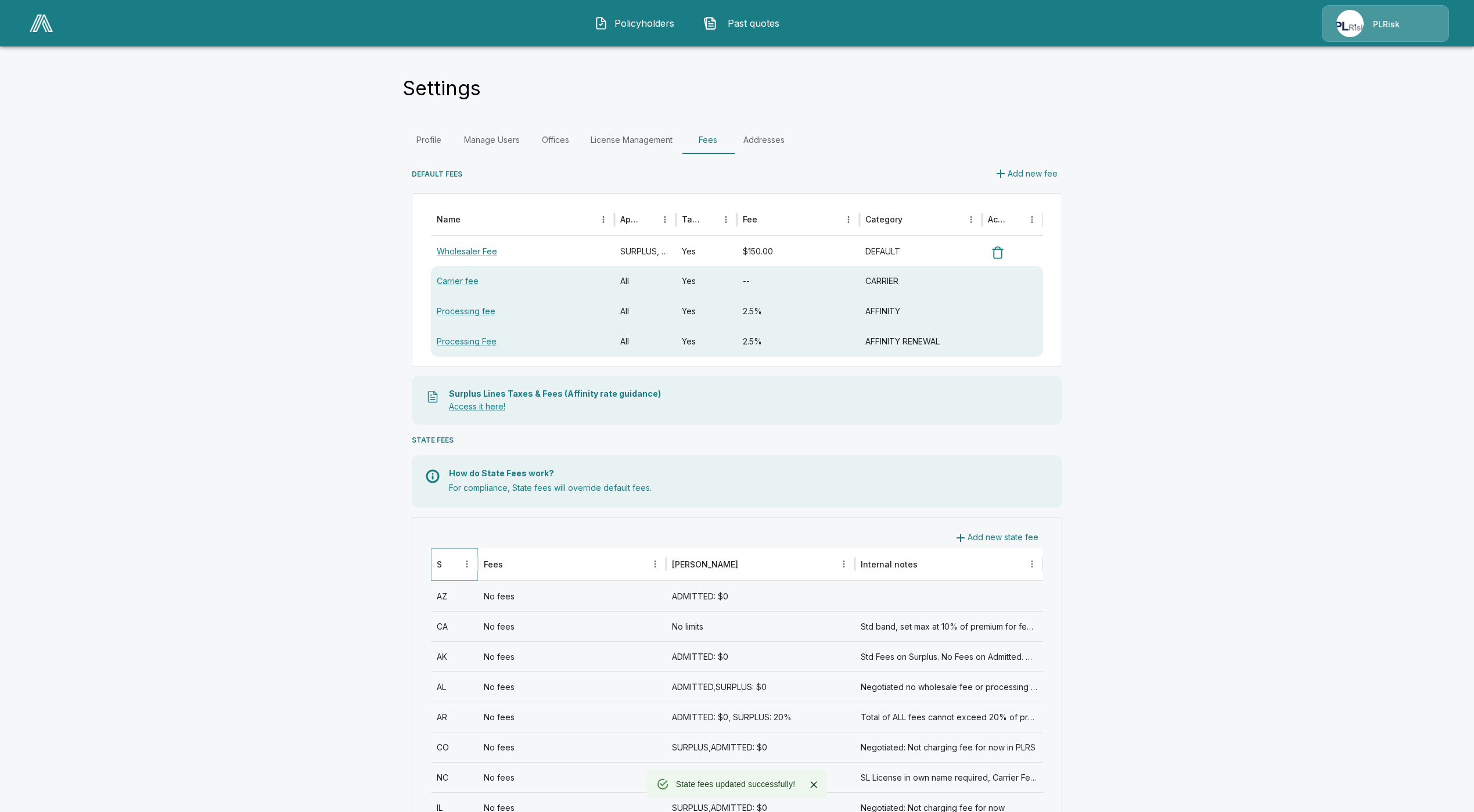
click at [458, 556] on button "Sort" at bounding box center [450, 563] width 16 height 16
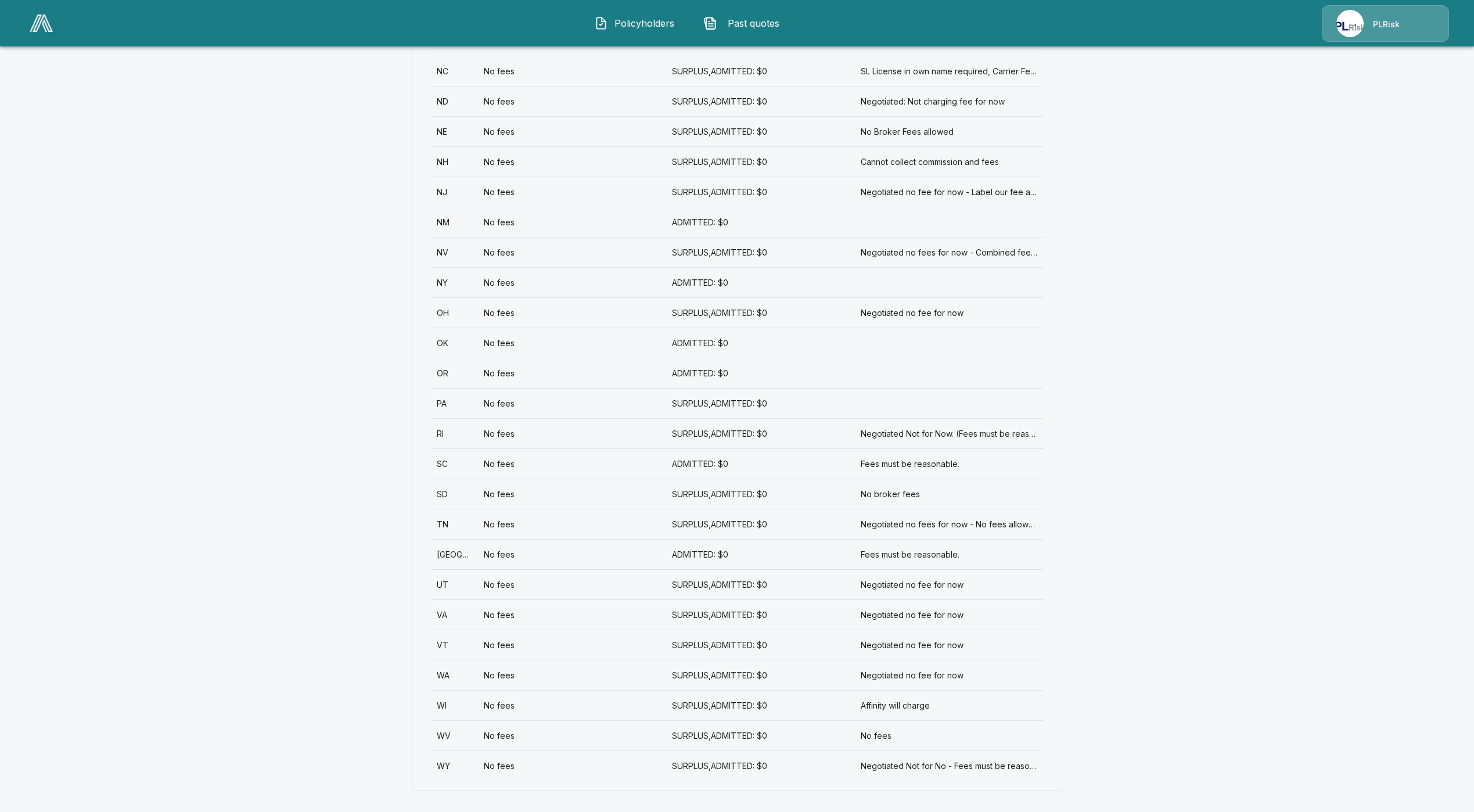
scroll to position [1342, 0]
click at [457, 582] on div "UT" at bounding box center [454, 582] width 47 height 30
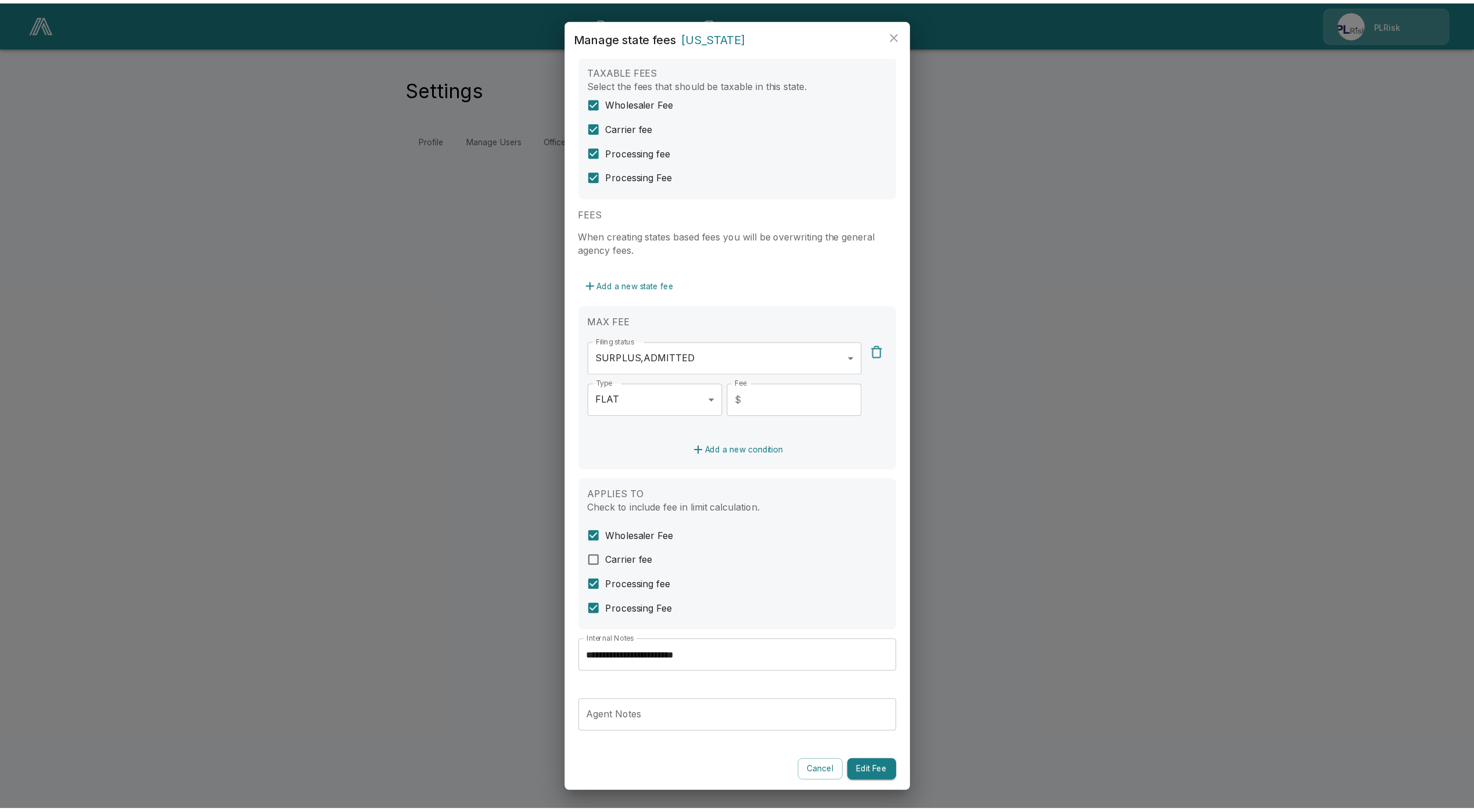
scroll to position [23, 0]
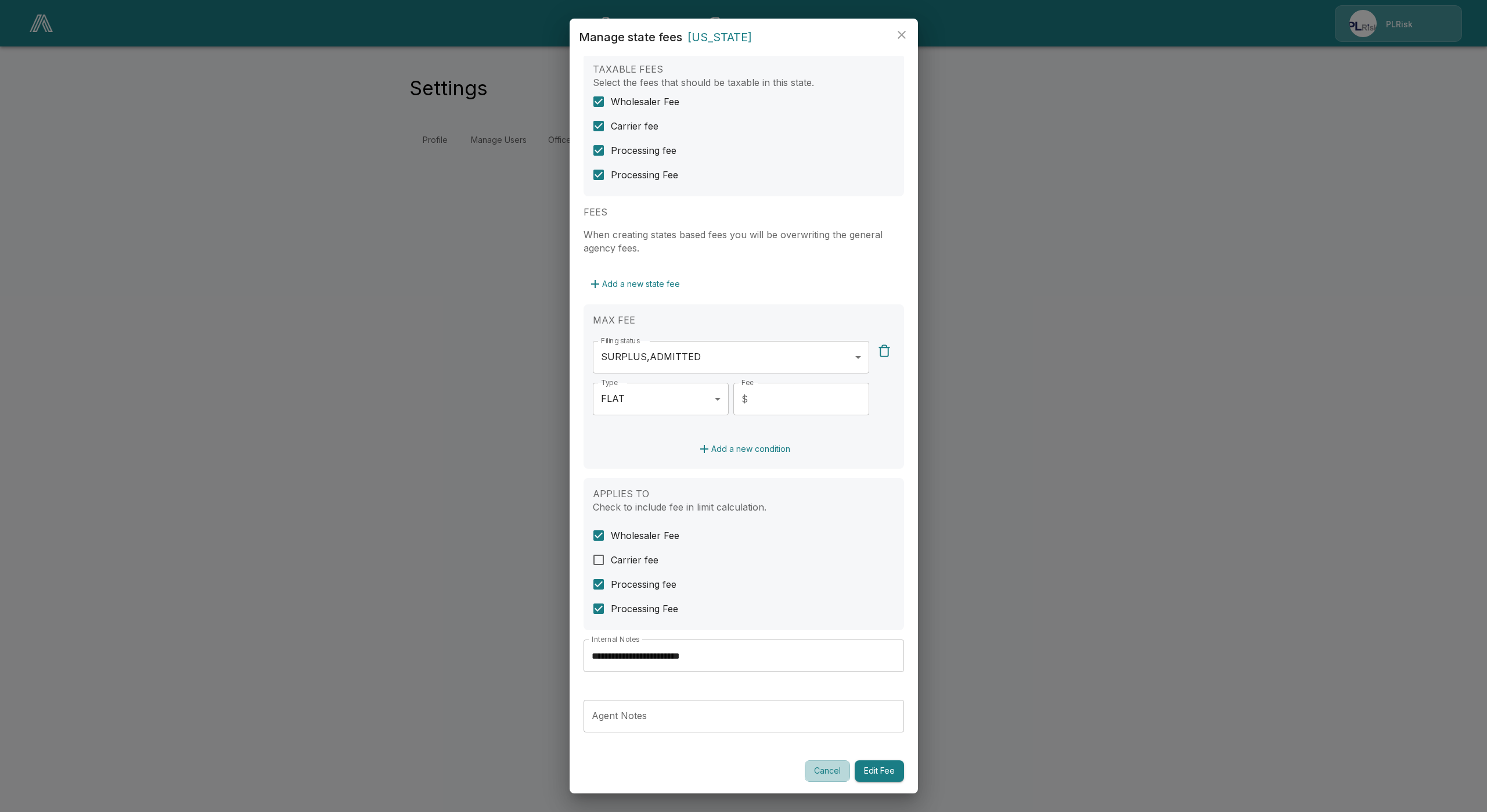
click at [824, 771] on button "Cancel" at bounding box center [827, 770] width 45 height 21
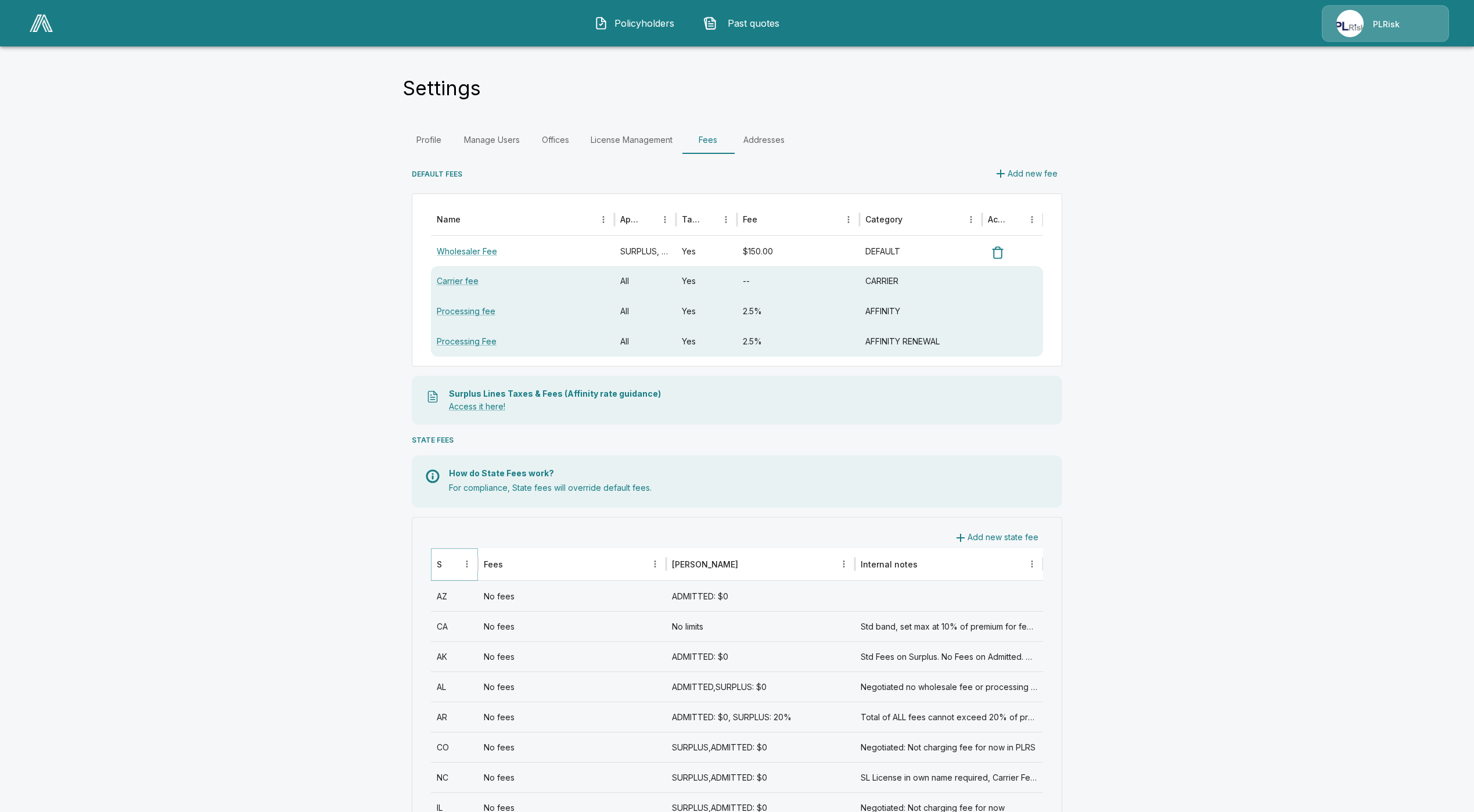
click at [456, 564] on icon "Sort" at bounding box center [450, 563] width 11 height 11
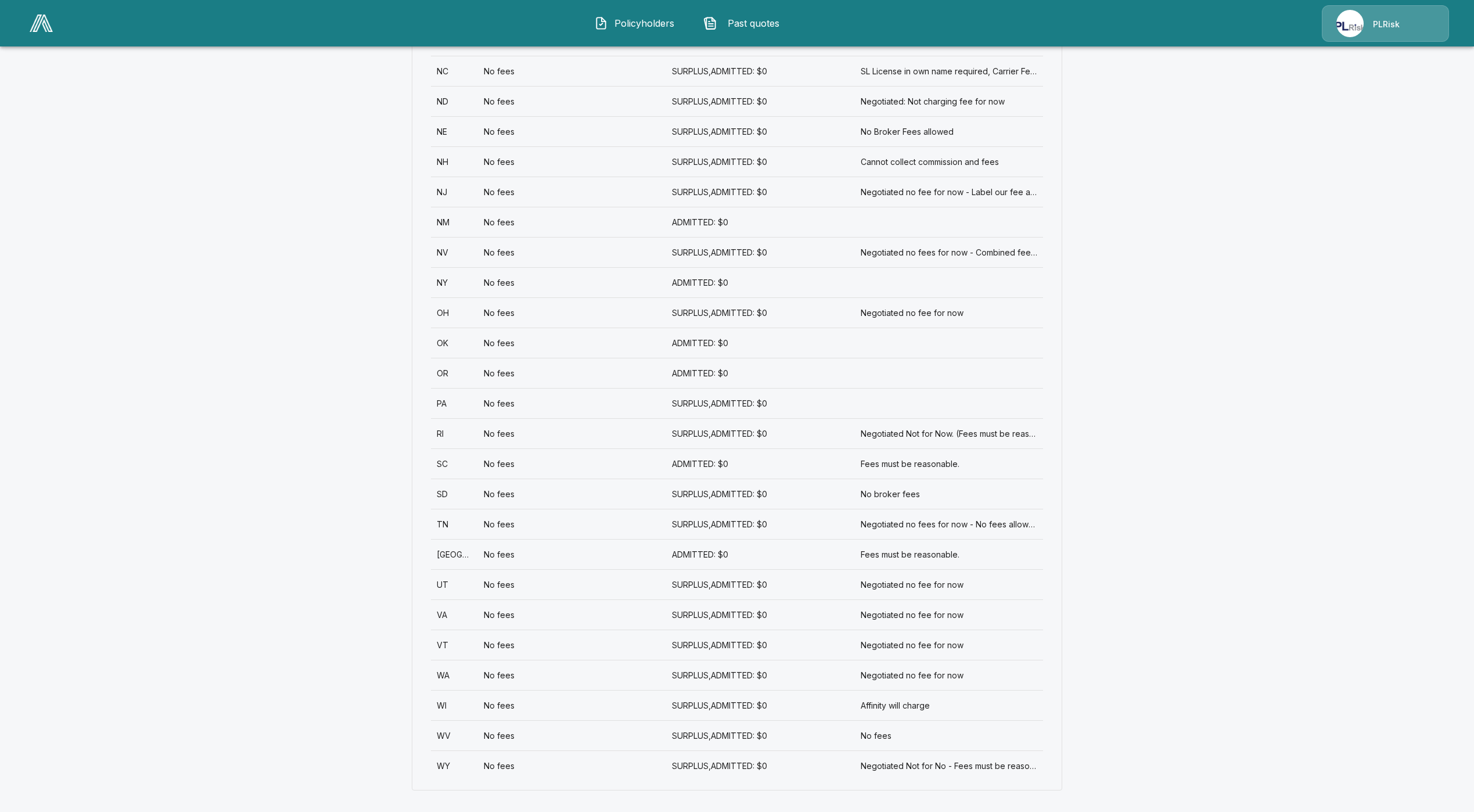
scroll to position [1342, 0]
click at [465, 680] on div "WA" at bounding box center [454, 673] width 47 height 30
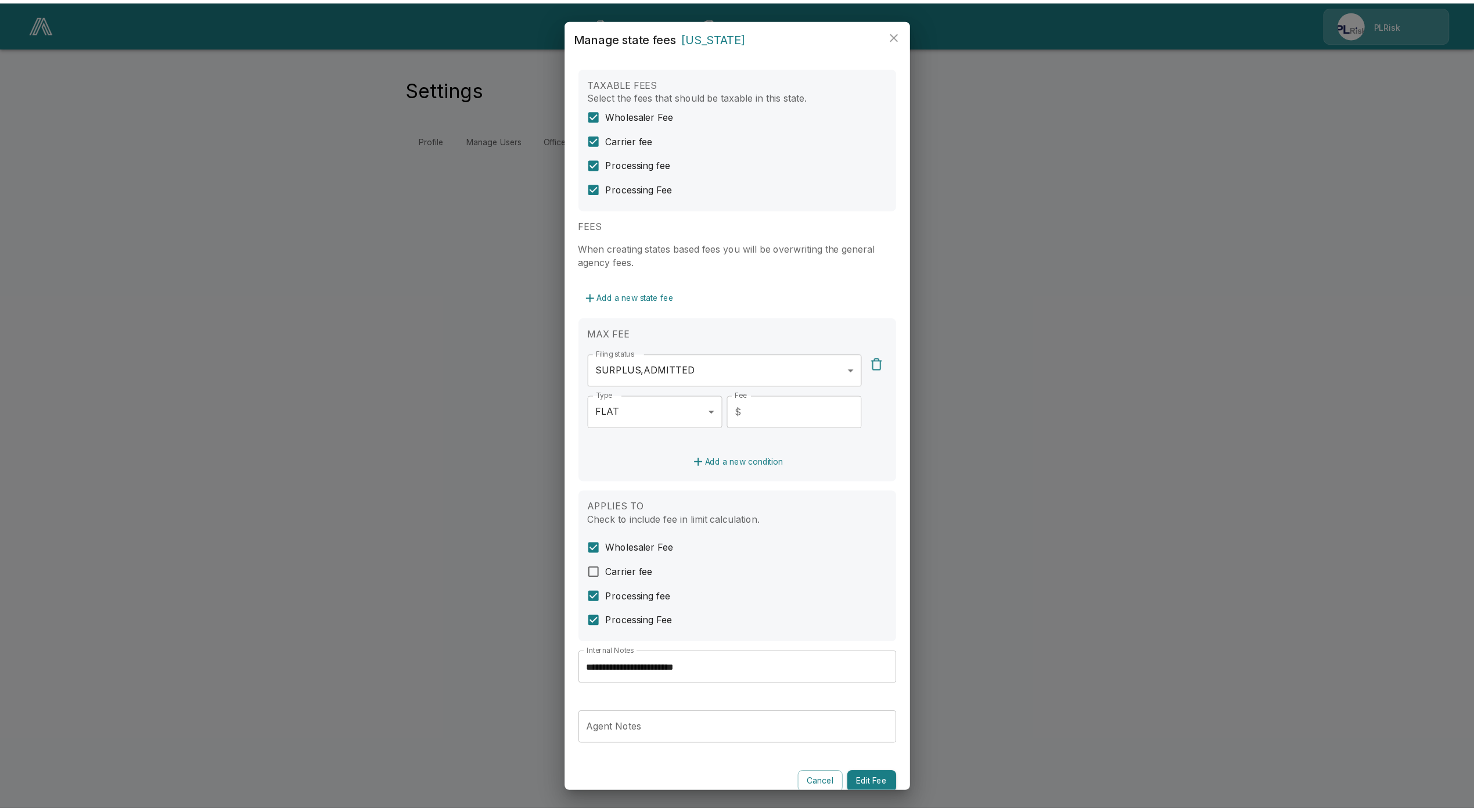
scroll to position [23, 0]
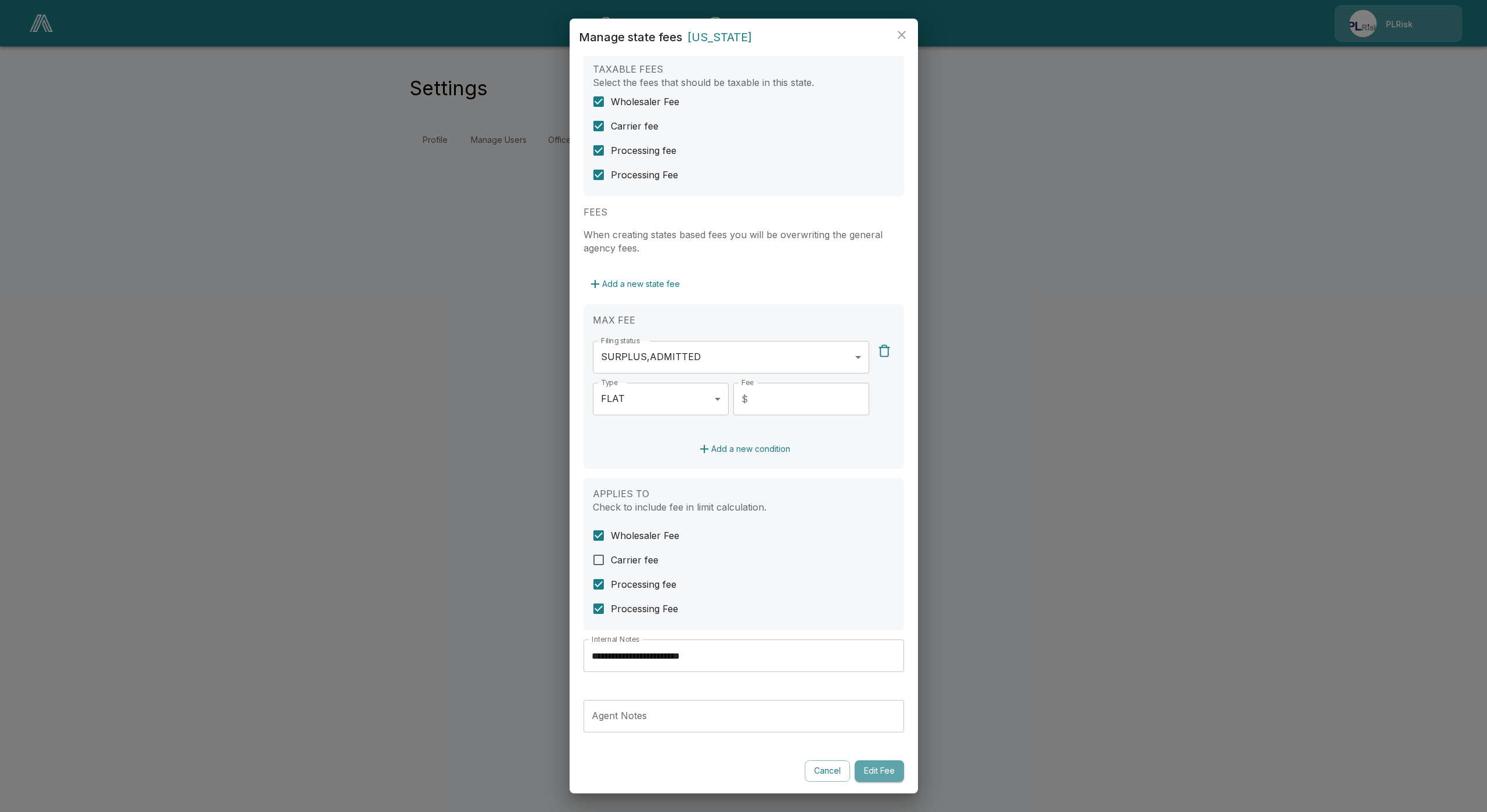
click at [856, 770] on button "Edit Fee" at bounding box center [879, 770] width 50 height 21
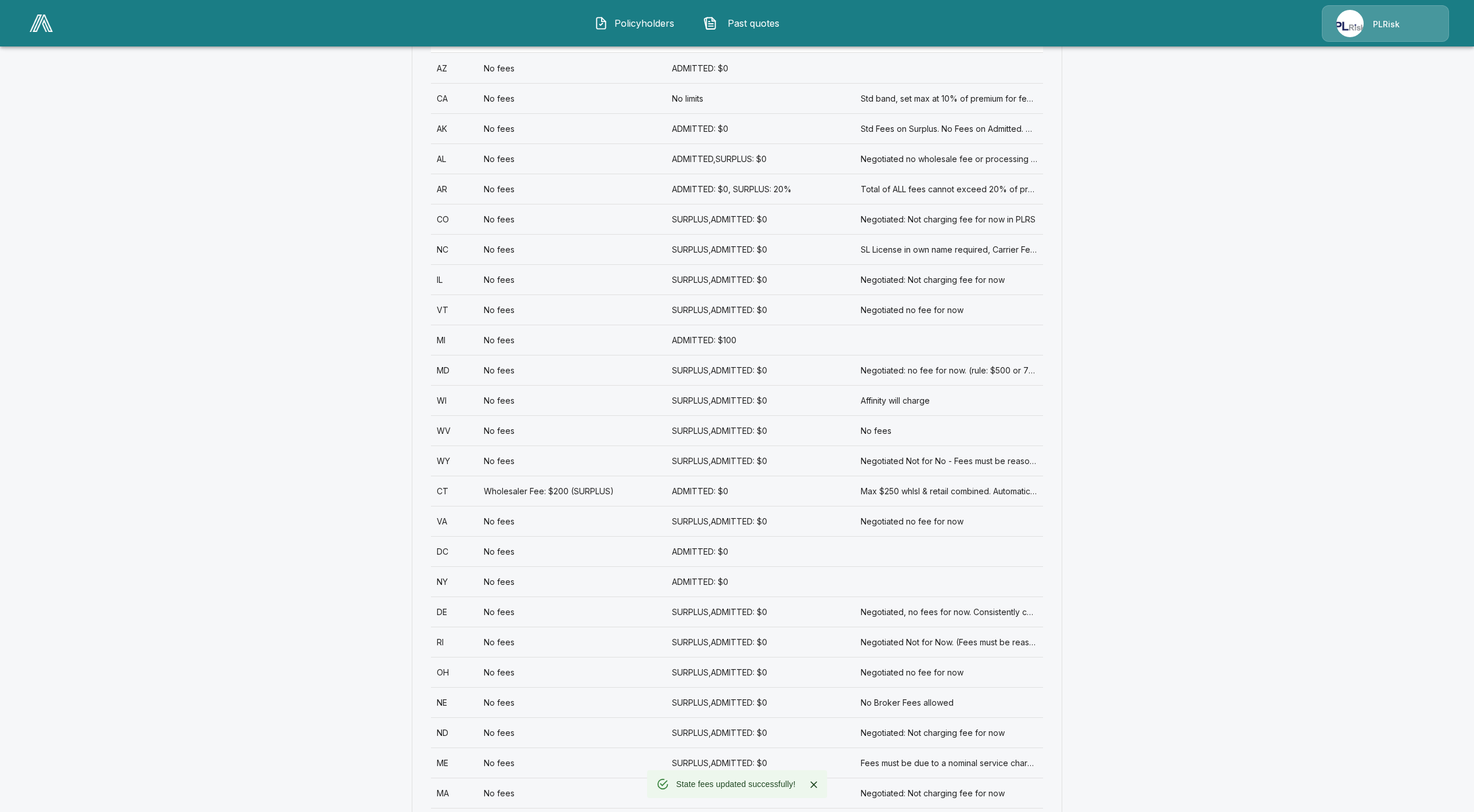
scroll to position [261, 0]
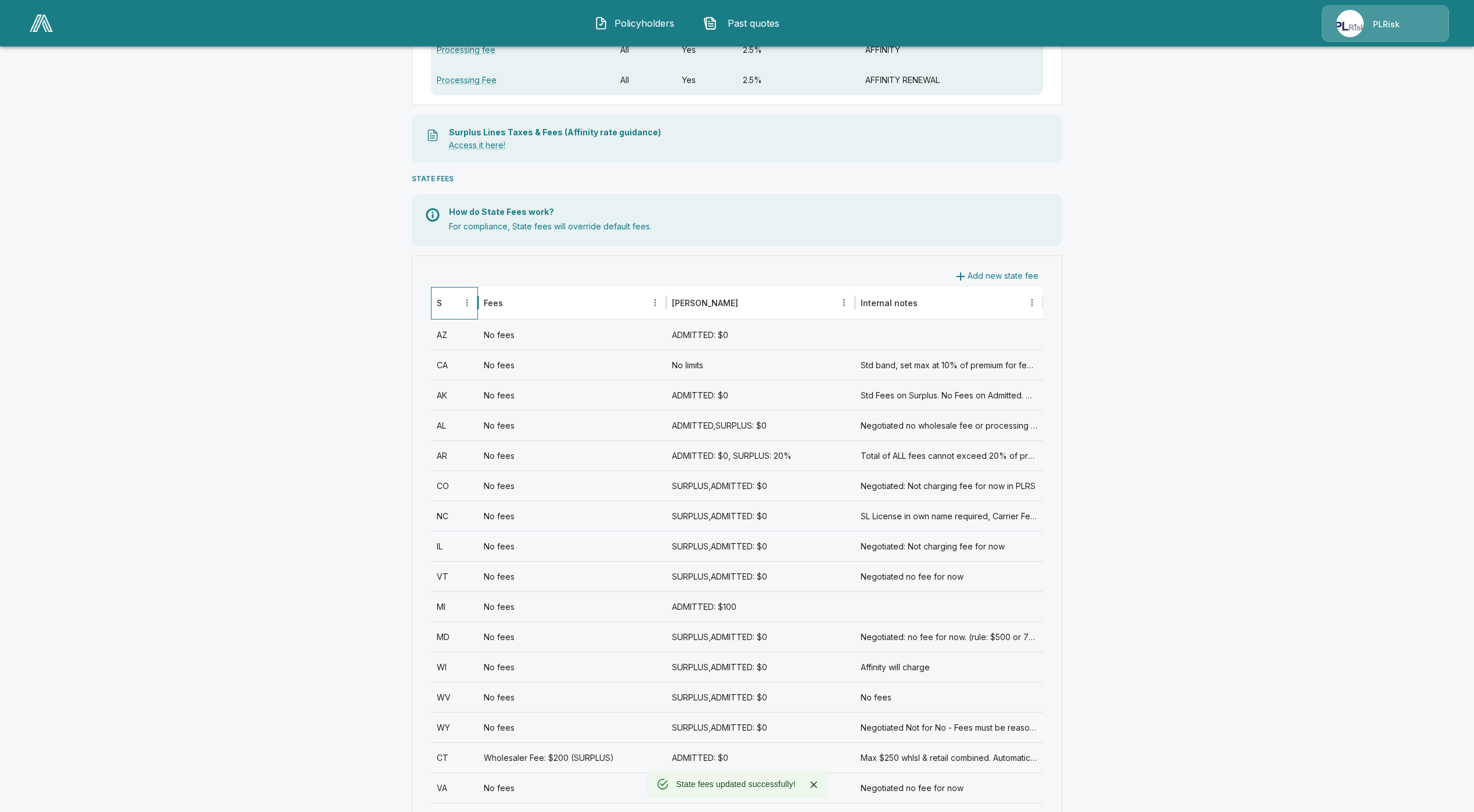
click at [441, 298] on div "State" at bounding box center [439, 303] width 4 height 10
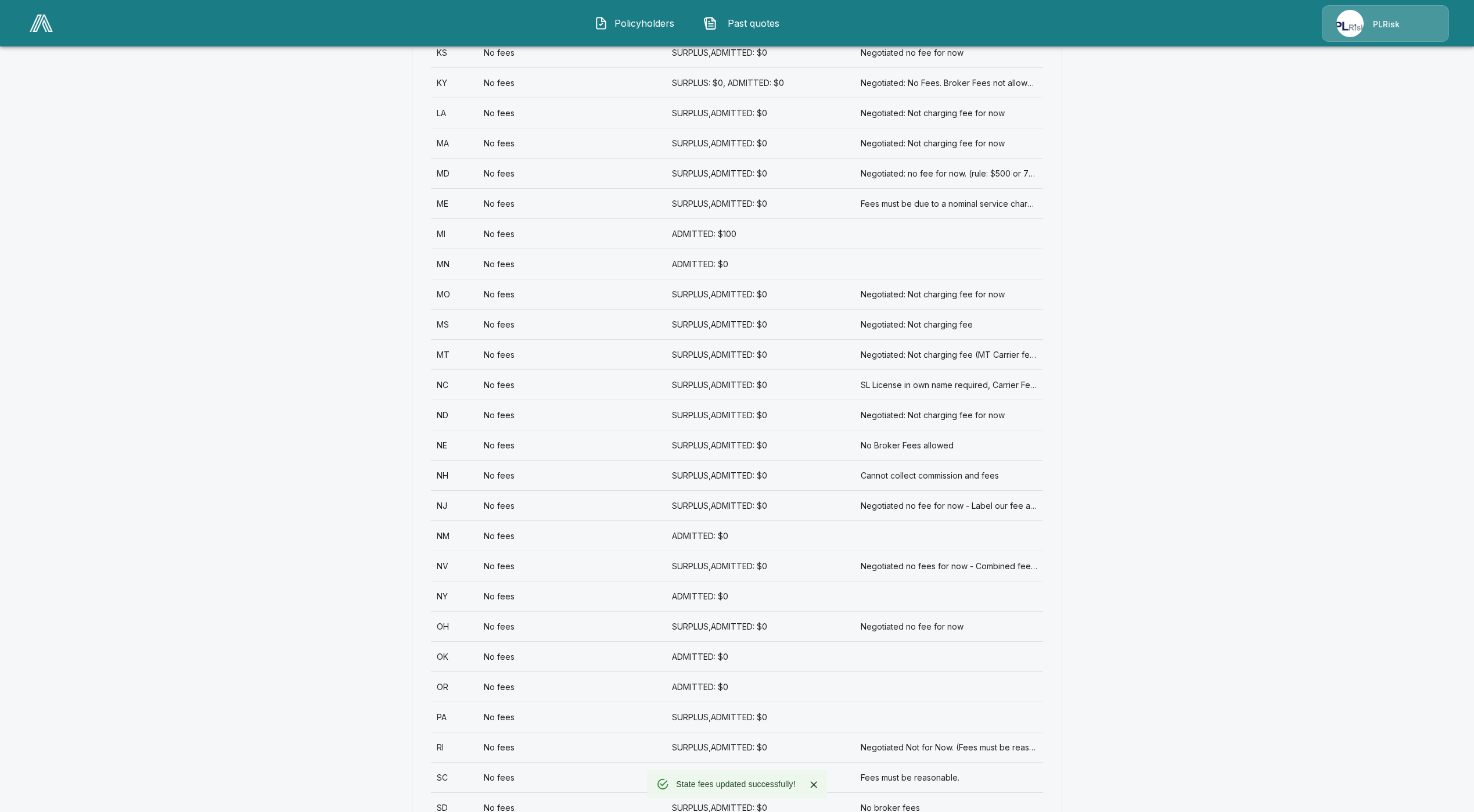
scroll to position [1342, 0]
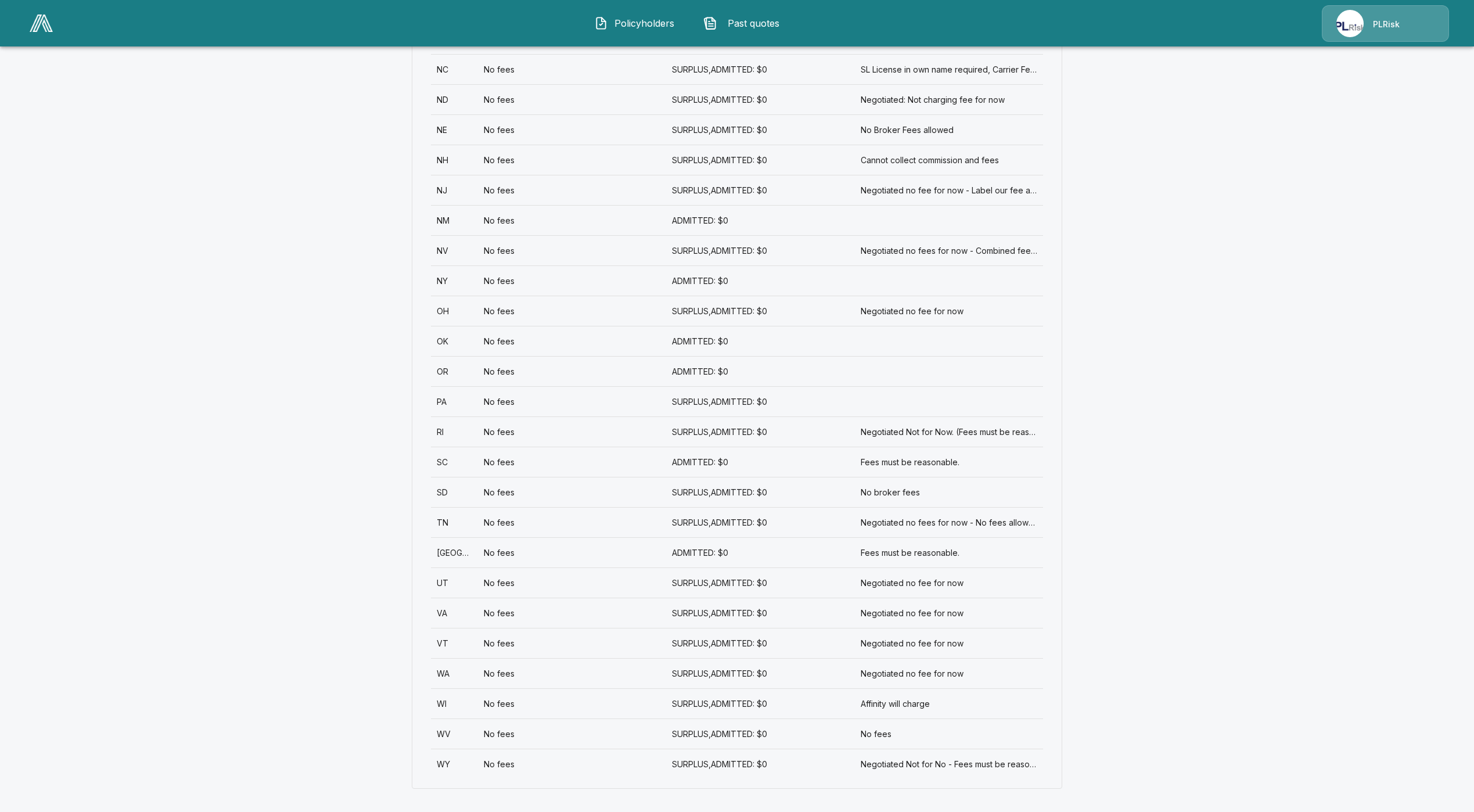
click at [466, 697] on div "WI" at bounding box center [454, 703] width 47 height 30
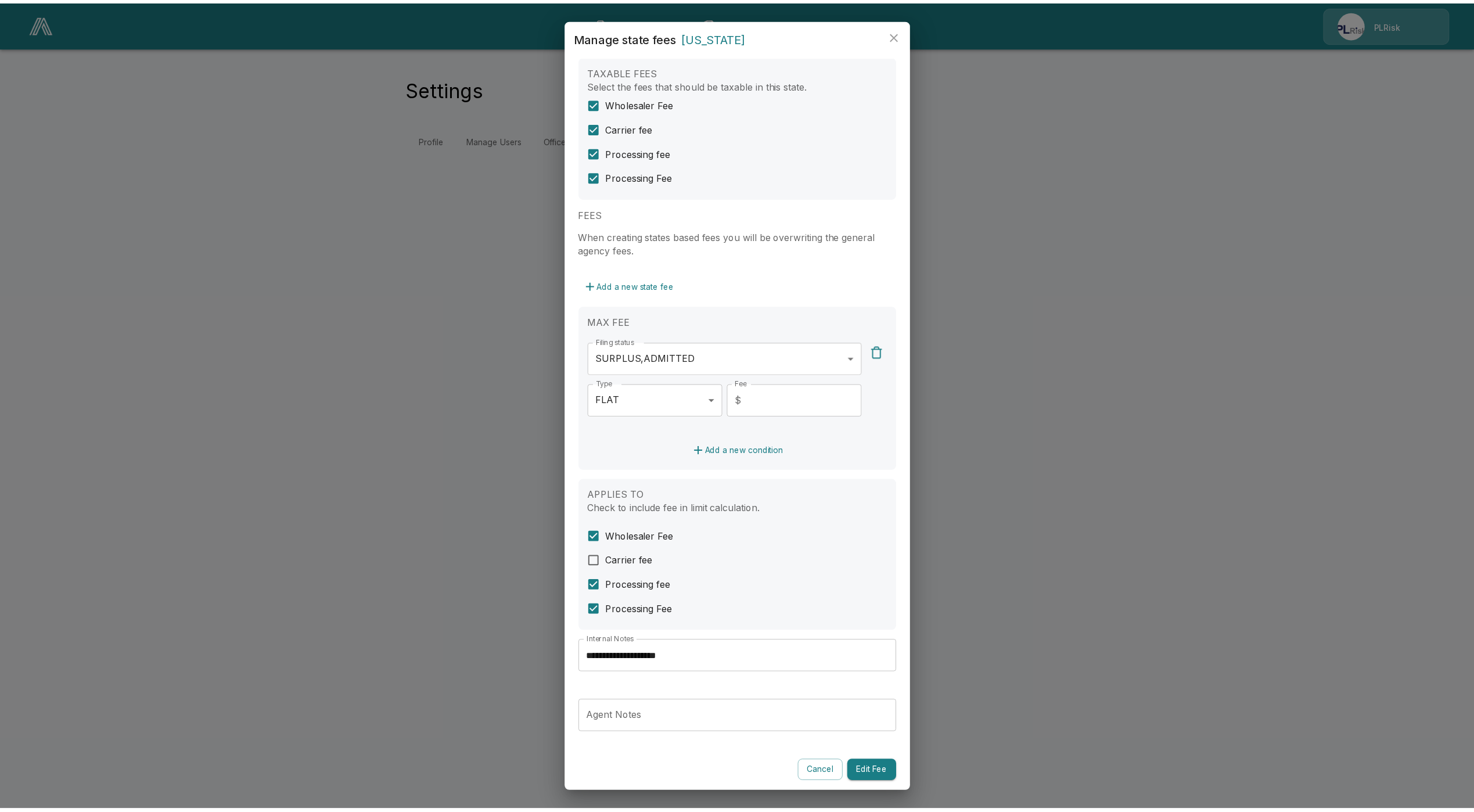
scroll to position [23, 0]
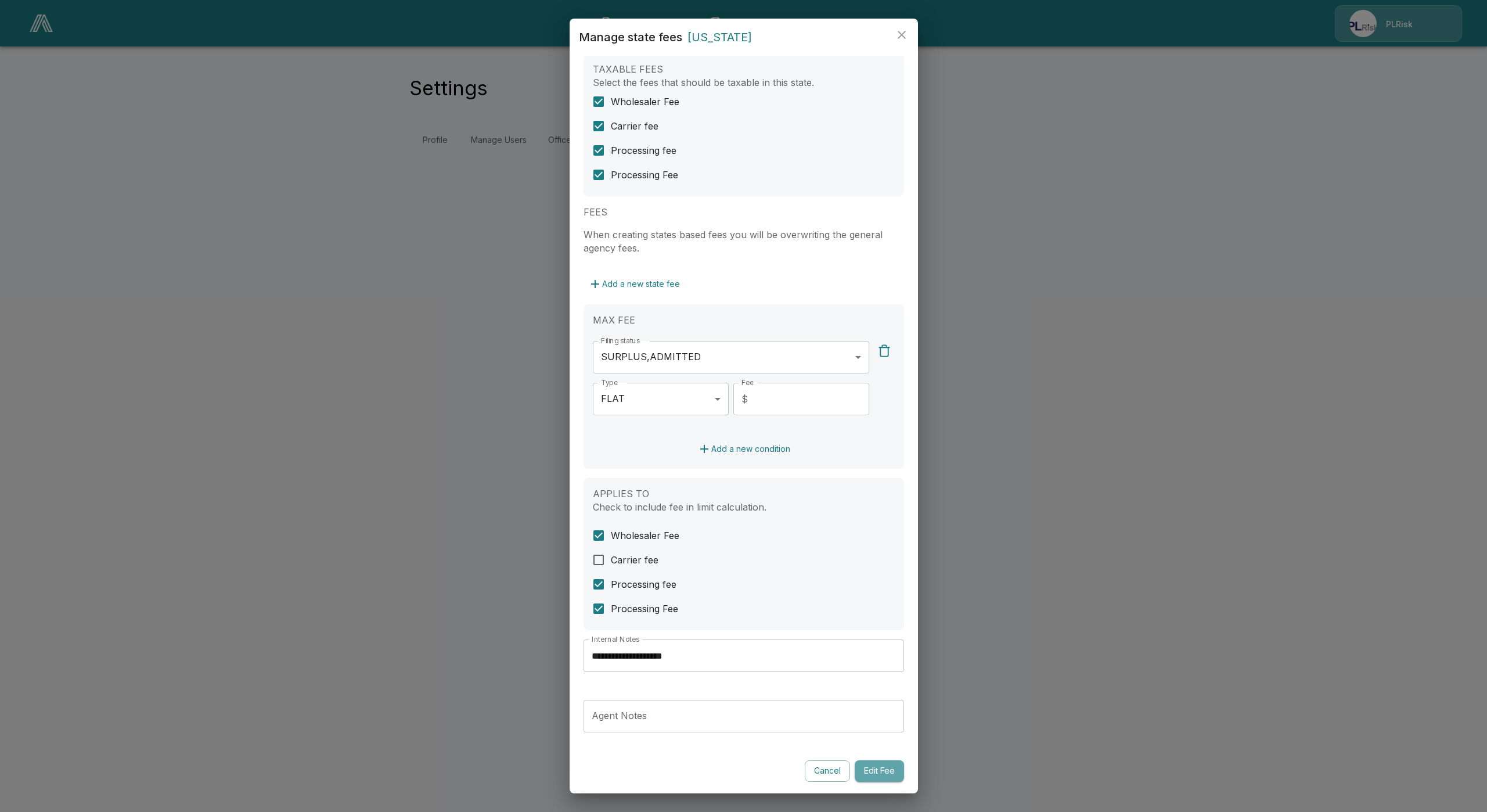
click at [864, 771] on button "Edit Fee" at bounding box center [879, 770] width 50 height 21
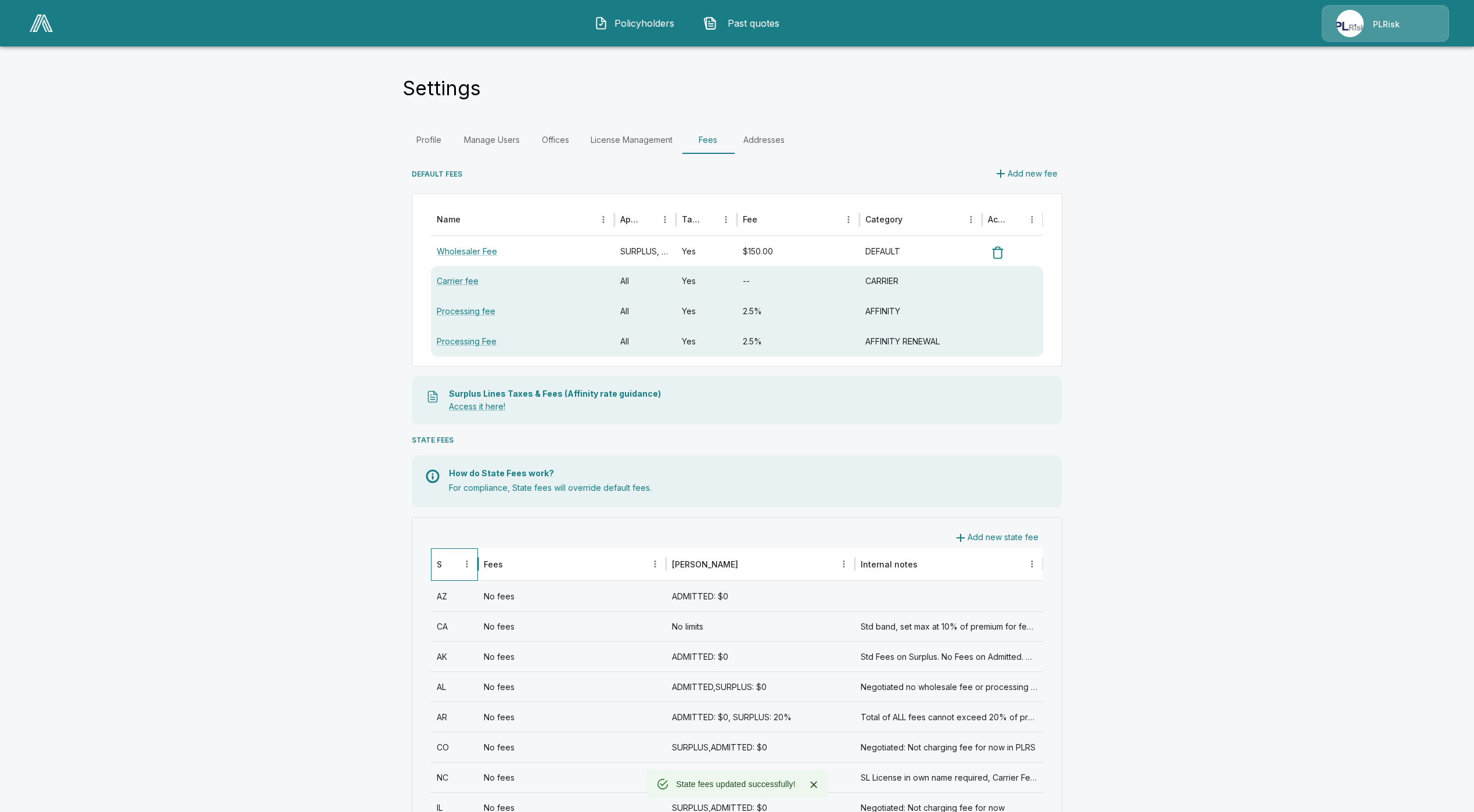
click at [465, 557] on div at bounding box center [467, 564] width 16 height 32
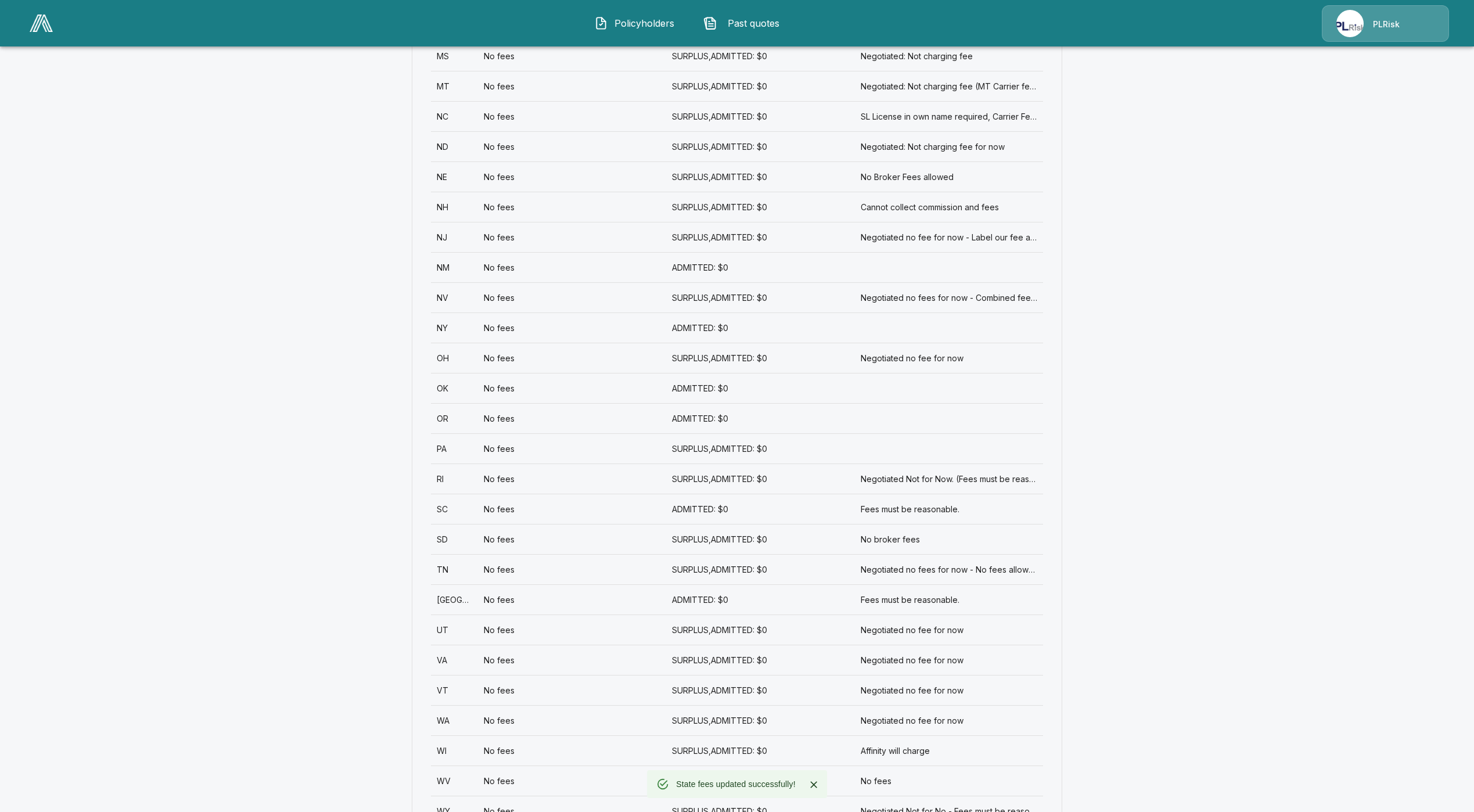
scroll to position [1342, 0]
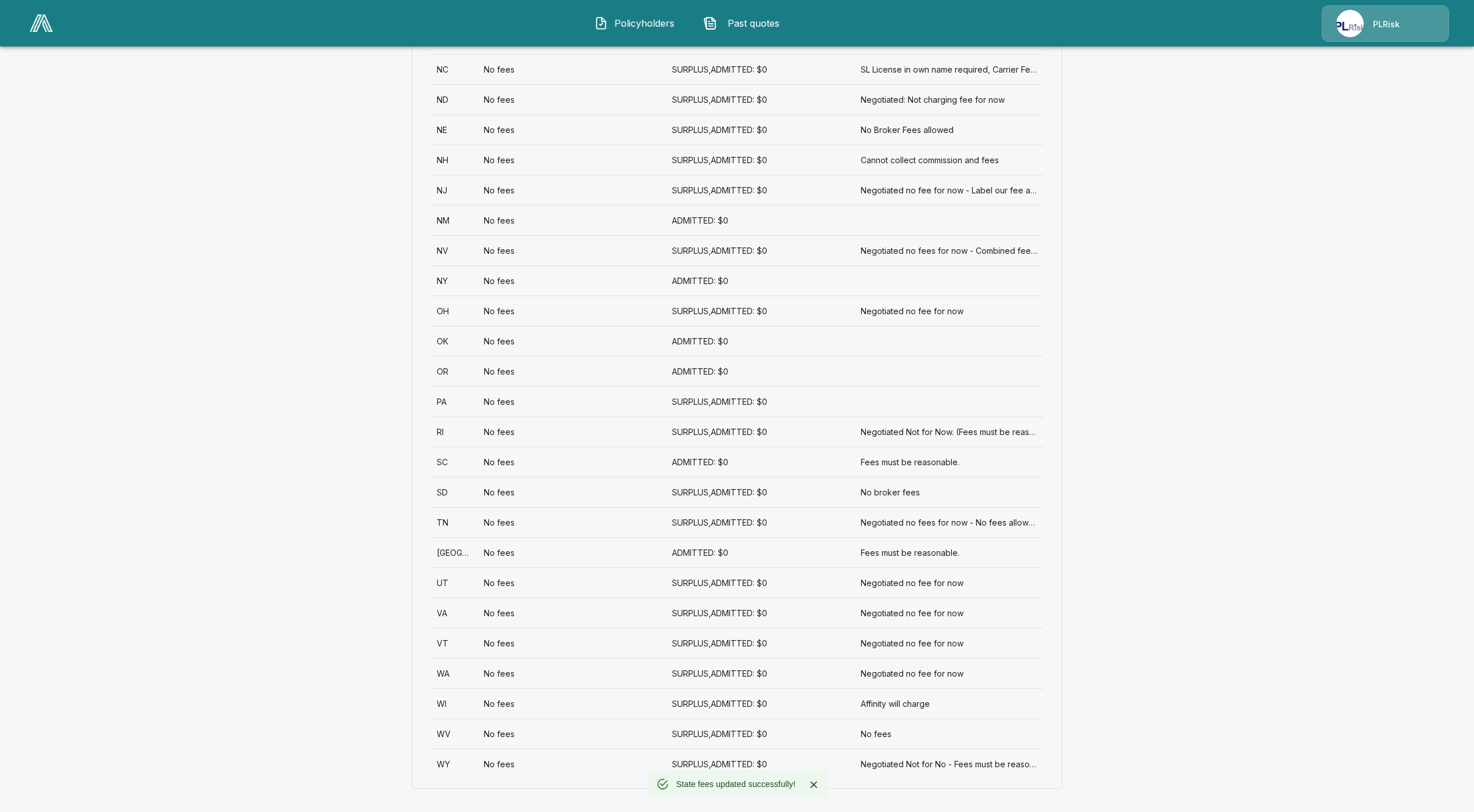
click at [516, 734] on div "No fees" at bounding box center [572, 733] width 188 height 30
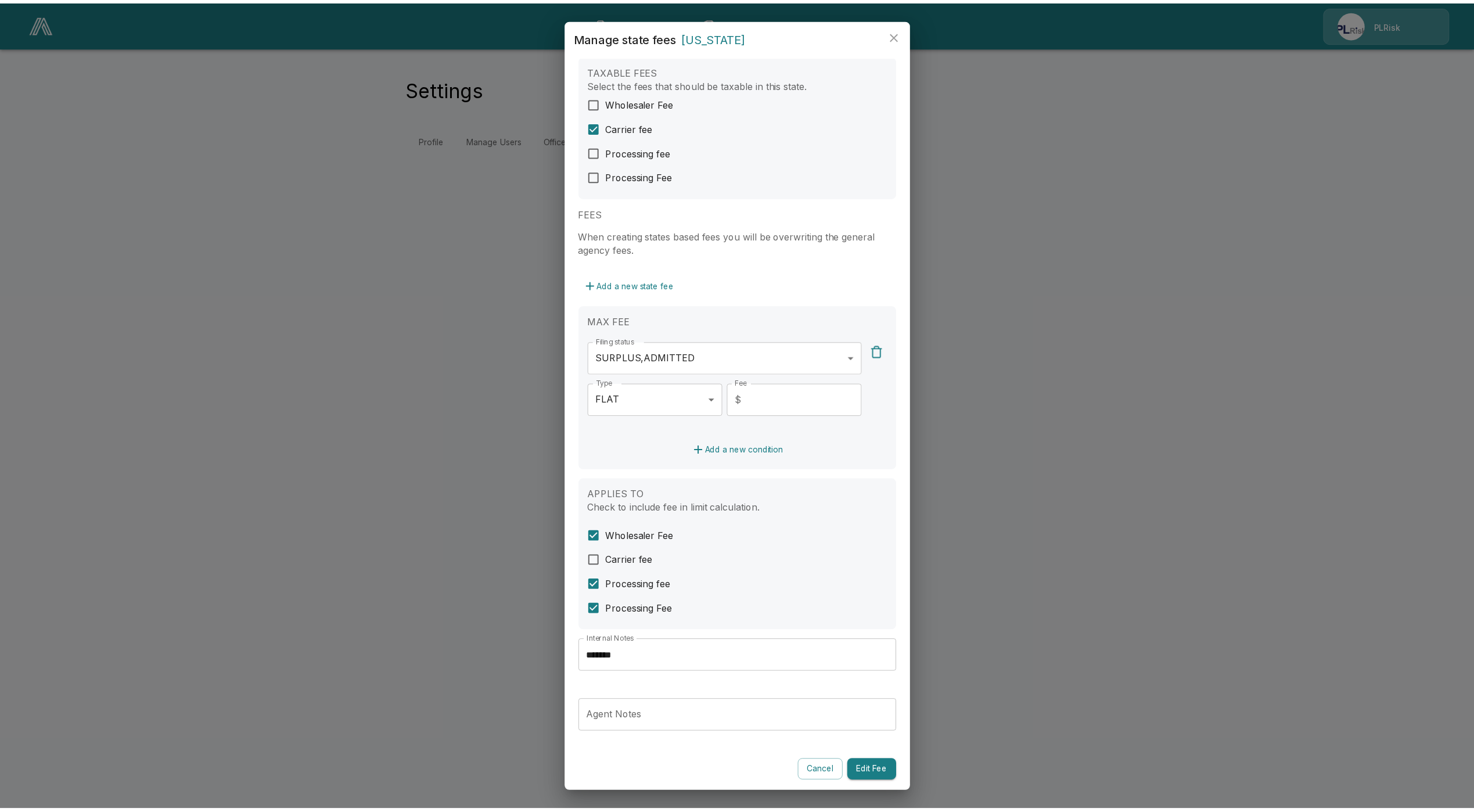
scroll to position [23, 0]
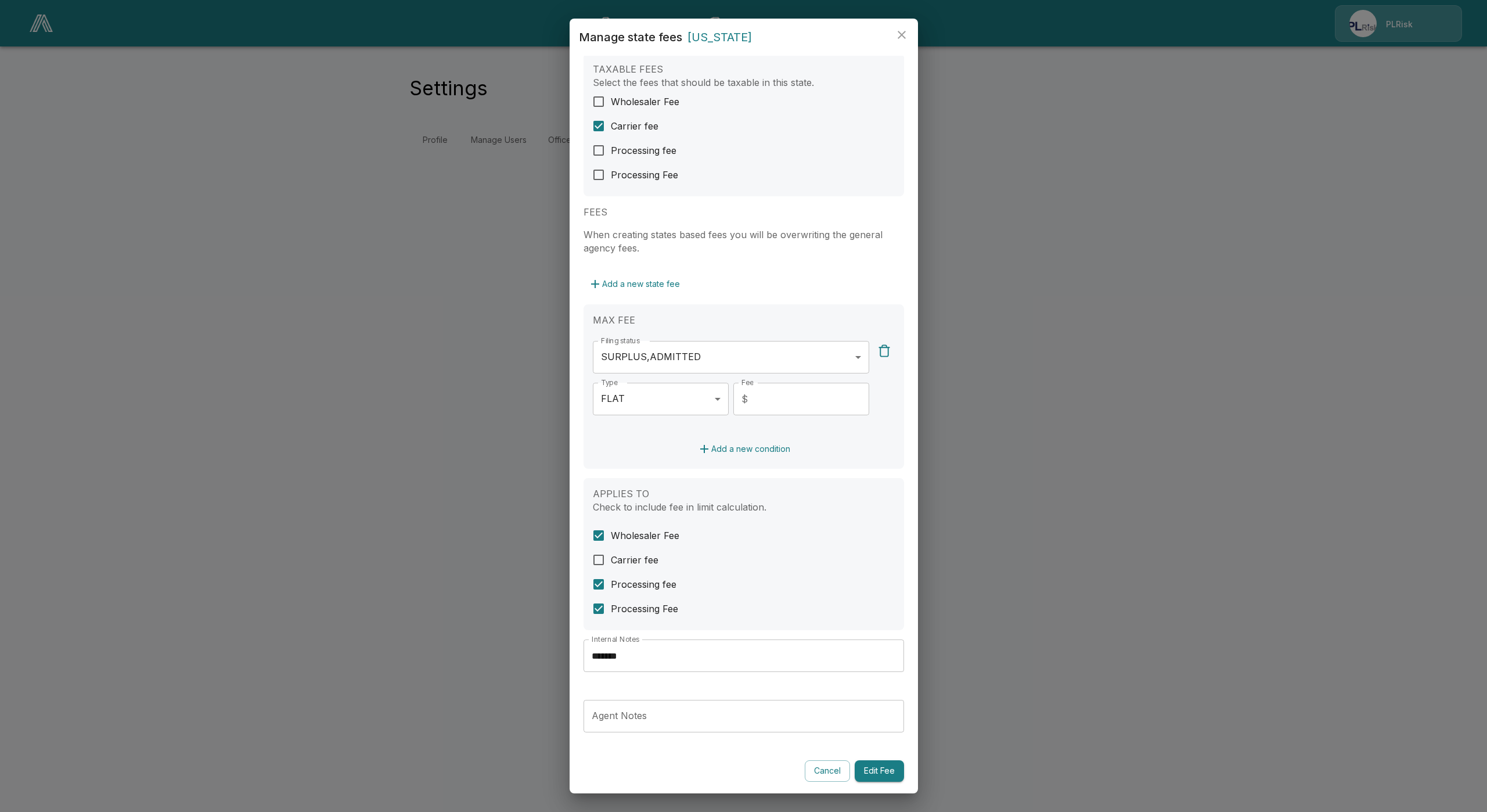
click at [855, 774] on button "Edit Fee" at bounding box center [879, 770] width 50 height 21
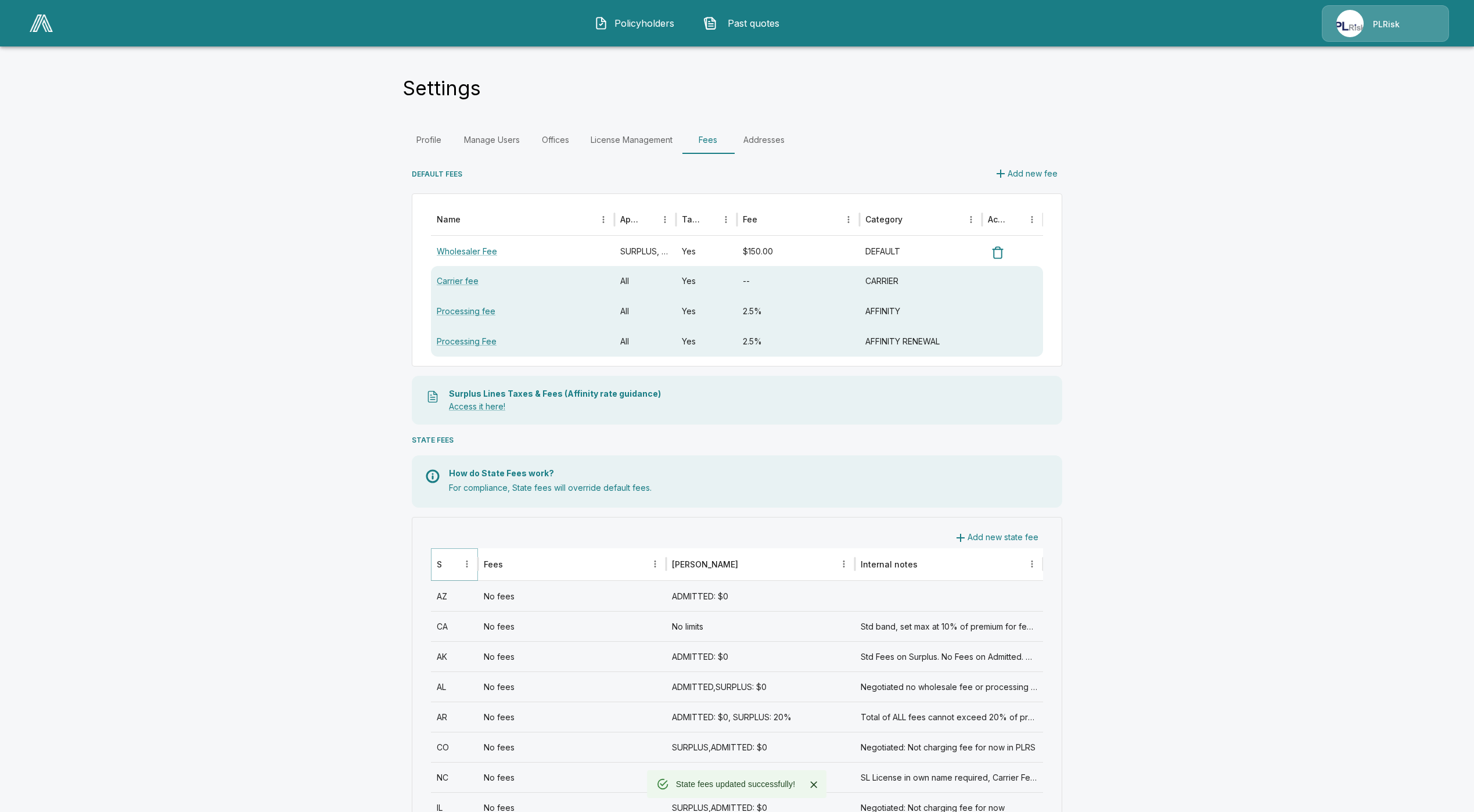
click at [456, 558] on icon "Sort" at bounding box center [450, 563] width 11 height 11
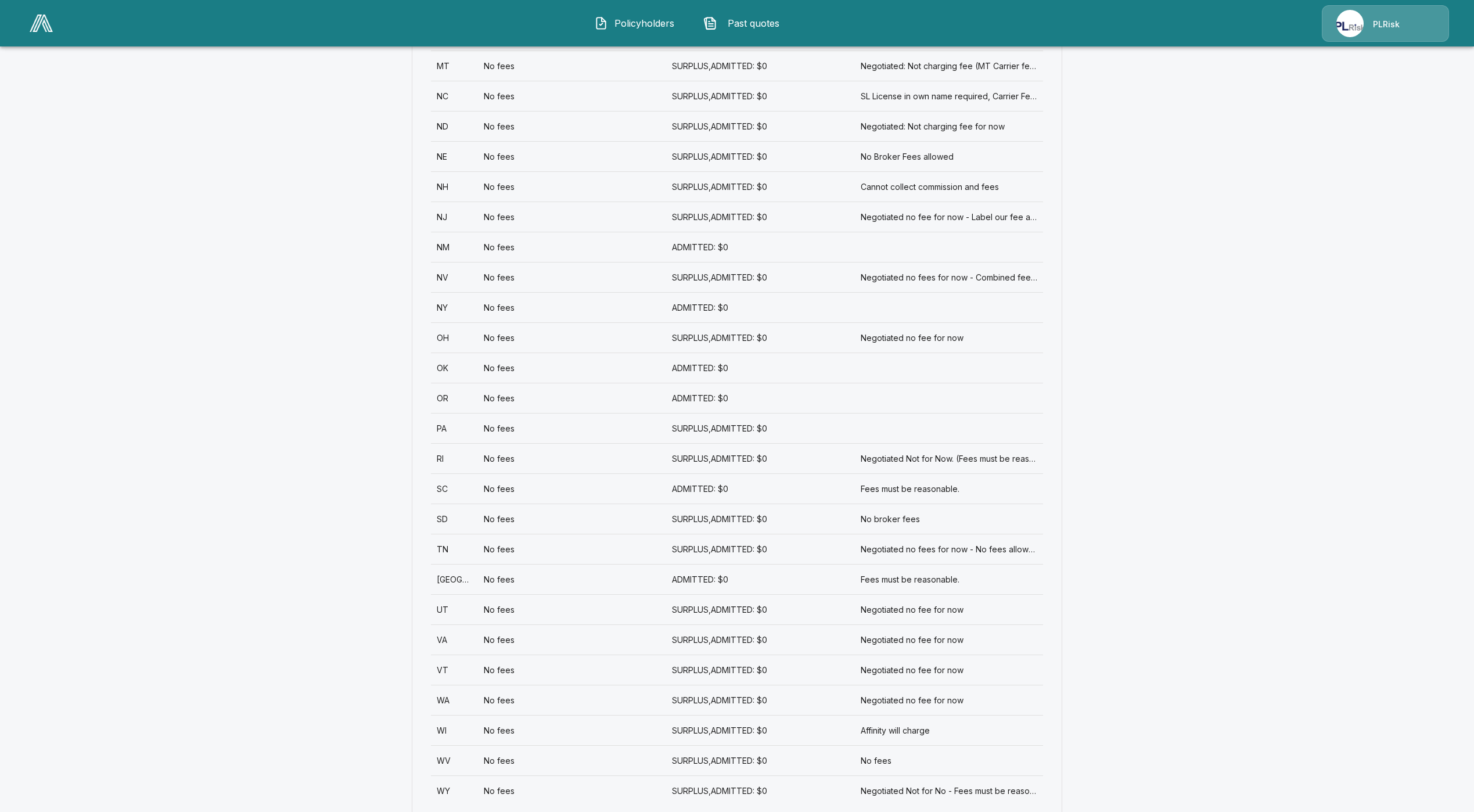
scroll to position [1342, 0]
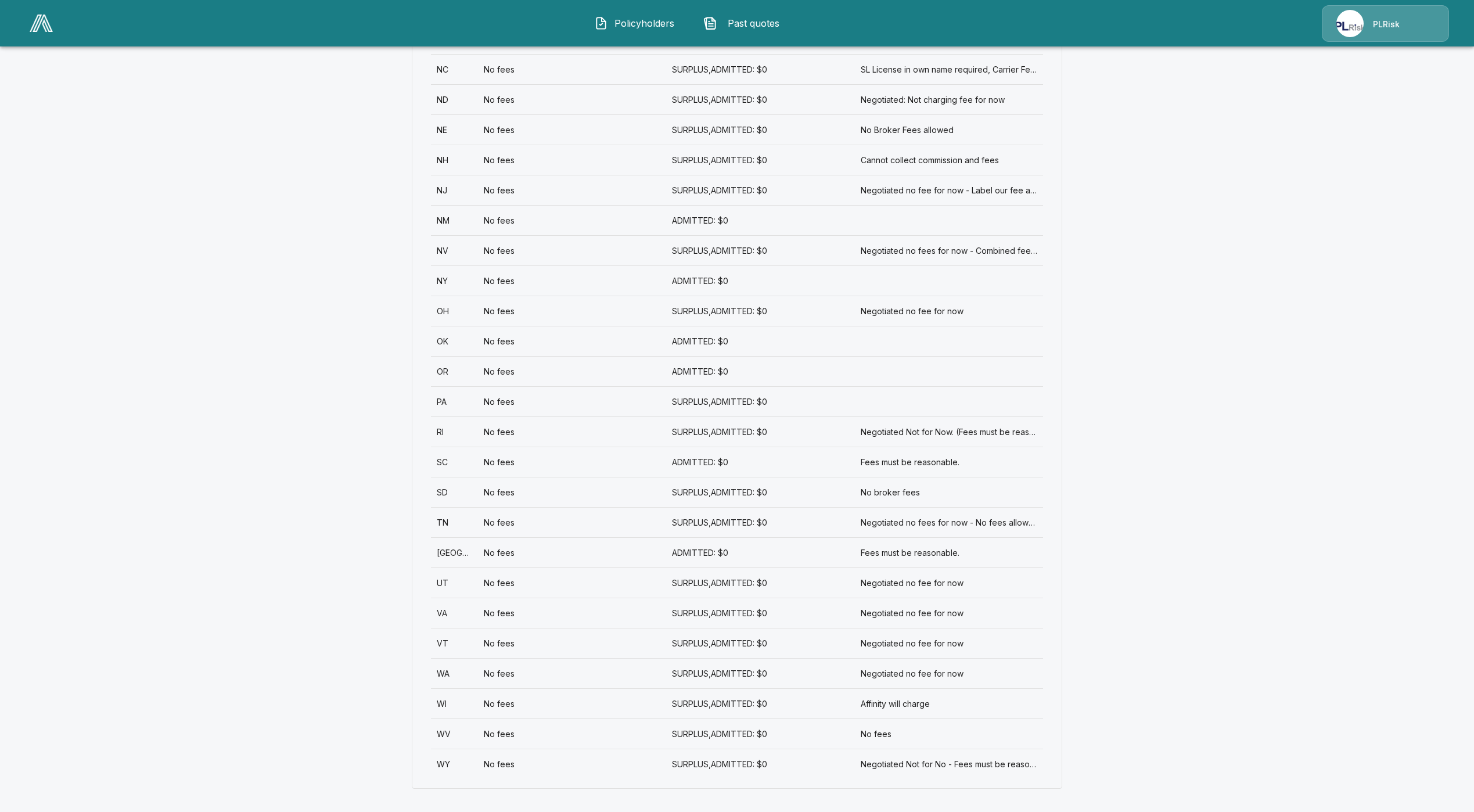
click at [517, 765] on div "No fees" at bounding box center [572, 763] width 188 height 30
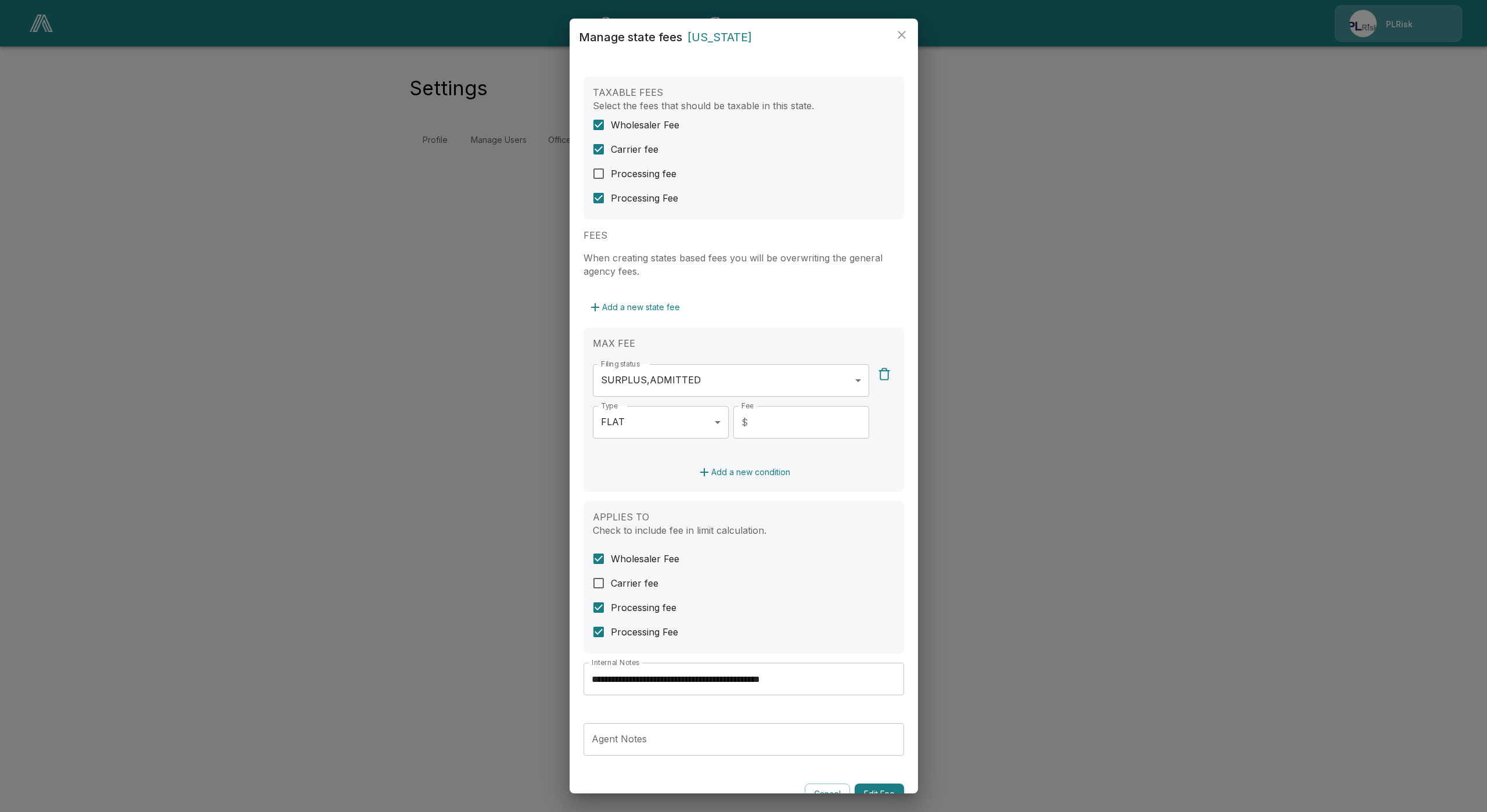
click at [616, 168] on span "Processing fee" at bounding box center [644, 173] width 65 height 14
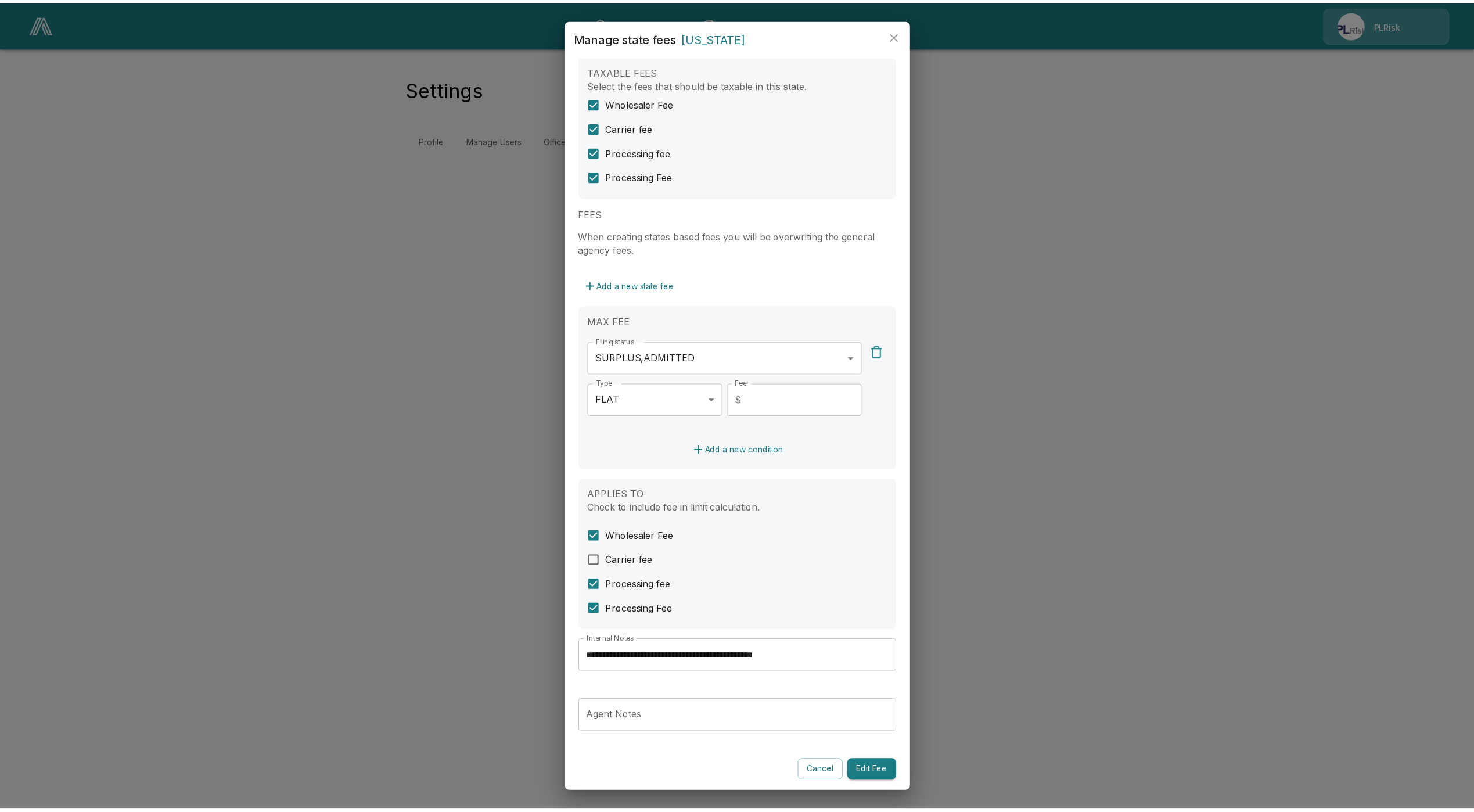
scroll to position [23, 0]
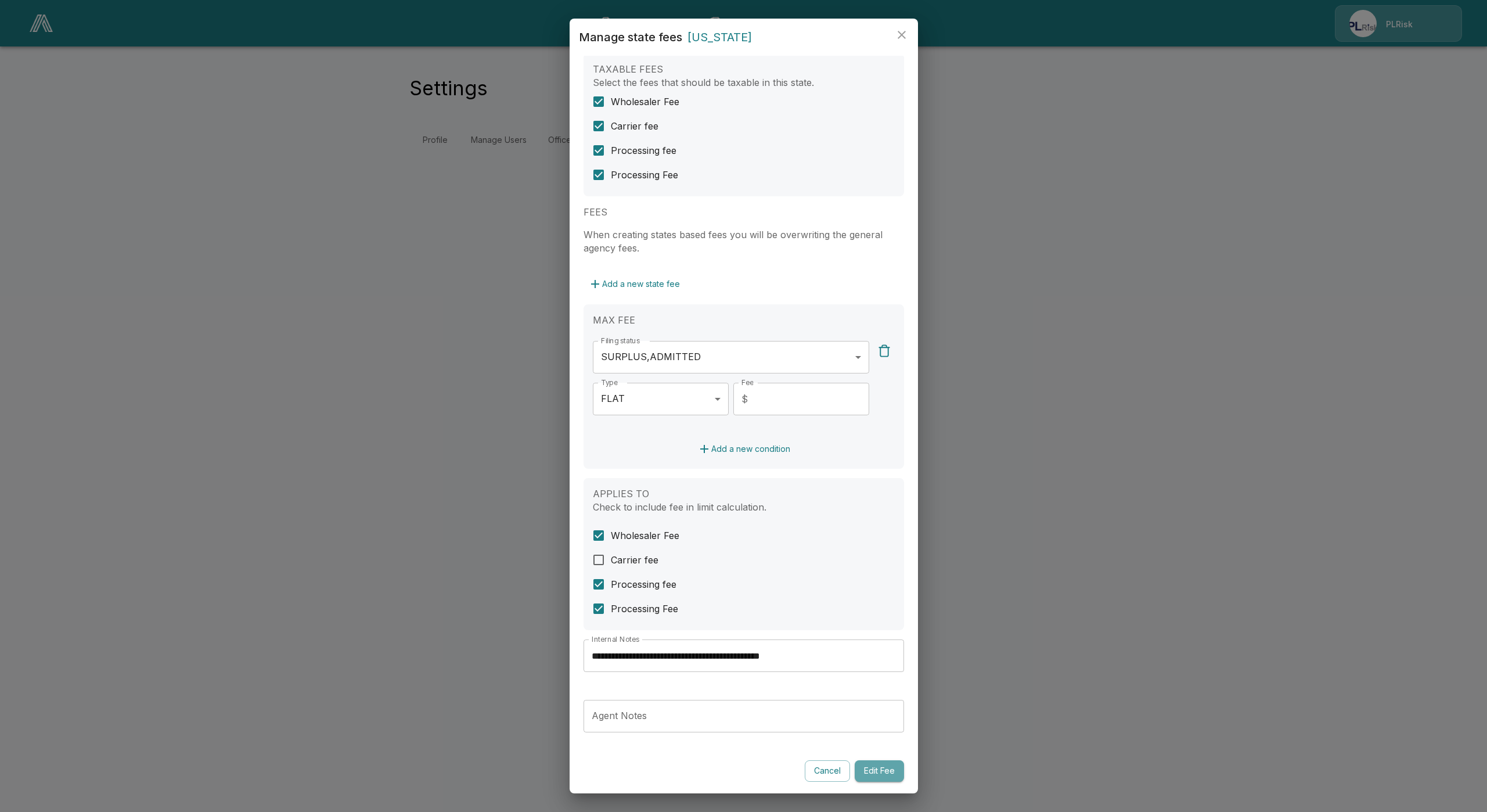
click at [881, 769] on button "Edit Fee" at bounding box center [879, 770] width 50 height 21
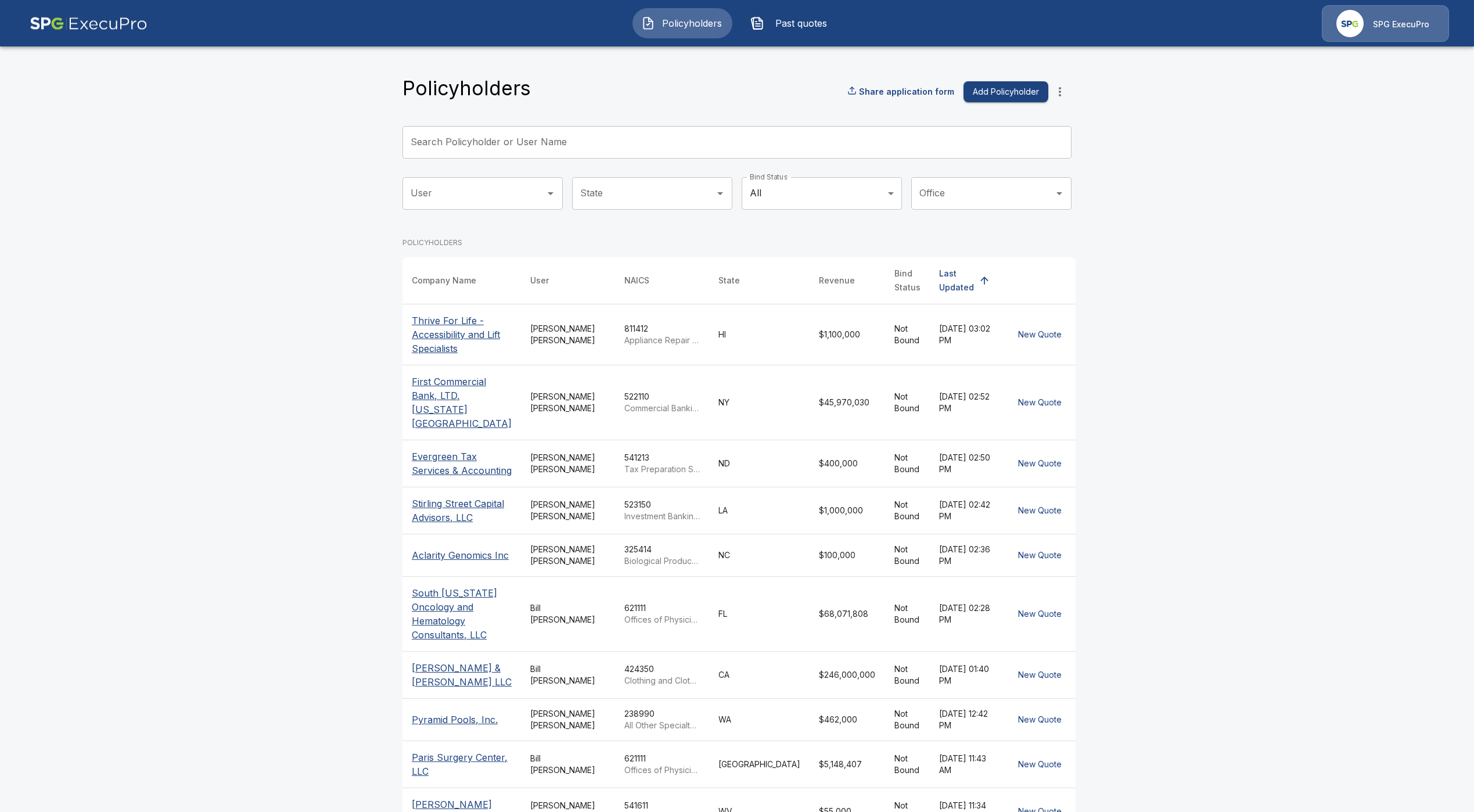
drag, startPoint x: 559, startPoint y: 173, endPoint x: 564, endPoint y: 144, distance: 29.4
click at [559, 172] on div "Policyholders Share application form Add Policyholder Search Policyholder or Us…" at bounding box center [737, 473] width 669 height 795
click at [564, 144] on input "Search Policyholder or User Name" at bounding box center [731, 142] width 656 height 33
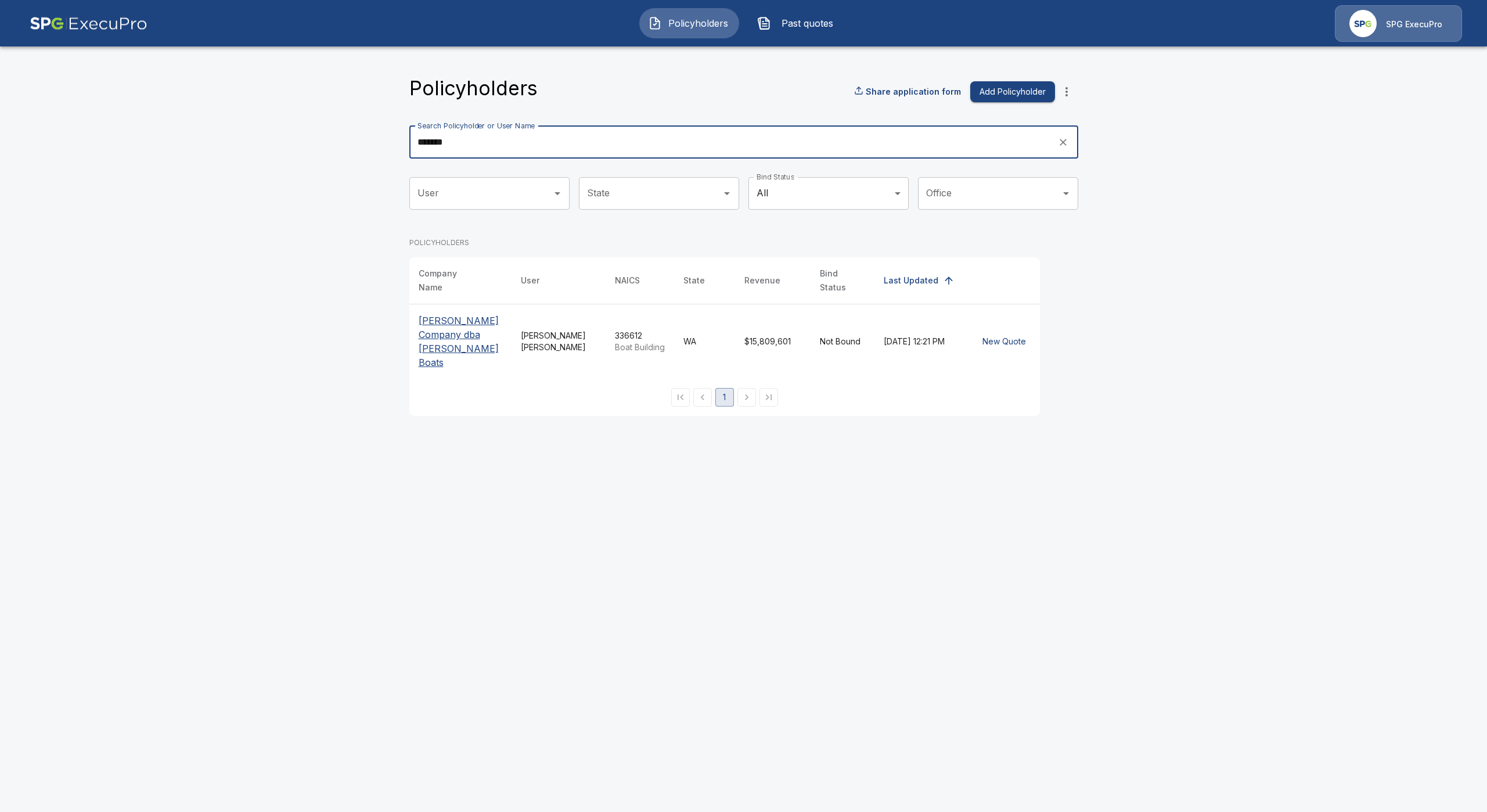
type input "*******"
click at [475, 324] on p "[PERSON_NAME] Company dba [PERSON_NAME] Boats" at bounding box center [460, 341] width 84 height 56
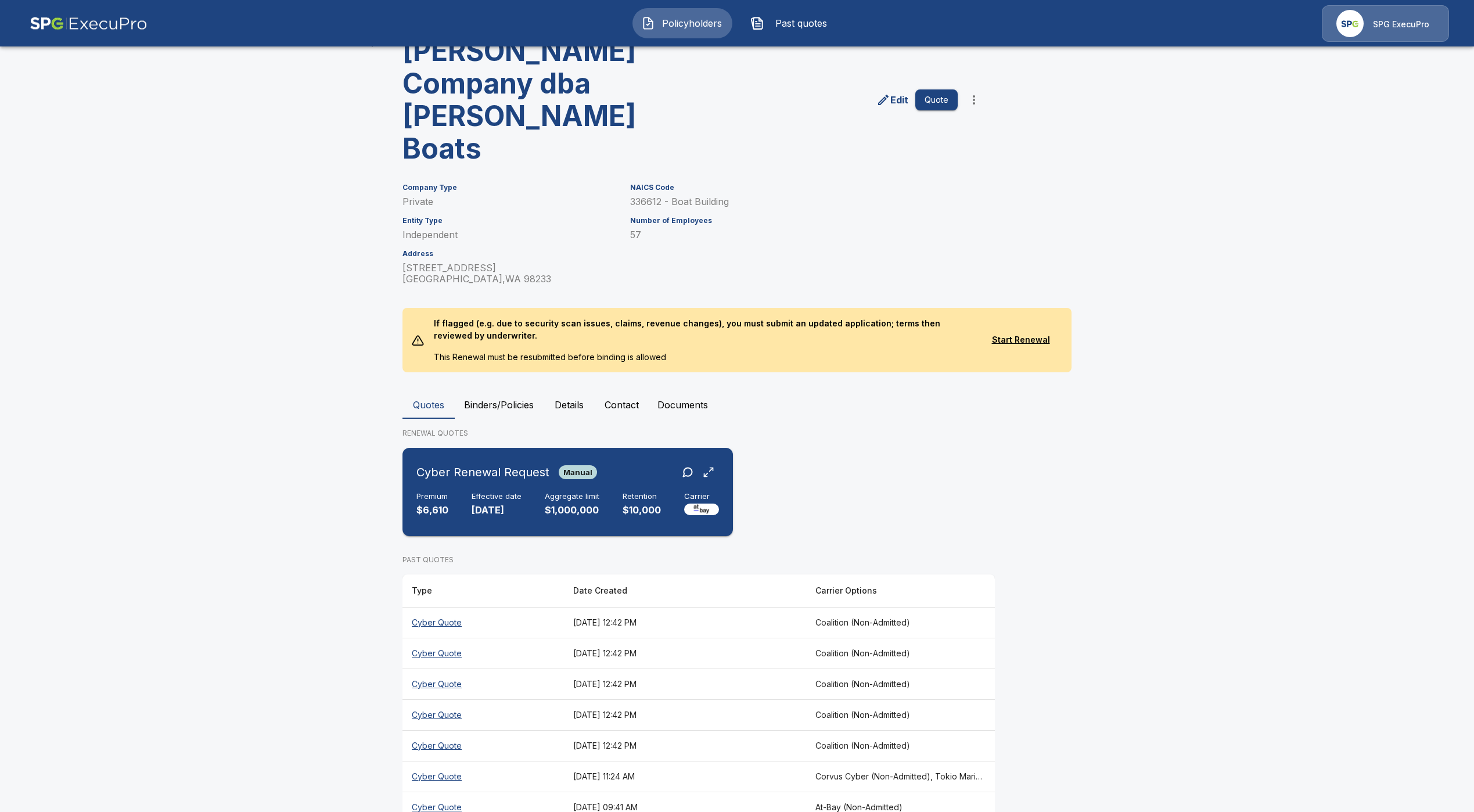
click at [521, 492] on h6 "Effective date" at bounding box center [496, 496] width 50 height 10
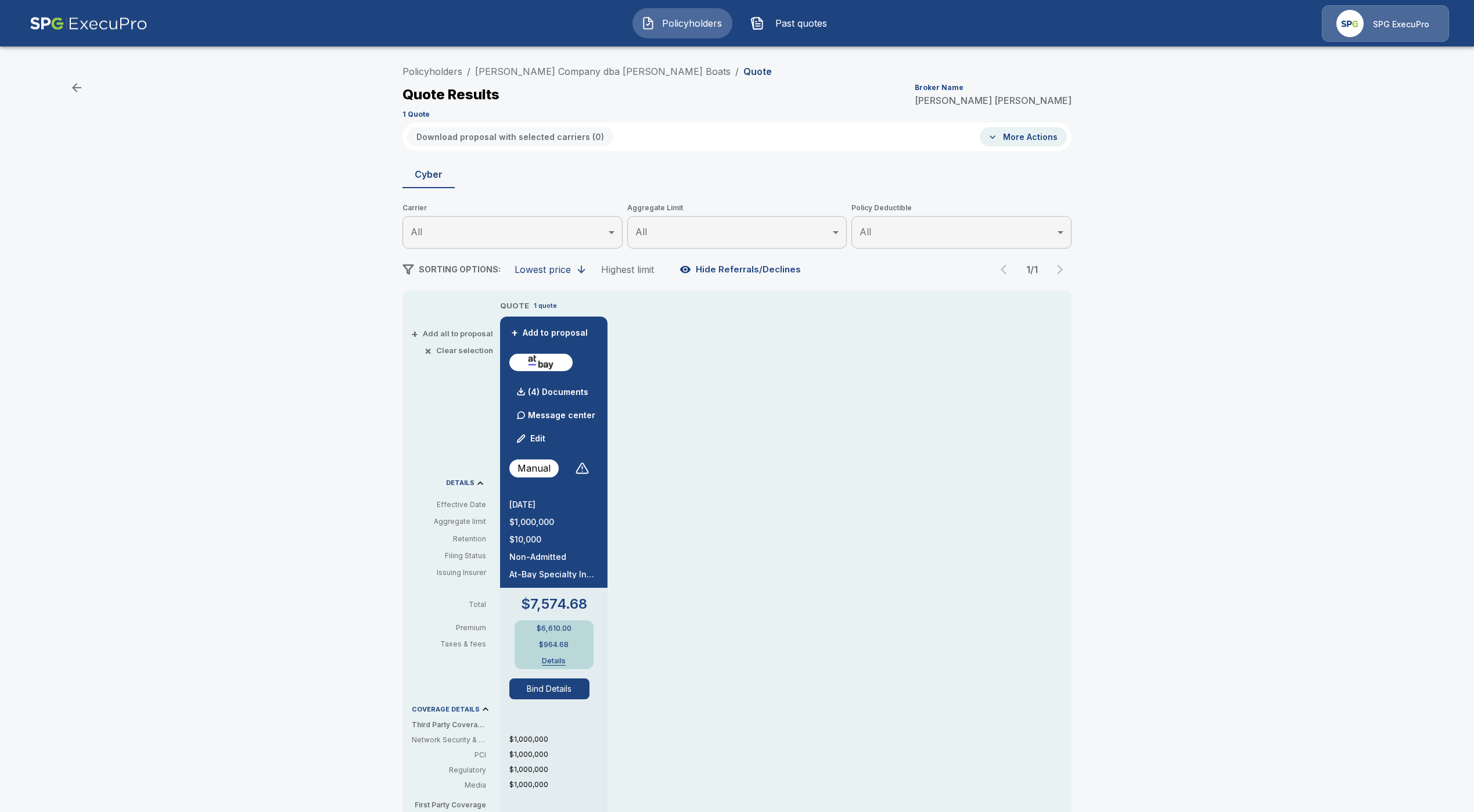
click at [557, 630] on p "$6,610.00" at bounding box center [554, 628] width 35 height 7
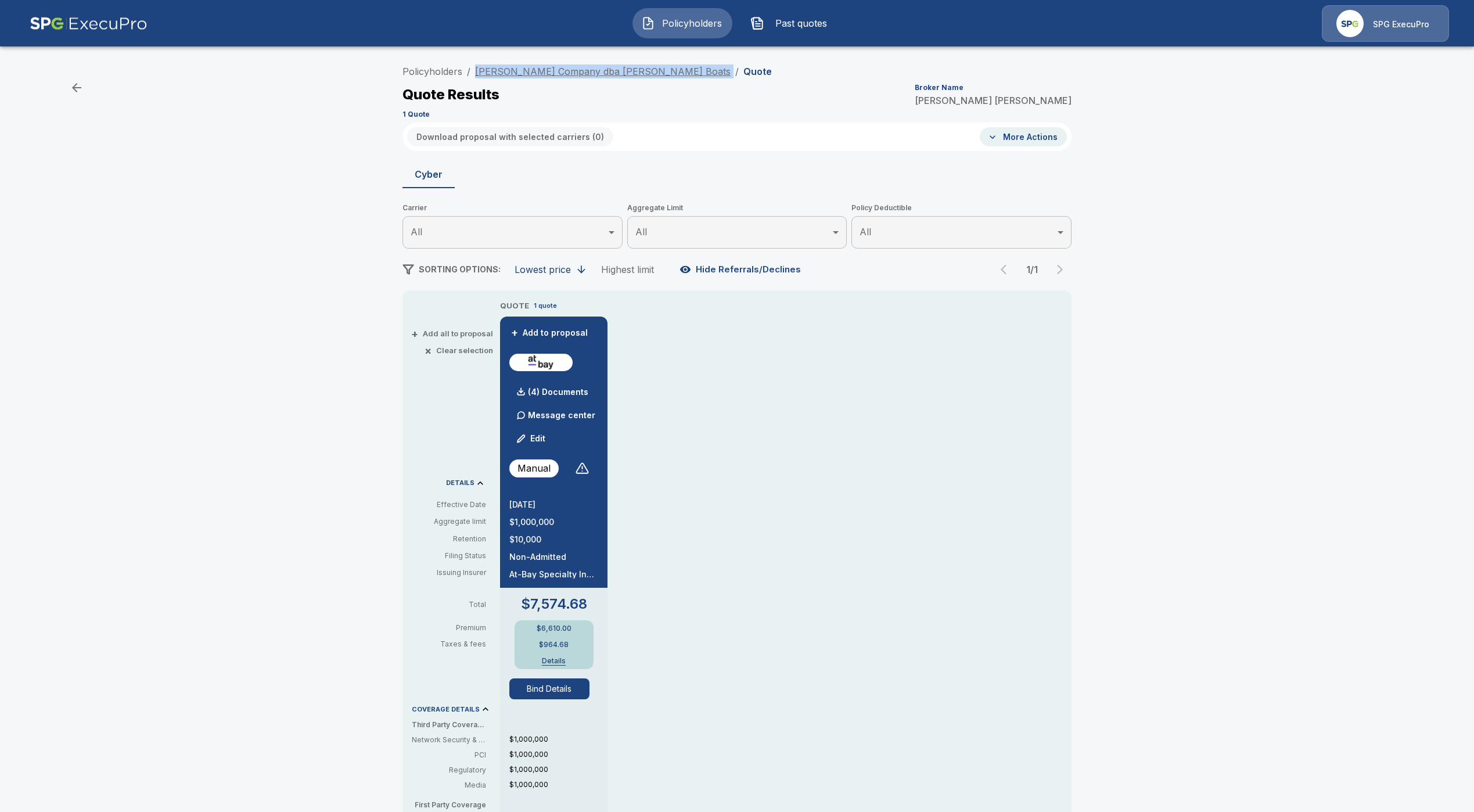
drag, startPoint x: 694, startPoint y: 68, endPoint x: 484, endPoint y: 72, distance: 210.0
click at [484, 72] on ol "Policyholders / [PERSON_NAME] Company dba [PERSON_NAME] Boats / Quote" at bounding box center [587, 72] width 369 height 14
copy ol "[PERSON_NAME] Company dba [PERSON_NAME] Boats /"
click at [567, 695] on button "Bind Details" at bounding box center [549, 689] width 81 height 21
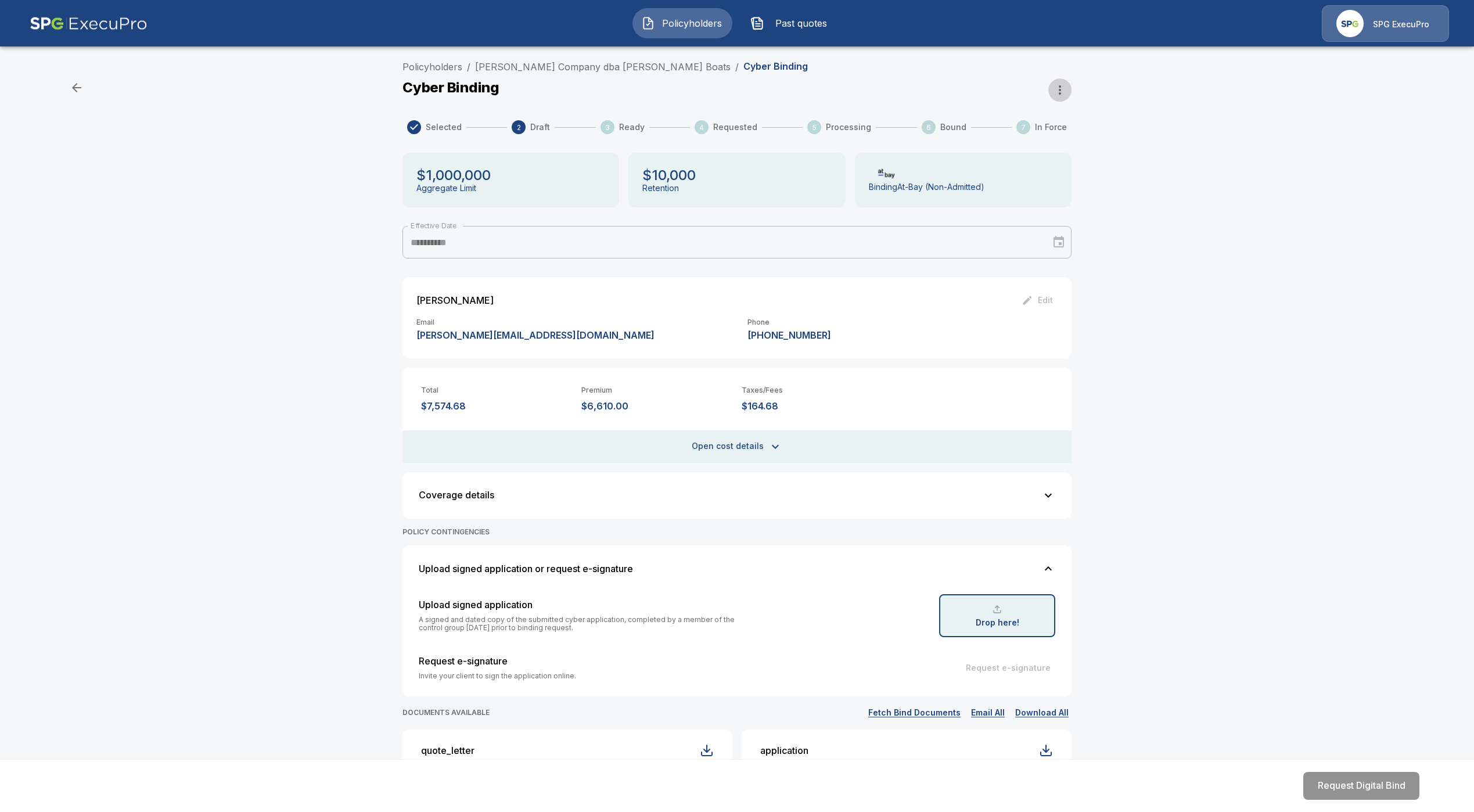
click at [1067, 92] on icon "button" at bounding box center [1060, 90] width 14 height 14
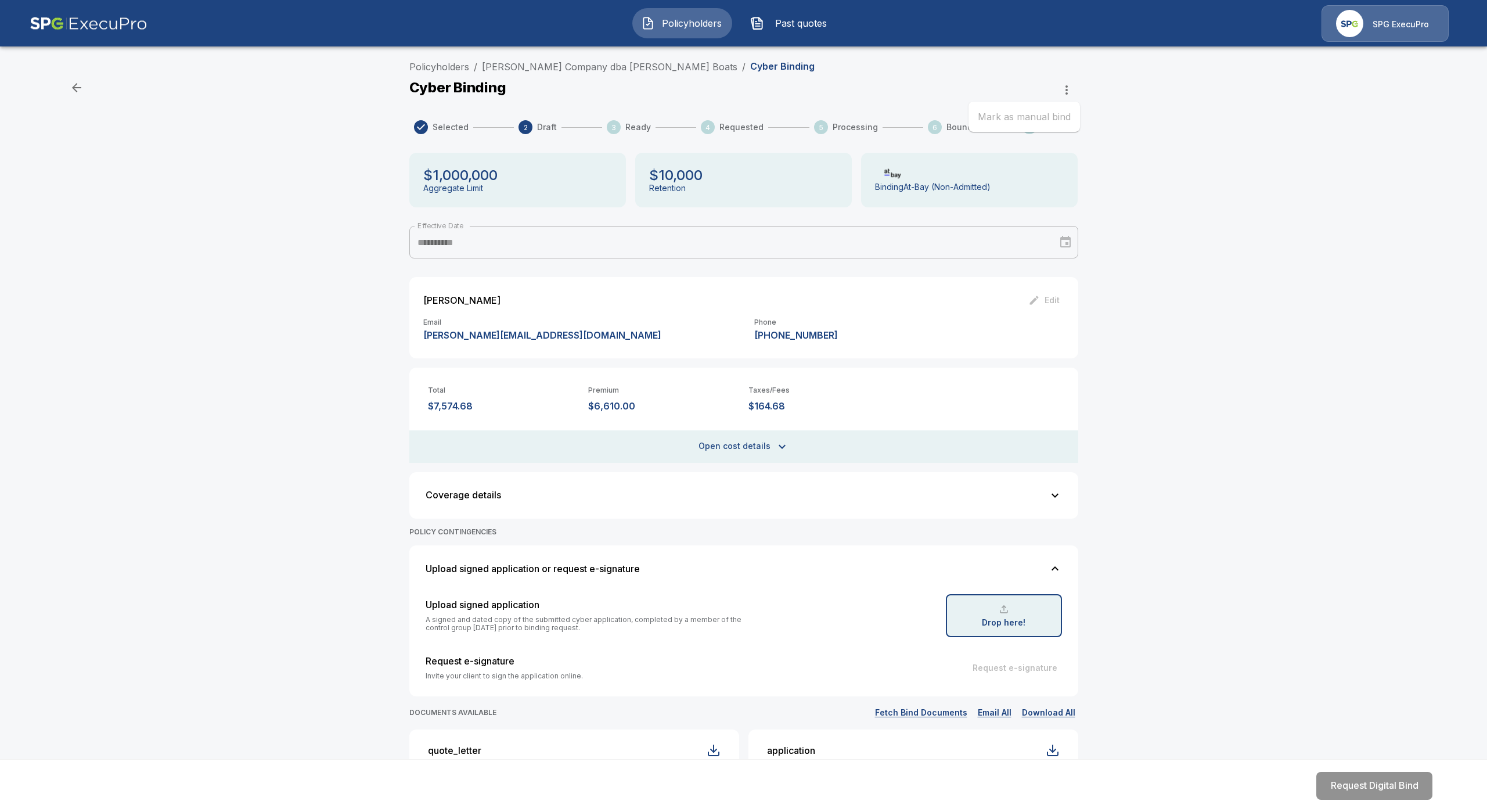
click at [1039, 112] on ul "Mark as manual bind" at bounding box center [1024, 117] width 111 height 30
click at [988, 76] on div at bounding box center [743, 406] width 1487 height 812
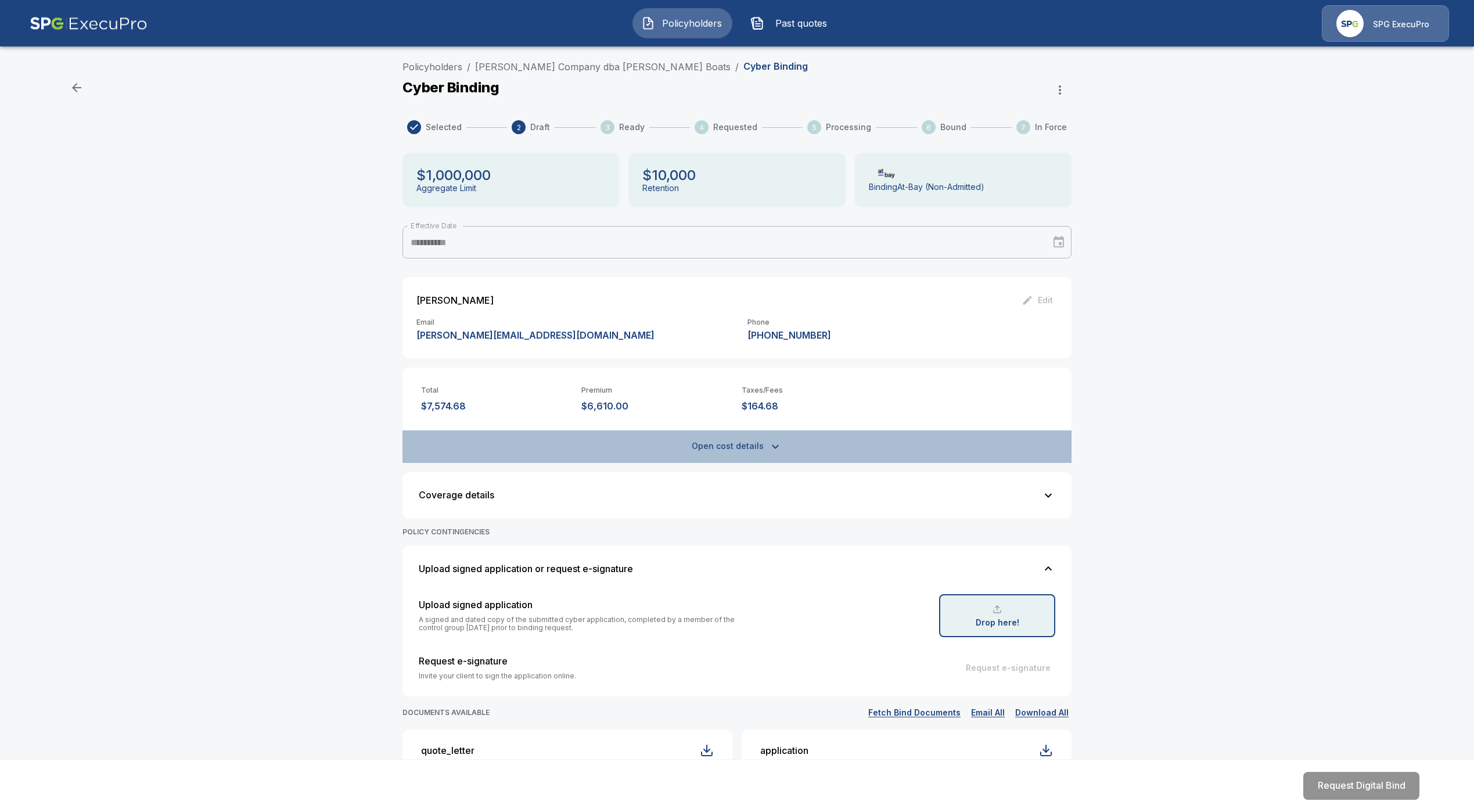
click at [732, 443] on button "Open cost details" at bounding box center [737, 446] width 669 height 33
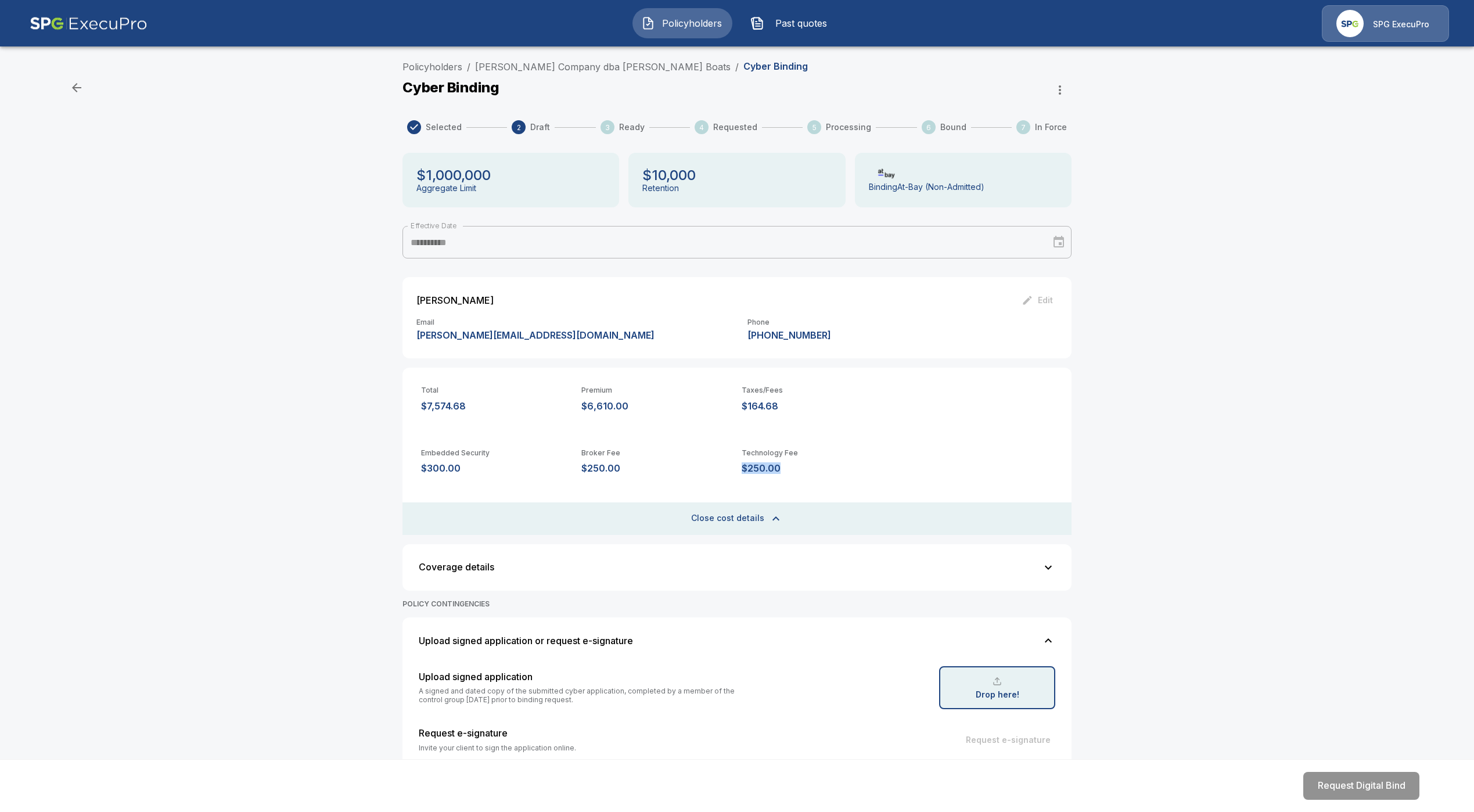
drag, startPoint x: 785, startPoint y: 465, endPoint x: 746, endPoint y: 467, distance: 39.1
click at [746, 467] on div "Embedded Security $300.00 Broker Fee $250.00 Technology Fee $250.00" at bounding box center [737, 461] width 669 height 63
copy p "$250.00"
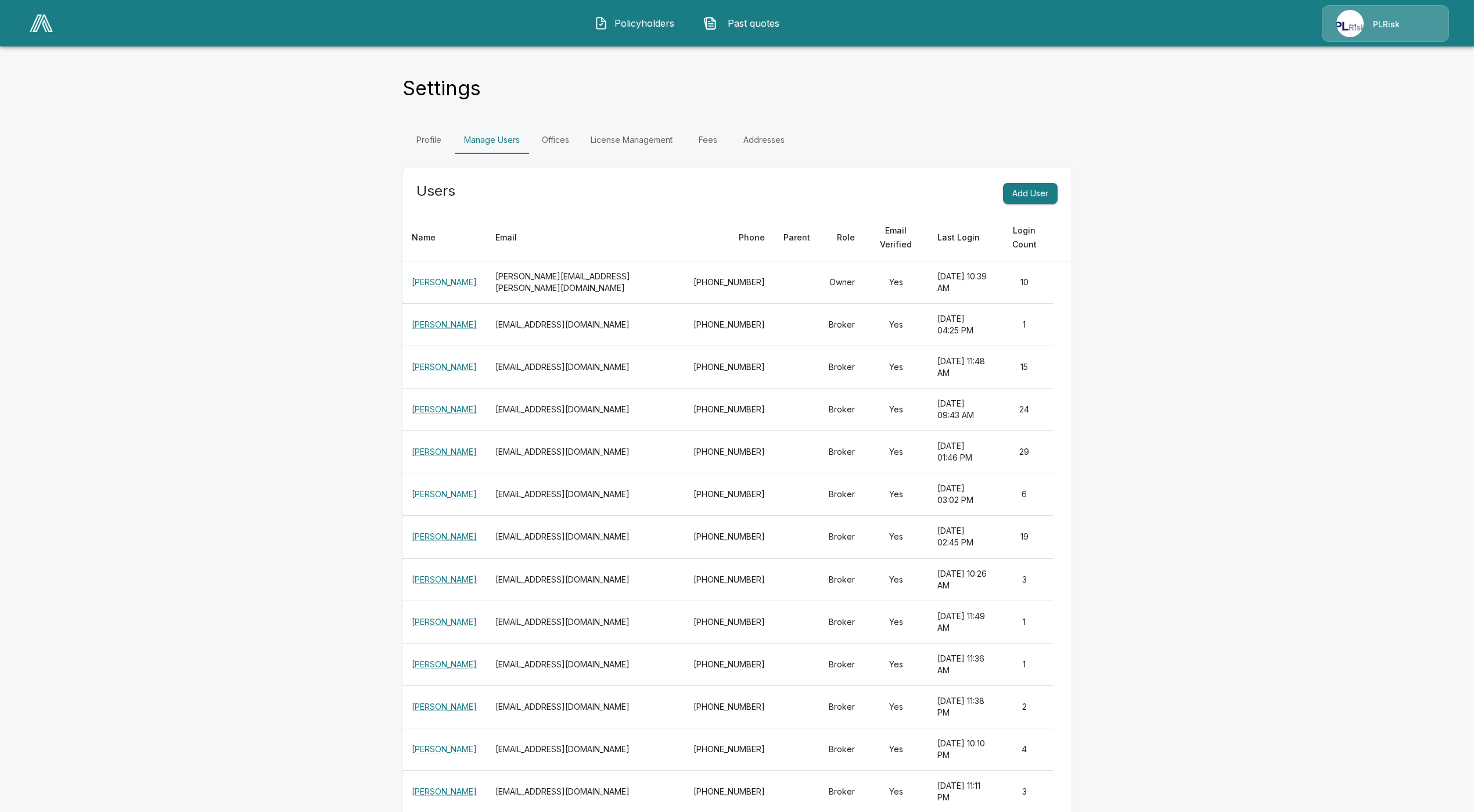
scroll to position [249, 0]
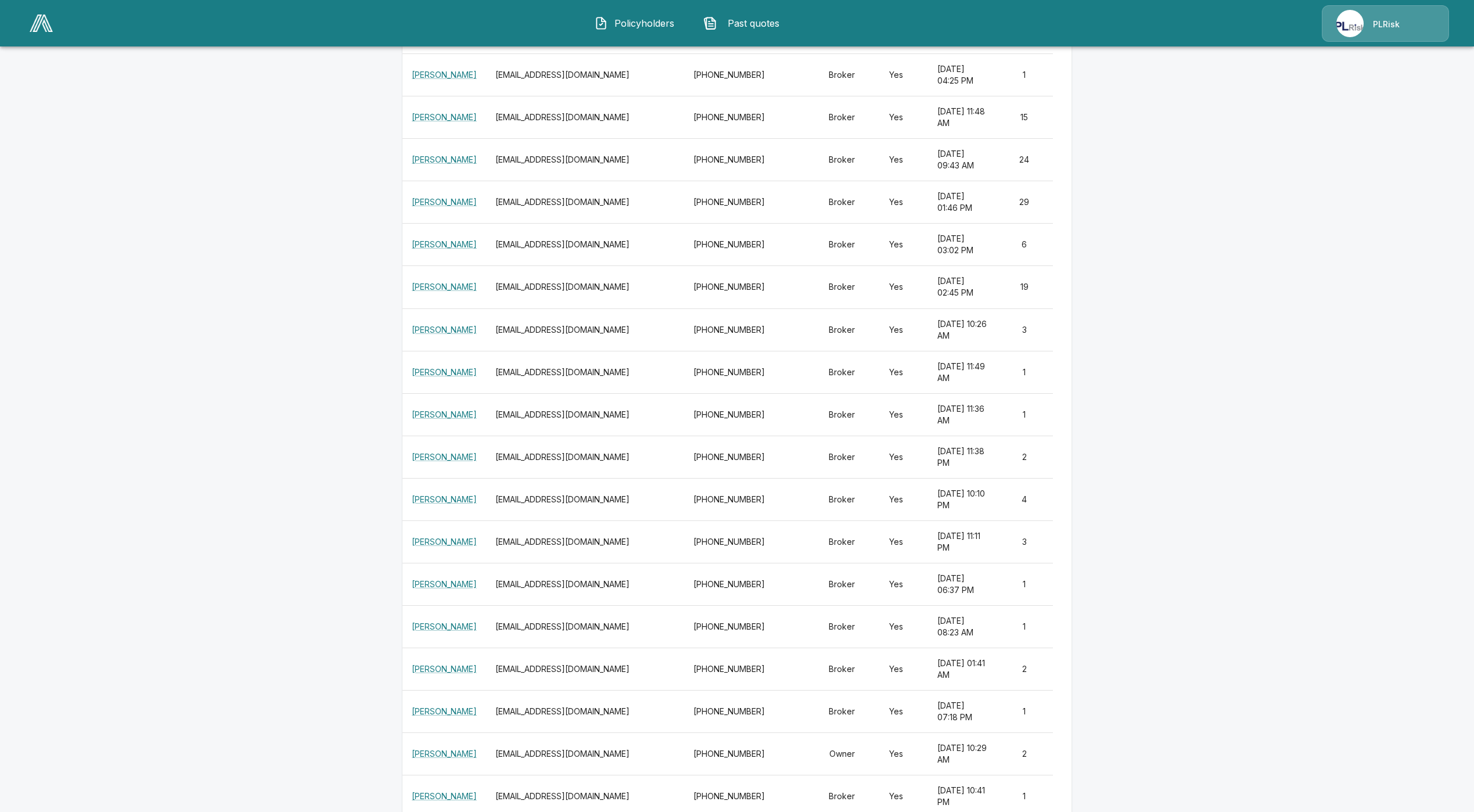
click at [40, 24] on img at bounding box center [41, 23] width 23 height 18
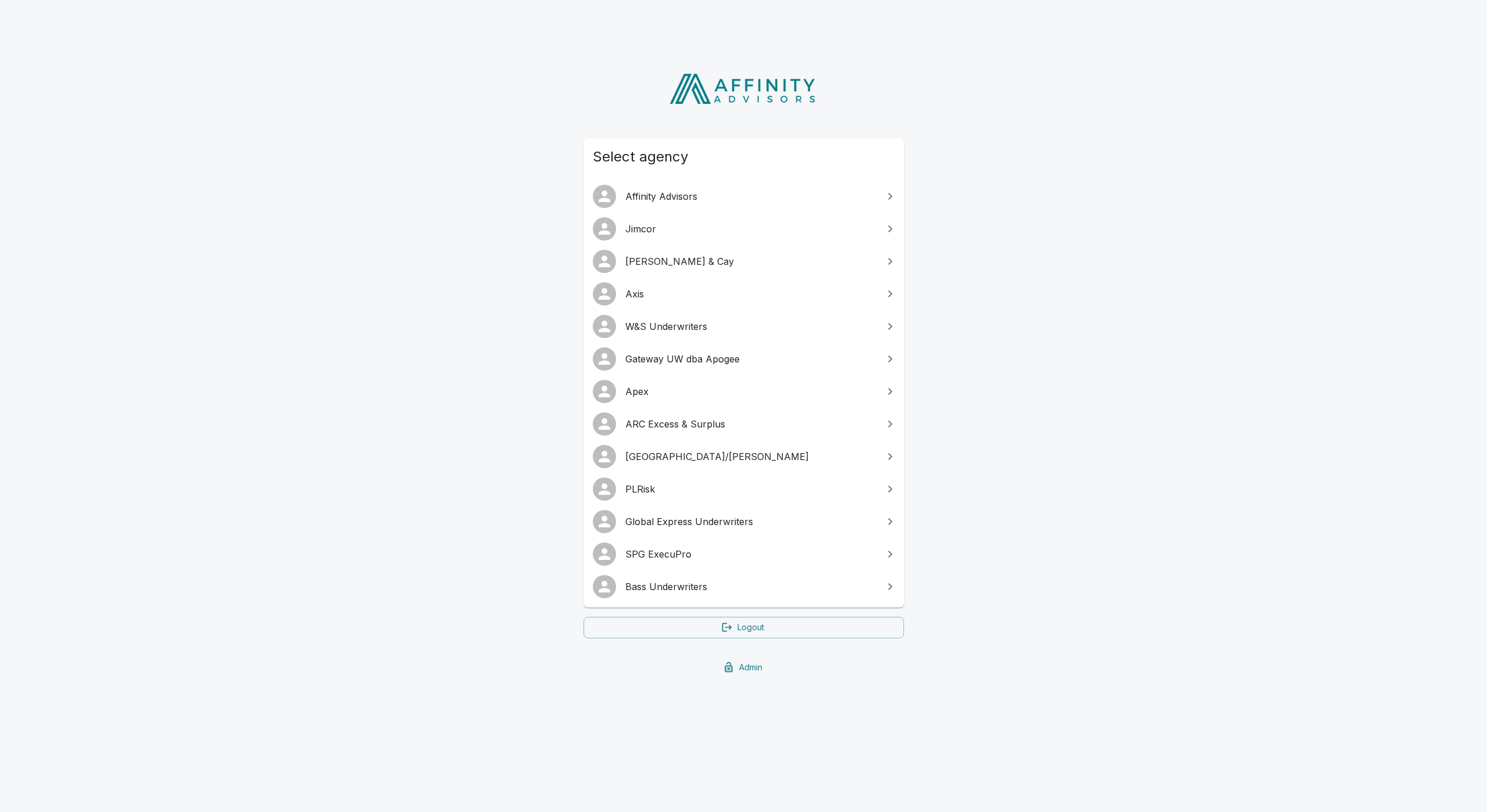
click at [655, 322] on span "W&S Underwriters" at bounding box center [751, 326] width 251 height 14
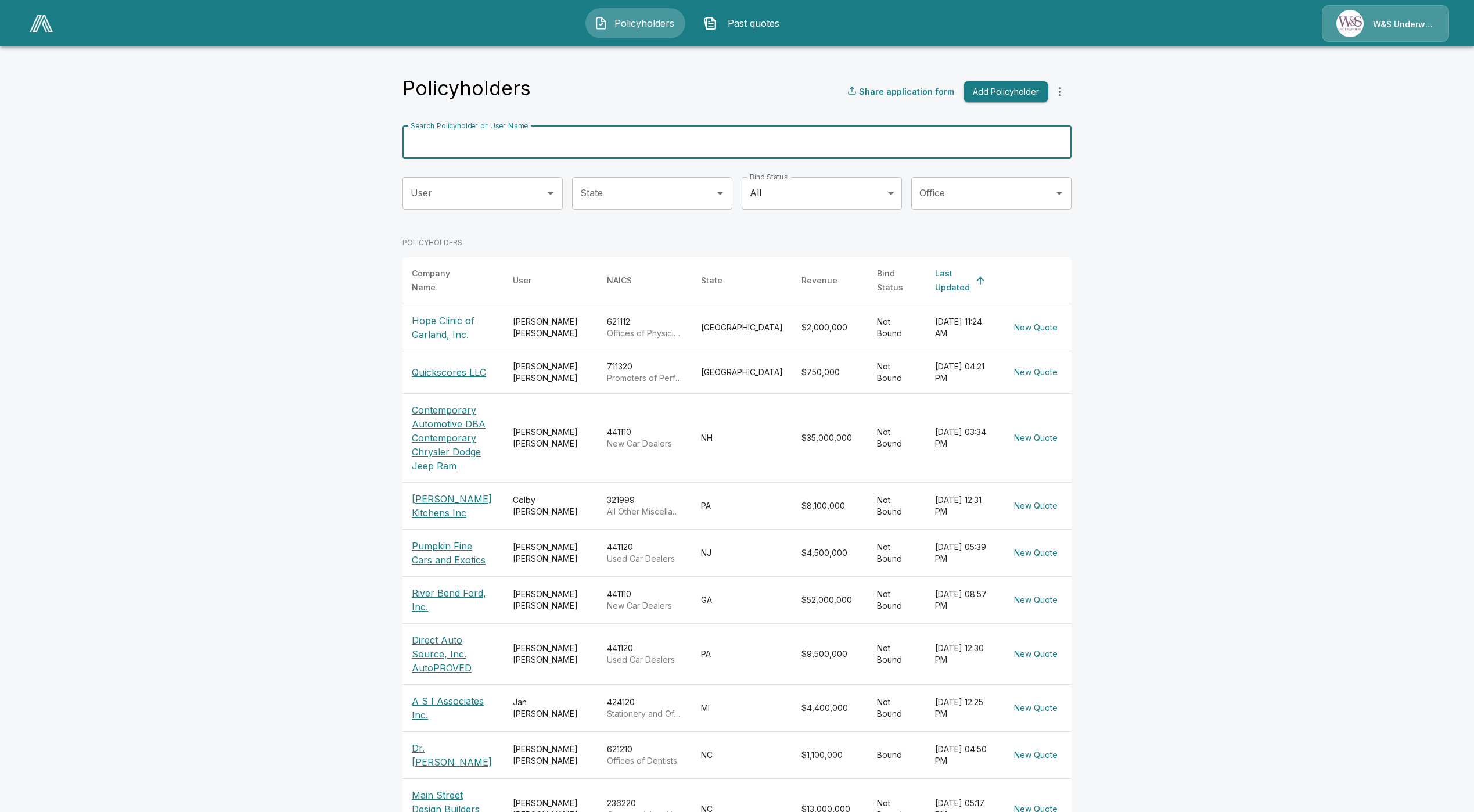
click at [515, 137] on input "Search Policyholder or User Name" at bounding box center [731, 142] width 656 height 33
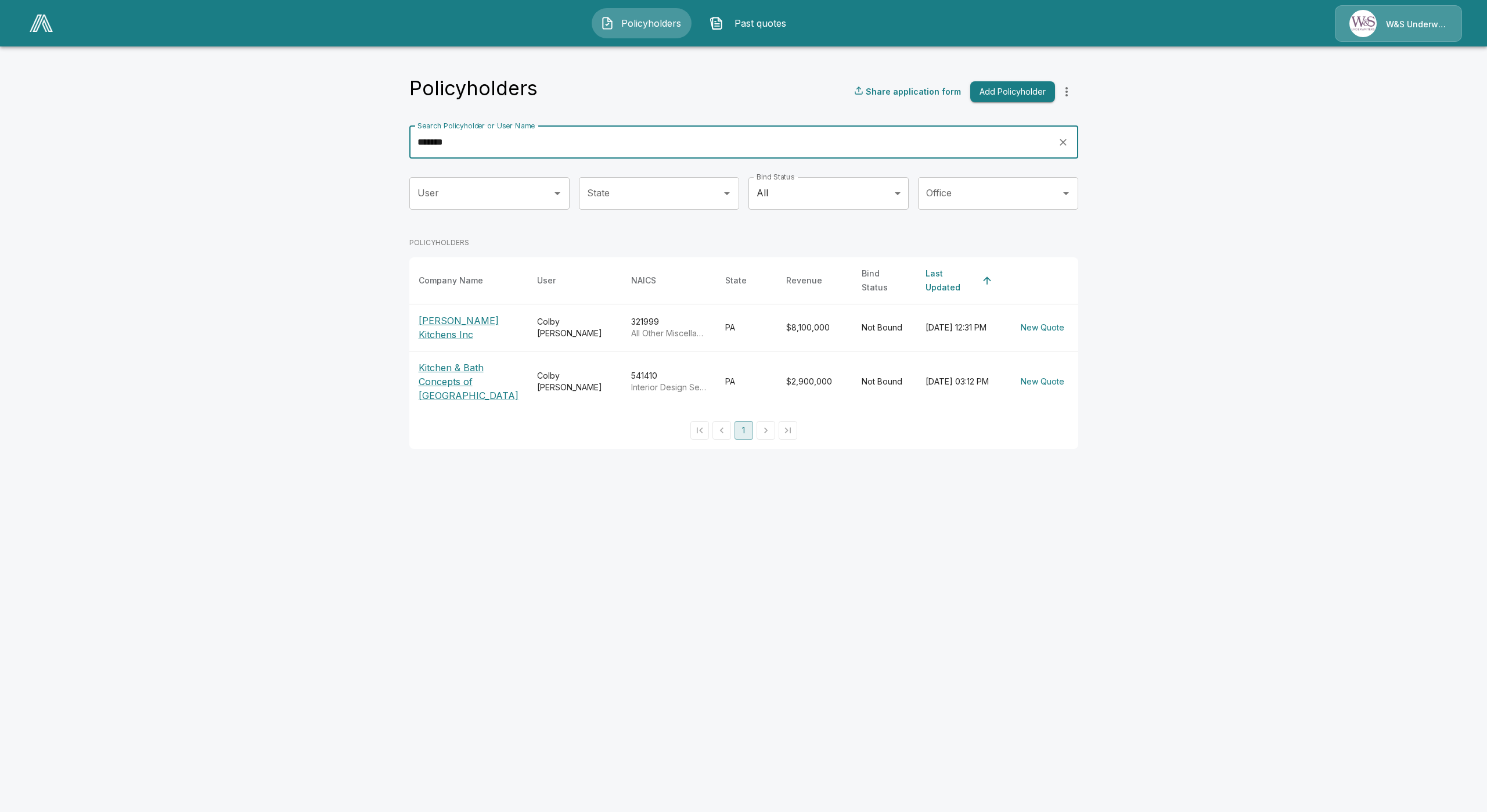
type input "*******"
click at [439, 378] on p "Kitchen & Bath Concepts of Pittsburgh" at bounding box center [468, 381] width 100 height 42
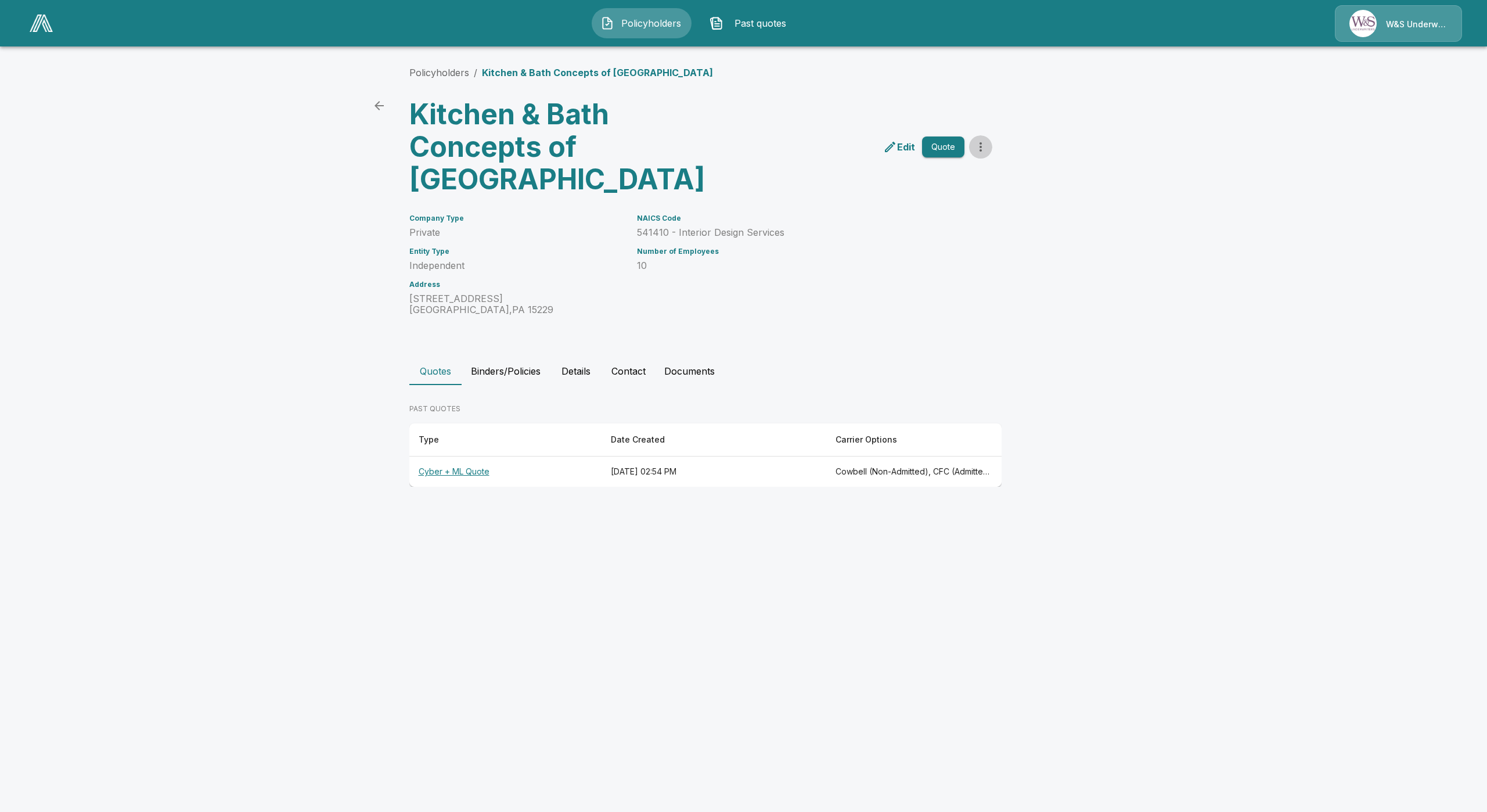
click at [976, 146] on icon "more" at bounding box center [981, 147] width 14 height 14
click at [983, 234] on li "Import Policies" at bounding box center [980, 232] width 177 height 21
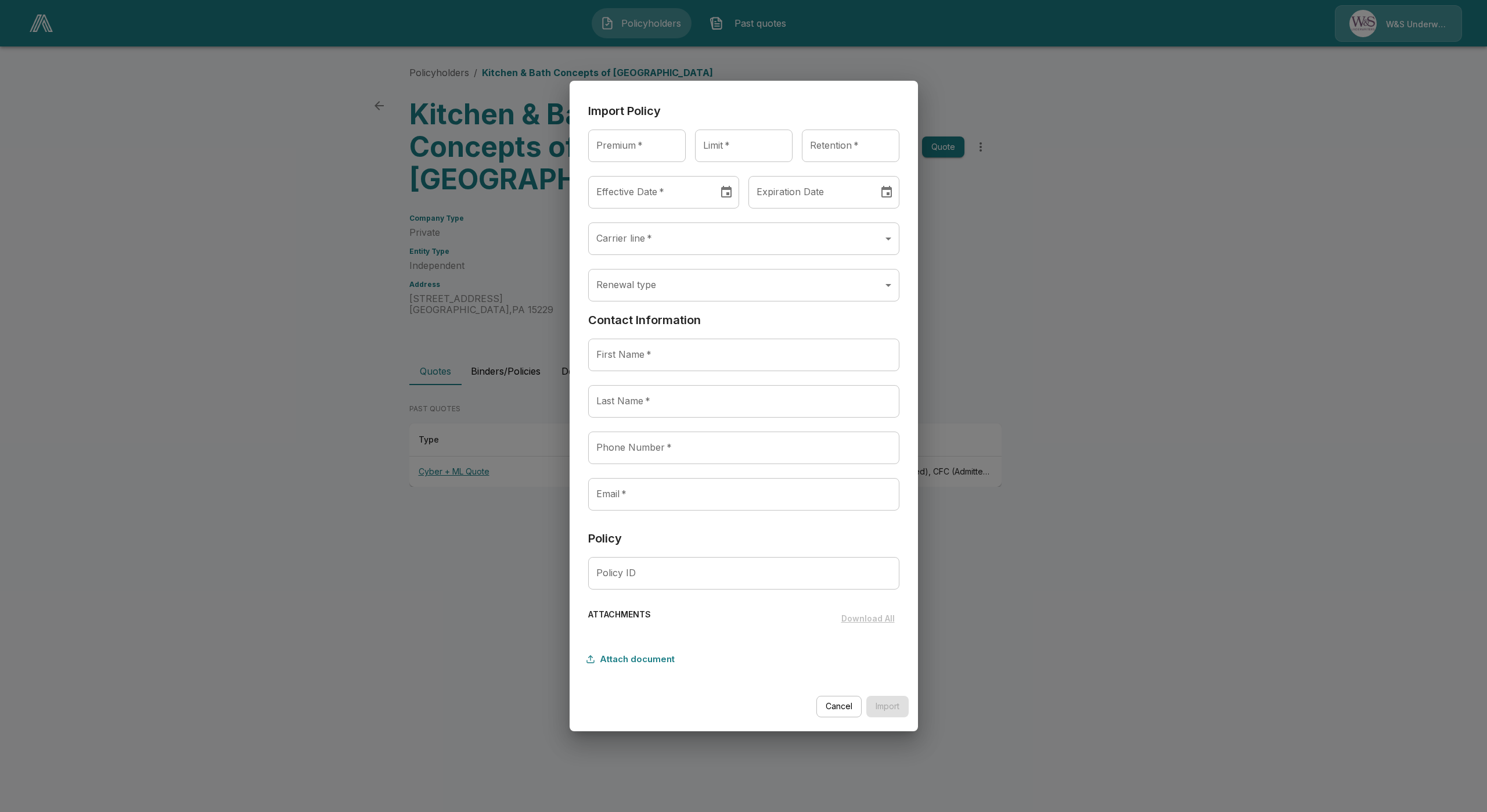
click at [667, 287] on body "Policyholders Past quotes W&S Underwriters Policyholders / Kitchen & Bath Conce…" at bounding box center [743, 254] width 1487 height 509
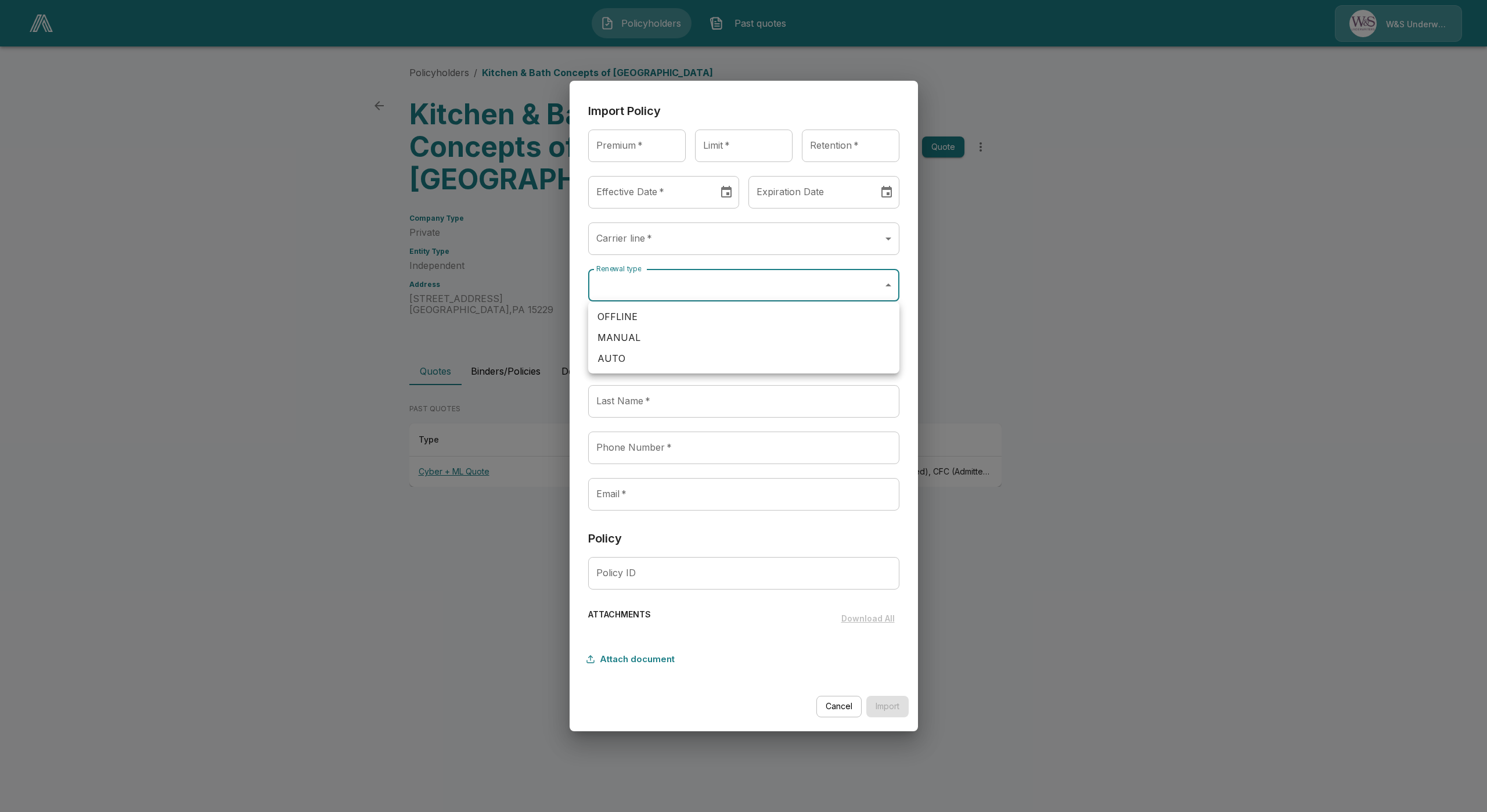
click at [576, 260] on div at bounding box center [743, 406] width 1487 height 812
click at [683, 234] on body "Policyholders Past quotes W&S Underwriters Policyholders / Kitchen & Bath Conce…" at bounding box center [743, 254] width 1487 height 509
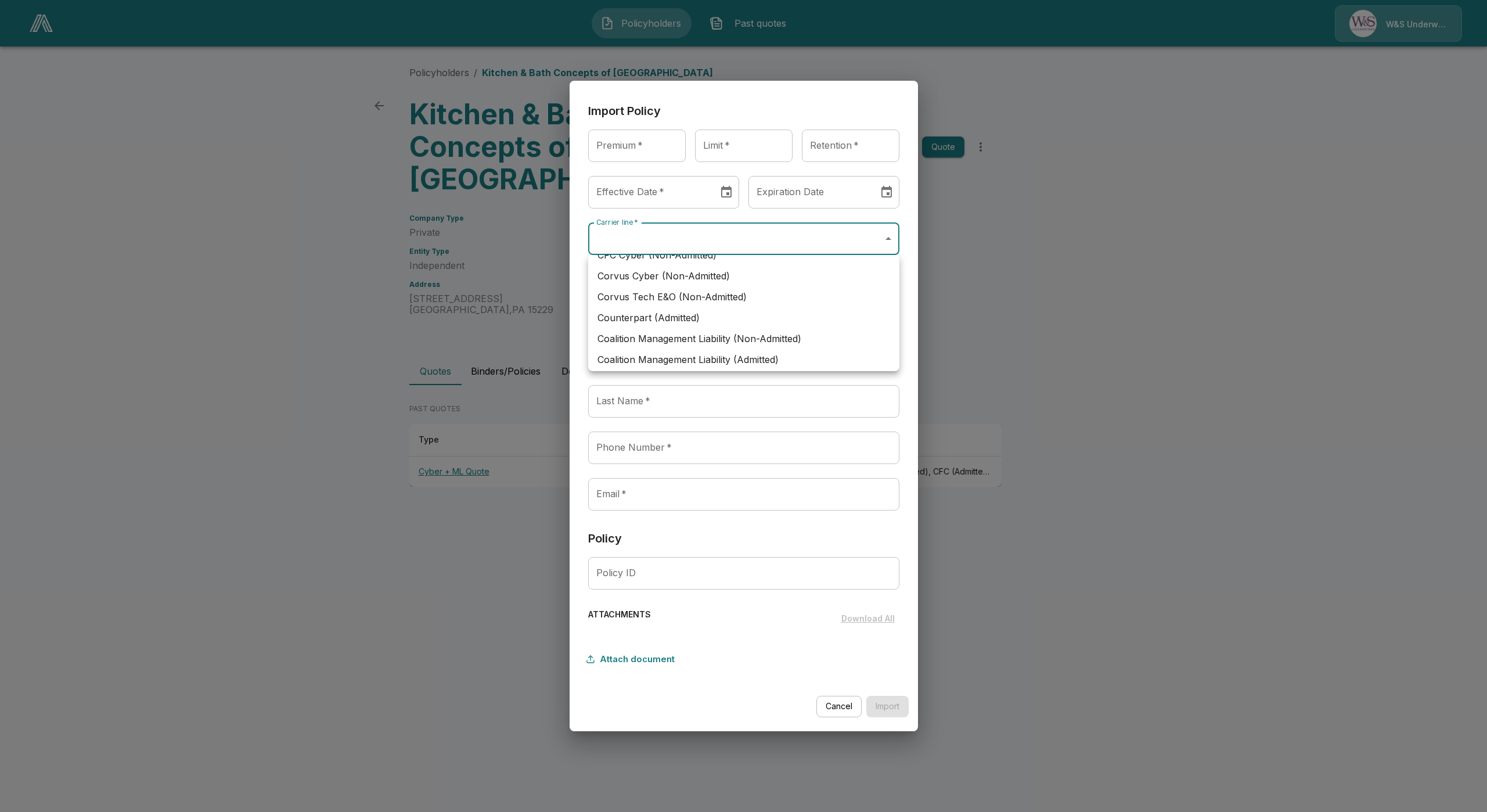
scroll to position [227, 0]
drag, startPoint x: 709, startPoint y: 312, endPoint x: 601, endPoint y: 318, distance: 108.2
click at [601, 318] on li "Counterpart (Admitted)" at bounding box center [744, 314] width 311 height 21
type input "**********"
click at [671, 237] on body "Policyholders Past quotes W&S Underwriters Policyholders / Kitchen & Bath Conce…" at bounding box center [743, 254] width 1487 height 509
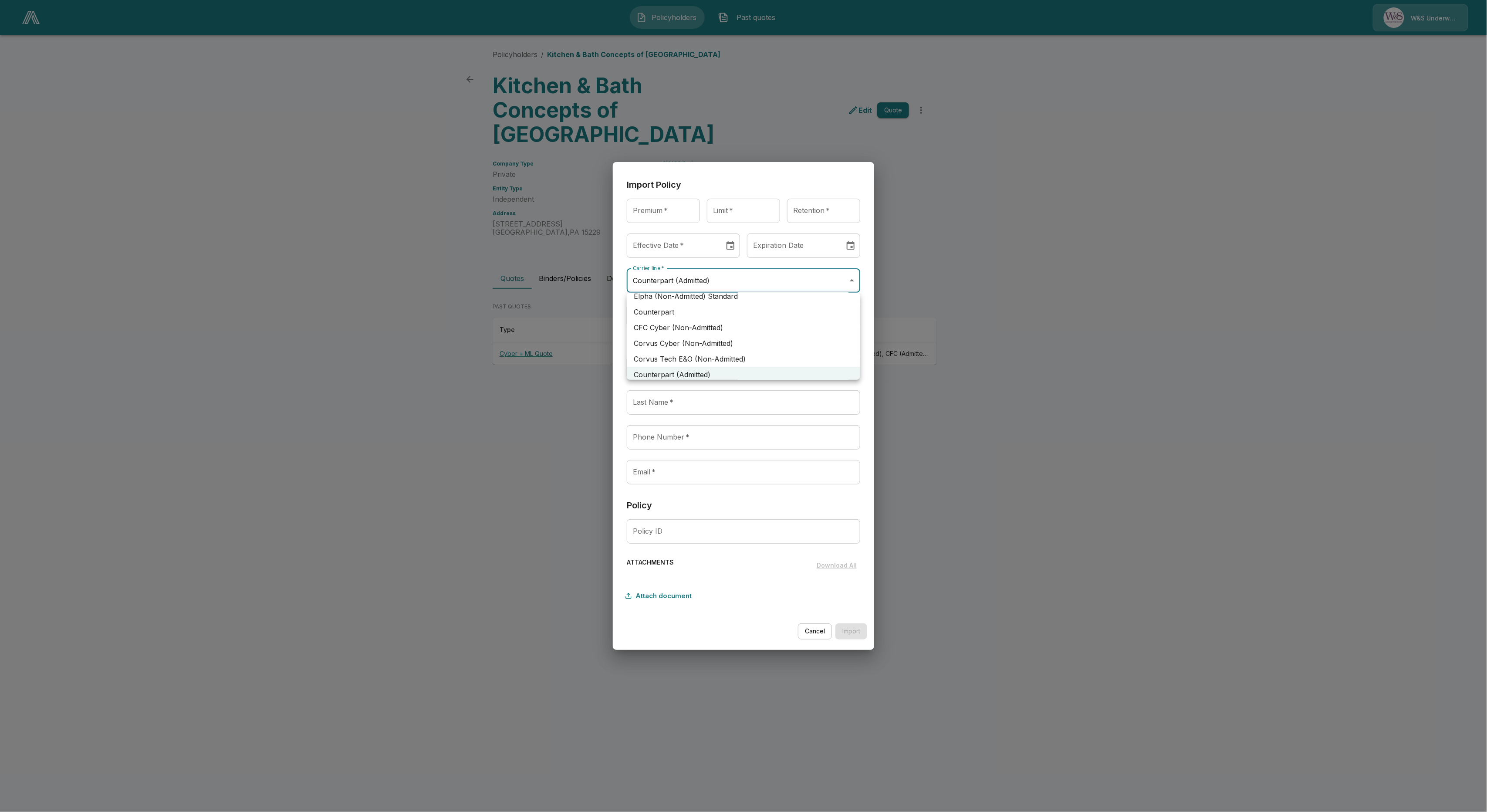
scroll to position [139, 0]
click at [328, 525] on div at bounding box center [743, 406] width 1487 height 812
click at [660, 214] on input "Premium   *" at bounding box center [664, 210] width 73 height 25
type input "******"
click at [743, 216] on input "Limit   *" at bounding box center [743, 210] width 73 height 25
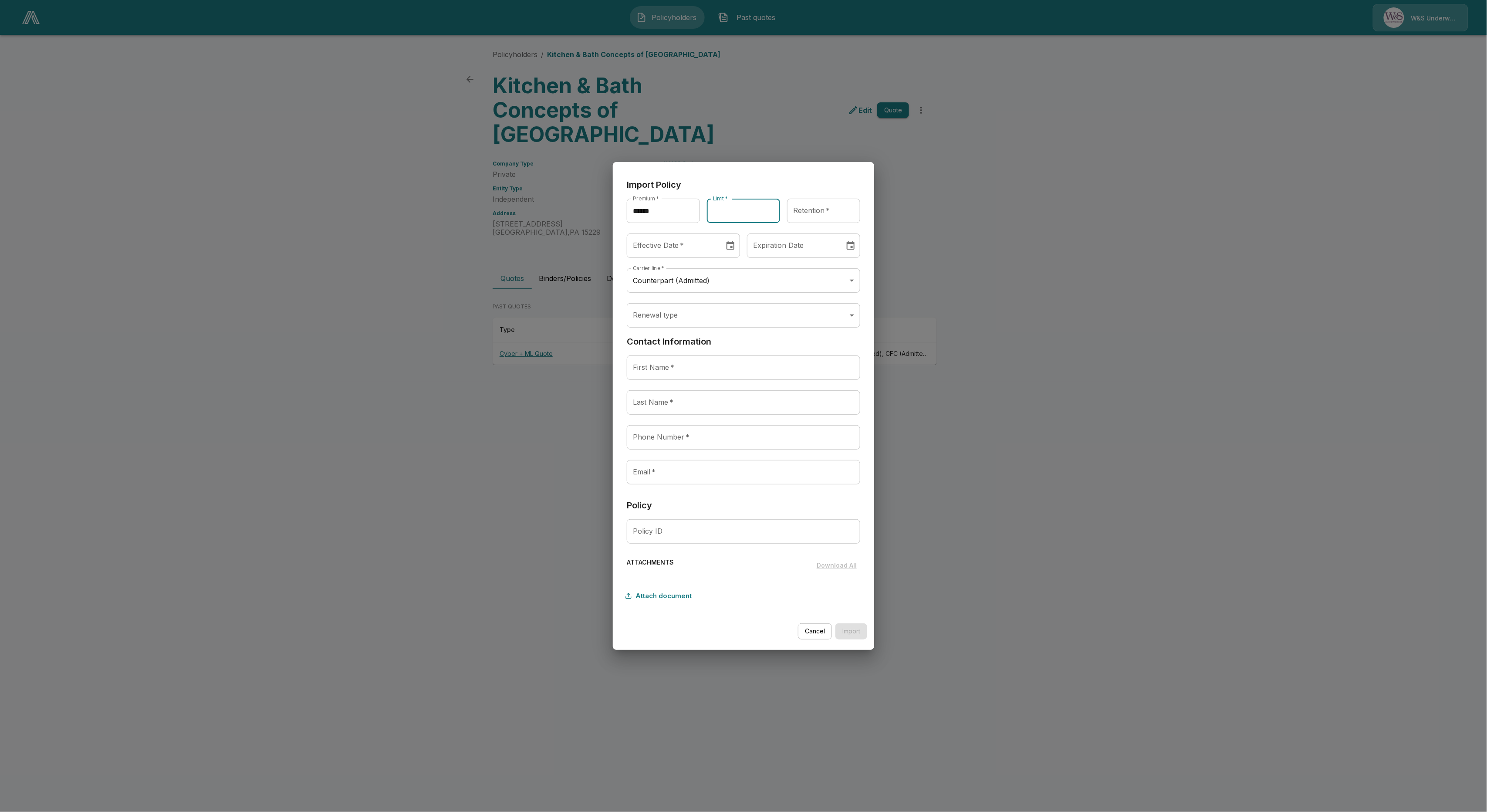
type input "**********"
click at [816, 217] on input "Retention   *" at bounding box center [823, 210] width 73 height 25
type input "******"
type input "********"
click at [673, 249] on input "********" at bounding box center [673, 245] width 92 height 25
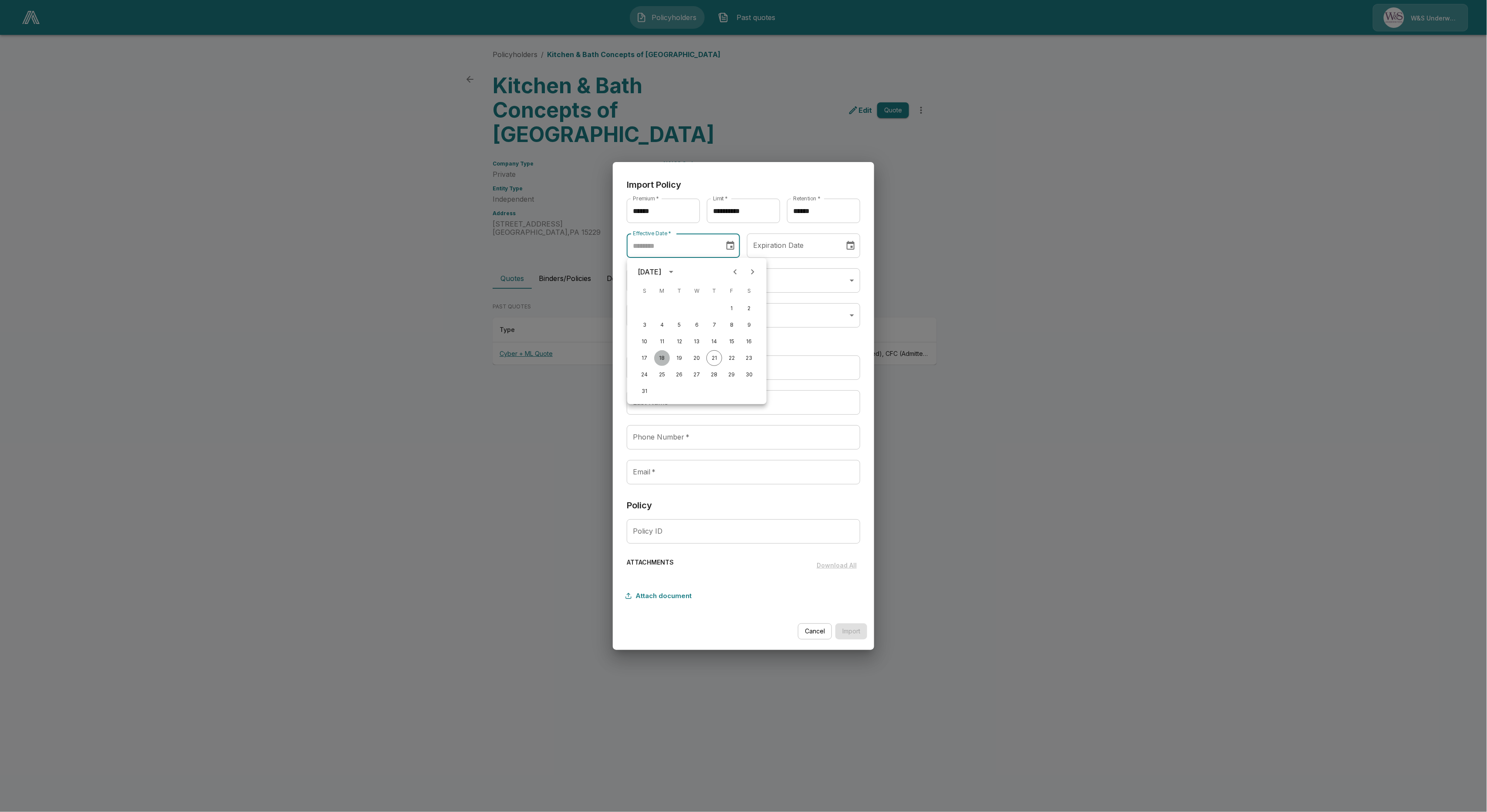
click at [668, 358] on button "18" at bounding box center [662, 358] width 16 height 16
type input "********"
click at [784, 243] on input "********" at bounding box center [793, 245] width 92 height 25
click at [782, 267] on div "August 2025" at bounding box center [769, 272] width 23 height 11
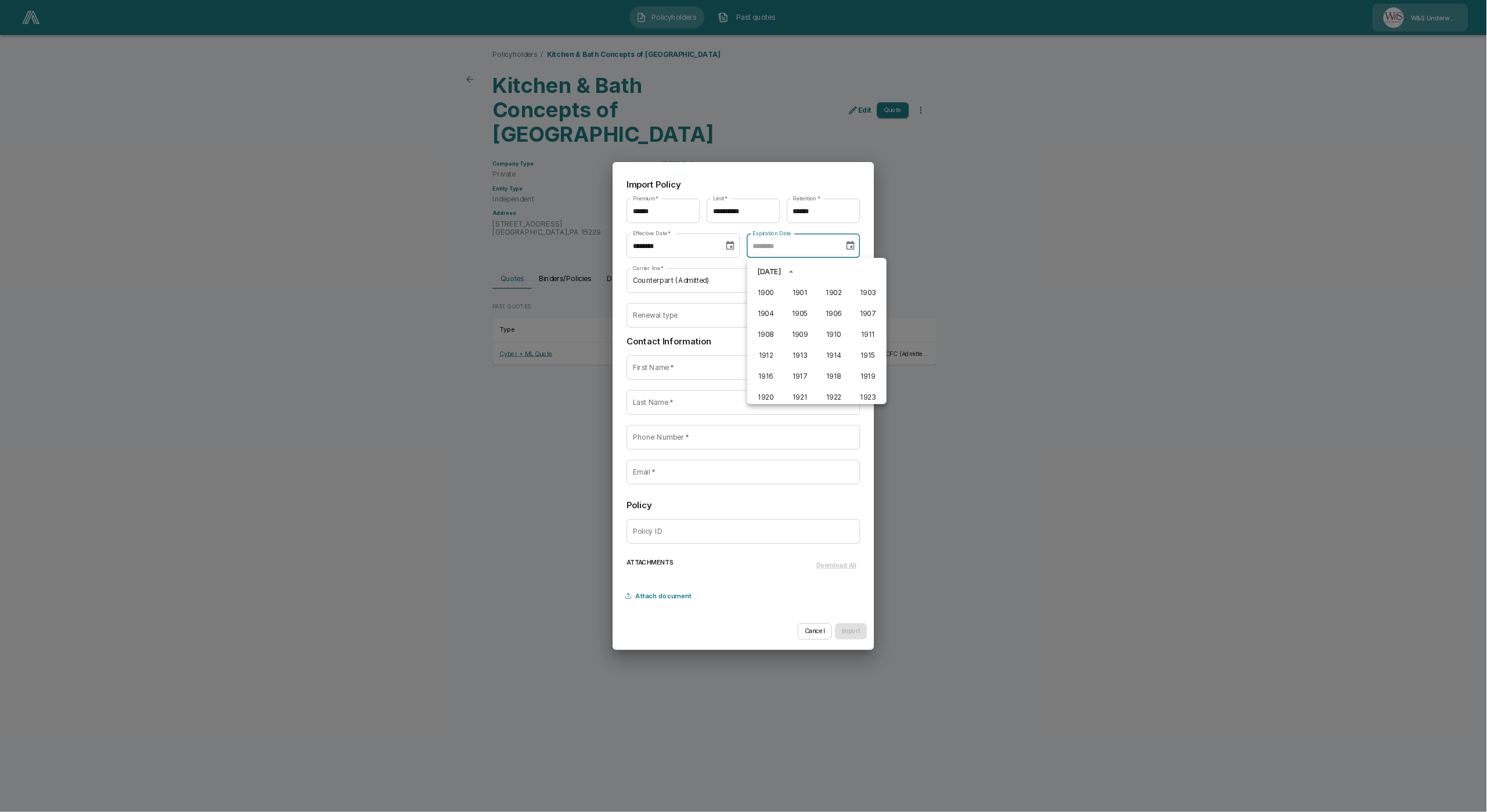
scroll to position [1076, 0]
click at [1091, 189] on button "2026" at bounding box center [1111, 179] width 42 height 21
click at [1031, 325] on input "********" at bounding box center [1057, 327] width 122 height 33
click at [1089, 479] on button "19" at bounding box center [1090, 478] width 21 height 21
click at [1031, 332] on input "********" at bounding box center [1057, 327] width 122 height 33
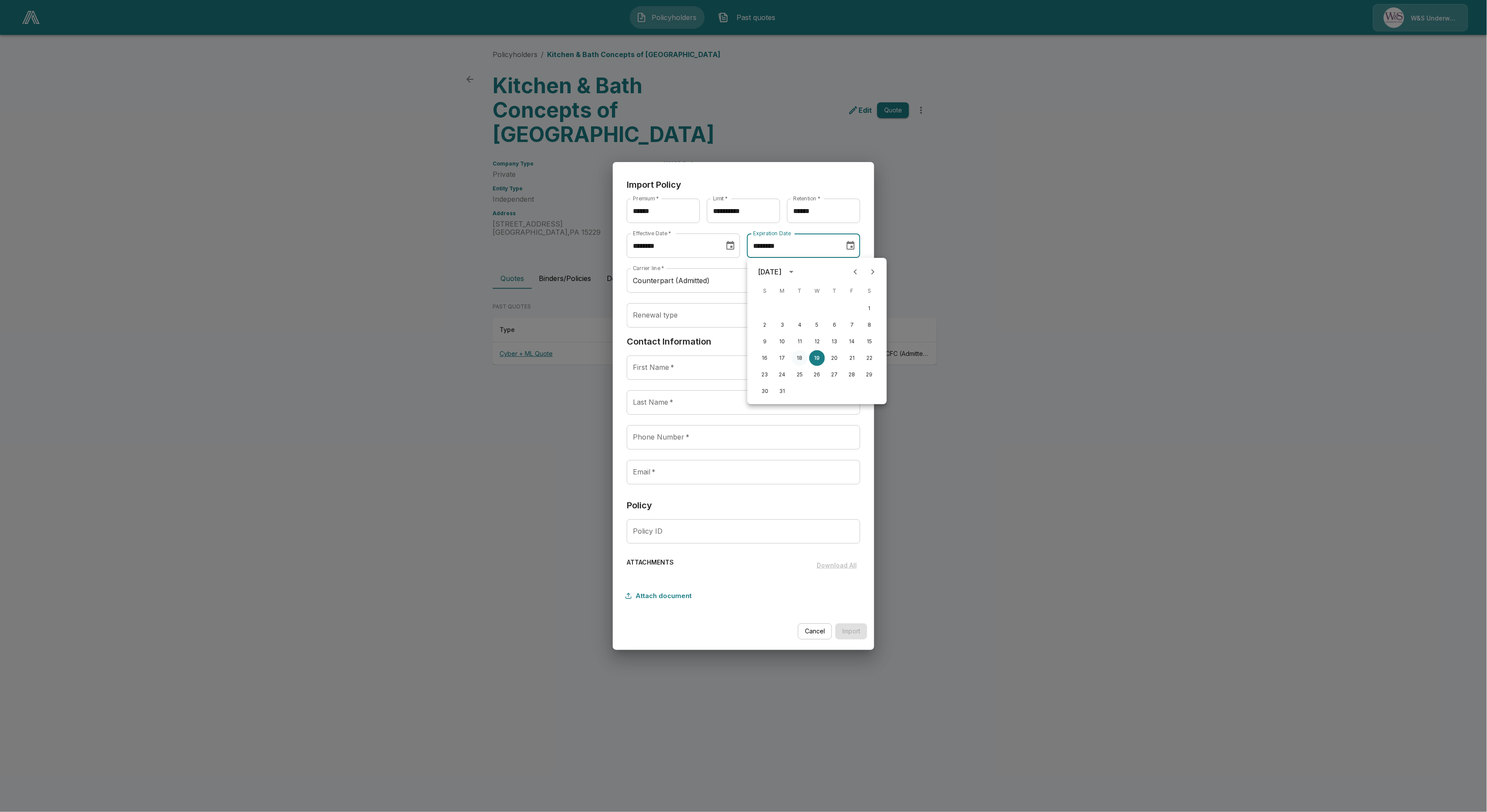
click at [799, 356] on button "18" at bounding box center [800, 358] width 16 height 16
type input "********"
click at [699, 314] on body "**********" at bounding box center [743, 190] width 1487 height 381
drag, startPoint x: 725, startPoint y: 513, endPoint x: 721, endPoint y: 486, distance: 27.3
click at [723, 512] on div at bounding box center [743, 406] width 1487 height 812
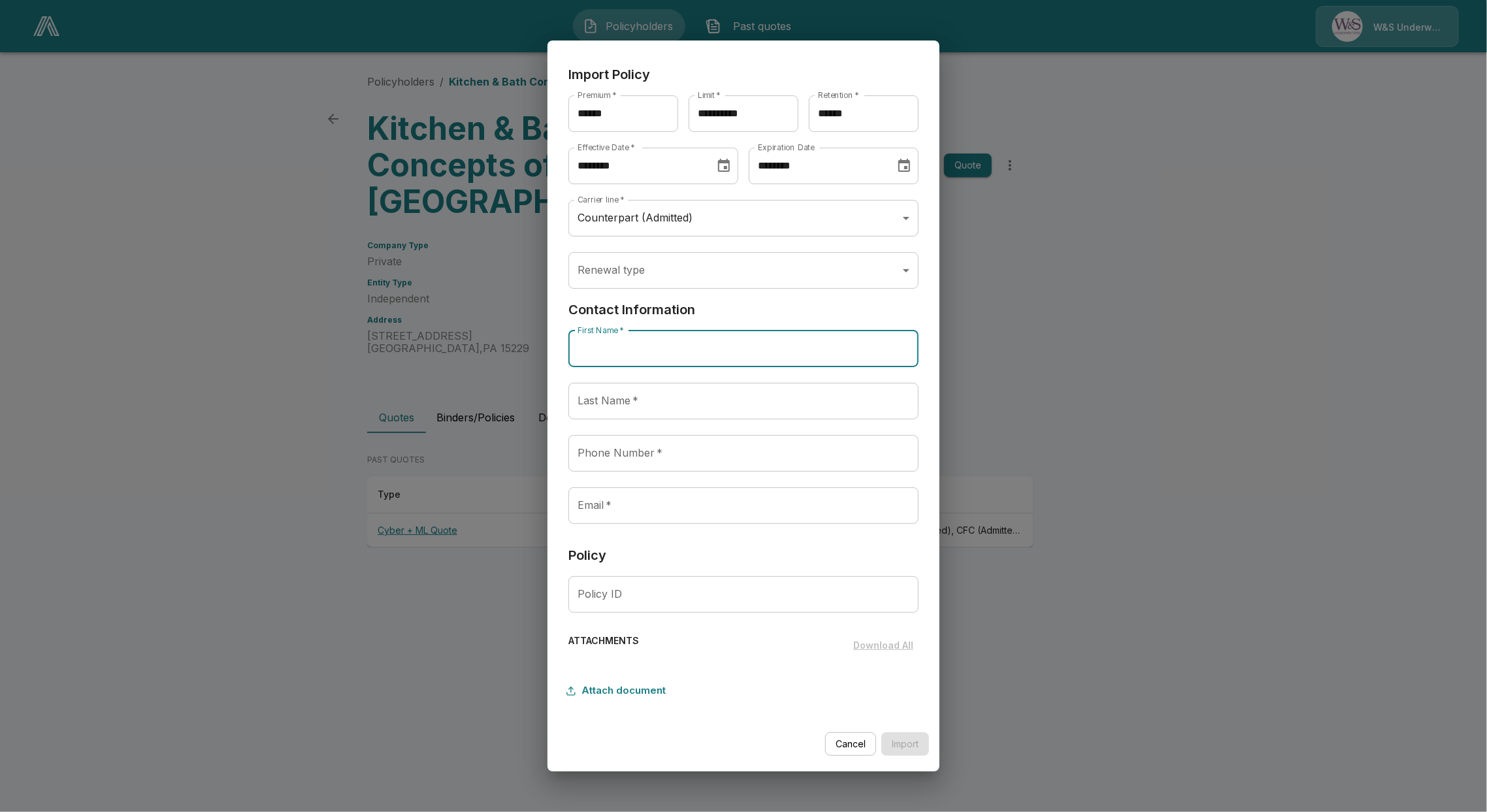
click at [655, 354] on input "First Name   *" at bounding box center [744, 348] width 350 height 37
paste input "**********"
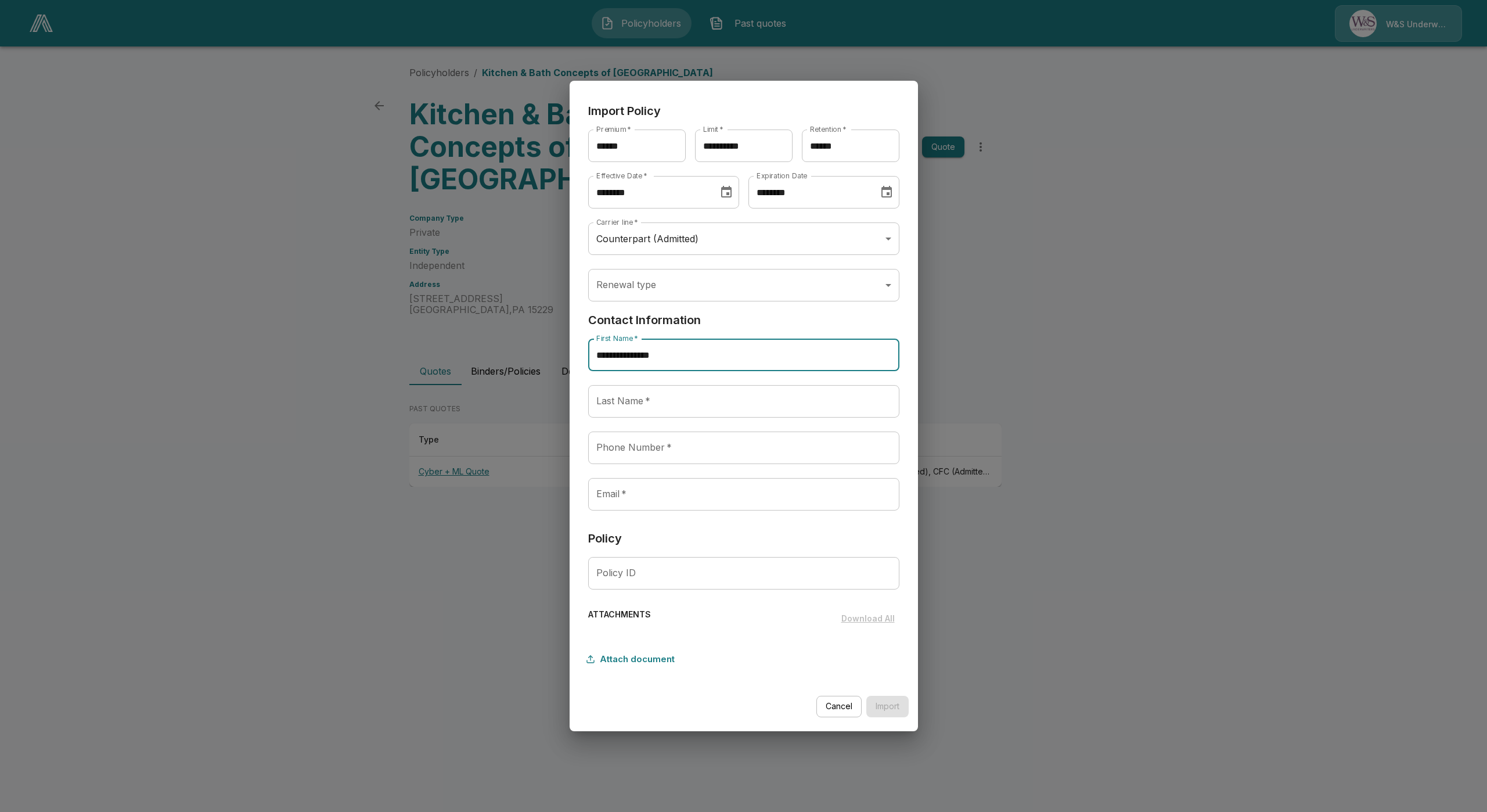
drag, startPoint x: 679, startPoint y: 362, endPoint x: 628, endPoint y: 357, distance: 51.2
click at [628, 357] on input "**********" at bounding box center [744, 355] width 311 height 33
type input "*****"
paste input "*********"
type input "*********"
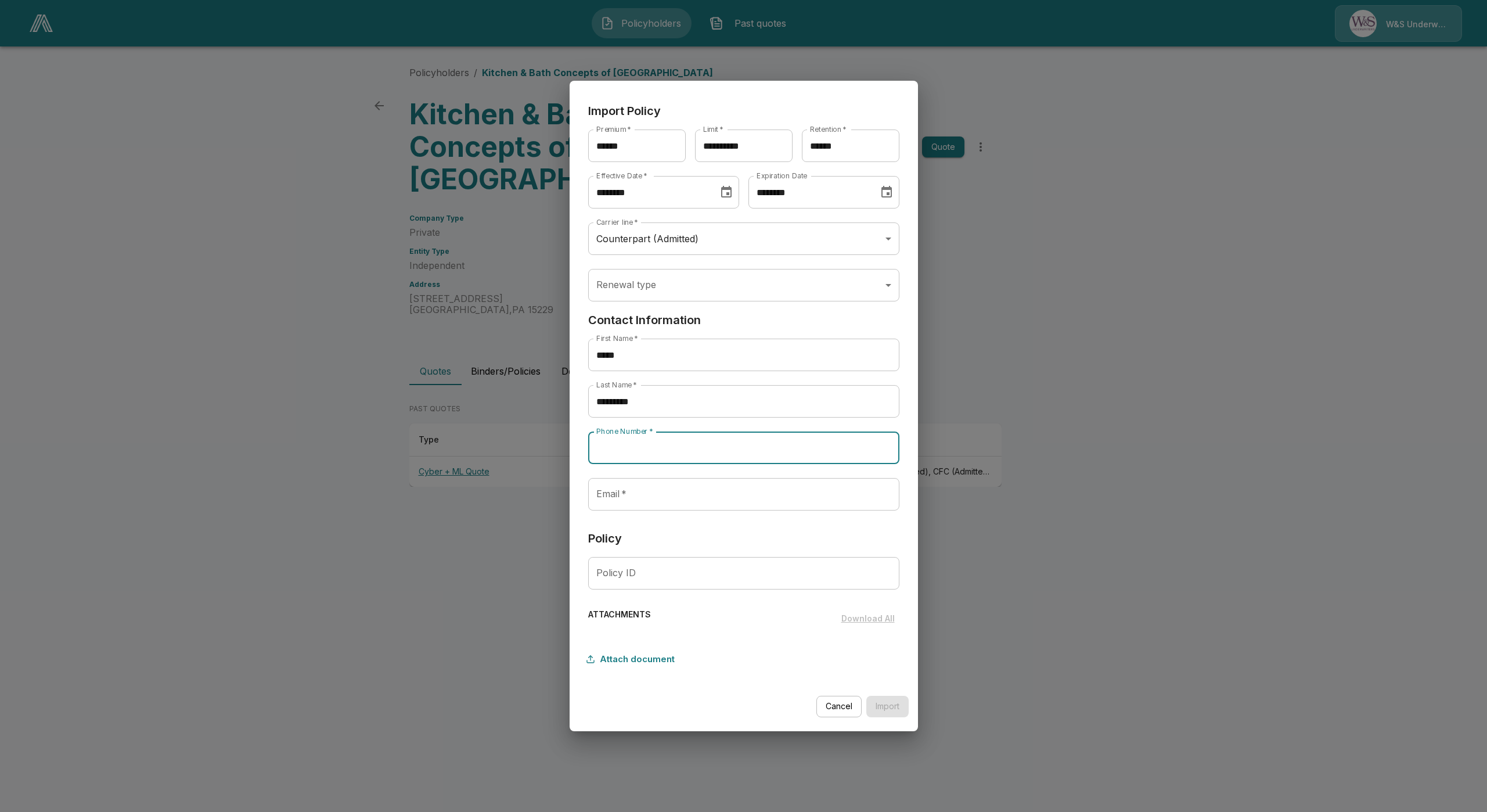
click at [669, 448] on input "Phone Number   *" at bounding box center [744, 448] width 311 height 33
click at [653, 496] on input "Email   *" at bounding box center [744, 494] width 311 height 33
paste input "**********"
type input "**********"
click at [694, 456] on input "Phone Number   *" at bounding box center [744, 448] width 311 height 33
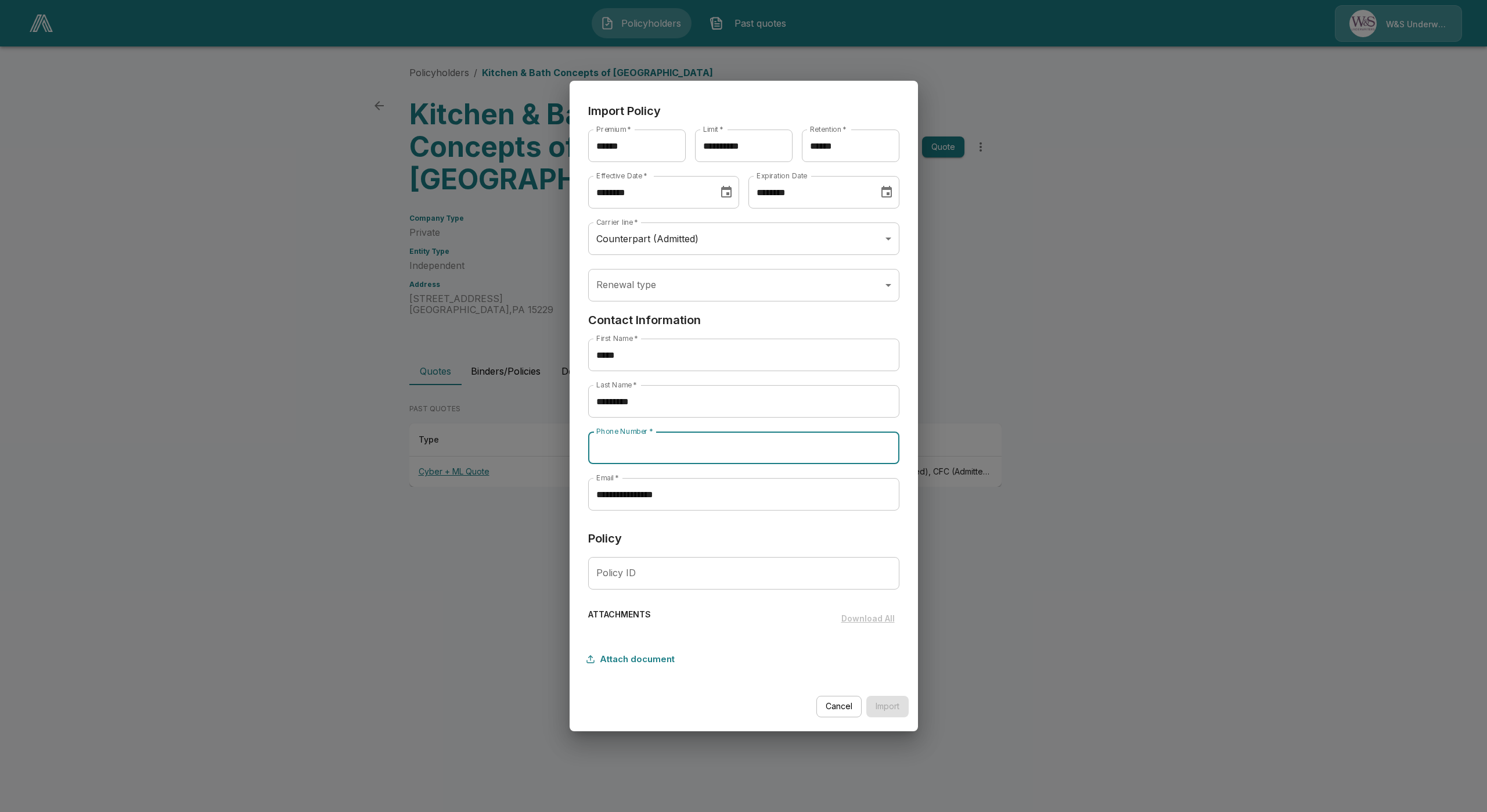
paste input "**********"
type input "**********"
click at [630, 530] on h6 "Policy" at bounding box center [744, 538] width 311 height 19
click at [634, 577] on input "Policy ID" at bounding box center [744, 573] width 311 height 33
paste input "**********"
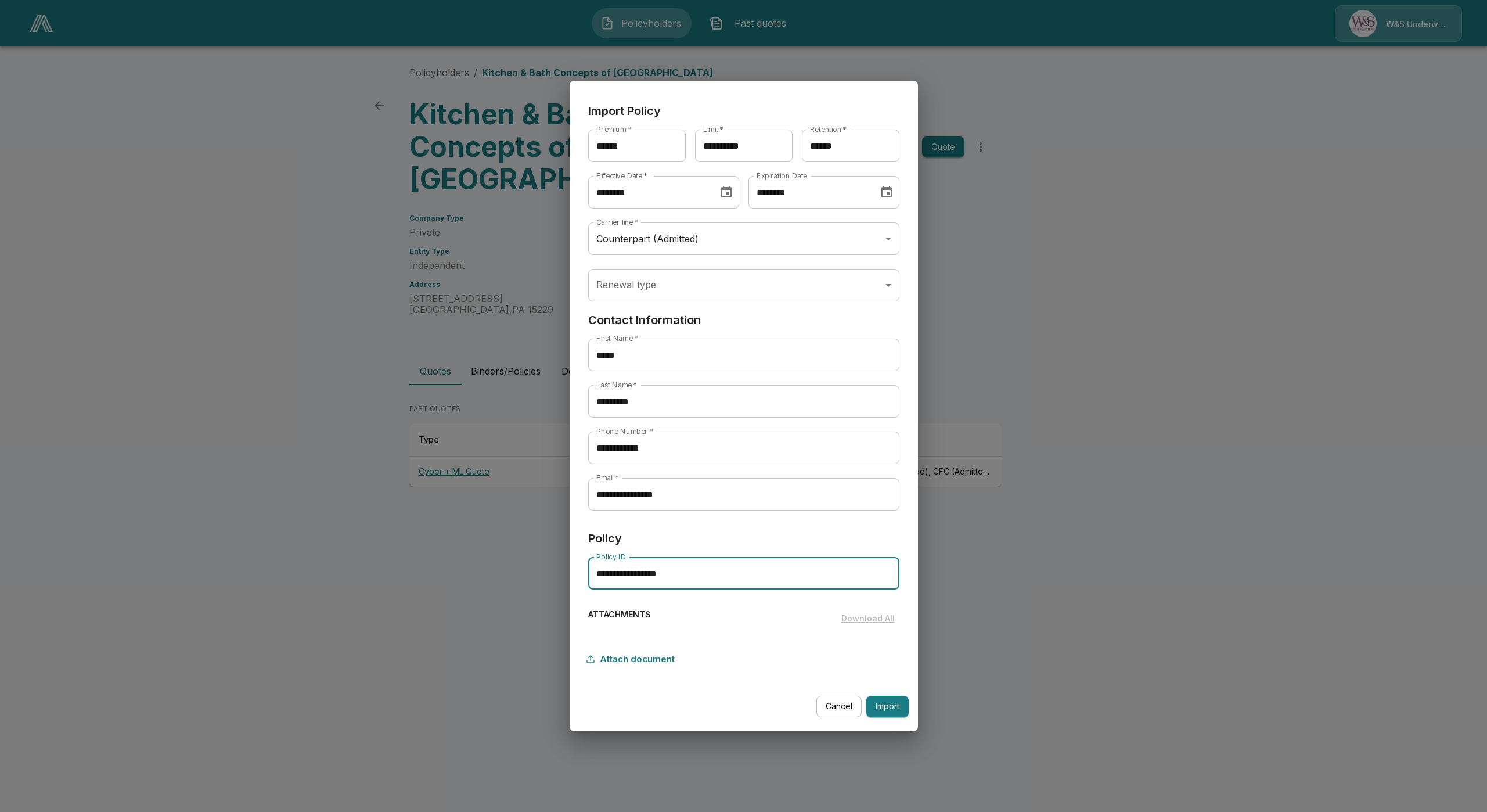
type input "**********"
click at [638, 663] on button "Attach document" at bounding box center [633, 659] width 91 height 22
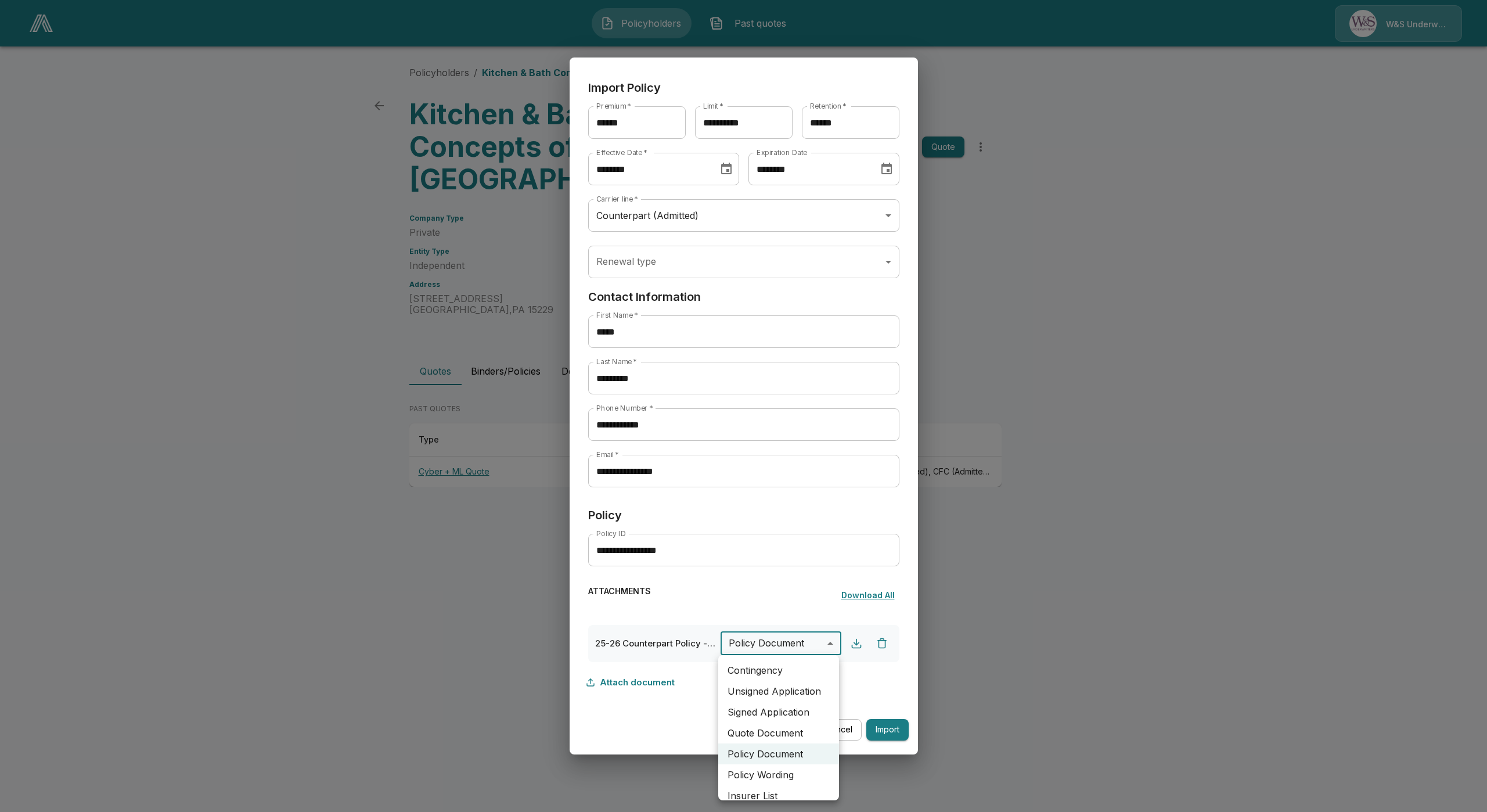
click at [769, 509] on body "**********" at bounding box center [743, 254] width 1487 height 509
click at [785, 749] on li "Policy Document" at bounding box center [778, 754] width 121 height 21
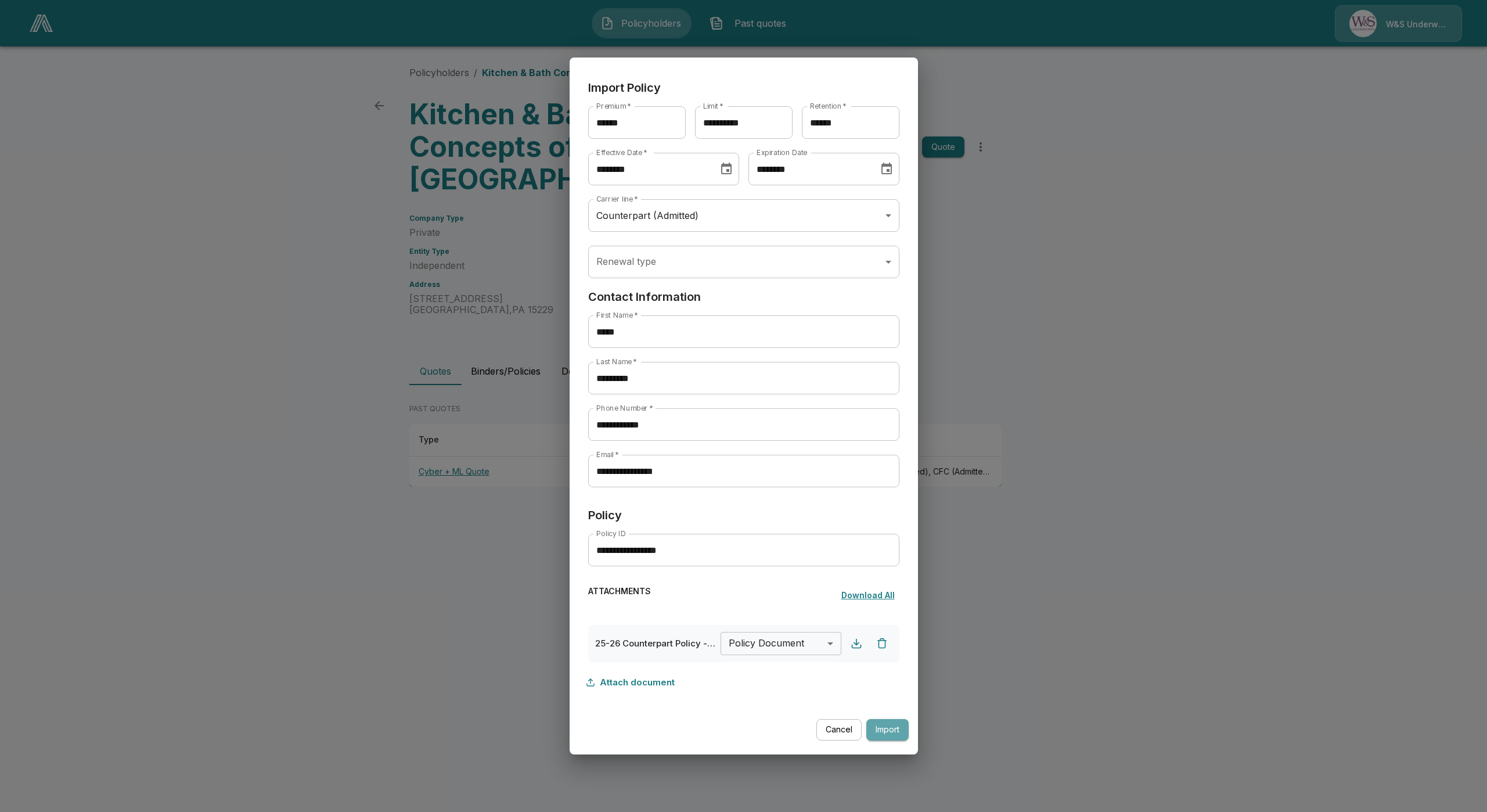
click at [893, 737] on button "Import" at bounding box center [887, 730] width 42 height 21
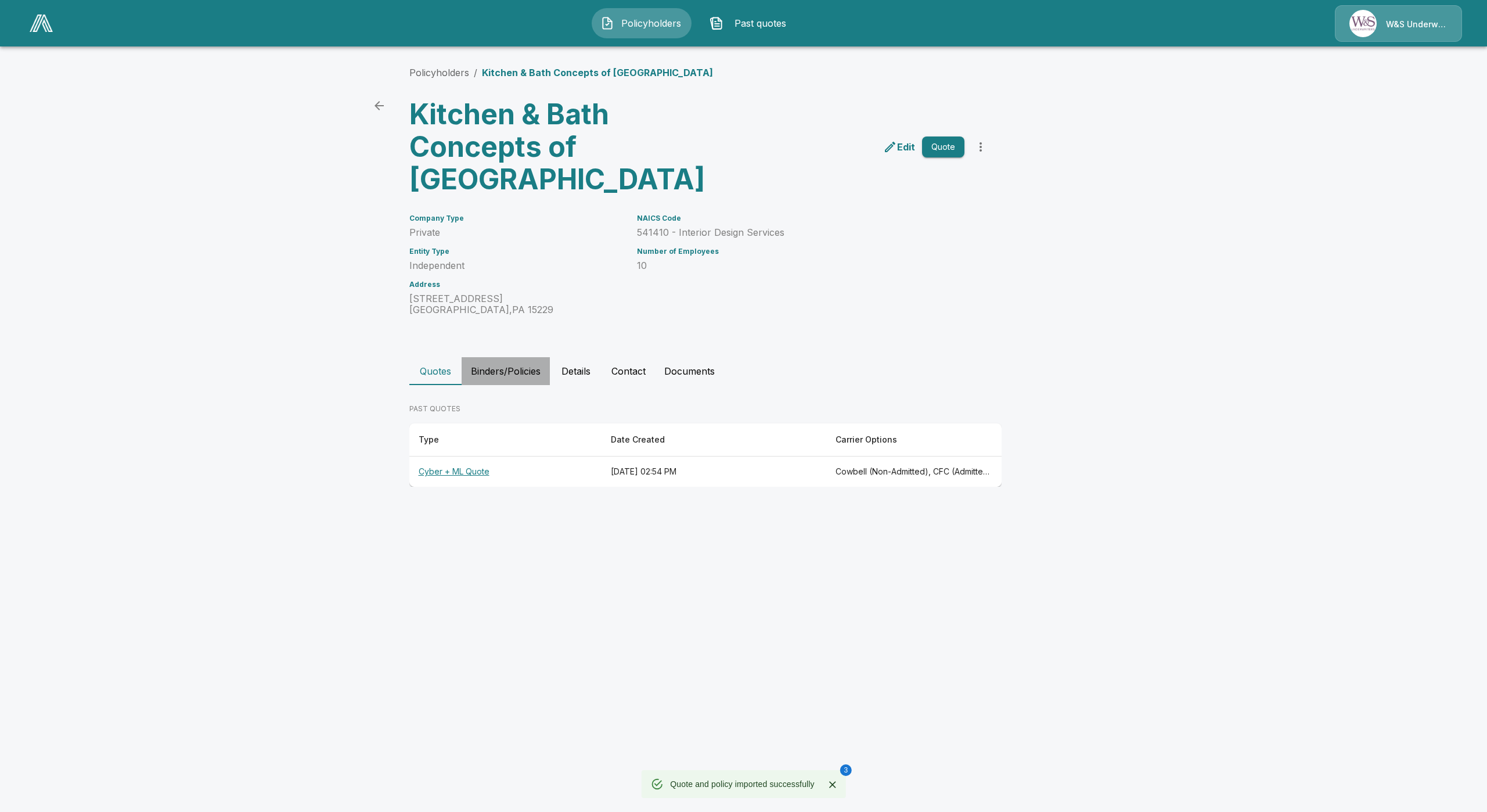
click at [476, 372] on button "Binders/Policies" at bounding box center [506, 372] width 88 height 28
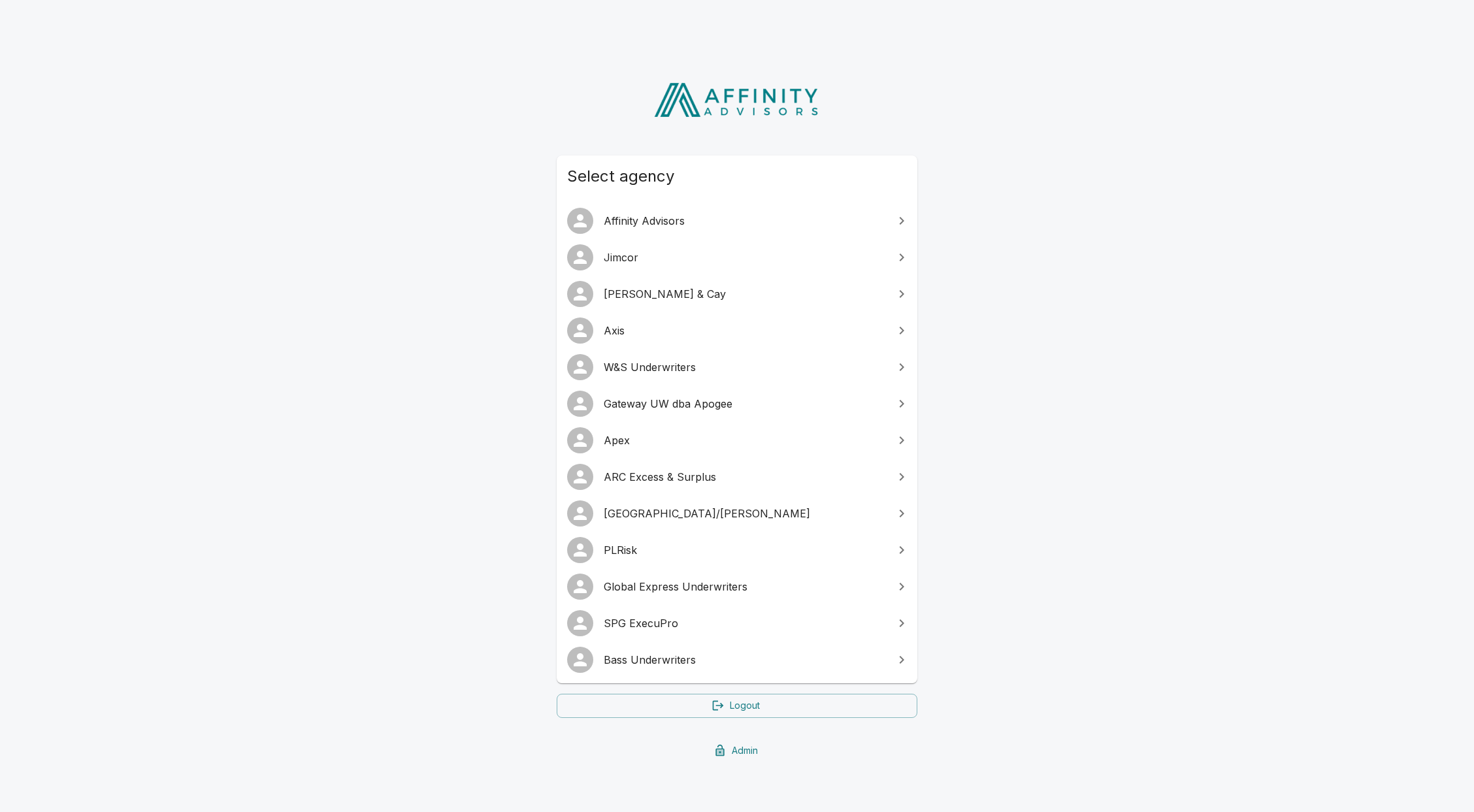
click at [639, 363] on span "W&S Underwriters" at bounding box center [745, 367] width 283 height 16
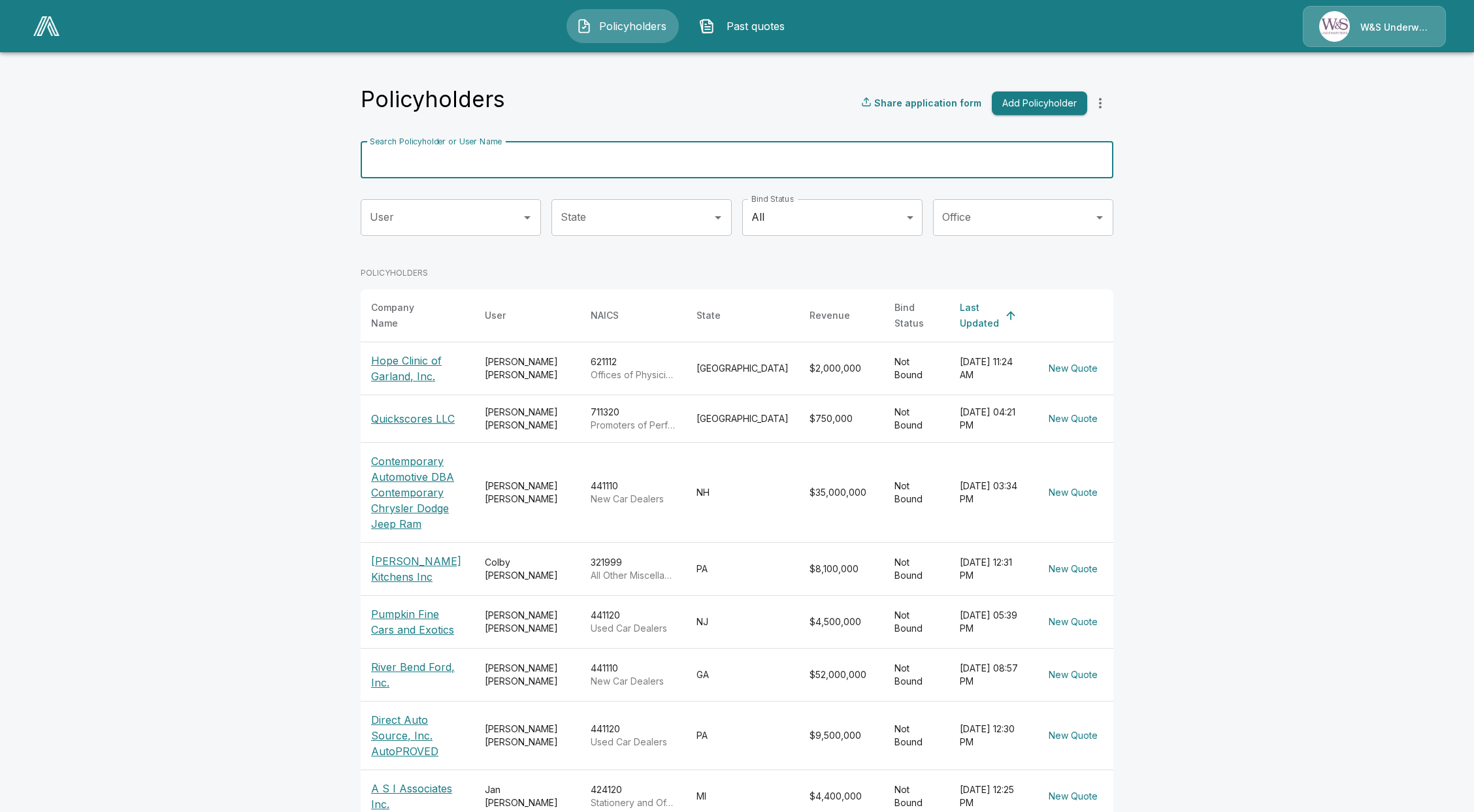
click at [481, 155] on input "Search Policyholder or User Name" at bounding box center [730, 159] width 738 height 37
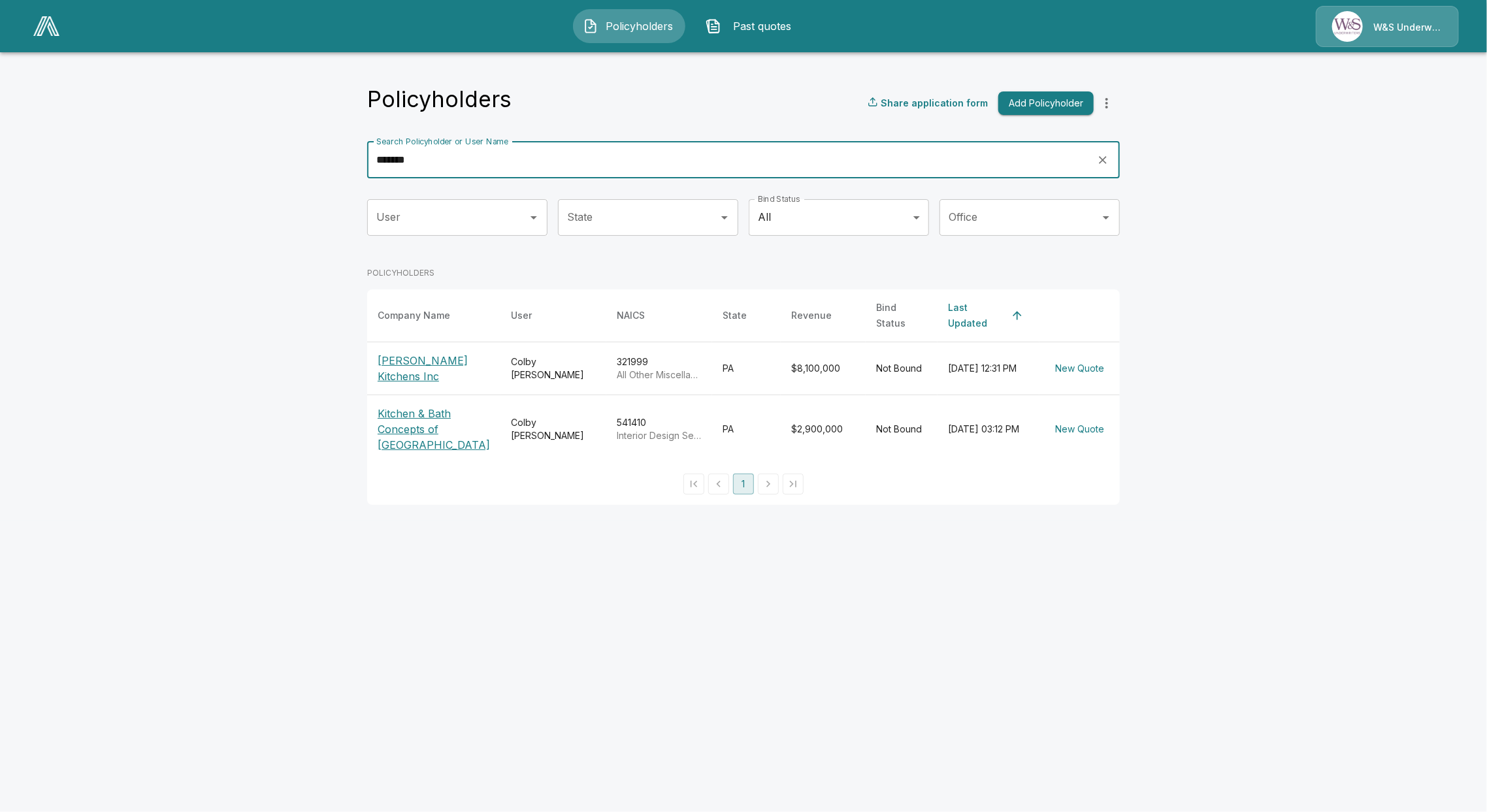
type input "*******"
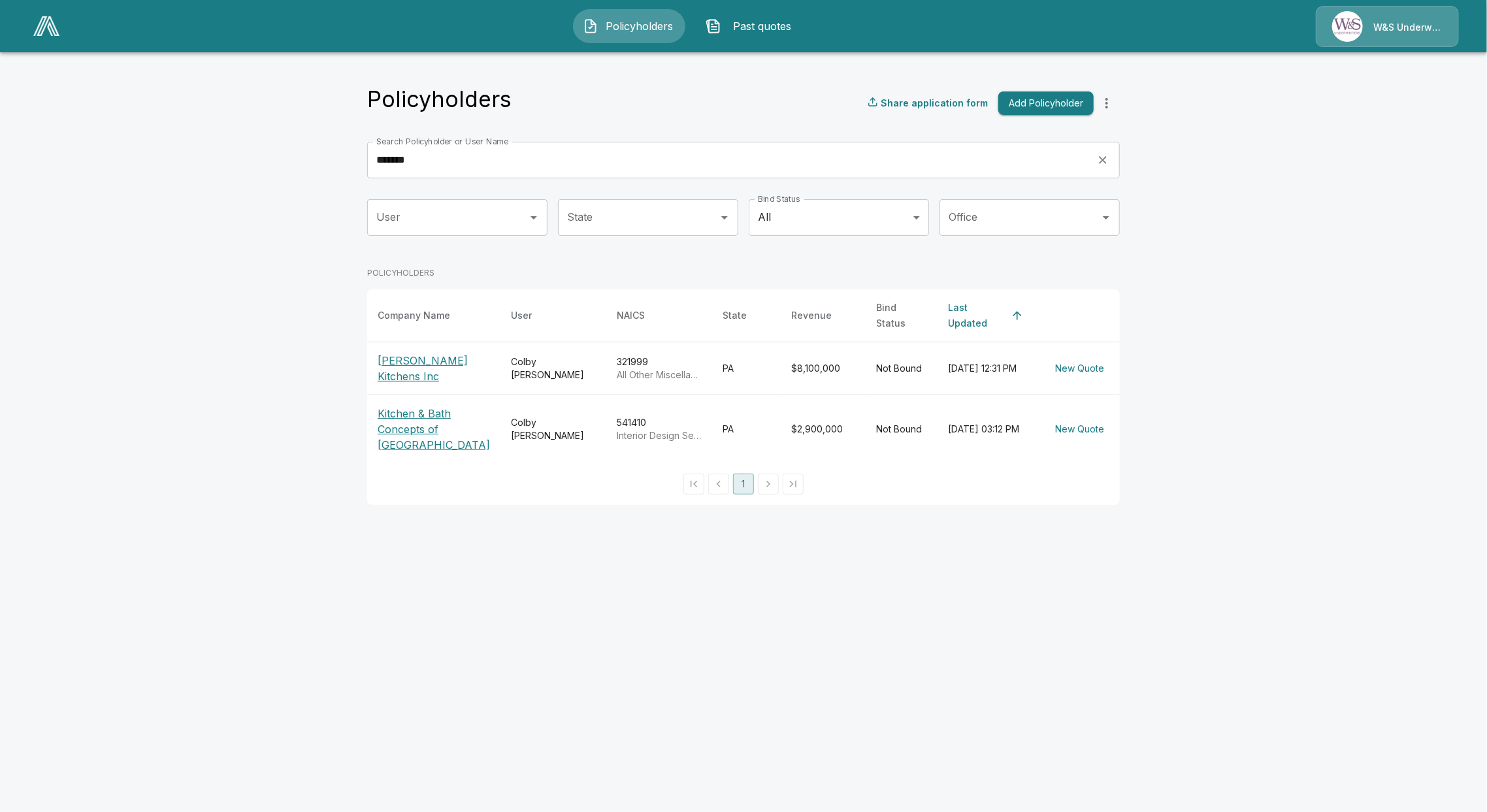
click at [414, 411] on p "Kitchen & Bath Concepts of [GEOGRAPHIC_DATA]" at bounding box center [433, 429] width 112 height 47
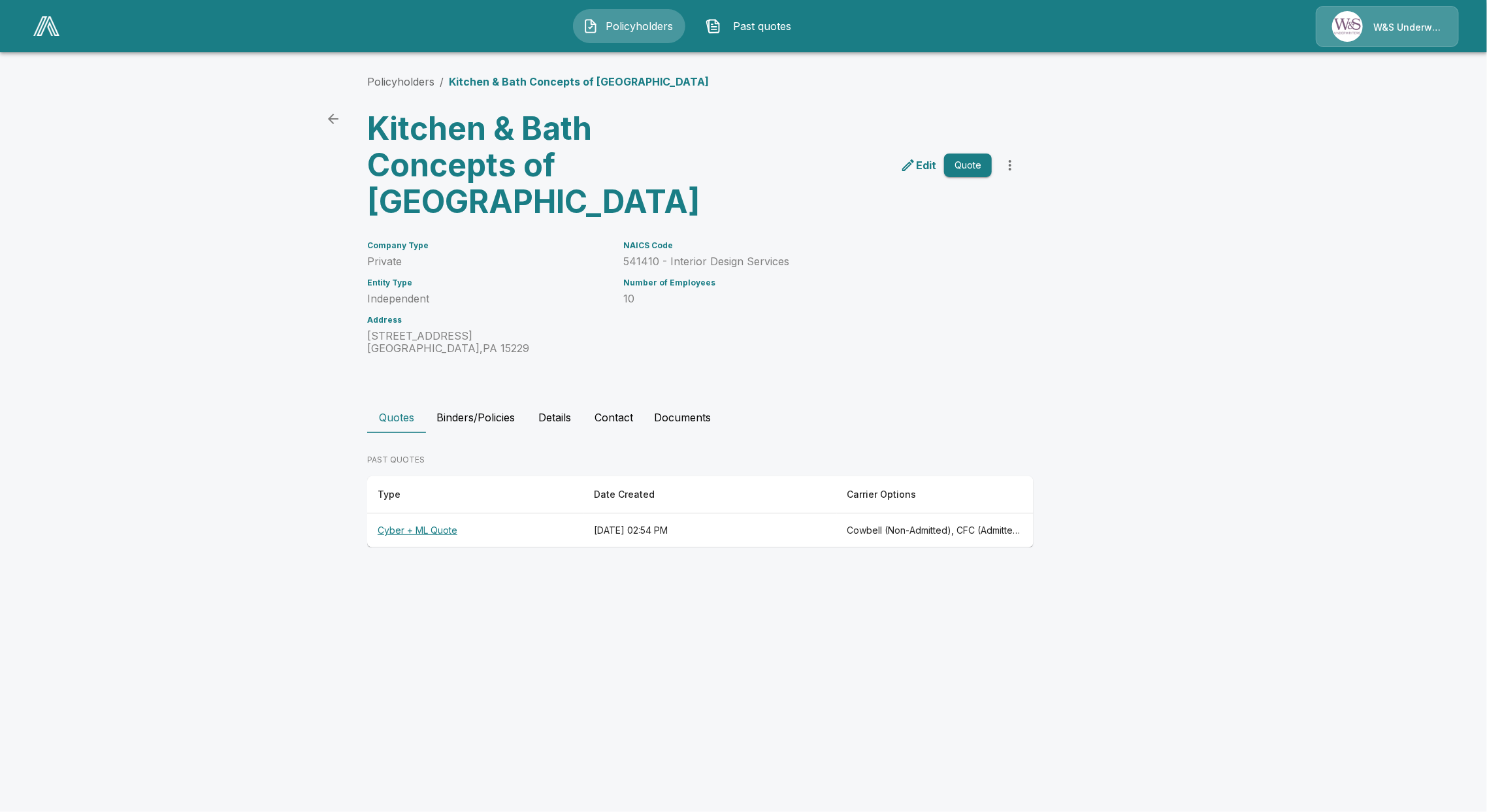
click at [444, 531] on th "Cyber + ML Quote" at bounding box center [475, 530] width 216 height 35
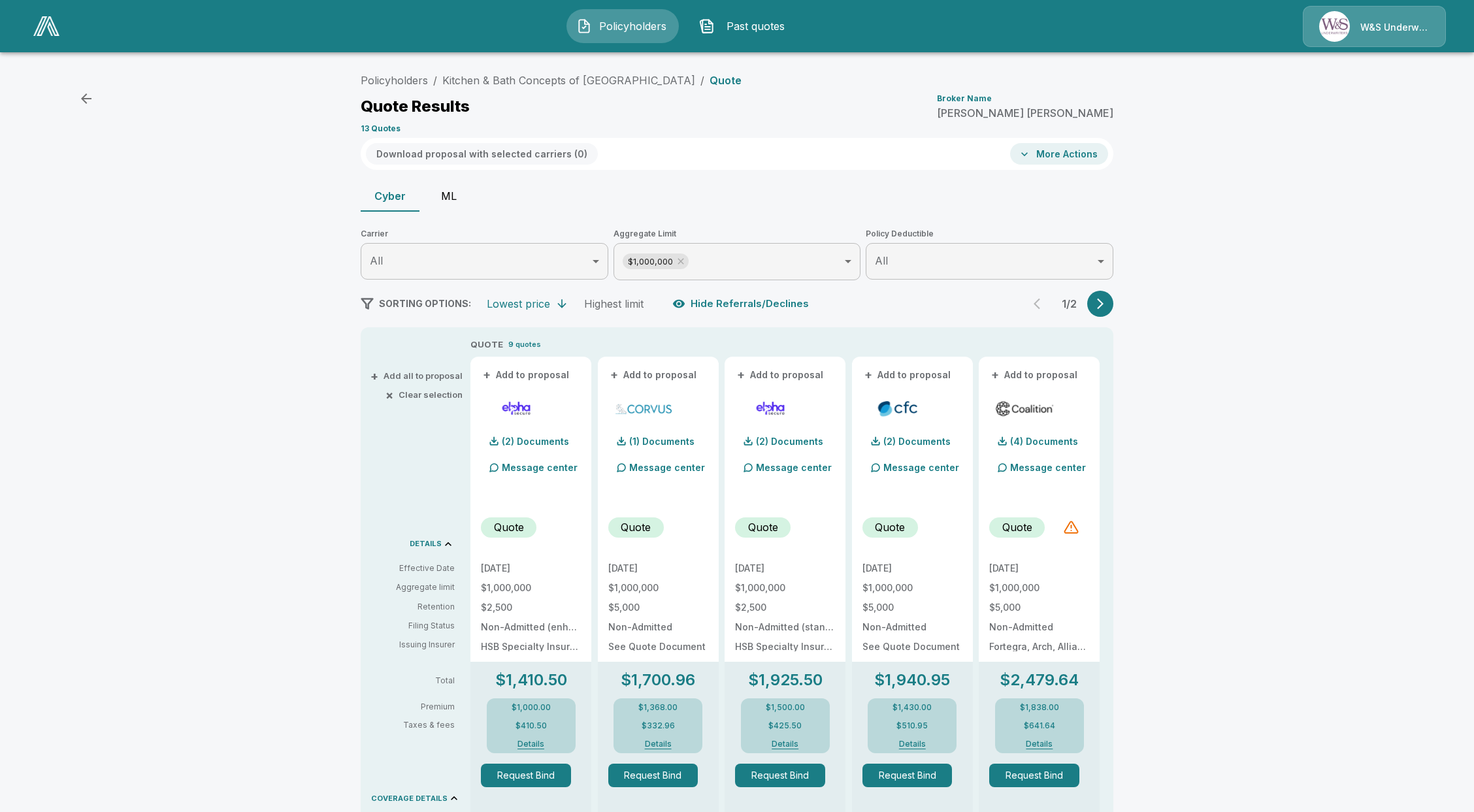
click at [461, 198] on button "ML" at bounding box center [448, 196] width 59 height 32
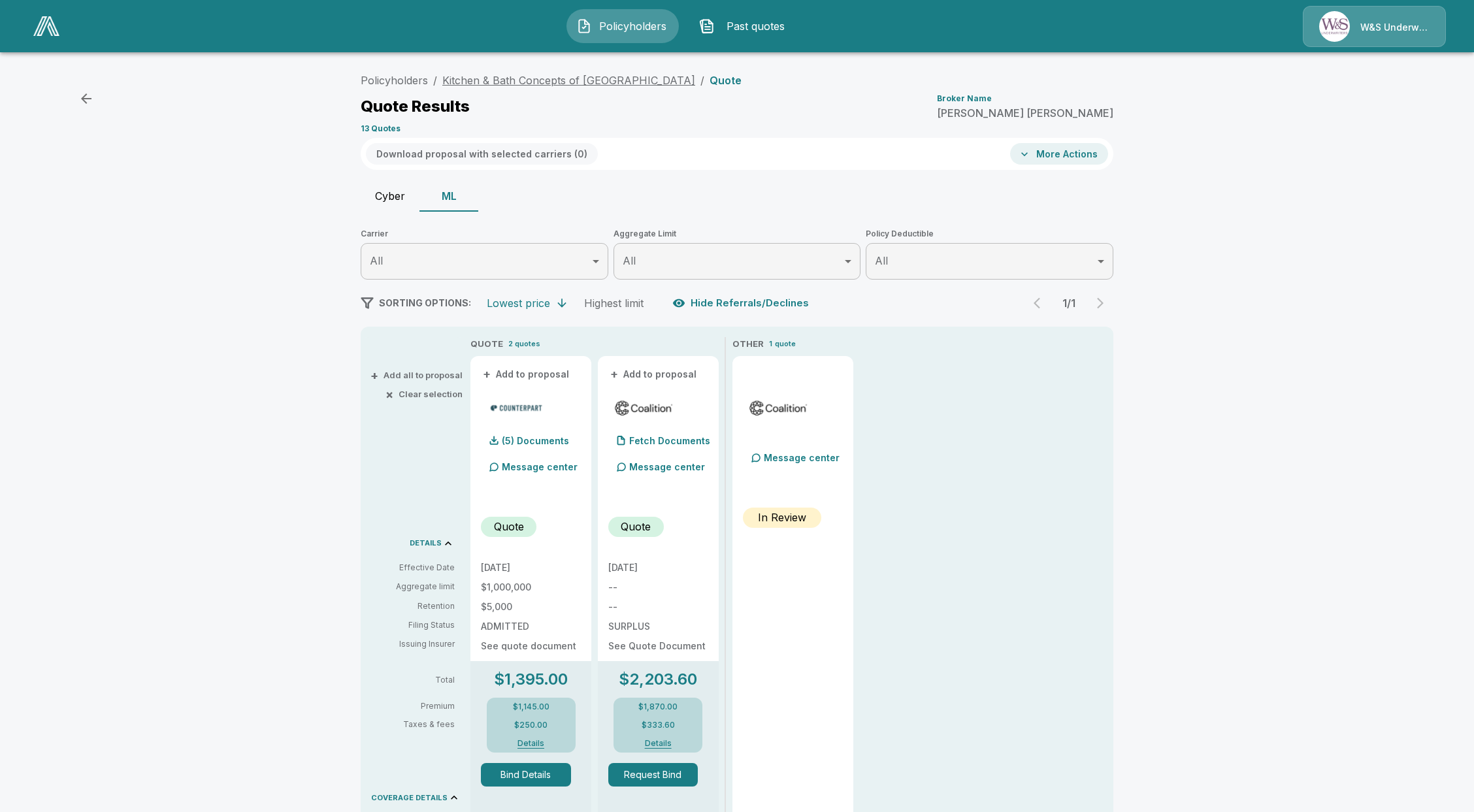
click at [503, 82] on link "Kitchen & Bath Concepts of [GEOGRAPHIC_DATA]" at bounding box center [568, 80] width 253 height 13
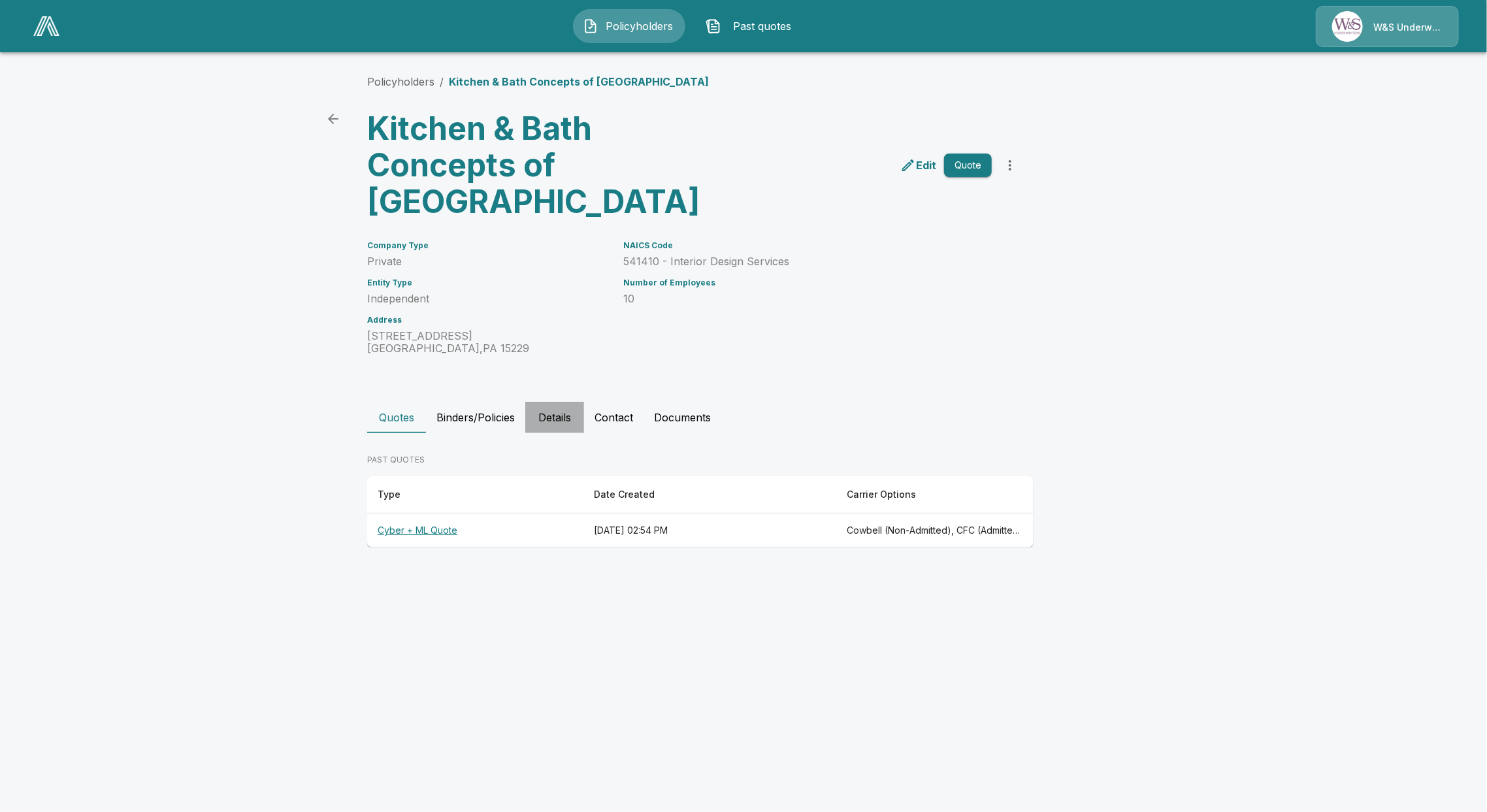
click at [564, 424] on button "Details" at bounding box center [554, 418] width 59 height 32
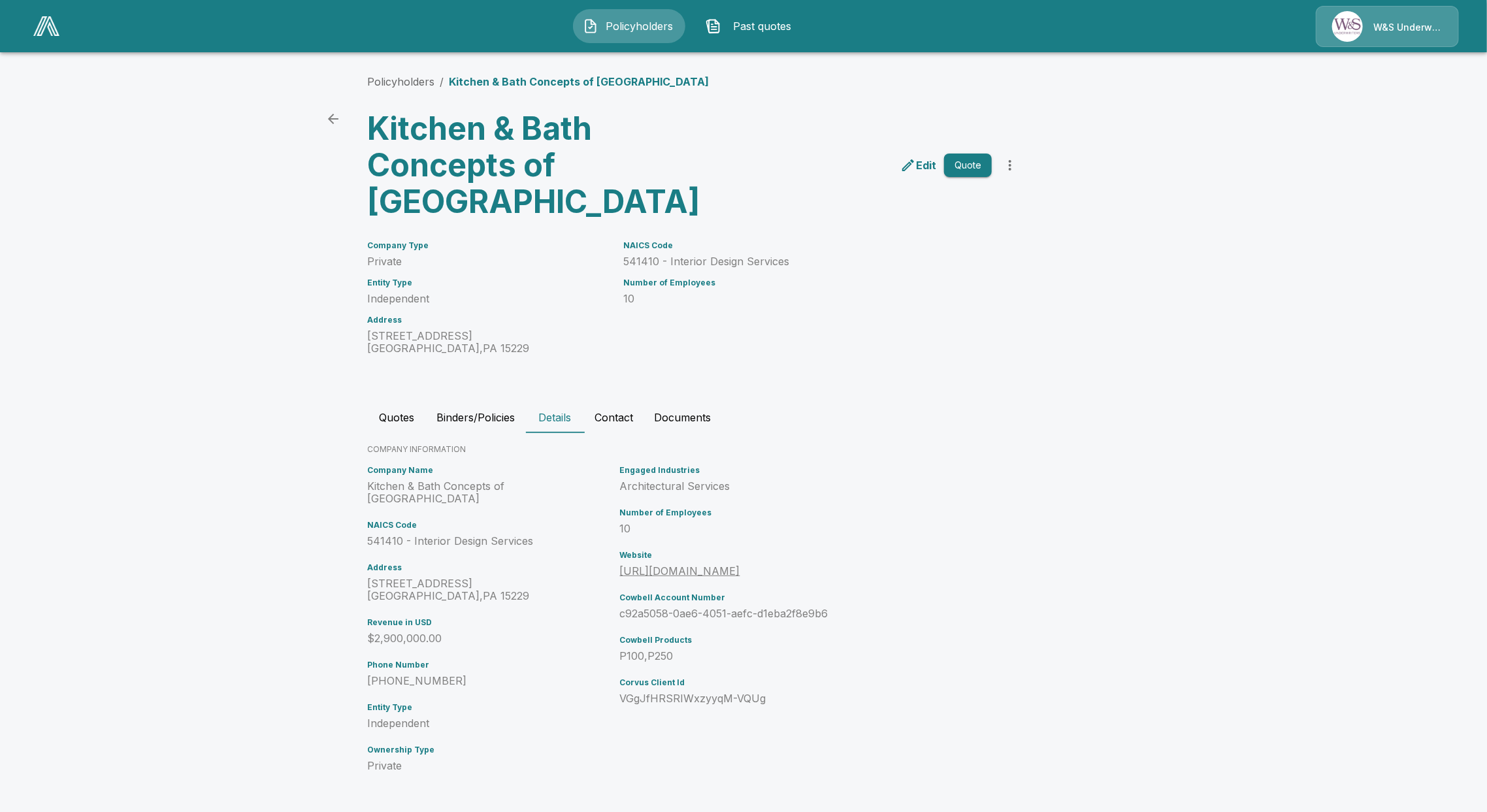
click at [607, 427] on button "Contact" at bounding box center [614, 418] width 60 height 32
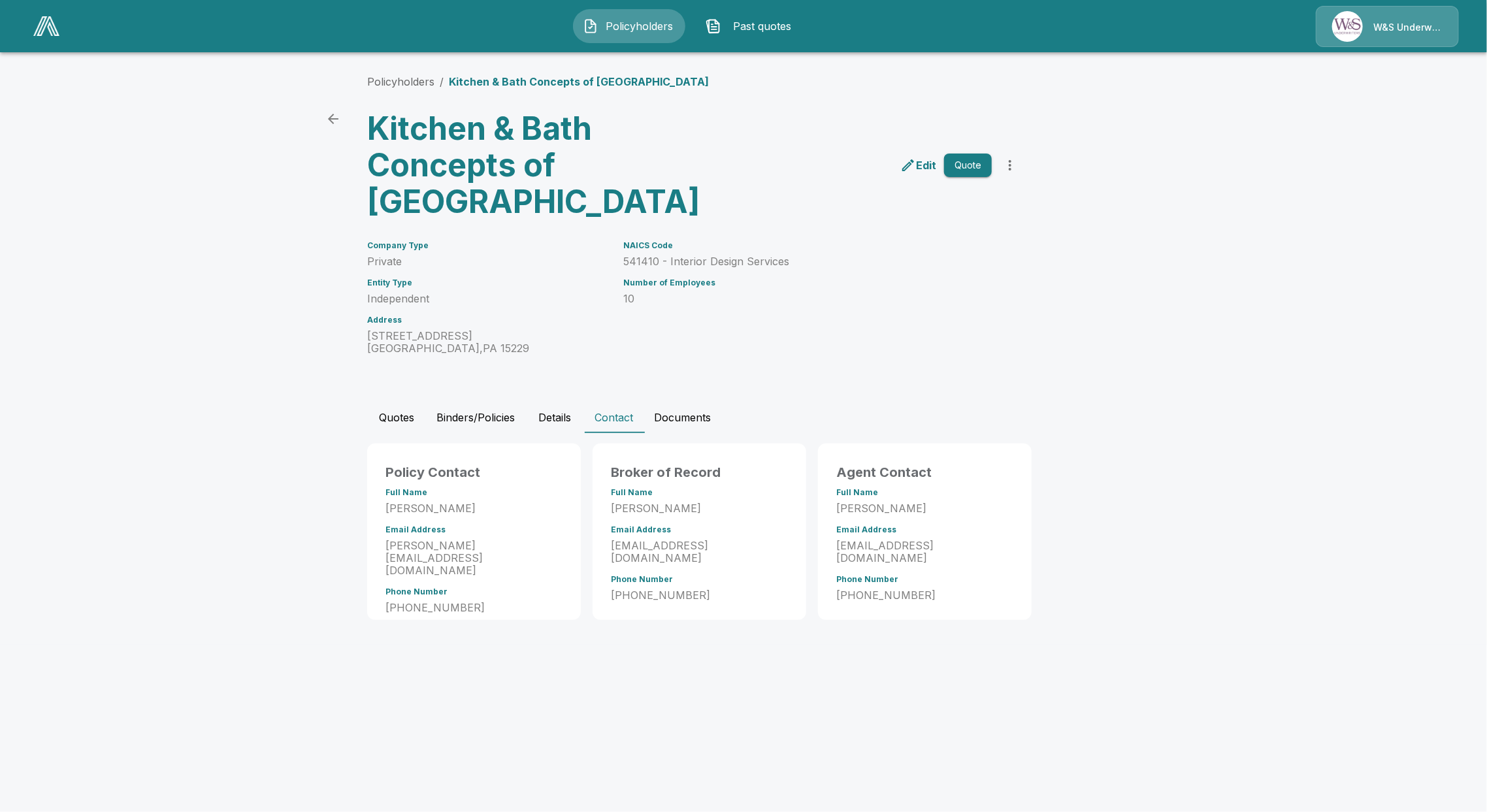
drag, startPoint x: 471, startPoint y: 508, endPoint x: 366, endPoint y: 509, distance: 105.0
click at [366, 509] on div "Policy Contact Full Name Jamie Trzcinski Email Address jamie@kbcpgh.com Phone N…" at bounding box center [472, 528] width 219 height 181
copy p "Jamie Trzcinski"
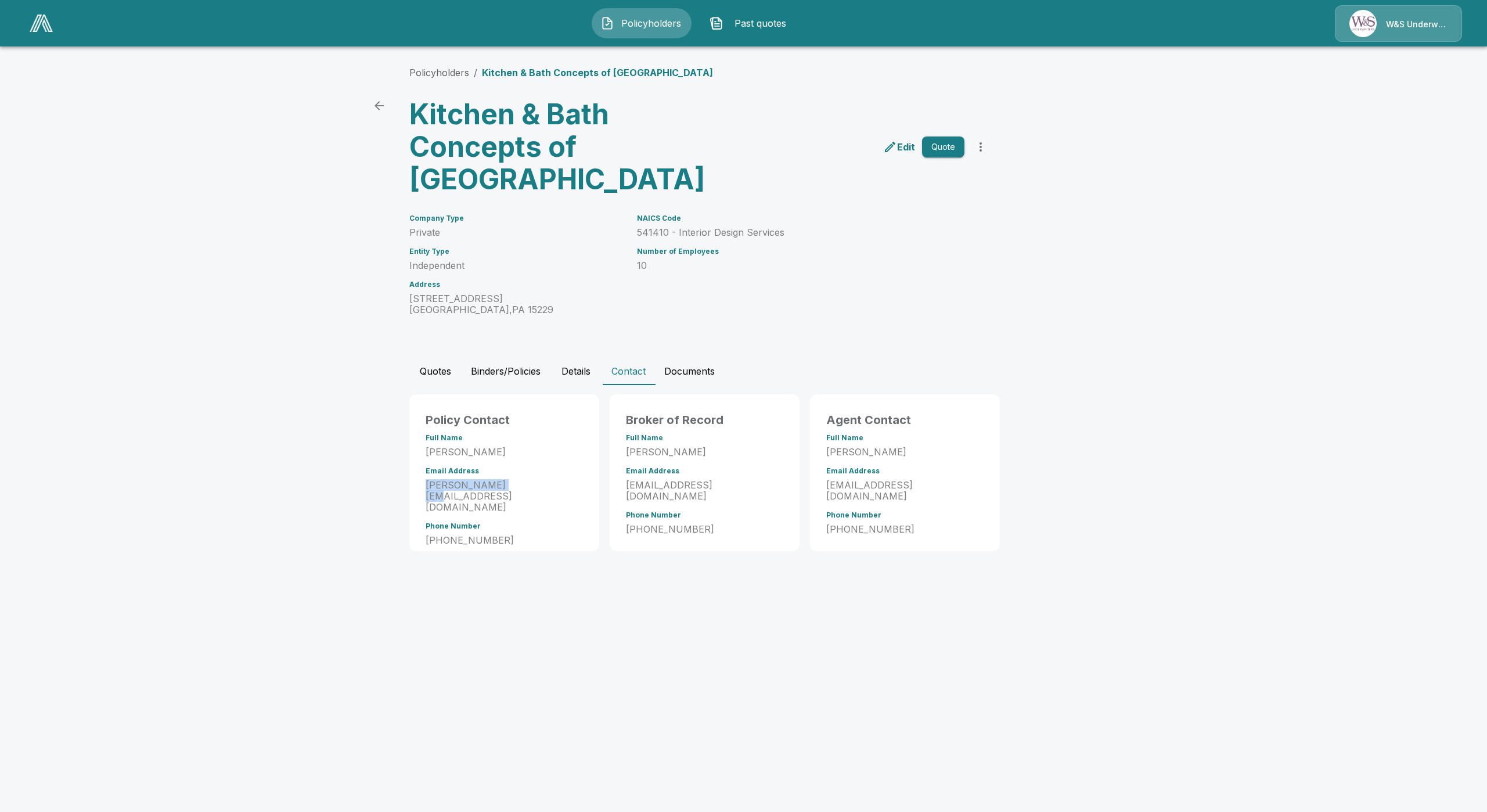
drag, startPoint x: 528, startPoint y: 484, endPoint x: 415, endPoint y: 487, distance: 113.0
click at [415, 487] on div "Policy Contact Full Name Jamie Trzcinski Email Address jamie@kbcpgh.com Phone N…" at bounding box center [504, 472] width 190 height 157
copy p "jamie@kbcpgh.com"
drag, startPoint x: 496, startPoint y: 518, endPoint x: 402, endPoint y: 515, distance: 94.0
click at [402, 515] on div "Policyholders / Kitchen & Bath Concepts of Pittsburgh Kitchen & Bath Concepts o…" at bounding box center [744, 308] width 697 height 530
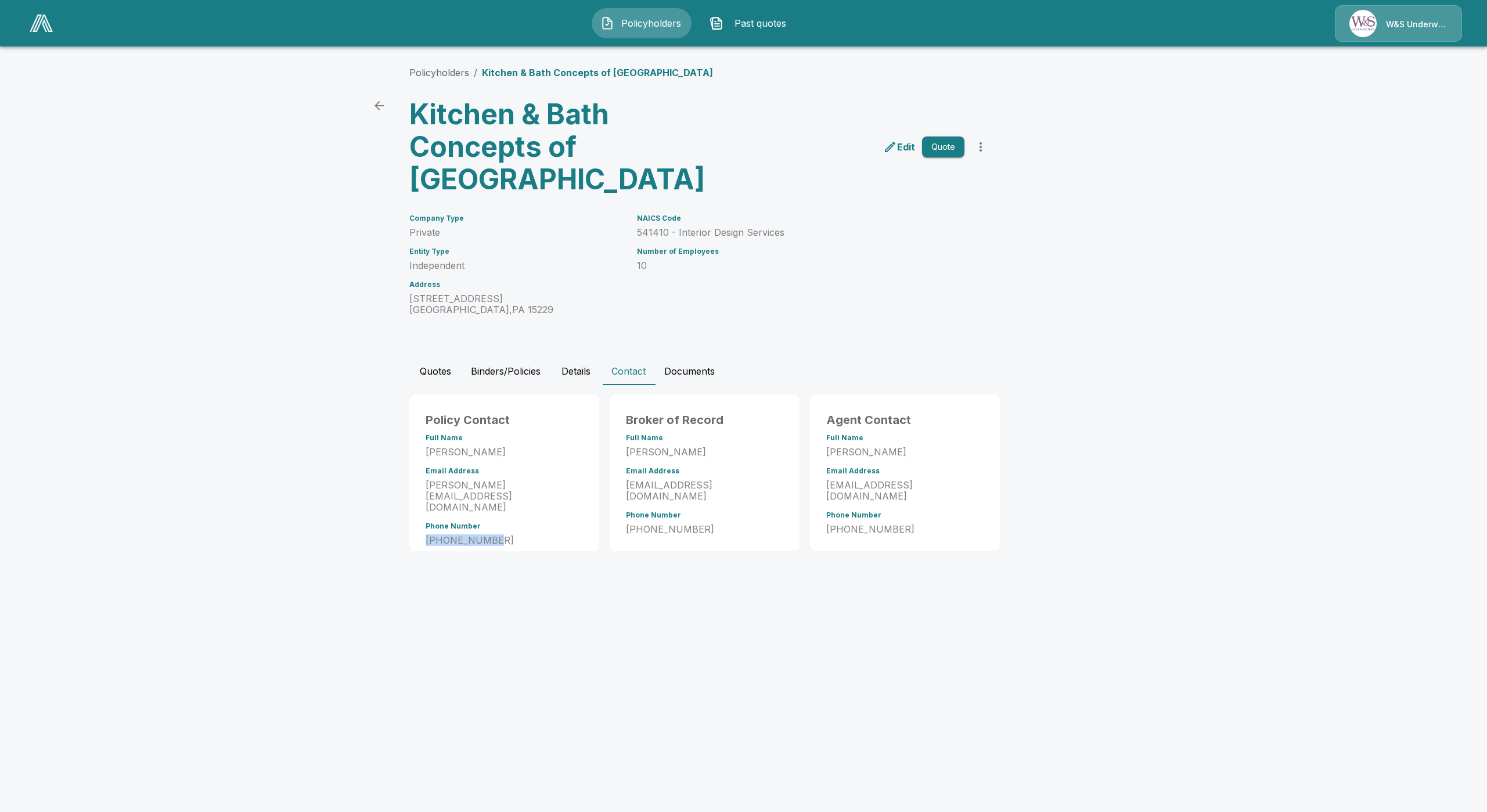
copy p "412-301-8000"
click at [434, 74] on link "Policyholders" at bounding box center [440, 72] width 60 height 11
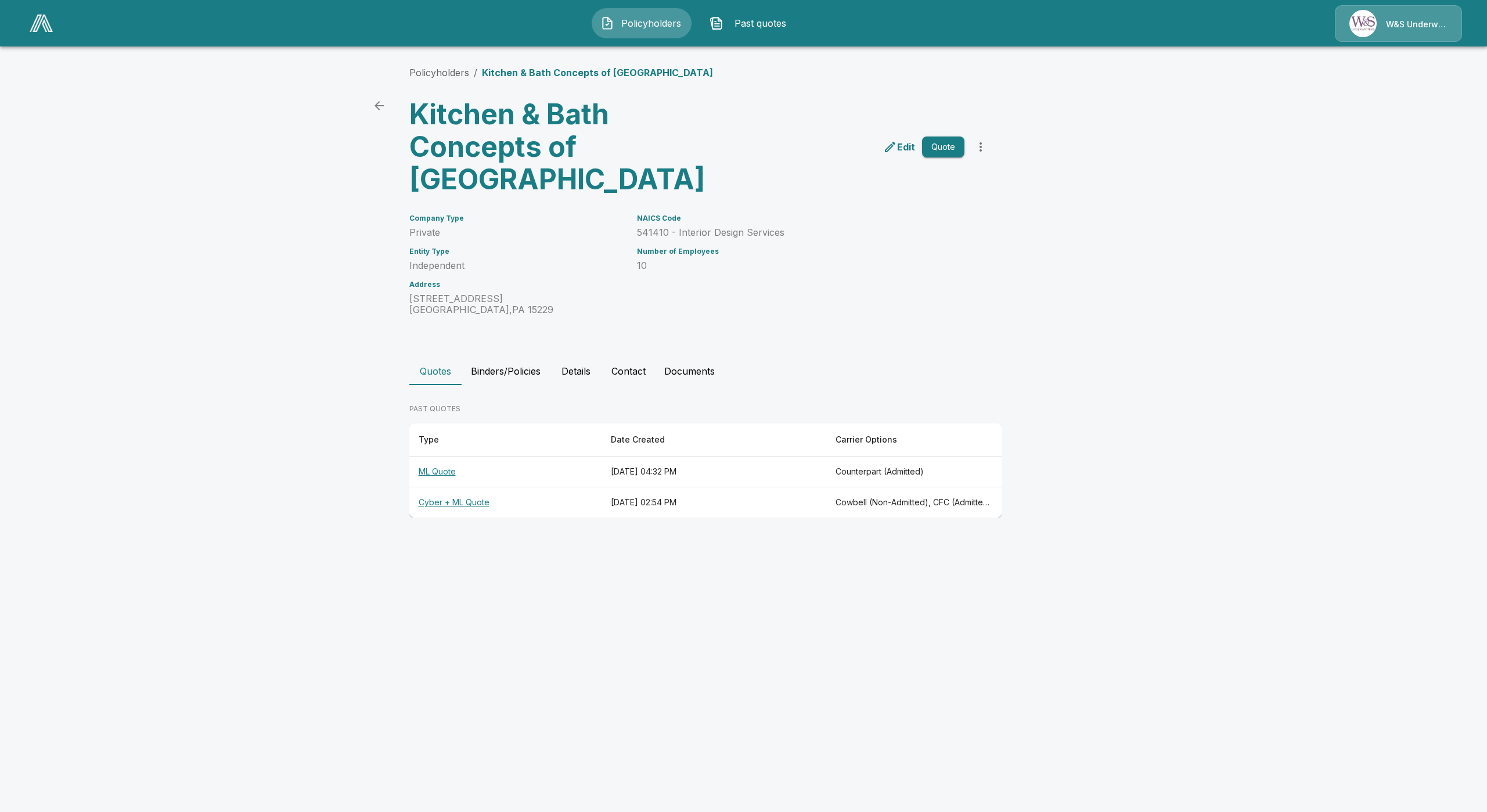
click at [438, 475] on th "ML Quote" at bounding box center [505, 471] width 192 height 31
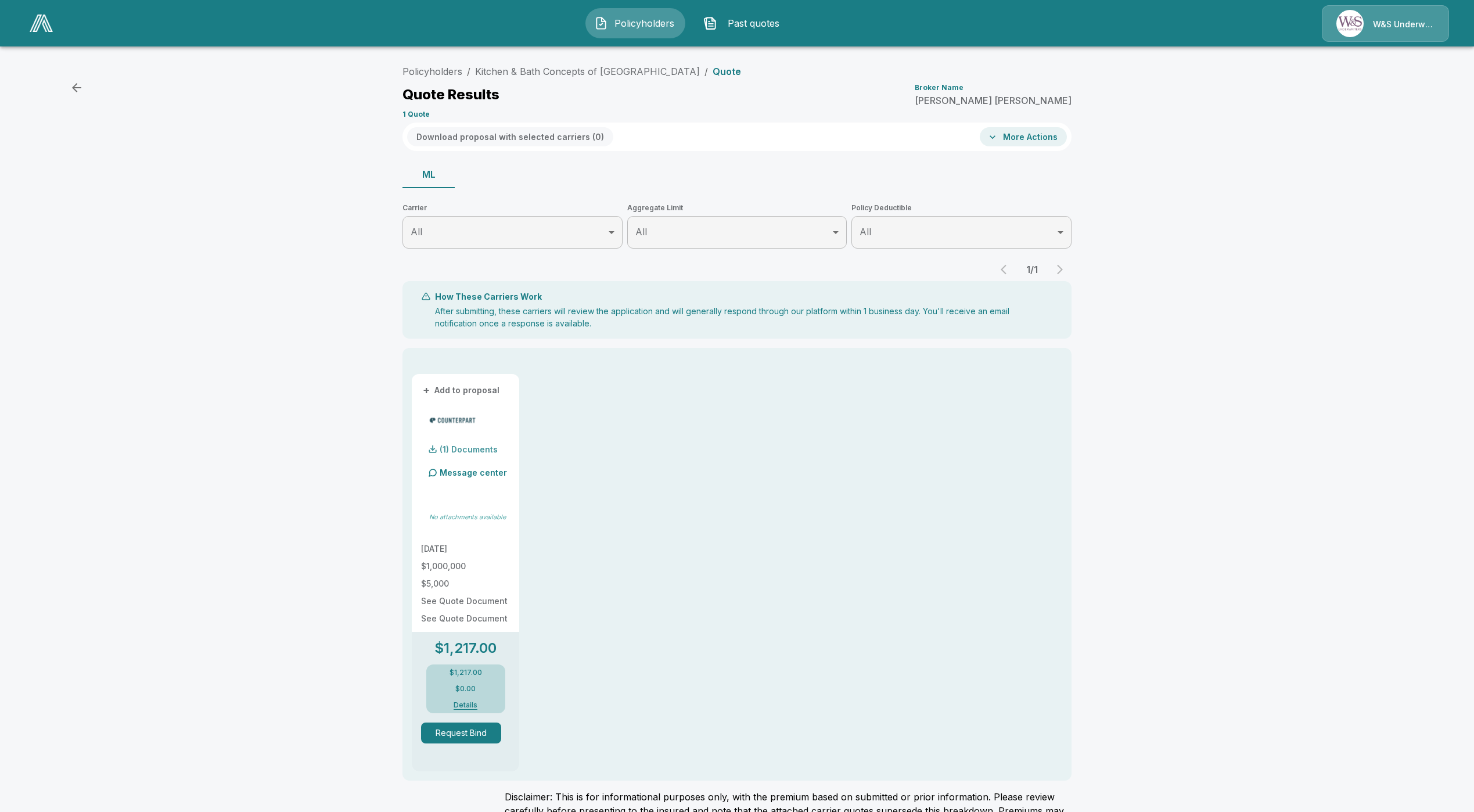
click at [451, 447] on p "(1) Documents" at bounding box center [469, 448] width 58 height 8
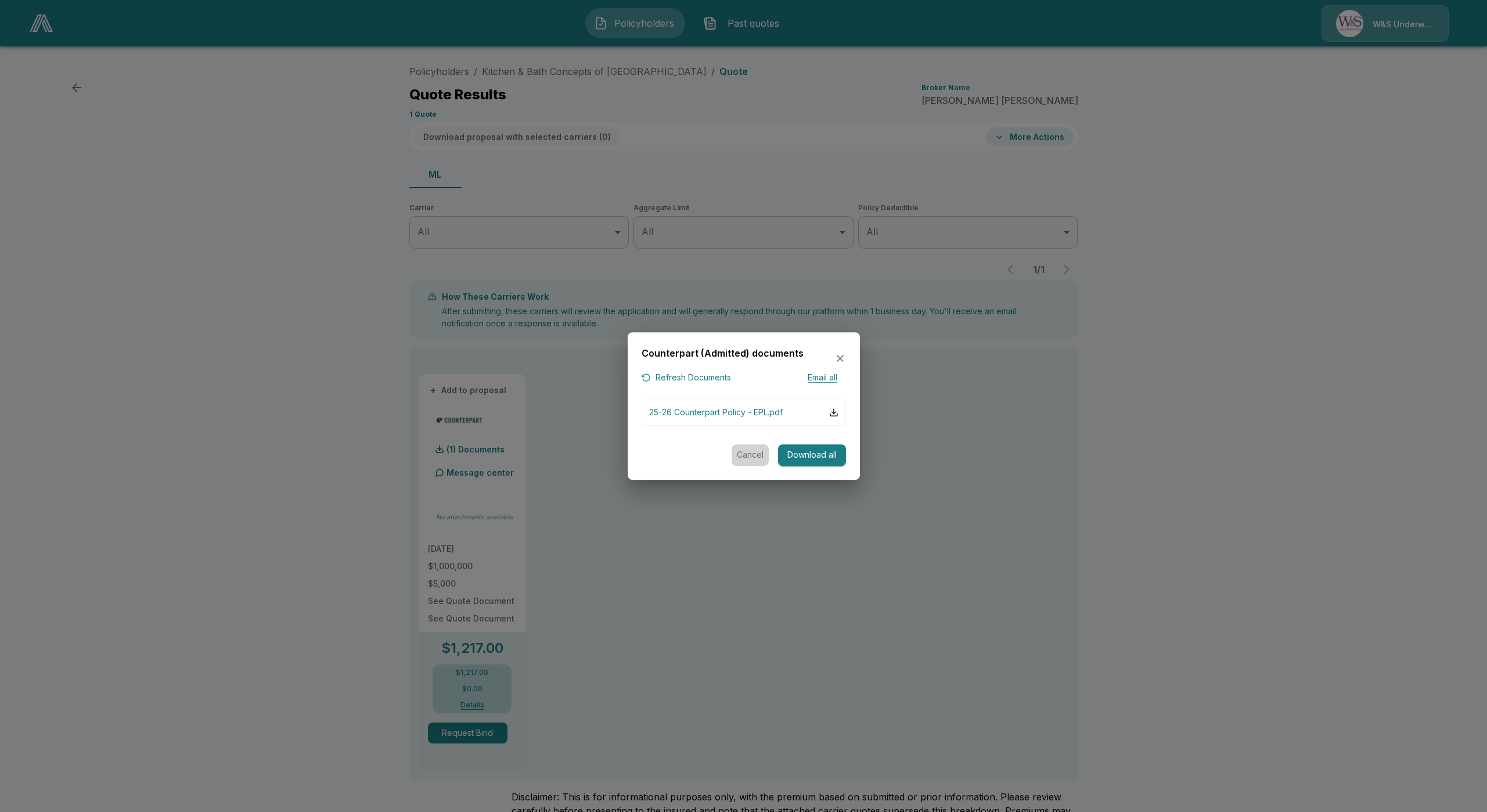
click at [741, 458] on button "Cancel" at bounding box center [750, 455] width 37 height 21
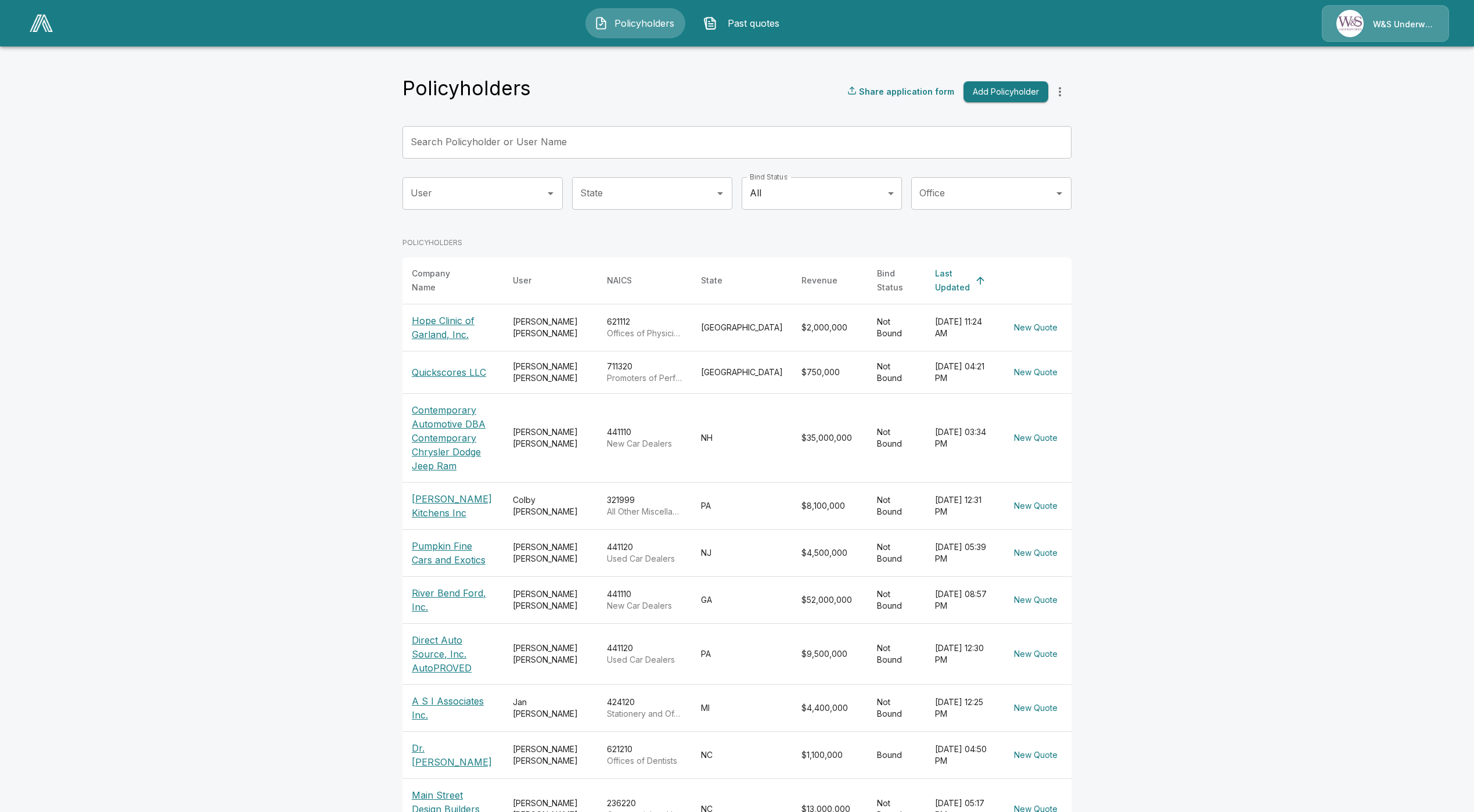
click at [477, 143] on input "Search Policyholder or User Name" at bounding box center [731, 142] width 656 height 33
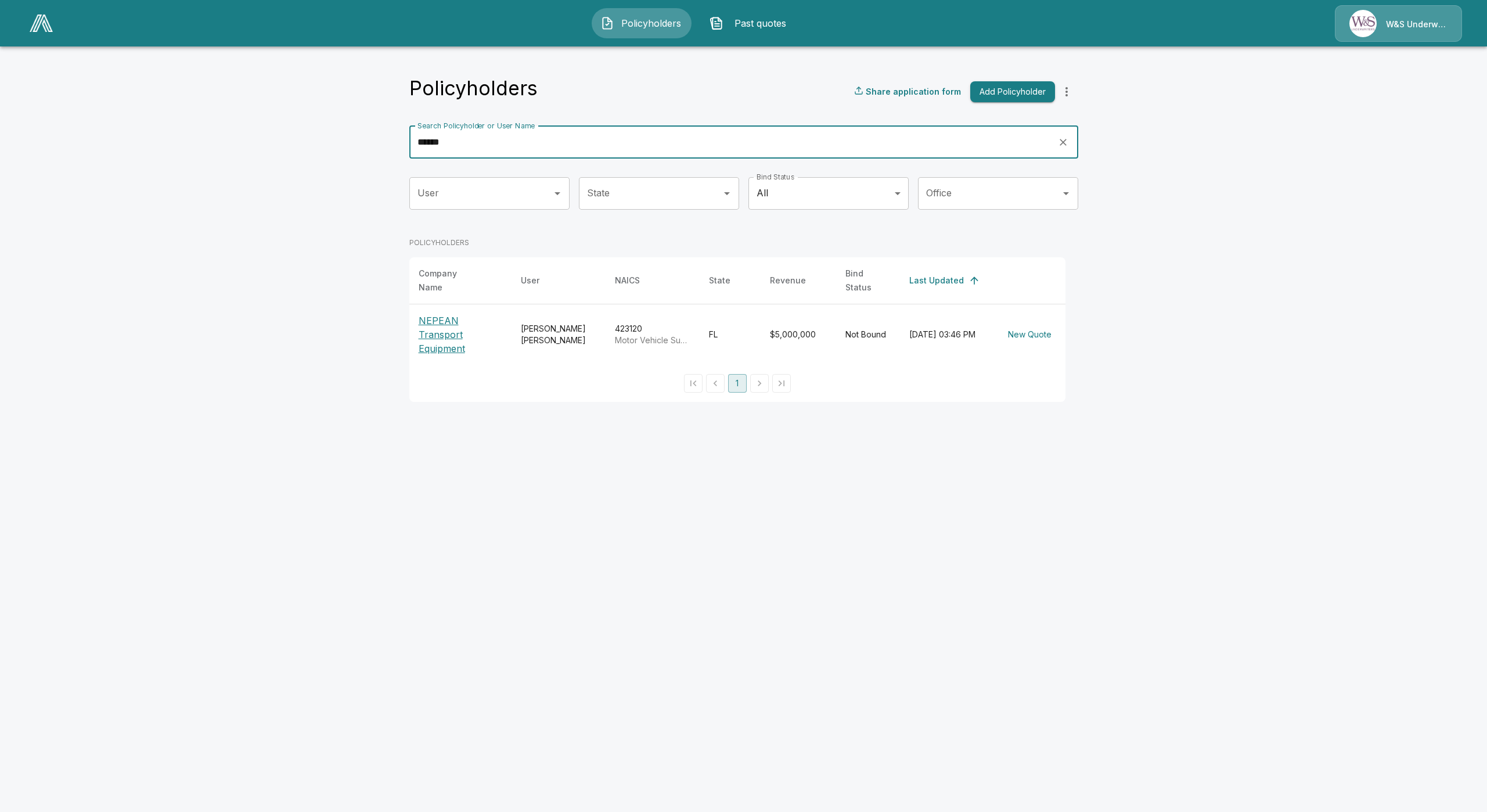
type input "******"
click at [461, 313] on p "NEPEAN Transport Equipment" at bounding box center [460, 333] width 84 height 42
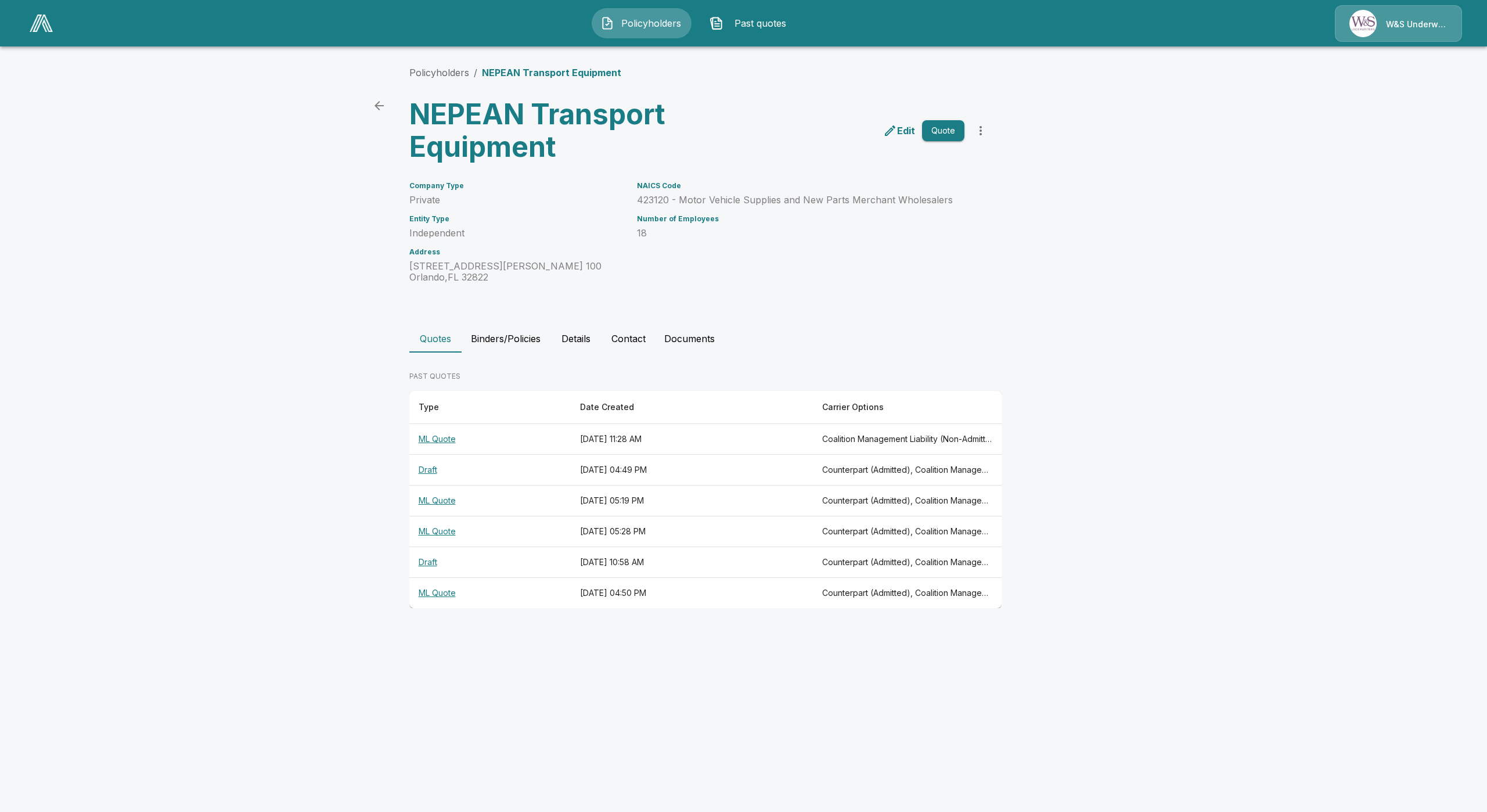
click at [441, 440] on th "ML Quote" at bounding box center [490, 439] width 161 height 31
click at [431, 496] on th "ML Quote" at bounding box center [490, 501] width 161 height 31
click at [437, 435] on th "ML Quote" at bounding box center [490, 439] width 161 height 31
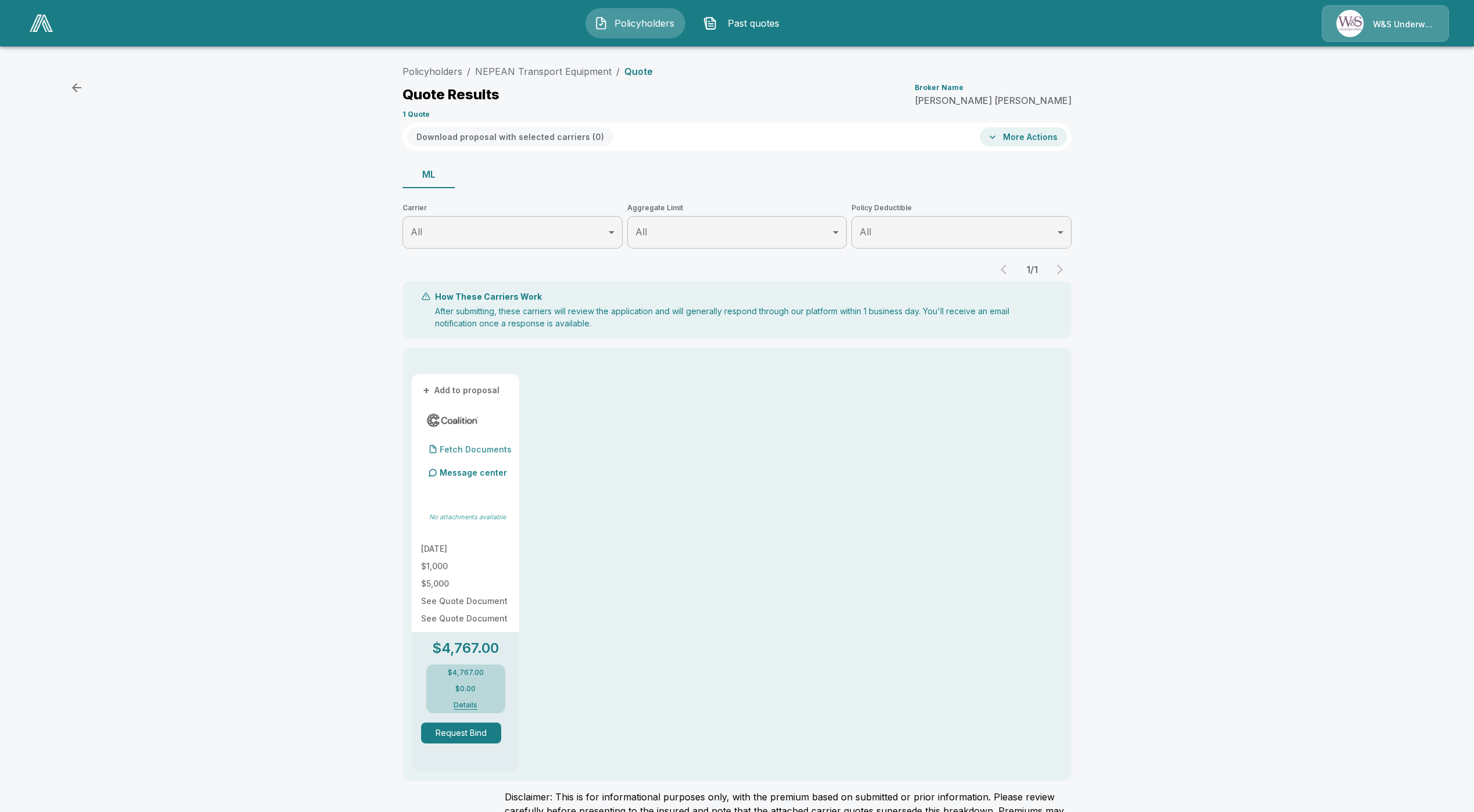
click at [461, 452] on p "Fetch Documents" at bounding box center [475, 448] width 72 height 8
click at [461, 448] on p "Fetch Documents" at bounding box center [475, 448] width 72 height 8
click at [1010, 134] on button "More Actions" at bounding box center [1023, 137] width 87 height 19
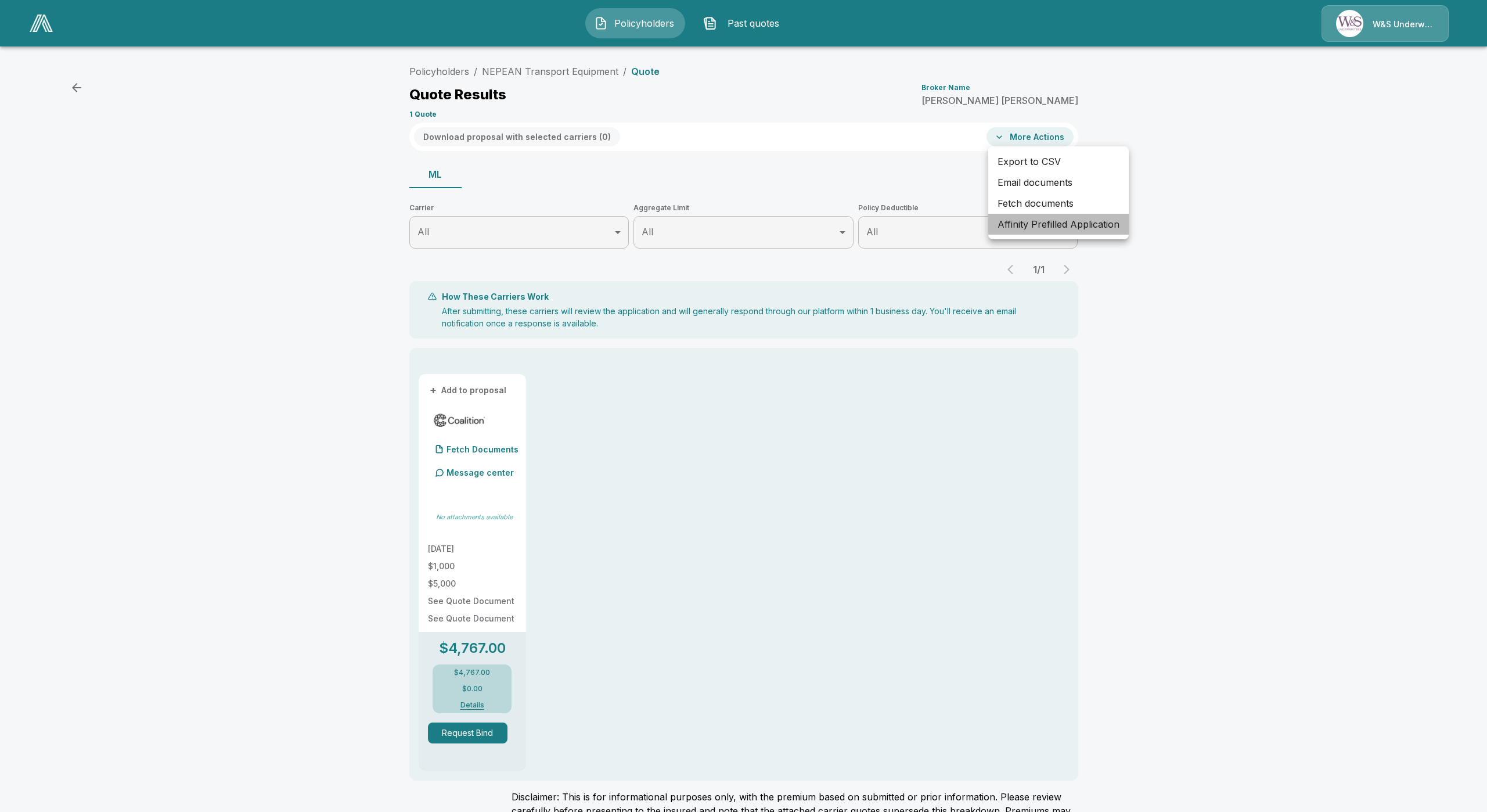
click at [1017, 220] on li "Affinity Prefilled Application" at bounding box center [1058, 225] width 141 height 21
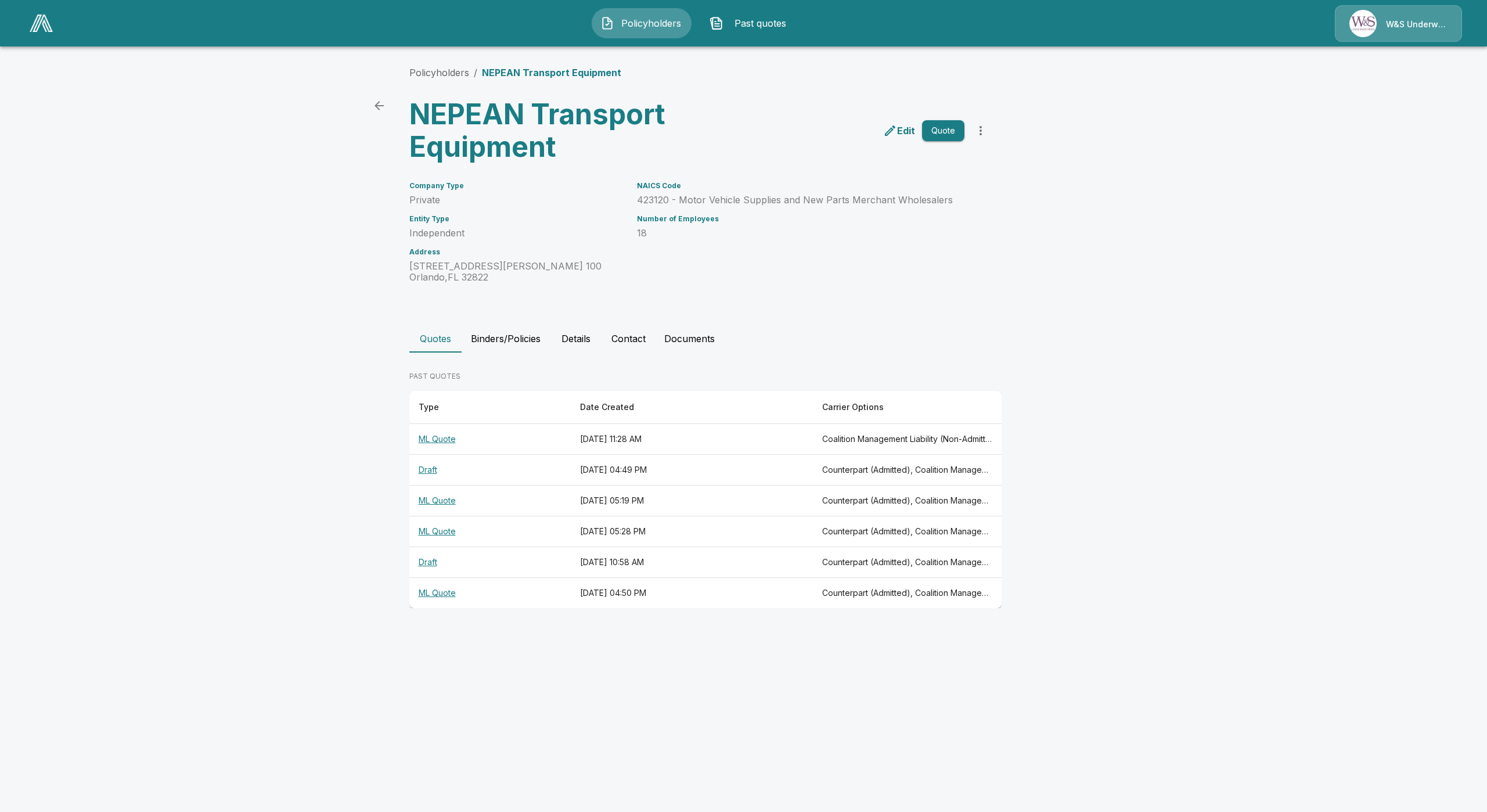
click at [428, 442] on th "ML Quote" at bounding box center [490, 439] width 161 height 31
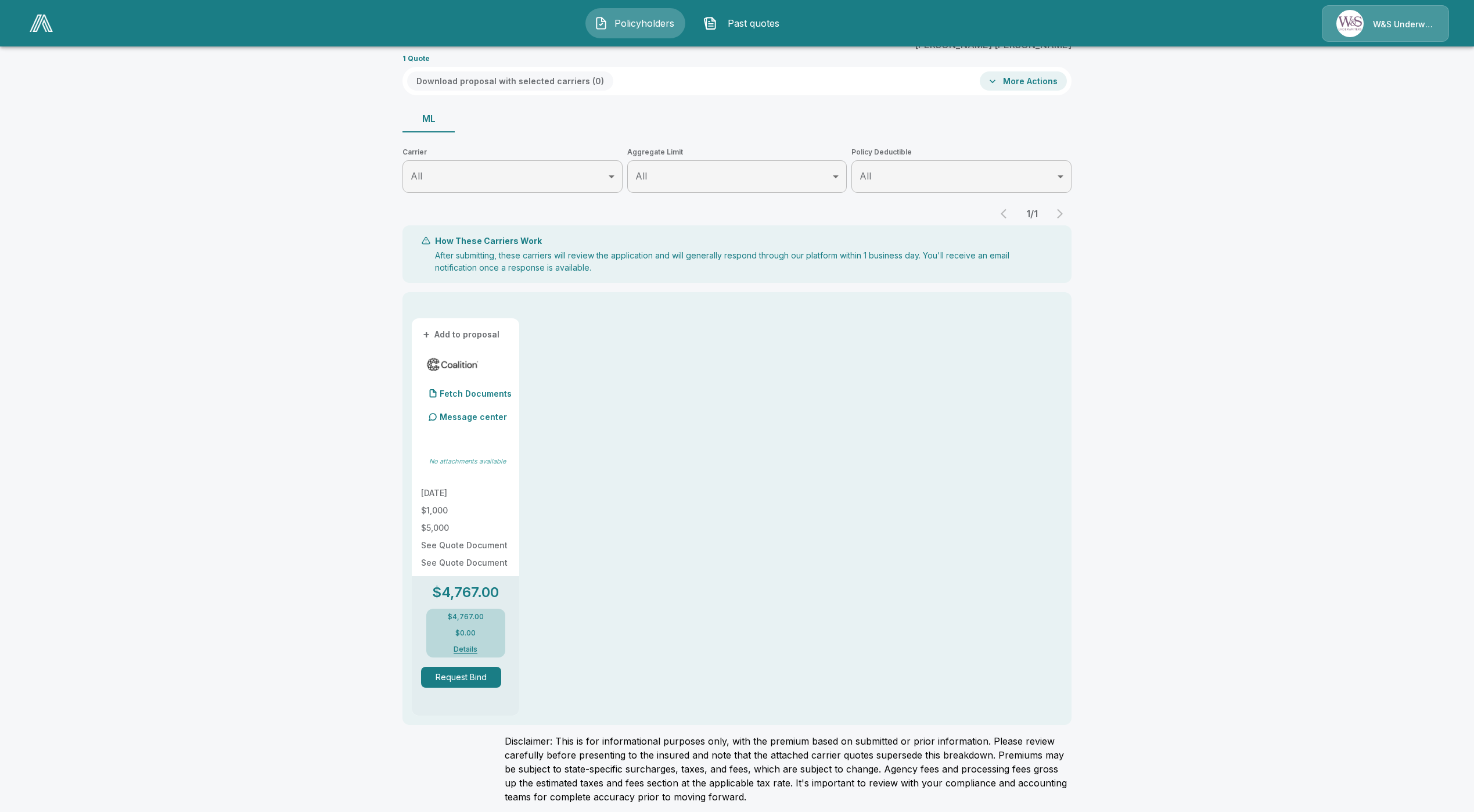
scroll to position [62, 0]
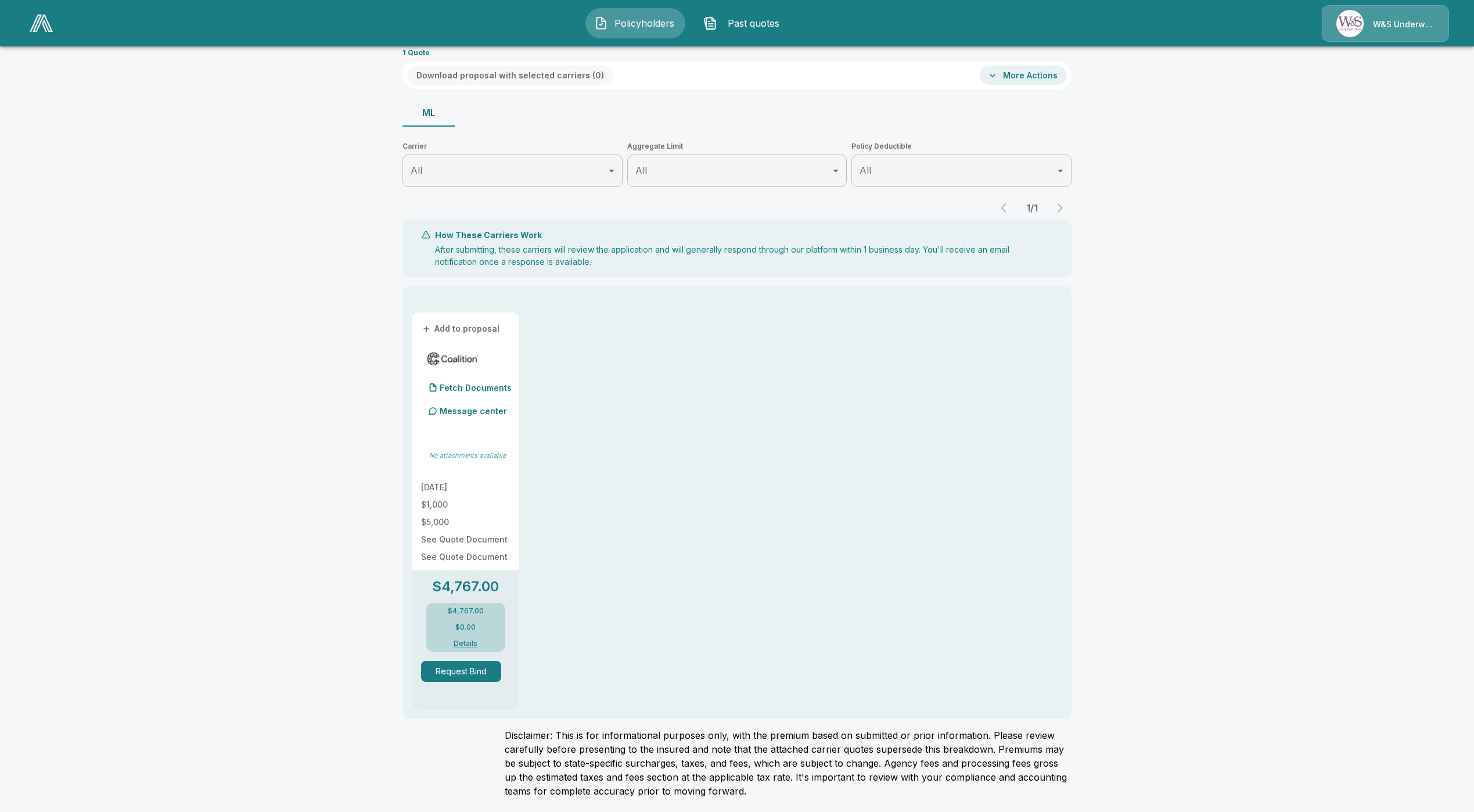
drag, startPoint x: 513, startPoint y: 484, endPoint x: 506, endPoint y: 483, distance: 7.1
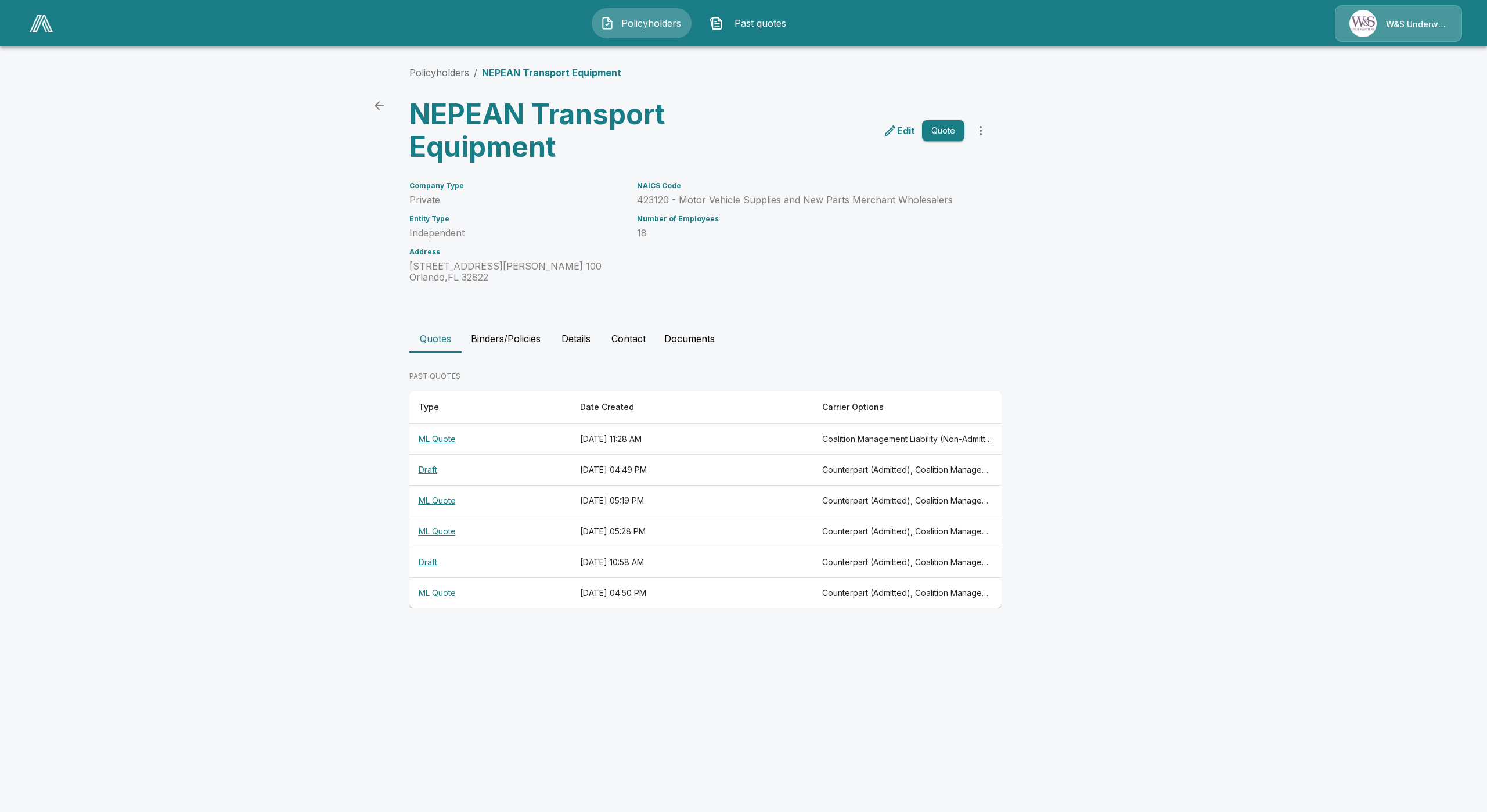
click at [432, 502] on th "ML Quote" at bounding box center [490, 501] width 161 height 31
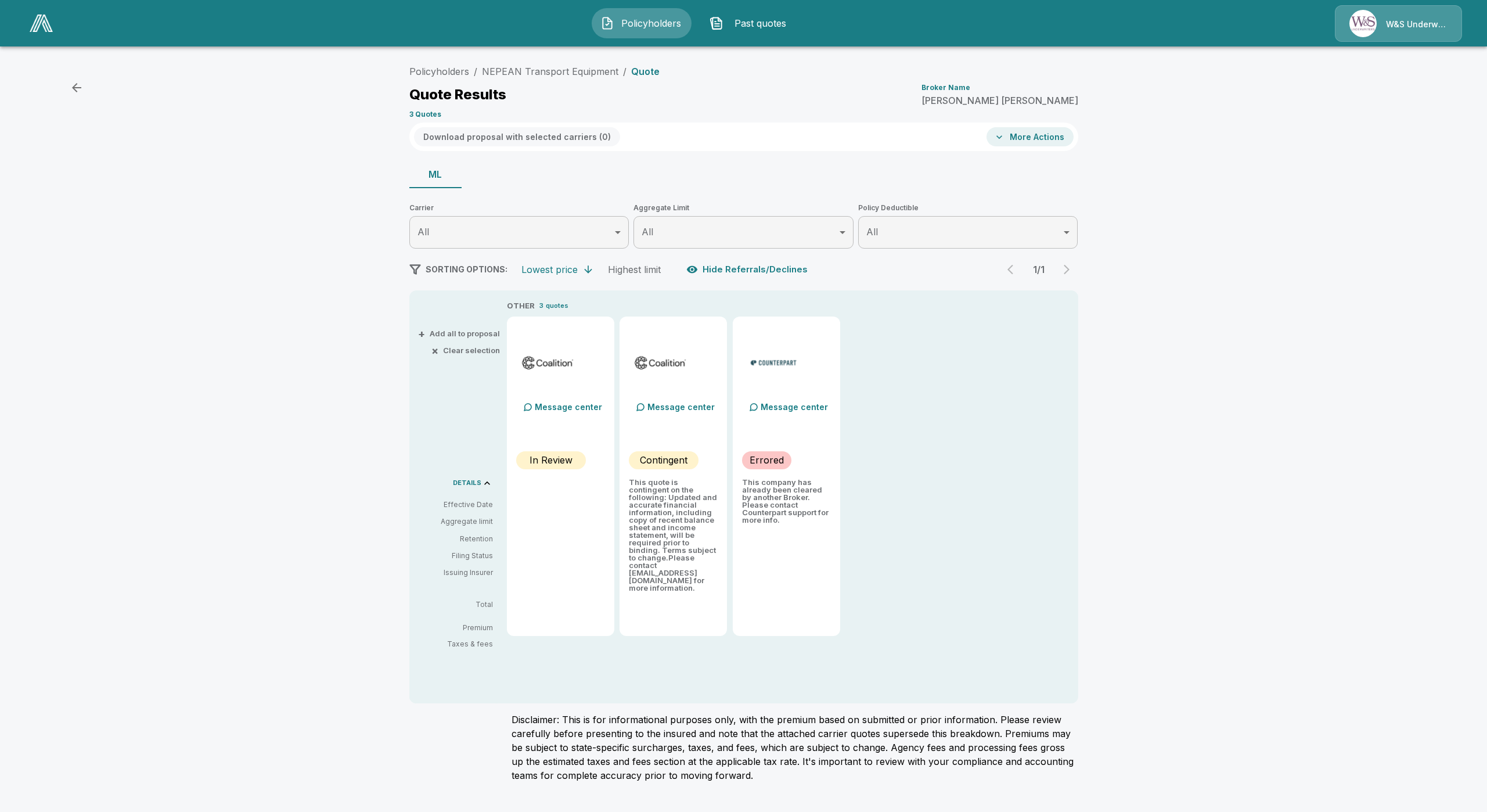
click at [1202, 505] on div "Policyholders / NEPEAN Transport Equipment / Quote Quote Results Broker Name Mi…" at bounding box center [743, 425] width 1487 height 741
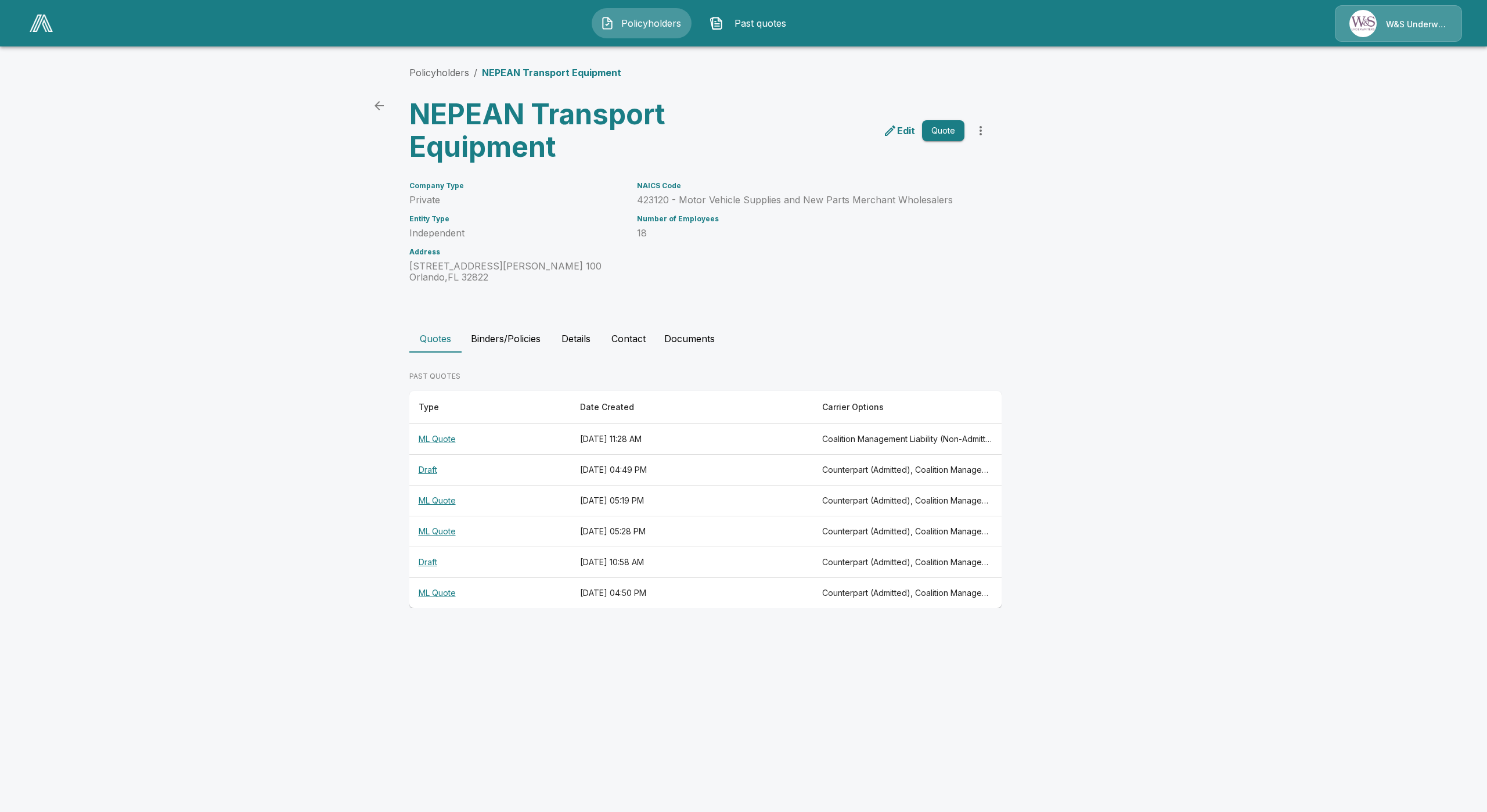
click at [452, 594] on th "ML Quote" at bounding box center [490, 593] width 161 height 31
click at [428, 533] on th "ML Quote" at bounding box center [490, 532] width 161 height 31
click at [500, 345] on button "Binders/Policies" at bounding box center [506, 339] width 88 height 28
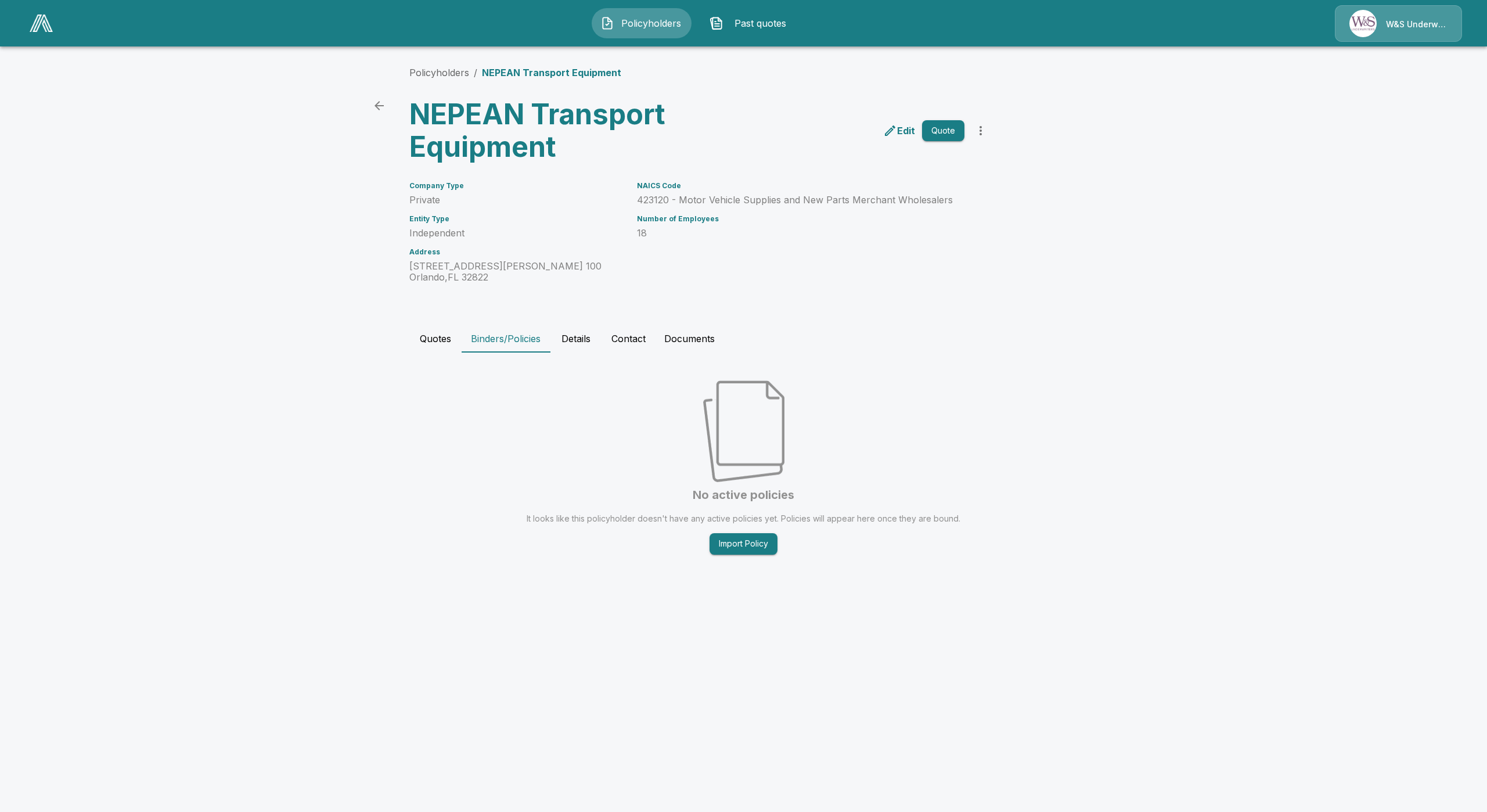
click at [578, 341] on button "Details" at bounding box center [576, 339] width 52 height 28
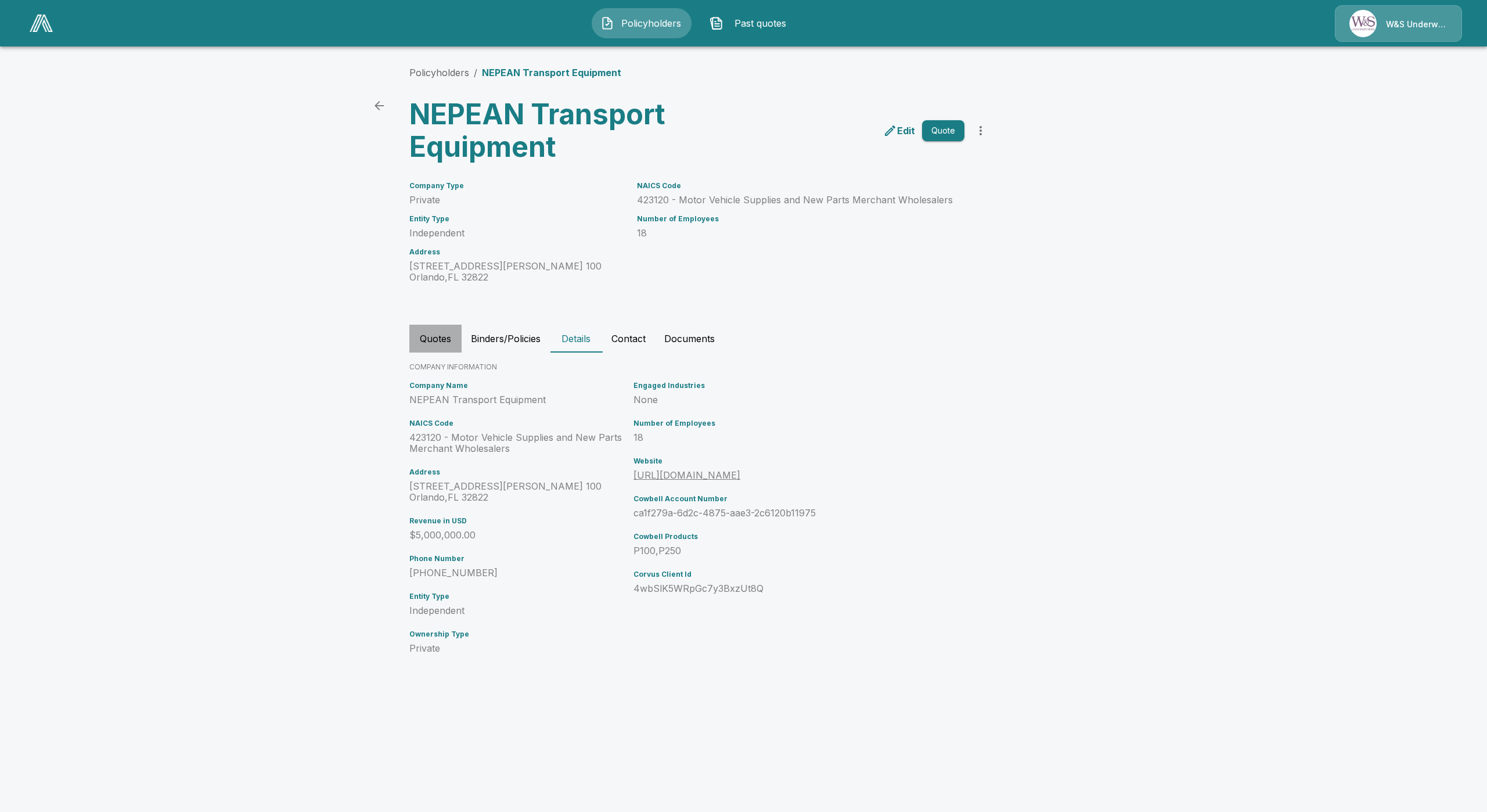
click at [432, 341] on button "Quotes" at bounding box center [435, 339] width 52 height 28
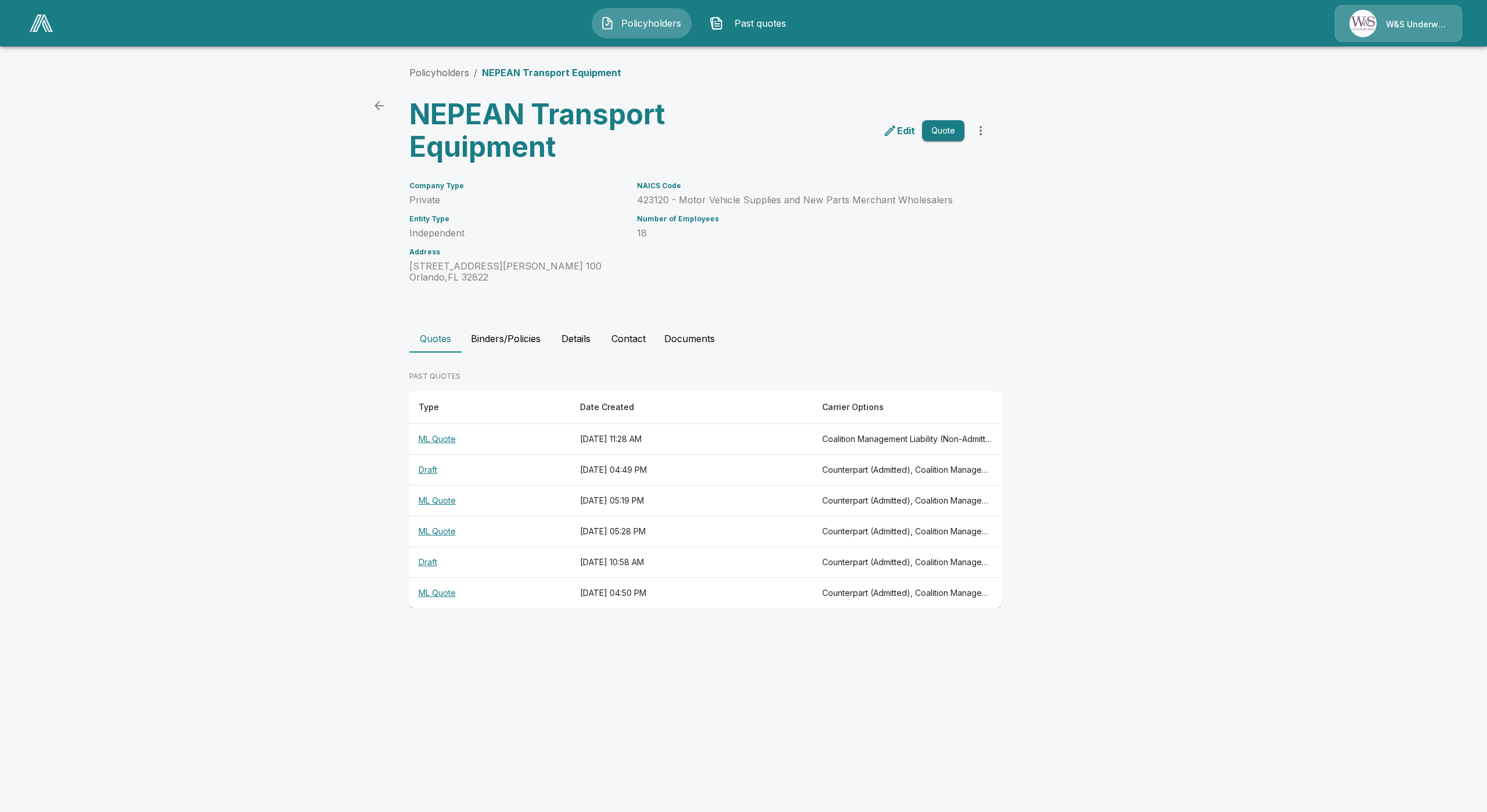
click at [442, 444] on th "ML Quote" at bounding box center [490, 439] width 161 height 31
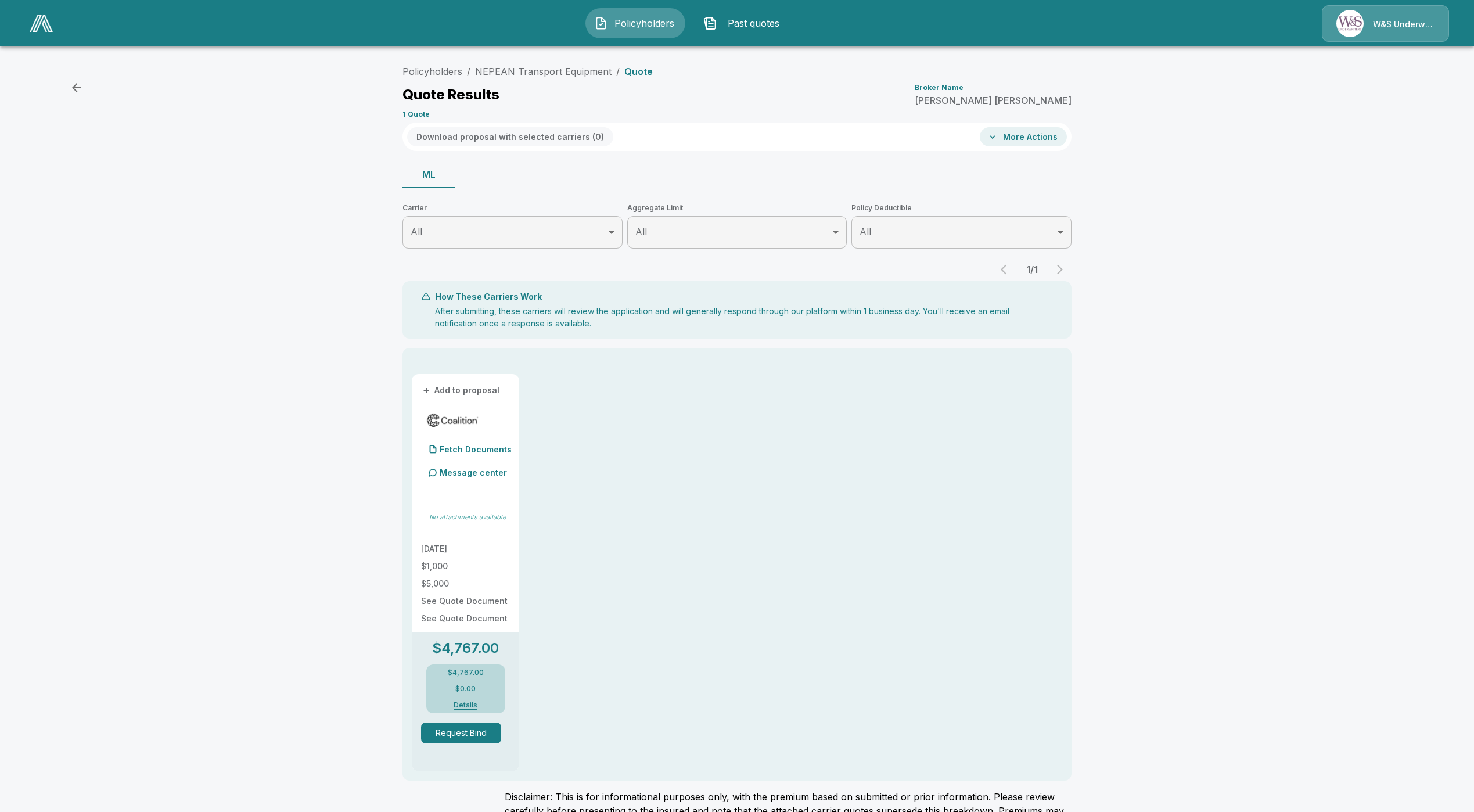
drag, startPoint x: 370, startPoint y: 526, endPoint x: 380, endPoint y: 515, distance: 14.9
click at [370, 526] on div "Policyholders / NEPEAN Transport Equipment / Quote Quote Results Broker Name Mi…" at bounding box center [737, 463] width 1474 height 818
click at [473, 449] on p "Fetch Documents" at bounding box center [475, 448] width 72 height 8
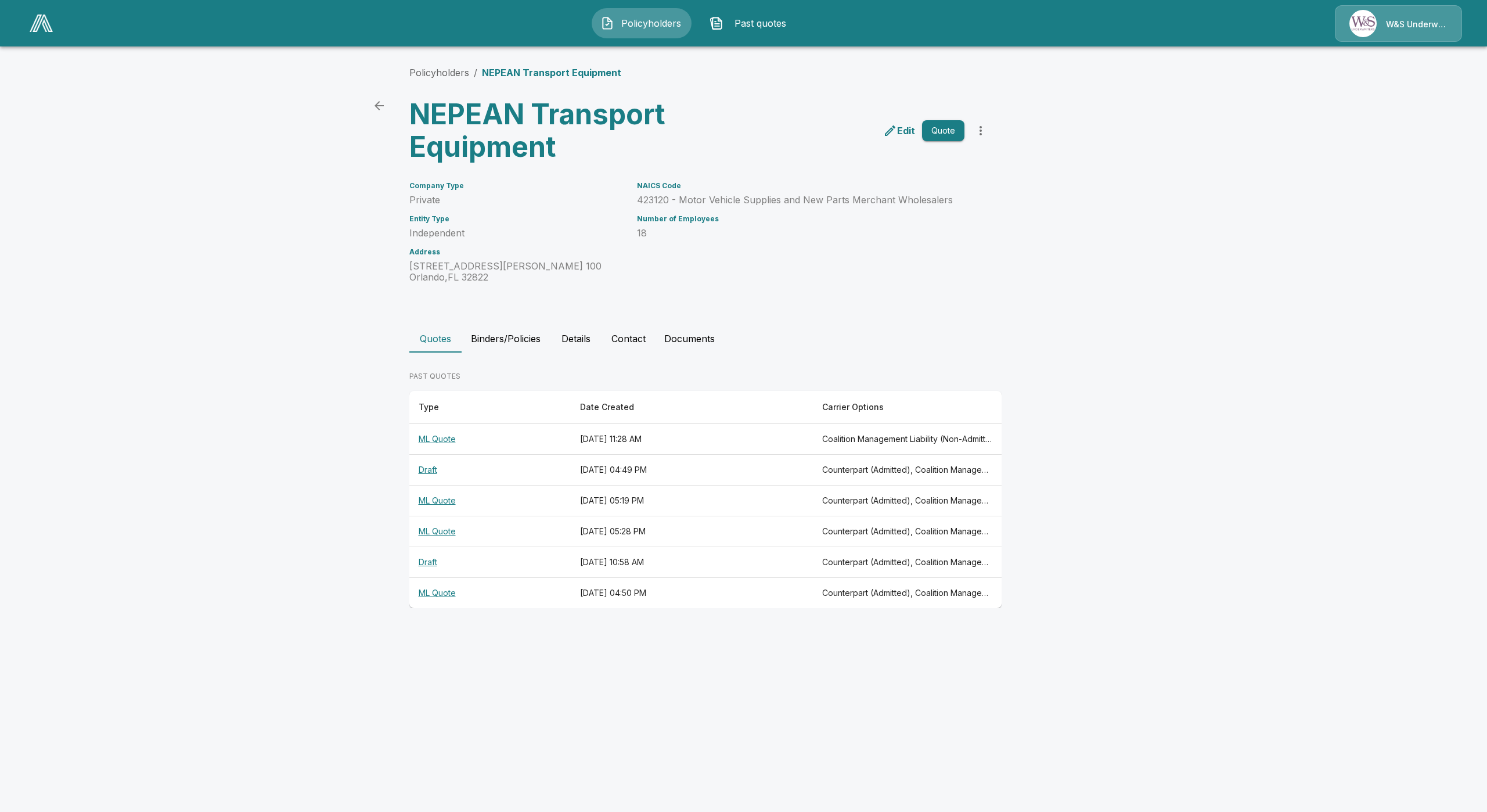
click at [433, 498] on th "ML Quote" at bounding box center [490, 501] width 161 height 31
click at [438, 532] on th "ML Quote" at bounding box center [490, 532] width 161 height 31
click at [447, 528] on th "ML Quote" at bounding box center [490, 532] width 161 height 31
click at [437, 79] on div "Policyholders / NEPEAN Transport Equipment NEPEAN Transport Equipment Edit Quot…" at bounding box center [744, 336] width 697 height 586
click at [426, 474] on th "Draft" at bounding box center [490, 470] width 161 height 31
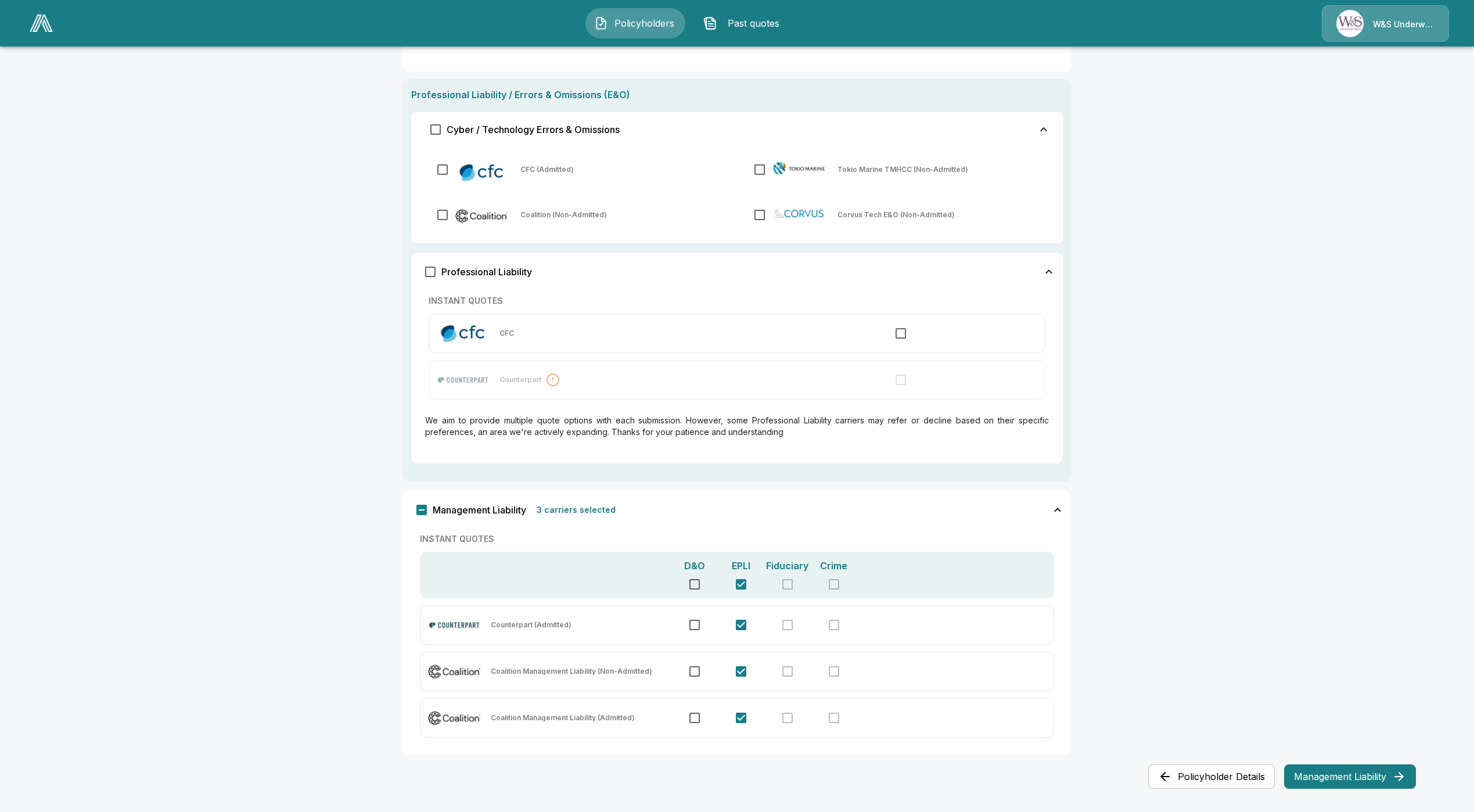
scroll to position [359, 0]
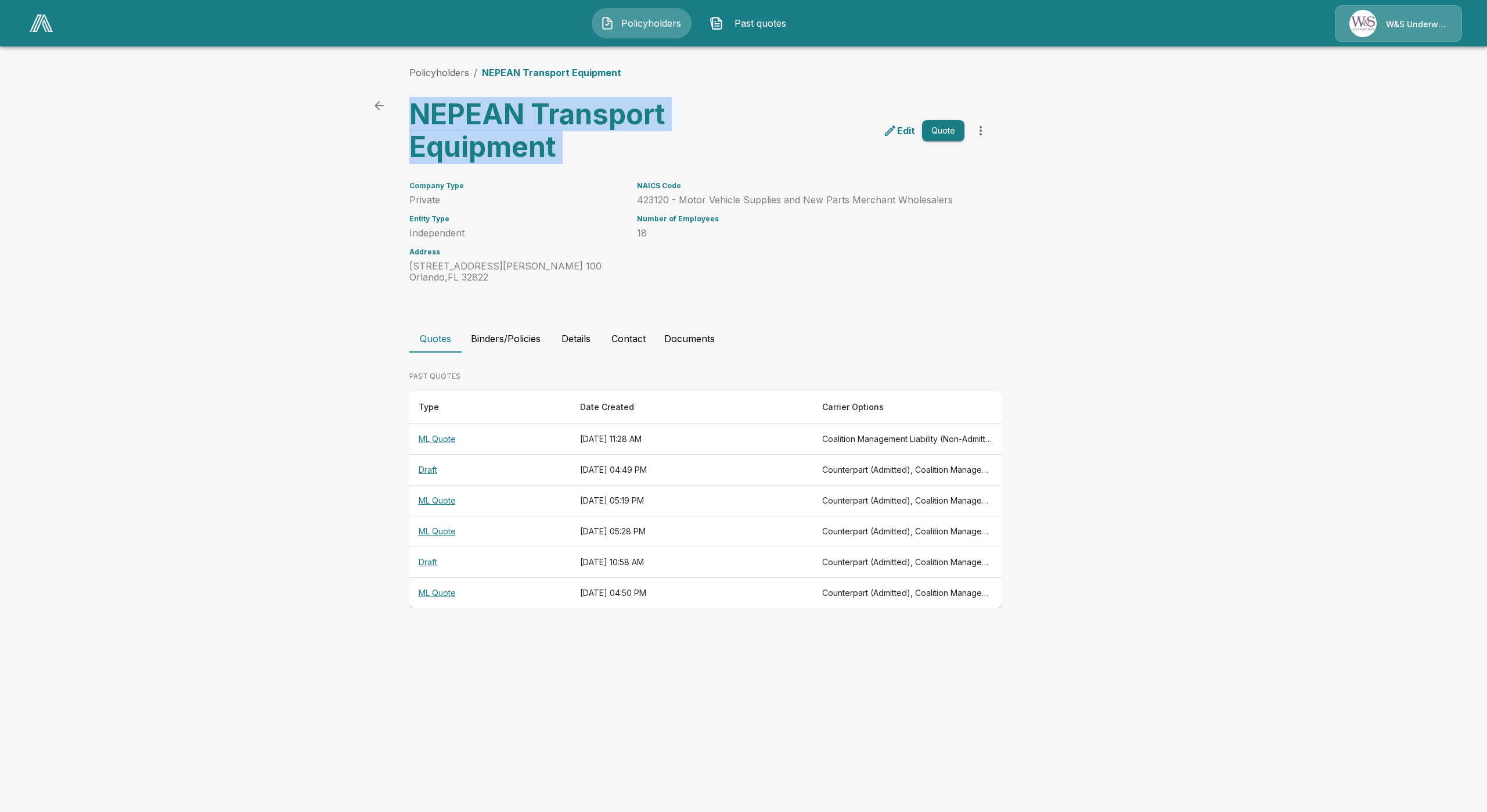
drag, startPoint x: 415, startPoint y: 111, endPoint x: 712, endPoint y: 94, distance: 297.5
click at [712, 94] on div "NEPEAN Transport Equipment Edit Quote" at bounding box center [696, 126] width 593 height 74
click at [644, 111] on h3 "NEPEAN Transport Equipment" at bounding box center [553, 131] width 287 height 65
drag, startPoint x: 415, startPoint y: 110, endPoint x: 663, endPoint y: 123, distance: 248.3
click at [663, 123] on h3 "NEPEAN Transport Equipment" at bounding box center [553, 131] width 287 height 65
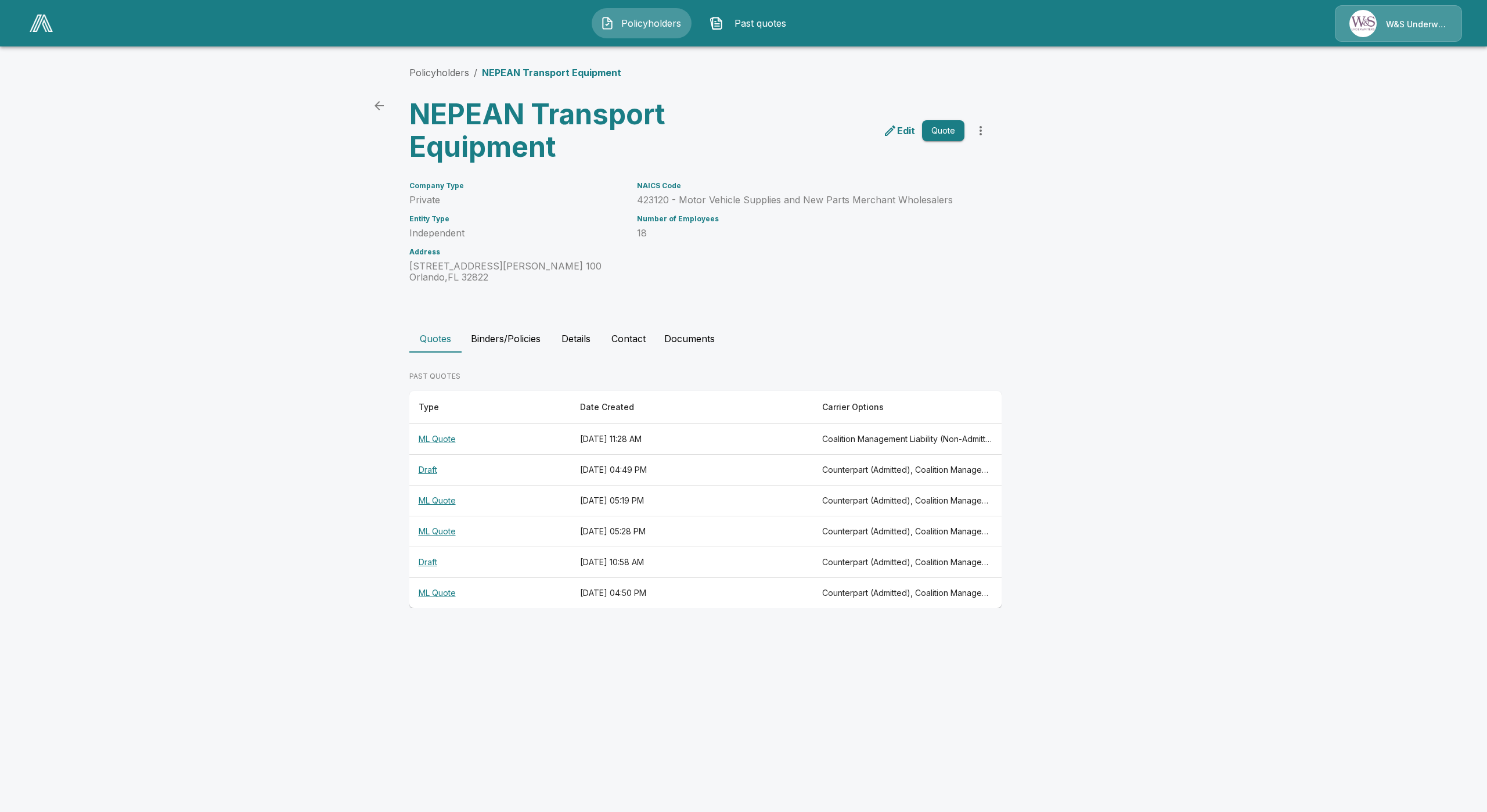
click at [442, 439] on th "ML Quote" at bounding box center [490, 439] width 161 height 31
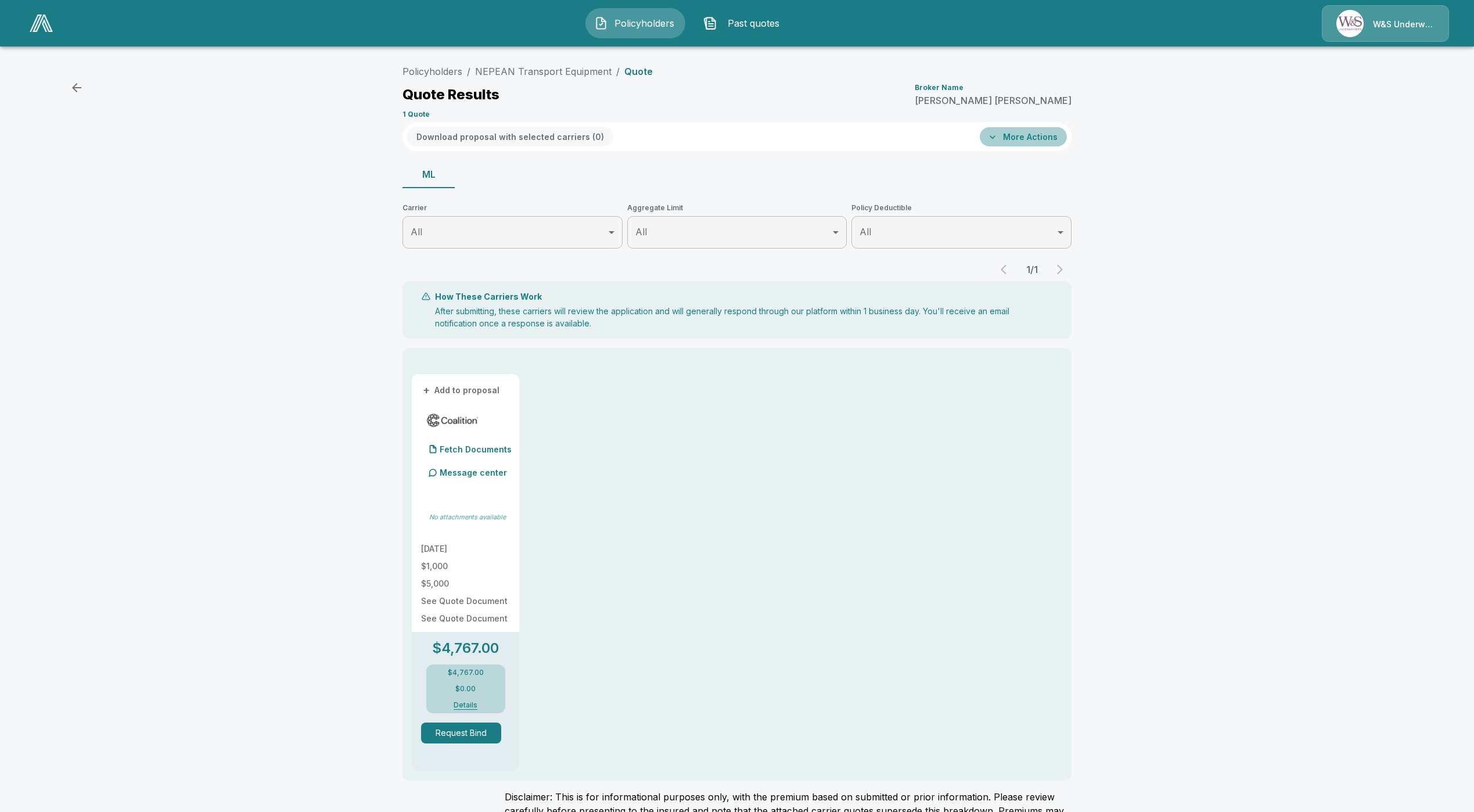
click at [1049, 136] on button "More Actions" at bounding box center [1023, 137] width 87 height 19
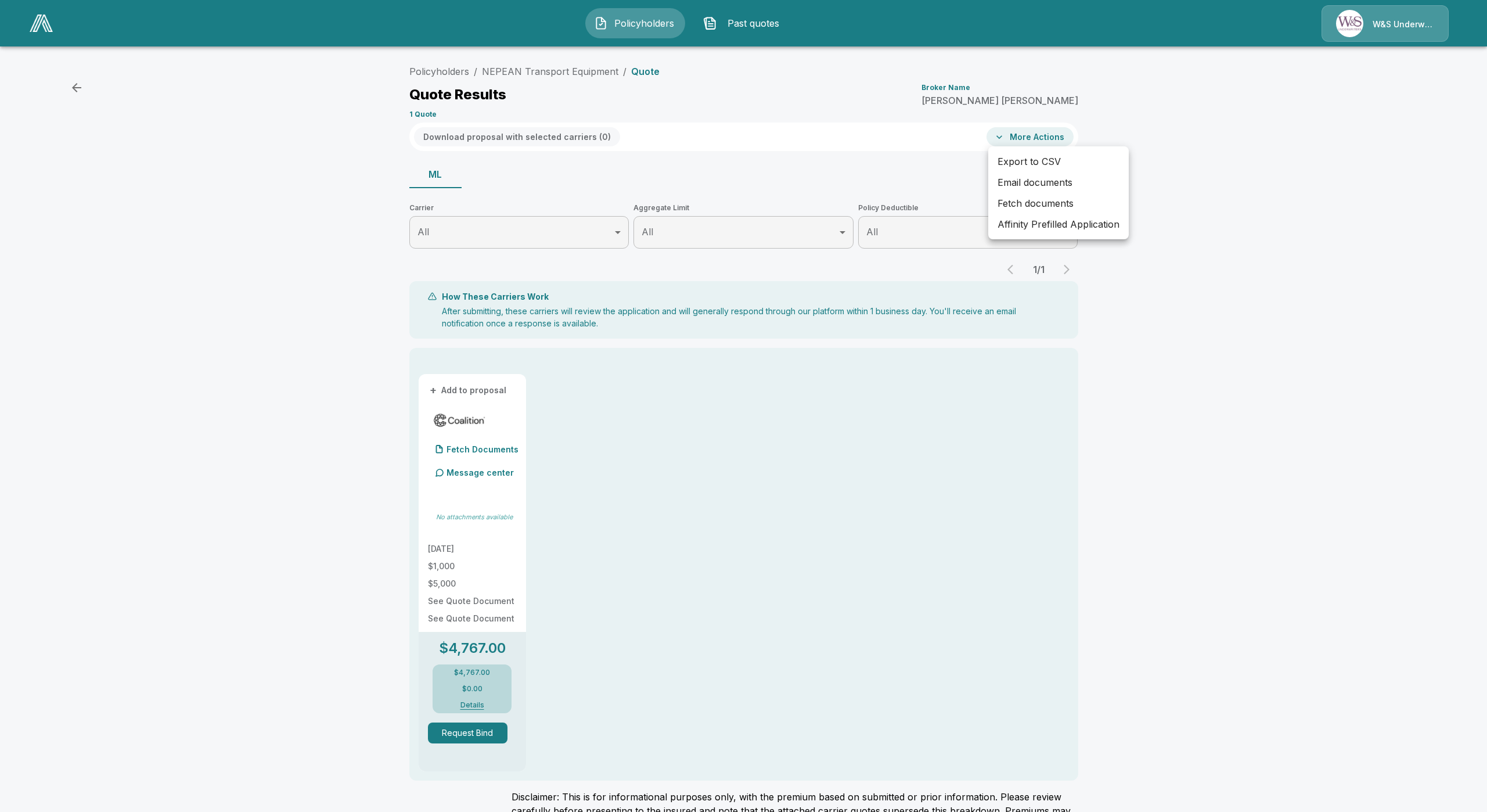
click at [1031, 239] on div at bounding box center [743, 406] width 1487 height 812
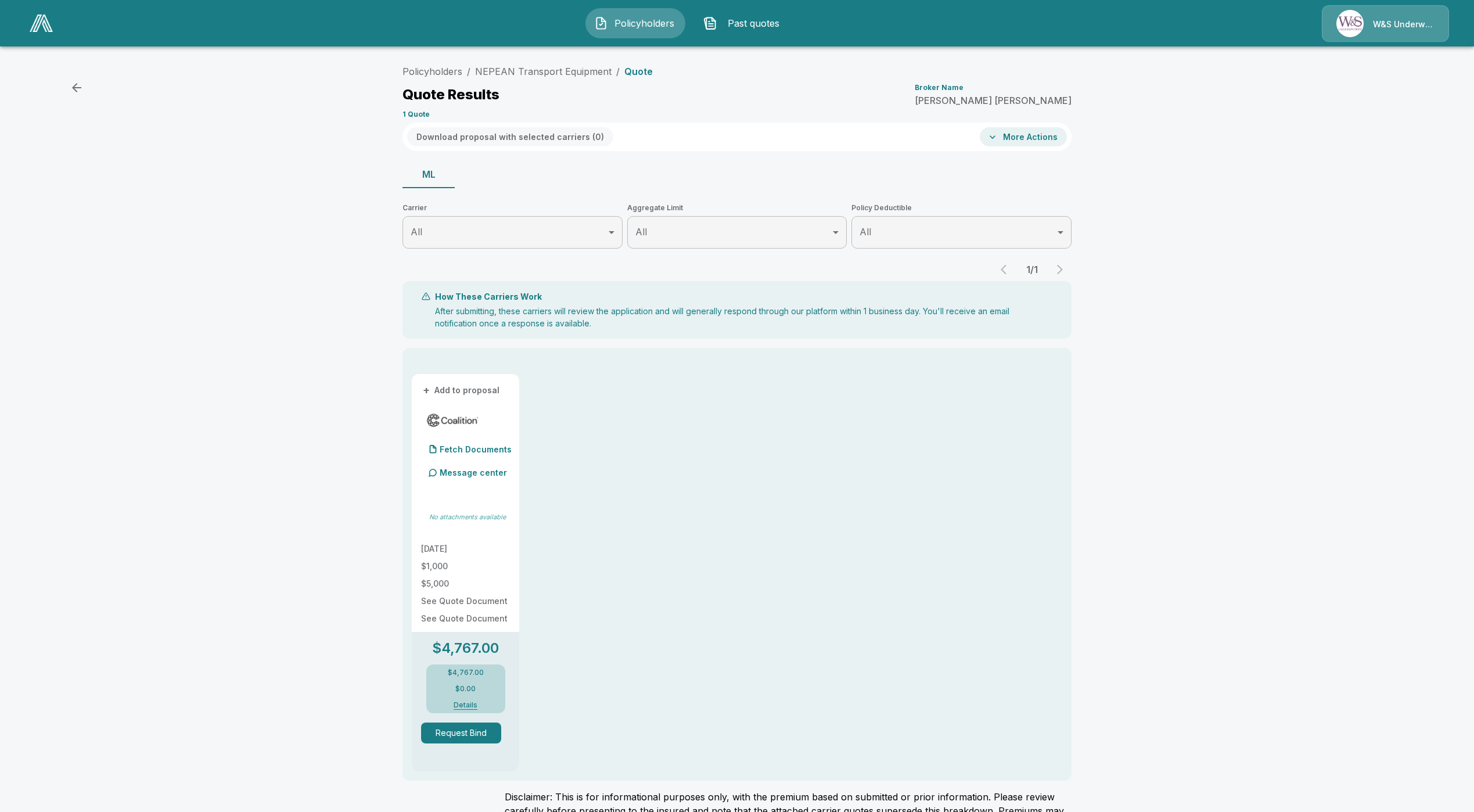
click at [1033, 229] on div "Export to CSV Email documents Fetch documents Affinity Prefilled Application" at bounding box center [737, 406] width 1474 height 812
click at [1038, 144] on button "More Actions" at bounding box center [1023, 137] width 87 height 19
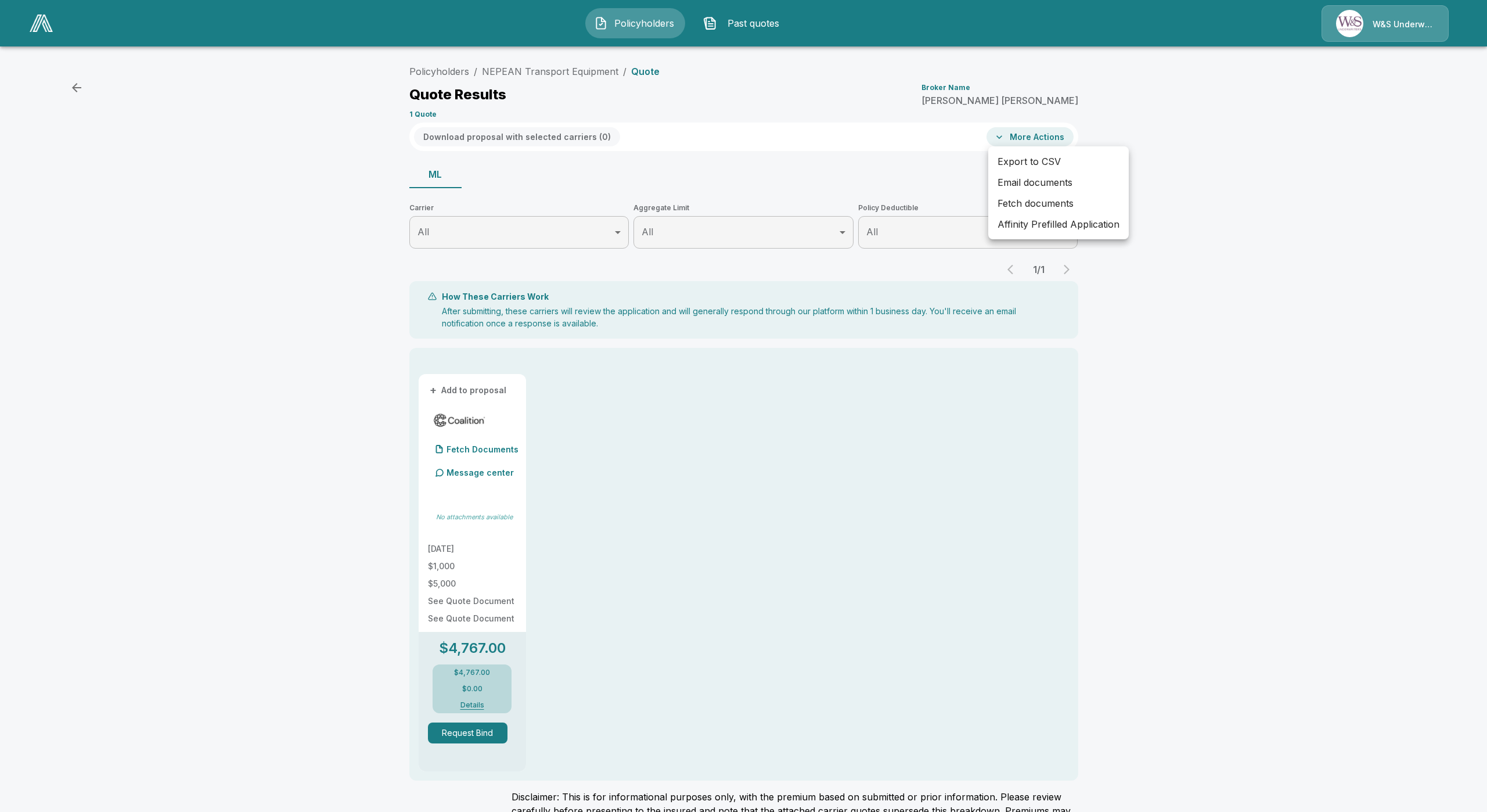
click at [1037, 224] on li "Affinity Prefilled Application" at bounding box center [1058, 225] width 141 height 21
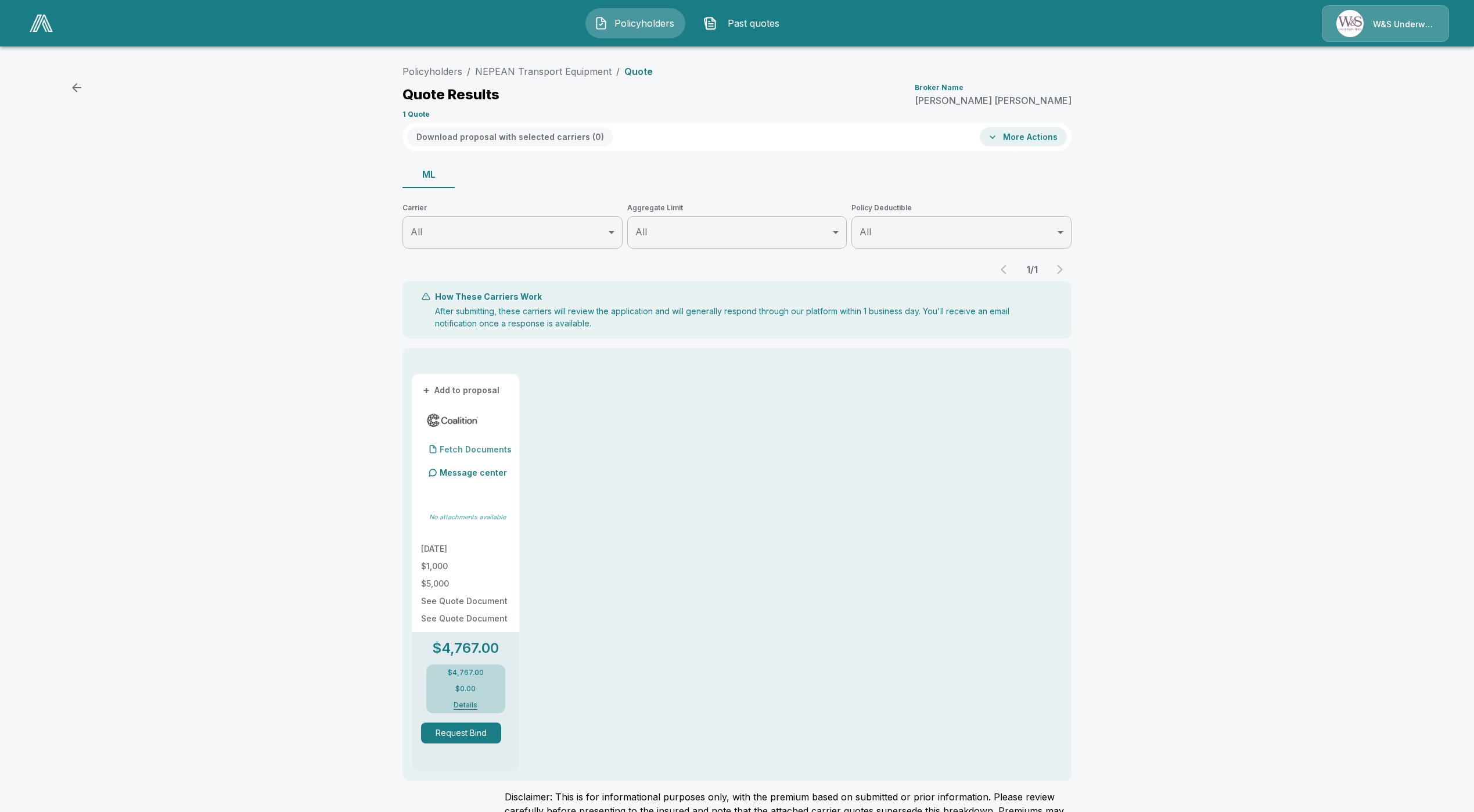
click at [487, 447] on p "Fetch Documents" at bounding box center [475, 448] width 72 height 8
click at [251, 531] on div "Policyholders / NEPEAN Transport Equipment / Quote Quote Results Broker Name Mi…" at bounding box center [737, 463] width 1474 height 818
click at [545, 78] on li "NEPEAN Transport Equipment" at bounding box center [543, 72] width 136 height 14
click at [543, 70] on link "NEPEAN Transport Equipment" at bounding box center [543, 71] width 136 height 11
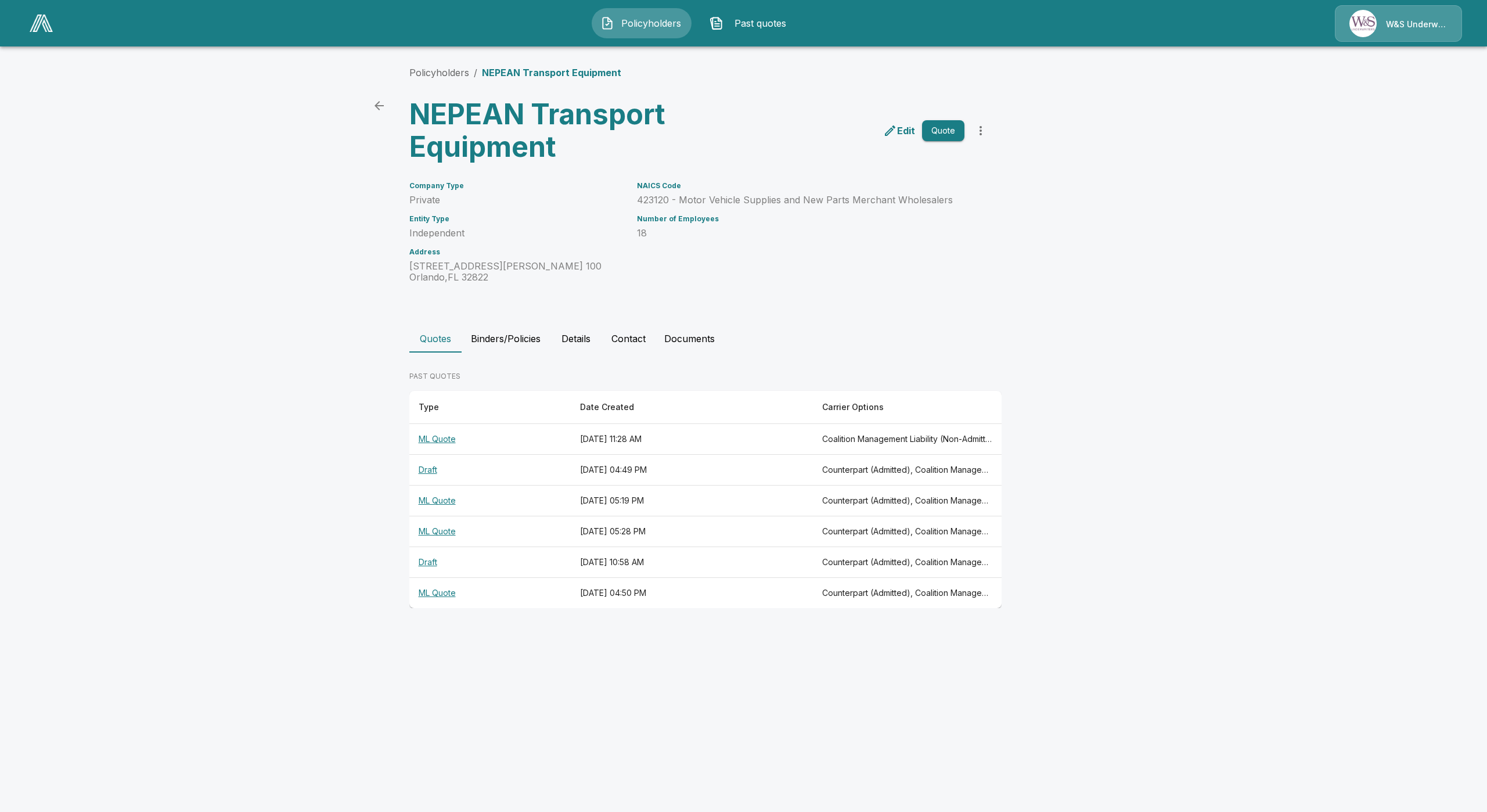
click at [447, 592] on th "ML Quote" at bounding box center [490, 593] width 161 height 31
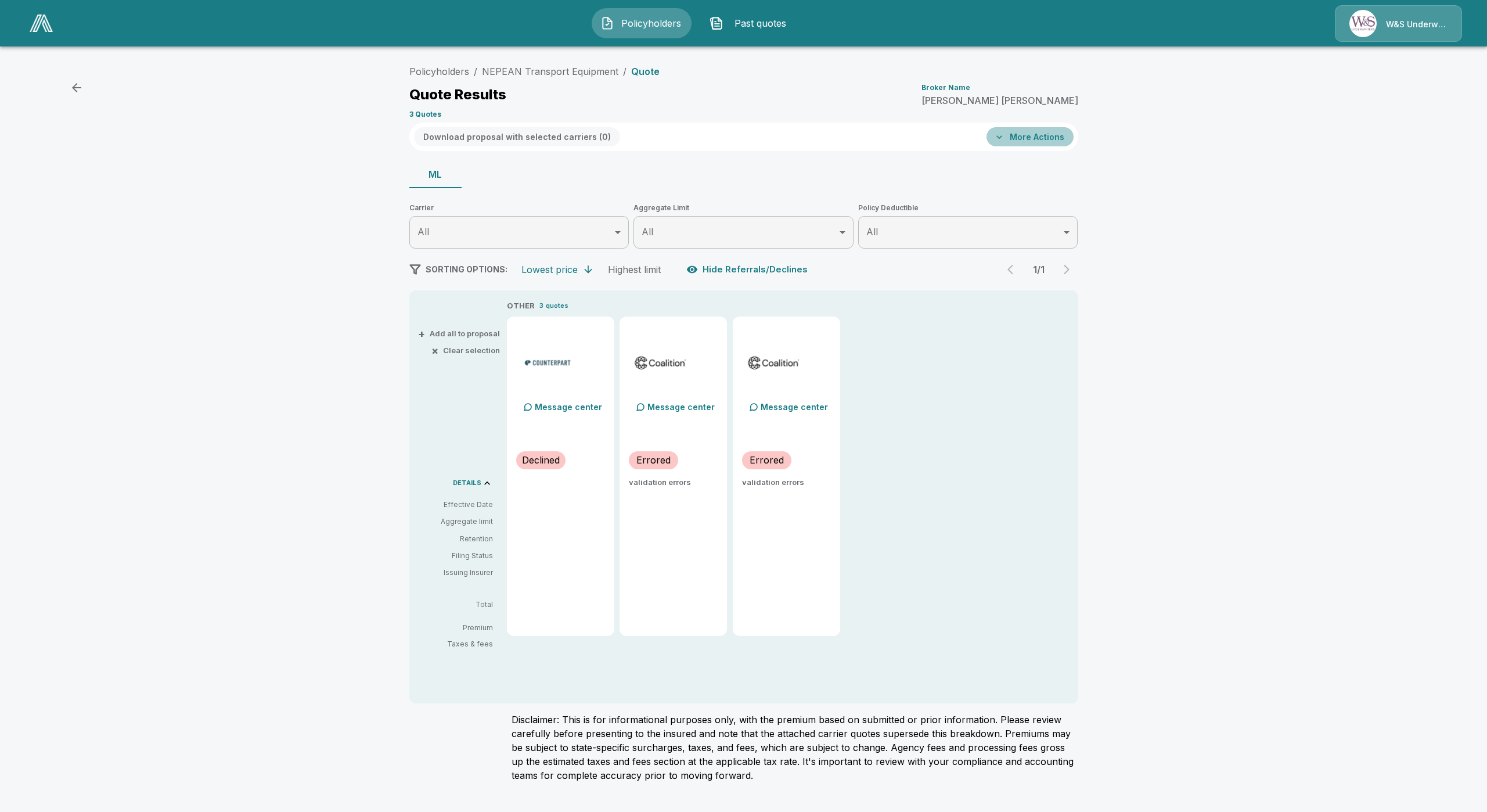
click at [1039, 135] on button "More Actions" at bounding box center [1030, 137] width 87 height 19
click at [1045, 222] on li "Affinity Prefilled Application" at bounding box center [1058, 225] width 141 height 21
click at [525, 69] on link "NEPEAN Transport Equipment" at bounding box center [550, 71] width 136 height 11
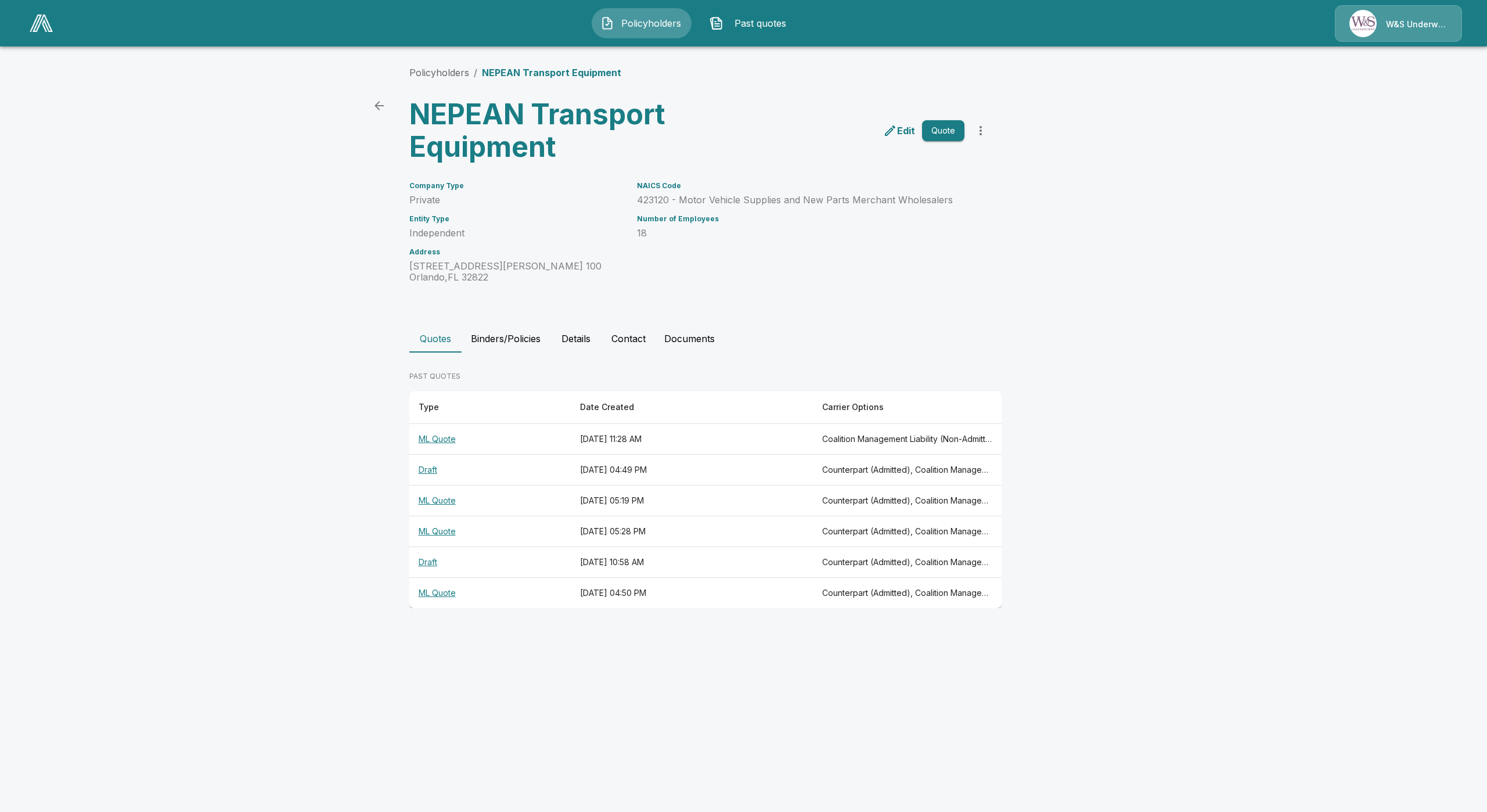
click at [443, 442] on th "ML Quote" at bounding box center [490, 439] width 161 height 31
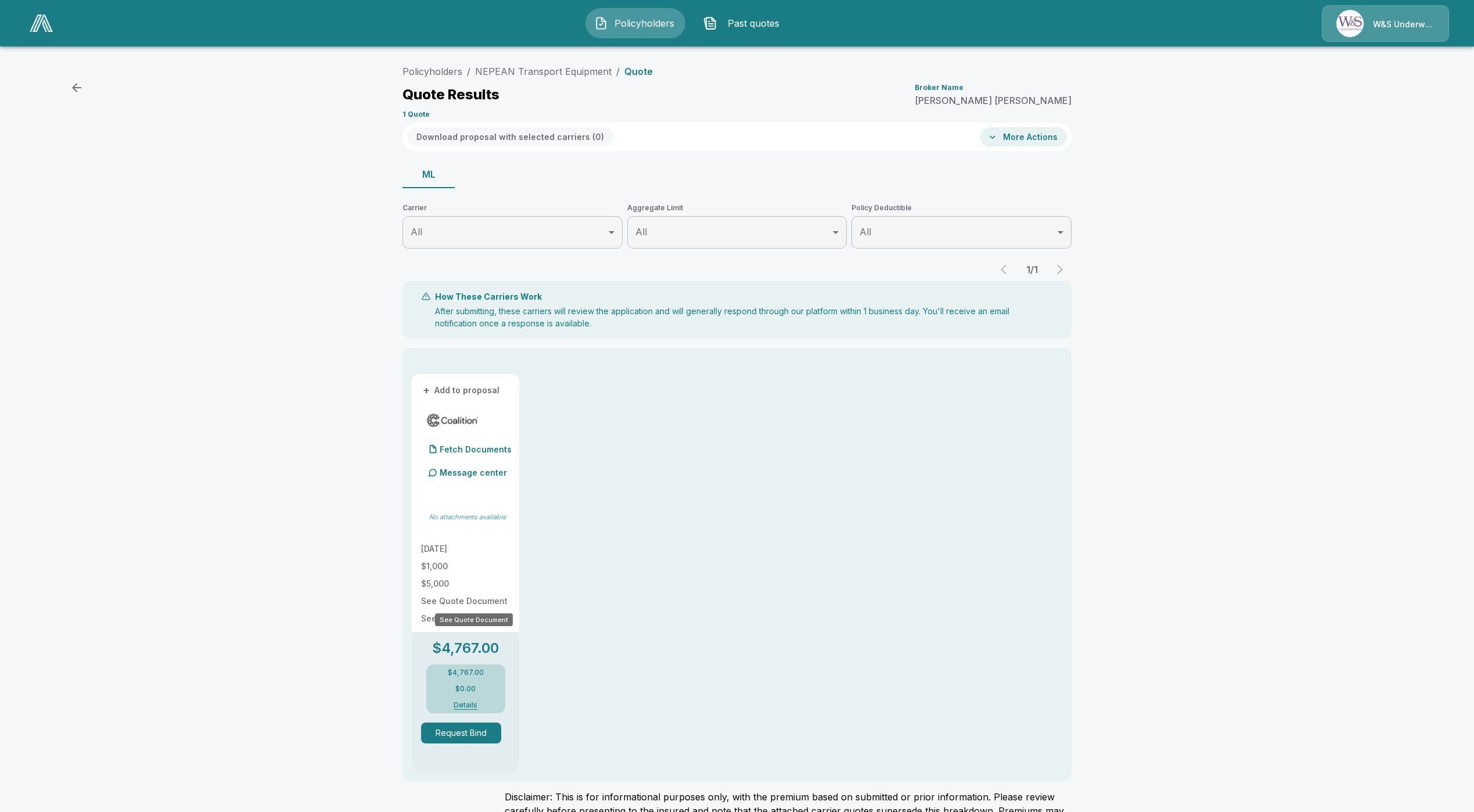
click at [478, 601] on p "See Quote Document" at bounding box center [465, 601] width 88 height 8
click at [466, 442] on div "Fetch Documents" at bounding box center [466, 449] width 90 height 23
click at [553, 71] on link "NEPEAN Transport Equipment" at bounding box center [543, 71] width 136 height 11
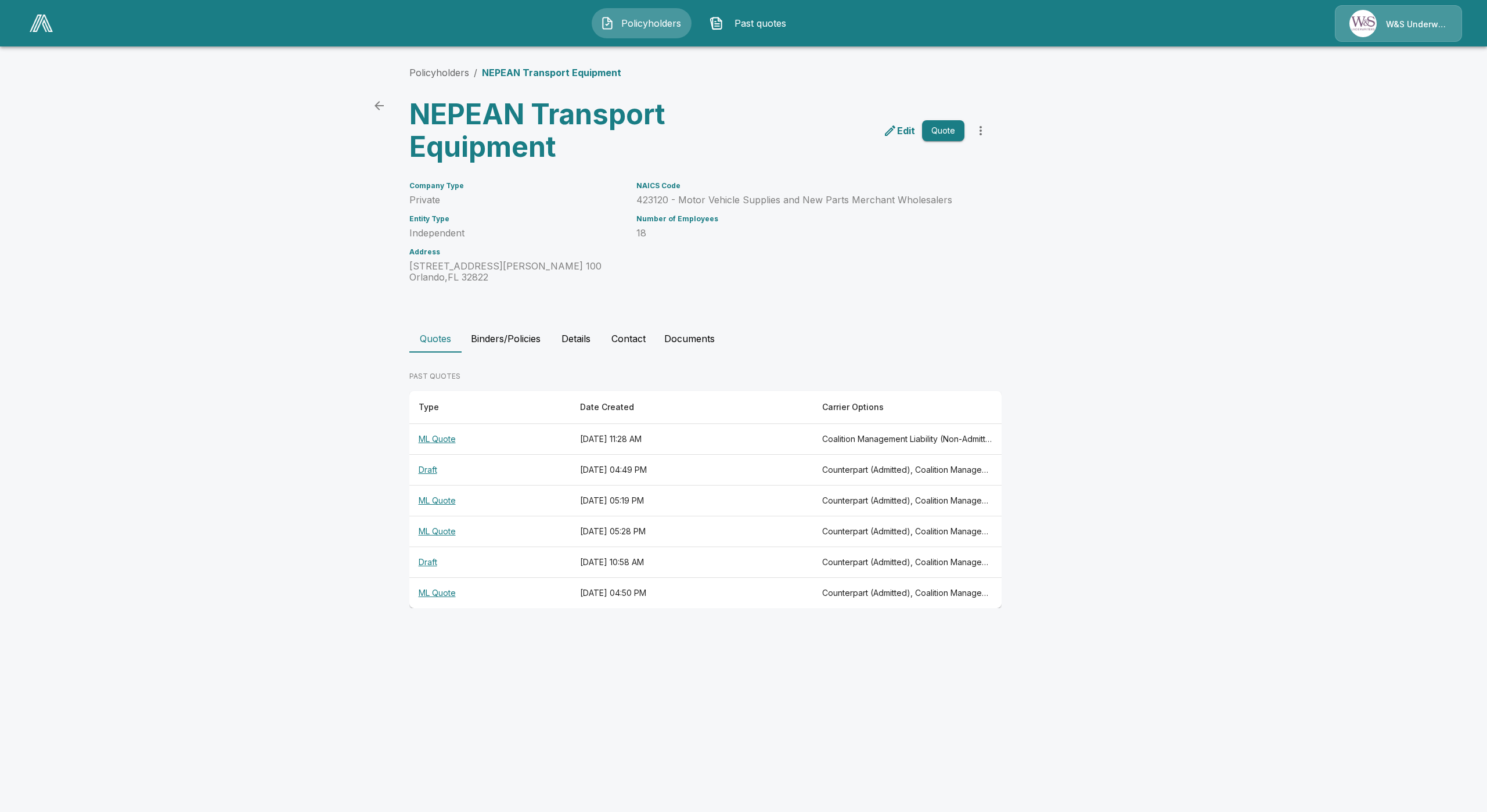
click at [624, 352] on div "Quotes Binders/Policies Details Contact Documents PAST QUOTES Type Date Created…" at bounding box center [744, 466] width 669 height 283
click at [630, 337] on button "Contact" at bounding box center [629, 339] width 53 height 28
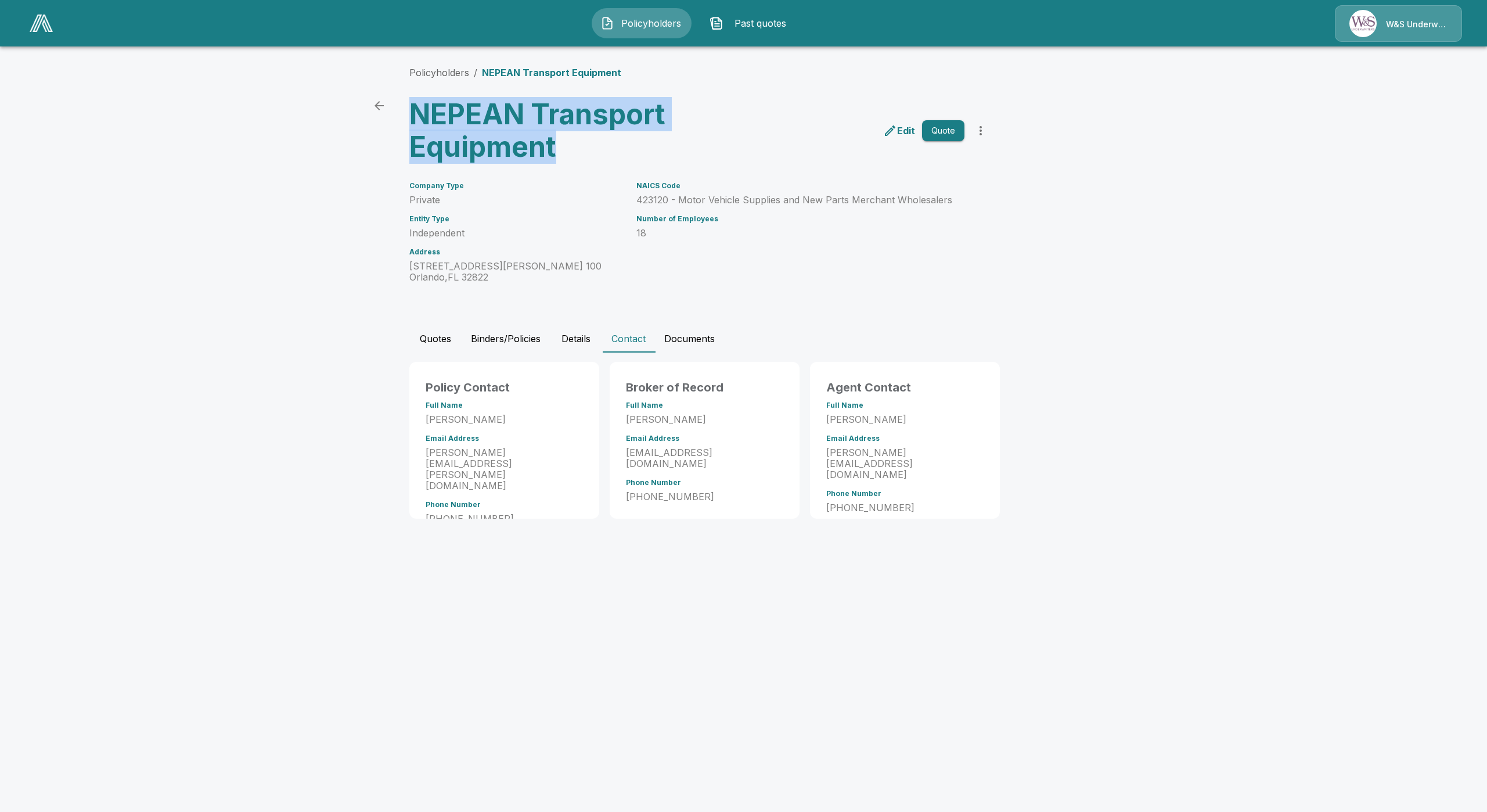
drag, startPoint x: 561, startPoint y: 150, endPoint x: 412, endPoint y: 119, distance: 152.2
click at [412, 119] on h3 "NEPEAN Transport Equipment" at bounding box center [553, 131] width 287 height 65
click at [807, 295] on div "Policyholders / NEPEAN Transport Equipment NEPEAN Transport Equipment Edit Quot…" at bounding box center [744, 292] width 697 height 497
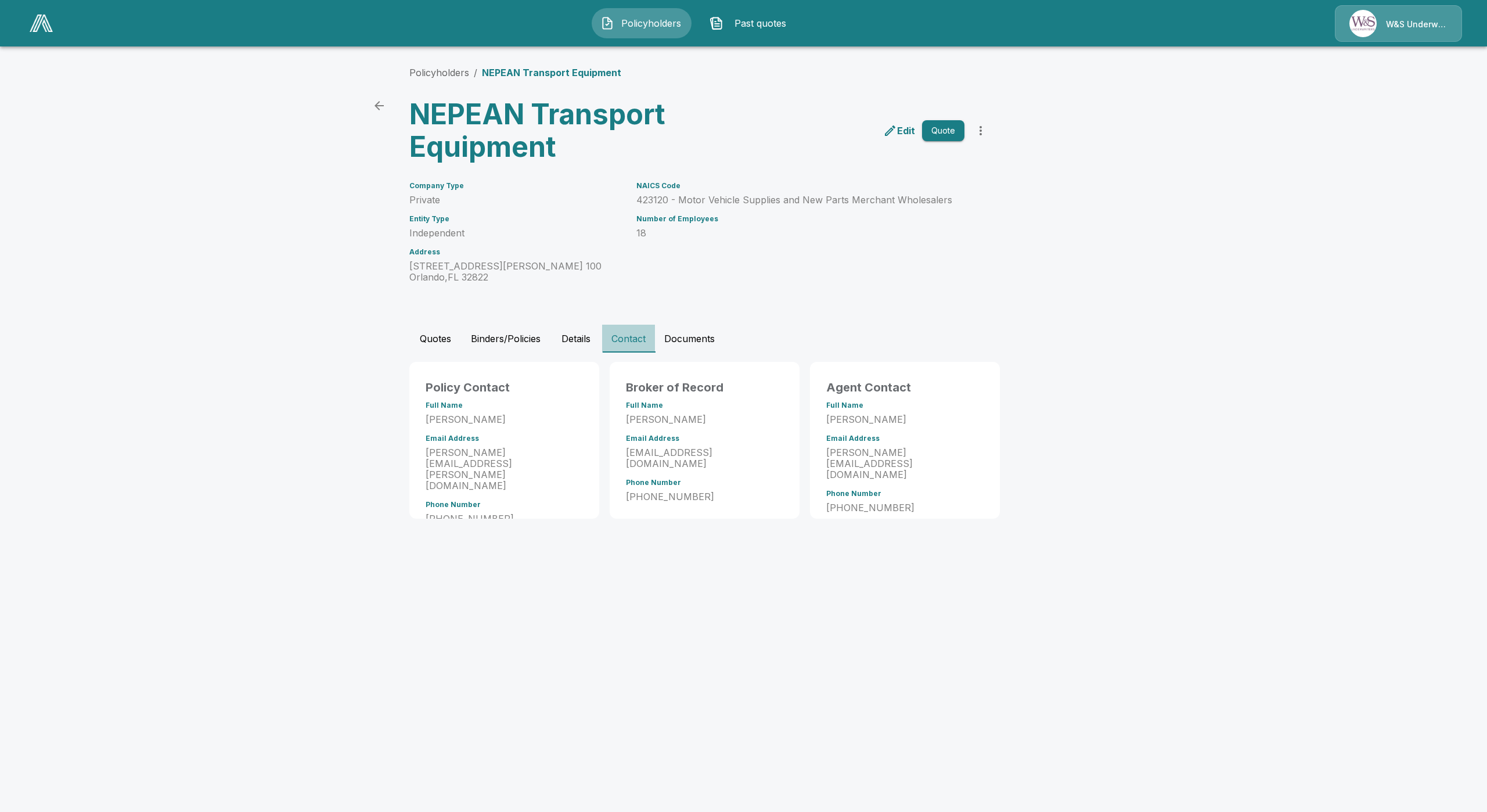
click at [602, 337] on button "Contact" at bounding box center [629, 339] width 53 height 28
click at [587, 342] on button "Details" at bounding box center [576, 339] width 52 height 28
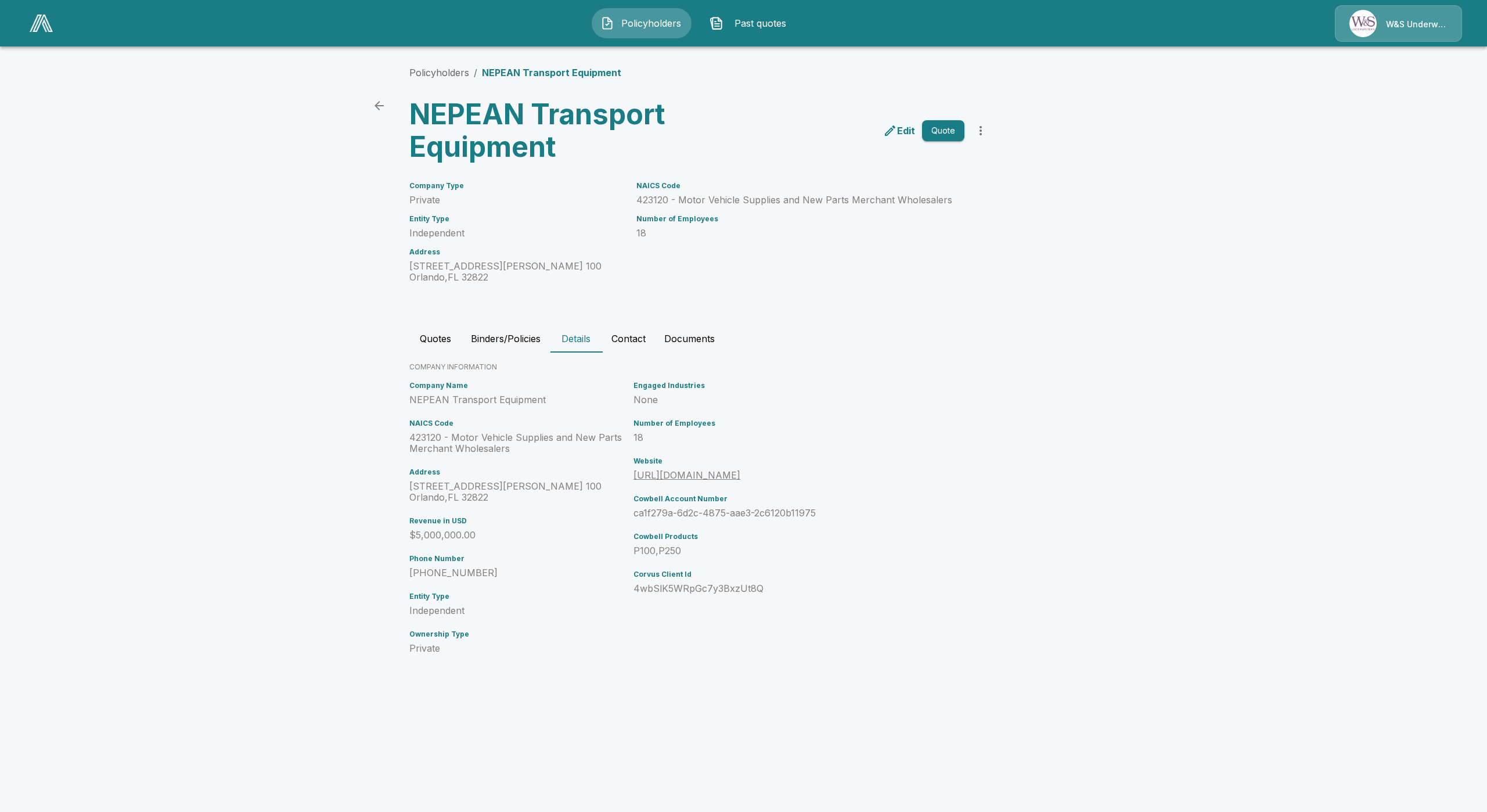
click at [733, 479] on link "[URL][DOMAIN_NAME]" at bounding box center [686, 474] width 107 height 11
click at [738, 478] on link "[URL][DOMAIN_NAME]" at bounding box center [686, 474] width 107 height 11
click at [1141, 517] on main "Policyholders / NEPEAN Transport Equipment NEPEAN Transport Equipment Edit Quot…" at bounding box center [743, 345] width 1487 height 690
click at [632, 337] on button "Contact" at bounding box center [629, 339] width 53 height 28
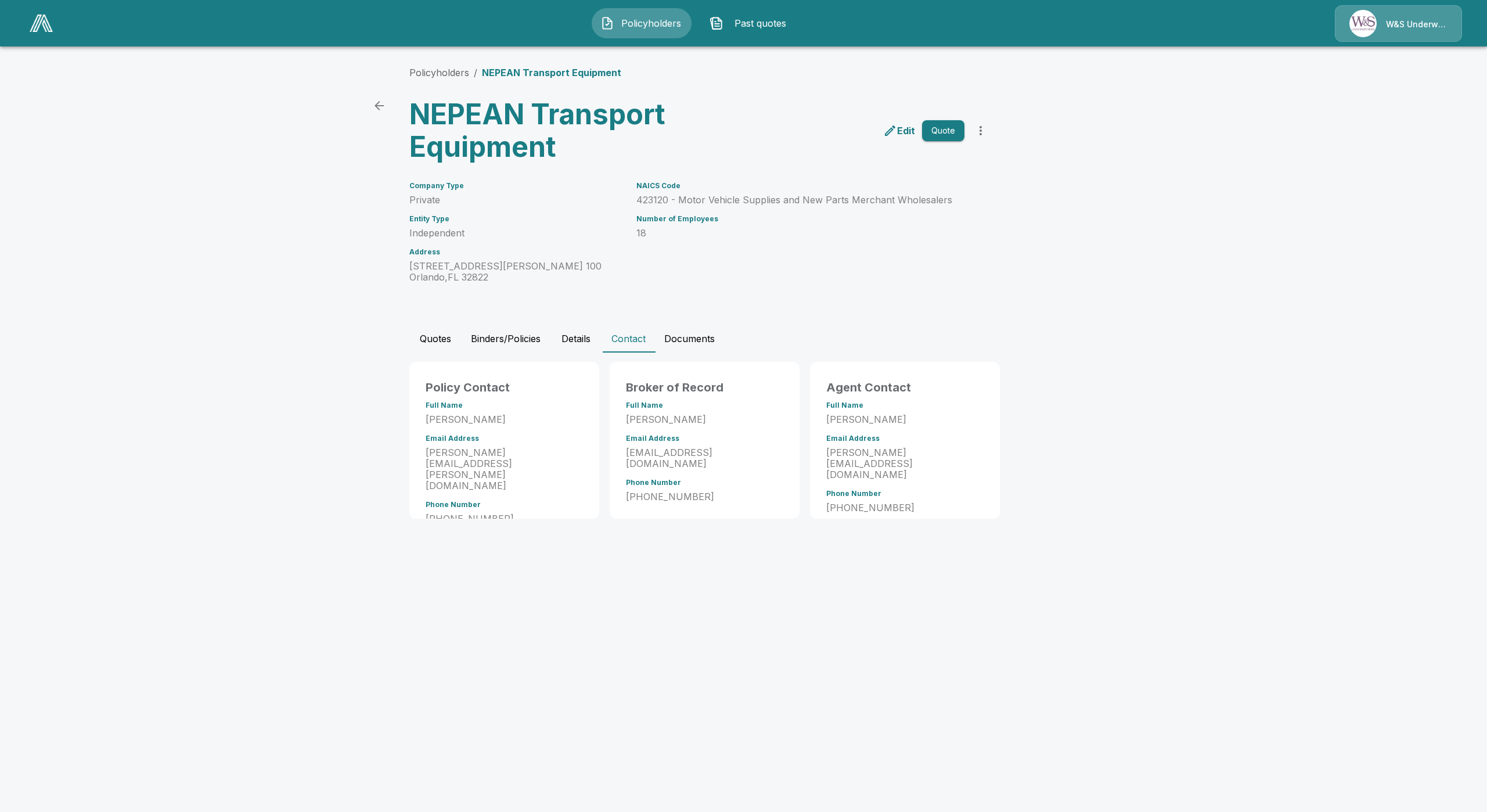
click at [450, 312] on div "Policyholders / NEPEAN Transport Equipment NEPEAN Transport Equipment Edit Quot…" at bounding box center [744, 292] width 697 height 497
click at [441, 341] on button "Quotes" at bounding box center [435, 339] width 52 height 28
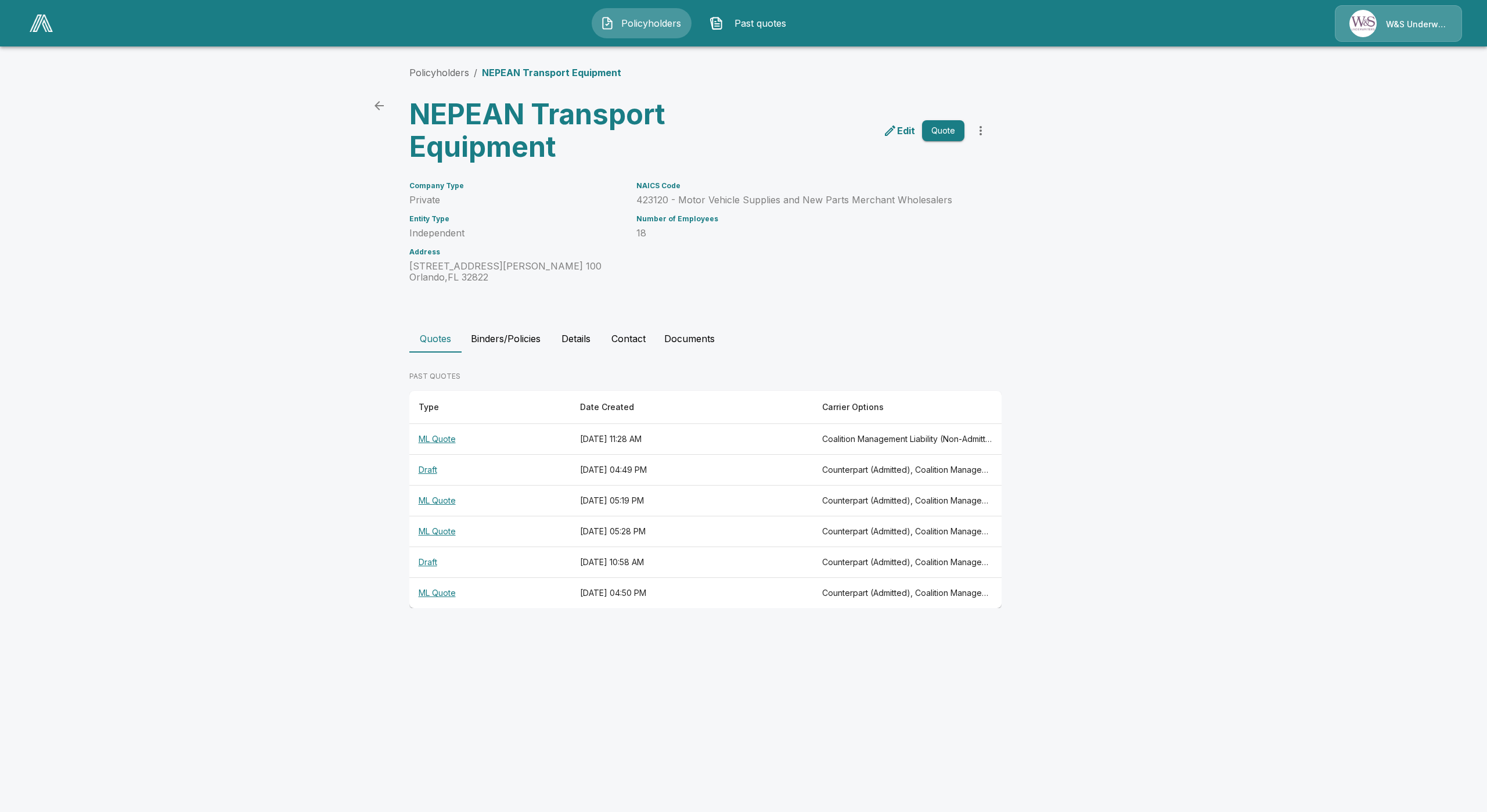
click at [443, 445] on th "ML Quote" at bounding box center [490, 439] width 161 height 31
click at [442, 440] on th "ML Quote" at bounding box center [490, 439] width 161 height 31
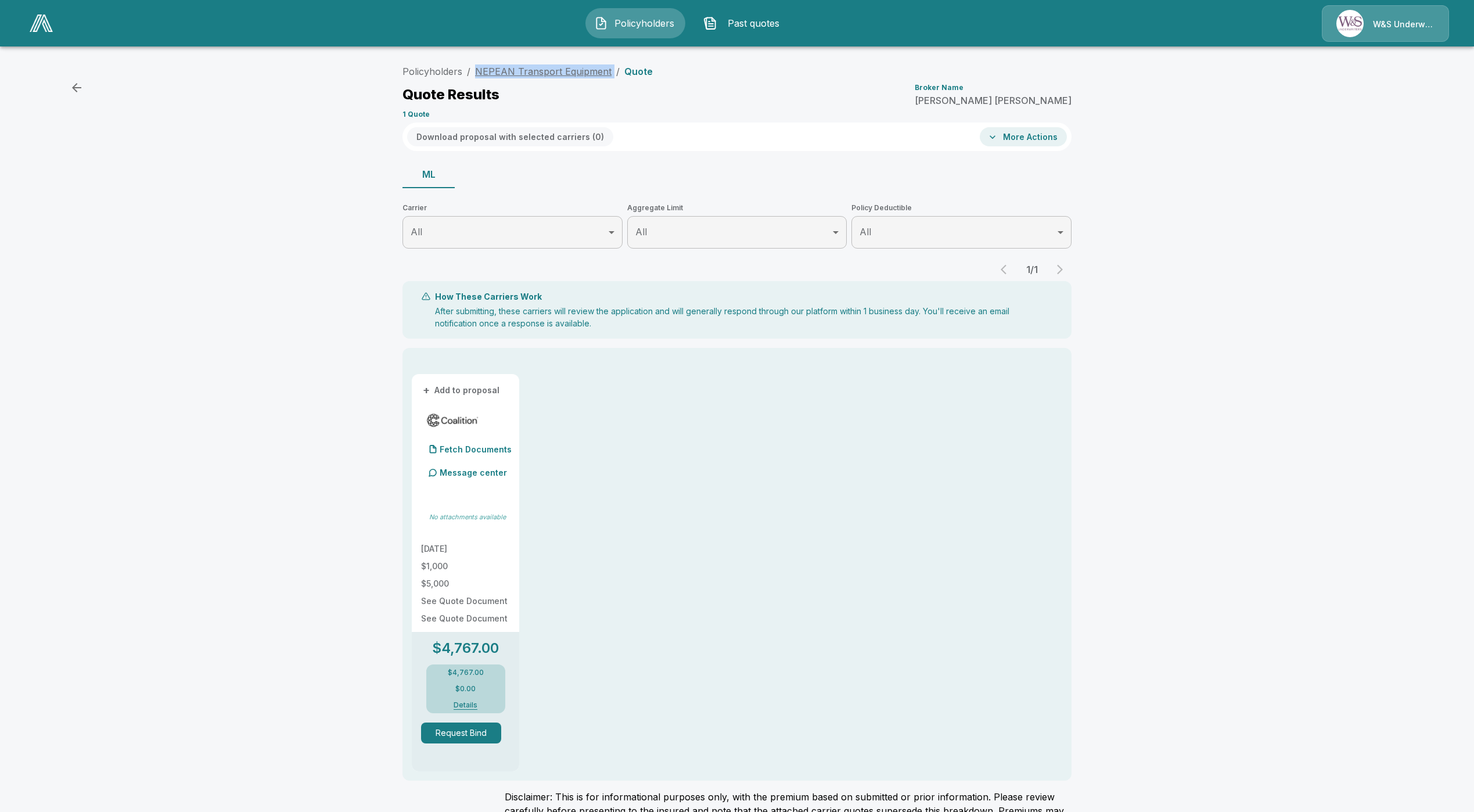
drag, startPoint x: 616, startPoint y: 69, endPoint x: 482, endPoint y: 67, distance: 134.0
click at [482, 67] on ol "Policyholders / NEPEAN Transport Equipment / Quote" at bounding box center [527, 72] width 250 height 14
copy ol "NEPEAN Transport Equipment /"
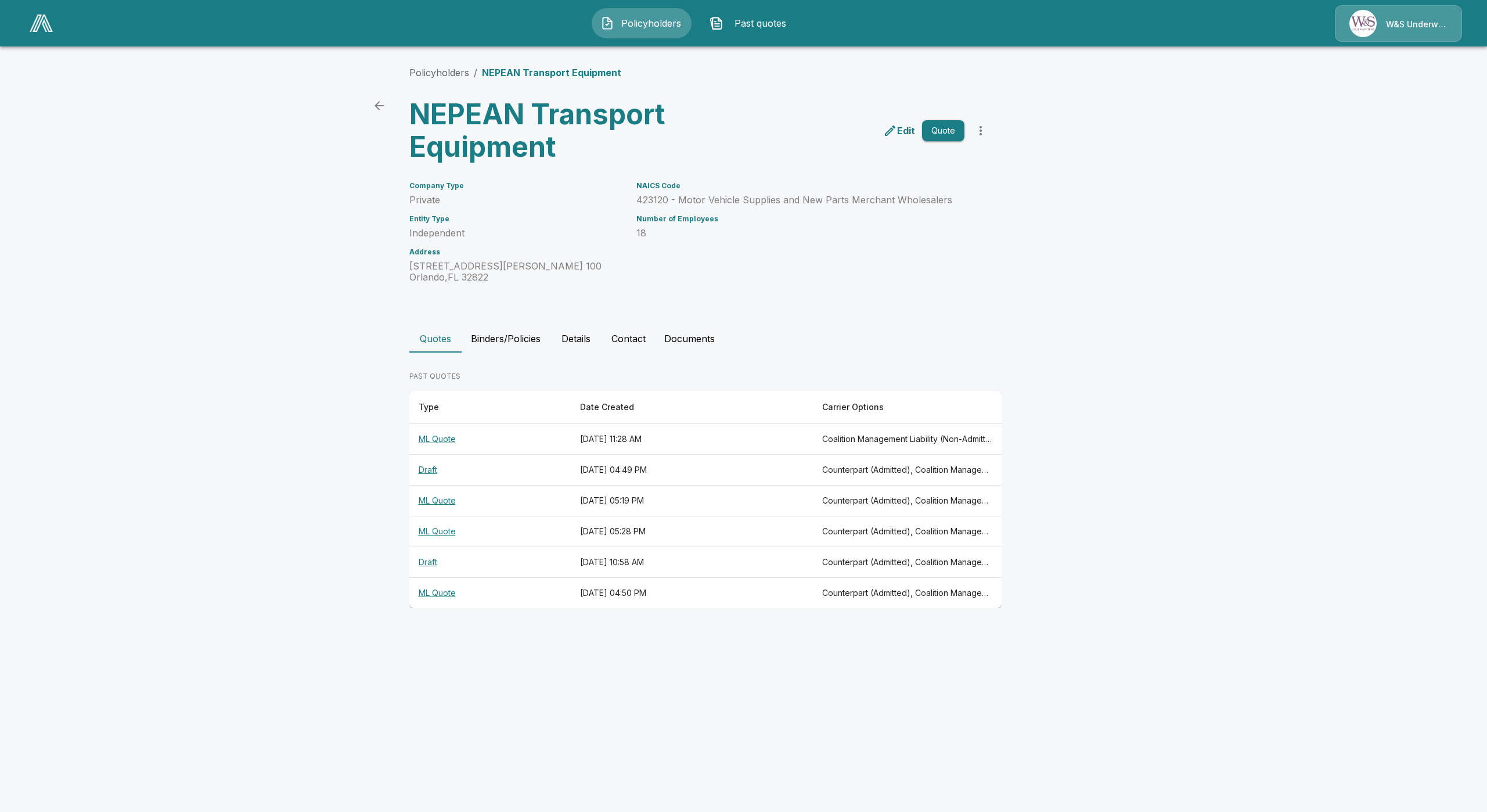
click at [433, 506] on th "ML Quote" at bounding box center [490, 501] width 161 height 31
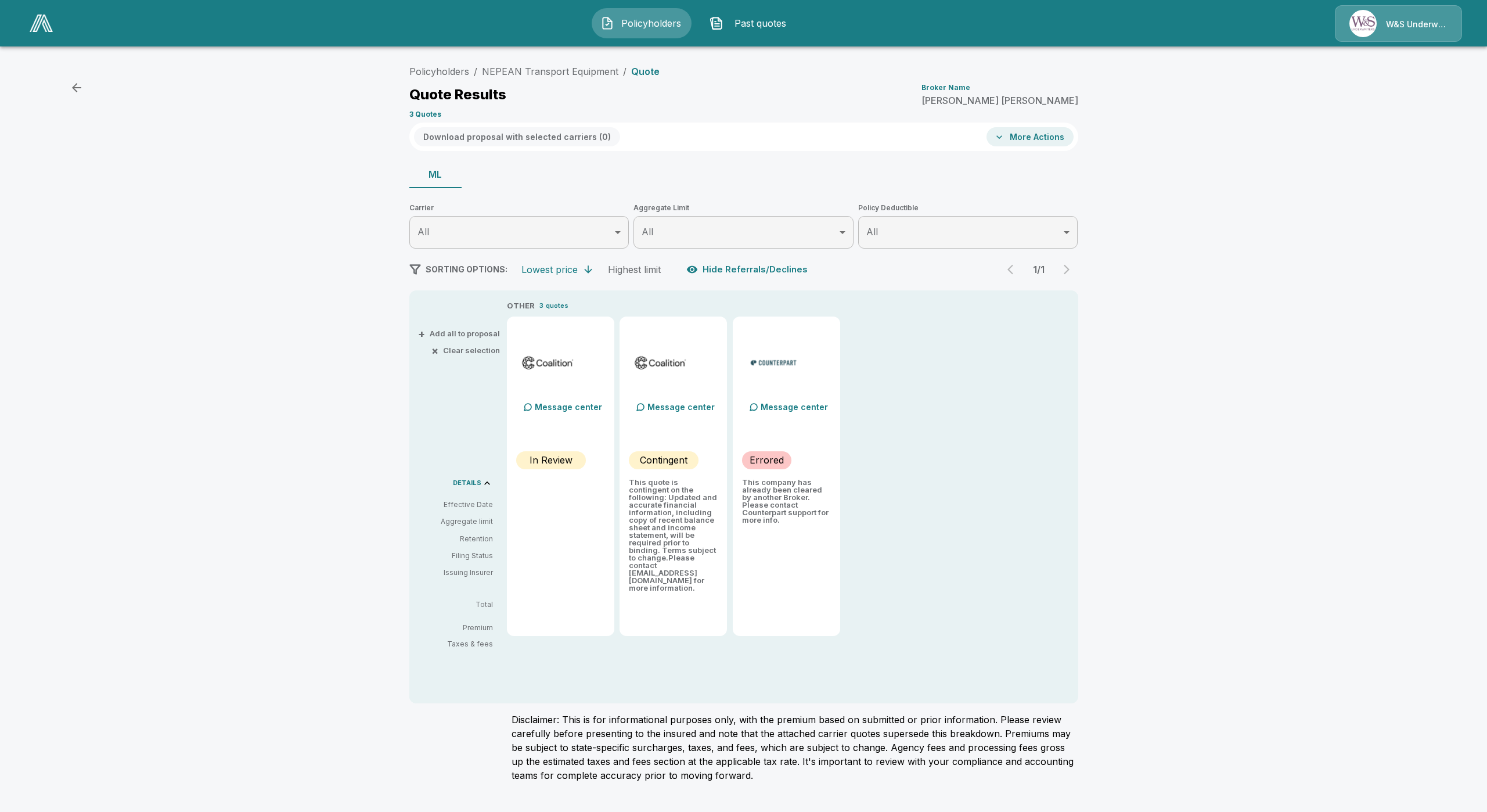
click at [1043, 135] on button "More Actions" at bounding box center [1030, 137] width 87 height 19
click at [1068, 226] on li "Affinity Prefilled Application" at bounding box center [1058, 225] width 141 height 21
